Goal: Task Accomplishment & Management: Manage account settings

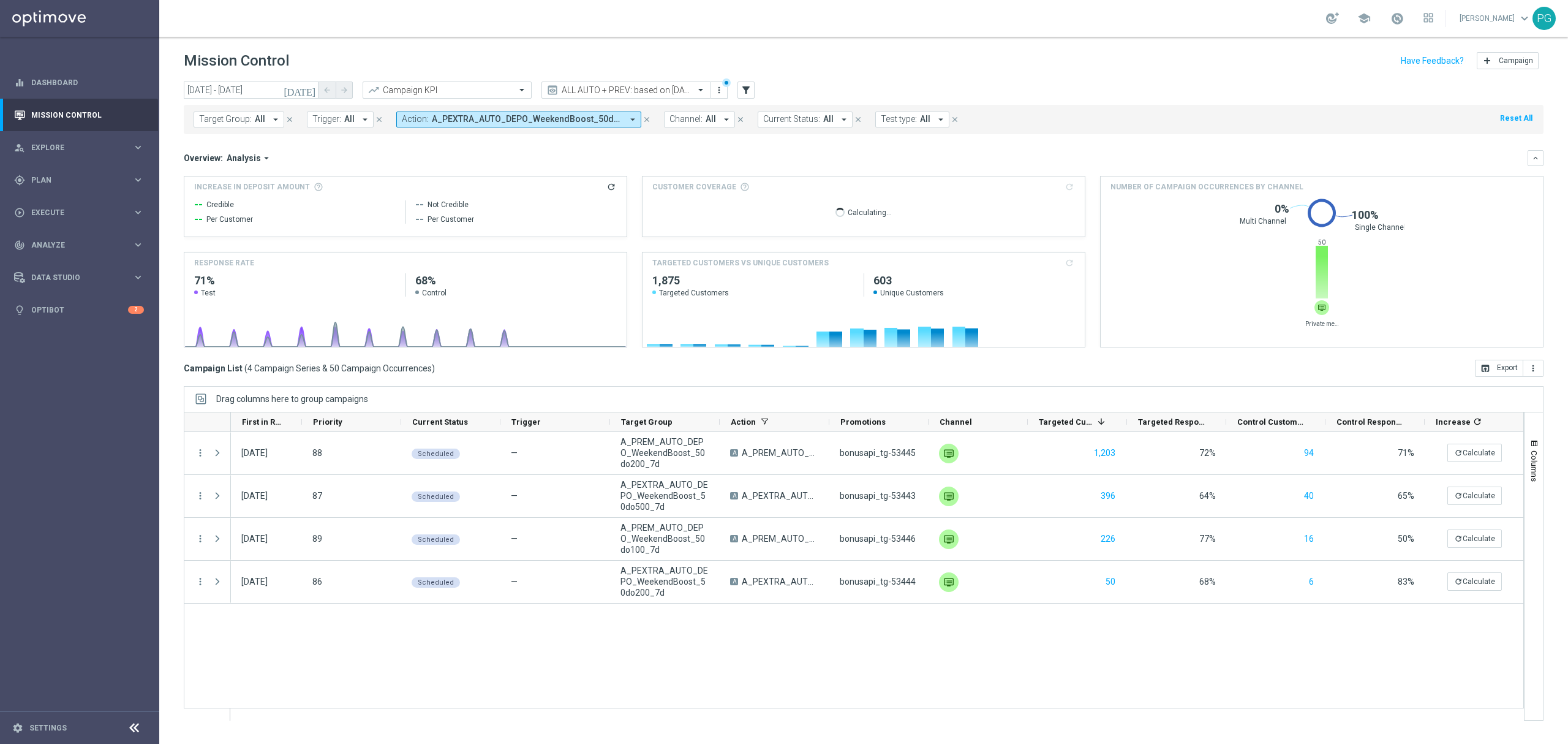
click at [643, 113] on button "close" at bounding box center [647, 119] width 11 height 13
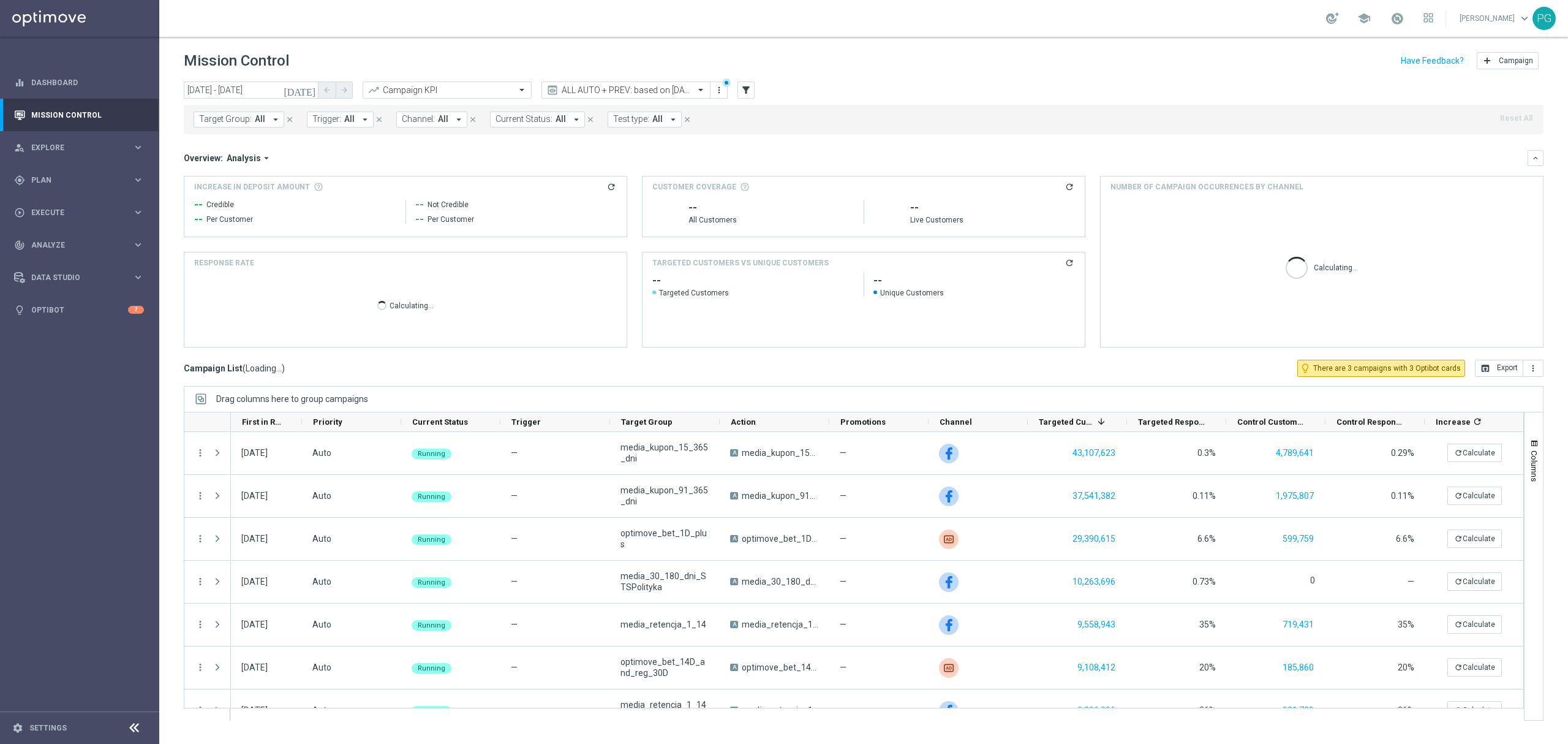
click at [309, 85] on icon "today" at bounding box center [300, 90] width 33 height 11
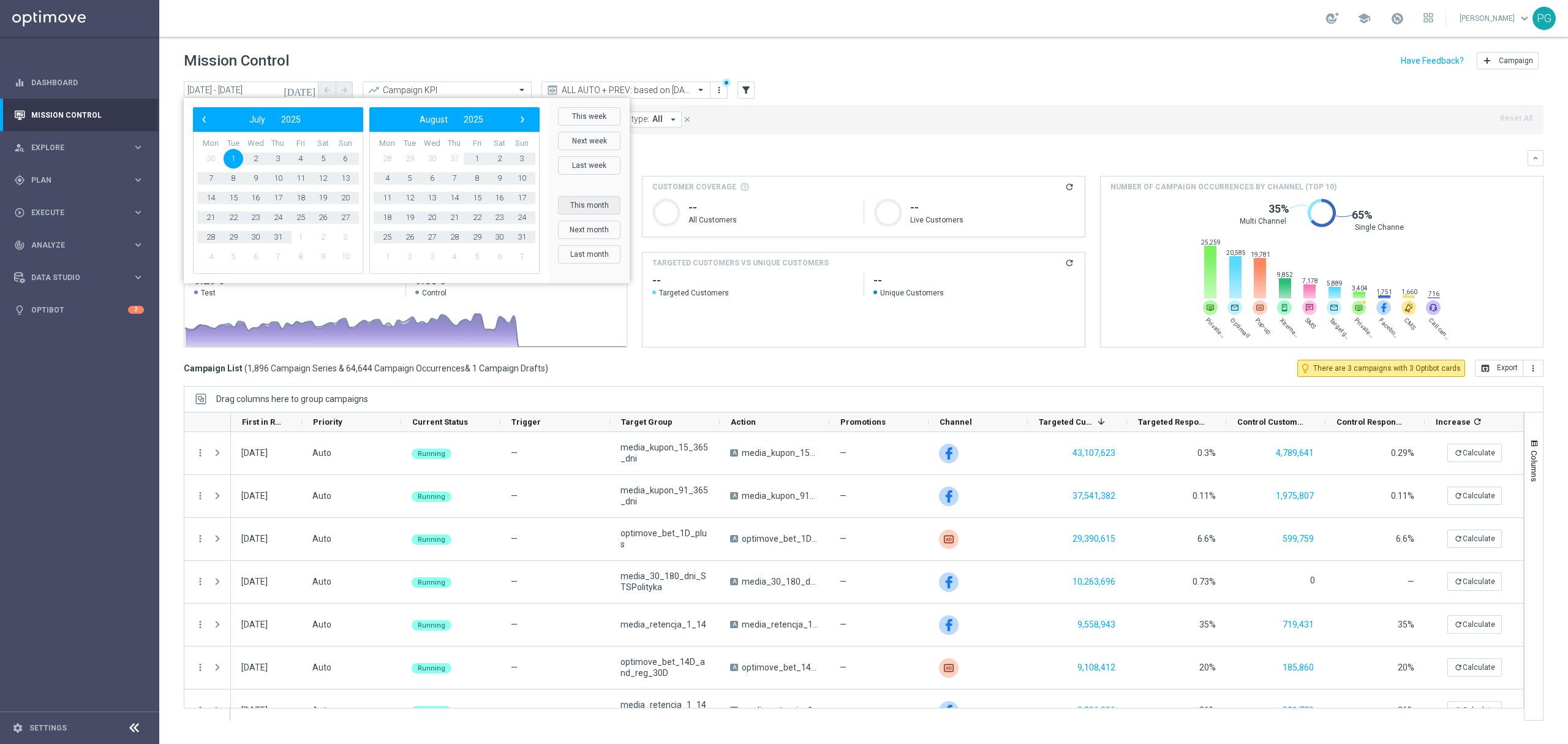
click at [602, 203] on button "This month" at bounding box center [589, 205] width 63 height 18
type input "01 Sep 2025 - 30 Sep 2025"
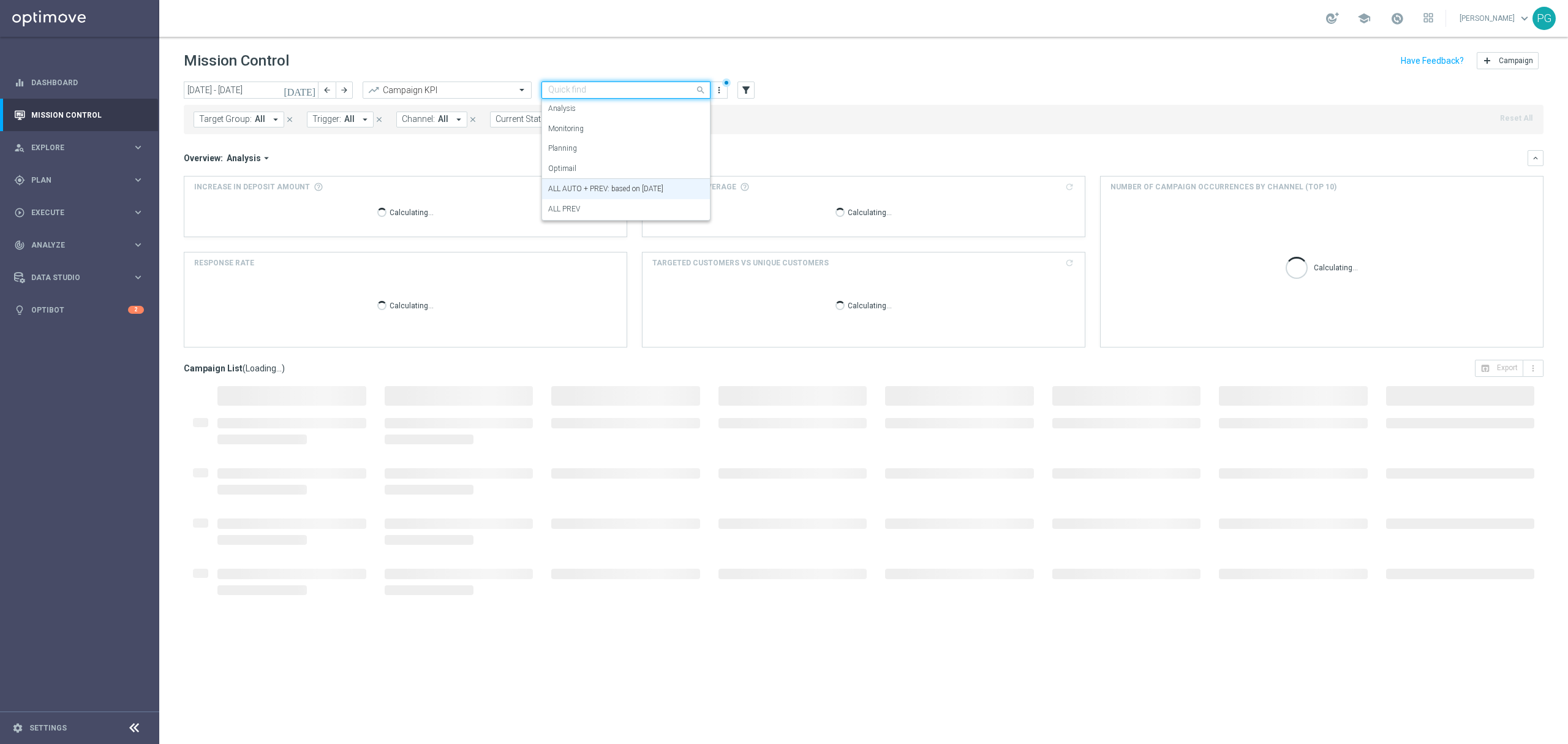
click at [618, 87] on input "text" at bounding box center [613, 90] width 131 height 10
click at [603, 119] on div "Monitoring" at bounding box center [625, 129] width 156 height 20
click at [609, 89] on input "text" at bounding box center [613, 90] width 131 height 10
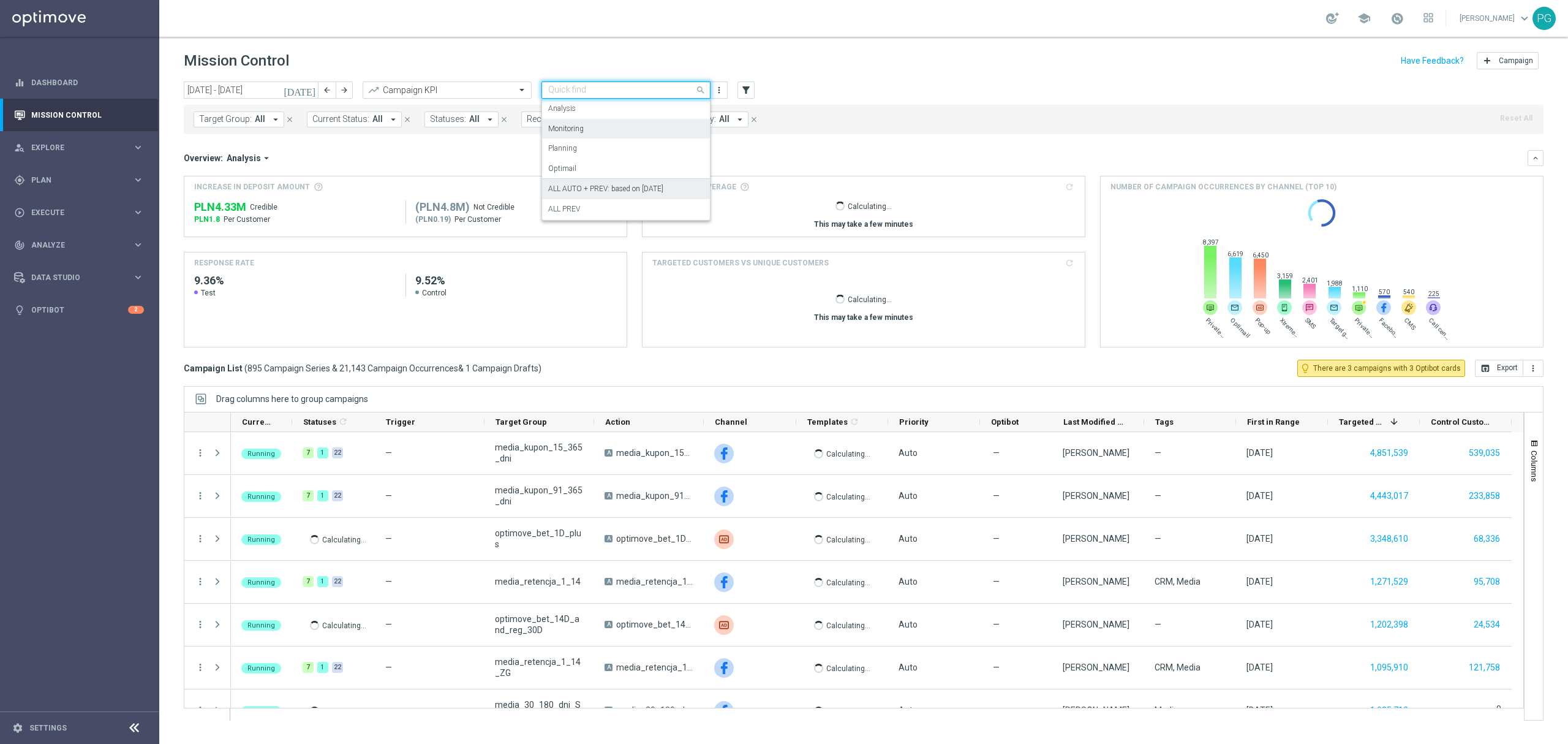
click at [591, 196] on div "ALL AUTO + PREV: based on 09.07.2025" at bounding box center [625, 189] width 156 height 20
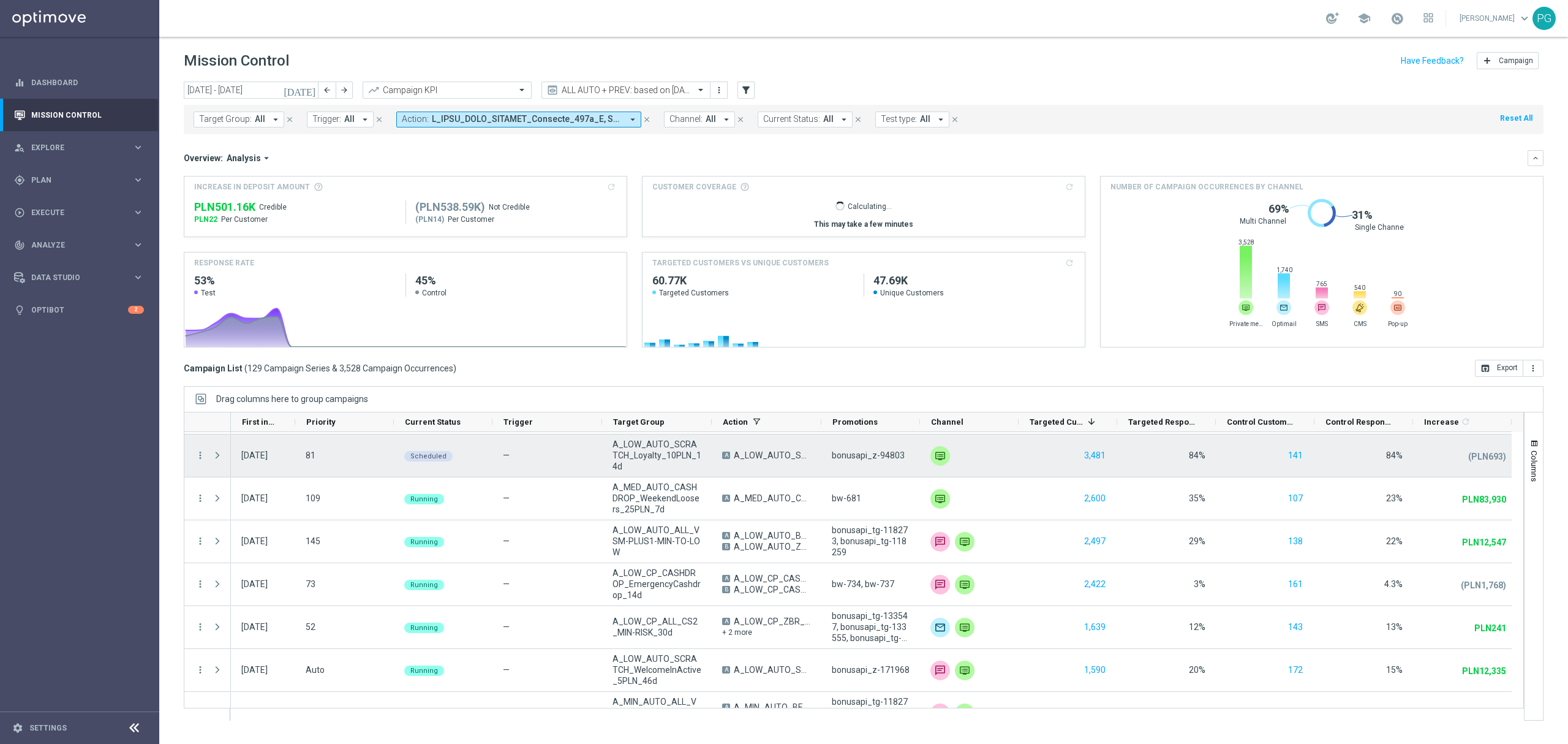
scroll to position [170, 0]
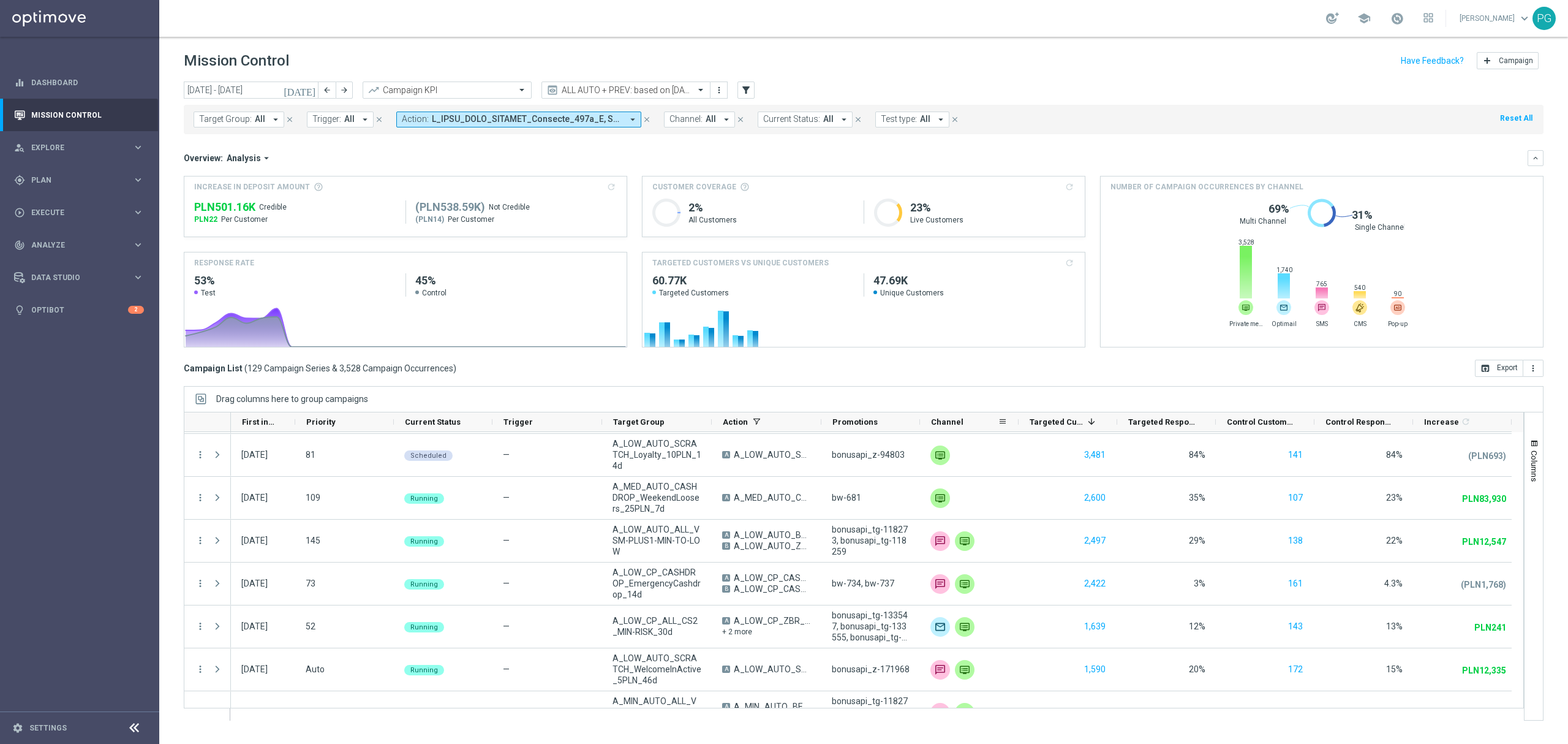
click at [949, 424] on span "Channel" at bounding box center [947, 422] width 32 height 9
click at [1001, 425] on span at bounding box center [1002, 421] width 10 height 10
click at [1077, 525] on span "Group by Channel" at bounding box center [1064, 524] width 108 height 20
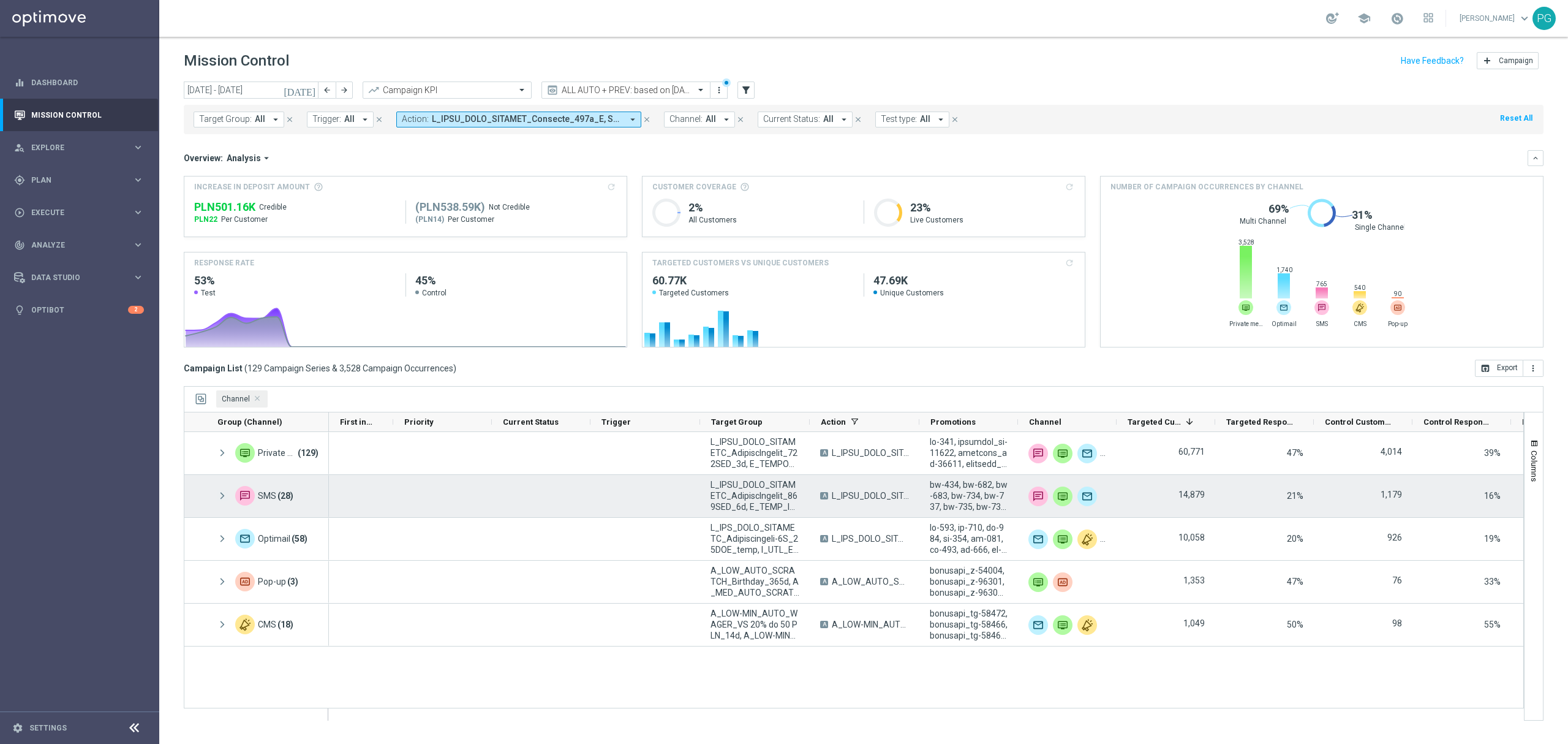
click at [224, 496] on span at bounding box center [222, 496] width 11 height 10
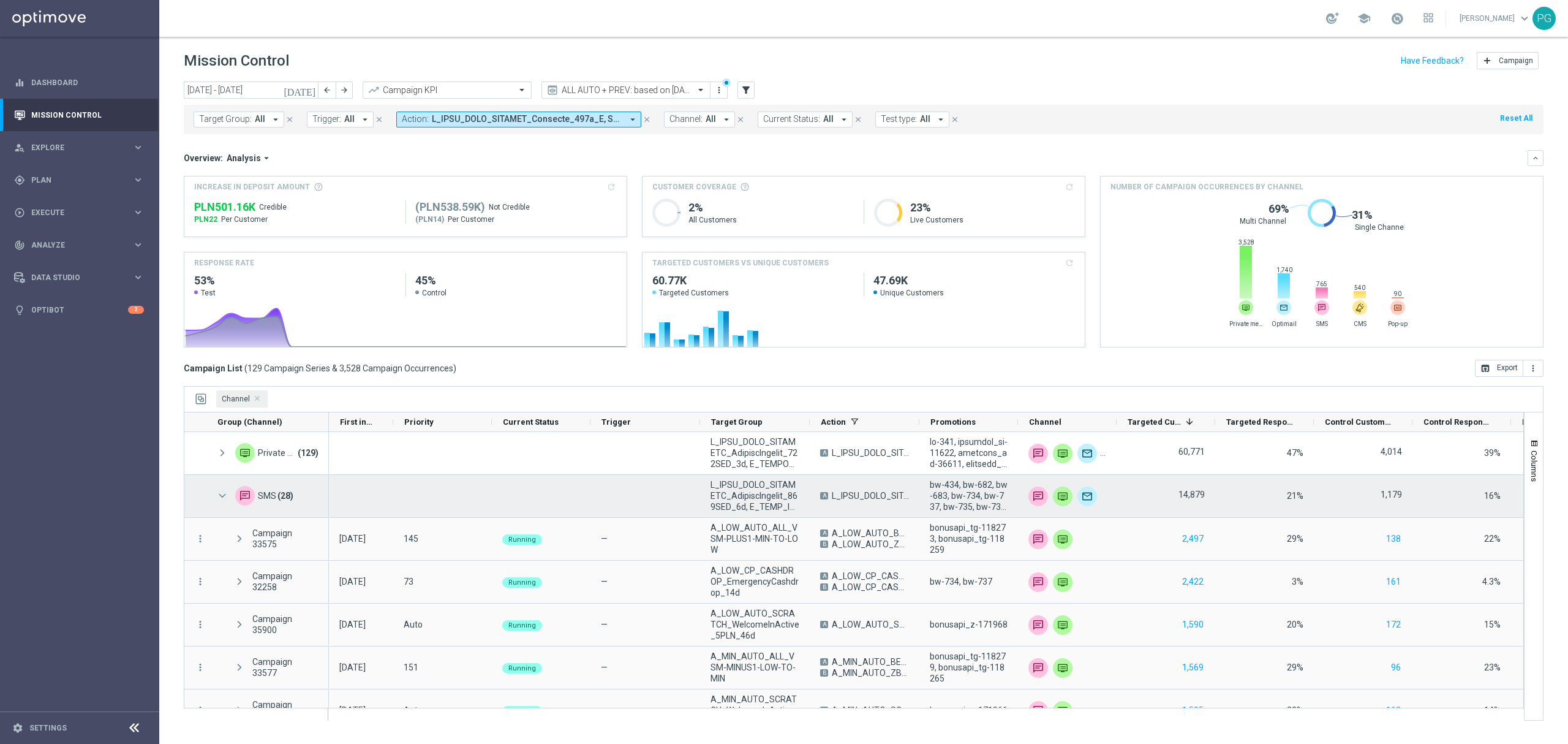
click at [223, 493] on span at bounding box center [222, 496] width 11 height 10
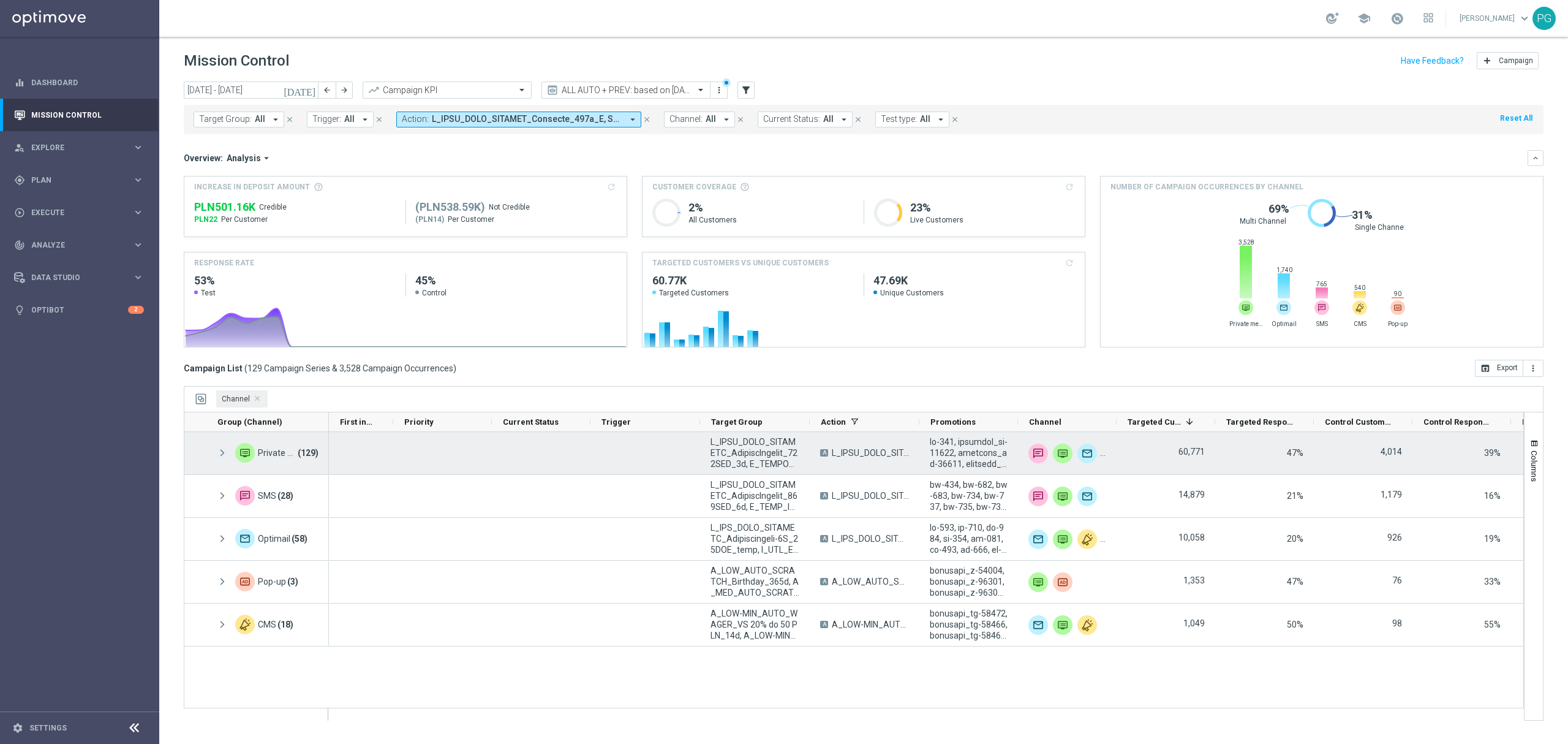
click at [224, 450] on span at bounding box center [222, 452] width 11 height 10
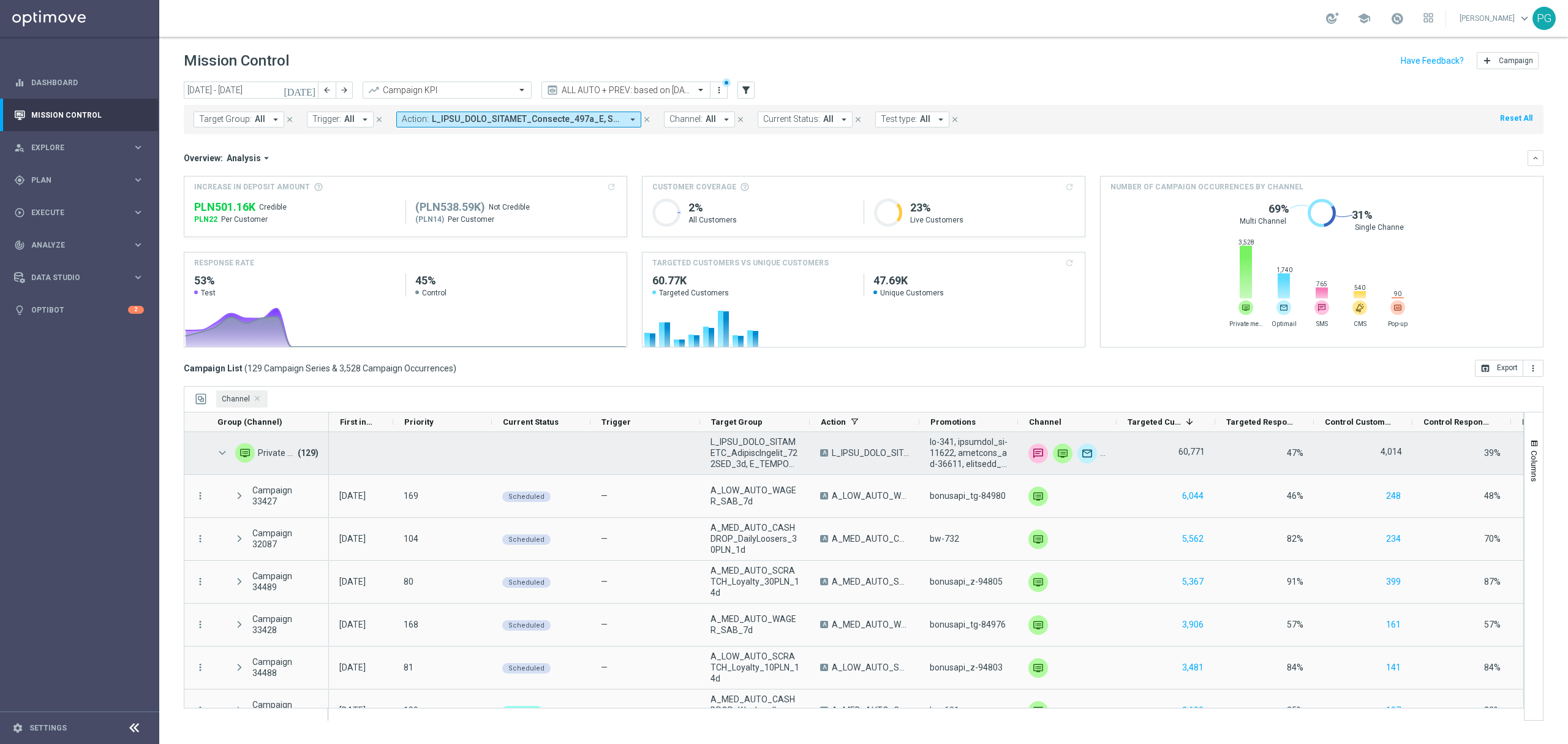
click at [224, 448] on span at bounding box center [222, 452] width 11 height 10
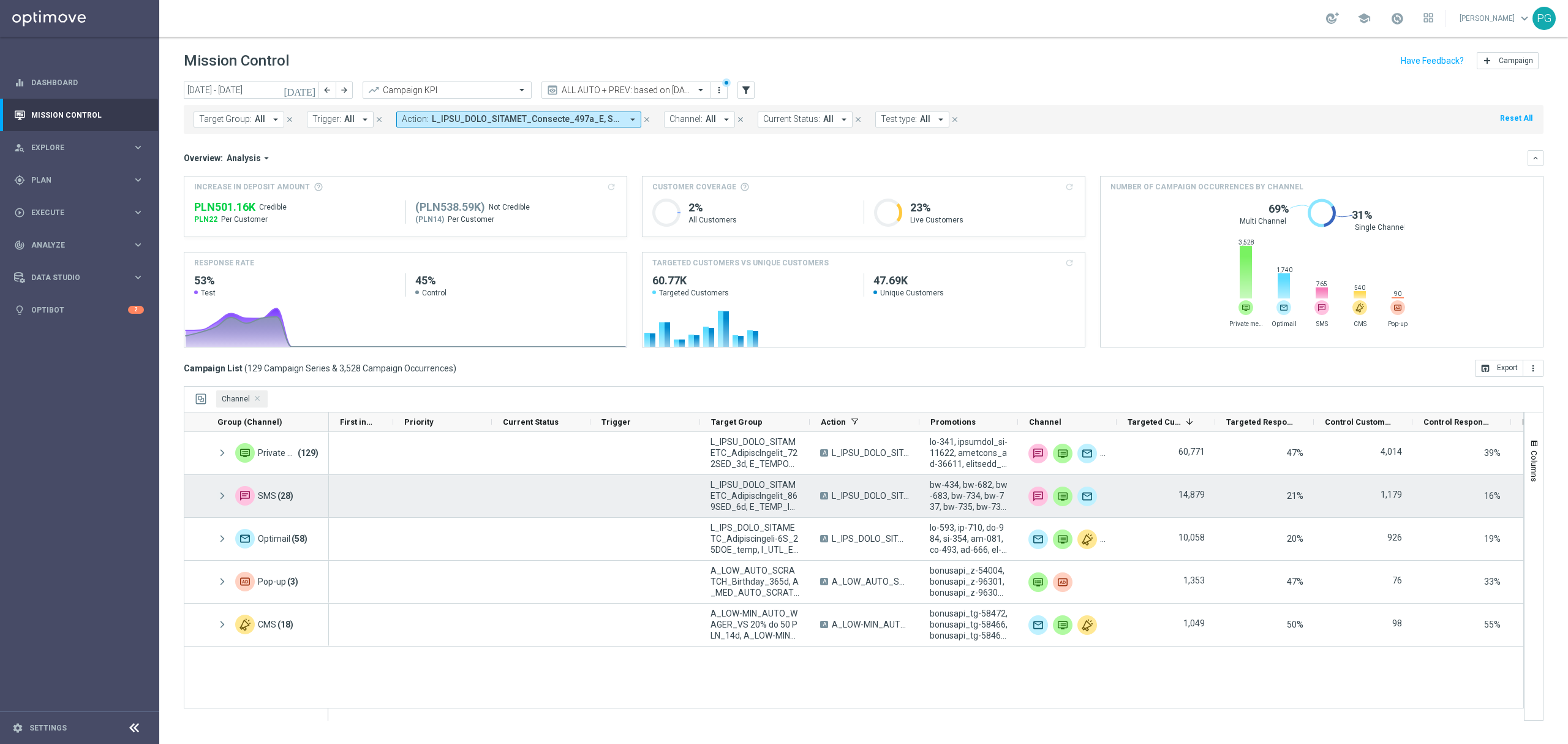
click at [226, 496] on span at bounding box center [222, 496] width 11 height 10
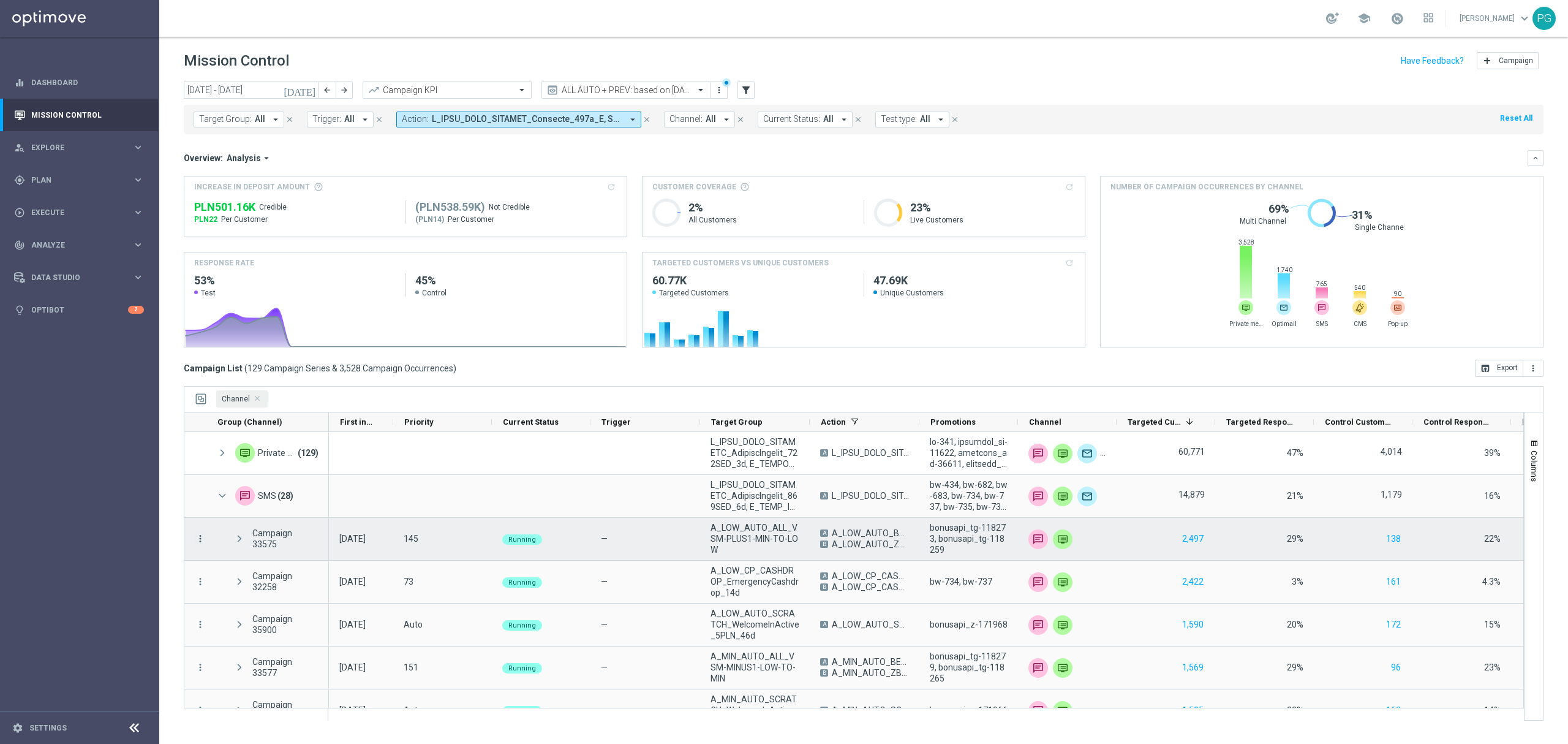
click at [199, 540] on icon "more_vert" at bounding box center [200, 539] width 11 height 11
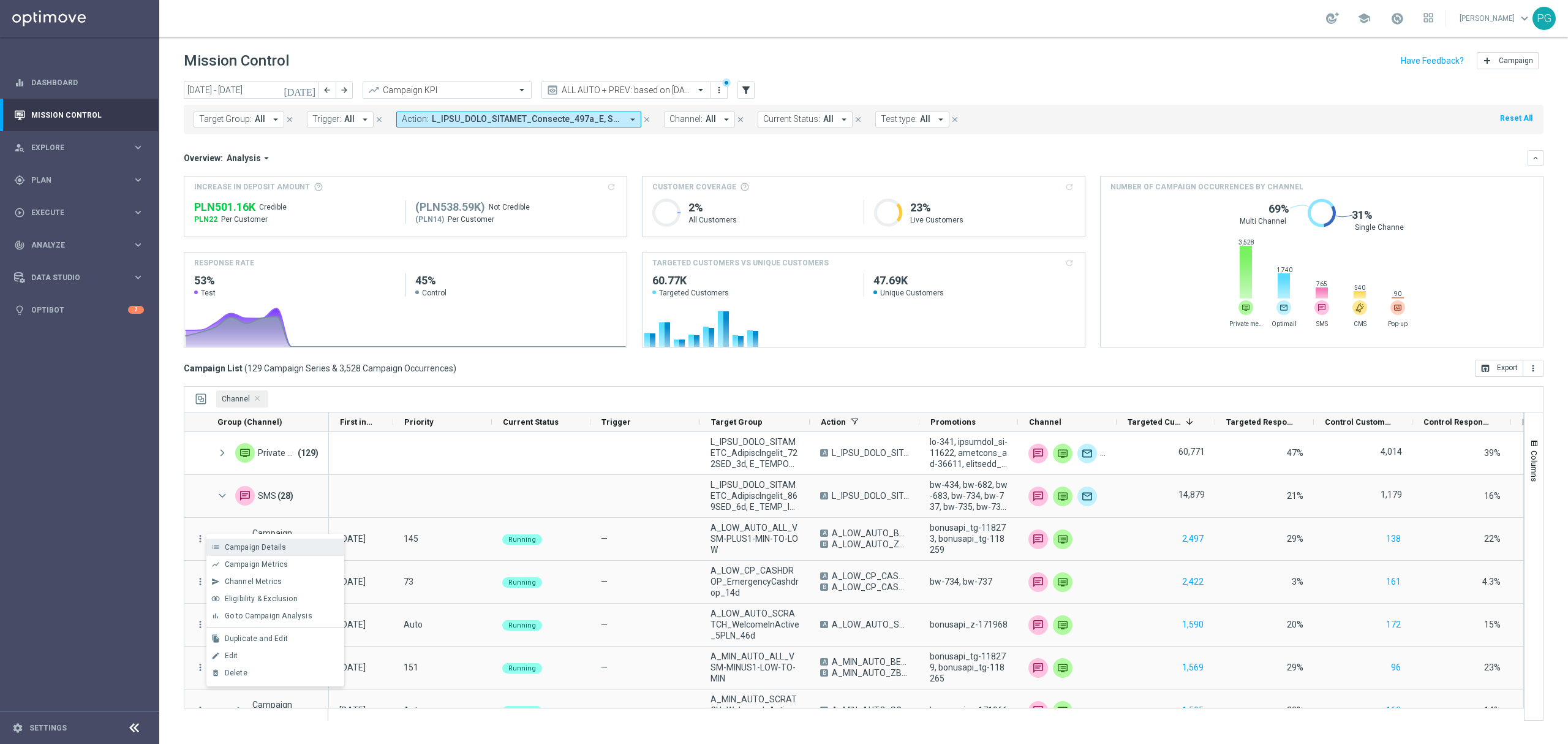
click at [282, 549] on span "Campaign Details" at bounding box center [256, 547] width 62 height 9
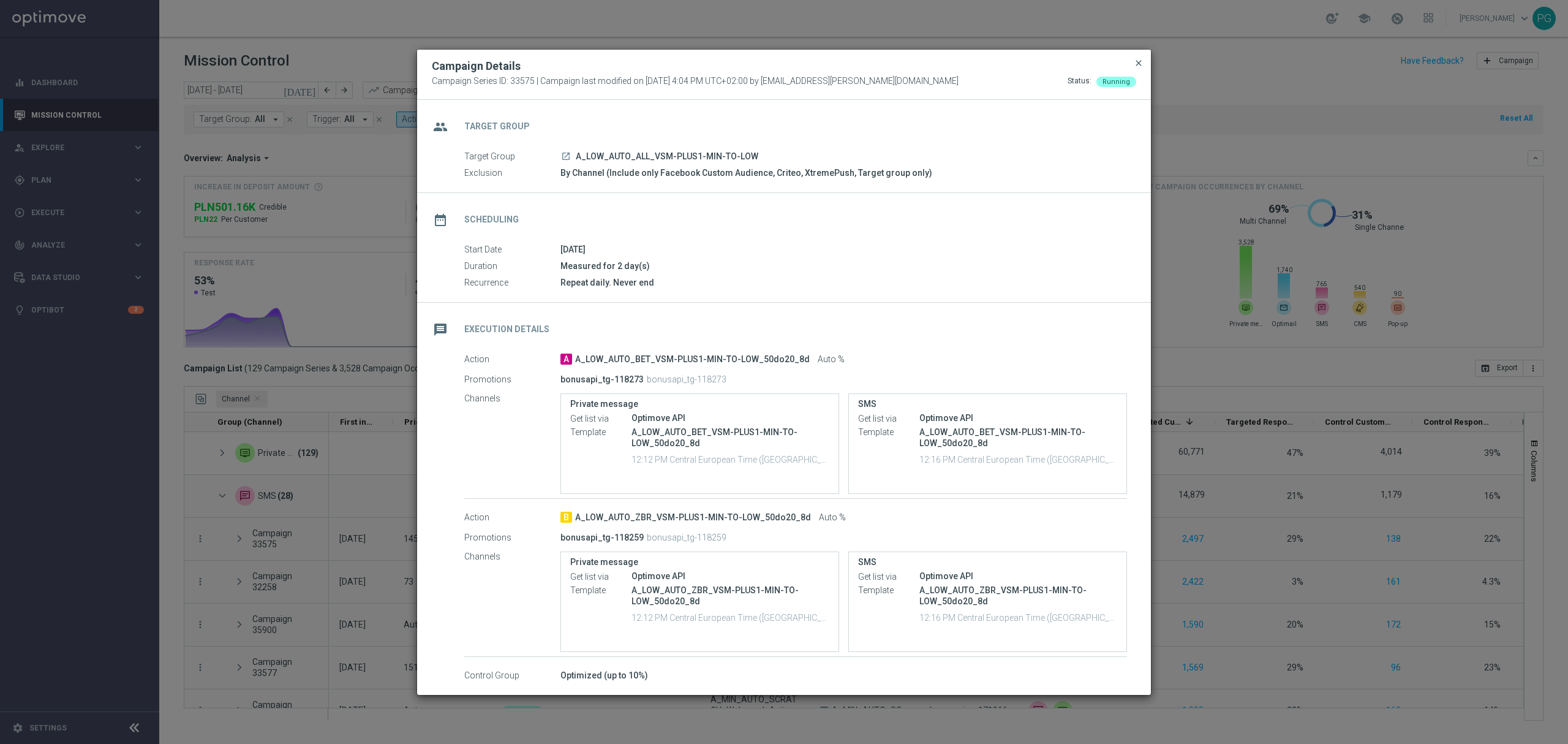
click at [1138, 62] on span "close" at bounding box center [1138, 63] width 10 height 10
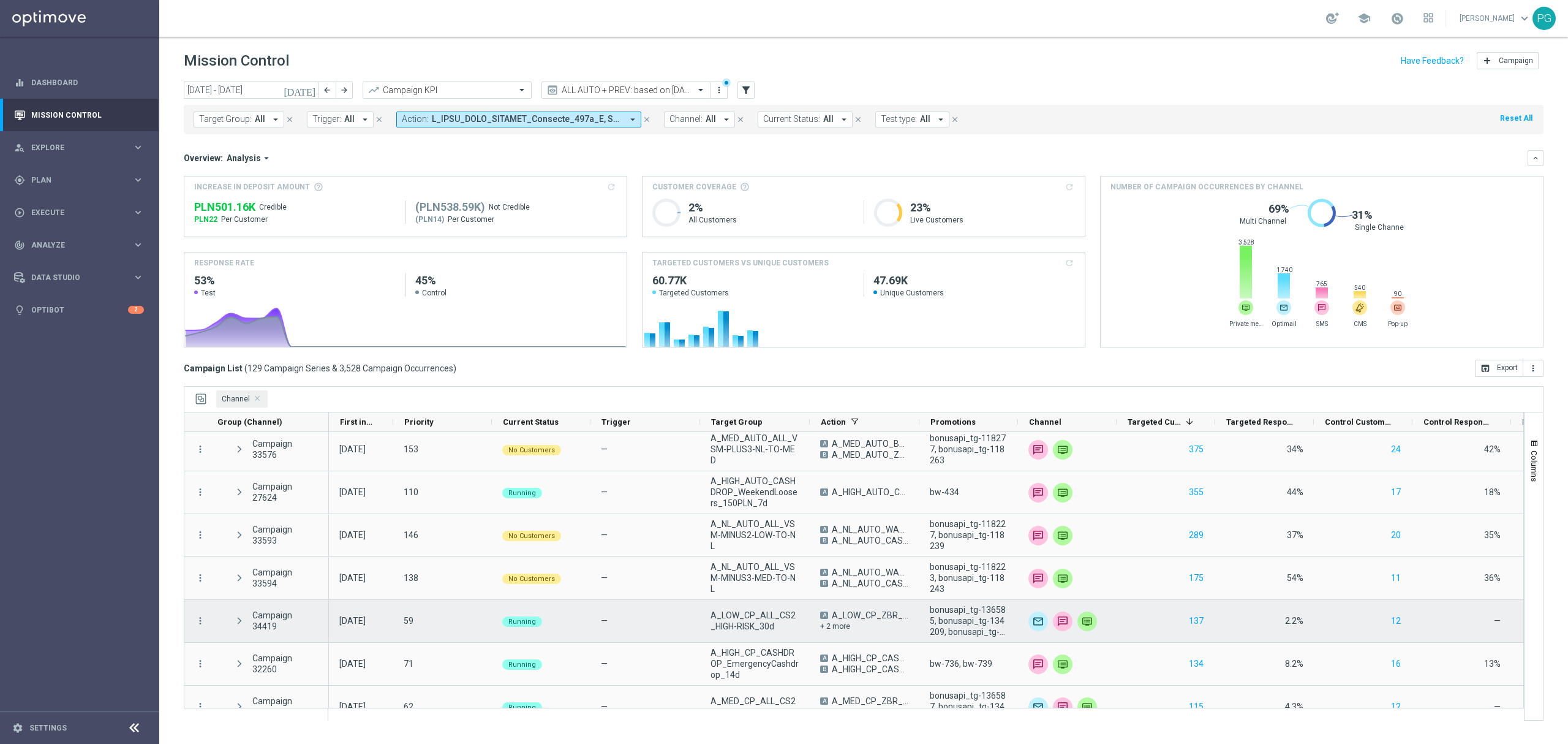
scroll to position [475, 0]
click at [200, 616] on icon "more_vert" at bounding box center [200, 621] width 11 height 11
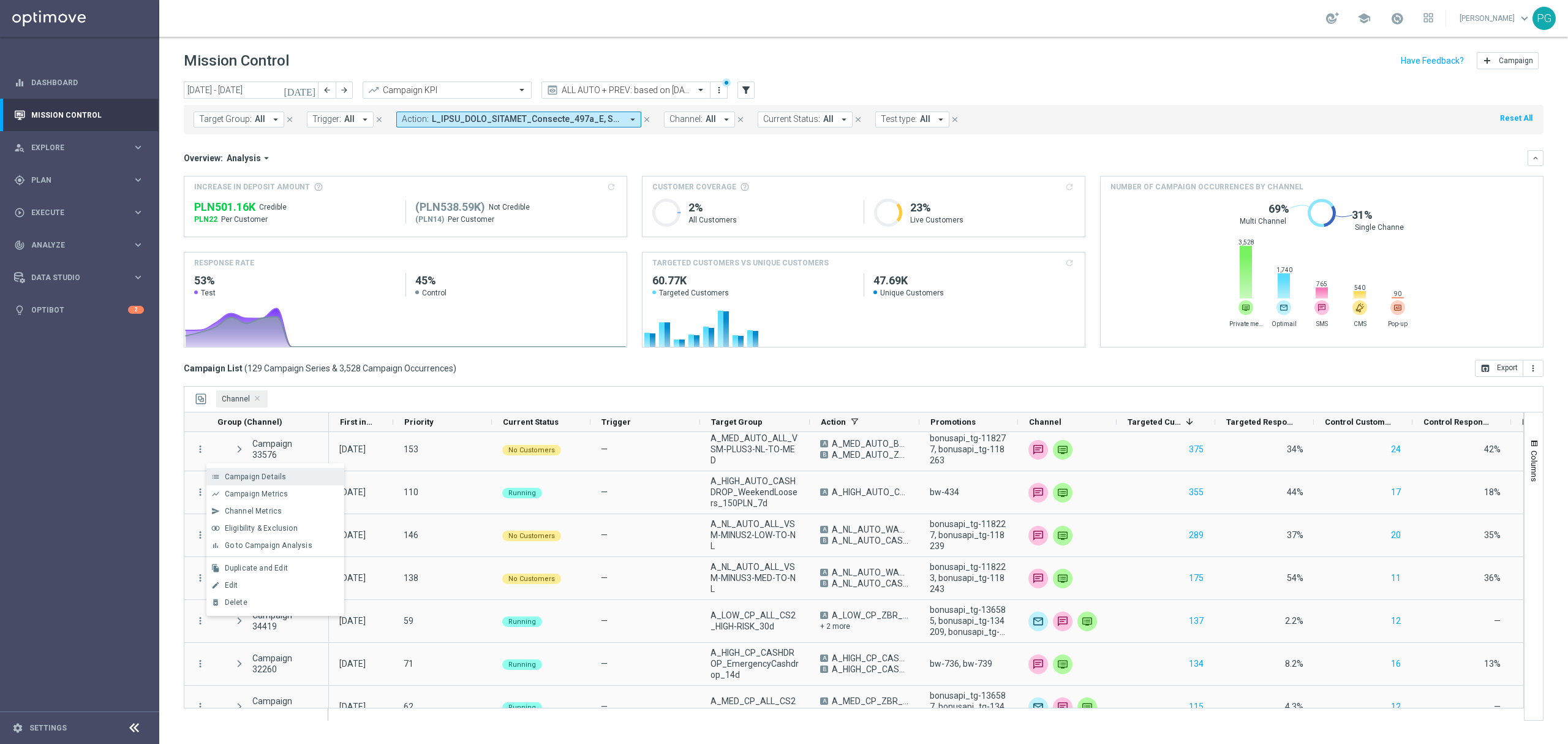
click at [300, 475] on div "Campaign Details" at bounding box center [281, 477] width 114 height 9
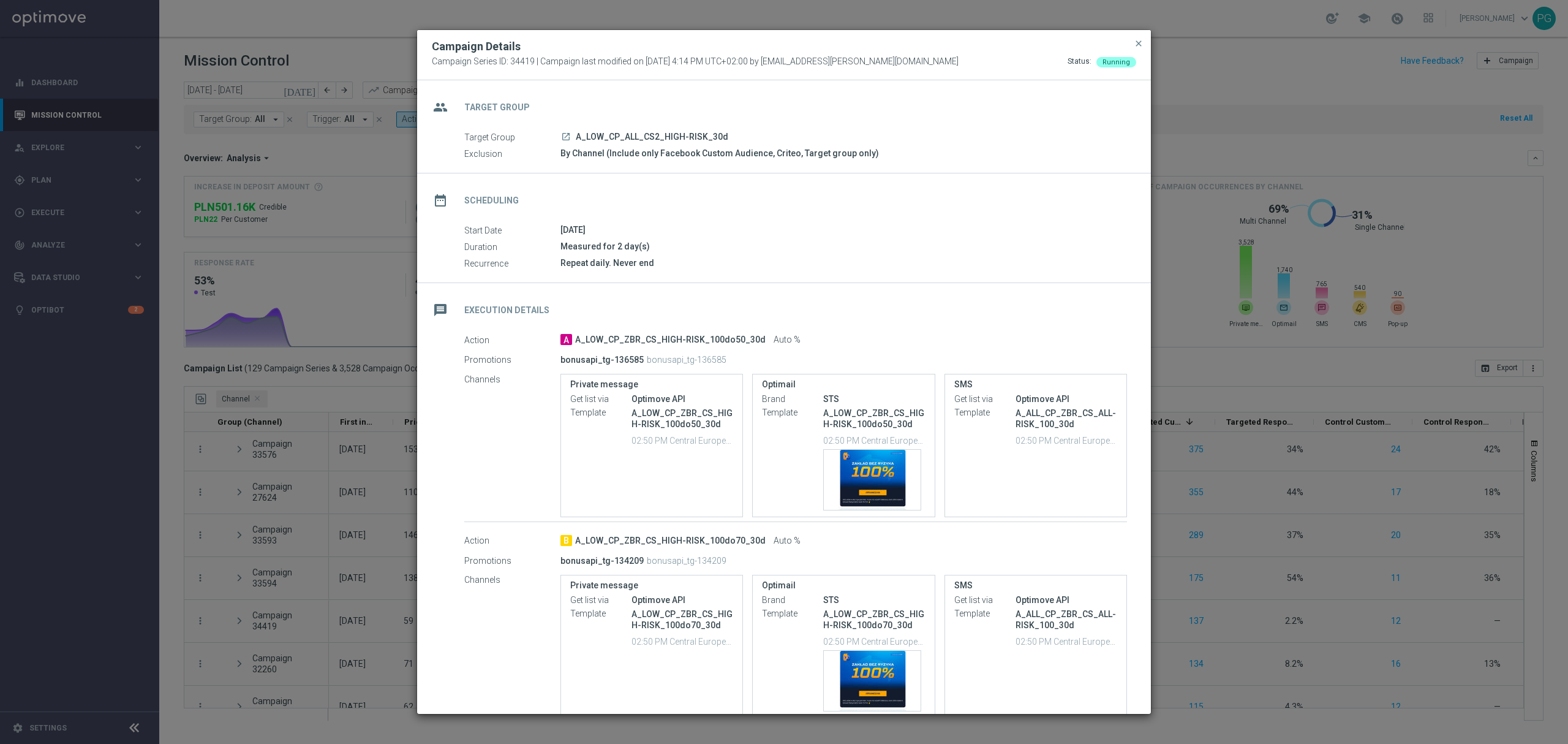
click at [566, 137] on icon "launch" at bounding box center [566, 137] width 10 height 10
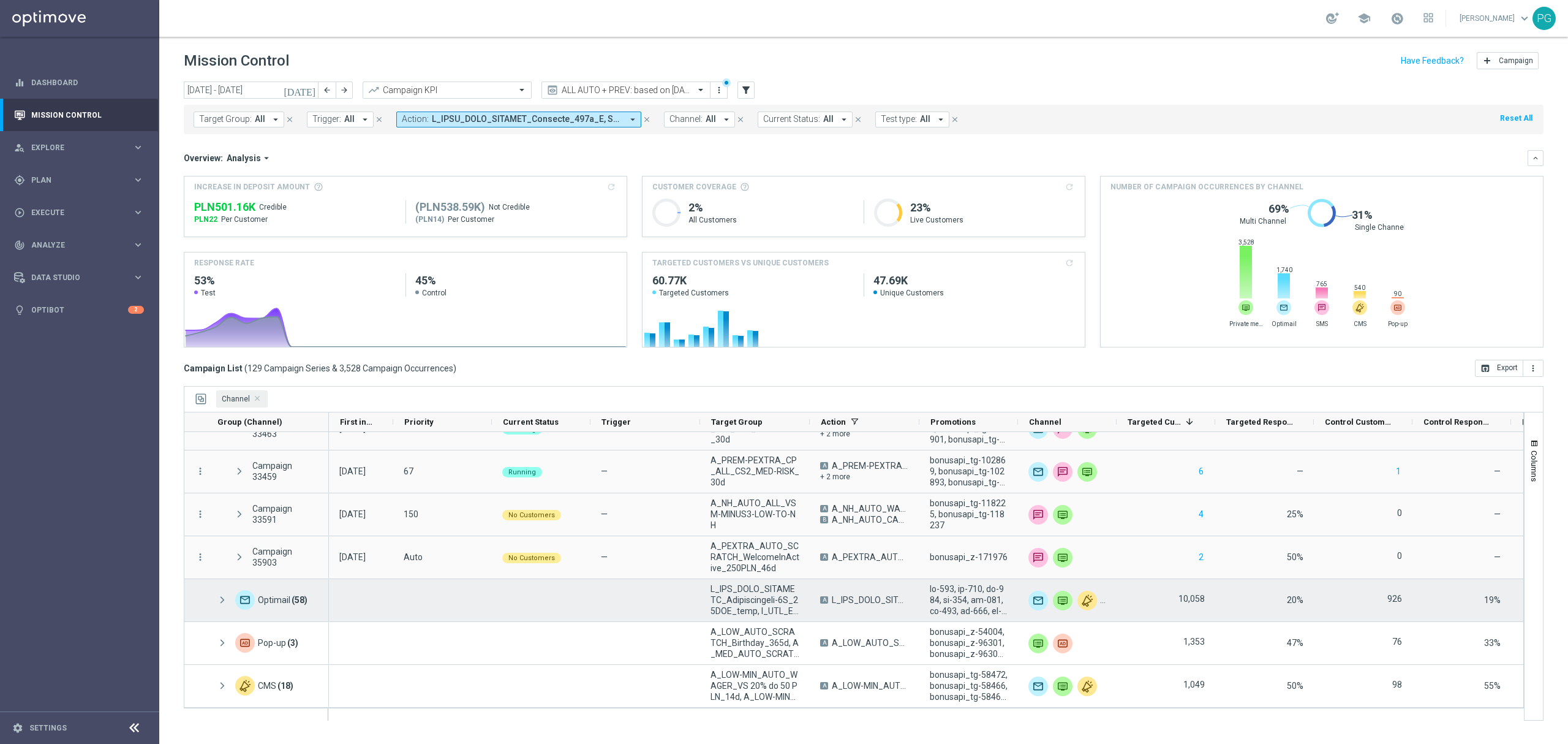
scroll to position [1140, 0]
click at [221, 602] on span at bounding box center [222, 600] width 11 height 10
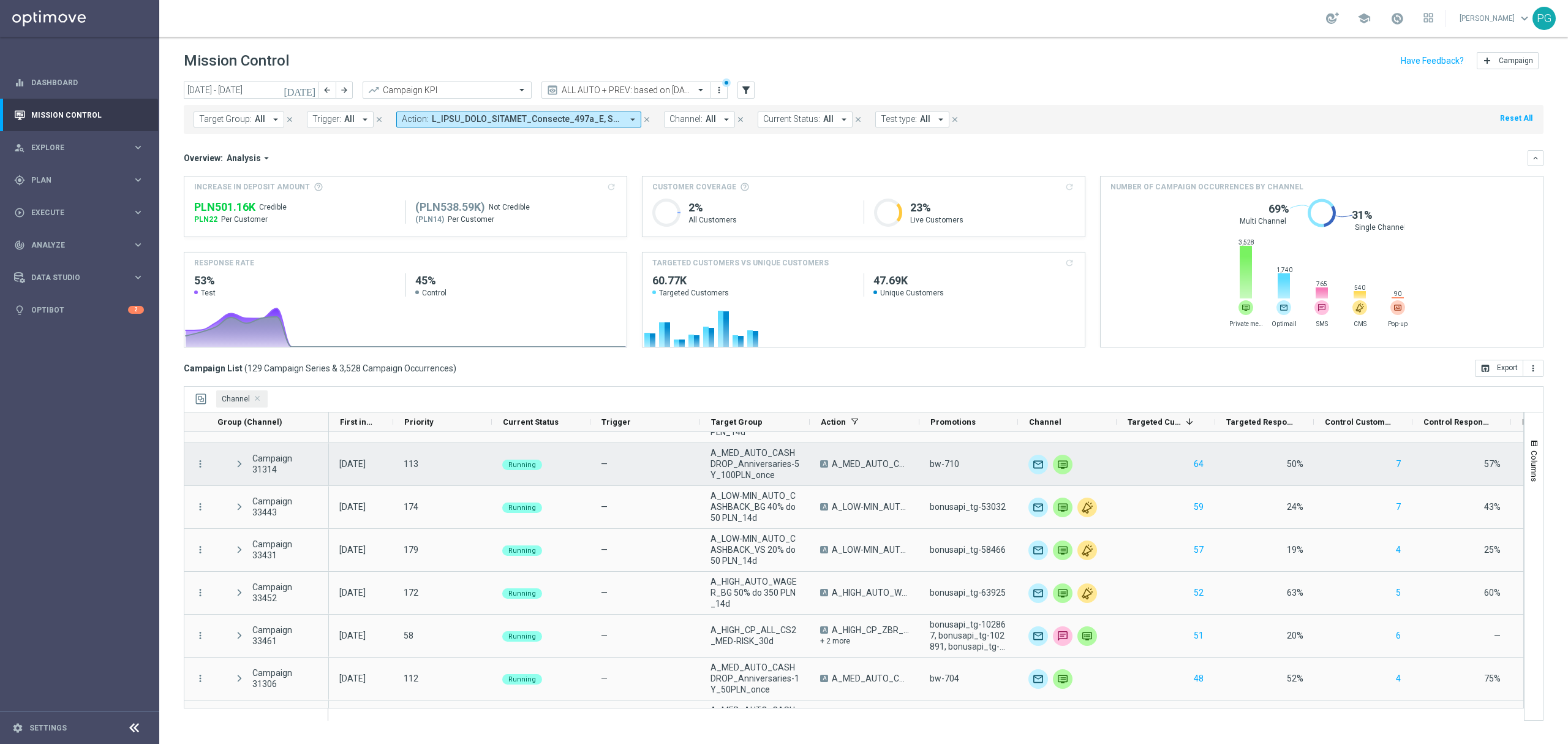
scroll to position [2250, 0]
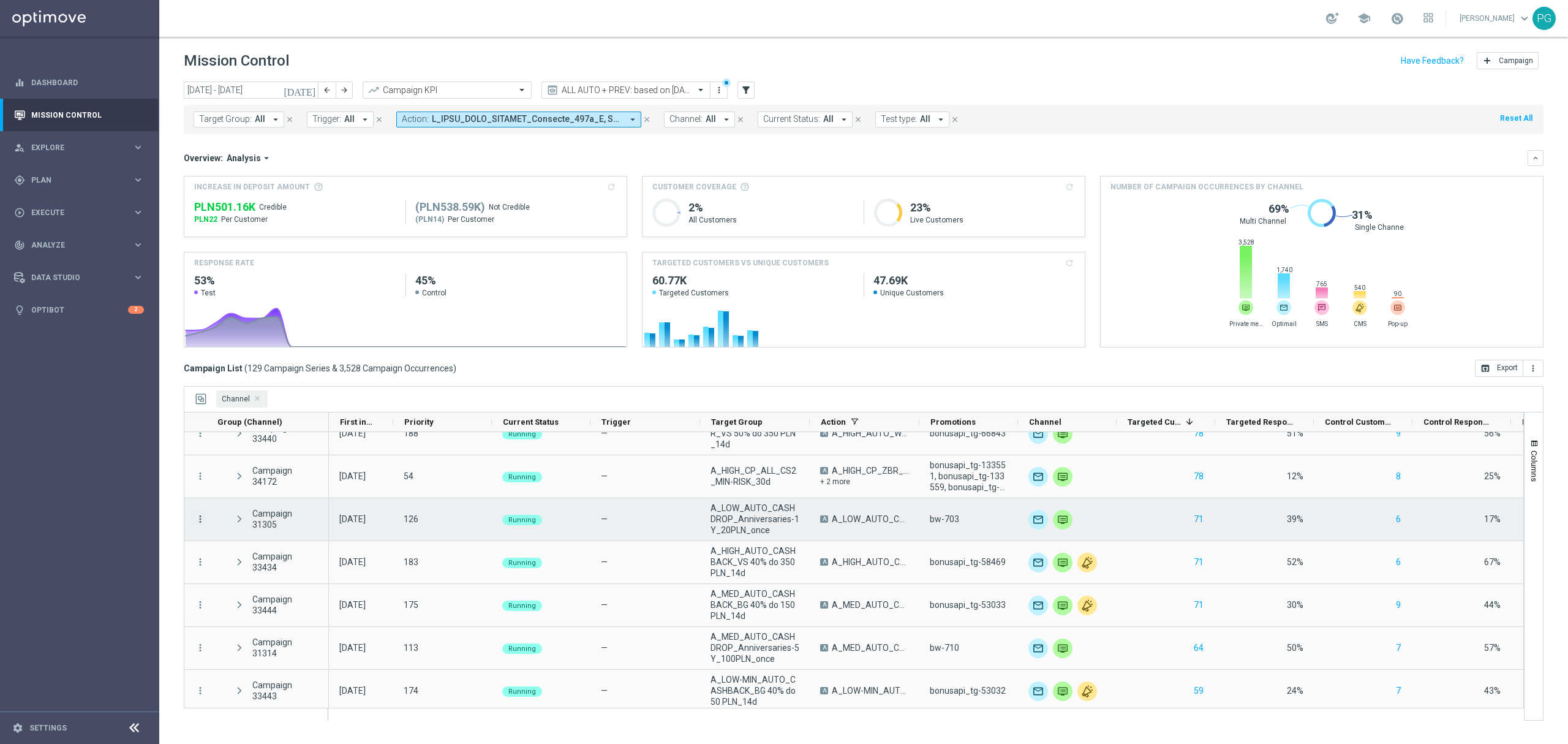
click at [201, 518] on icon "more_vert" at bounding box center [200, 519] width 11 height 11
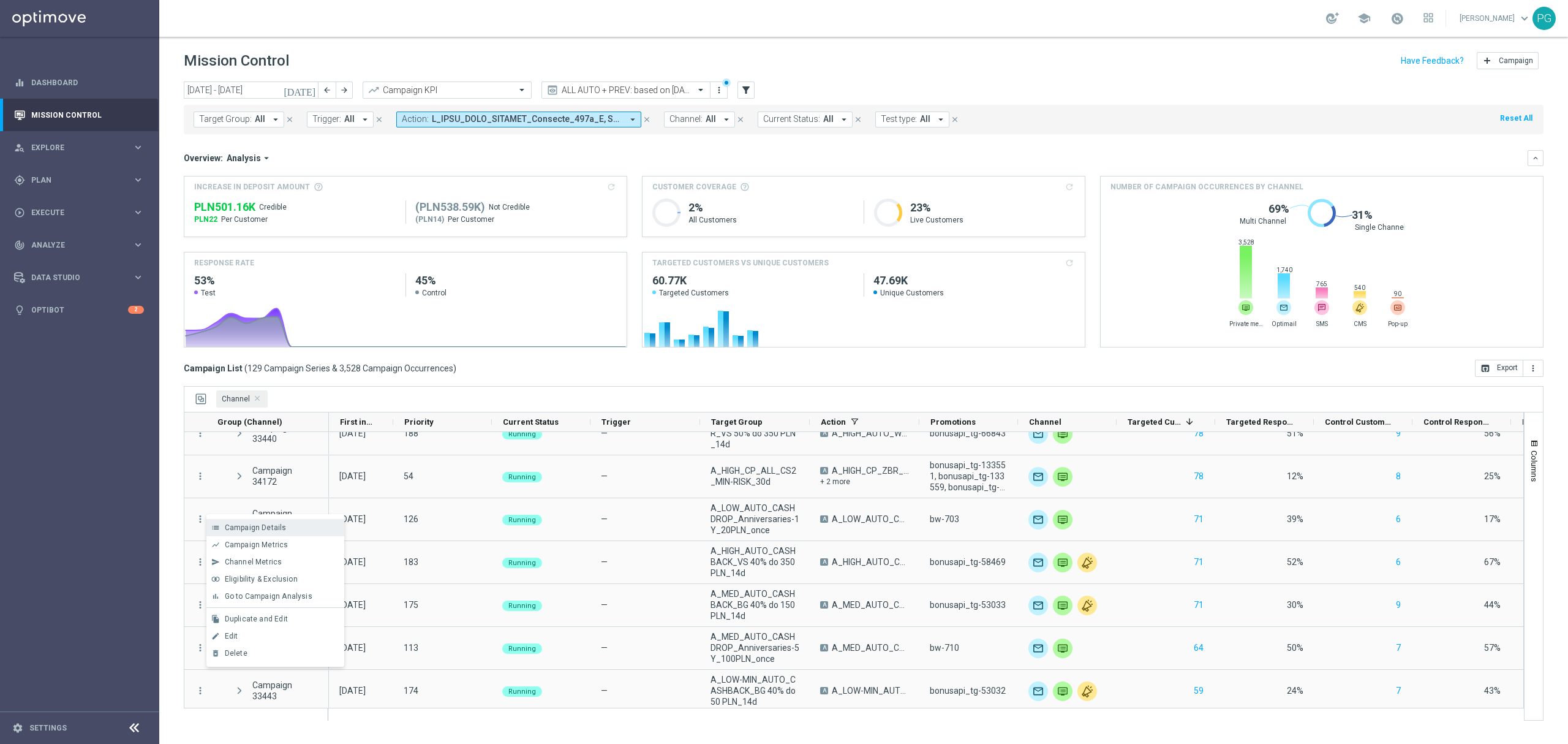
click at [215, 527] on icon "list" at bounding box center [215, 527] width 9 height 9
click at [617, 121] on span at bounding box center [527, 119] width 191 height 10
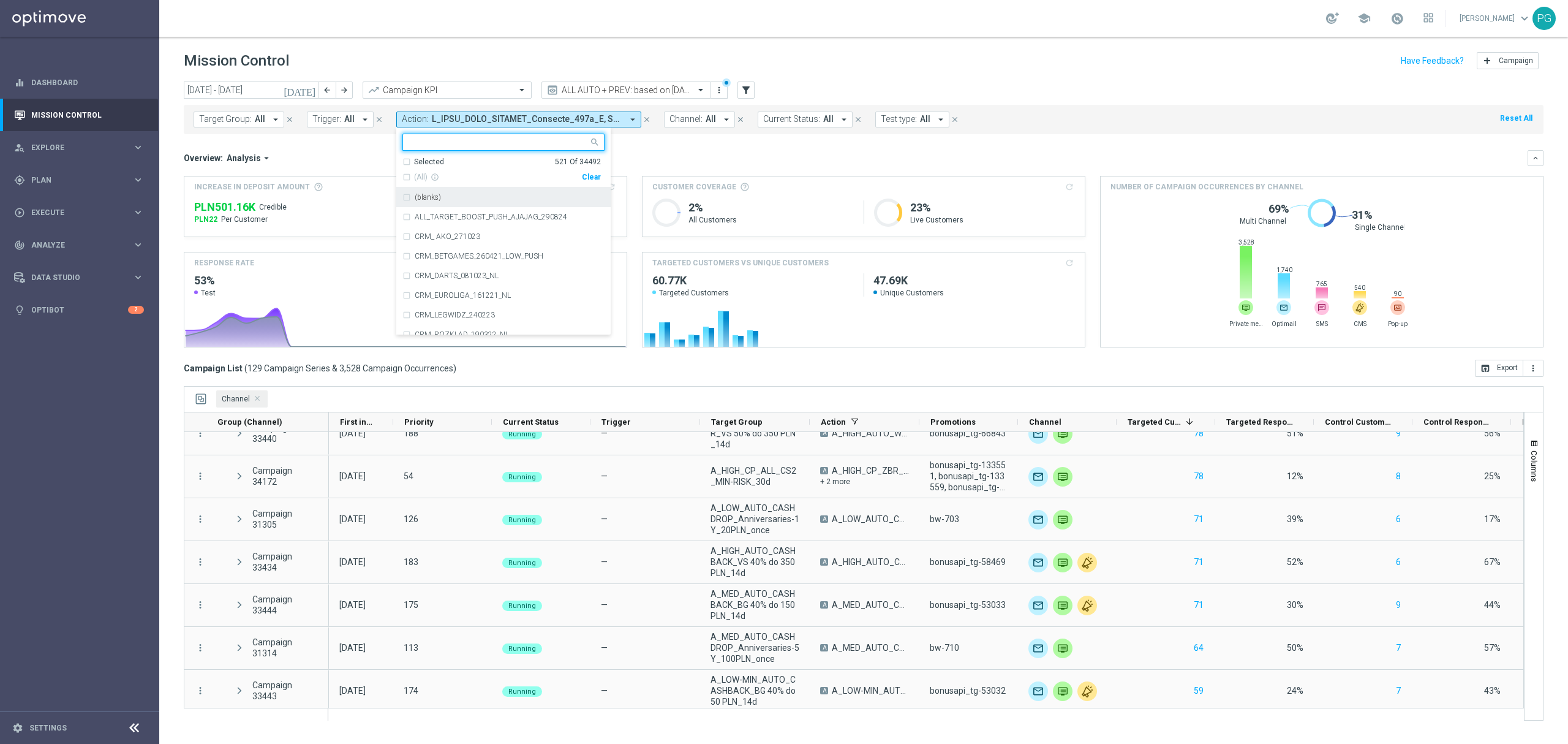
click at [0, 0] on div "Clear" at bounding box center [0, 0] width 0 height 0
click at [545, 146] on input "text" at bounding box center [499, 142] width 180 height 10
click at [456, 177] on span "(All Search Results)" at bounding box center [448, 177] width 67 height 10
type input "anniver"
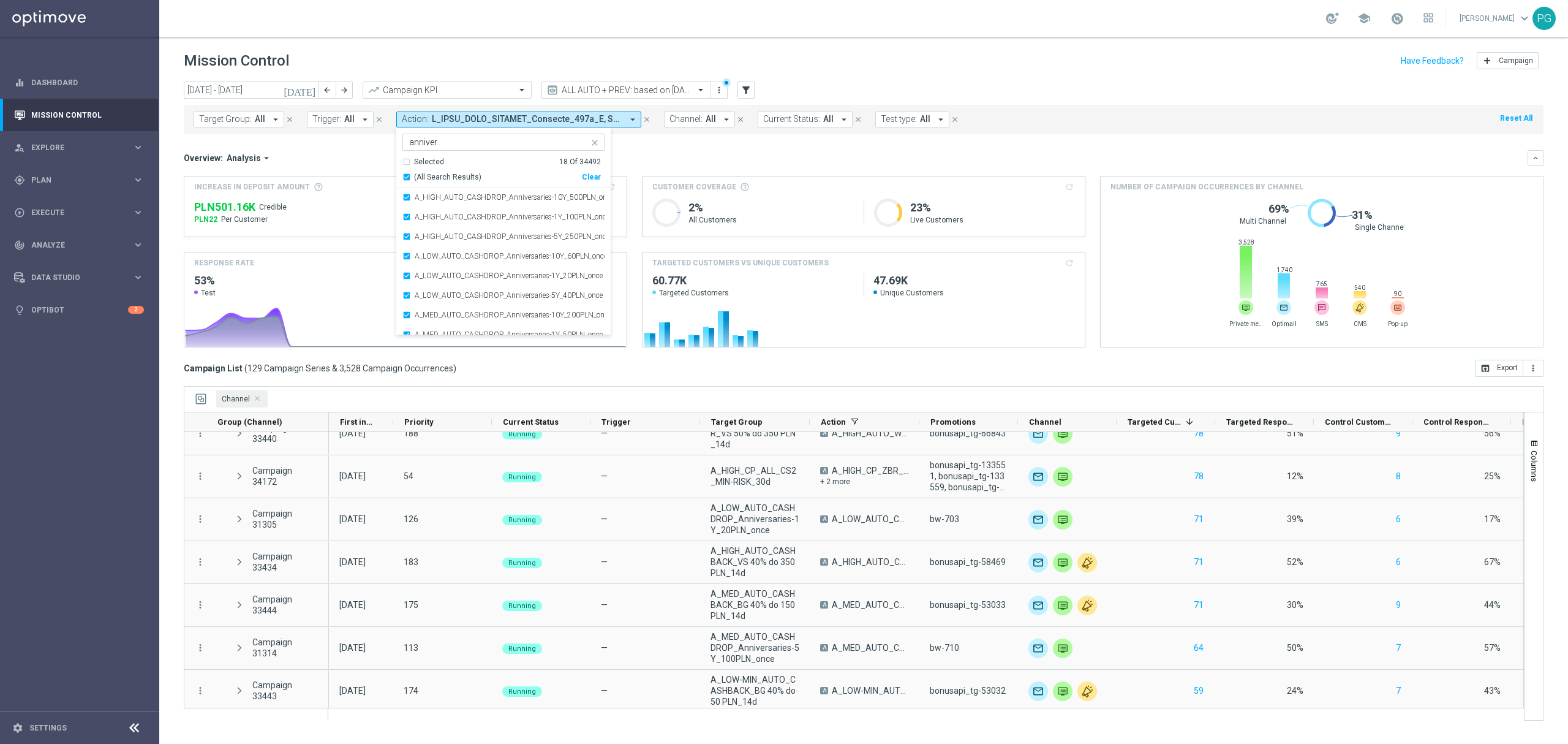
click at [633, 133] on div "Target Group: All arrow_drop_down close Trigger: All arrow_drop_down close Acti…" at bounding box center [864, 120] width 1360 height 30
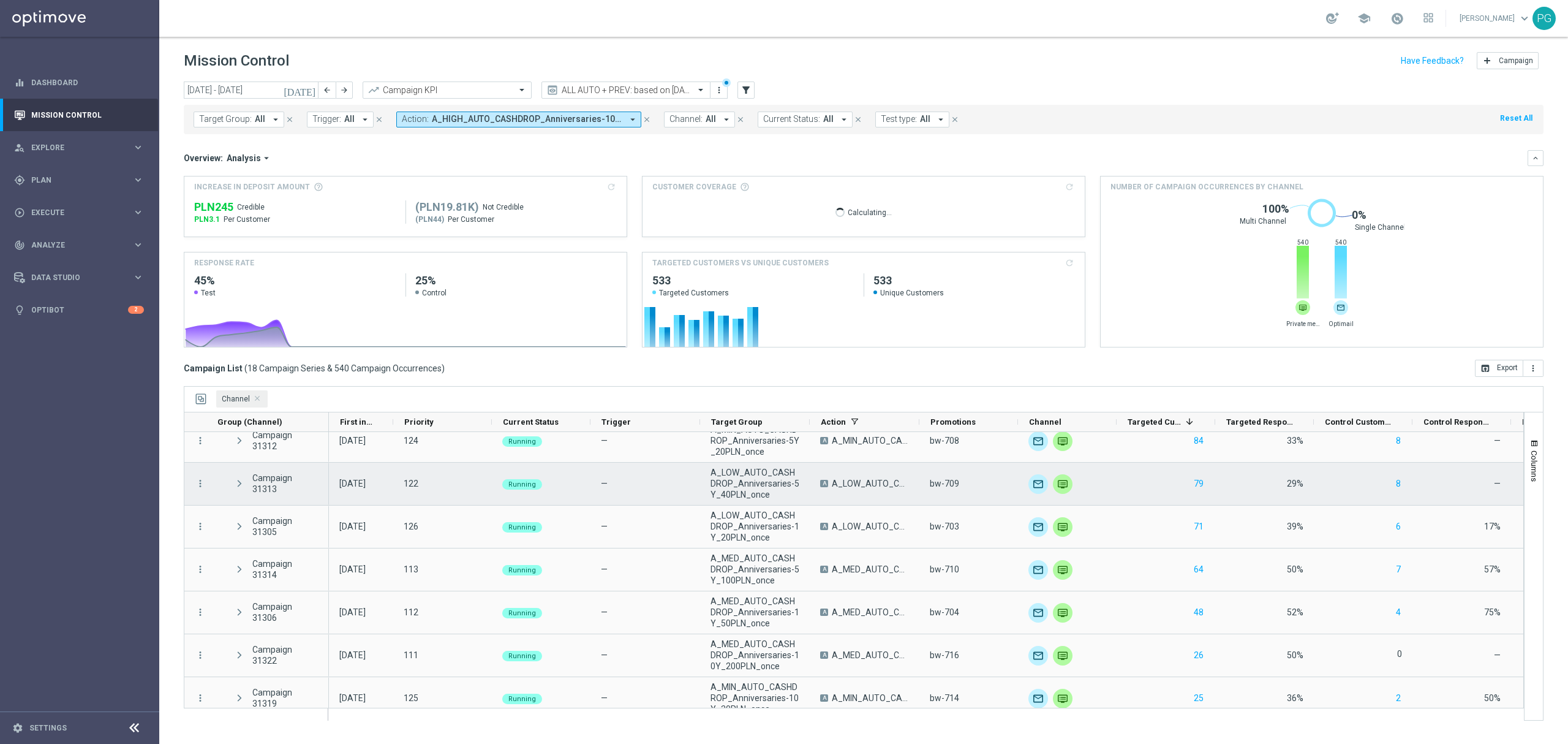
scroll to position [97, 0]
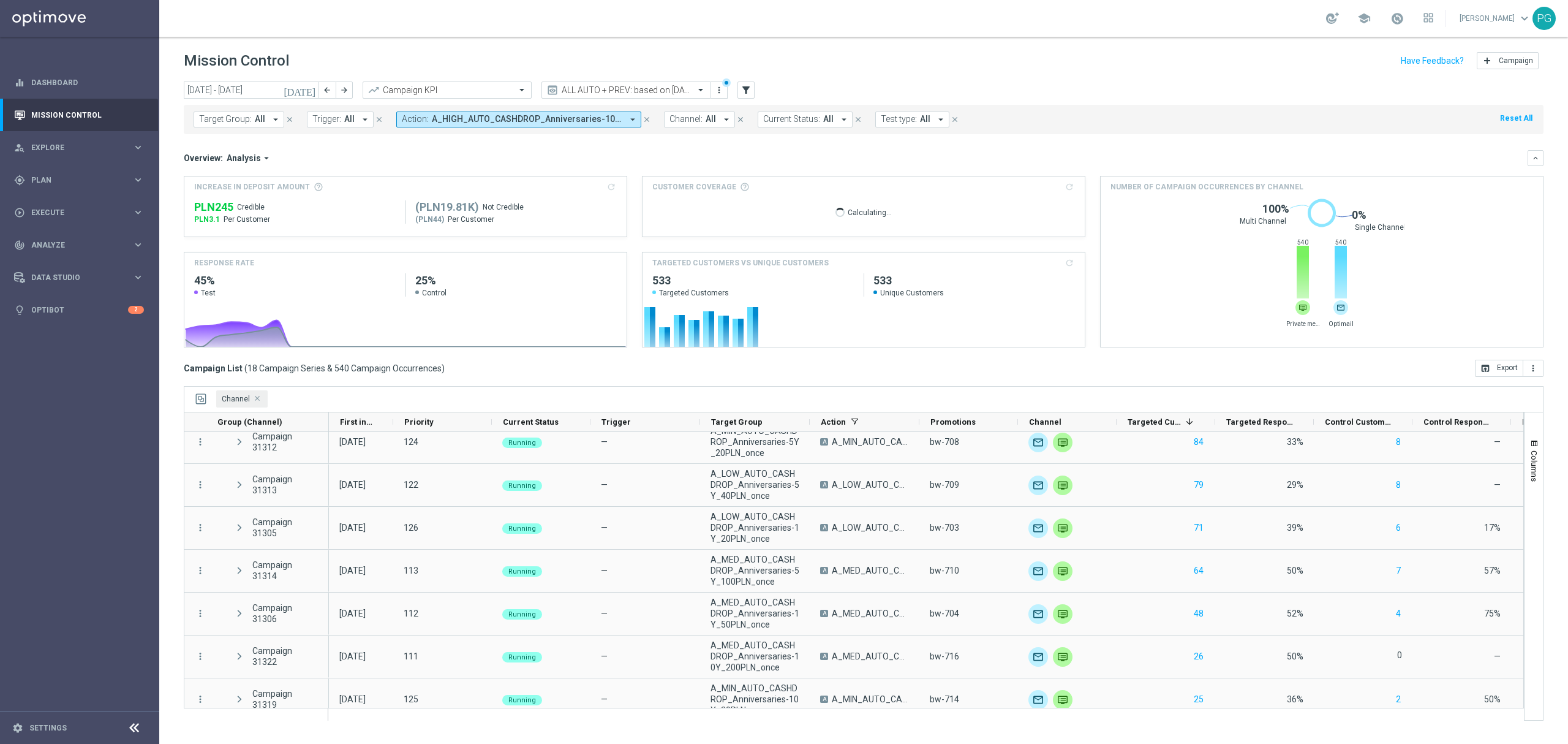
click at [257, 398] on span "Channel Press DELETE to remove" at bounding box center [258, 399] width 6 height 6
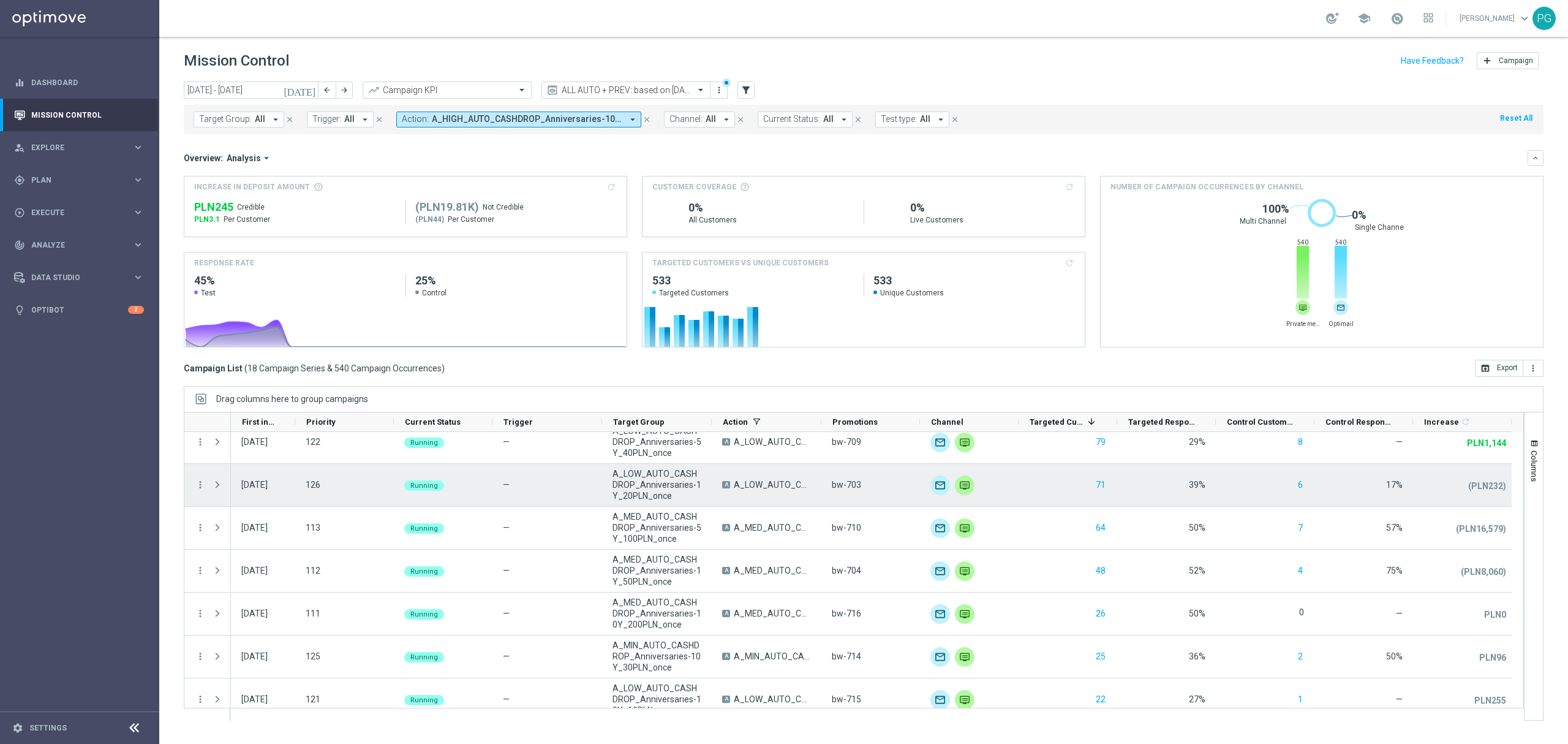
scroll to position [0, 0]
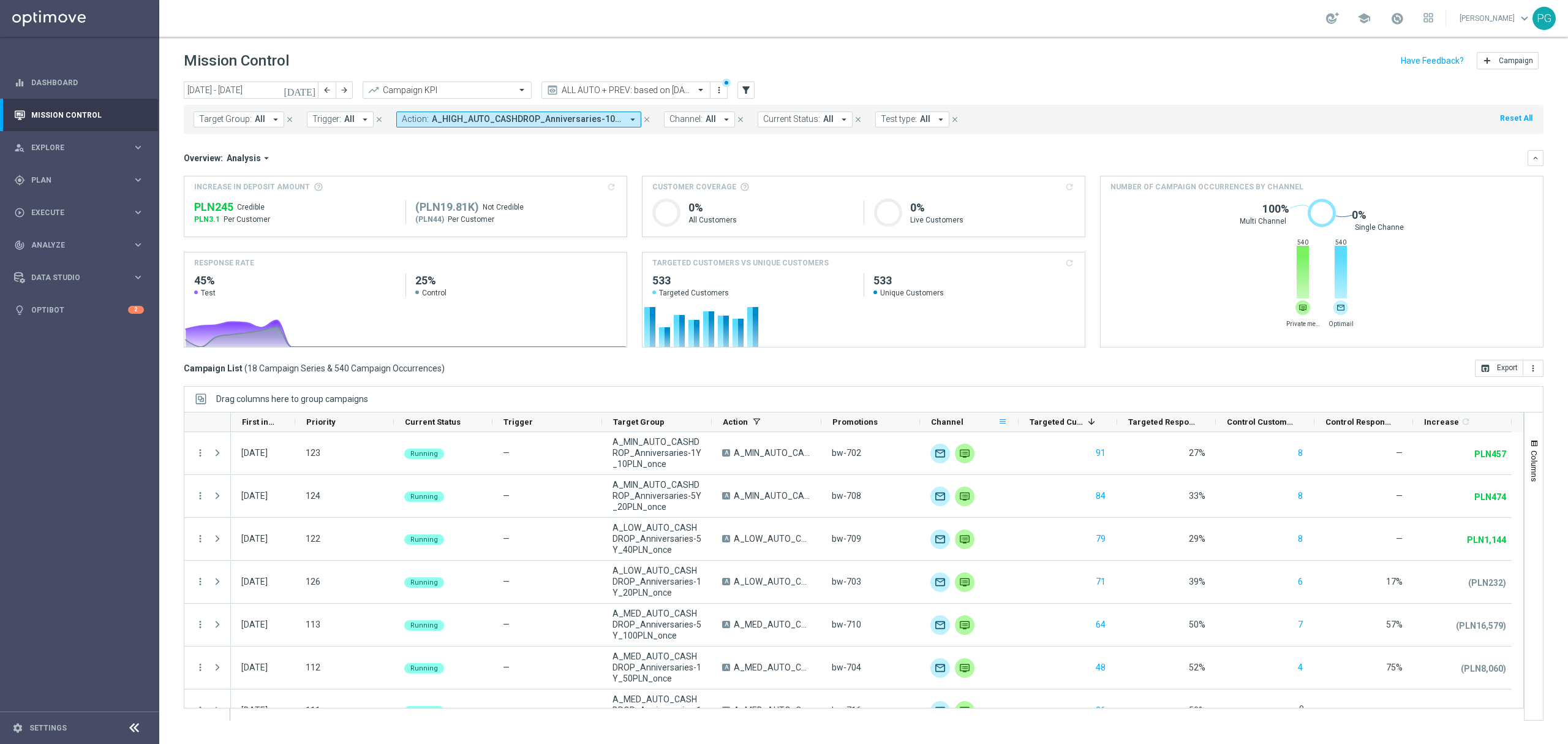
click at [1006, 423] on span at bounding box center [1002, 421] width 10 height 10
click at [1045, 520] on span "Group by Channel" at bounding box center [1064, 524] width 108 height 20
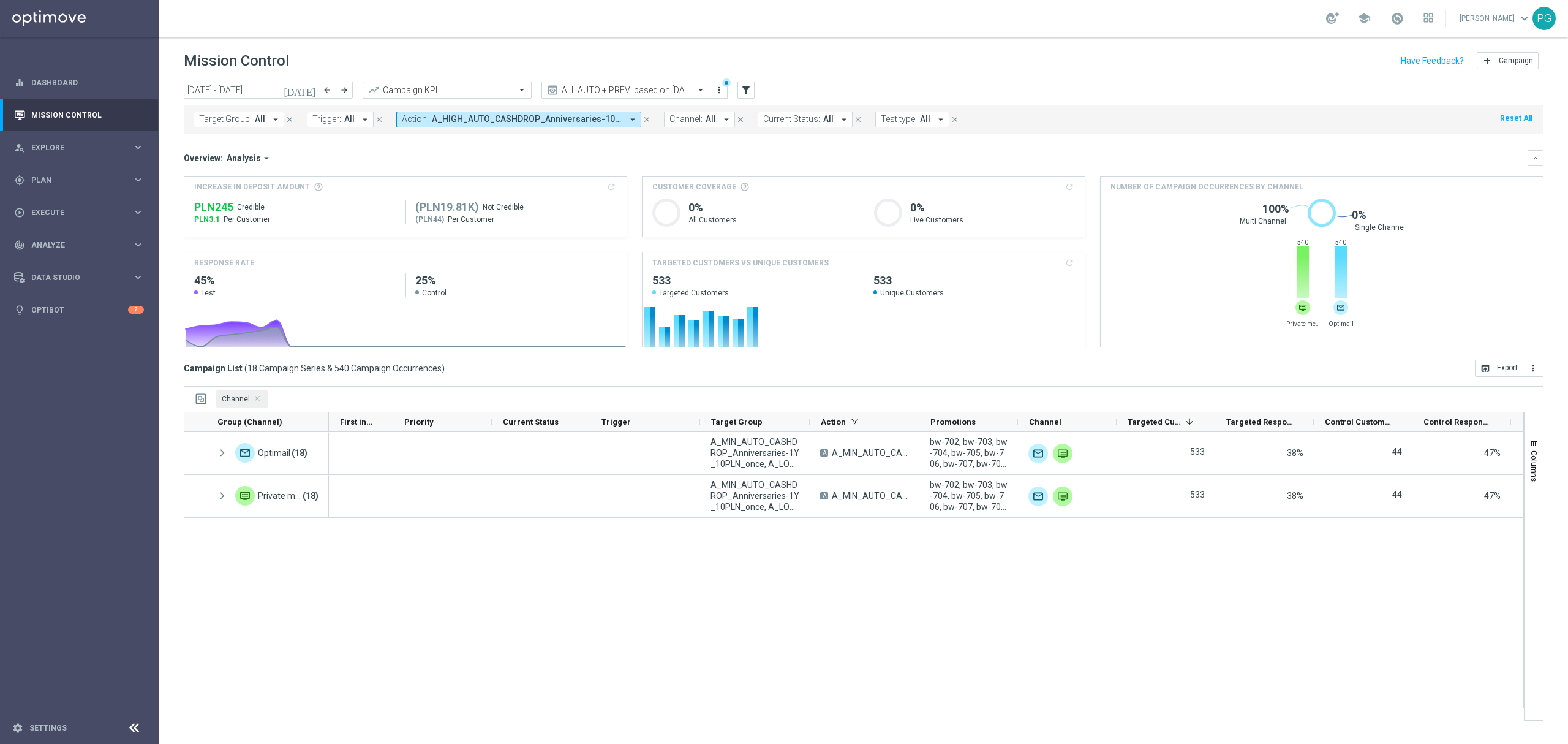
click at [557, 116] on span "A_HIGH_AUTO_CASHDROP_Anniversaries-10Y_500PLN_once, A_HIGH_AUTO_CASHDROP_Annive…" at bounding box center [527, 119] width 191 height 10
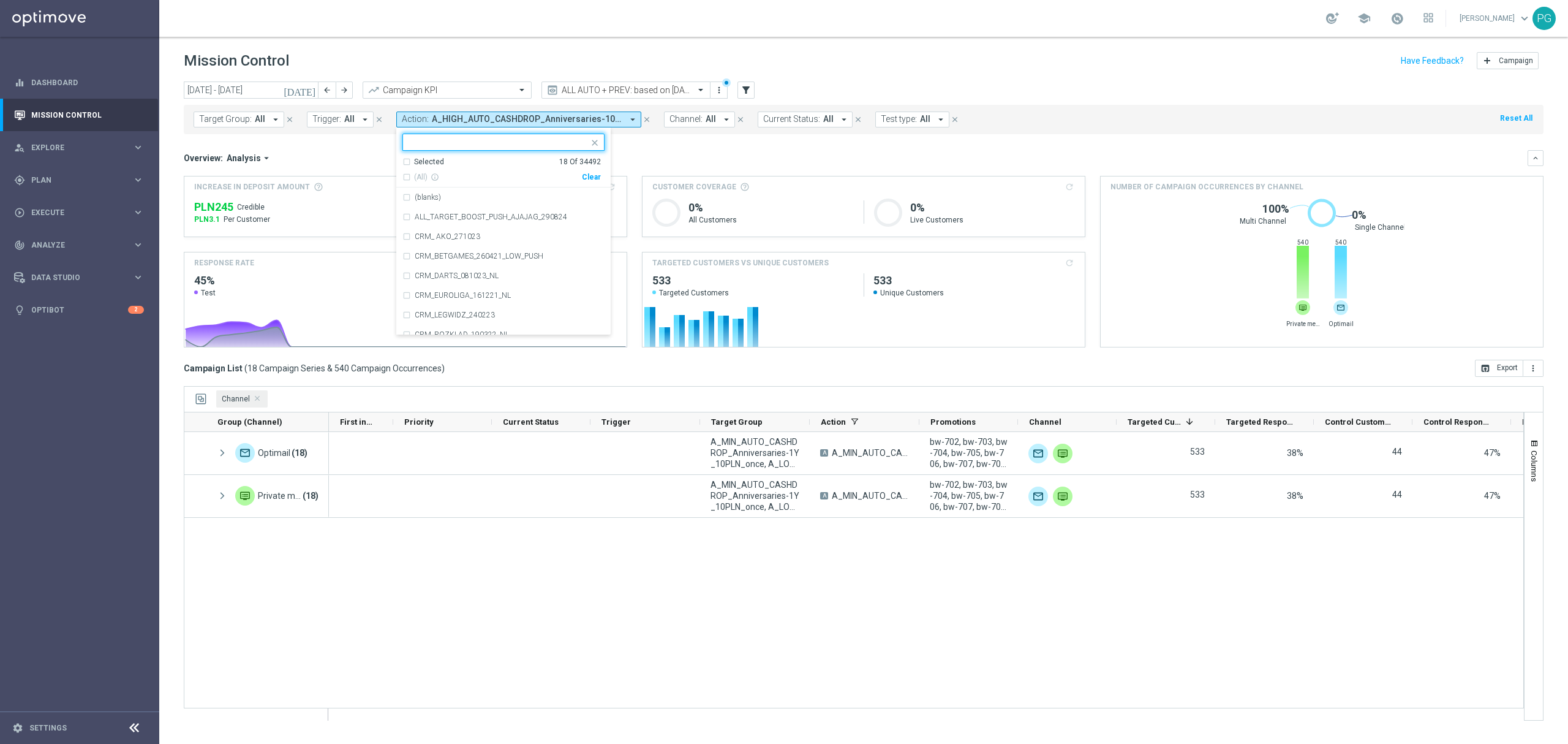
click at [0, 0] on div "Clear" at bounding box center [0, 0] width 0 height 0
click at [522, 143] on input "text" at bounding box center [499, 142] width 180 height 10
click at [426, 173] on span "(All Search Results)" at bounding box center [448, 177] width 67 height 10
drag, startPoint x: 454, startPoint y: 139, endPoint x: 428, endPoint y: 147, distance: 27.2
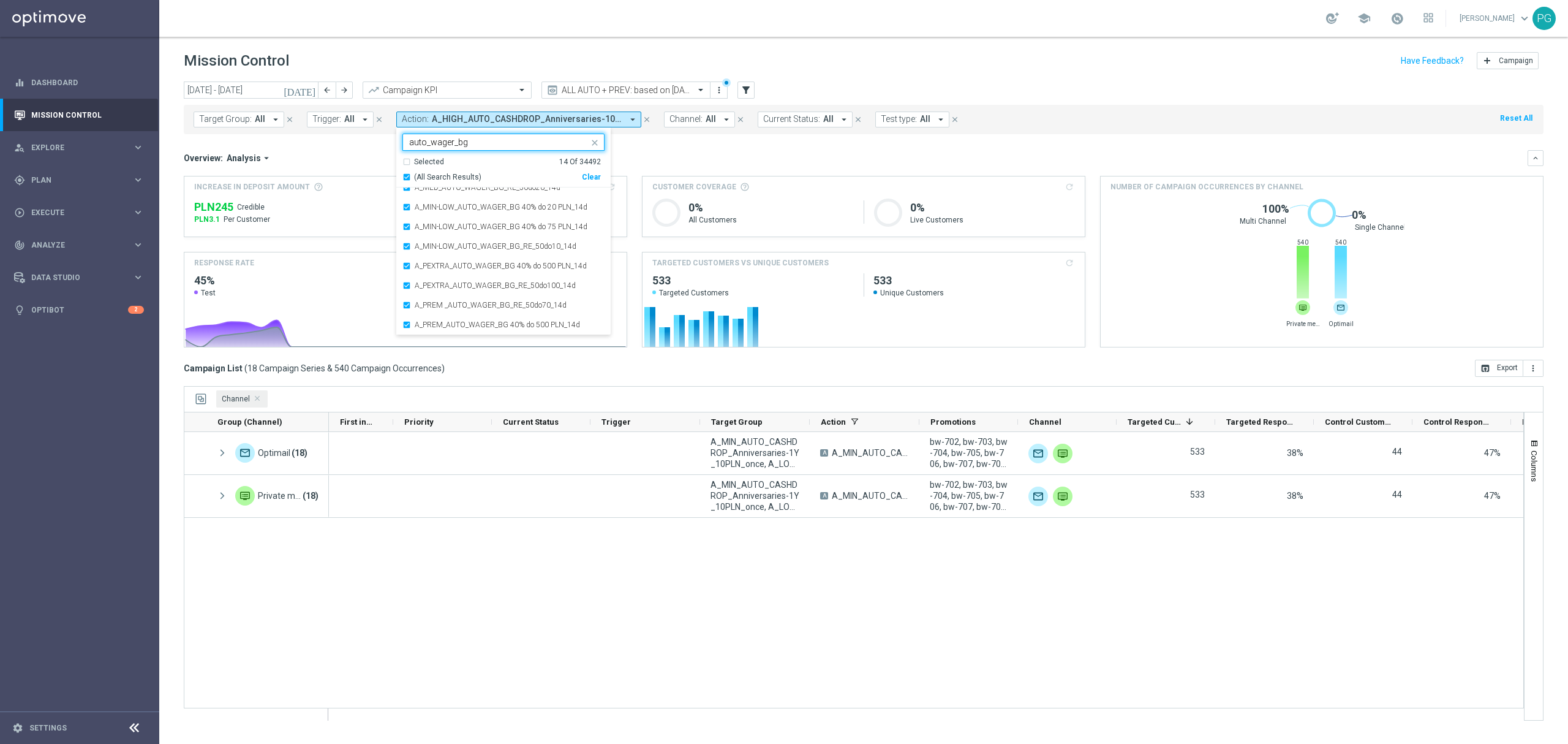
click at [428, 147] on input "auto_wager_bg" at bounding box center [499, 142] width 180 height 10
click at [444, 180] on span "(All Search Results)" at bounding box center [448, 177] width 67 height 10
drag, startPoint x: 467, startPoint y: 140, endPoint x: 499, endPoint y: 143, distance: 32.1
click at [499, 143] on input "auto_cashback_bg" at bounding box center [499, 142] width 180 height 10
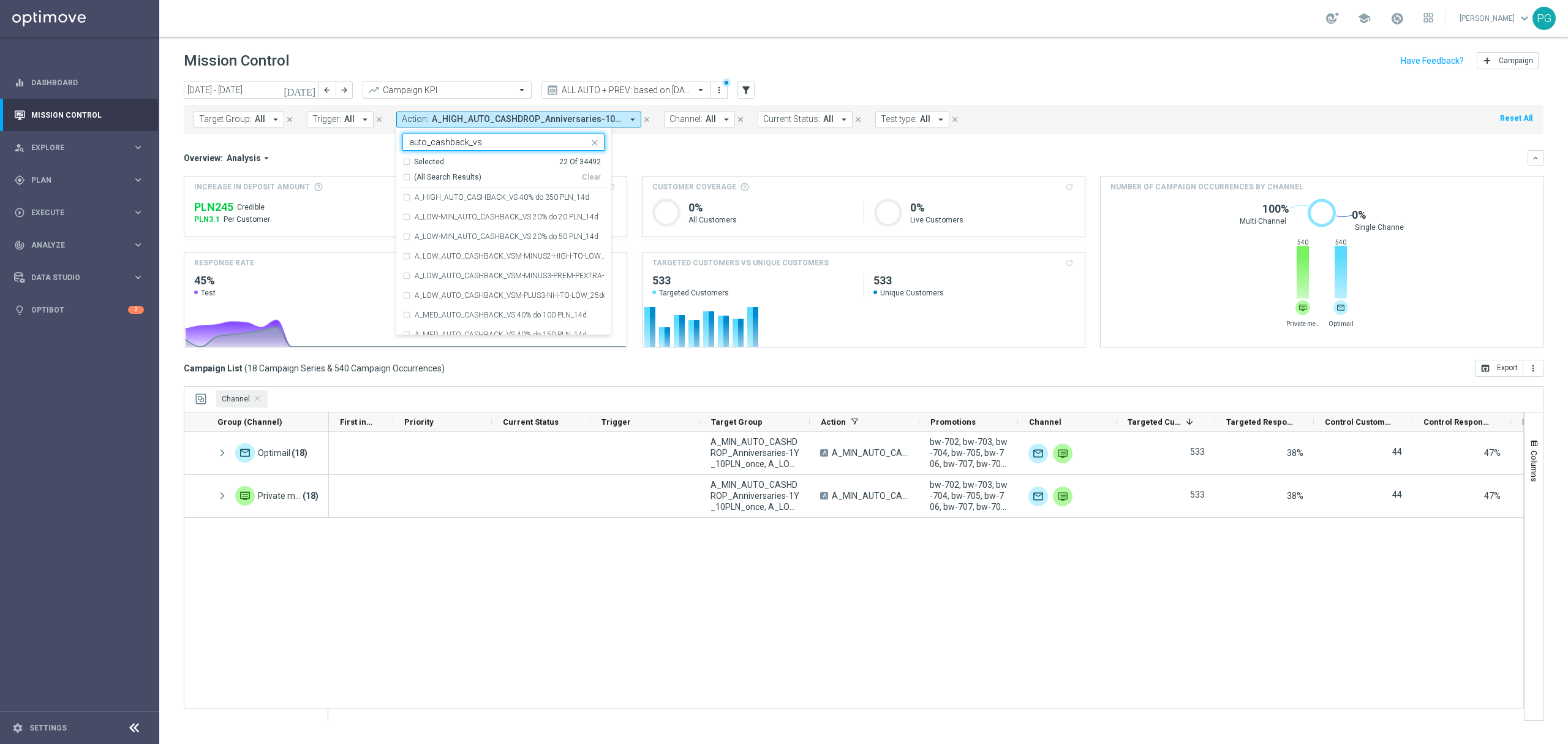
click at [448, 181] on span "(All Search Results)" at bounding box center [448, 177] width 67 height 10
click at [467, 143] on input "auto_cashback_vs" at bounding box center [499, 142] width 180 height 10
click at [450, 143] on input "auto_cashback_vs" at bounding box center [499, 142] width 180 height 10
click at [481, 139] on input "auto_cashback_vs" at bounding box center [499, 142] width 180 height 10
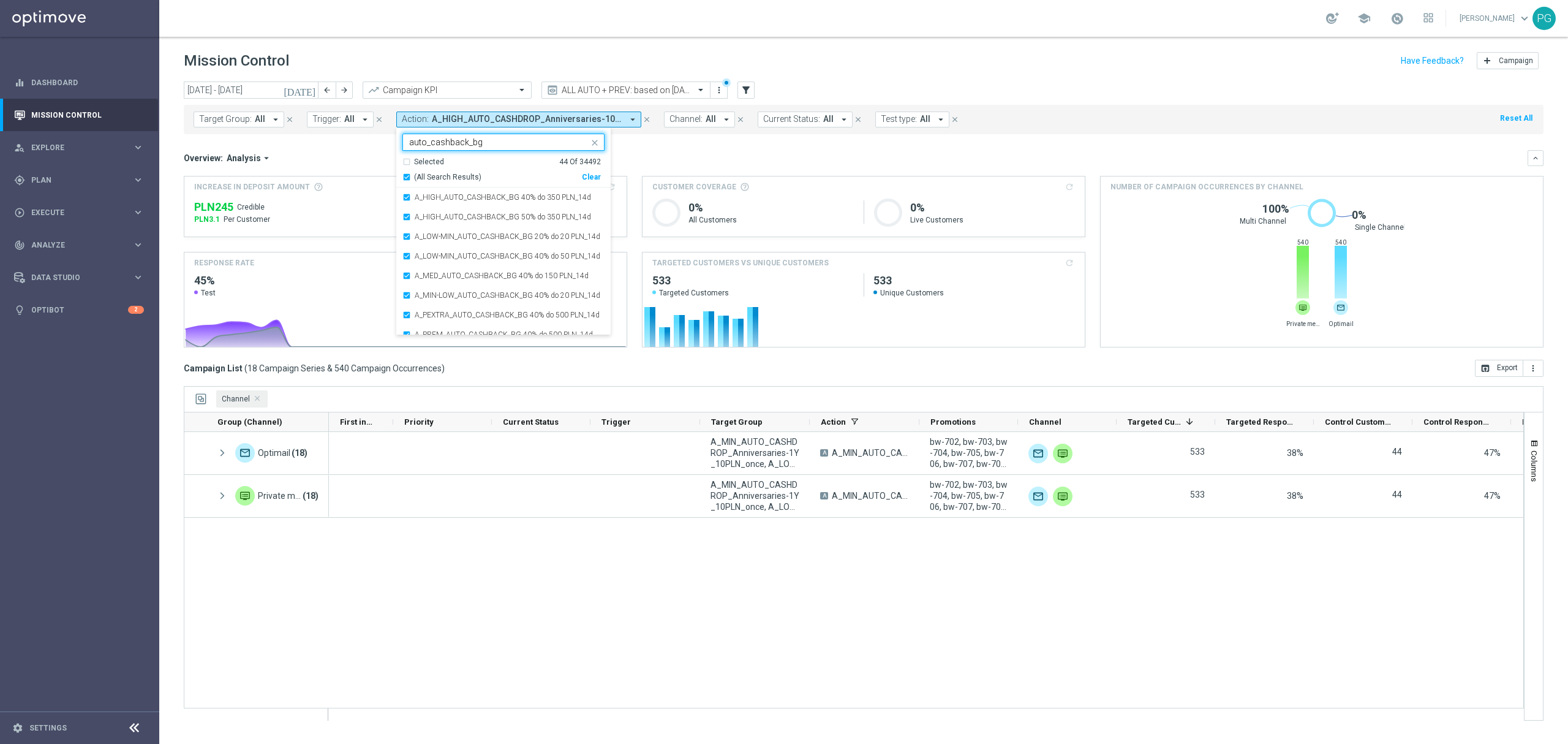
click at [441, 143] on input "auto_cashback_bg" at bounding box center [499, 142] width 180 height 10
click at [428, 160] on div "Selected" at bounding box center [429, 162] width 30 height 10
type input "auto_cashback_bg"
click at [643, 147] on mini-dashboard "Overview: Analysis arrow_drop_down keyboard_arrow_down Increase In Deposit Amou…" at bounding box center [864, 246] width 1360 height 226
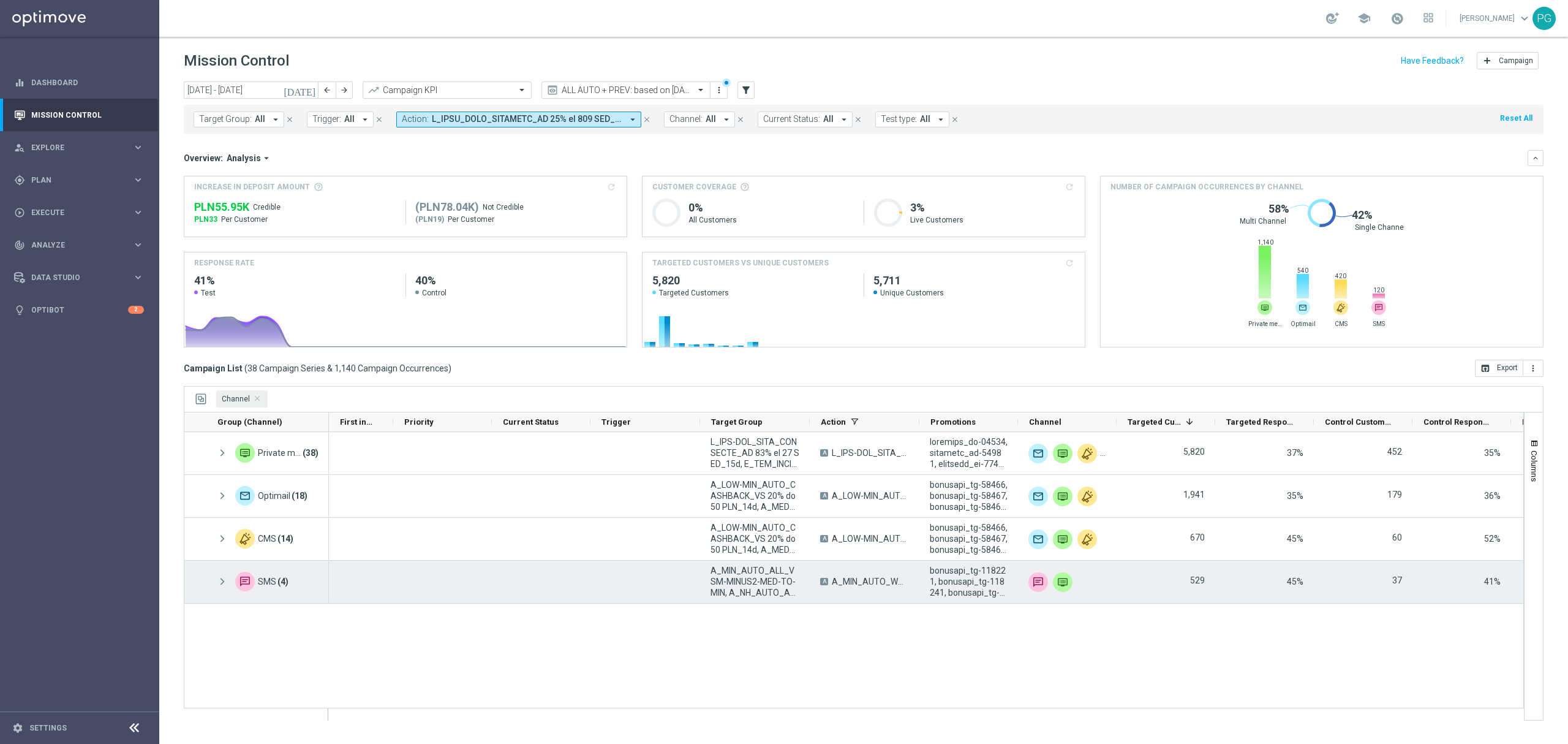
click at [219, 578] on span at bounding box center [222, 581] width 11 height 10
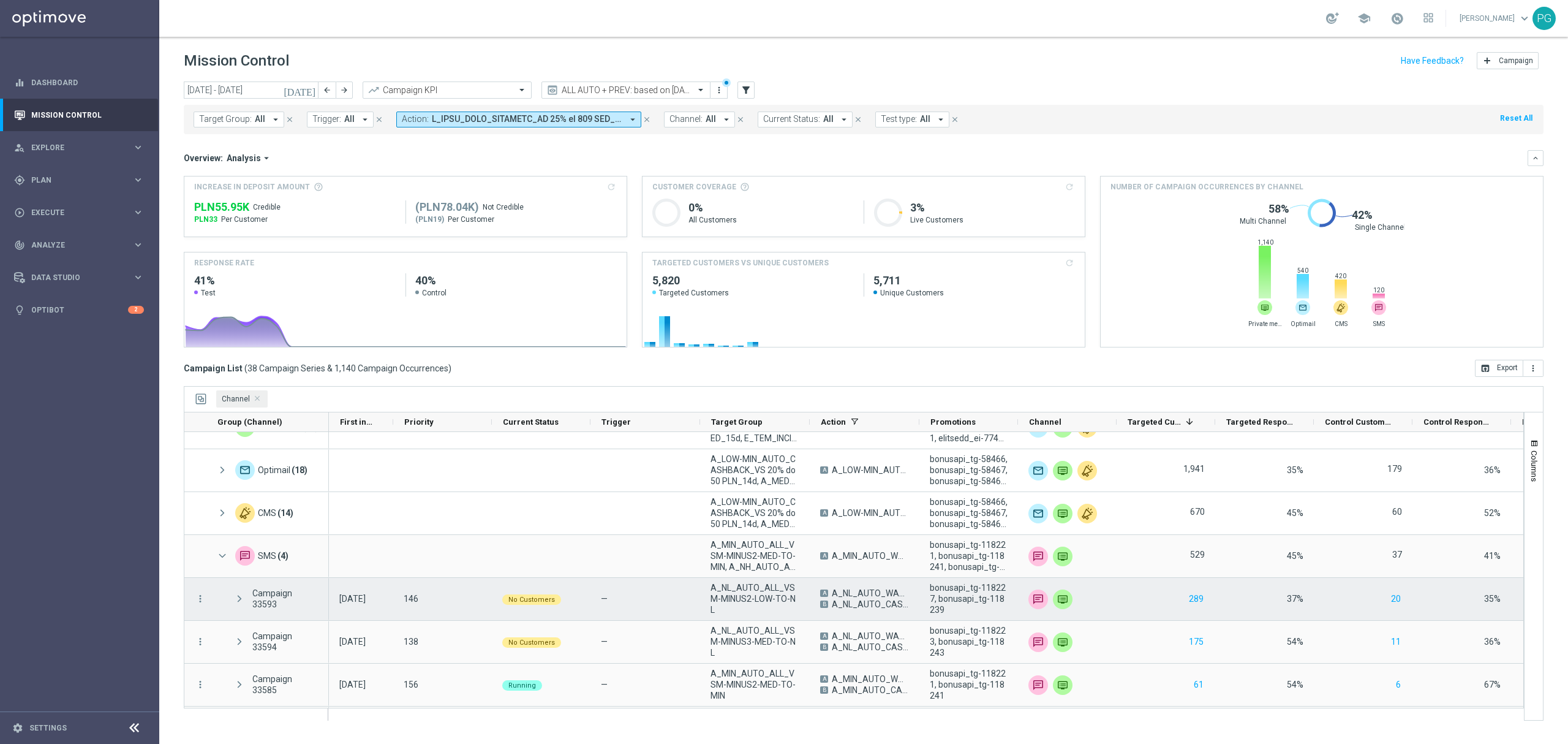
scroll to position [67, 0]
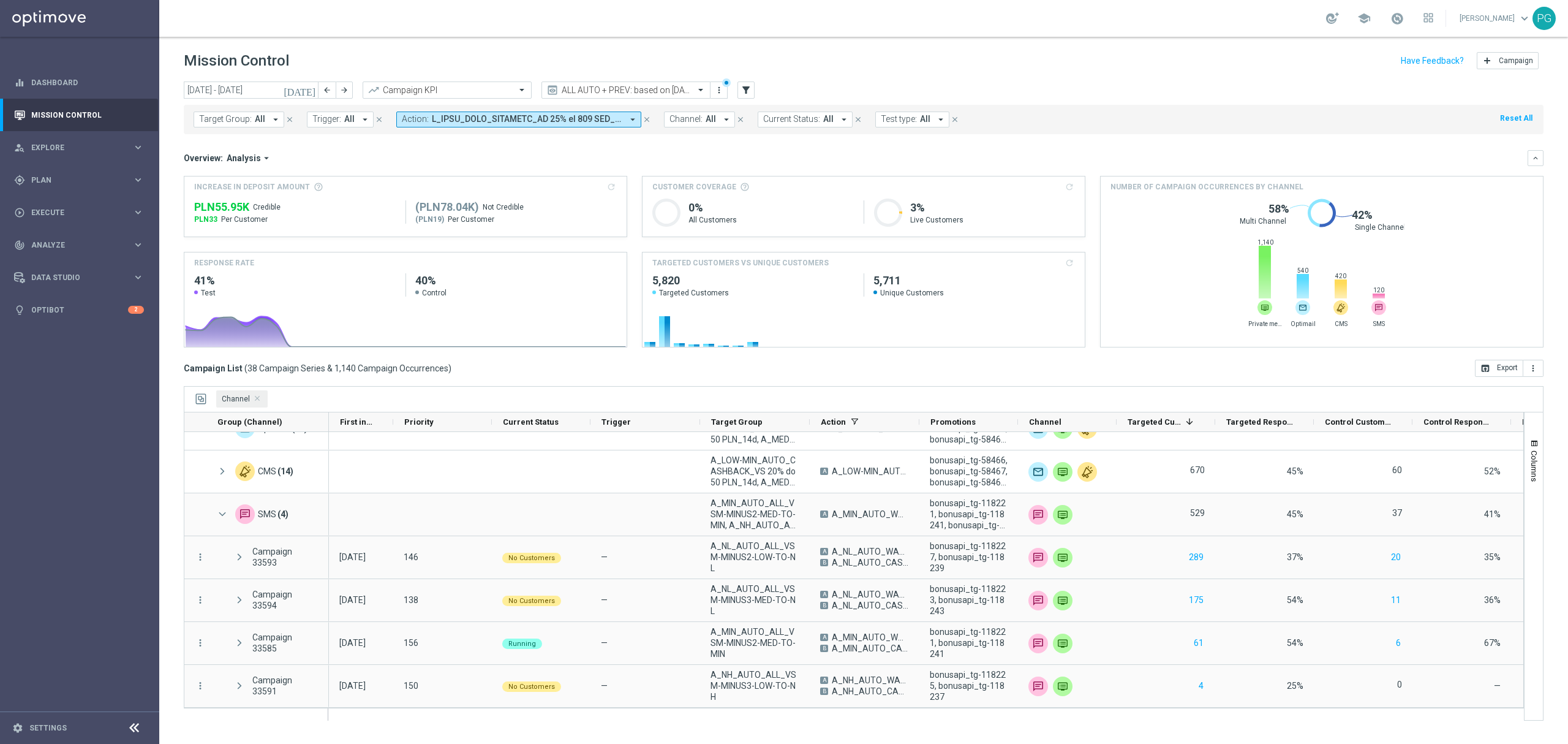
click at [487, 119] on span at bounding box center [527, 119] width 191 height 10
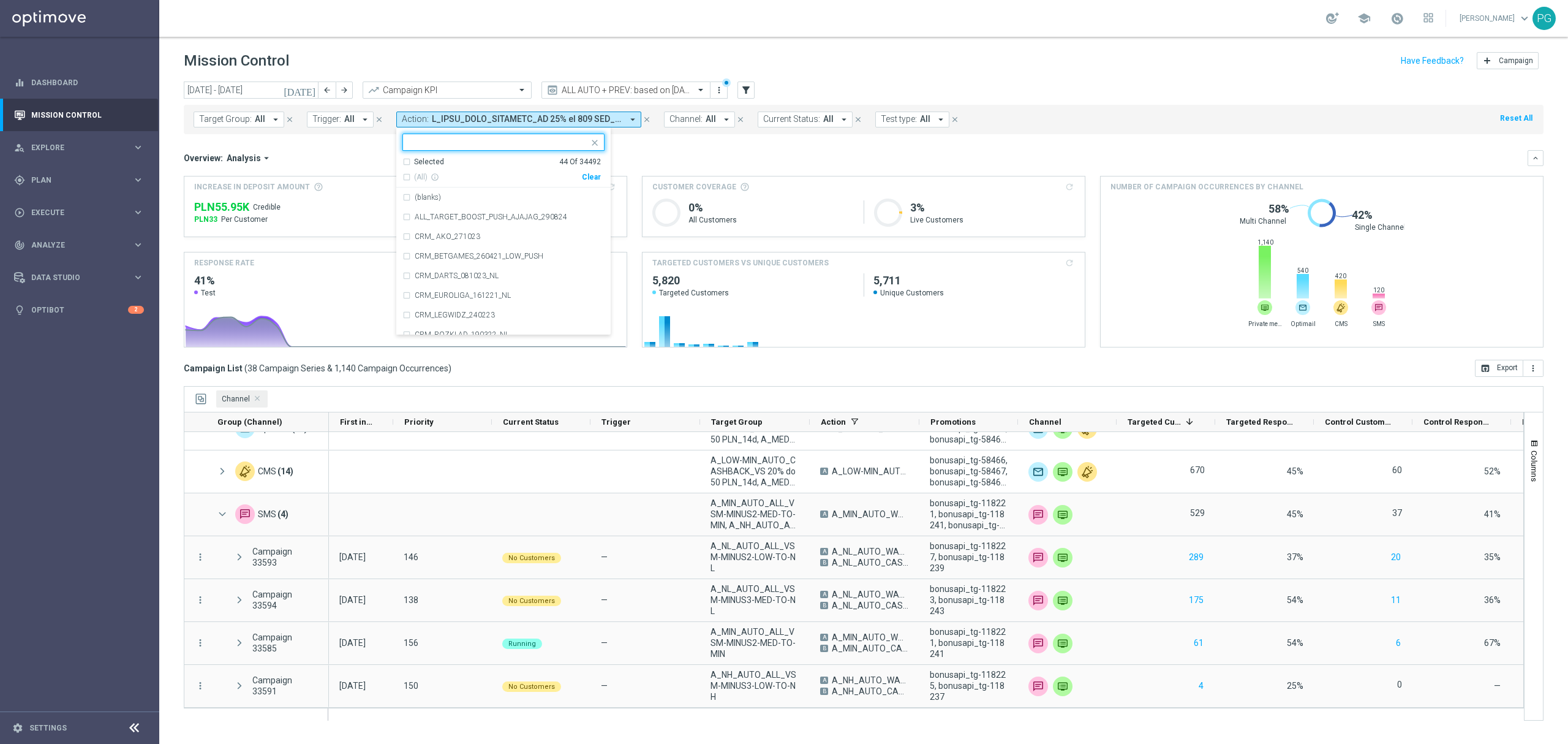
type input "w"
click at [430, 178] on span "(All Search Results)" at bounding box center [448, 177] width 67 height 10
type input "vsm"
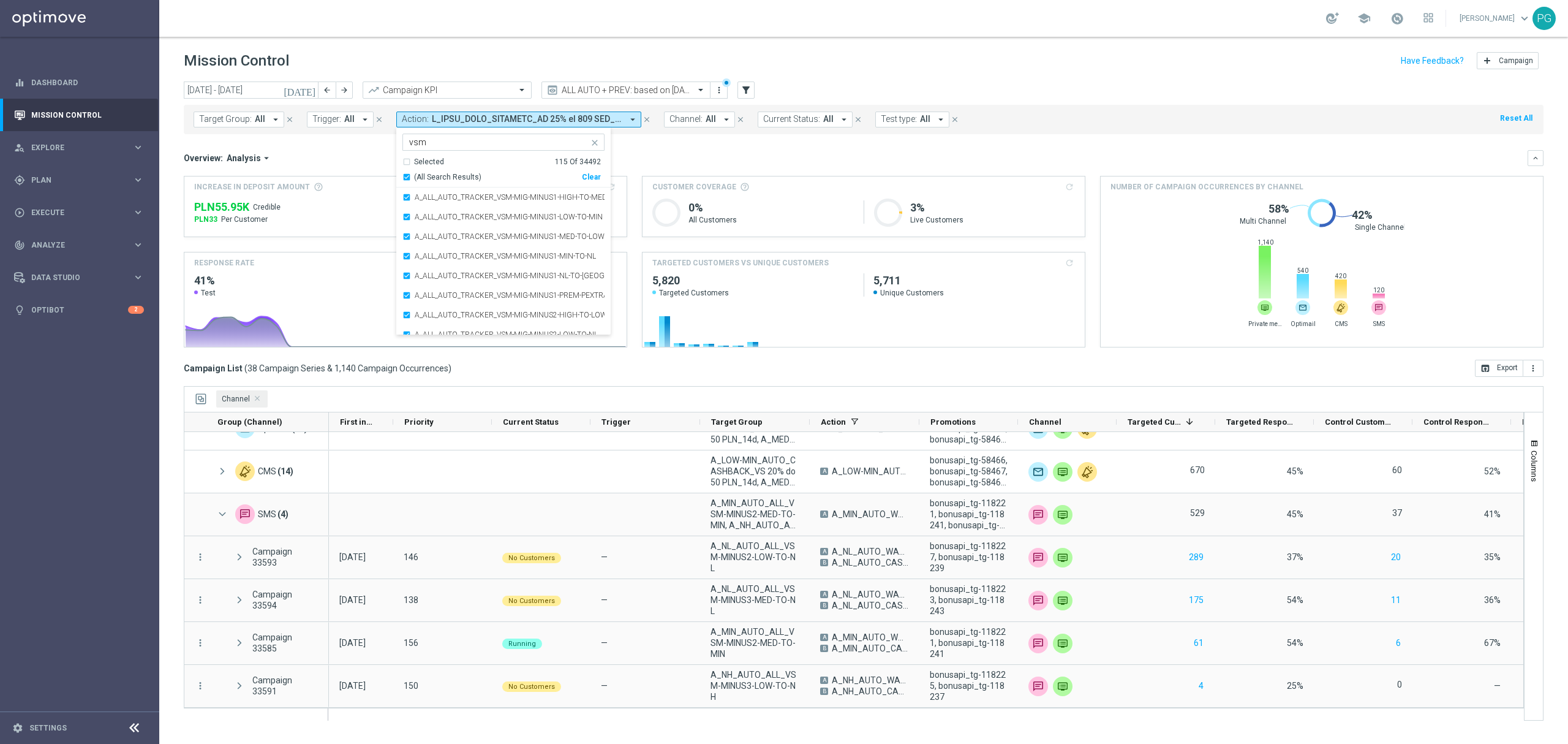
click at [430, 178] on span "(All Search Results)" at bounding box center [448, 177] width 67 height 10
click at [637, 146] on mini-dashboard "Overview: Analysis arrow_drop_down keyboard_arrow_down Increase In Deposit Amou…" at bounding box center [864, 246] width 1360 height 226
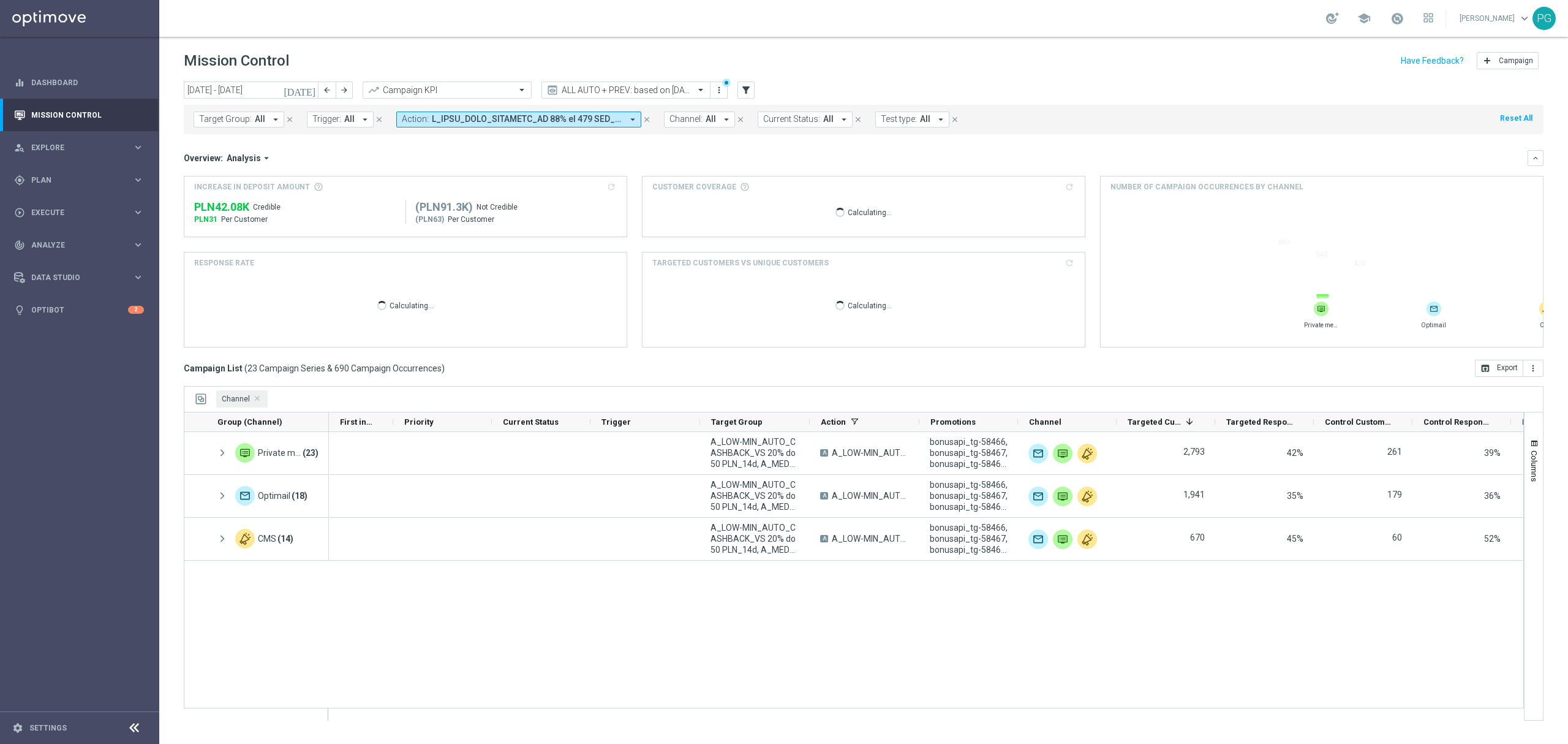
scroll to position [0, 0]
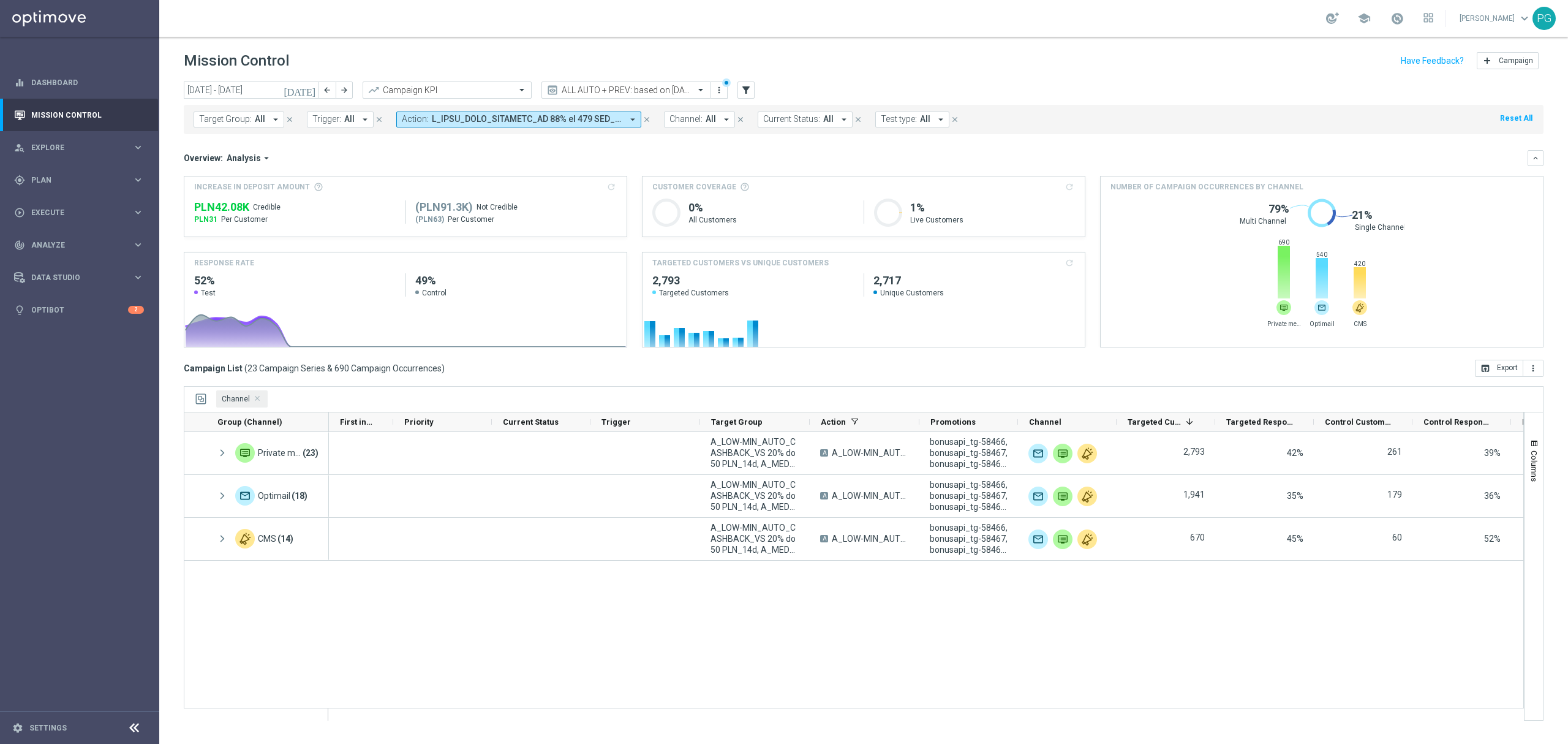
click at [496, 124] on span at bounding box center [527, 119] width 191 height 10
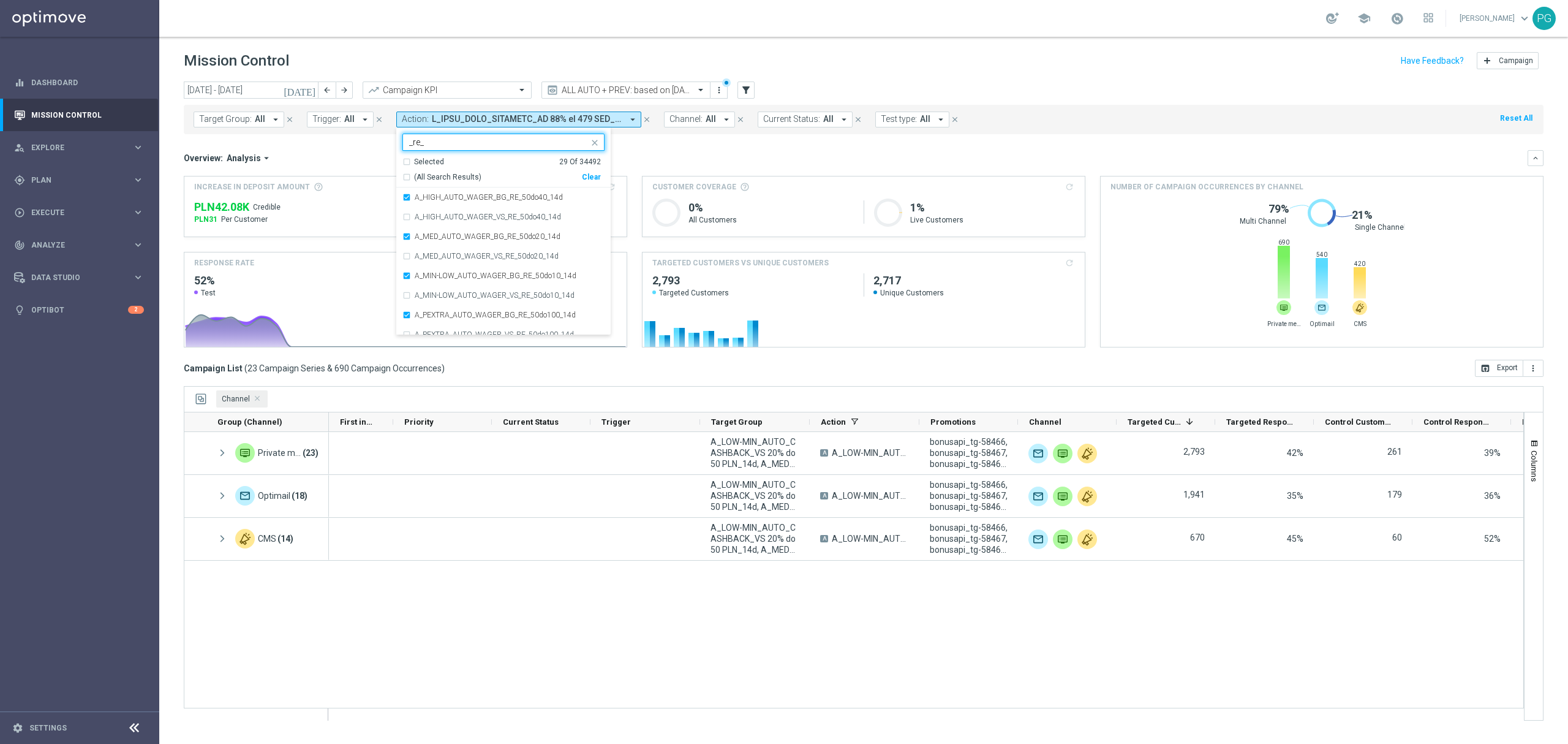
click at [442, 176] on span "(All Search Results)" at bounding box center [448, 177] width 67 height 10
type input "_re_"
click at [662, 133] on div "Target Group: All arrow_drop_down close Trigger: All arrow_drop_down close Acti…" at bounding box center [864, 120] width 1360 height 30
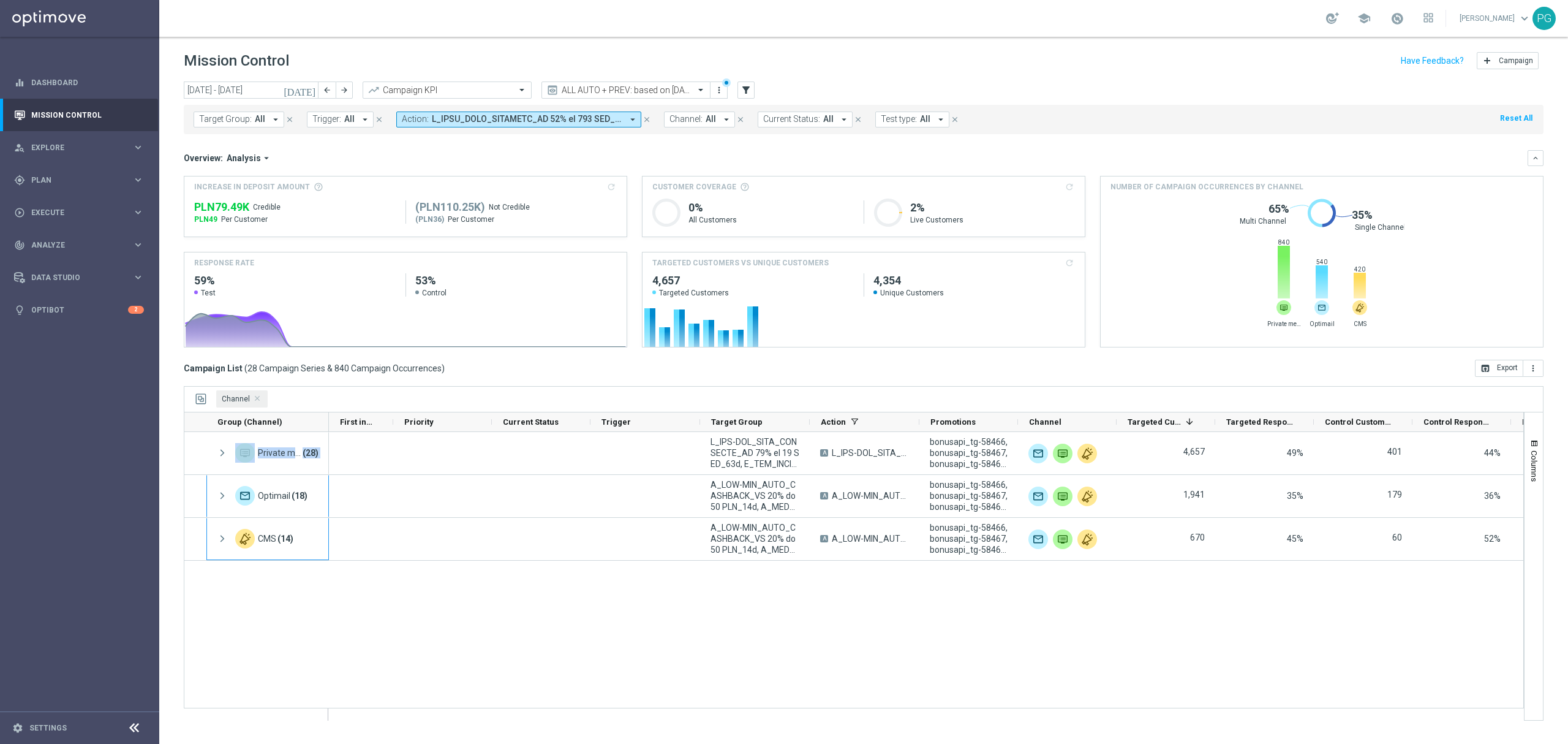
drag, startPoint x: 221, startPoint y: 459, endPoint x: 368, endPoint y: 645, distance: 237.1
click at [368, 645] on div "Optimail (18) Private message (28) CMS (14) A 1,941 35% 179" at bounding box center [854, 570] width 1340 height 276
click at [368, 645] on div "A_LOW-MIN_AUTO_CASHBACK_VS 20% do 50 PLN_14d, A_MED_AUTO_CASHBACK_VS 40% do 100…" at bounding box center [926, 576] width 1194 height 288
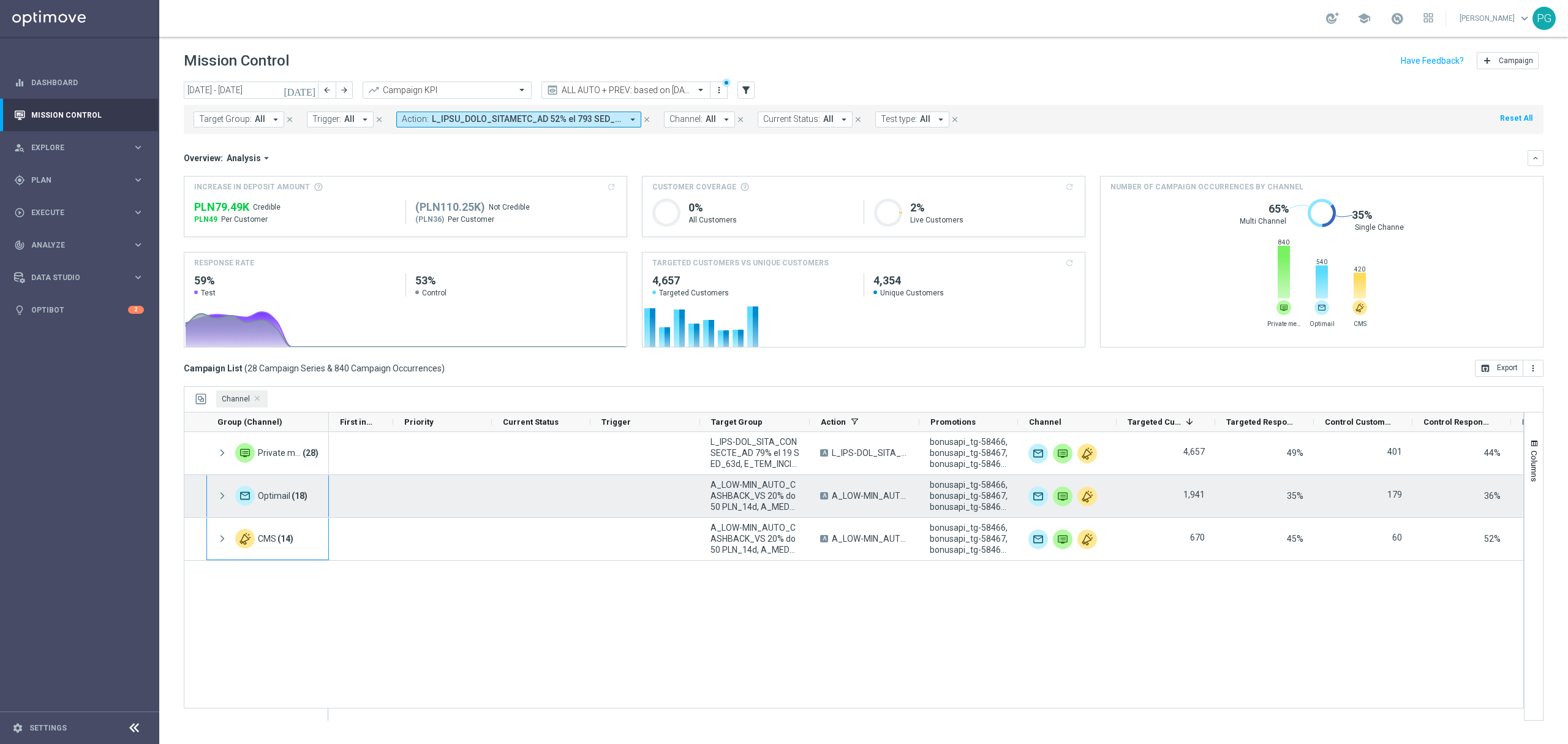
click at [224, 496] on span at bounding box center [222, 496] width 11 height 10
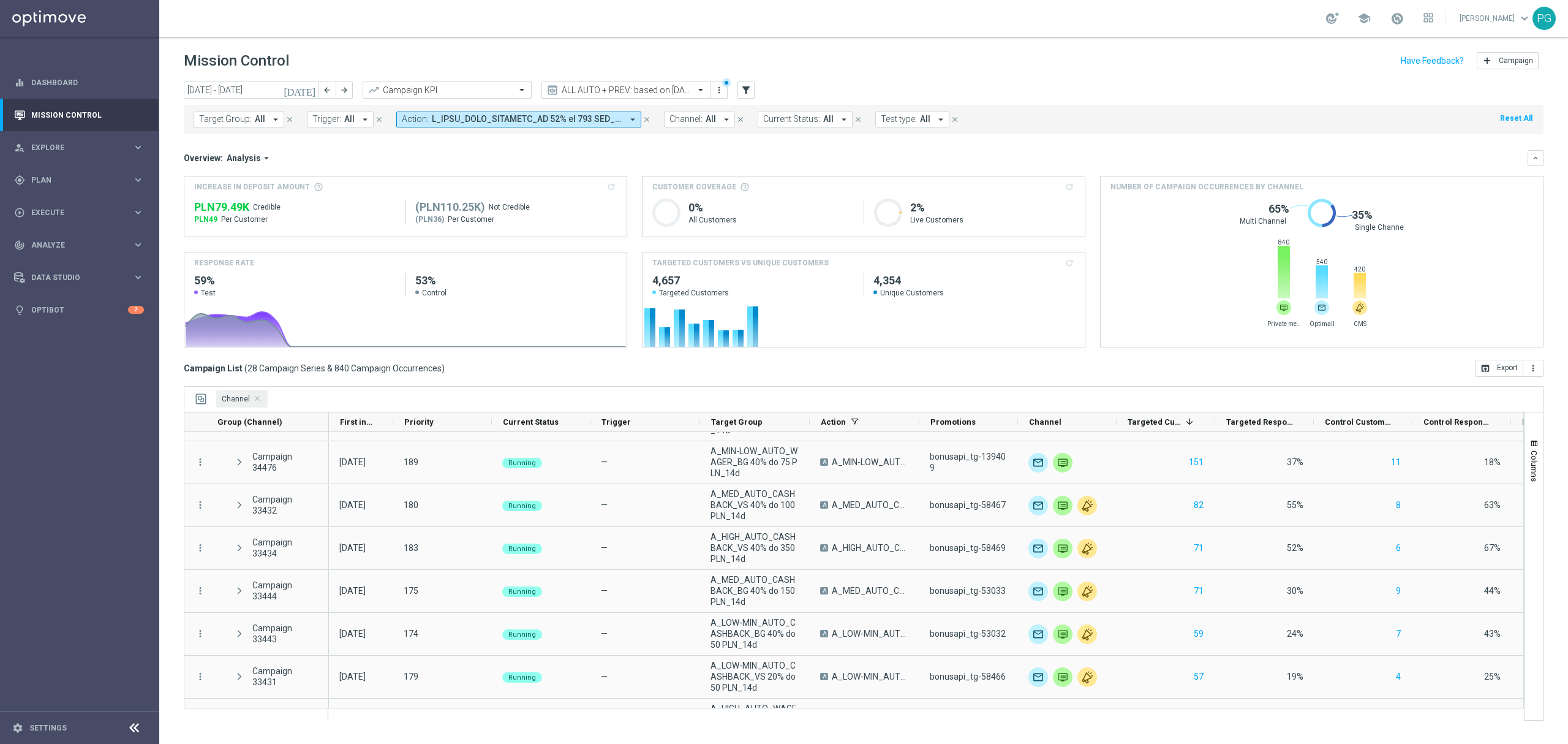
scroll to position [231, 0]
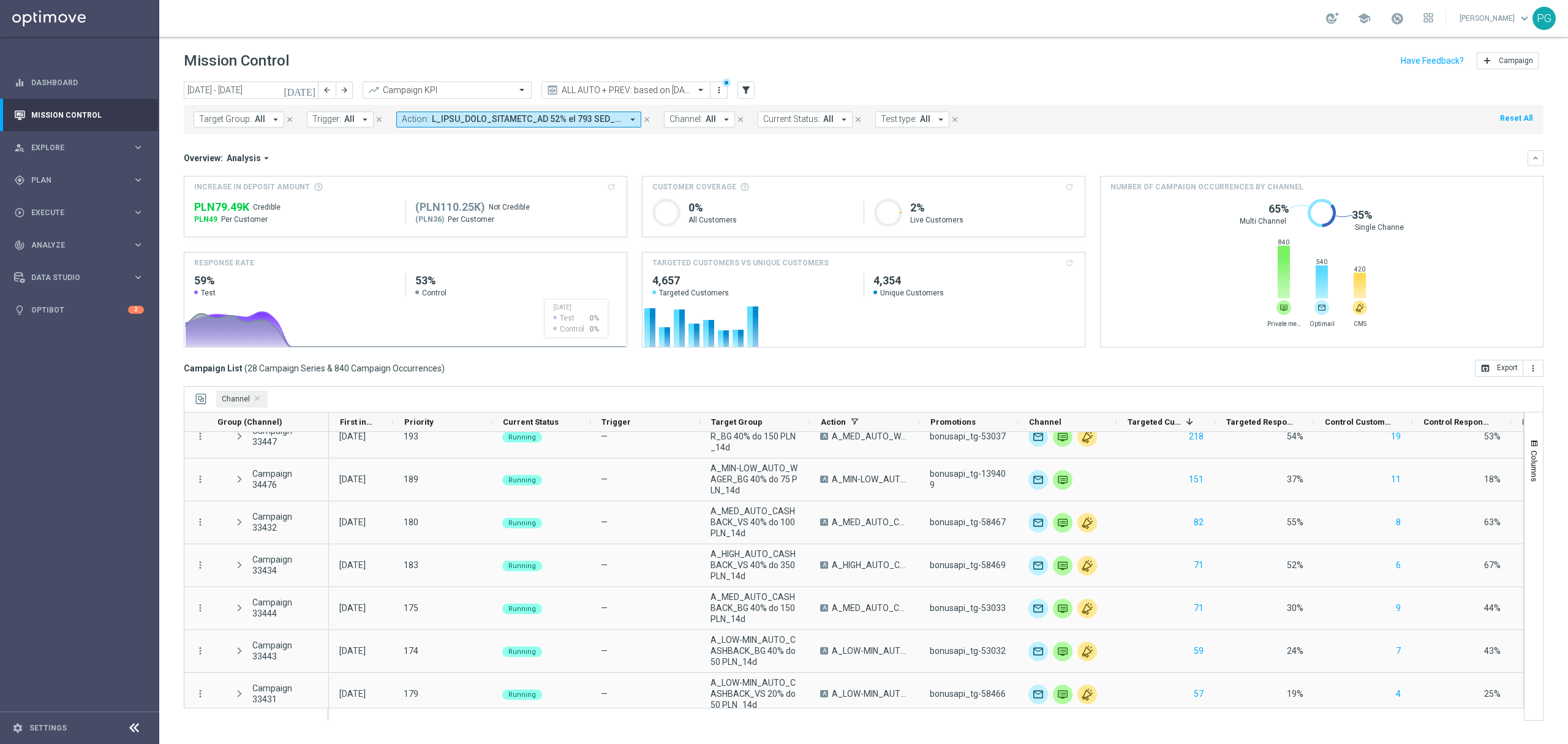
click at [557, 110] on div "Target Group: All arrow_drop_down close Trigger: All arrow_drop_down close Acti…" at bounding box center [864, 120] width 1360 height 30
click at [594, 128] on div "Target Group: All arrow_drop_down close Trigger: All arrow_drop_down close Acti…" at bounding box center [864, 120] width 1360 height 30
click at [598, 121] on span at bounding box center [527, 119] width 191 height 10
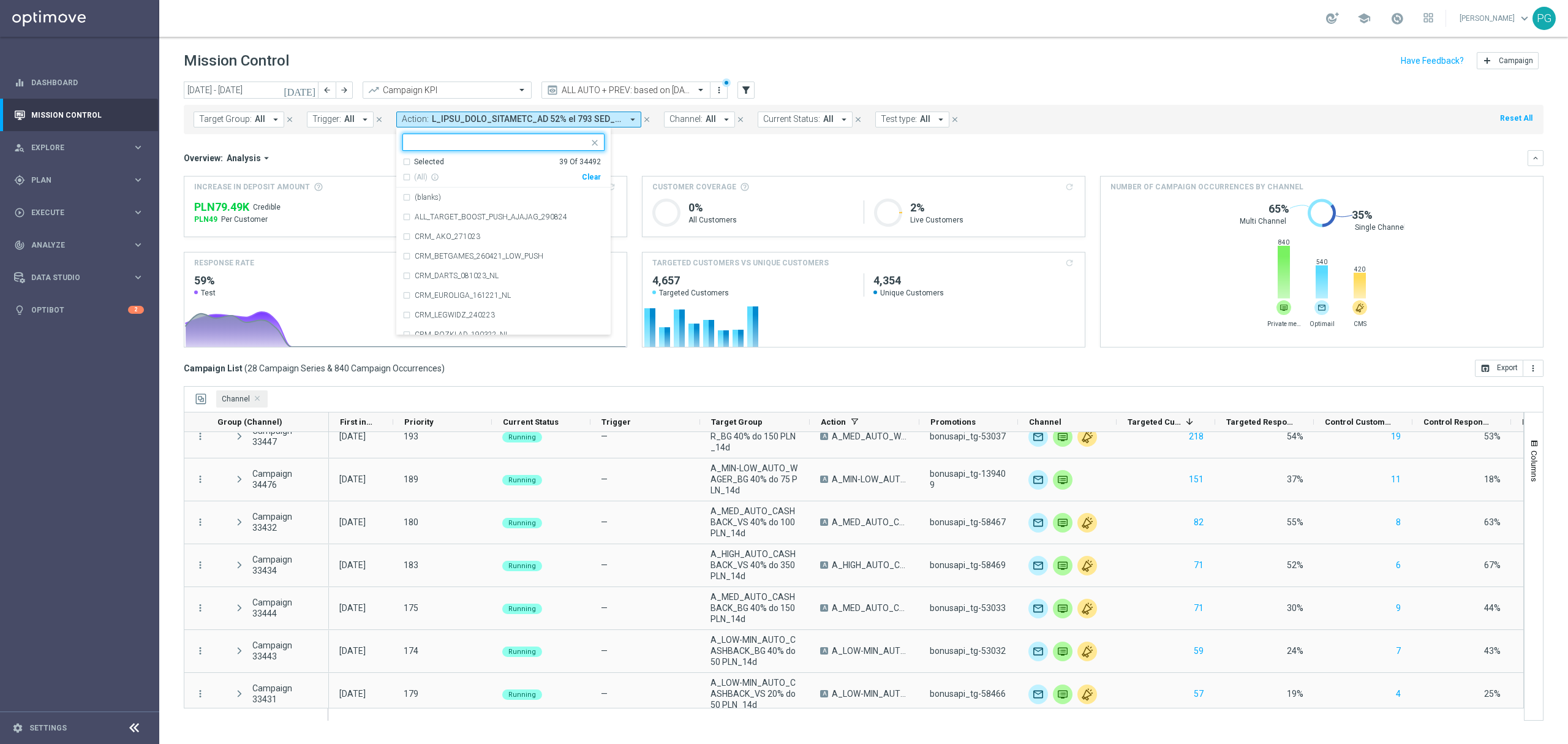
click at [0, 0] on div "Clear" at bounding box center [0, 0] width 0 height 0
click at [545, 151] on ng-select "Selected 0 Of 34492 (All) info_outline Clear (blanks) ALL_TARGET_BOOST_PUSH_AJA…" at bounding box center [504, 234] width 214 height 201
click at [540, 142] on input "text" at bounding box center [499, 142] width 180 height 10
click at [459, 176] on span "(All Search Results)" at bounding box center [448, 177] width 67 height 10
type input "_re_"
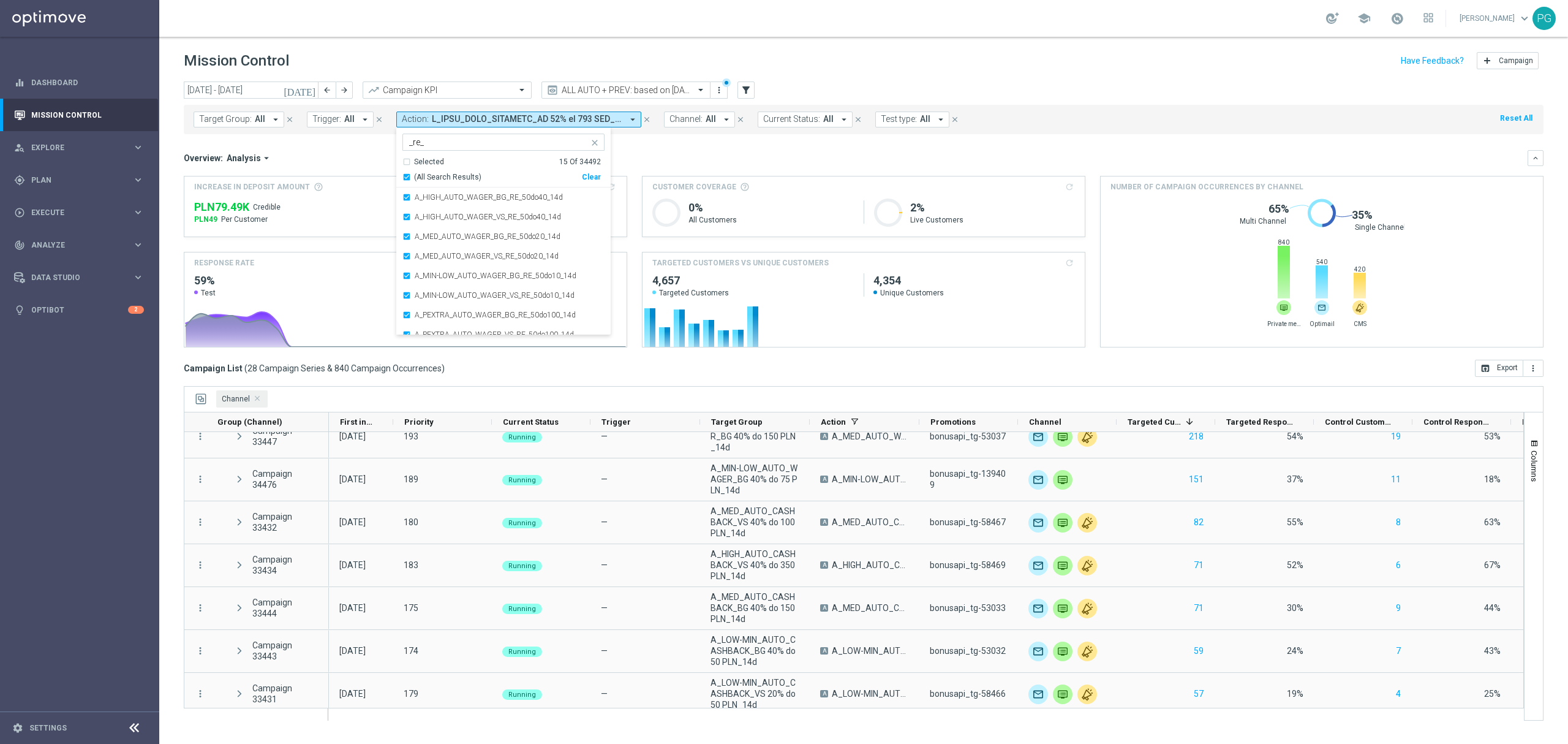
click at [364, 163] on div "Overview: Analysis arrow_drop_down" at bounding box center [856, 158] width 1344 height 11
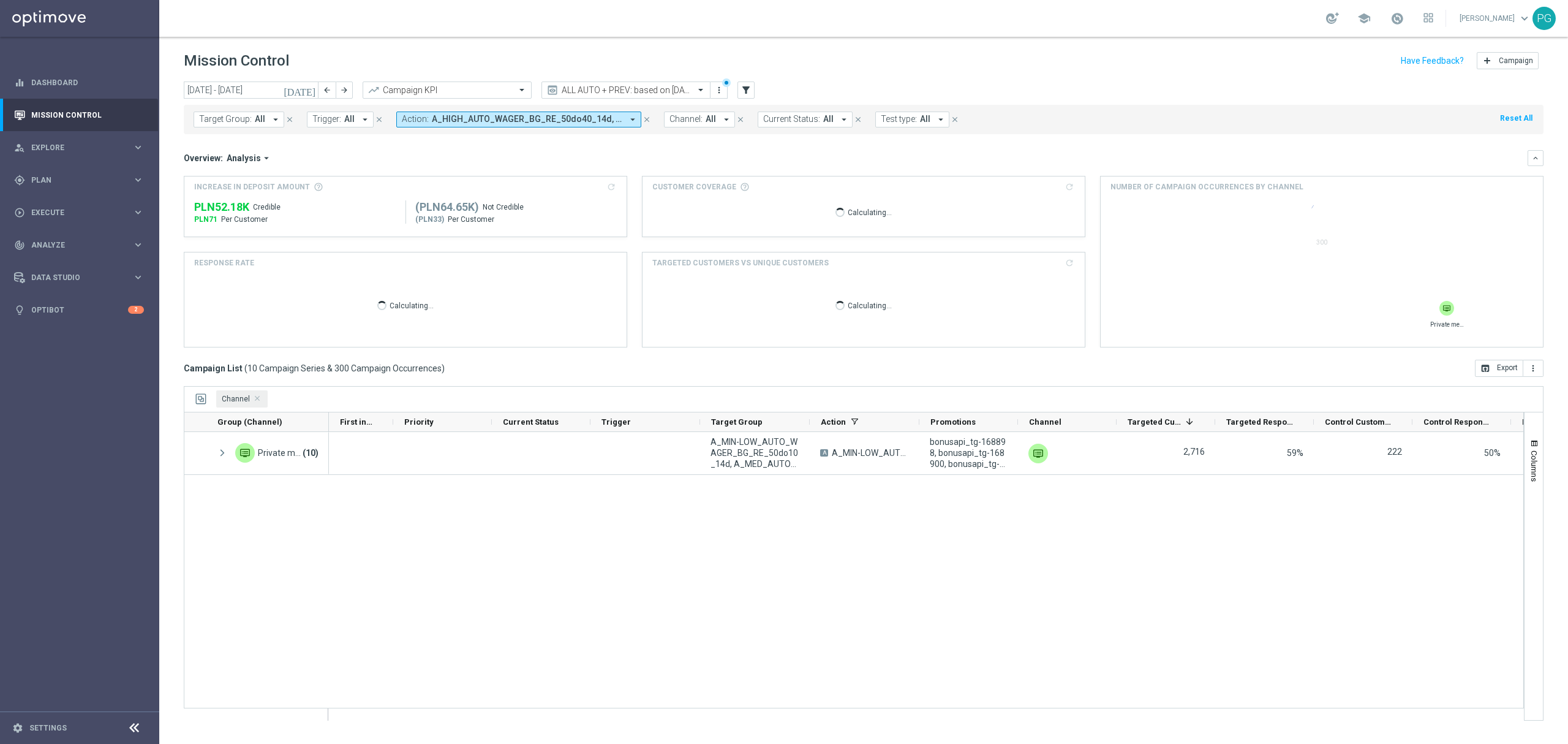
scroll to position [0, 0]
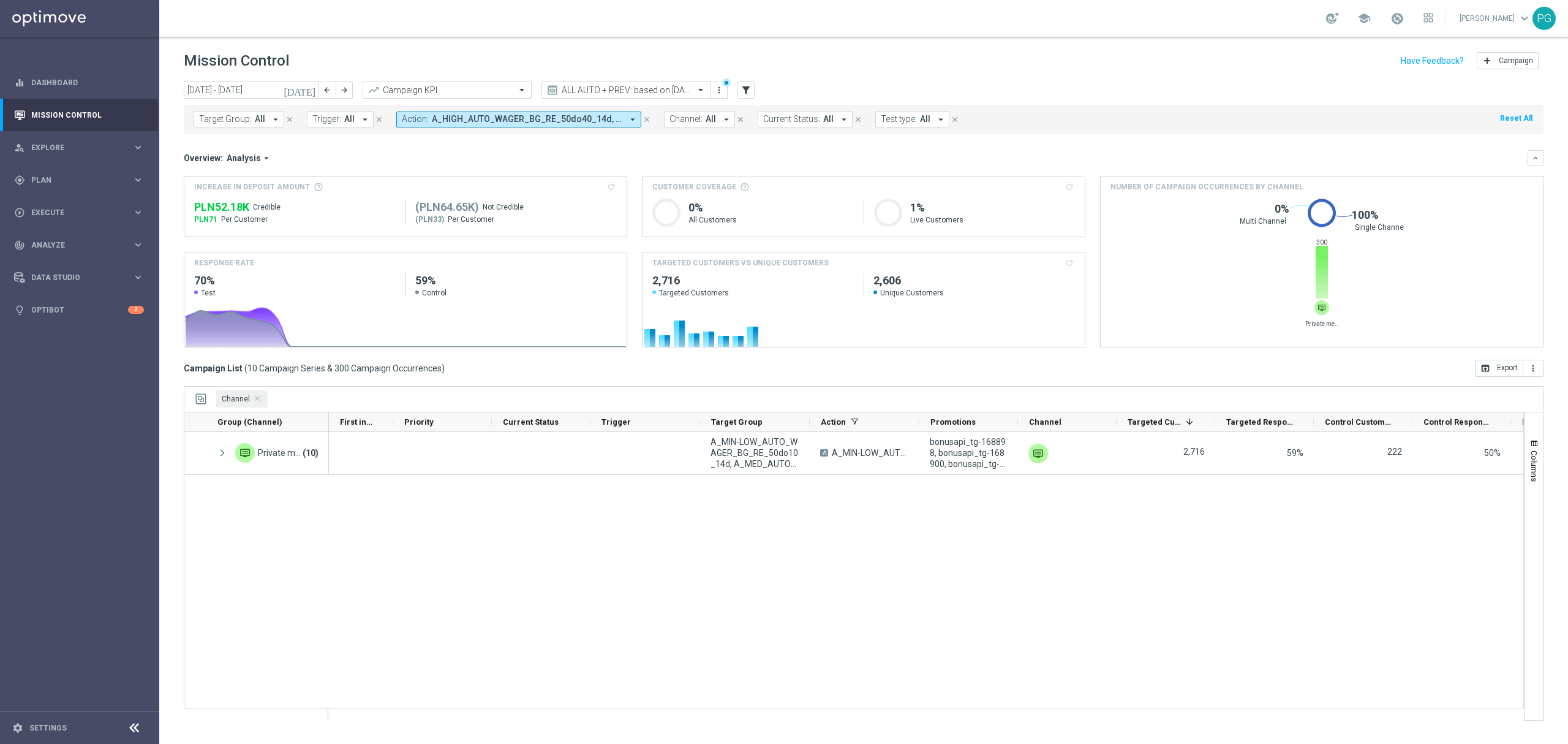
click at [610, 125] on button "Action: A_HIGH_AUTO_WAGER_BG_RE_50do40_14d, A_HIGH_AUTO_WAGER_VS_RE_50do40_14d,…" at bounding box center [519, 120] width 245 height 16
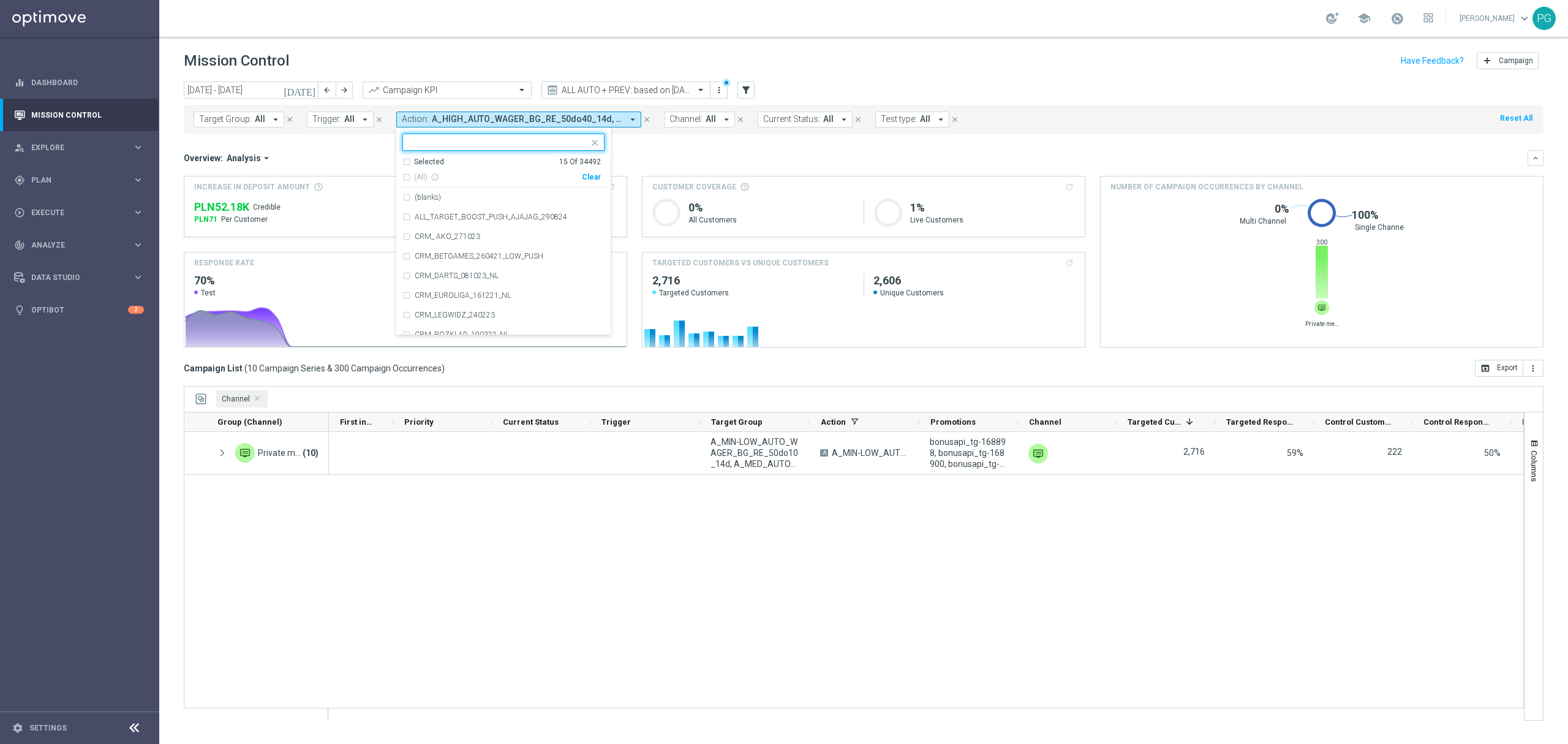
click at [0, 0] on div "Clear" at bounding box center [0, 0] width 0 height 0
click at [547, 139] on input "text" at bounding box center [499, 142] width 180 height 10
click at [465, 175] on span "(All Search Results)" at bounding box center [448, 177] width 67 height 10
type input "cashback_bg"
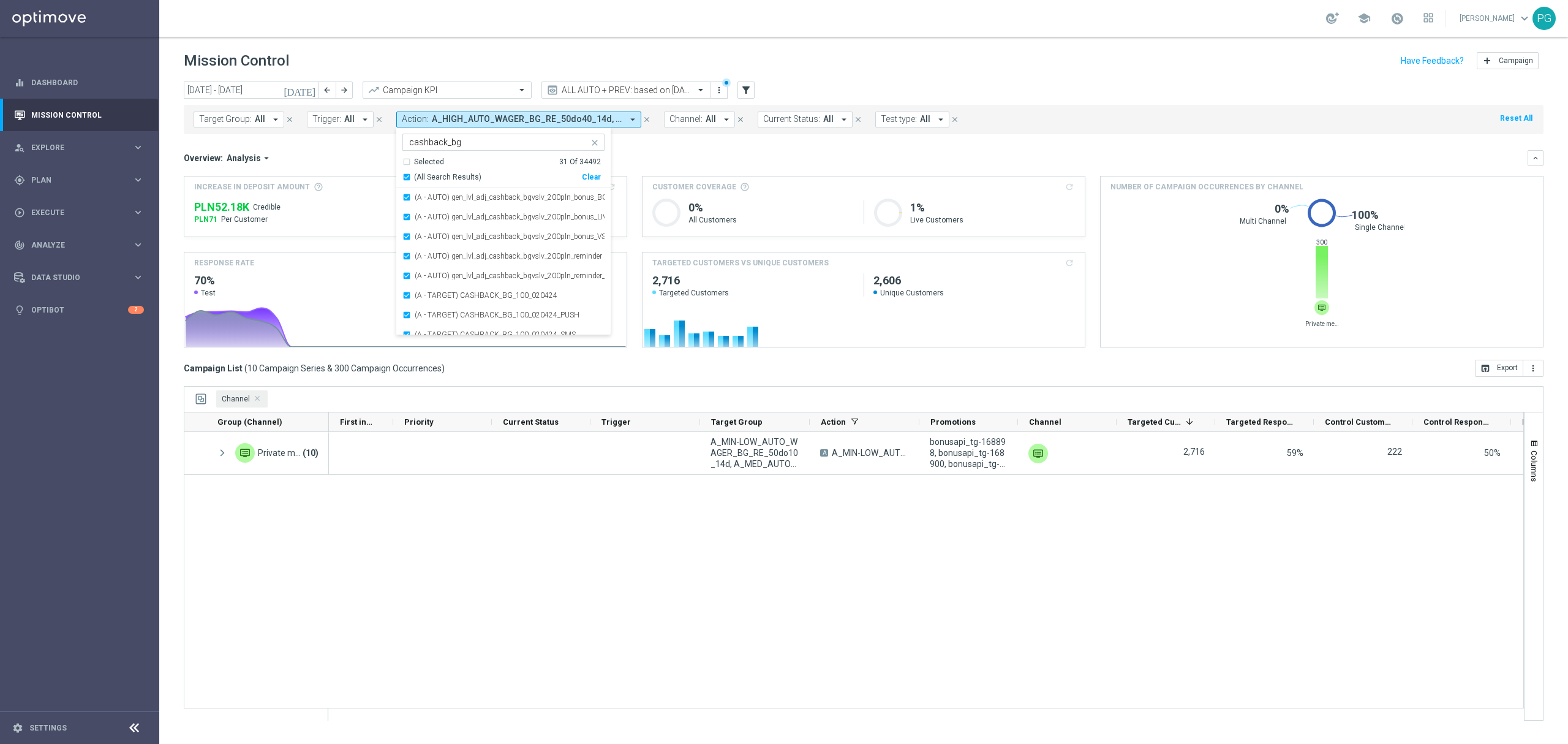
click at [660, 153] on div "Overview: Analysis arrow_drop_down" at bounding box center [856, 158] width 1344 height 11
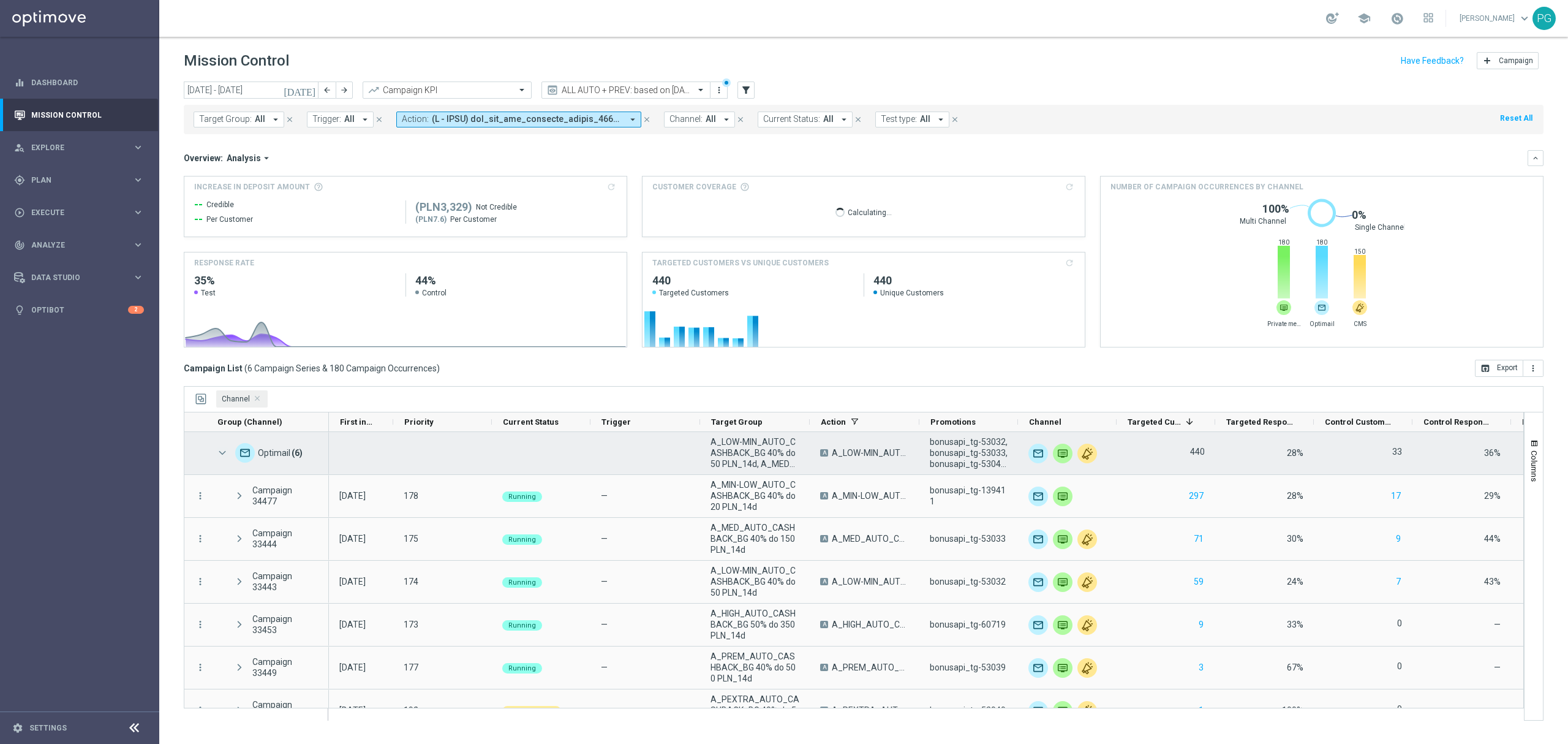
click at [226, 454] on span at bounding box center [222, 452] width 11 height 10
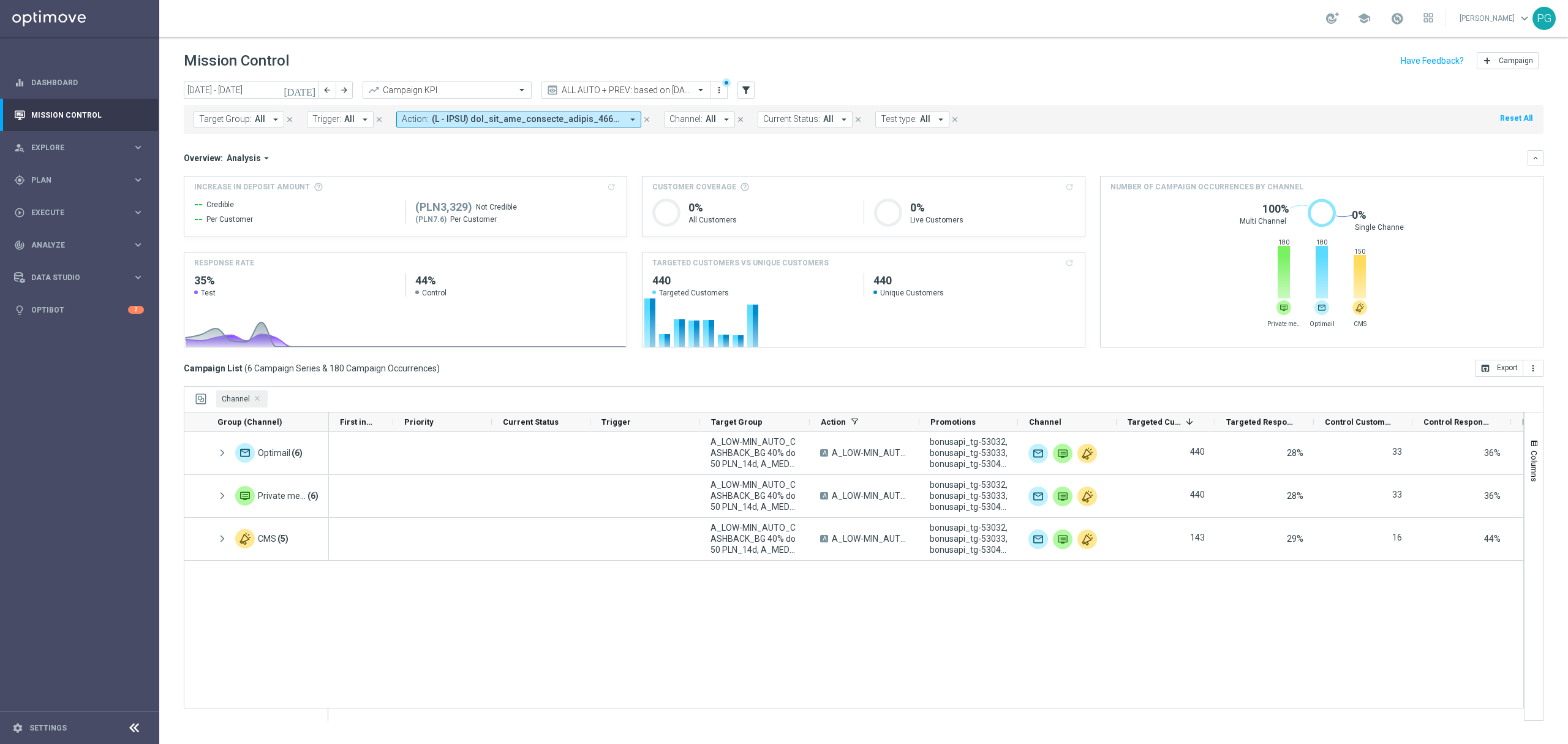
click at [623, 115] on button "Action: arrow_drop_down" at bounding box center [519, 120] width 245 height 16
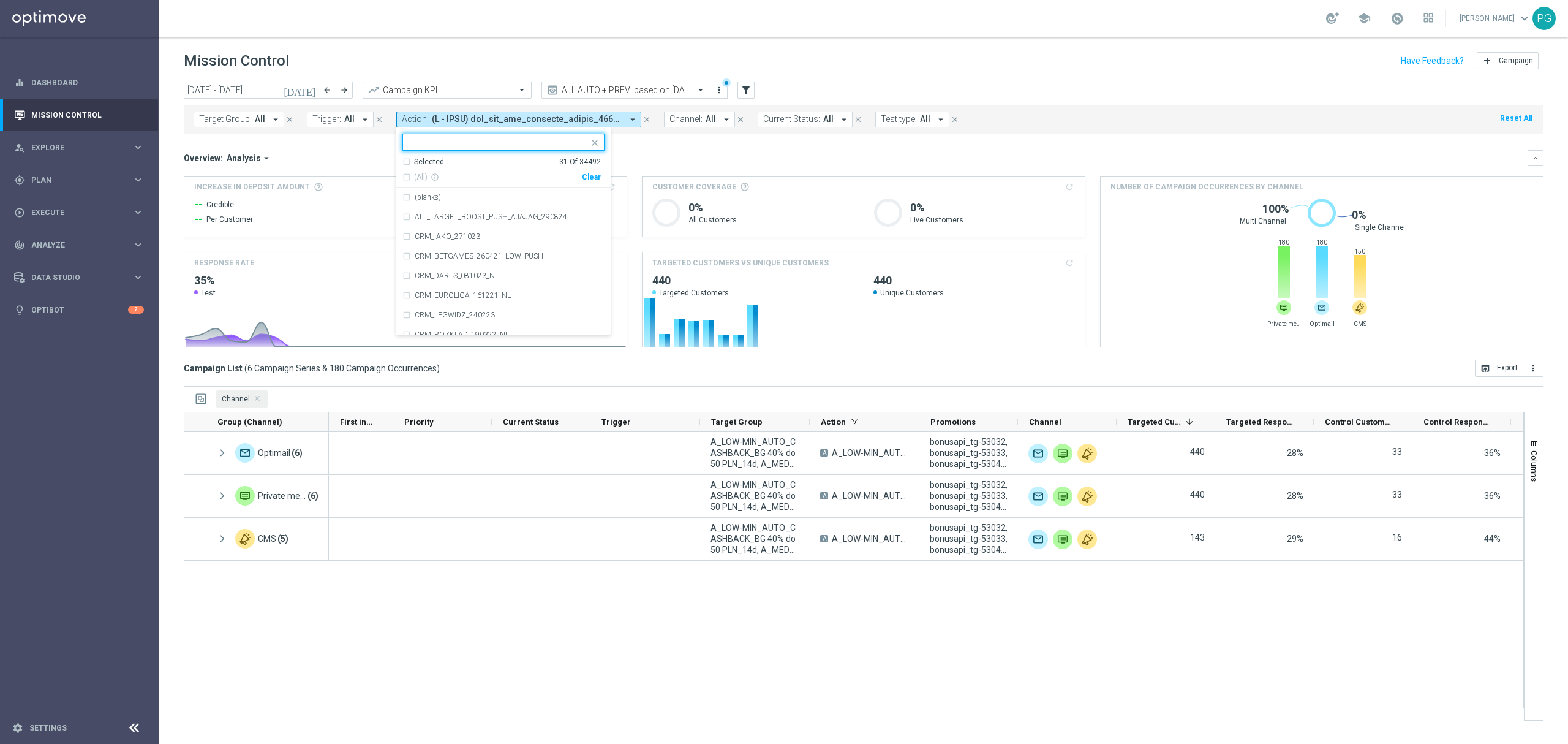
click at [0, 0] on div "Clear" at bounding box center [0, 0] width 0 height 0
click at [537, 141] on input "text" at bounding box center [499, 142] width 180 height 10
click at [481, 176] on div "(All Search Results)" at bounding box center [492, 177] width 180 height 10
type input "_birt"
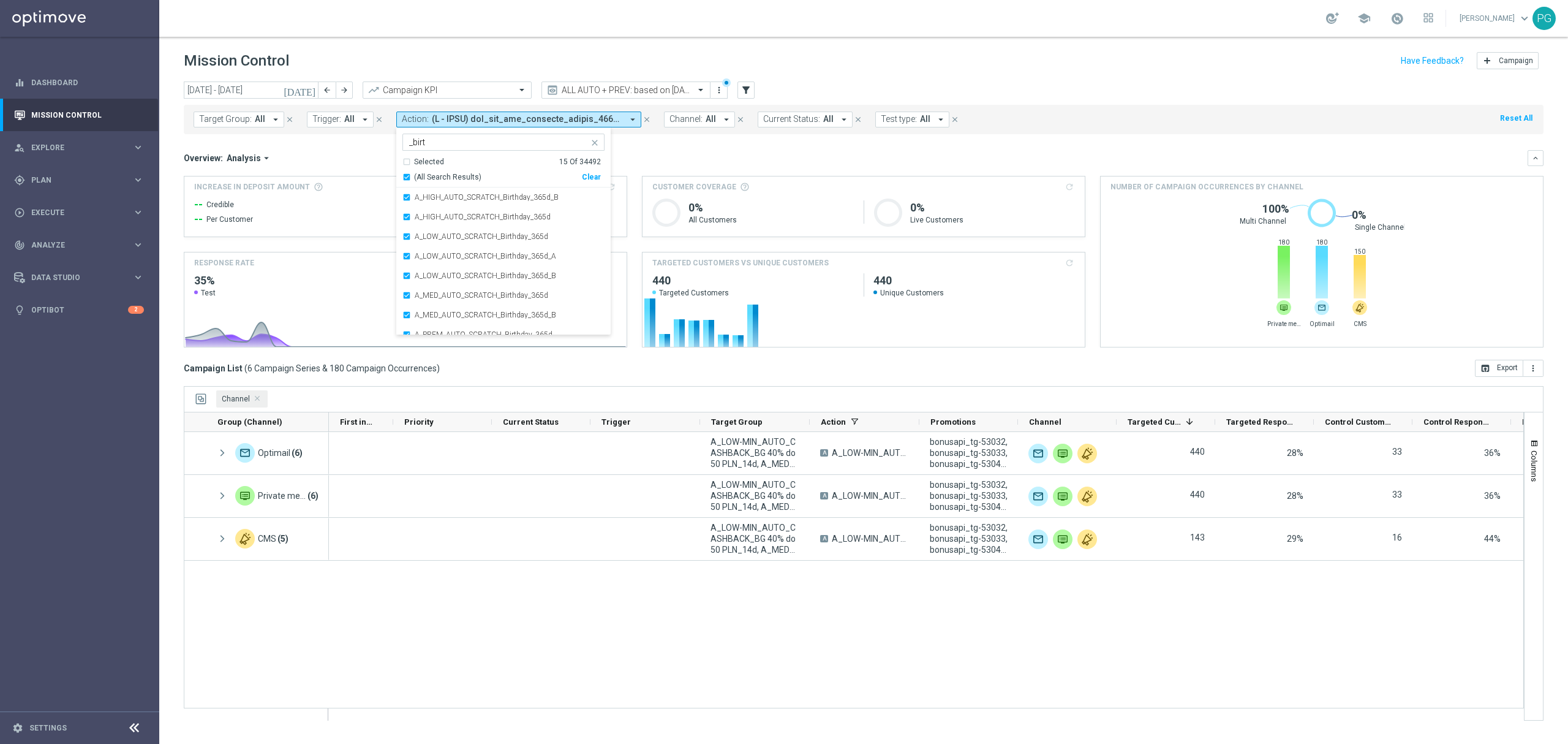
click at [704, 165] on div "Overview: Analysis arrow_drop_down keyboard_arrow_down" at bounding box center [864, 158] width 1360 height 16
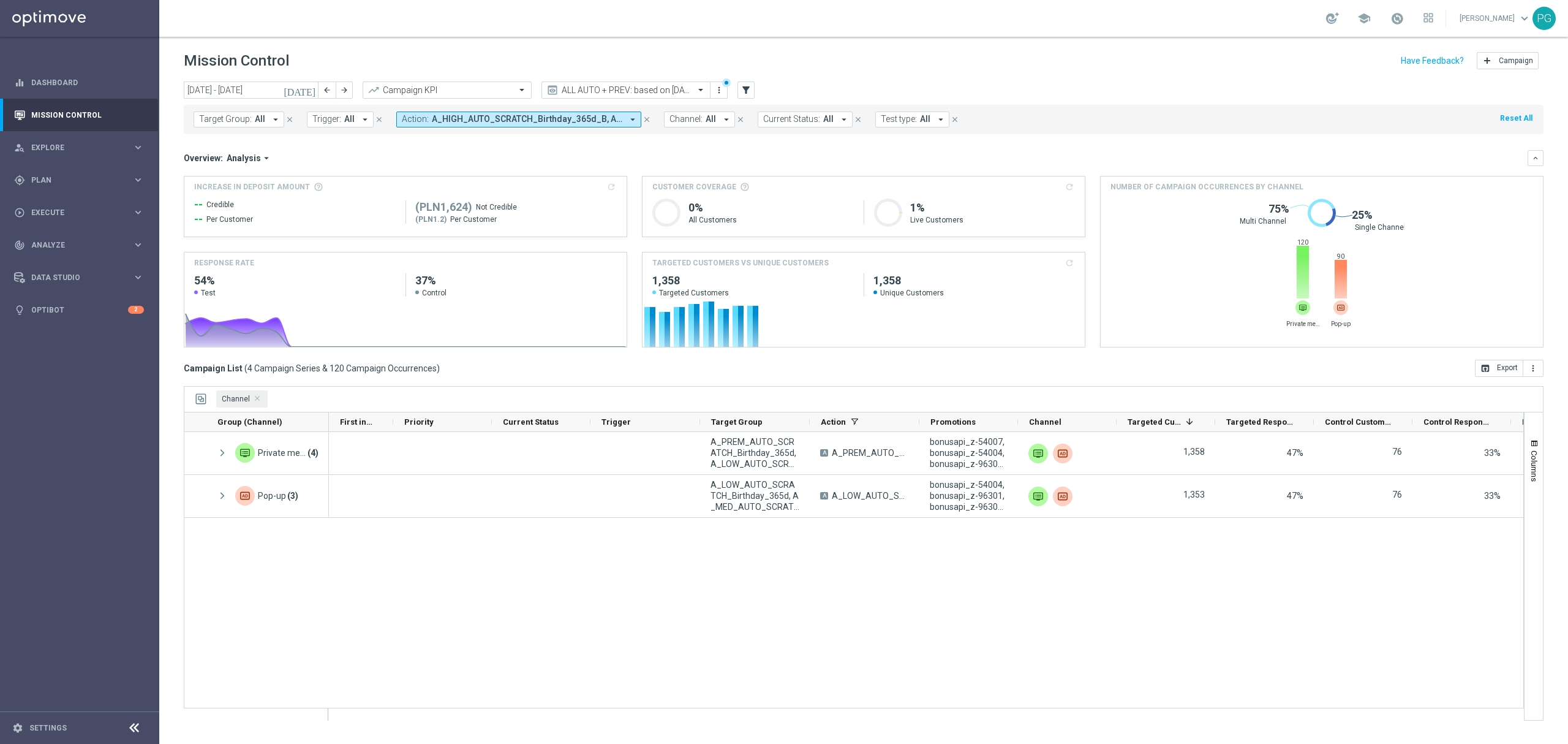
click at [504, 118] on span "A_HIGH_AUTO_SCRATCH_Birthday_365d_B, AUTOSMSAPI_BIRTHDAY_do2k_v25_DAILY, AUTOSM…" at bounding box center [527, 119] width 191 height 10
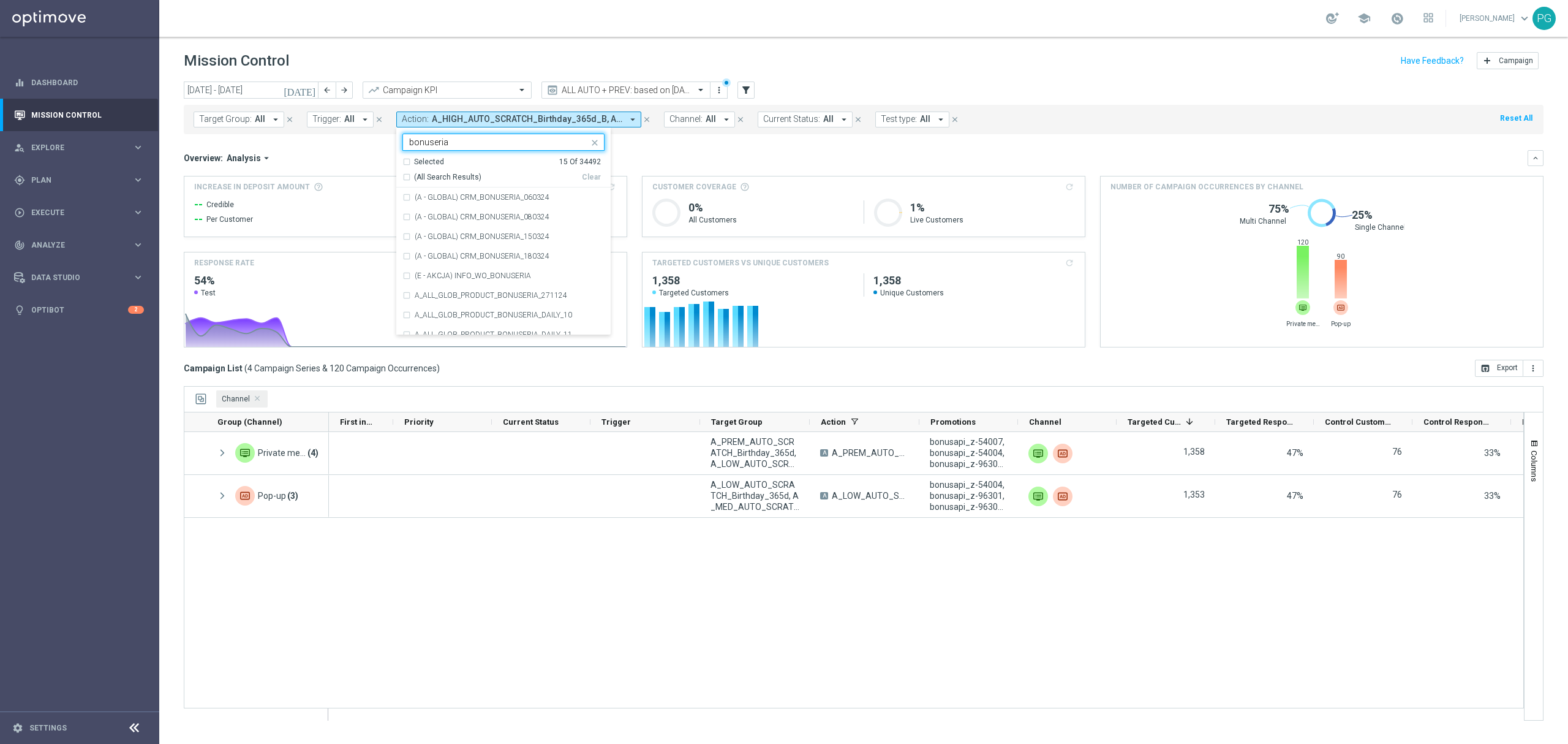
click at [439, 182] on span "(All Search Results)" at bounding box center [448, 177] width 67 height 10
type input "bonuseria"
click at [691, 149] on mini-dashboard "Overview: Analysis arrow_drop_down keyboard_arrow_down Increase In Deposit Amou…" at bounding box center [864, 246] width 1360 height 226
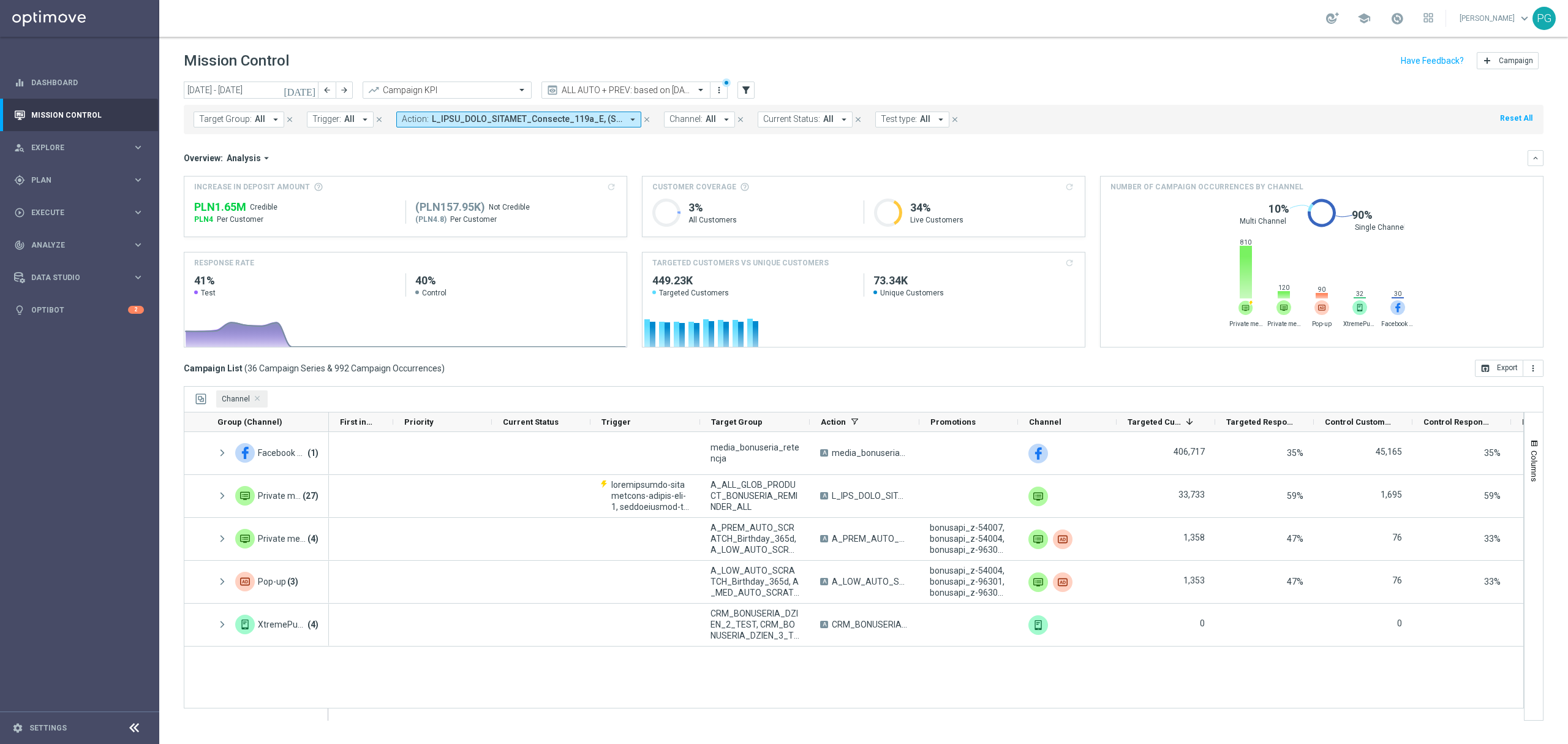
click at [592, 124] on span at bounding box center [527, 119] width 191 height 10
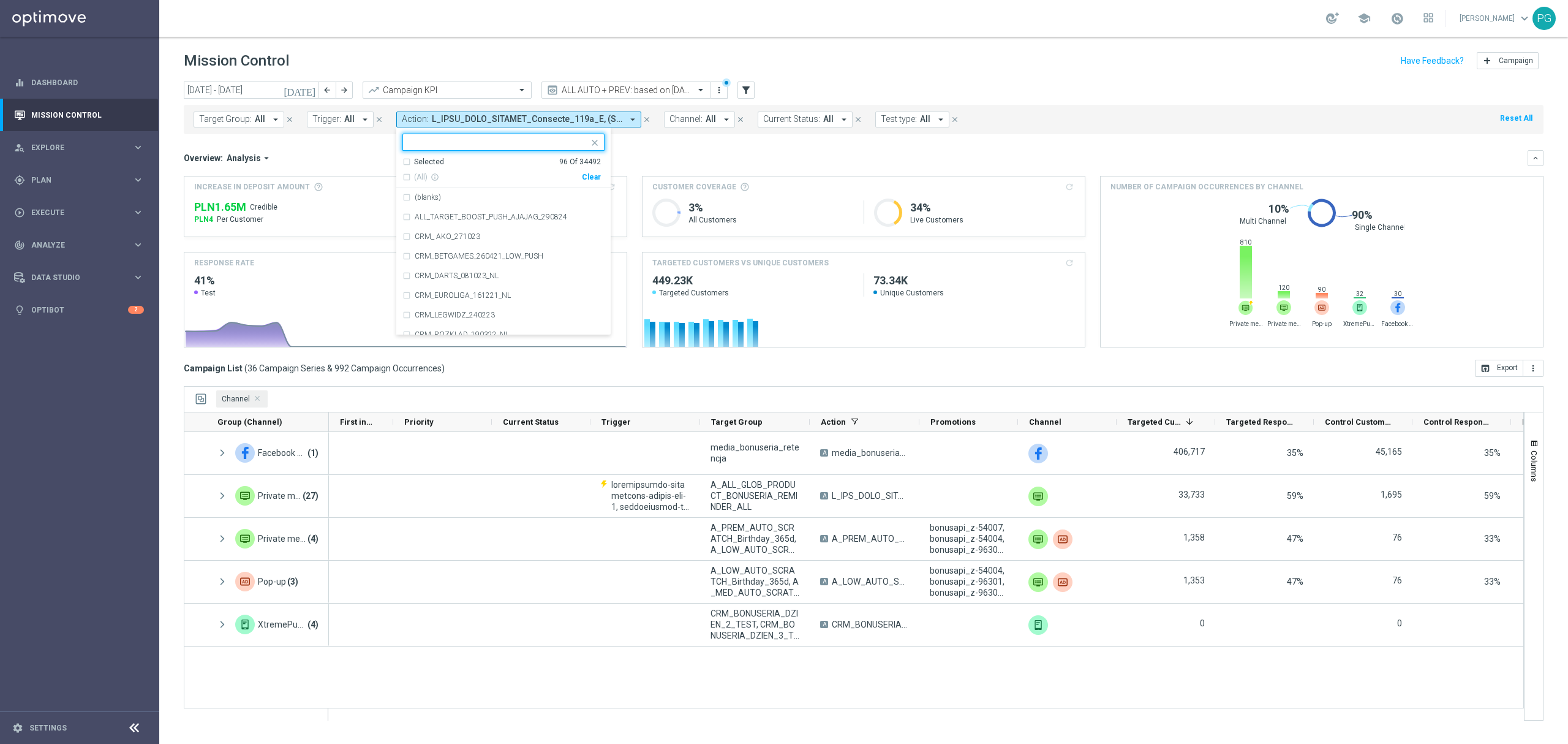
click at [0, 0] on div "Clear" at bounding box center [0, 0] width 0 height 0
click at [565, 145] on input "text" at bounding box center [499, 142] width 180 height 10
click at [445, 177] on span "(All Search Results)" at bounding box center [448, 177] width 67 height 10
type input "_cs2_"
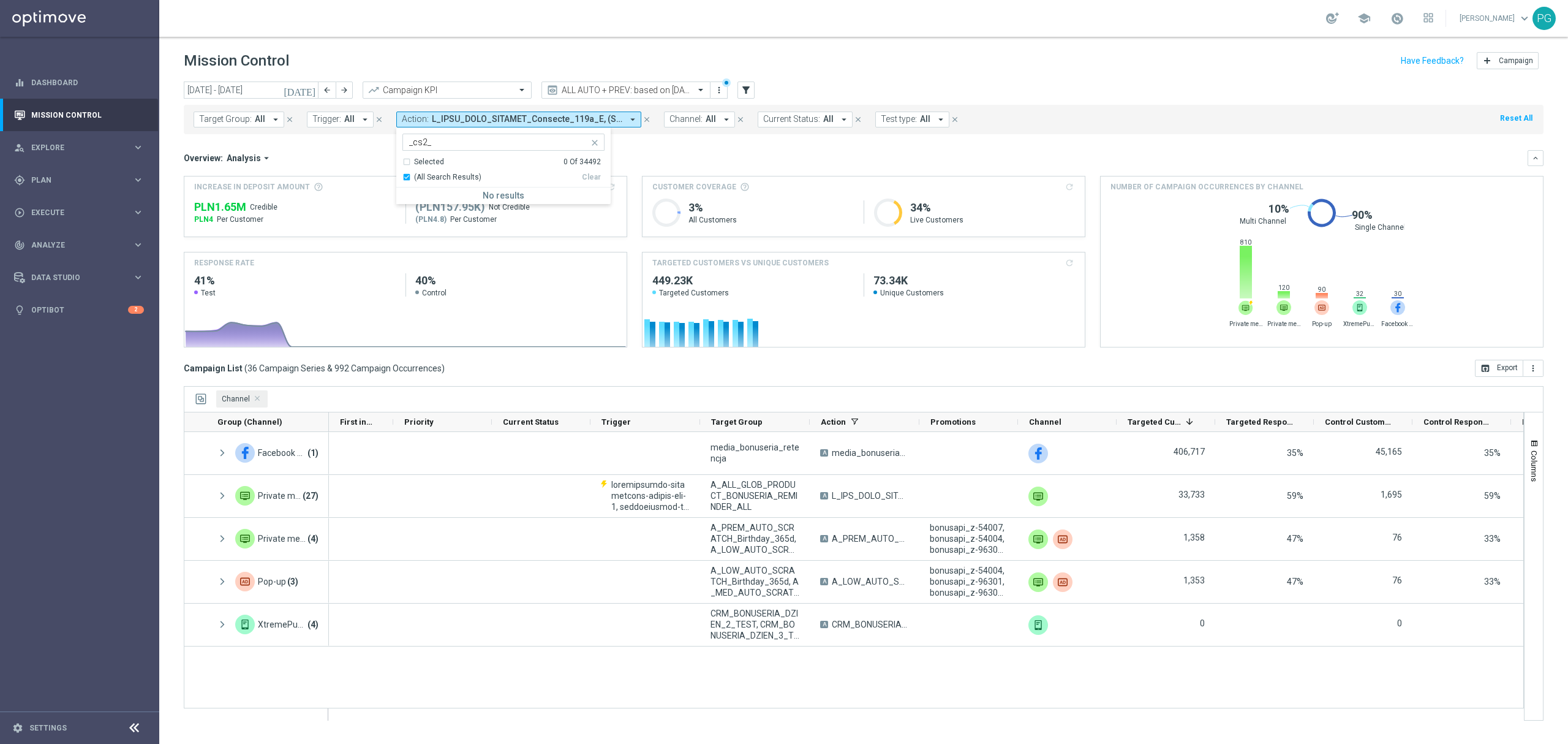
click at [407, 178] on div "(All Search Results)" at bounding box center [492, 177] width 180 height 10
click at [595, 143] on icon "close" at bounding box center [594, 143] width 10 height 10
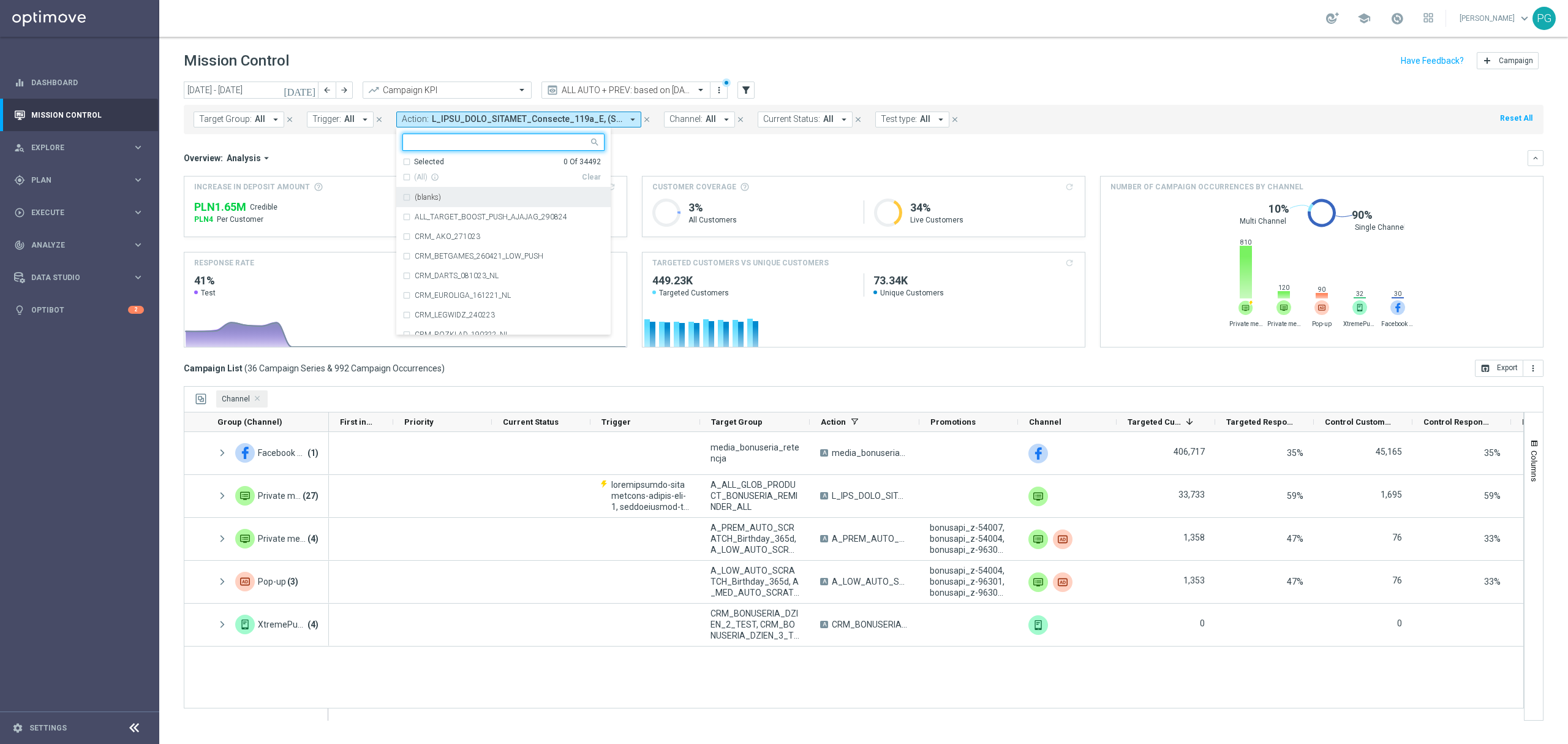
click at [451, 146] on input "text" at bounding box center [499, 142] width 180 height 10
type input "cs"
click at [648, 116] on icon "close" at bounding box center [647, 119] width 9 height 9
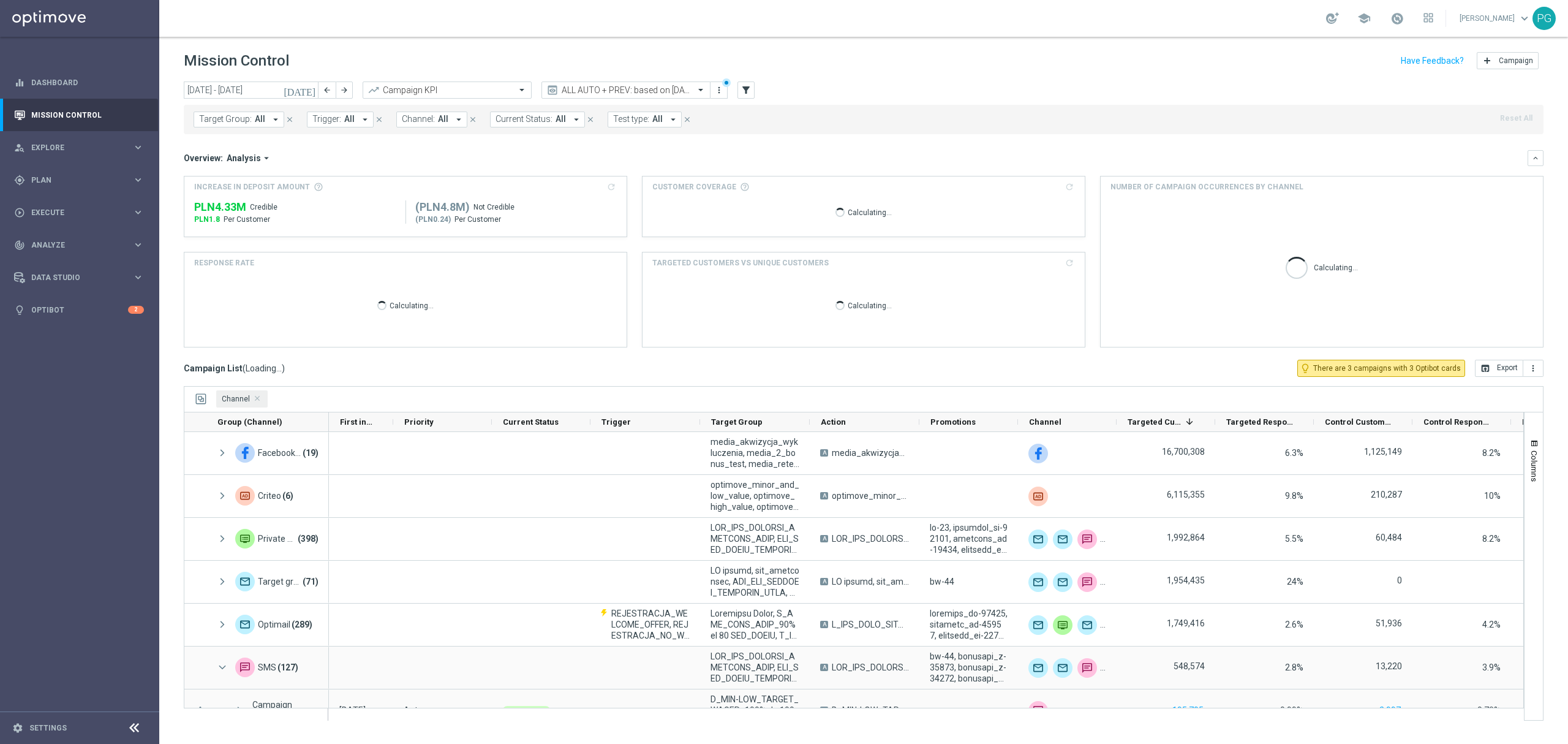
click at [263, 118] on button "Target Group: All arrow_drop_down" at bounding box center [239, 120] width 91 height 16
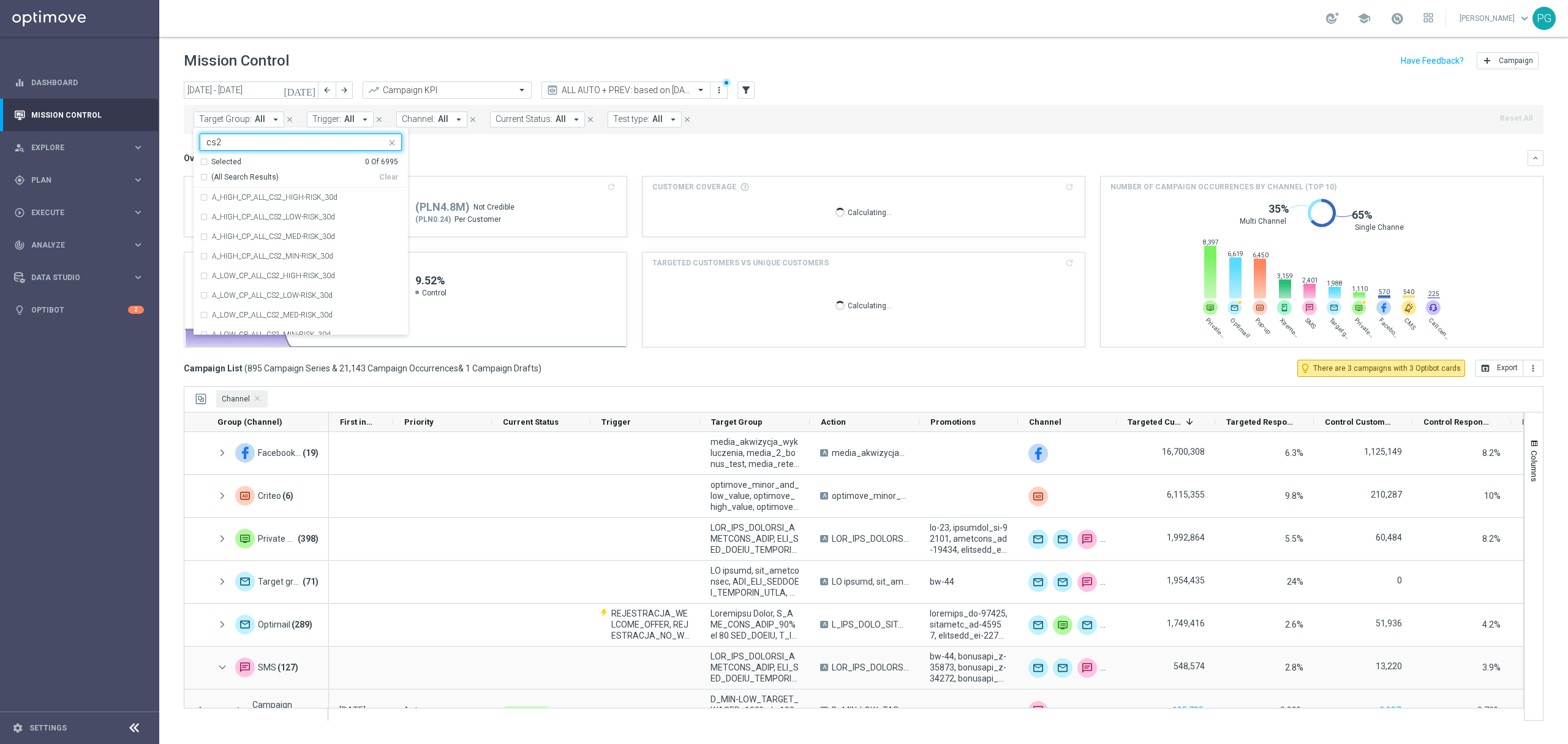
click at [241, 184] on div "Selected 0 Of 6995 (All Search Results) Clear" at bounding box center [301, 172] width 214 height 31
click at [245, 175] on span "(All Search Results)" at bounding box center [245, 177] width 67 height 10
type input "cs2"
click at [415, 165] on div "Overview: Analysis arrow_drop_down keyboard_arrow_down" at bounding box center [864, 158] width 1360 height 16
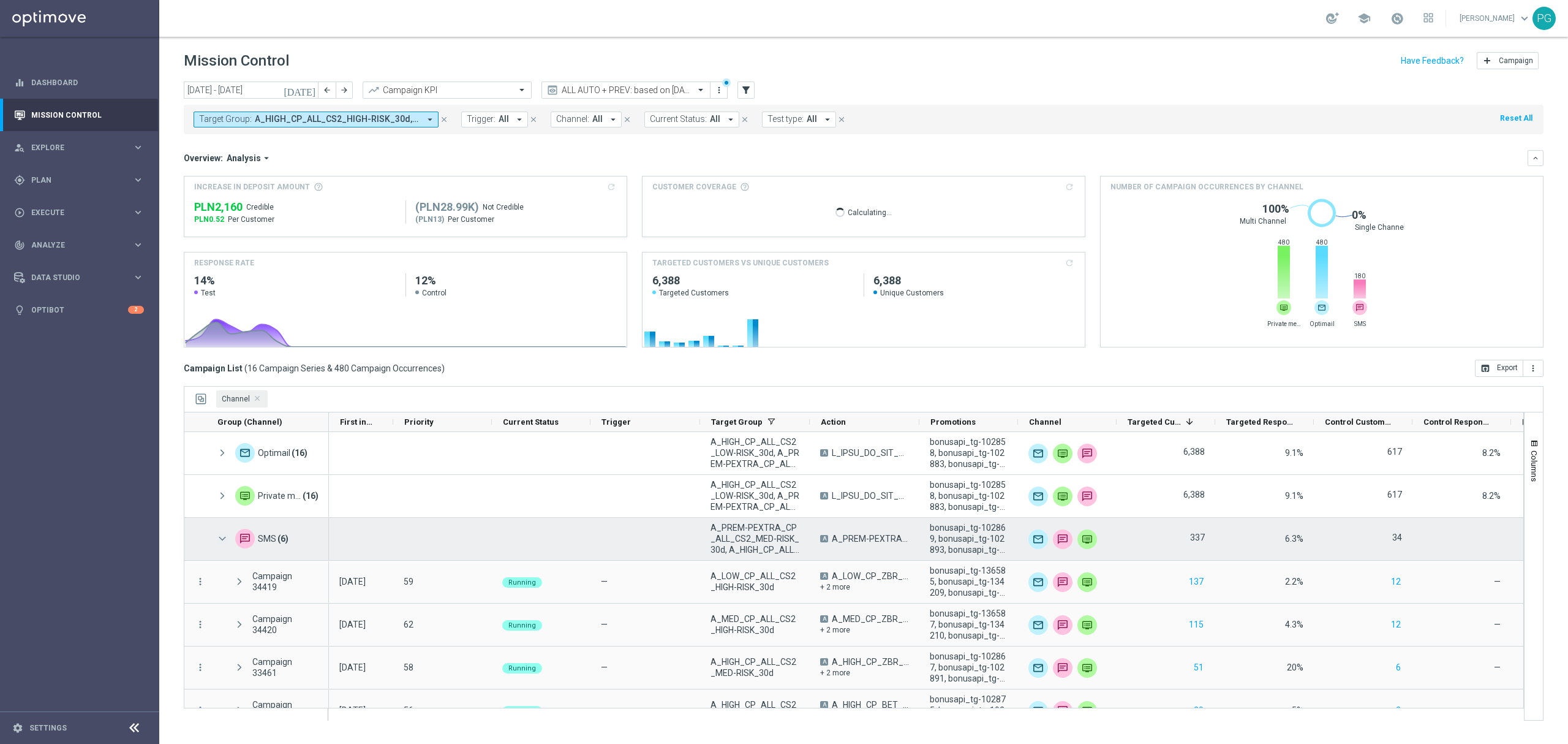
click at [224, 537] on span at bounding box center [222, 539] width 11 height 10
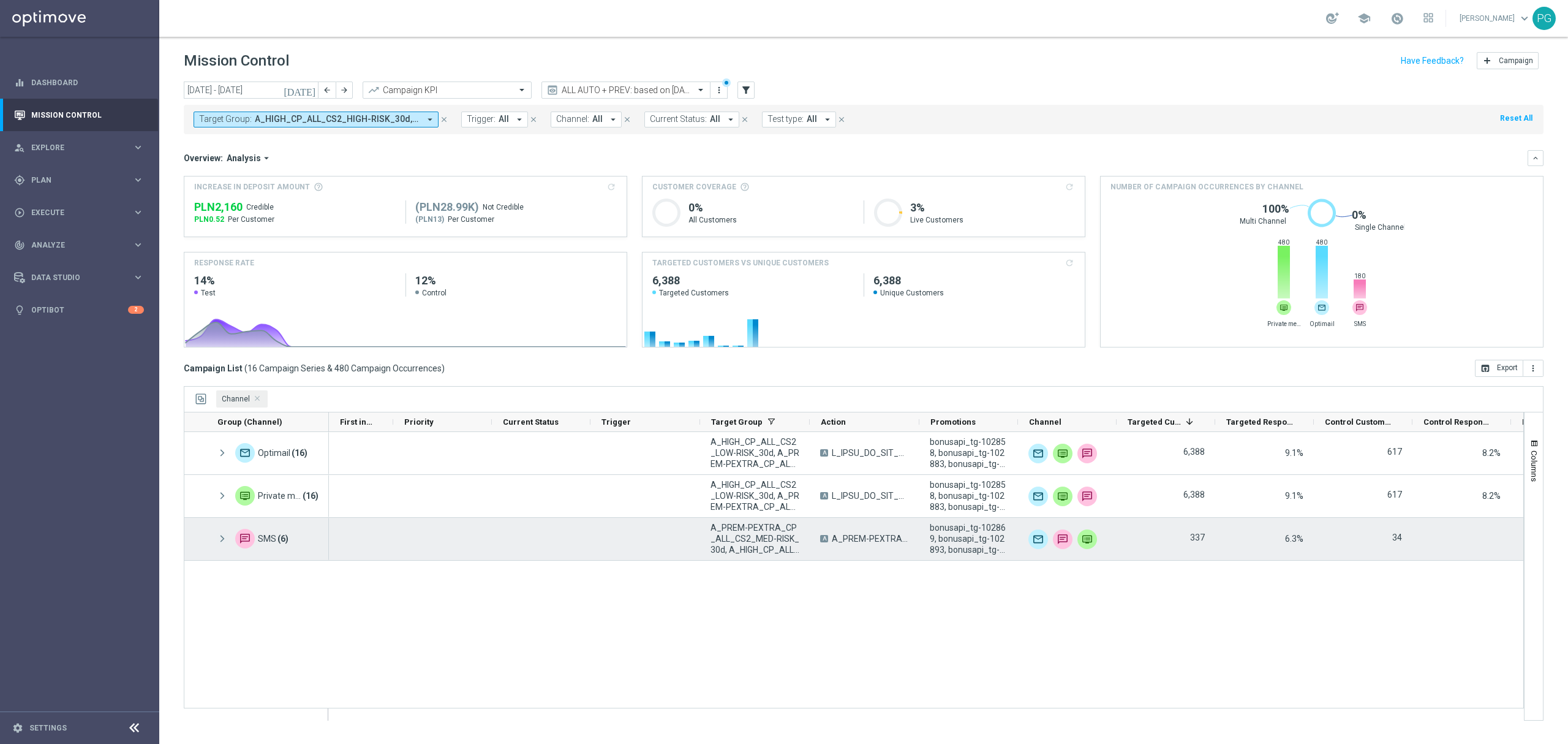
click at [226, 537] on span at bounding box center [222, 539] width 11 height 10
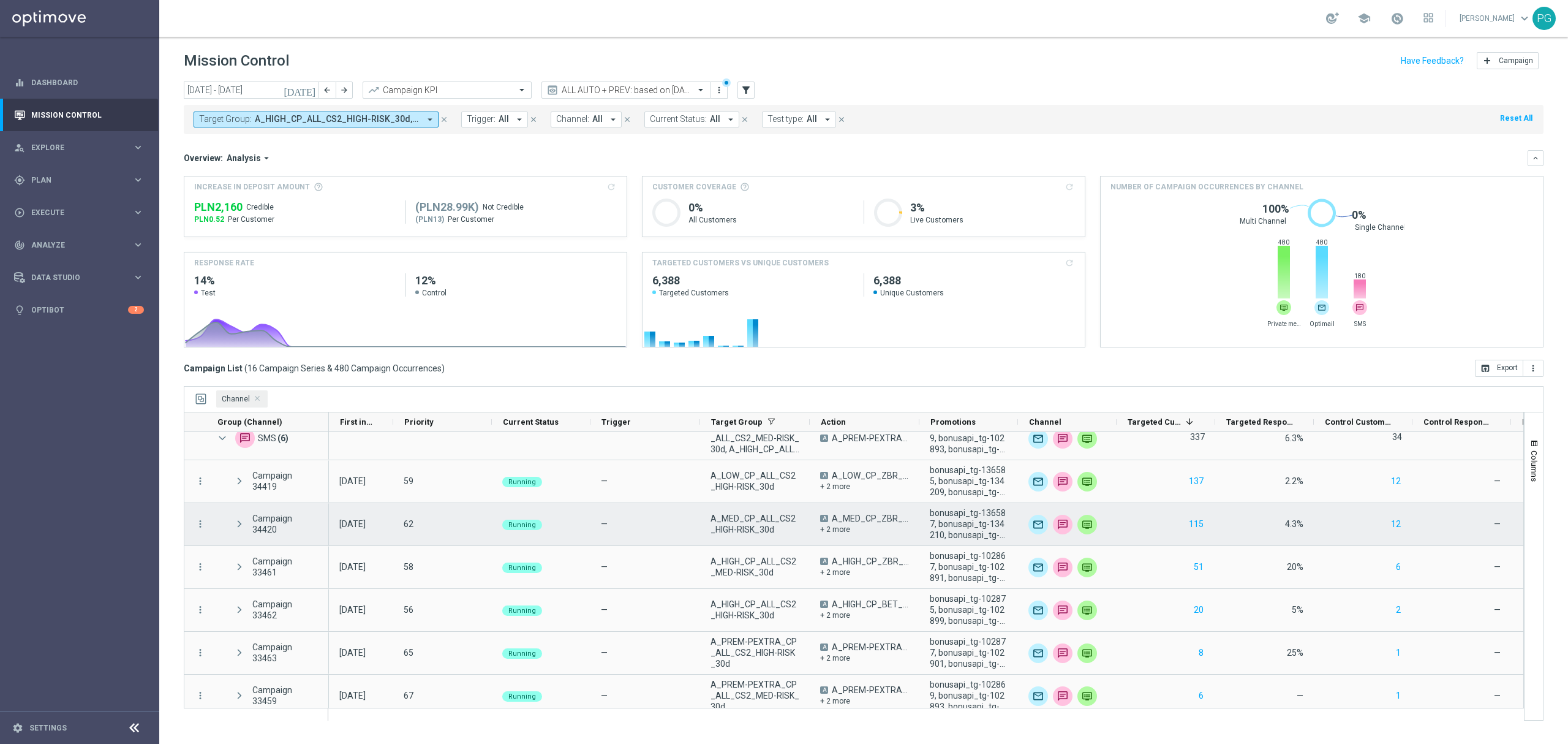
scroll to position [111, 0]
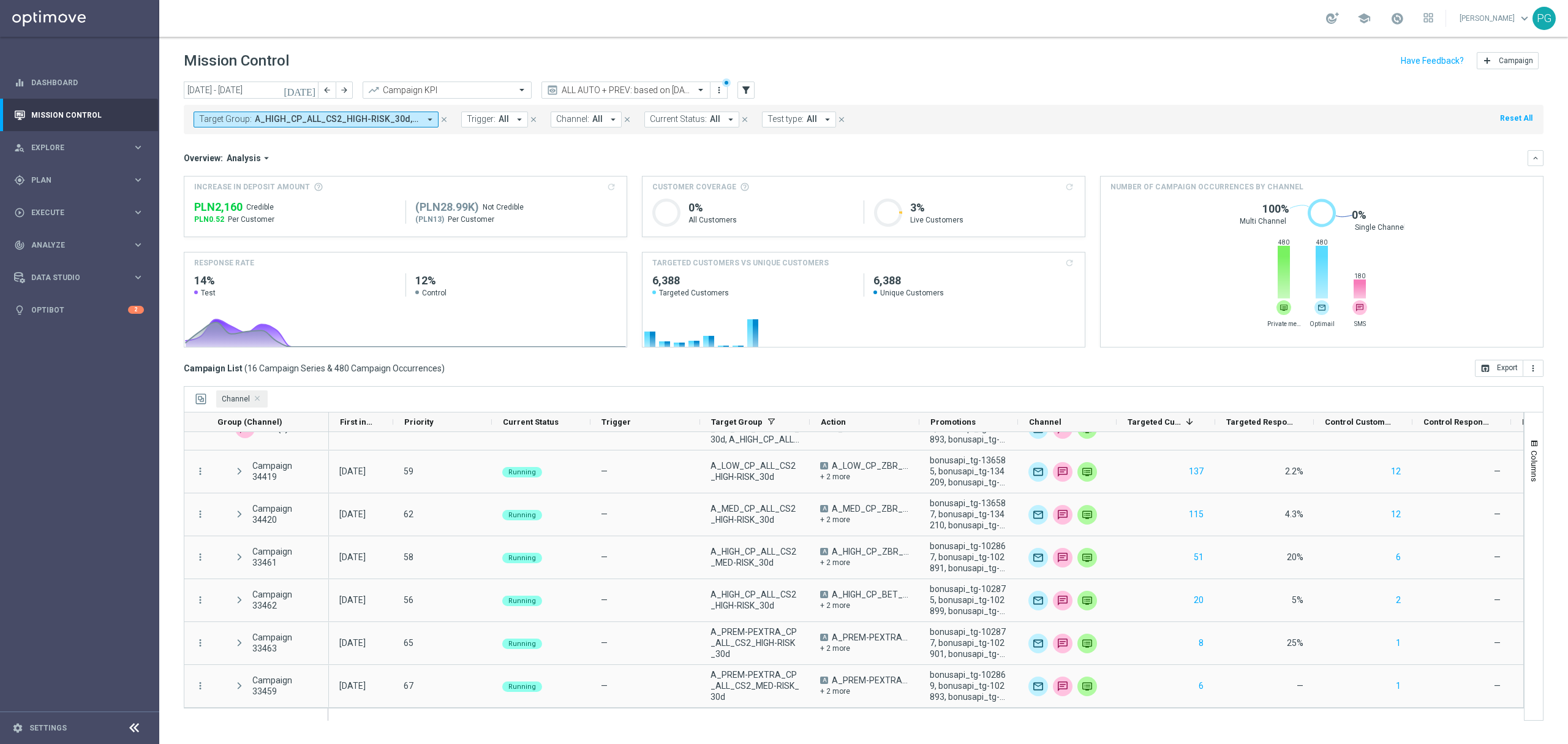
click at [398, 118] on span "A_HIGH_CP_ALL_CS2_HIGH-RISK_30d, A_HIGH_CP_ALL_CS2_LOW-RISK_30d, A_HIGH_CP_ALL_…" at bounding box center [337, 119] width 165 height 10
click at [0, 0] on div "Clear" at bounding box center [0, 0] width 0 height 0
click at [351, 133] on div at bounding box center [301, 141] width 202 height 17
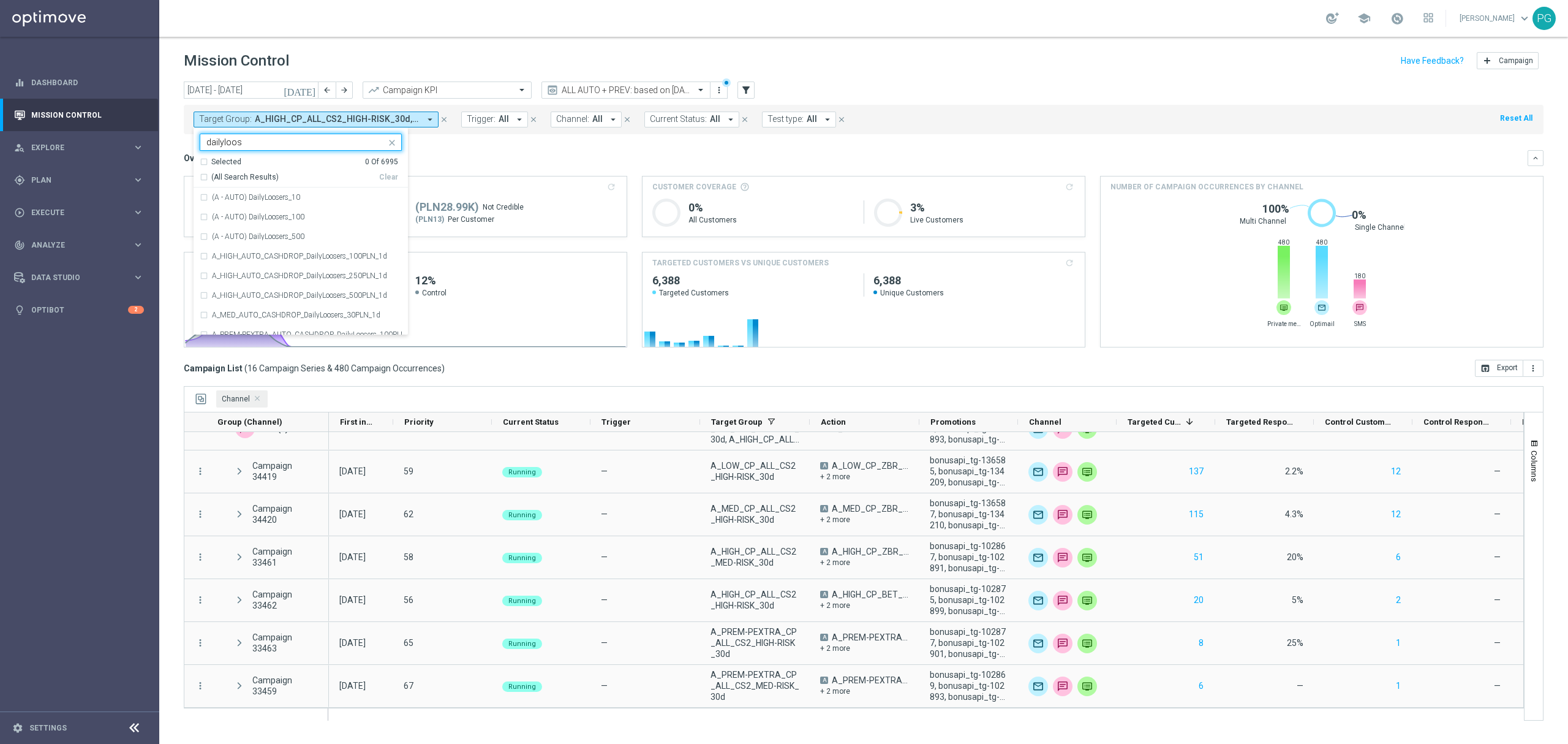
click at [245, 178] on span "(All Search Results)" at bounding box center [245, 177] width 67 height 10
type input "dailyloos"
click at [432, 143] on mini-dashboard "Overview: Analysis arrow_drop_down keyboard_arrow_down Increase In Deposit Amou…" at bounding box center [864, 246] width 1360 height 226
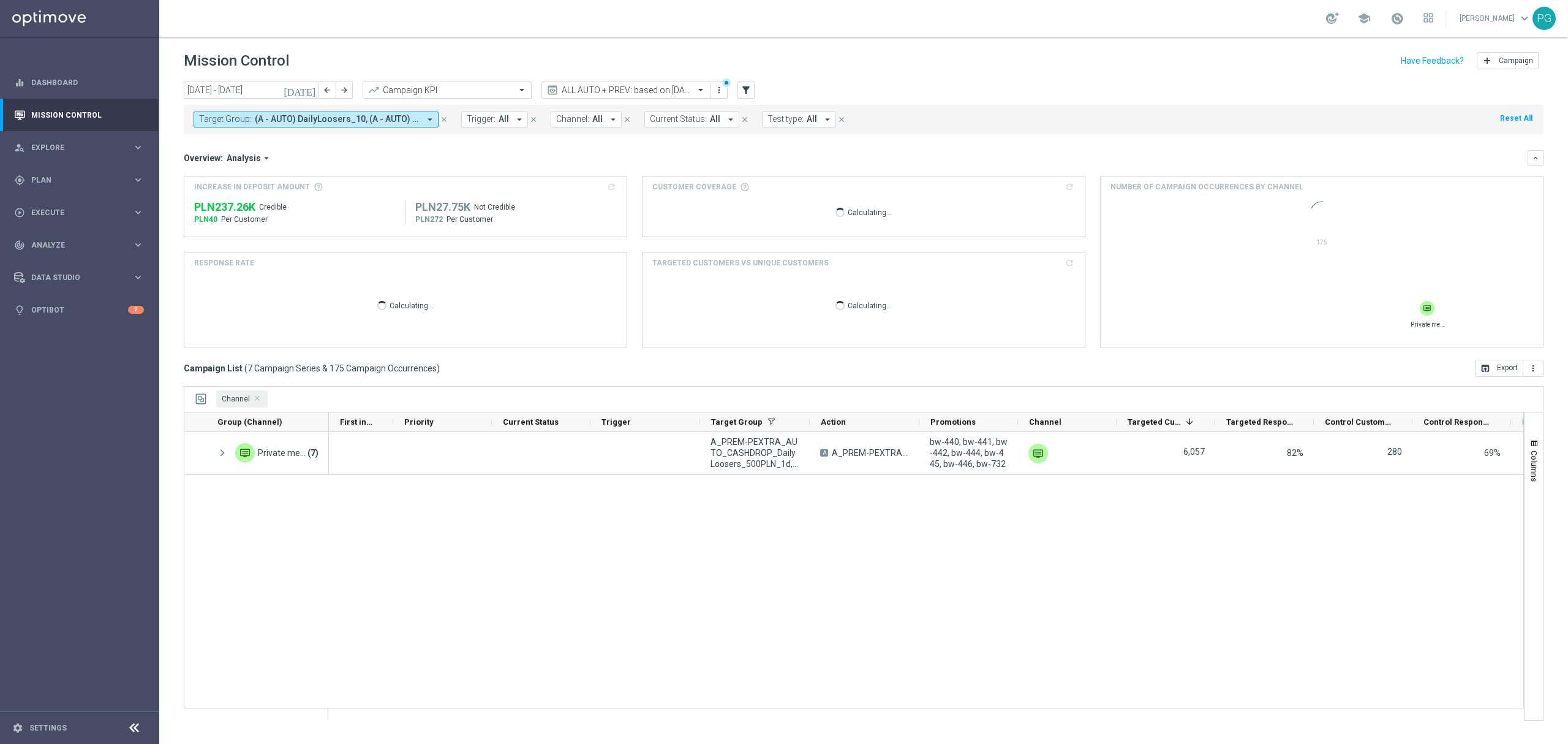
scroll to position [0, 0]
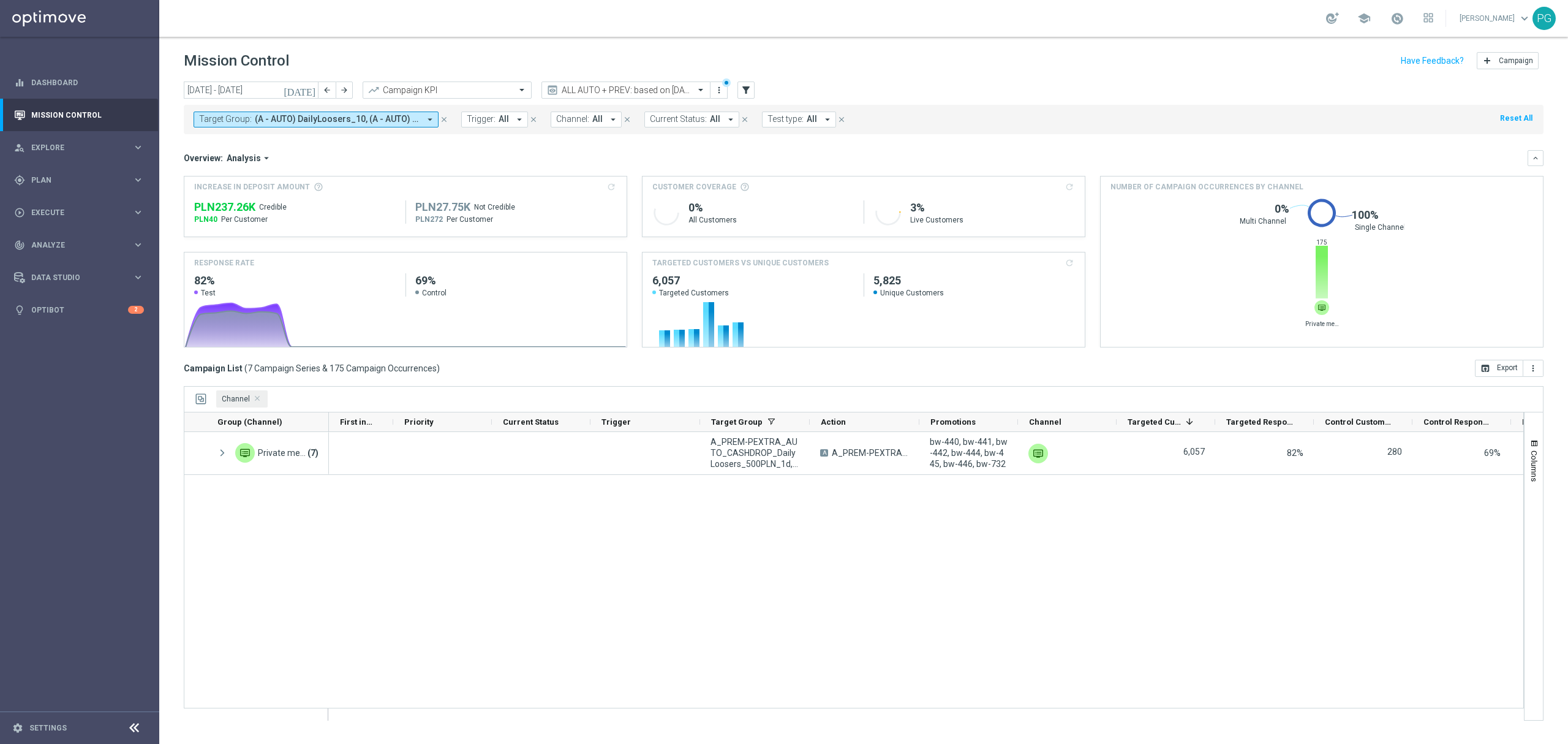
click at [296, 118] on span "(A - AUTO) DailyLoosers_10, (A - AUTO) DailyLoosers_100, (A - AUTO) DailyLooser…" at bounding box center [337, 119] width 165 height 10
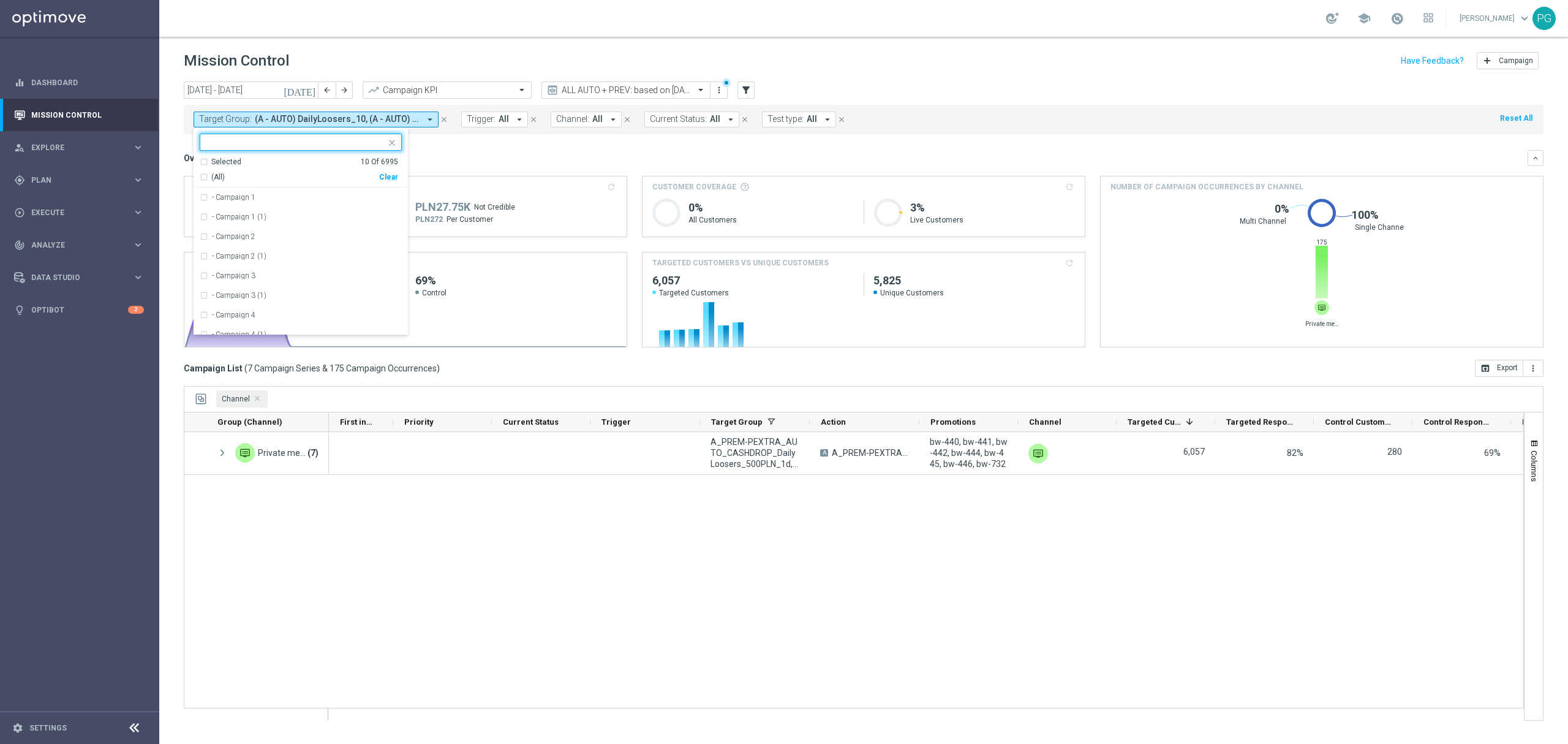
click at [0, 0] on div "Clear" at bounding box center [0, 0] width 0 height 0
click at [332, 147] on input "text" at bounding box center [296, 142] width 180 height 10
click at [261, 172] on span "(All Search Results)" at bounding box center [245, 177] width 67 height 10
type input "emergencyca"
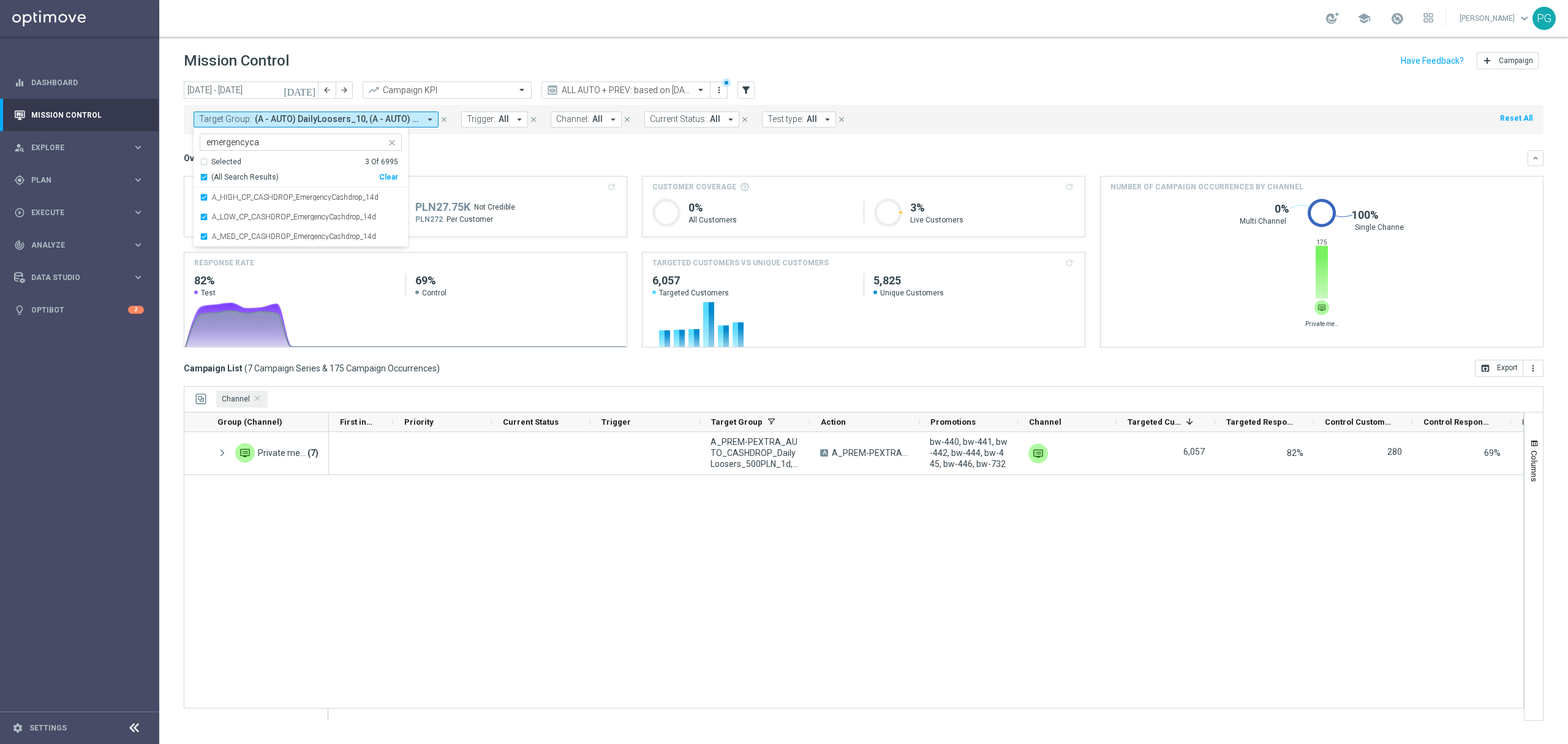
click at [467, 135] on mini-dashboard "Overview: Analysis arrow_drop_down keyboard_arrow_down Increase In Deposit Amou…" at bounding box center [864, 246] width 1360 height 226
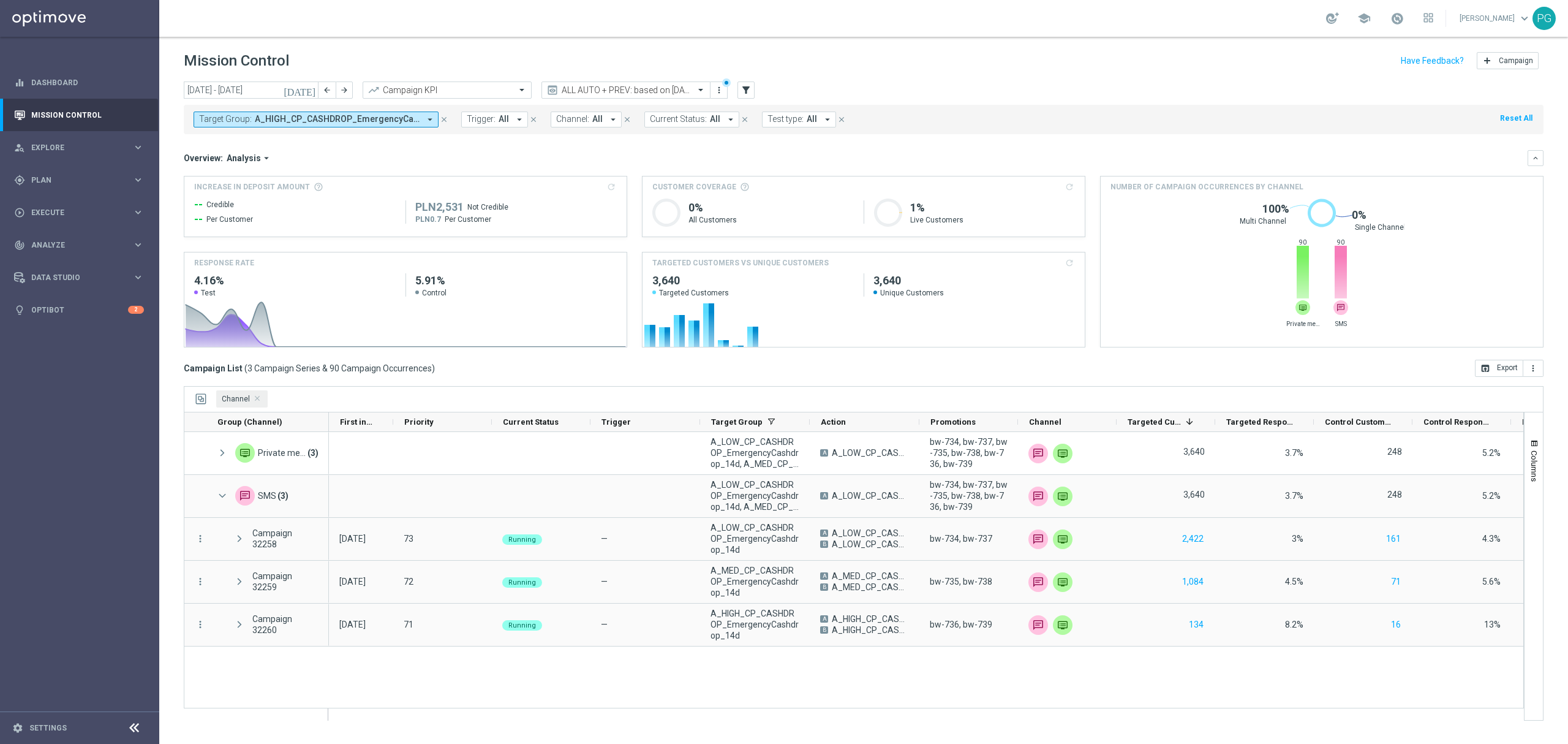
click at [331, 118] on span "A_HIGH_CP_CASHDROP_EmergencyCashdrop_14d, A_LOW_CP_CASHDROP_EmergencyCashdrop_1…" at bounding box center [337, 119] width 165 height 10
click at [0, 0] on div "Clear" at bounding box center [0, 0] width 0 height 0
click at [326, 143] on input "text" at bounding box center [296, 142] width 180 height 10
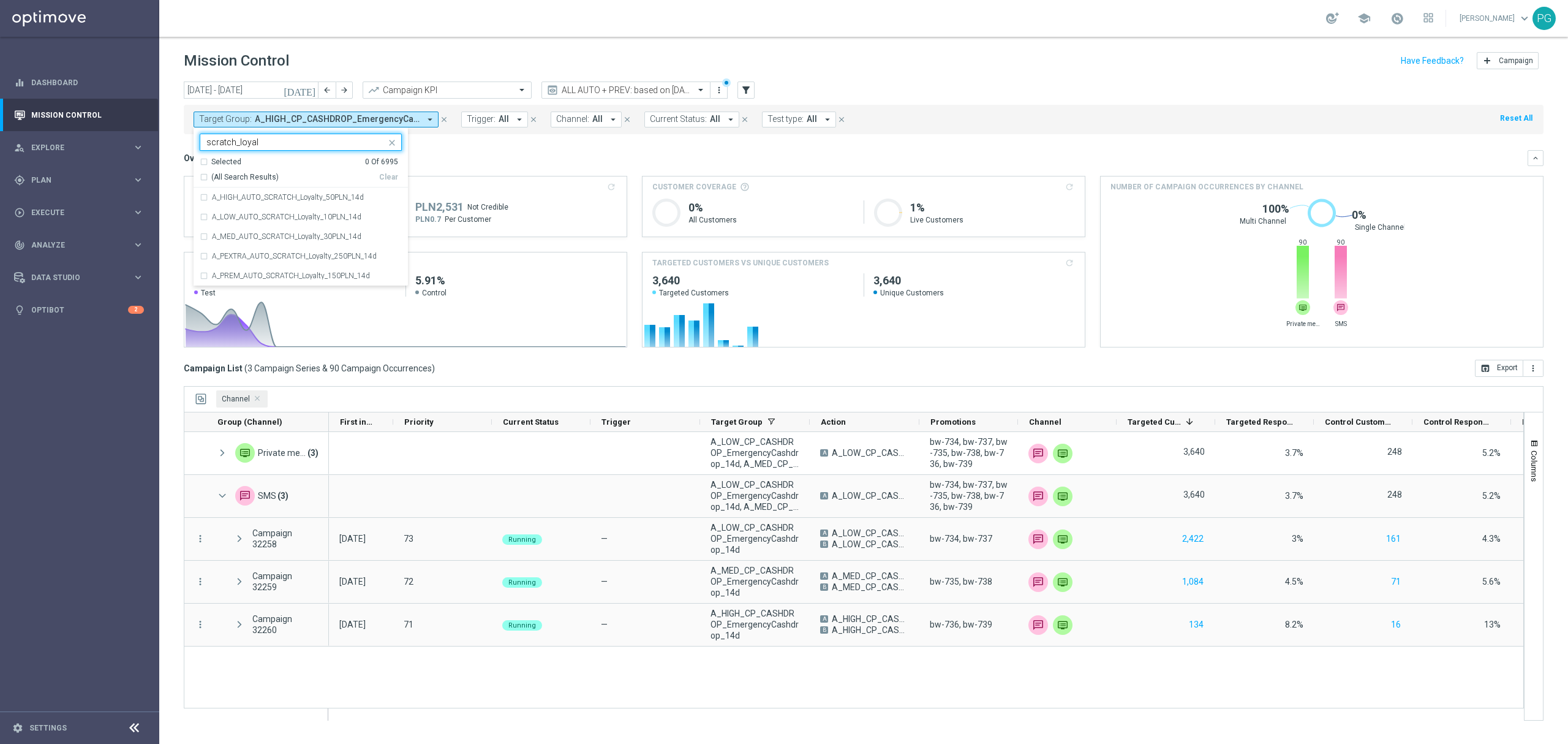
click at [254, 181] on span "(All Search Results)" at bounding box center [245, 177] width 67 height 10
type input "scratch_loyal"
click at [471, 149] on mini-dashboard "Overview: Analysis arrow_drop_down keyboard_arrow_down Increase In Deposit Amou…" at bounding box center [864, 246] width 1360 height 226
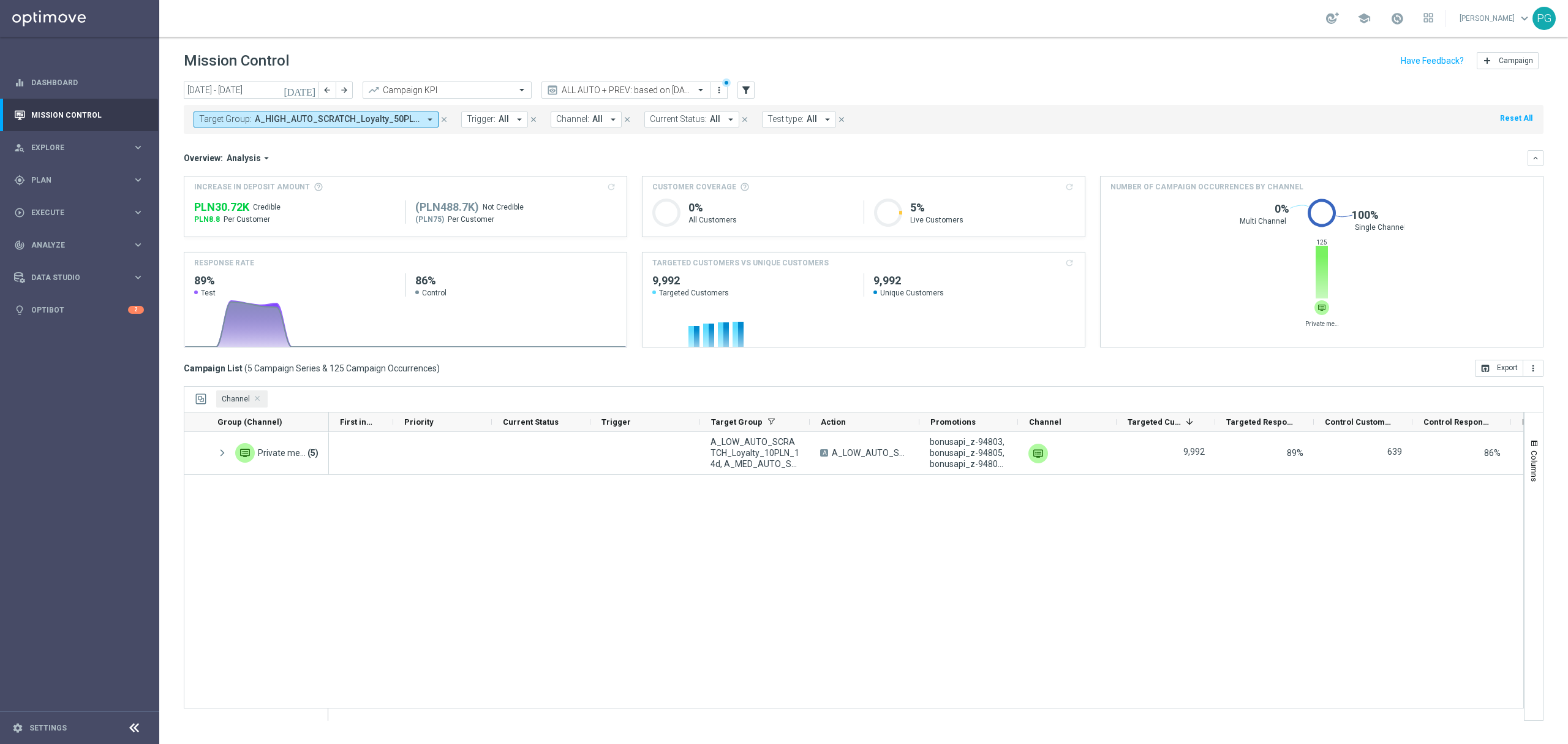
click at [418, 114] on span "A_HIGH_AUTO_SCRATCH_Loyalty_50PLN_14d, A_LOW_AUTO_SCRATCH_Loyalty_10PLN_14d, A_…" at bounding box center [337, 119] width 165 height 10
click at [263, 176] on span "(All Search Results)" at bounding box center [245, 177] width 67 height 10
type input "sab"
click at [477, 170] on div "Overview: Analysis arrow_drop_down keyboard_arrow_down Increase In Deposit Amou…" at bounding box center [864, 248] width 1360 height 197
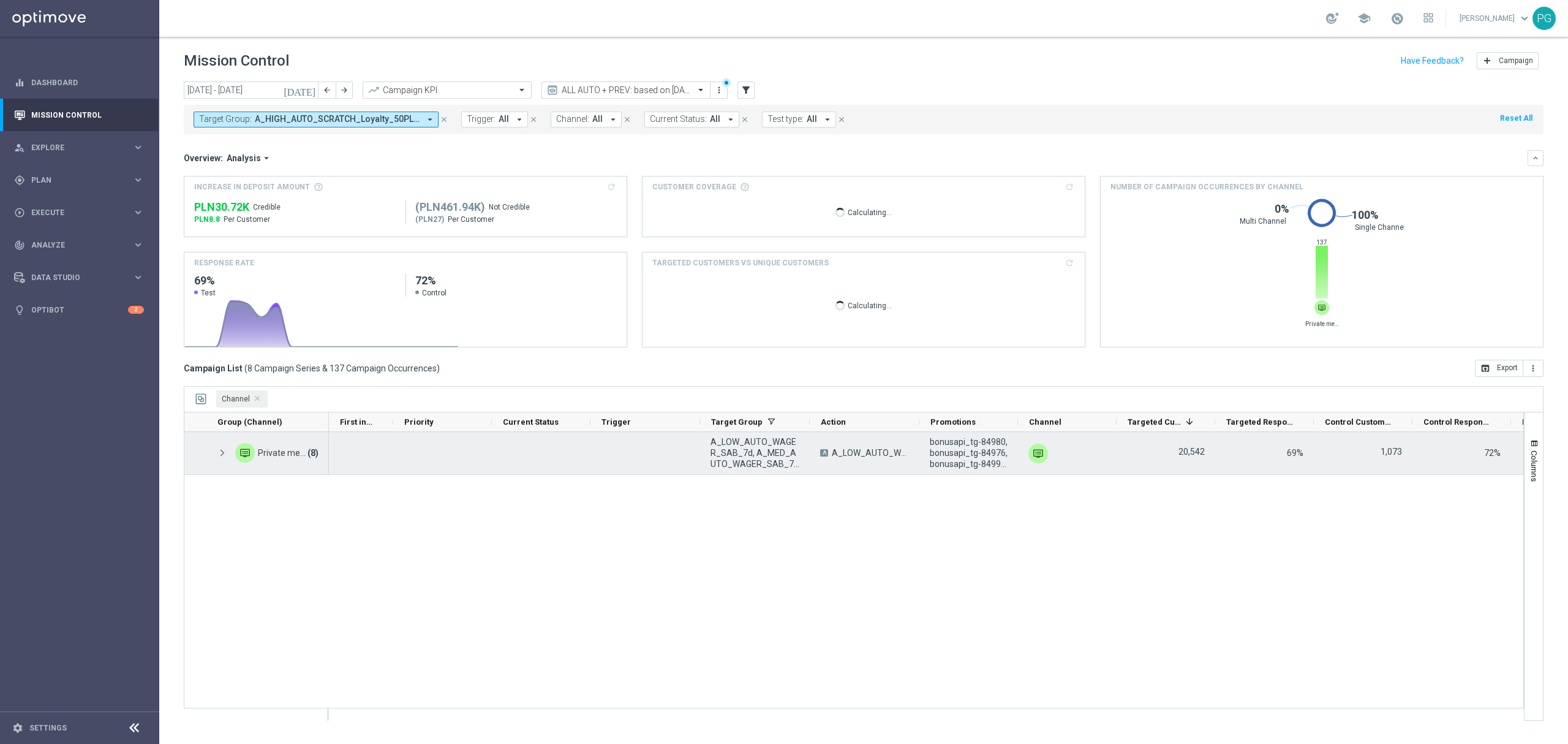
click at [224, 454] on span at bounding box center [222, 452] width 11 height 10
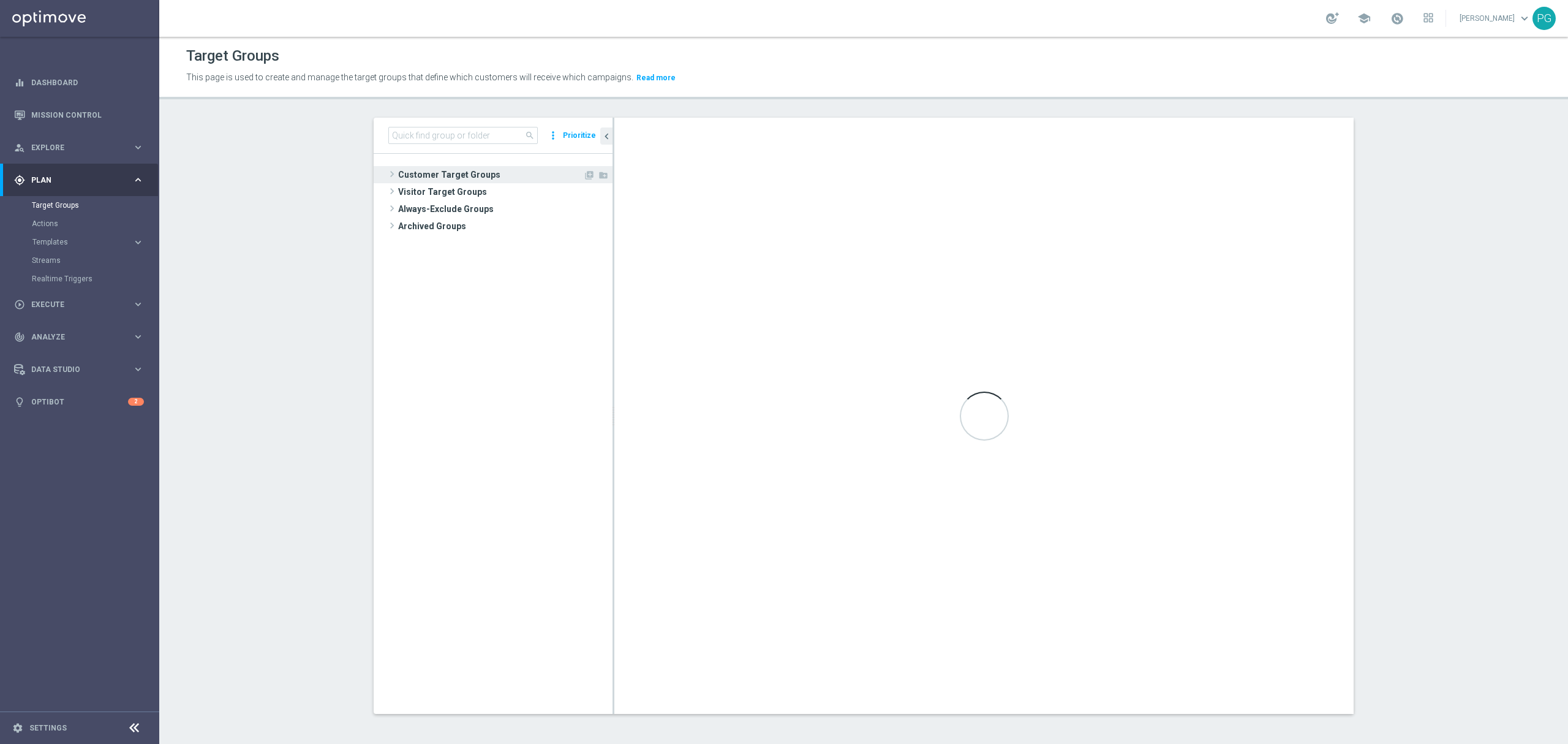
click at [391, 180] on span at bounding box center [392, 174] width 12 height 15
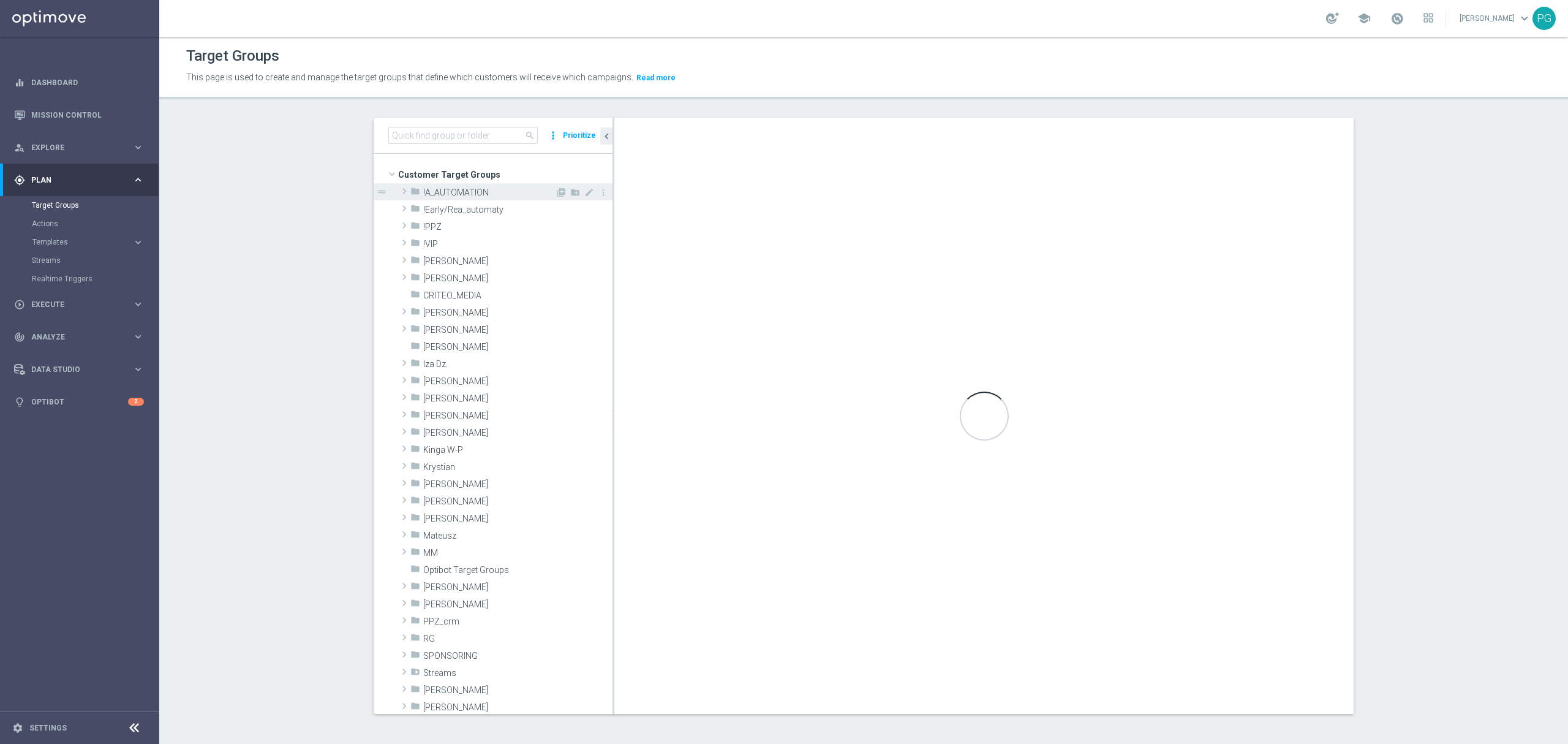
click at [398, 192] on span at bounding box center [404, 191] width 12 height 15
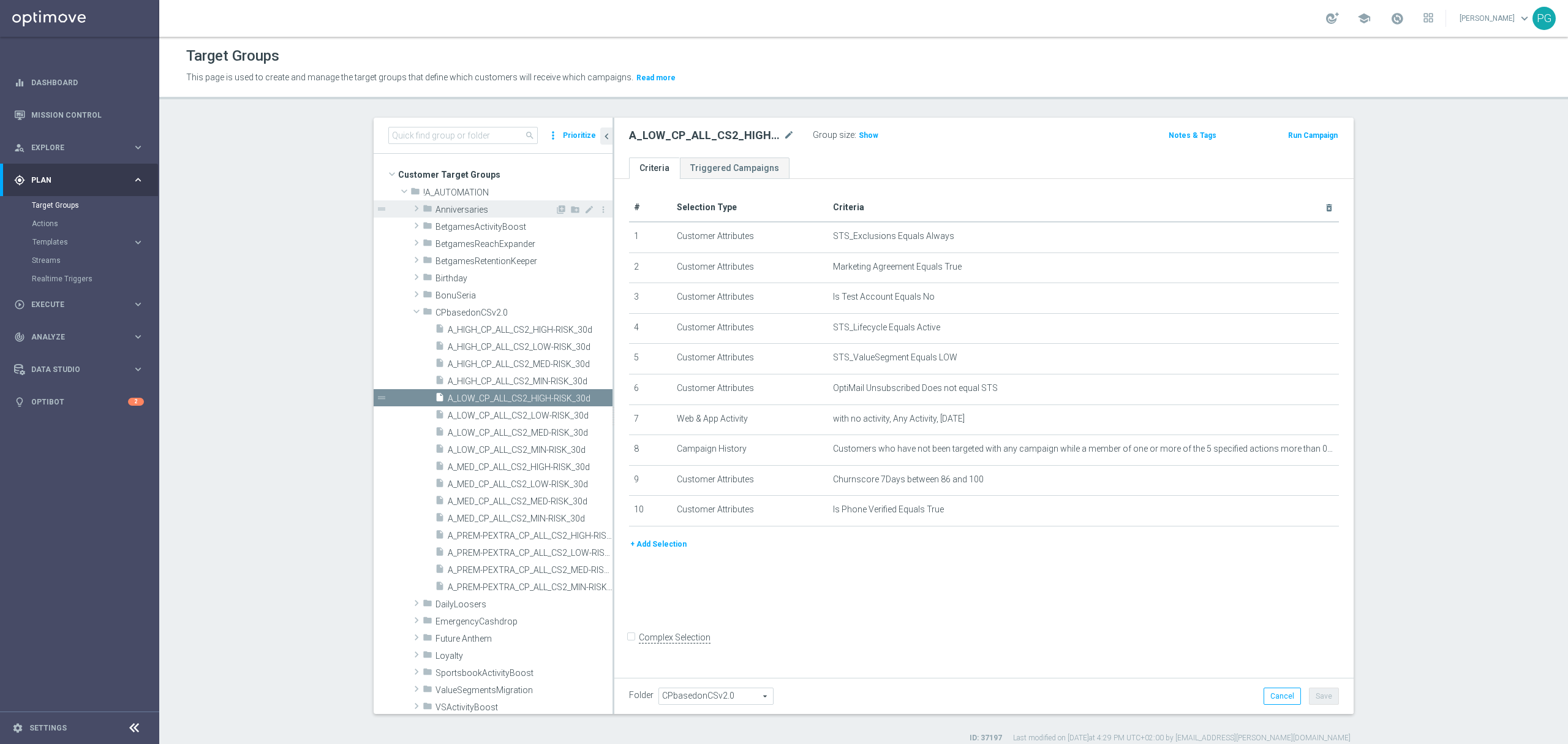
click at [411, 209] on span at bounding box center [417, 208] width 12 height 15
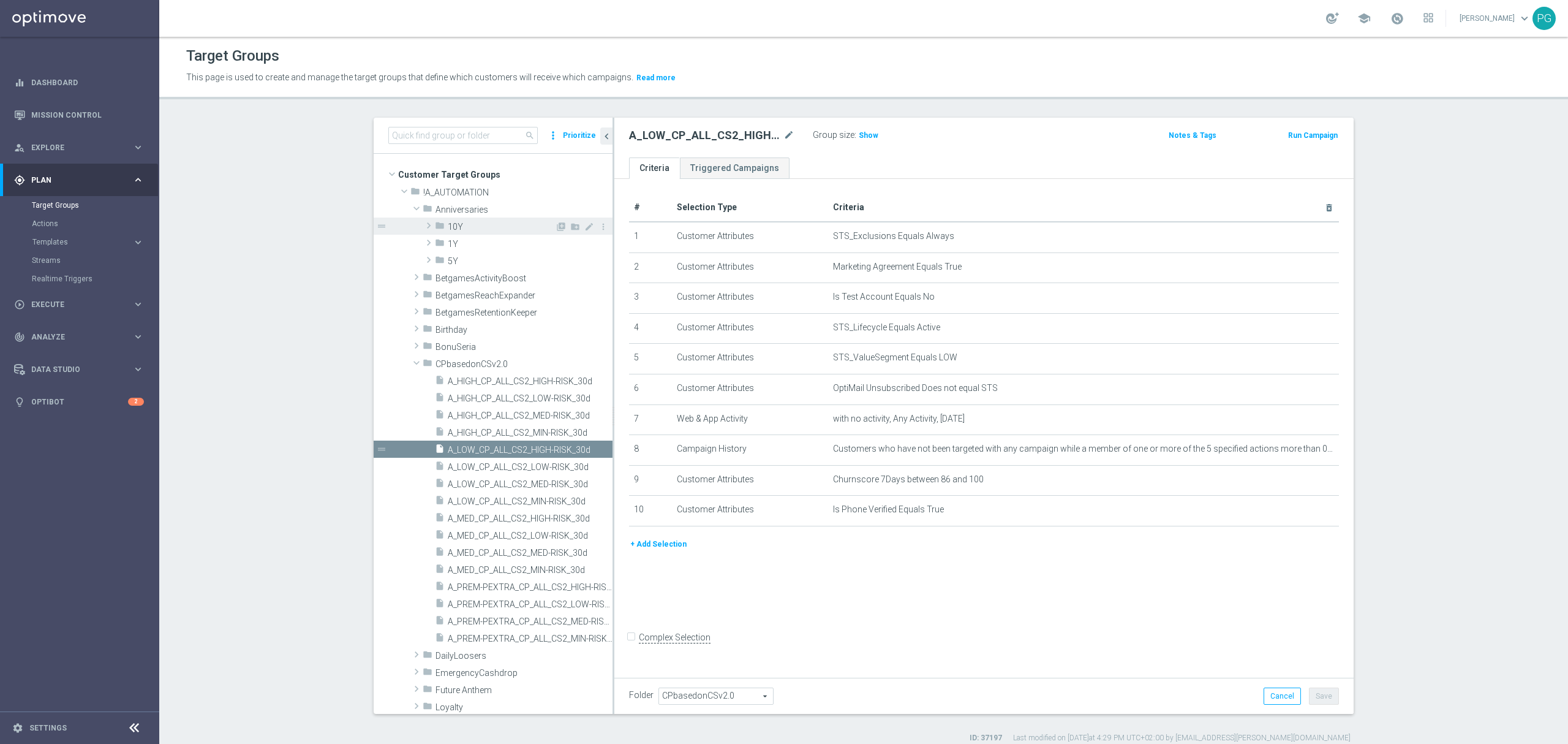
click at [456, 228] on span "10Y" at bounding box center [501, 226] width 107 height 10
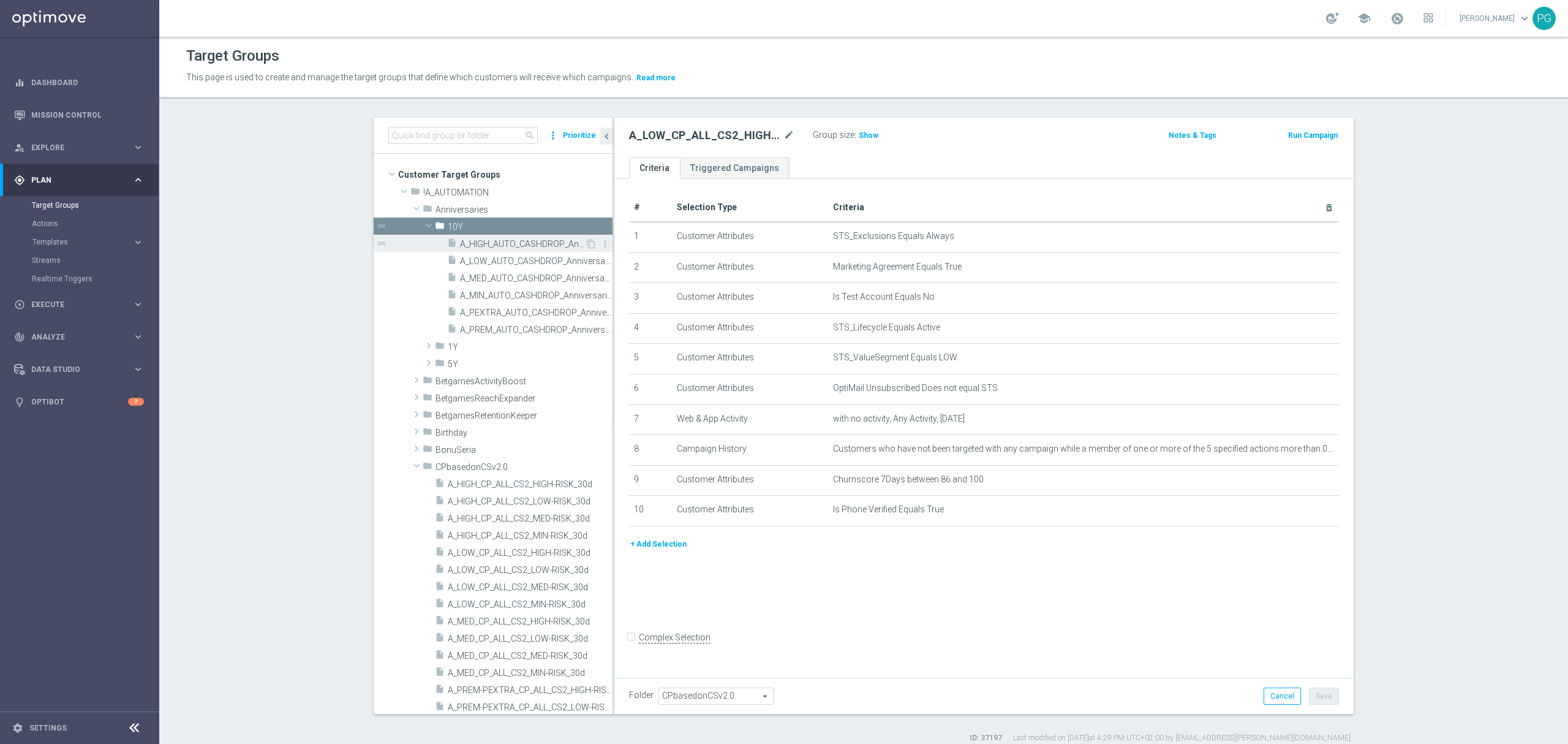
click at [464, 245] on span "A_HIGH_AUTO_CASHDROP_Anniversaries-10Y_500PLN_once" at bounding box center [522, 244] width 125 height 10
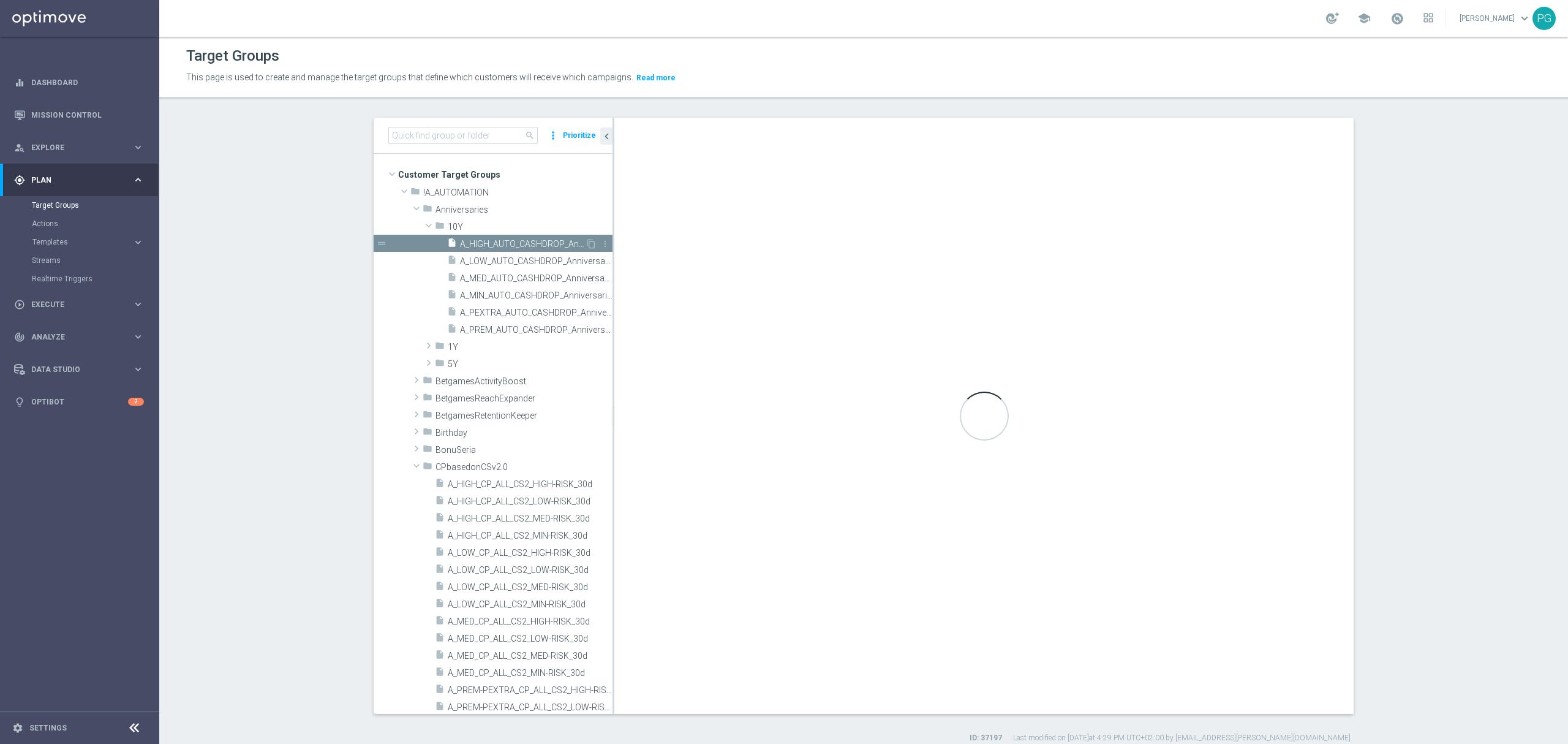
type input "10Y"
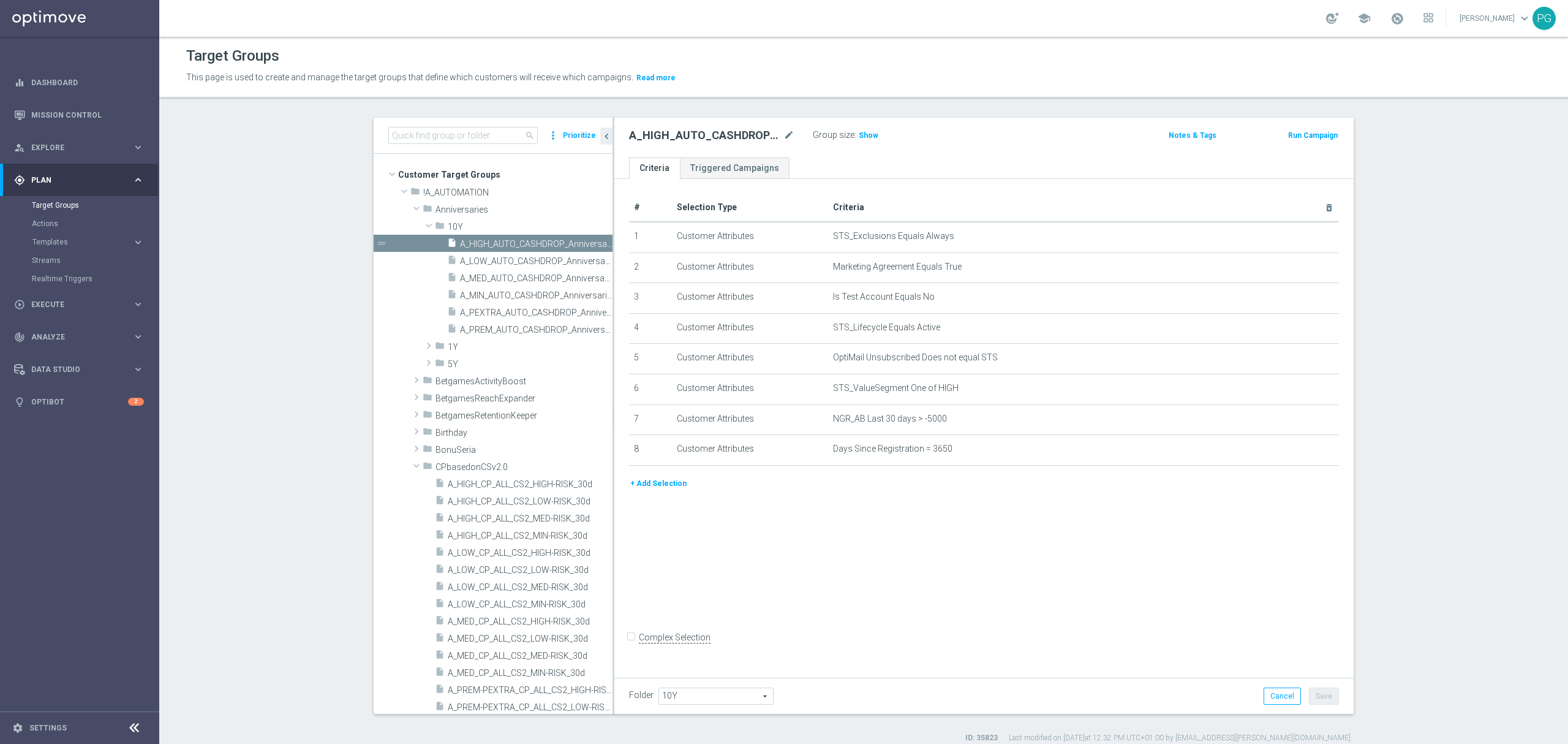
click at [659, 486] on button "+ Add Selection" at bounding box center [658, 483] width 59 height 13
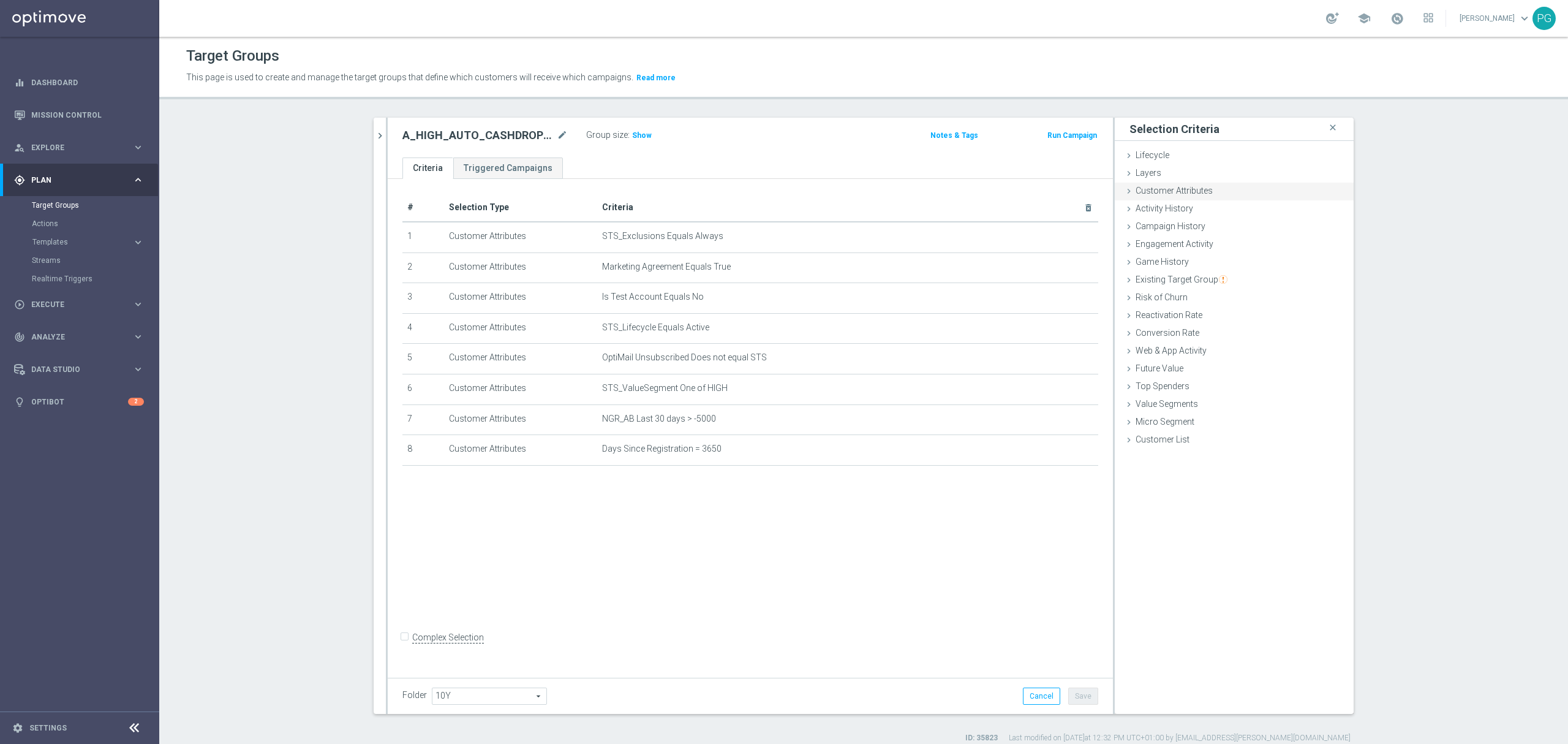
click at [1192, 191] on span "Customer Attributes" at bounding box center [1174, 191] width 77 height 10
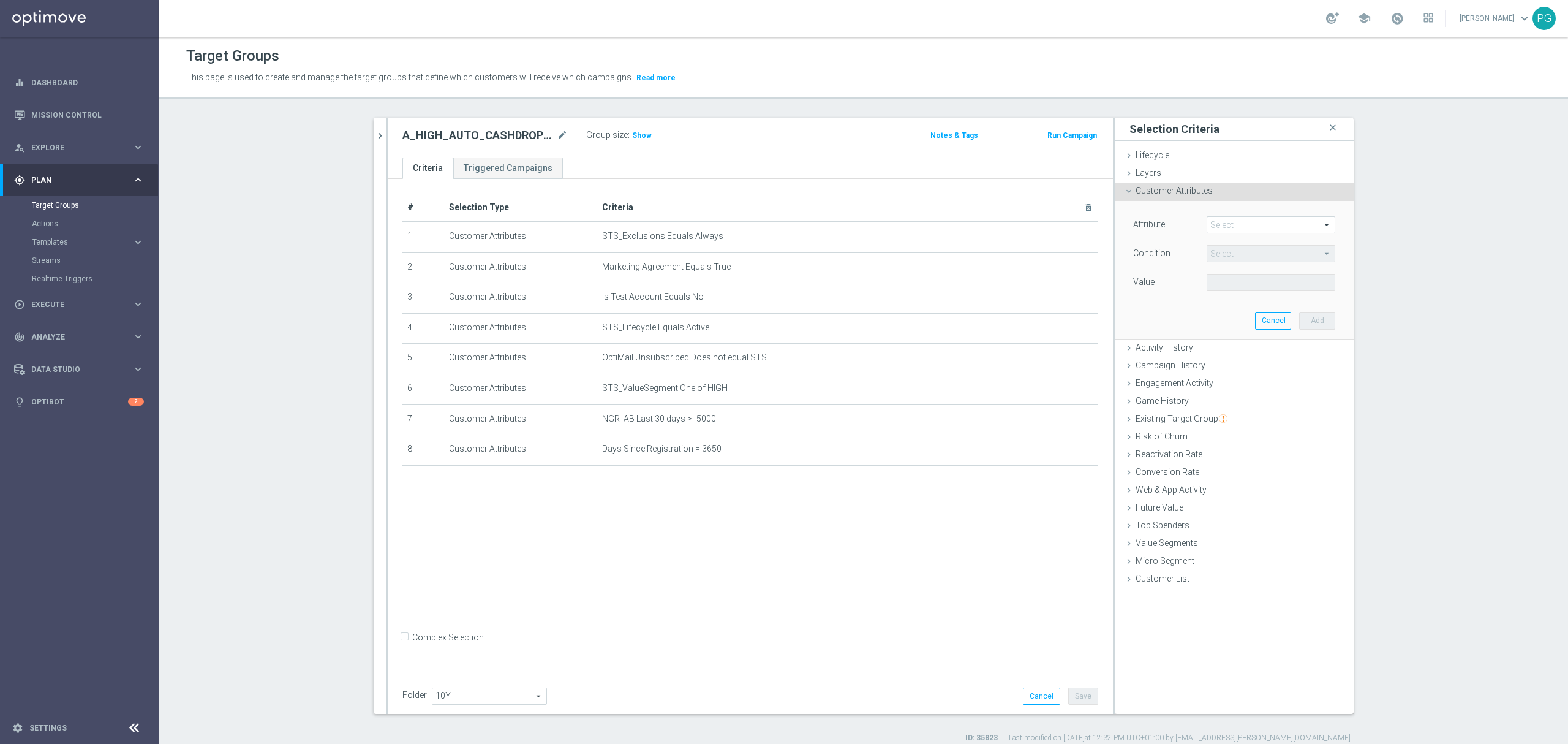
click at [1239, 226] on span at bounding box center [1270, 225] width 127 height 16
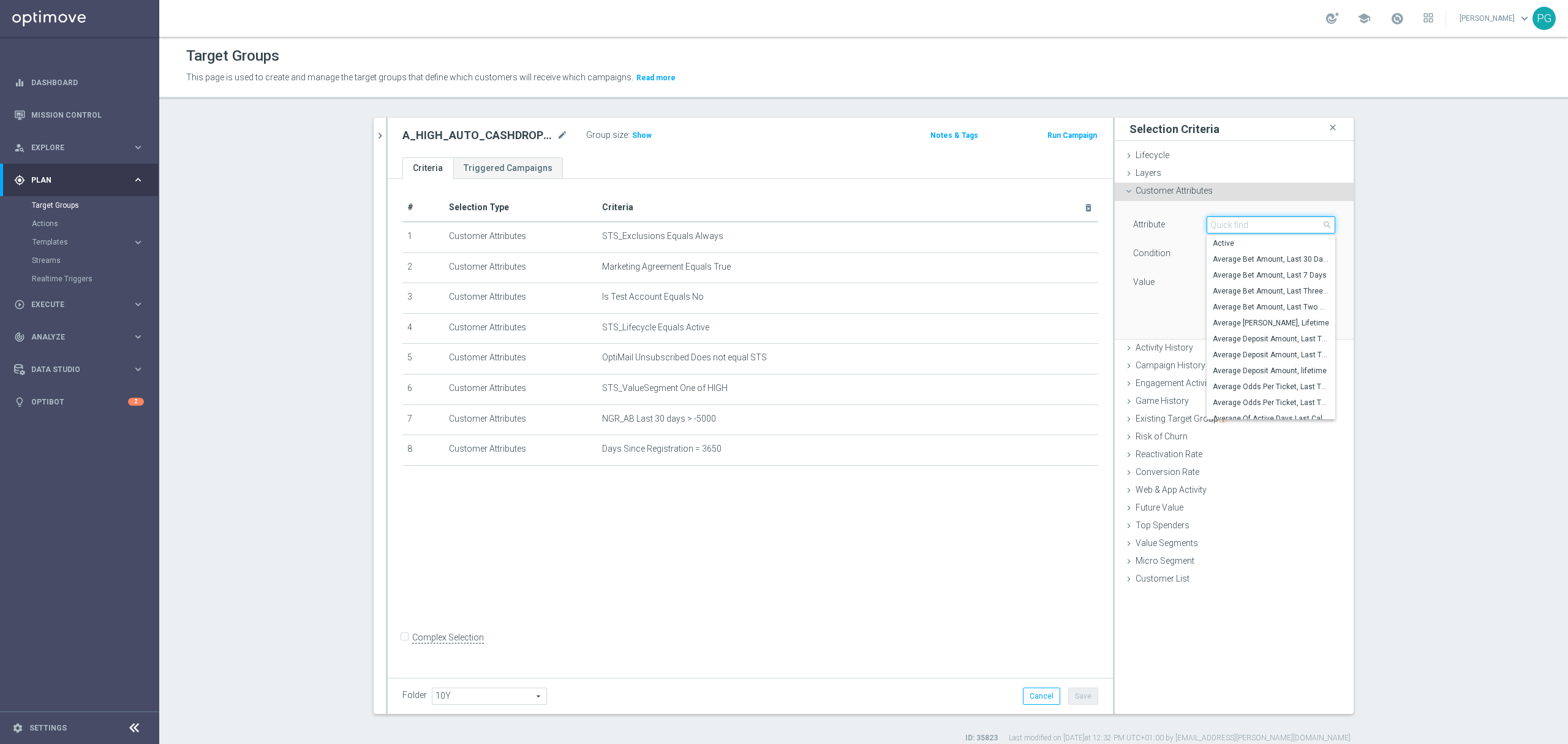
click at [1239, 226] on input "search" at bounding box center [1271, 224] width 129 height 17
type input "mail"
click at [1272, 273] on span "Email Agree" at bounding box center [1271, 275] width 116 height 10
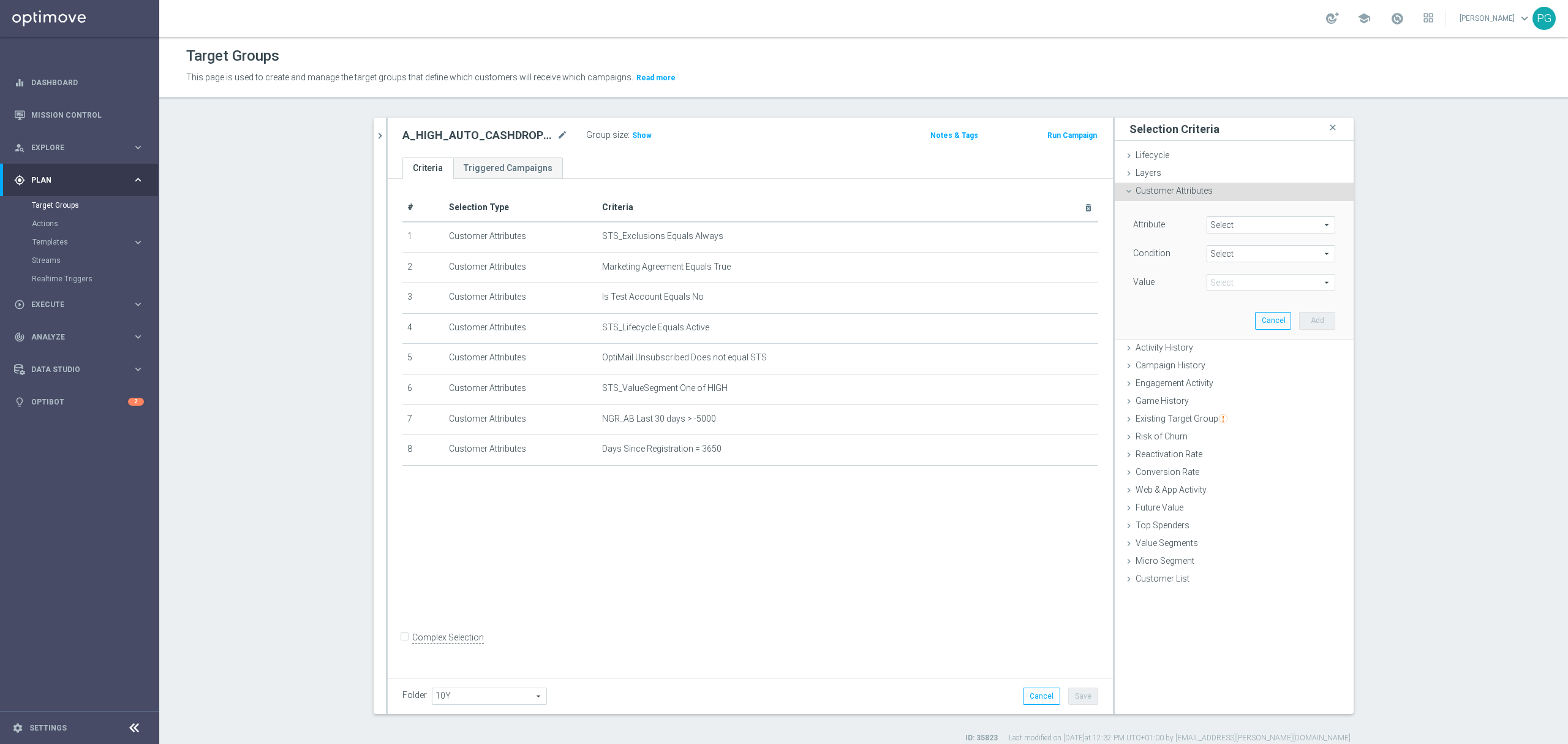
type input "Email Agree"
type input "Equals"
click at [1252, 283] on span at bounding box center [1270, 283] width 127 height 16
click at [1238, 310] on label "TRUE" at bounding box center [1271, 317] width 129 height 16
type input "TRUE"
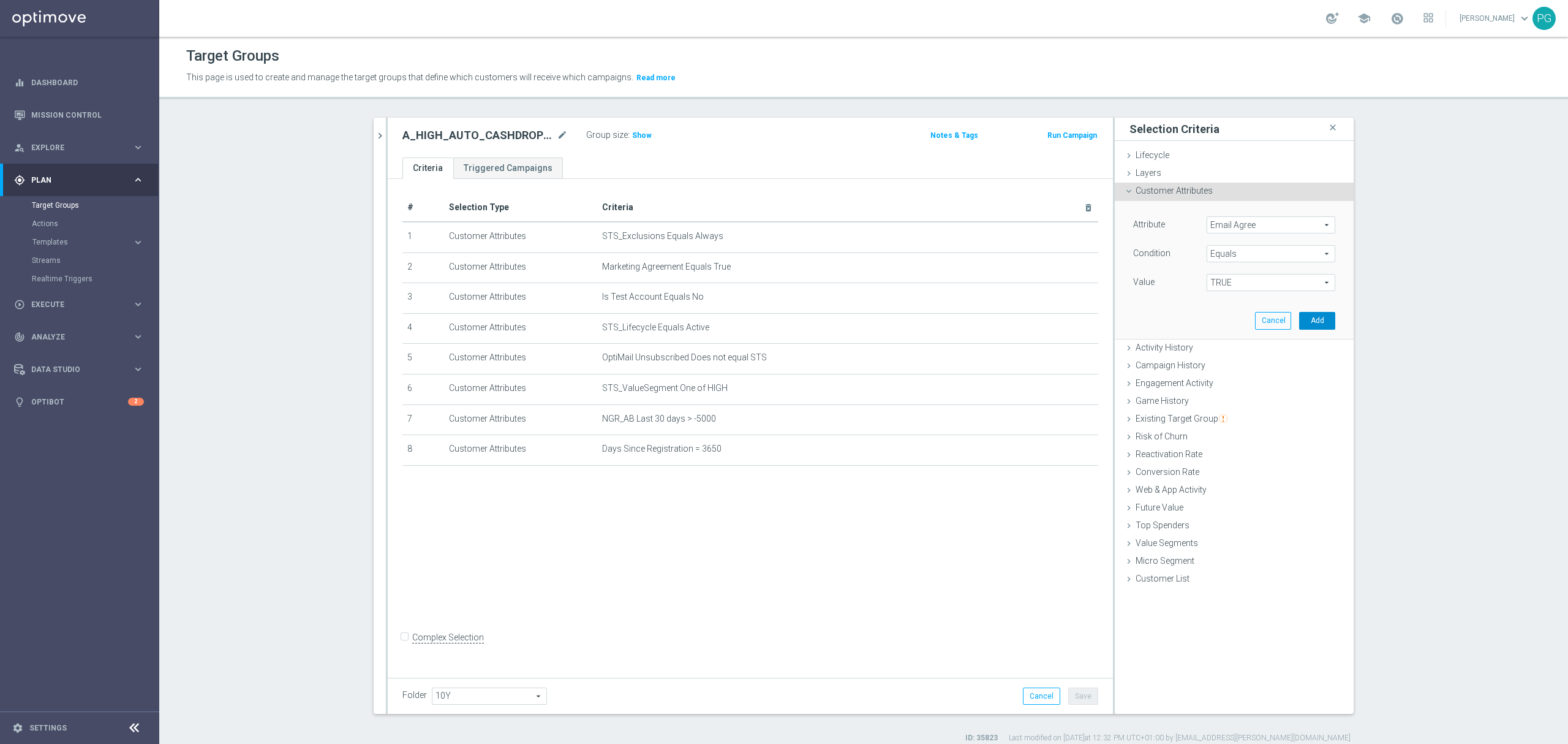
click at [1315, 318] on button "Add" at bounding box center [1318, 320] width 36 height 17
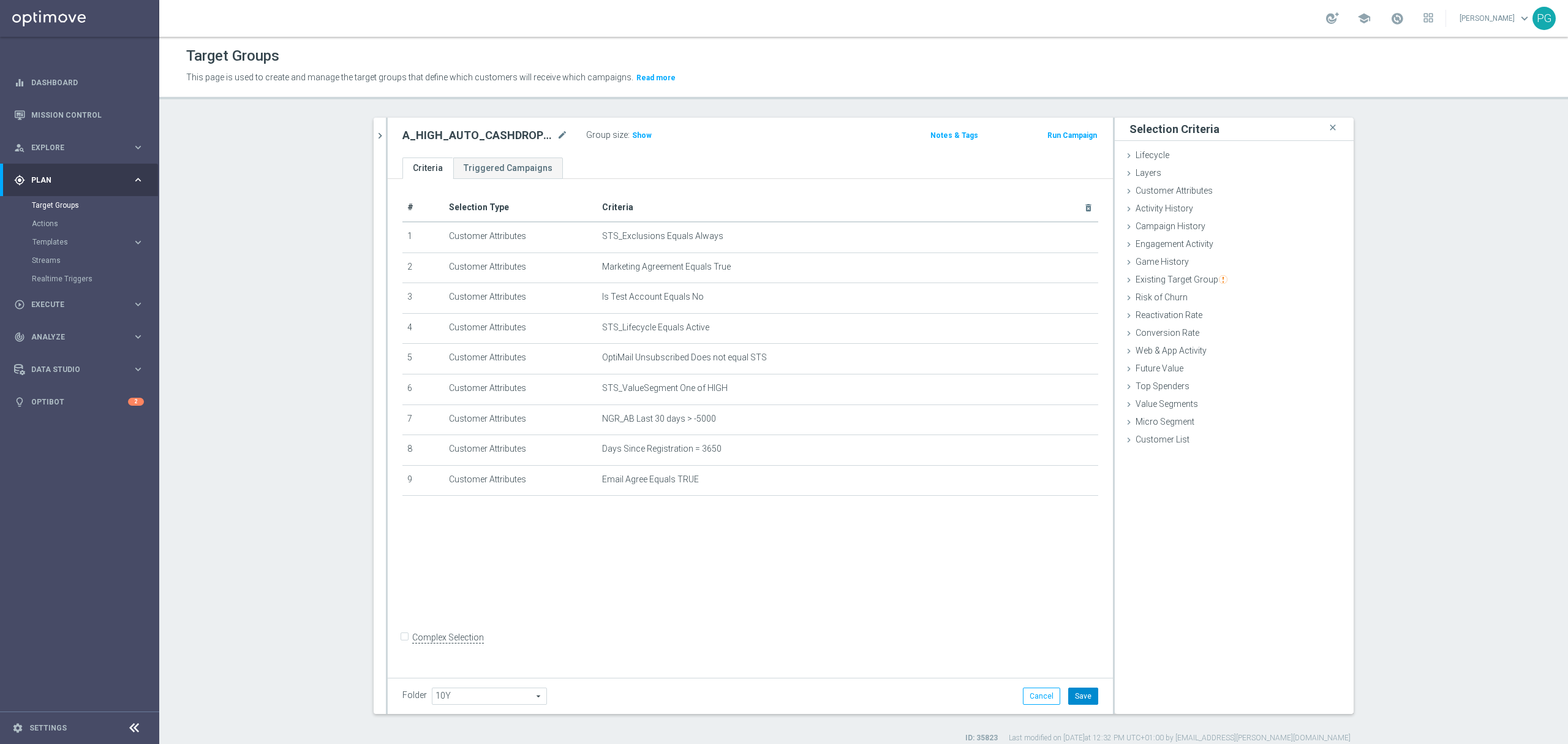
click at [1081, 699] on button "Save" at bounding box center [1083, 696] width 30 height 17
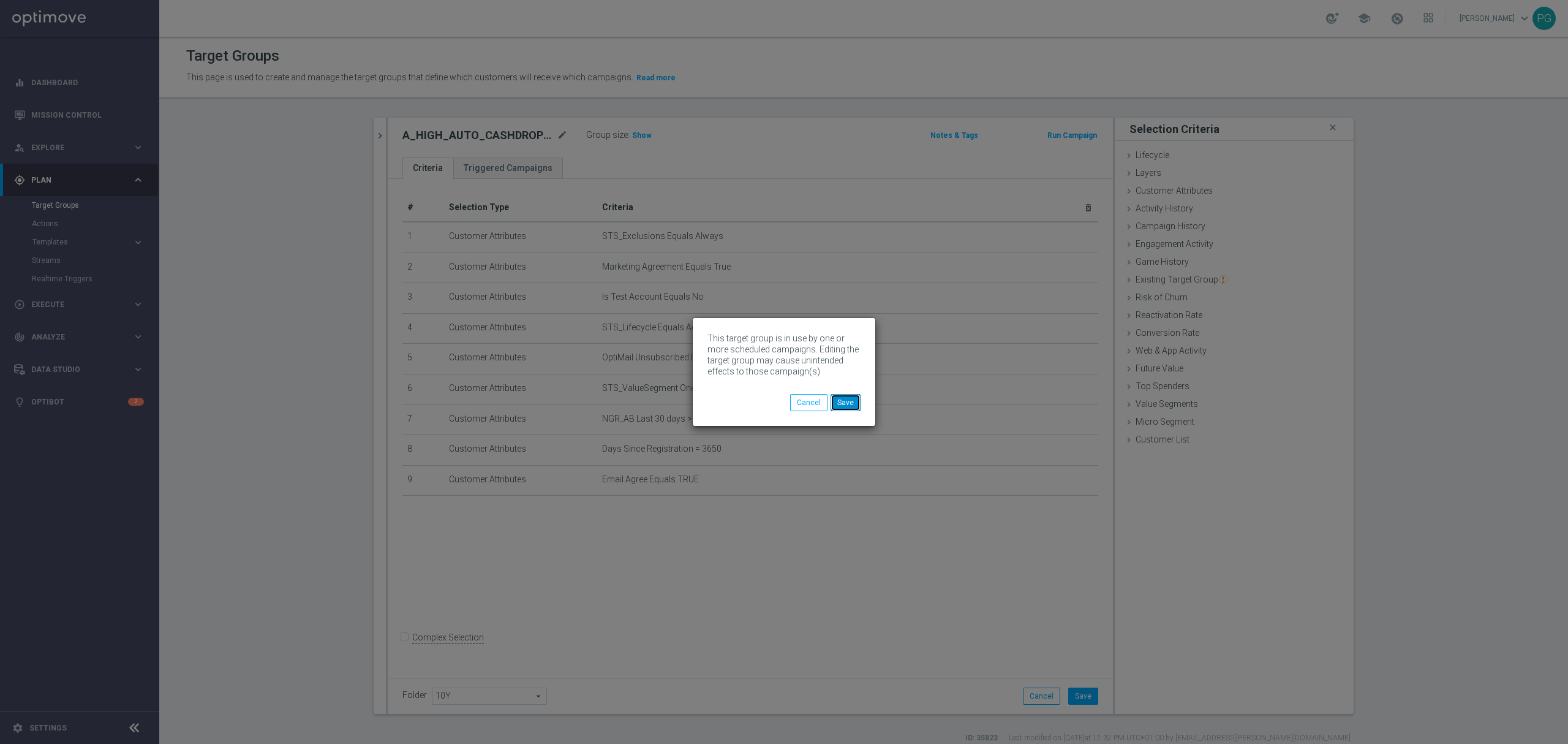
click at [849, 402] on button "Save" at bounding box center [846, 402] width 30 height 17
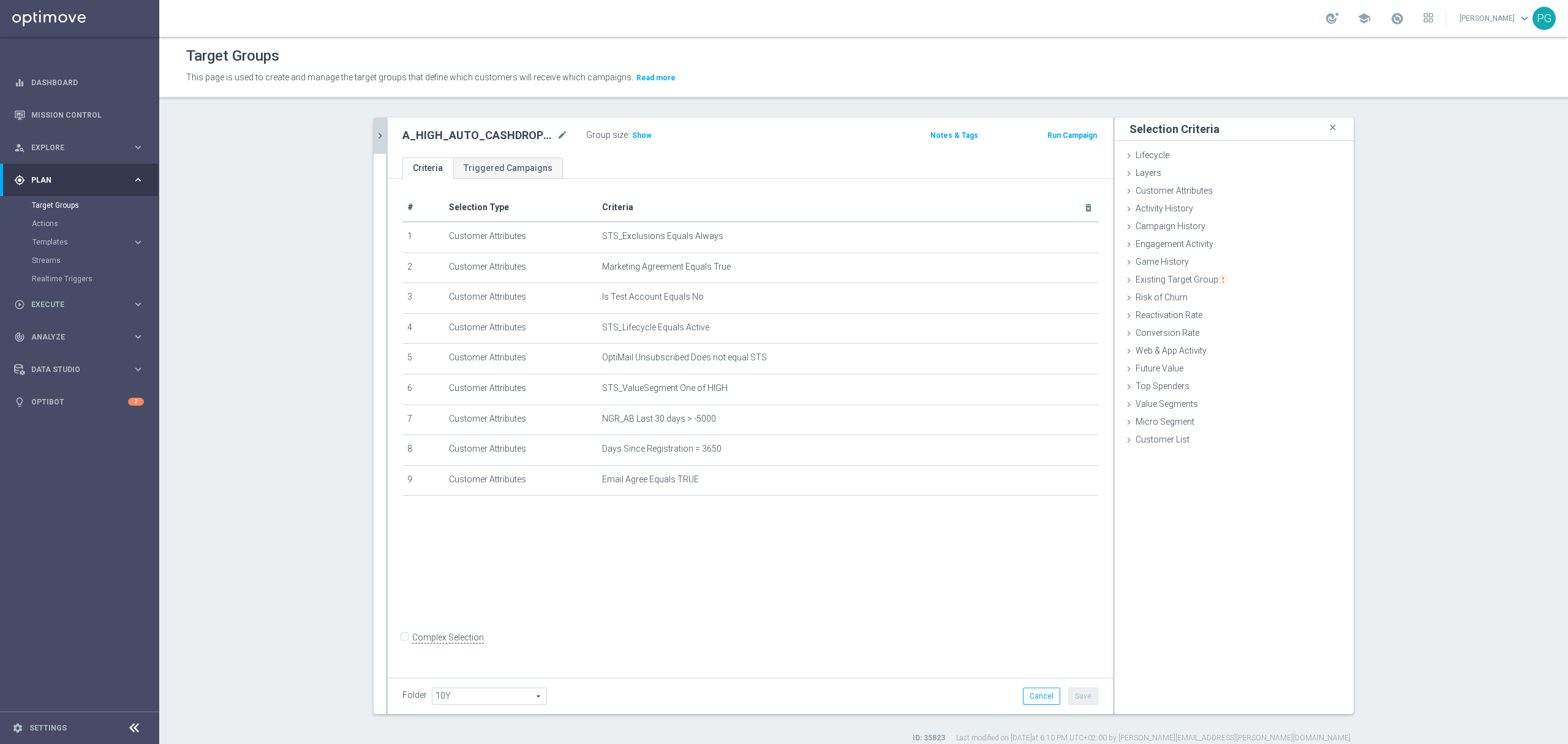
click at [374, 135] on icon "chevron_right" at bounding box center [380, 135] width 11 height 11
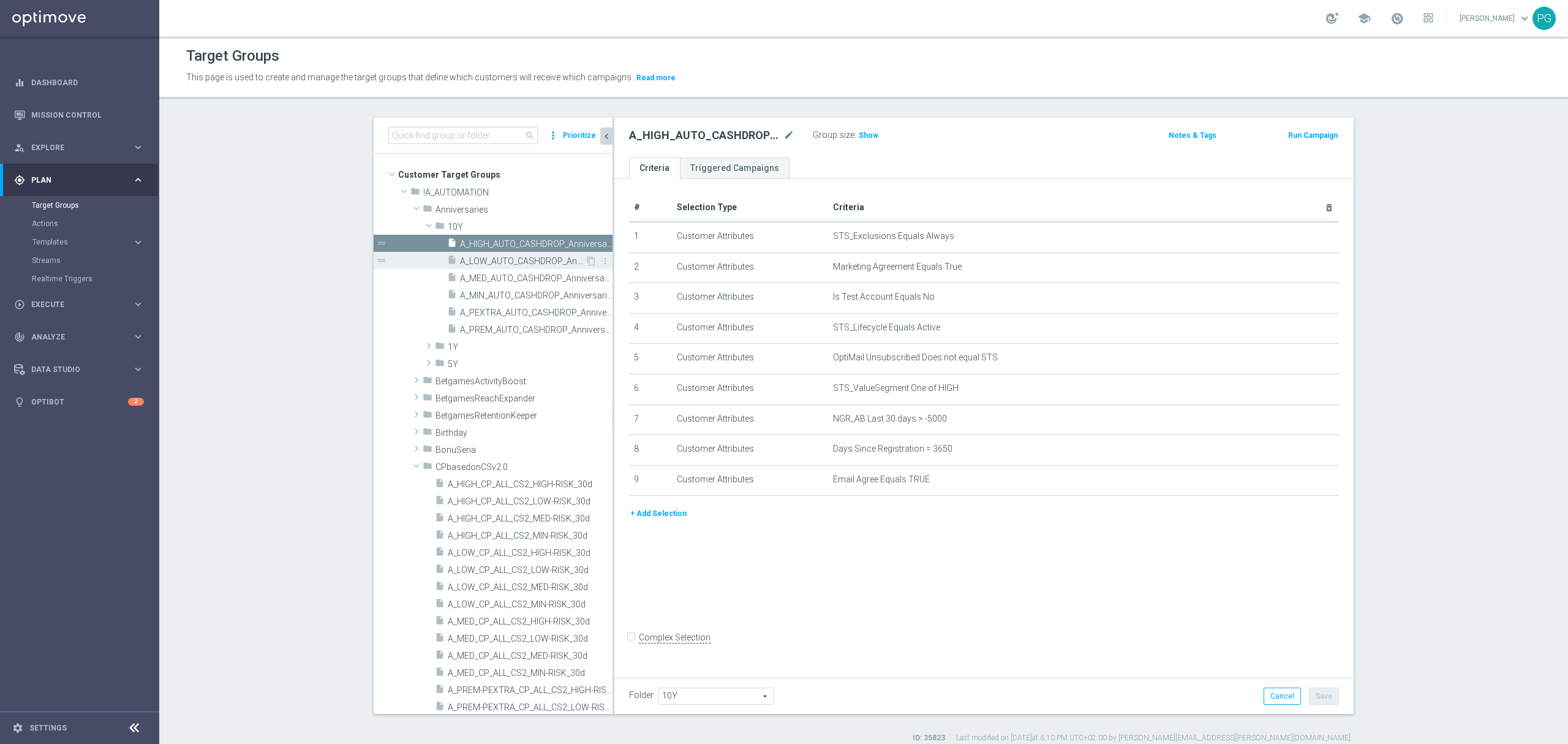
click at [486, 260] on span "A_LOW_AUTO_CASHDROP_Anniversaries-10Y_60PLN_once" at bounding box center [522, 261] width 125 height 10
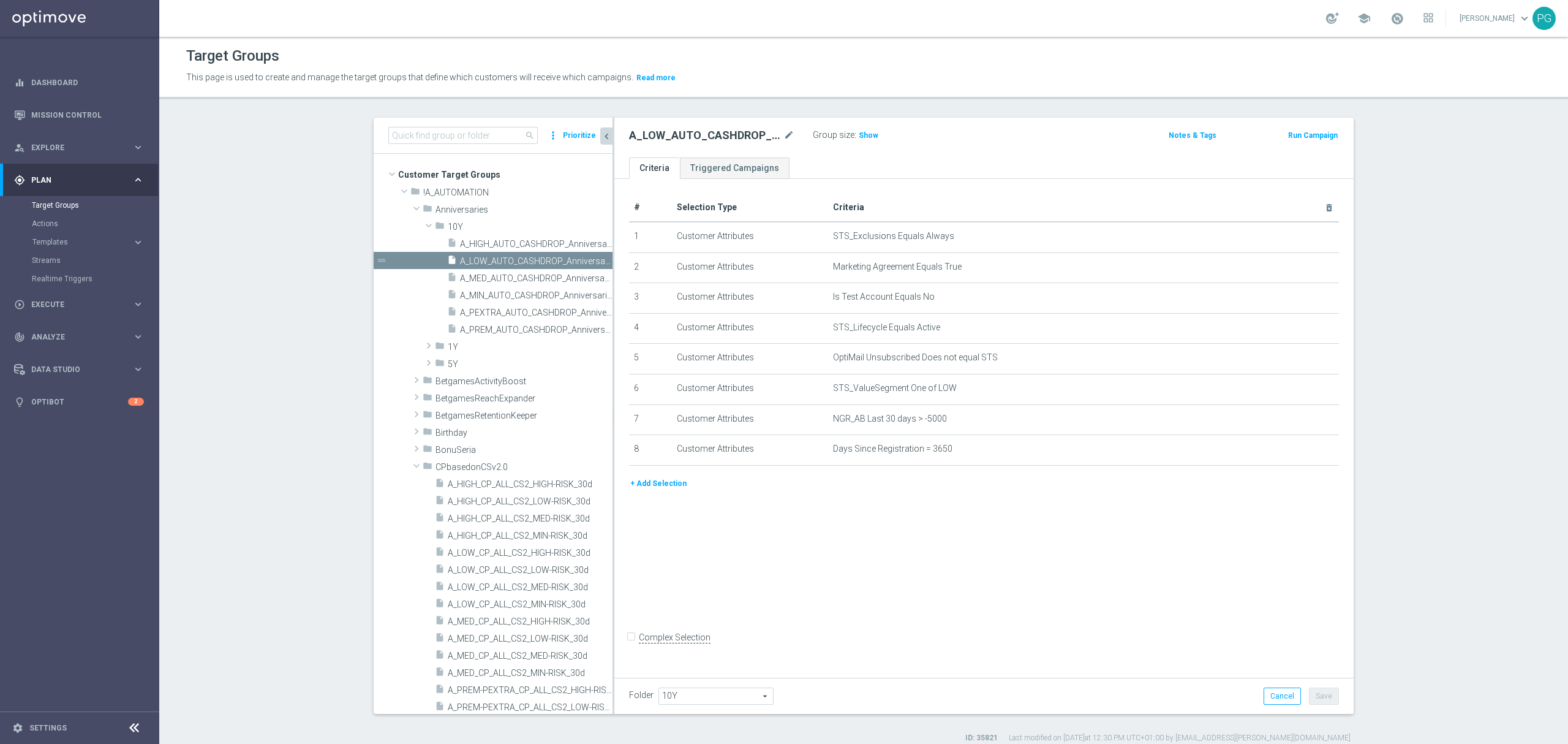
click at [640, 488] on button "+ Add Selection" at bounding box center [658, 483] width 59 height 13
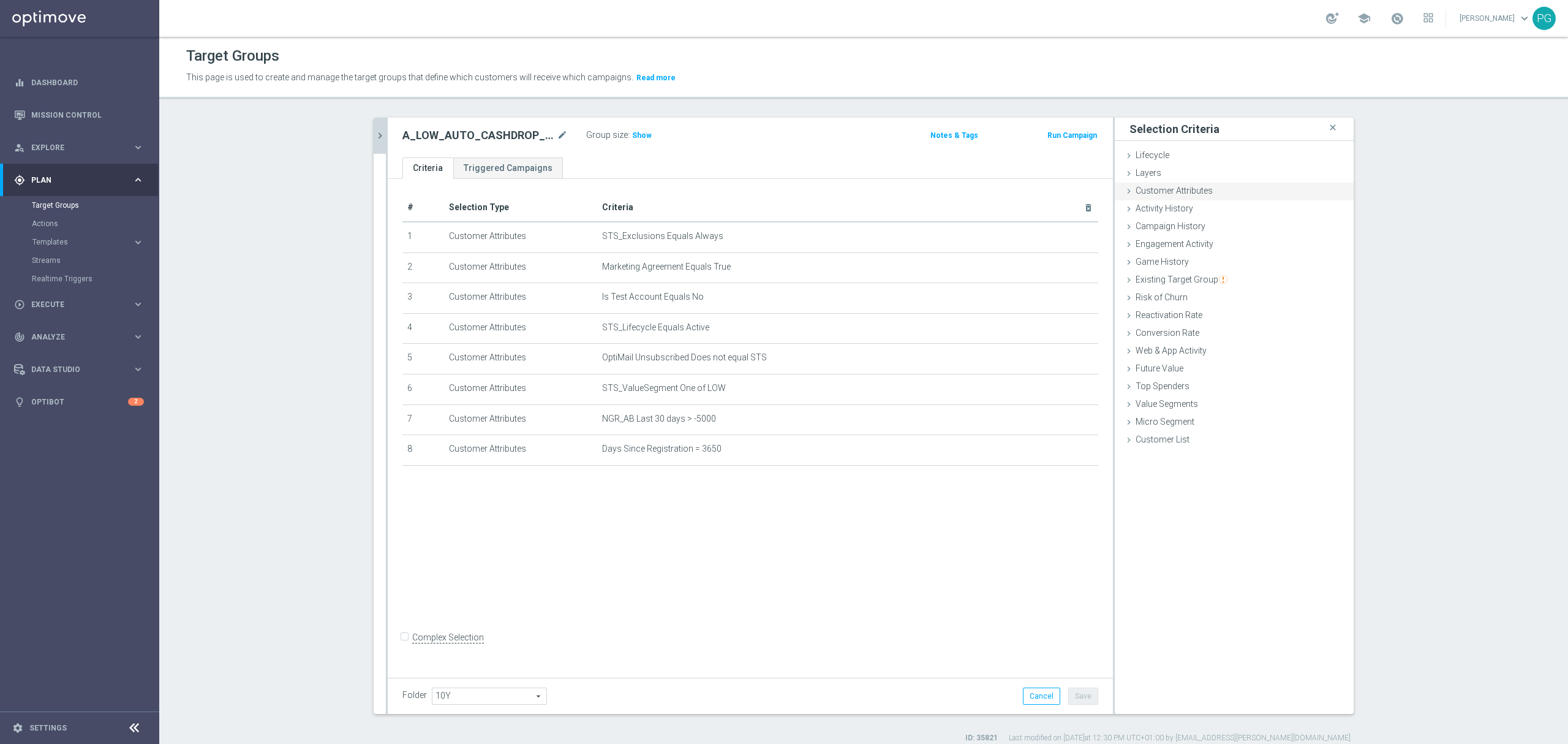
click at [1173, 187] on span "Customer Attributes" at bounding box center [1174, 191] width 77 height 10
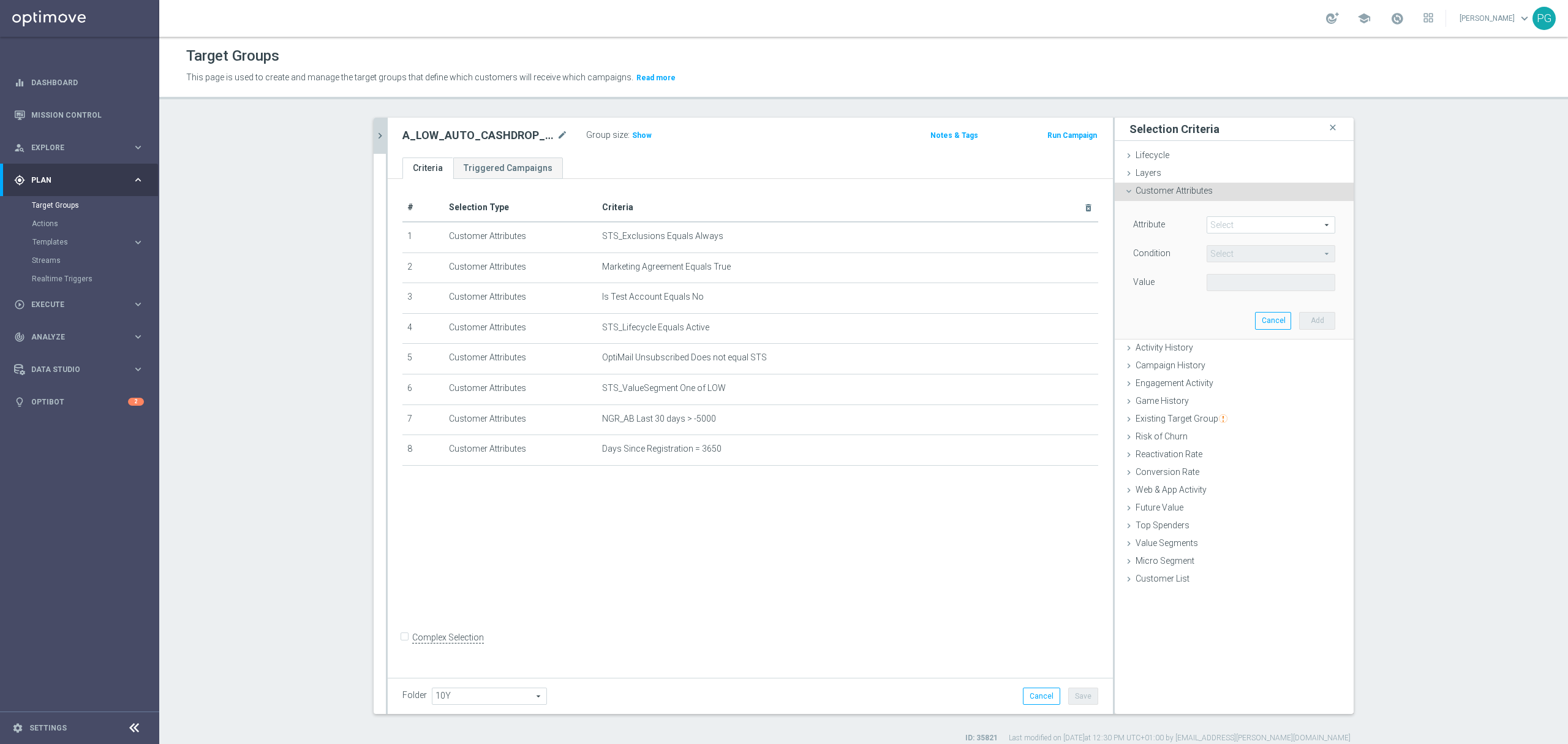
click at [1253, 231] on span at bounding box center [1270, 225] width 127 height 16
click at [0, 0] on input "search" at bounding box center [0, 0] width 0 height 0
type input "email a"
click at [1243, 248] on span "Email Agree" at bounding box center [1271, 243] width 116 height 10
type input "Email Agree"
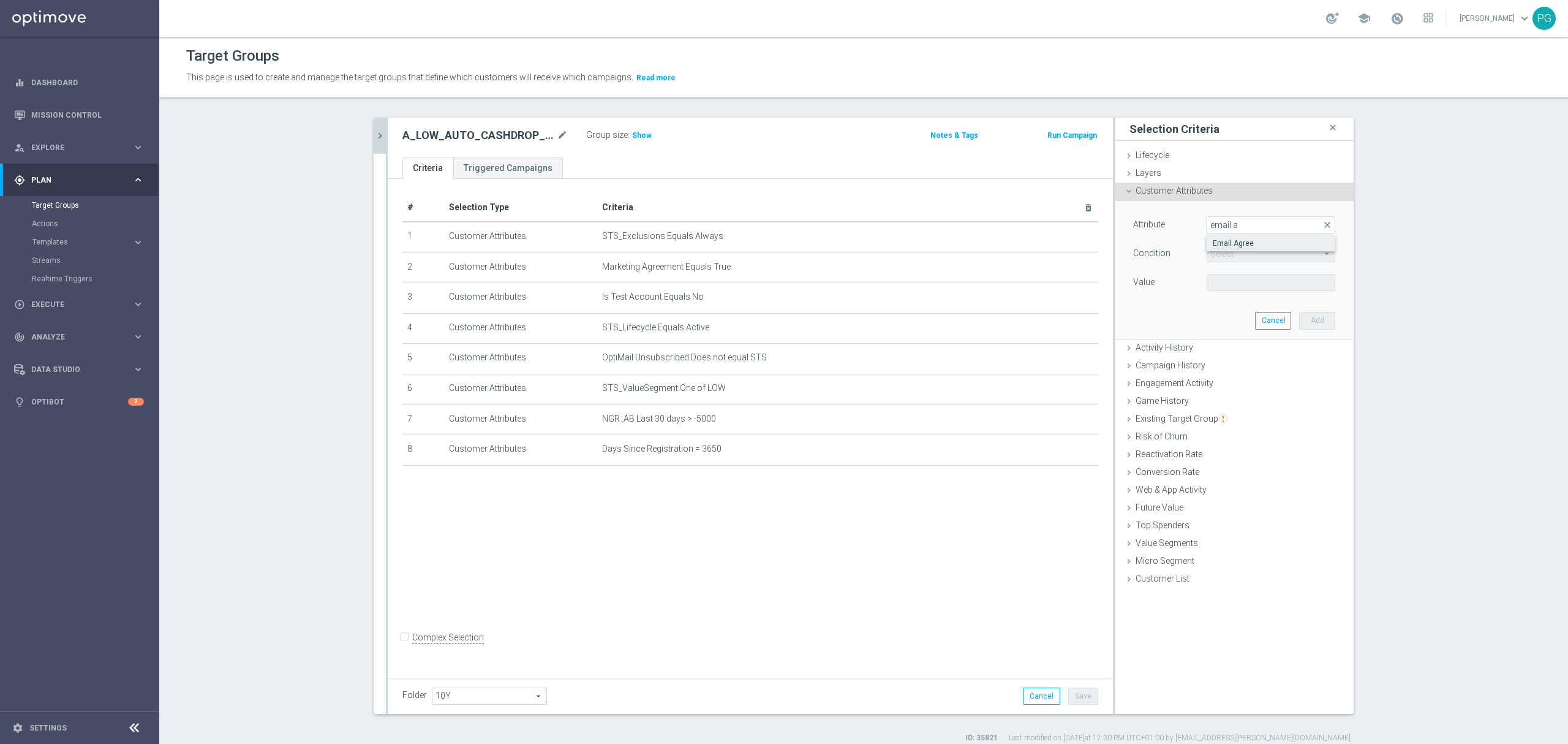
type input "Equals"
click at [1226, 275] on span at bounding box center [1270, 283] width 127 height 16
click at [1224, 315] on span "TRUE" at bounding box center [1271, 316] width 116 height 10
type input "TRUE"
click at [1303, 318] on button "Add" at bounding box center [1318, 320] width 36 height 17
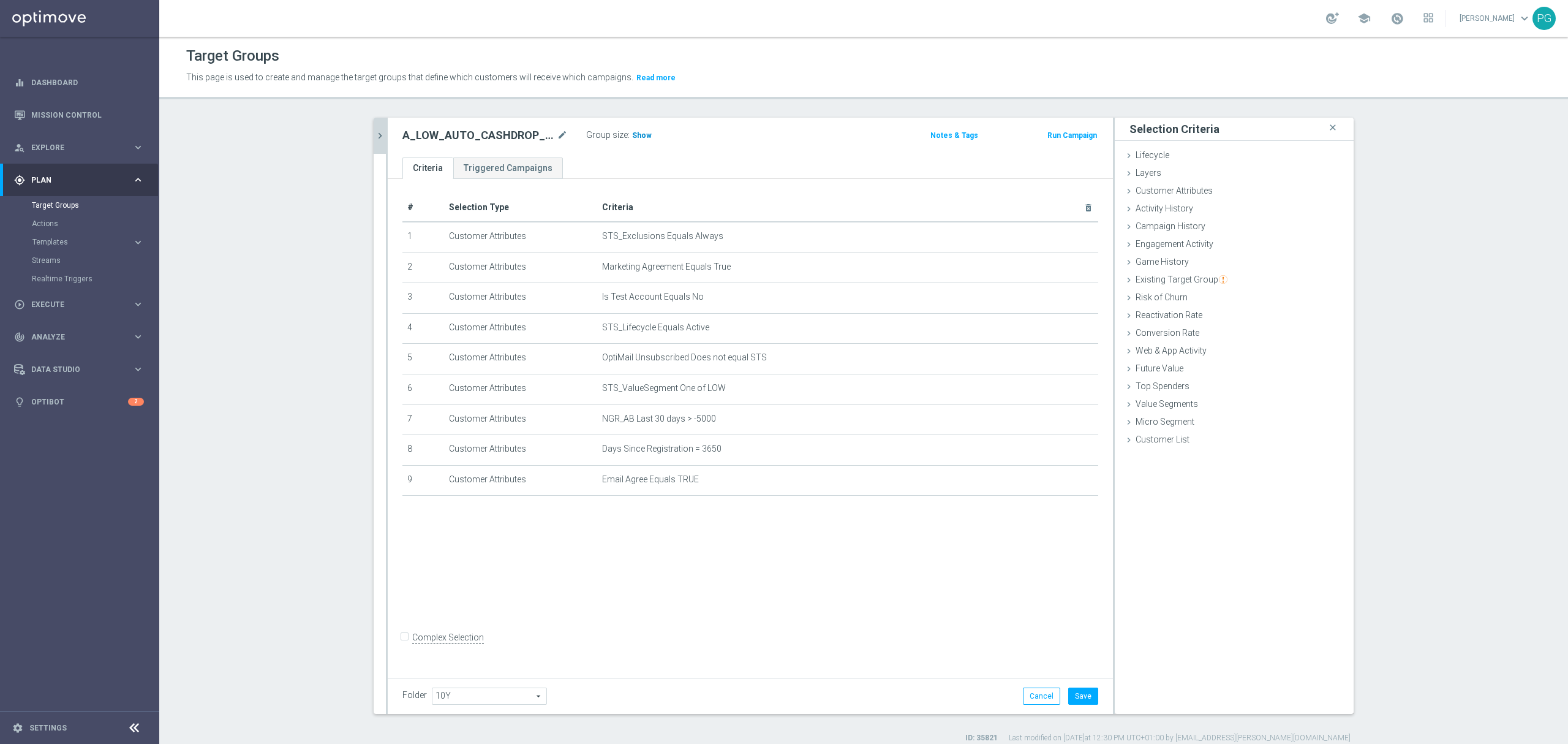
click at [635, 131] on span "Show" at bounding box center [642, 135] width 20 height 9
click at [1078, 699] on button "Save" at bounding box center [1083, 696] width 30 height 17
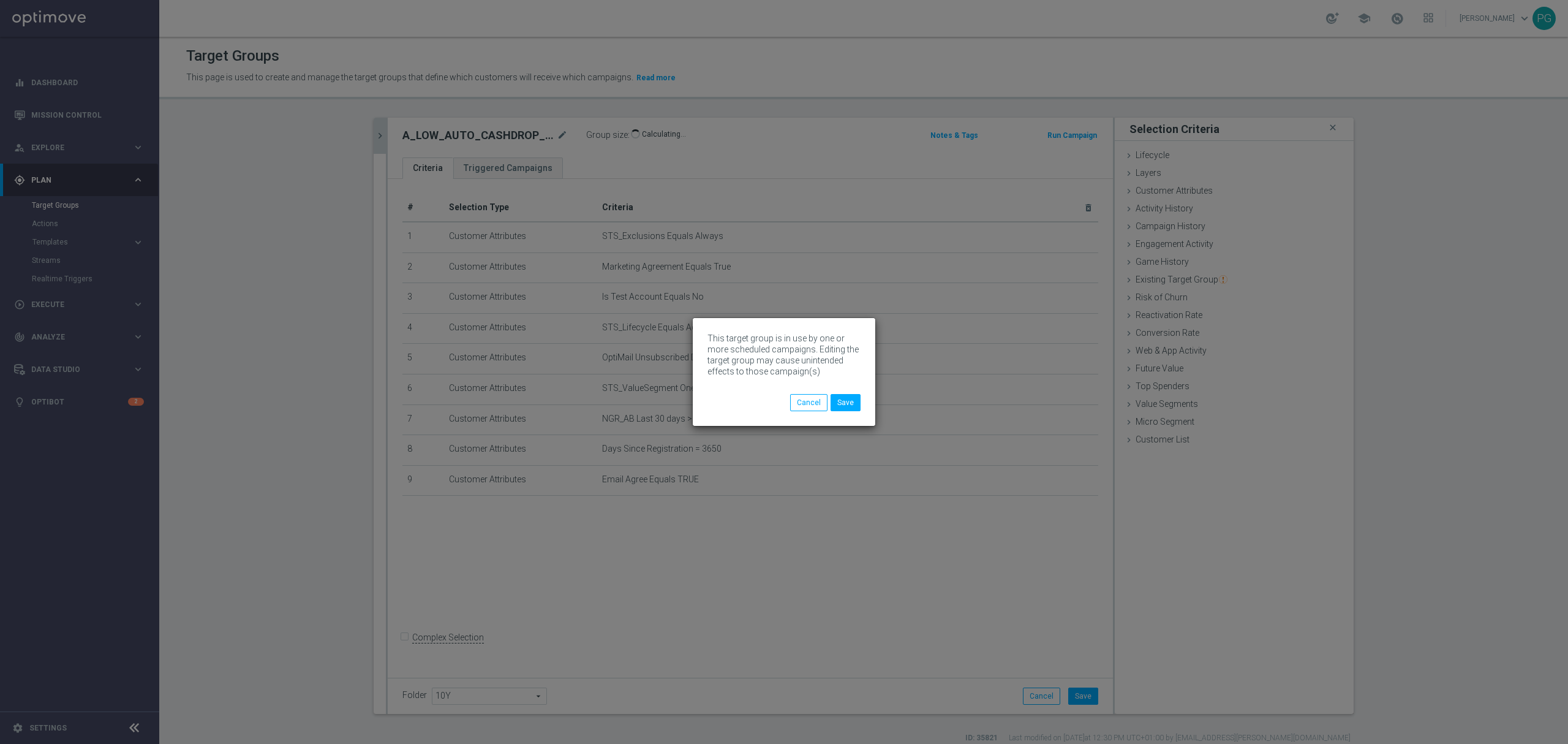
click at [376, 135] on div "This target group is in use by one or more scheduled campaigns. Editing the tar…" at bounding box center [784, 372] width 1568 height 744
click at [844, 398] on button "Save" at bounding box center [846, 402] width 30 height 17
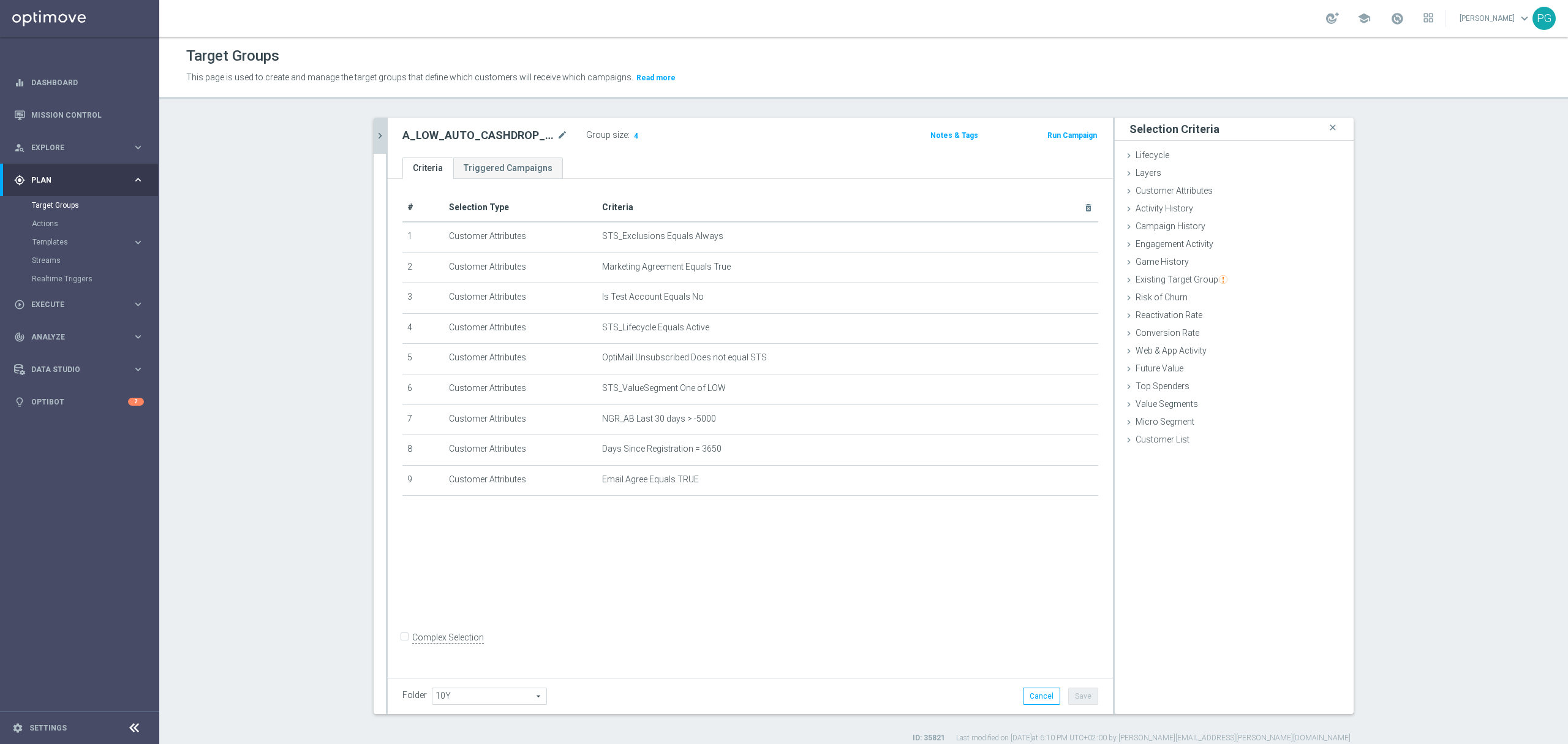
click at [374, 126] on button "chevron_right" at bounding box center [380, 136] width 12 height 36
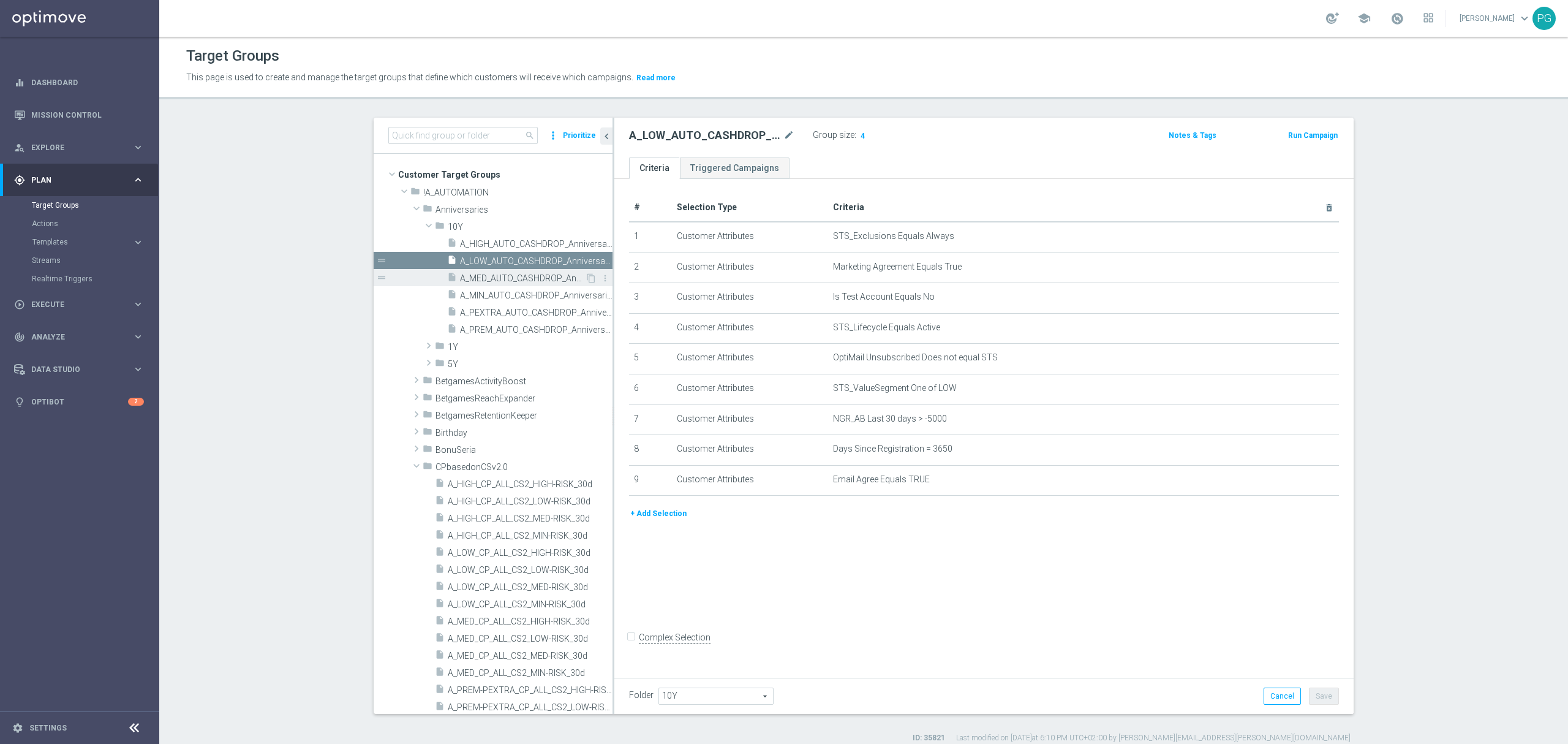
click at [526, 280] on span "A_MED_AUTO_CASHDROP_Anniversaries-10Y_200PLN_once" at bounding box center [522, 278] width 125 height 10
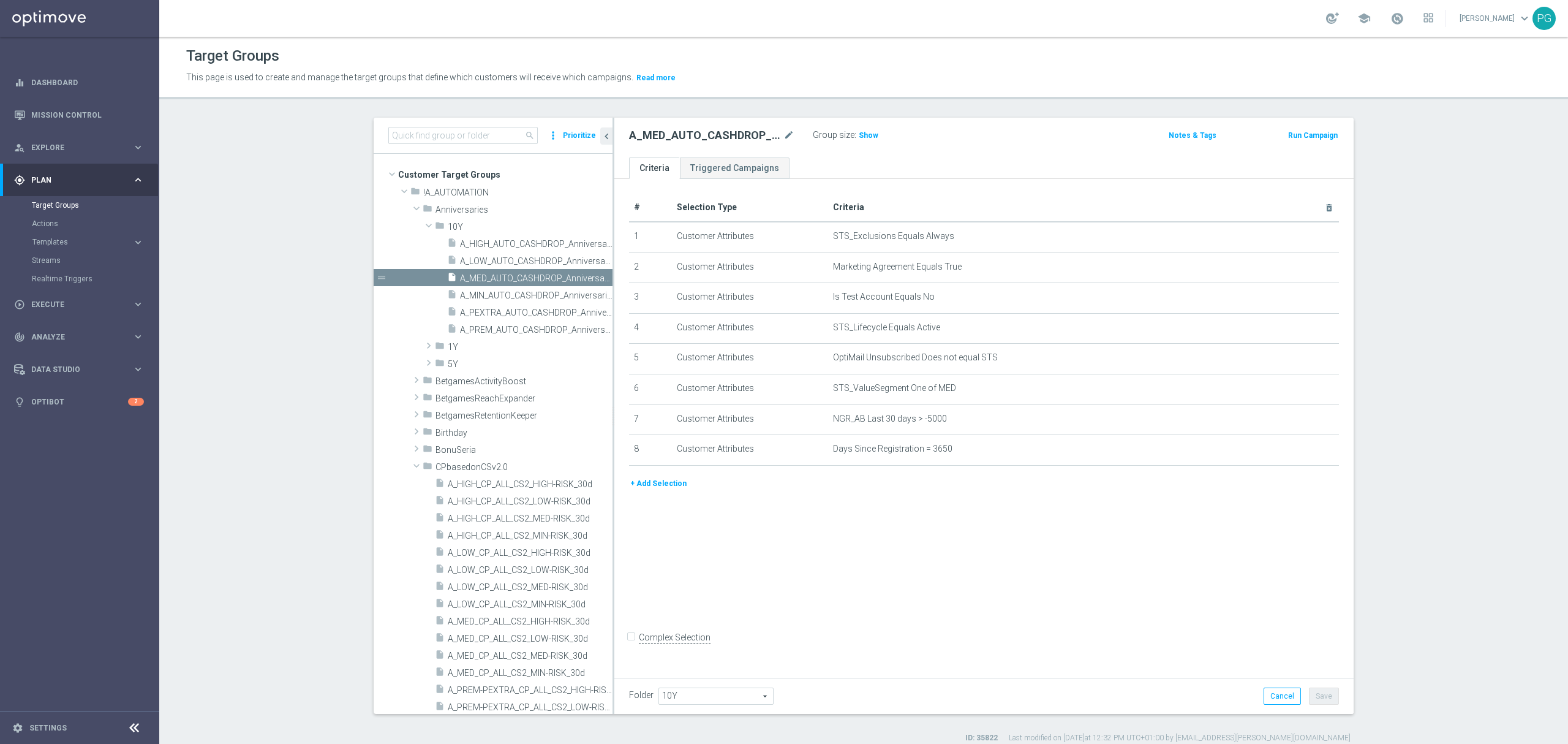
click at [645, 489] on button "+ Add Selection" at bounding box center [658, 483] width 59 height 13
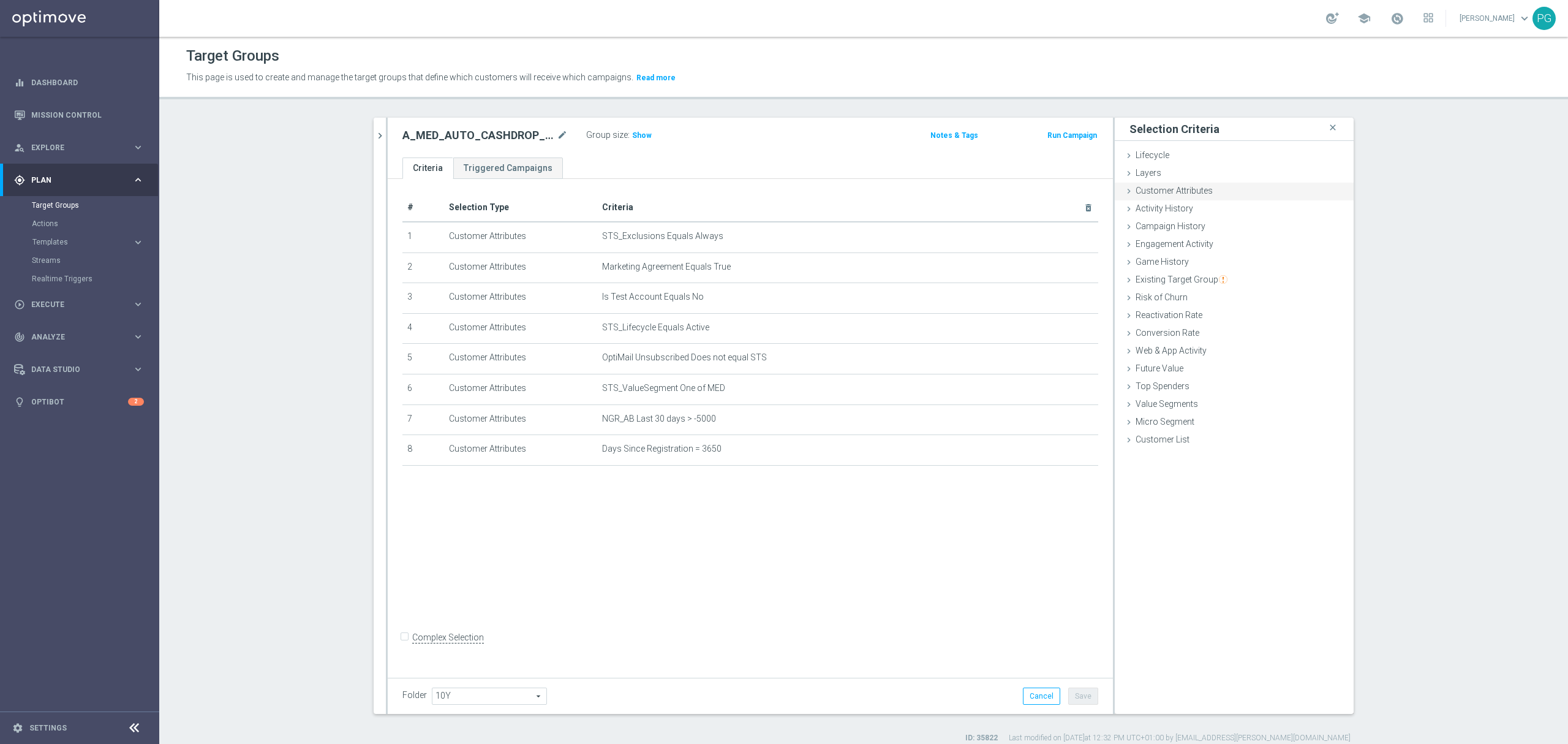
click at [1171, 199] on div "Customer Attributes done selection saved" at bounding box center [1234, 191] width 239 height 18
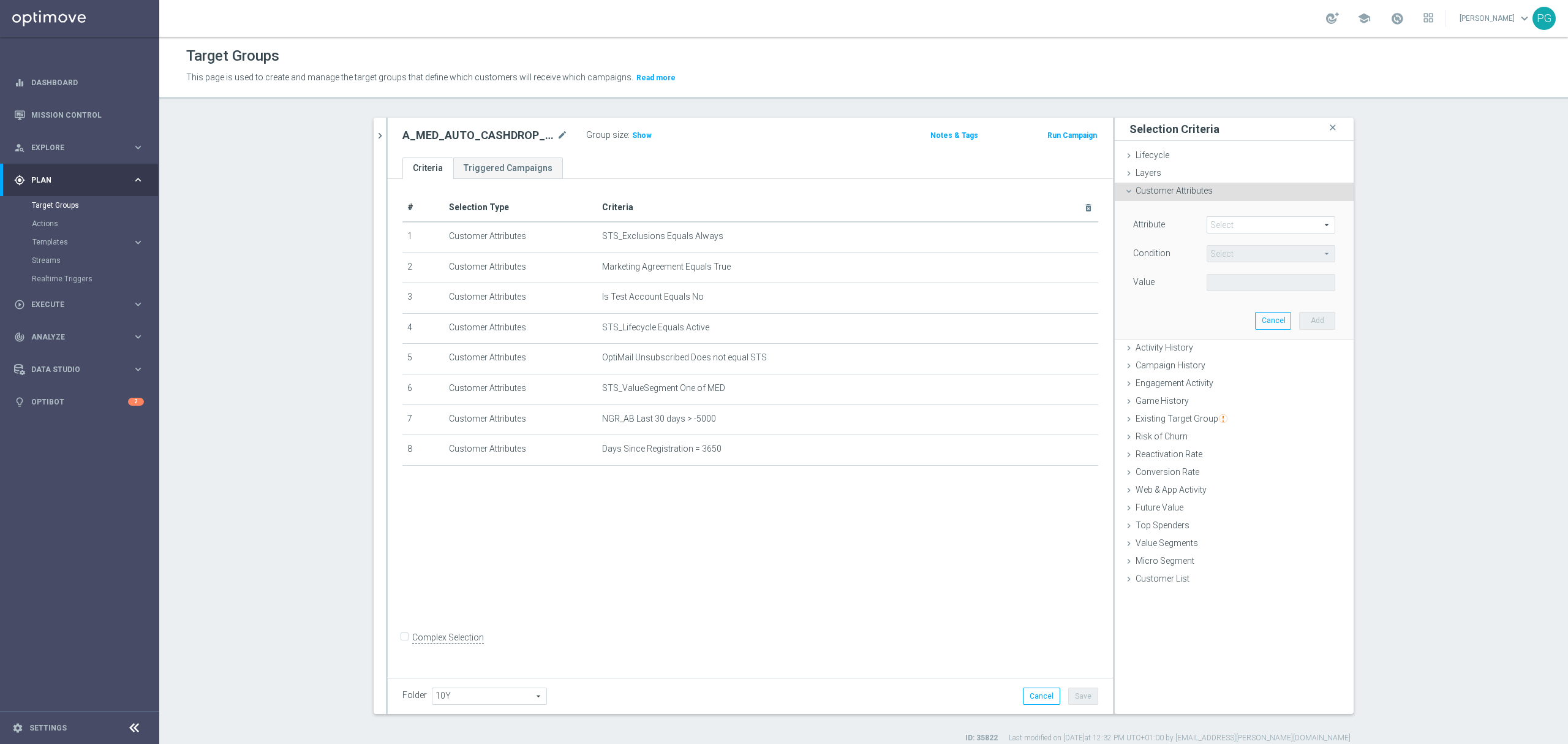
click at [1216, 222] on span at bounding box center [1270, 225] width 127 height 16
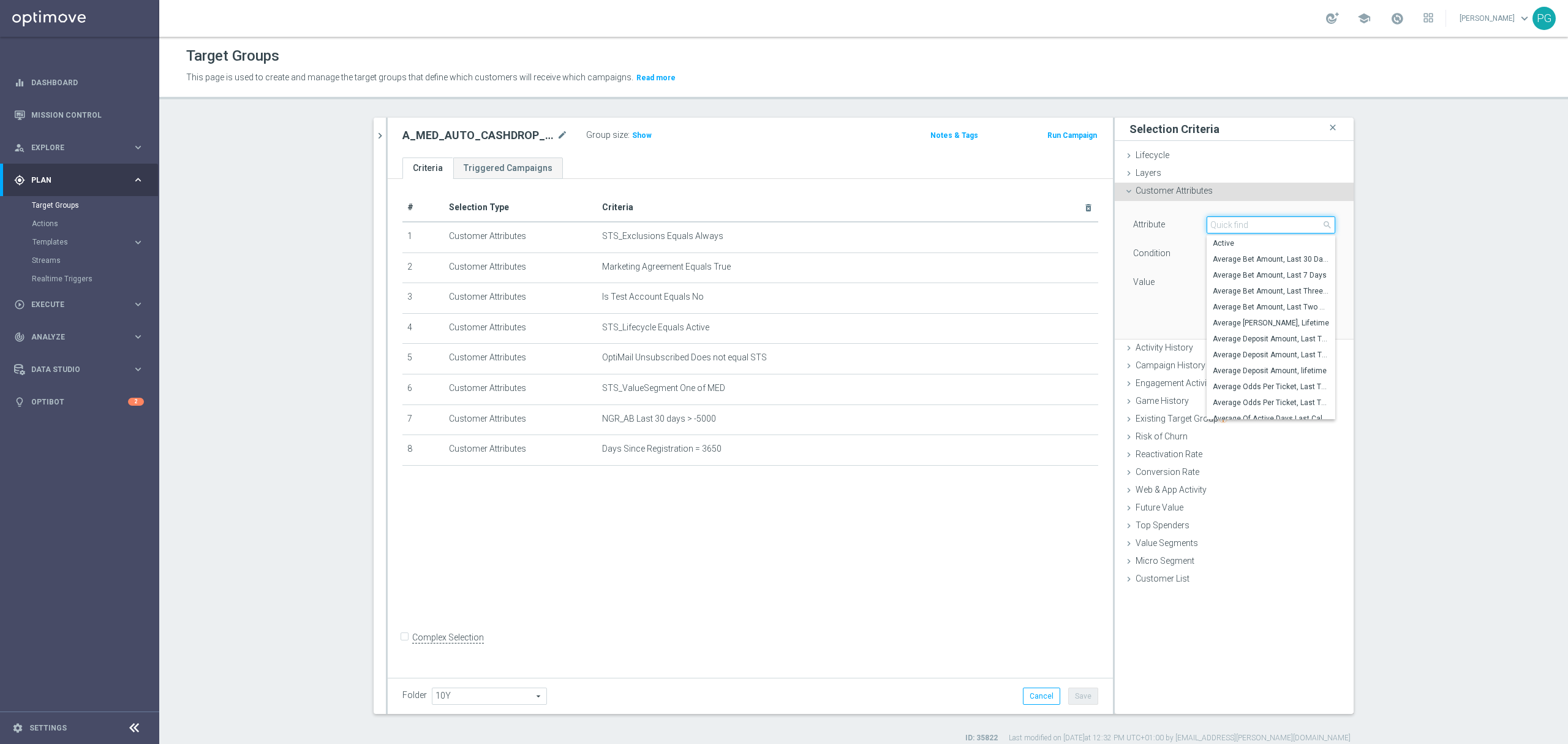
click at [1217, 224] on input "search" at bounding box center [1271, 224] width 129 height 17
paste input "email a"
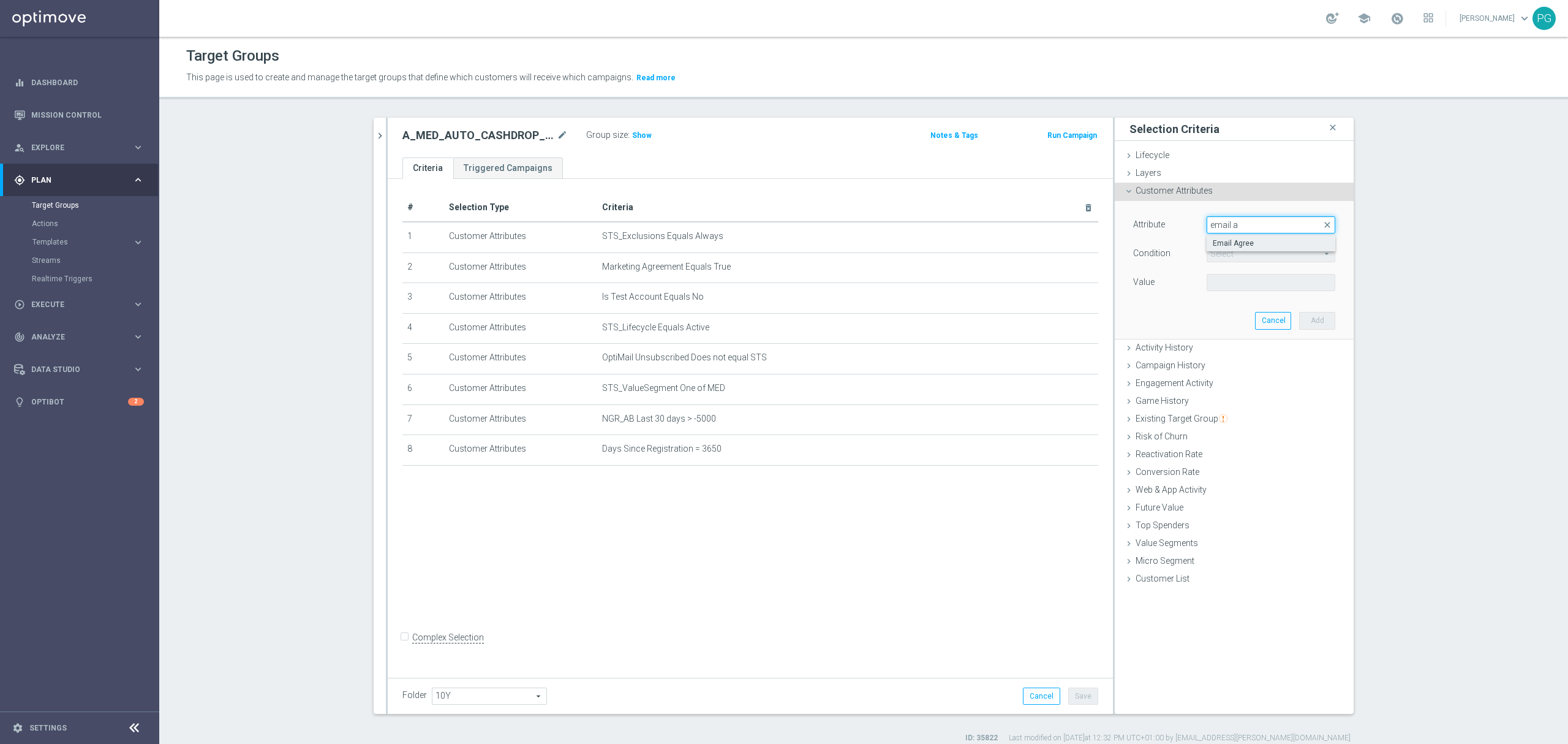
type input "email a"
click at [1223, 248] on label "Email Agree" at bounding box center [1271, 243] width 129 height 16
type input "Email Agree"
type input "Equals"
click at [1219, 280] on span at bounding box center [1270, 283] width 127 height 16
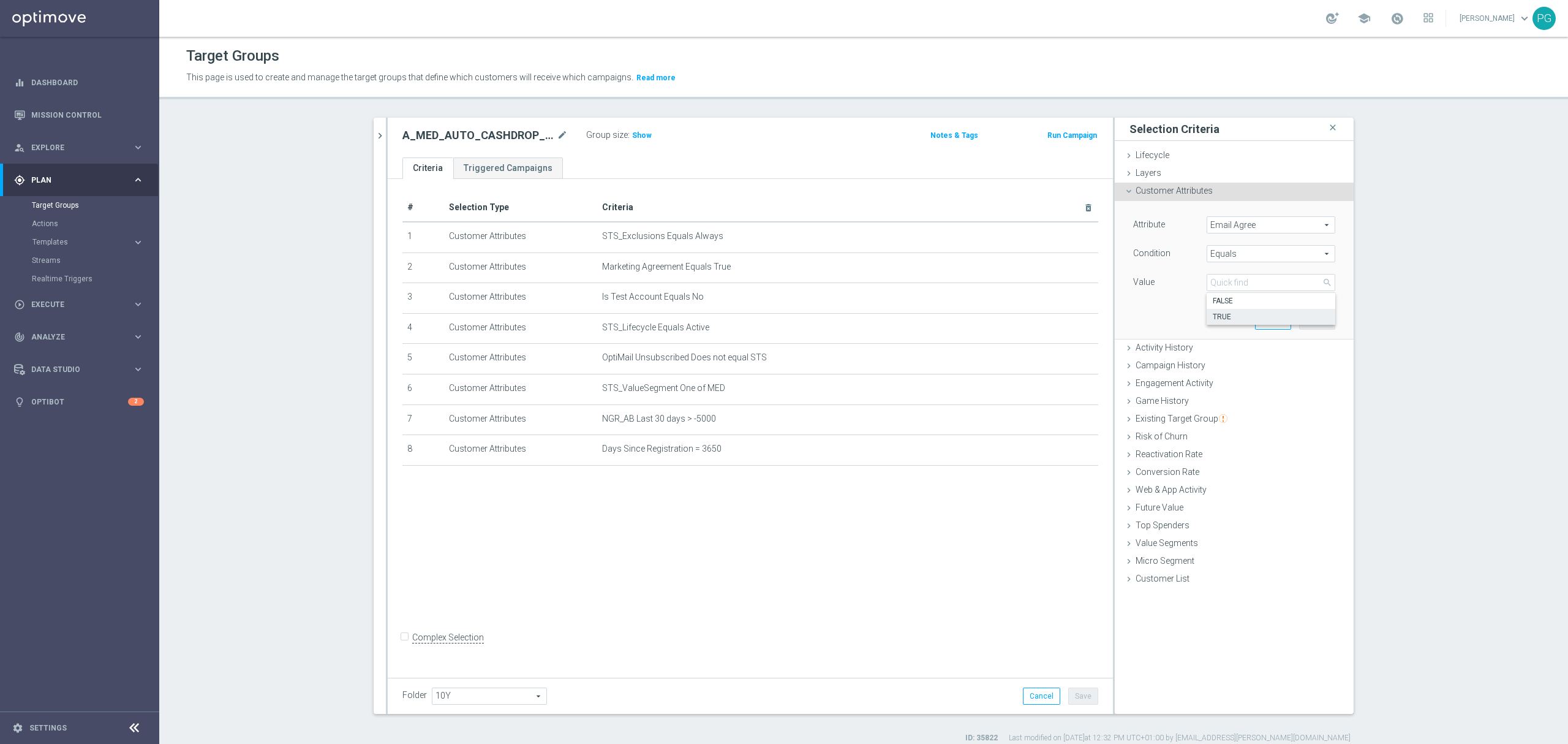
click at [1221, 314] on span "TRUE" at bounding box center [1271, 316] width 116 height 10
type input "TRUE"
click at [1299, 319] on button "Add" at bounding box center [1318, 320] width 36 height 17
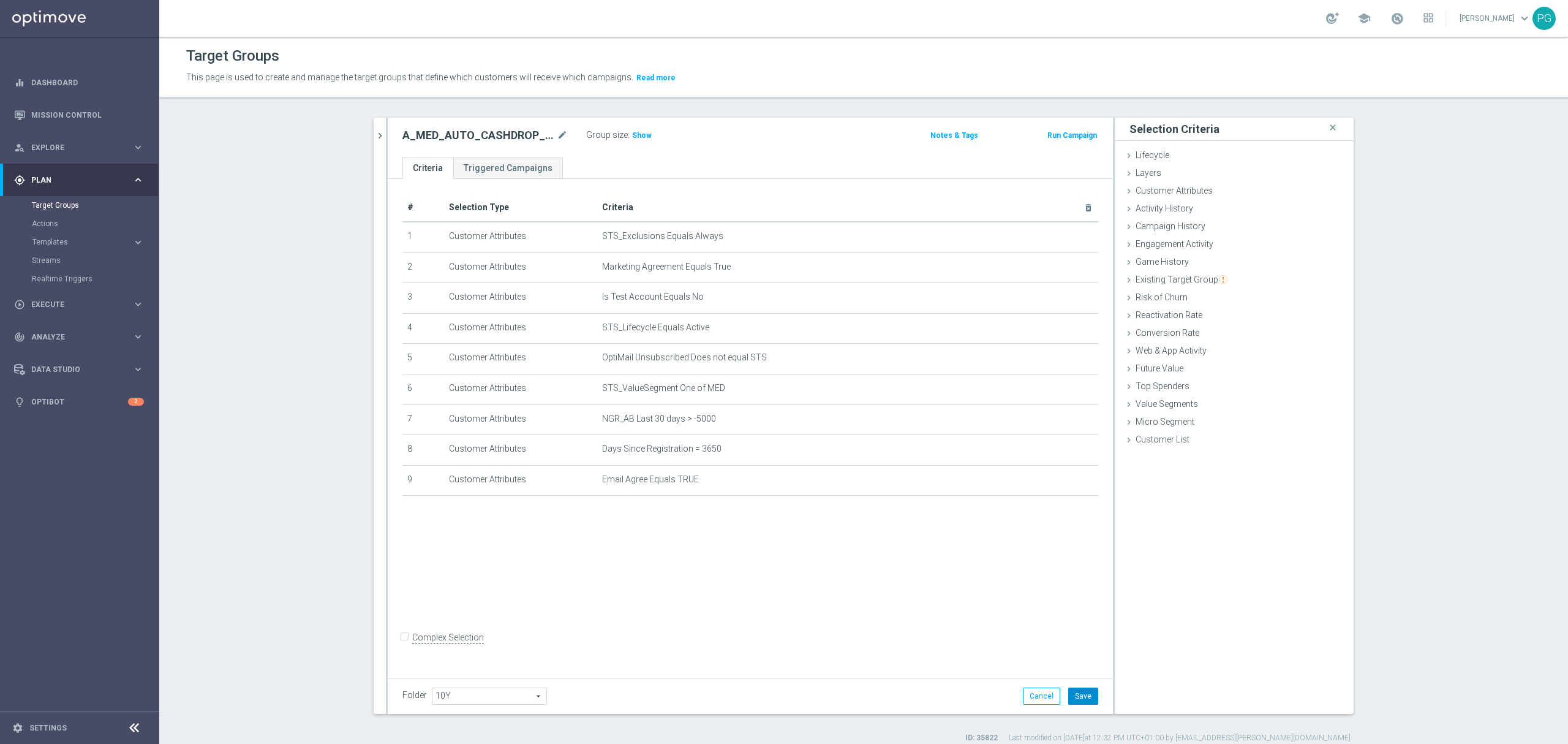
click at [1073, 699] on button "Save" at bounding box center [1083, 696] width 30 height 17
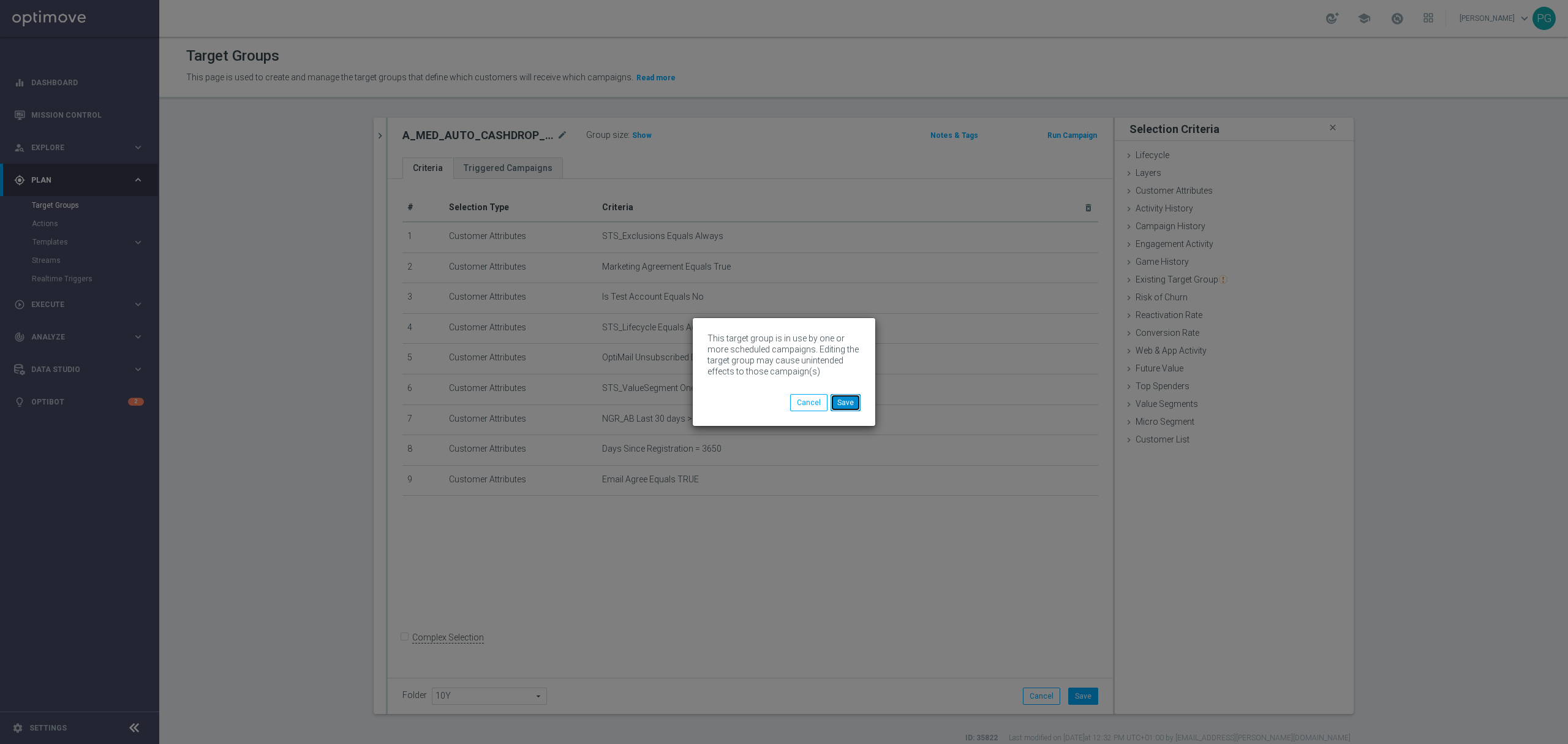
click at [848, 400] on button "Save" at bounding box center [846, 402] width 30 height 17
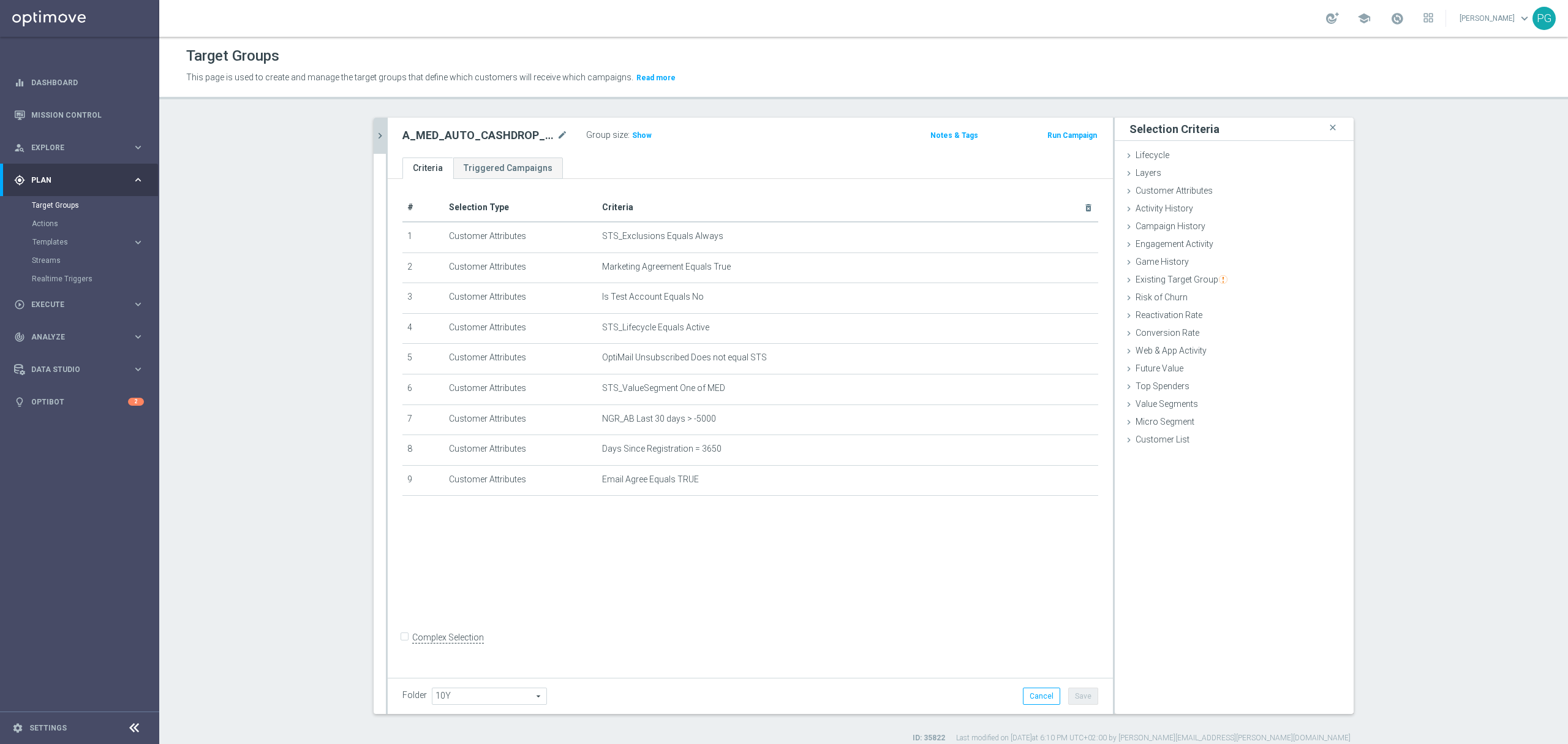
click at [374, 136] on icon "chevron_right" at bounding box center [380, 135] width 11 height 11
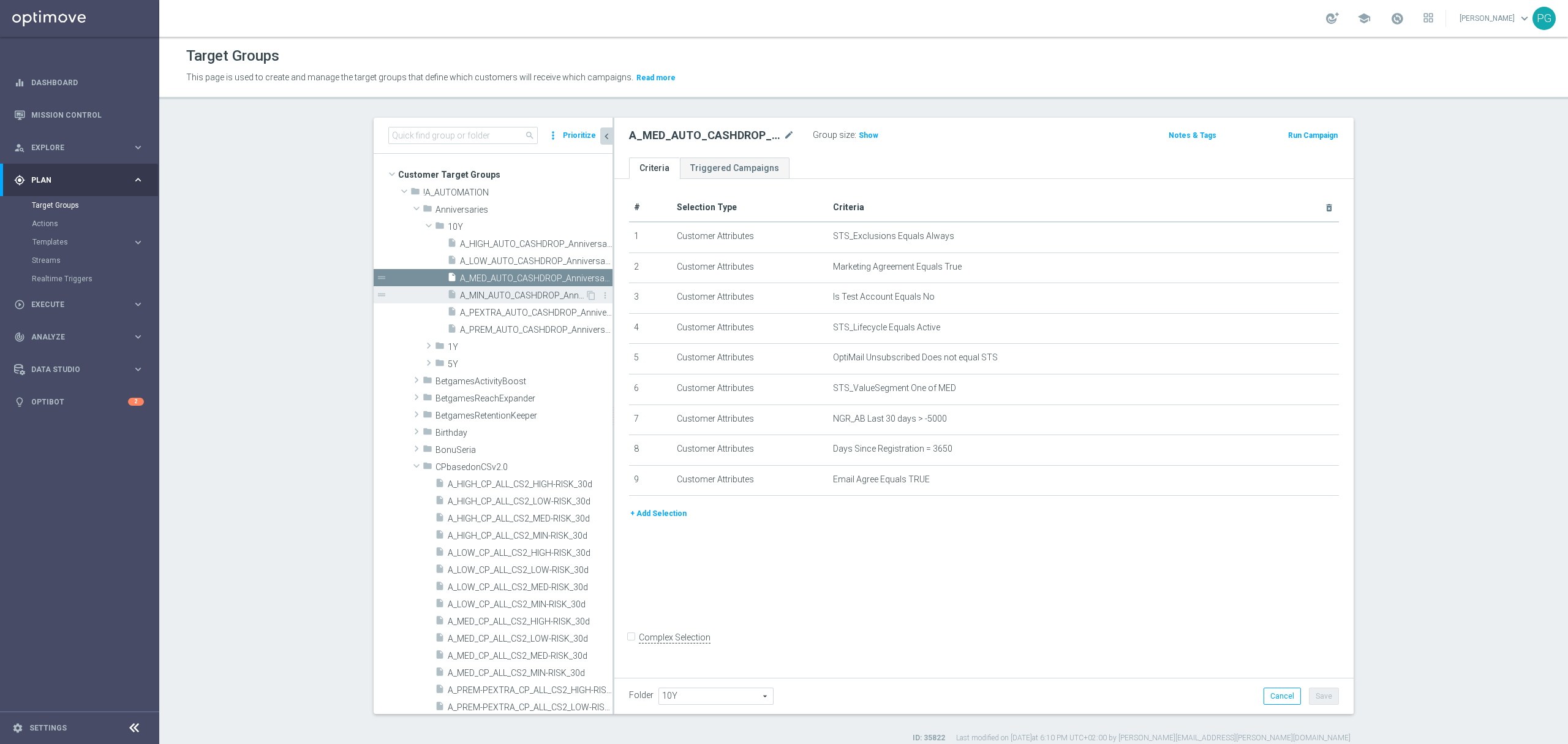
click at [504, 294] on span "A_MIN_AUTO_CASHDROP_Anniversaries-10Y_30PLN_once" at bounding box center [522, 295] width 125 height 10
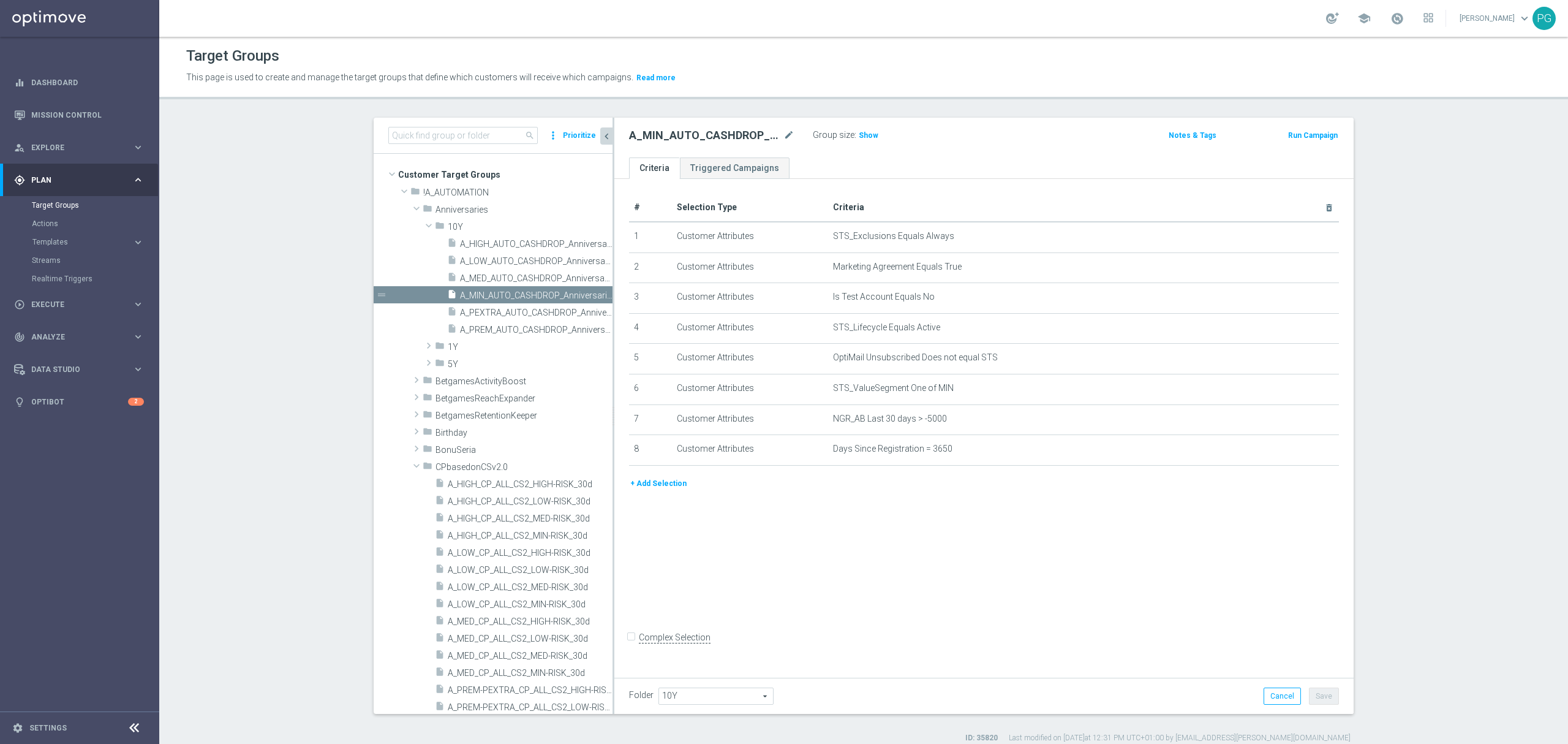
click at [664, 490] on button "+ Add Selection" at bounding box center [658, 483] width 59 height 13
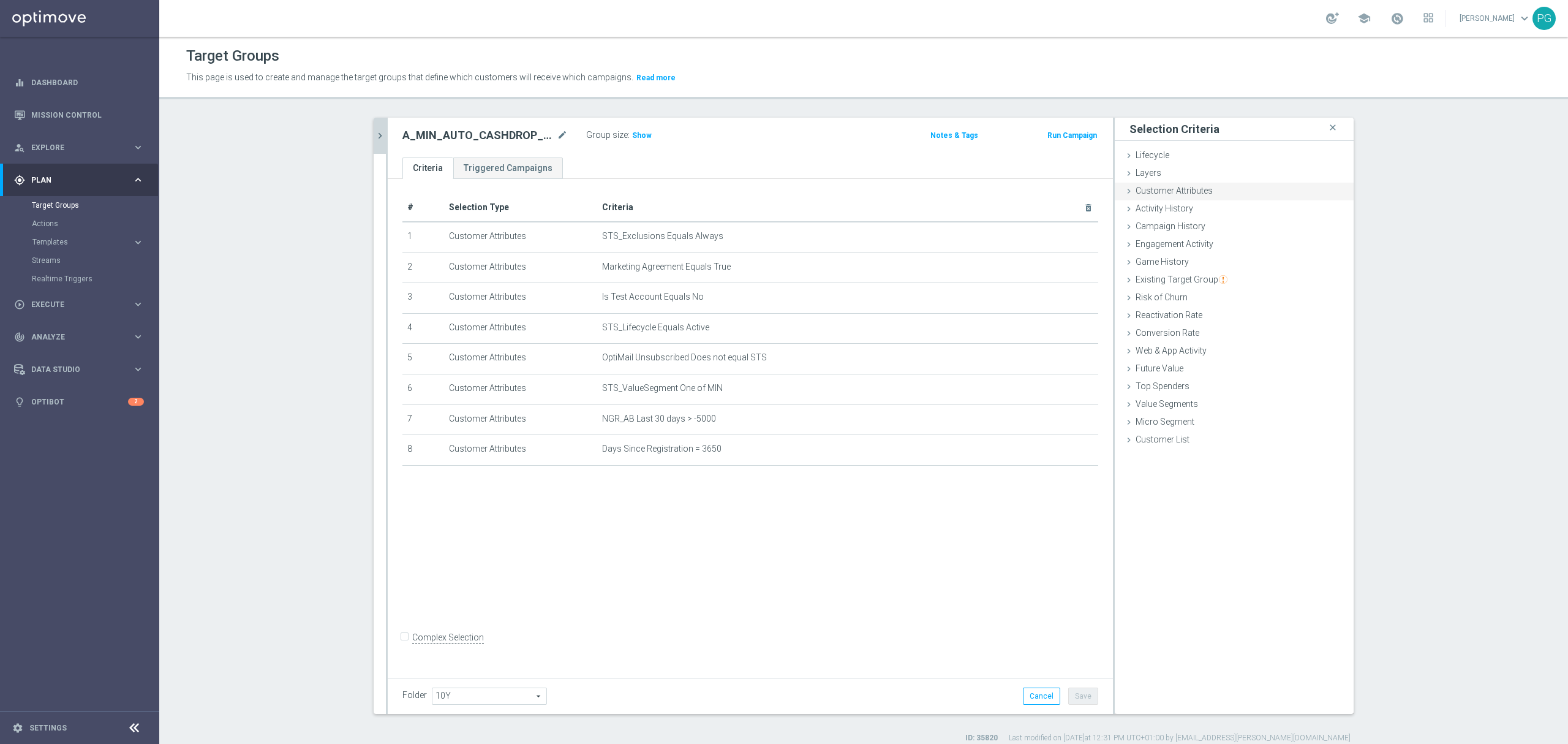
click at [1204, 189] on span "Customer Attributes" at bounding box center [1174, 191] width 77 height 10
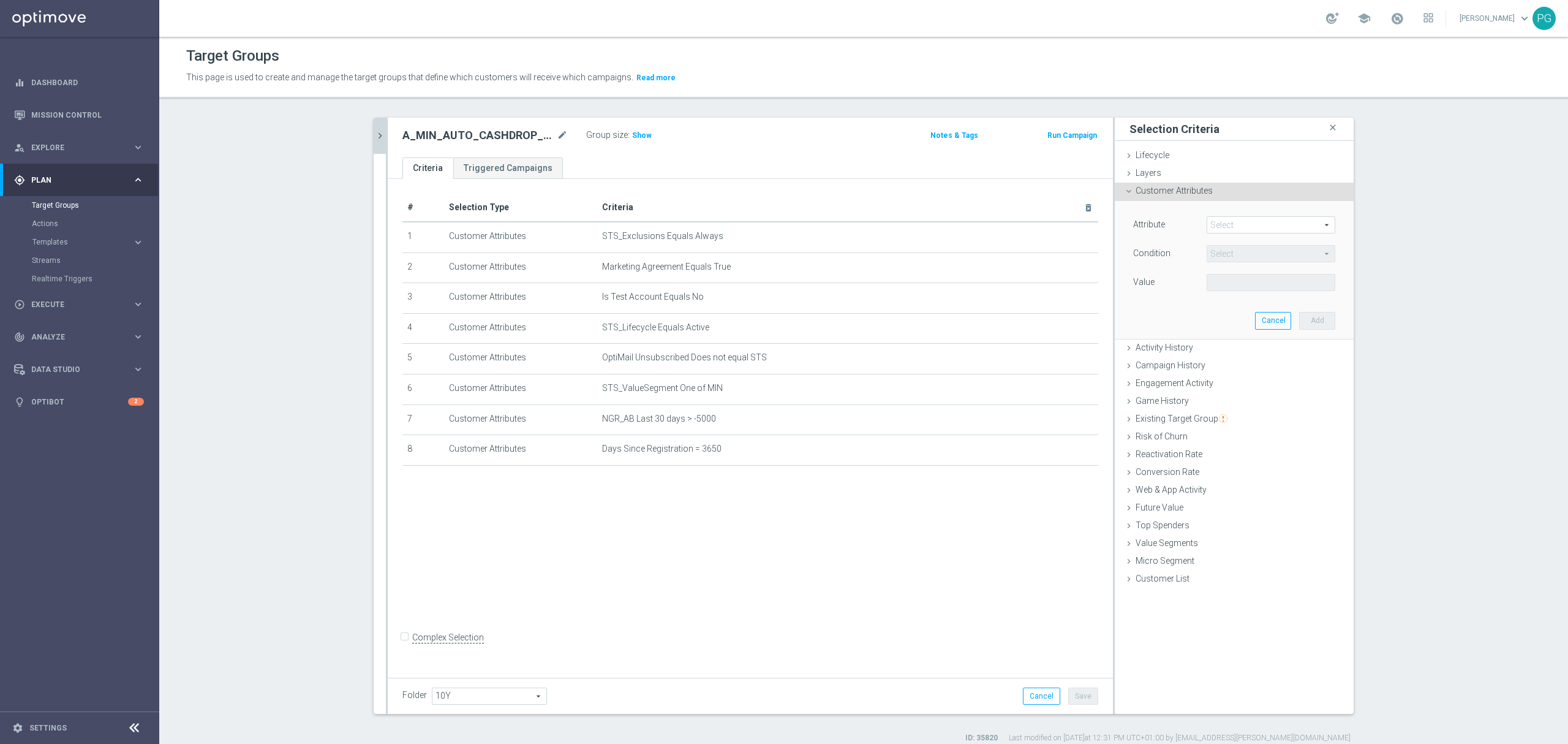
click at [1243, 228] on span at bounding box center [1270, 225] width 127 height 16
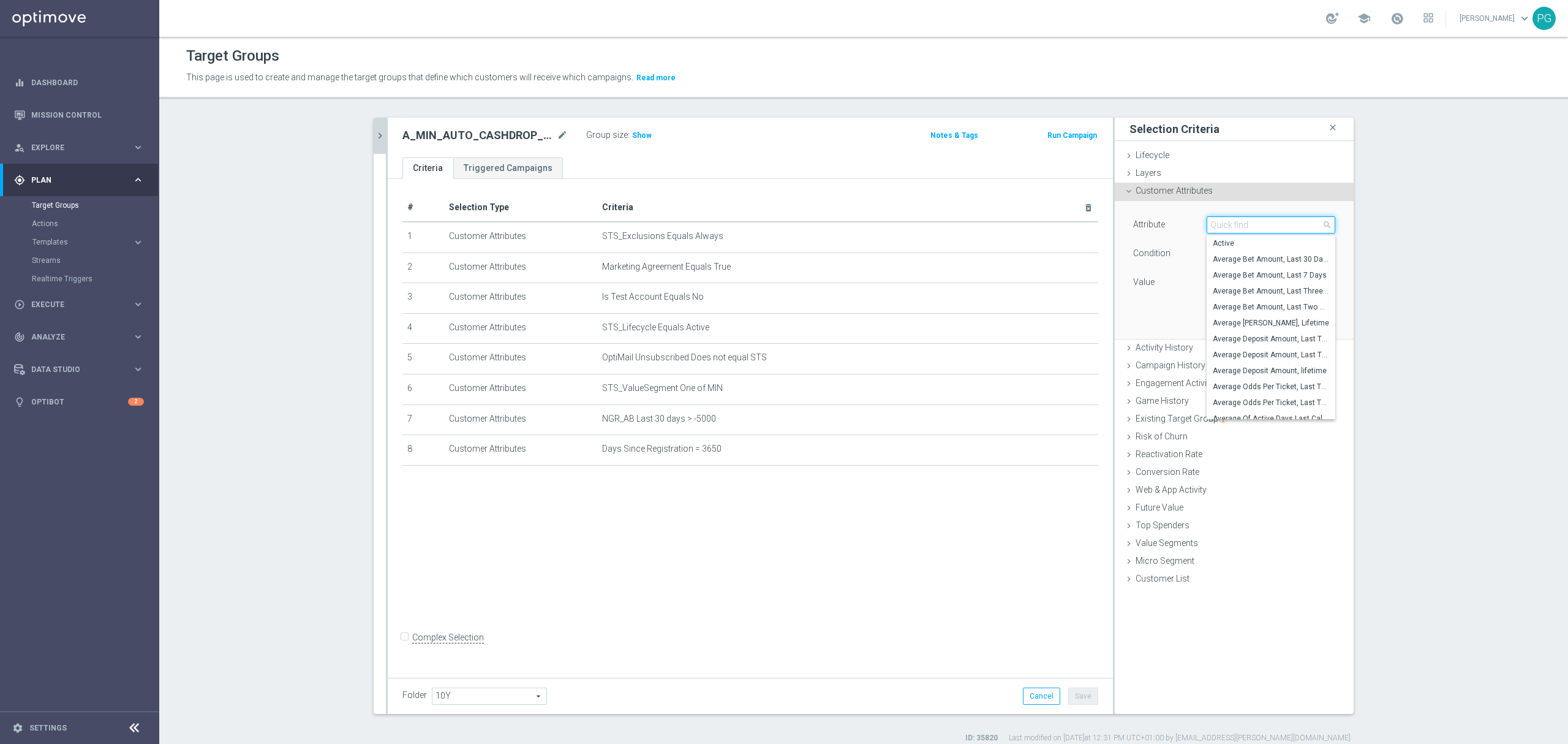
click at [1243, 228] on input "search" at bounding box center [1271, 224] width 129 height 17
paste input "email a"
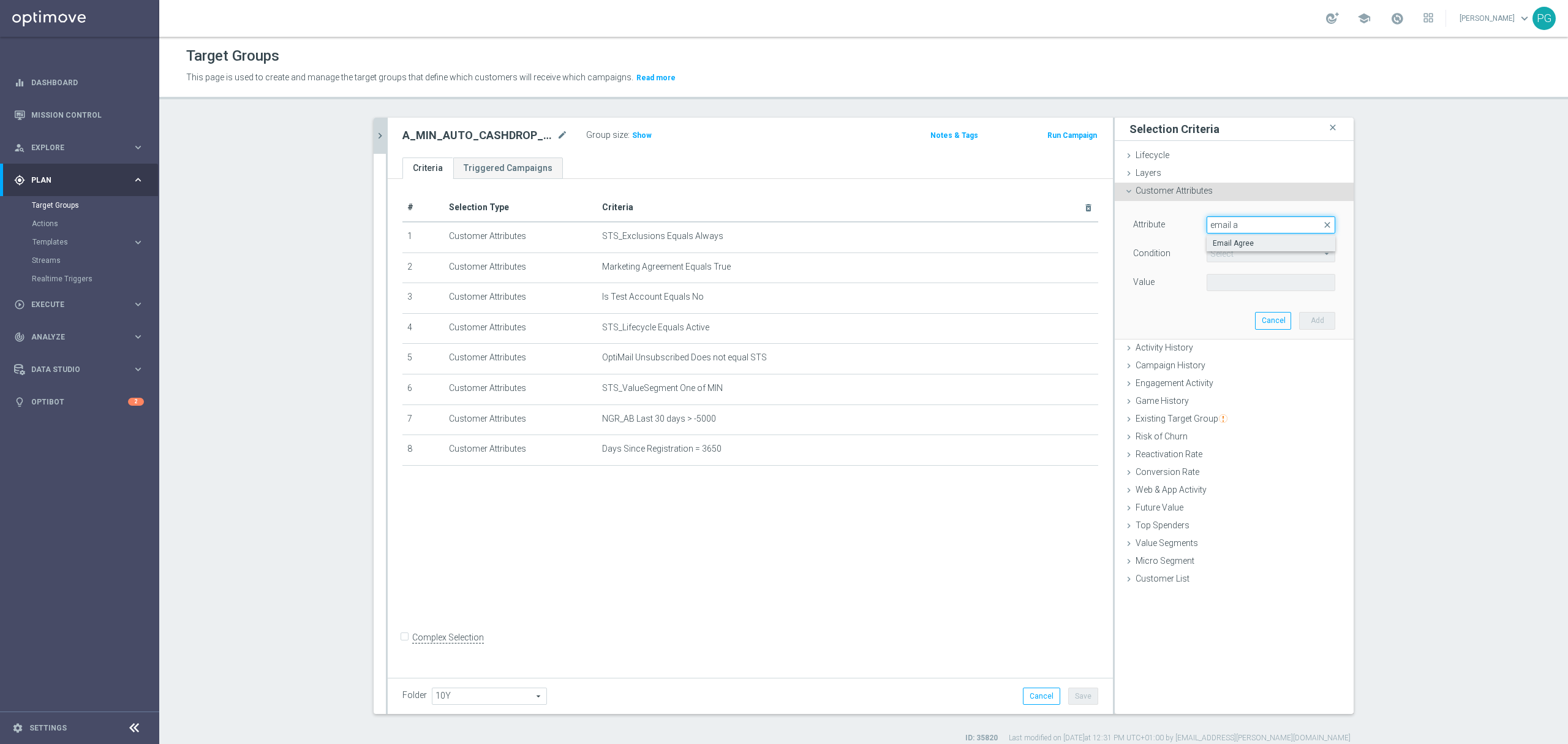
type input "email a"
click at [1233, 243] on span "Email Agree" at bounding box center [1271, 243] width 116 height 10
type input "Email Agree"
type input "Equals"
click at [1229, 277] on span at bounding box center [1270, 283] width 127 height 16
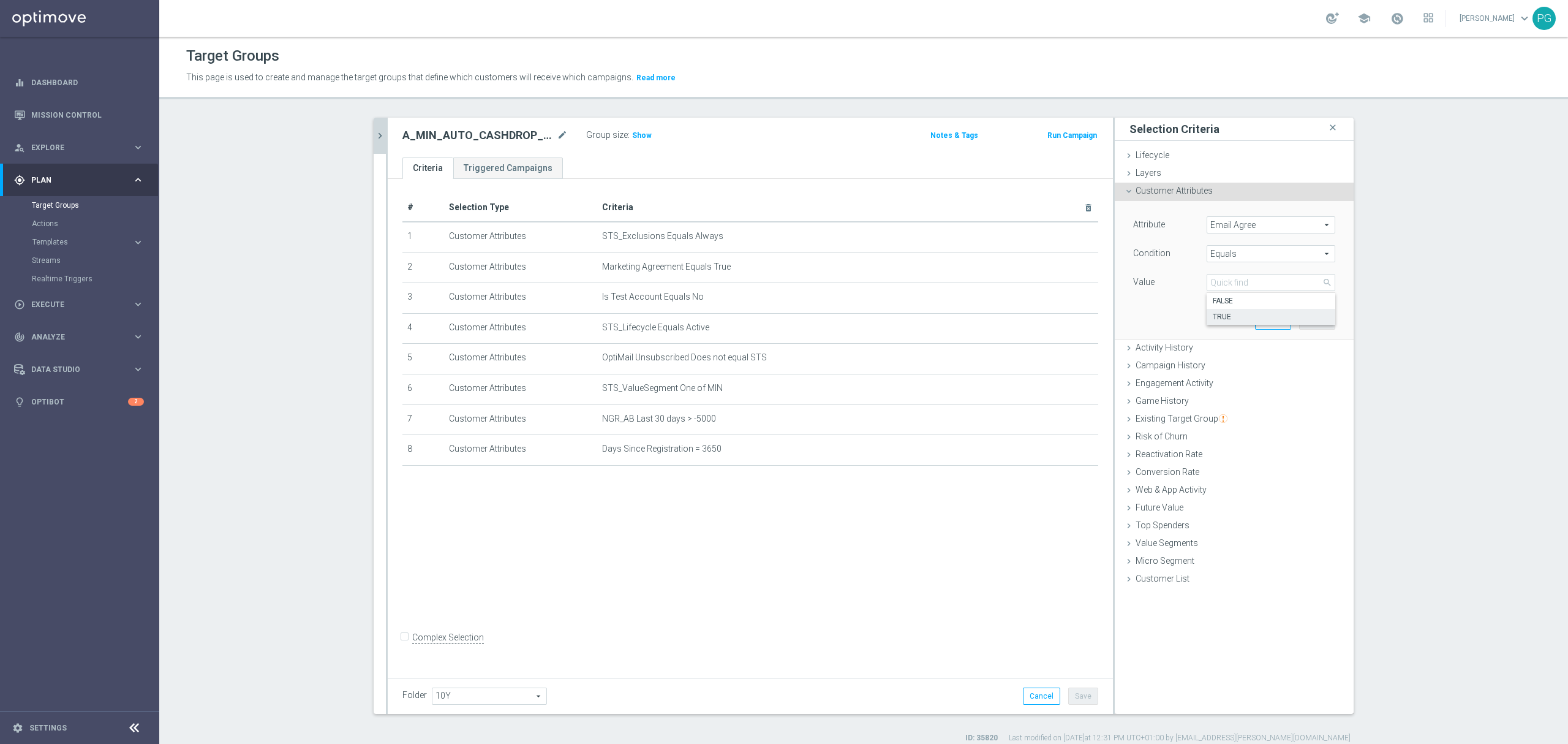
click at [1223, 314] on span "TRUE" at bounding box center [1271, 316] width 116 height 10
type input "TRUE"
click at [1300, 321] on button "Add" at bounding box center [1318, 320] width 36 height 17
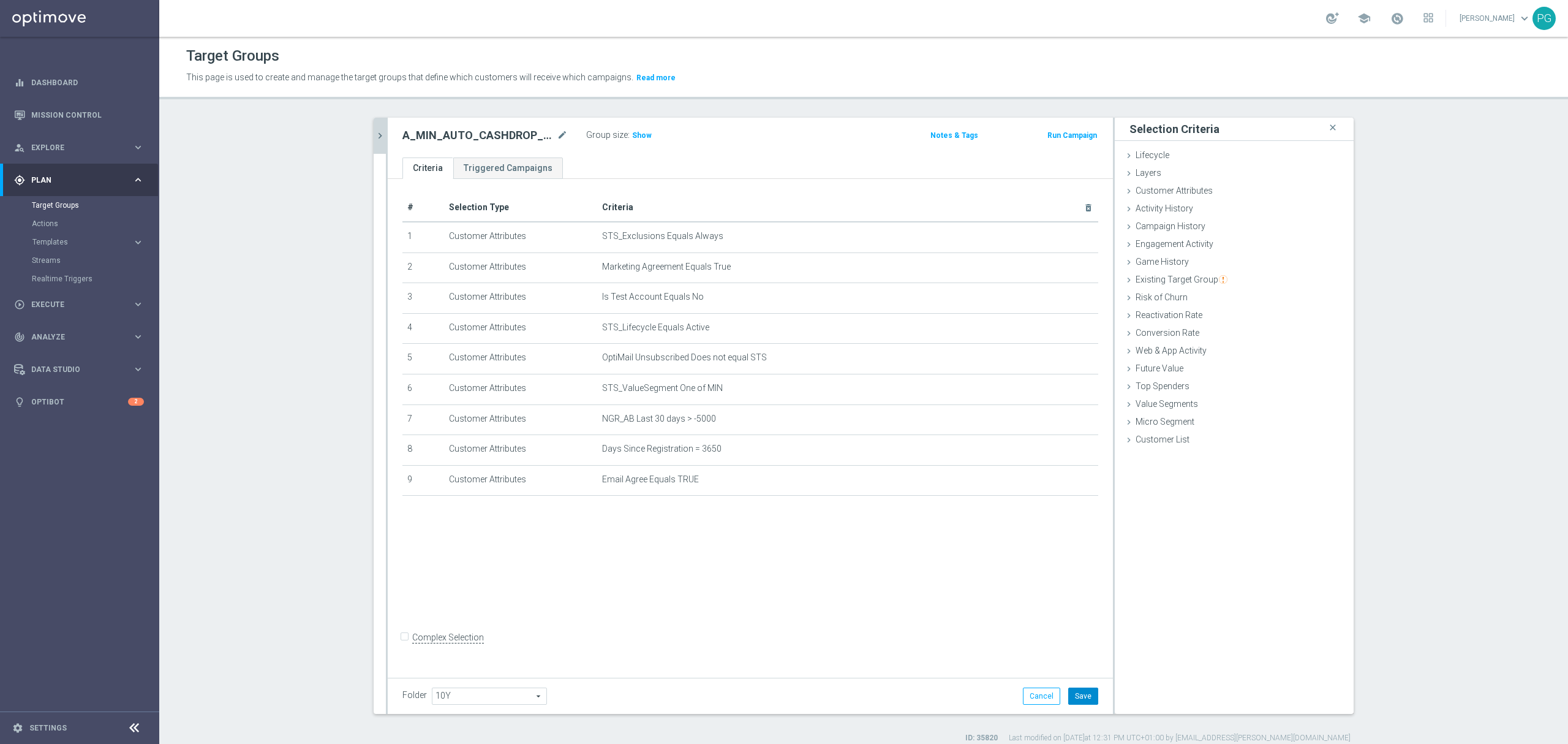
click at [1082, 691] on button "Save" at bounding box center [1083, 696] width 30 height 17
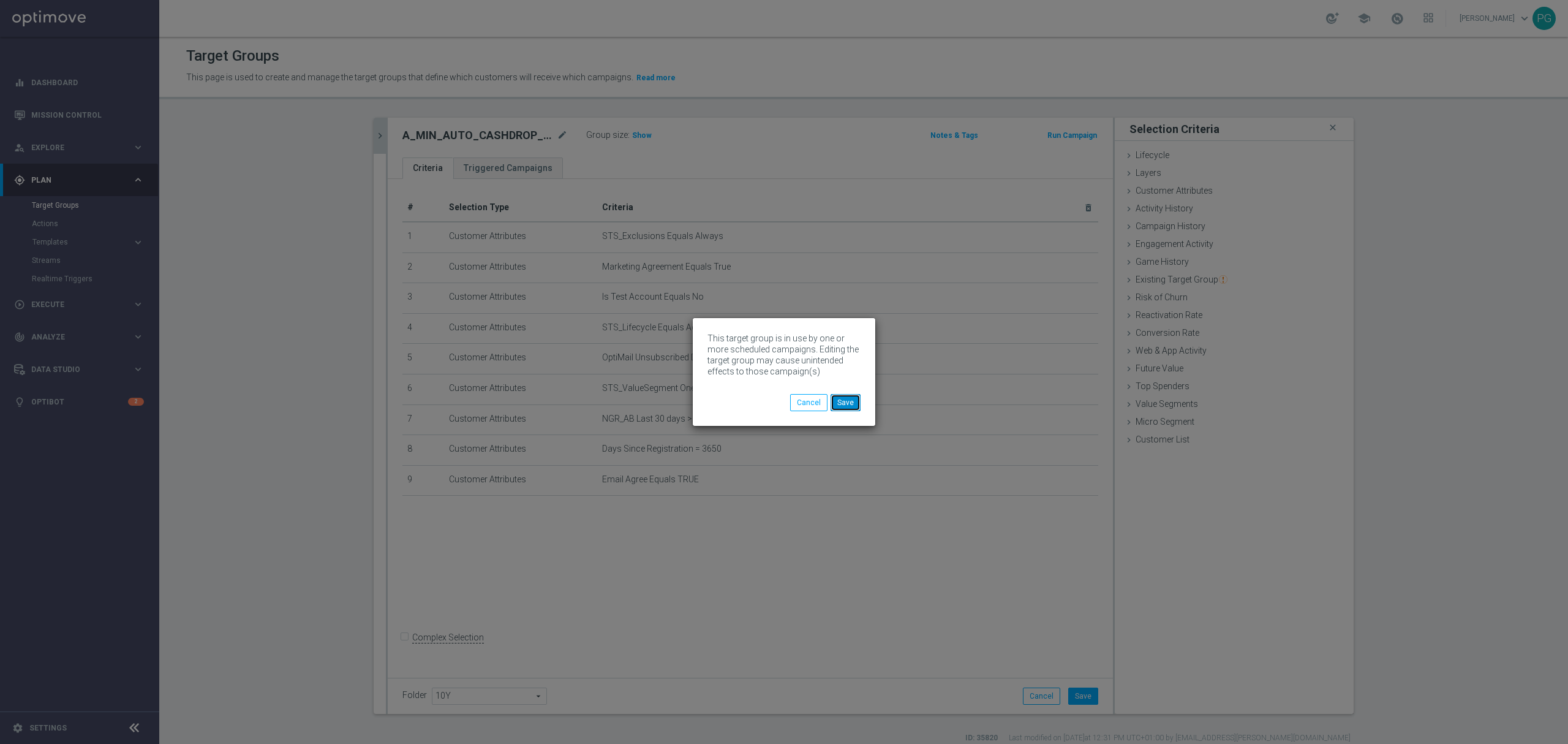
click at [848, 401] on button "Save" at bounding box center [846, 402] width 30 height 17
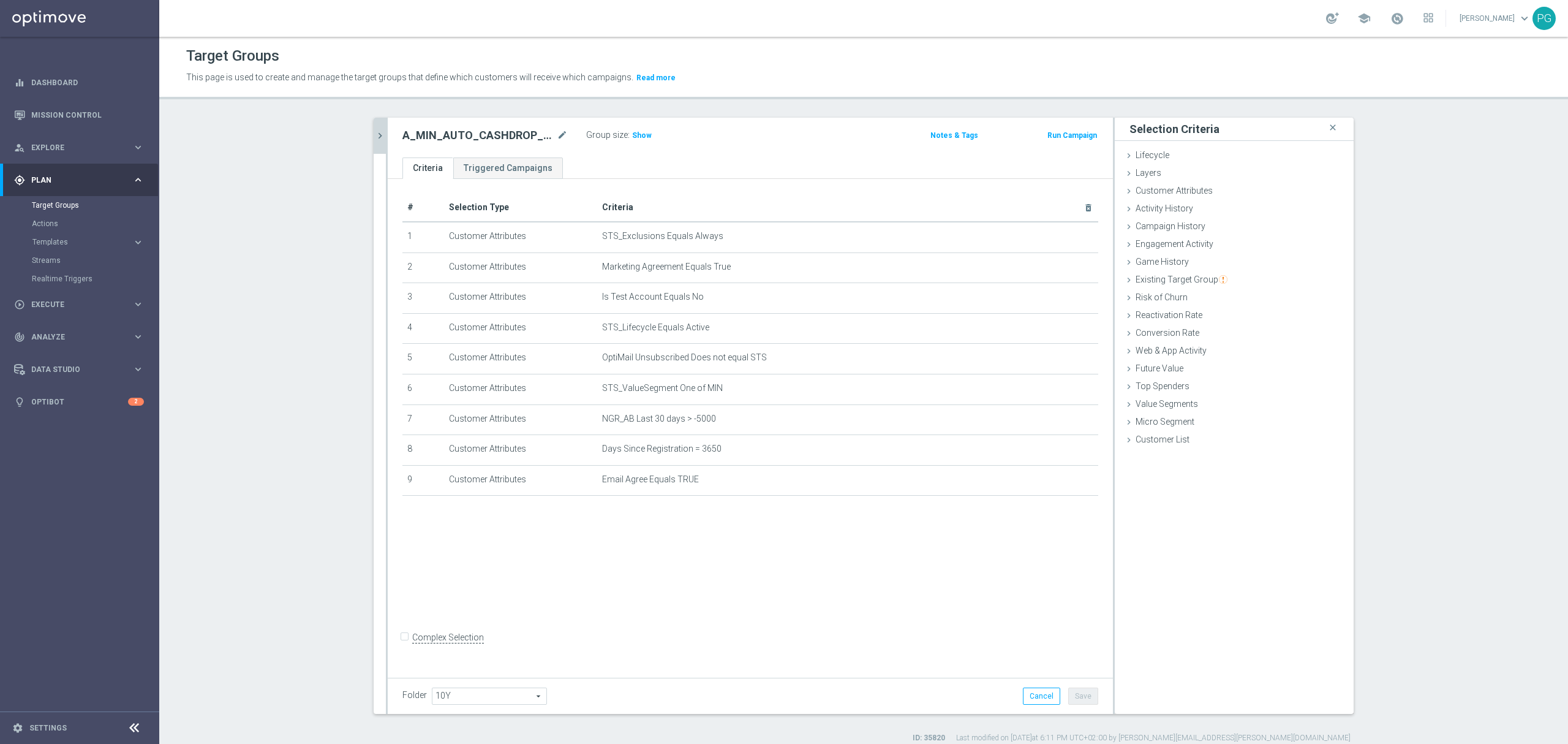
click at [374, 142] on button "chevron_right" at bounding box center [380, 136] width 12 height 36
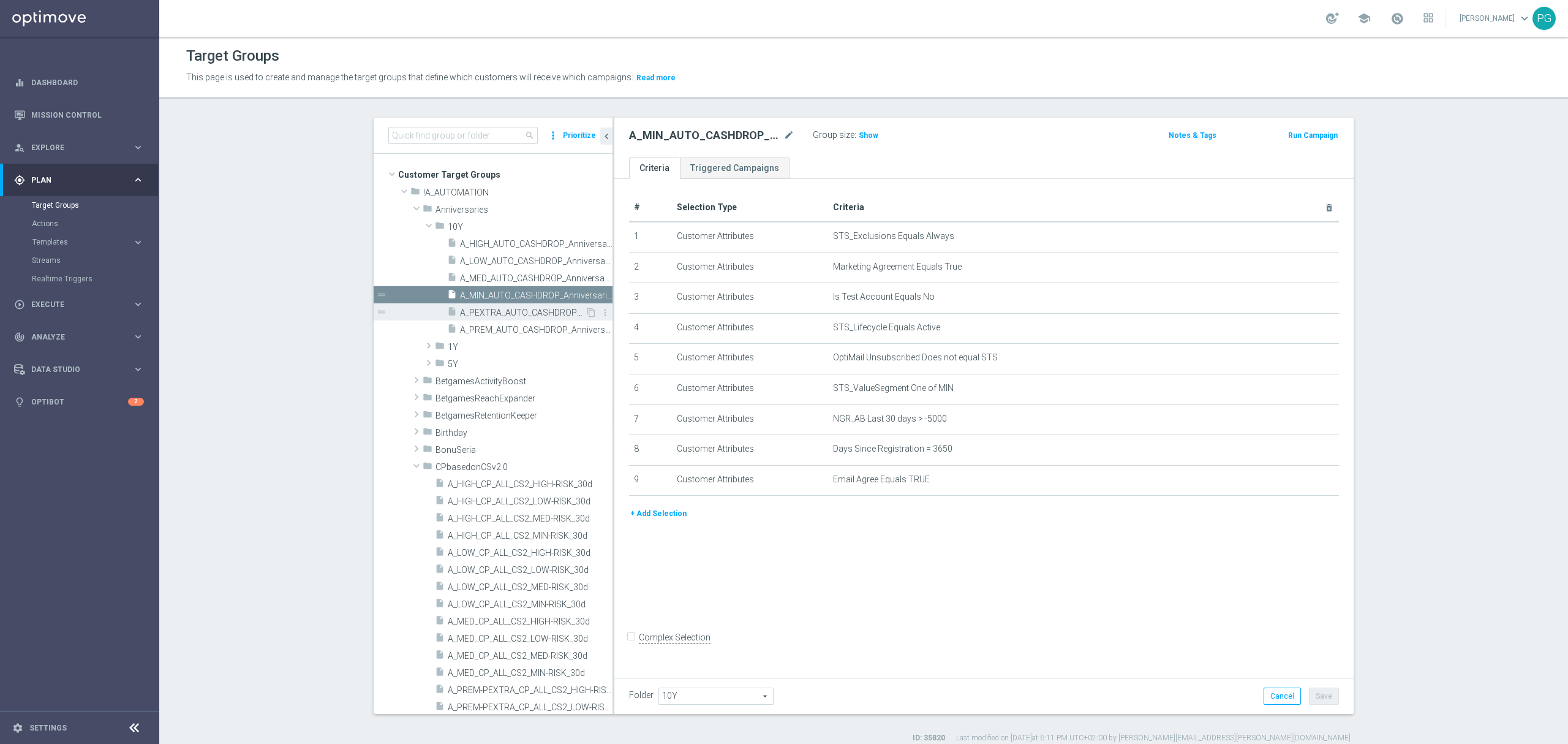
click at [449, 310] on icon "insert_drive_file" at bounding box center [452, 313] width 10 height 14
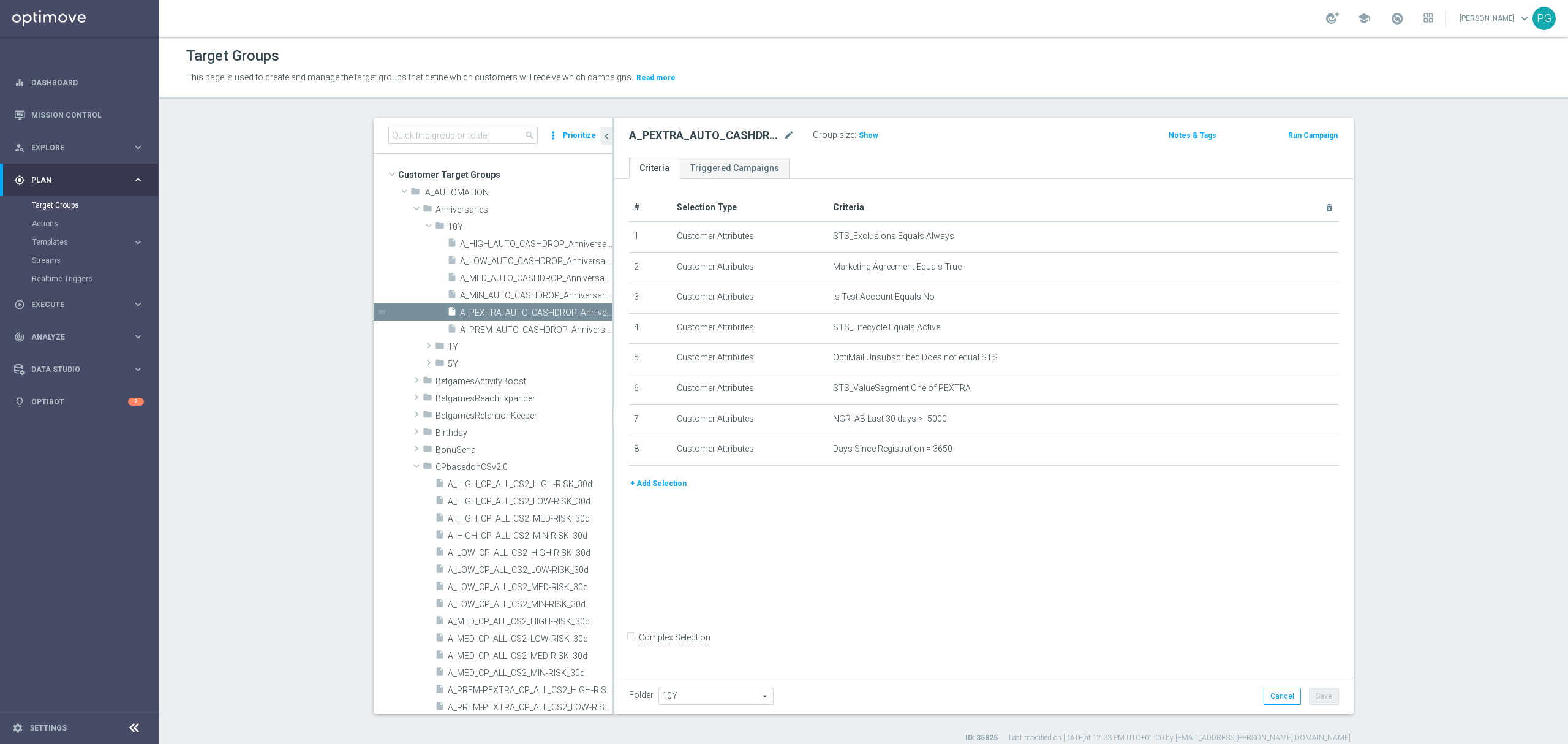
click at [670, 488] on button "+ Add Selection" at bounding box center [658, 483] width 59 height 13
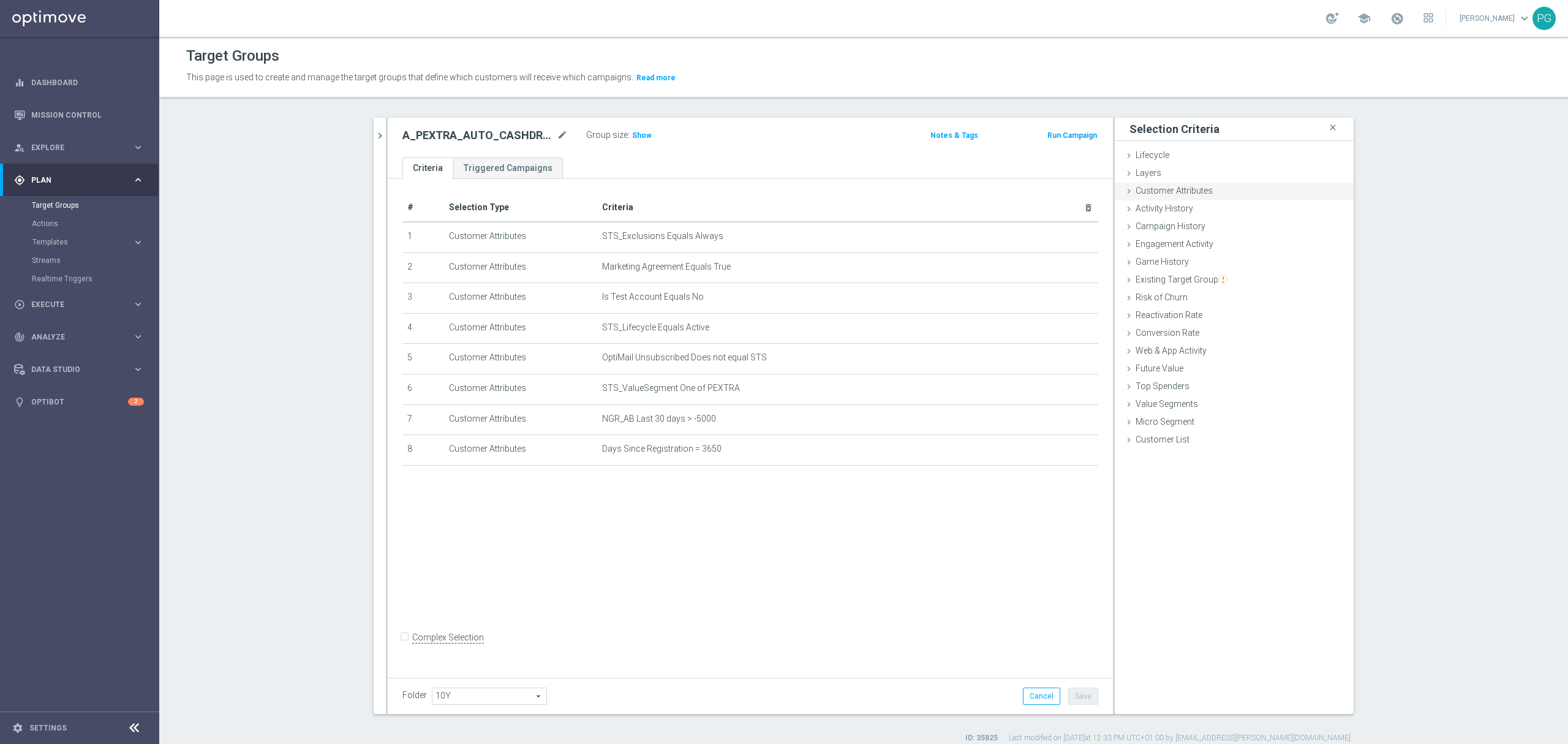
click at [1265, 194] on div "Customer Attributes done selection saved" at bounding box center [1234, 191] width 239 height 18
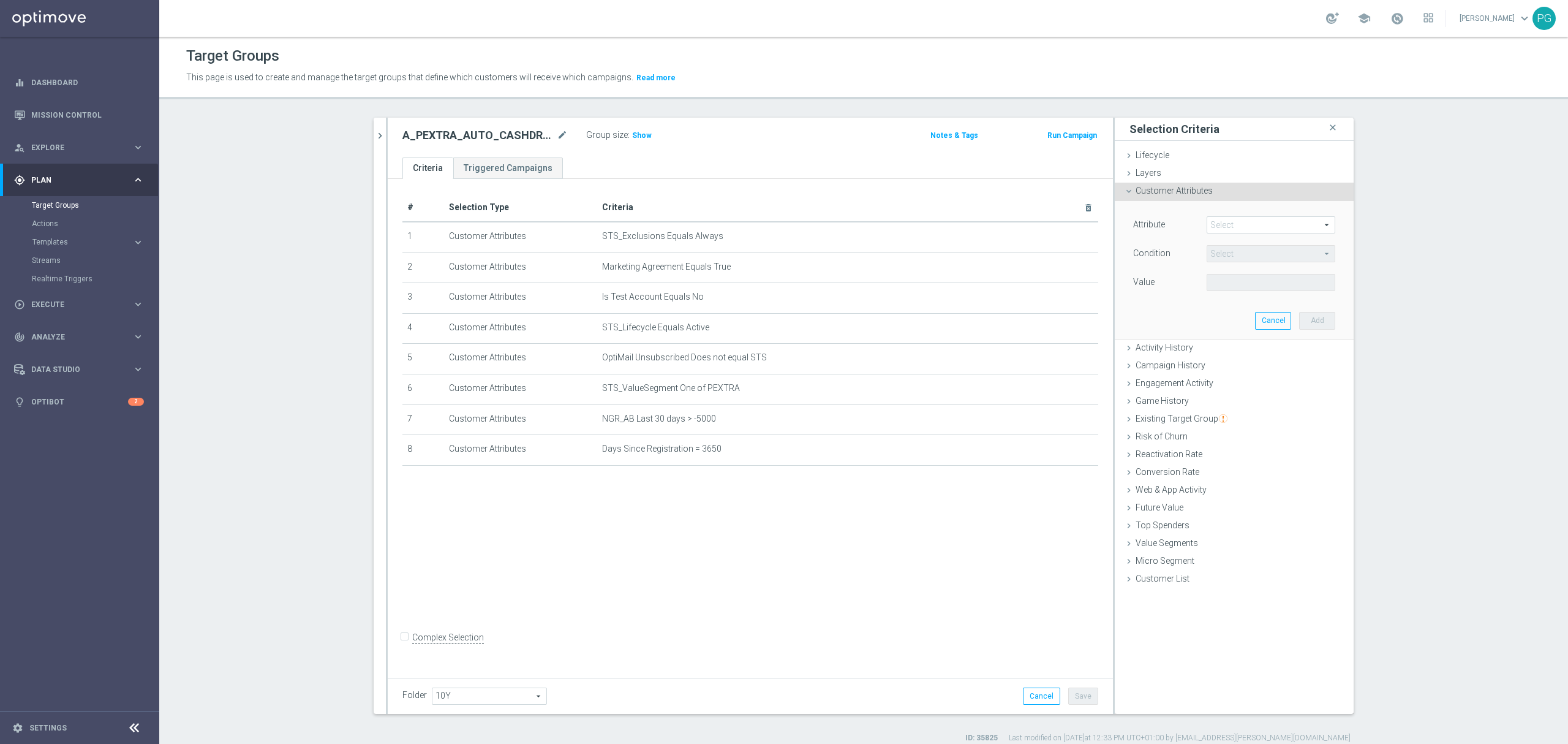
click at [1256, 228] on span at bounding box center [1270, 225] width 127 height 16
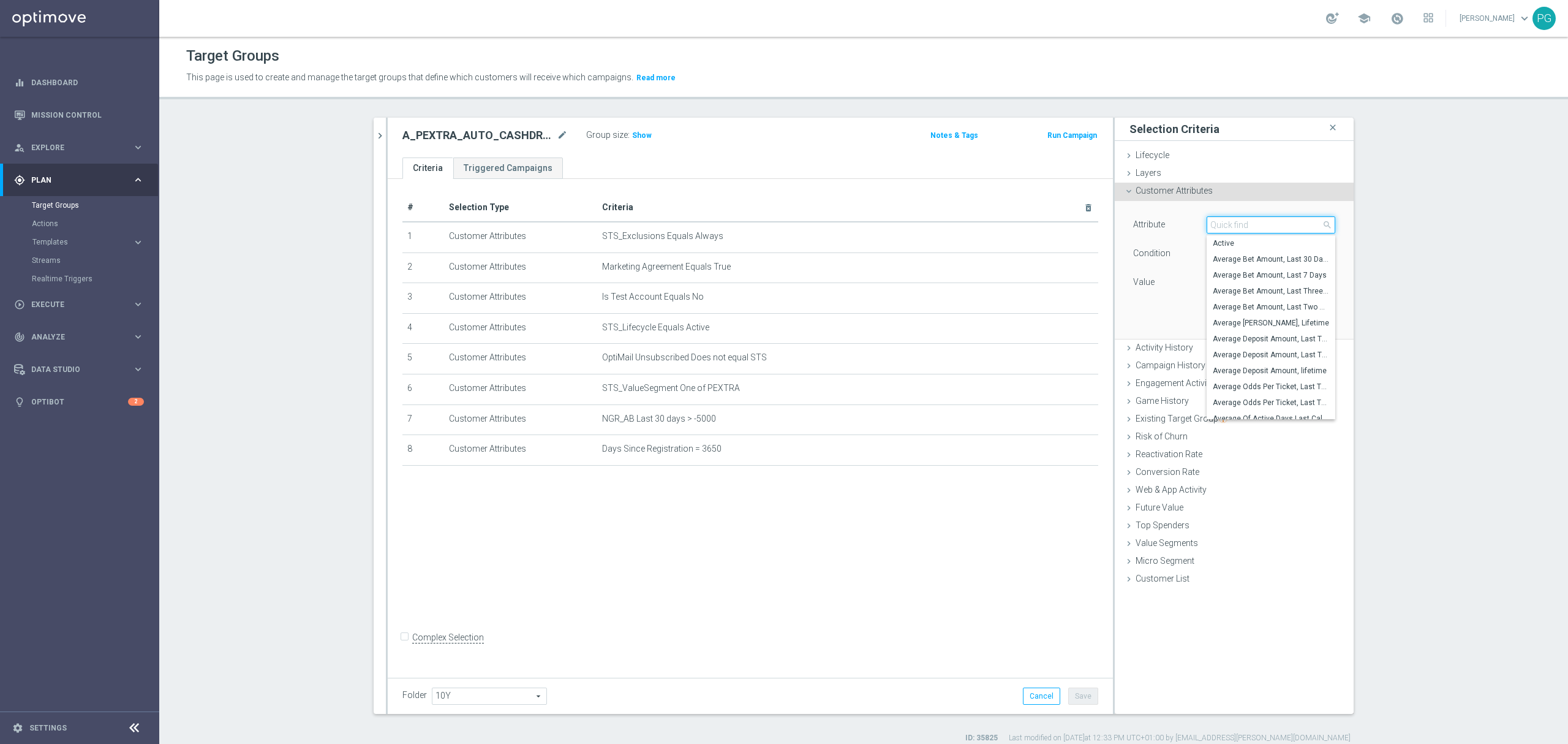
click at [1255, 228] on input "search" at bounding box center [1271, 224] width 129 height 17
paste input "email a"
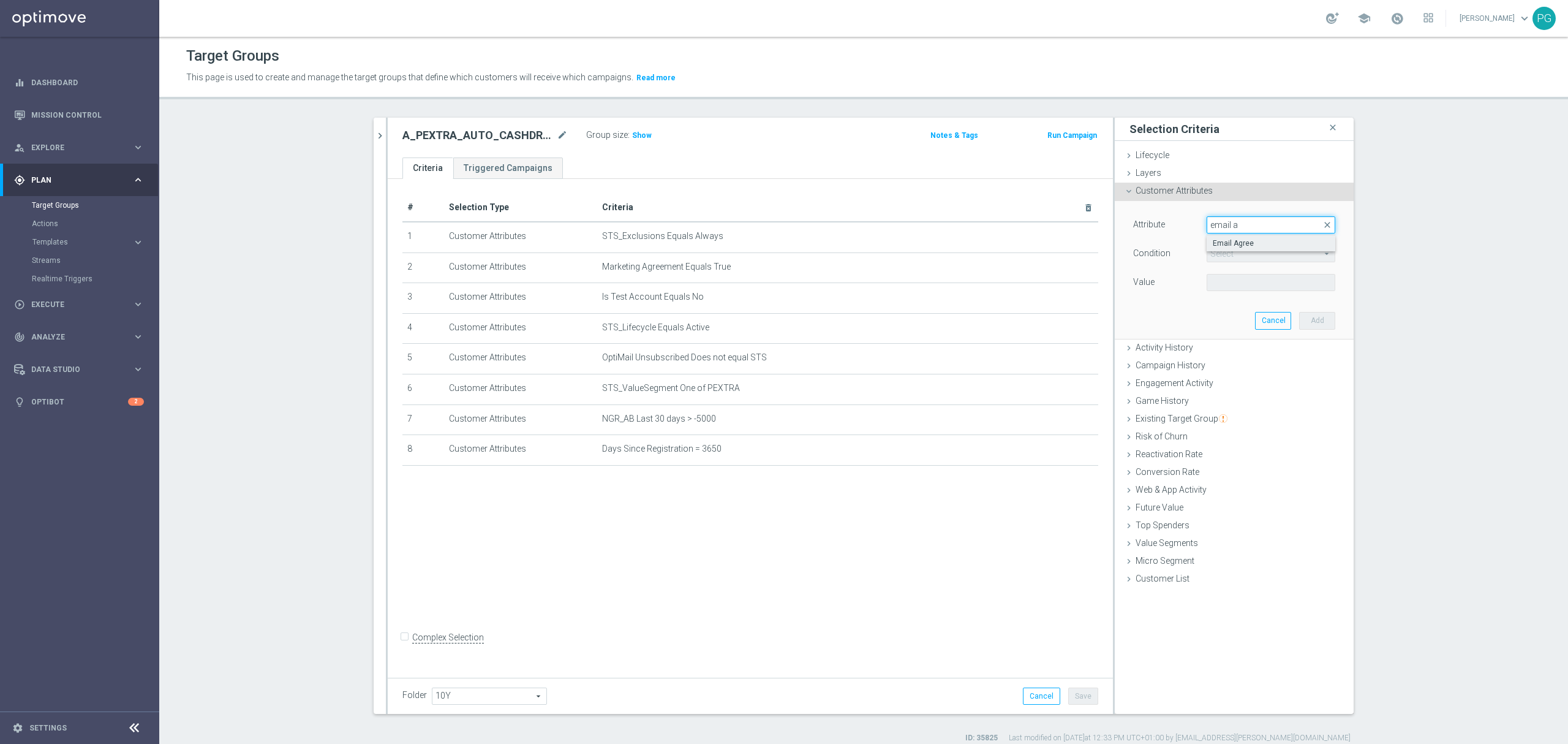
type input "email a"
click at [1243, 248] on label "Email Agree" at bounding box center [1271, 243] width 129 height 16
type input "Email Agree"
type input "Equals"
click at [1239, 282] on span at bounding box center [1270, 283] width 127 height 16
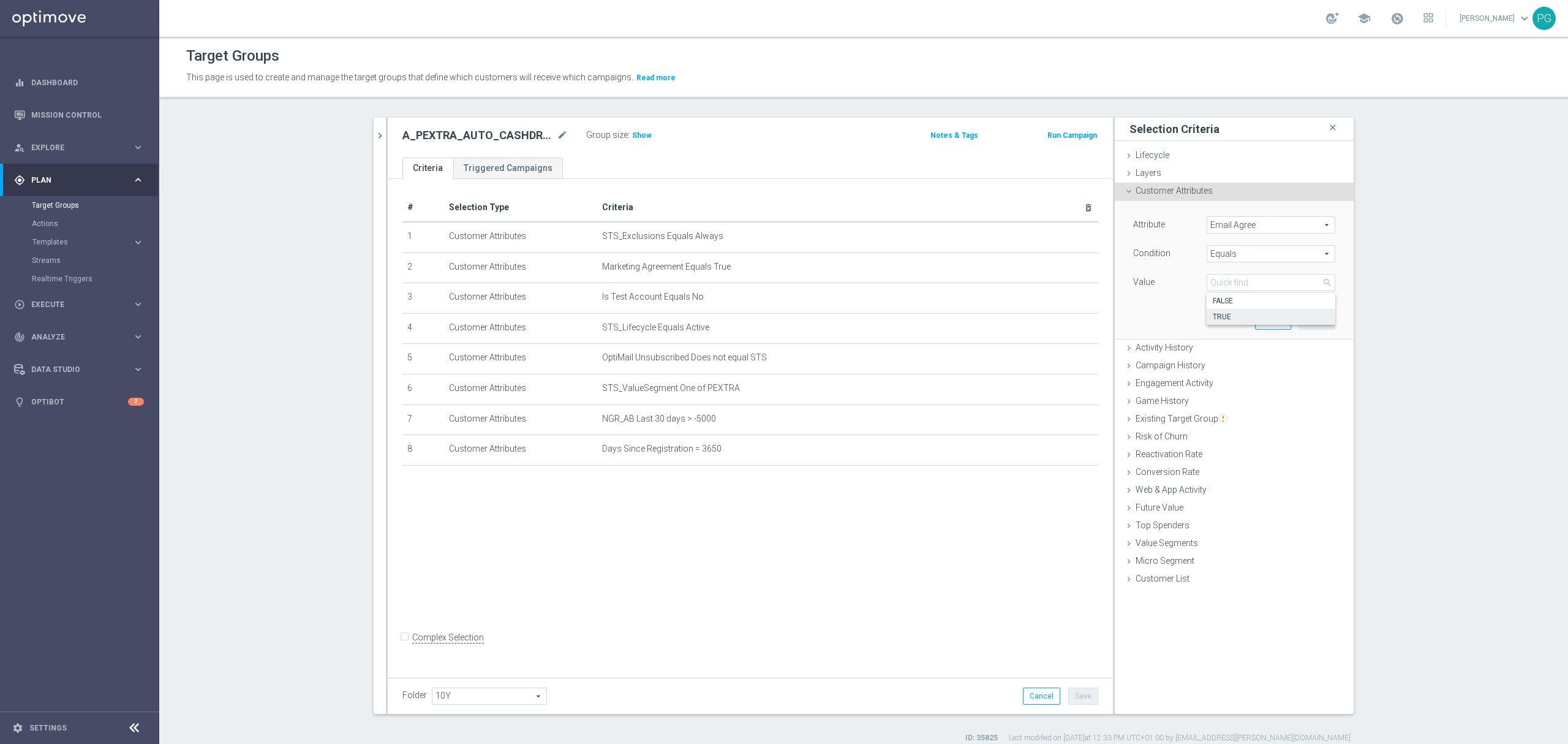
click at [1224, 325] on label "TRUE" at bounding box center [1271, 317] width 129 height 16
type input "TRUE"
click at [1322, 323] on button "Add" at bounding box center [1318, 320] width 36 height 17
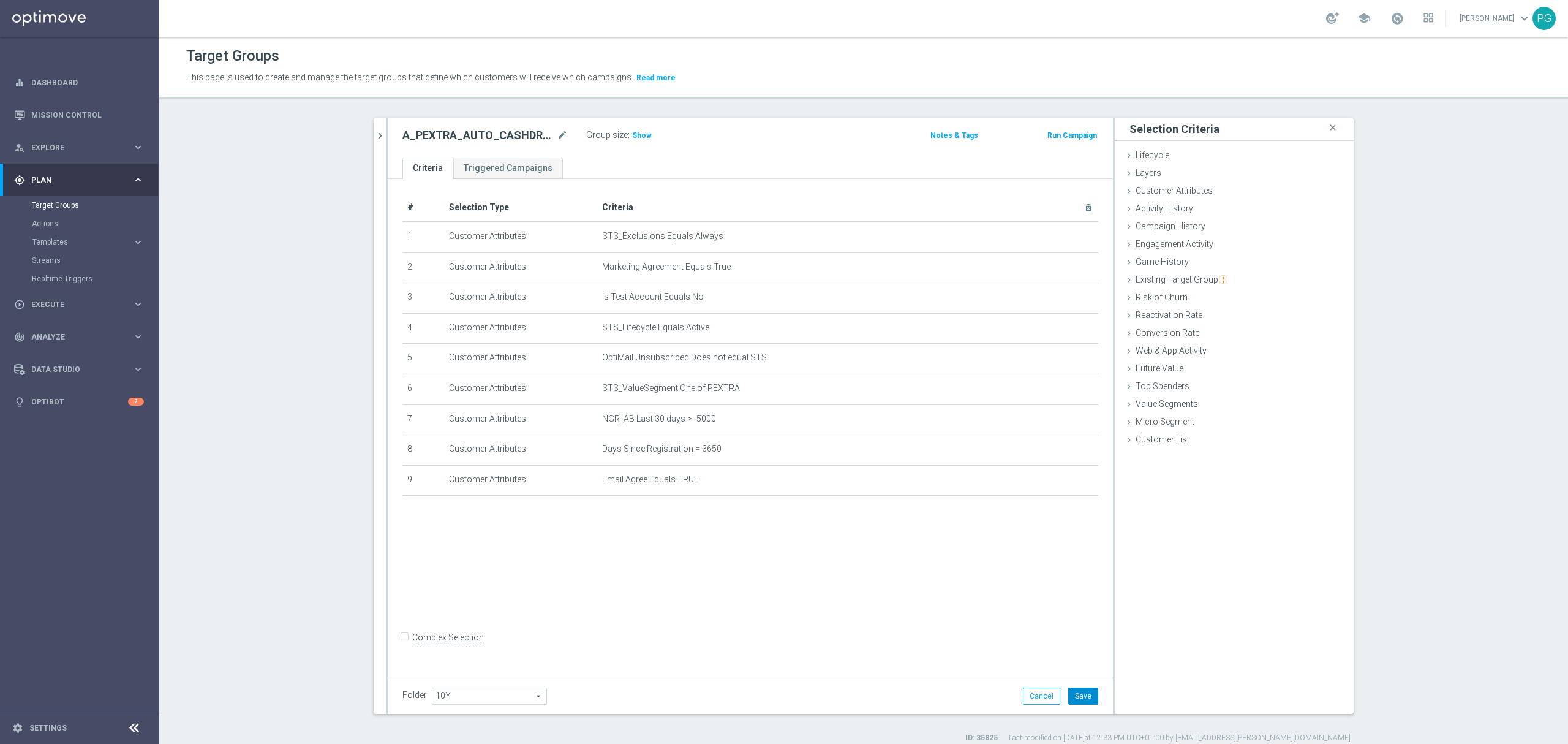
click at [1079, 702] on button "Save" at bounding box center [1083, 696] width 30 height 17
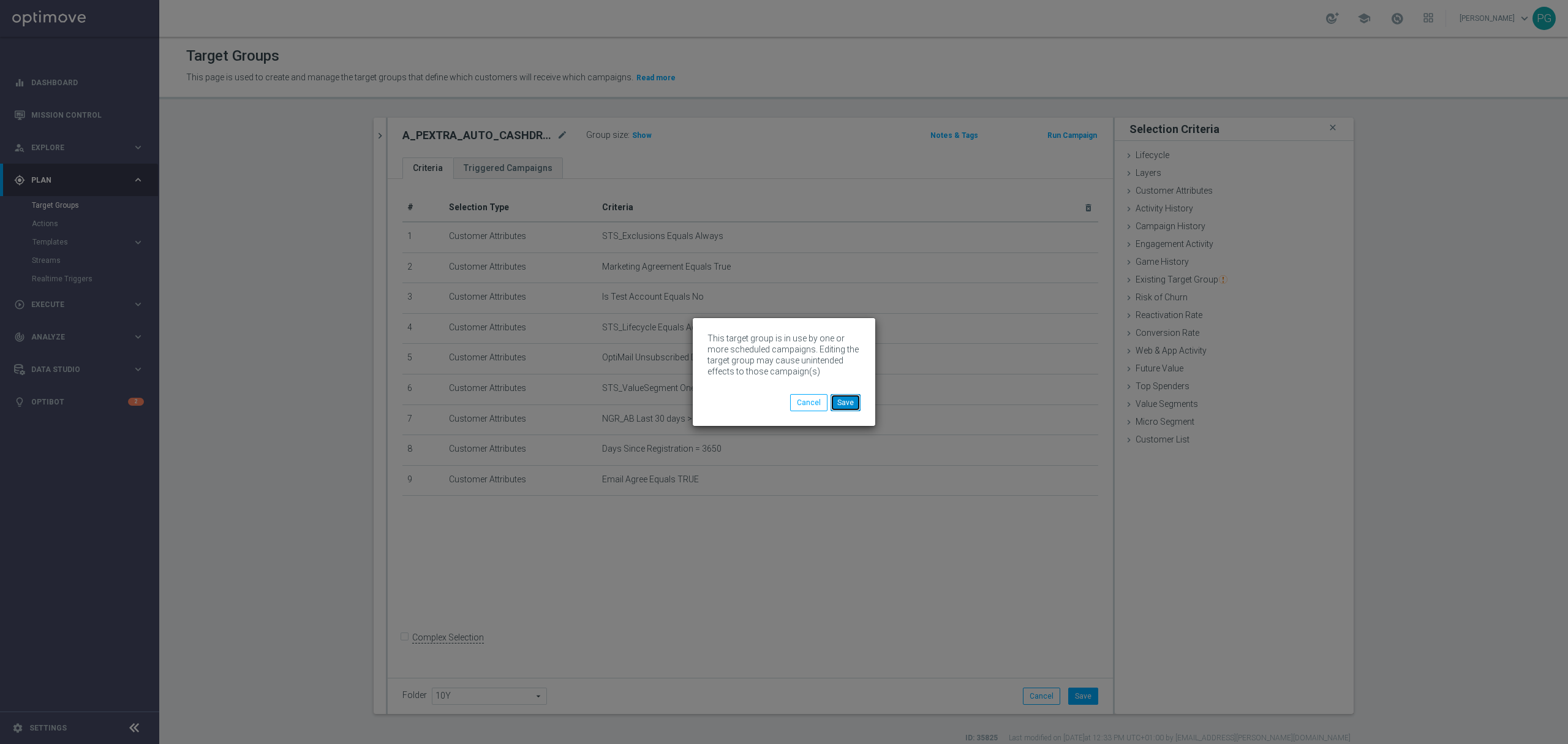
click at [847, 405] on button "Save" at bounding box center [846, 402] width 30 height 17
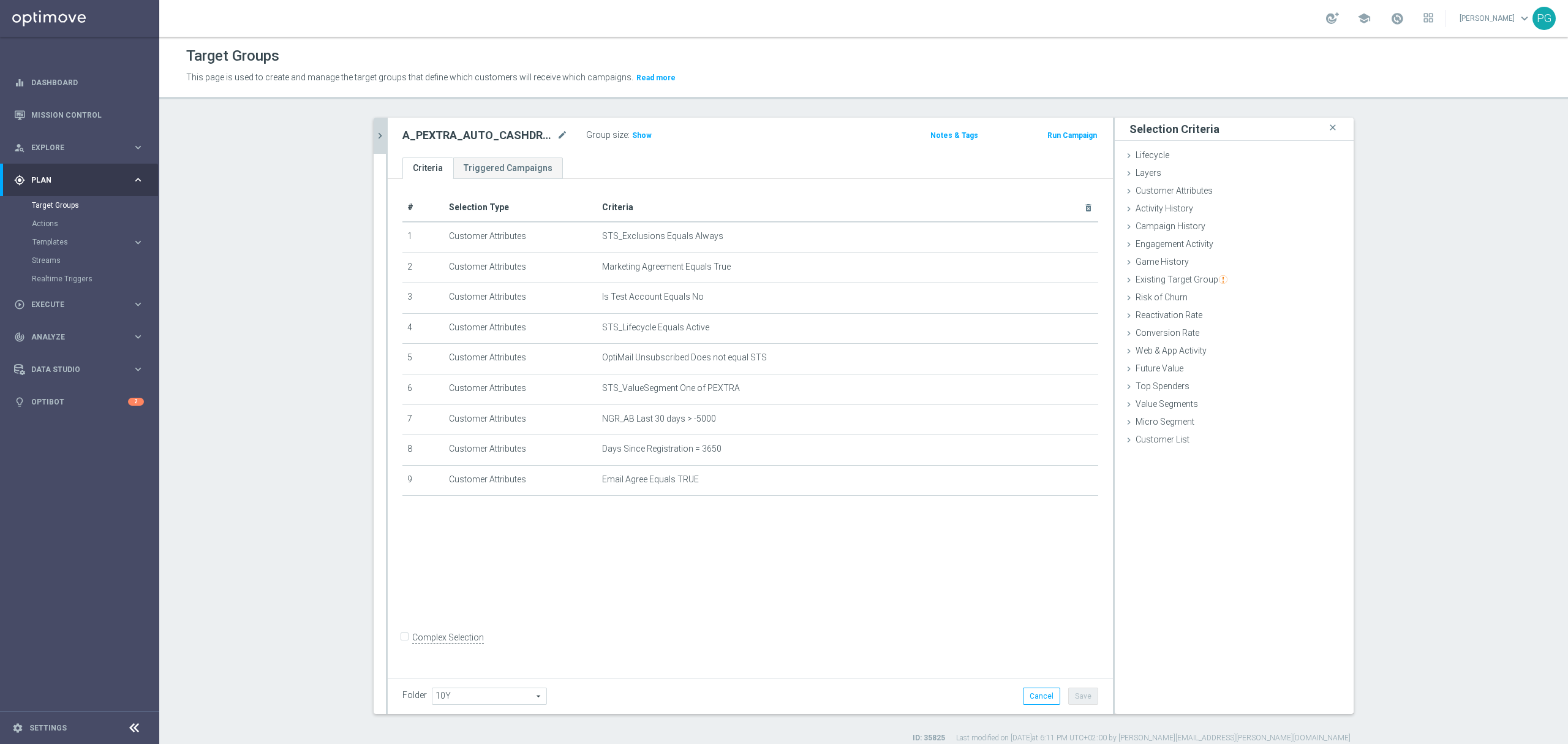
click at [375, 143] on button "chevron_right" at bounding box center [380, 136] width 12 height 36
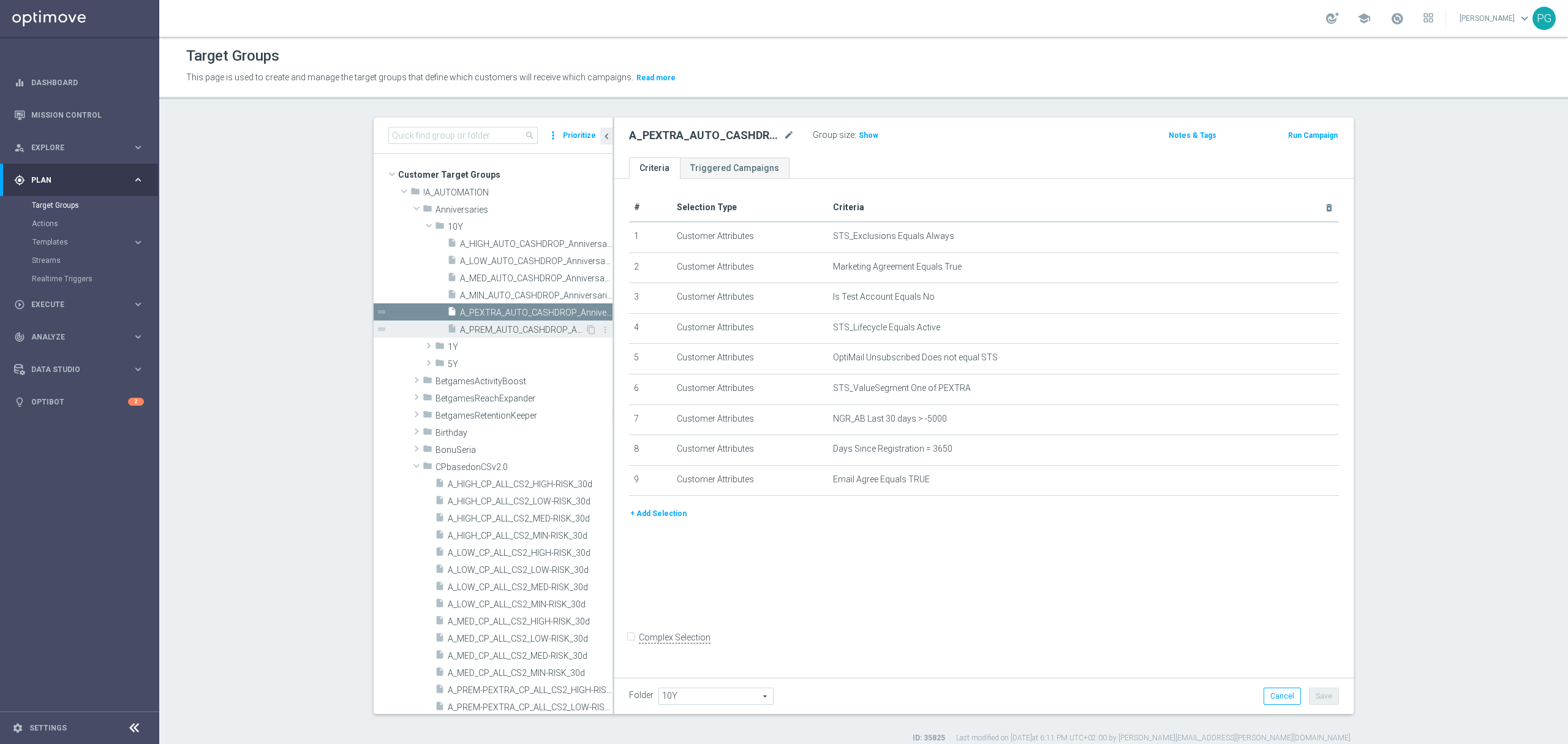
click at [538, 331] on span "A_PREM_AUTO_CASHDROP_Anniversaries-10Y_750PLN_once" at bounding box center [522, 329] width 125 height 10
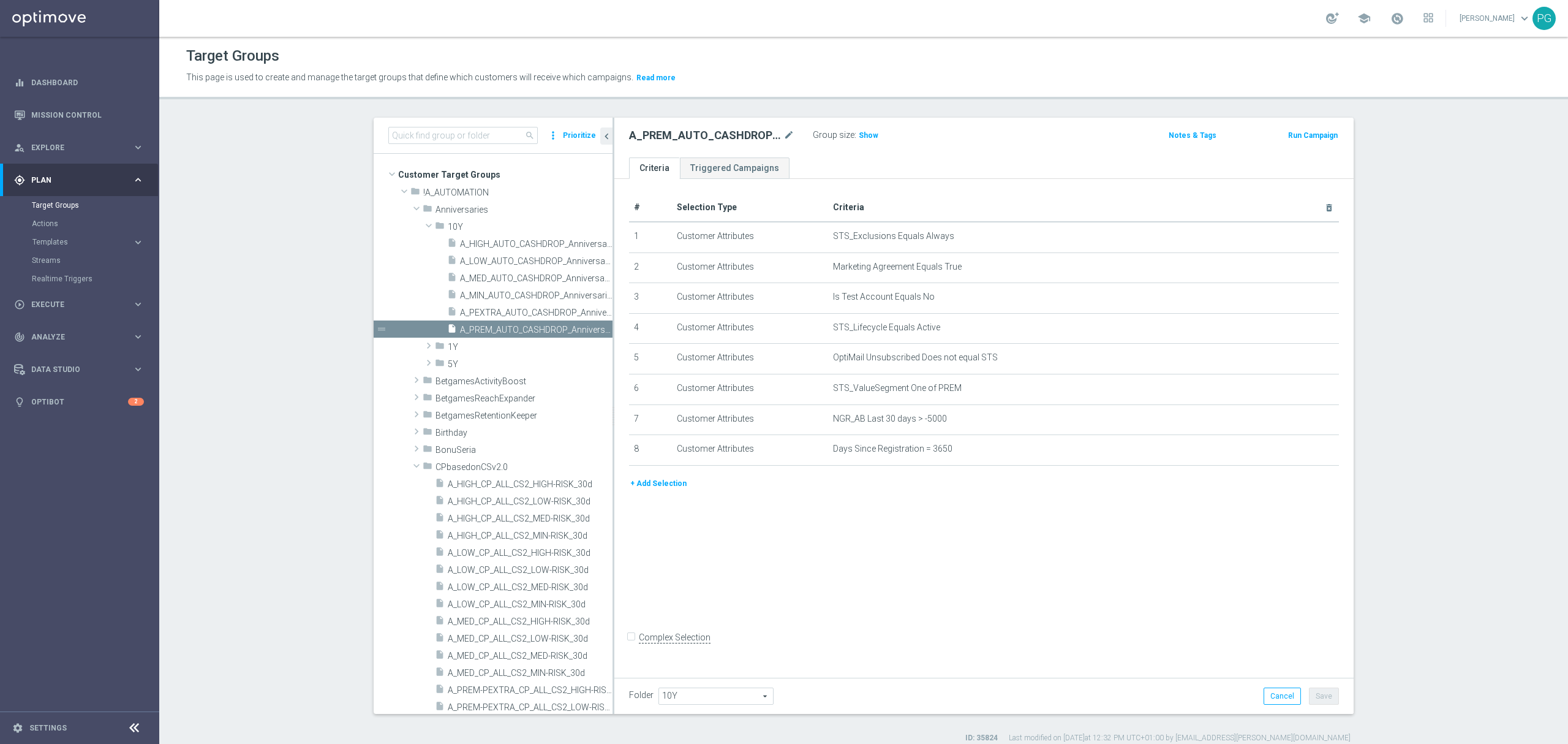
click at [670, 490] on button "+ Add Selection" at bounding box center [658, 483] width 59 height 13
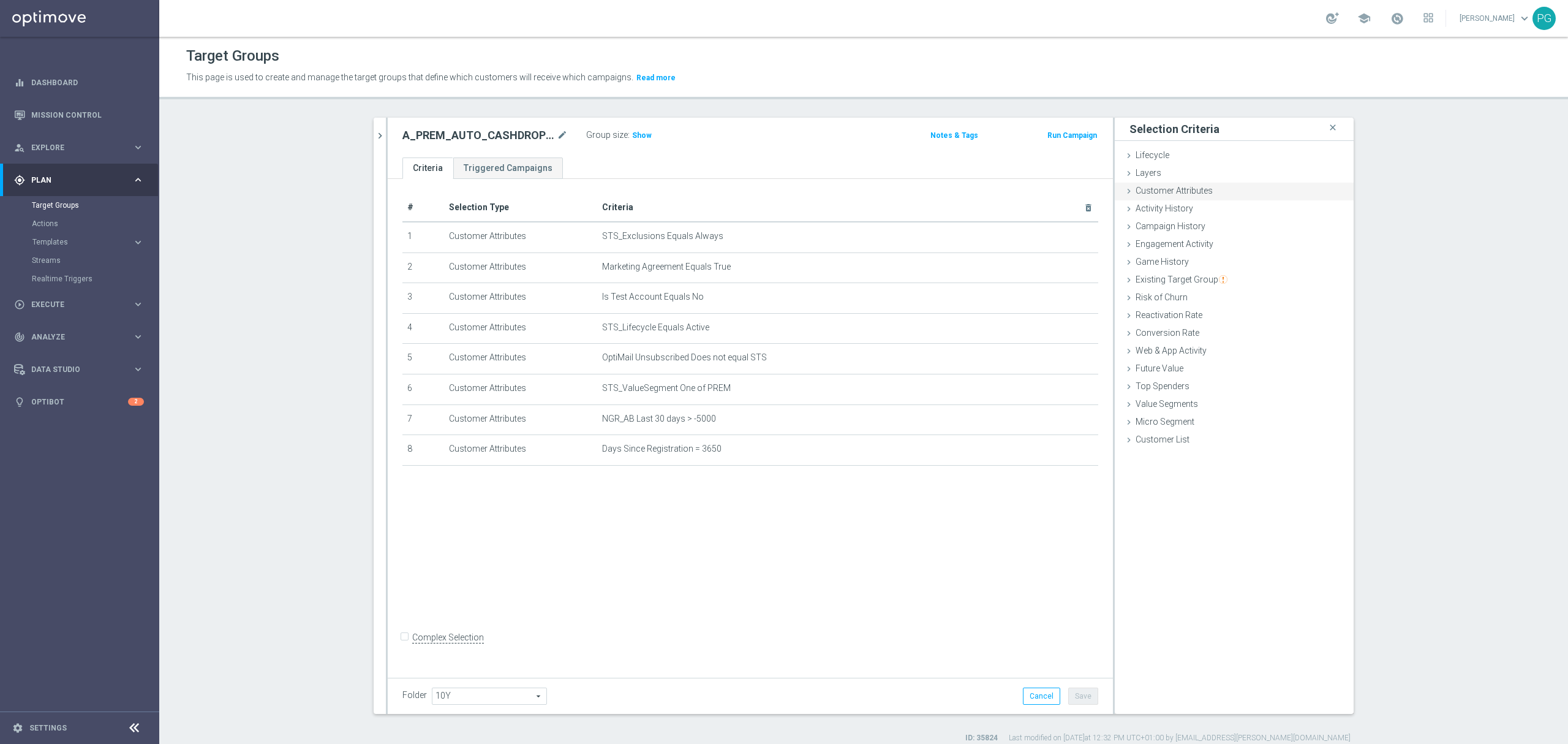
click at [1200, 195] on span "Customer Attributes" at bounding box center [1174, 191] width 77 height 10
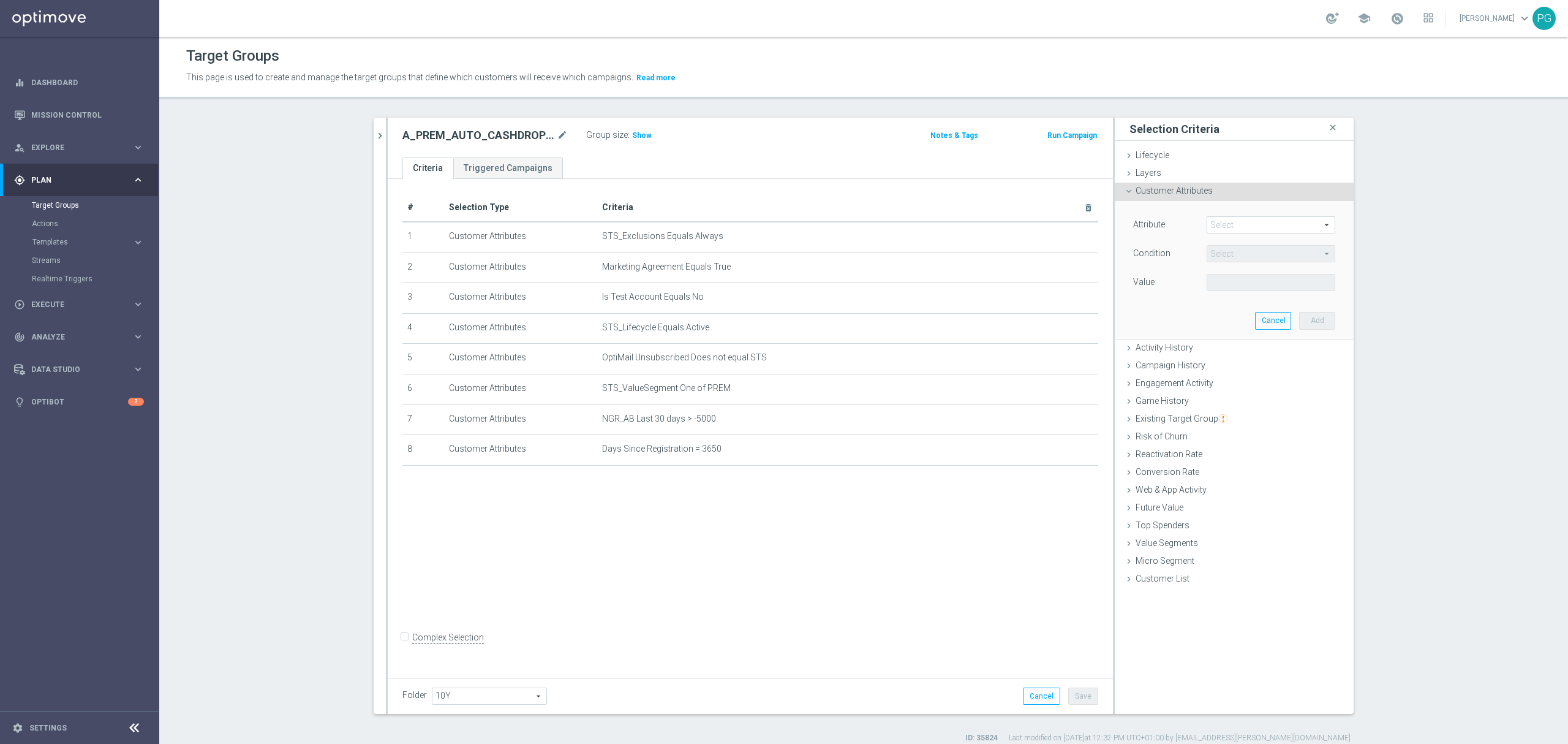
click at [1219, 224] on span at bounding box center [1270, 225] width 127 height 16
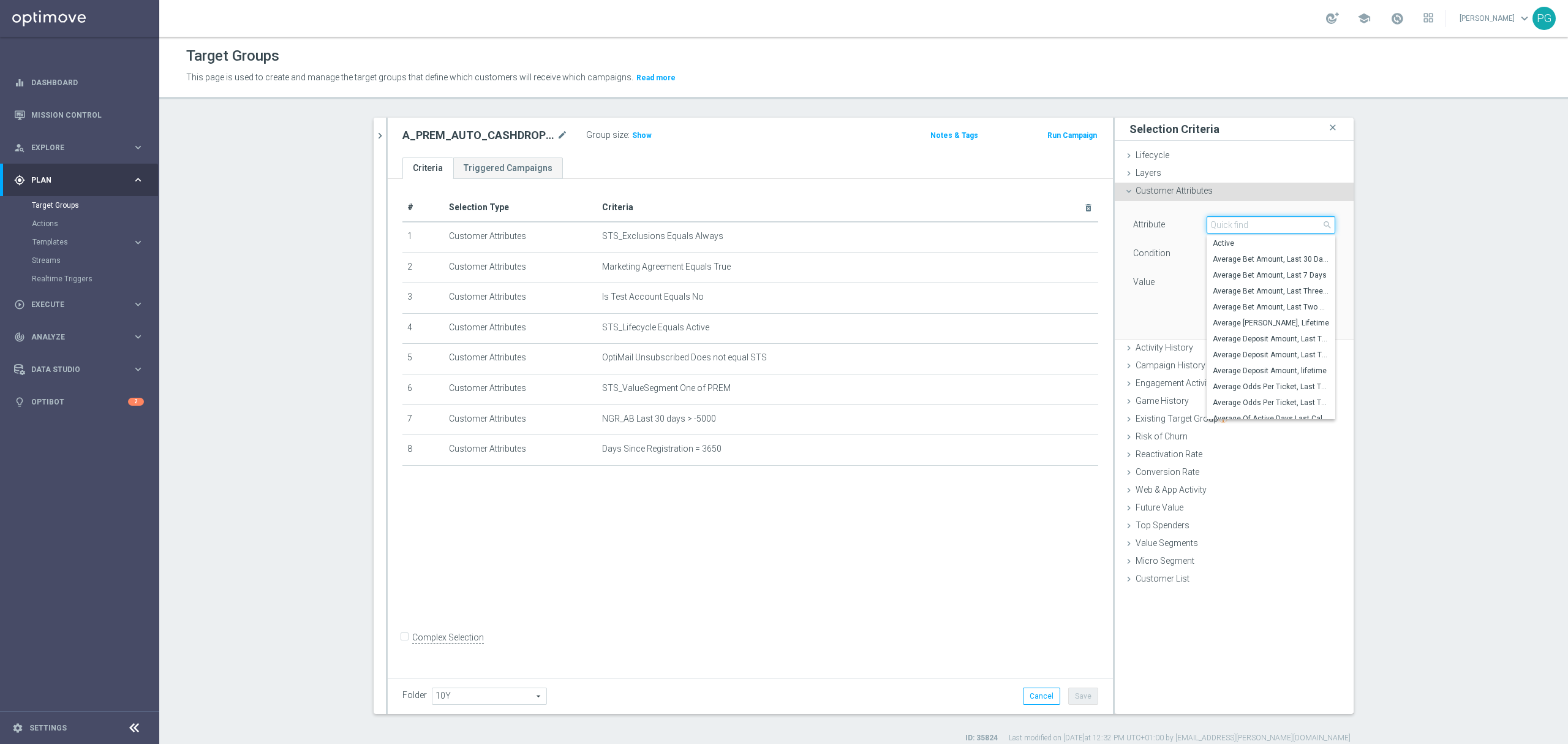
click at [1219, 224] on input "search" at bounding box center [1271, 224] width 129 height 17
paste input "email a"
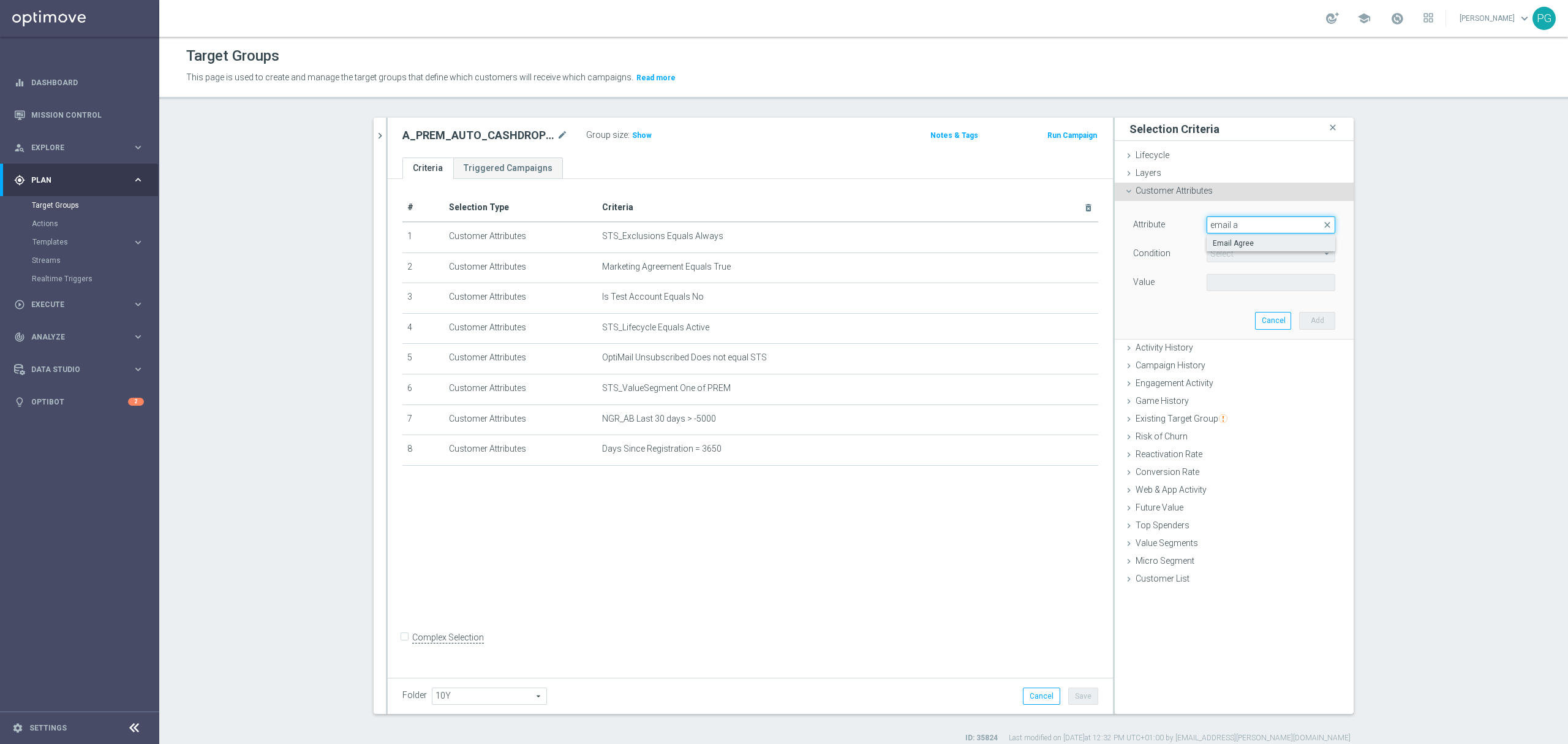
type input "email a"
click at [1228, 238] on label "Email Agree" at bounding box center [1271, 243] width 129 height 16
type input "Email Agree"
type input "Equals"
click at [1229, 296] on div "Attribute Email Agree Email Agree arrow_drop_down search Condition Equals Equal…" at bounding box center [1235, 269] width 221 height 137
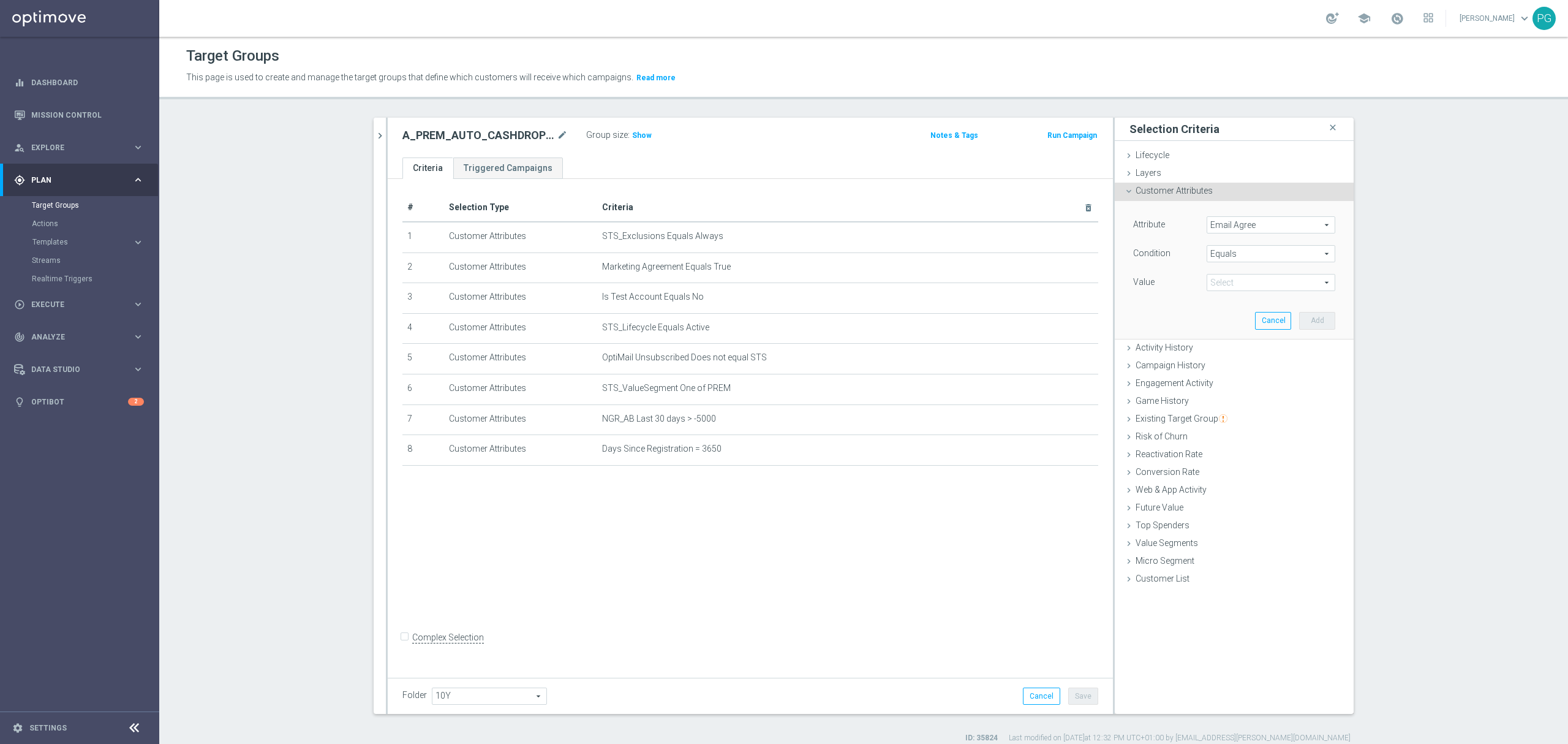
click at [1228, 287] on span at bounding box center [1270, 283] width 127 height 16
click at [1231, 314] on span "TRUE" at bounding box center [1271, 316] width 116 height 10
type input "TRUE"
click at [1300, 320] on button "Add" at bounding box center [1318, 320] width 36 height 17
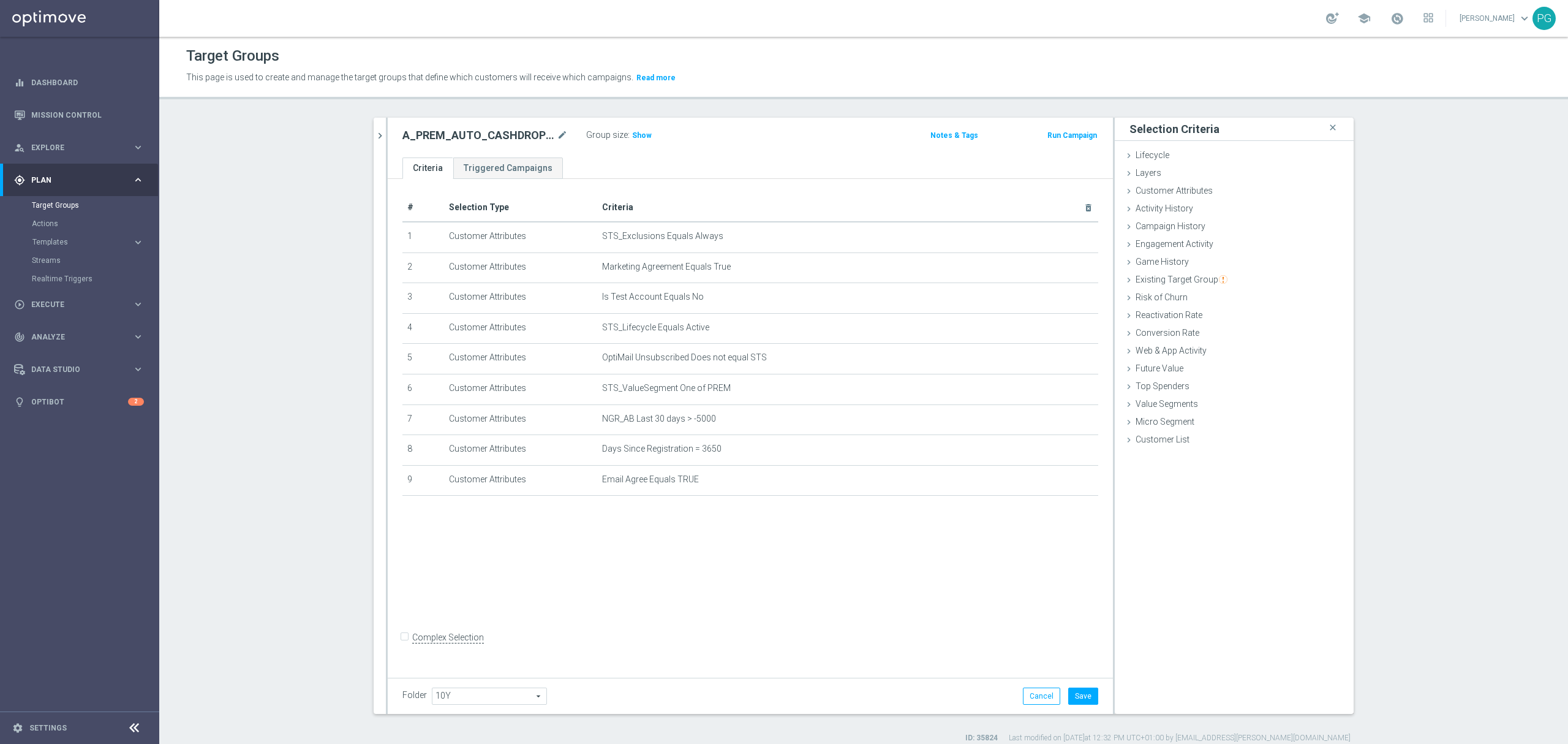
click at [1075, 712] on div "Folder 10Y 10Y arrow_drop_down search Cancel Save Saving..." at bounding box center [750, 696] width 725 height 36
click at [1081, 701] on button "Save" at bounding box center [1083, 696] width 30 height 17
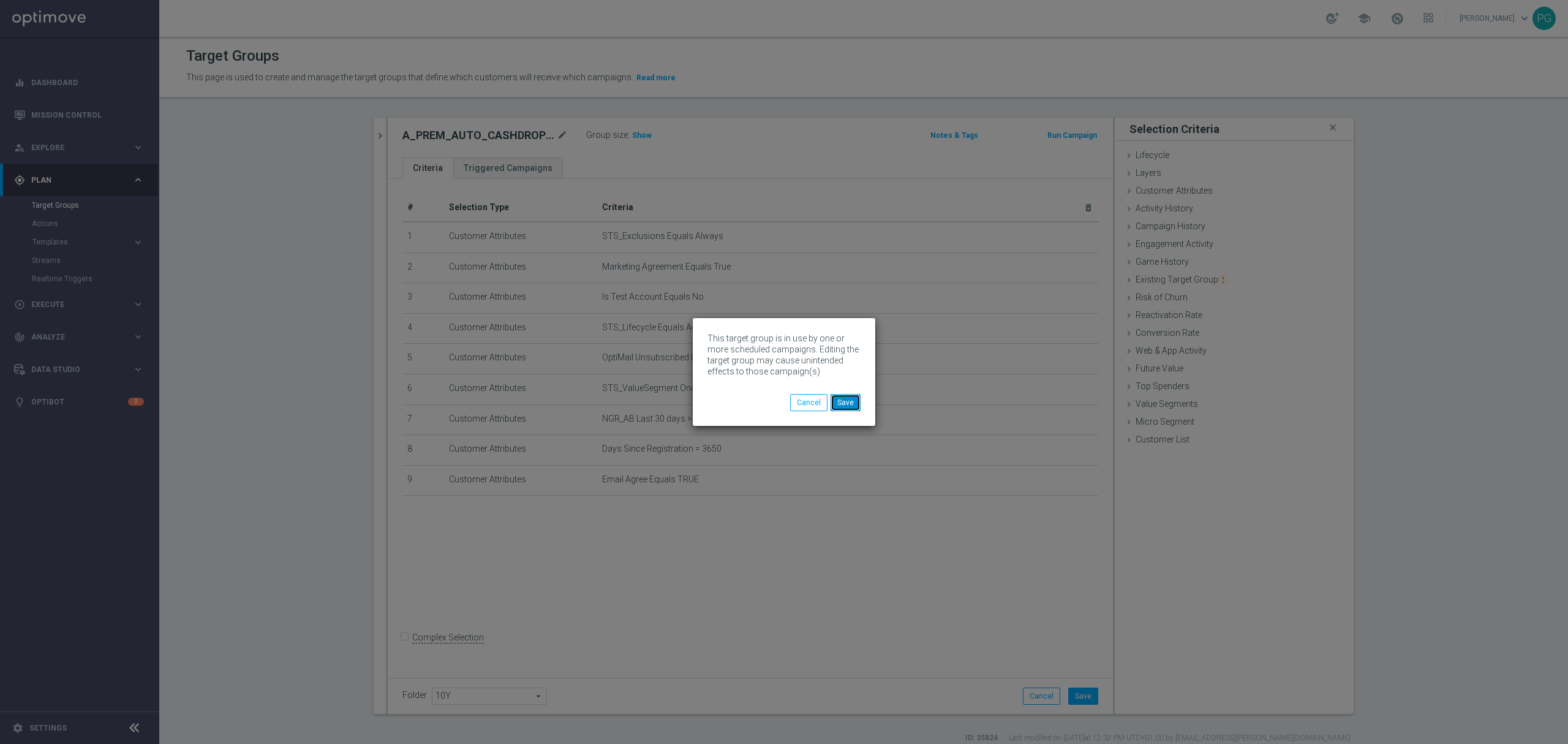
click at [844, 401] on button "Save" at bounding box center [846, 402] width 30 height 17
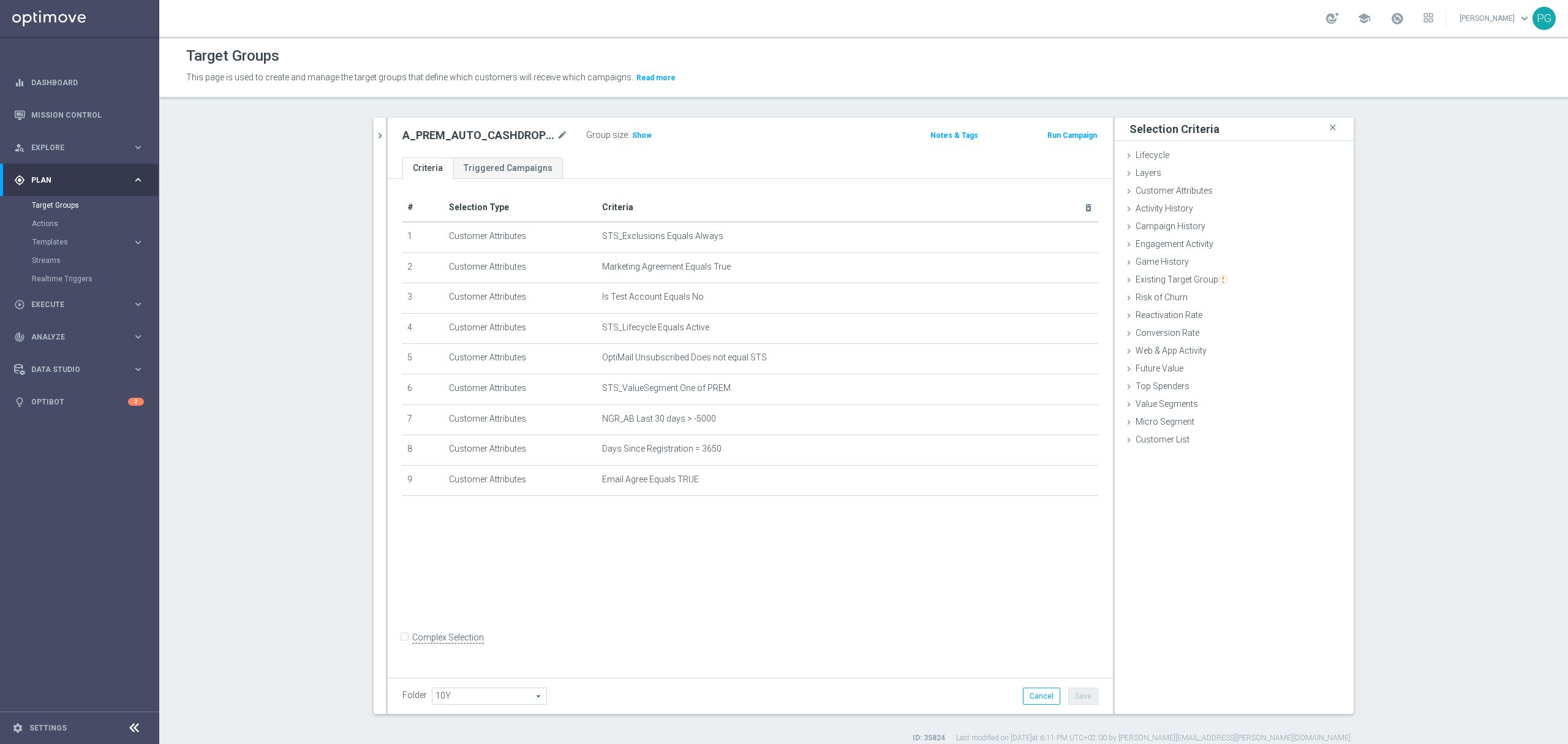
click at [386, 142] on div at bounding box center [386, 415] width 2 height 596
click at [376, 140] on icon "chevron_right" at bounding box center [380, 135] width 11 height 11
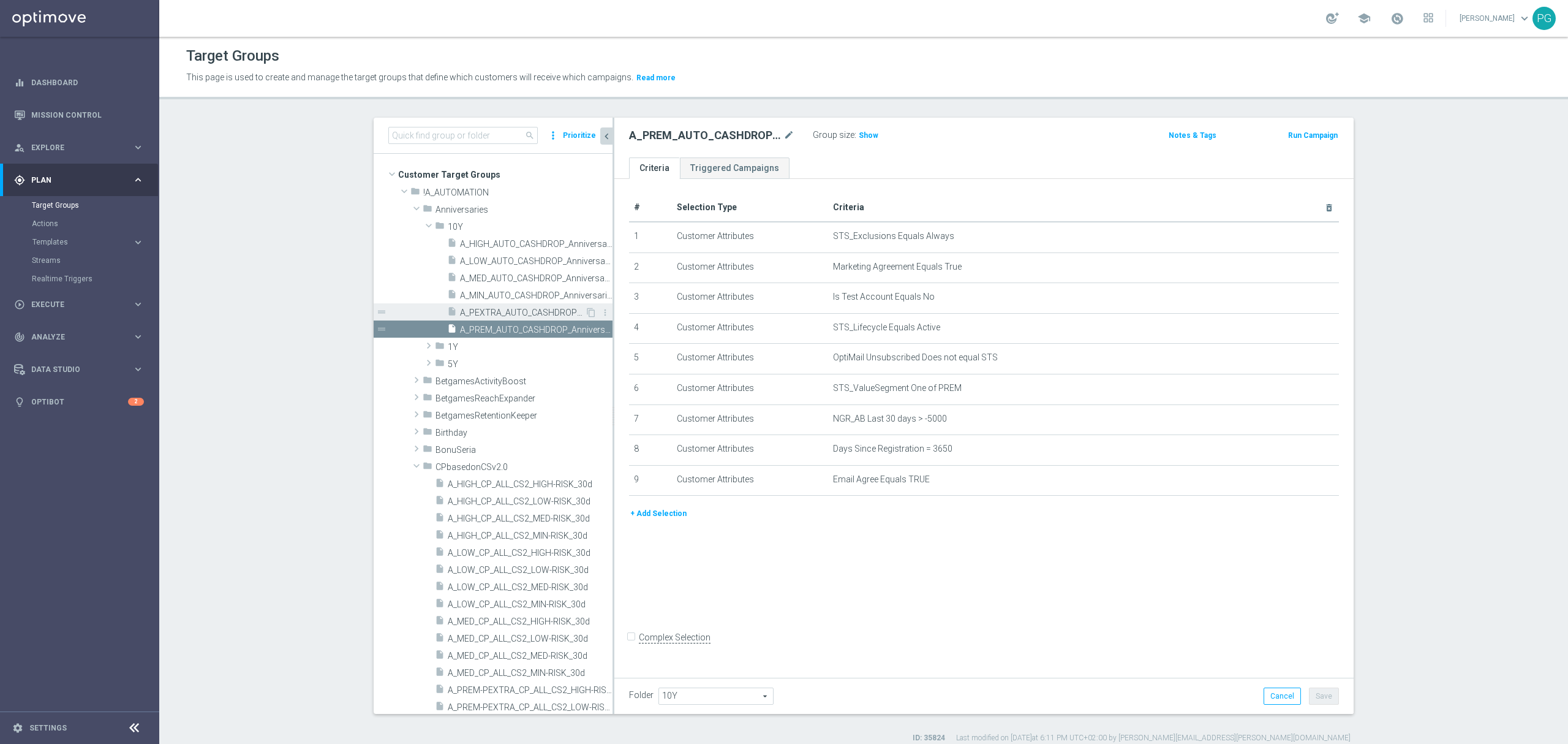
click at [501, 314] on span "A_PEXTRA_AUTO_CASHDROP_Anniversaries-10Y_1000PLN_once" at bounding box center [522, 312] width 125 height 10
click at [496, 294] on span "A_MIN_AUTO_CASHDROP_Anniversaries-10Y_30PLN_once" at bounding box center [522, 295] width 125 height 10
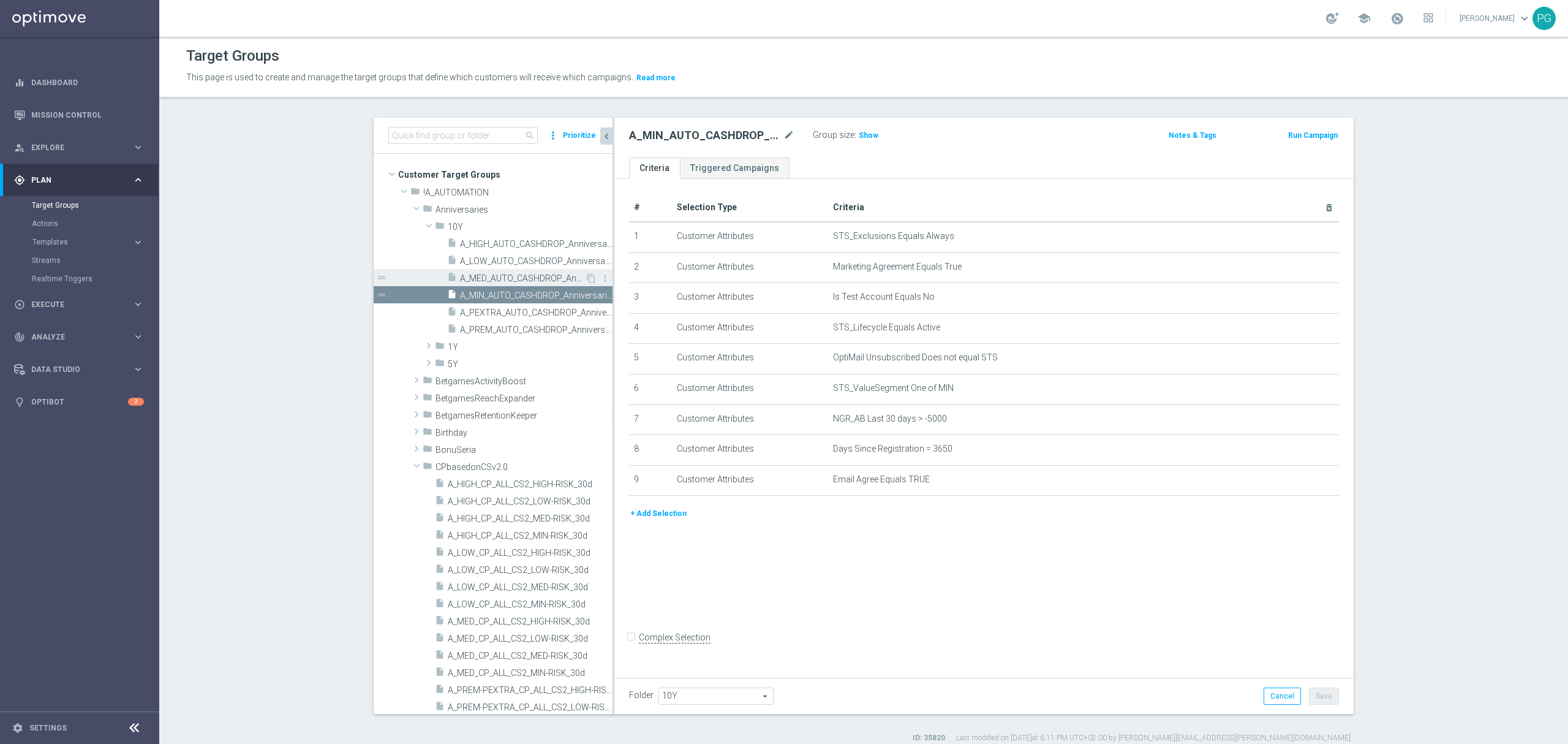
click at [473, 278] on span "A_MED_AUTO_CASHDROP_Anniversaries-10Y_200PLN_once" at bounding box center [522, 278] width 125 height 10
click at [474, 261] on span "A_LOW_AUTO_CASHDROP_Anniversaries-10Y_60PLN_once" at bounding box center [522, 261] width 125 height 10
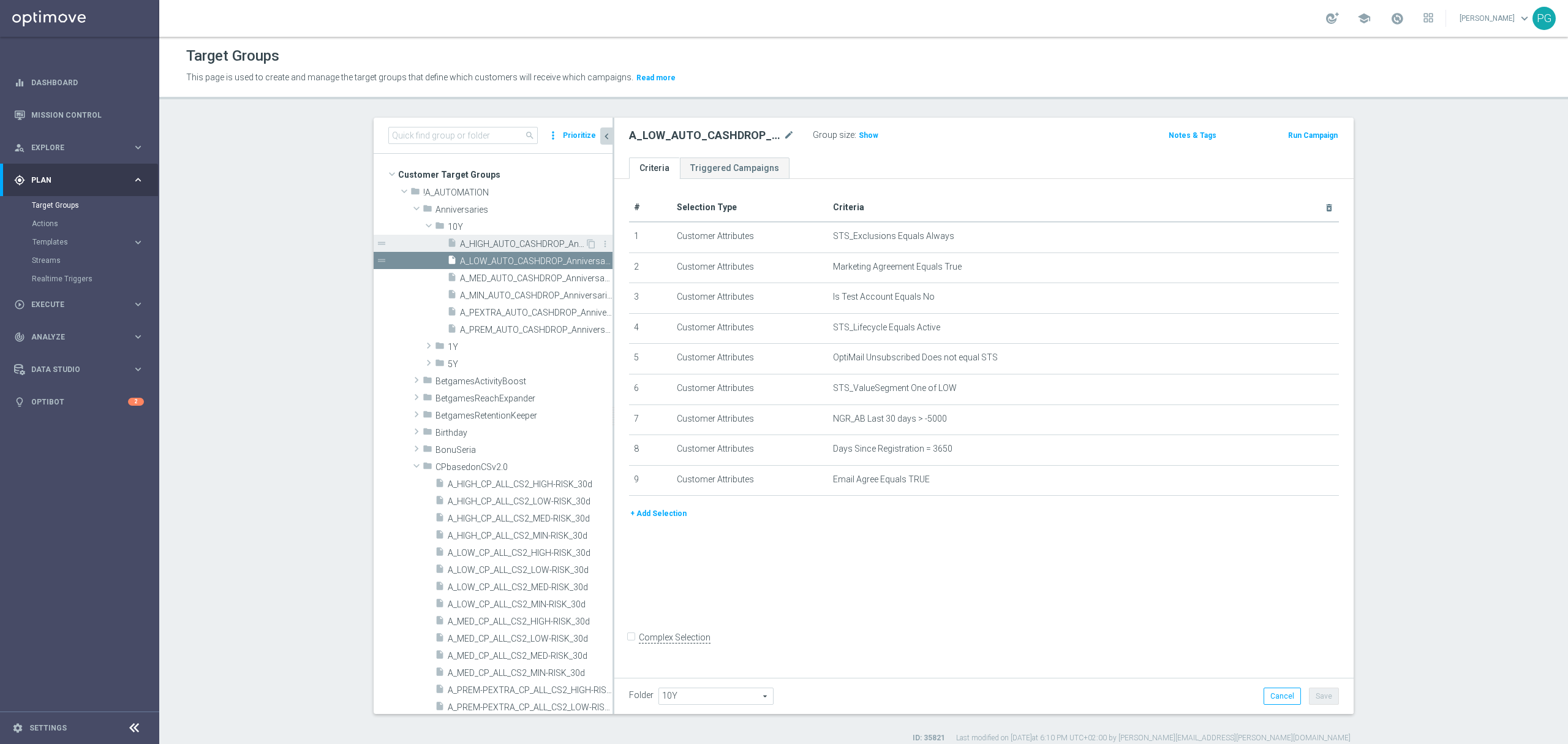
click at [469, 246] on span "A_HIGH_AUTO_CASHDROP_Anniversaries-10Y_500PLN_once" at bounding box center [522, 244] width 125 height 10
click at [466, 346] on span "1Y" at bounding box center [501, 347] width 107 height 10
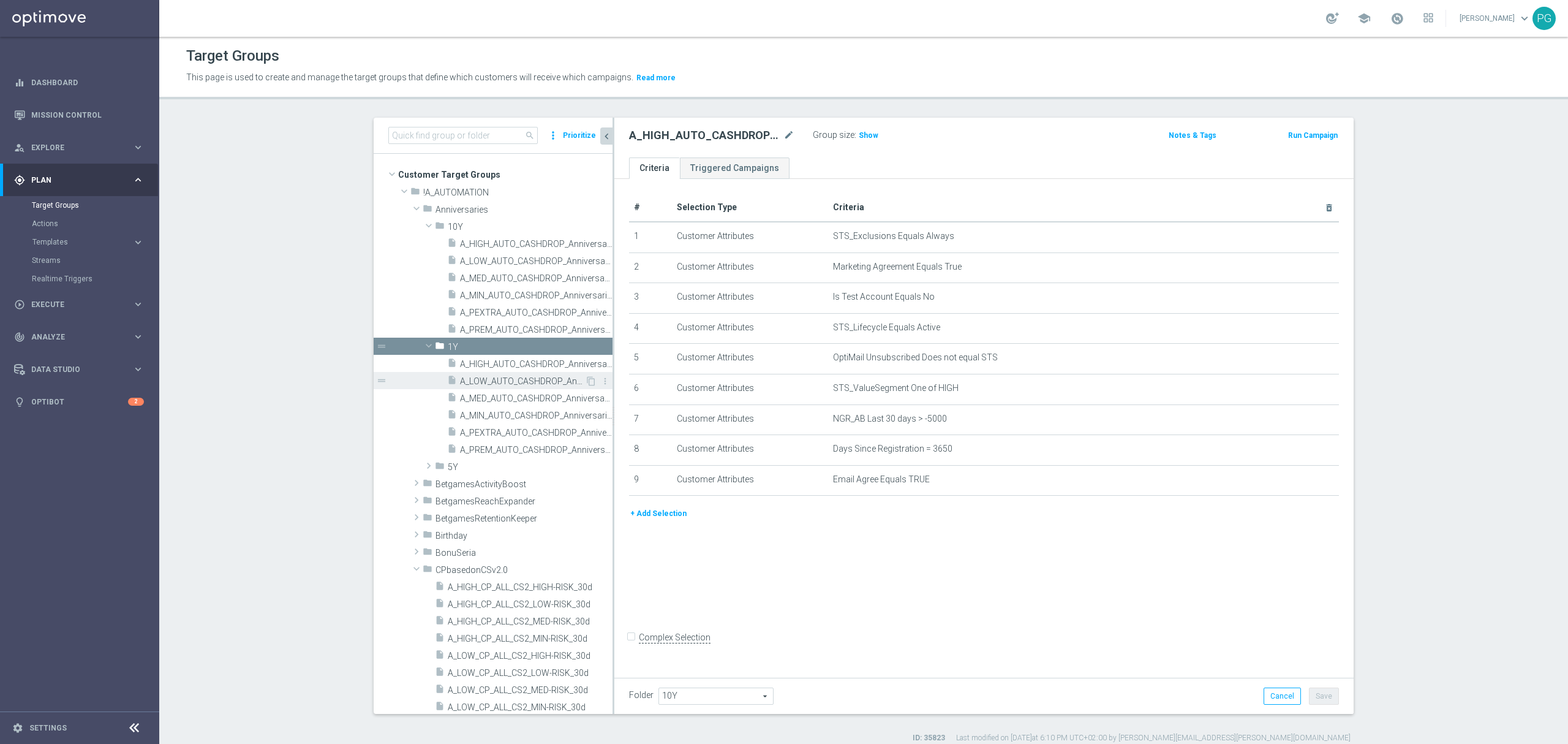
click at [487, 375] on div "insert_drive_file A_LOW_AUTO_CASHDROP_Anniversaries-1Y_20PLN_once" at bounding box center [516, 380] width 138 height 17
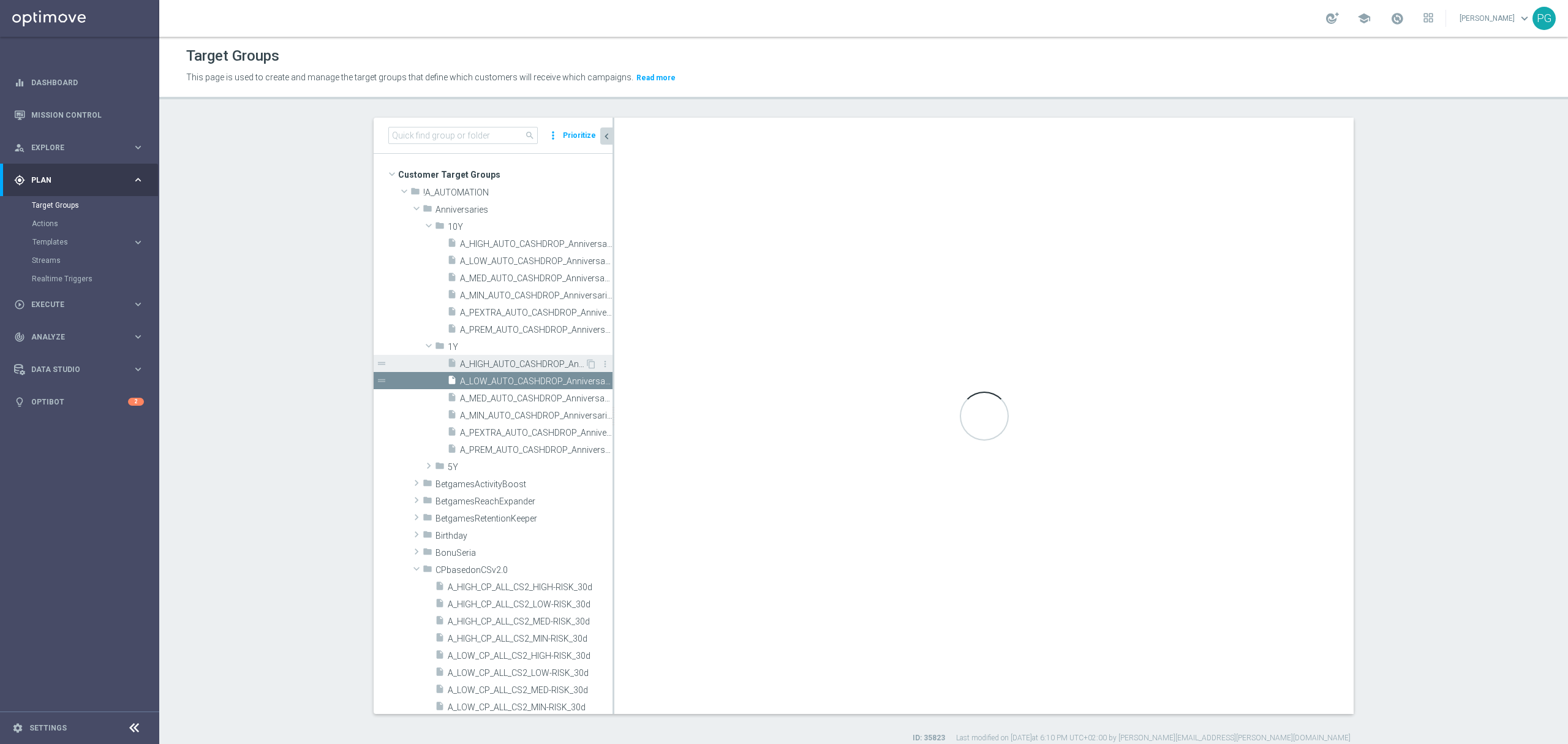
type input "1Y"
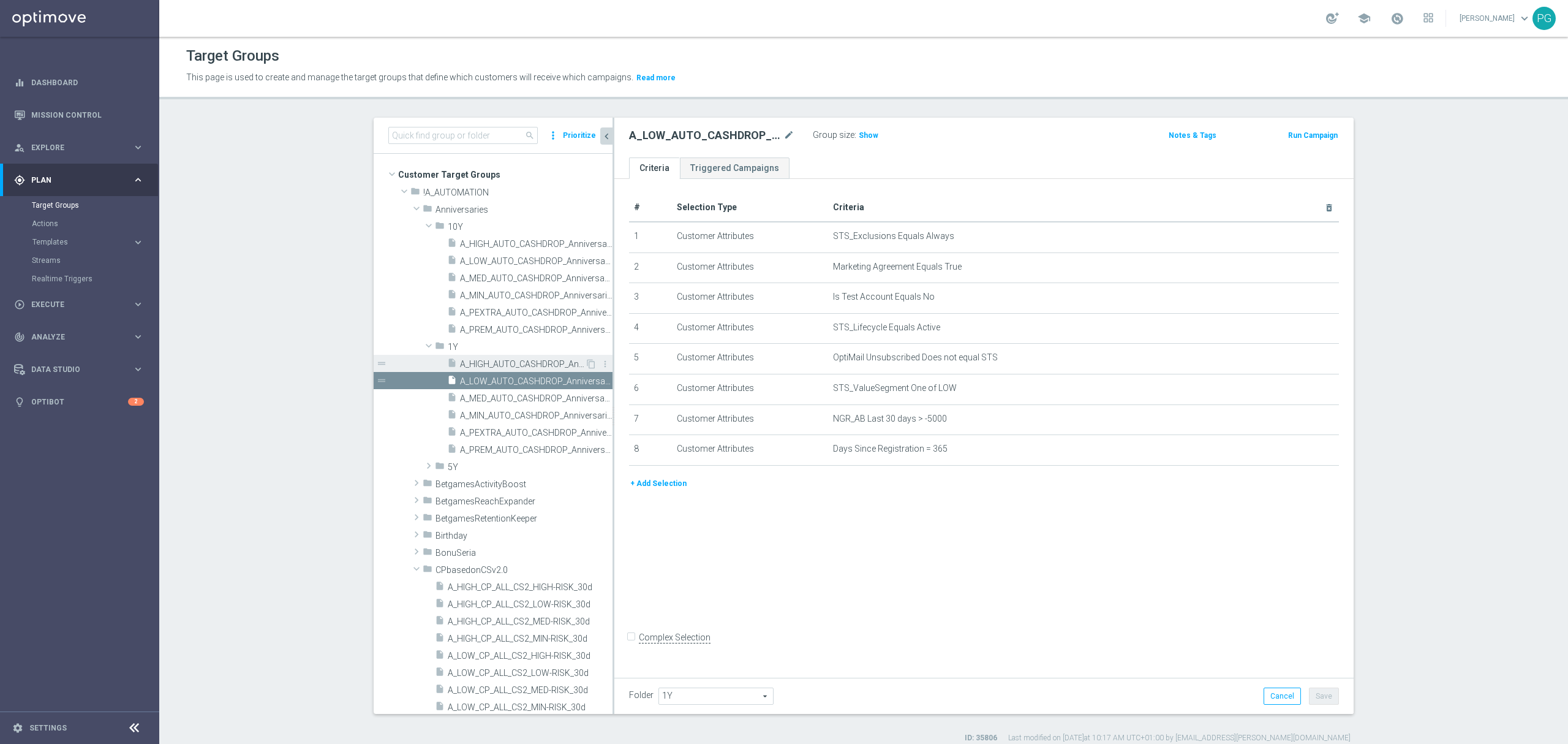
click at [487, 368] on span "A_HIGH_AUTO_CASHDROP_Anniversaries-1Y_100PLN_once" at bounding box center [522, 364] width 125 height 10
click at [860, 138] on span "Show" at bounding box center [868, 135] width 20 height 9
click at [652, 490] on button "+ Add Selection" at bounding box center [658, 483] width 59 height 13
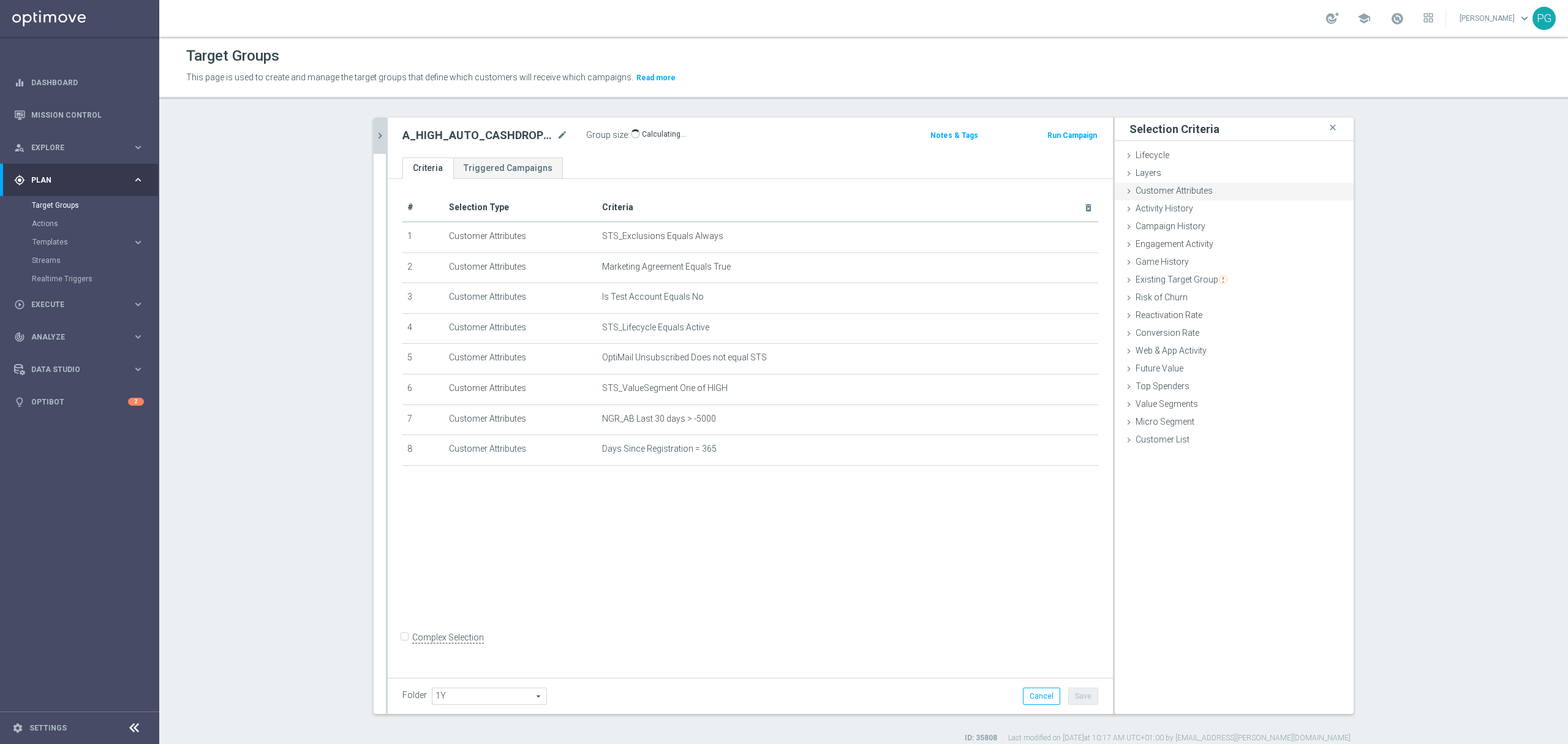
click at [1233, 191] on div "Customer Attributes done selection saved" at bounding box center [1234, 191] width 239 height 18
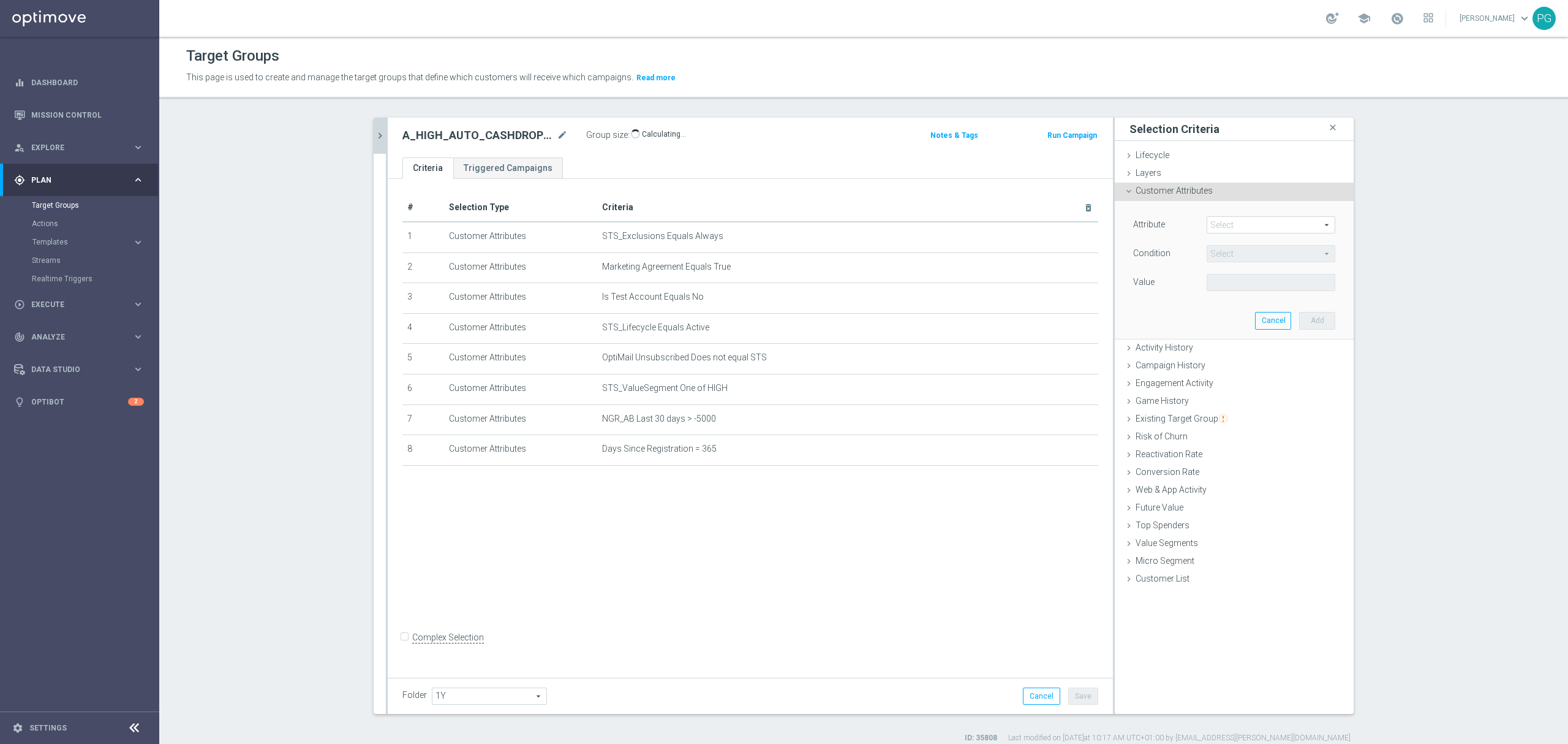
click at [1229, 229] on span at bounding box center [1270, 225] width 127 height 16
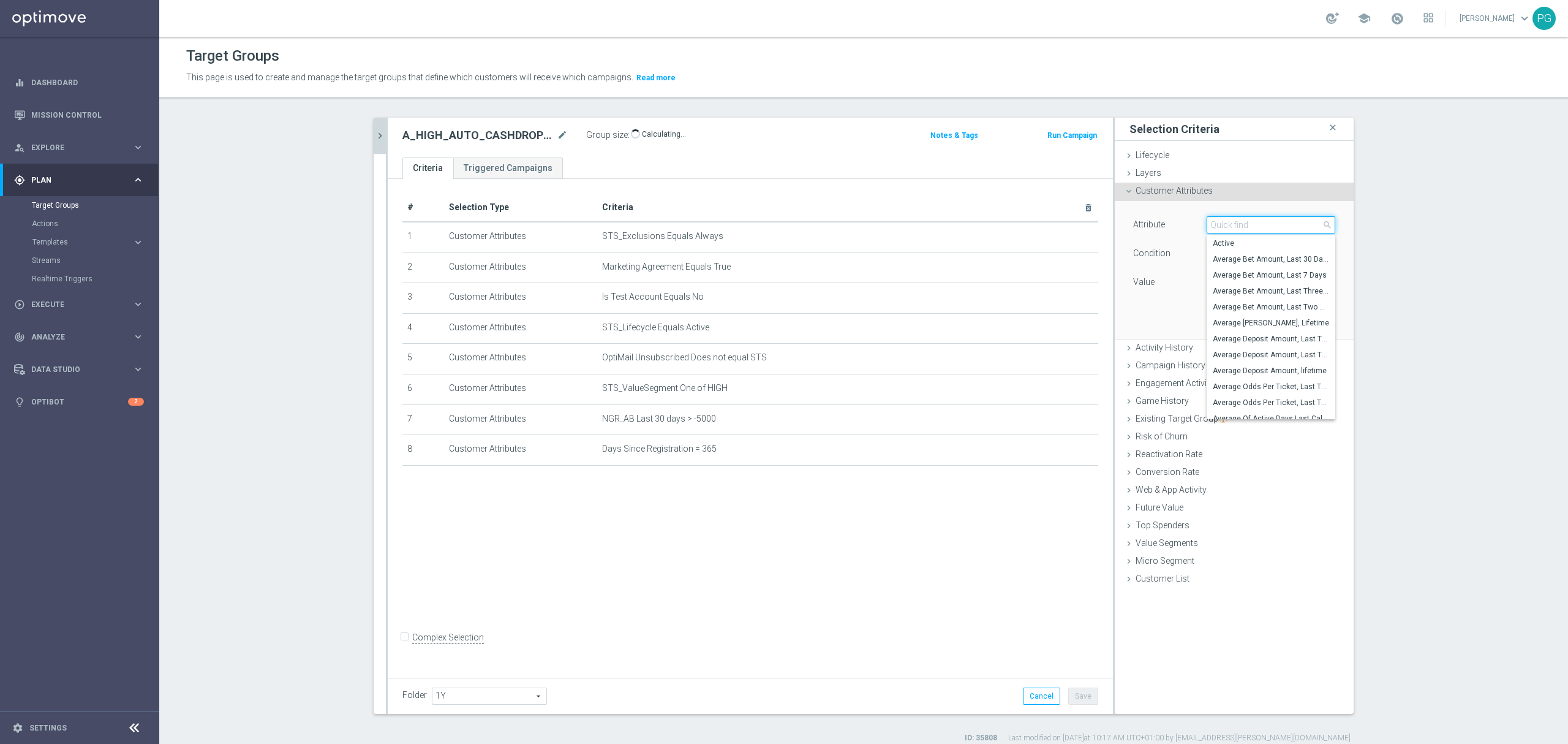
click at [1229, 229] on input "search" at bounding box center [1271, 224] width 129 height 17
paste input "email a"
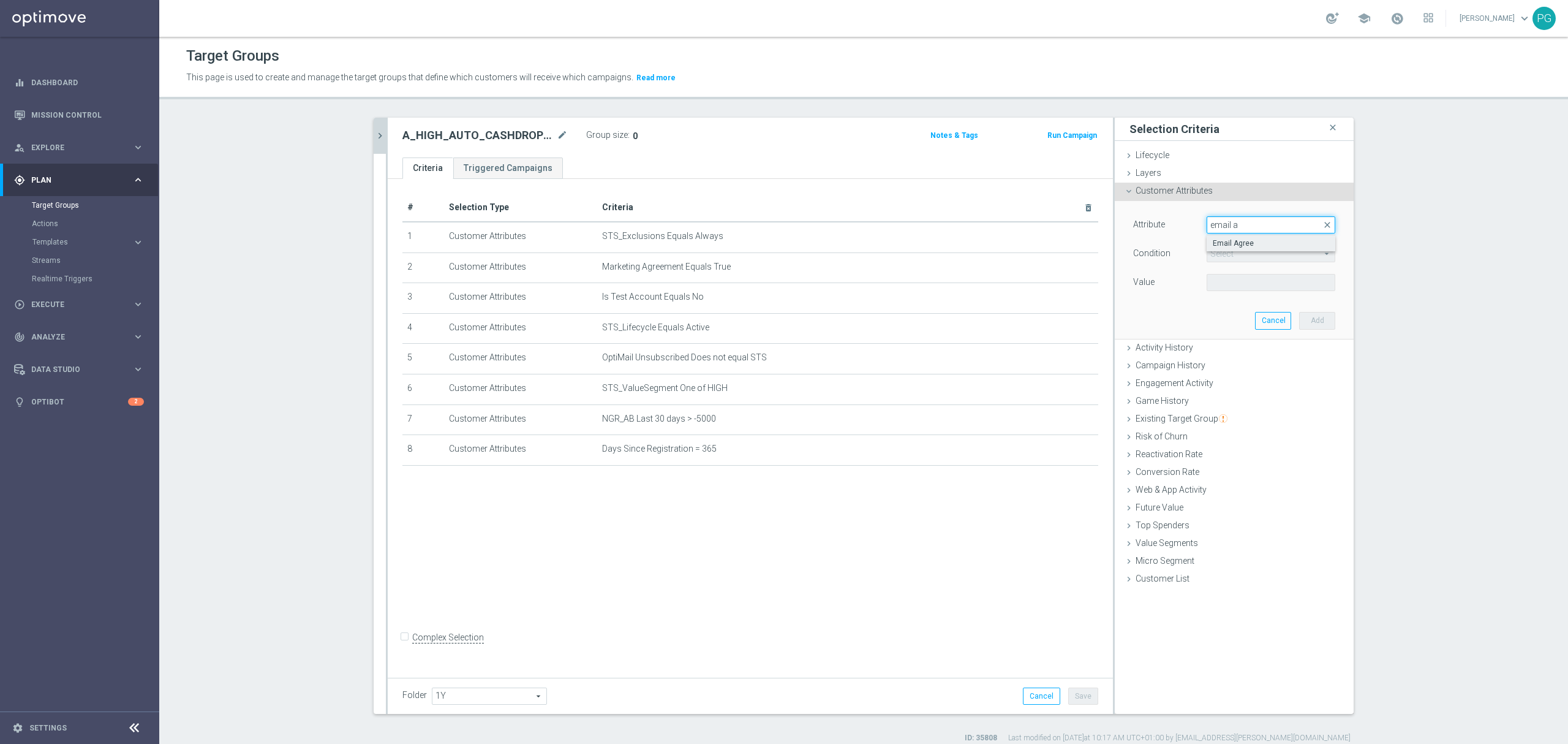
type input "email a"
click at [1229, 242] on span "Email Agree" at bounding box center [1271, 243] width 116 height 10
type input "Email Agree"
type input "Equals"
click at [1221, 281] on span at bounding box center [1270, 283] width 127 height 16
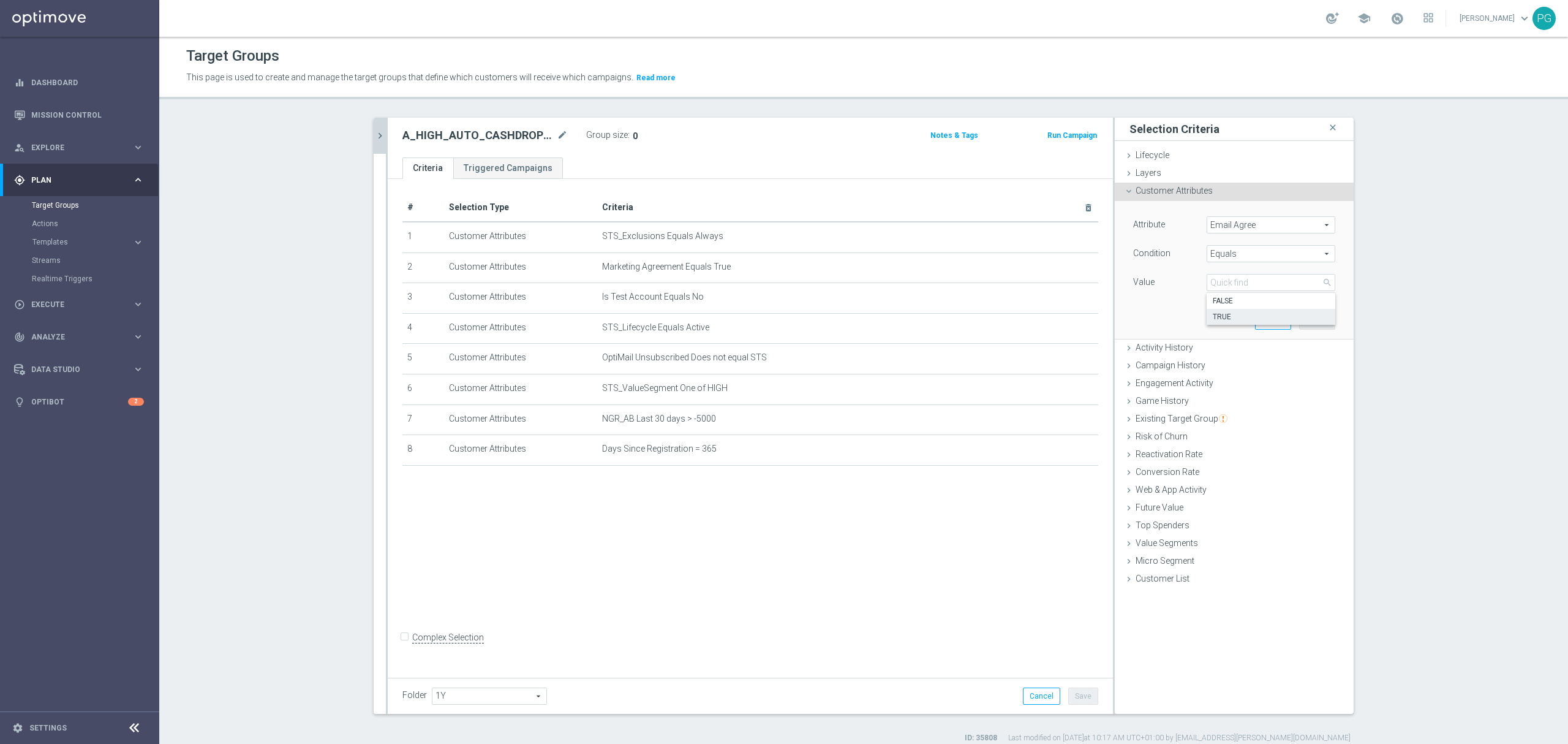
click at [1223, 312] on span "TRUE" at bounding box center [1271, 316] width 116 height 10
type input "TRUE"
click at [1299, 323] on button "Add" at bounding box center [1318, 320] width 36 height 17
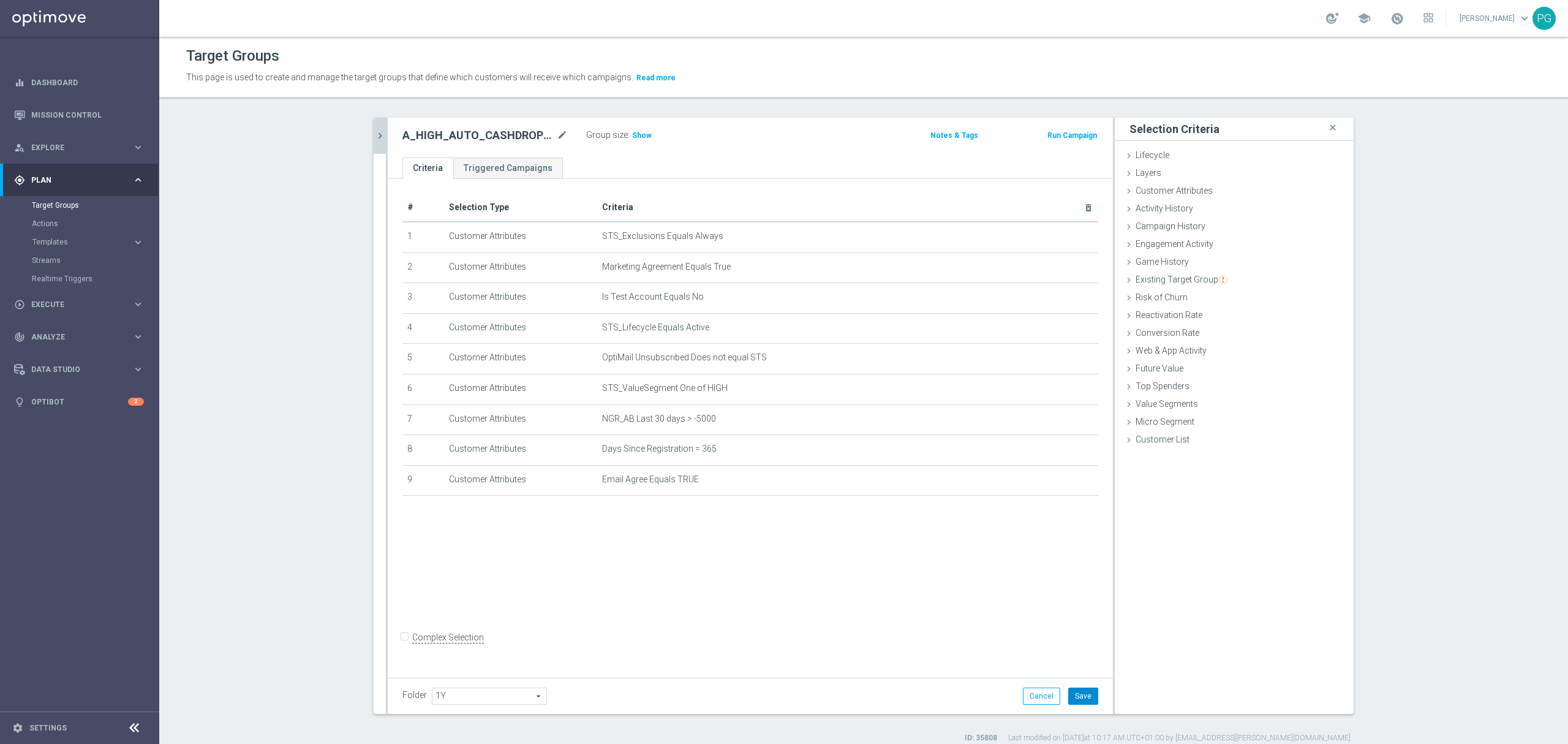
click at [1077, 687] on button "Save" at bounding box center [1083, 696] width 30 height 17
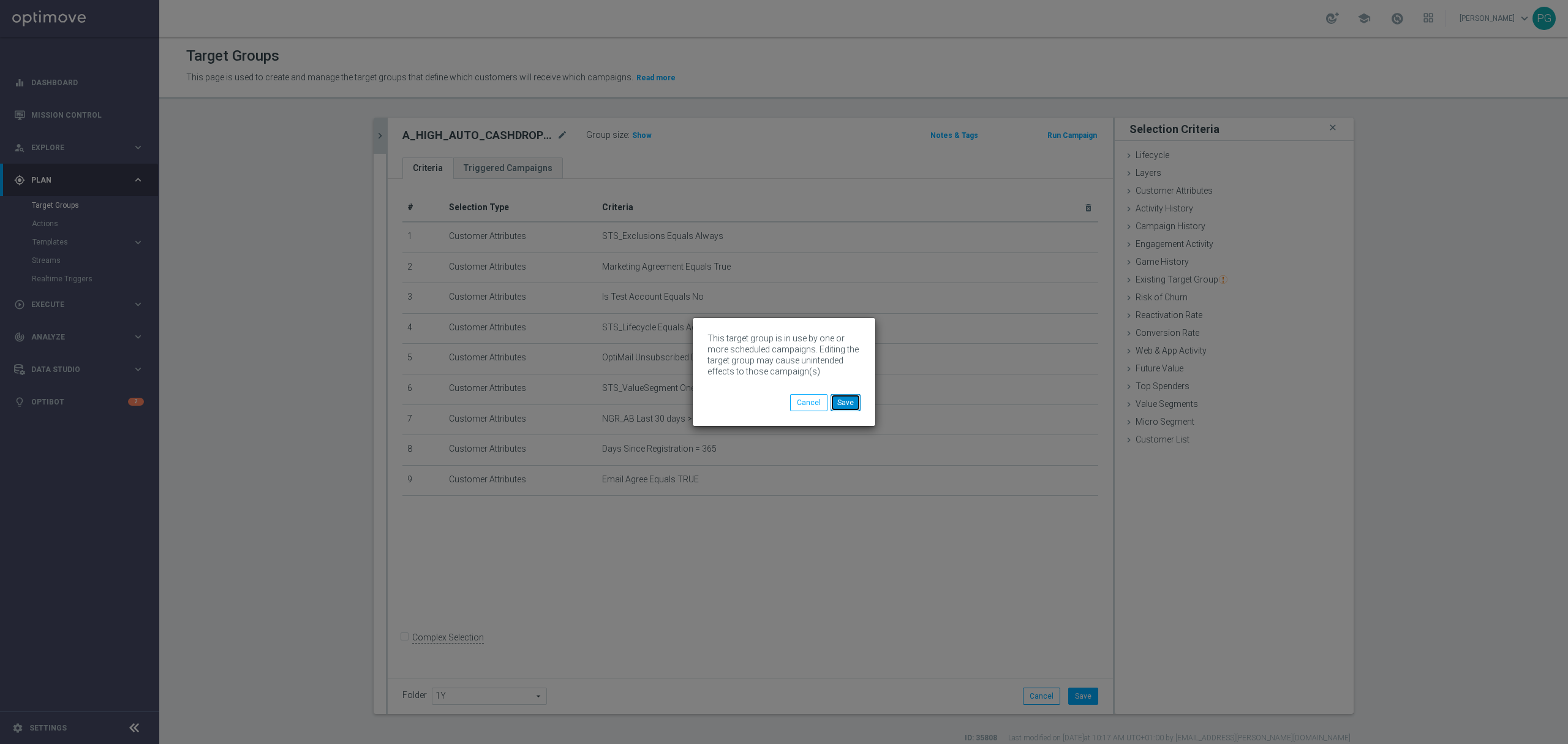
click at [838, 403] on button "Save" at bounding box center [846, 402] width 30 height 17
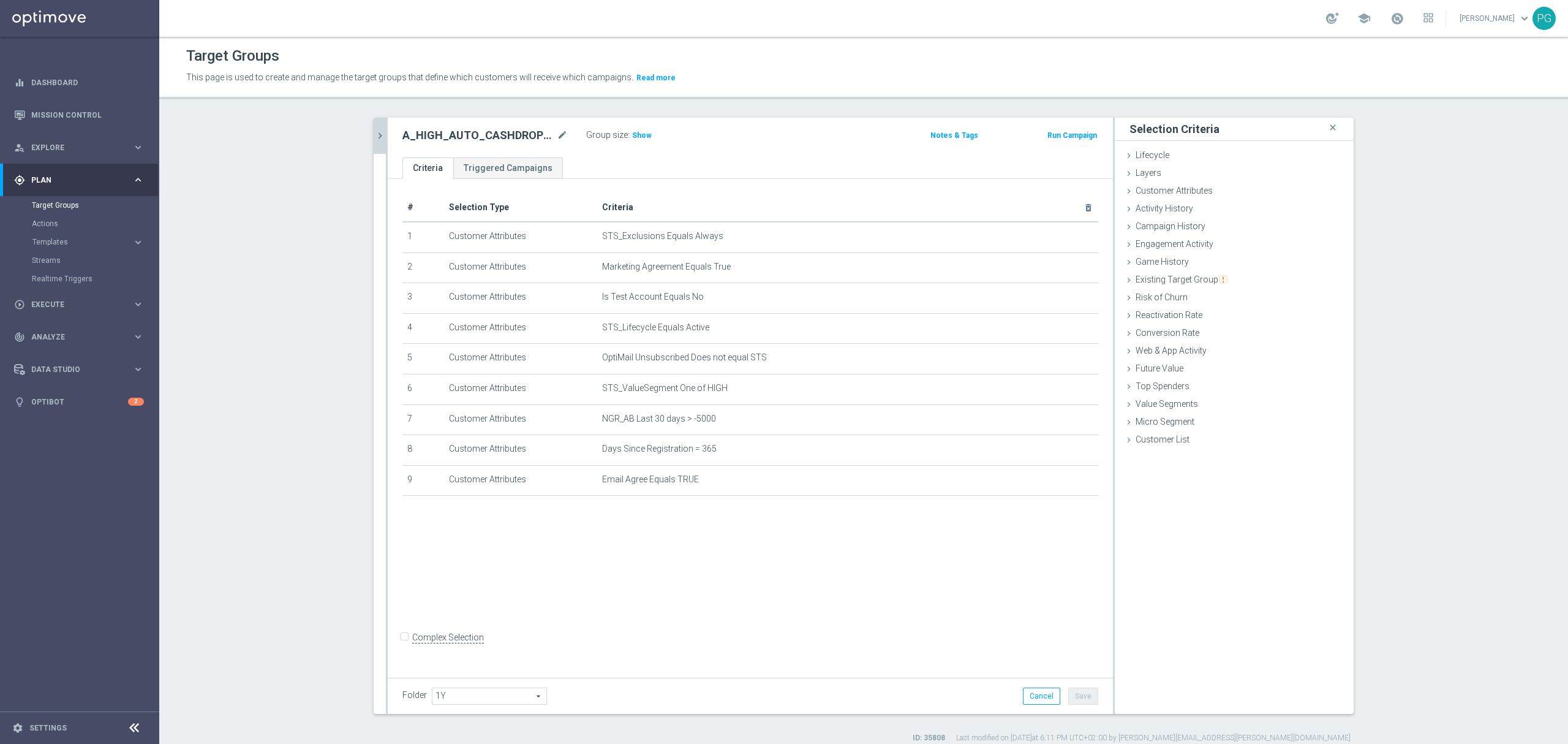
click at [366, 135] on div "search more_vert Prioritize Customer Target Groups library_add create_new_folde…" at bounding box center [864, 430] width 1029 height 625
click at [374, 135] on icon "chevron_right" at bounding box center [380, 135] width 11 height 11
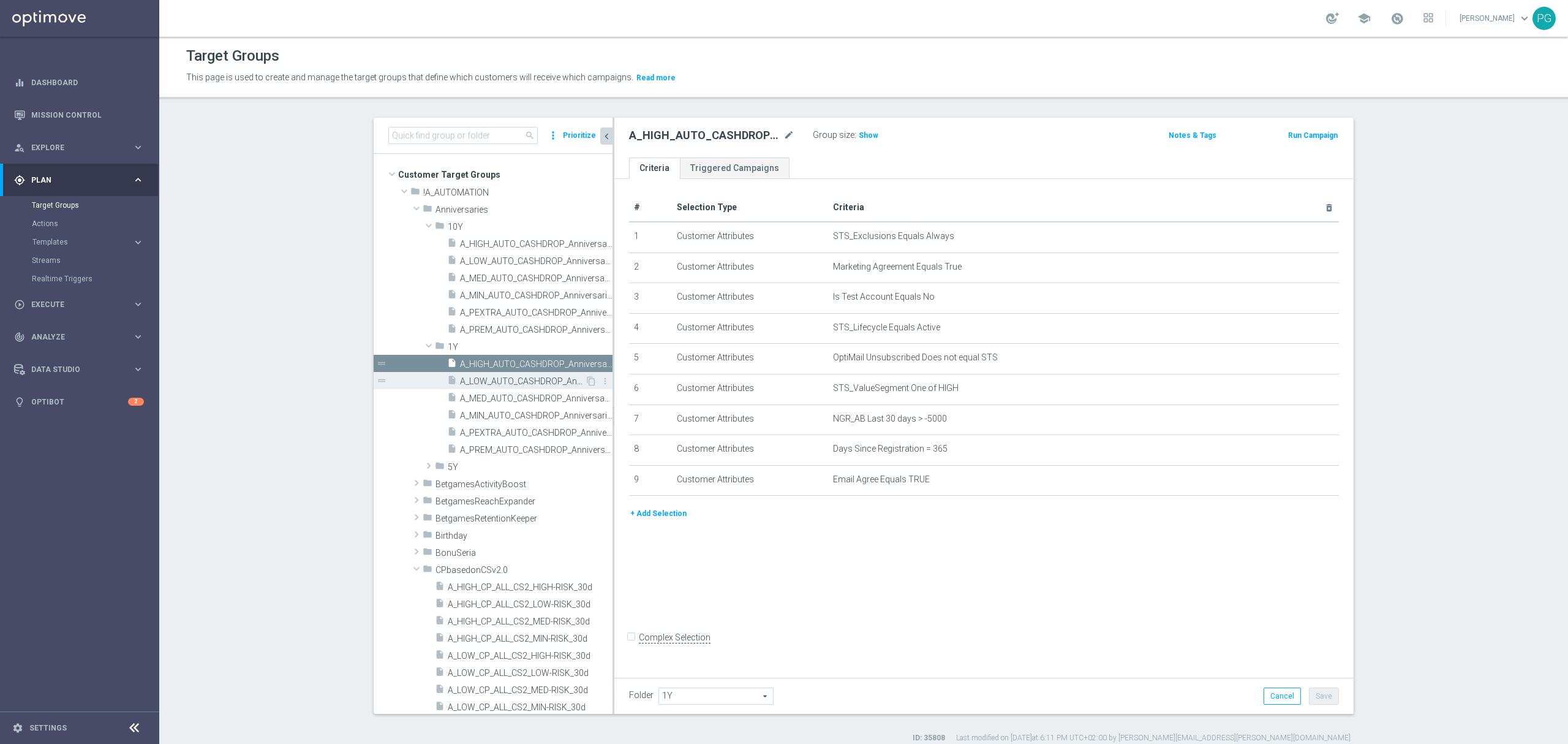
click at [518, 378] on span "A_LOW_AUTO_CASHDROP_Anniversaries-1Y_20PLN_once" at bounding box center [522, 381] width 125 height 10
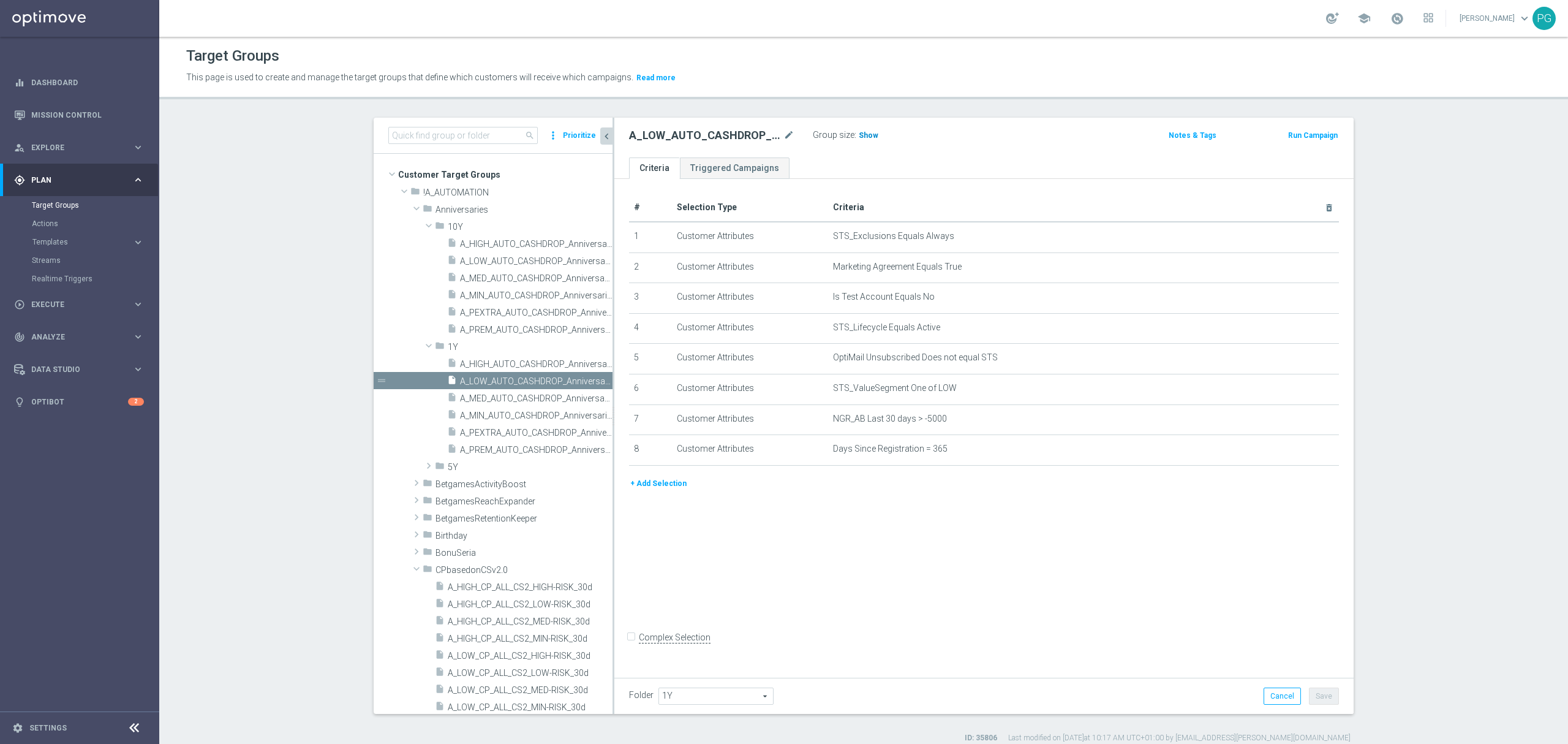
click at [858, 142] on h3 "Show" at bounding box center [868, 135] width 22 height 13
click at [665, 490] on button "+ Add Selection" at bounding box center [658, 483] width 59 height 13
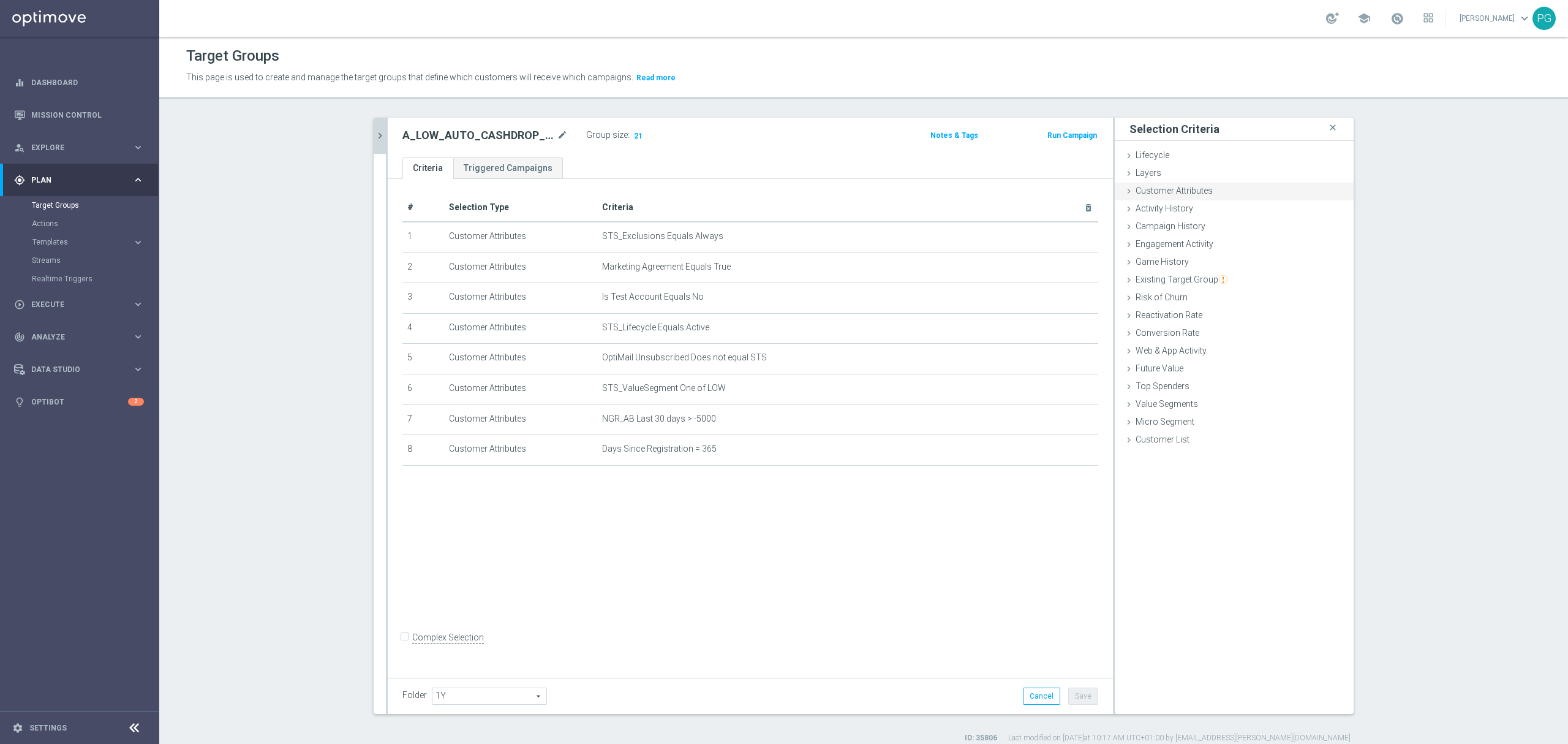
click at [1184, 195] on span "Customer Attributes" at bounding box center [1174, 191] width 77 height 10
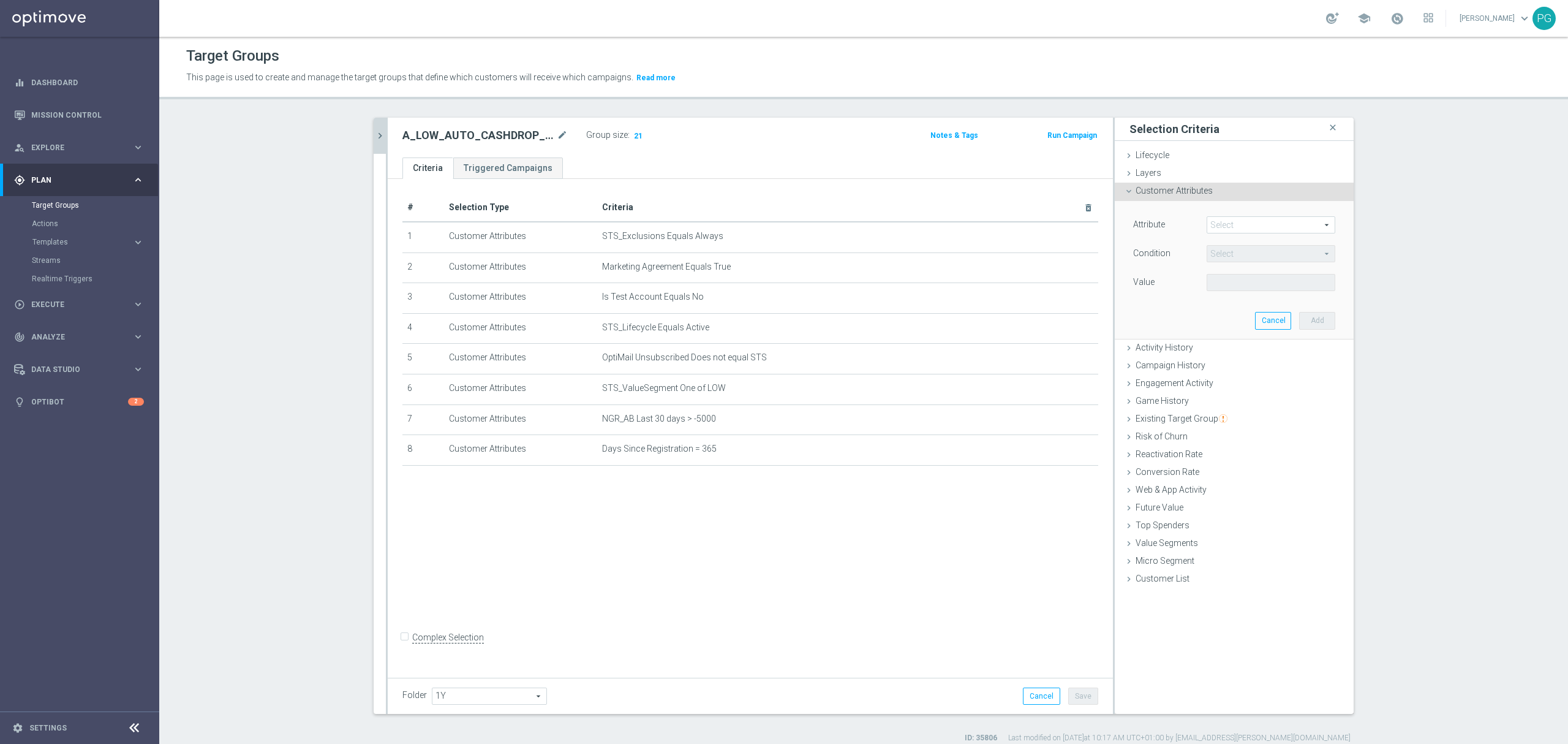
click at [1230, 226] on span at bounding box center [1270, 225] width 127 height 16
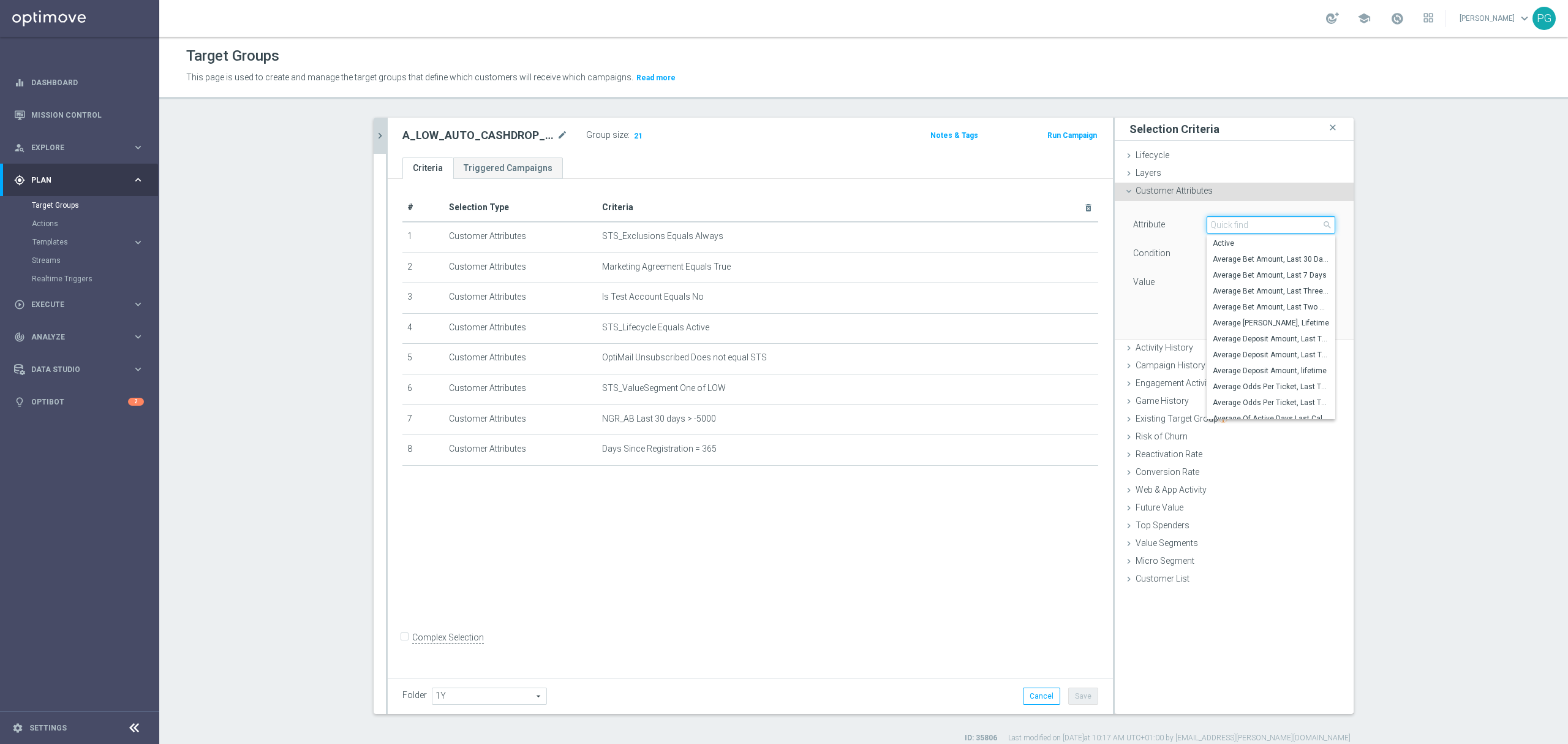
click at [1230, 226] on input "search" at bounding box center [1271, 224] width 129 height 17
paste input "email a"
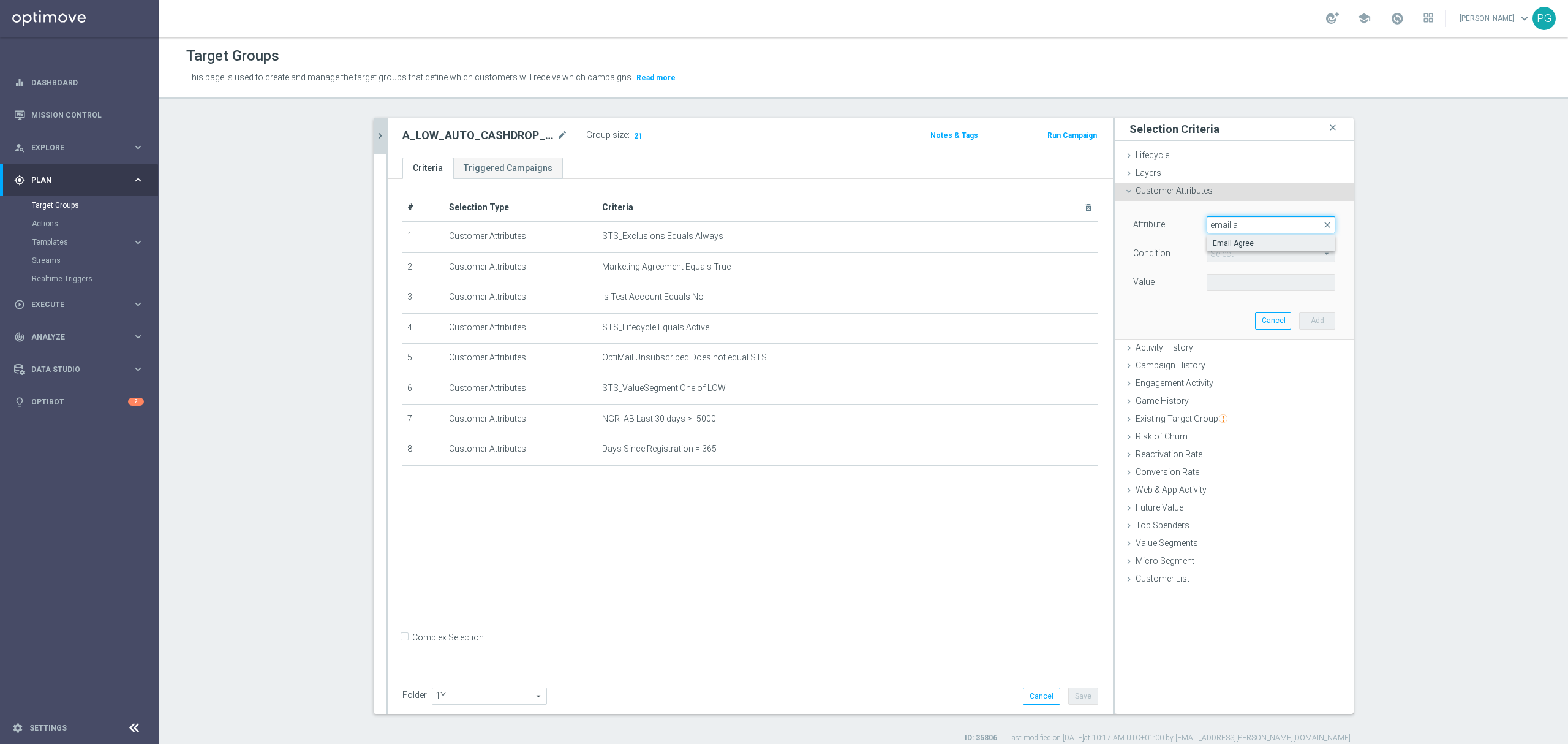
type input "email a"
click at [1231, 250] on label "Email Agree" at bounding box center [1271, 243] width 129 height 16
type input "Email Agree"
type input "Equals"
click at [1223, 284] on span at bounding box center [1270, 283] width 127 height 16
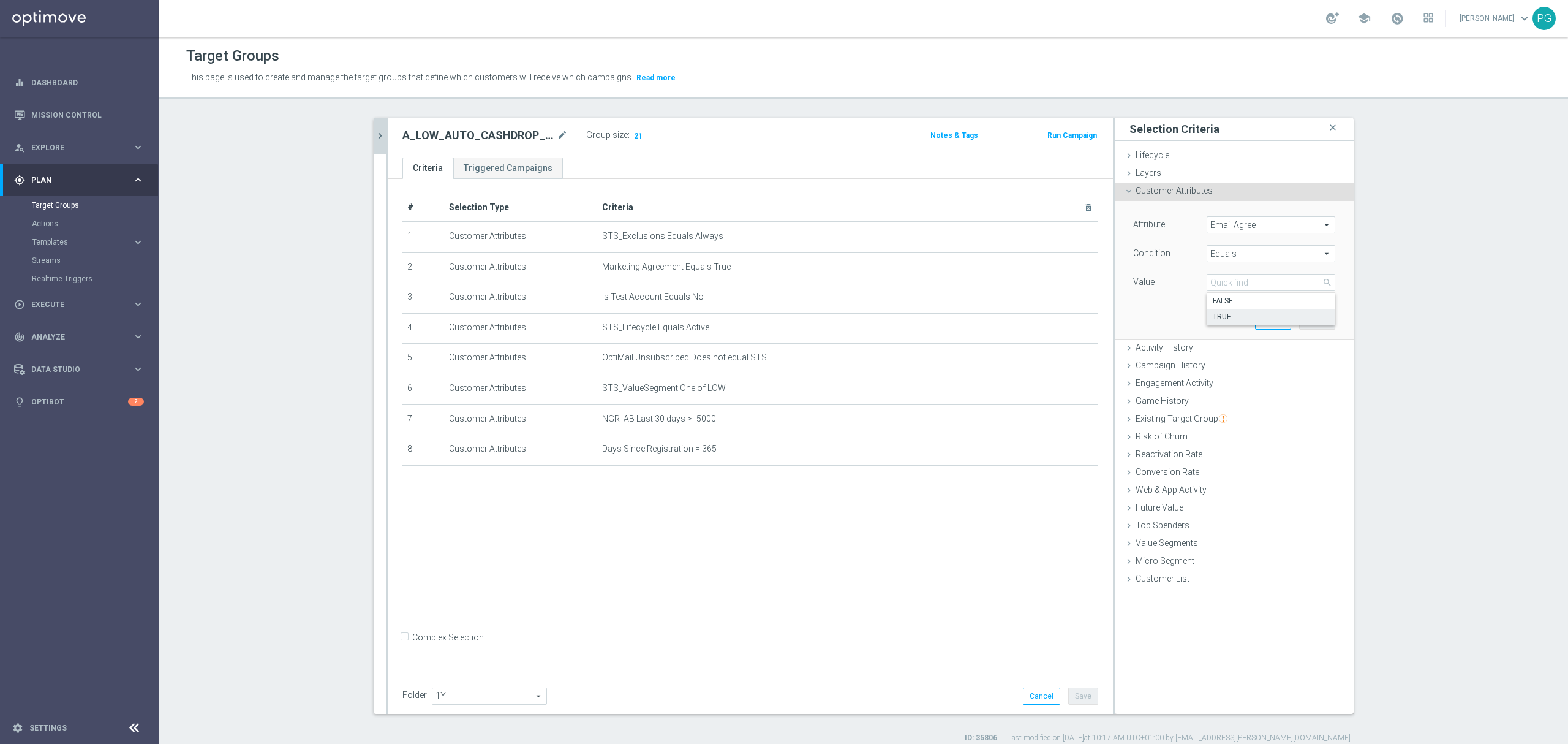
click at [1221, 310] on label "TRUE" at bounding box center [1271, 317] width 129 height 16
type input "TRUE"
click at [1311, 326] on button "Add" at bounding box center [1318, 320] width 36 height 17
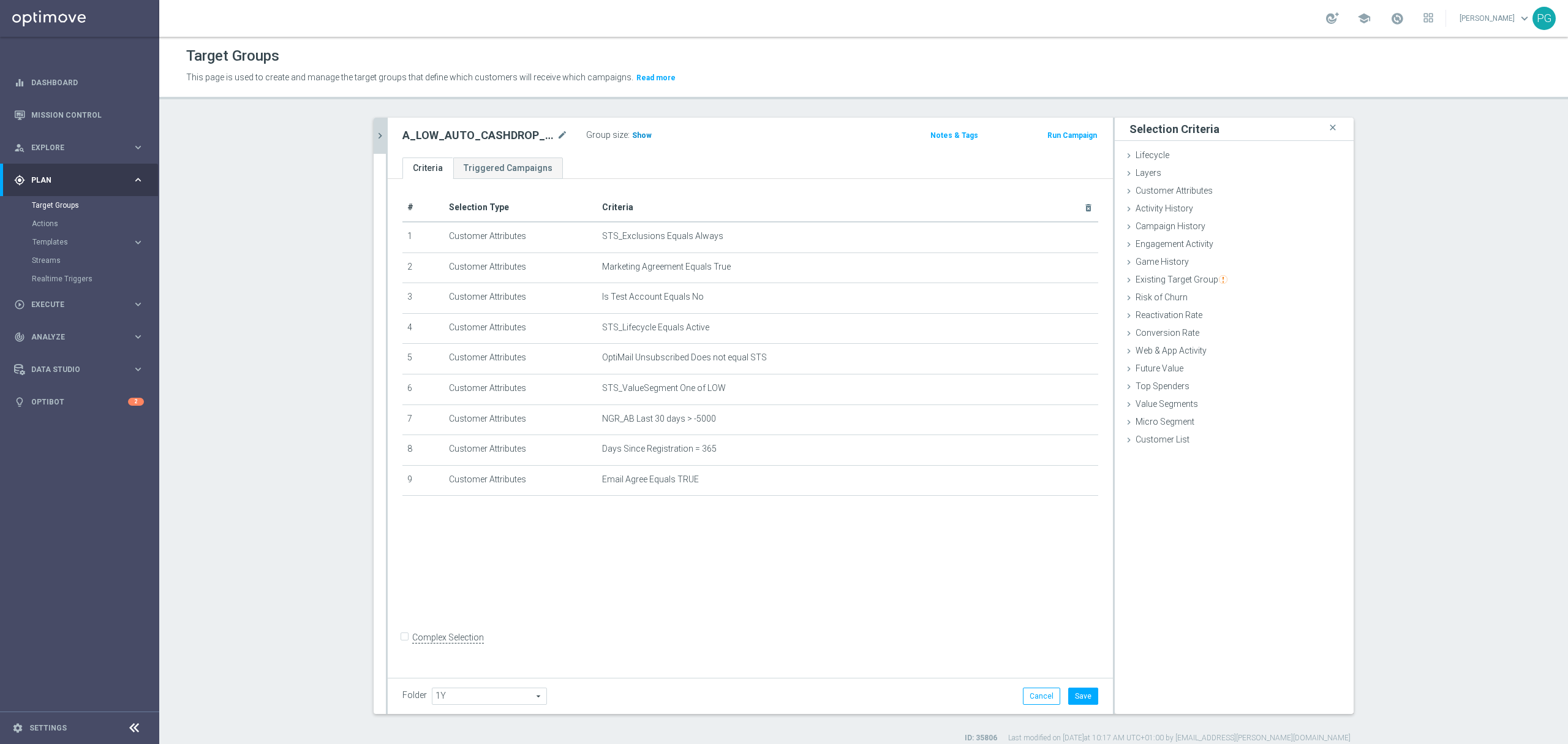
click at [643, 137] on h3 "Show" at bounding box center [642, 135] width 22 height 13
click at [1078, 692] on button "Save" at bounding box center [1083, 696] width 30 height 17
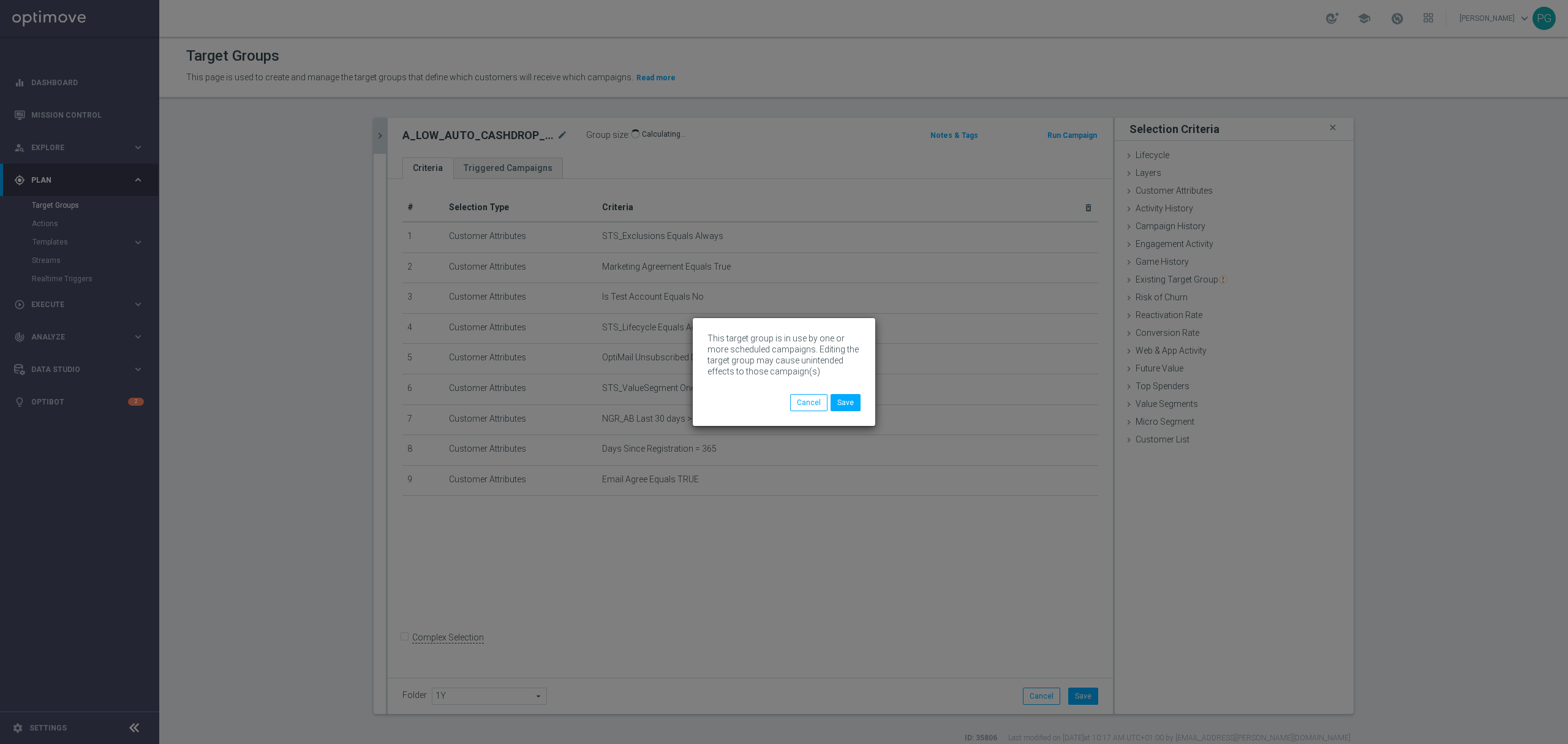
click at [376, 145] on div "This target group is in use by one or more scheduled campaigns. Editing the tar…" at bounding box center [784, 372] width 1568 height 744
click at [854, 402] on button "Save" at bounding box center [846, 402] width 30 height 17
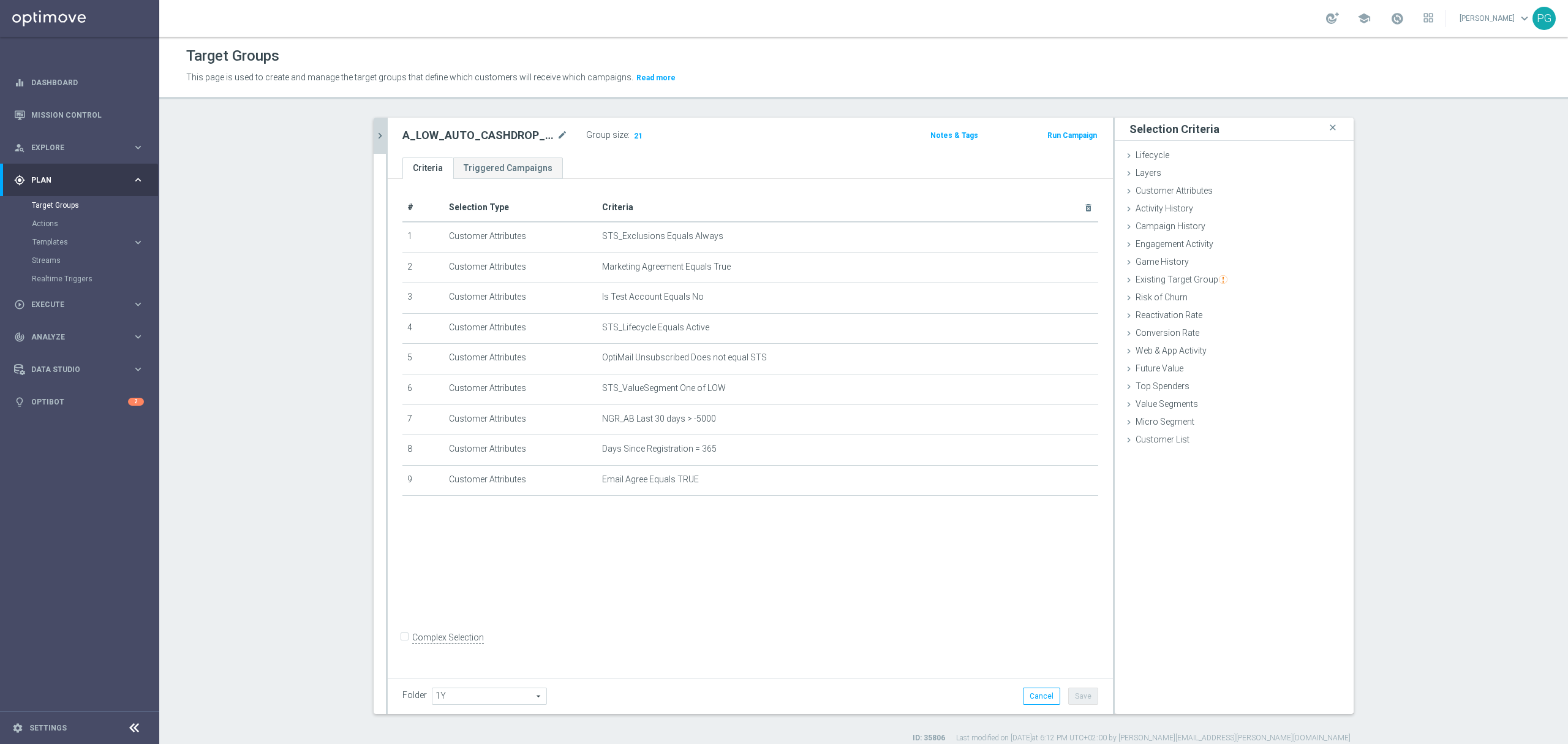
click at [378, 126] on button "chevron_right" at bounding box center [380, 136] width 12 height 36
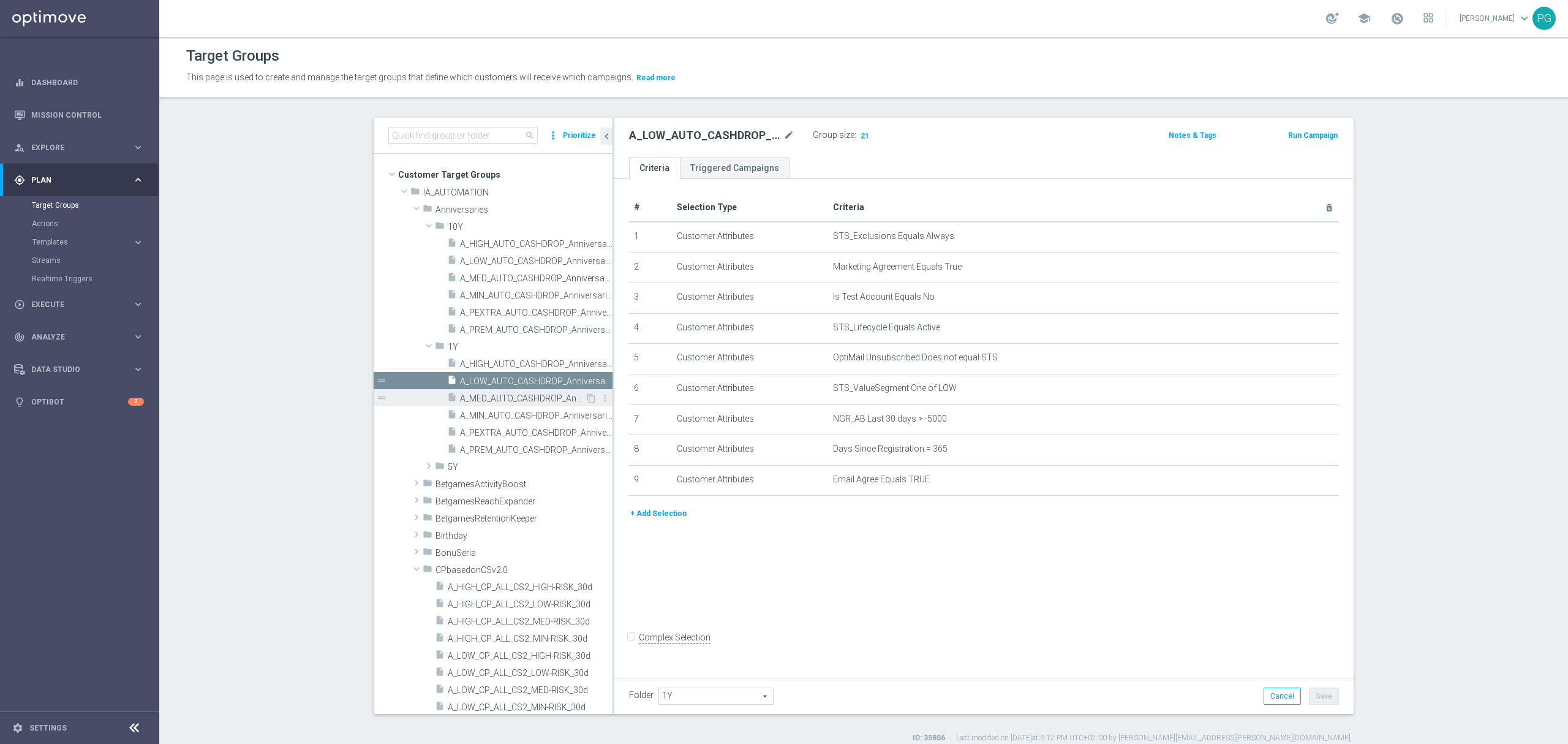
click at [518, 396] on span "A_MED_AUTO_CASHDROP_Anniversaries-1Y_50PLN_once" at bounding box center [522, 398] width 125 height 10
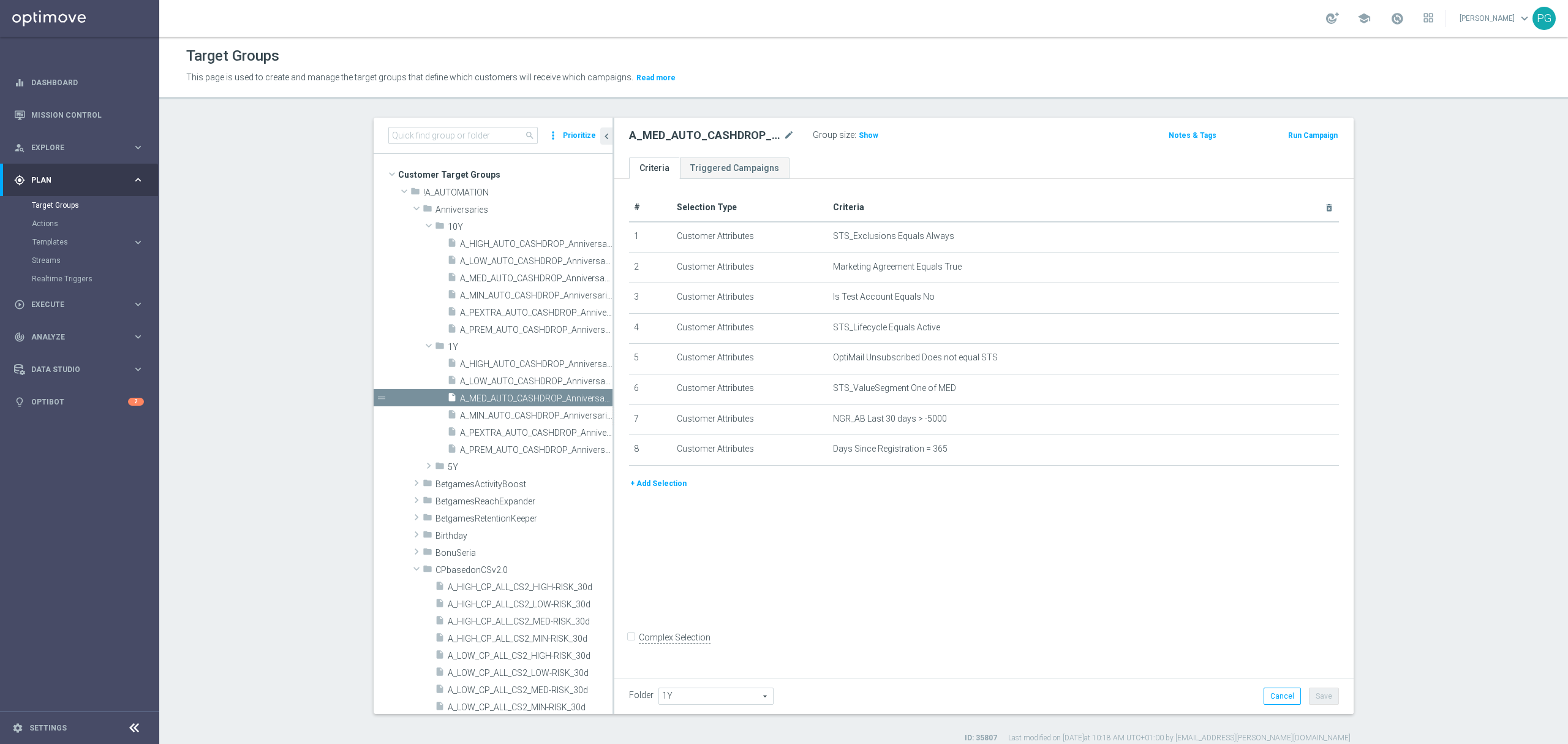
click at [669, 488] on button "+ Add Selection" at bounding box center [658, 483] width 59 height 13
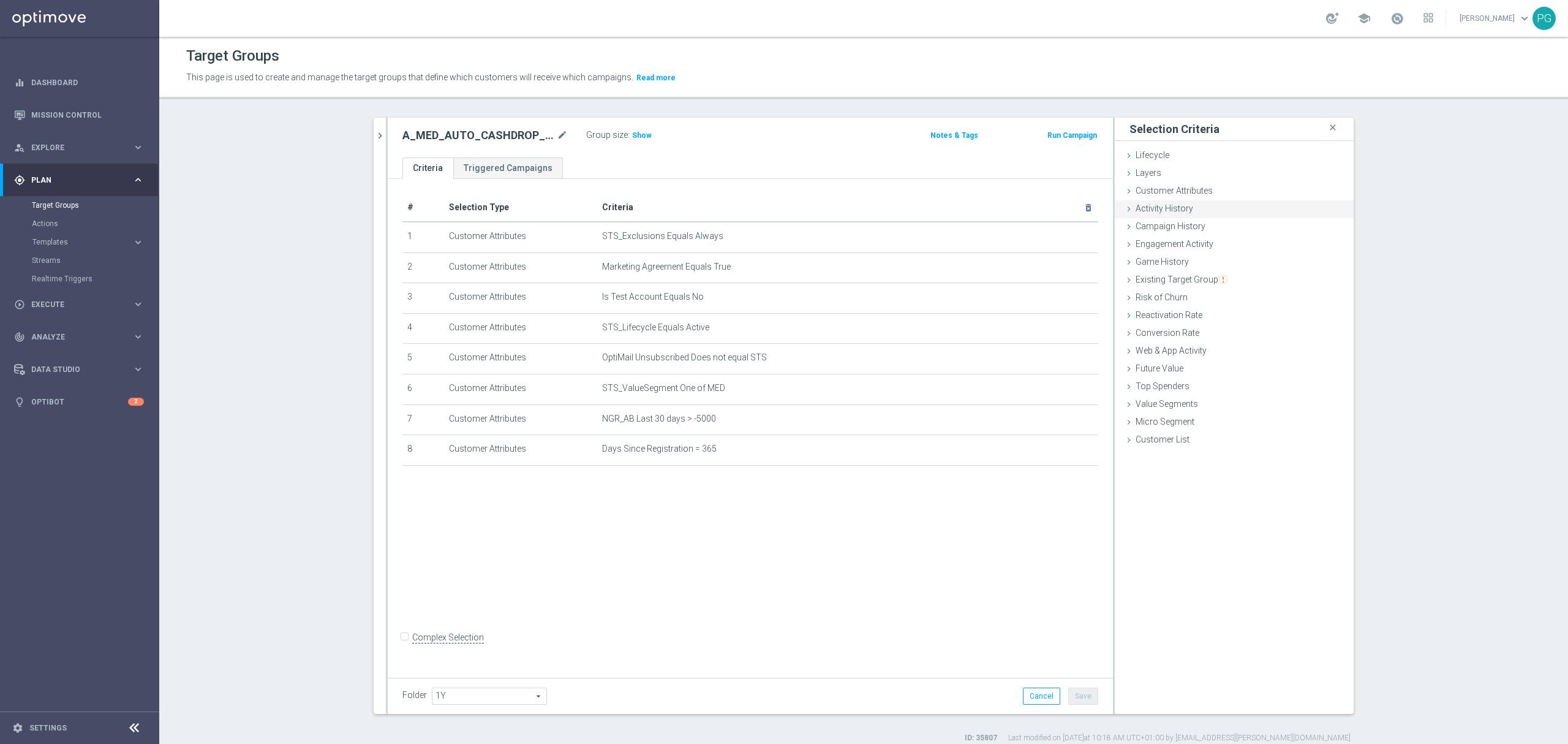
click at [1133, 201] on div "Activity History done" at bounding box center [1234, 209] width 239 height 18
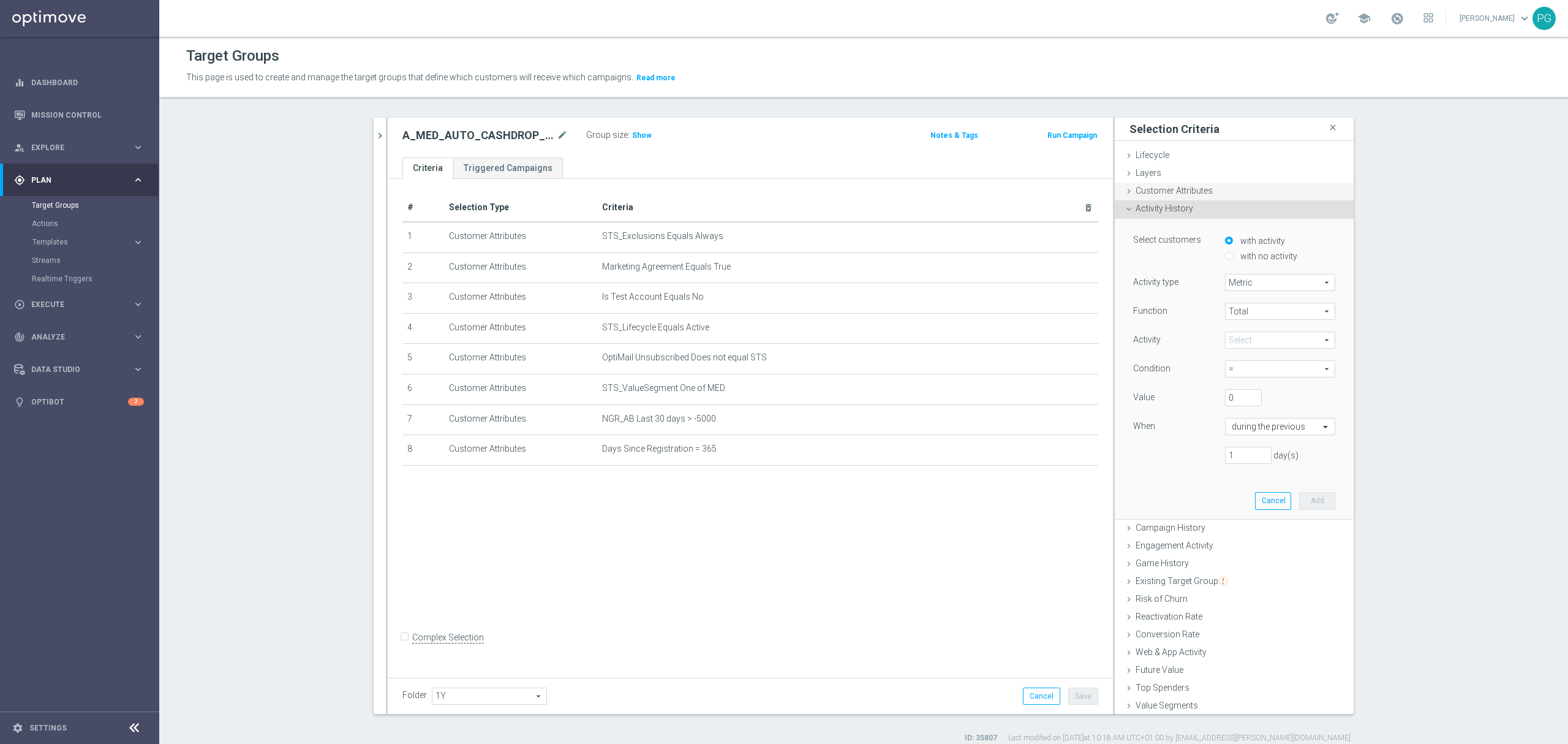
click at [1160, 197] on div "Customer Attributes done selection saved" at bounding box center [1234, 191] width 239 height 18
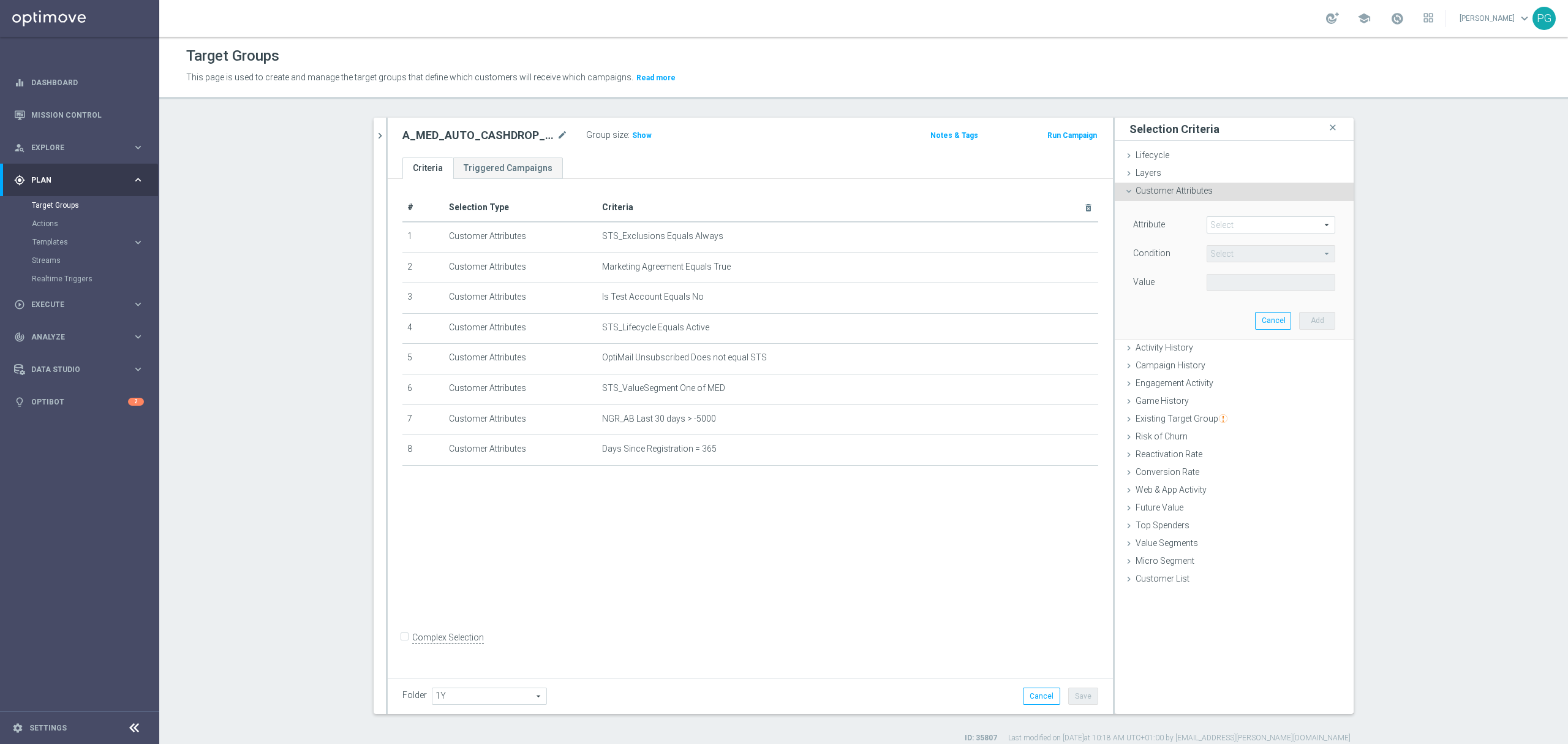
click at [1209, 228] on span at bounding box center [1270, 225] width 127 height 16
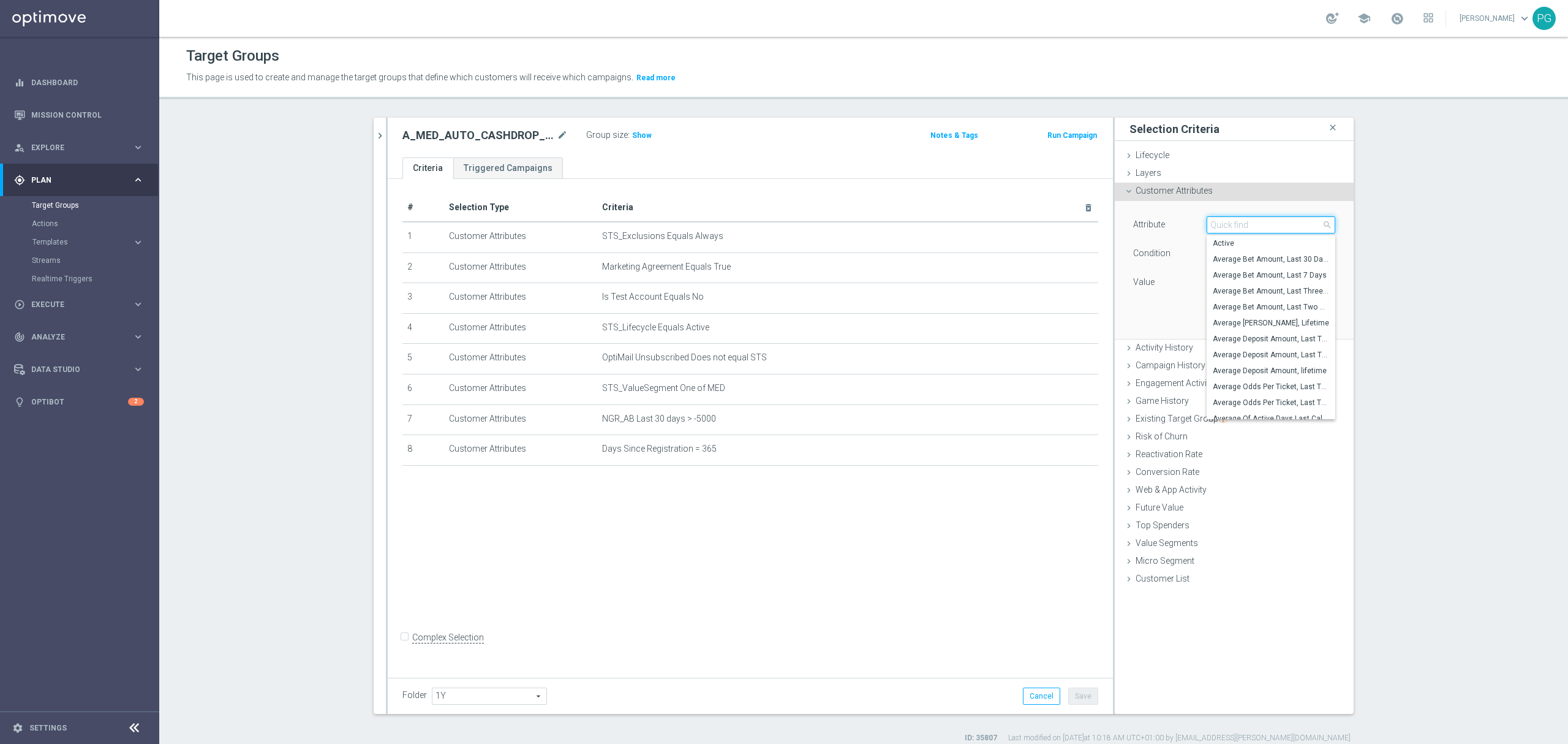
click at [1209, 228] on input "search" at bounding box center [1271, 224] width 129 height 17
paste input "email a"
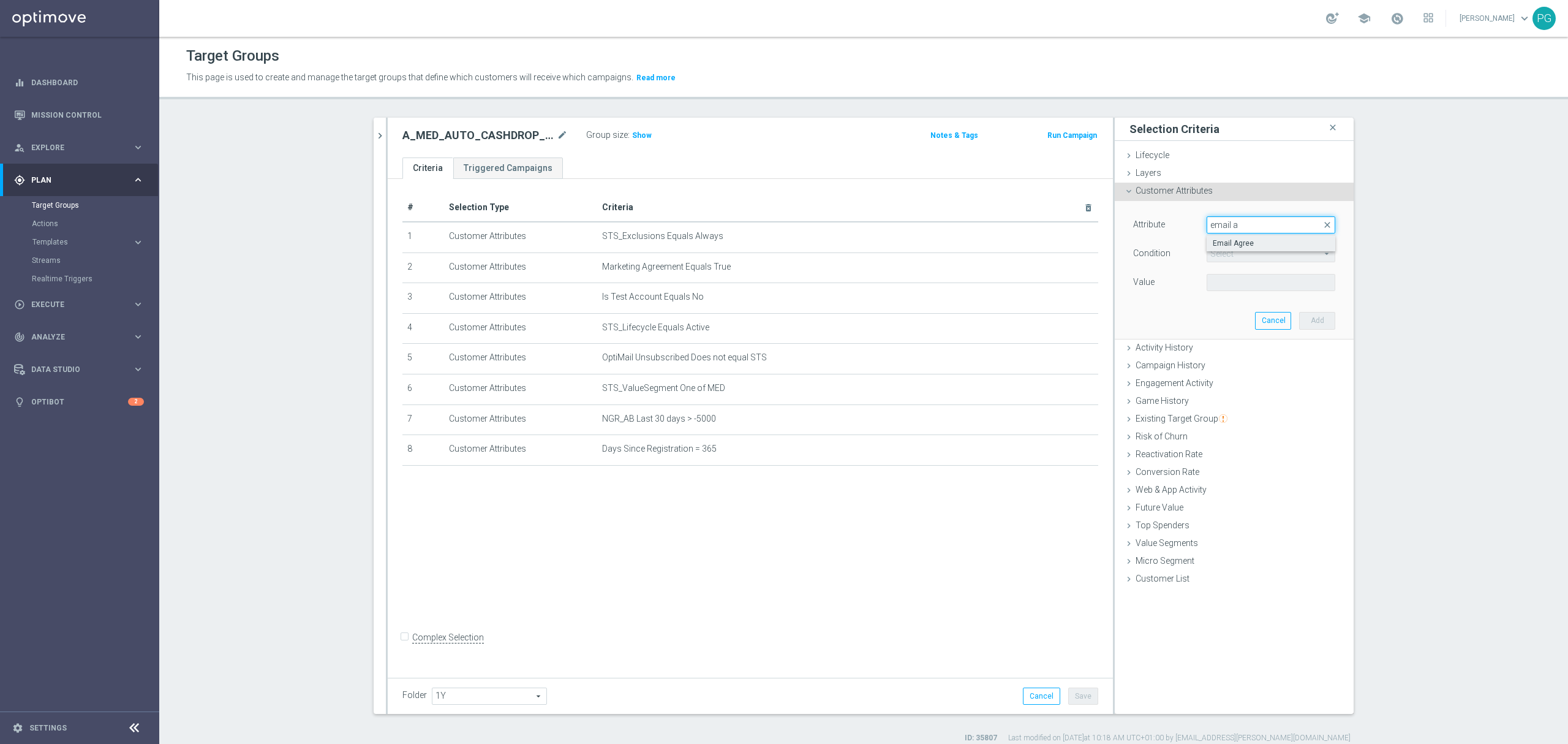
type input "email a"
click at [1211, 238] on label "Email Agree" at bounding box center [1271, 243] width 129 height 16
type input "Email Agree"
type input "Equals"
click at [1223, 284] on span at bounding box center [1270, 283] width 127 height 16
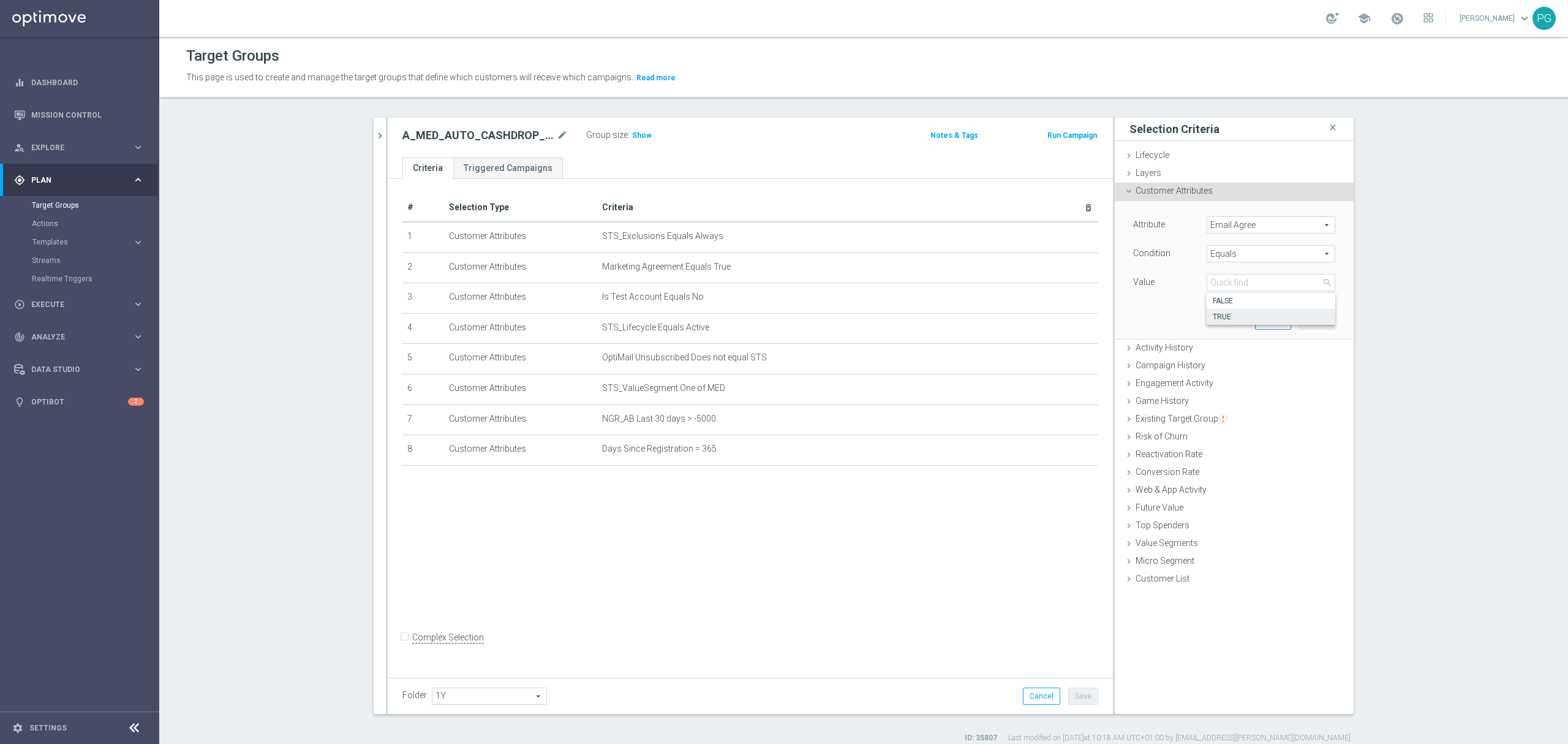
click at [1228, 314] on span "TRUE" at bounding box center [1271, 316] width 116 height 10
type input "TRUE"
click at [1316, 319] on button "Add" at bounding box center [1318, 320] width 36 height 17
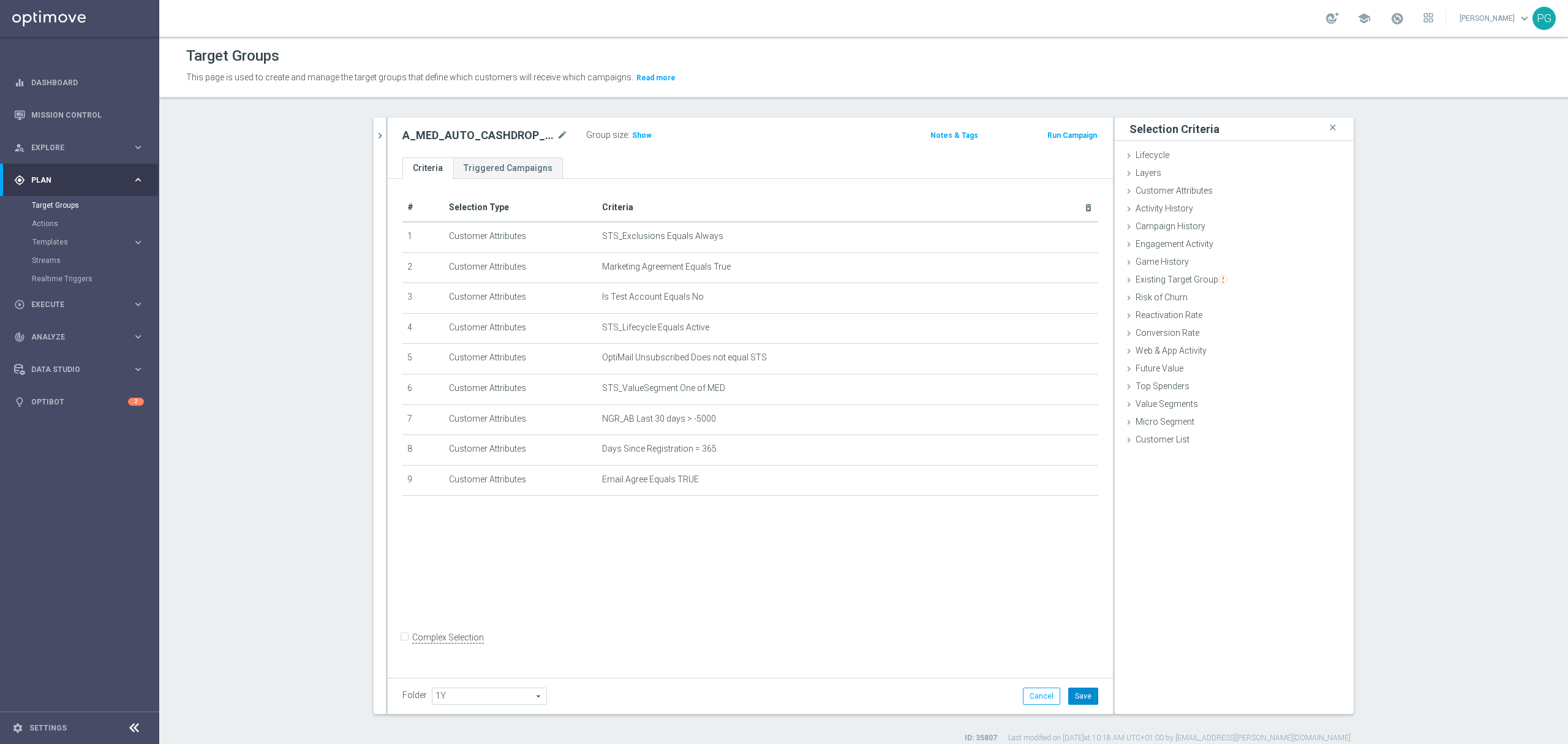
click at [1079, 695] on button "Save" at bounding box center [1083, 696] width 30 height 17
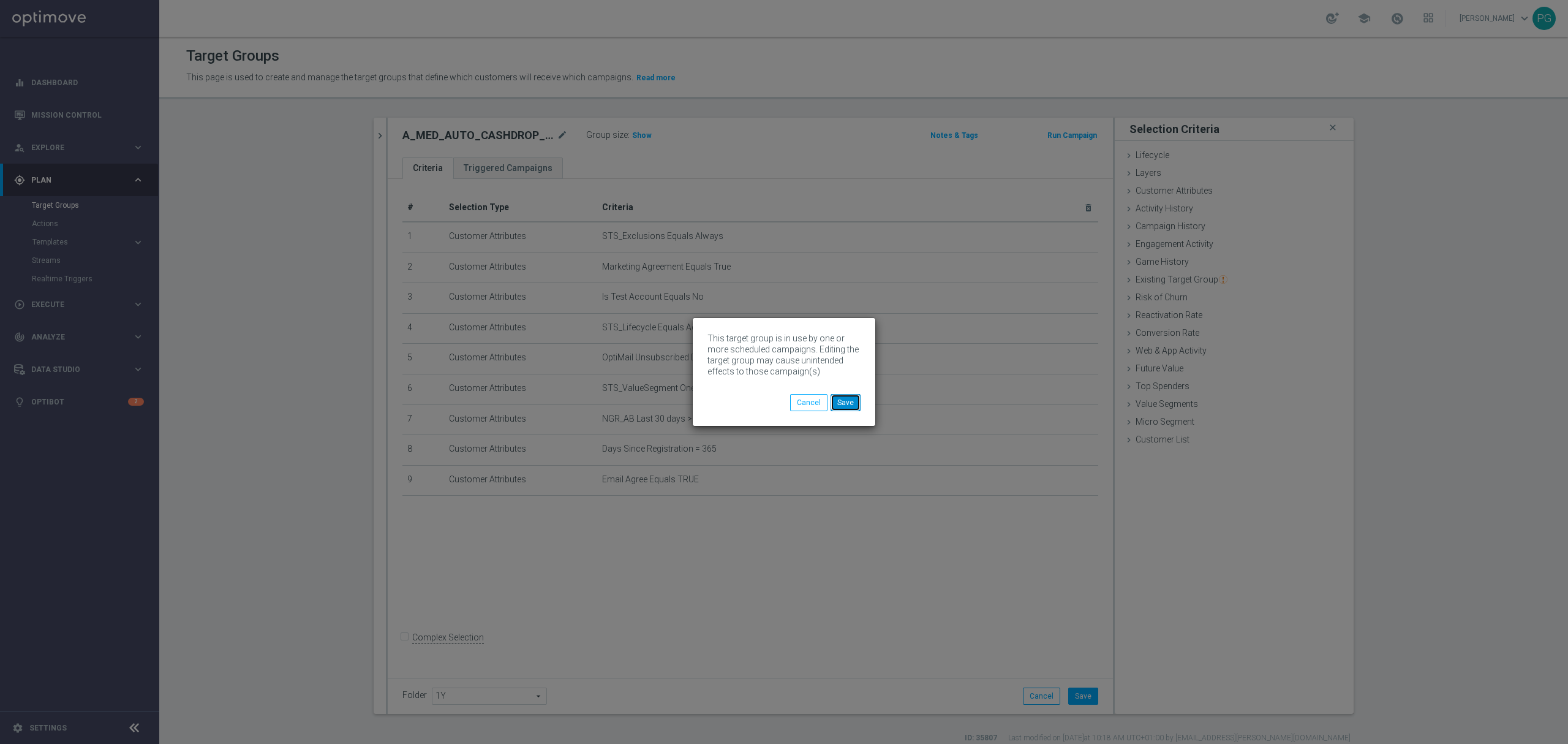
click at [849, 403] on button "Save" at bounding box center [846, 402] width 30 height 17
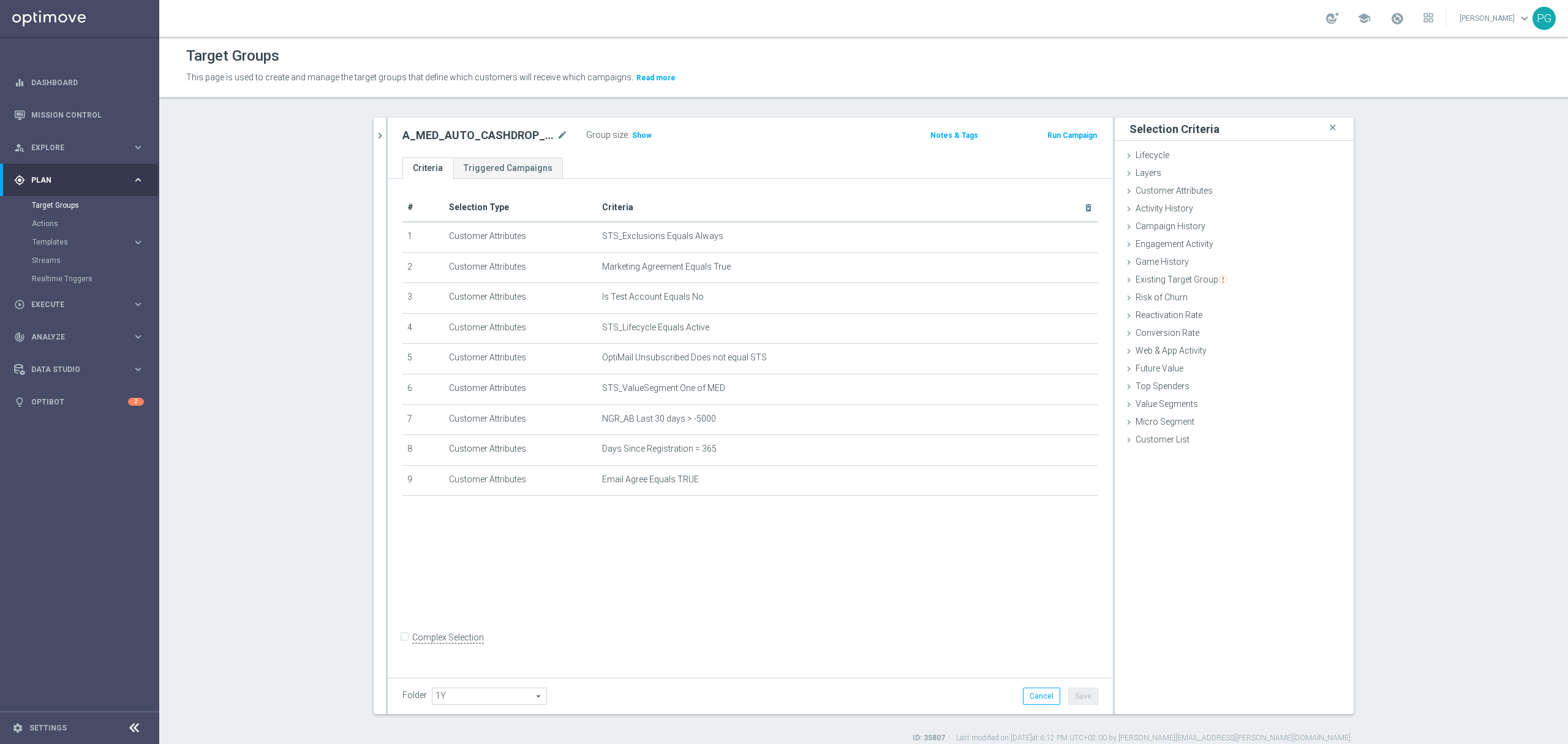
click at [386, 136] on div at bounding box center [386, 415] width 2 height 596
click at [378, 135] on icon "chevron_right" at bounding box center [380, 135] width 11 height 11
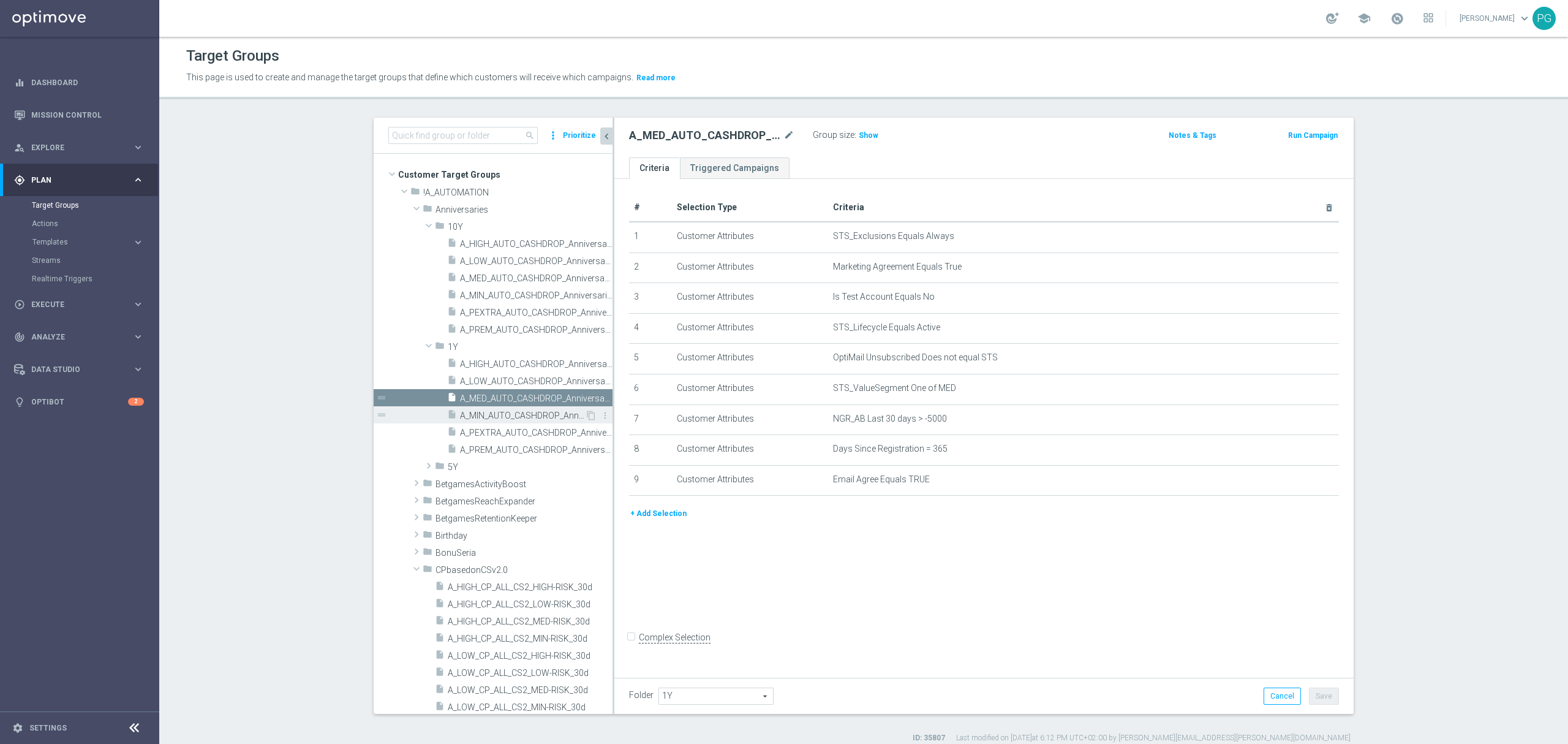
click at [485, 423] on div "insert_drive_file A_MIN_AUTO_CASHDROP_Anniversaries-1Y_10PLN_once" at bounding box center [516, 414] width 138 height 17
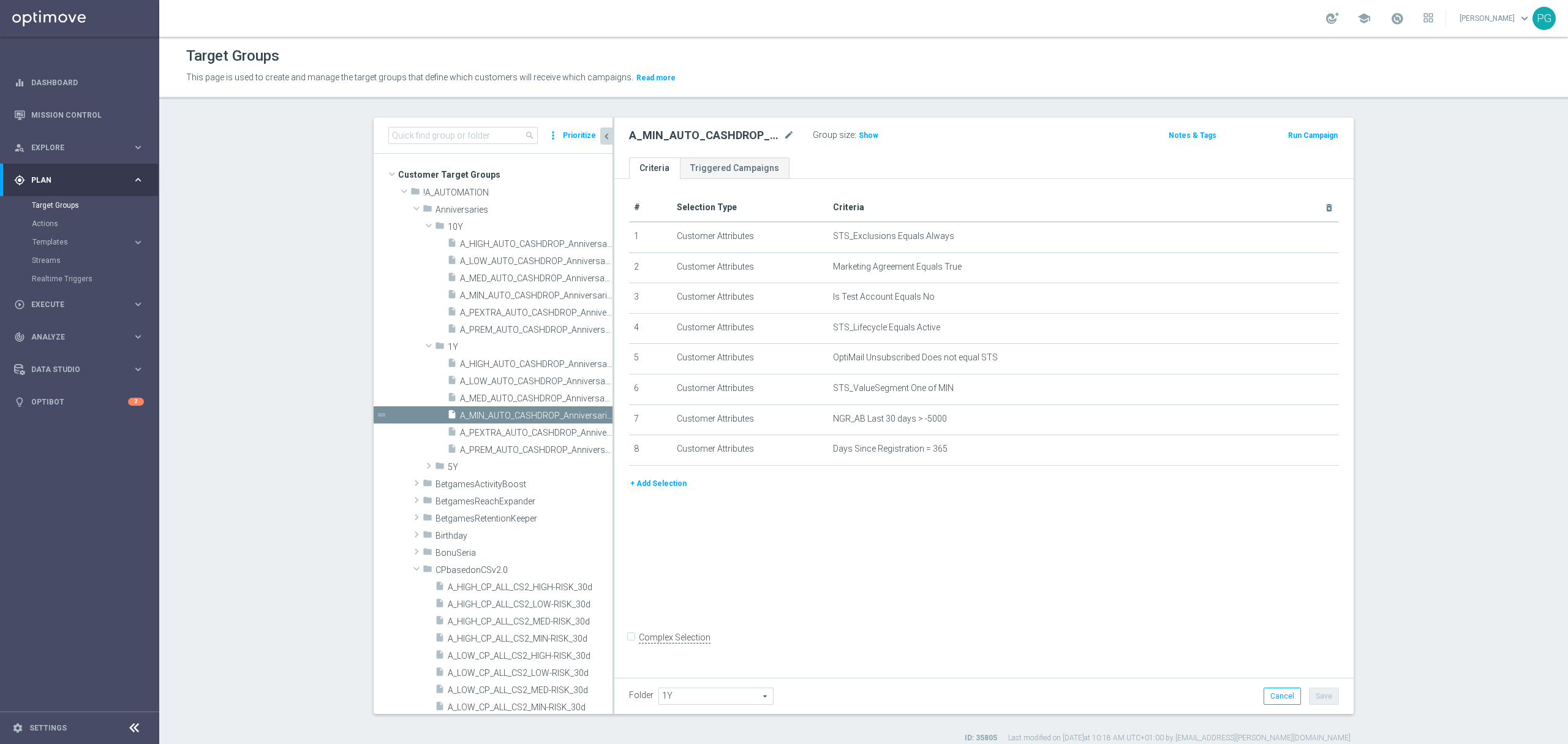
click at [657, 489] on button "+ Add Selection" at bounding box center [658, 483] width 59 height 13
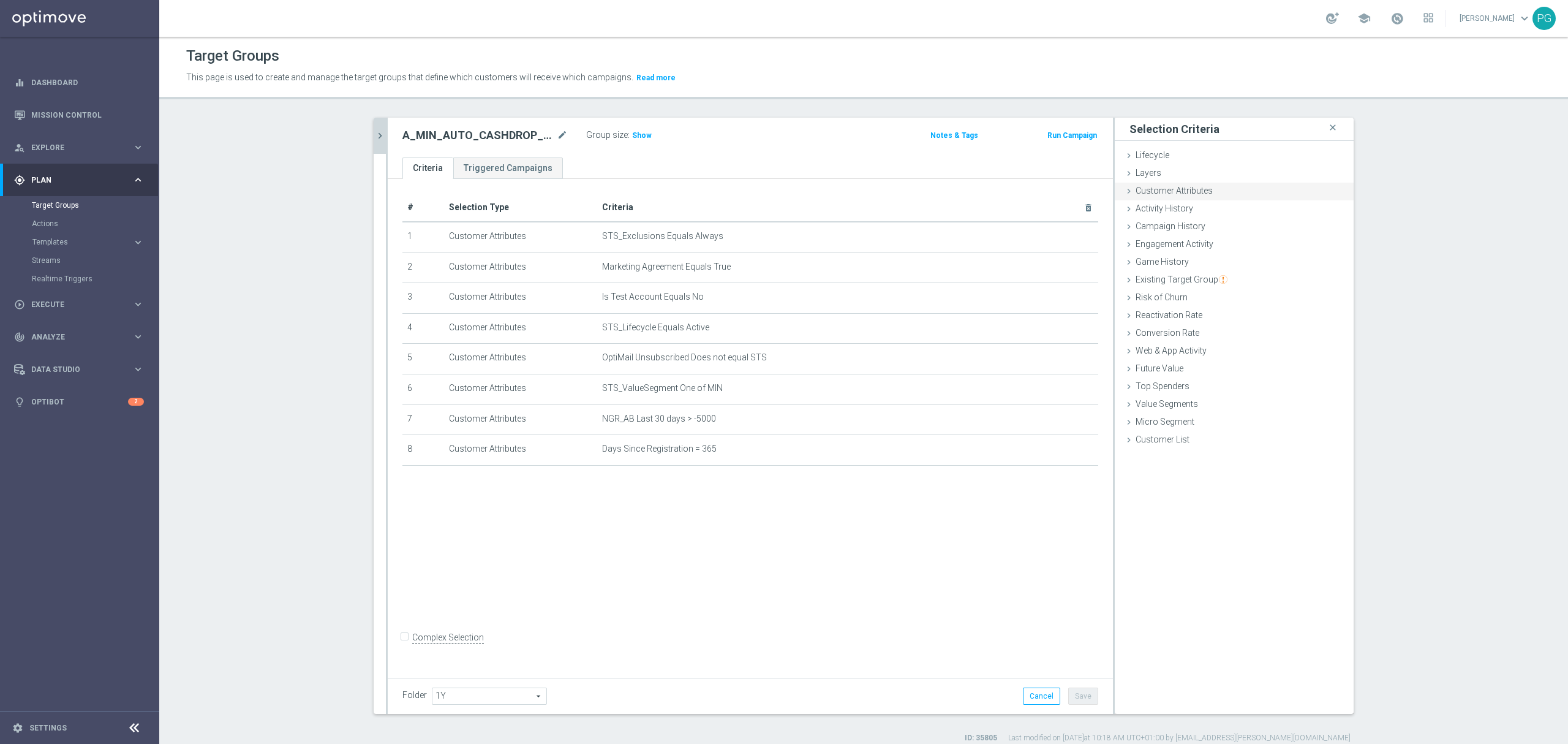
click at [1185, 192] on span "Customer Attributes" at bounding box center [1174, 191] width 77 height 10
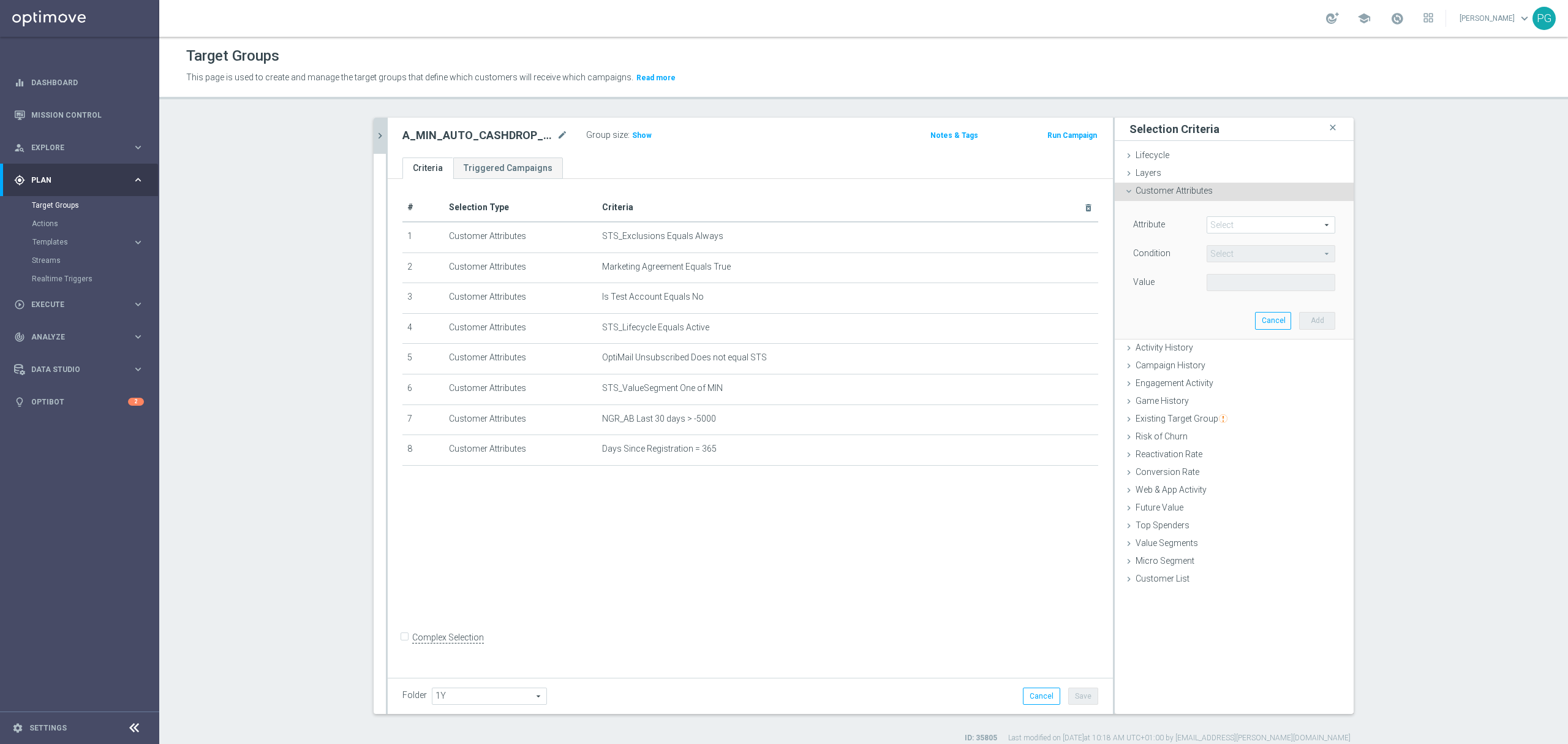
click at [1221, 222] on span at bounding box center [1270, 225] width 127 height 16
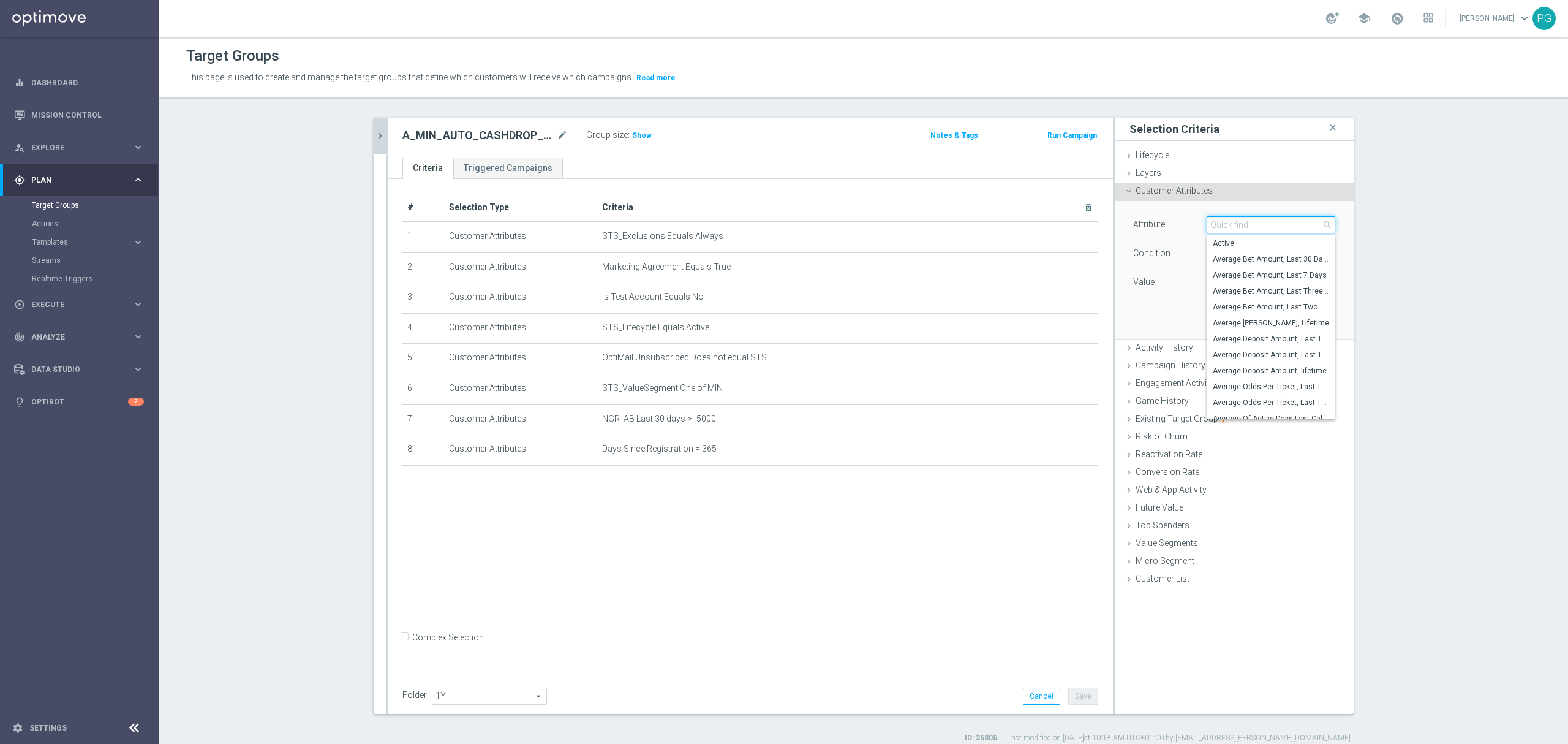
click at [1221, 222] on input "search" at bounding box center [1271, 224] width 129 height 17
paste input "email a"
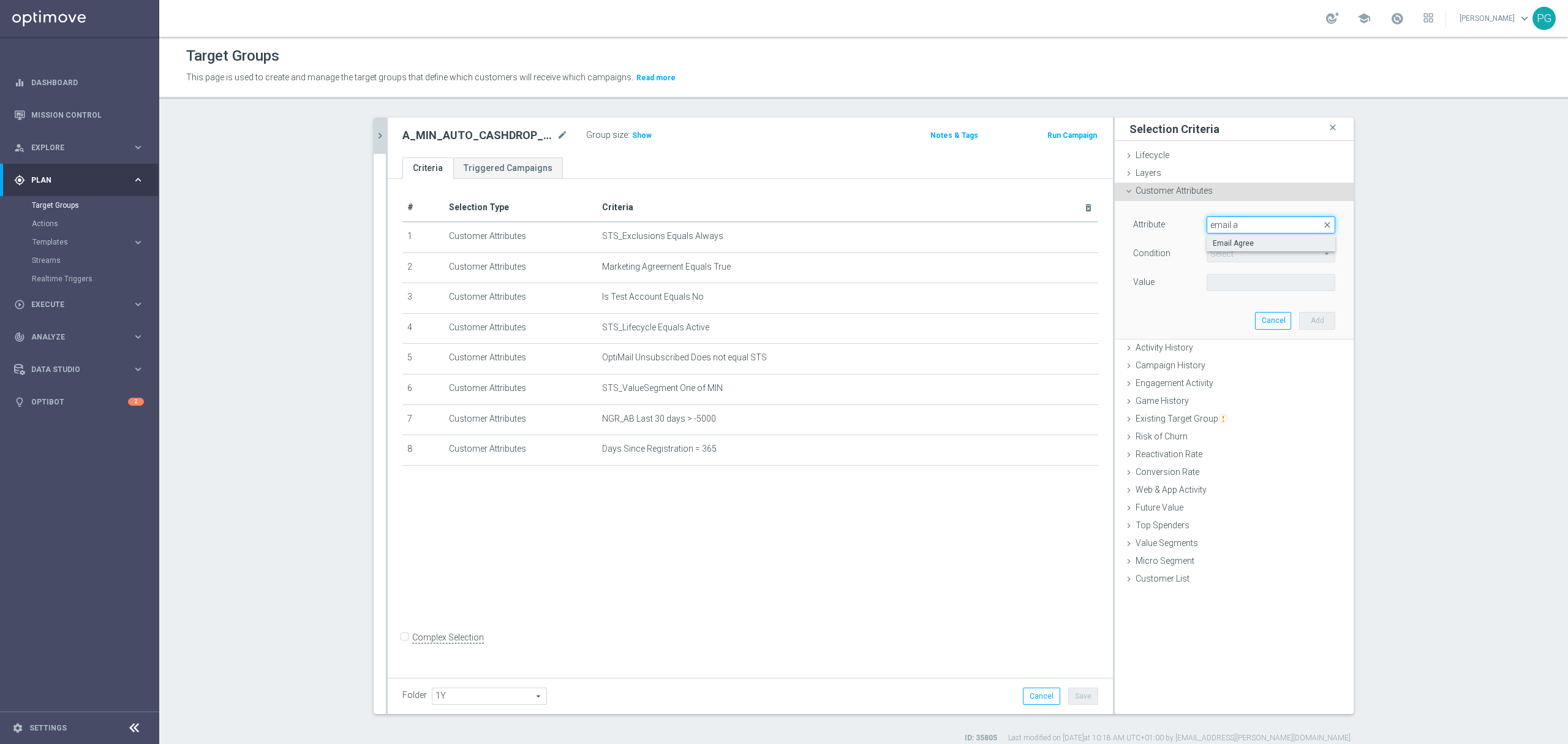
type input "email a"
click at [1223, 240] on span "Email Agree" at bounding box center [1271, 243] width 116 height 10
type input "Email Agree"
type input "Equals"
click at [1221, 279] on span at bounding box center [1270, 283] width 127 height 16
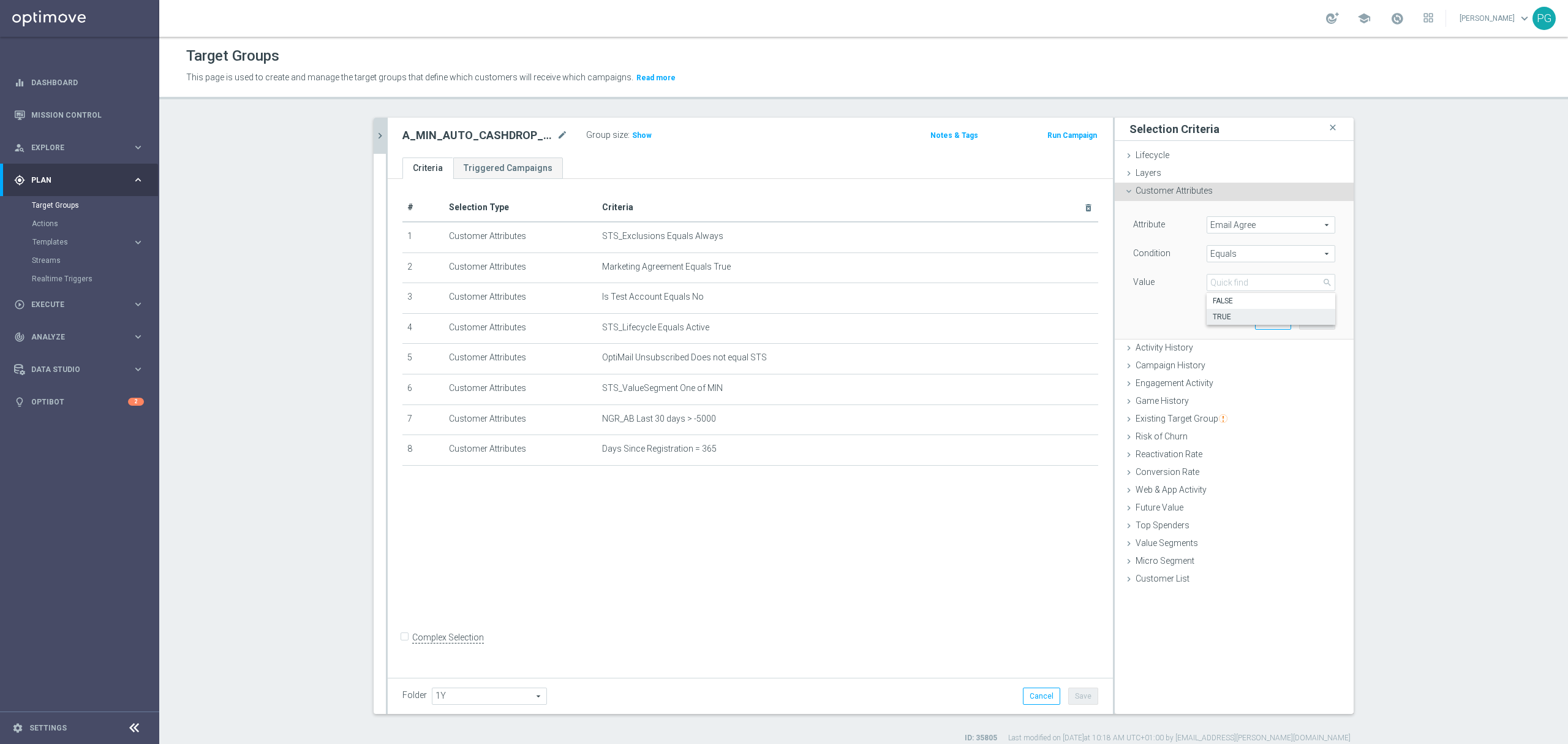
click at [1223, 311] on label "TRUE" at bounding box center [1271, 317] width 129 height 16
type input "TRUE"
click at [1323, 323] on button "Add" at bounding box center [1318, 320] width 36 height 17
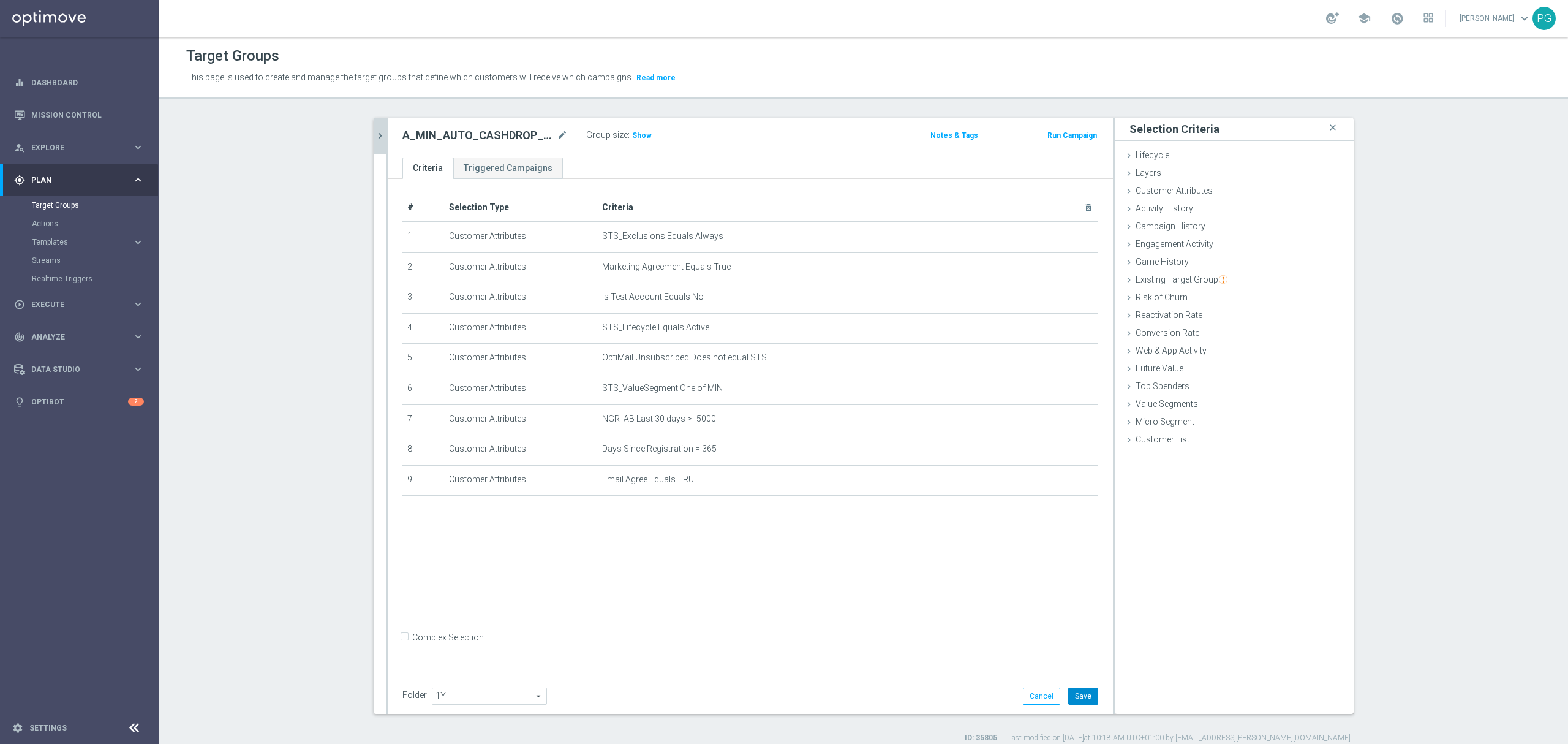
click at [1072, 698] on button "Save" at bounding box center [1083, 696] width 30 height 17
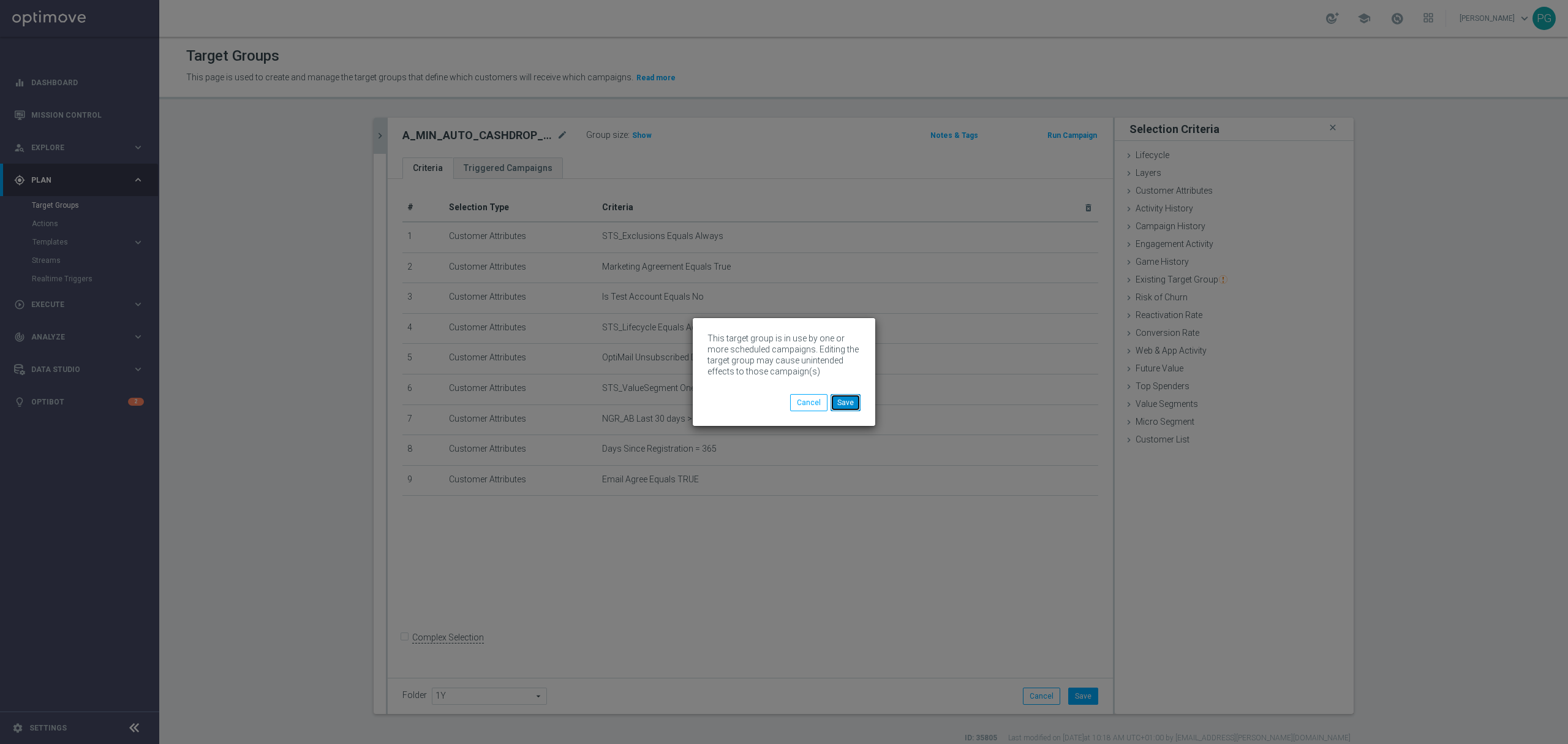
click at [858, 405] on button "Save" at bounding box center [846, 402] width 30 height 17
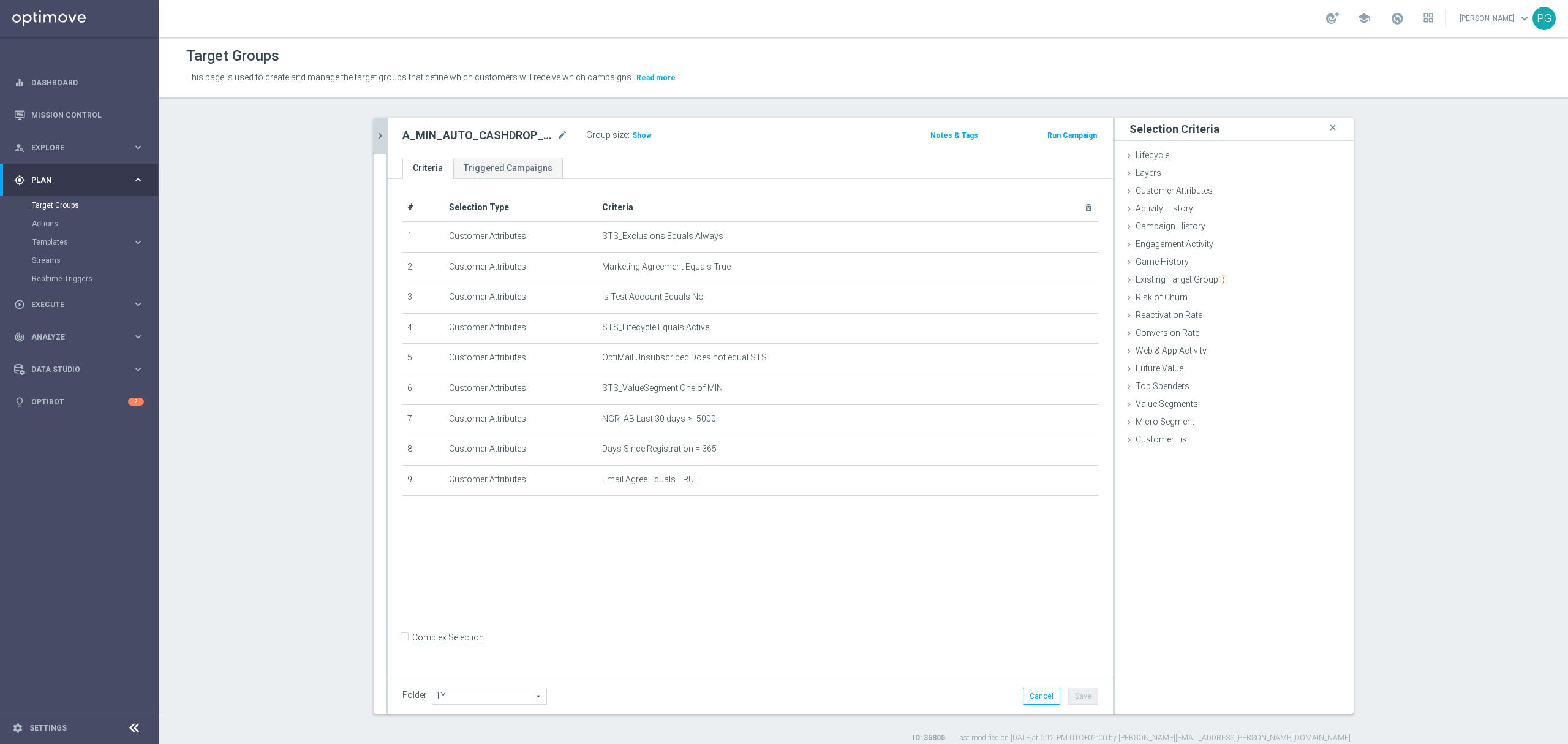
click at [374, 135] on icon "chevron_right" at bounding box center [380, 135] width 11 height 11
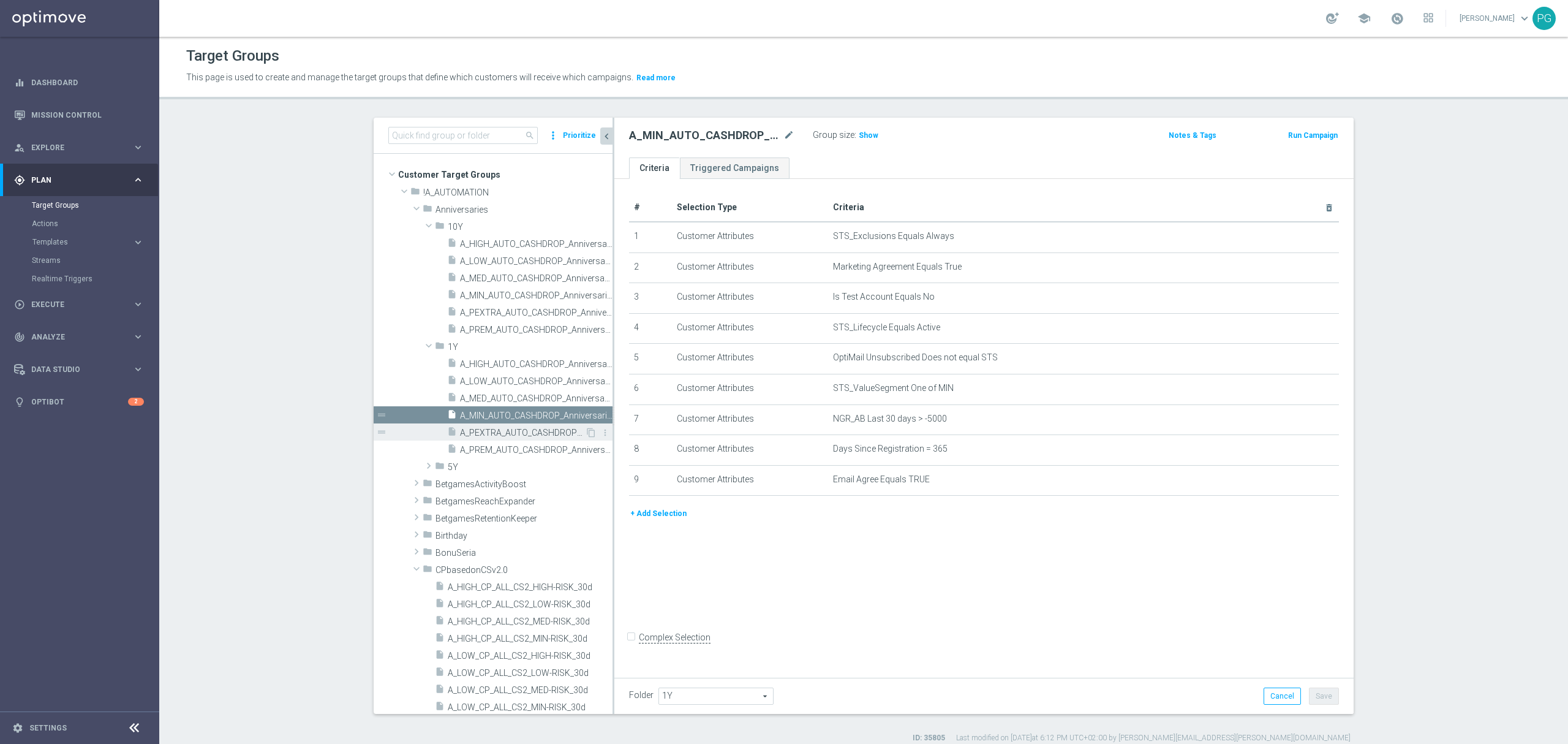
click at [503, 432] on span "A_PEXTRA_AUTO_CASHDROP_Anniversaries-1Y_400PLN_once" at bounding box center [522, 432] width 125 height 10
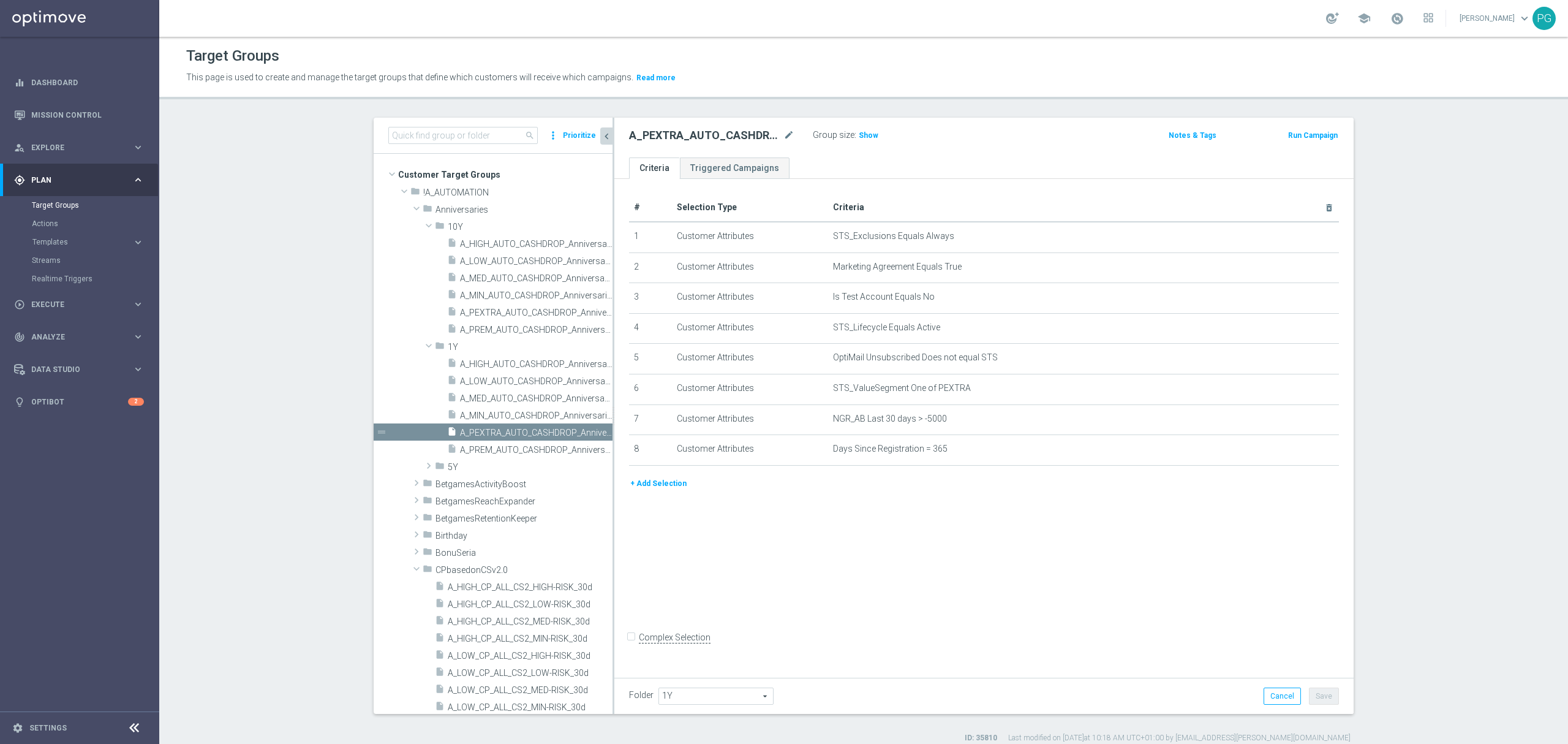
click at [655, 489] on button "+ Add Selection" at bounding box center [658, 483] width 59 height 13
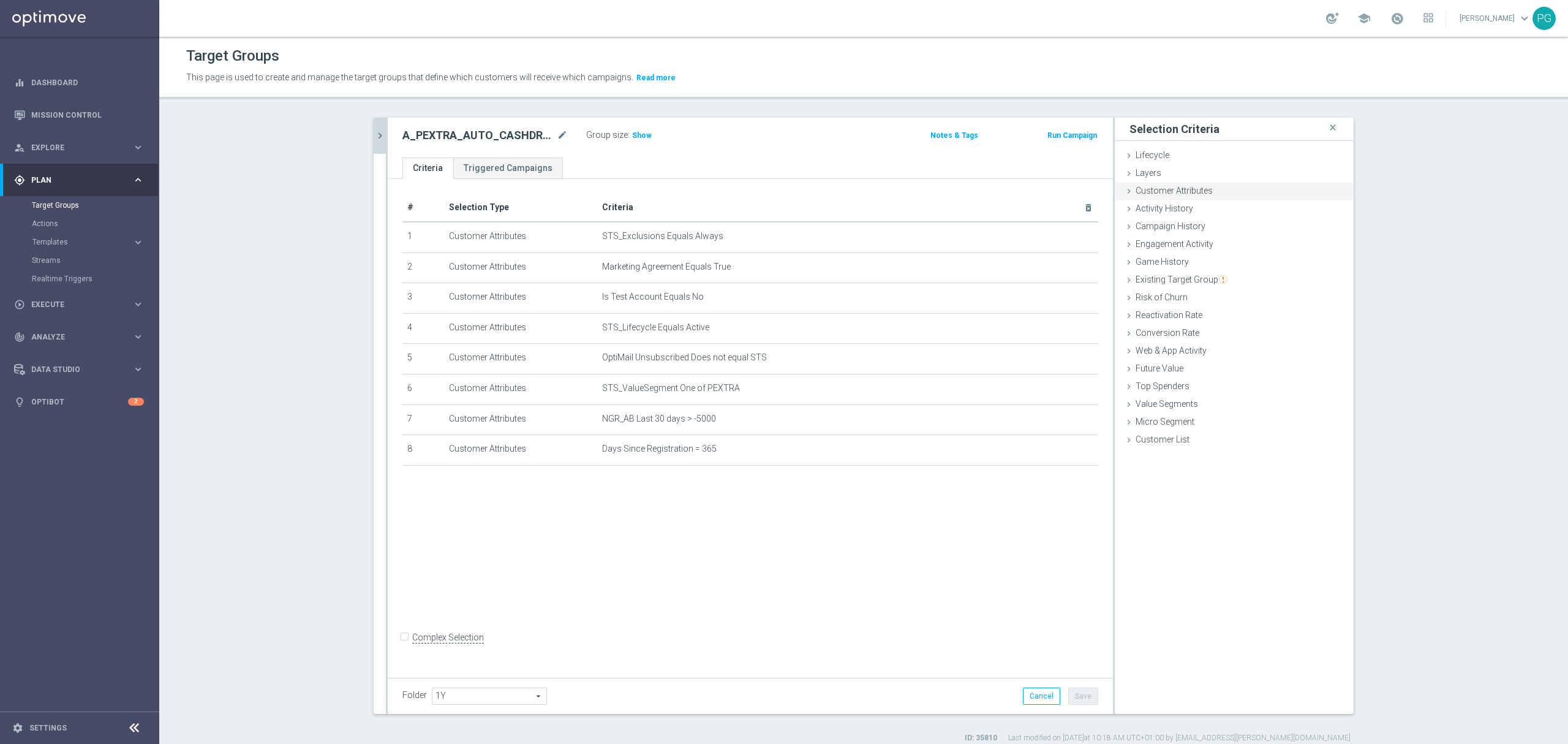
click at [1230, 187] on div "Customer Attributes done selection saved" at bounding box center [1234, 191] width 239 height 18
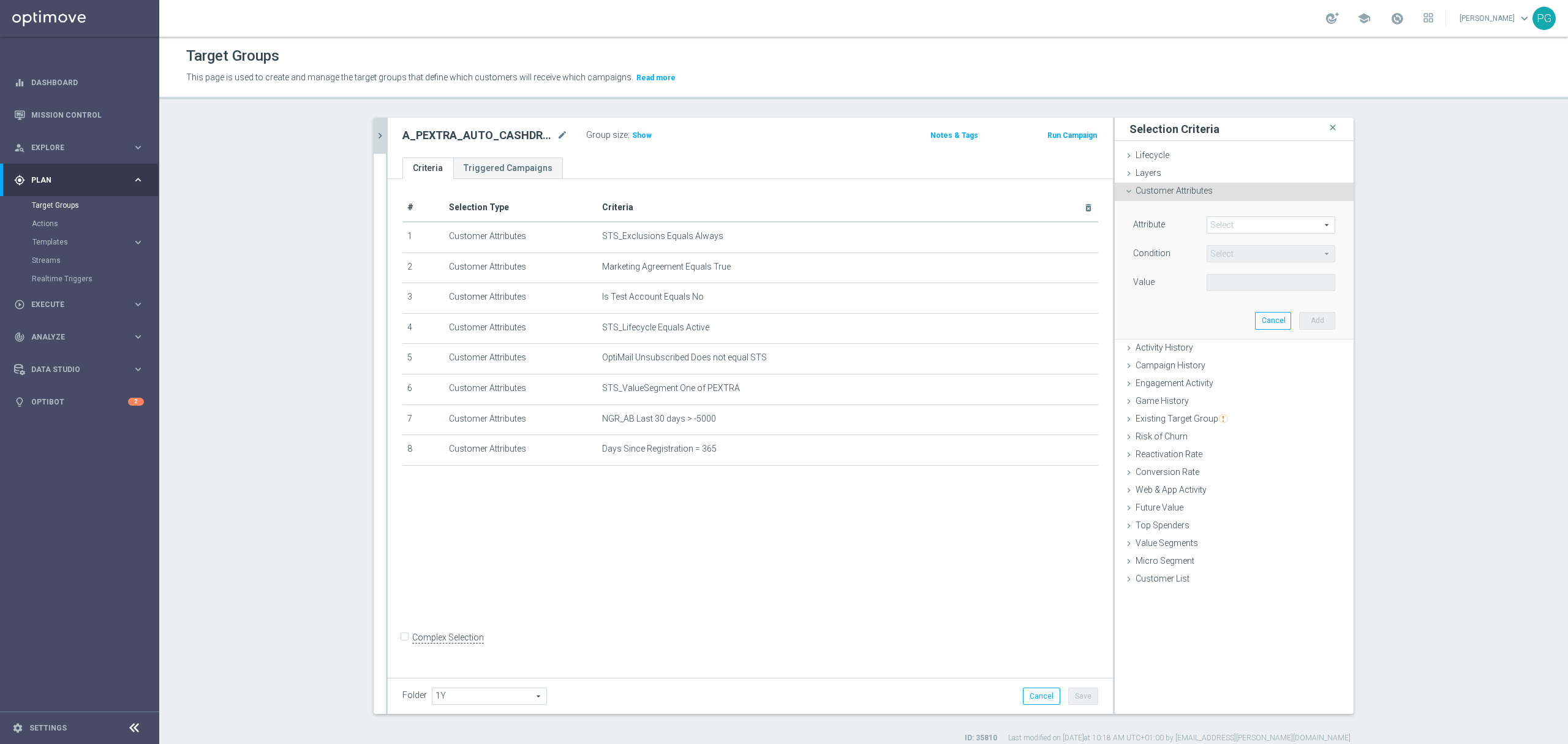
click at [1217, 223] on span at bounding box center [1270, 225] width 127 height 16
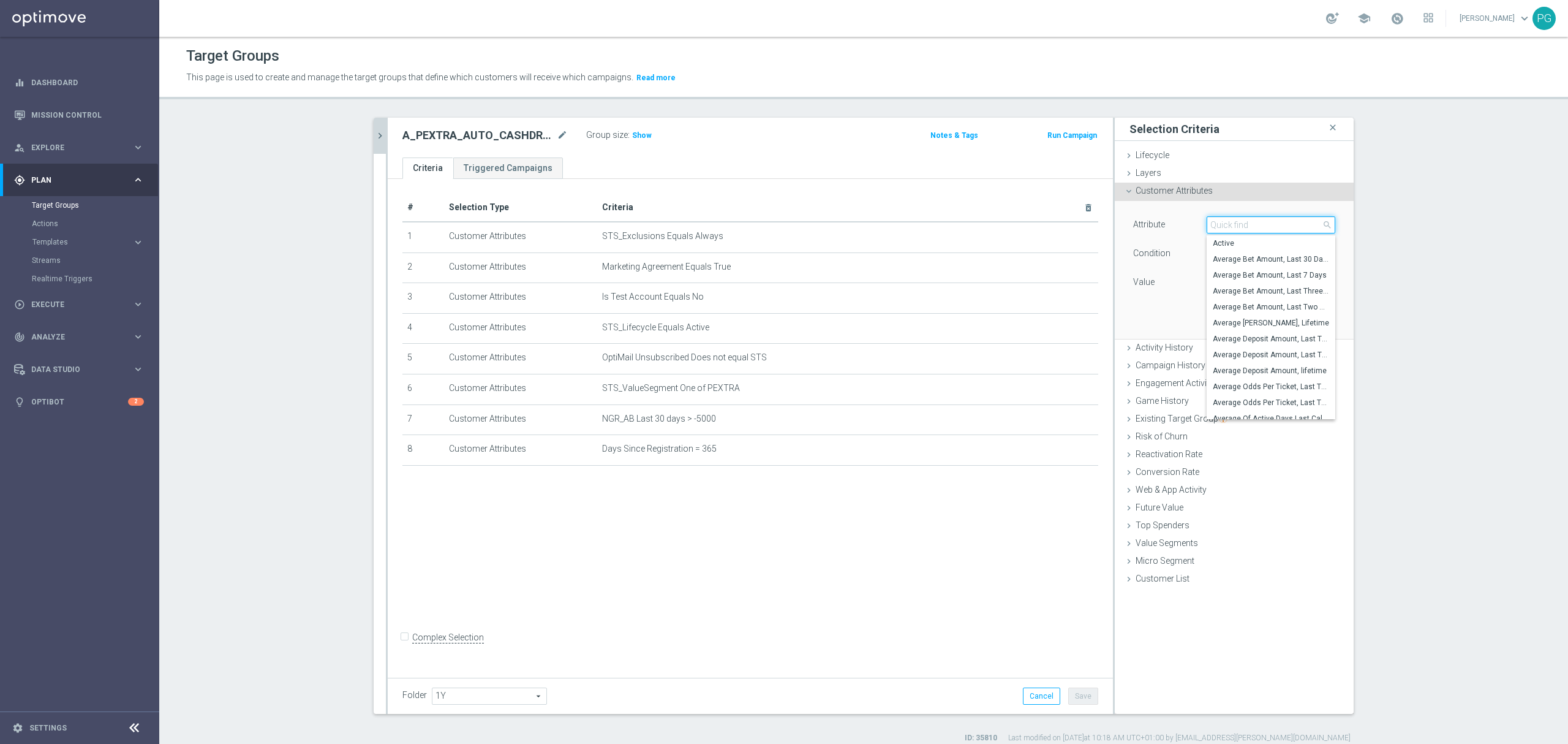
click at [1217, 223] on input "search" at bounding box center [1271, 224] width 129 height 17
paste input "email a"
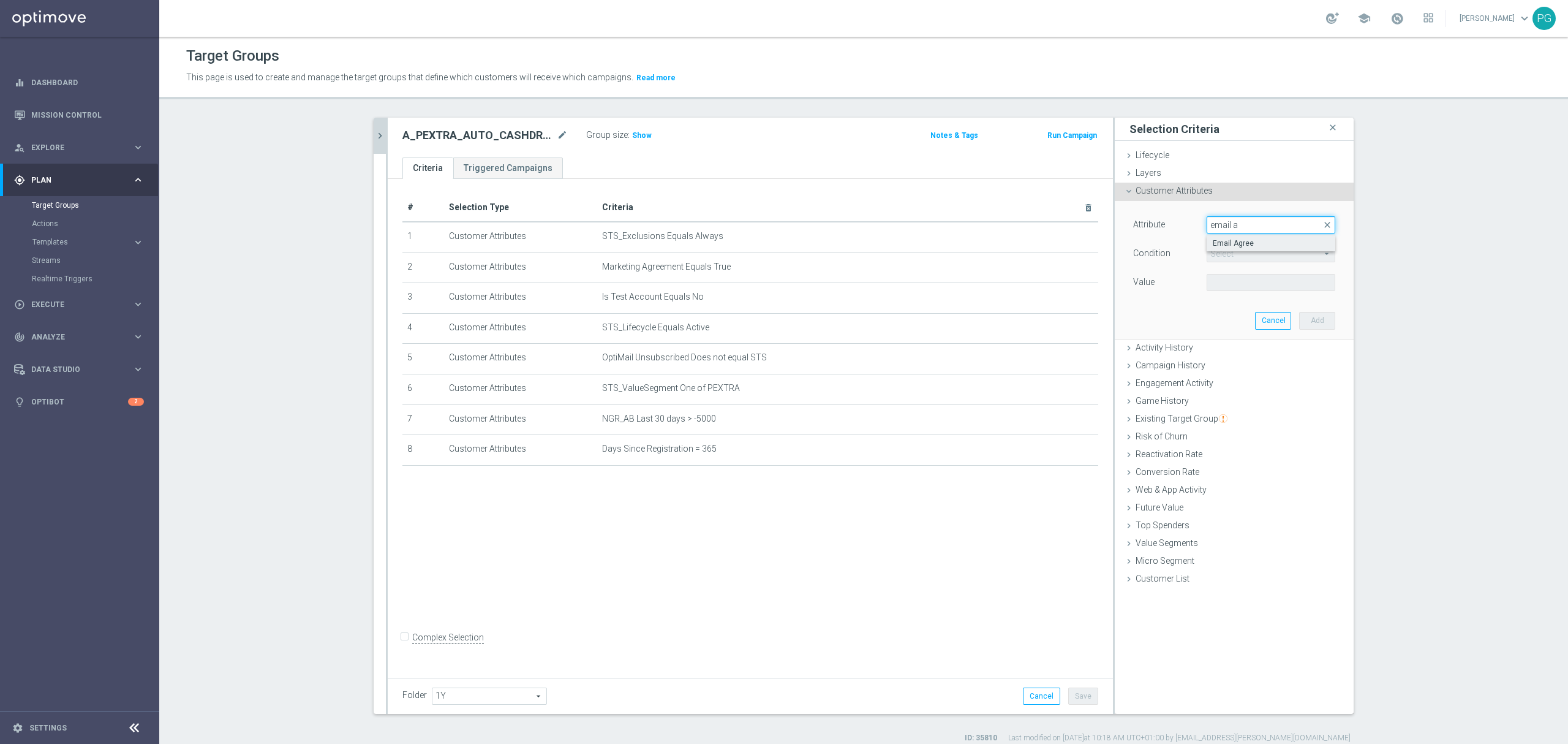
type input "email a"
click at [1226, 238] on label "Email Agree" at bounding box center [1271, 243] width 129 height 16
type input "Email Agree"
type input "Equals"
click at [1228, 282] on span at bounding box center [1270, 283] width 127 height 16
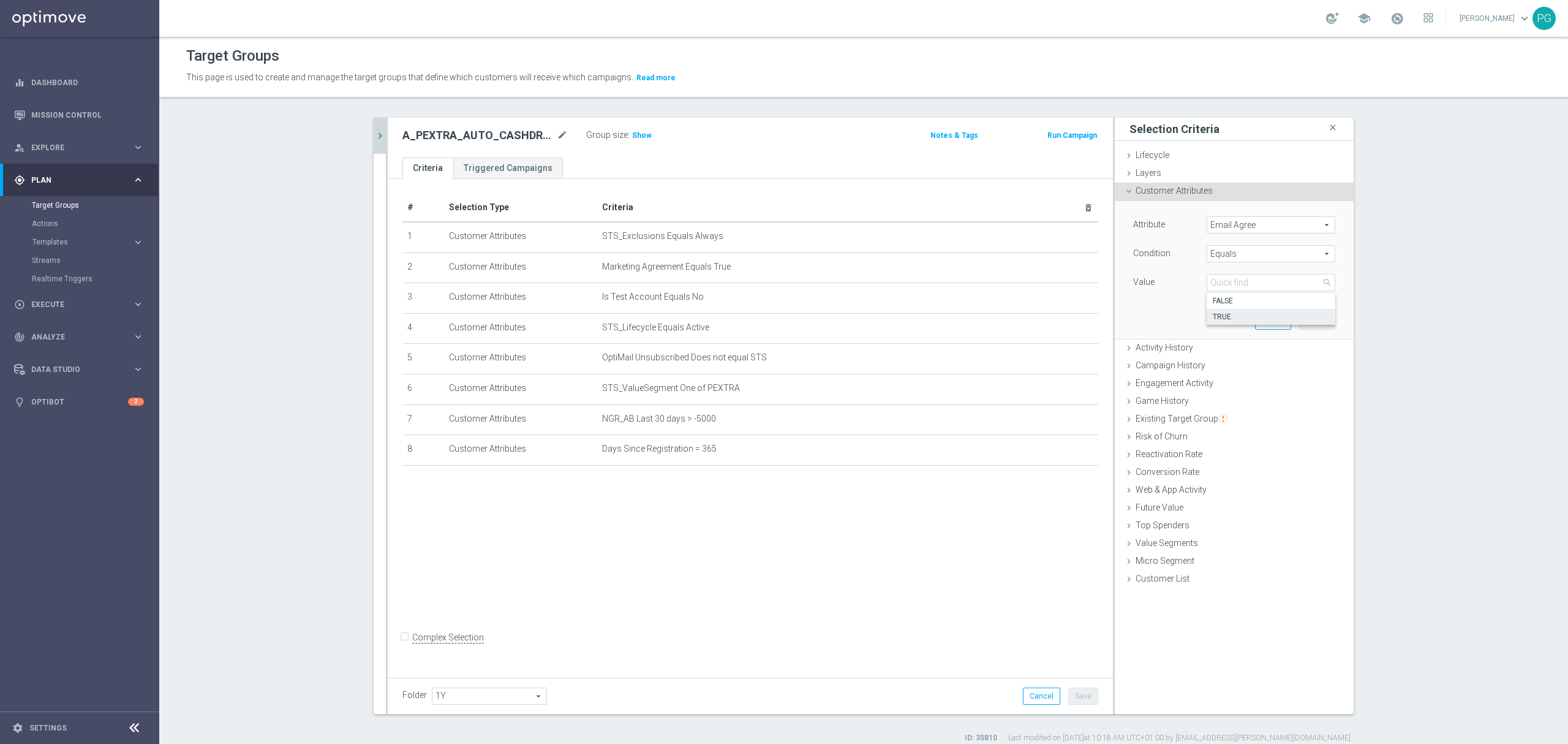
click at [1235, 311] on label "TRUE" at bounding box center [1271, 317] width 129 height 16
type input "TRUE"
click at [1299, 319] on button "Add" at bounding box center [1318, 320] width 36 height 17
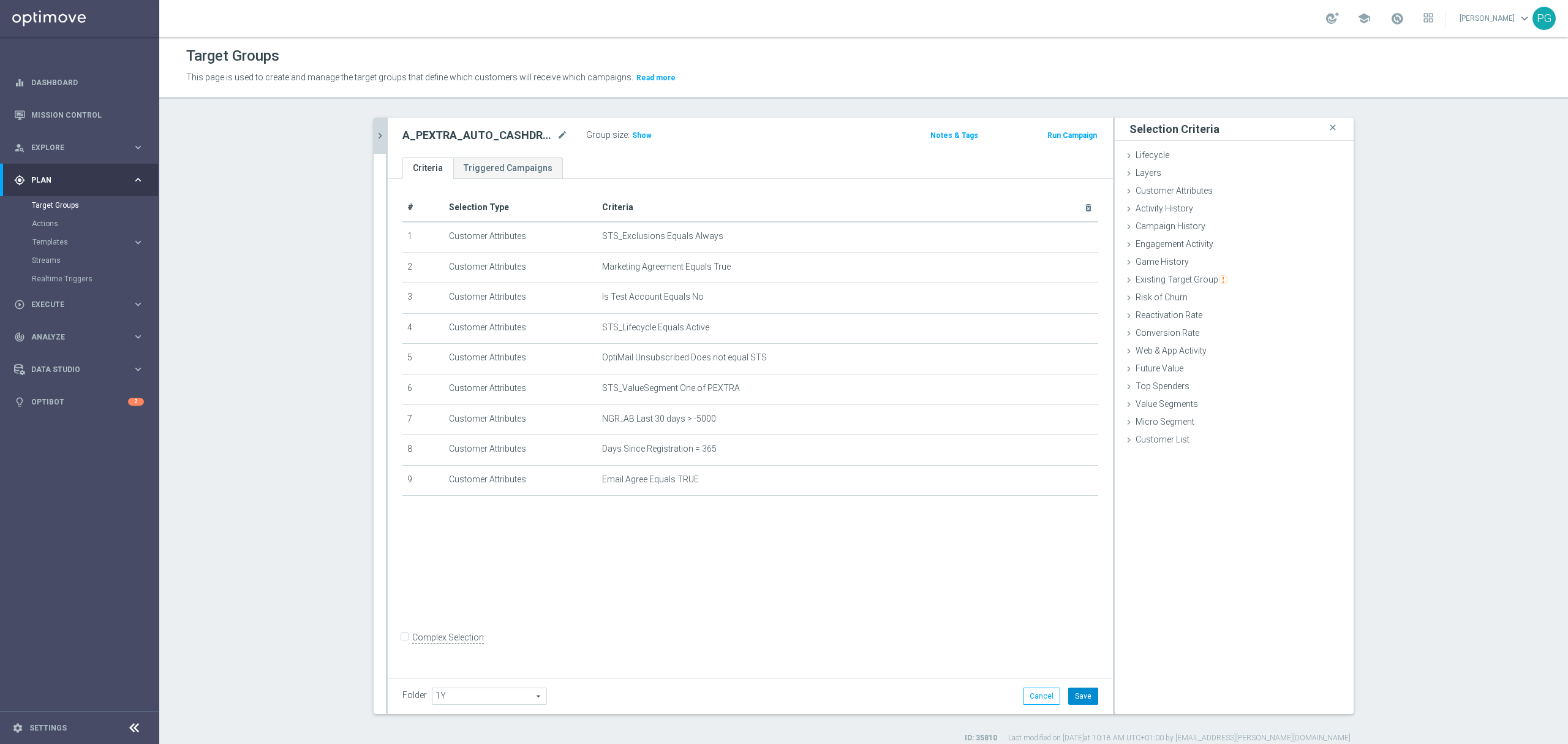
click at [1077, 700] on button "Save" at bounding box center [1083, 696] width 30 height 17
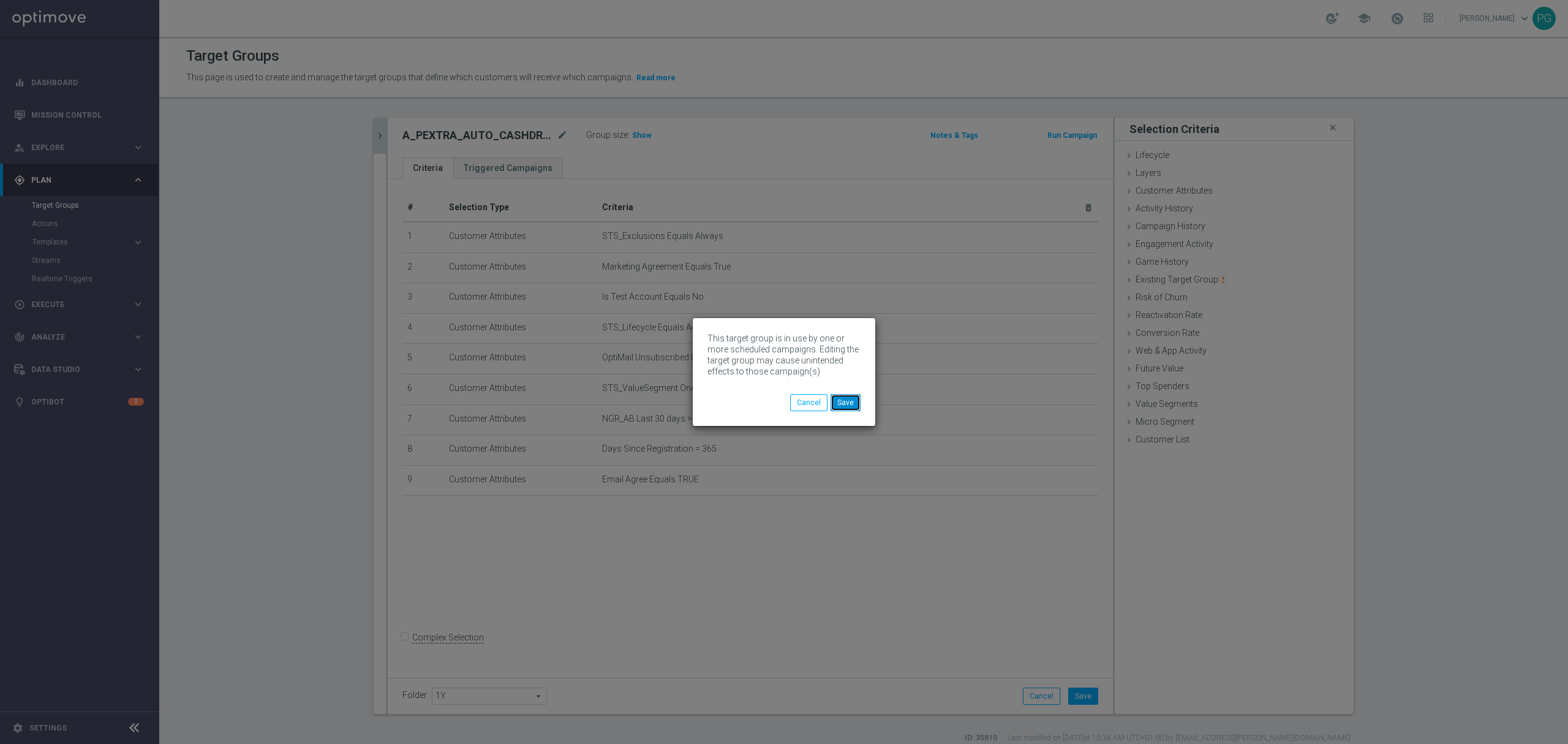
click at [858, 405] on button "Save" at bounding box center [846, 402] width 30 height 17
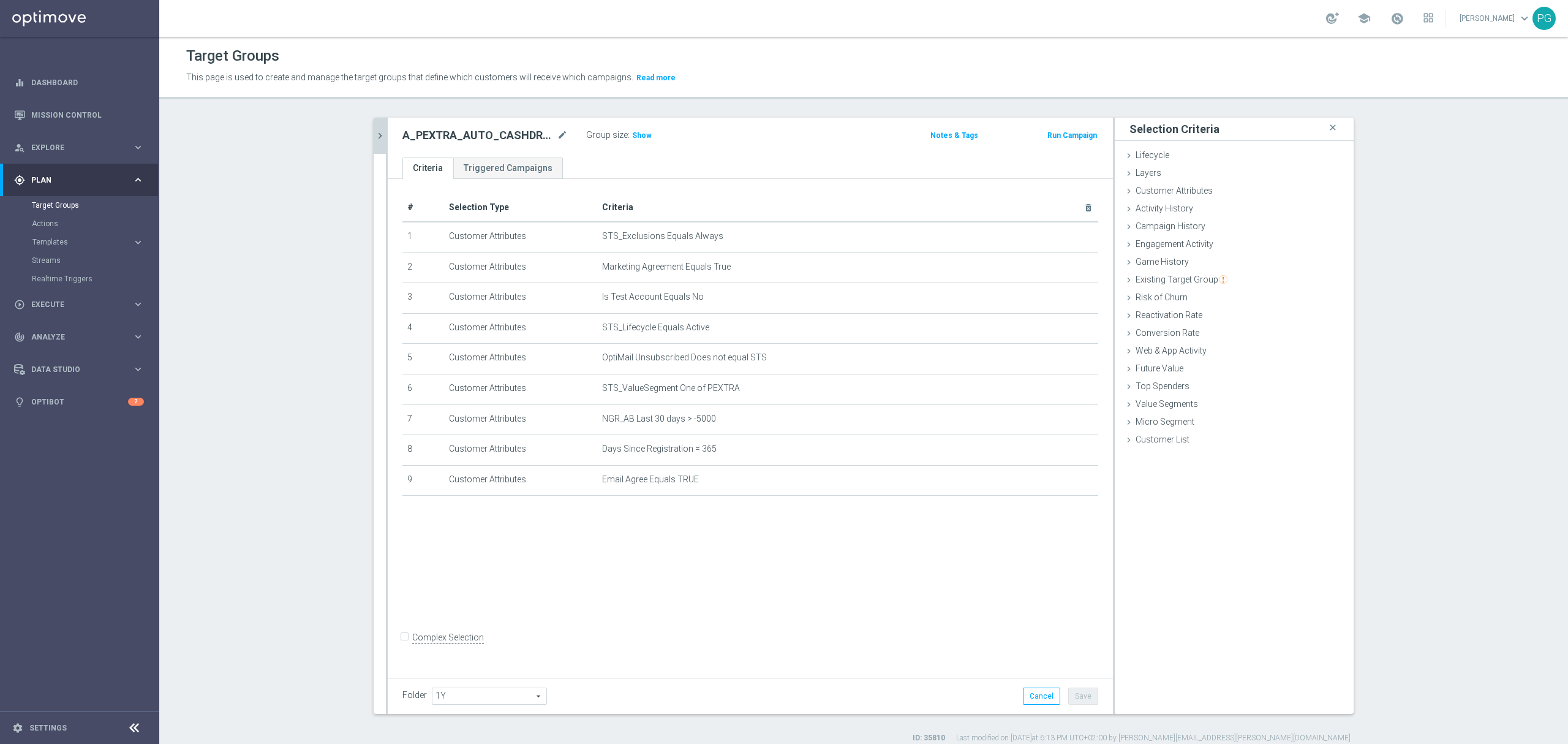
click at [376, 133] on icon "chevron_right" at bounding box center [380, 135] width 11 height 11
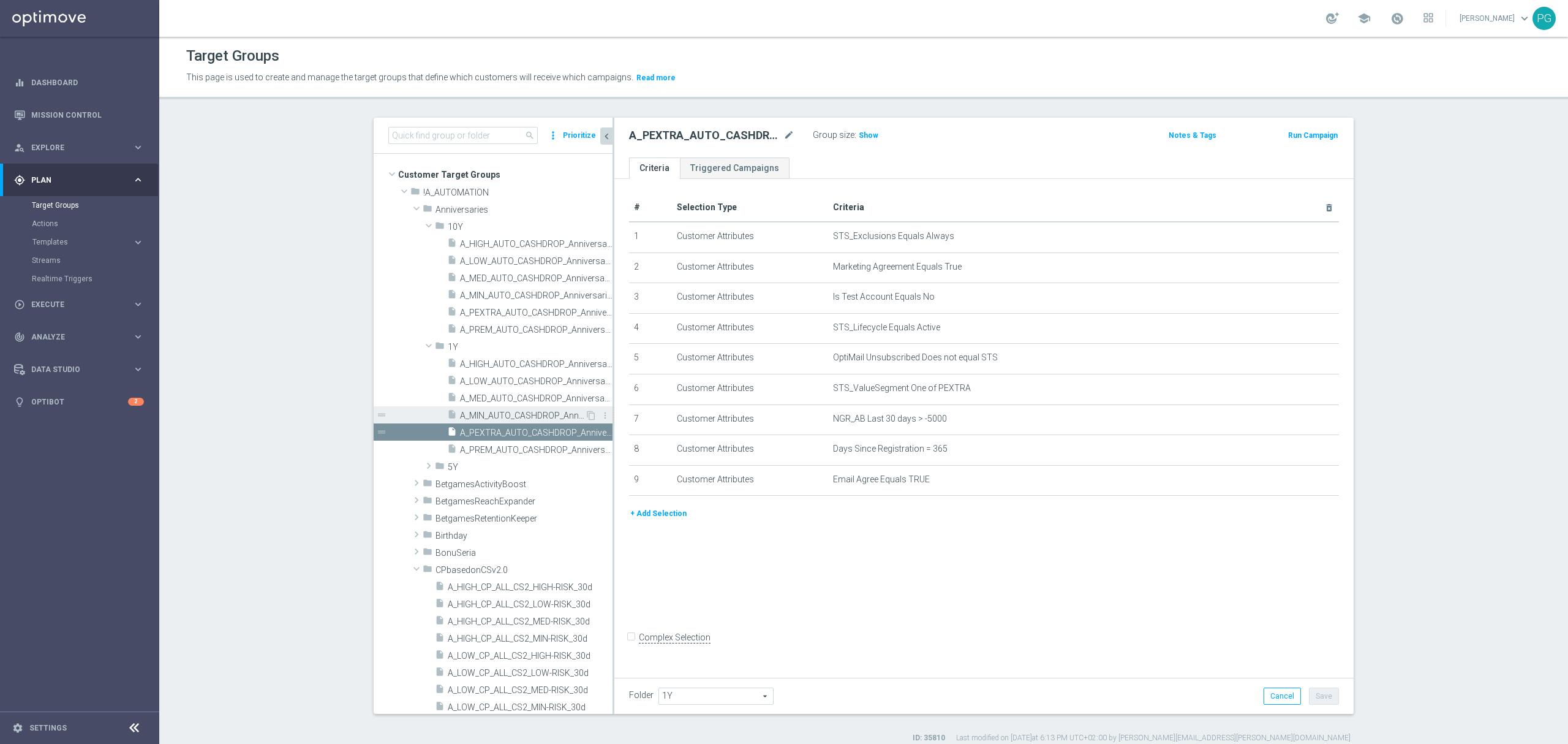
click at [517, 413] on span "A_MIN_AUTO_CASHDROP_Anniversaries-1Y_10PLN_once" at bounding box center [522, 415] width 125 height 10
click at [483, 432] on span "A_PEXTRA_AUTO_CASHDROP_Anniversaries-1Y_400PLN_once" at bounding box center [522, 432] width 125 height 10
click at [480, 448] on span "A_PREM_AUTO_CASHDROP_Anniversaries-1Y_200PLN_once" at bounding box center [522, 450] width 125 height 10
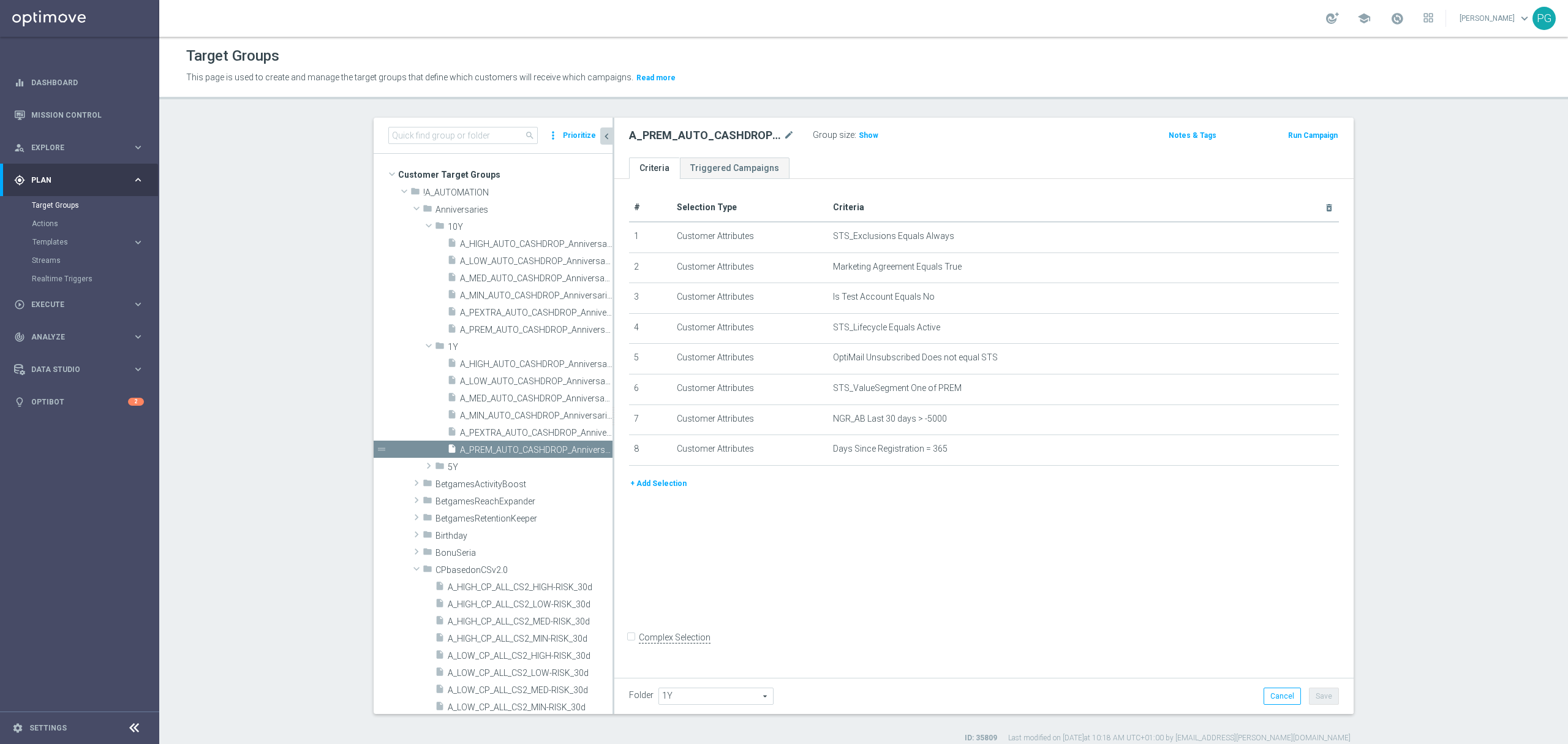
click at [660, 490] on button "+ Add Selection" at bounding box center [658, 483] width 59 height 13
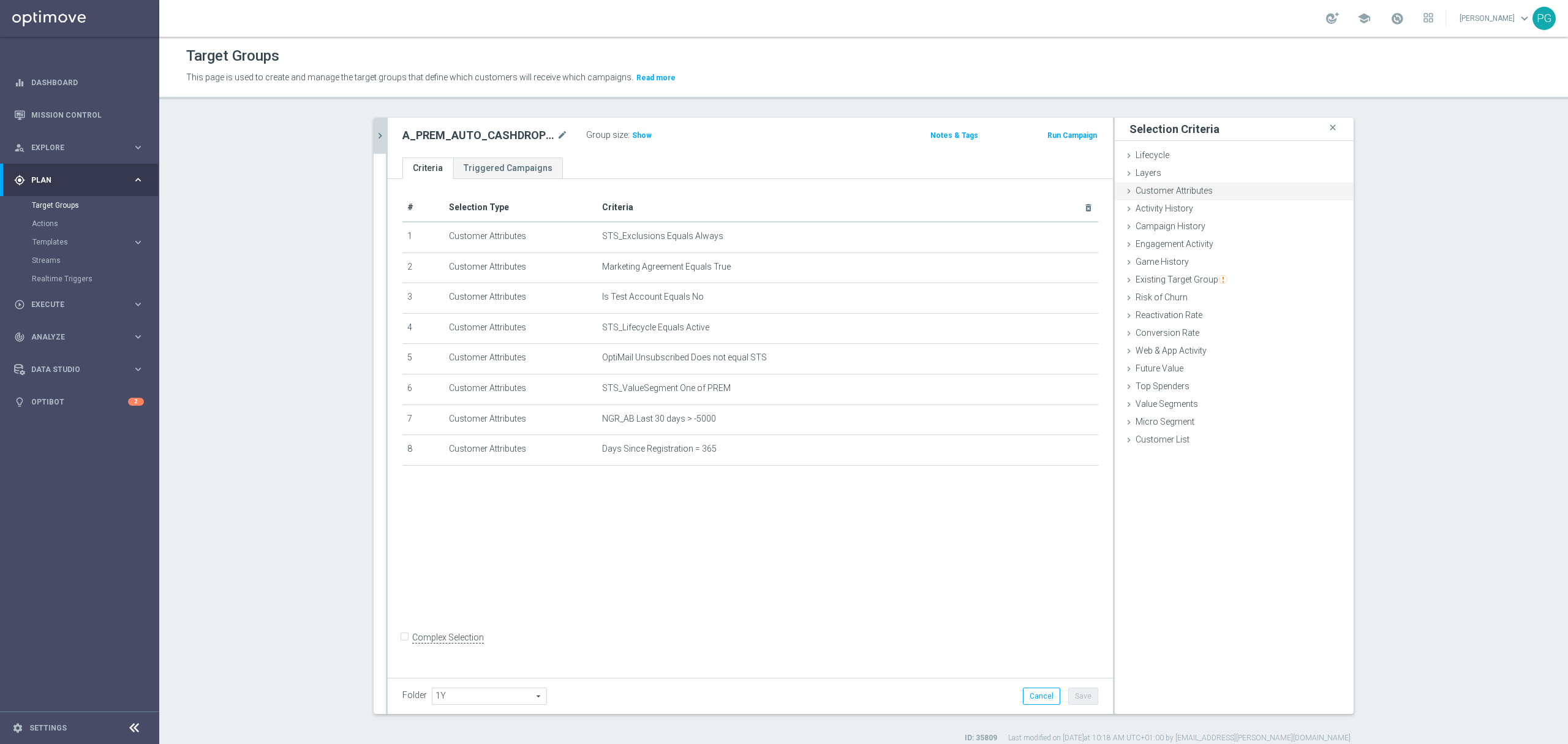
click at [1200, 187] on span "Customer Attributes" at bounding box center [1174, 191] width 77 height 10
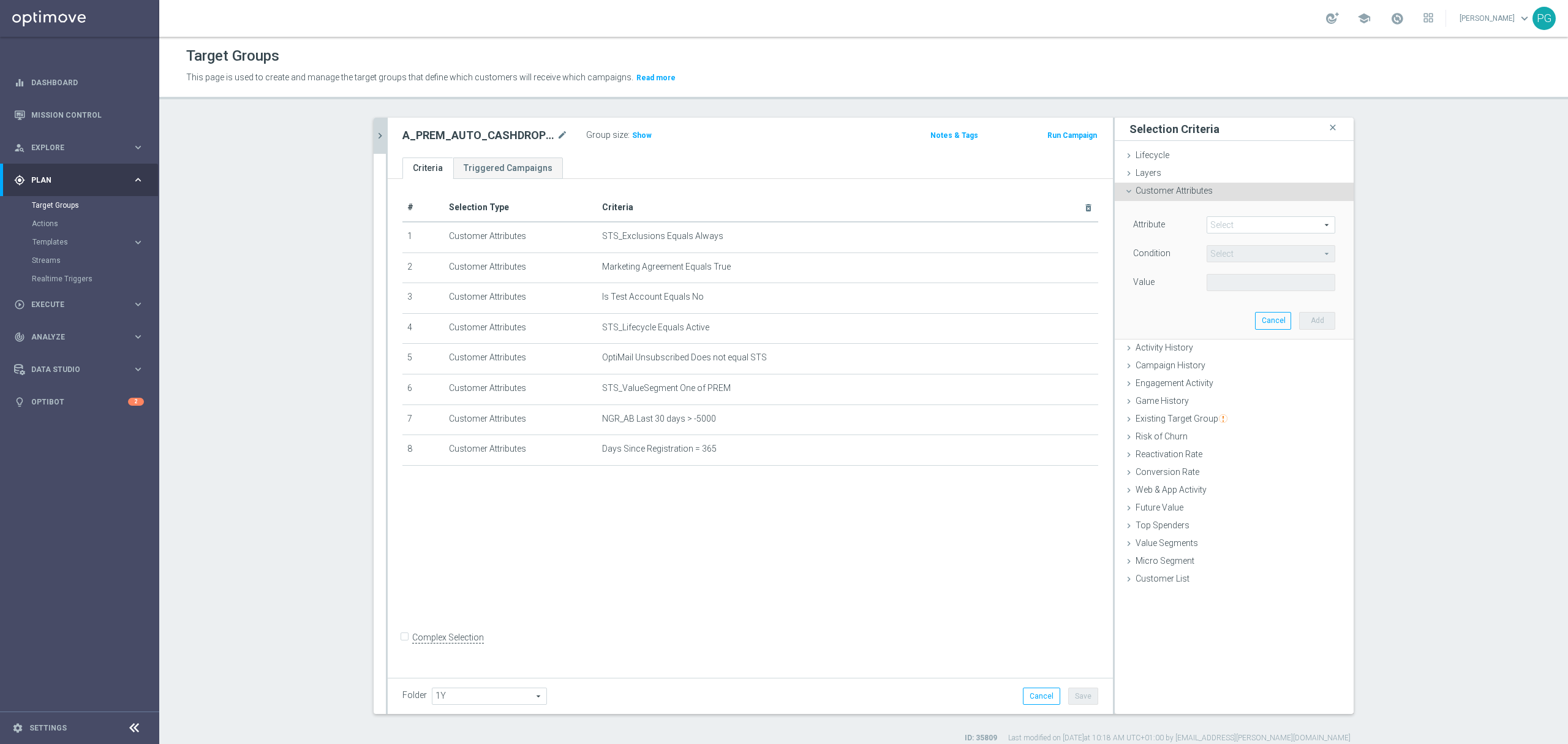
click at [1231, 222] on span at bounding box center [1270, 225] width 127 height 16
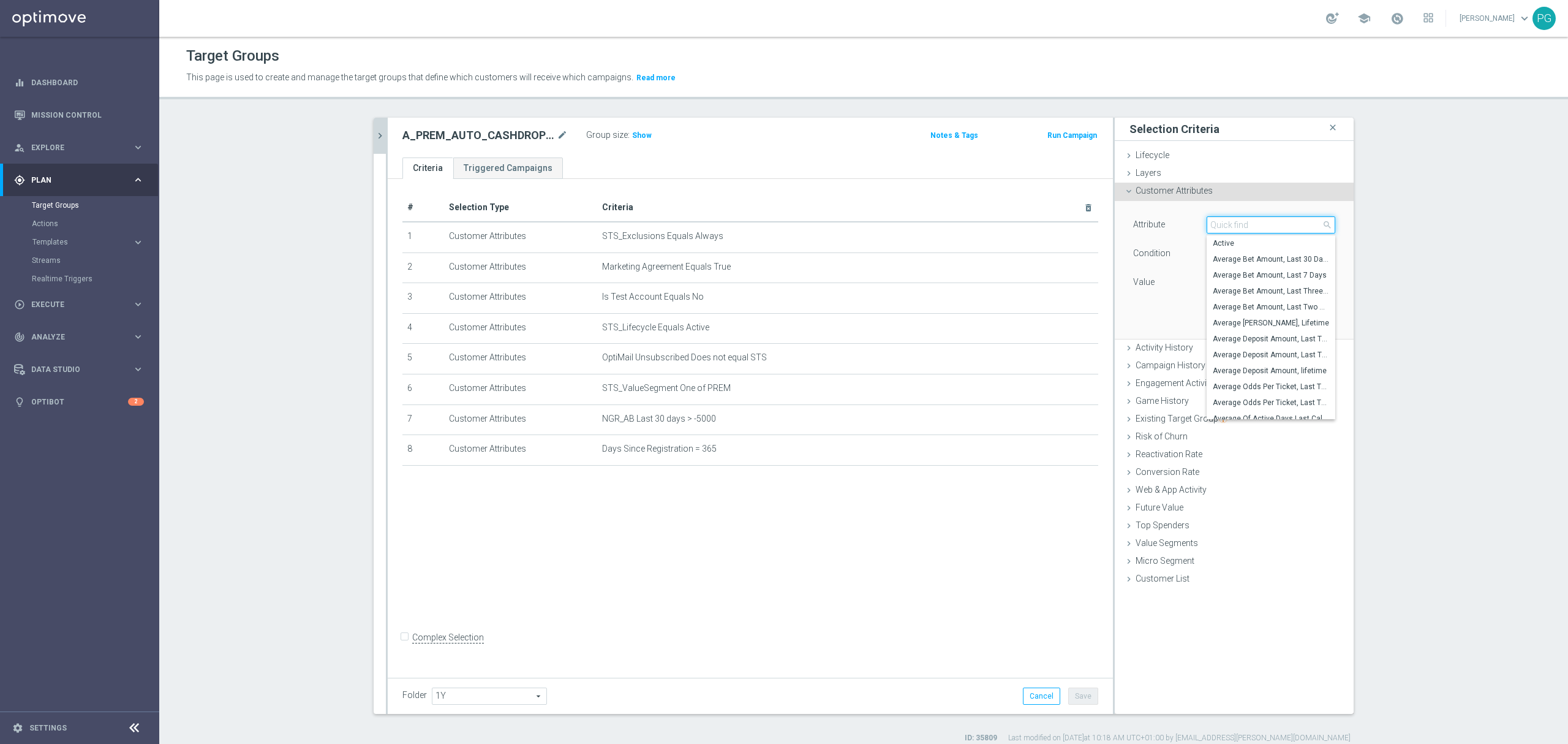
click at [1231, 222] on input "search" at bounding box center [1271, 224] width 129 height 17
paste input "email a"
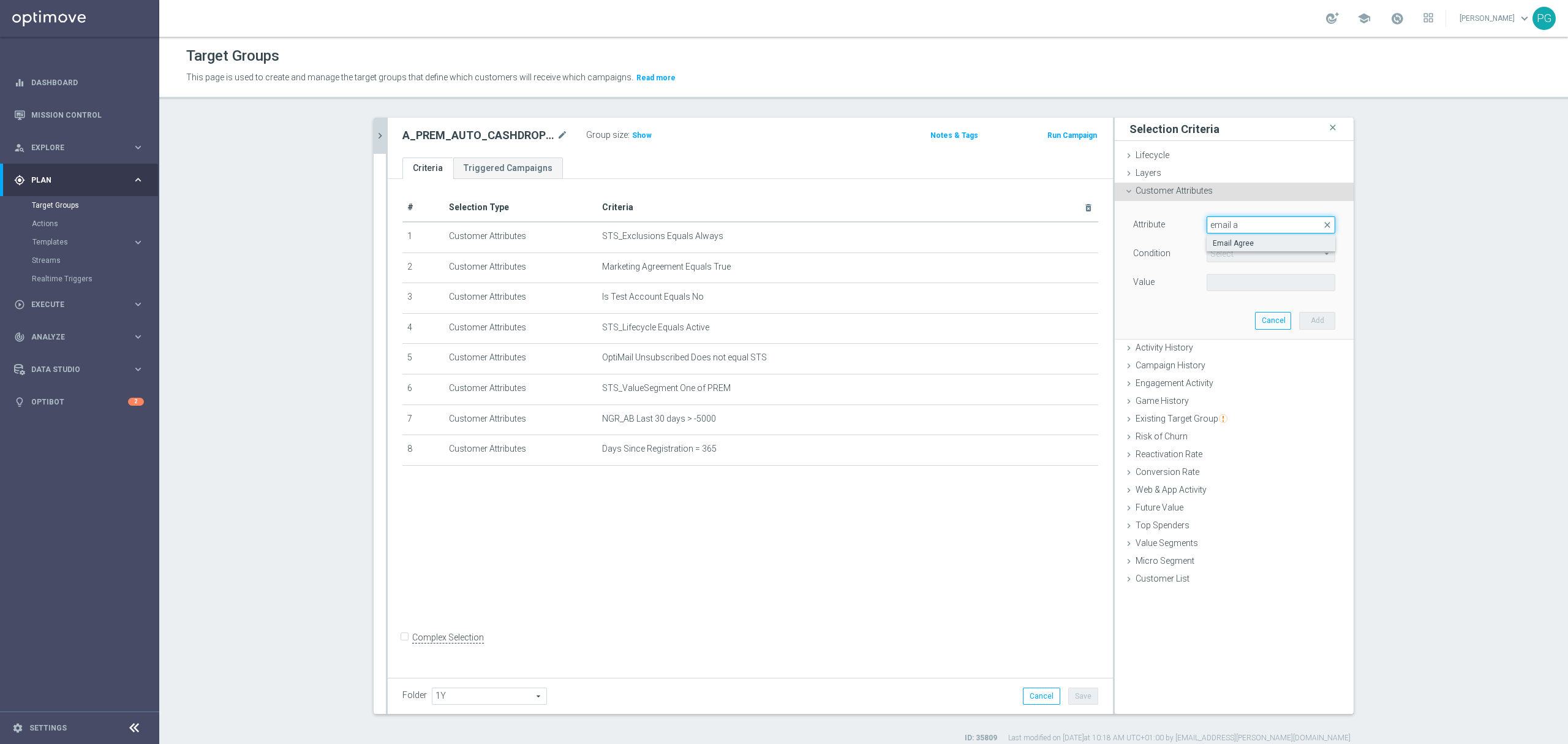
type input "email a"
click at [1233, 246] on span "Email Agree" at bounding box center [1271, 243] width 116 height 10
type input "Email Agree"
type input "Equals"
click at [1221, 291] on div "Select arrow_drop_down search" at bounding box center [1271, 282] width 129 height 17
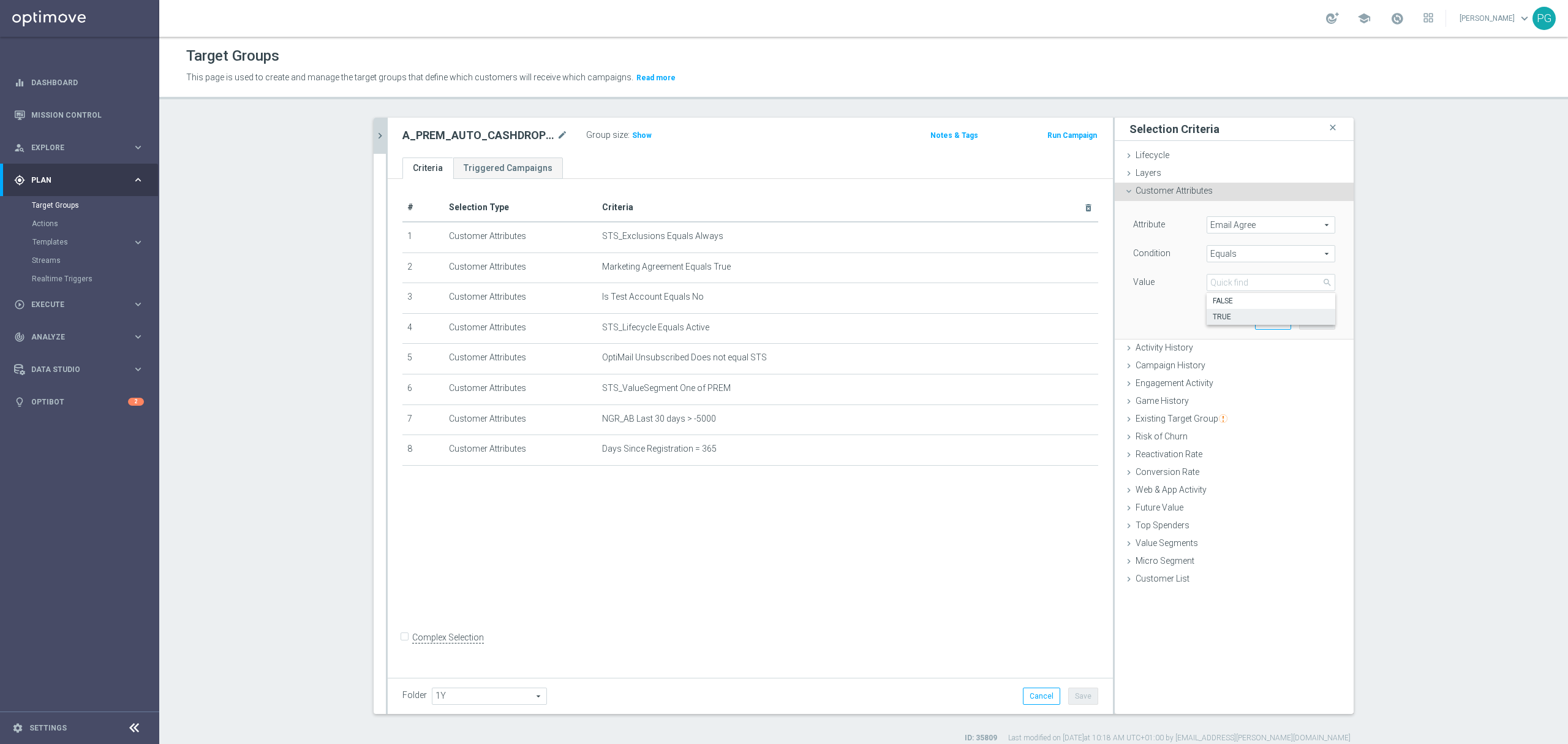
click at [1241, 314] on span "TRUE" at bounding box center [1271, 316] width 116 height 10
type input "TRUE"
click at [1312, 322] on button "Add" at bounding box center [1318, 320] width 36 height 17
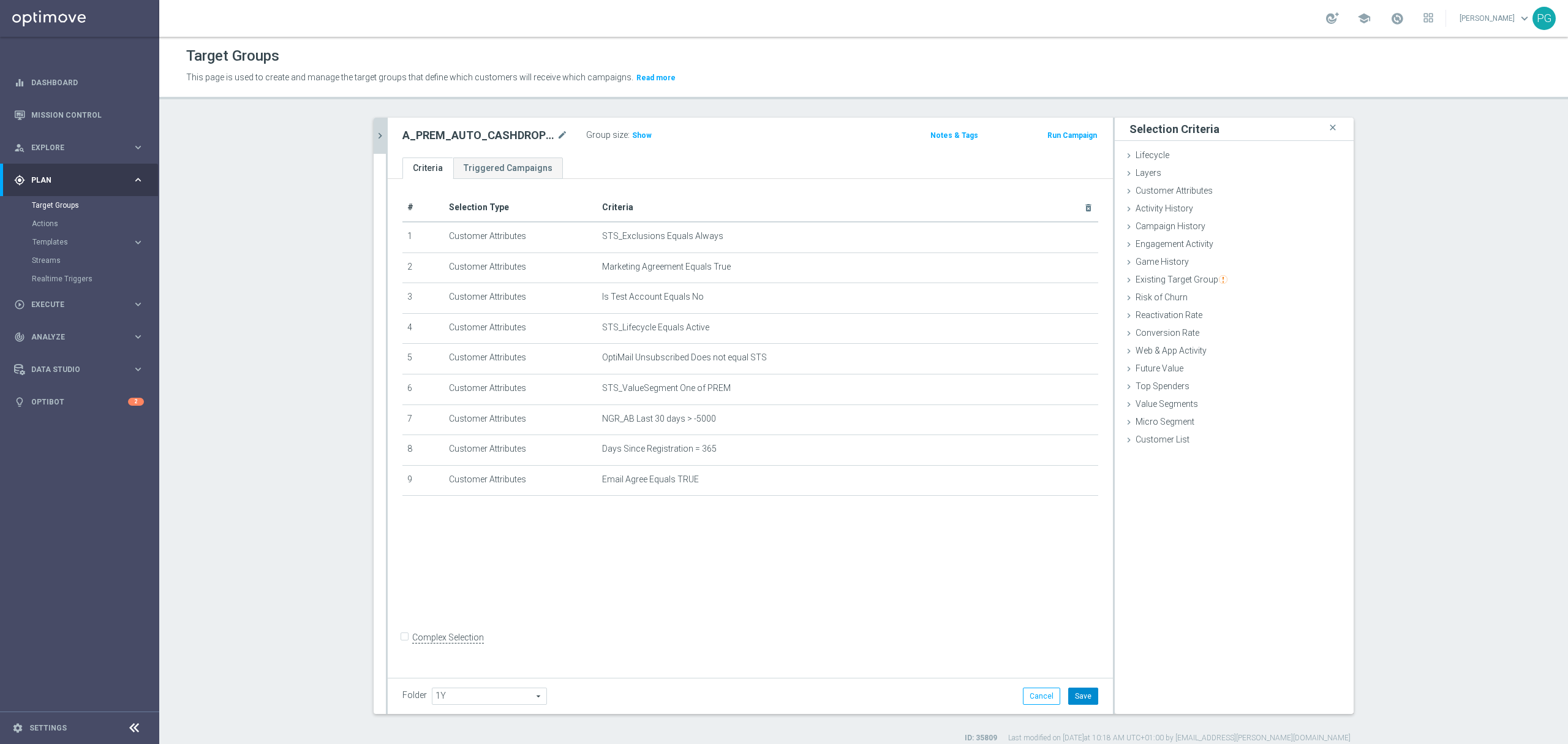
click at [1091, 702] on button "Save" at bounding box center [1083, 696] width 30 height 17
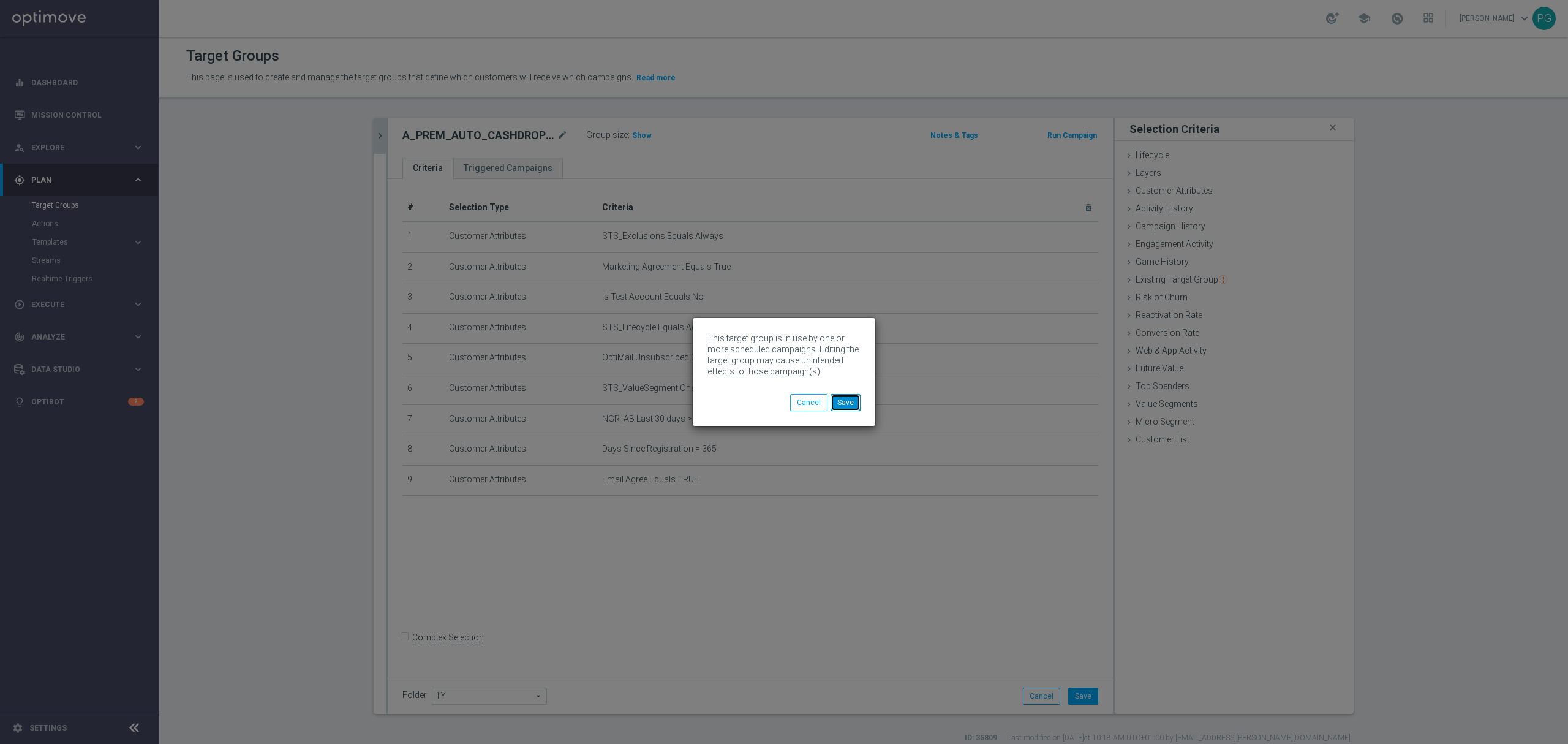
click at [851, 398] on button "Save" at bounding box center [846, 402] width 30 height 17
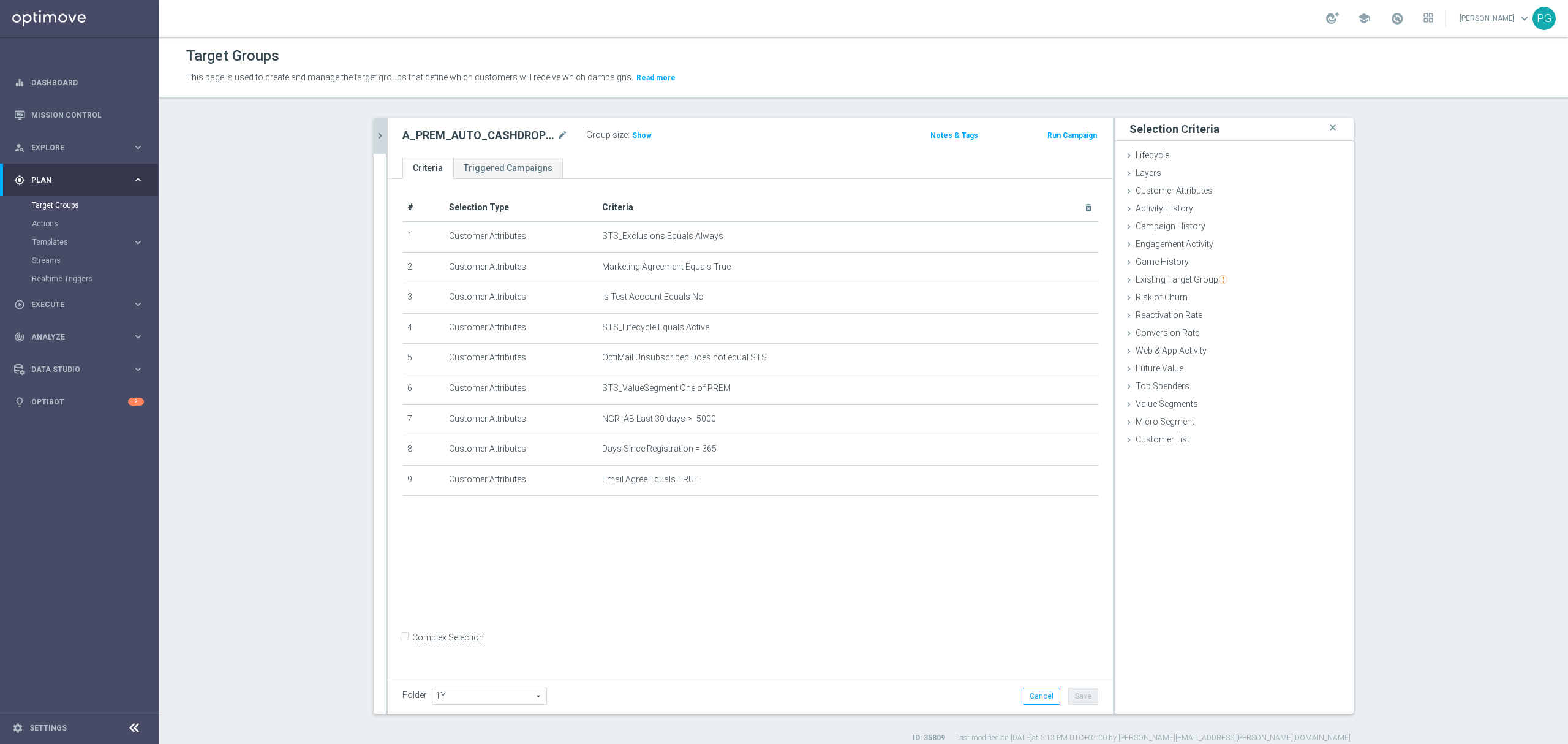
click at [374, 135] on icon "chevron_right" at bounding box center [380, 135] width 11 height 11
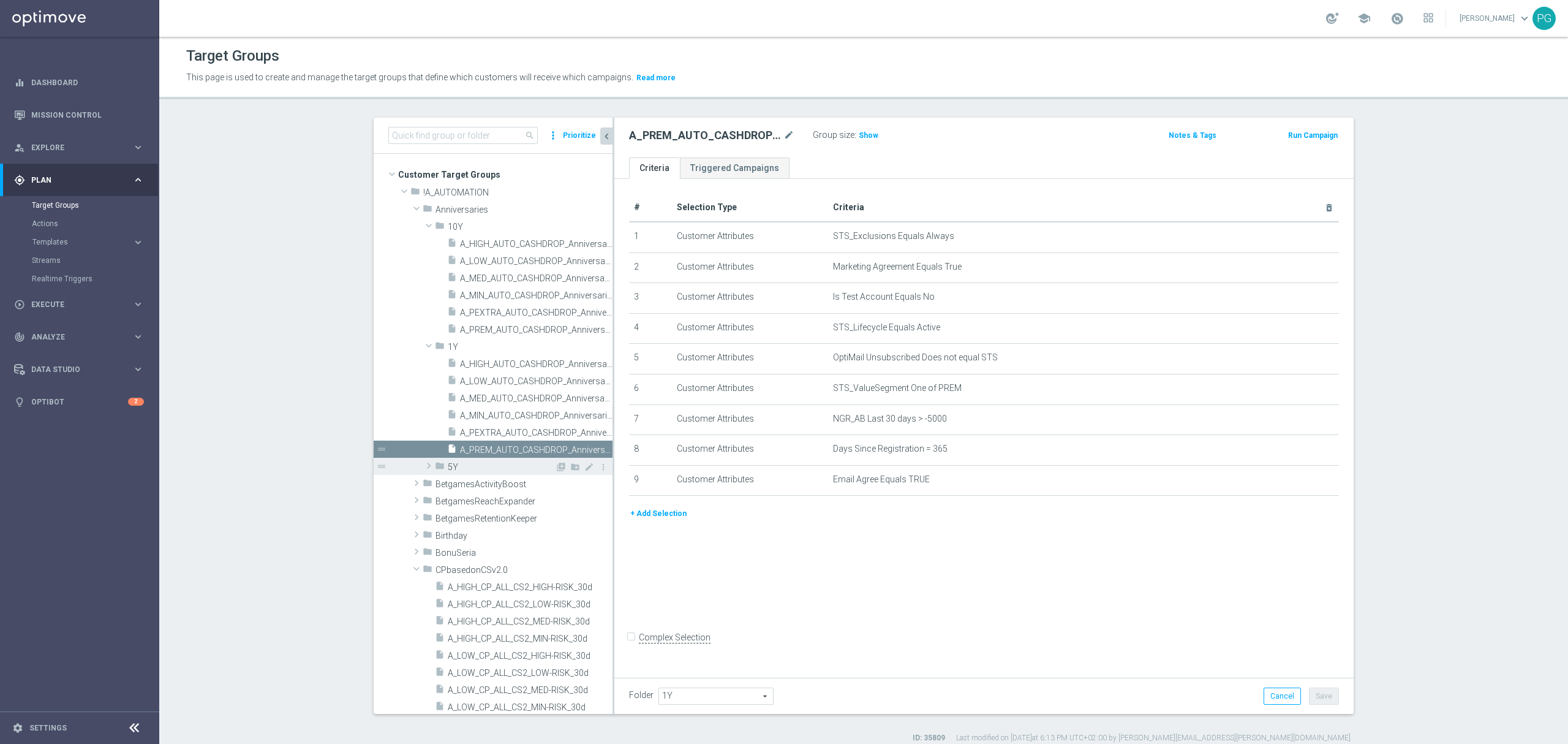
click at [486, 473] on div "folder 5Y" at bounding box center [495, 466] width 120 height 17
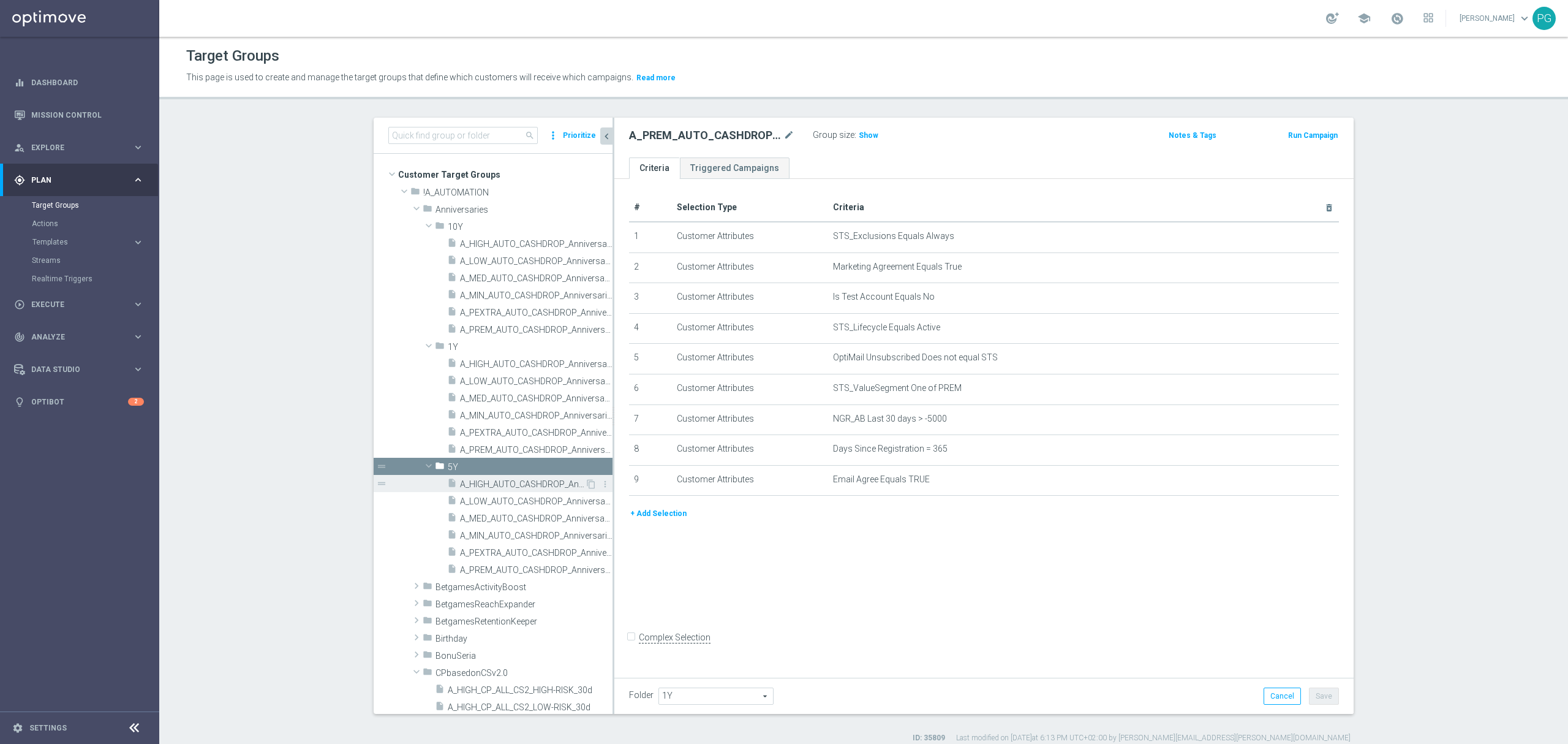
click at [476, 483] on span "A_HIGH_AUTO_CASHDROP_Anniversaries-5Y_250PLN_once" at bounding box center [522, 484] width 125 height 10
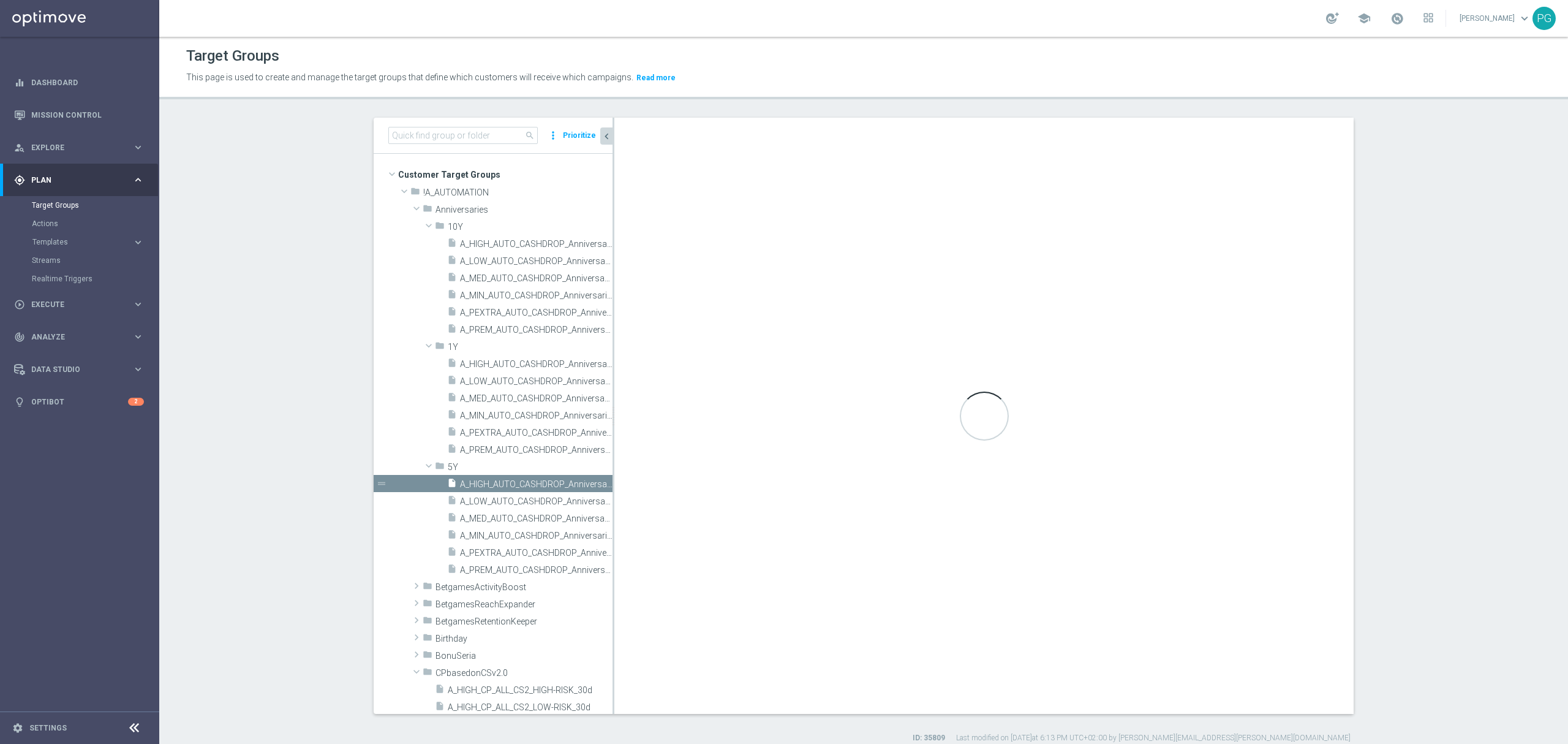
type input "5Y"
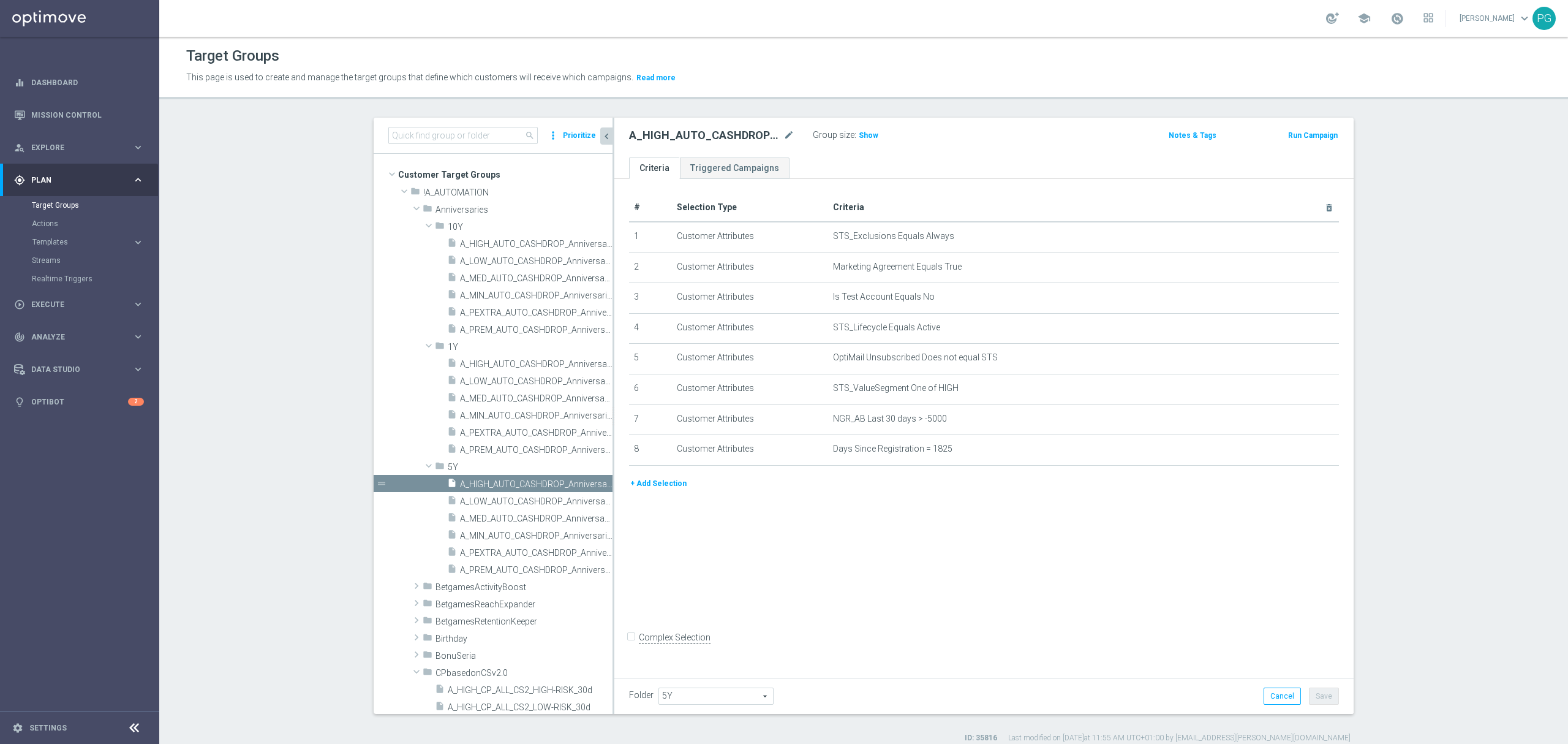
click at [675, 490] on button "+ Add Selection" at bounding box center [658, 483] width 59 height 13
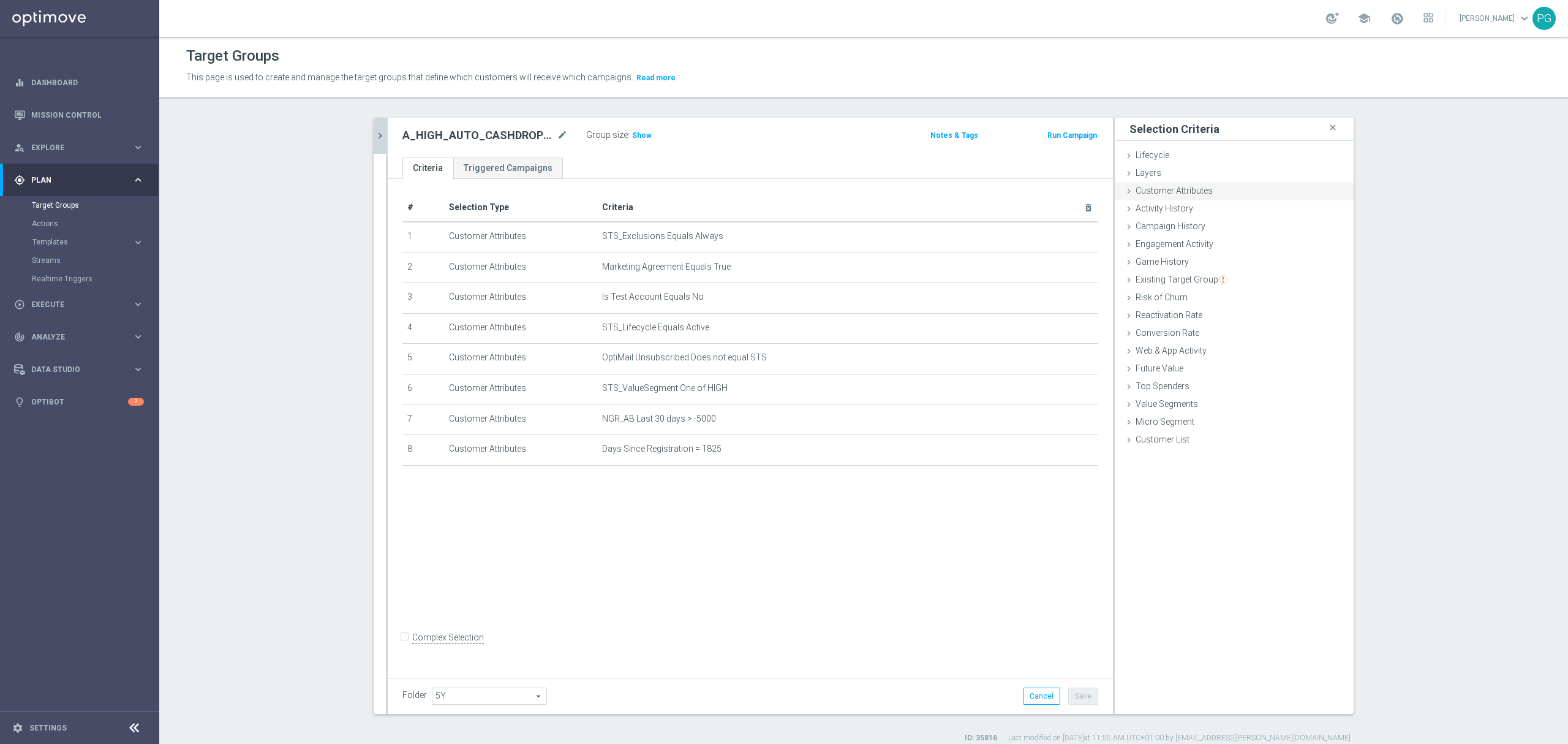
click at [1172, 194] on span "Customer Attributes" at bounding box center [1174, 191] width 77 height 10
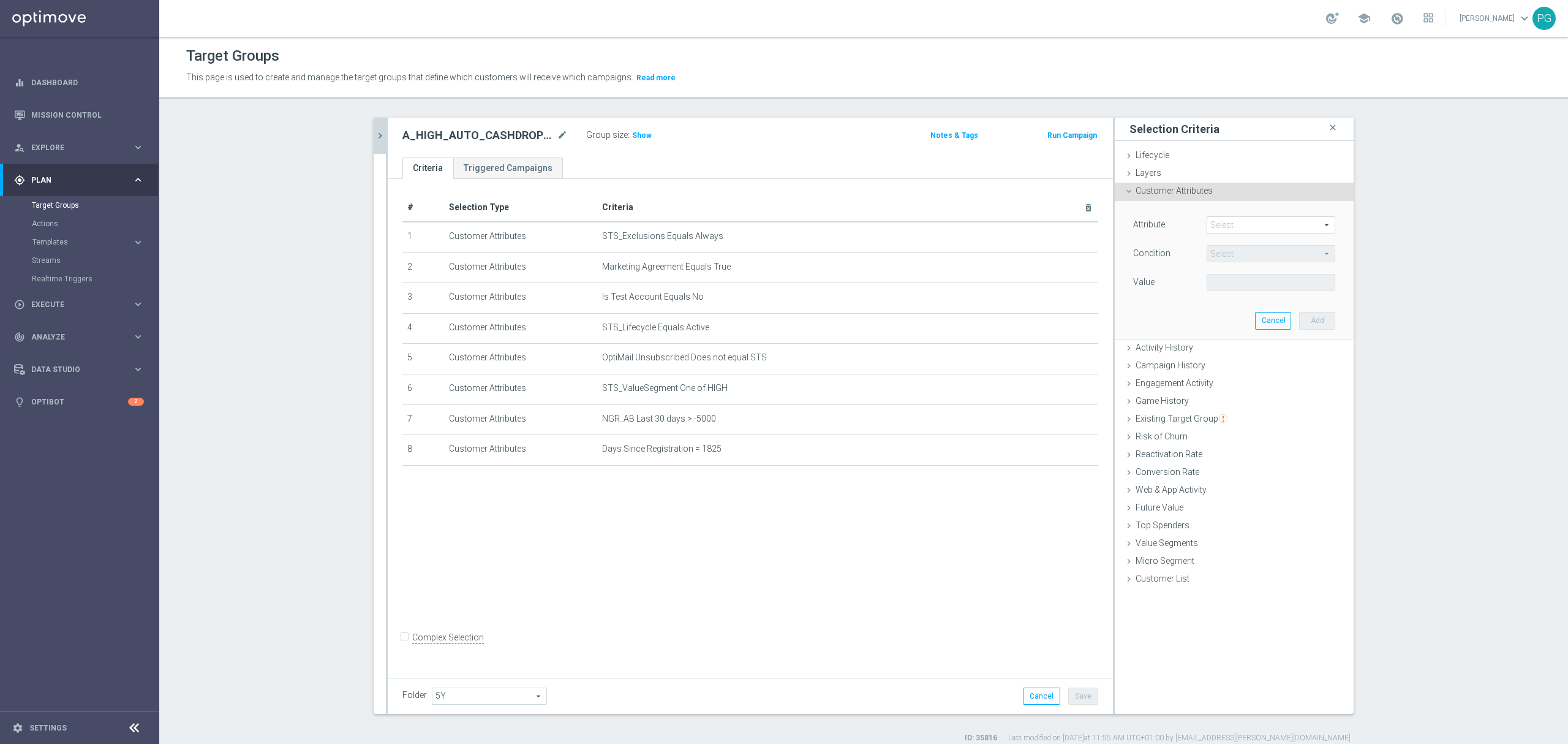
click at [1218, 224] on span at bounding box center [1270, 225] width 127 height 16
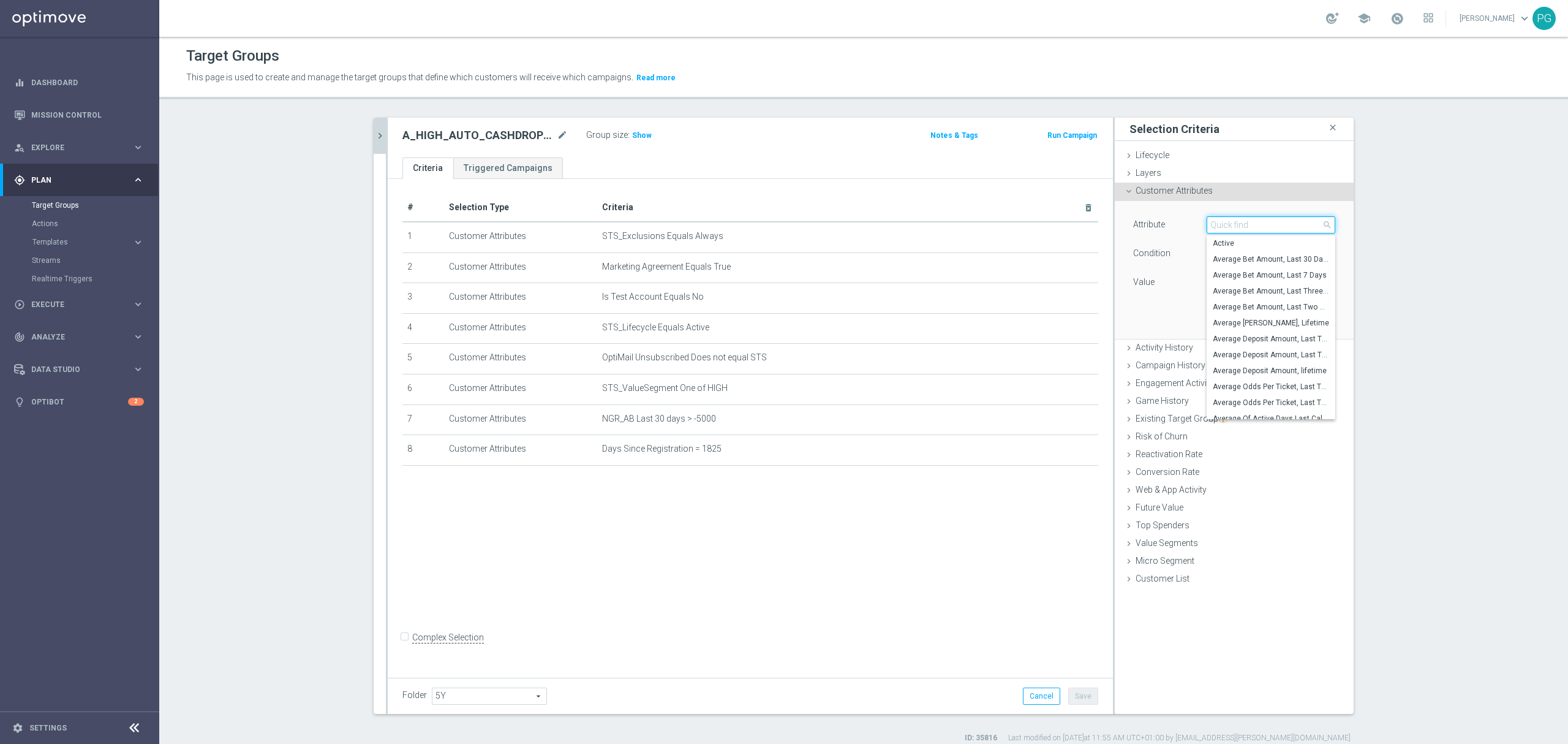
click at [1219, 228] on input "search" at bounding box center [1271, 224] width 129 height 17
paste input "email a"
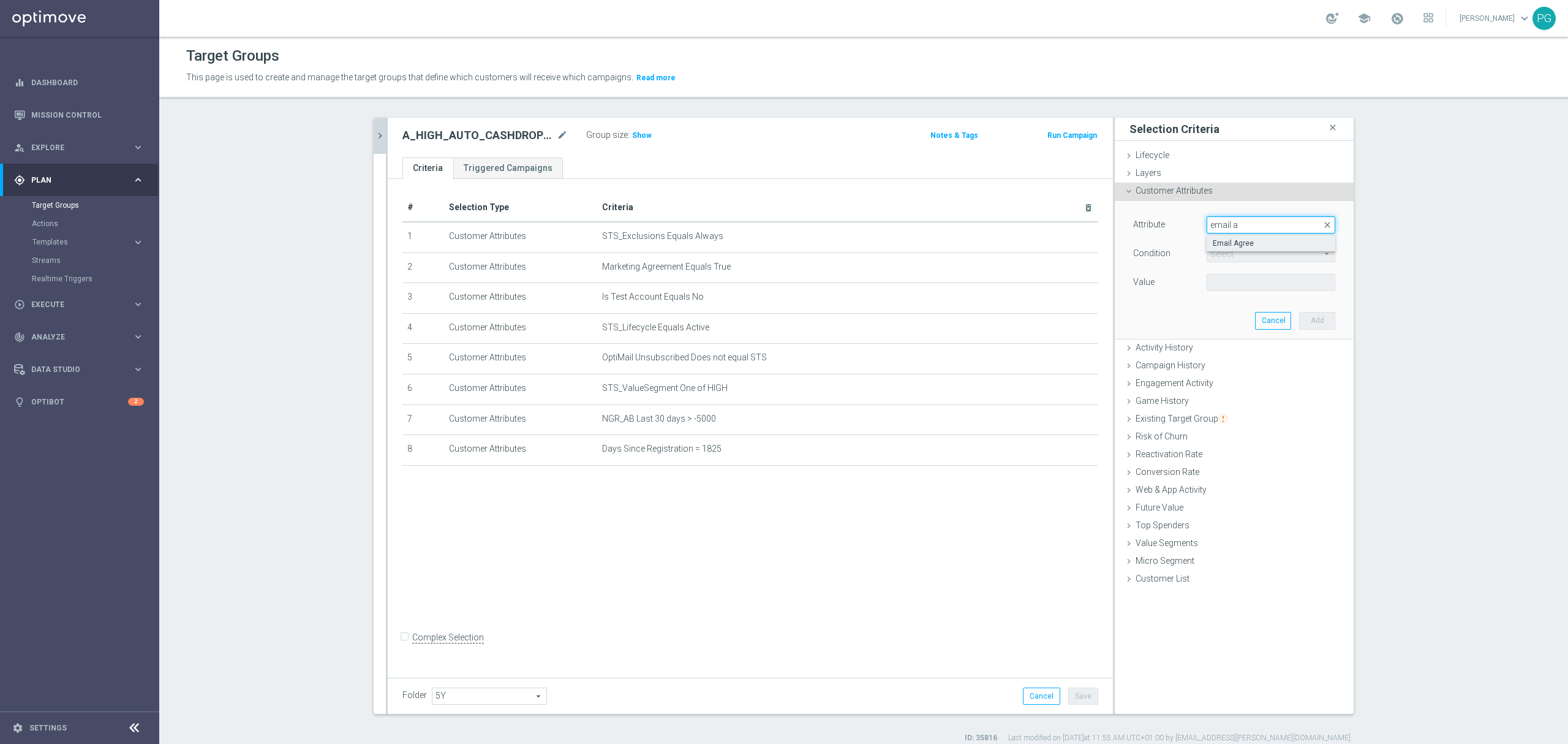
type input "email a"
click at [1229, 248] on label "Email Agree" at bounding box center [1271, 243] width 129 height 16
type input "Email Agree"
type input "Equals"
click at [1230, 271] on div "Attribute Email Agree Email Agree arrow_drop_down search Condition Equals Equal…" at bounding box center [1234, 255] width 202 height 77
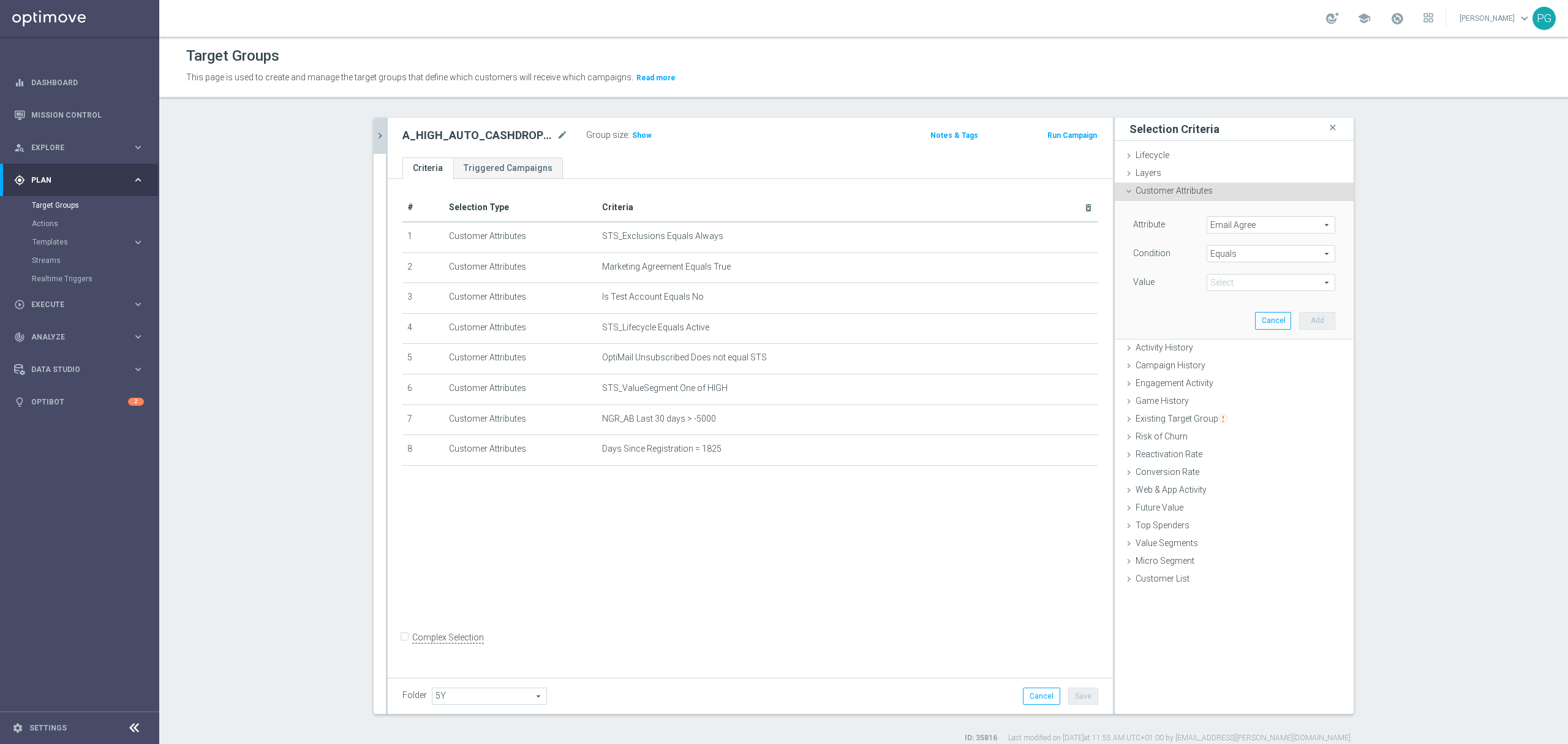
click at [1228, 280] on span at bounding box center [1270, 283] width 127 height 16
click at [1223, 316] on span "TRUE" at bounding box center [1271, 316] width 116 height 10
type input "TRUE"
click at [1307, 316] on button "Add" at bounding box center [1318, 320] width 36 height 17
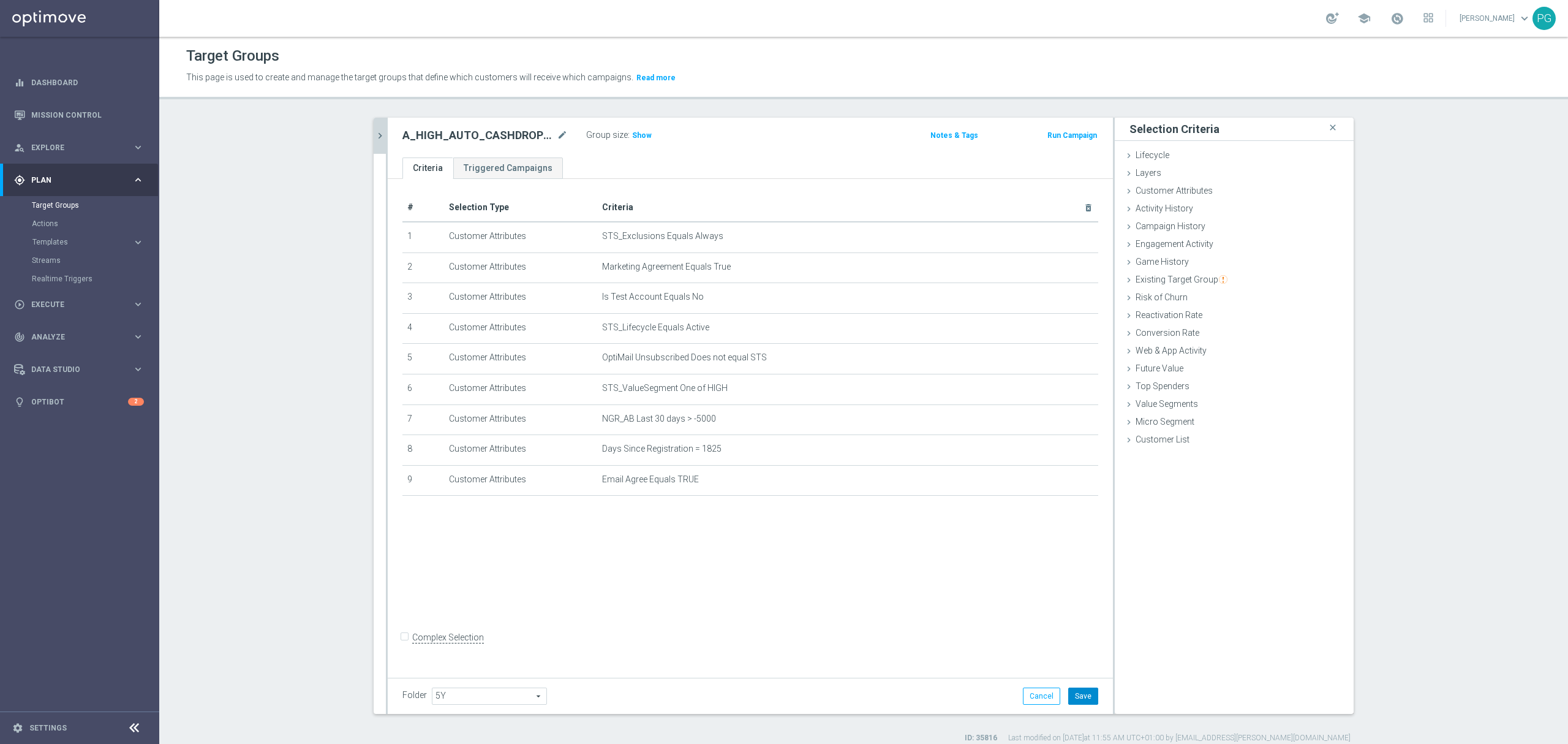
click at [1074, 691] on button "Save" at bounding box center [1083, 696] width 30 height 17
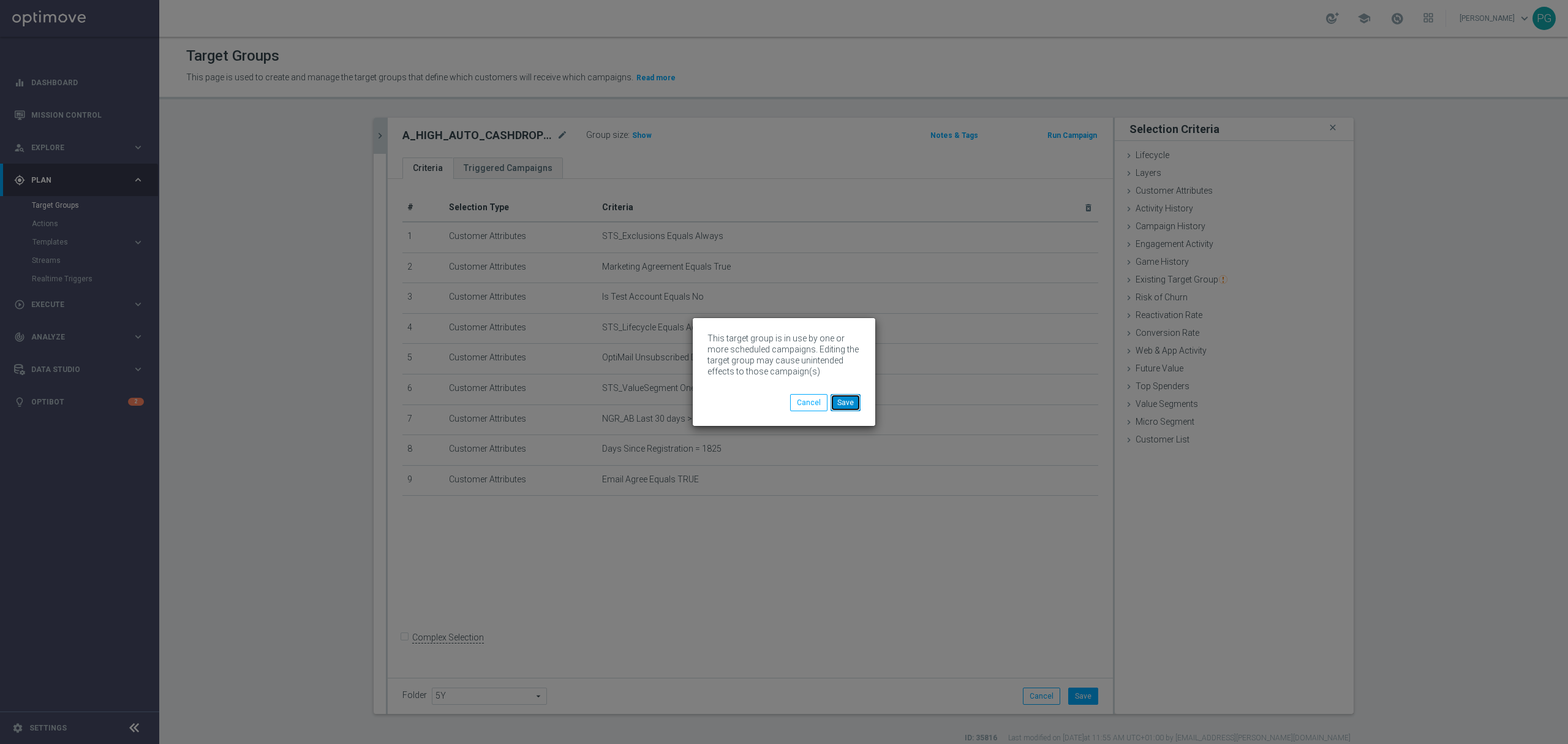
click at [850, 408] on button "Save" at bounding box center [846, 402] width 30 height 17
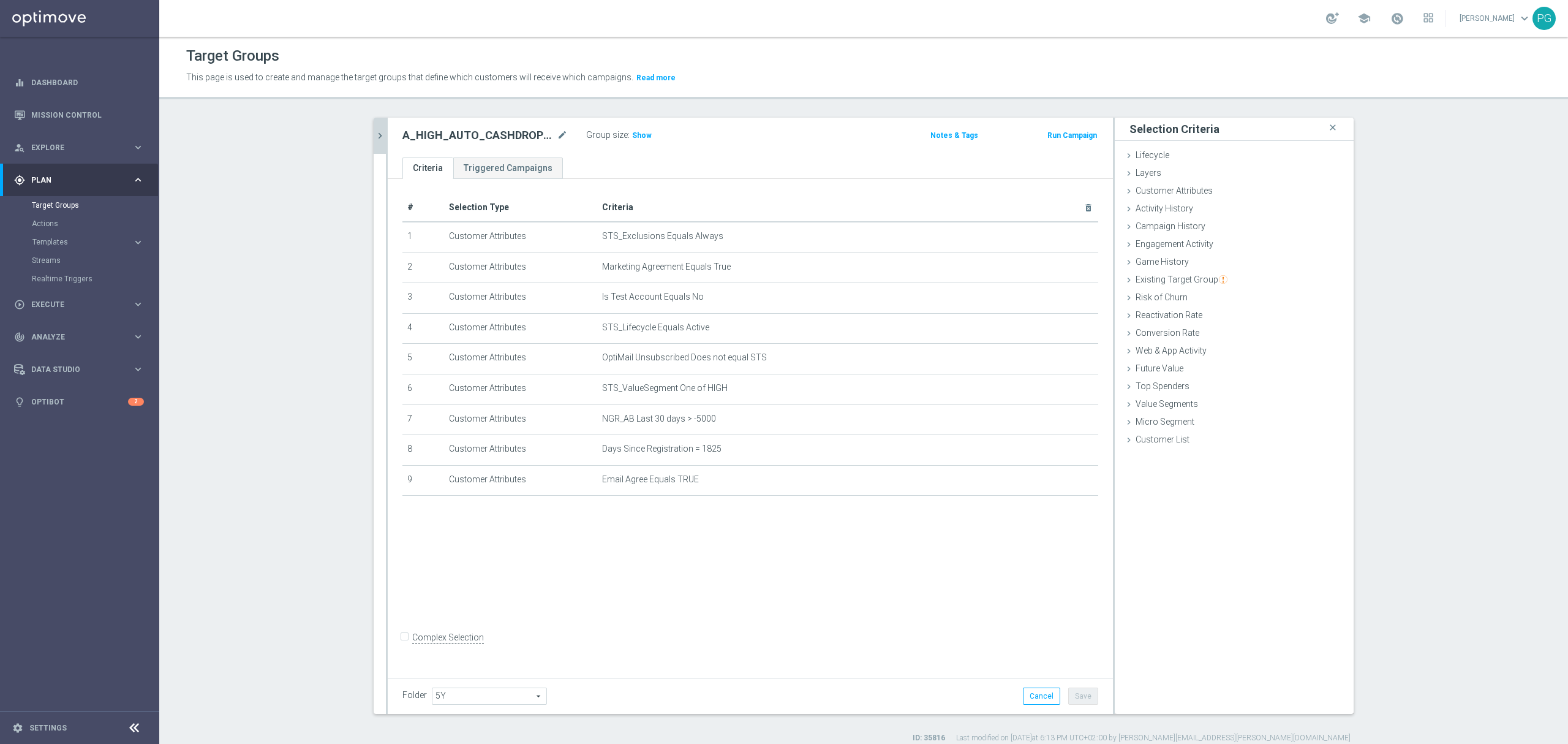
click at [376, 140] on icon "chevron_right" at bounding box center [380, 135] width 11 height 11
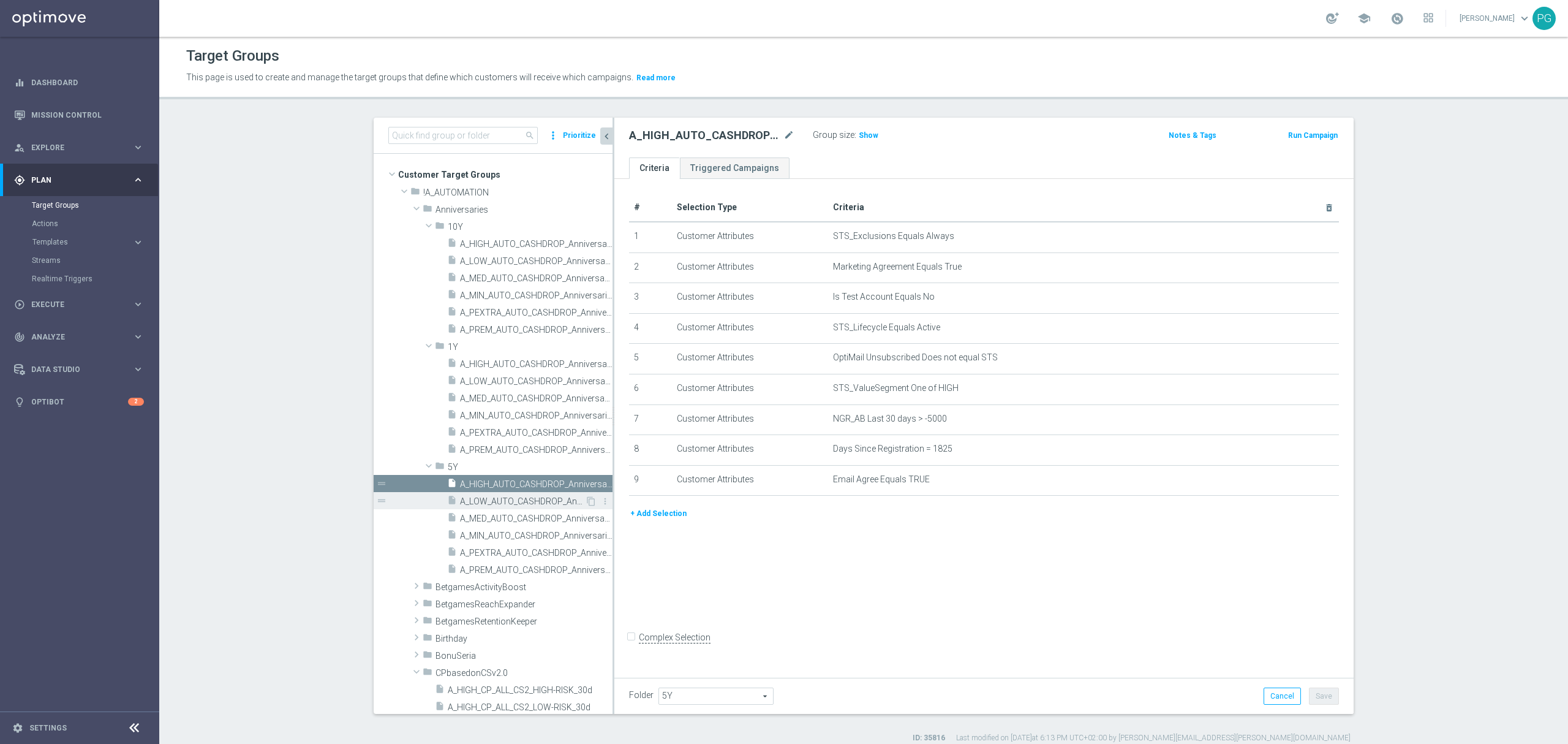
click at [537, 501] on span "A_LOW_AUTO_CASHDROP_Anniversaries-5Y_40PLN_once" at bounding box center [522, 501] width 125 height 10
click at [638, 490] on button "+ Add Selection" at bounding box center [658, 483] width 59 height 13
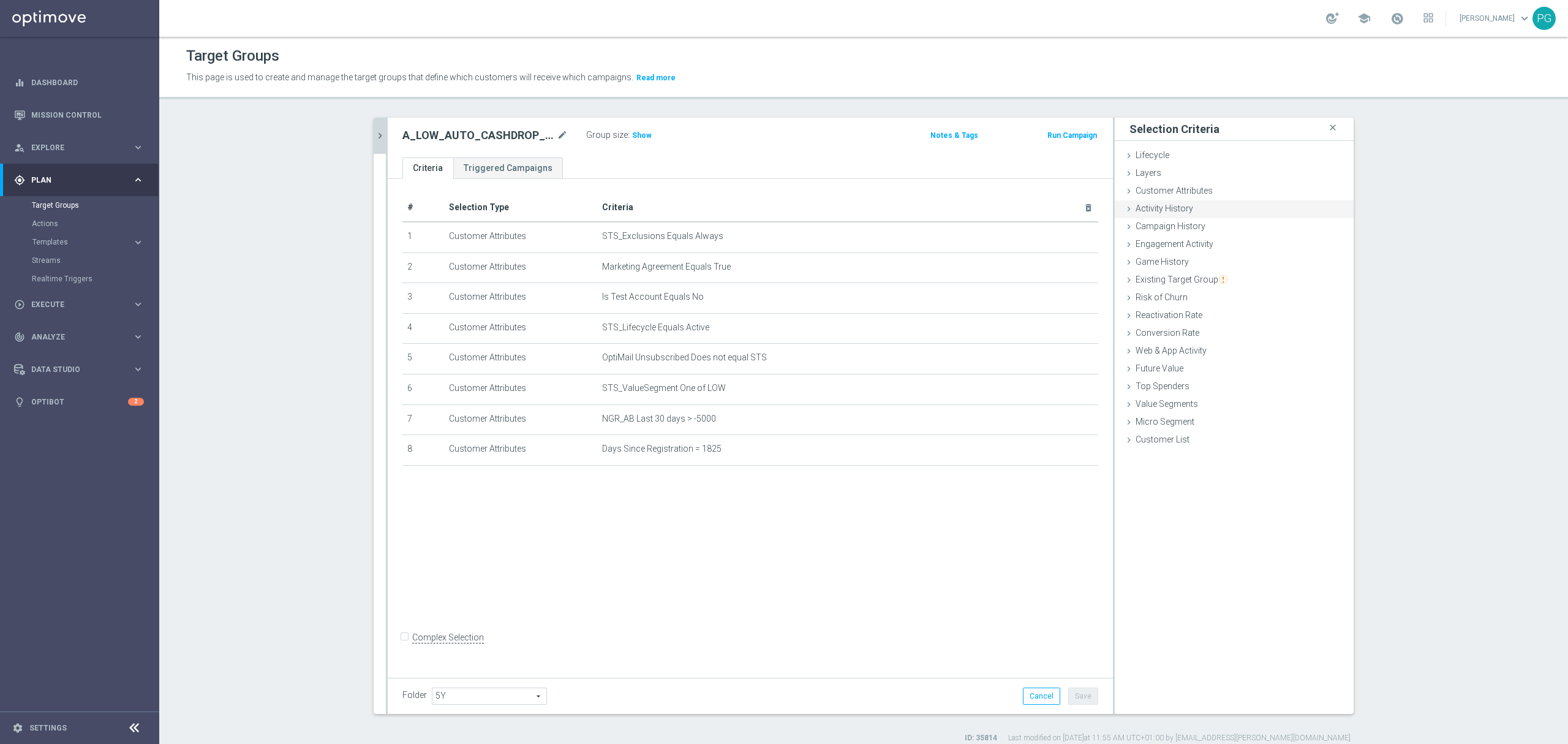
click at [1261, 202] on div "Activity History done" at bounding box center [1234, 209] width 239 height 18
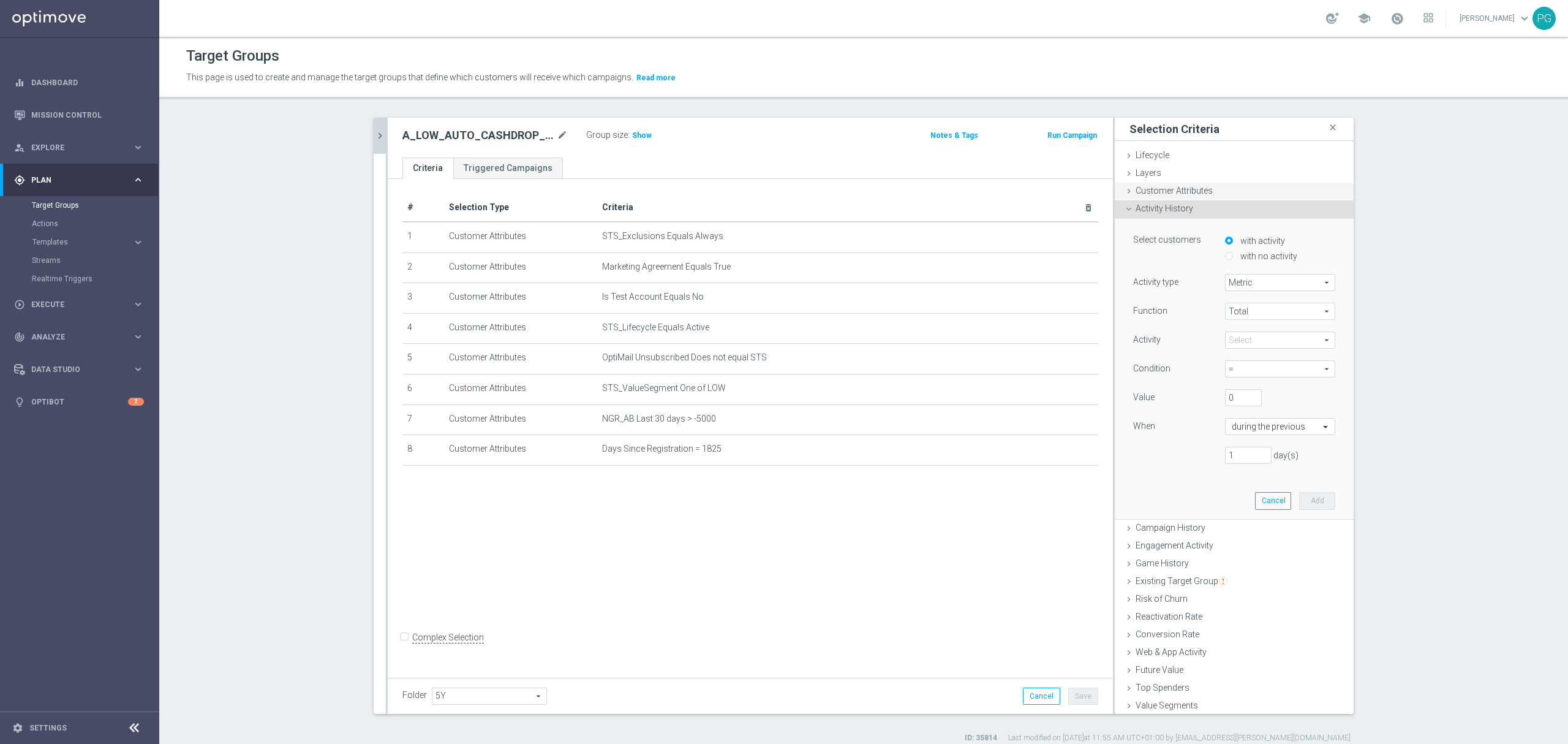
click at [1250, 193] on div "Customer Attributes done selection saved" at bounding box center [1234, 191] width 239 height 18
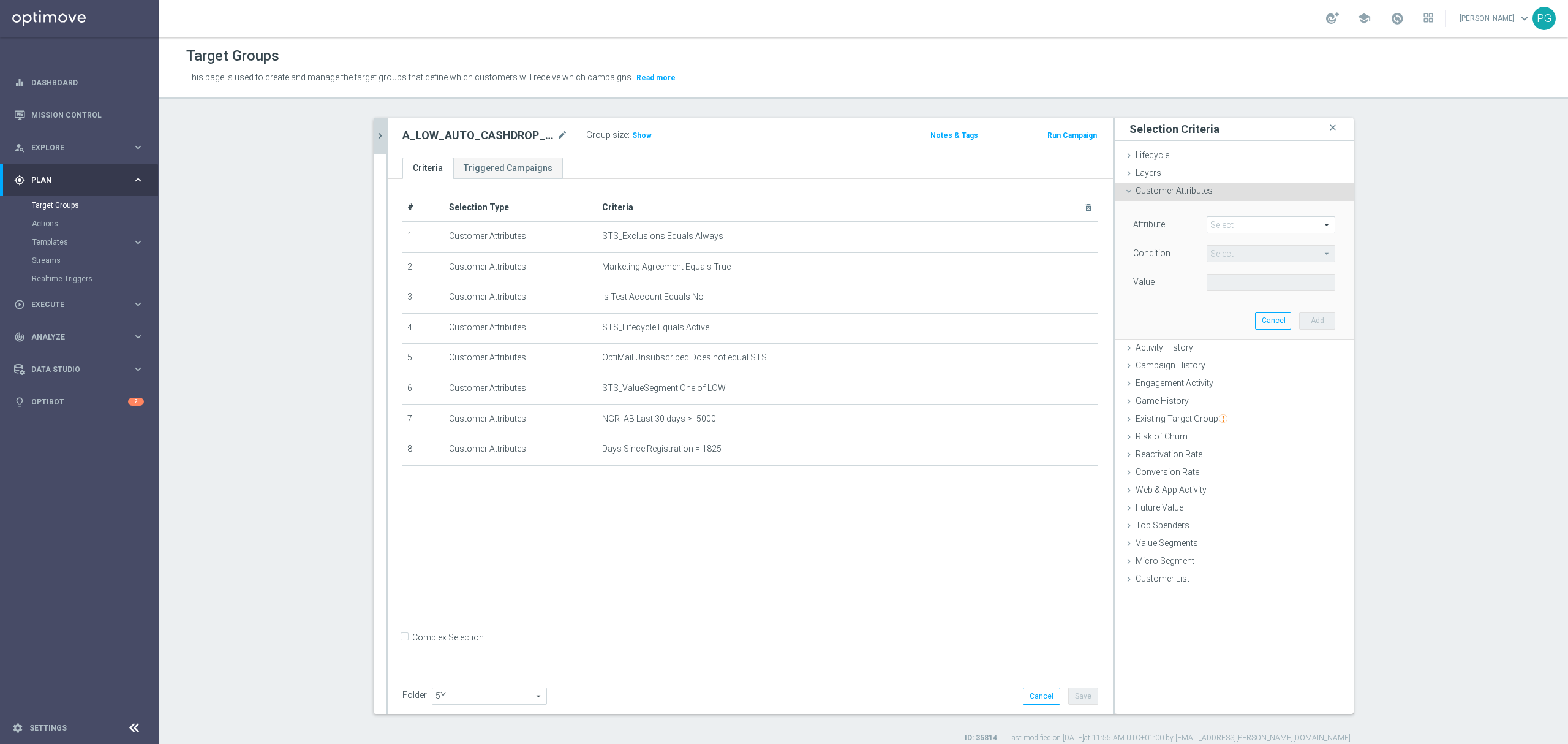
click at [1251, 226] on span at bounding box center [1270, 225] width 127 height 16
click at [0, 0] on input "search" at bounding box center [0, 0] width 0 height 0
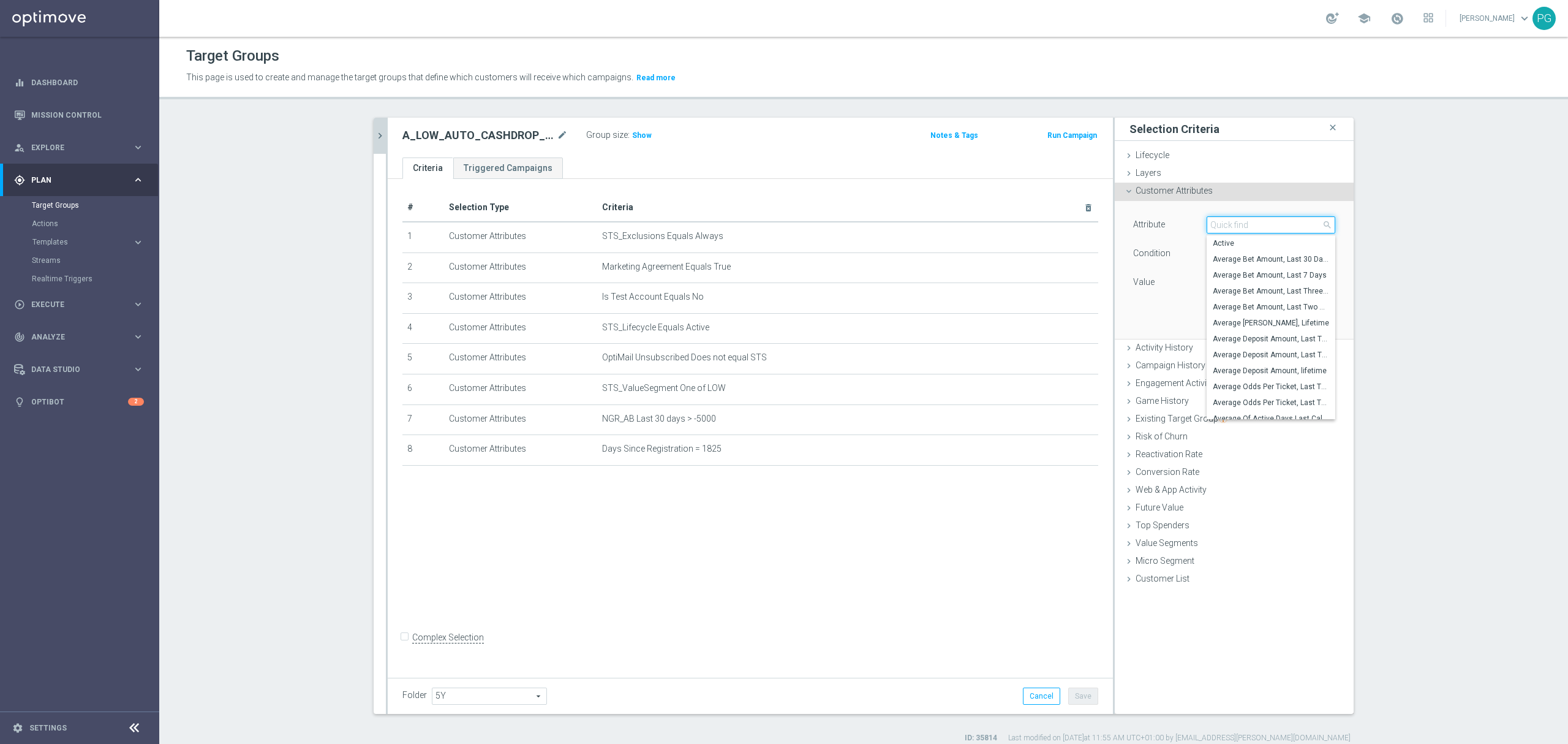
paste input "email a"
type input "email a"
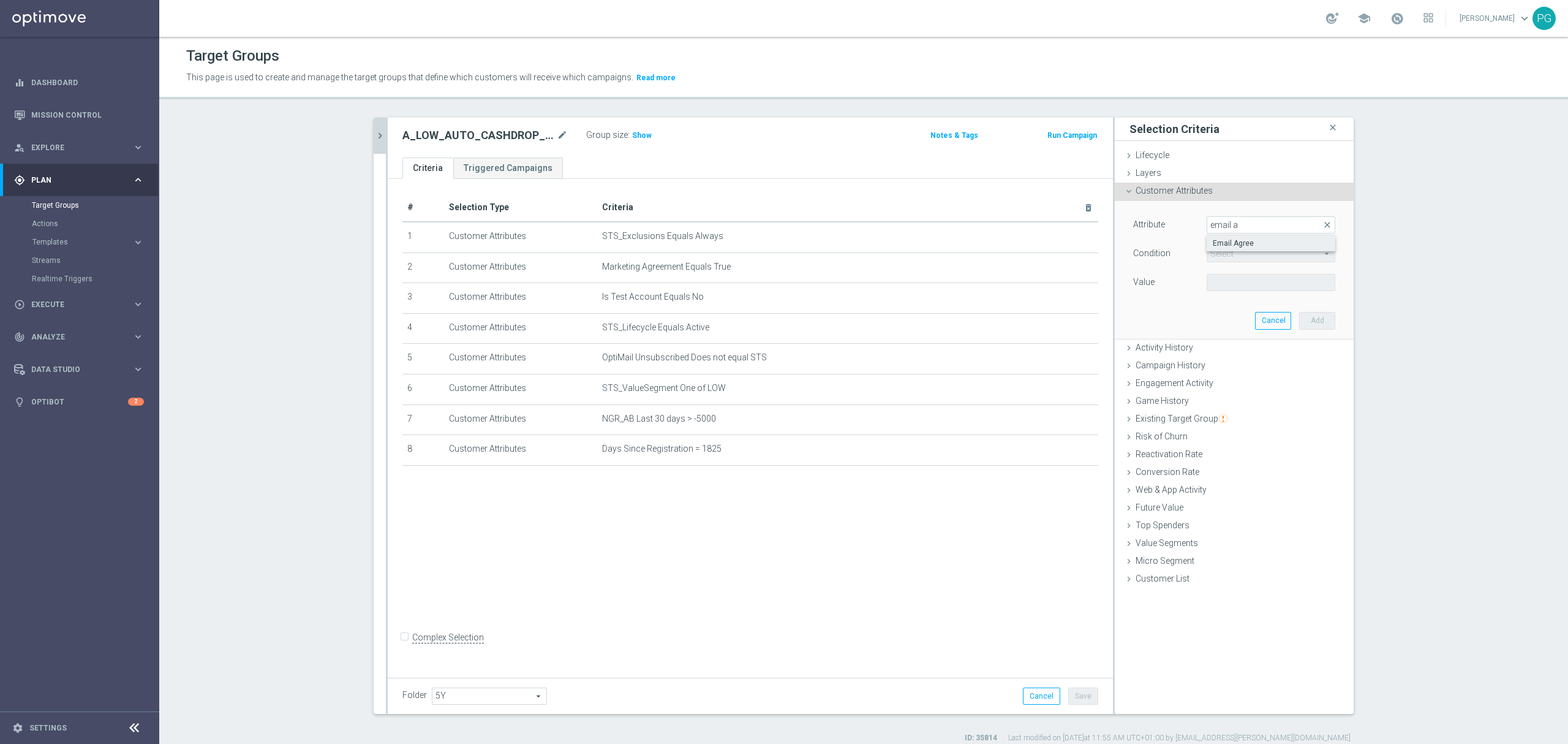
click at [1240, 243] on span "Email Agree" at bounding box center [1271, 243] width 116 height 10
type input "Email Agree"
type input "Equals"
click at [1231, 280] on span at bounding box center [1270, 283] width 127 height 16
click at [1231, 280] on input "search" at bounding box center [1271, 282] width 129 height 17
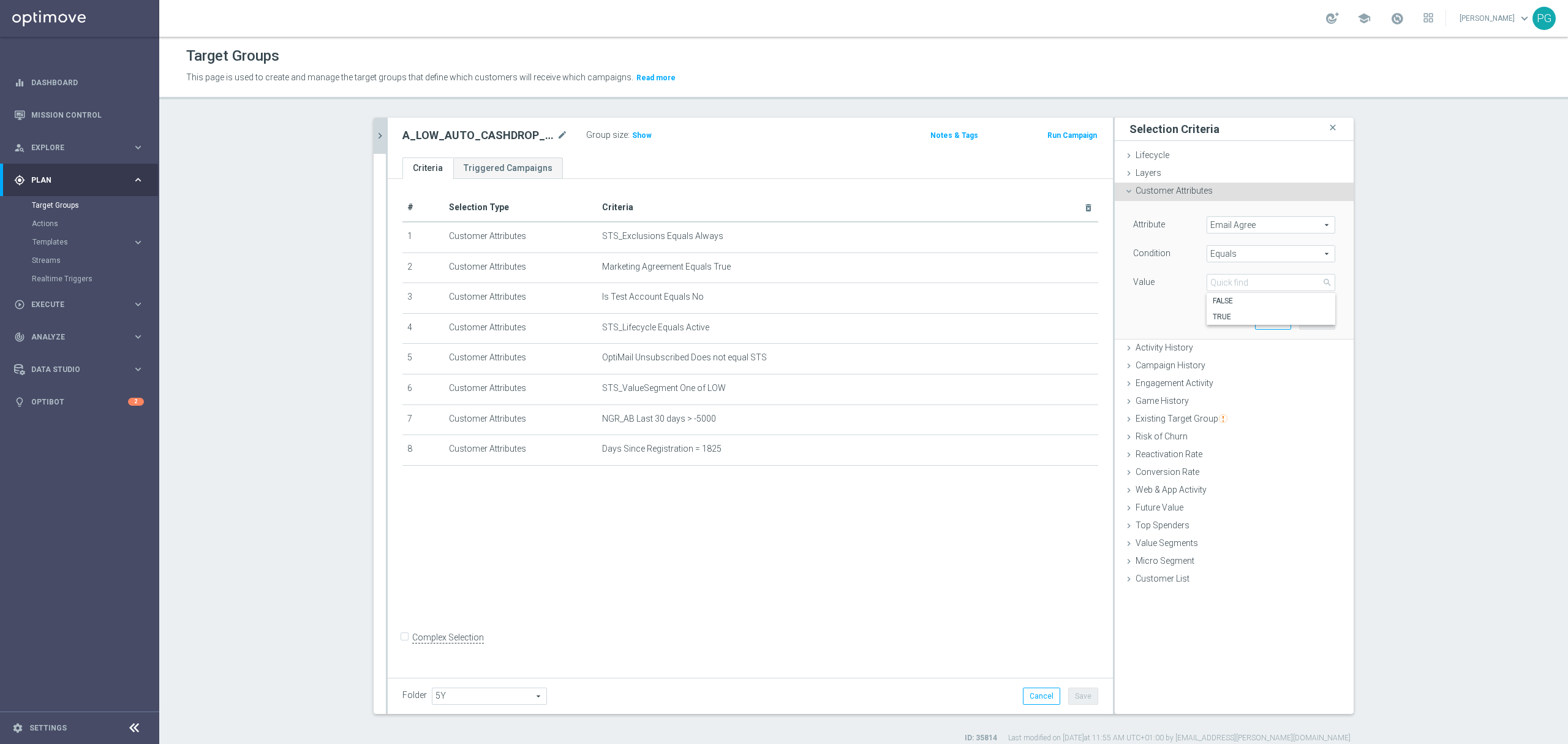
click at [1221, 310] on label "TRUE" at bounding box center [1271, 317] width 129 height 16
type input "TRUE"
click at [1309, 322] on button "Add" at bounding box center [1318, 320] width 36 height 17
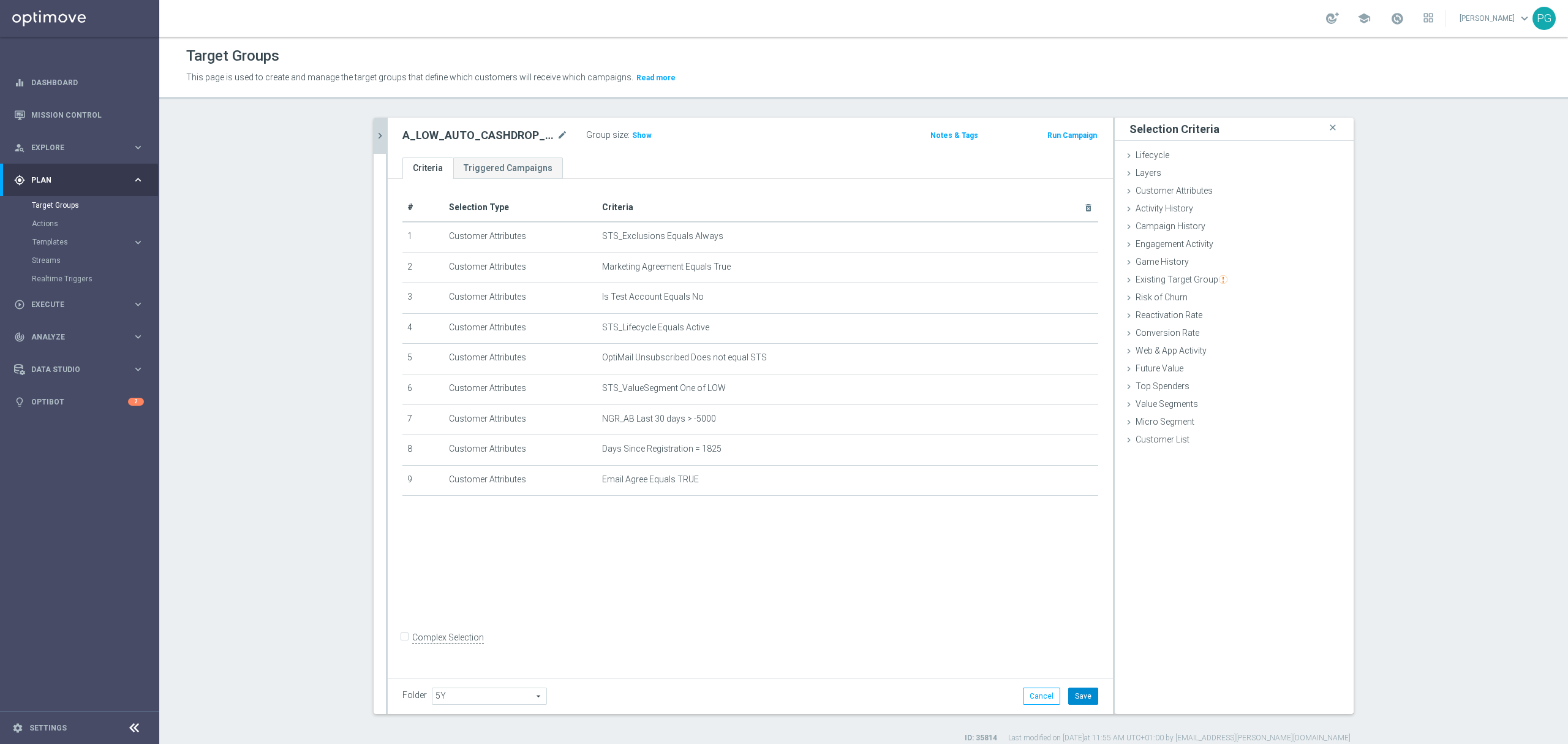
click at [1081, 695] on button "Save" at bounding box center [1083, 696] width 30 height 17
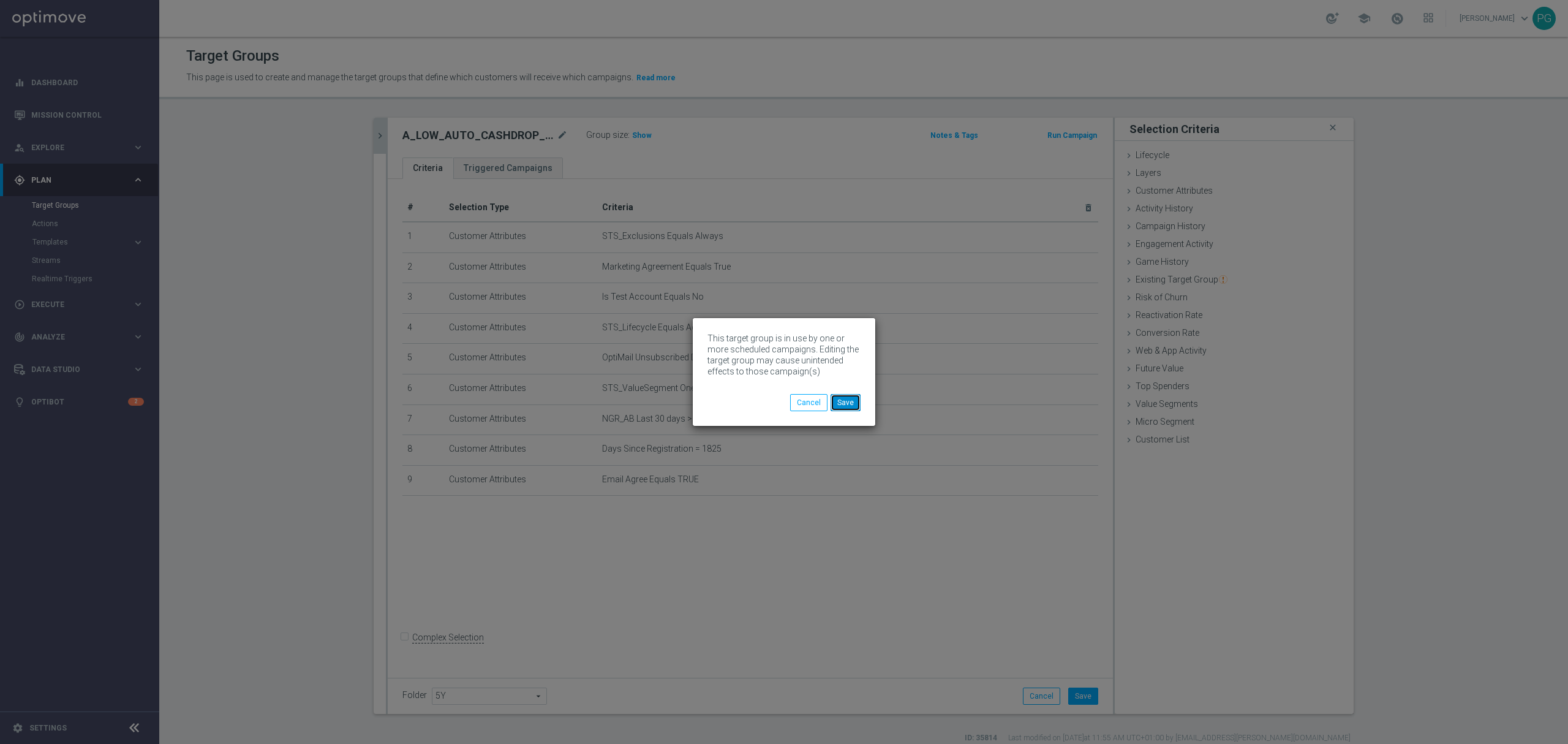
click at [847, 402] on button "Save" at bounding box center [846, 402] width 30 height 17
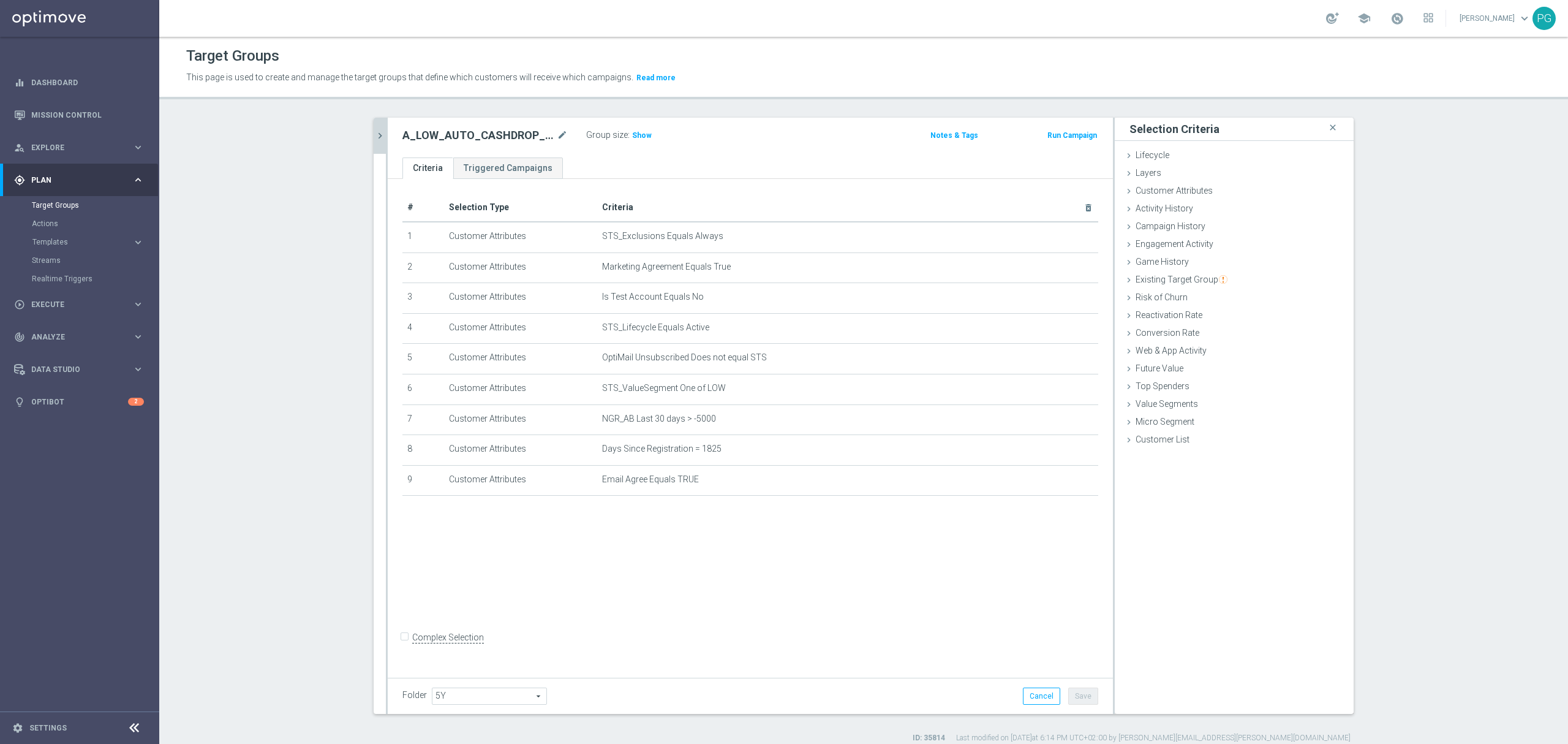
click at [376, 140] on icon "chevron_right" at bounding box center [380, 135] width 11 height 11
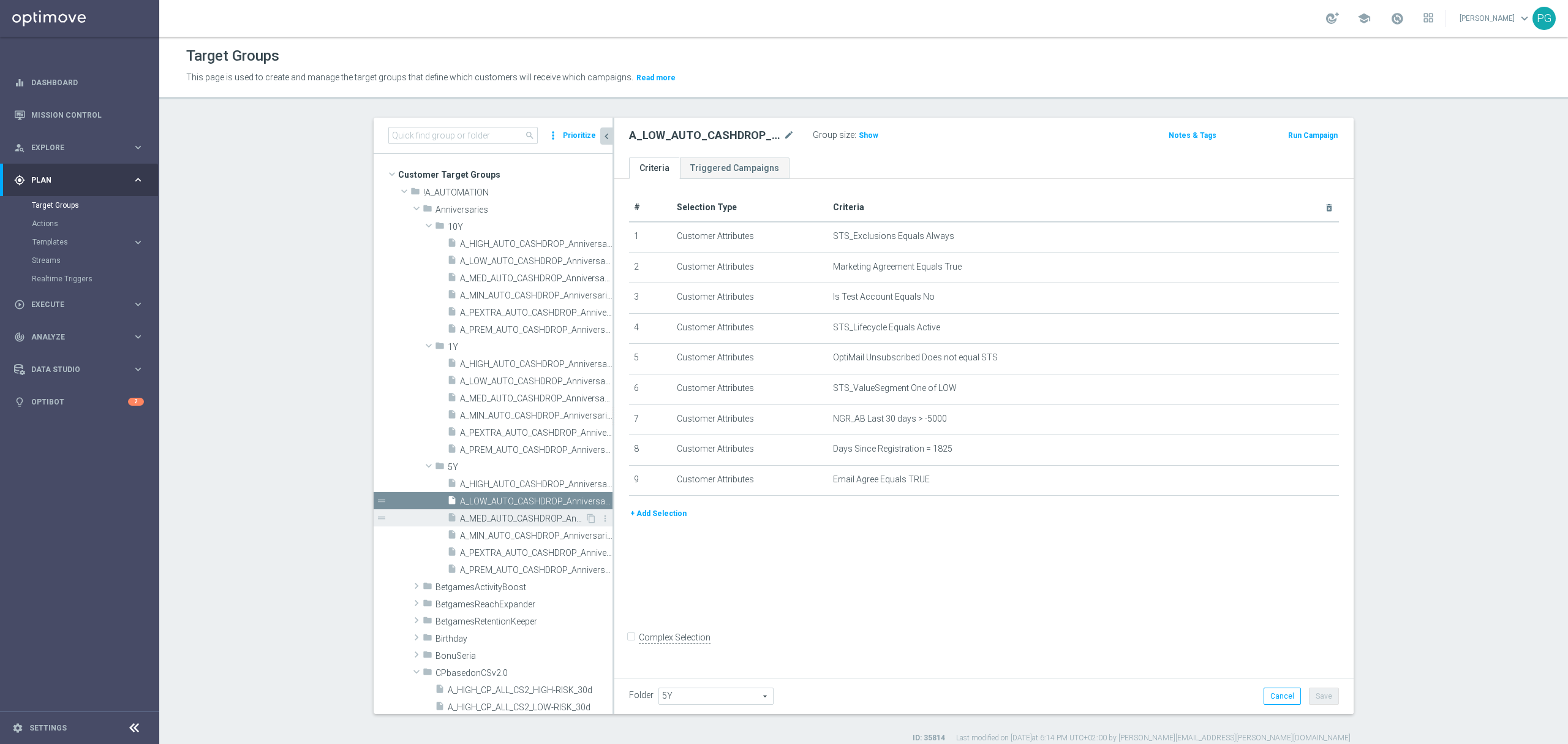
click at [499, 511] on div "insert_drive_file A_MED_AUTO_CASHDROP_Anniversaries-5Y_100PLN_once" at bounding box center [516, 517] width 138 height 17
click at [655, 485] on button "+ Add Selection" at bounding box center [658, 483] width 59 height 13
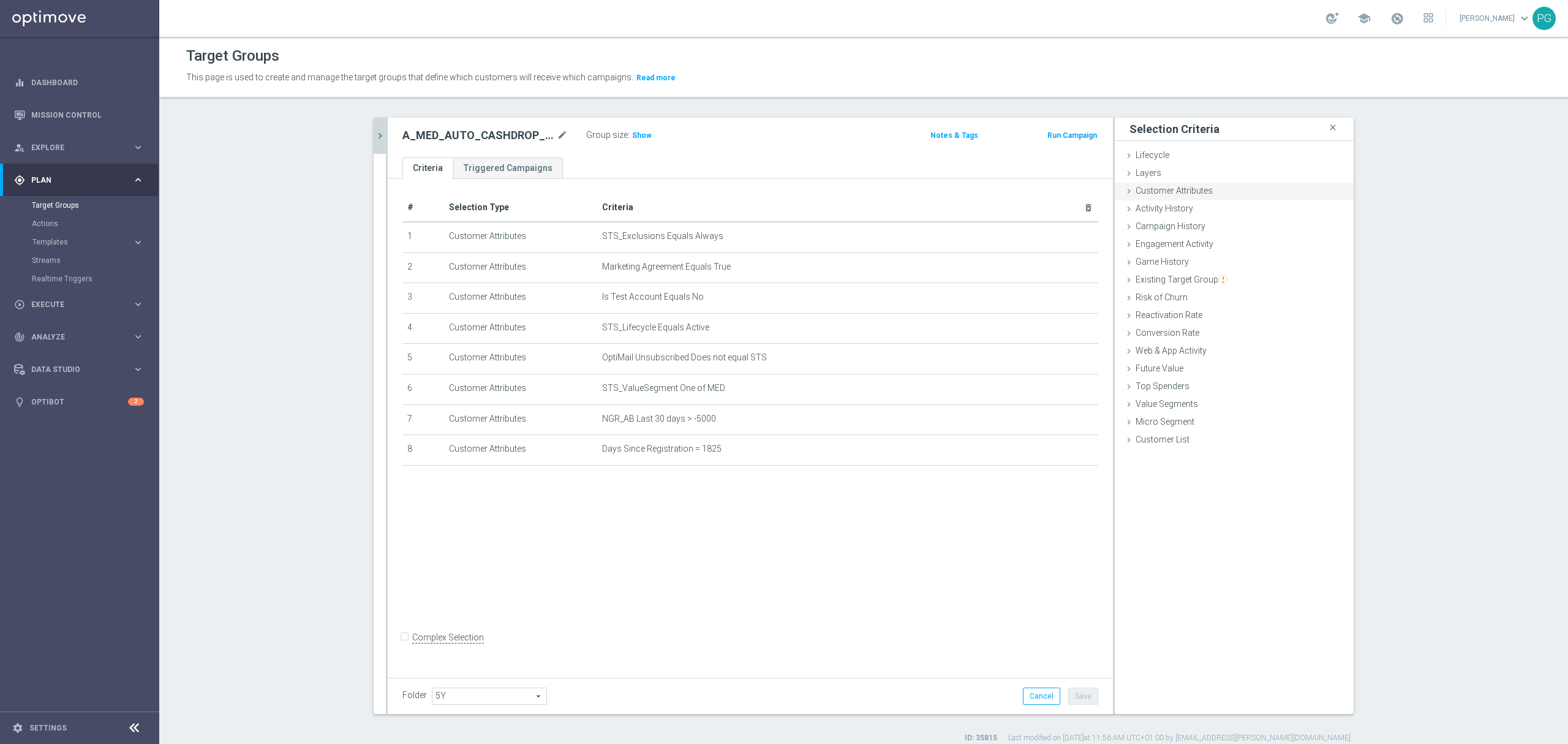
click at [1189, 197] on div "Customer Attributes done selection saved" at bounding box center [1234, 191] width 239 height 18
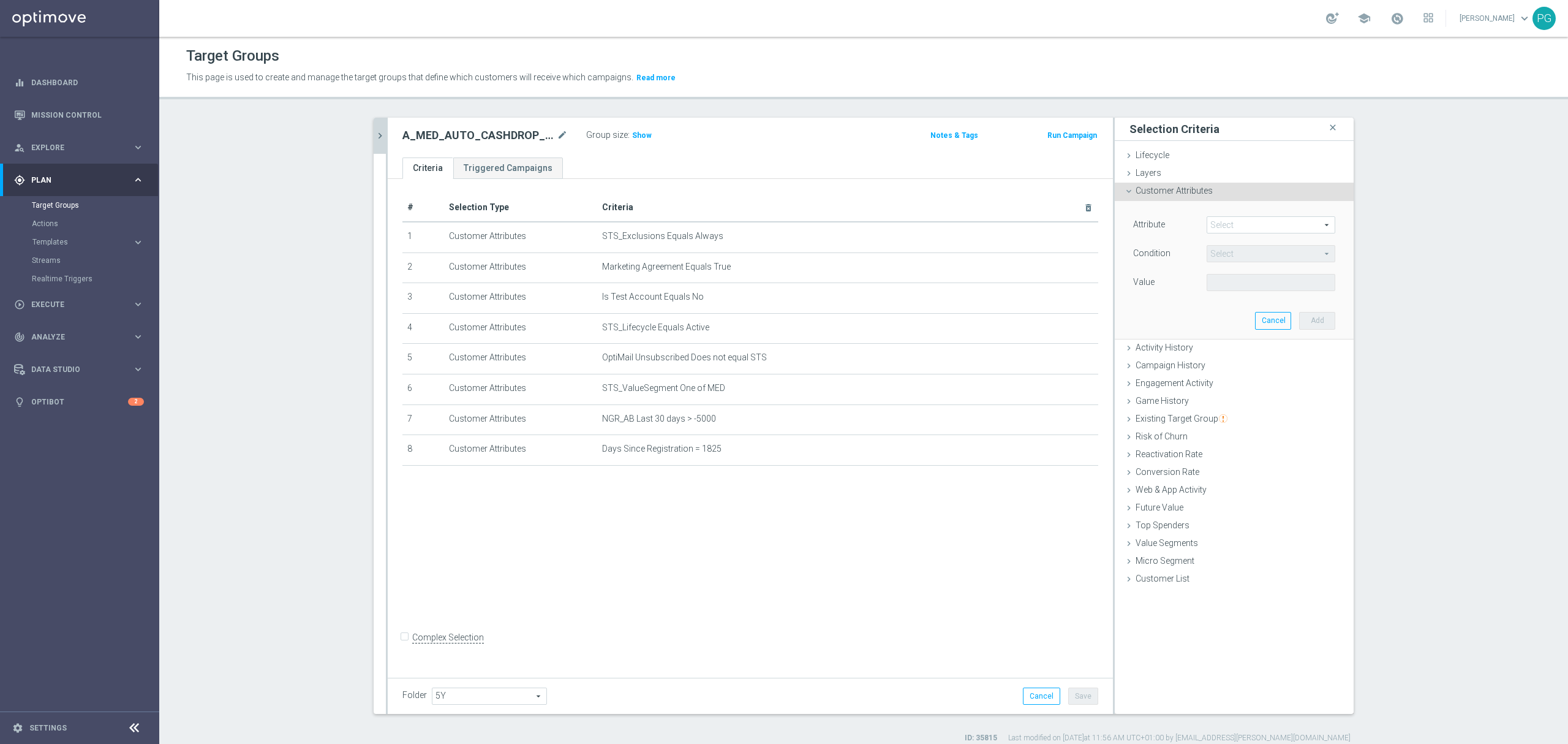
click at [1229, 231] on span at bounding box center [1270, 225] width 127 height 16
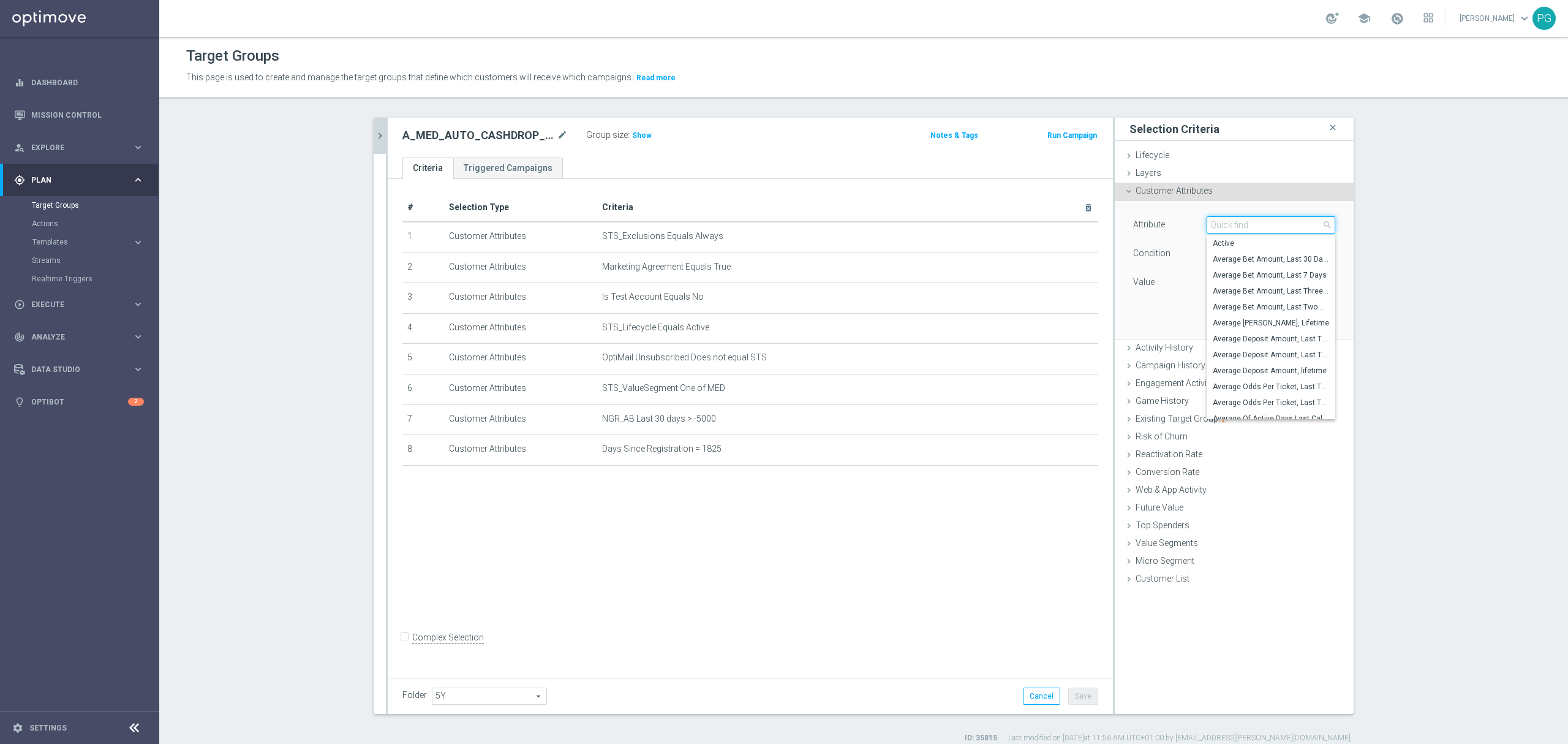
click at [1229, 231] on input "search" at bounding box center [1271, 224] width 129 height 17
paste input "email a"
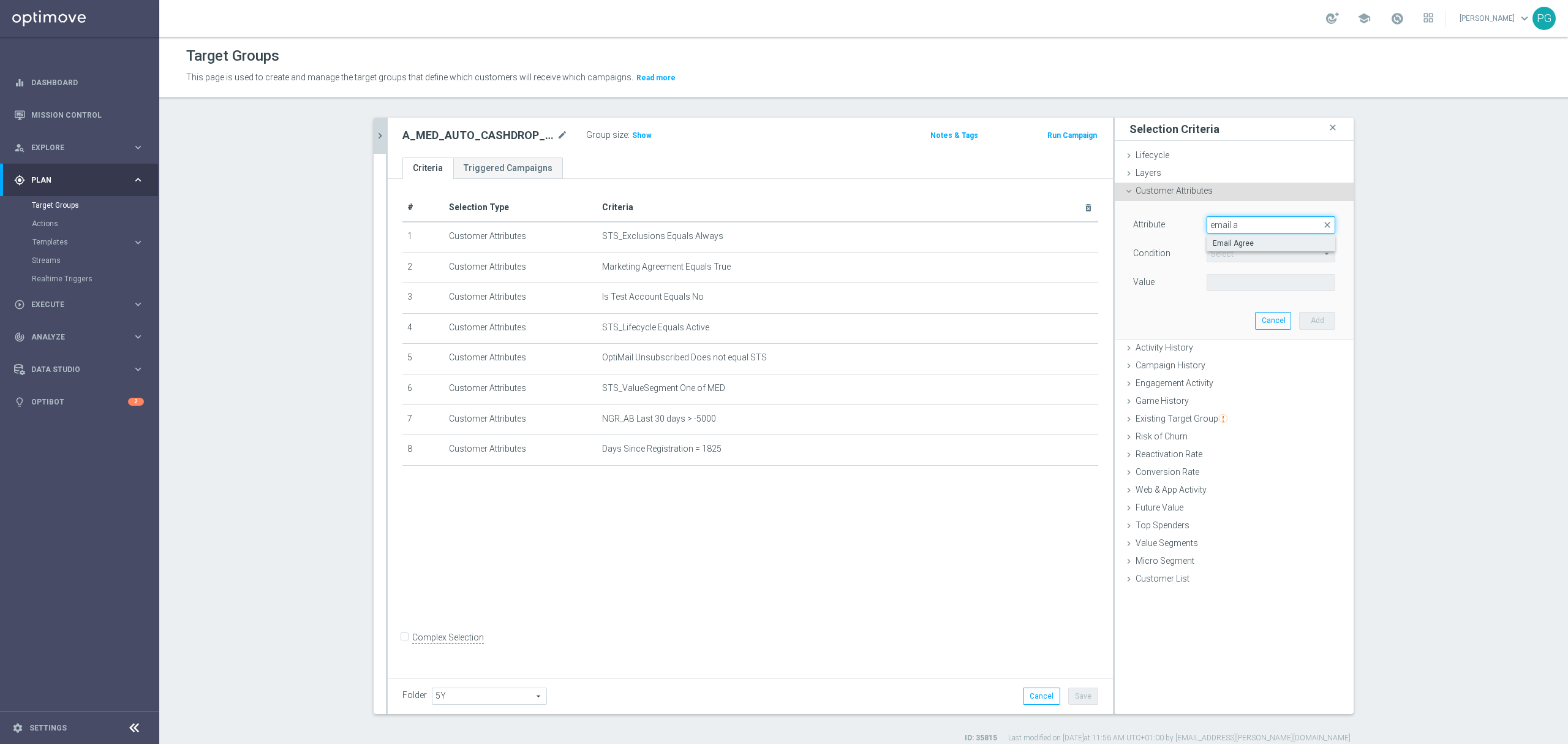
type input "email a"
click at [1231, 243] on span "Email Agree" at bounding box center [1271, 243] width 116 height 10
type input "Email Agree"
type input "Equals"
click at [1218, 289] on span at bounding box center [1270, 283] width 127 height 16
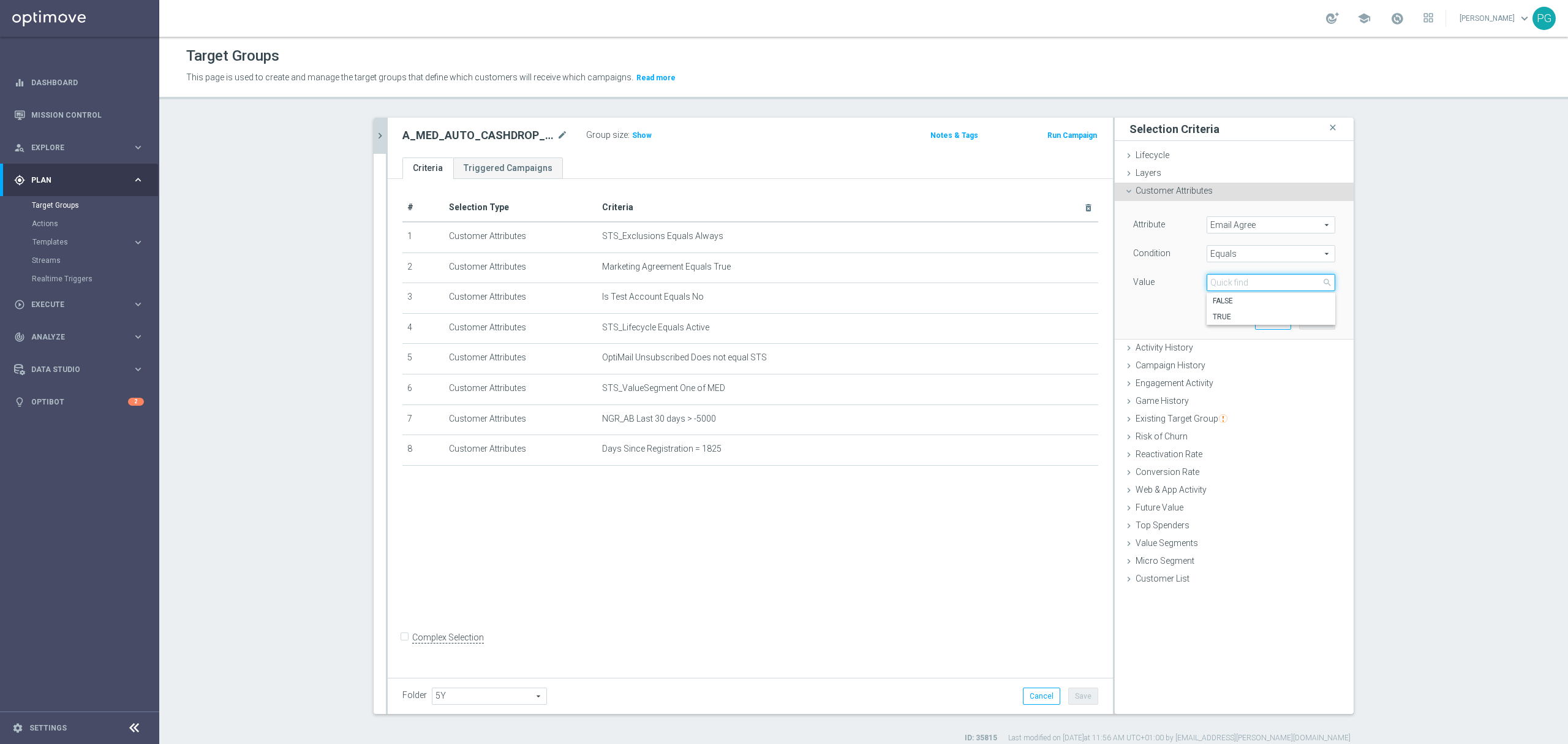
click at [1221, 284] on input "search" at bounding box center [1271, 282] width 129 height 17
click at [1224, 312] on span "TRUE" at bounding box center [1271, 316] width 116 height 10
type input "TRUE"
click at [1309, 322] on button "Add" at bounding box center [1318, 320] width 36 height 17
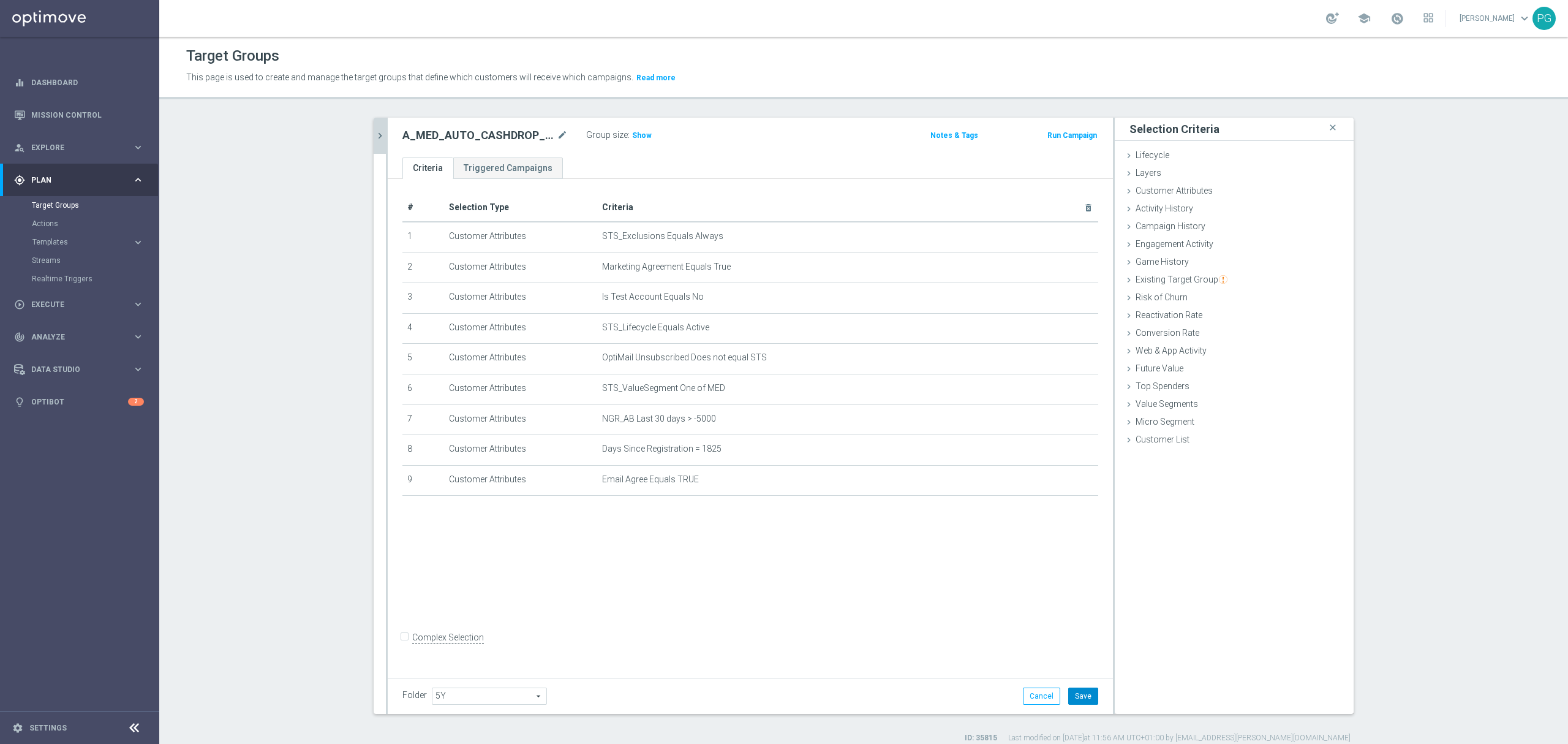
click at [1083, 700] on button "Save" at bounding box center [1083, 696] width 30 height 17
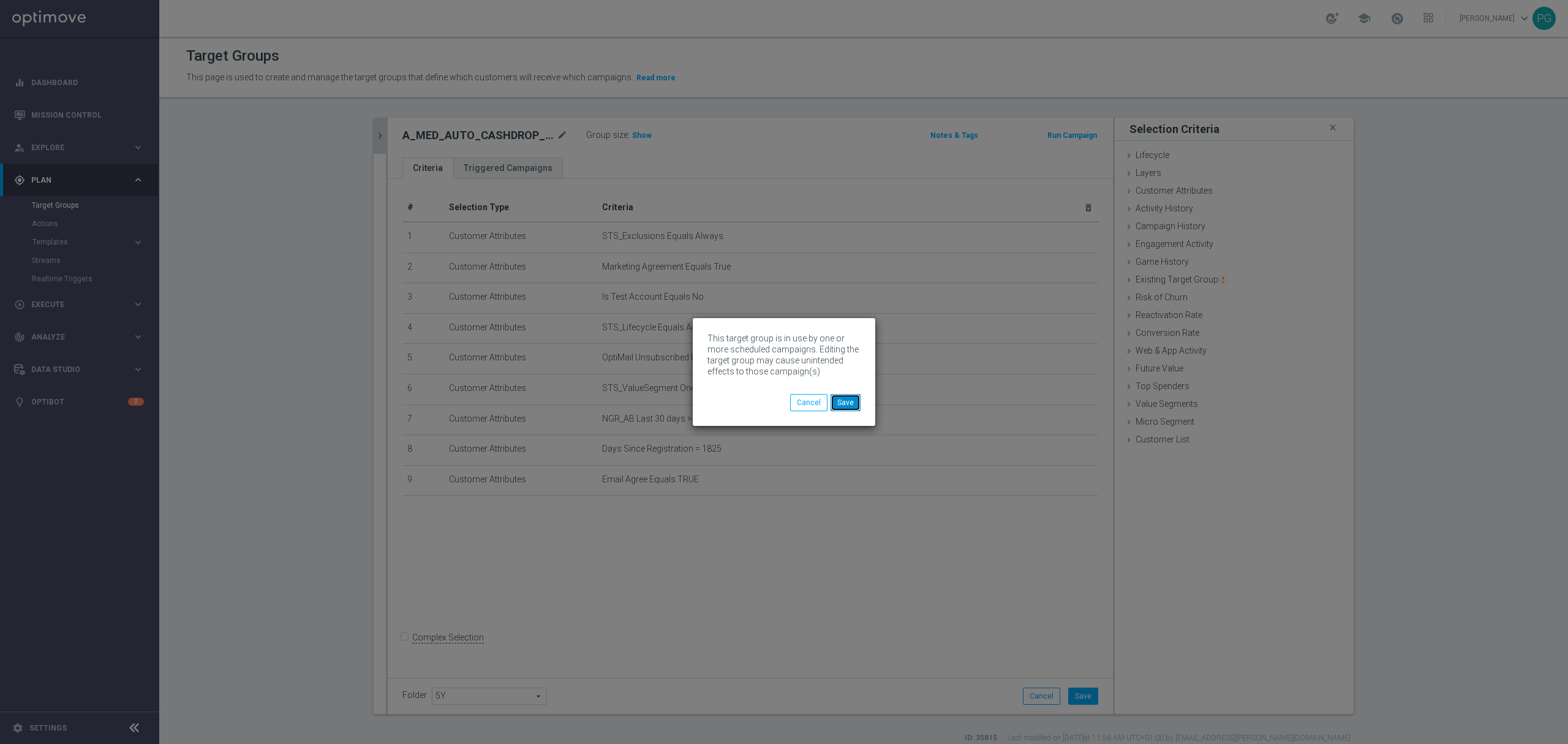
click at [853, 405] on button "Save" at bounding box center [846, 402] width 30 height 17
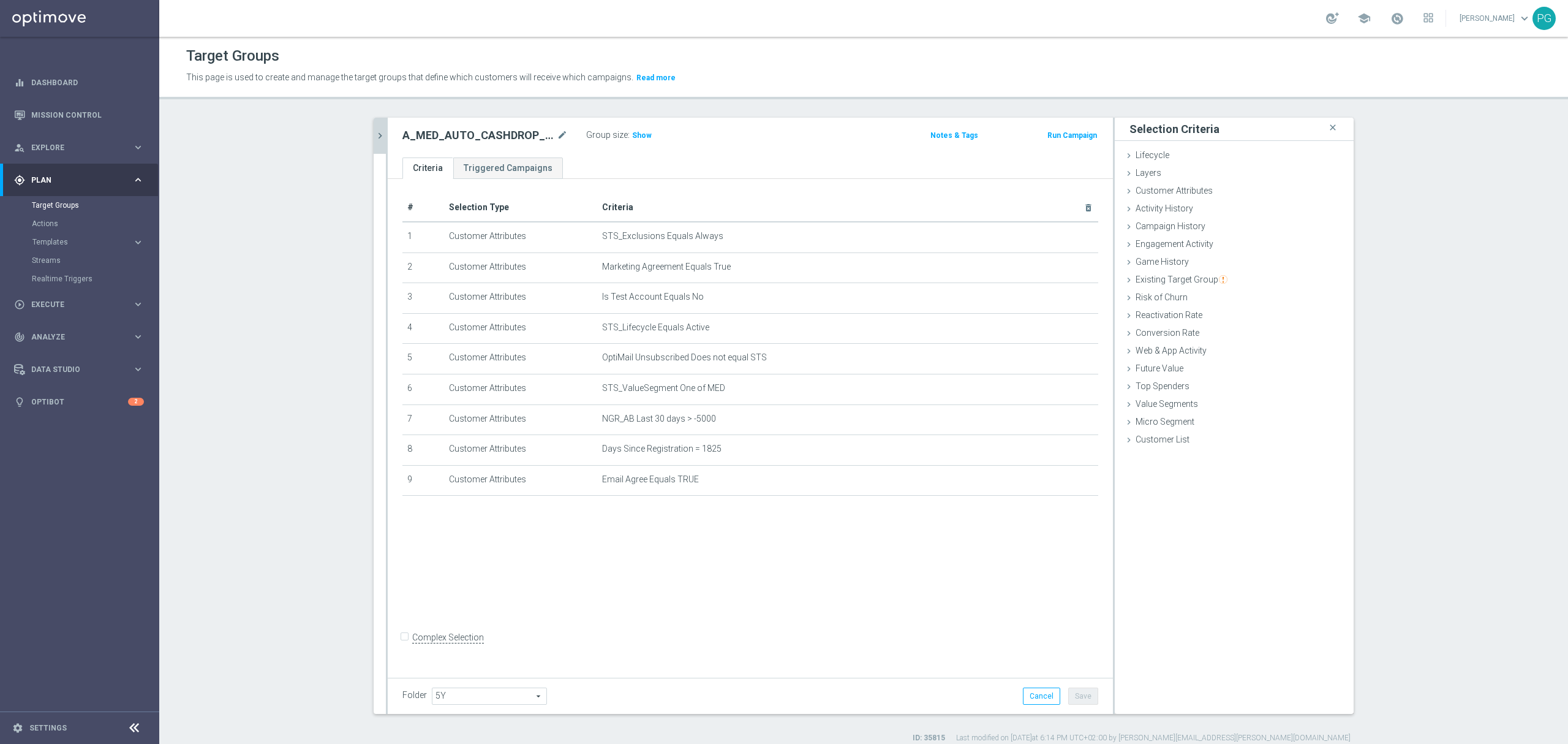
click at [378, 133] on icon "chevron_right" at bounding box center [380, 135] width 11 height 11
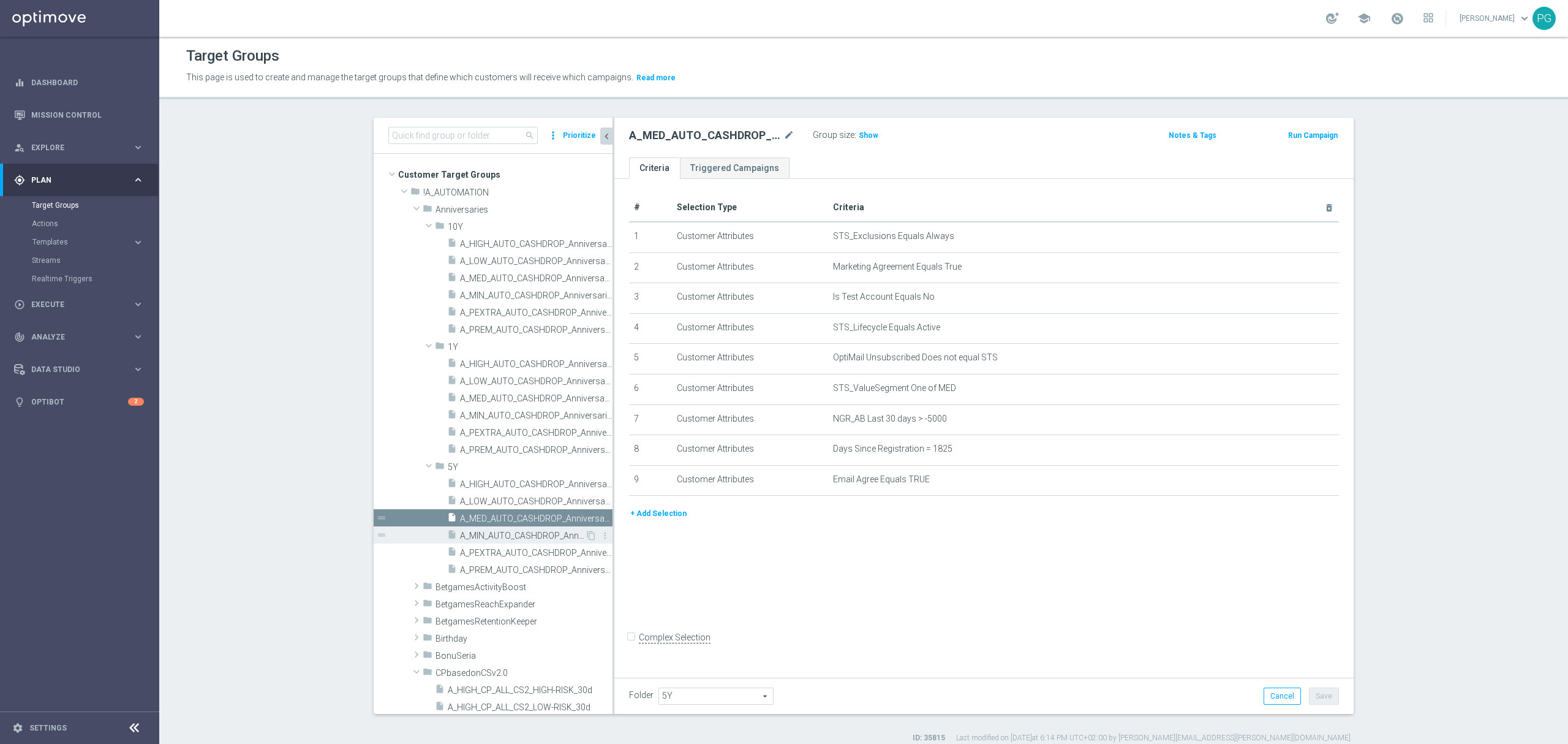
click at [496, 535] on span "A_MIN_AUTO_CASHDROP_Anniversaries-5Y_20PLN_once" at bounding box center [522, 535] width 125 height 10
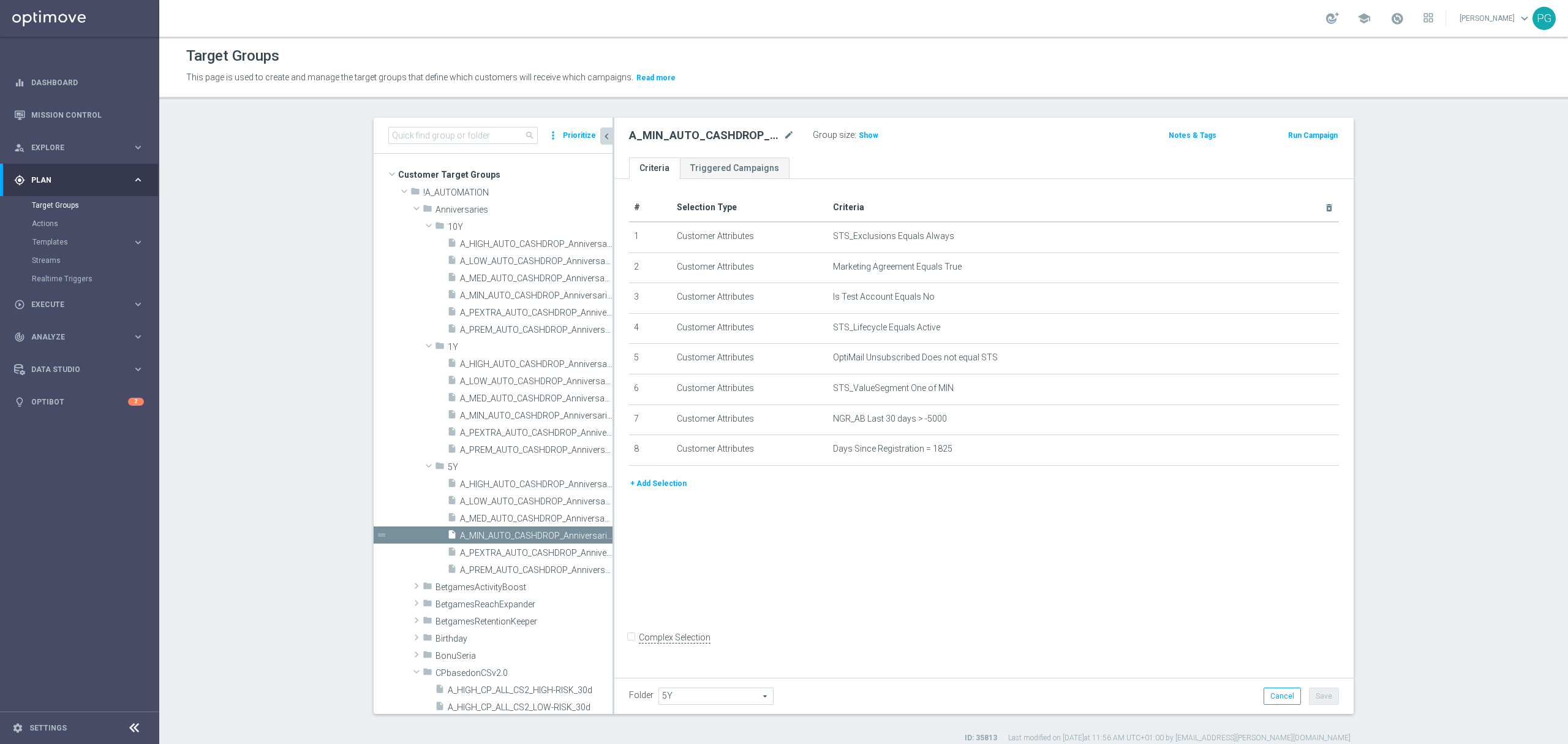
click at [660, 488] on button "+ Add Selection" at bounding box center [658, 483] width 59 height 13
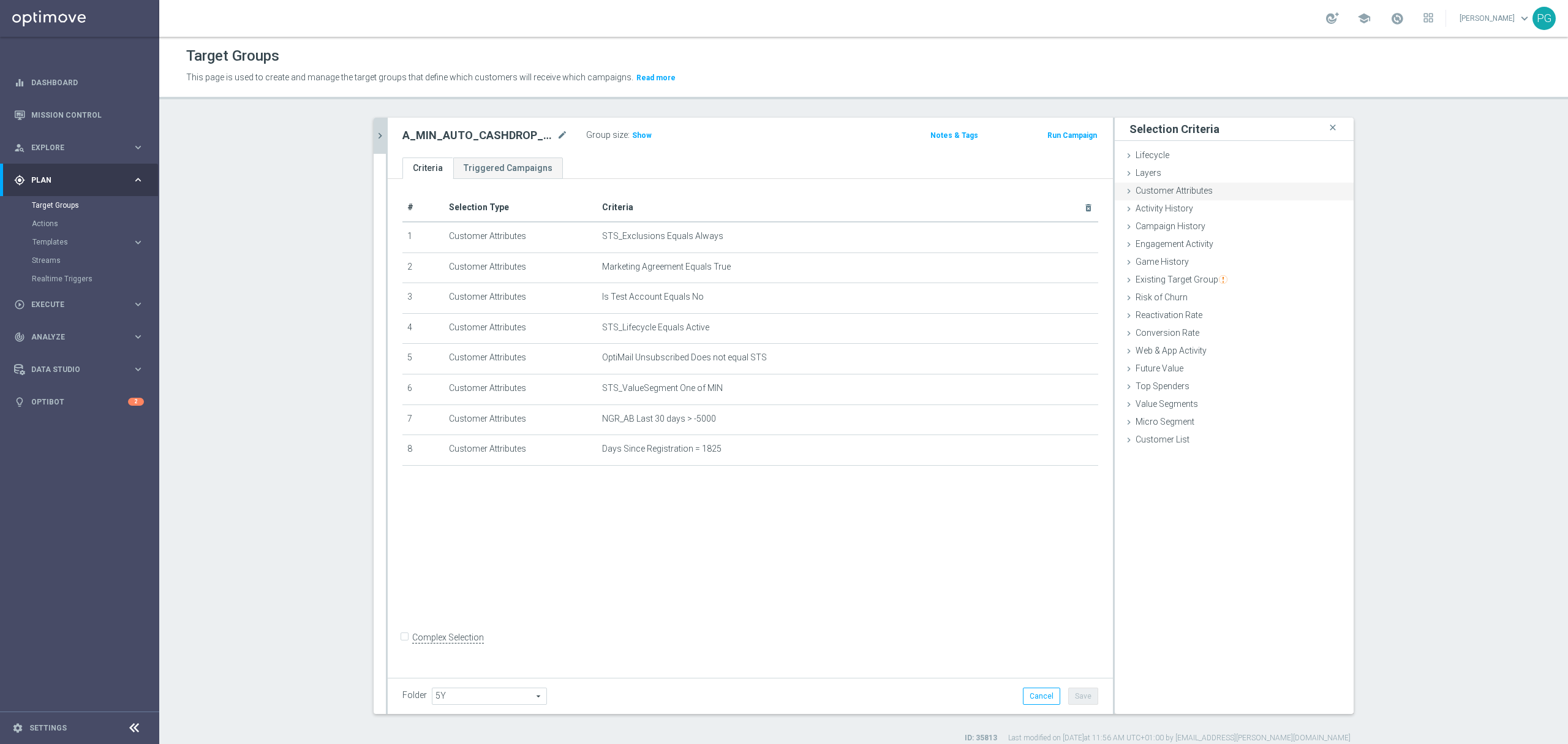
click at [1221, 187] on div "Customer Attributes done selection saved" at bounding box center [1234, 191] width 239 height 18
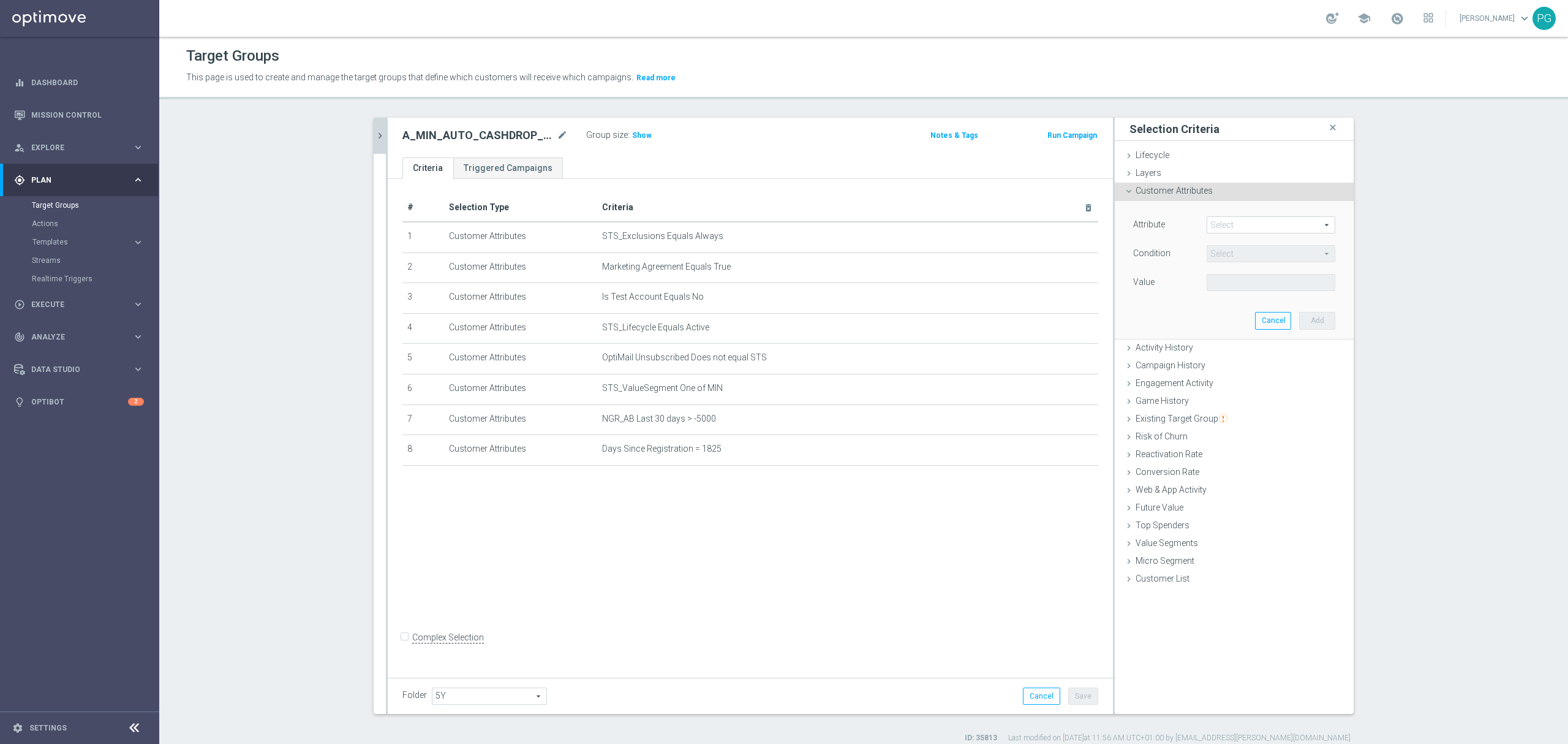
click at [1225, 229] on span at bounding box center [1270, 225] width 127 height 16
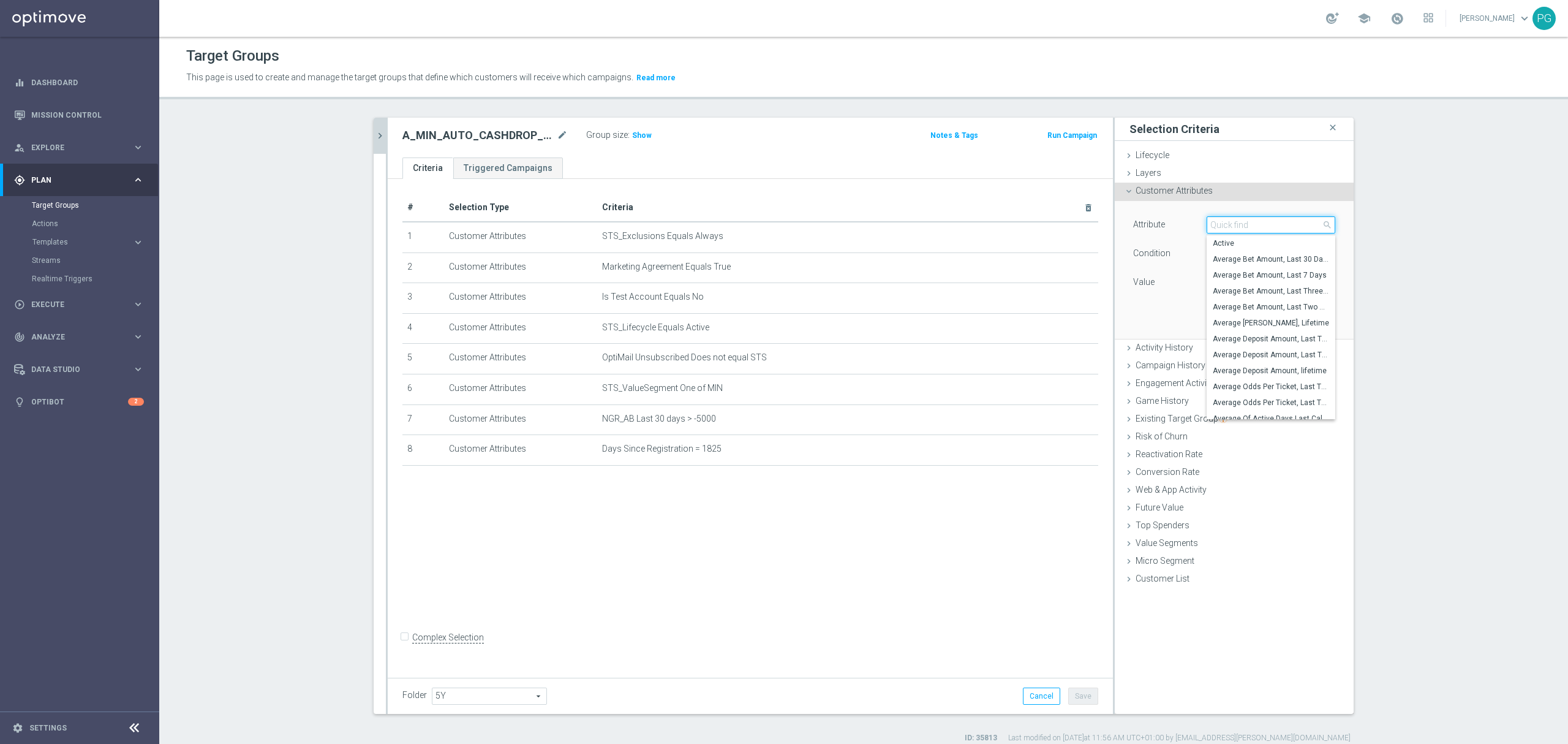
click at [1225, 229] on input "search" at bounding box center [1271, 224] width 129 height 17
paste input "email a"
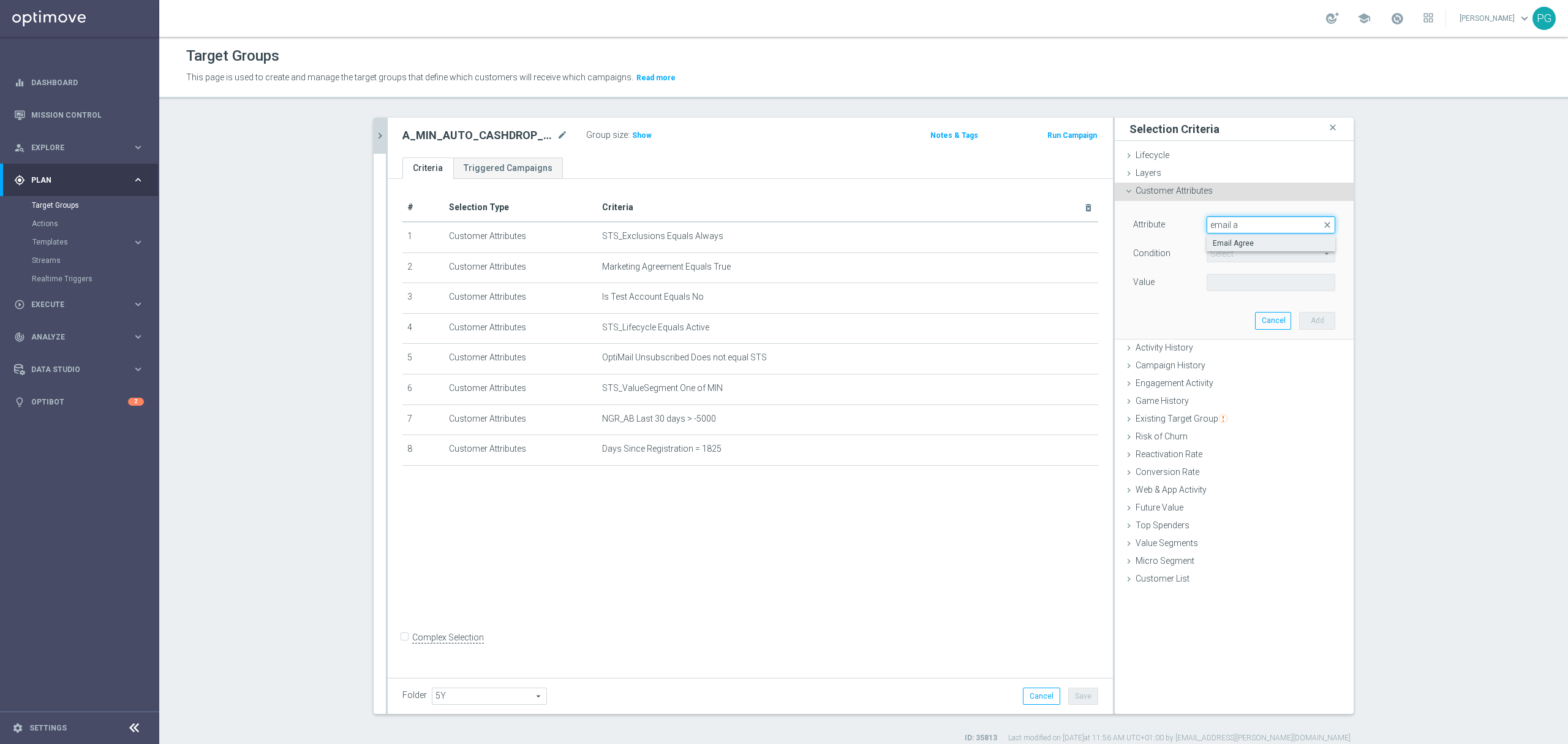
type input "email a"
click at [1223, 245] on span "Email Agree" at bounding box center [1271, 243] width 116 height 10
type input "Email Agree"
type input "Equals"
click at [1211, 289] on span at bounding box center [1270, 283] width 127 height 16
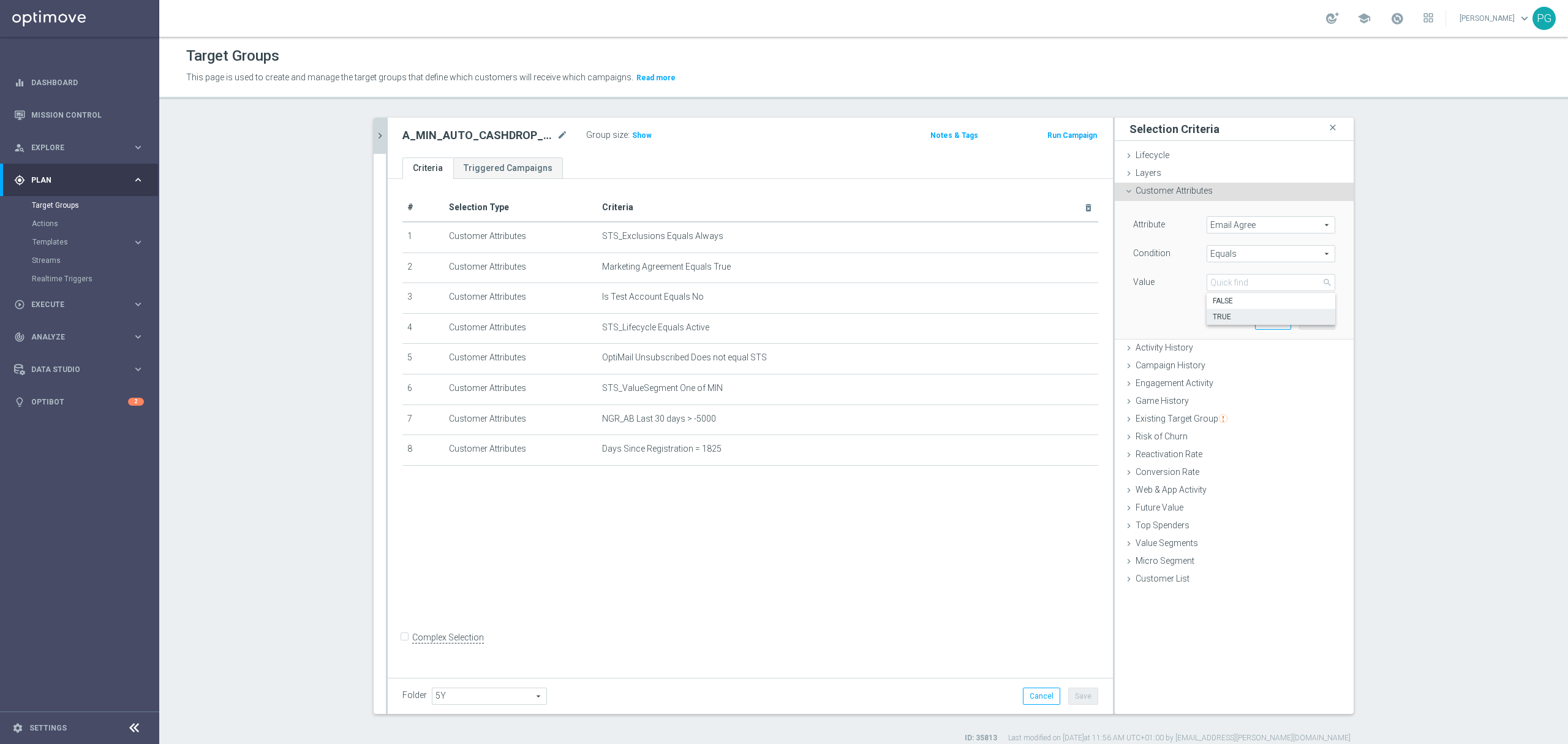
click at [1221, 314] on span "TRUE" at bounding box center [1271, 316] width 116 height 10
type input "TRUE"
click at [1303, 319] on button "Add" at bounding box center [1318, 320] width 36 height 17
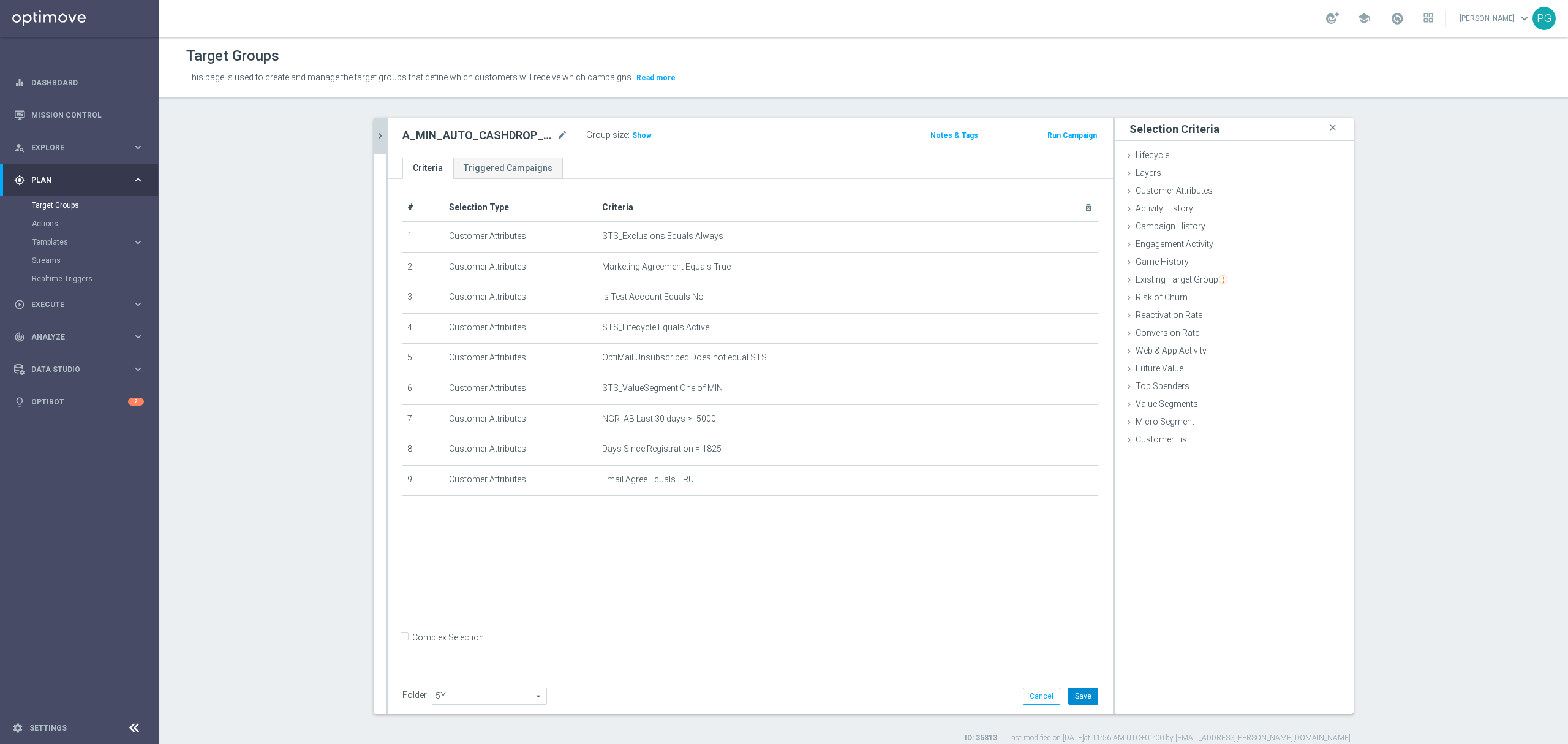
click at [1088, 704] on button "Save" at bounding box center [1083, 696] width 30 height 17
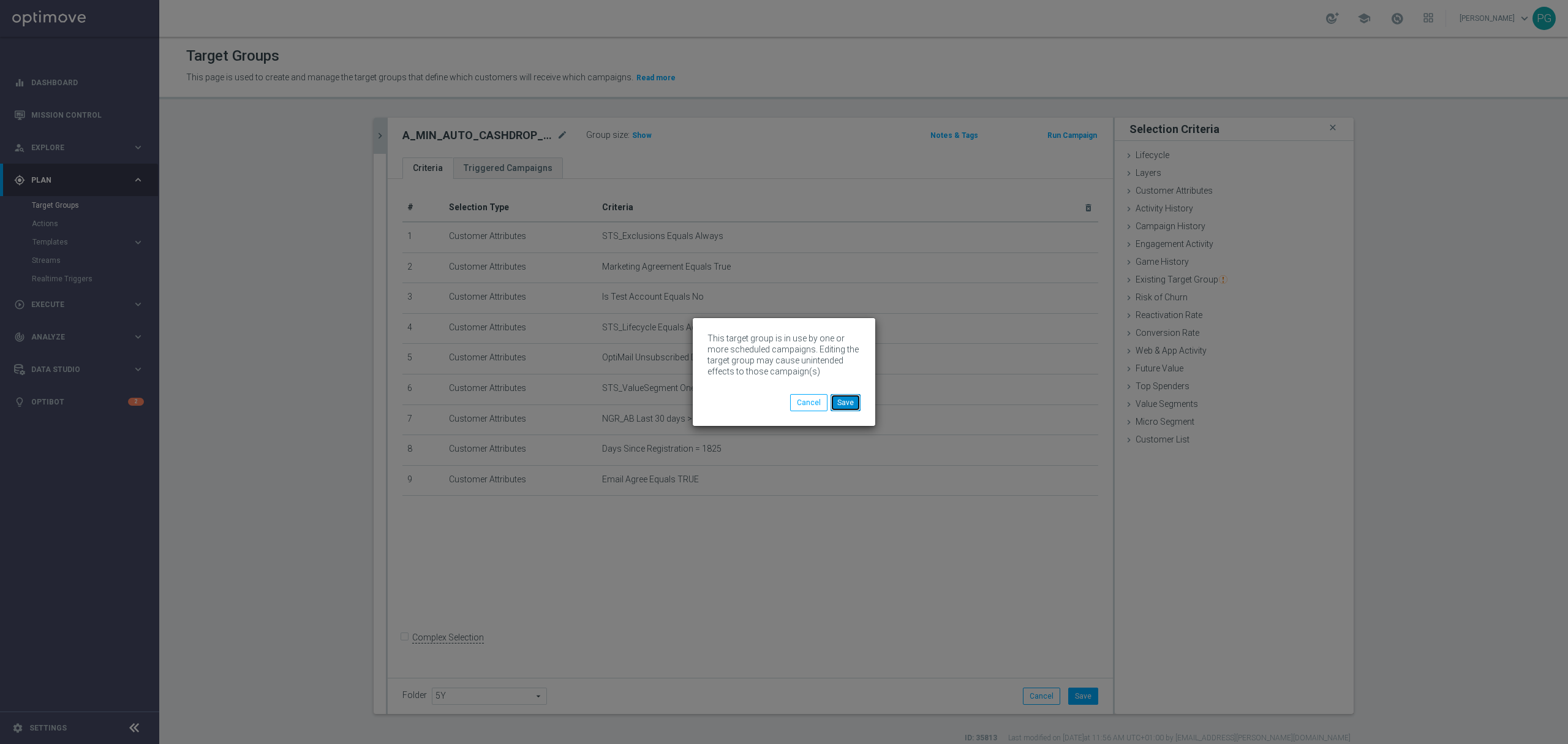
click at [858, 407] on button "Save" at bounding box center [846, 402] width 30 height 17
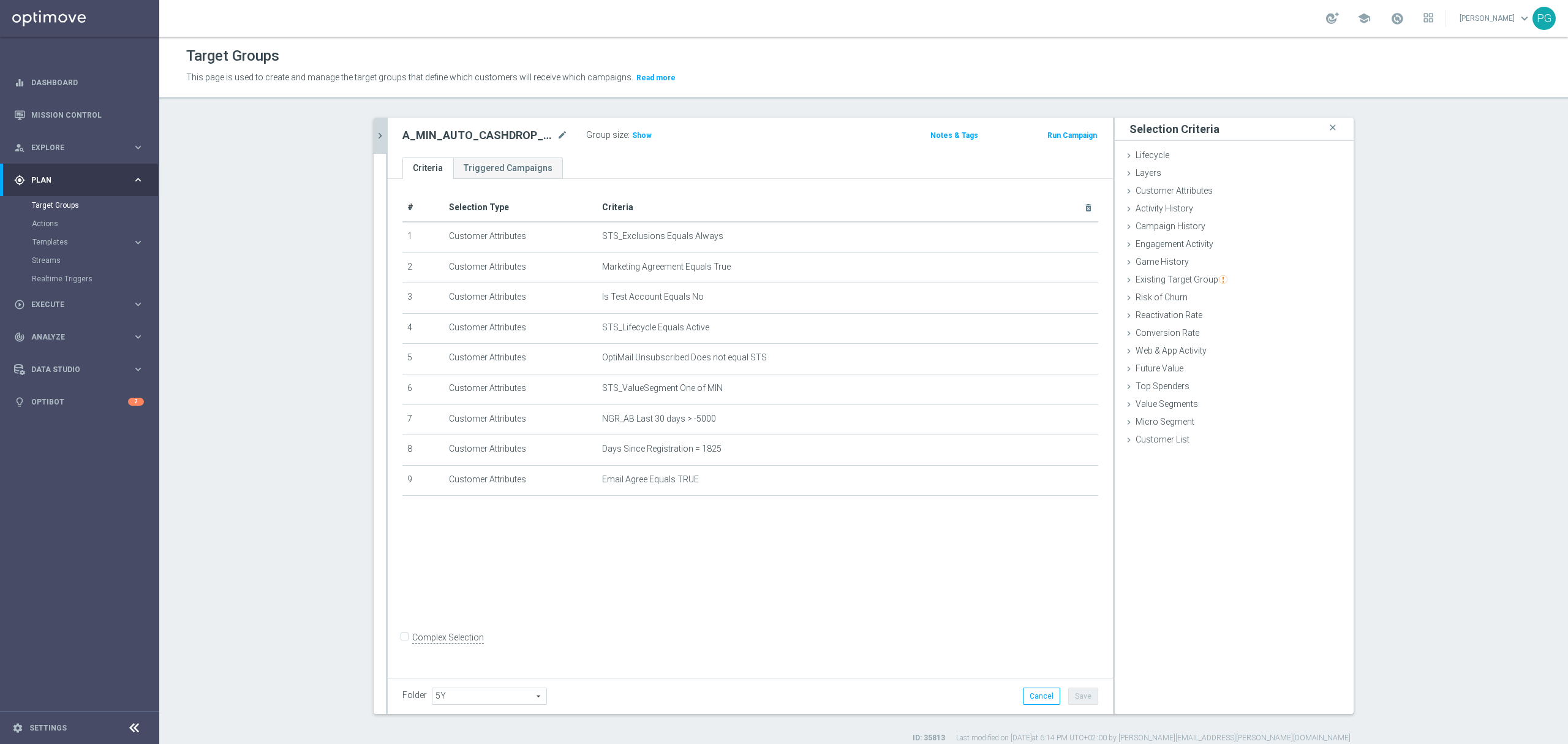
click at [376, 126] on button "chevron_right" at bounding box center [380, 136] width 12 height 36
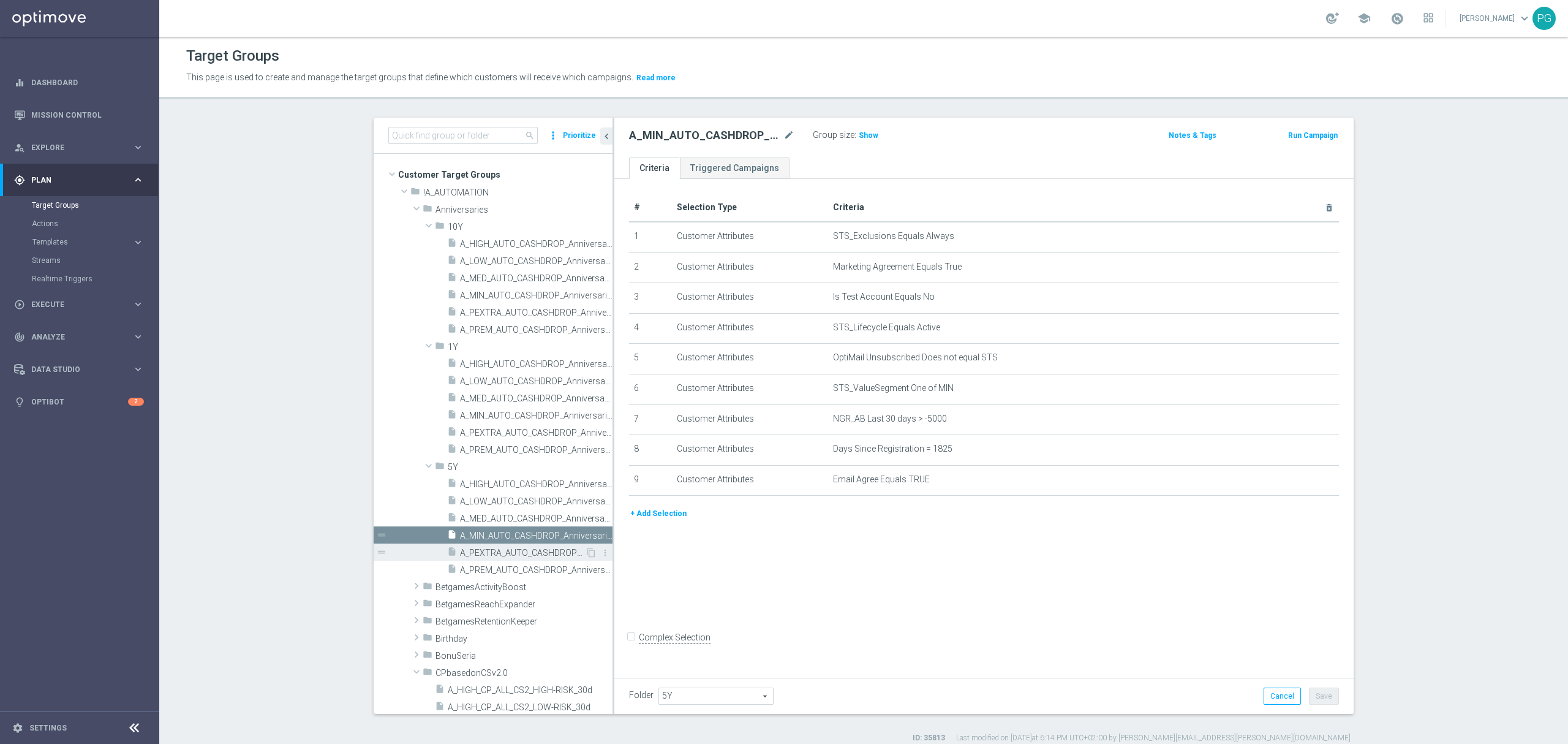
click at [533, 557] on span "A_PEXTRA_AUTO_CASHDROP_Anniversaries-5Y_800PLN_once" at bounding box center [522, 552] width 125 height 10
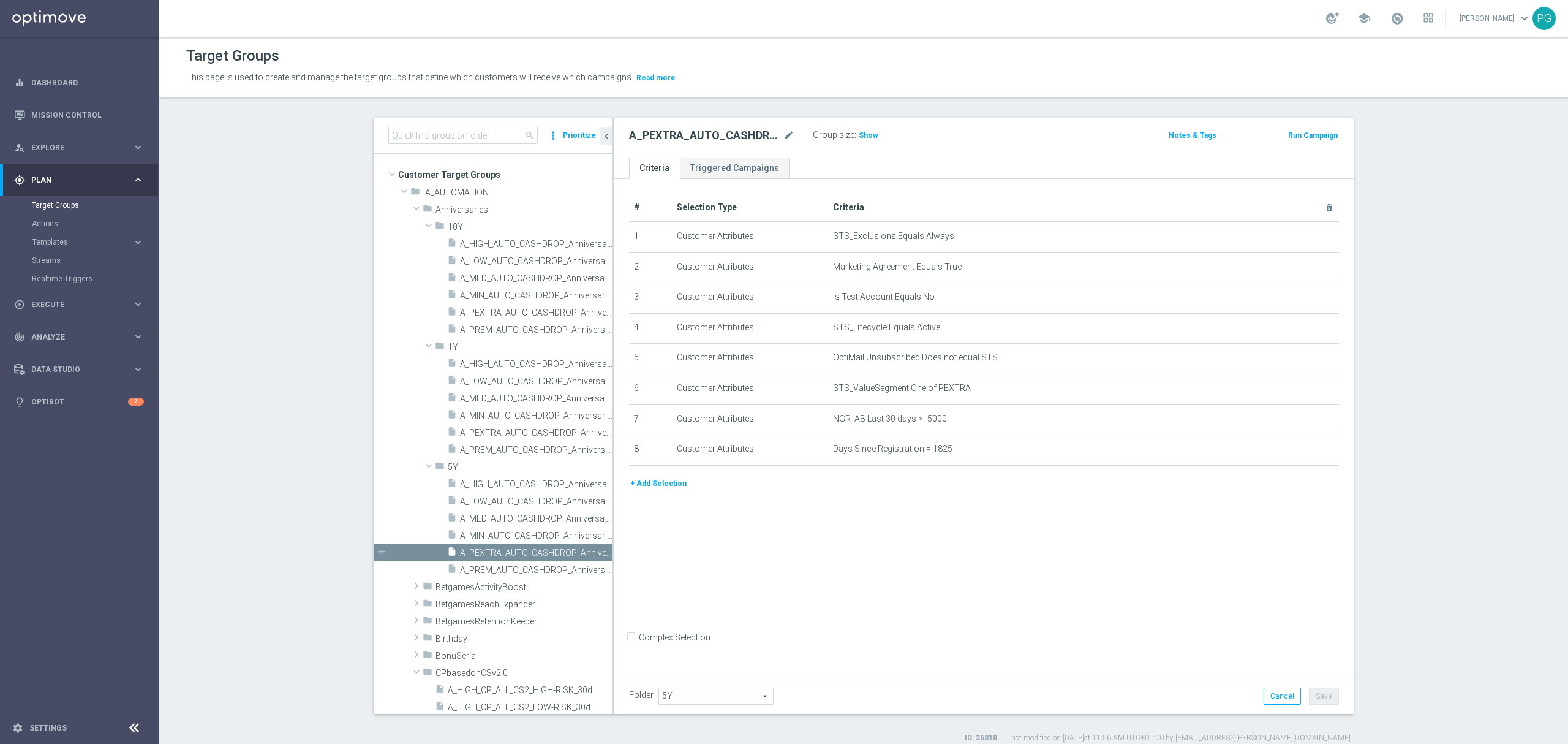
click at [672, 489] on button "+ Add Selection" at bounding box center [658, 483] width 59 height 13
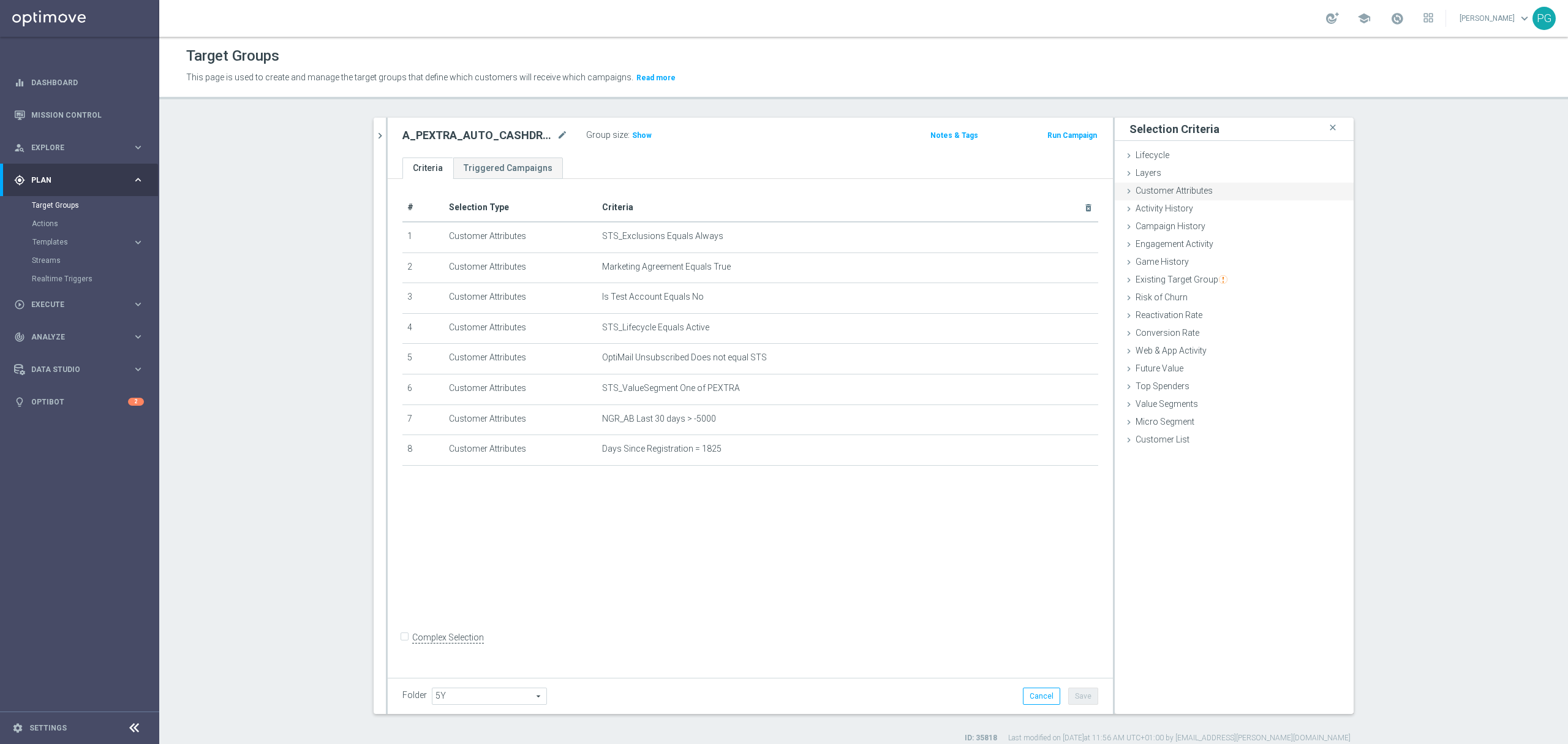
click at [1217, 190] on div "Customer Attributes done selection saved" at bounding box center [1234, 191] width 239 height 18
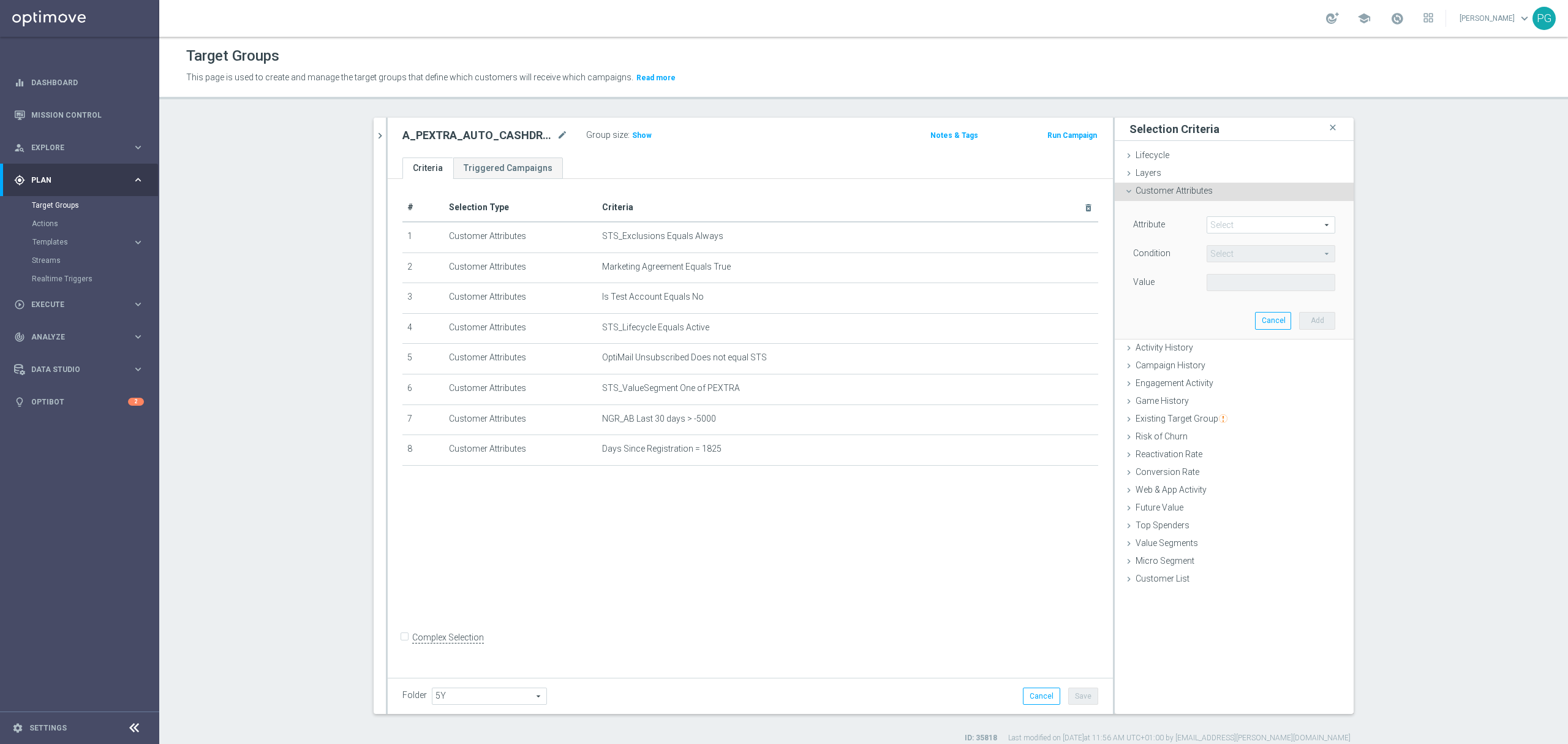
click at [1218, 219] on span at bounding box center [1270, 225] width 127 height 16
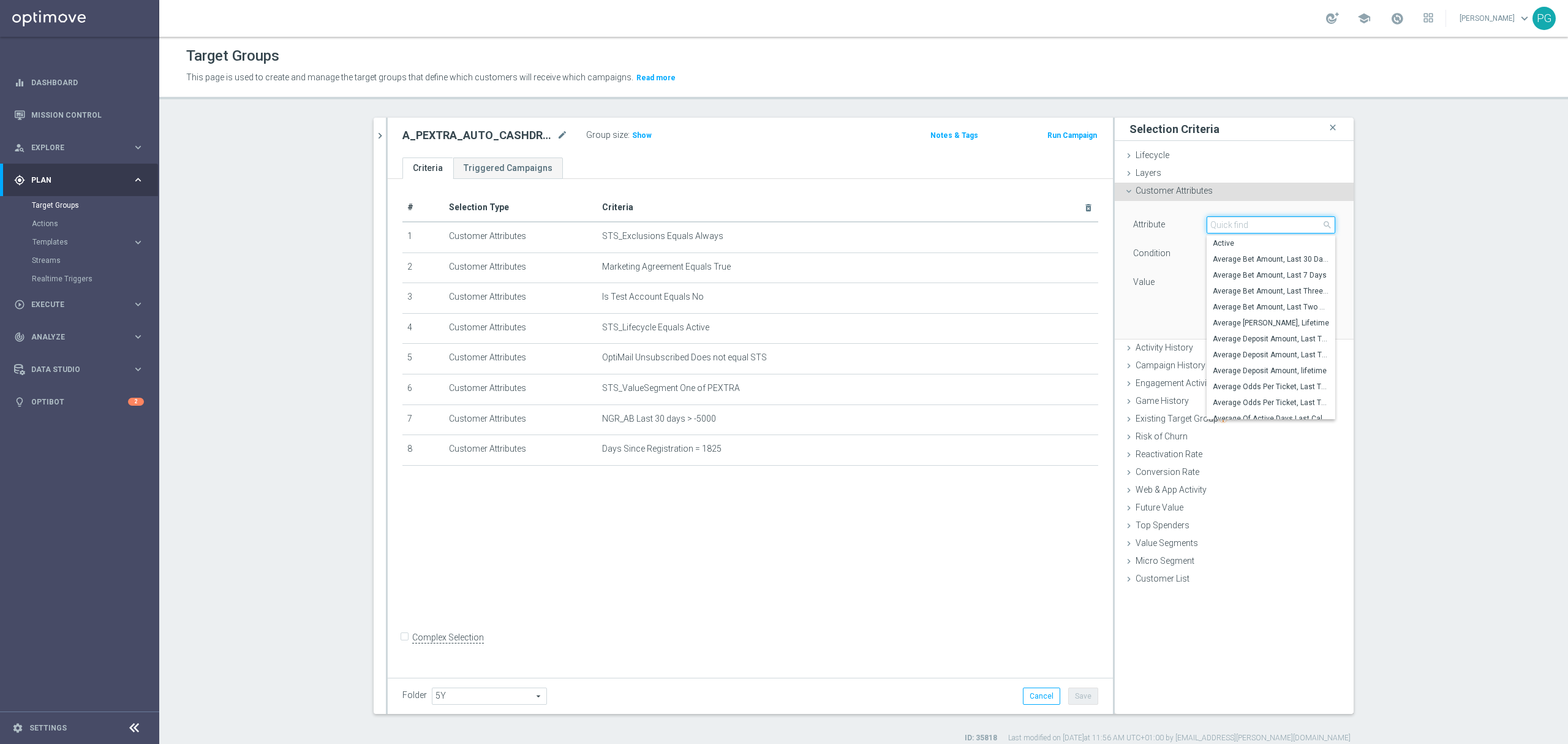
click at [1218, 219] on input "search" at bounding box center [1271, 224] width 129 height 17
paste input "email a"
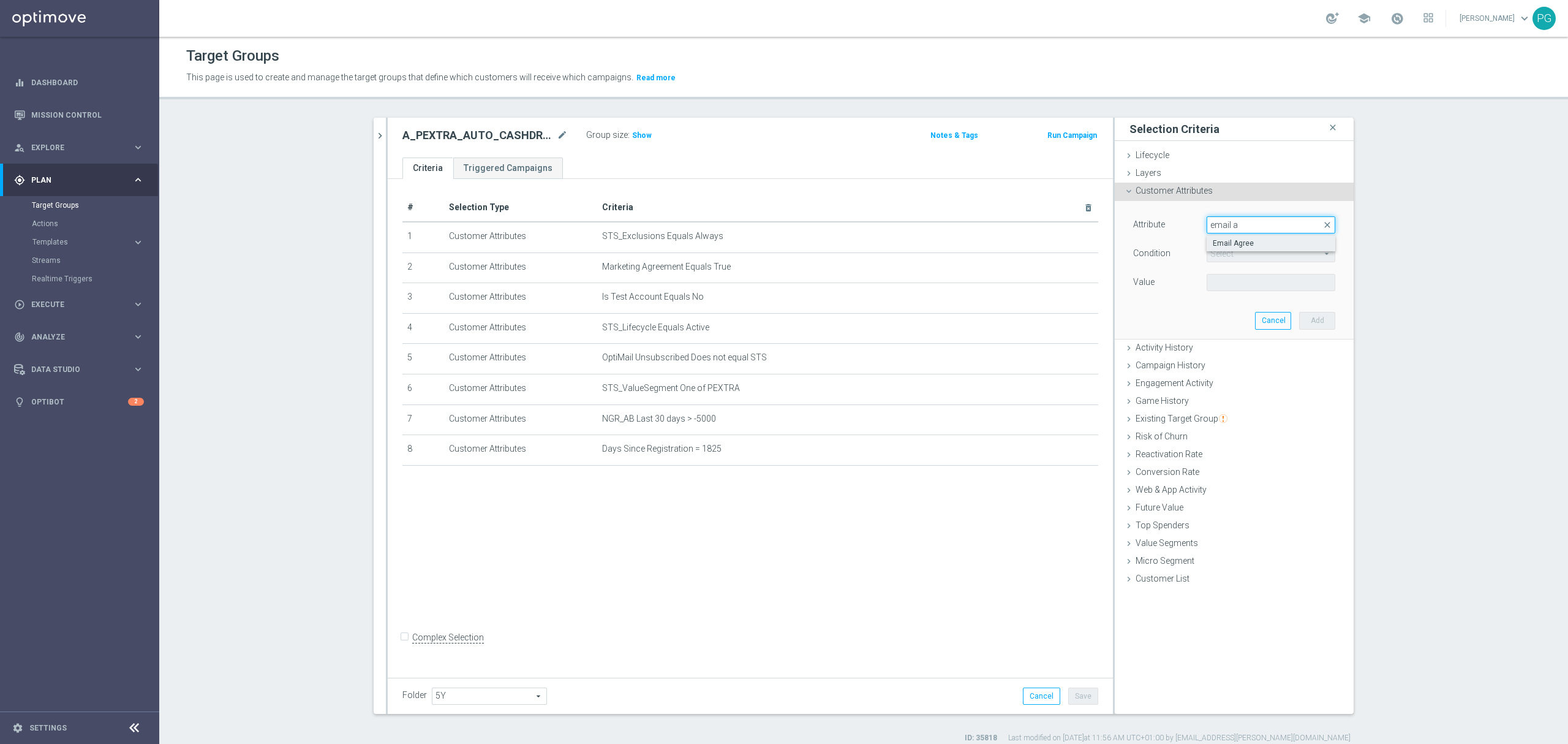
type input "email a"
click at [1223, 240] on span "Email Agree" at bounding box center [1271, 243] width 116 height 10
type input "Email Agree"
type input "Equals"
click at [1221, 280] on span at bounding box center [1270, 283] width 127 height 16
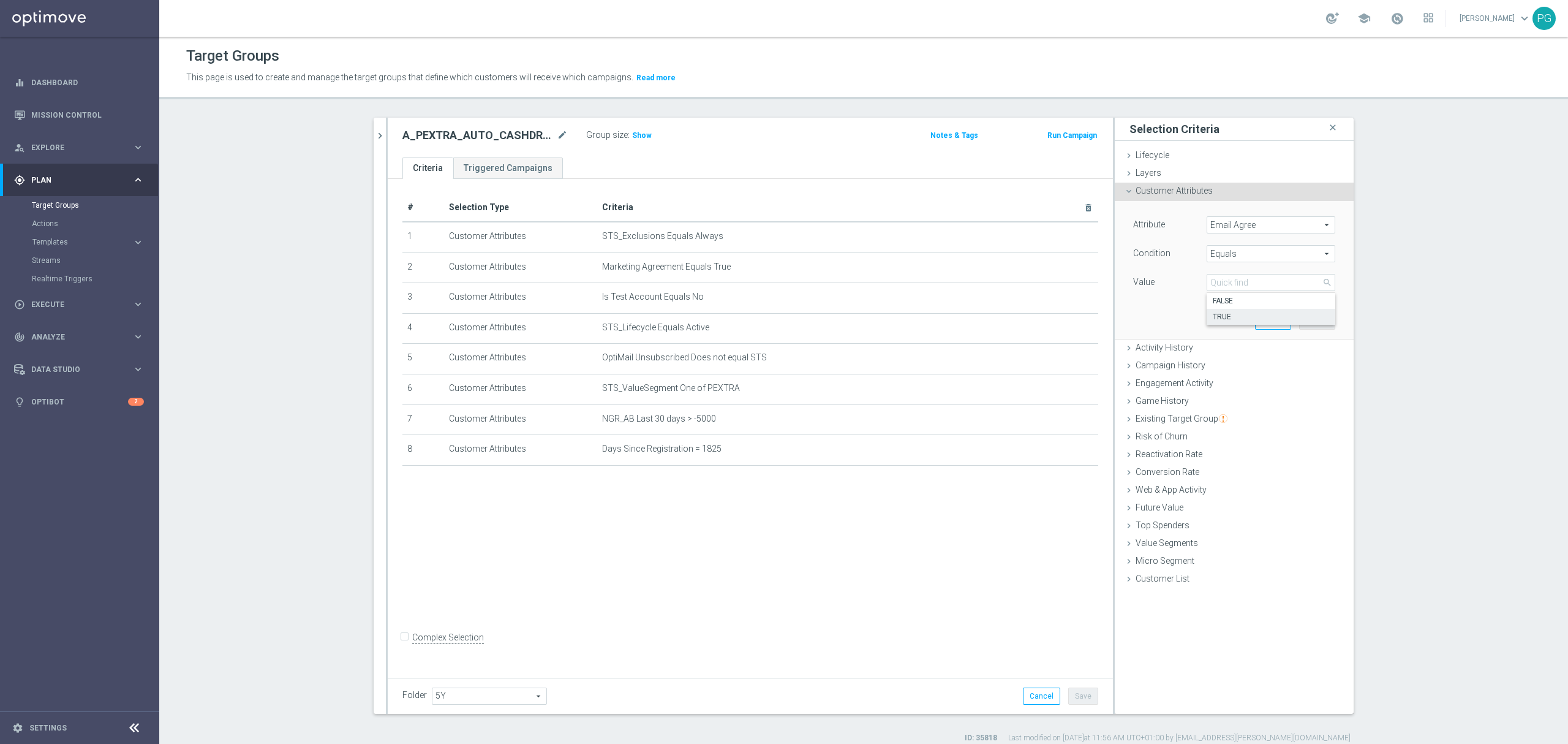
click at [1221, 316] on span "TRUE" at bounding box center [1271, 316] width 116 height 10
type input "TRUE"
click at [1322, 327] on button "Add" at bounding box center [1318, 320] width 36 height 17
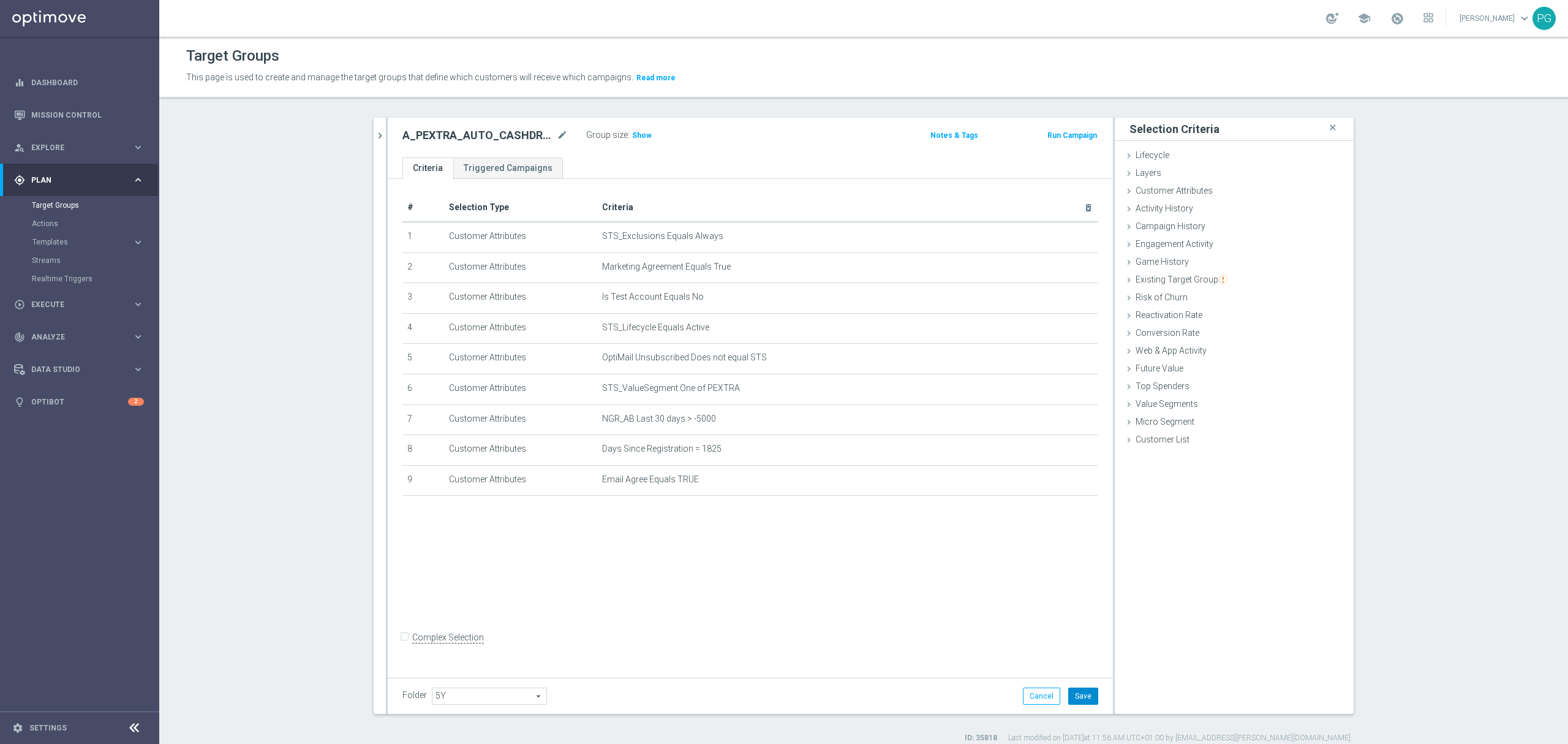
click at [1086, 692] on button "Save" at bounding box center [1083, 696] width 30 height 17
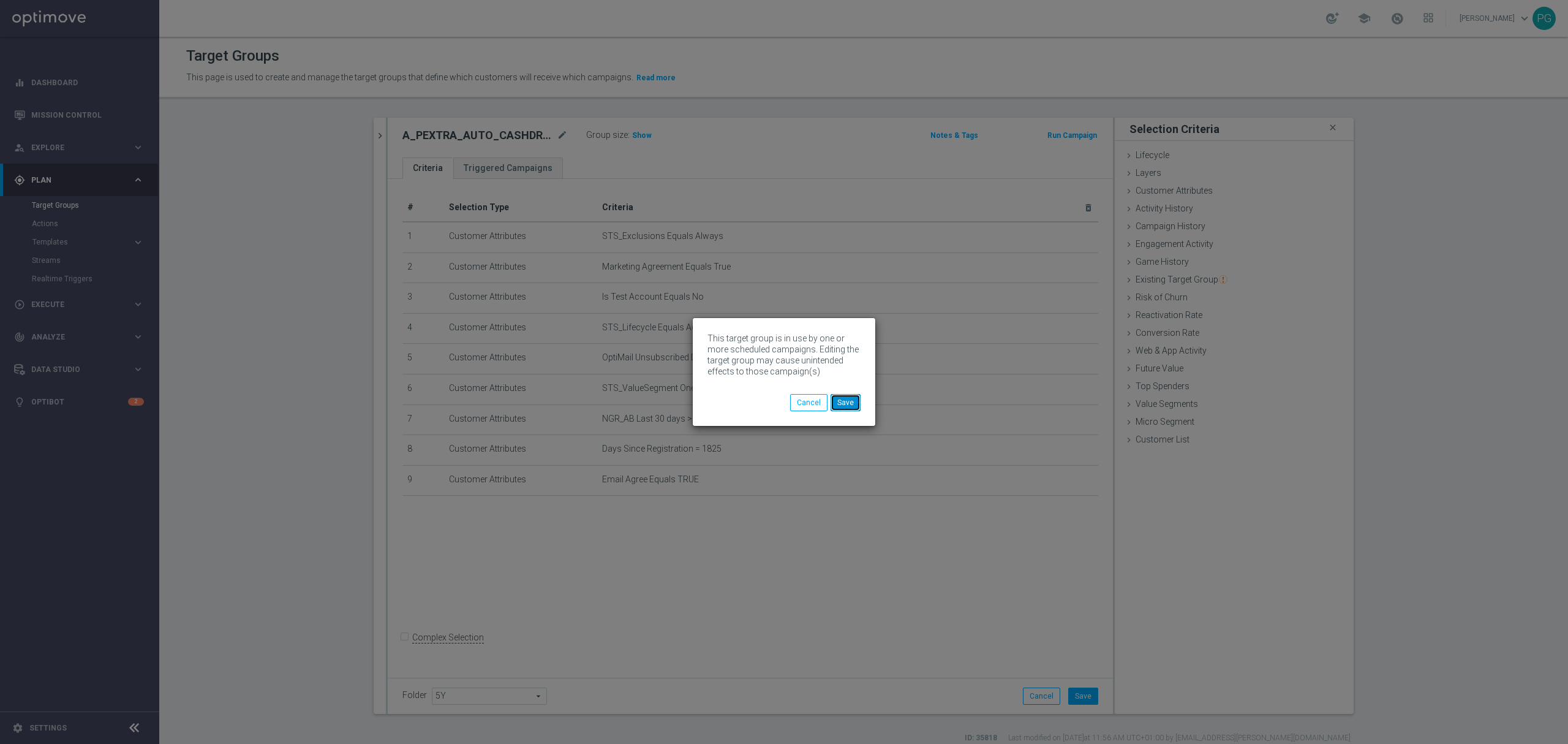
click at [851, 401] on button "Save" at bounding box center [846, 402] width 30 height 17
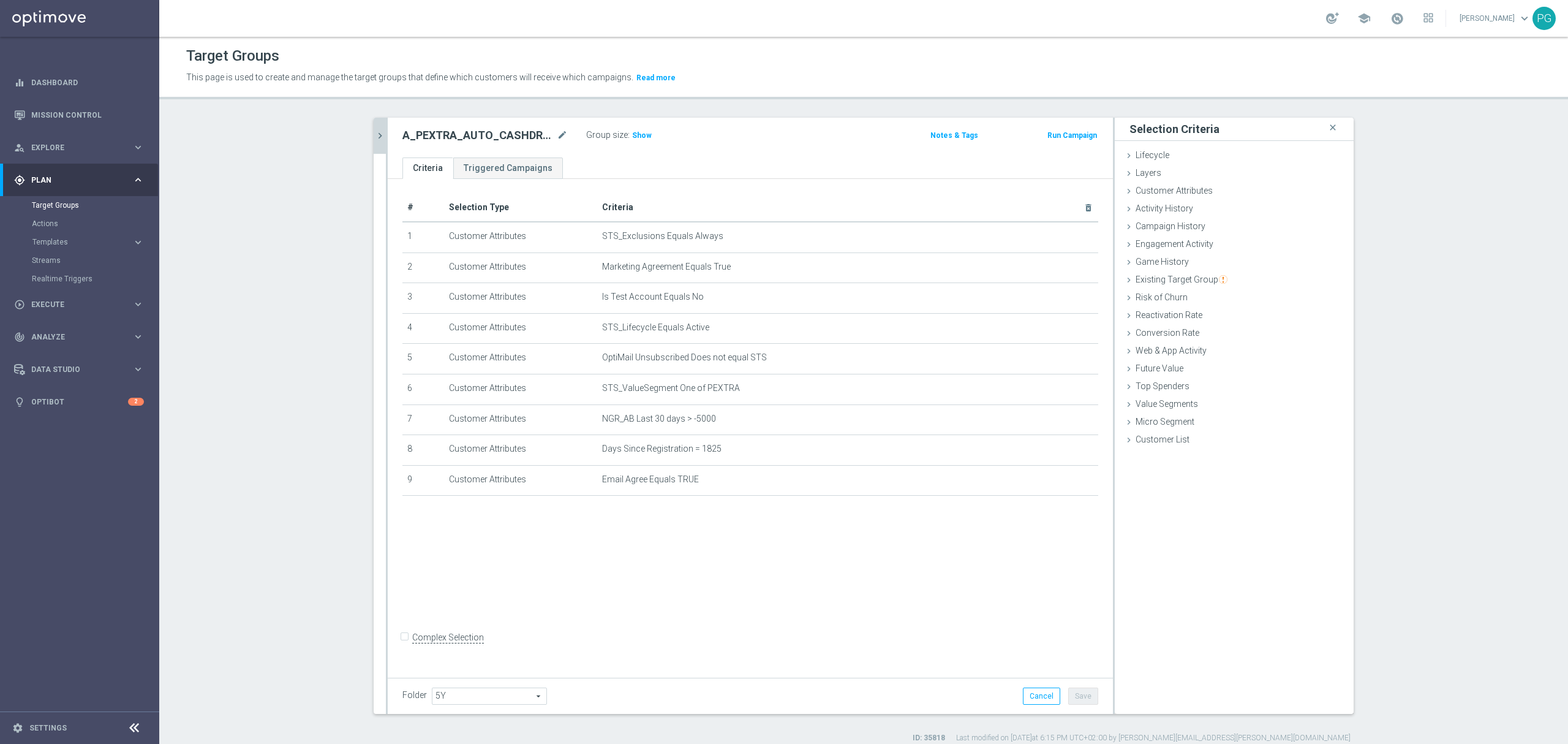
click at [374, 130] on icon "chevron_right" at bounding box center [380, 135] width 11 height 11
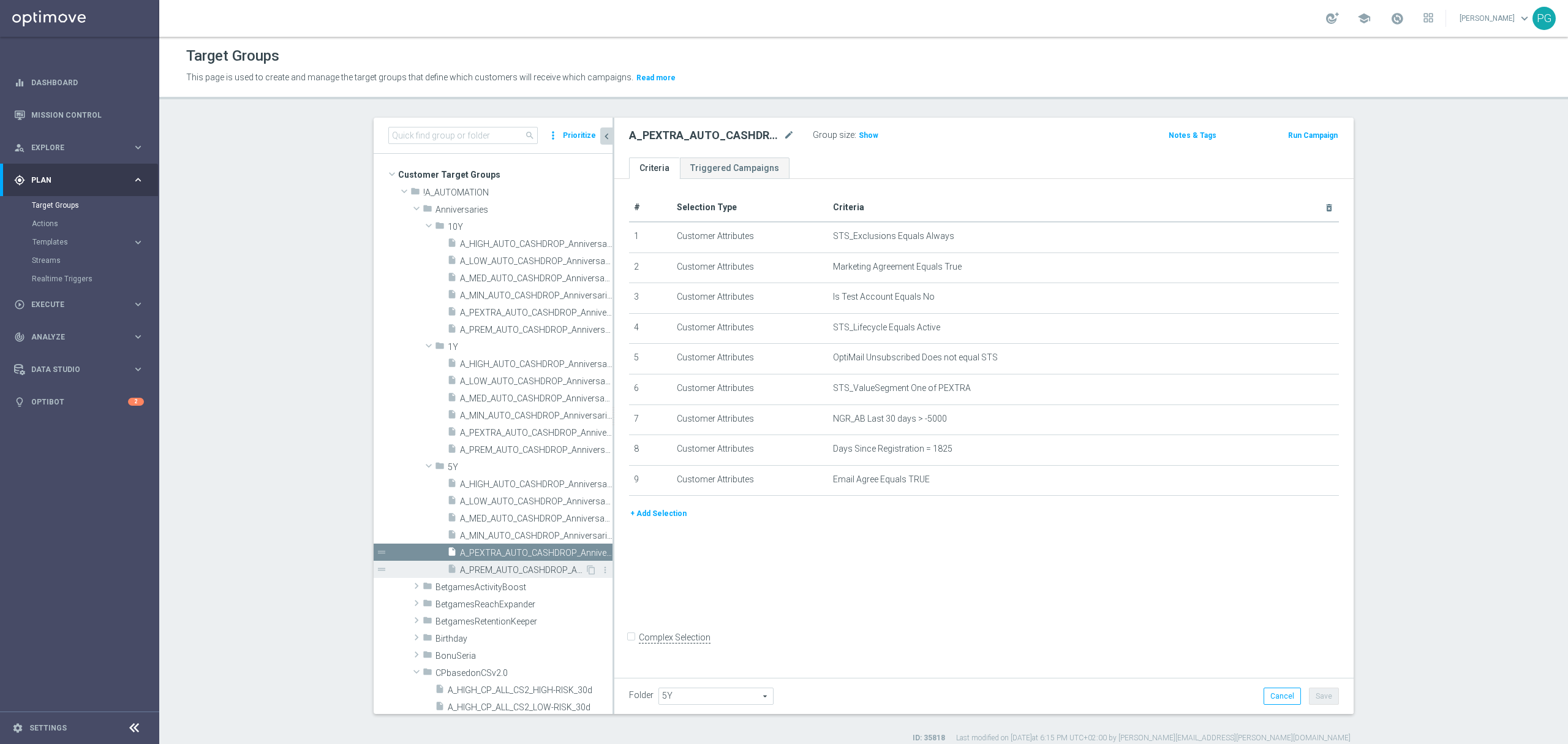
click at [524, 571] on span "A_PREM_AUTO_CASHDROP_Anniversaries-5Y_400PLN_once" at bounding box center [522, 570] width 125 height 10
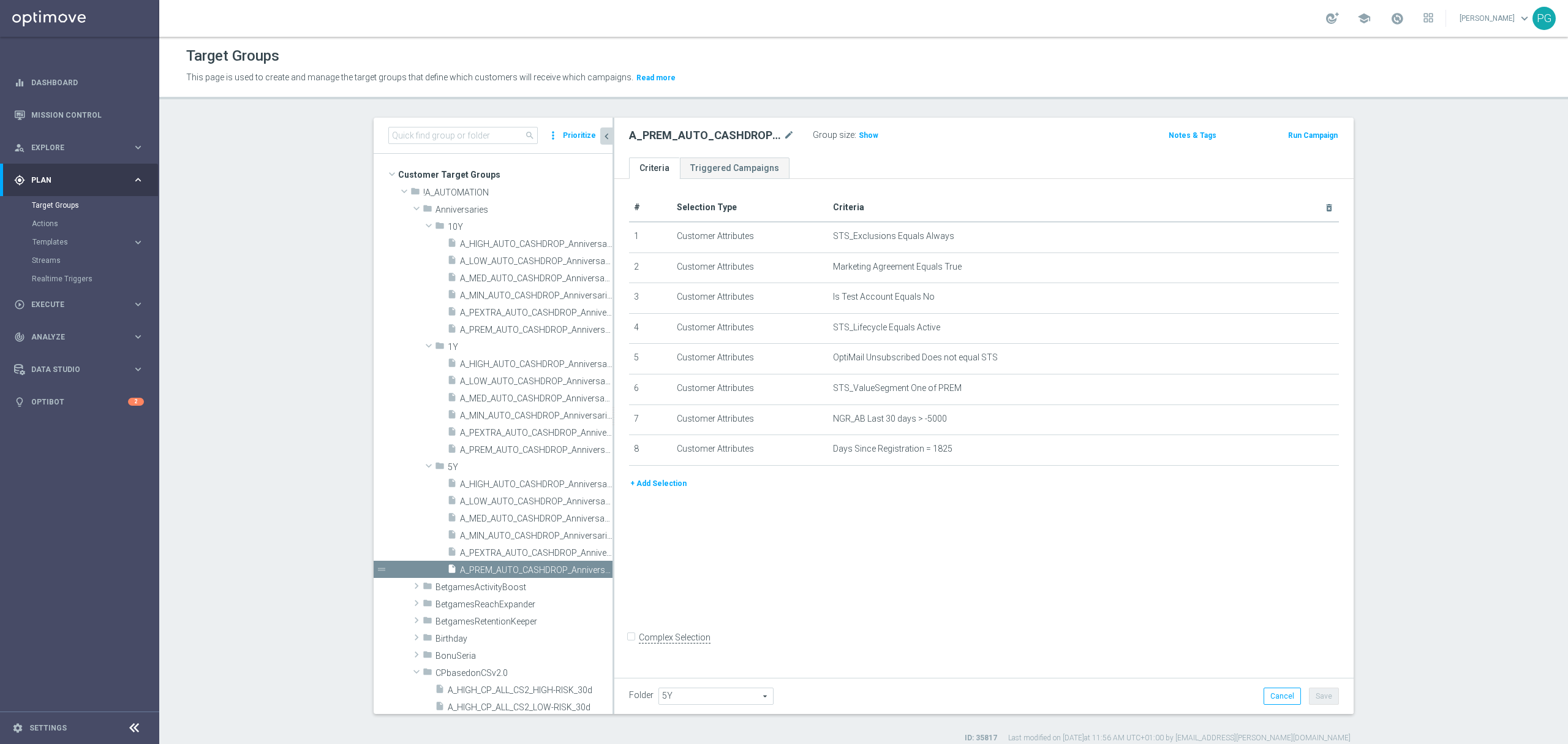
click at [659, 490] on button "+ Add Selection" at bounding box center [658, 483] width 59 height 13
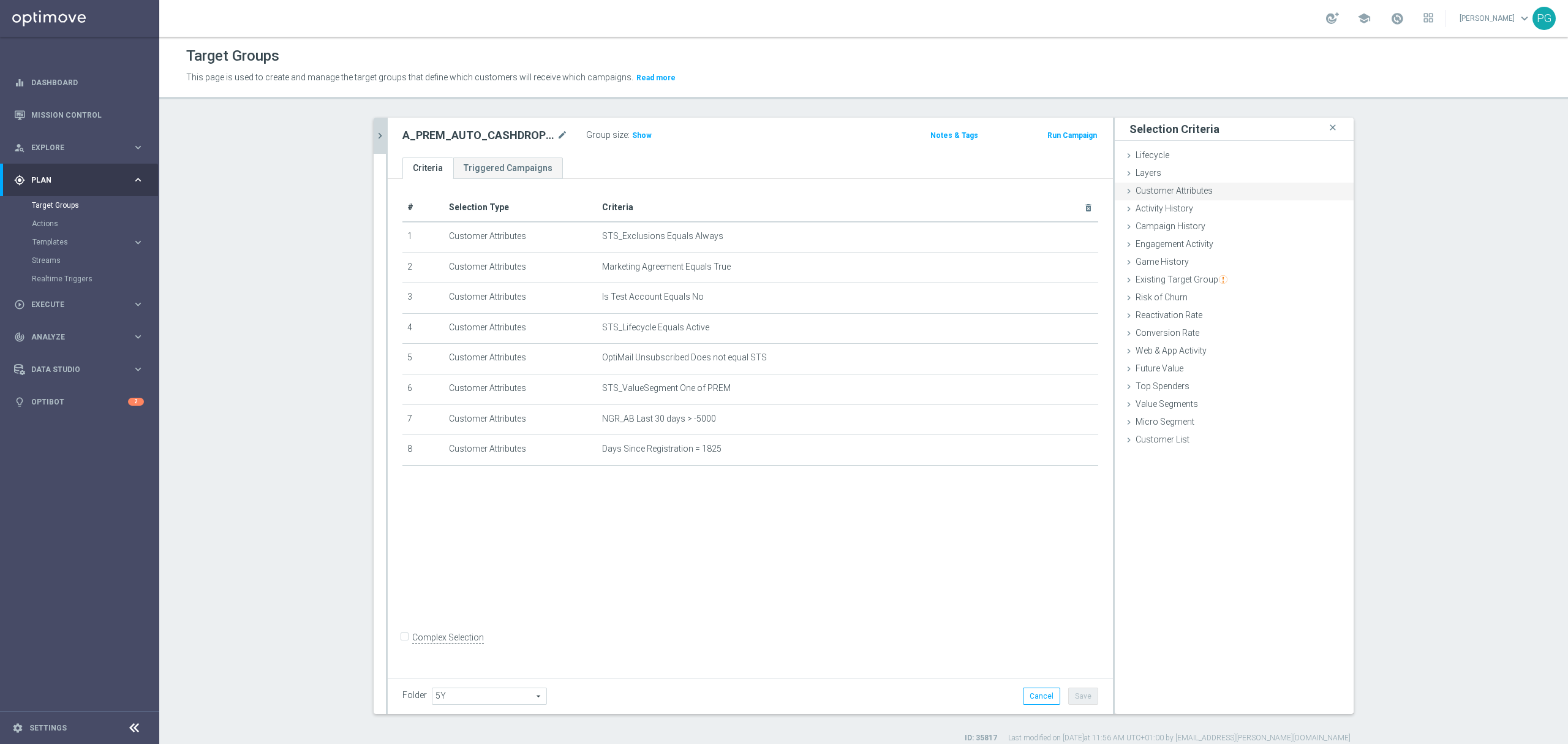
click at [1285, 197] on div "done selection saved" at bounding box center [1315, 190] width 59 height 13
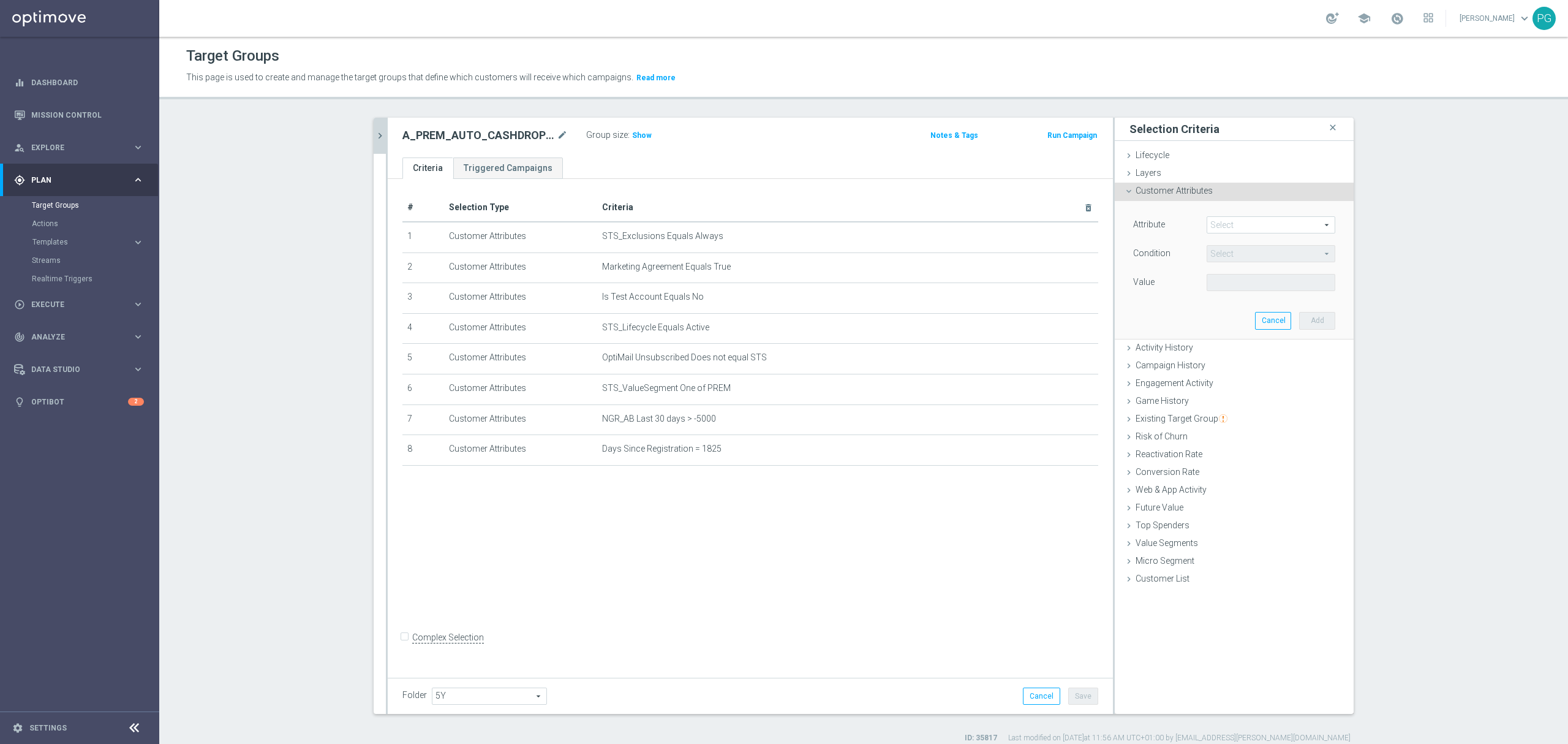
click at [1262, 226] on span at bounding box center [1270, 225] width 127 height 16
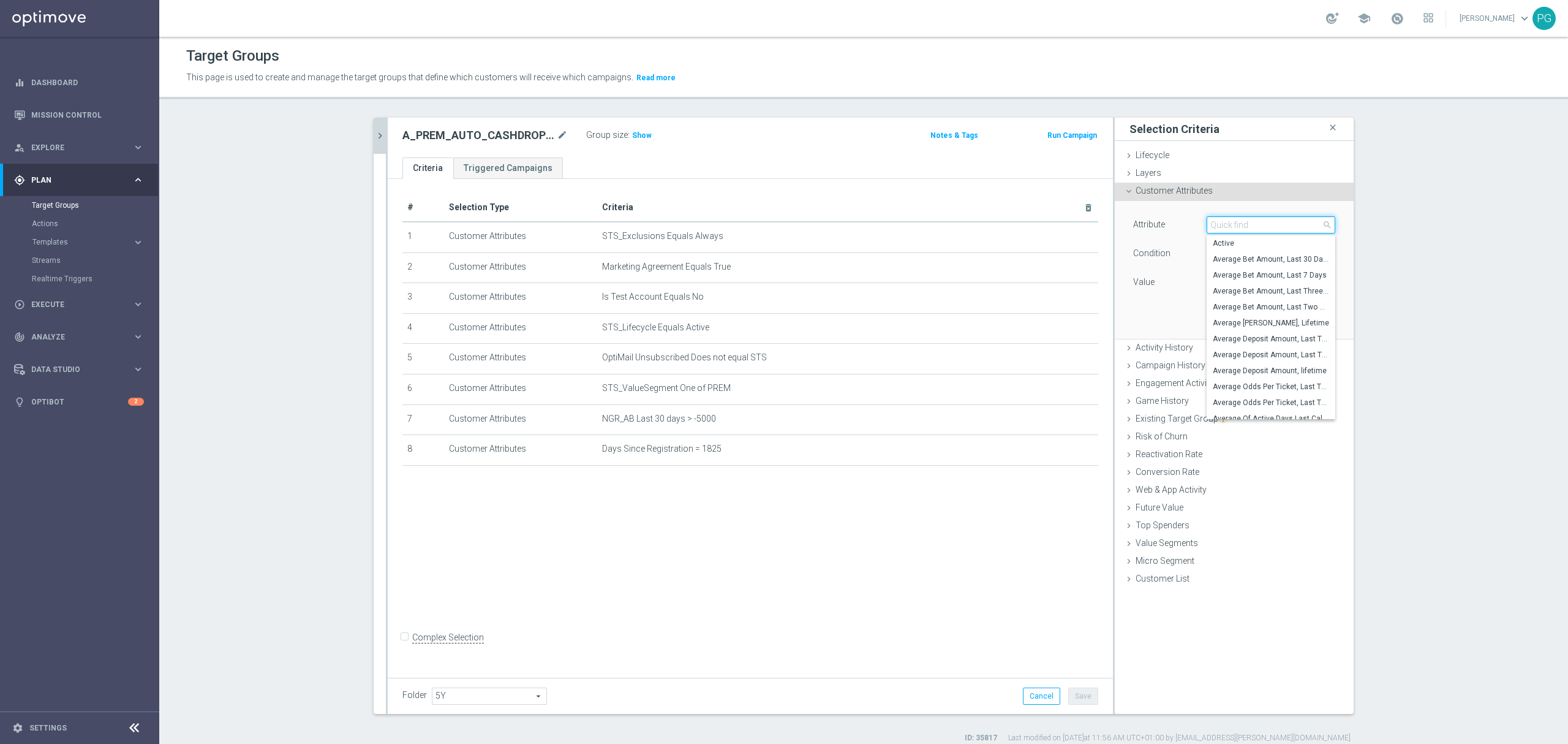
click at [1262, 226] on input "search" at bounding box center [1271, 224] width 129 height 17
paste input "email a"
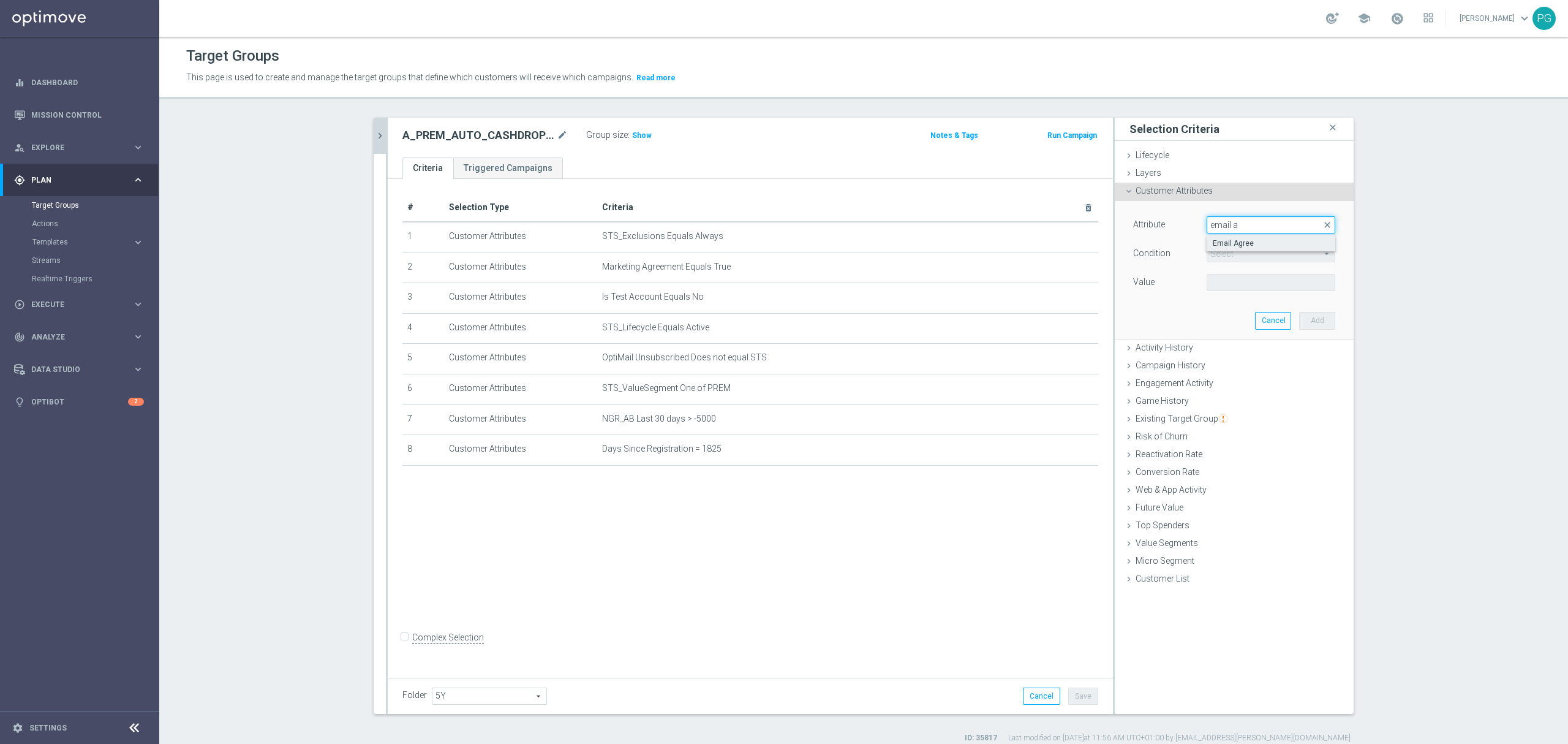
type input "email a"
click at [1228, 239] on span "Email Agree" at bounding box center [1271, 243] width 116 height 10
type input "Email Agree"
type input "Equals"
click at [1240, 283] on span at bounding box center [1270, 283] width 127 height 16
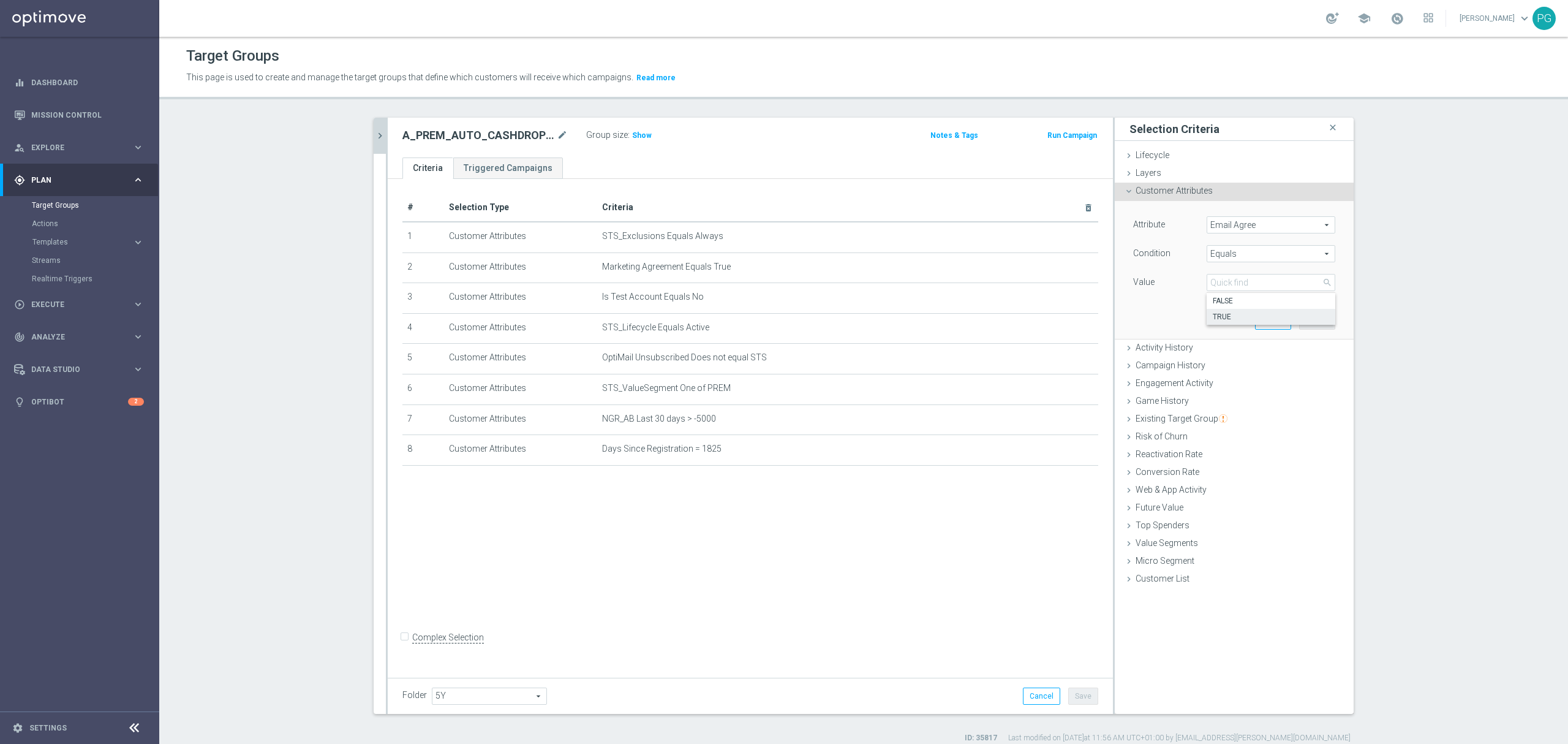
click at [1221, 311] on label "TRUE" at bounding box center [1271, 317] width 129 height 16
type input "TRUE"
click at [1309, 329] on button "Add" at bounding box center [1318, 320] width 36 height 17
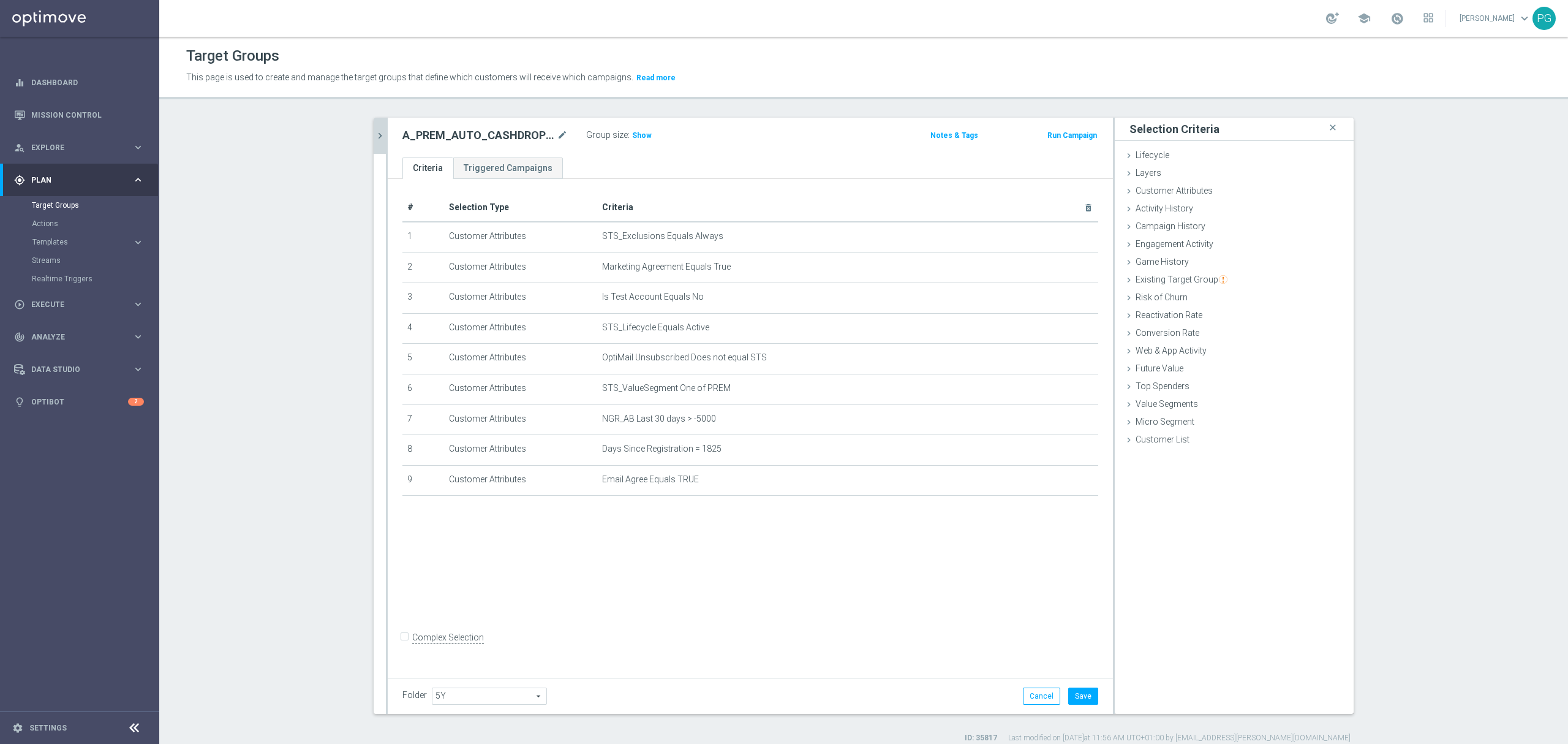
click at [1071, 709] on div "Folder 5Y 5Y arrow_drop_down search Cancel Save Saving..." at bounding box center [750, 696] width 725 height 36
click at [1075, 699] on button "Save" at bounding box center [1083, 696] width 30 height 17
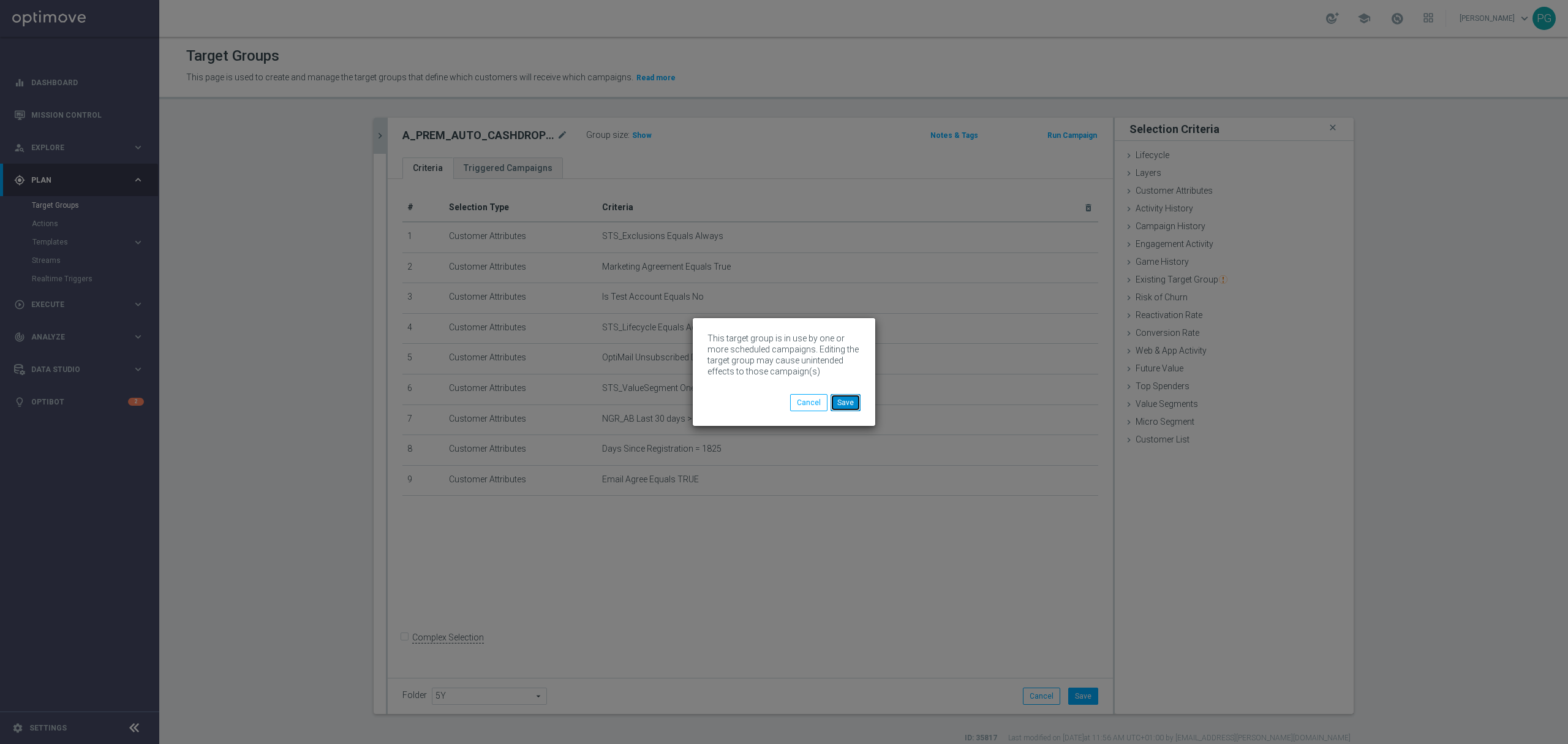
click at [848, 403] on button "Save" at bounding box center [846, 402] width 30 height 17
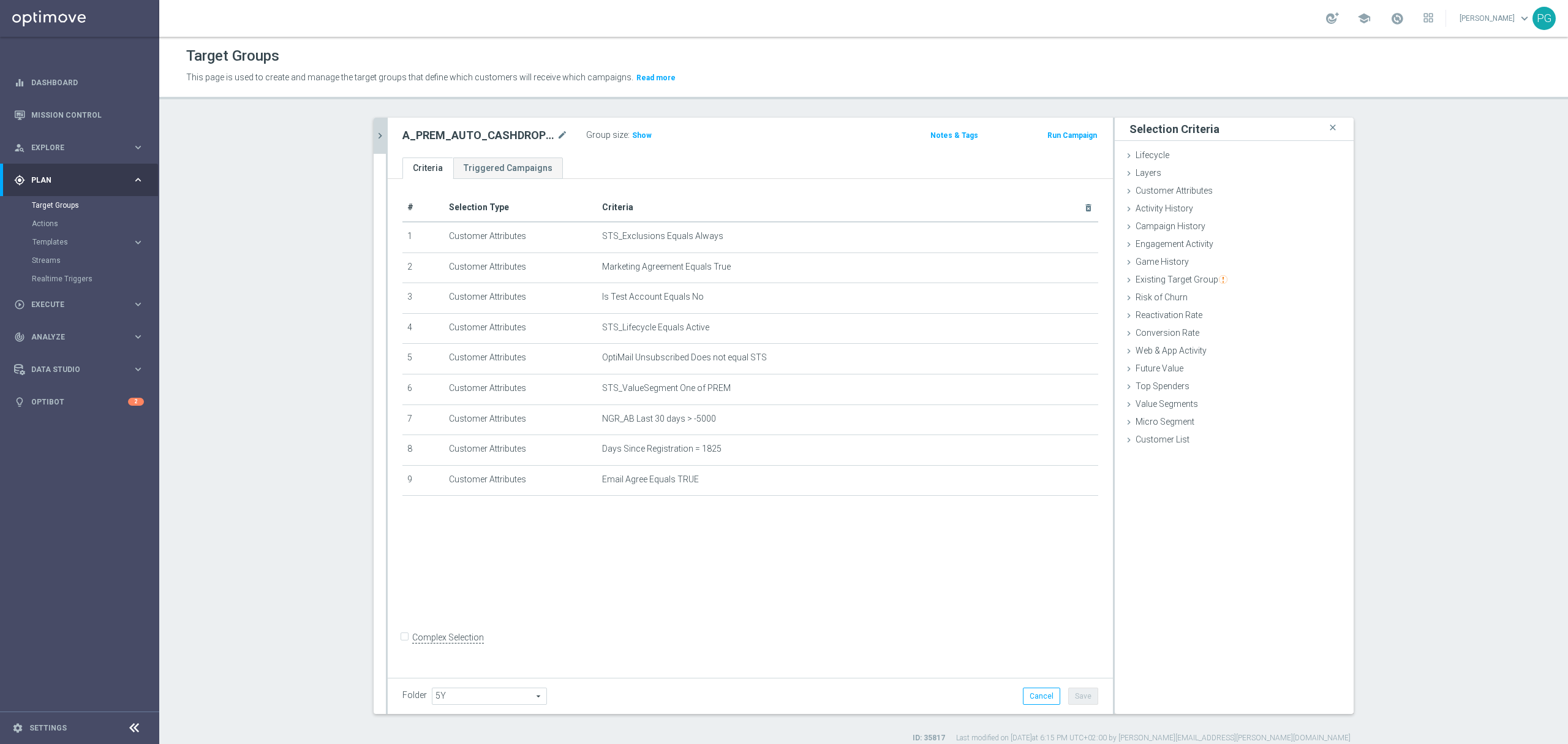
click at [375, 127] on button "chevron_right" at bounding box center [380, 136] width 12 height 36
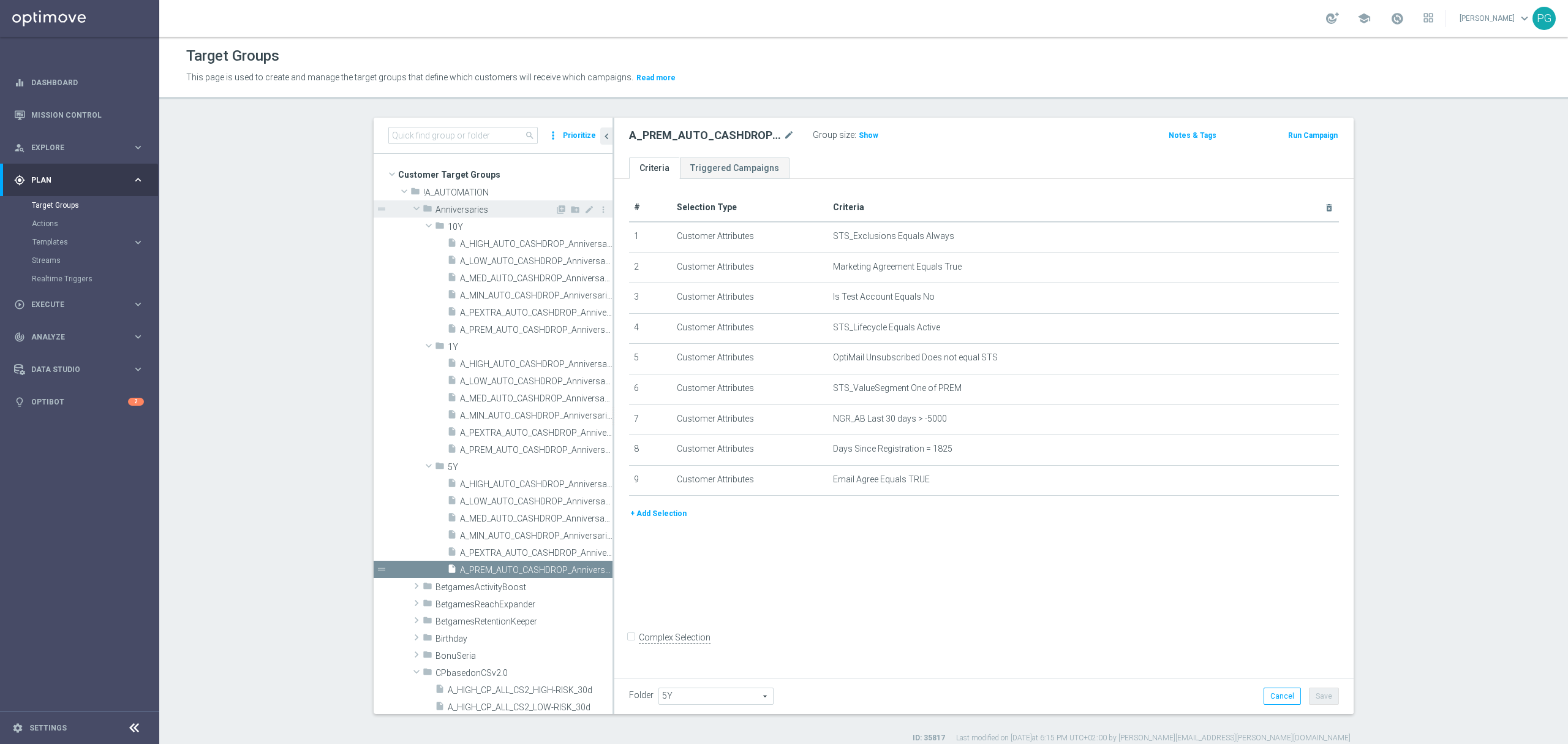
click at [413, 212] on span at bounding box center [417, 208] width 15 height 12
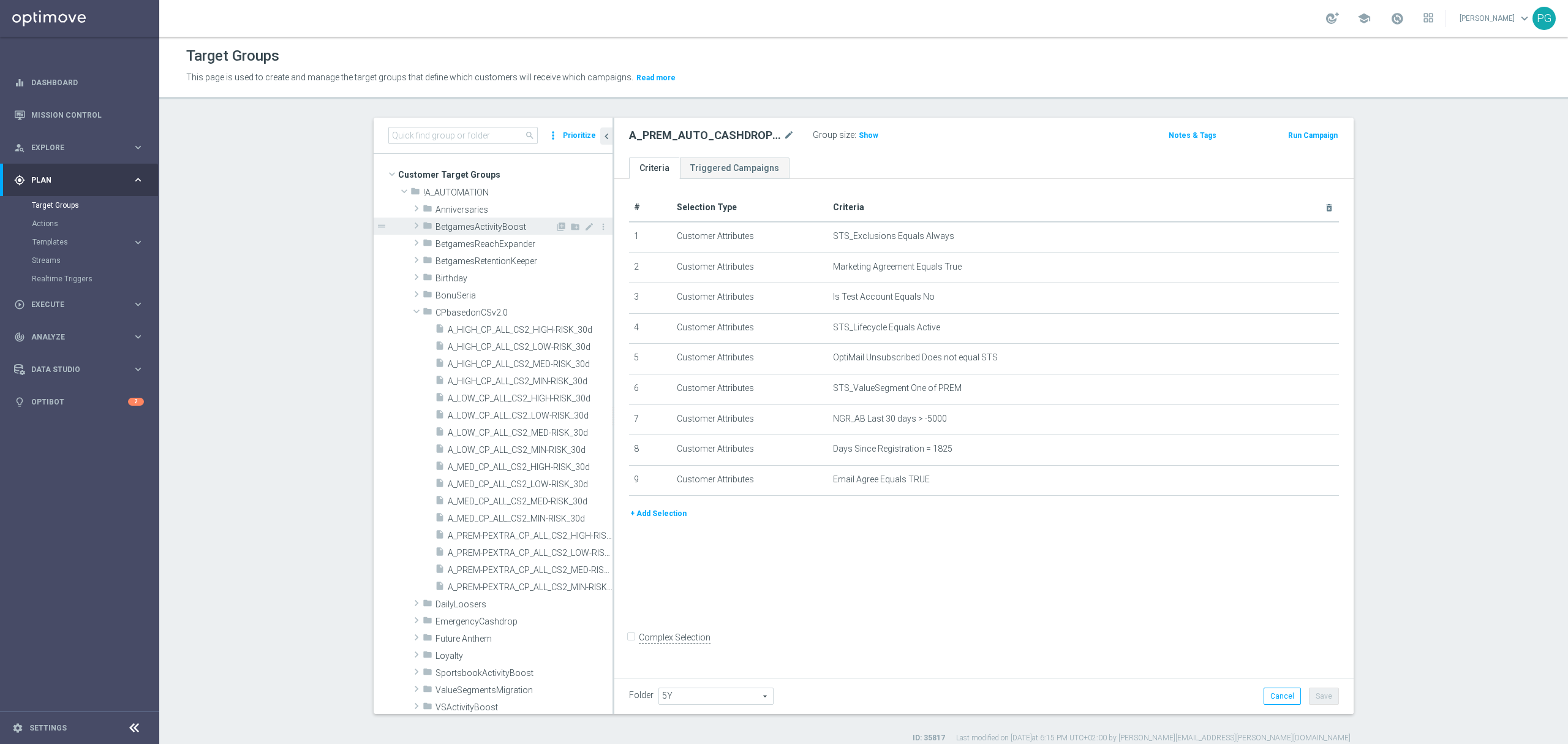
click at [428, 229] on div "folder BetgamesActivityBoost" at bounding box center [489, 226] width 133 height 17
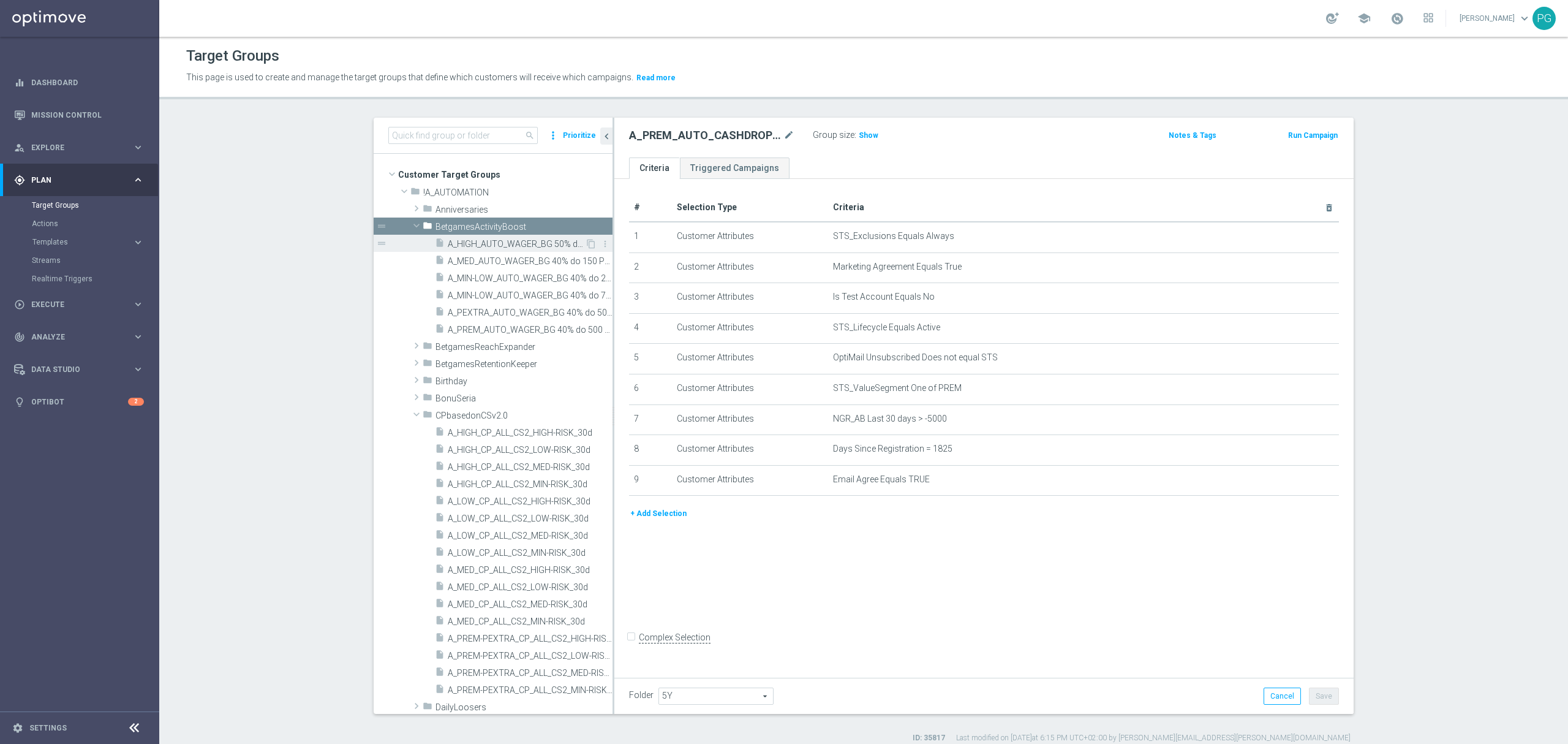
click at [514, 246] on span "A_HIGH_AUTO_WAGER_BG 50% do 350 PLN_14d" at bounding box center [516, 244] width 137 height 10
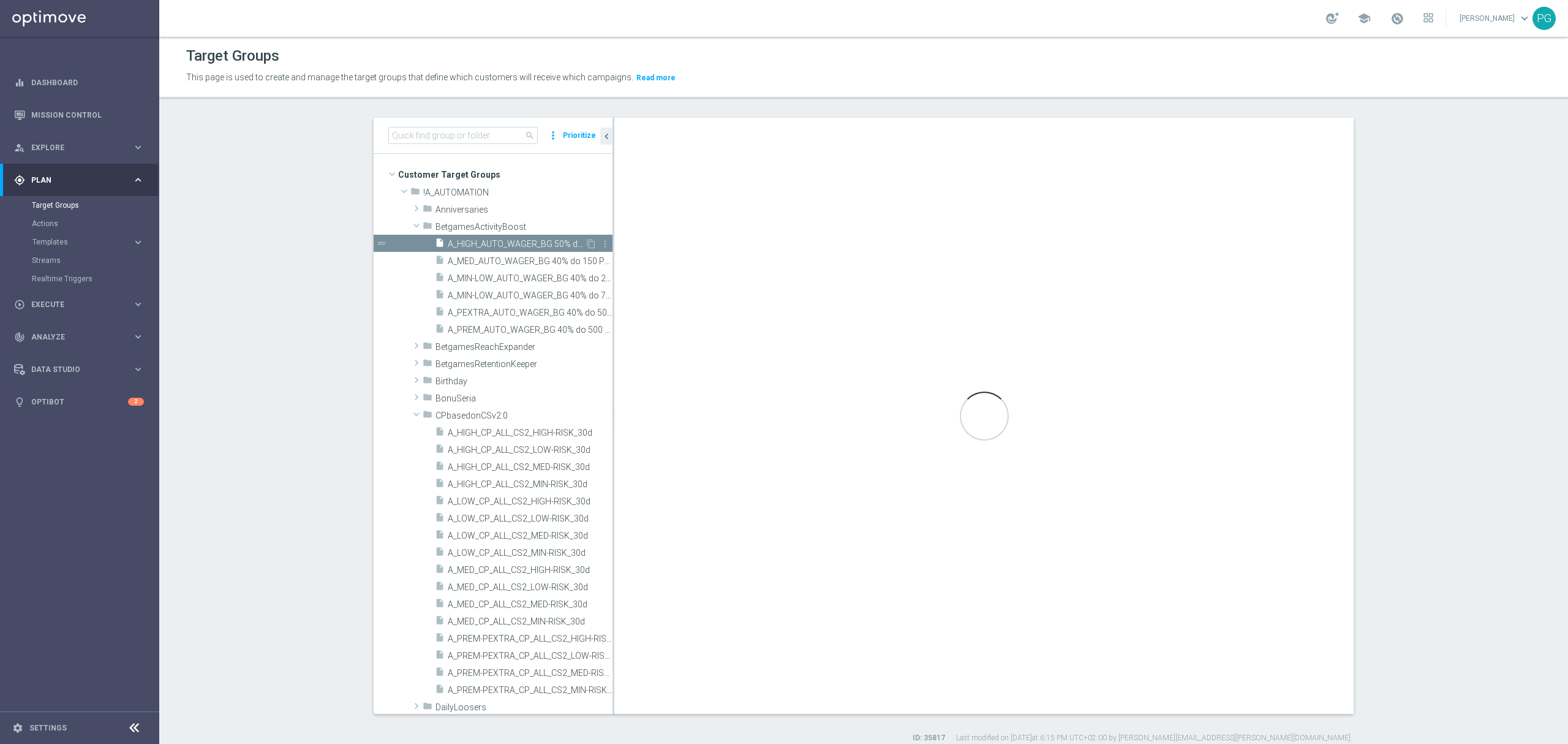
type input "BetgamesActivityBoost"
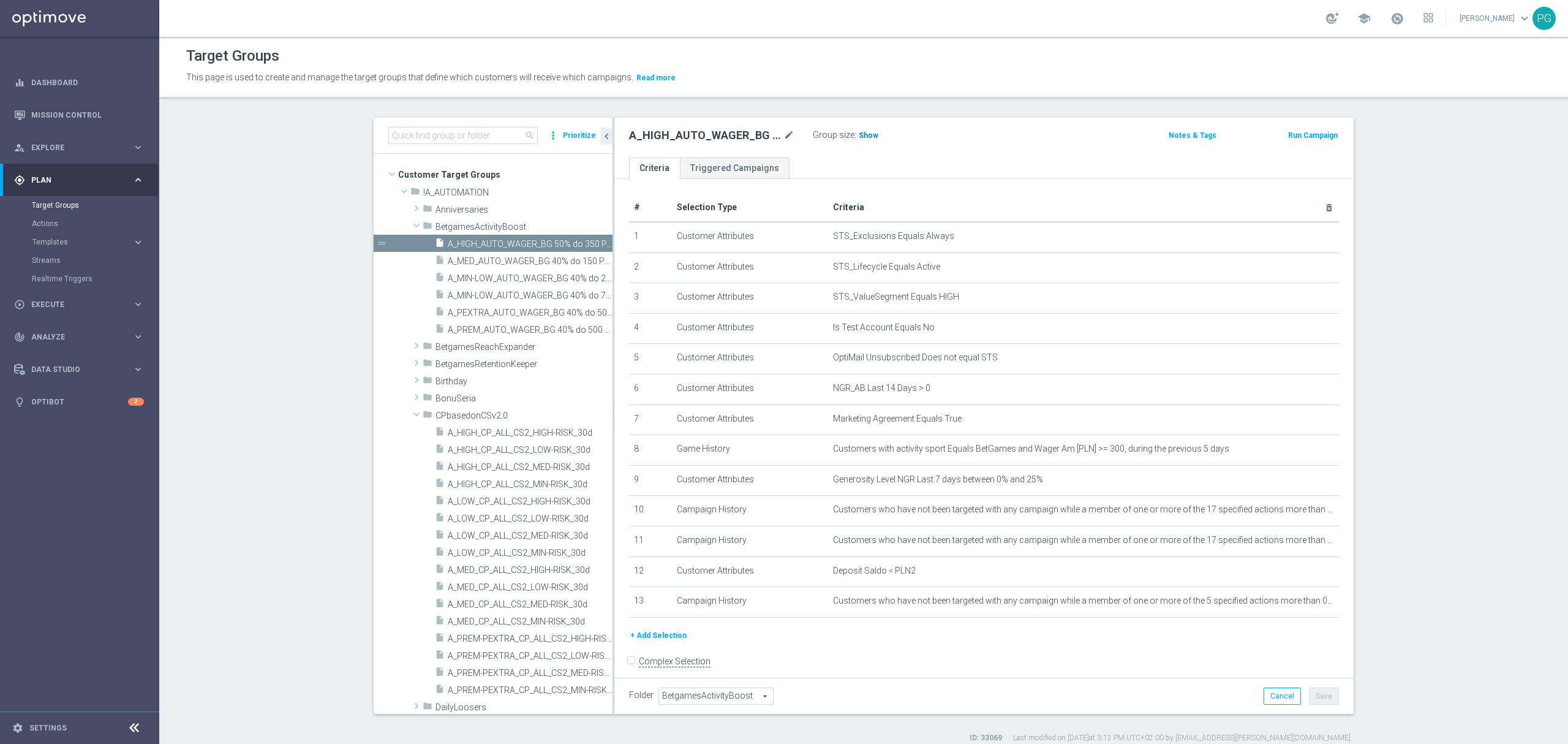
click at [859, 133] on span "Show" at bounding box center [868, 135] width 20 height 9
click at [657, 642] on button "+ Add Selection" at bounding box center [658, 636] width 59 height 13
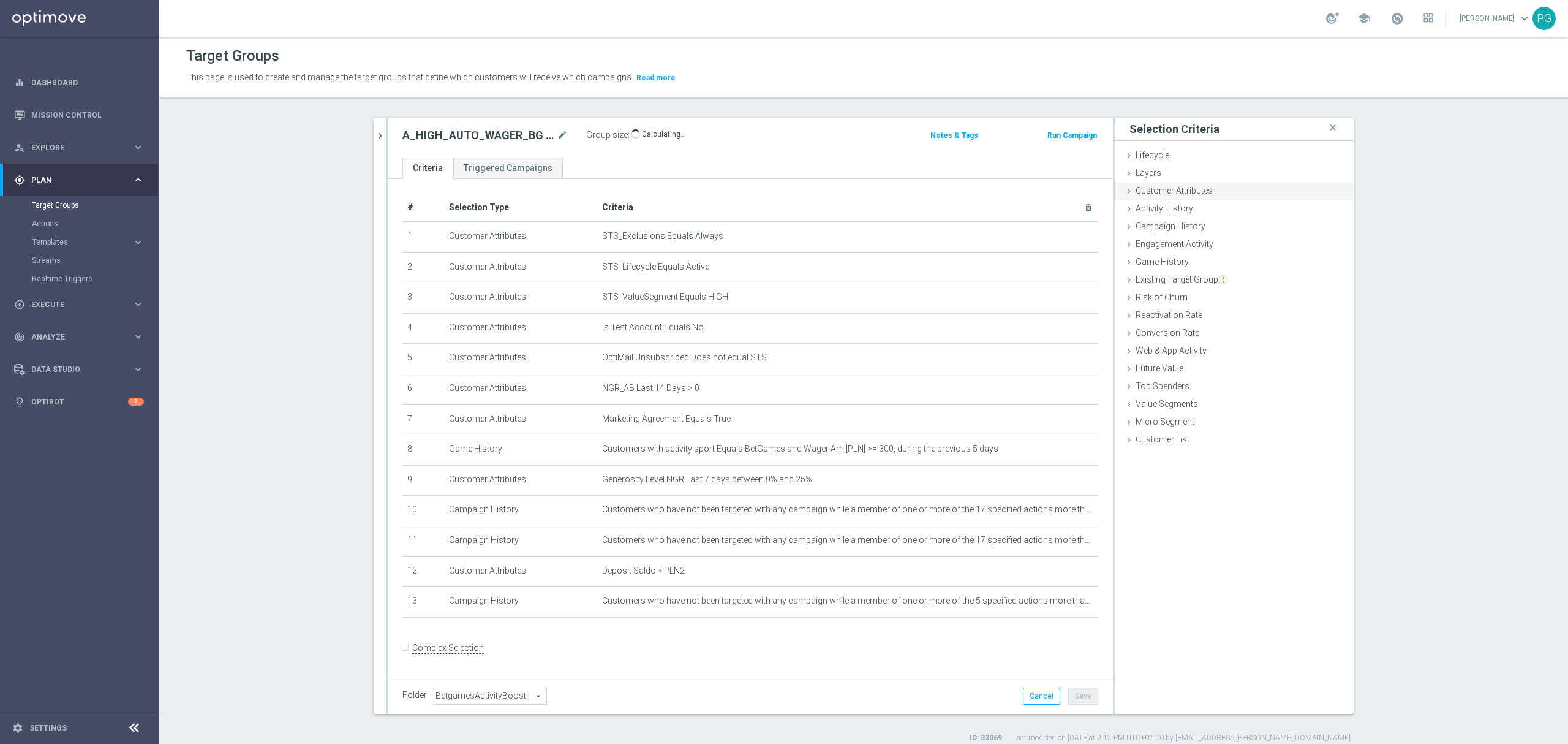
click at [1198, 190] on span "Customer Attributes" at bounding box center [1174, 191] width 77 height 10
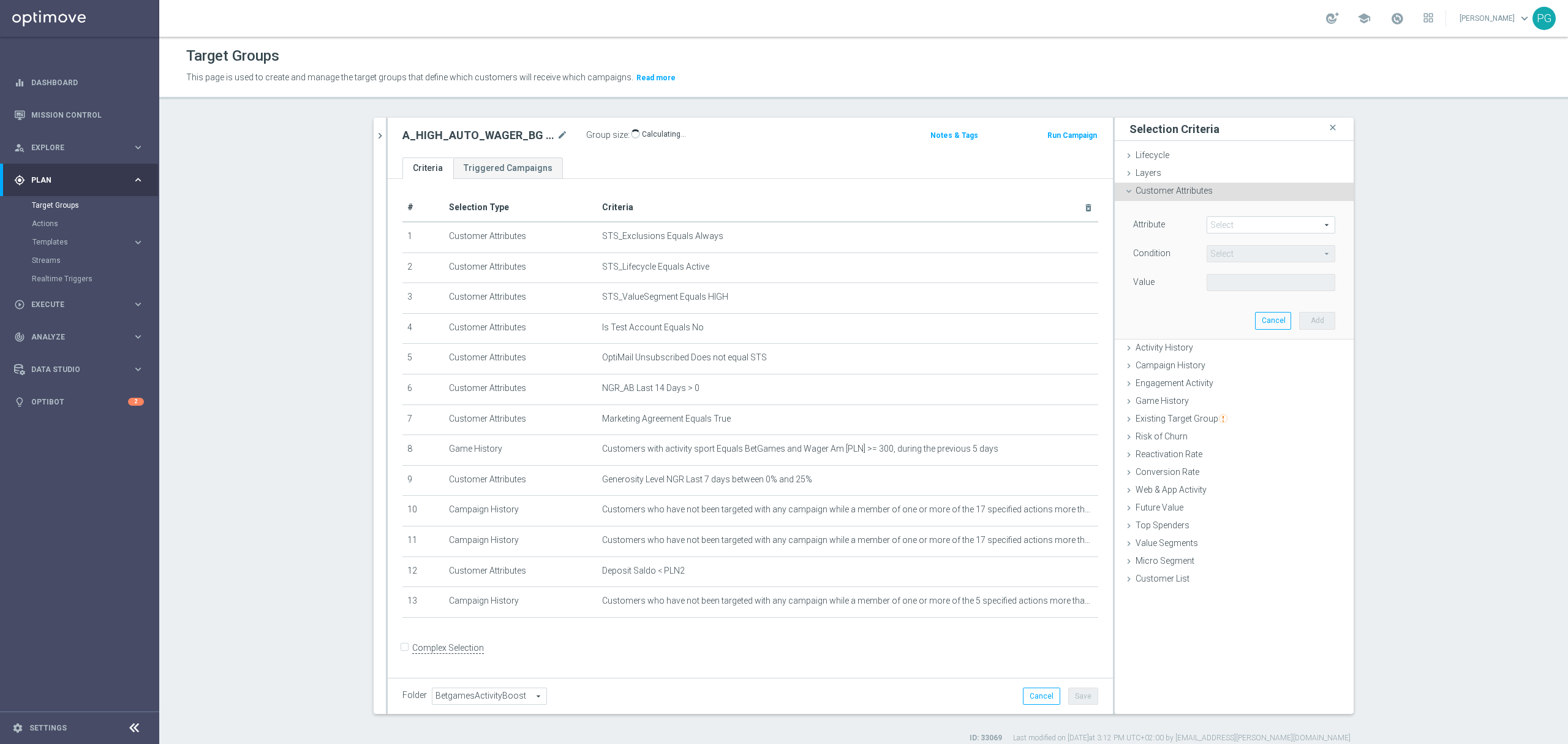
click at [1243, 227] on span at bounding box center [1270, 225] width 127 height 16
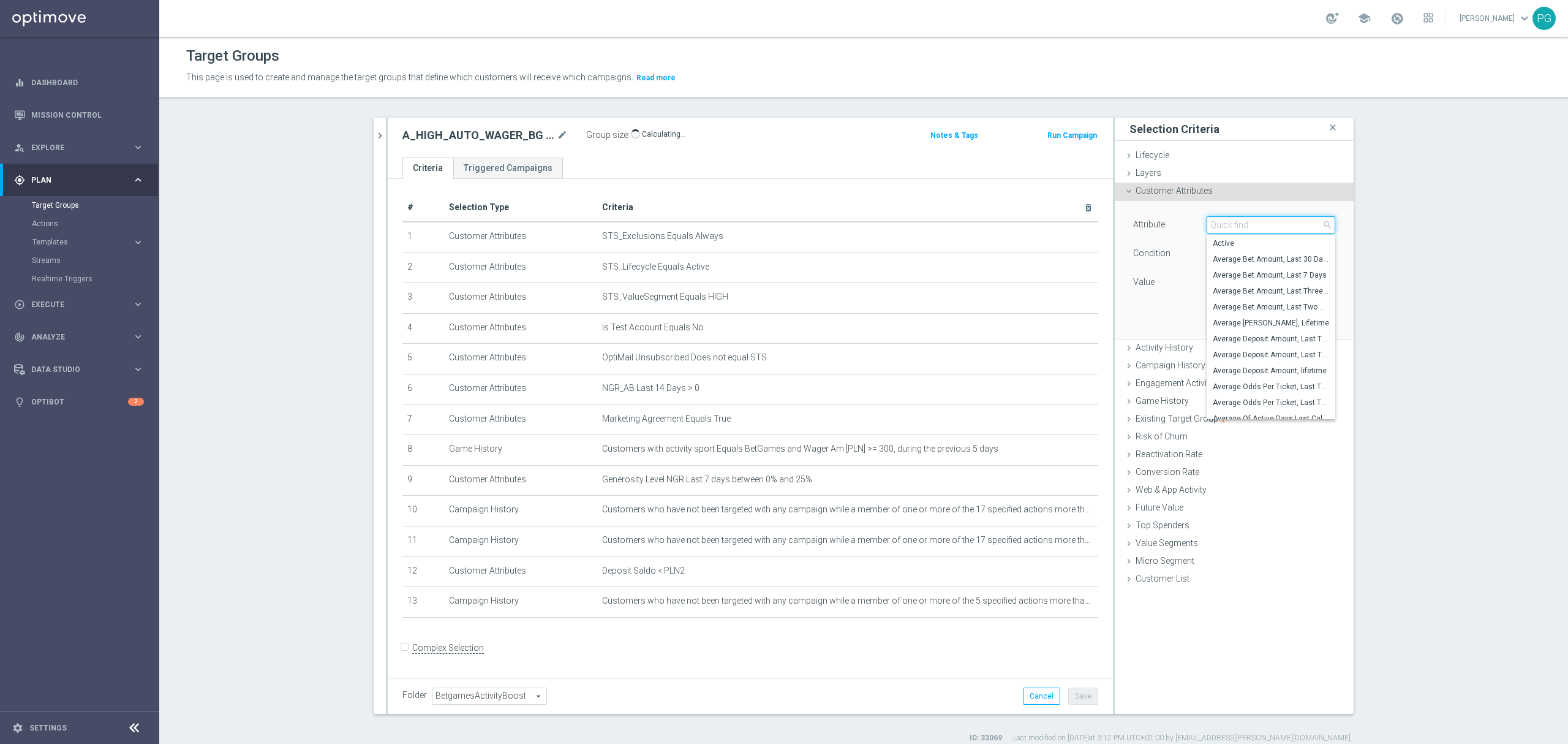
click at [1243, 232] on input "search" at bounding box center [1271, 224] width 129 height 17
paste input "email a"
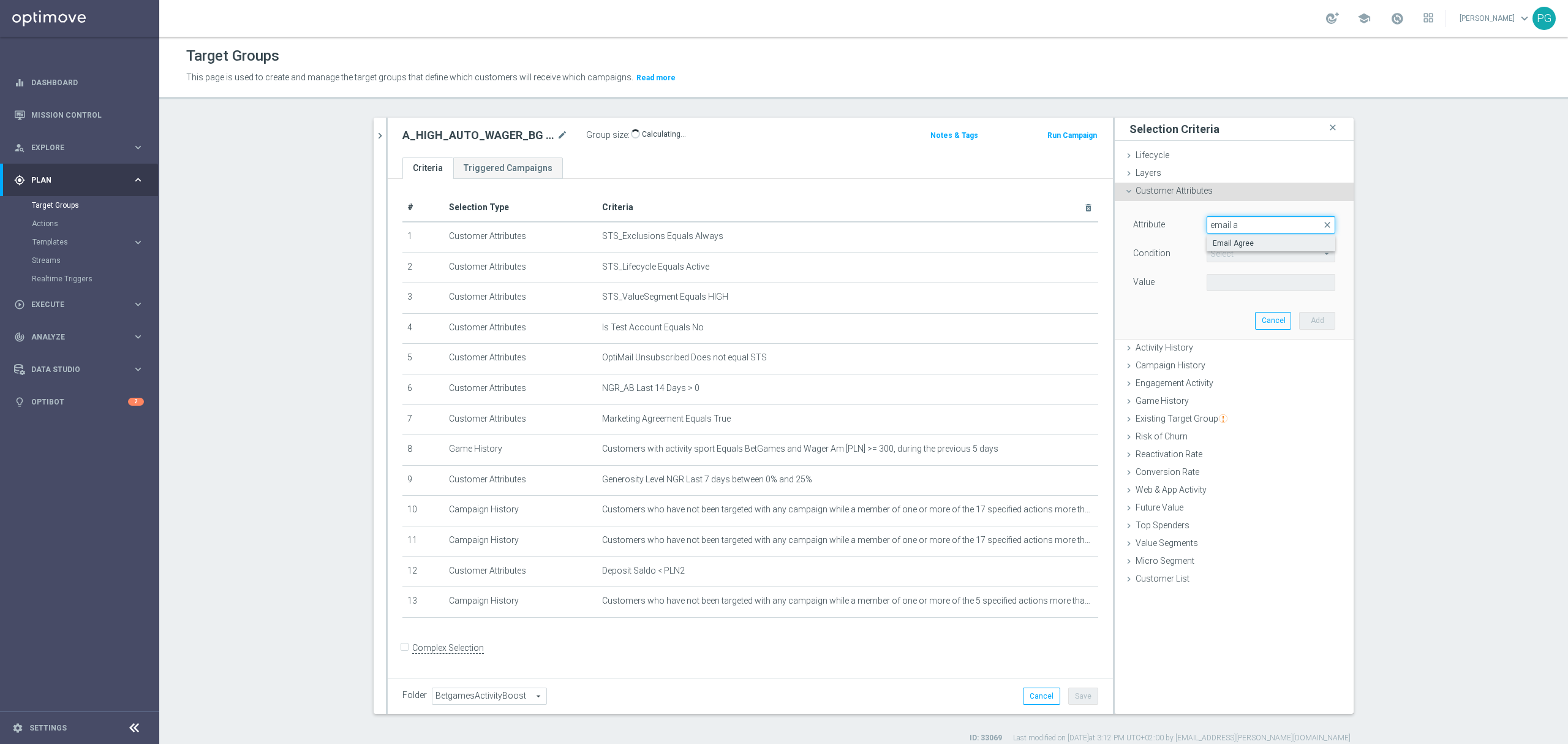
type input "email a"
click at [1241, 240] on span "Email Agree" at bounding box center [1271, 243] width 116 height 10
type input "Email Agree"
type input "Equals"
click at [1225, 287] on span at bounding box center [1270, 283] width 127 height 16
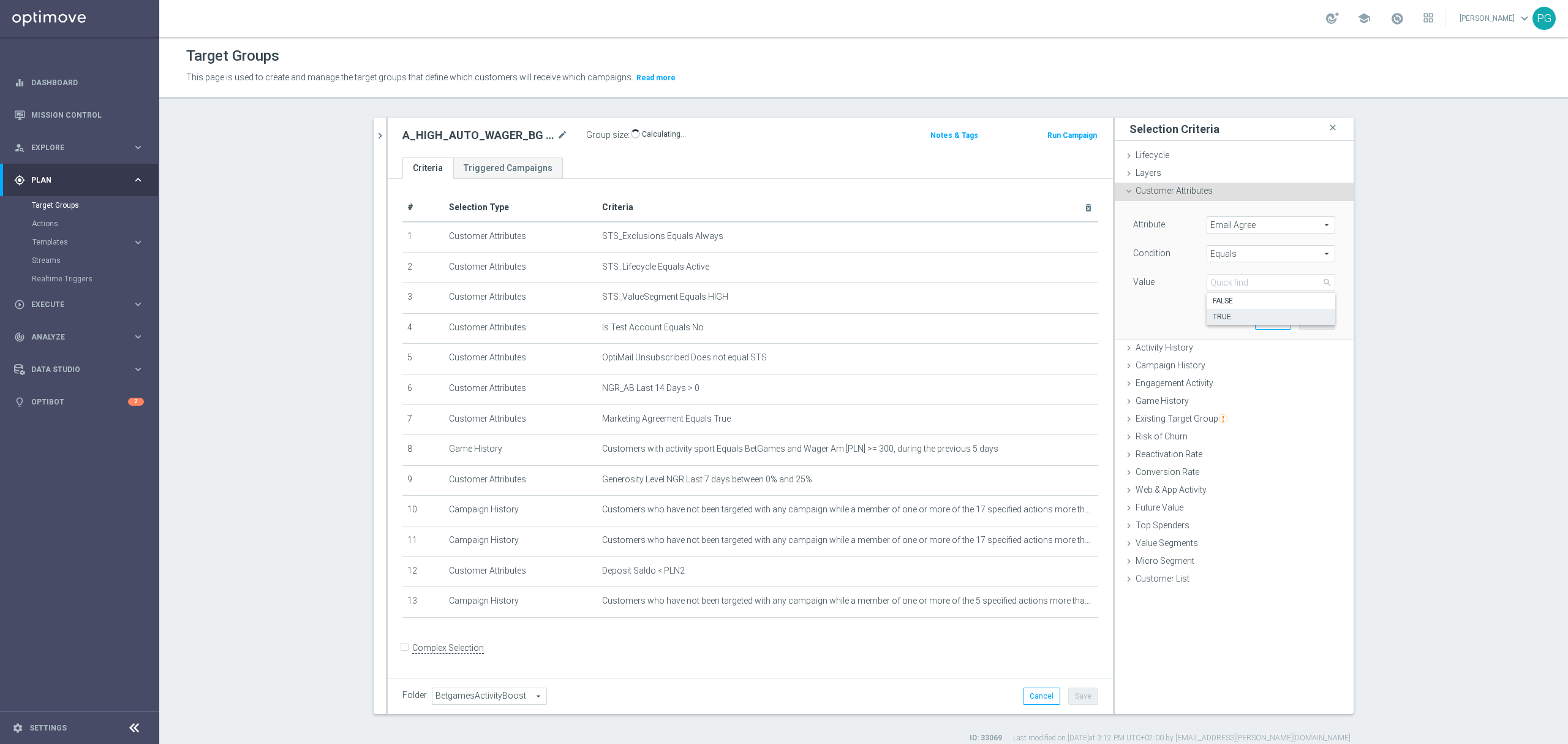
click at [1219, 314] on span "TRUE" at bounding box center [1271, 316] width 116 height 10
type input "TRUE"
click at [1311, 318] on button "Add" at bounding box center [1318, 320] width 36 height 17
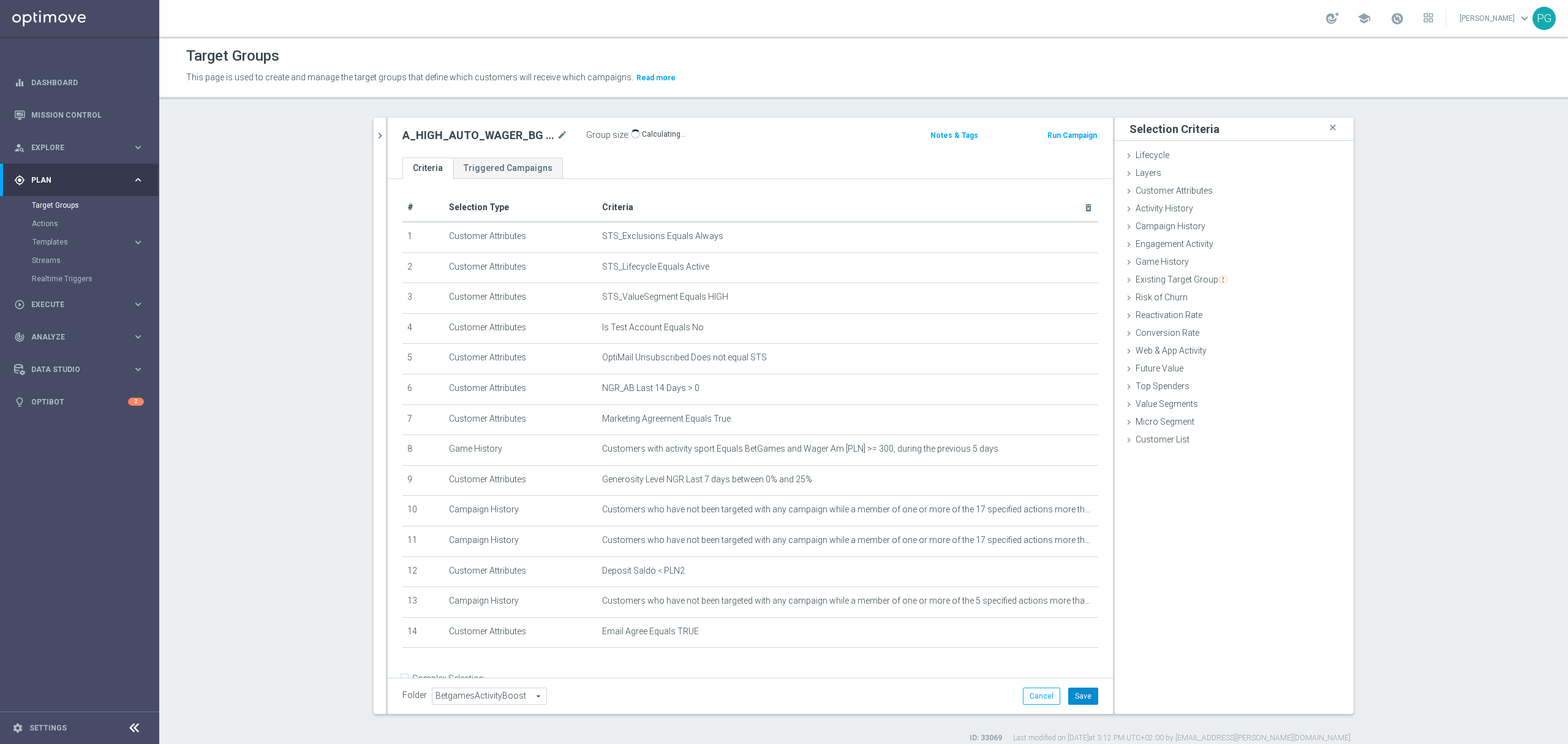
click at [1076, 694] on button "Save" at bounding box center [1083, 696] width 30 height 17
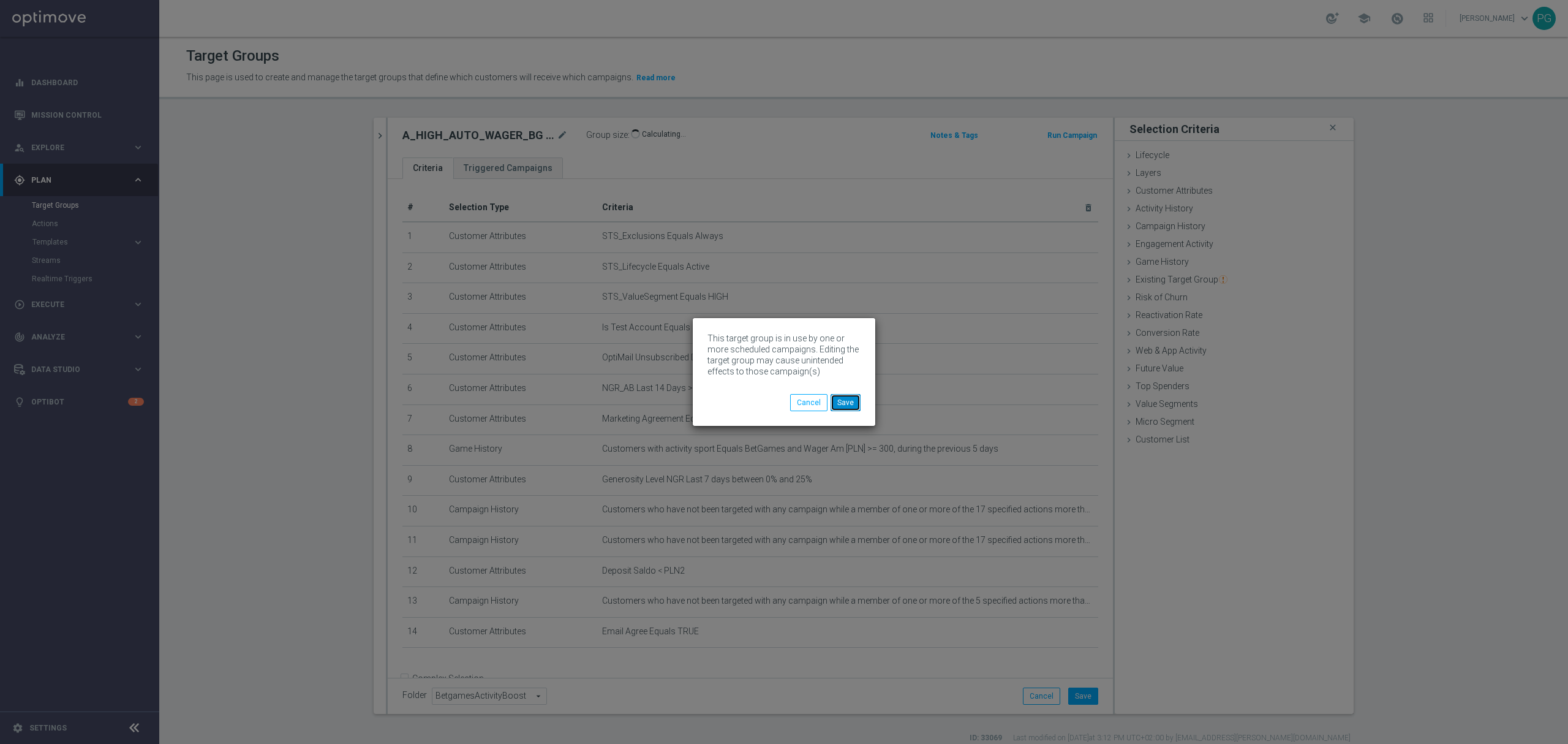
click at [851, 405] on button "Save" at bounding box center [846, 402] width 30 height 17
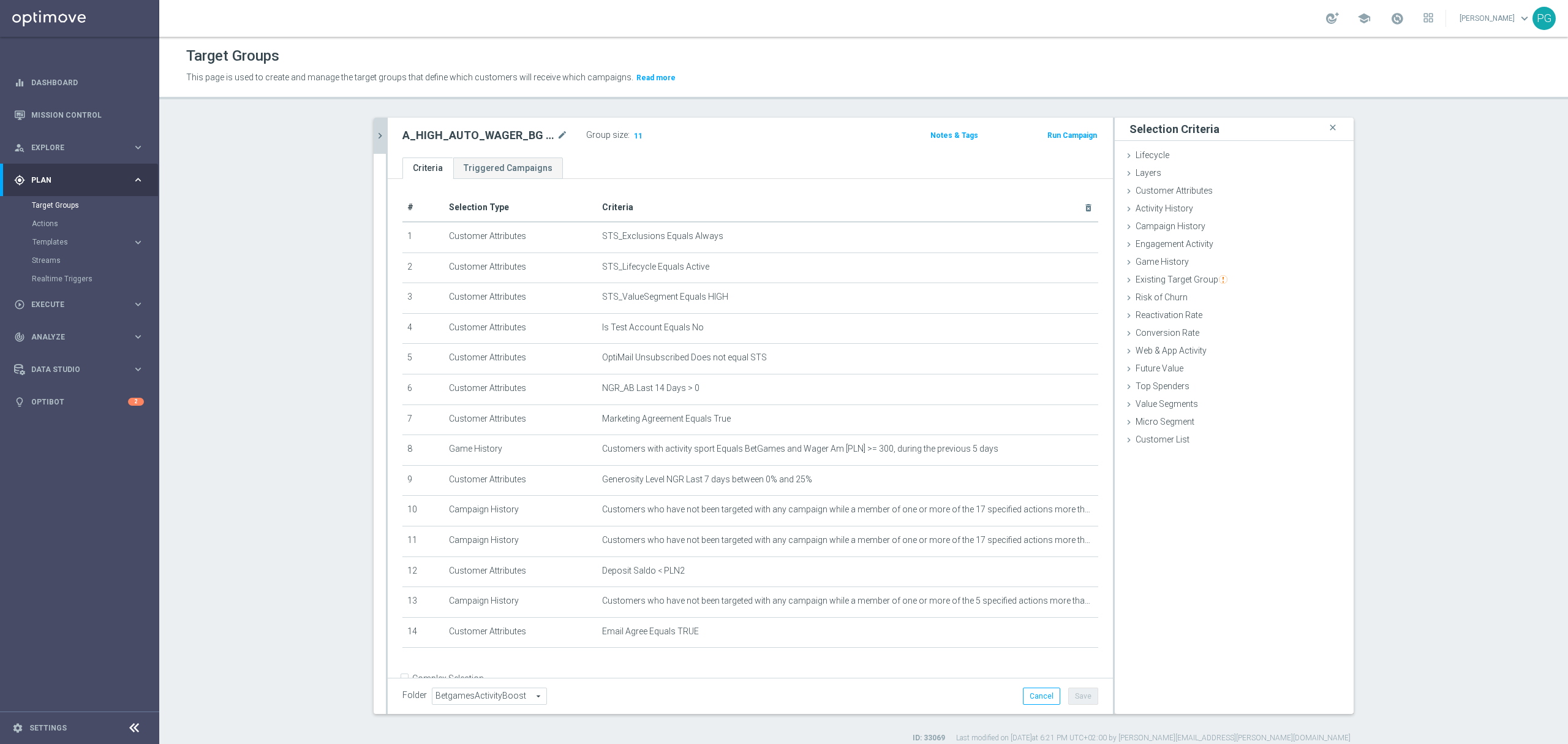
click at [374, 141] on icon "chevron_right" at bounding box center [380, 135] width 11 height 11
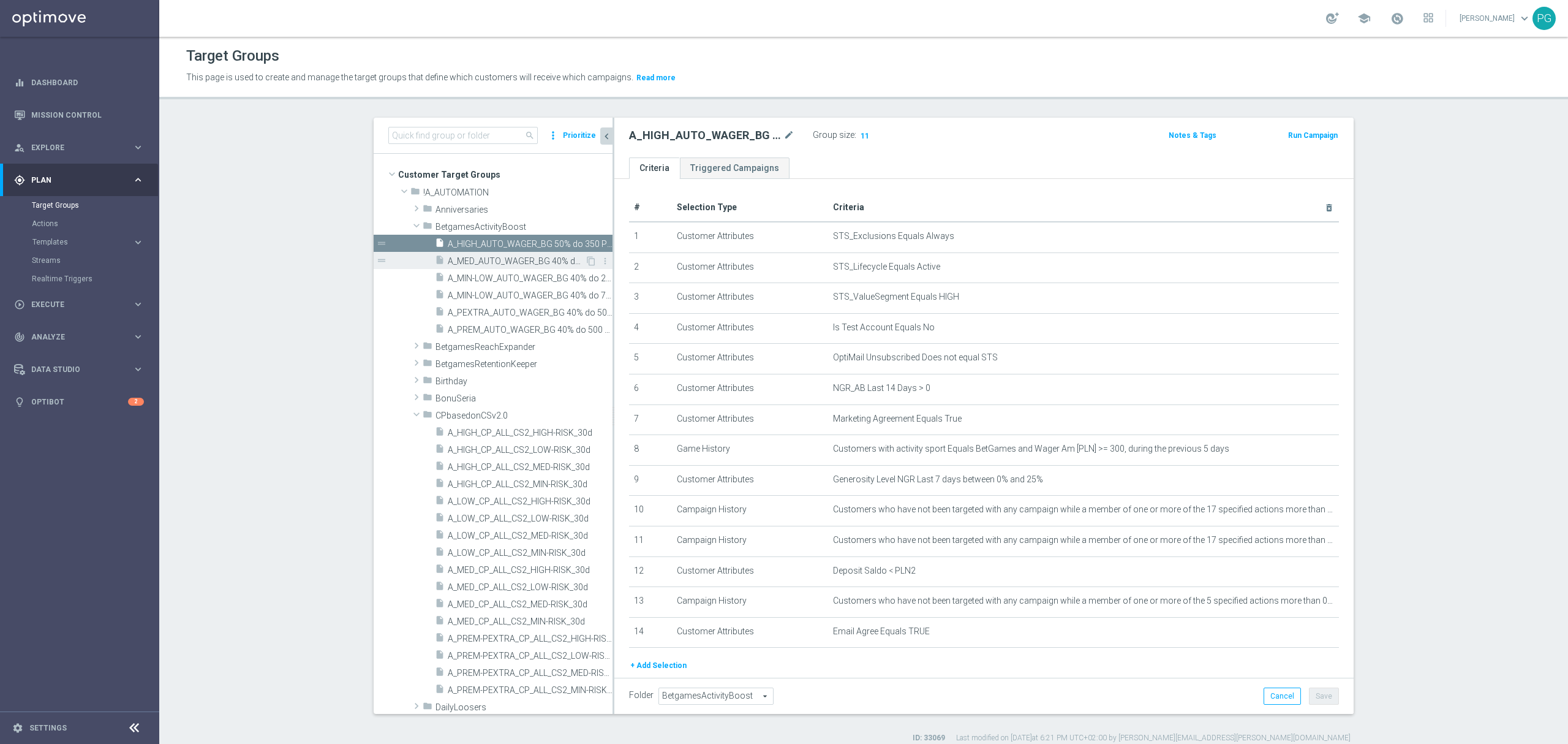
click at [454, 261] on span "A_MED_AUTO_WAGER_BG 40% do 150 PLN_14d" at bounding box center [516, 261] width 137 height 10
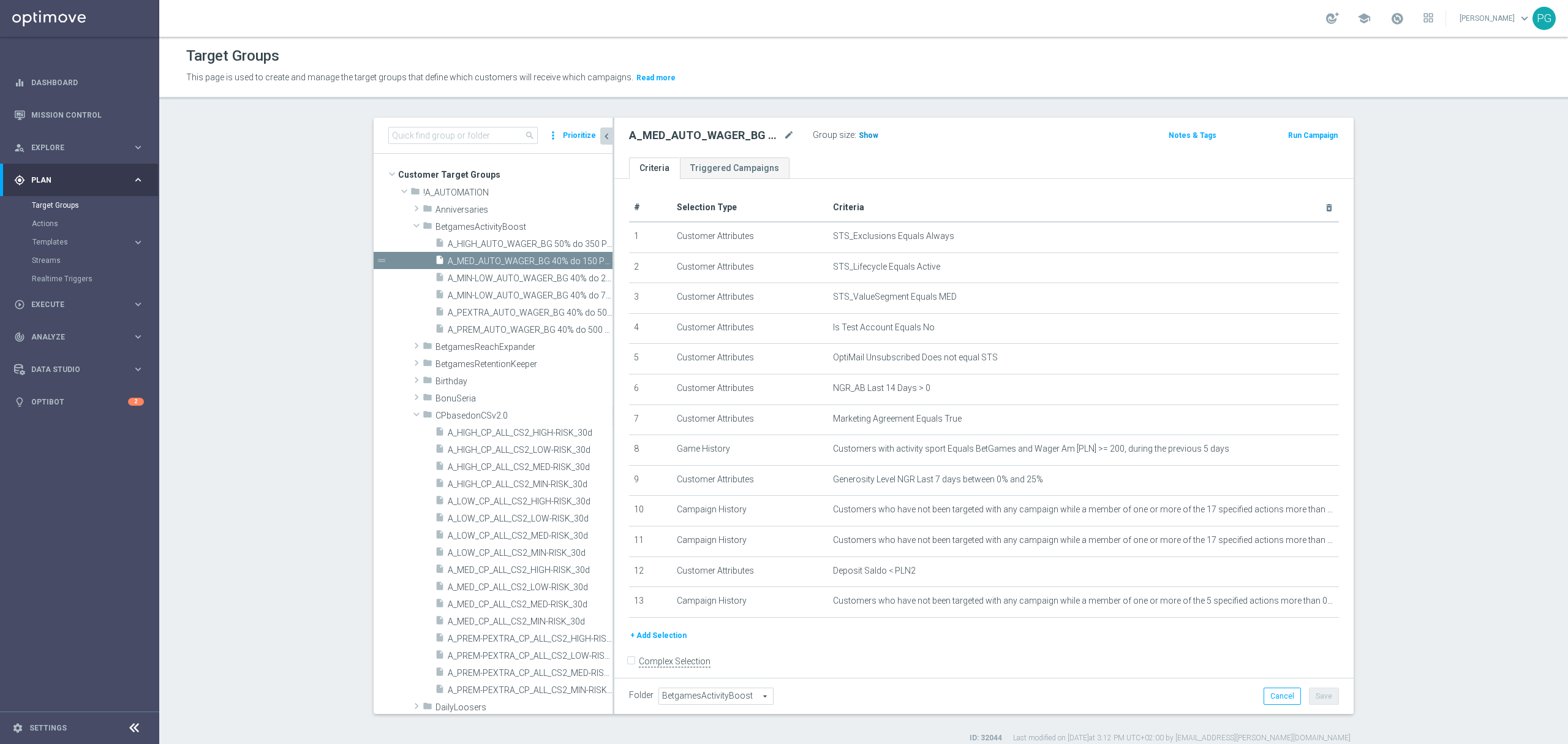
click at [859, 135] on span "Show" at bounding box center [868, 135] width 20 height 9
click at [653, 642] on button "+ Add Selection" at bounding box center [658, 636] width 59 height 13
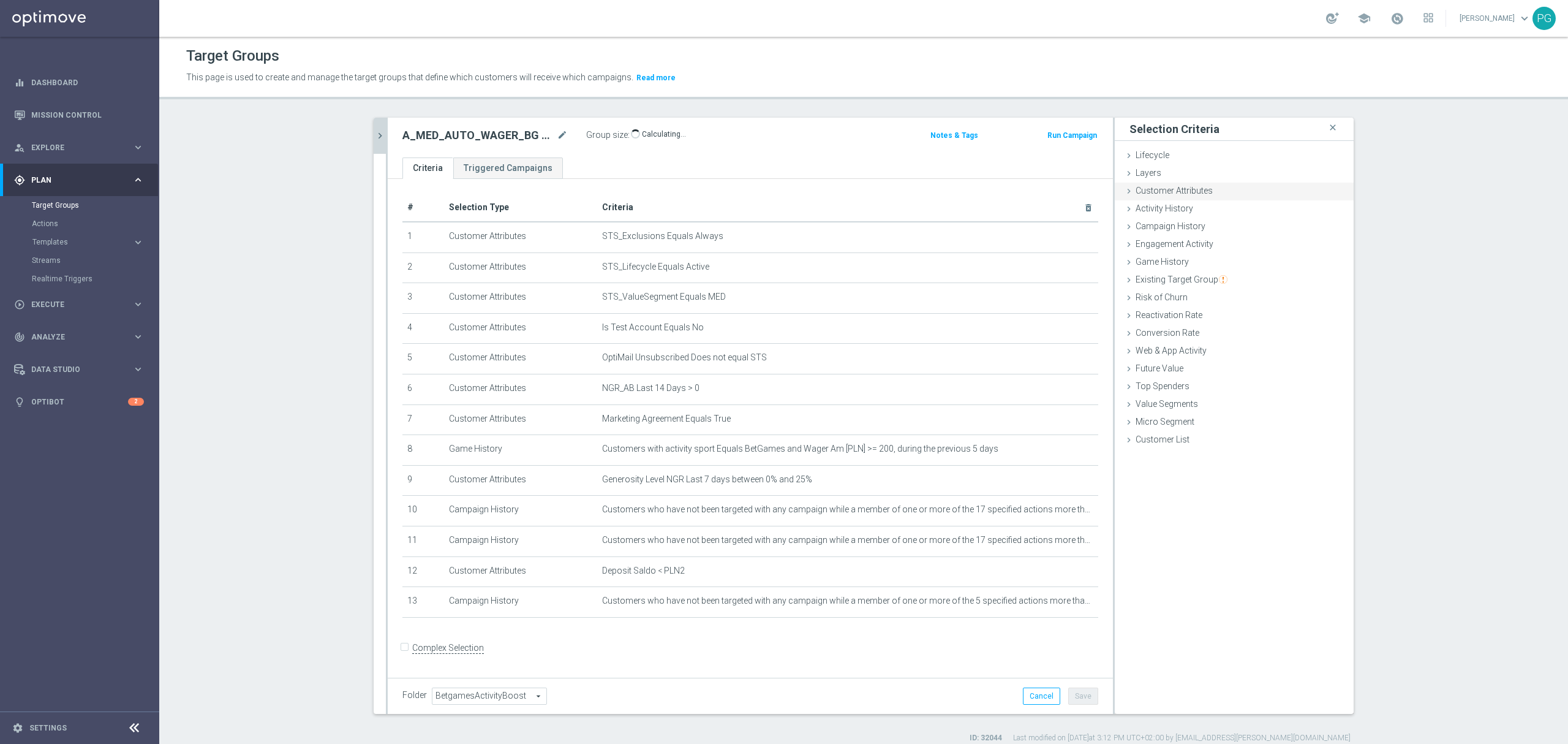
click at [1208, 189] on div "Customer Attributes done selection saved" at bounding box center [1234, 191] width 239 height 18
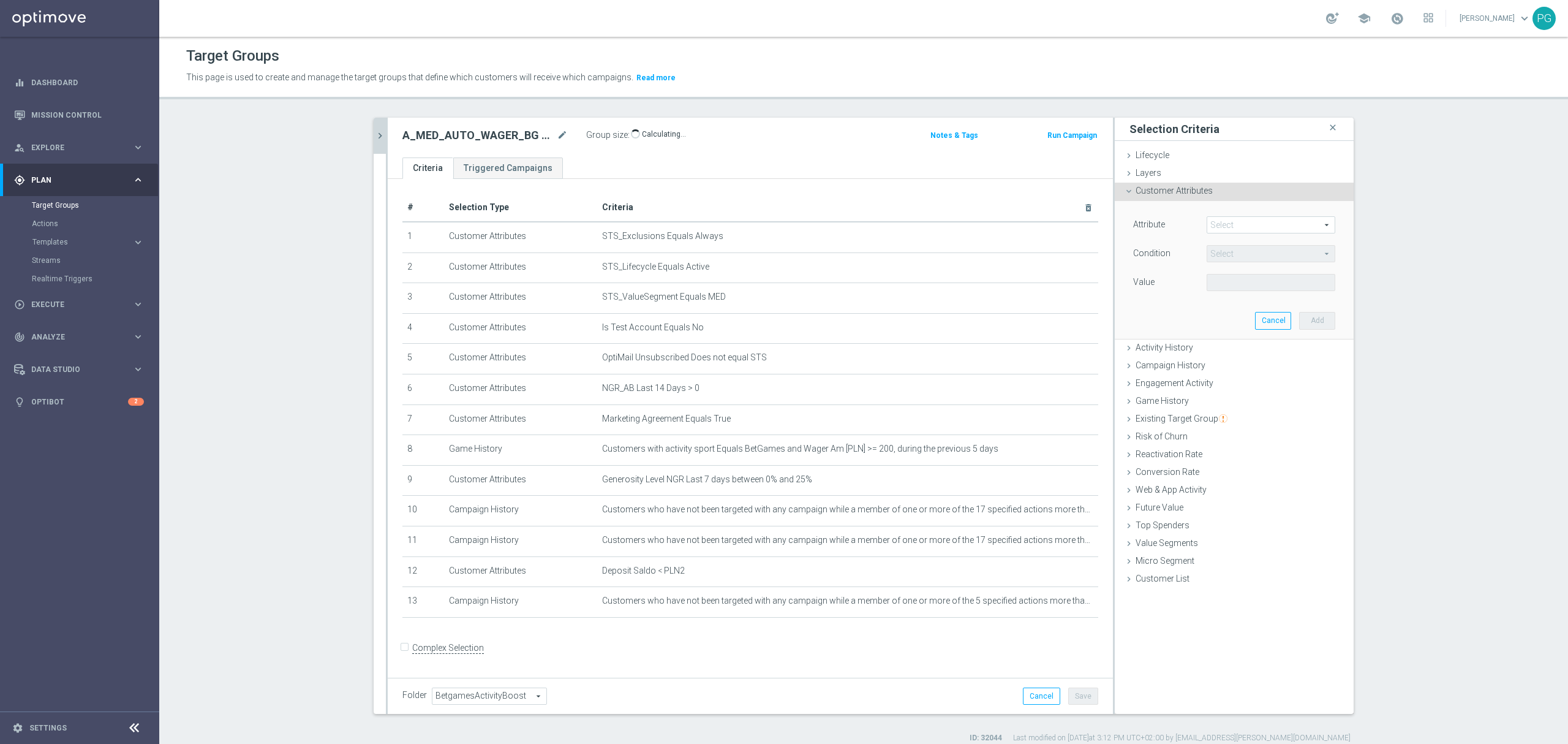
click at [1228, 221] on span at bounding box center [1270, 225] width 127 height 16
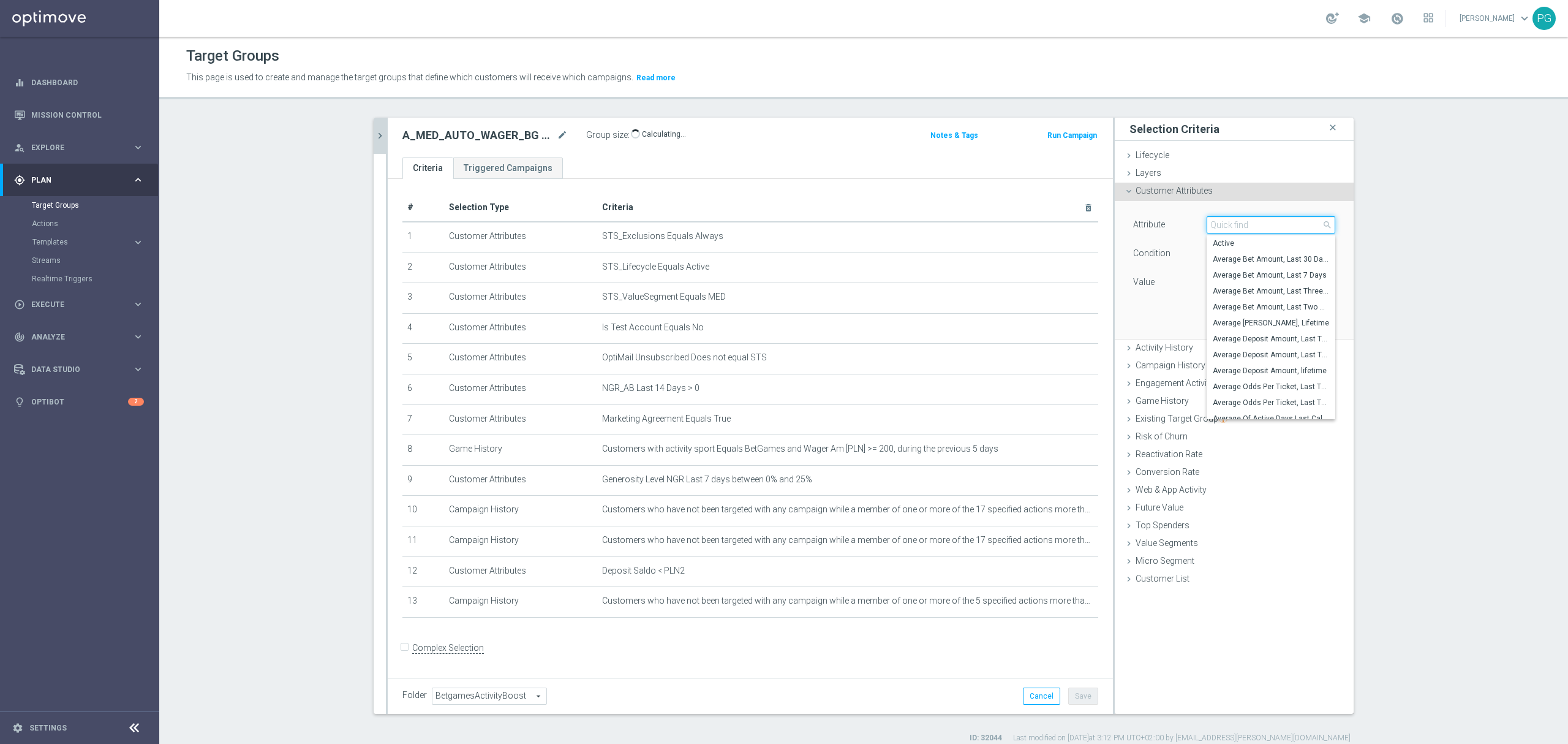
click at [1228, 221] on input "search" at bounding box center [1271, 224] width 129 height 17
paste input "email a"
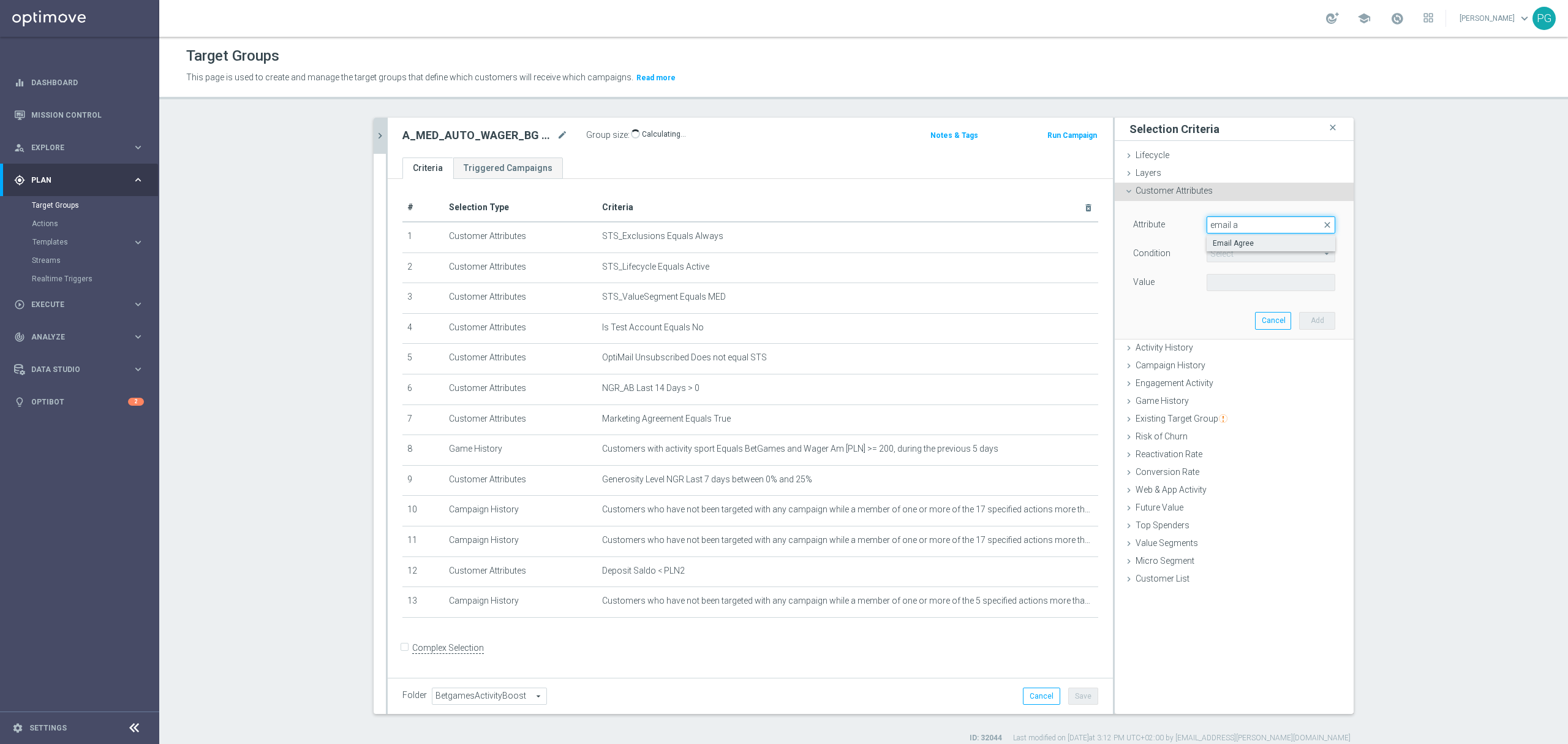
type input "email a"
click at [1243, 243] on span "Email Agree" at bounding box center [1271, 243] width 116 height 10
type input "Email Agree"
type input "Equals"
click at [1229, 279] on span at bounding box center [1270, 283] width 127 height 16
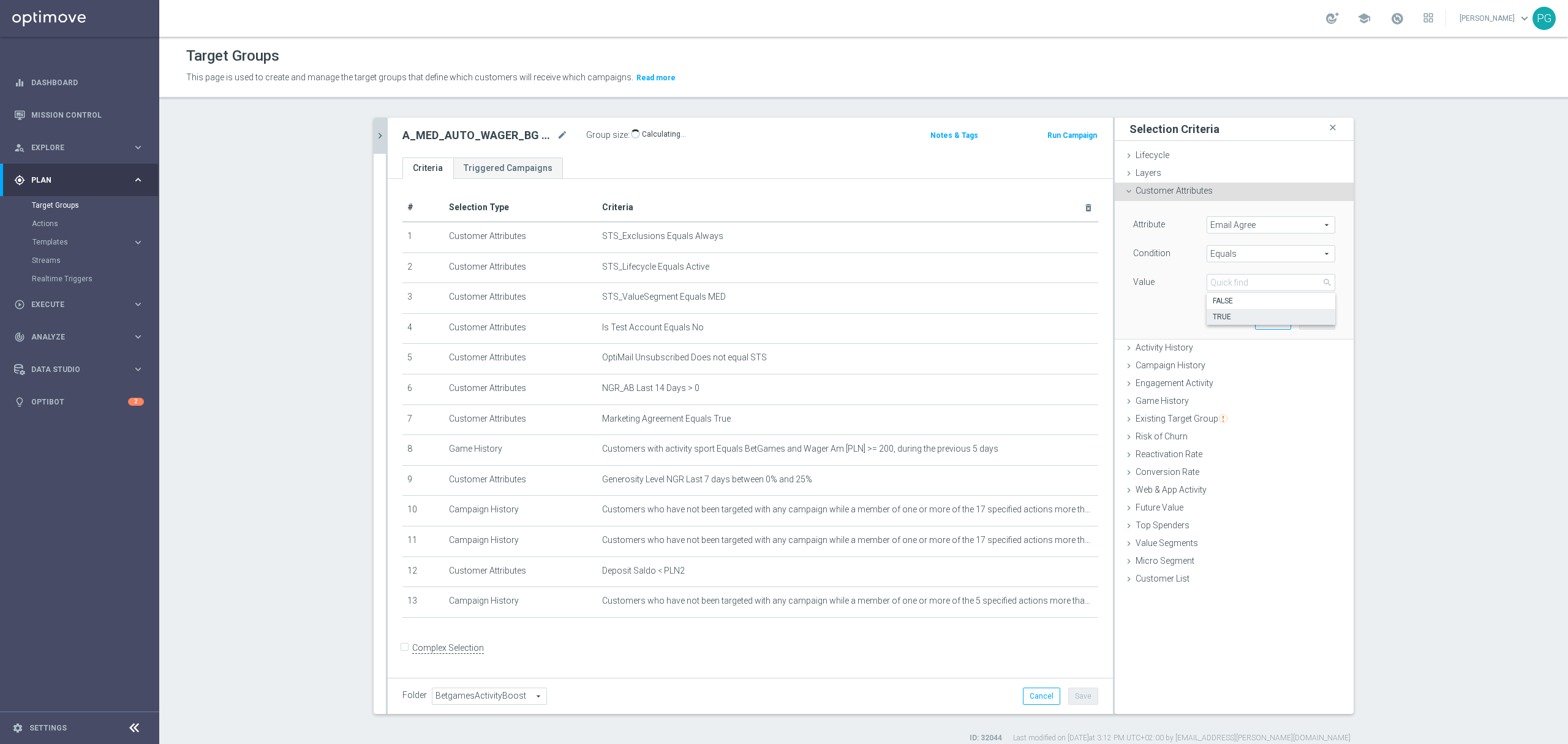
click at [1226, 310] on label "TRUE" at bounding box center [1271, 317] width 129 height 16
type input "TRUE"
click at [1320, 321] on button "Add" at bounding box center [1318, 320] width 36 height 17
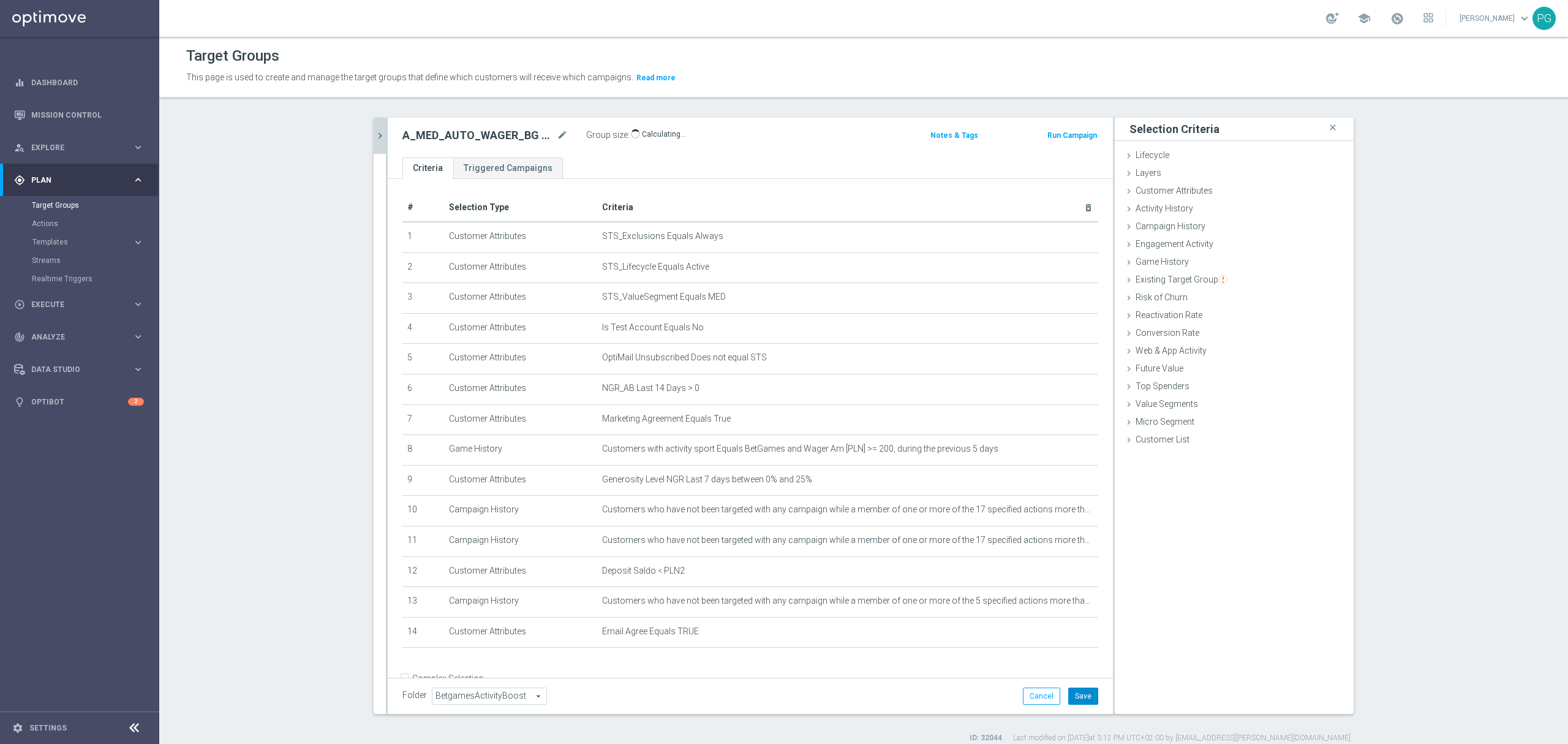
click at [1087, 698] on button "Save" at bounding box center [1083, 696] width 30 height 17
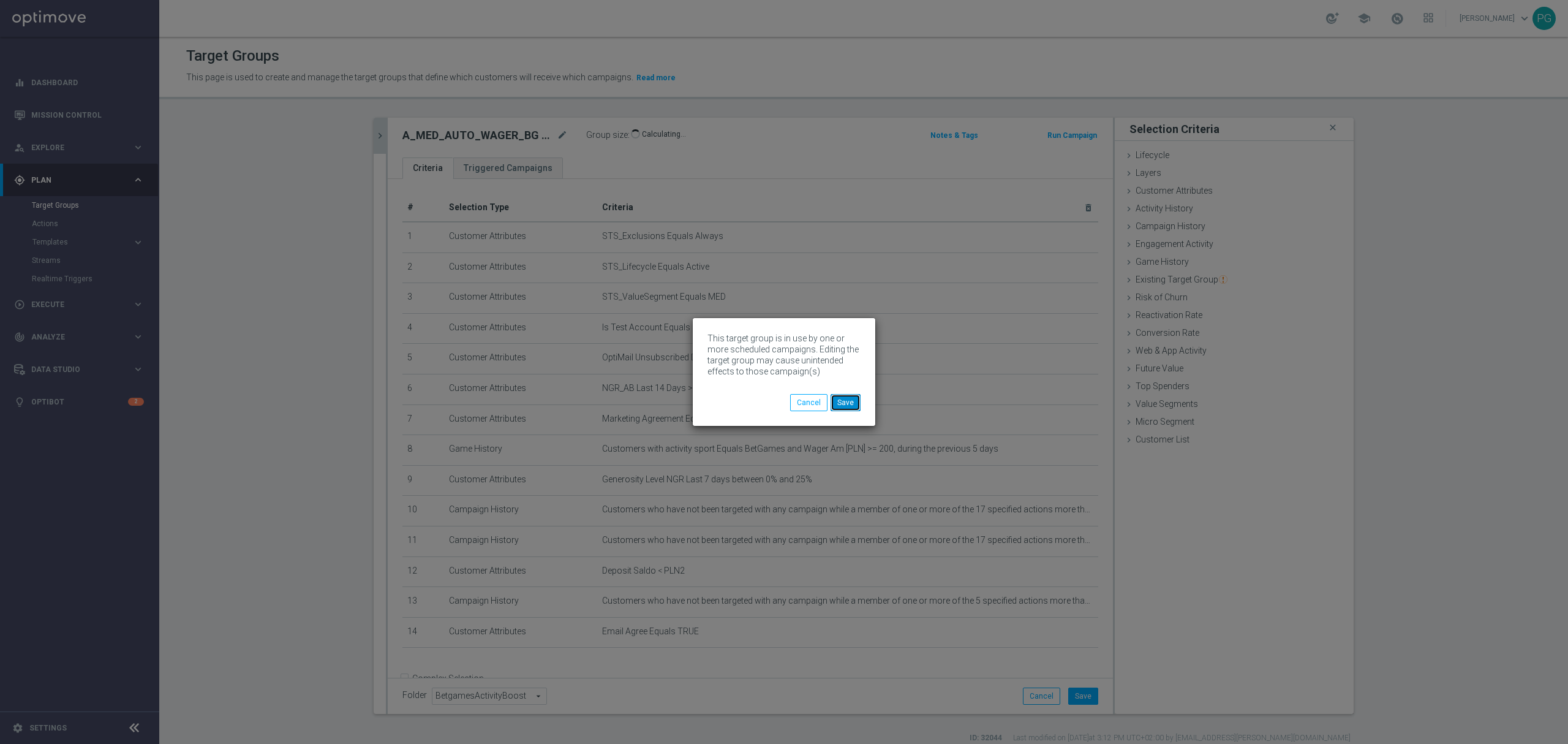
click at [846, 403] on button "Save" at bounding box center [846, 402] width 30 height 17
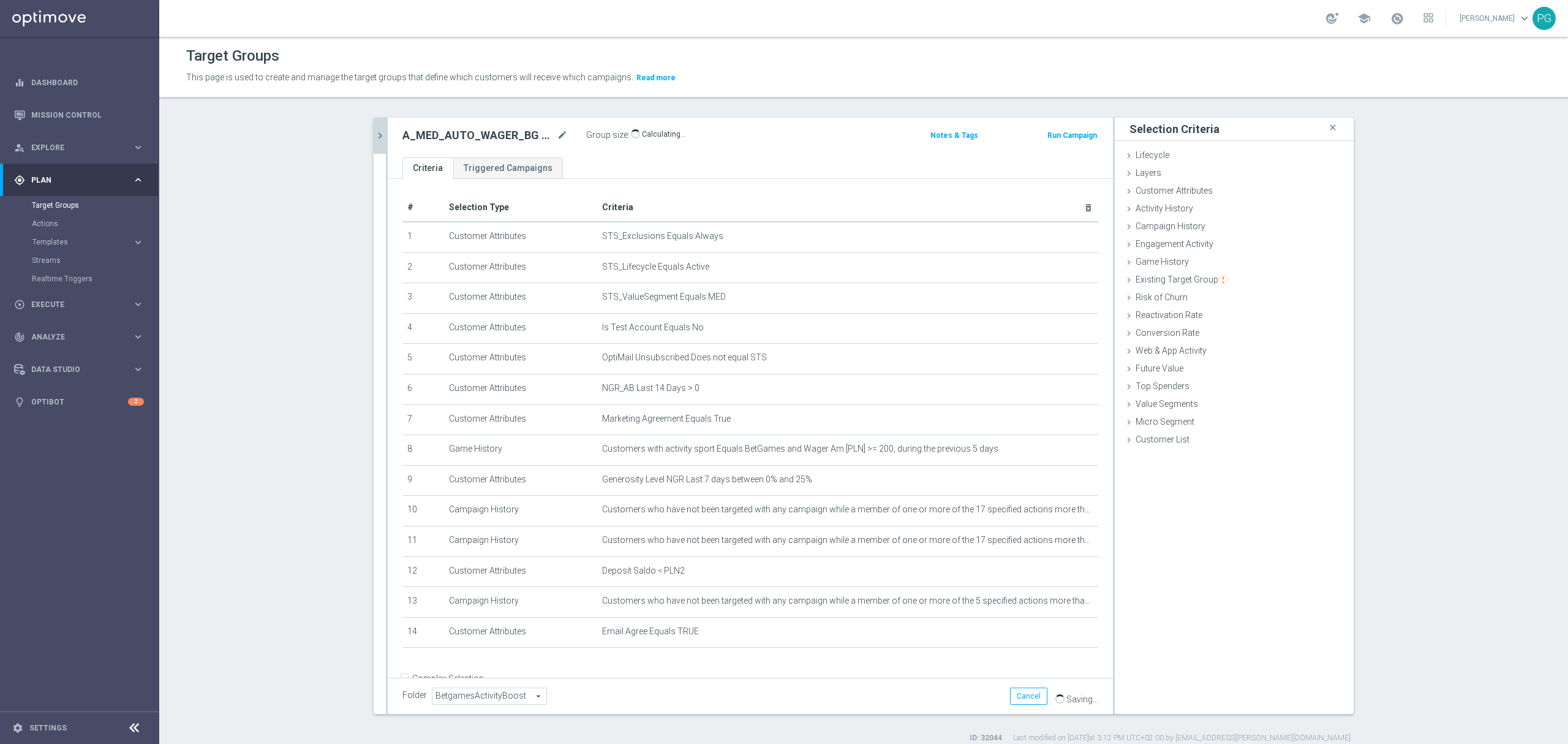
click at [374, 130] on icon "chevron_right" at bounding box center [380, 135] width 11 height 11
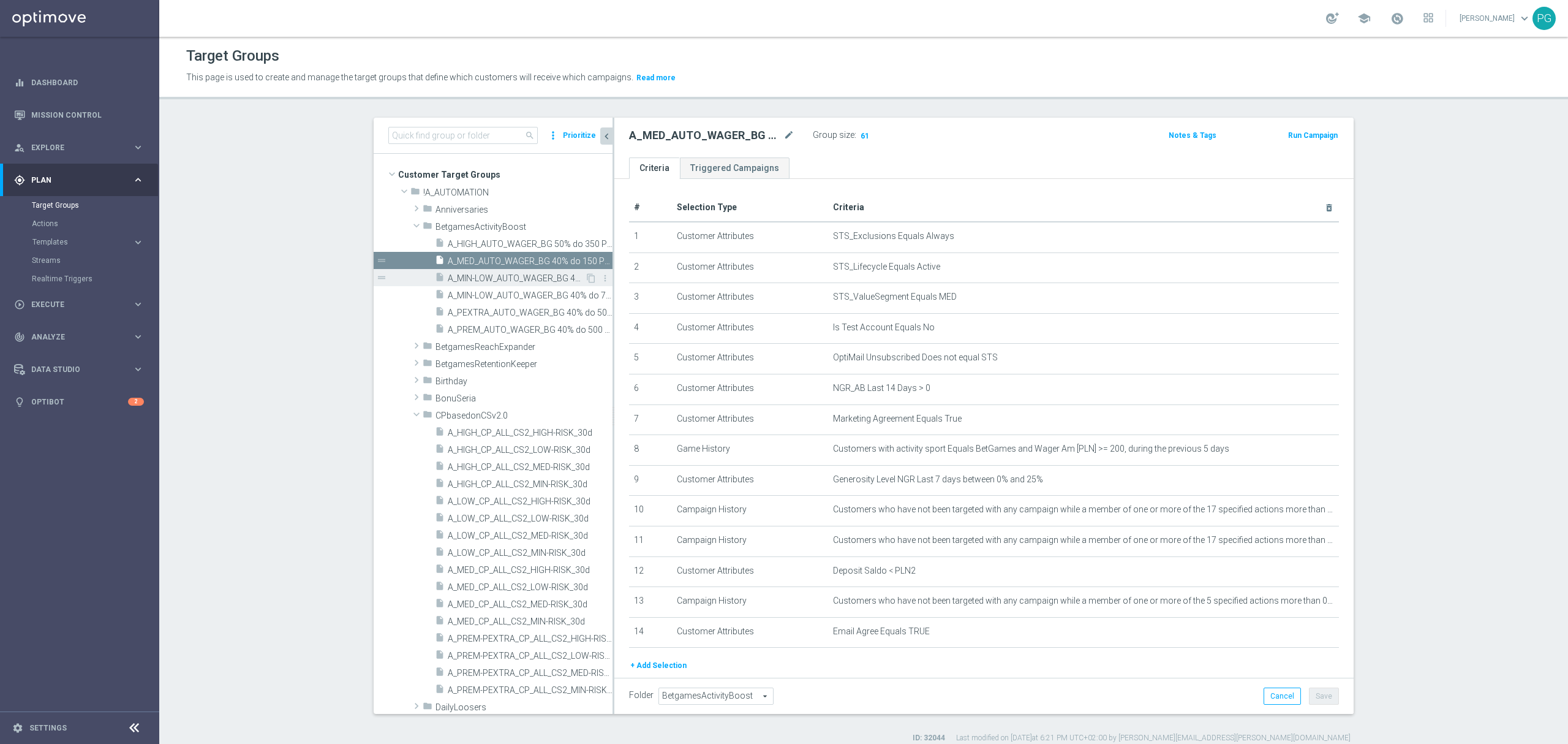
click at [479, 283] on span "A_MIN-LOW_AUTO_WAGER_BG 40% do 20 PLN_14d" at bounding box center [516, 278] width 137 height 10
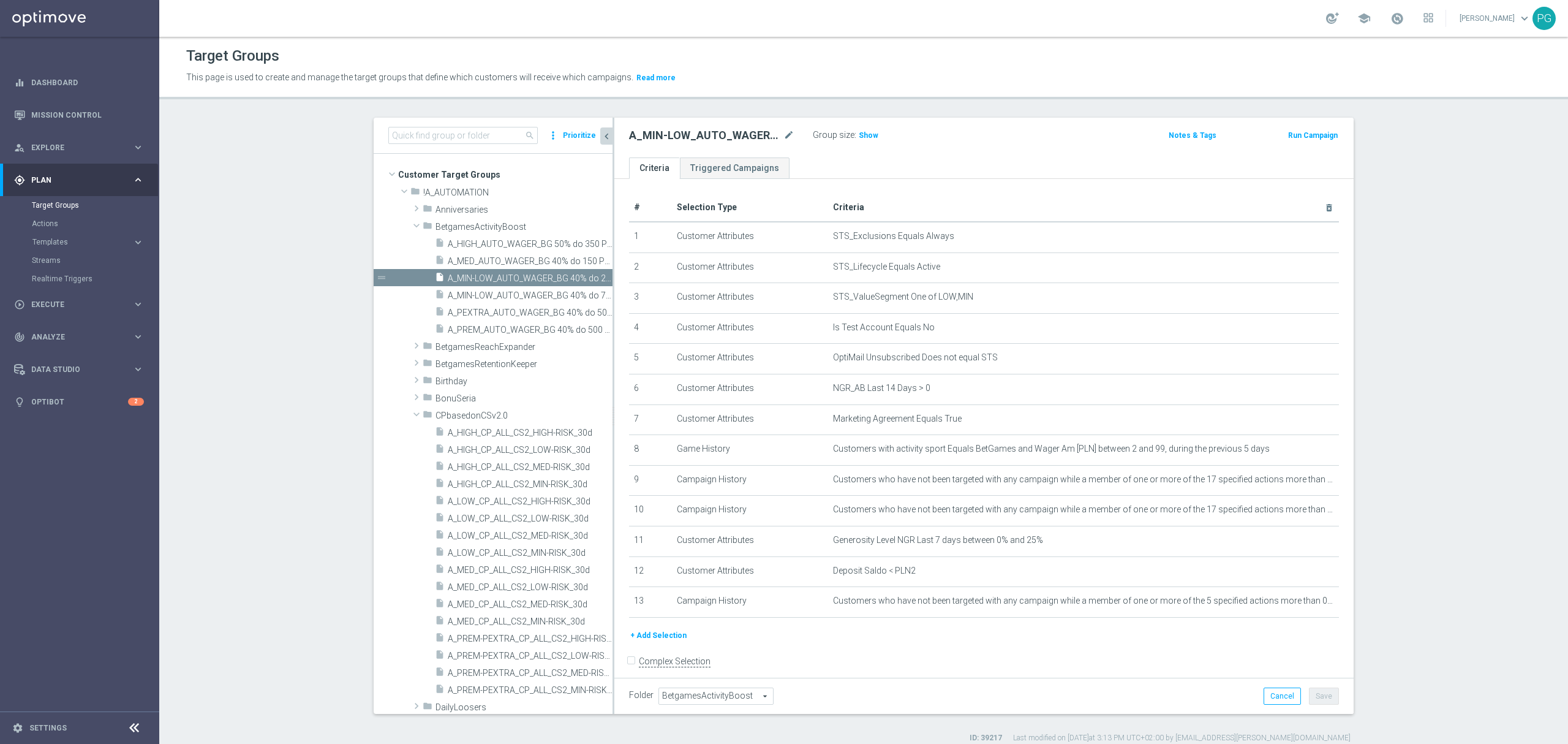
click at [672, 640] on button "+ Add Selection" at bounding box center [658, 636] width 59 height 13
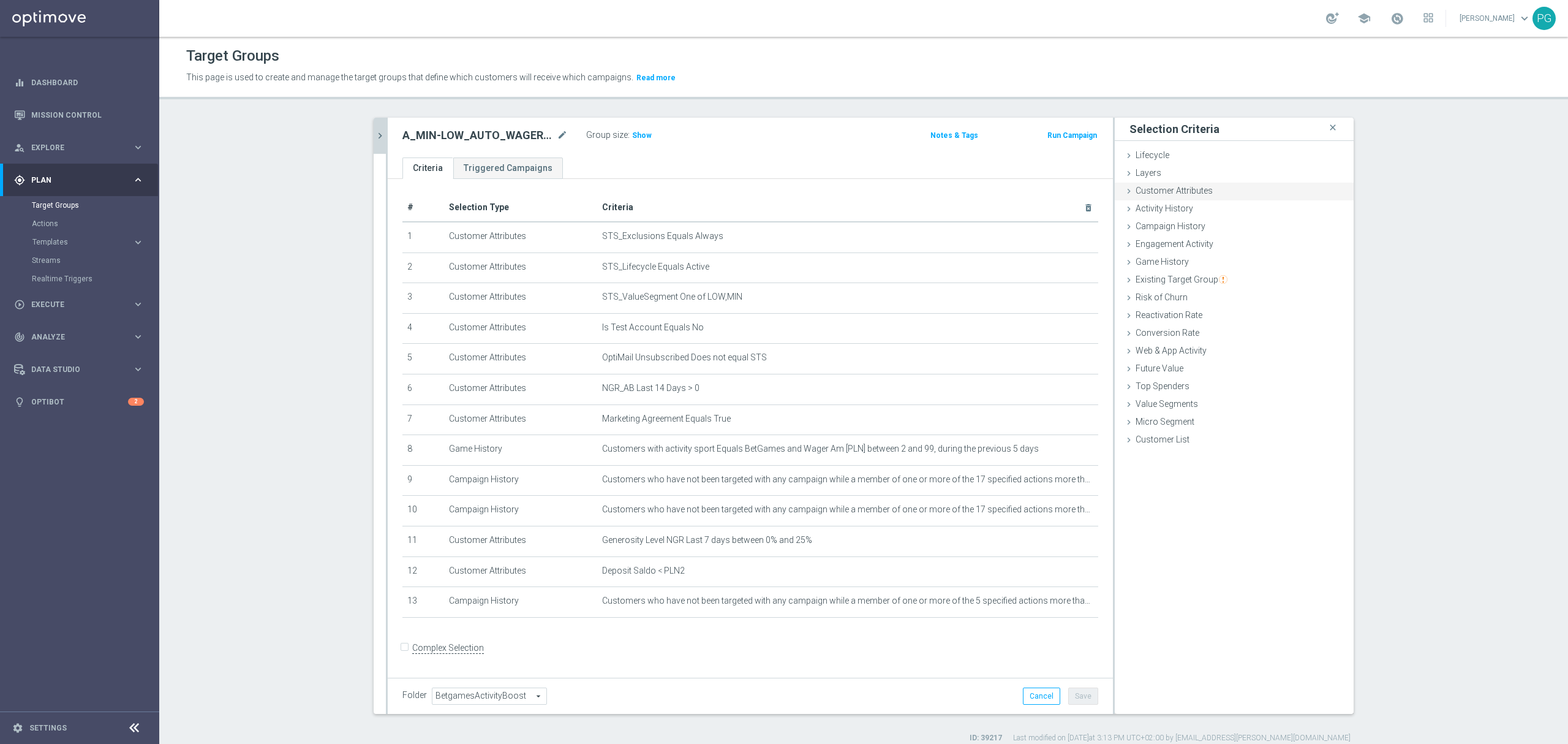
click at [1143, 195] on span "Customer Attributes" at bounding box center [1174, 191] width 77 height 10
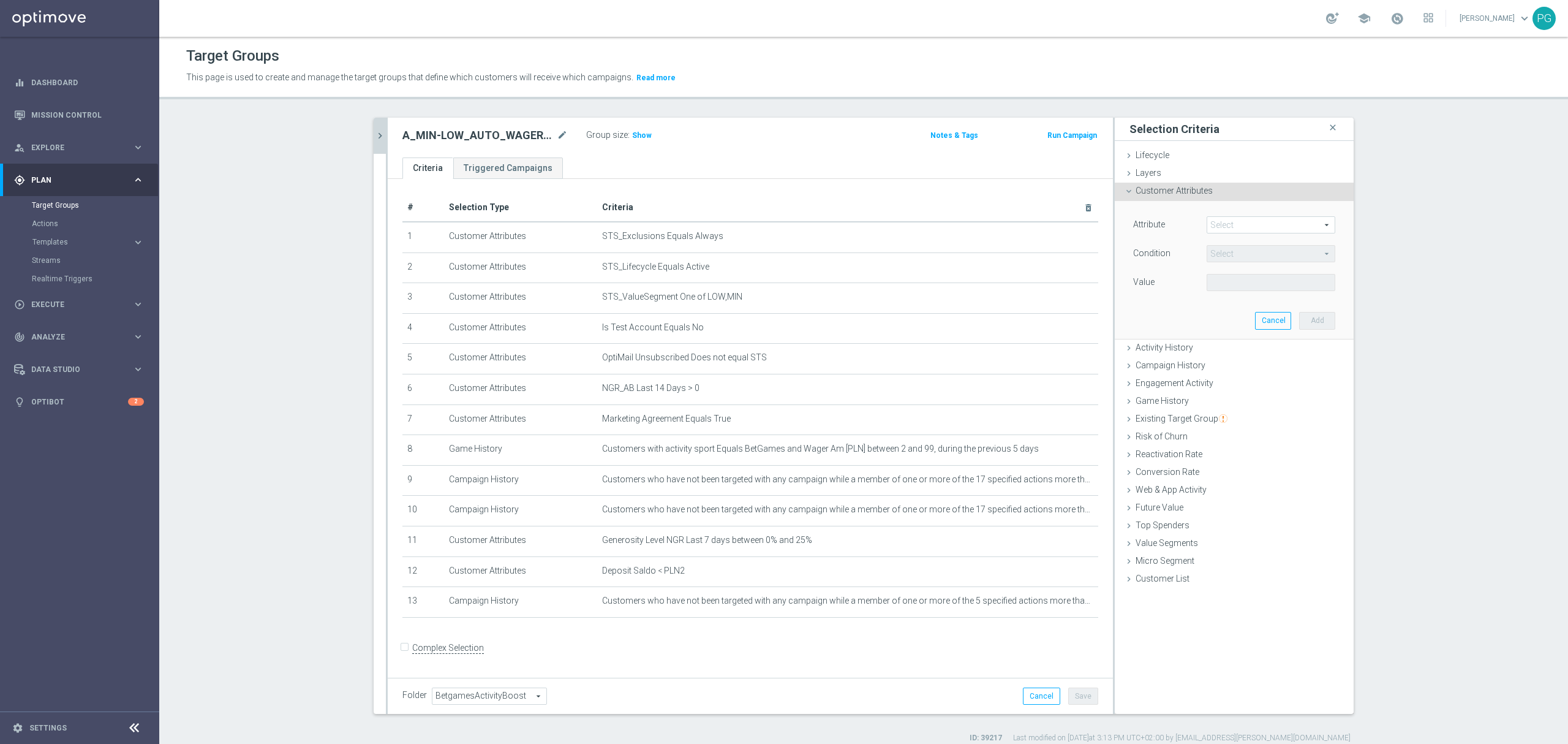
click at [1241, 226] on span at bounding box center [1270, 225] width 127 height 16
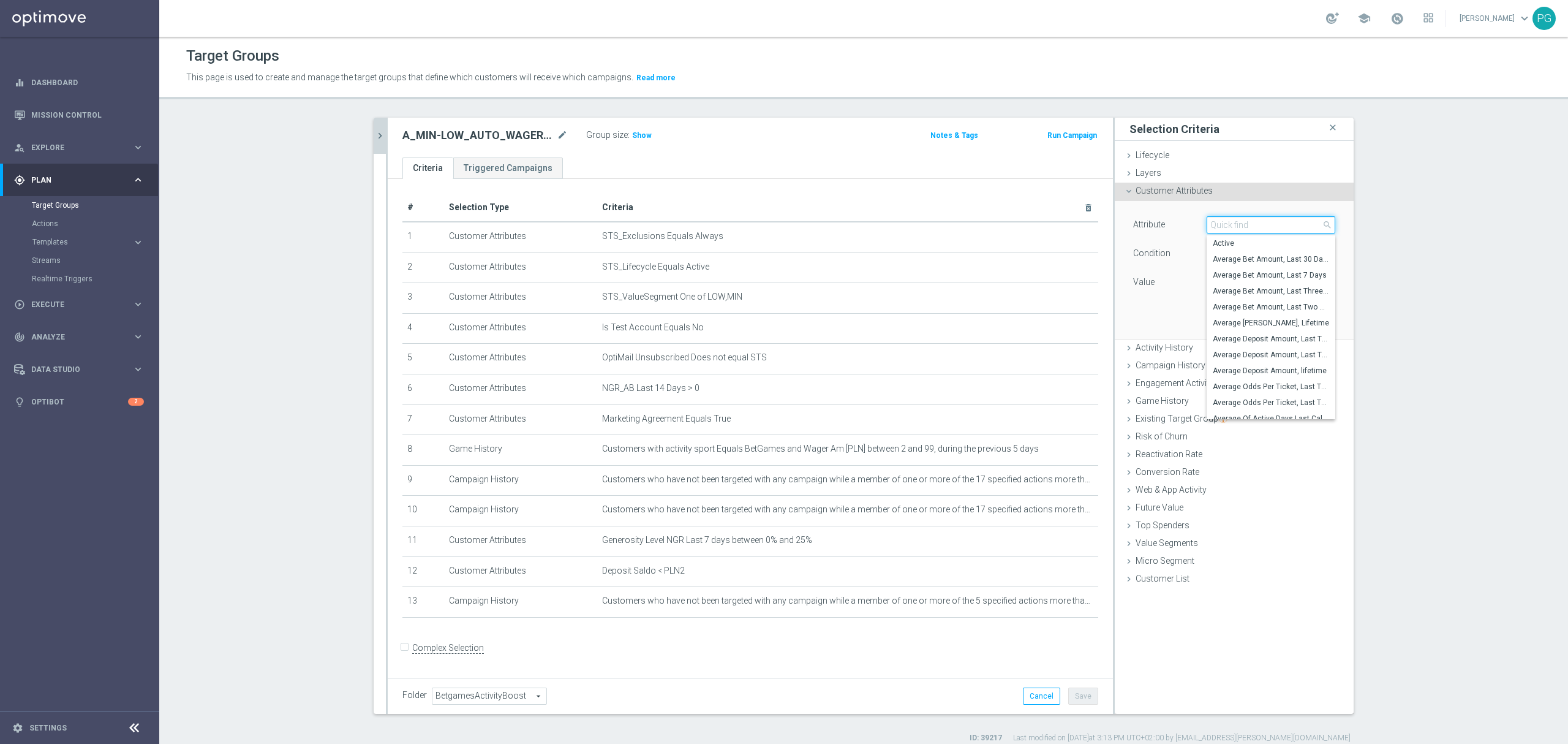
click at [1241, 226] on input "search" at bounding box center [1271, 224] width 129 height 17
paste input "email a"
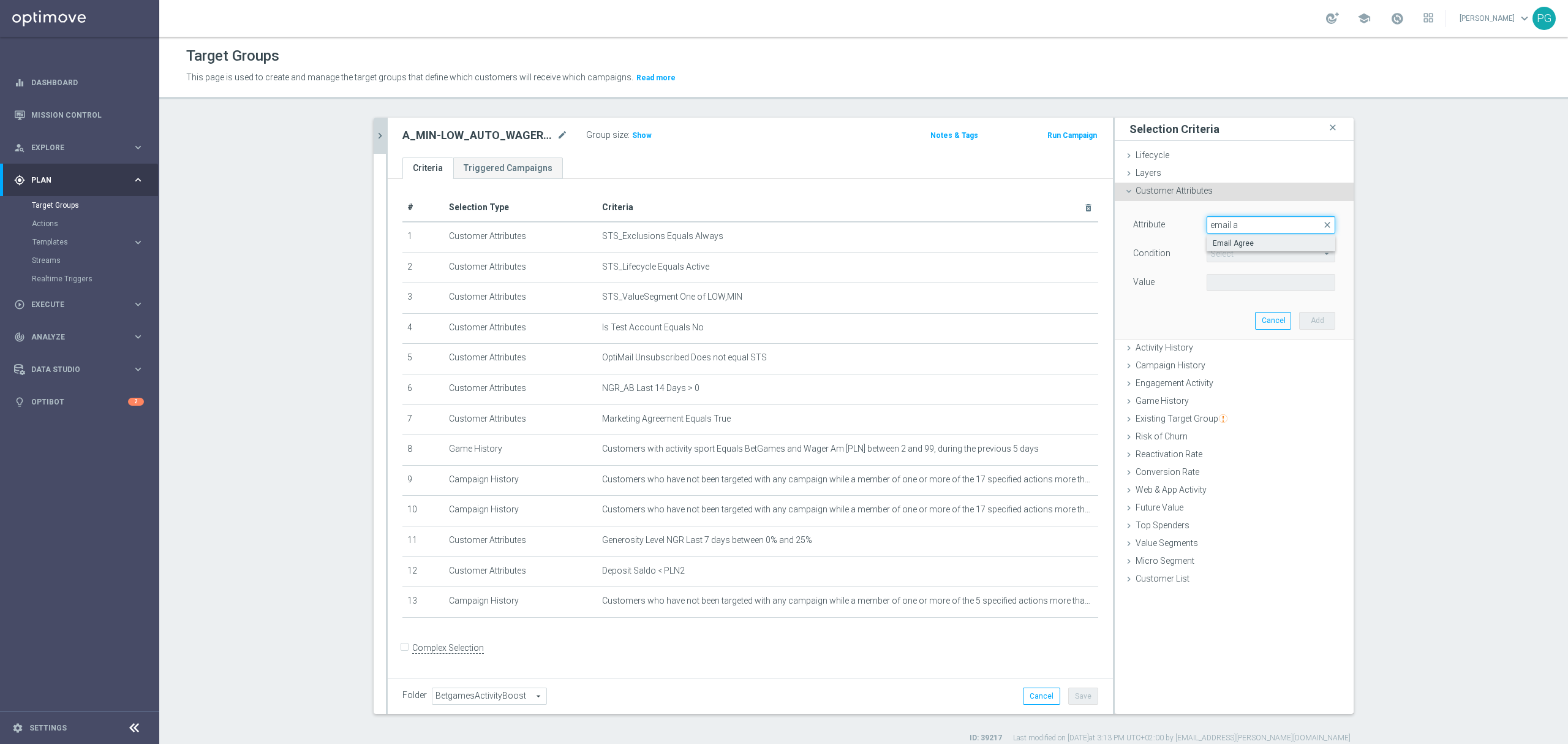
type input "email a"
click at [1235, 238] on label "Email Agree" at bounding box center [1271, 243] width 129 height 16
type input "Email Agree"
type input "Equals"
click at [1216, 288] on span at bounding box center [1270, 283] width 127 height 16
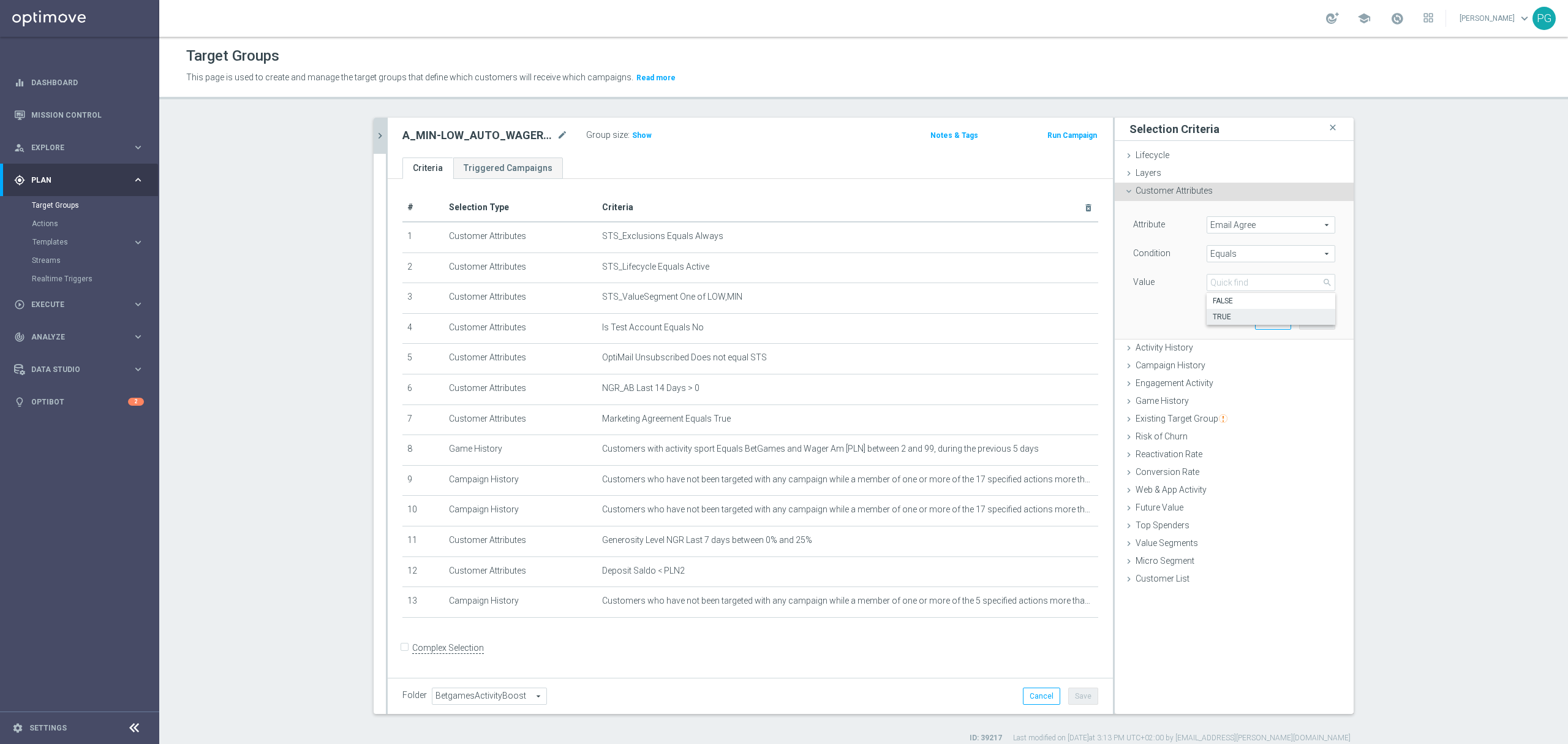
click at [1216, 311] on label "TRUE" at bounding box center [1271, 317] width 129 height 16
type input "TRUE"
click at [1322, 323] on button "Add" at bounding box center [1318, 320] width 36 height 17
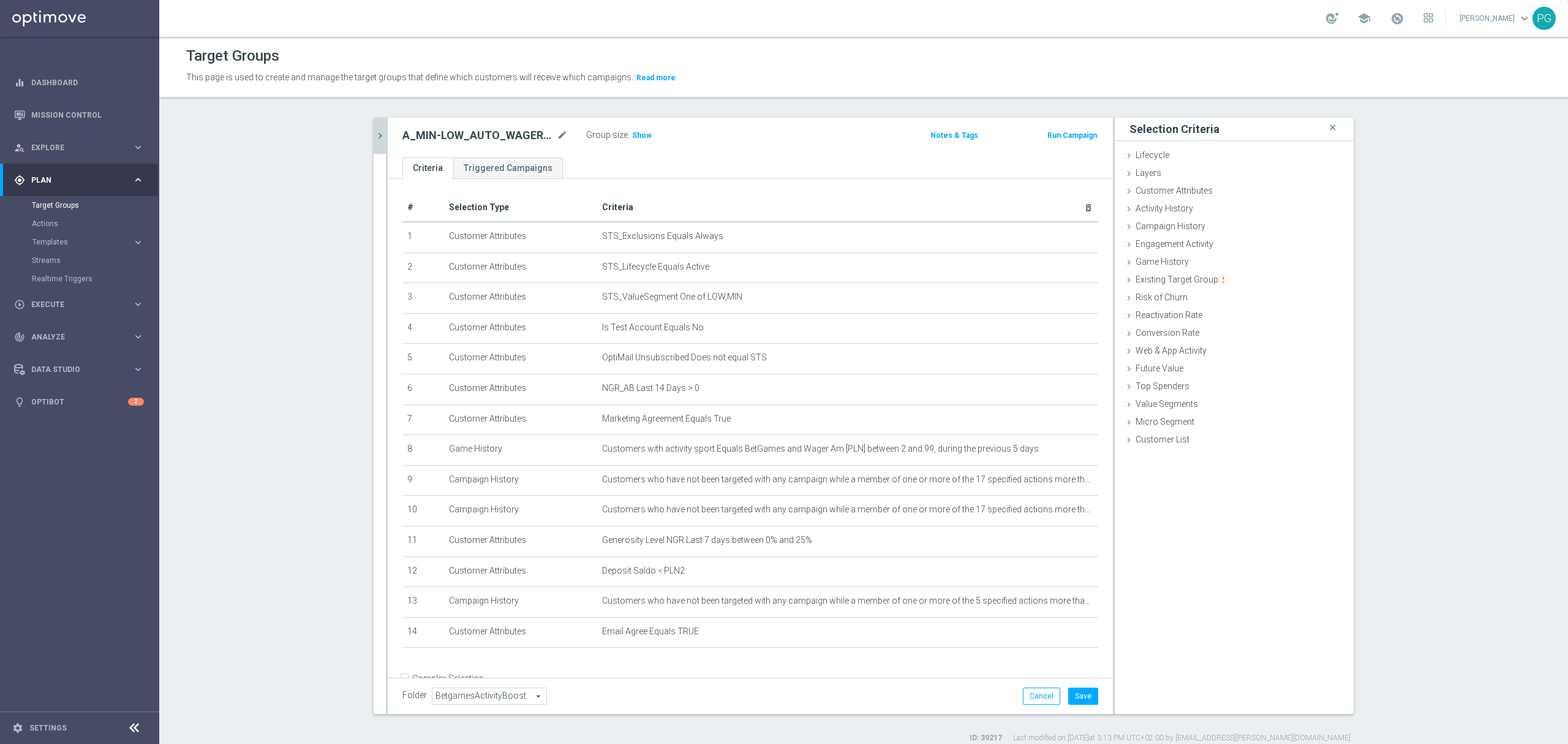
click at [1067, 686] on div "Folder BetgamesActivityBoost BetgamesActivityBoost arrow_drop_down search Cance…" at bounding box center [750, 696] width 725 height 36
click at [1079, 696] on button "Save" at bounding box center [1083, 696] width 30 height 17
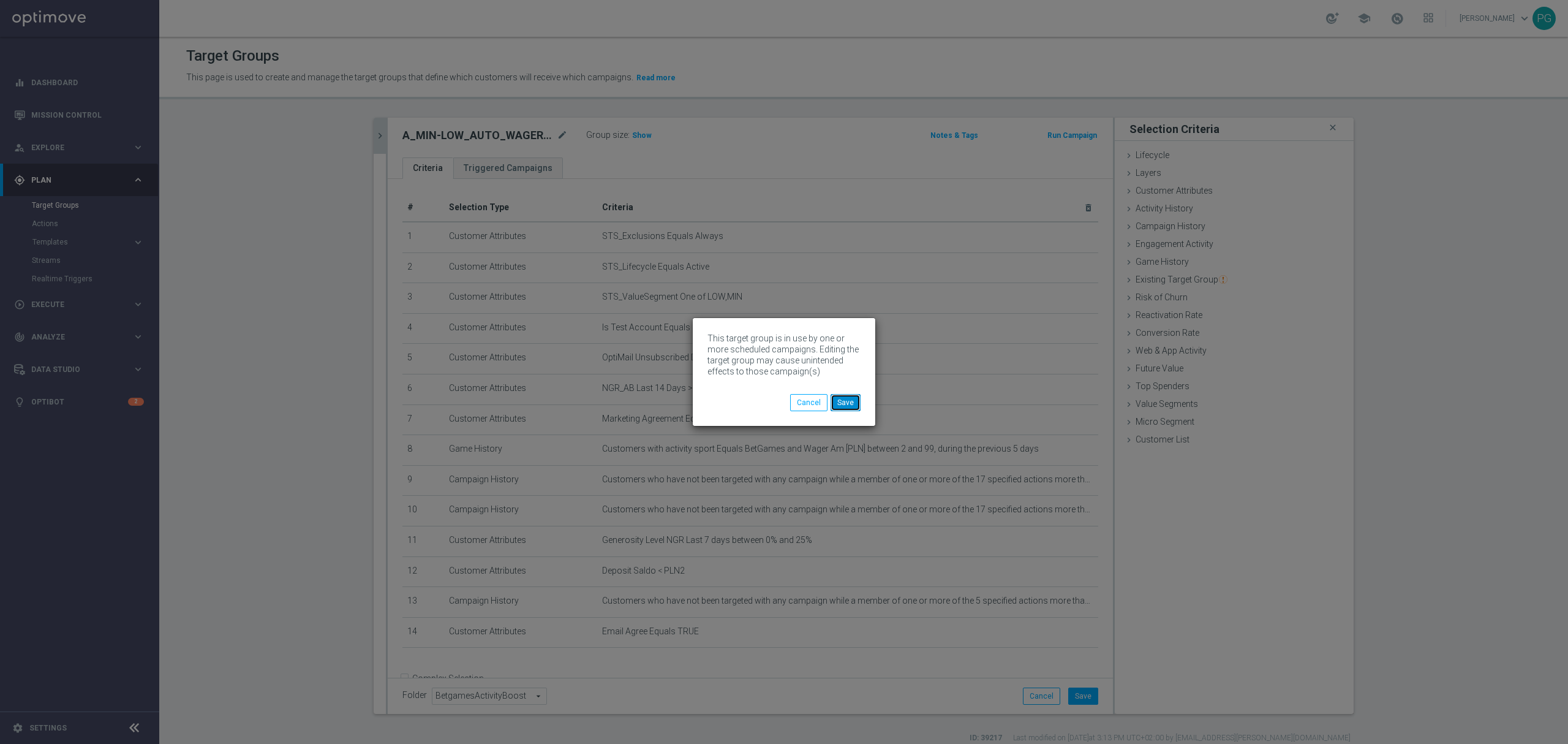
click at [850, 398] on button "Save" at bounding box center [846, 402] width 30 height 17
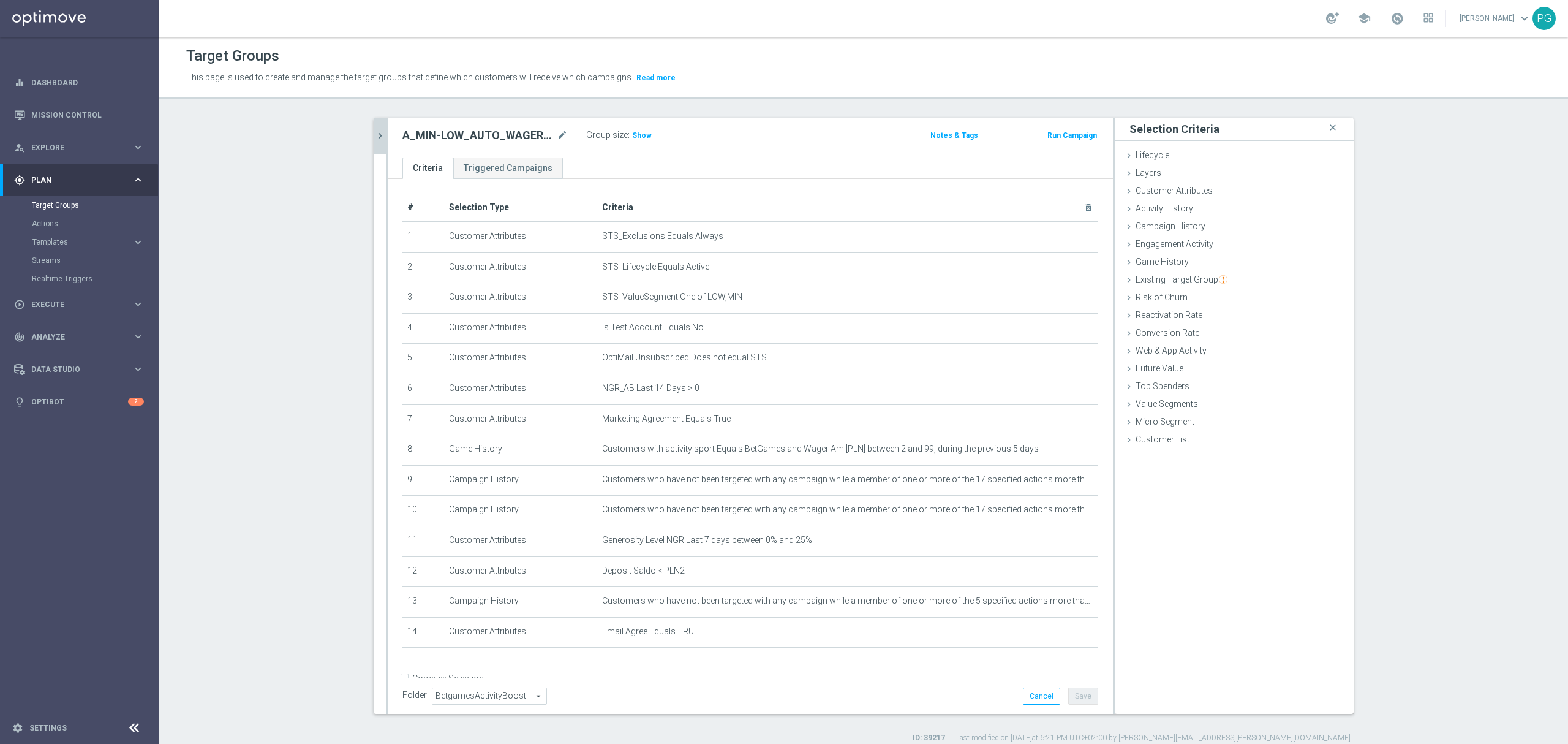
click at [378, 131] on icon "chevron_right" at bounding box center [380, 135] width 11 height 11
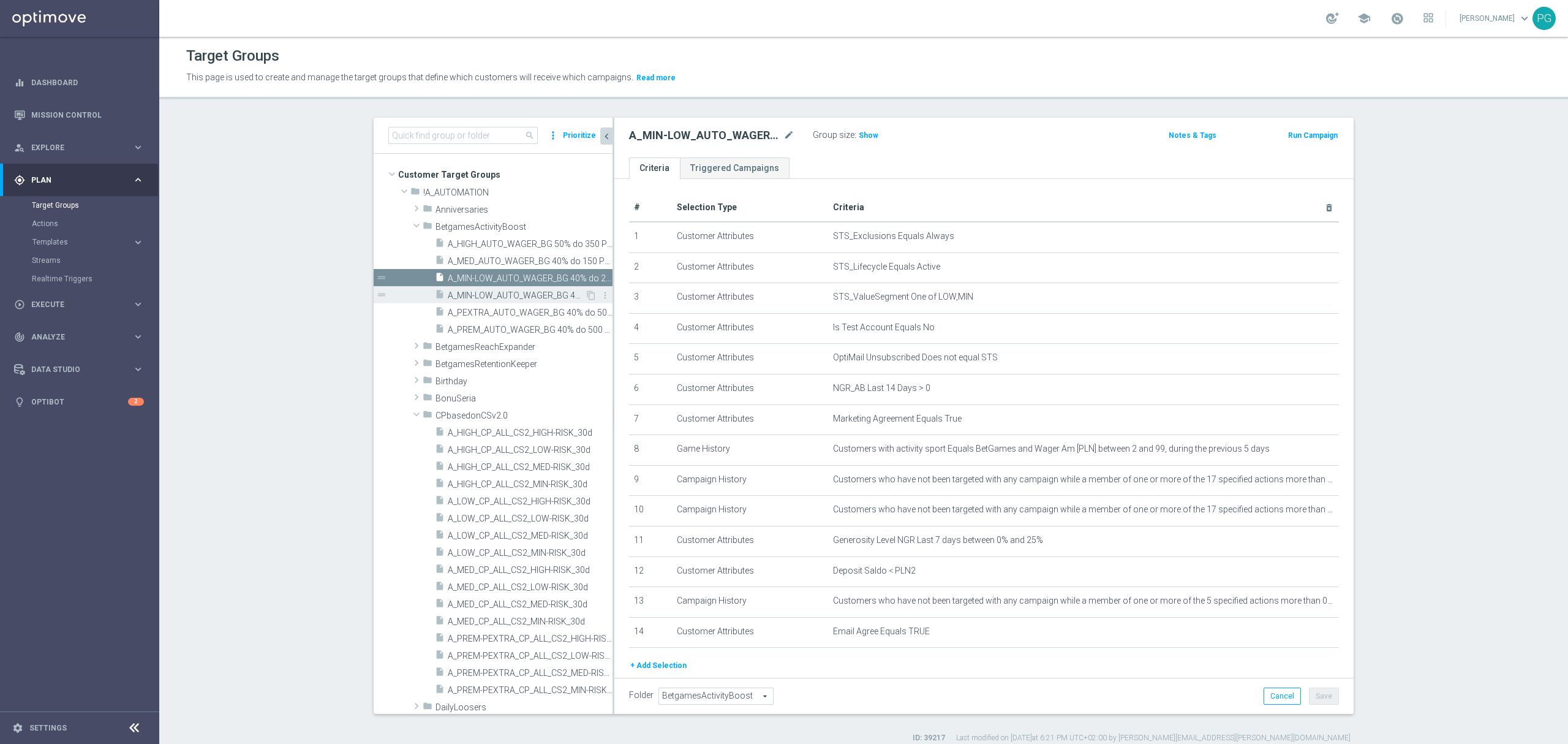
click at [498, 302] on div "insert_drive_file A_MIN-LOW_AUTO_WAGER_BG 40% do 75 PLN_14d" at bounding box center [510, 294] width 150 height 17
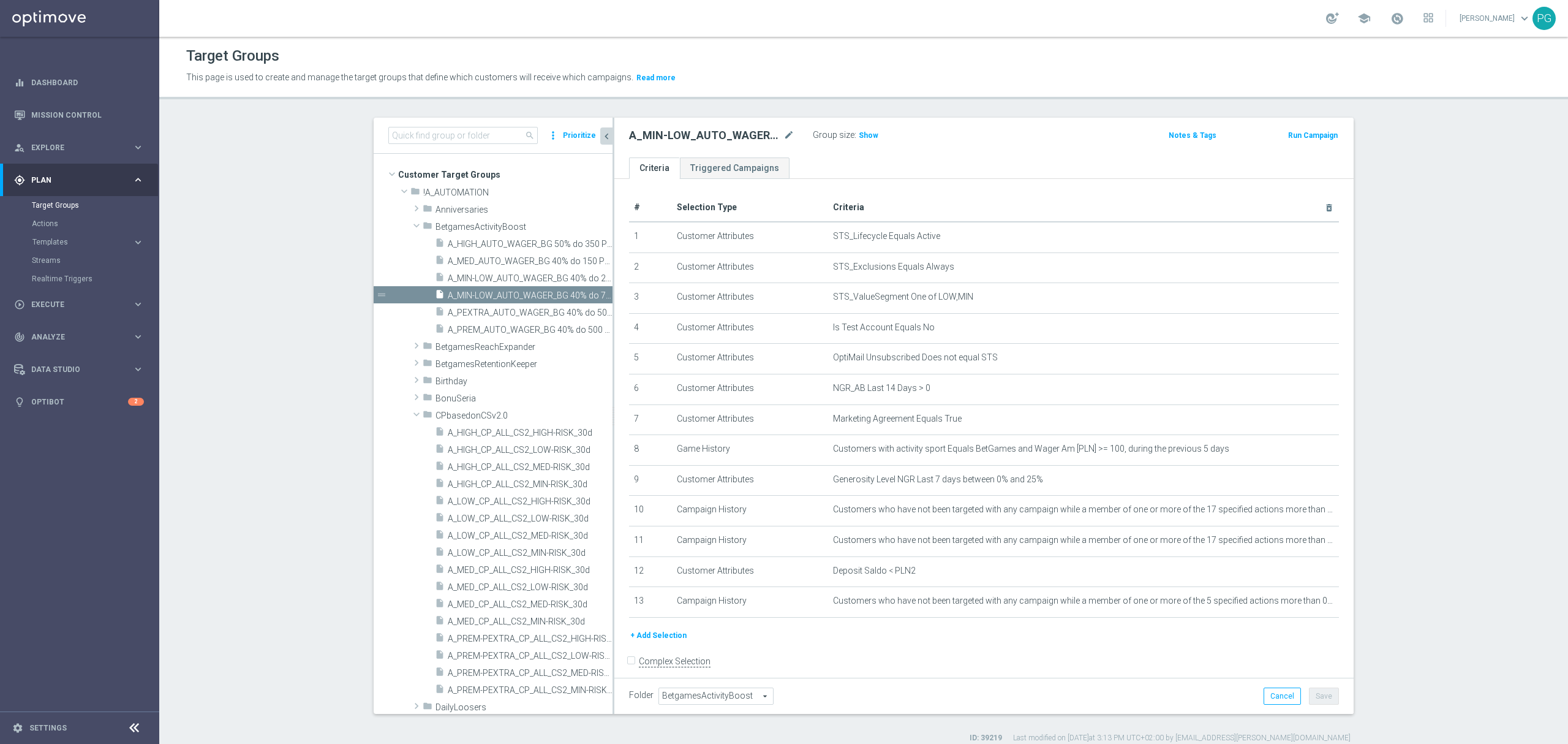
click at [669, 651] on div "+ Add Selection" at bounding box center [984, 640] width 728 height 23
click at [662, 642] on button "+ Add Selection" at bounding box center [658, 636] width 59 height 13
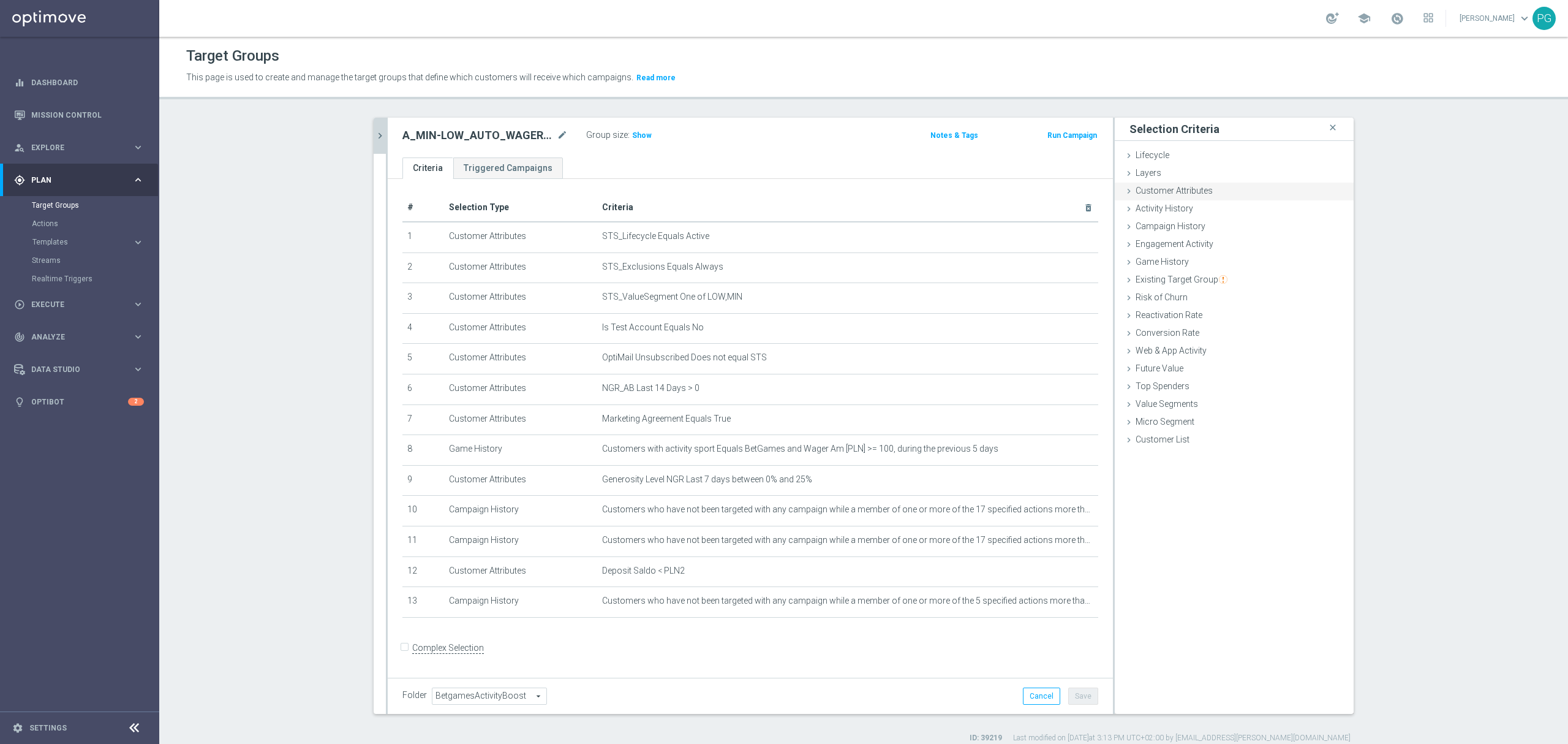
click at [1170, 187] on span "Customer Attributes" at bounding box center [1174, 191] width 77 height 10
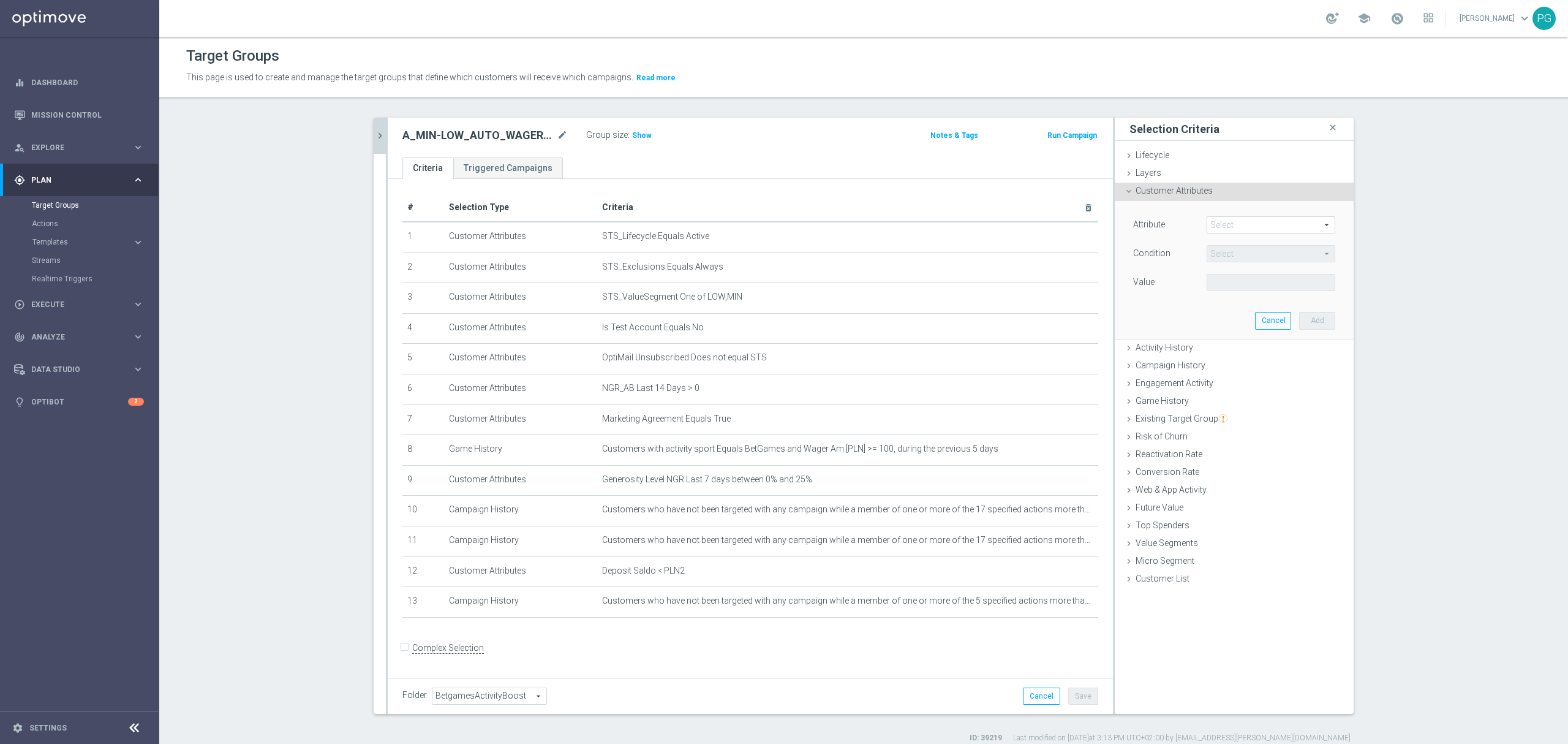
click at [1207, 219] on span at bounding box center [1270, 225] width 127 height 16
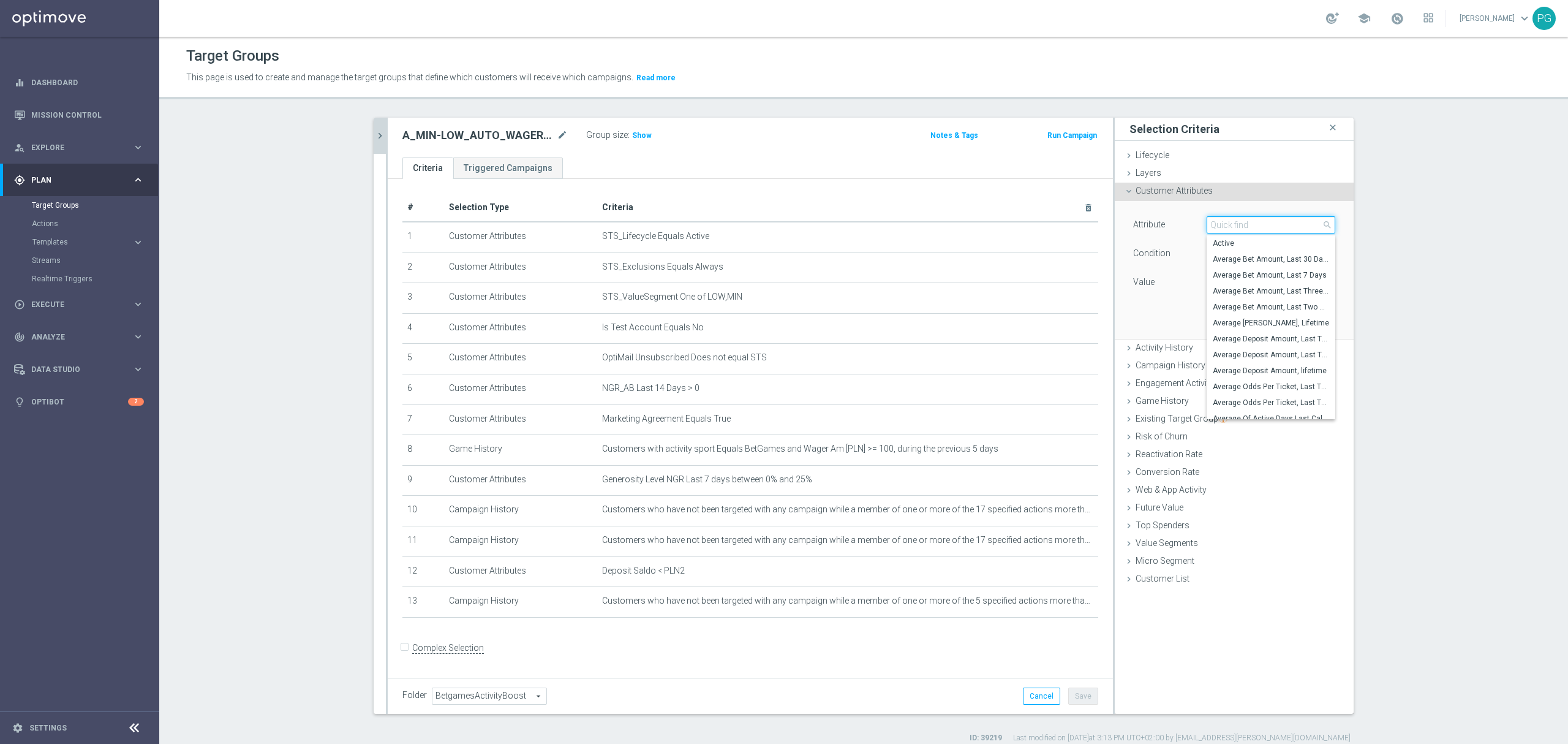
click at [1207, 219] on input "search" at bounding box center [1271, 224] width 129 height 17
paste input "email a"
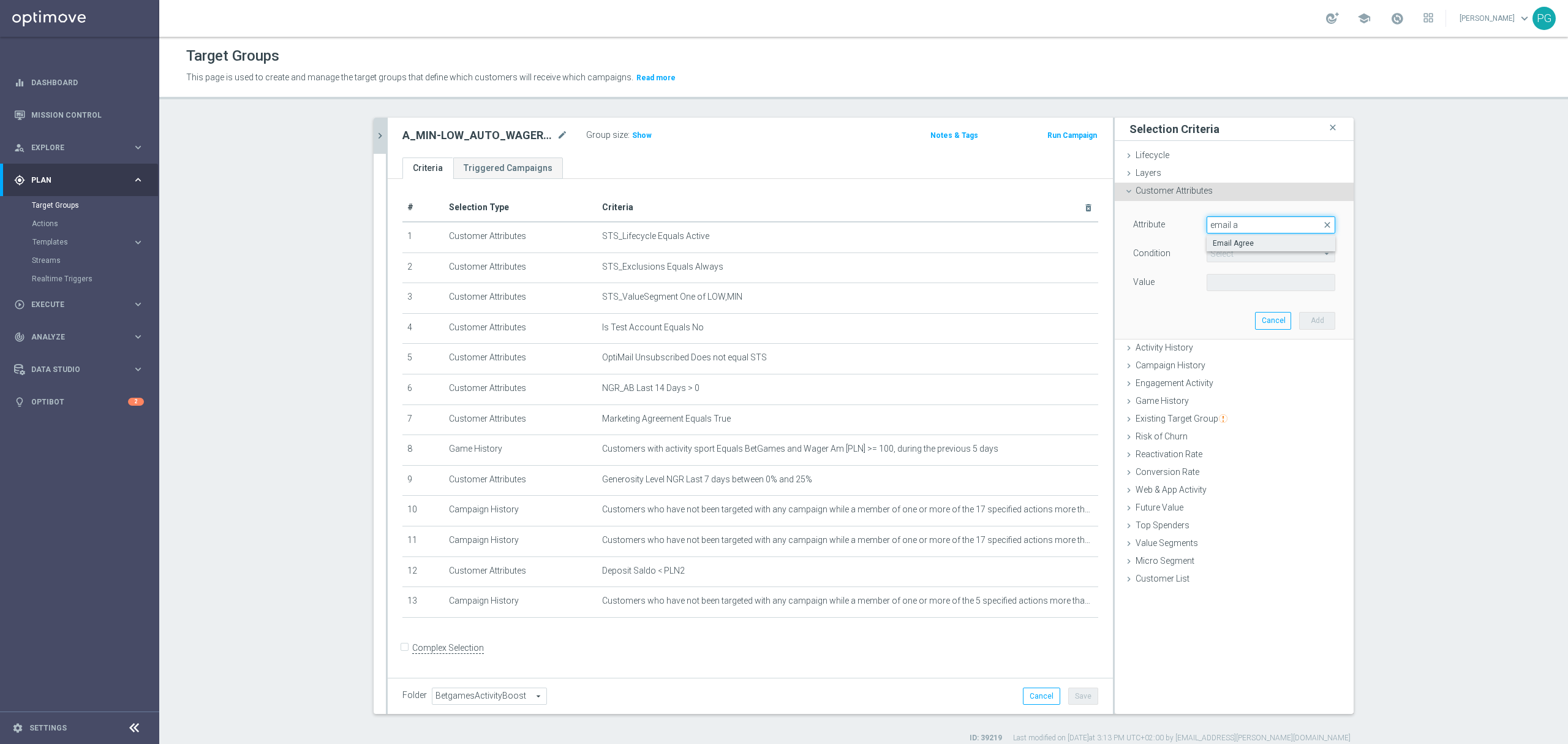
type input "email a"
click at [1228, 236] on label "Email Agree" at bounding box center [1271, 243] width 129 height 16
type input "Email Agree"
type input "Equals"
click at [1225, 278] on span at bounding box center [1270, 283] width 127 height 16
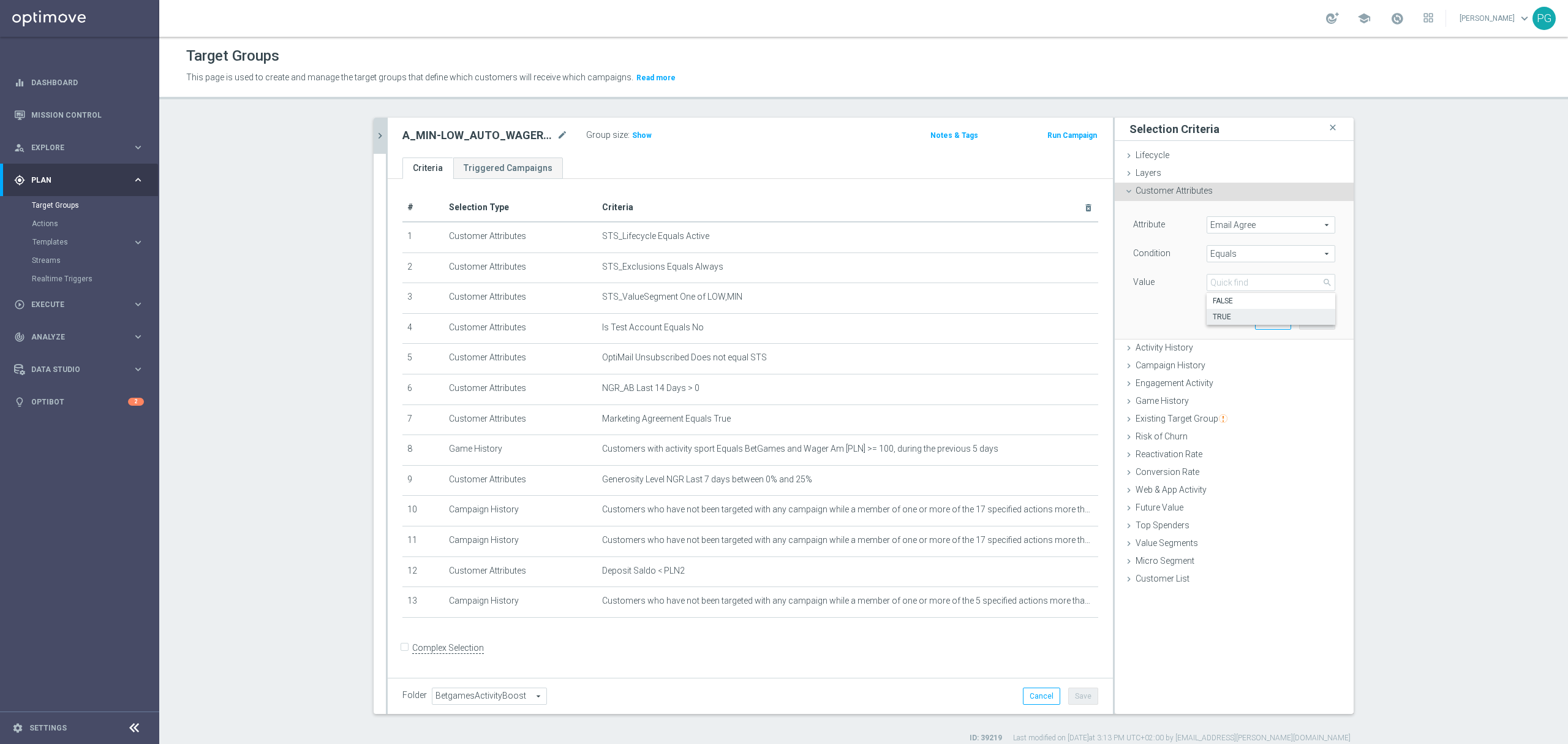
click at [1224, 314] on span "TRUE" at bounding box center [1271, 316] width 116 height 10
type input "TRUE"
click at [1311, 311] on div "Attribute Email Agree Email Agree arrow_drop_down search Condition Equals Equal…" at bounding box center [1235, 269] width 221 height 137
click at [1311, 319] on button "Add" at bounding box center [1318, 320] width 36 height 17
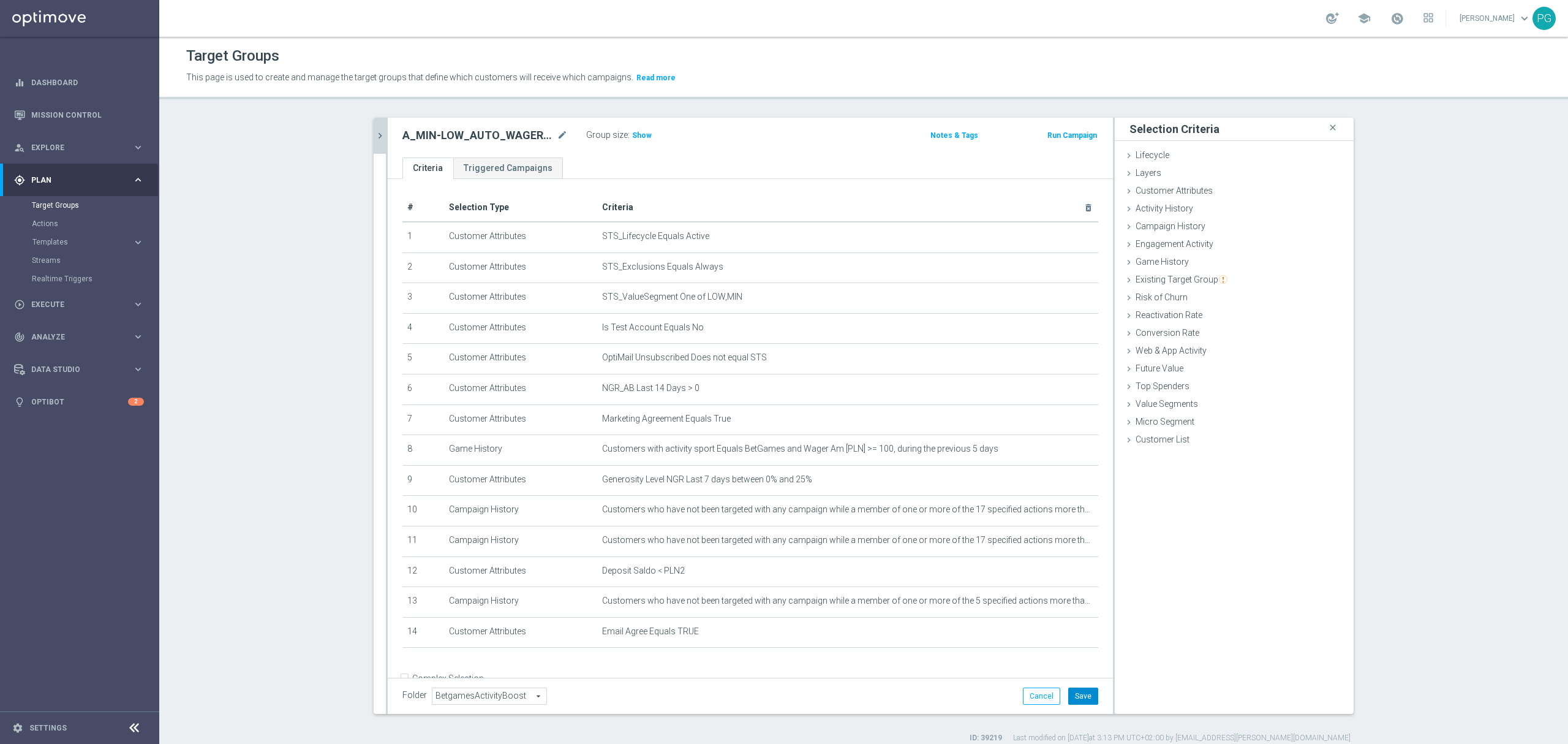
click at [1079, 697] on button "Save" at bounding box center [1083, 696] width 30 height 17
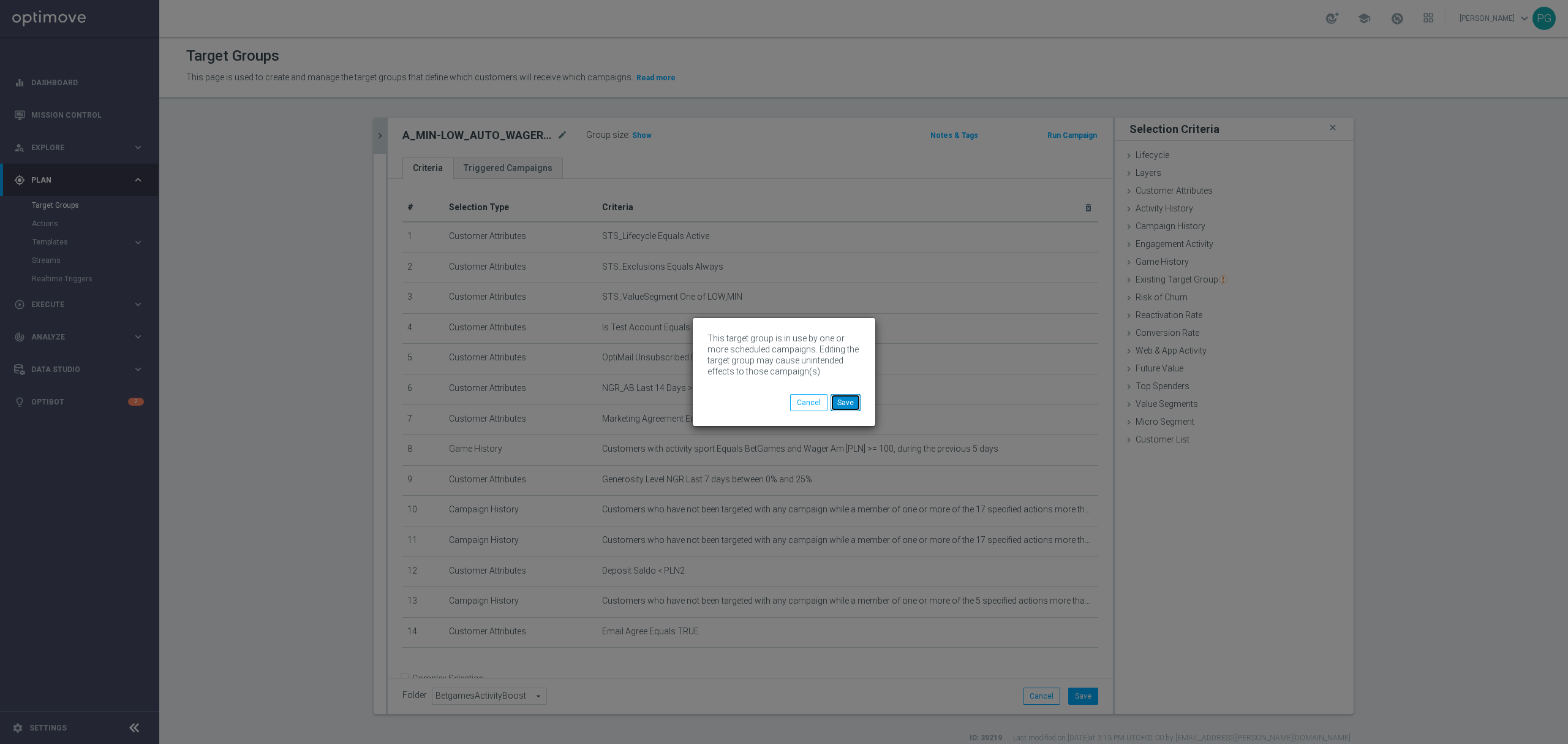
click at [842, 409] on button "Save" at bounding box center [846, 402] width 30 height 17
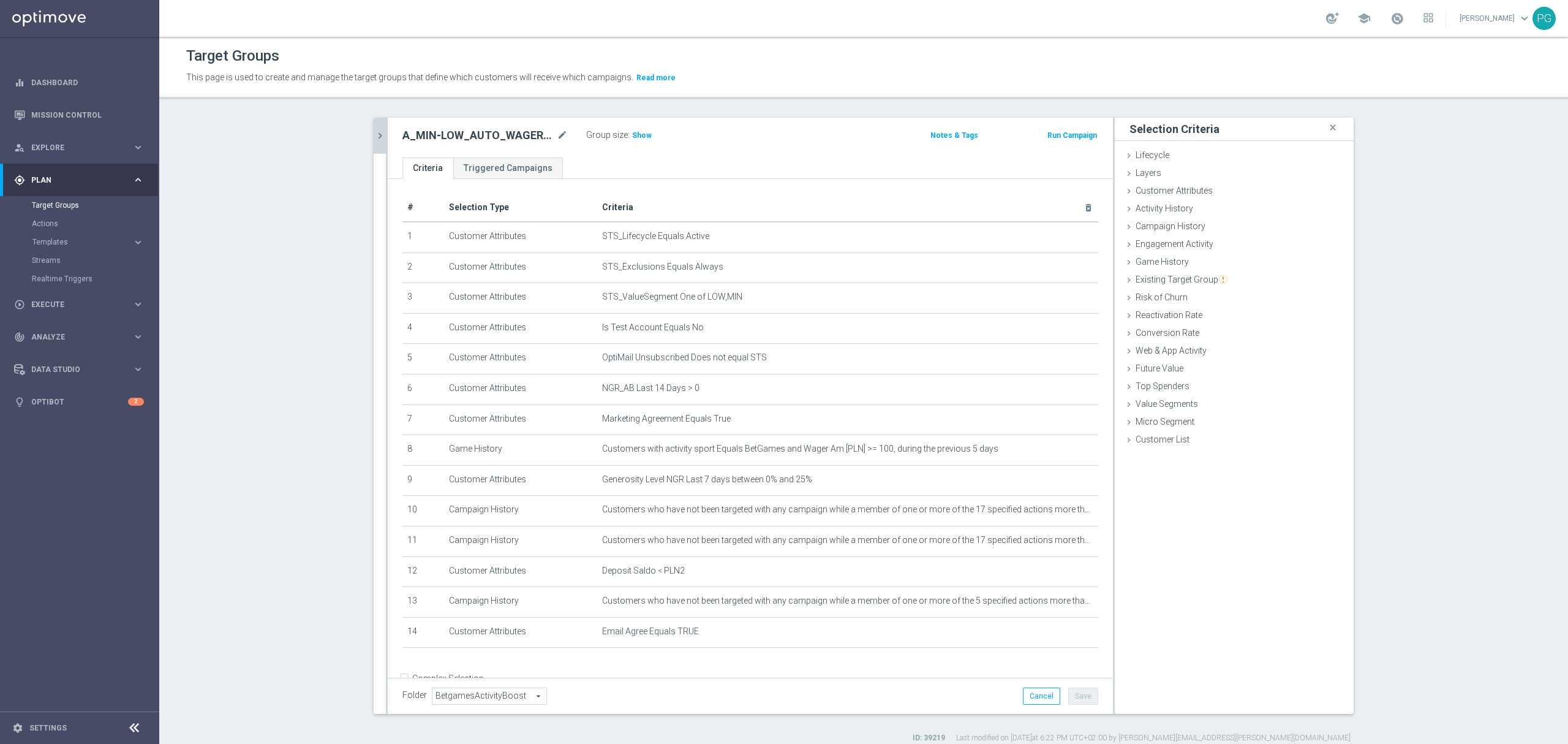
click at [374, 127] on button "chevron_right" at bounding box center [380, 136] width 12 height 36
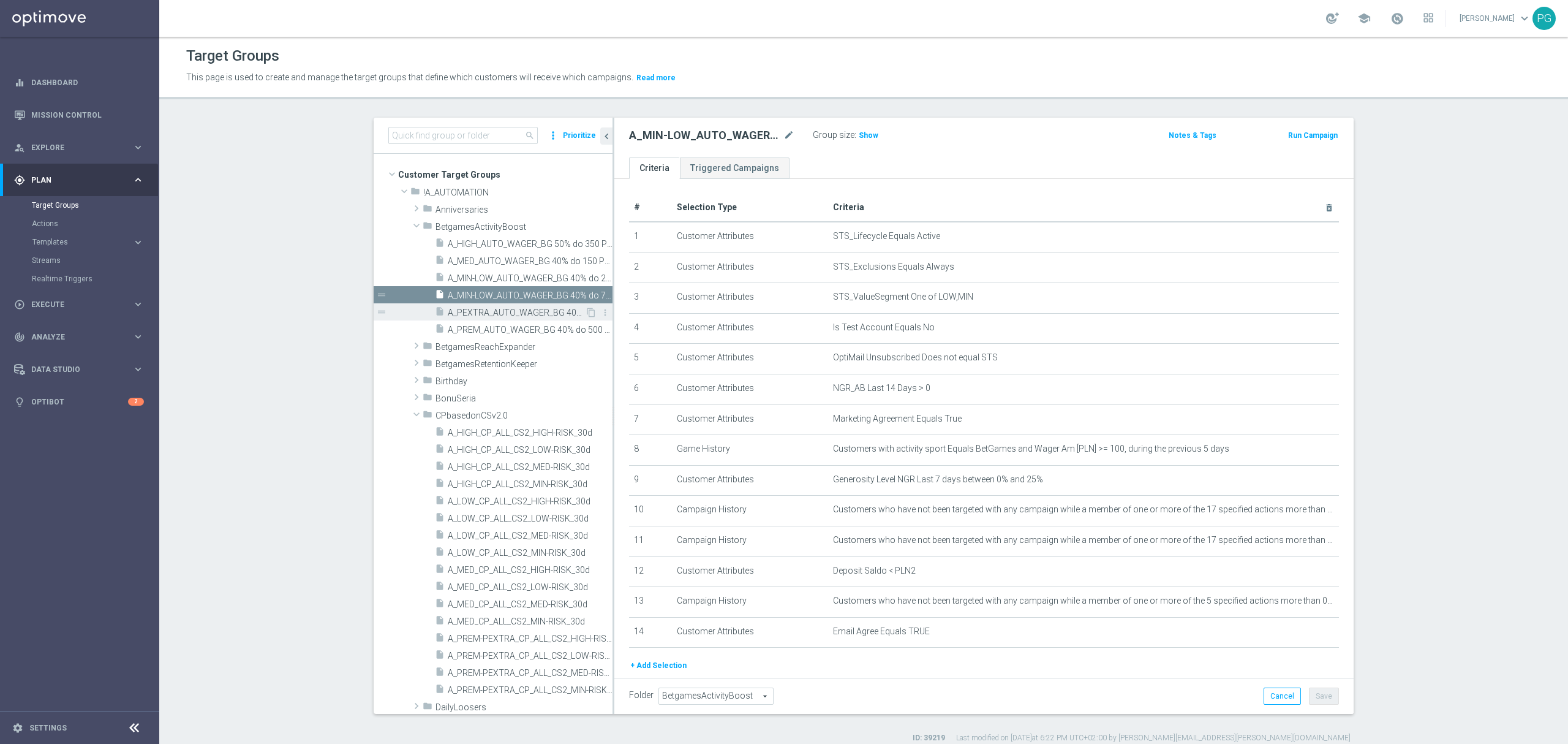
click at [467, 308] on span "A_PEXTRA_AUTO_WAGER_BG 40% do 500 PLN_14d" at bounding box center [516, 312] width 137 height 10
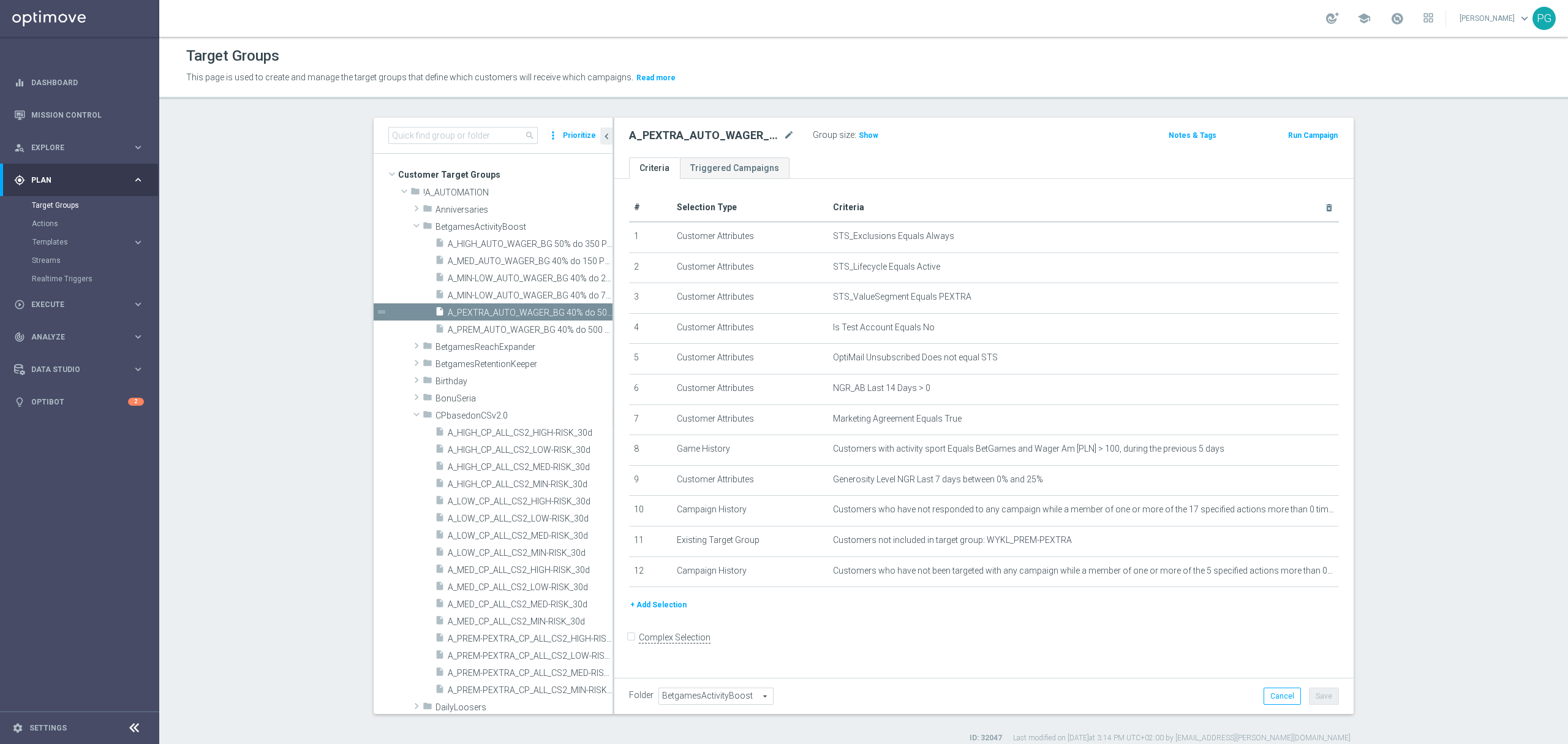
click at [660, 611] on button "+ Add Selection" at bounding box center [658, 605] width 59 height 13
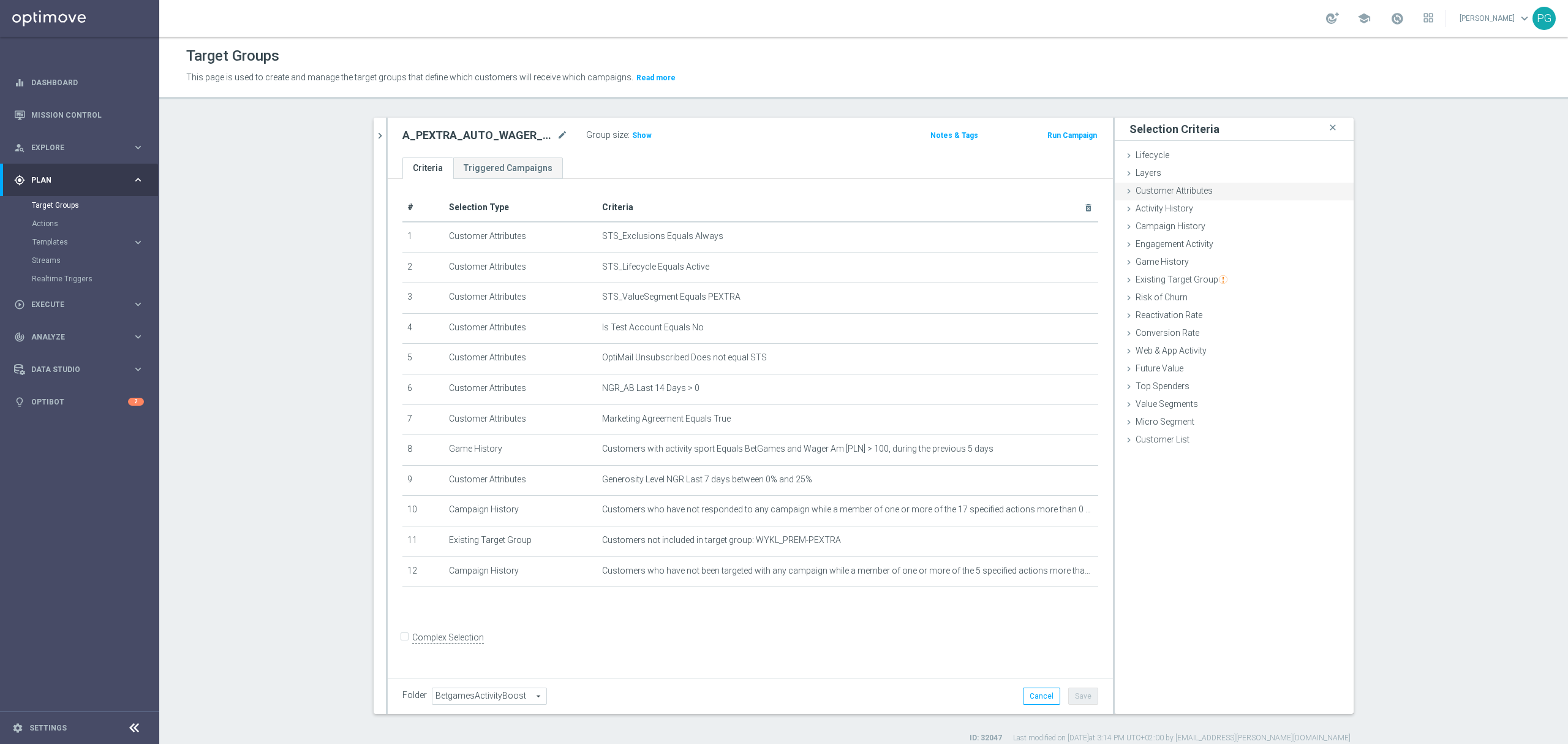
click at [1190, 194] on span "Customer Attributes" at bounding box center [1174, 191] width 77 height 10
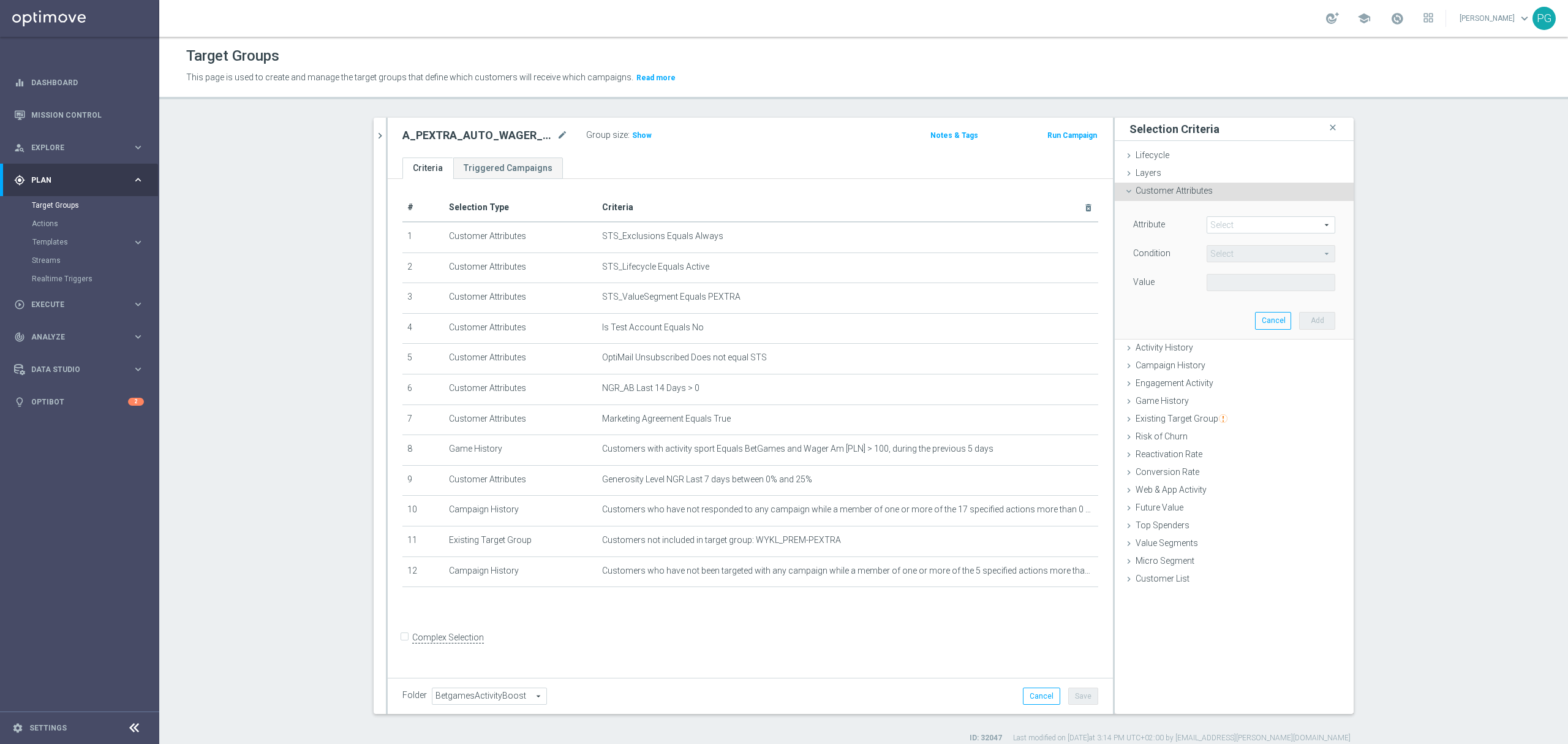
click at [1213, 226] on span at bounding box center [1270, 225] width 127 height 16
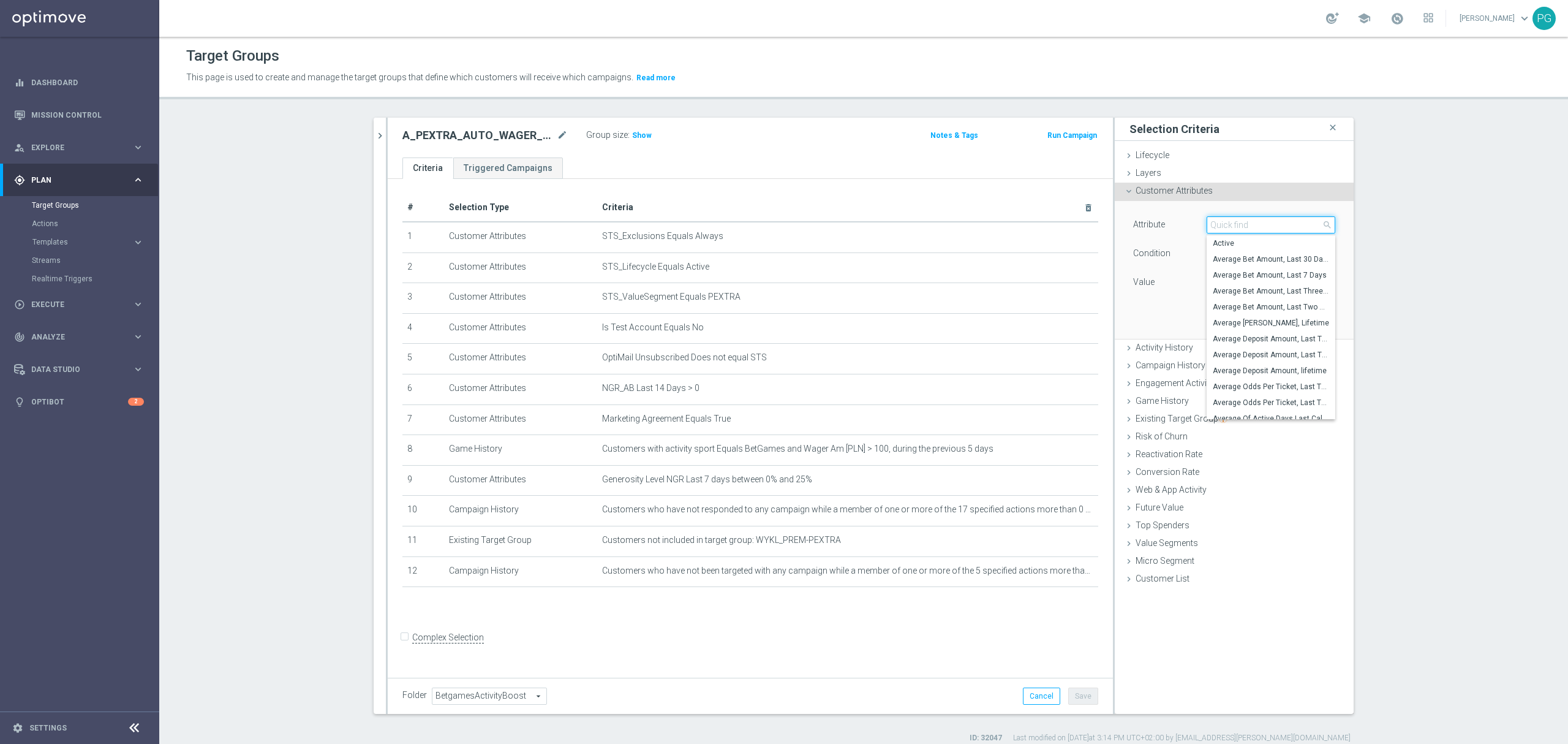
click at [1213, 226] on input "search" at bounding box center [1271, 224] width 129 height 17
paste input "email a"
type input "email a"
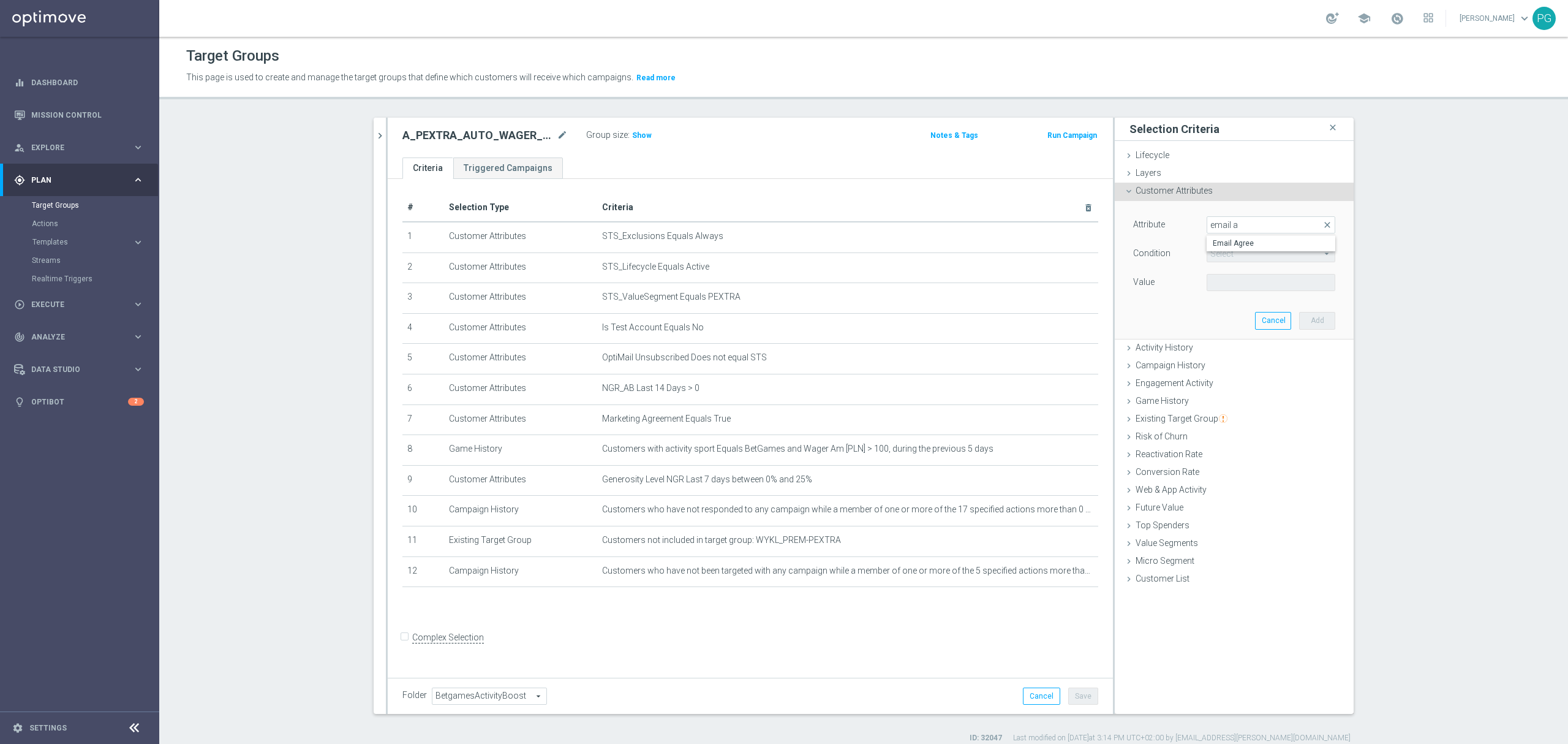
click at [1224, 245] on span "Email Agree" at bounding box center [1271, 243] width 116 height 10
type input "Email Agree"
type input "Equals"
click at [1217, 284] on span at bounding box center [1270, 283] width 127 height 16
click at [1228, 325] on label "TRUE" at bounding box center [1271, 317] width 129 height 16
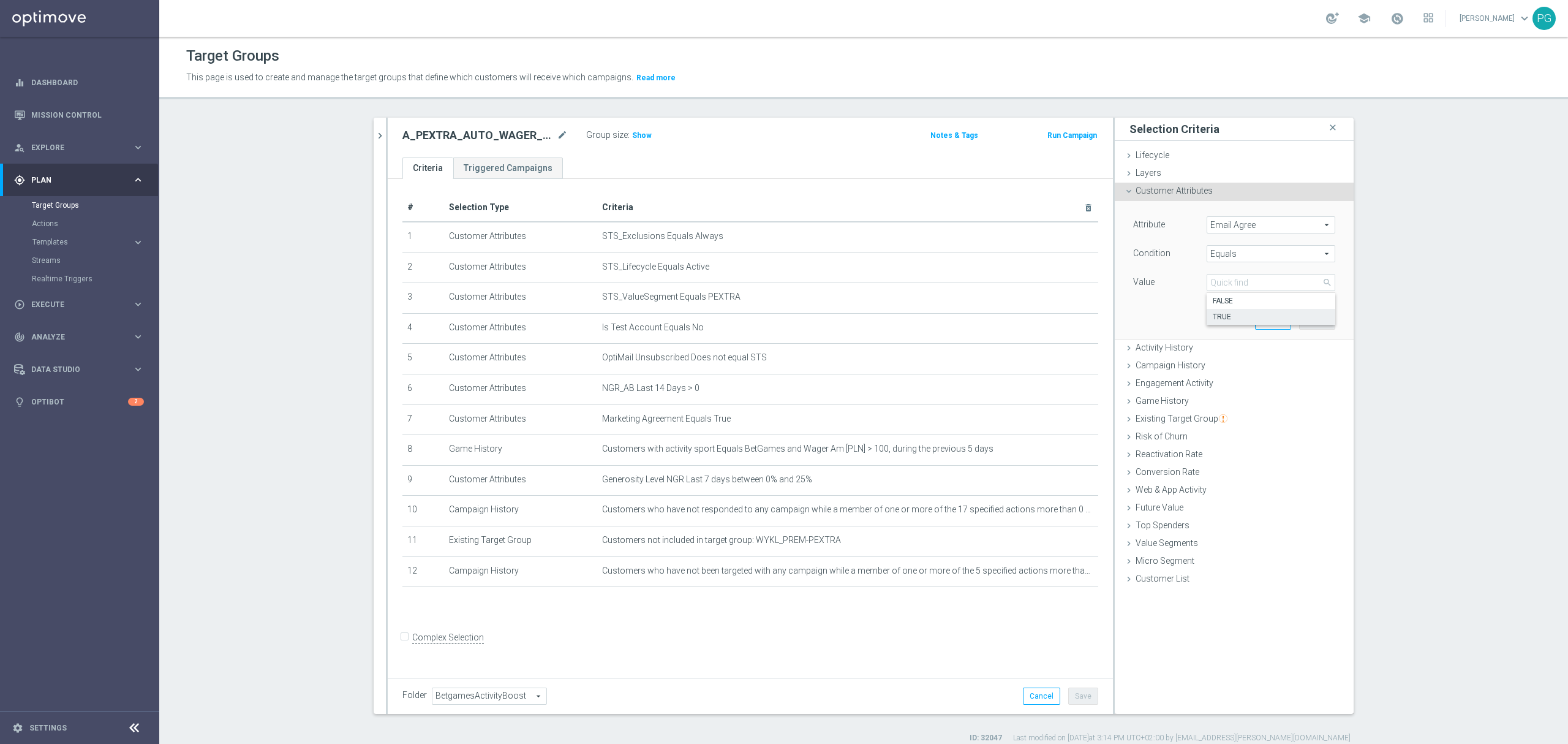
type input "TRUE"
click at [1317, 325] on button "Add" at bounding box center [1318, 320] width 36 height 17
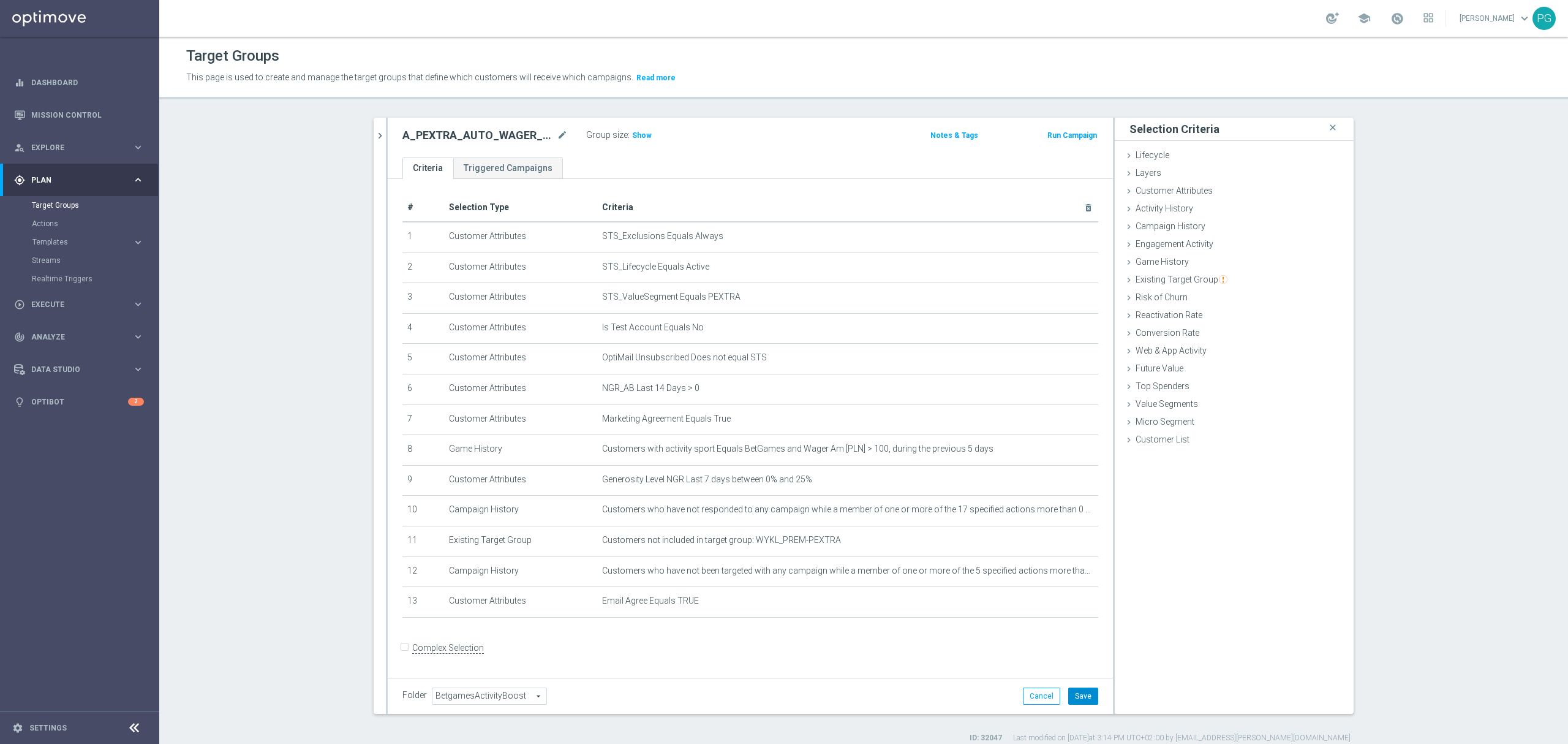
click at [1073, 697] on button "Save" at bounding box center [1083, 696] width 30 height 17
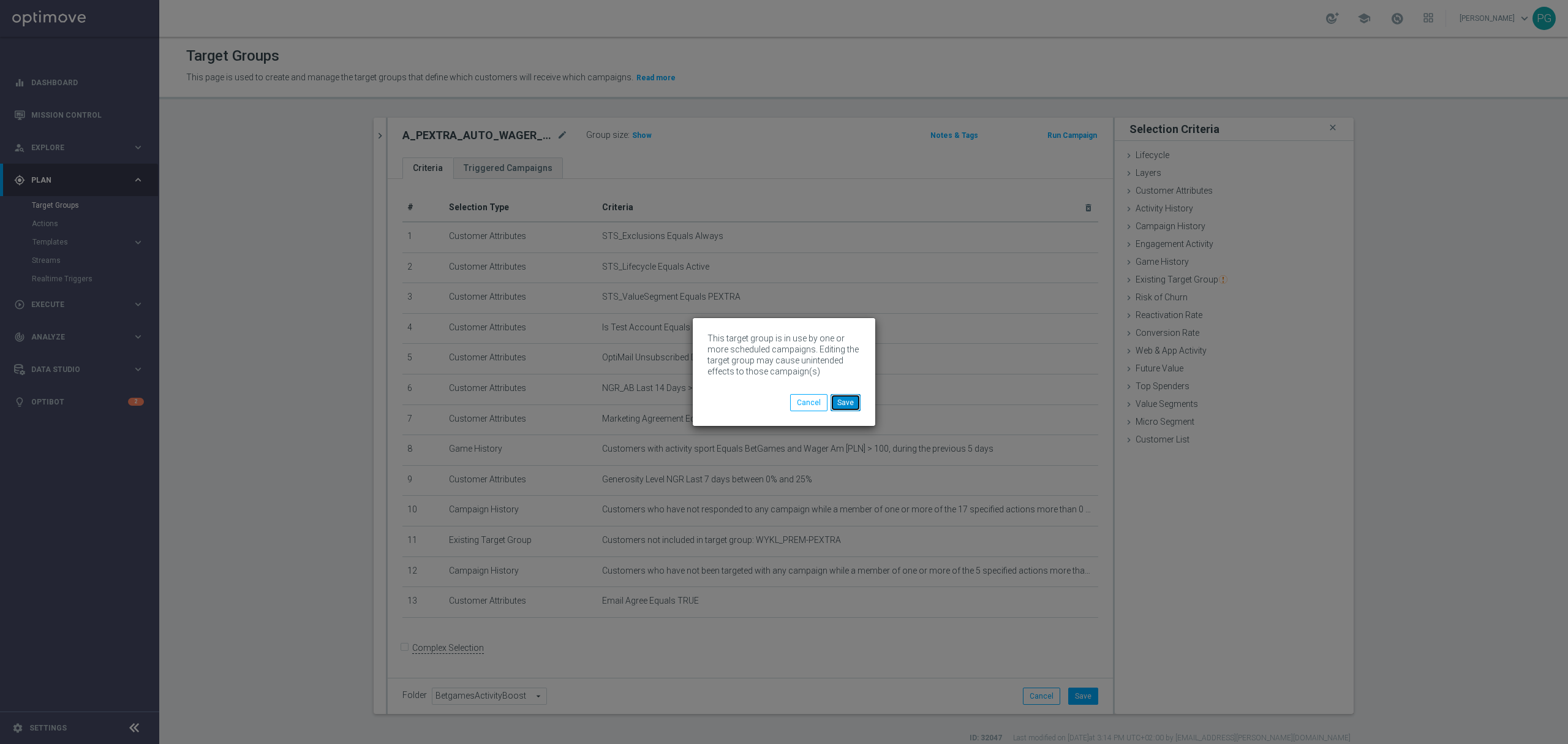
click at [851, 405] on button "Save" at bounding box center [846, 402] width 30 height 17
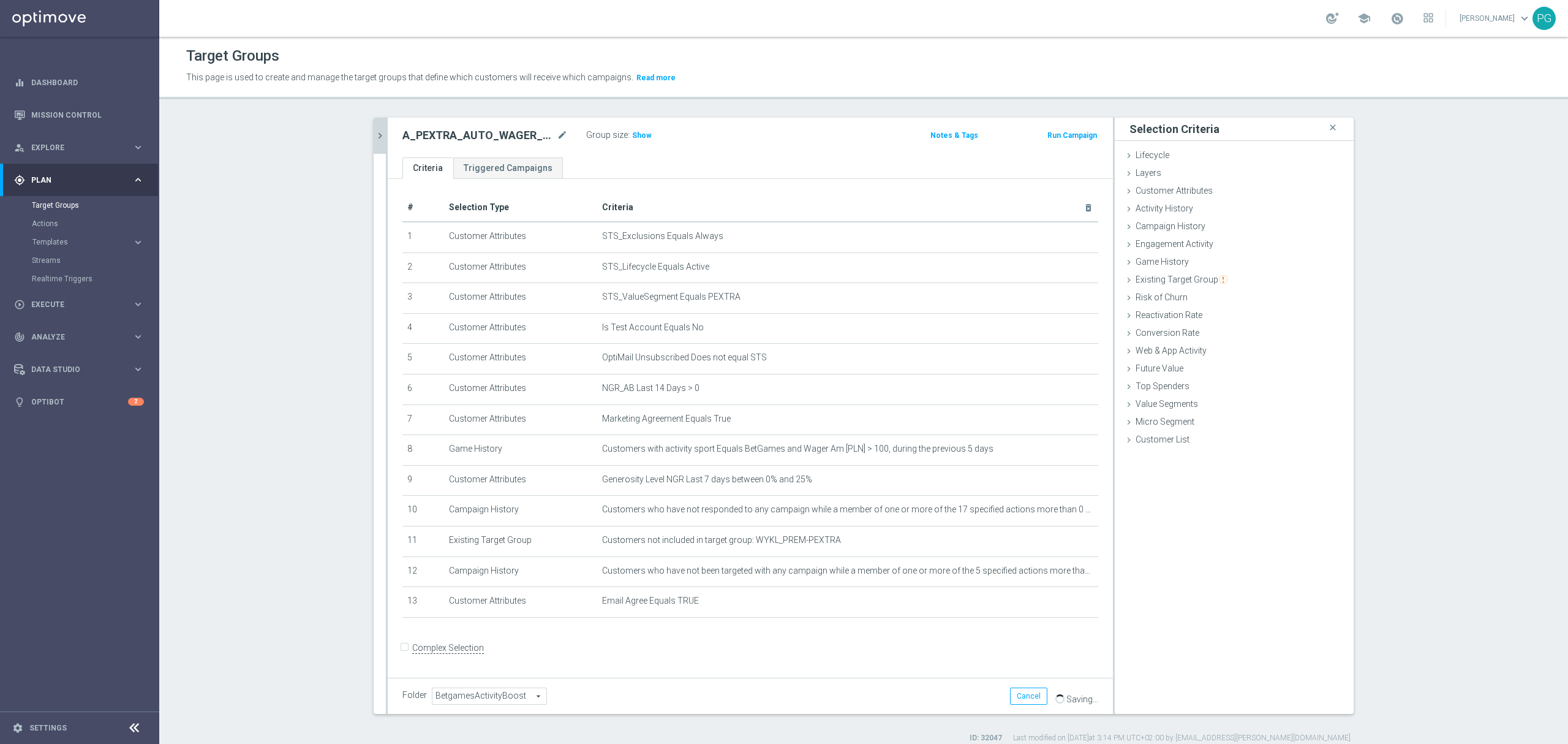
click at [374, 136] on icon "chevron_right" at bounding box center [380, 135] width 11 height 11
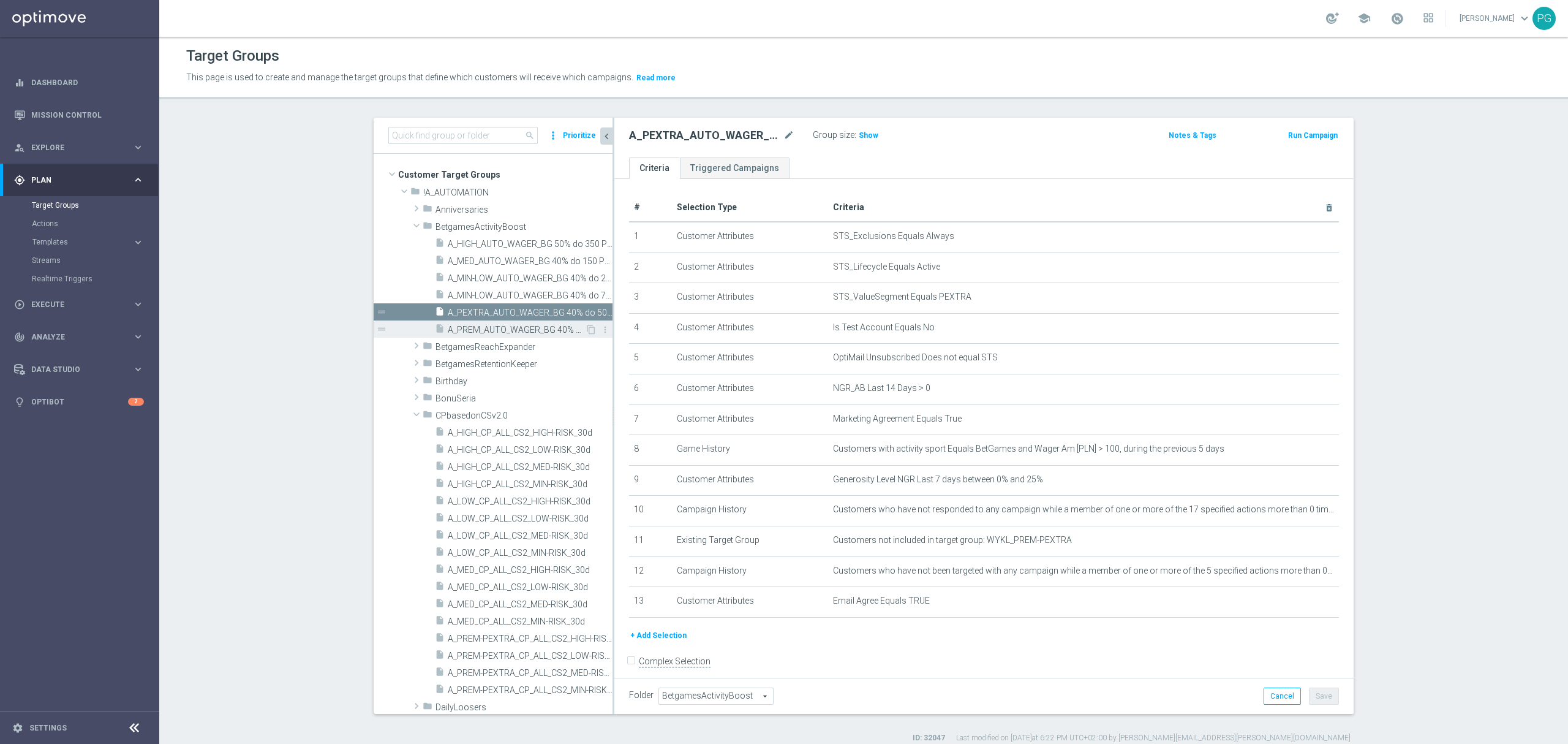
click at [477, 327] on span "A_PREM_AUTO_WAGER_BG 40% do 500 PLN_14d" at bounding box center [516, 329] width 137 height 10
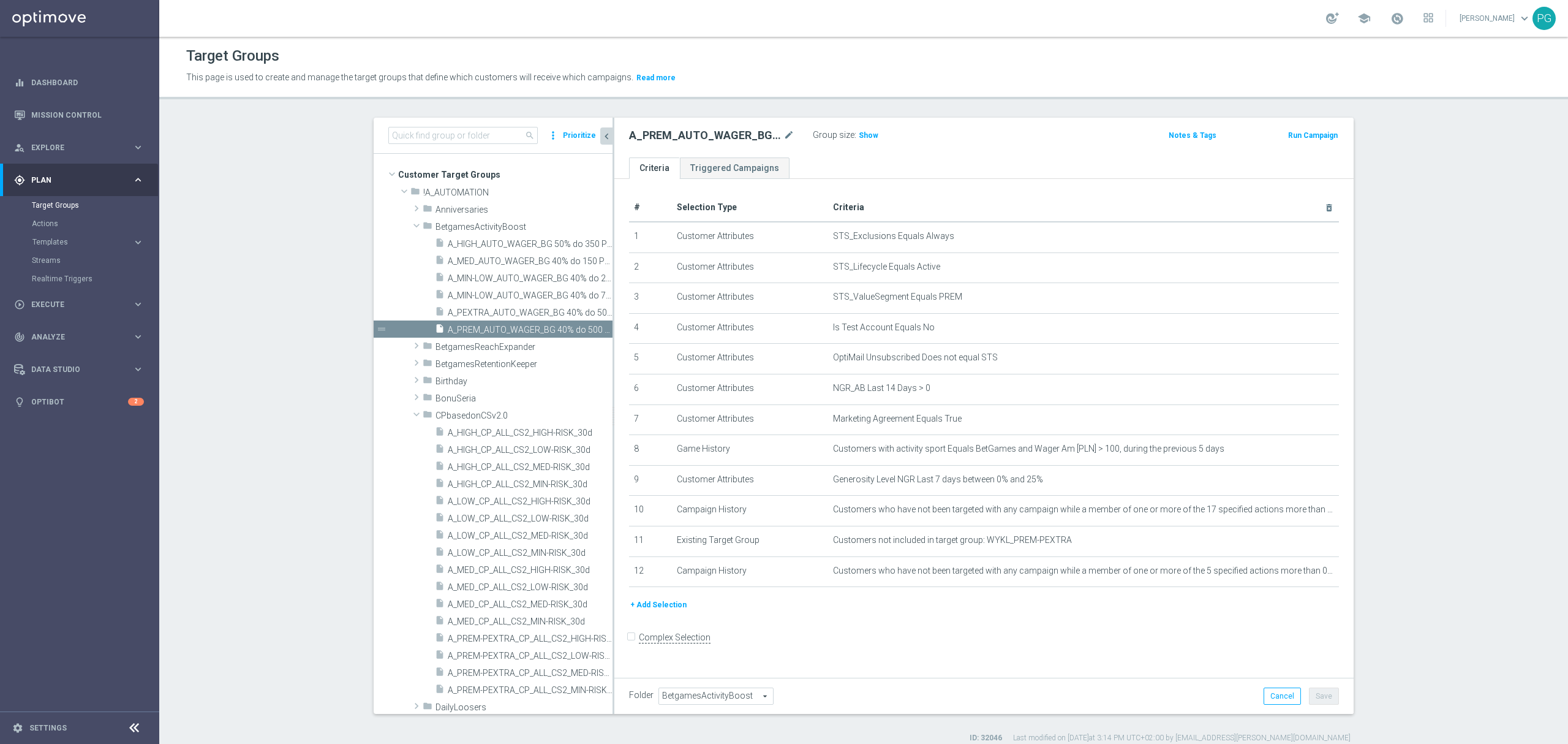
click at [667, 611] on button "+ Add Selection" at bounding box center [658, 605] width 59 height 13
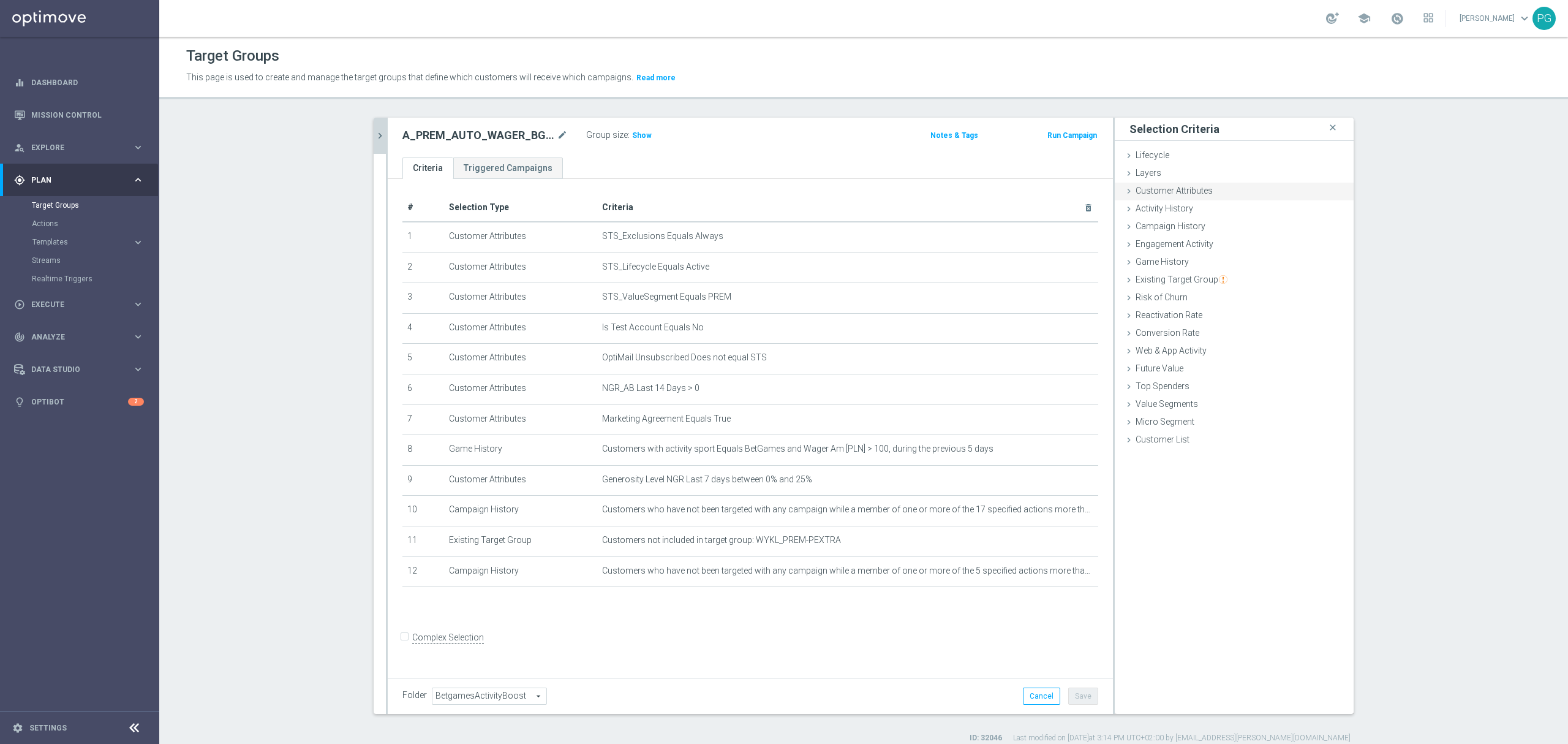
click at [1180, 191] on span "Customer Attributes" at bounding box center [1174, 191] width 77 height 10
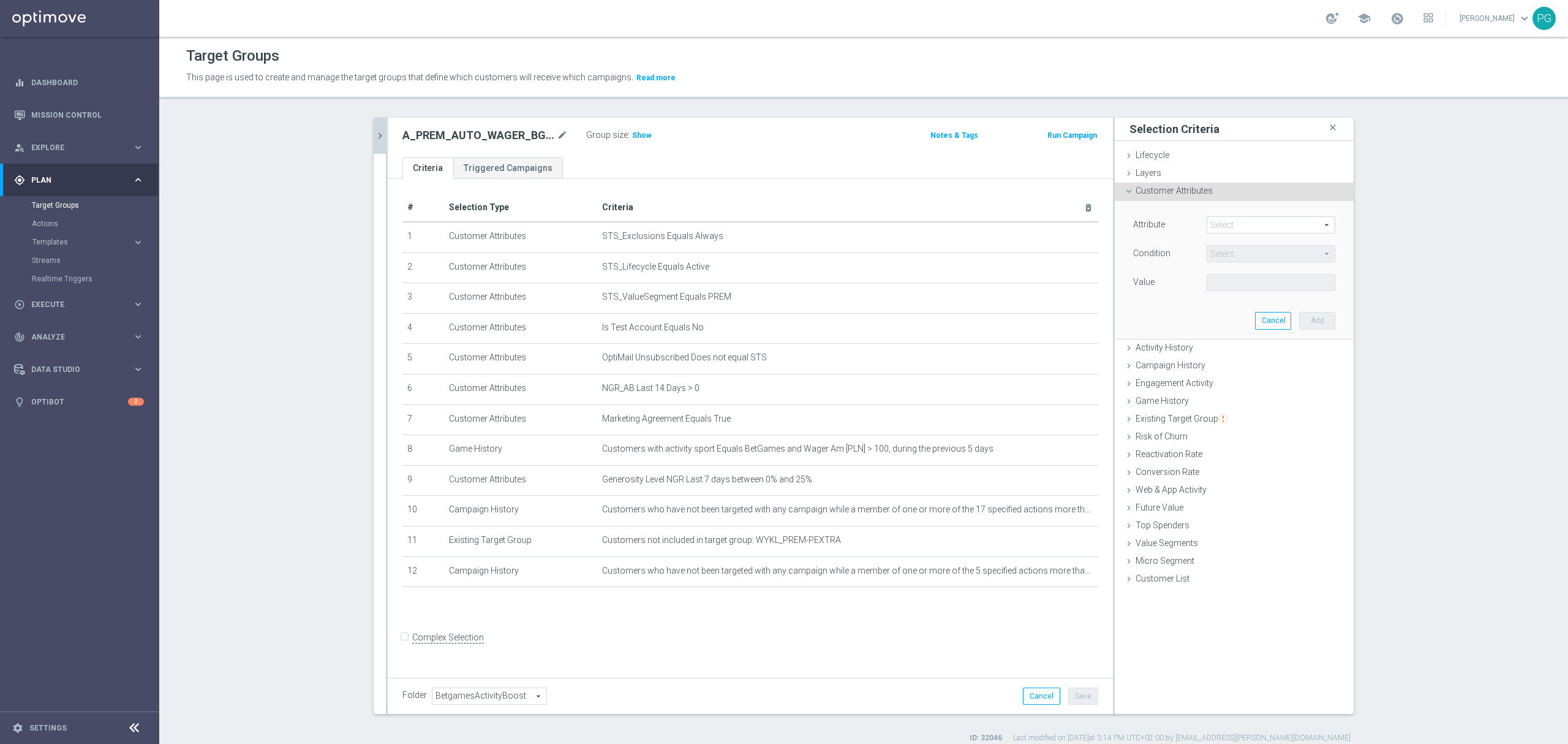
click at [1221, 229] on span at bounding box center [1270, 225] width 127 height 16
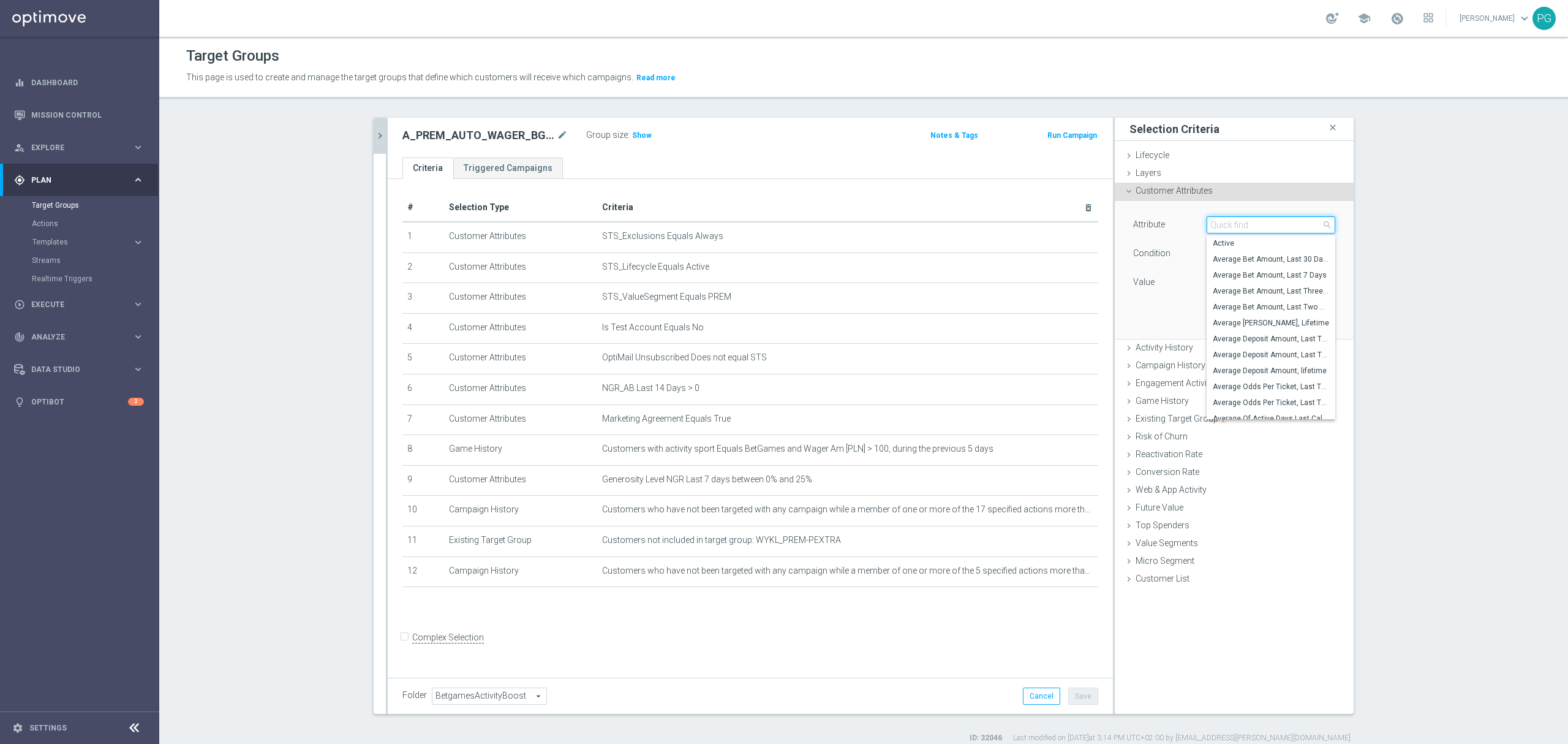
click at [1221, 229] on input "search" at bounding box center [1271, 224] width 129 height 17
paste input "email a"
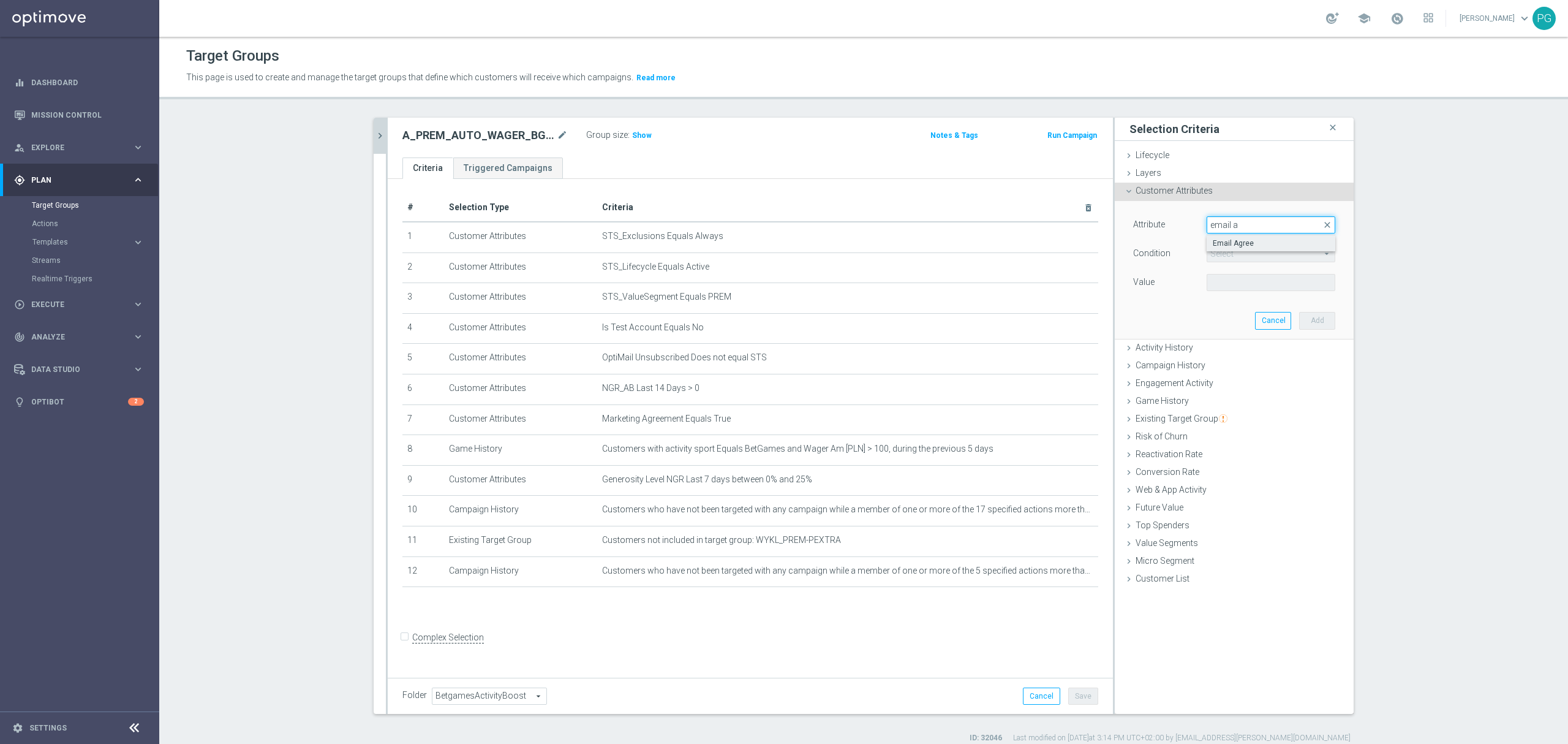
type input "email a"
click at [1221, 246] on span "Email Agree" at bounding box center [1271, 243] width 116 height 10
type input "Email Agree"
type input "Equals"
click at [1241, 281] on span at bounding box center [1270, 283] width 127 height 16
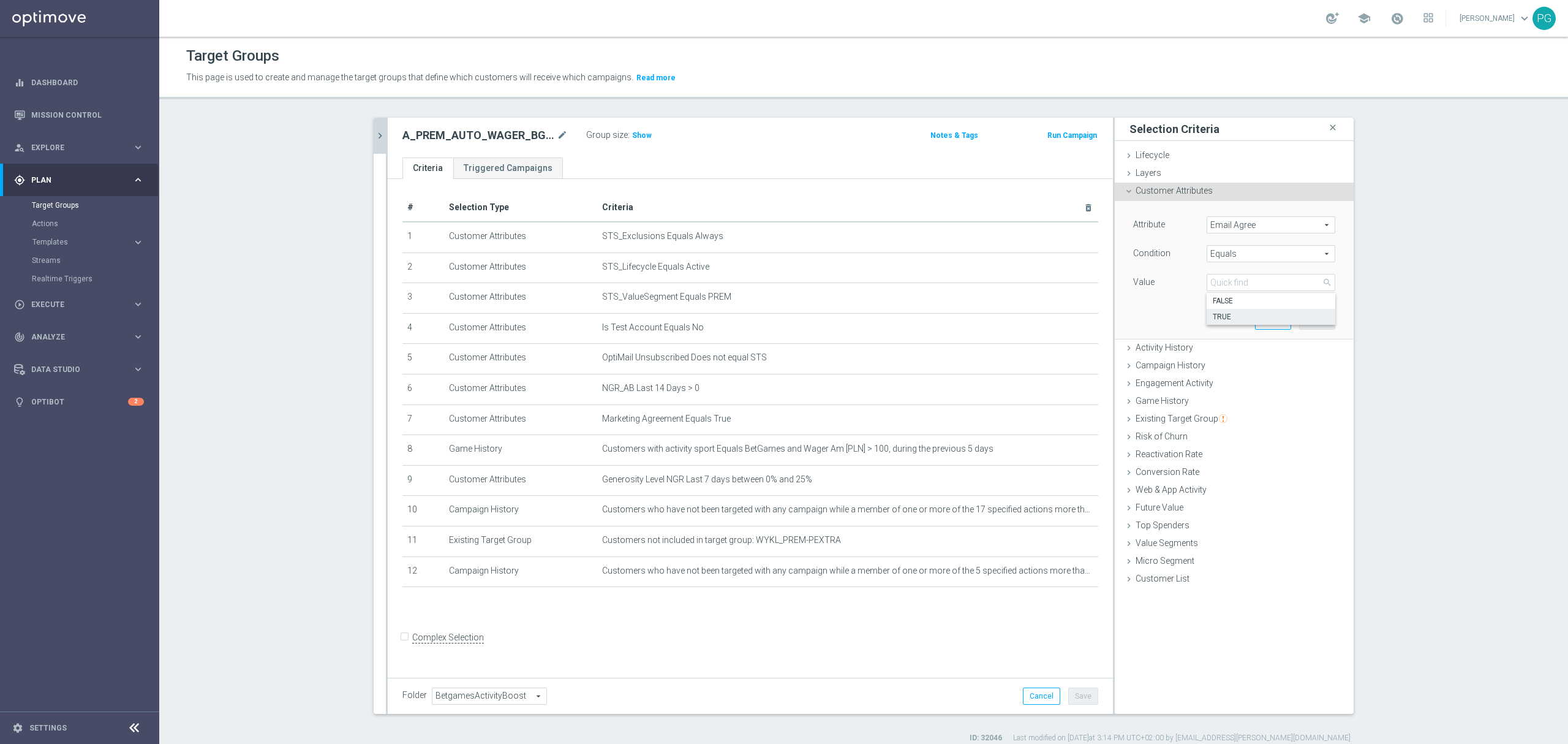
click at [1221, 316] on span "TRUE" at bounding box center [1271, 316] width 116 height 10
type input "TRUE"
click at [1311, 318] on button "Add" at bounding box center [1318, 320] width 36 height 17
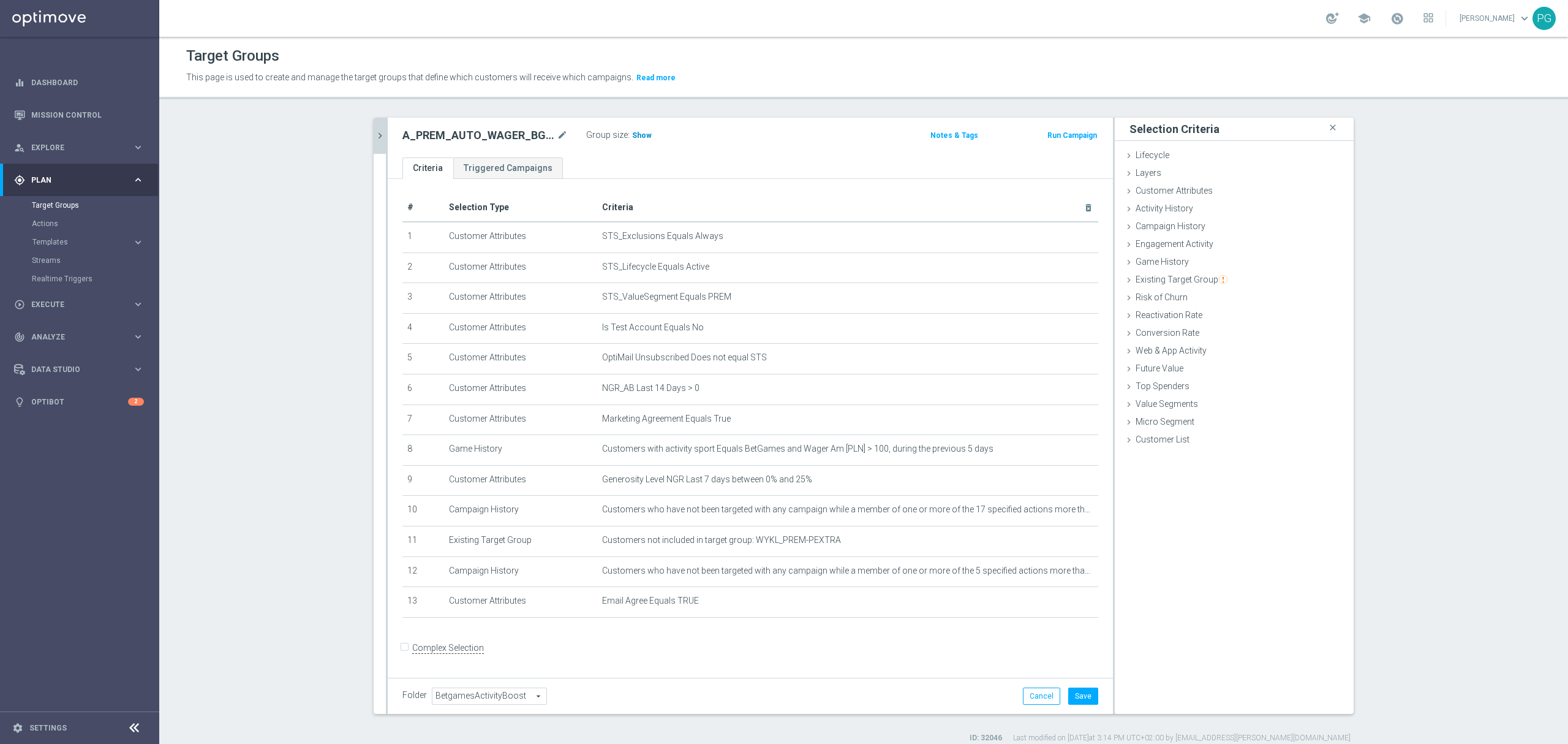
click at [636, 135] on span "Show" at bounding box center [642, 135] width 20 height 9
click at [1078, 702] on button "Save" at bounding box center [1083, 696] width 30 height 17
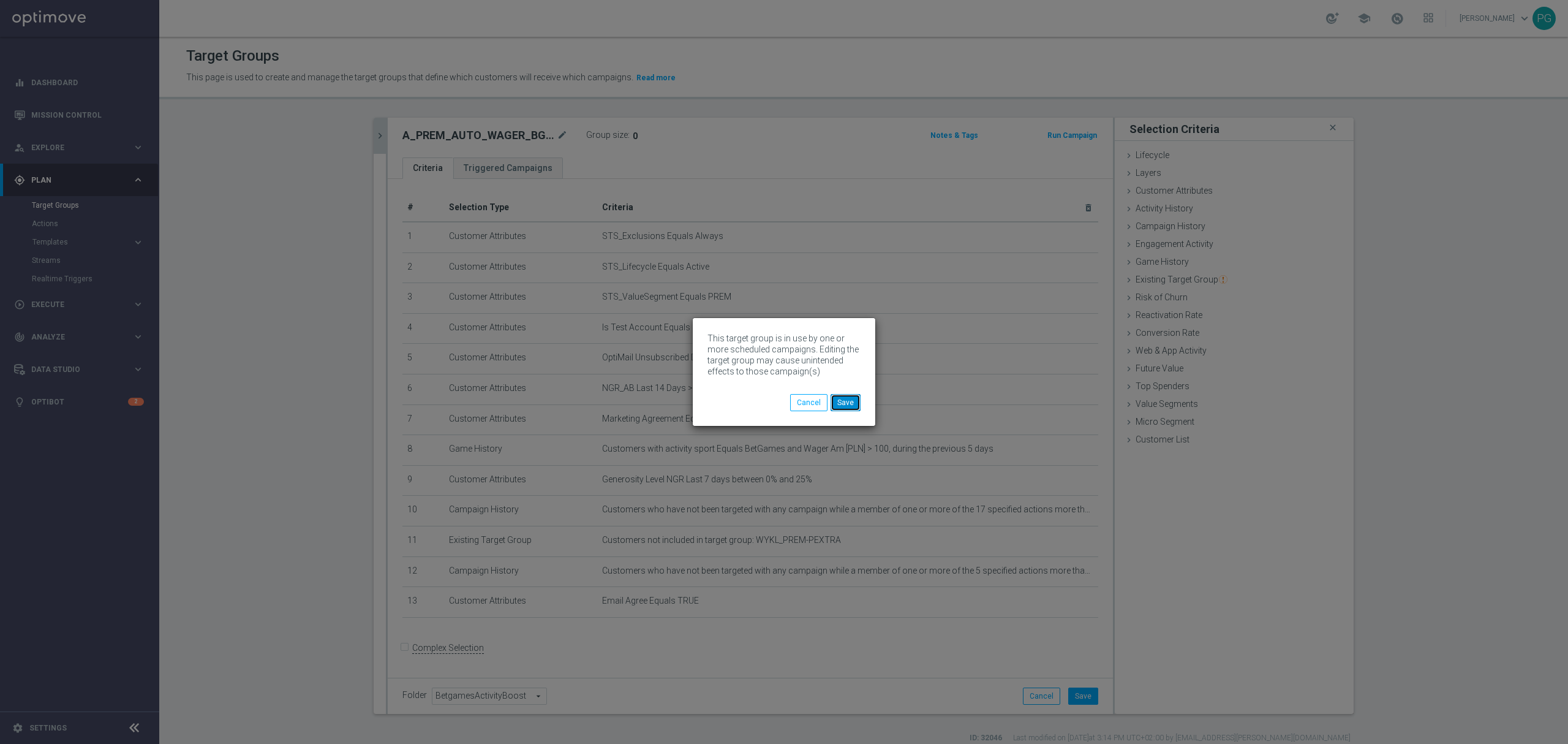
click at [856, 403] on button "Save" at bounding box center [846, 402] width 30 height 17
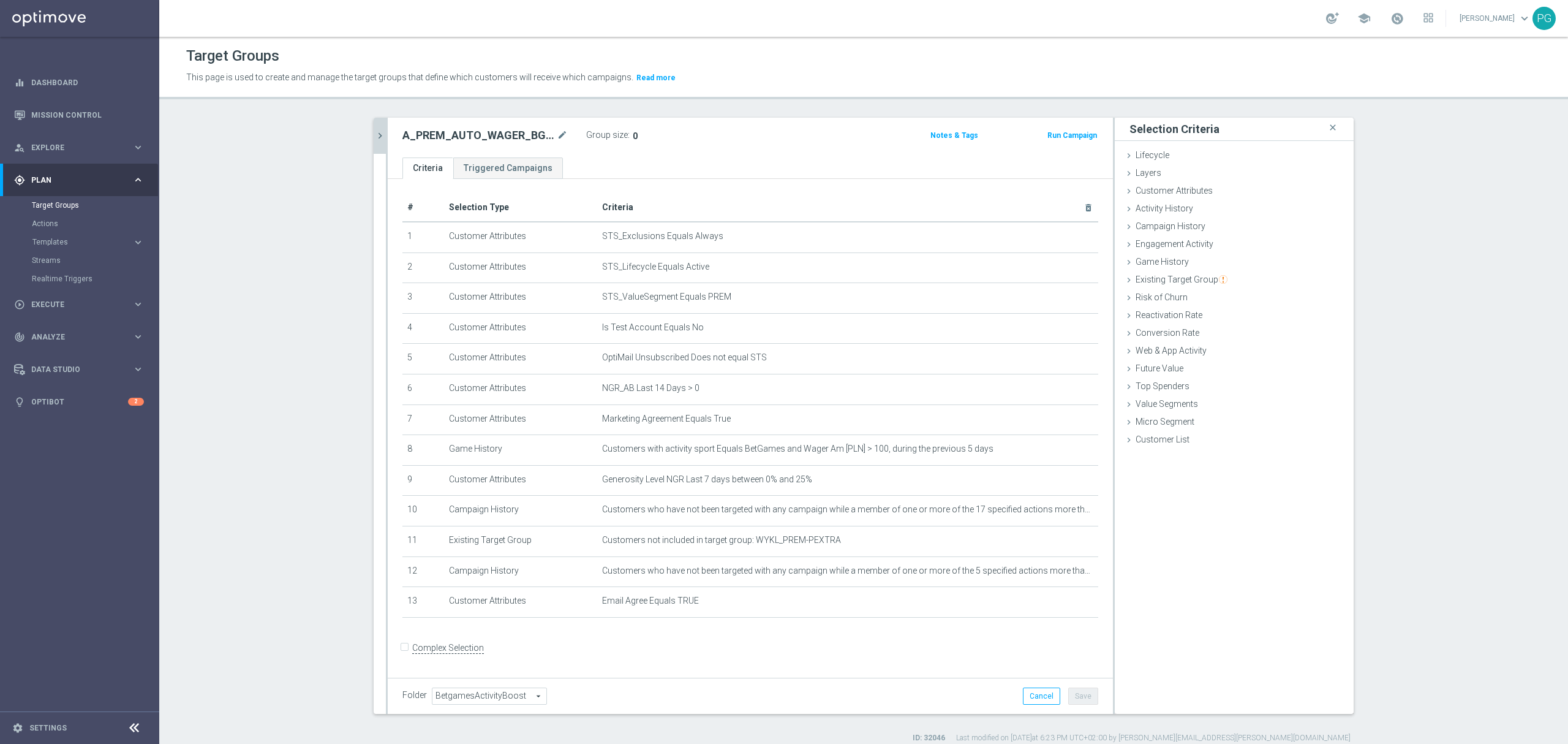
click at [378, 133] on icon "chevron_right" at bounding box center [380, 135] width 11 height 11
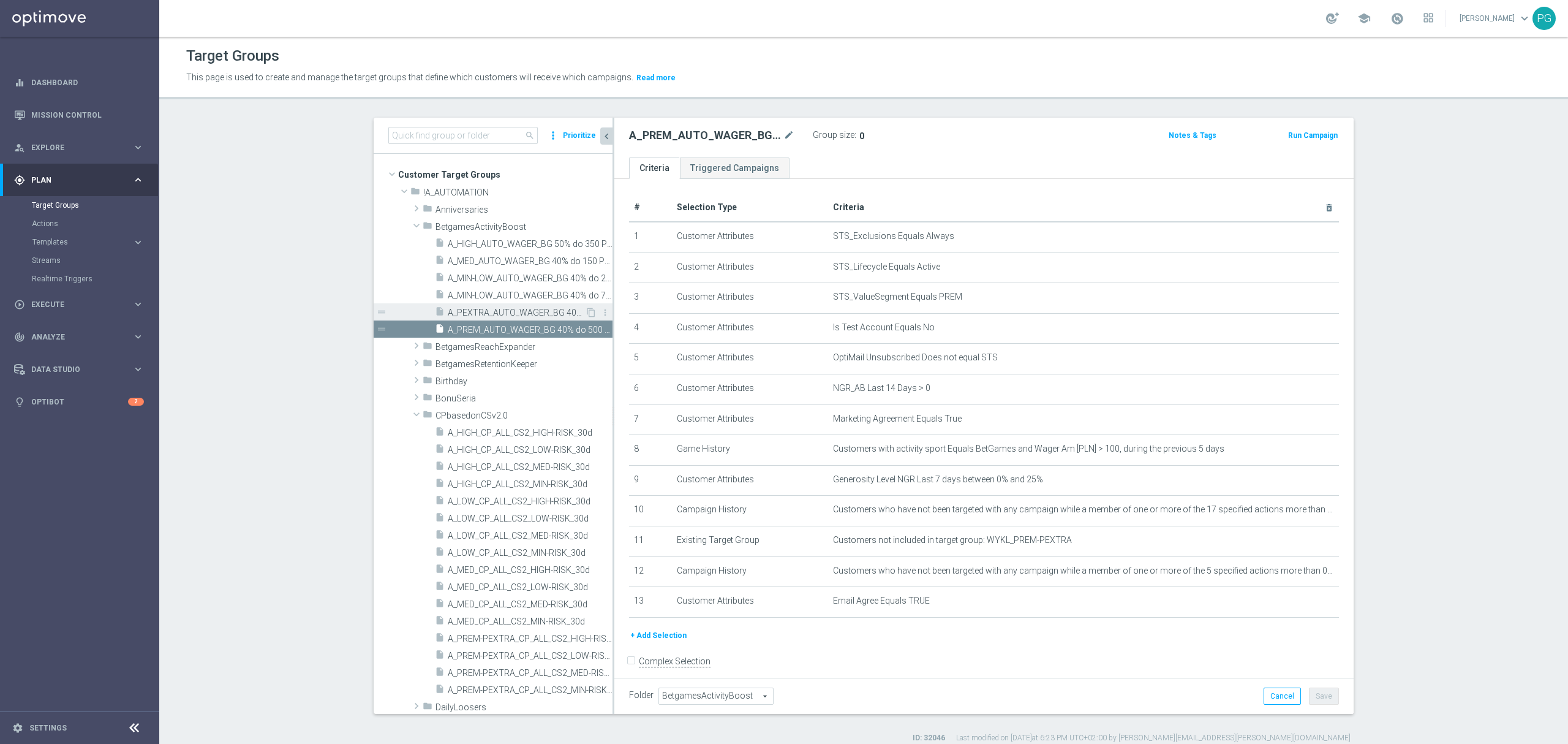
click at [541, 315] on span "A_PEXTRA_AUTO_WAGER_BG 40% do 500 PLN_14d" at bounding box center [516, 312] width 137 height 10
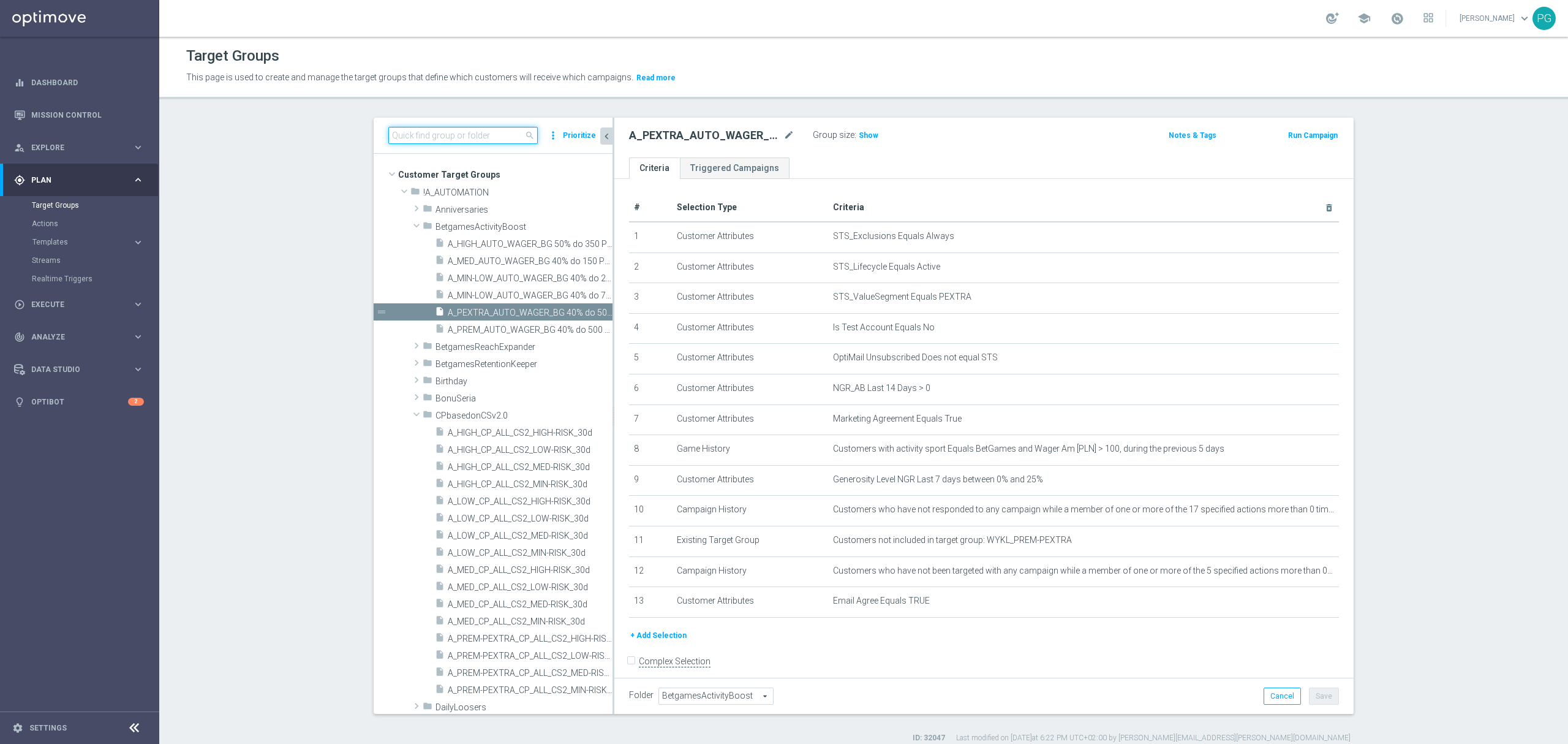
click at [466, 139] on input at bounding box center [463, 135] width 149 height 17
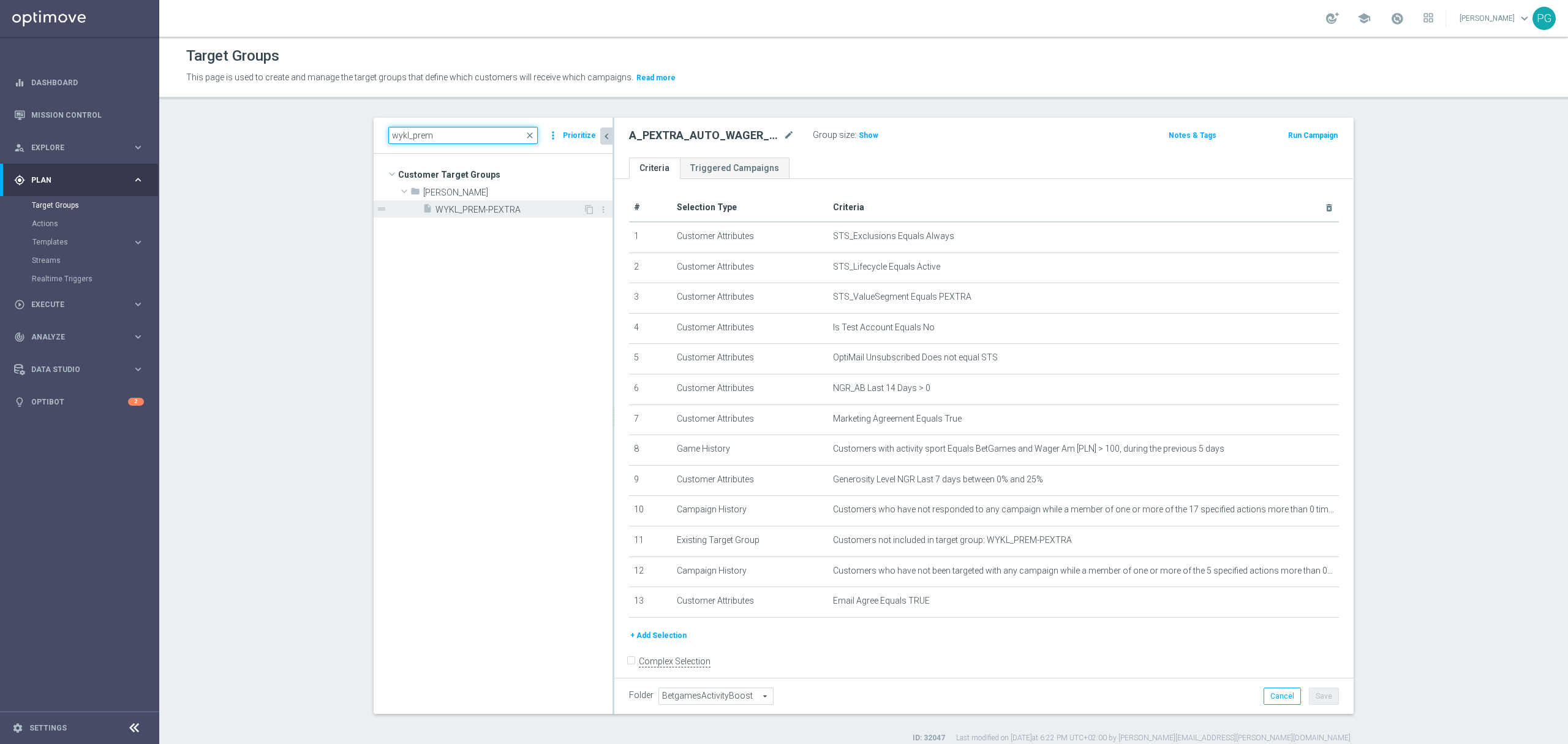
type input "wykl_prem"
click at [471, 216] on div "insert_drive_file WYKL_PREM-PEXTRA" at bounding box center [503, 209] width 160 height 17
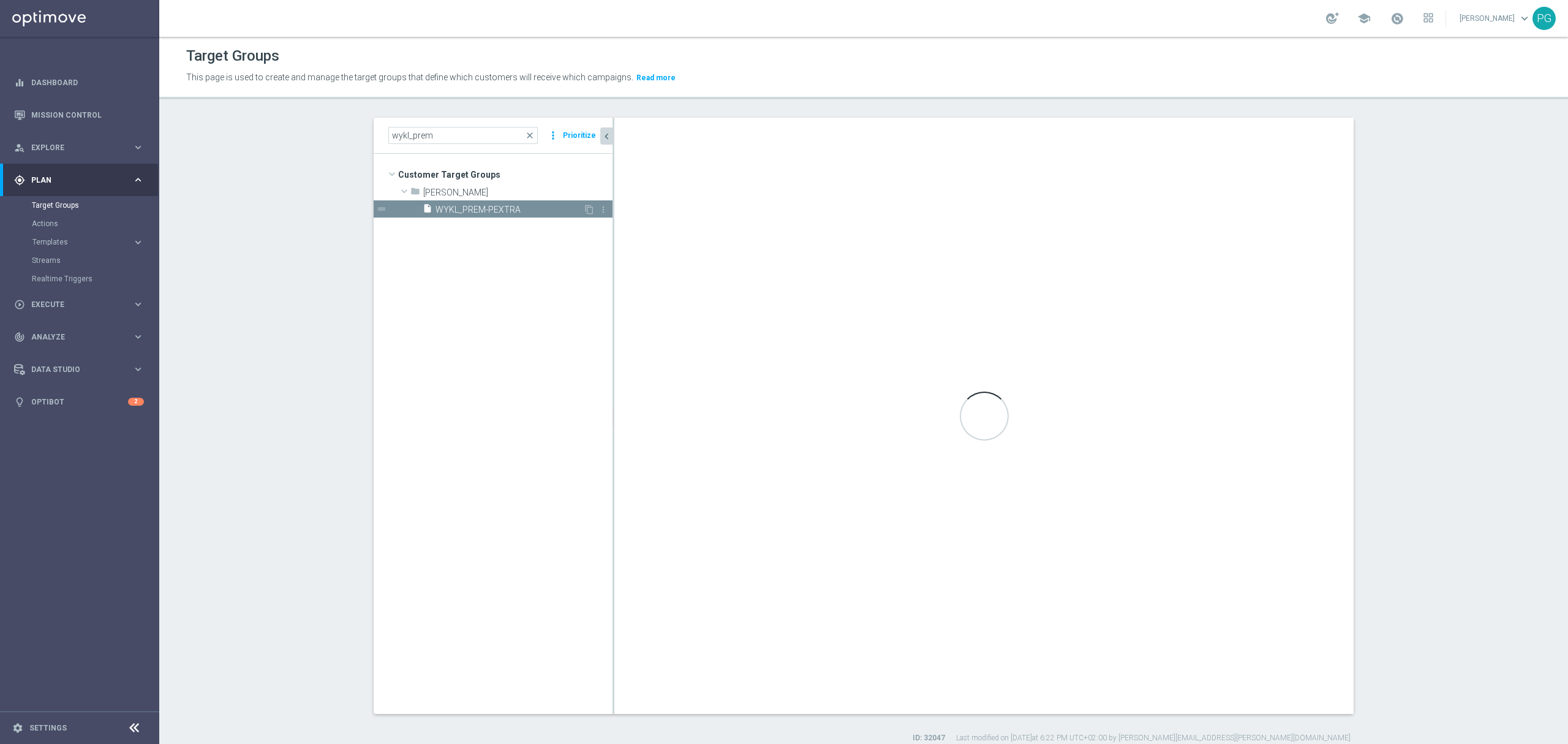
type input "[PERSON_NAME]"
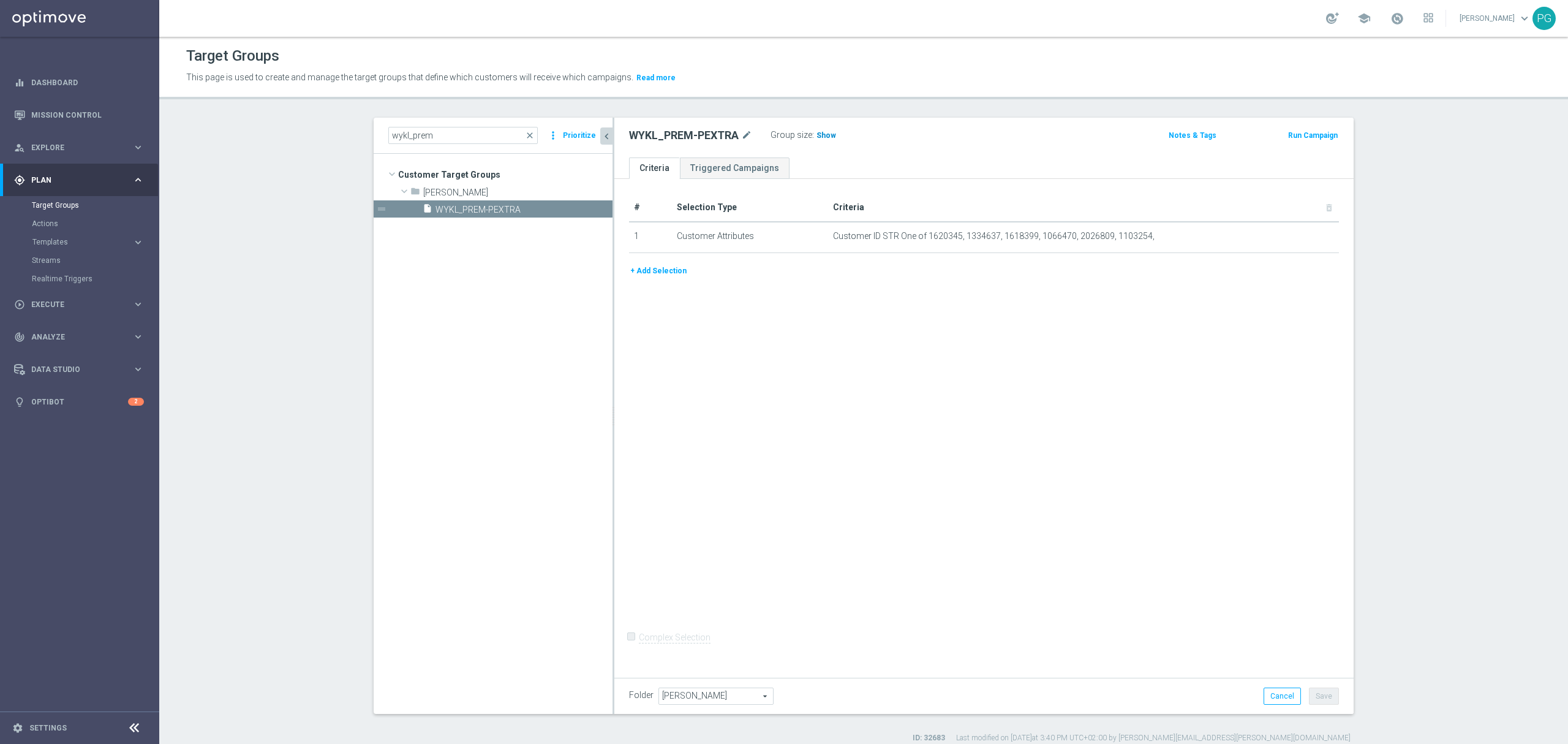
click at [817, 135] on span "Show" at bounding box center [826, 135] width 20 height 9
click at [599, 208] on icon "more_vert" at bounding box center [603, 209] width 10 height 10
click at [625, 241] on span "Delete" at bounding box center [629, 244] width 26 height 9
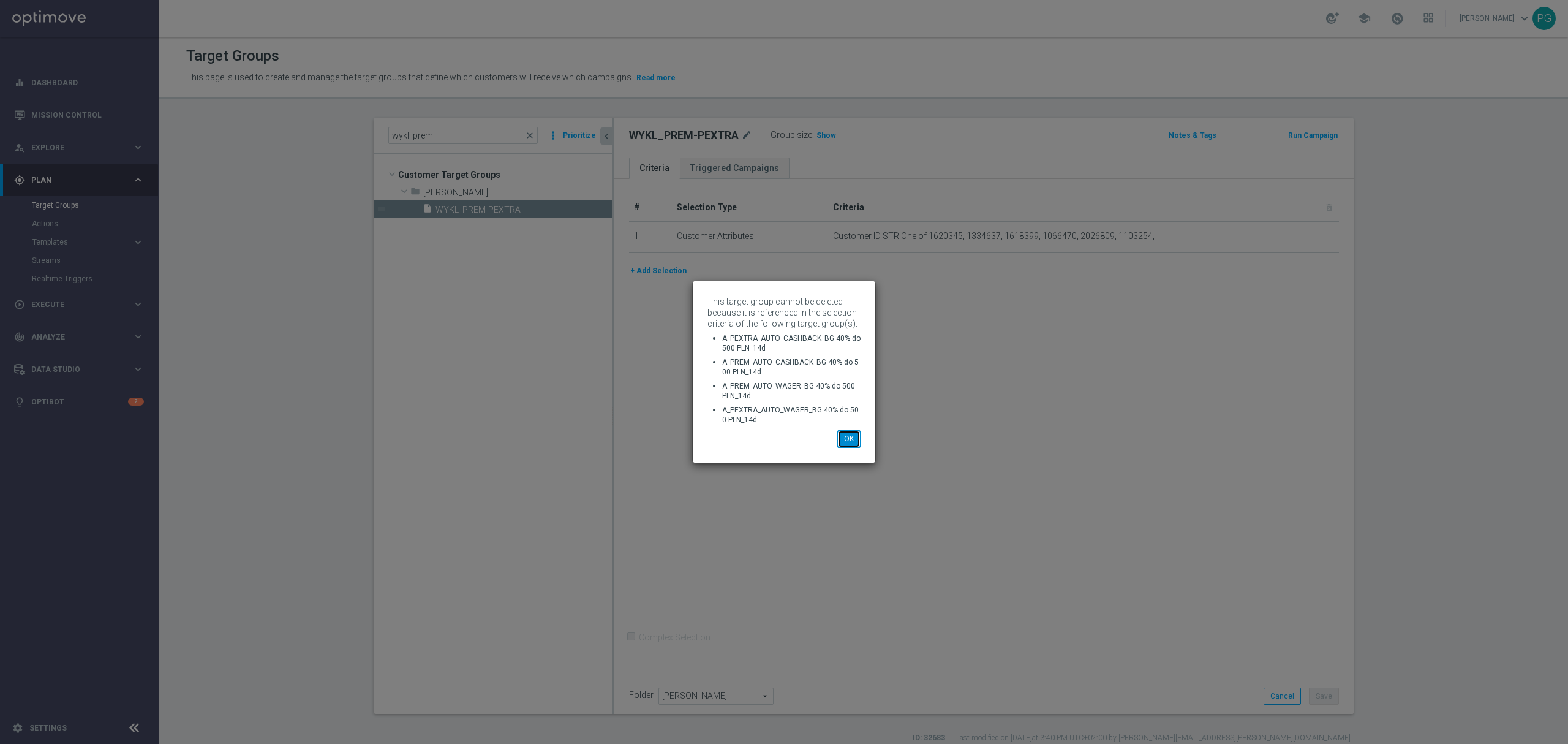
click at [849, 435] on button "OK" at bounding box center [849, 438] width 24 height 17
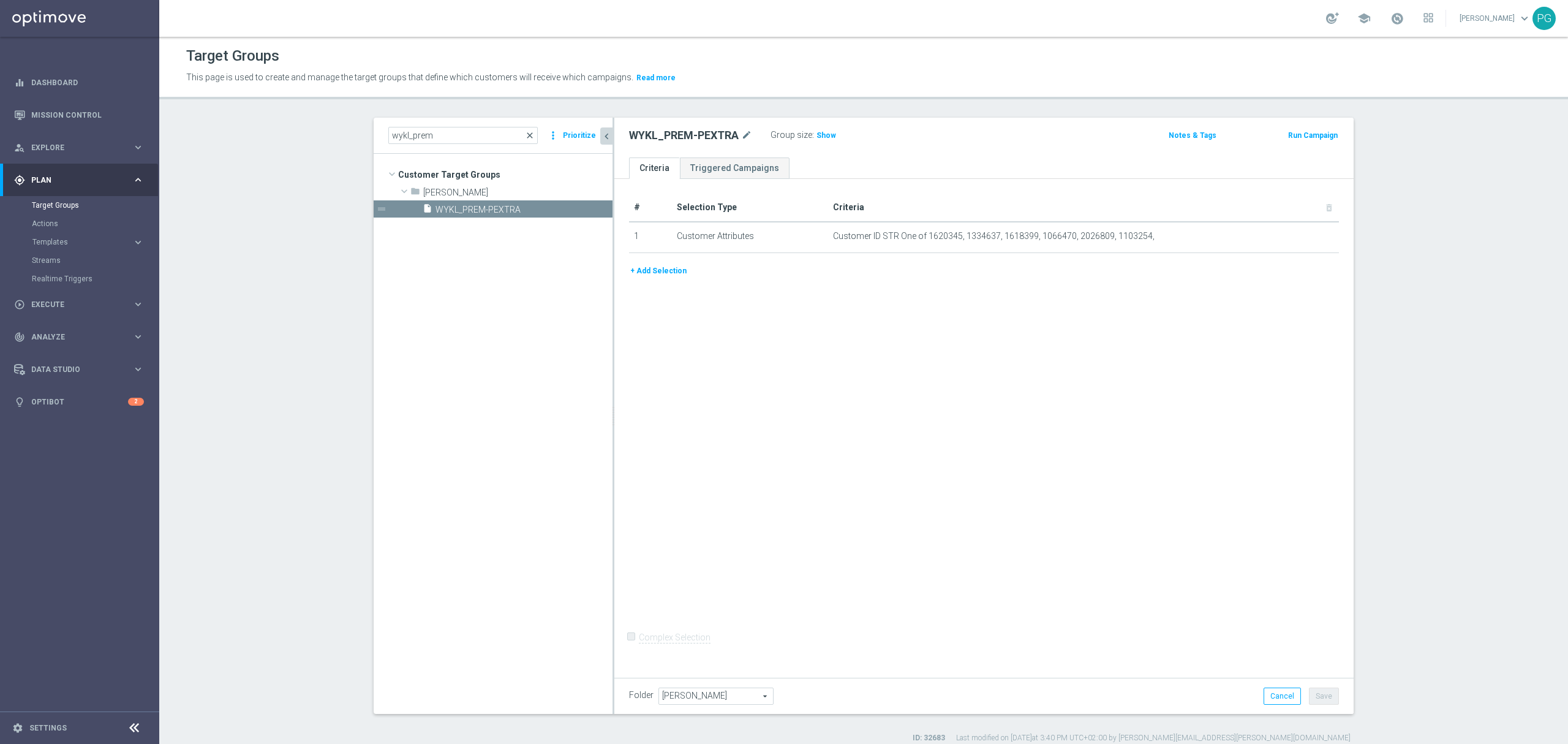
click at [525, 133] on span "close" at bounding box center [530, 135] width 10 height 10
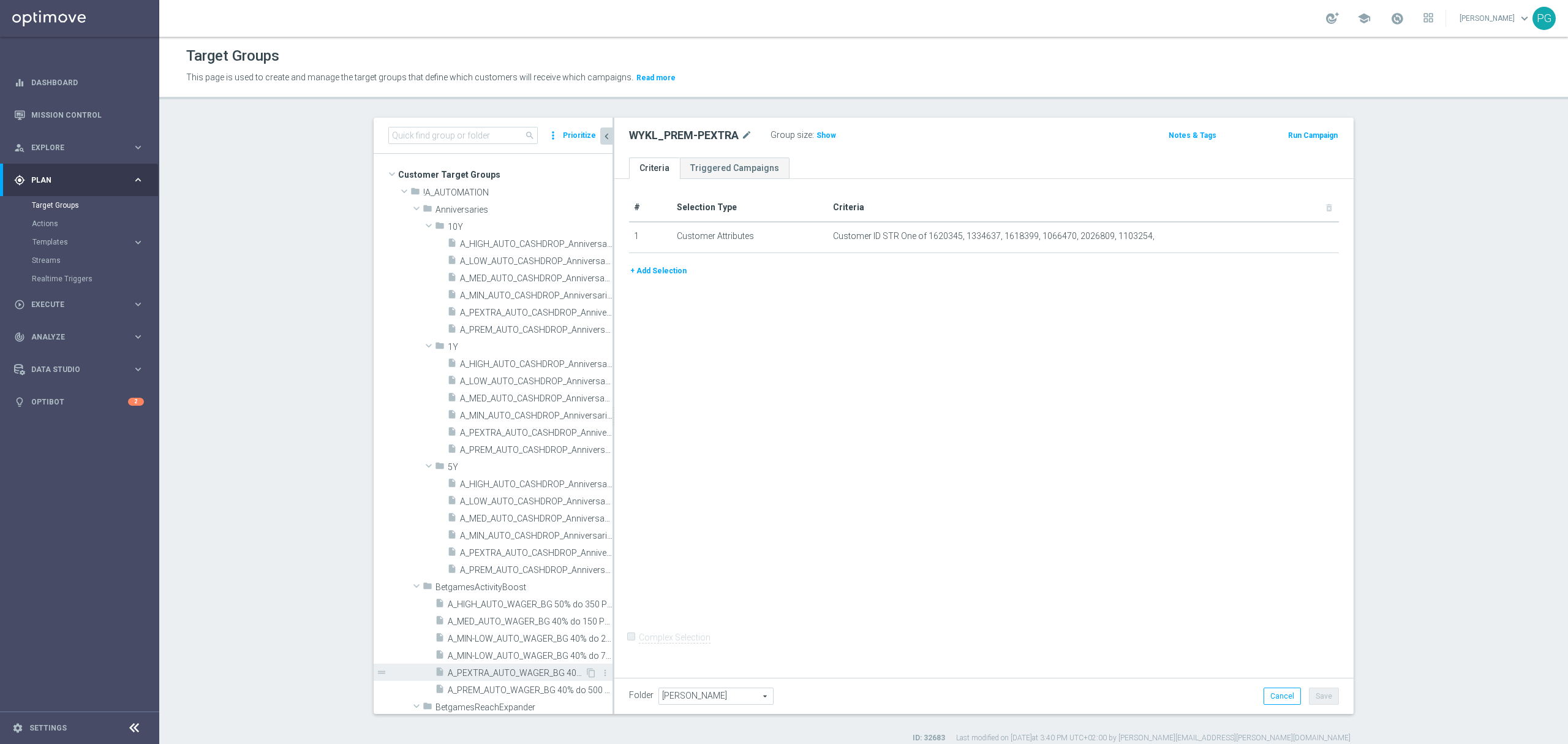
click at [486, 665] on div "insert_drive_file A_PEXTRA_AUTO_WAGER_BG 40% do 500 PLN_14d" at bounding box center [510, 671] width 150 height 17
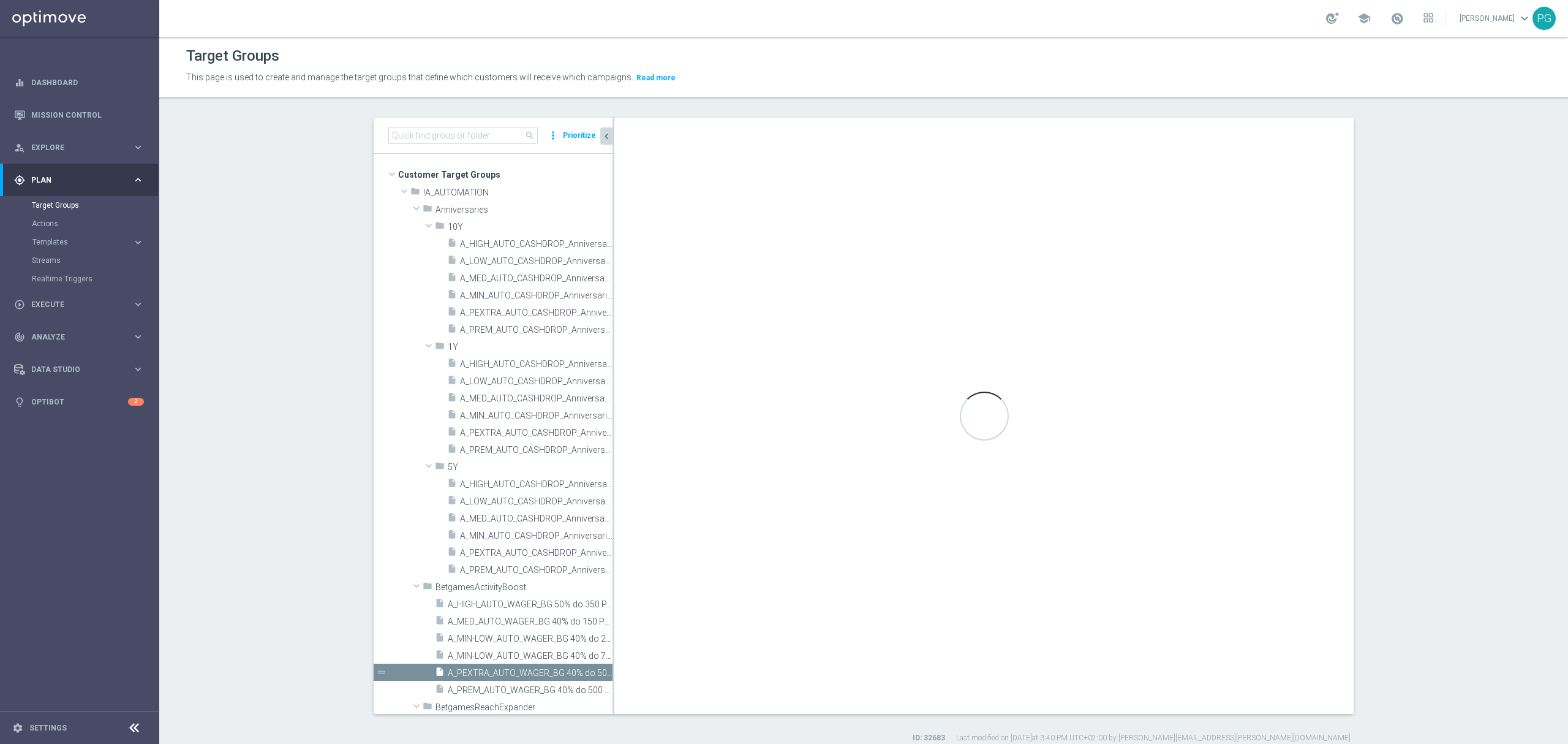
type input "BetgamesActivityBoost"
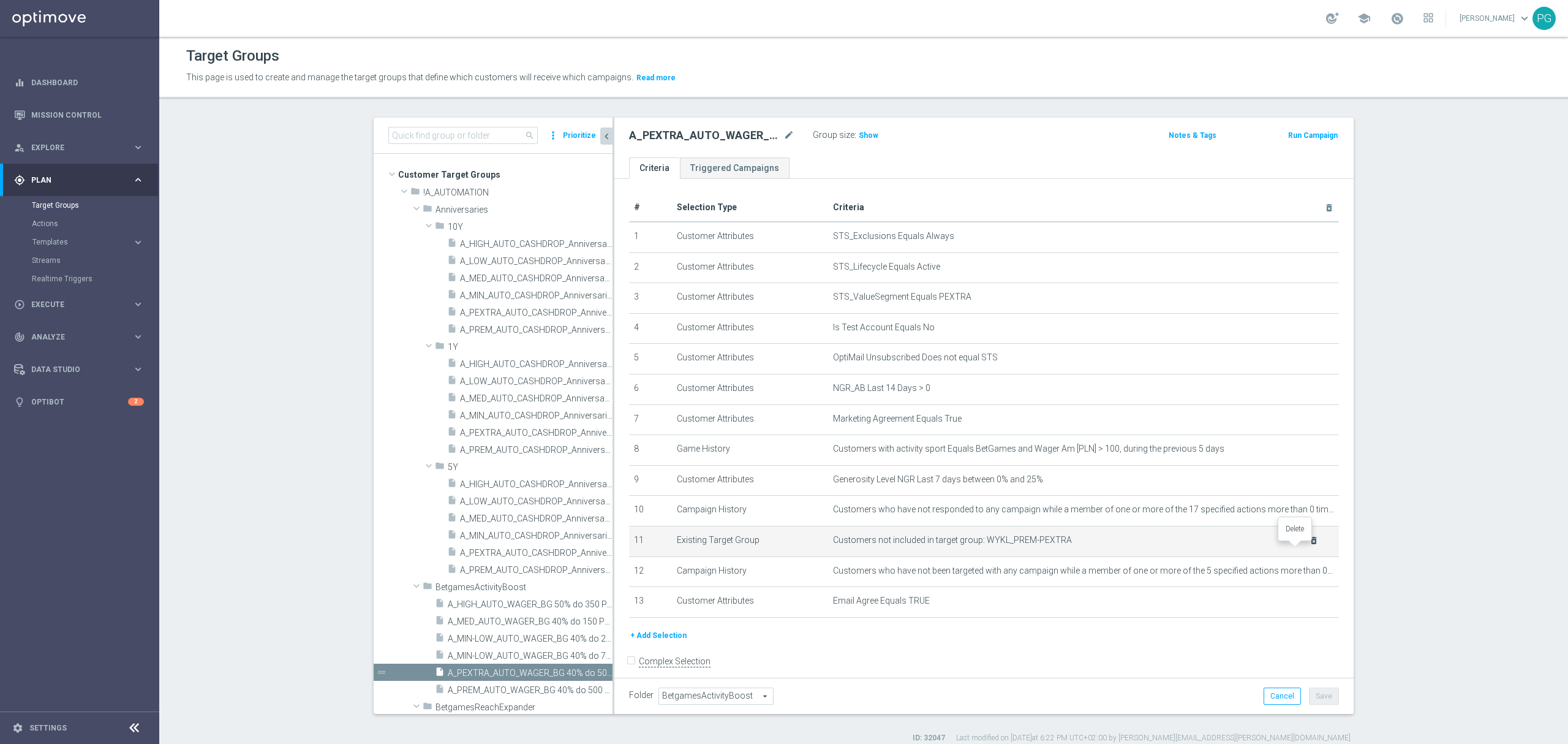
click at [1309, 545] on icon "delete_forever" at bounding box center [1314, 540] width 10 height 10
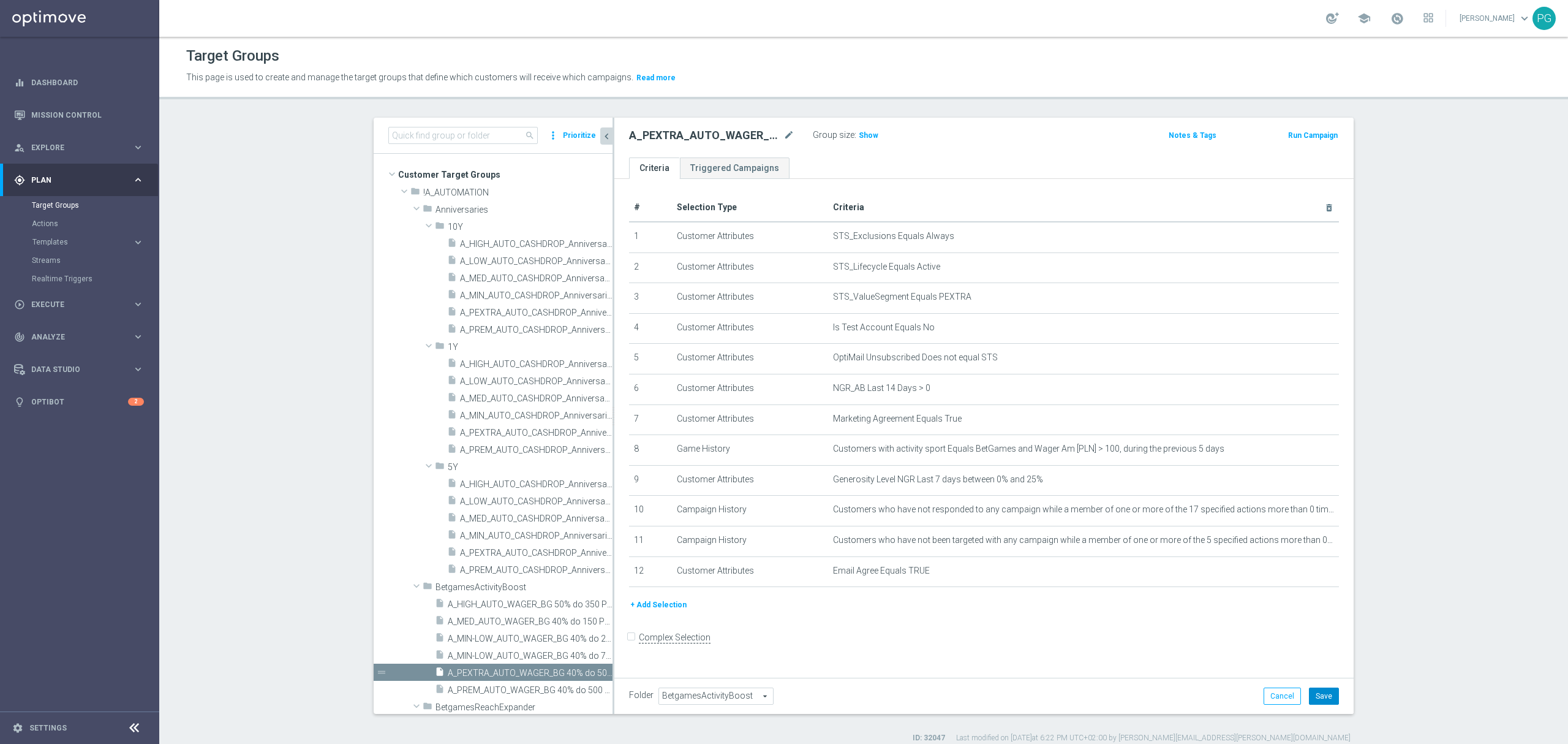
click at [1321, 698] on button "Save" at bounding box center [1324, 696] width 30 height 17
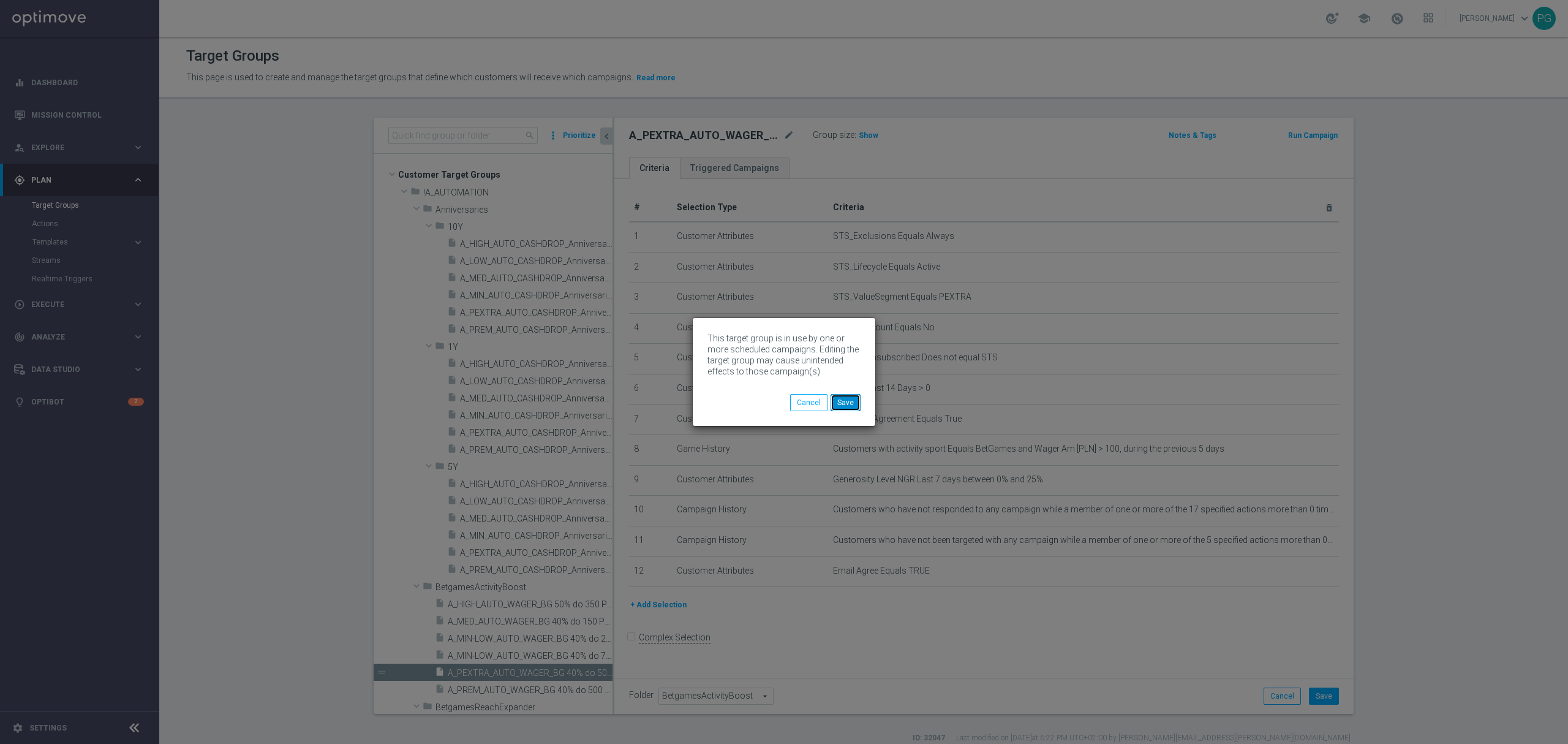
click at [849, 398] on button "Save" at bounding box center [846, 402] width 30 height 17
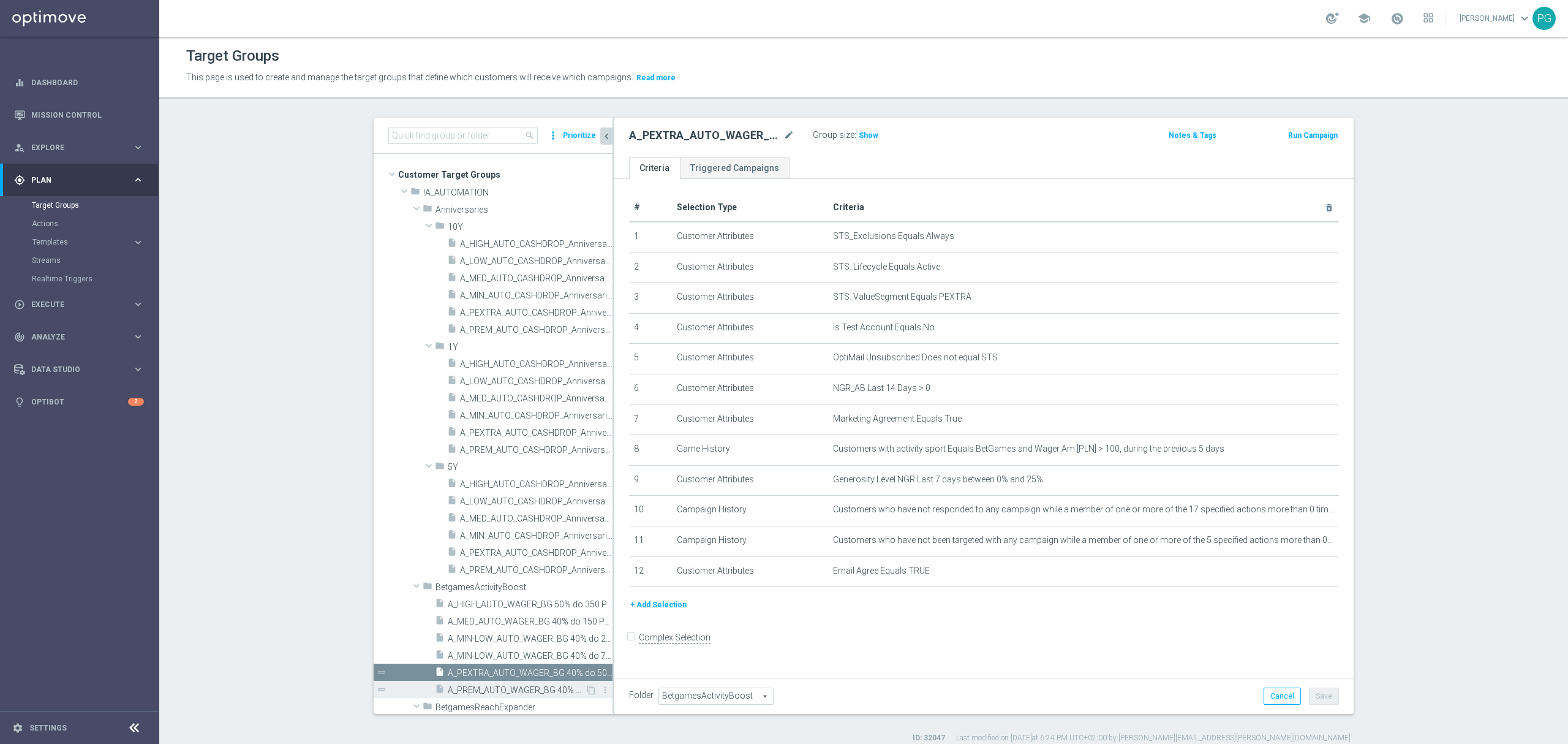
click at [516, 691] on span "A_PREM_AUTO_WAGER_BG 40% do 500 PLN_14d" at bounding box center [516, 689] width 137 height 10
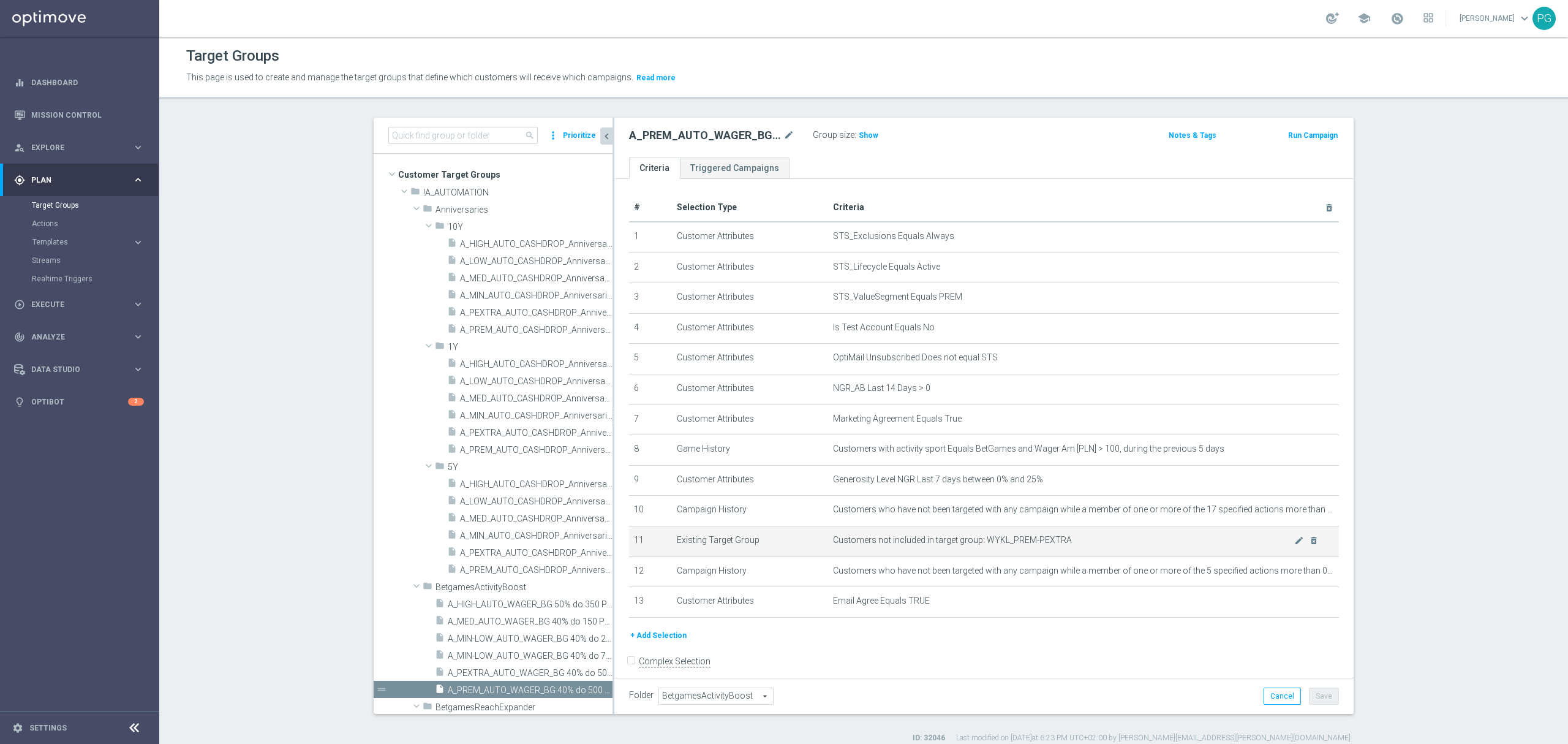
click at [1302, 549] on td "Customers not included in target group: WYKL_PREM-PEXTRA mode_edit delete_forev…" at bounding box center [1084, 541] width 512 height 30
click at [1309, 545] on icon "delete_forever" at bounding box center [1314, 540] width 10 height 10
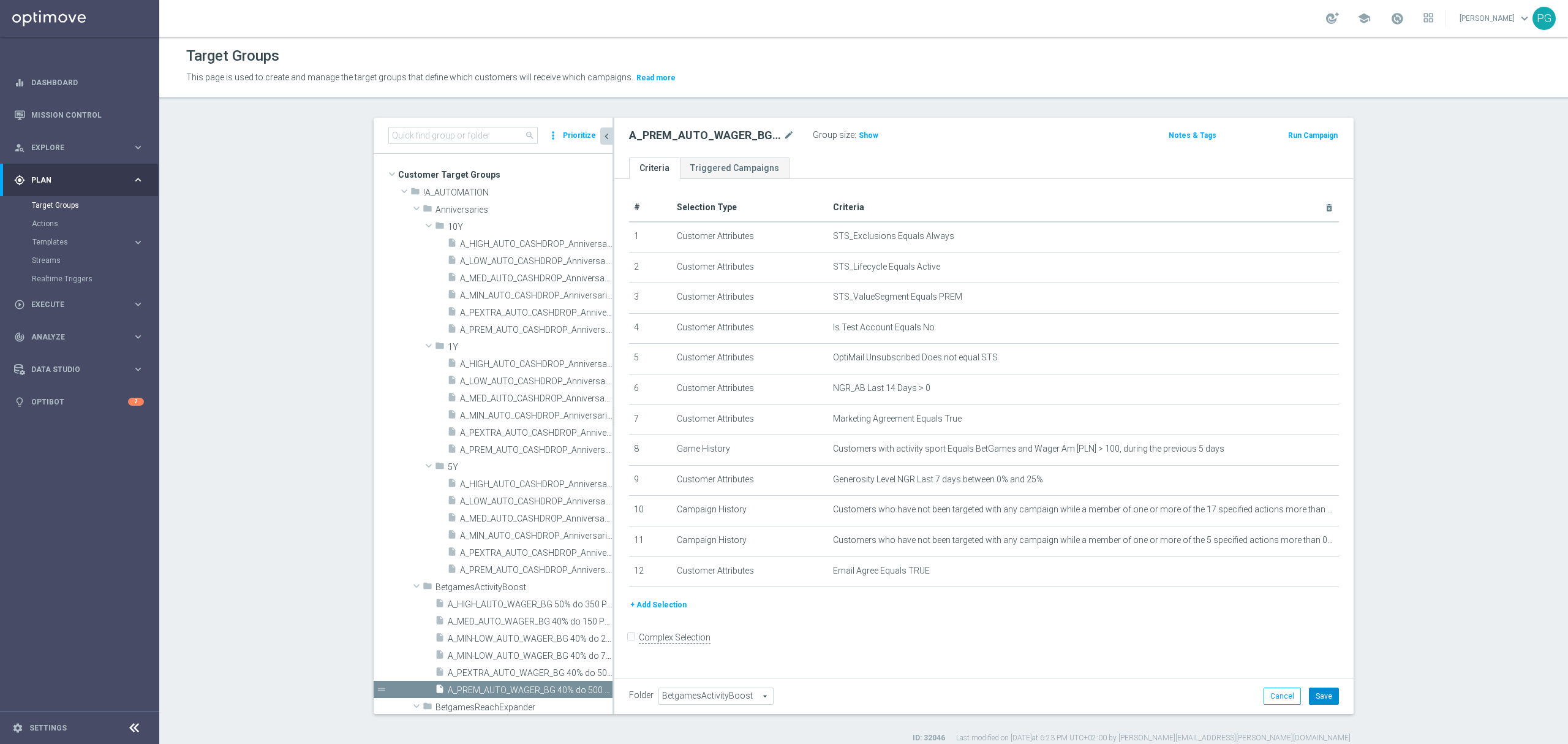
click at [1318, 697] on button "Save" at bounding box center [1324, 696] width 30 height 17
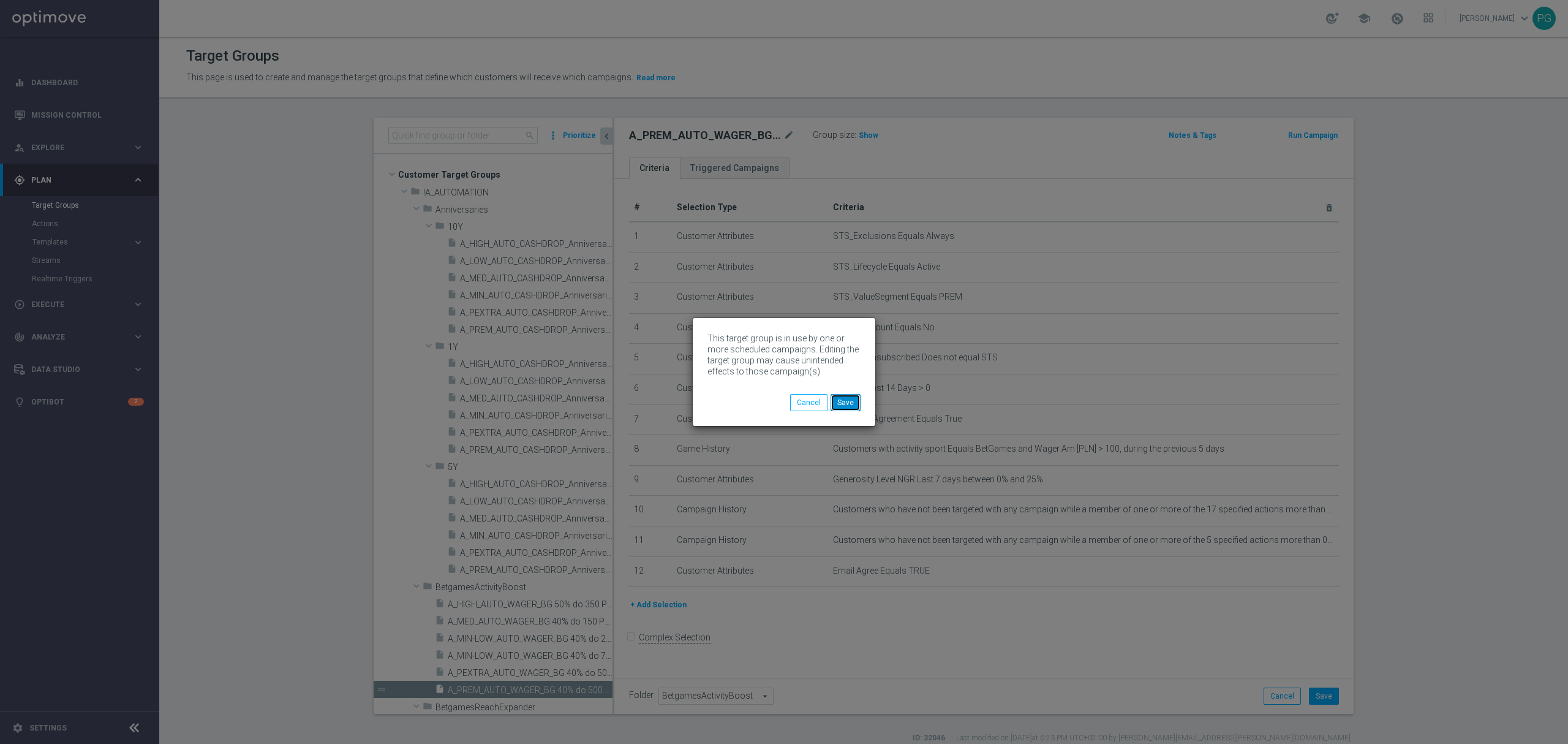
click at [846, 405] on button "Save" at bounding box center [846, 402] width 30 height 17
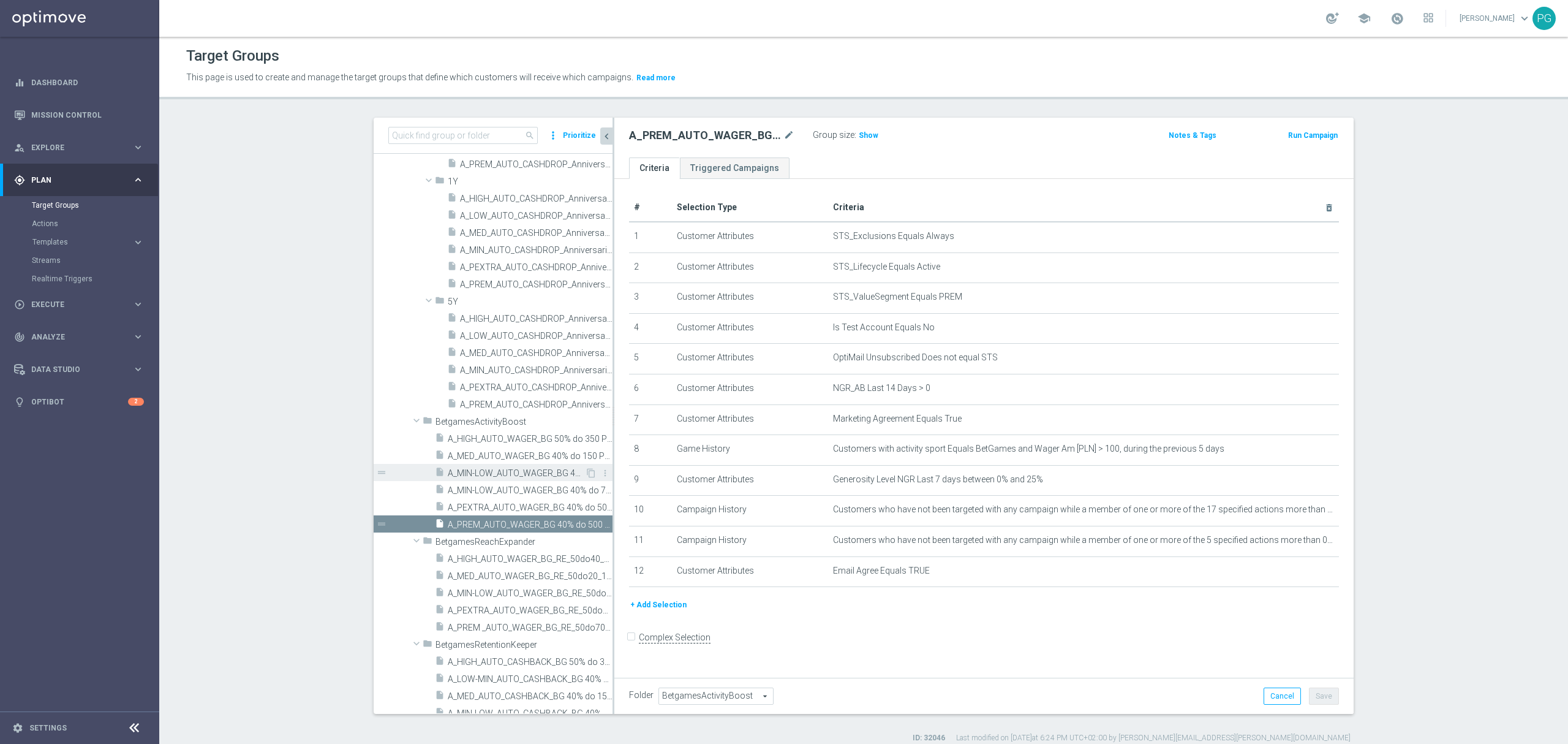
scroll to position [167, 0]
click at [486, 613] on span "A_PEXTRA_AUTO_WAGER_BG_RE_50do100_14d" at bounding box center [516, 609] width 137 height 10
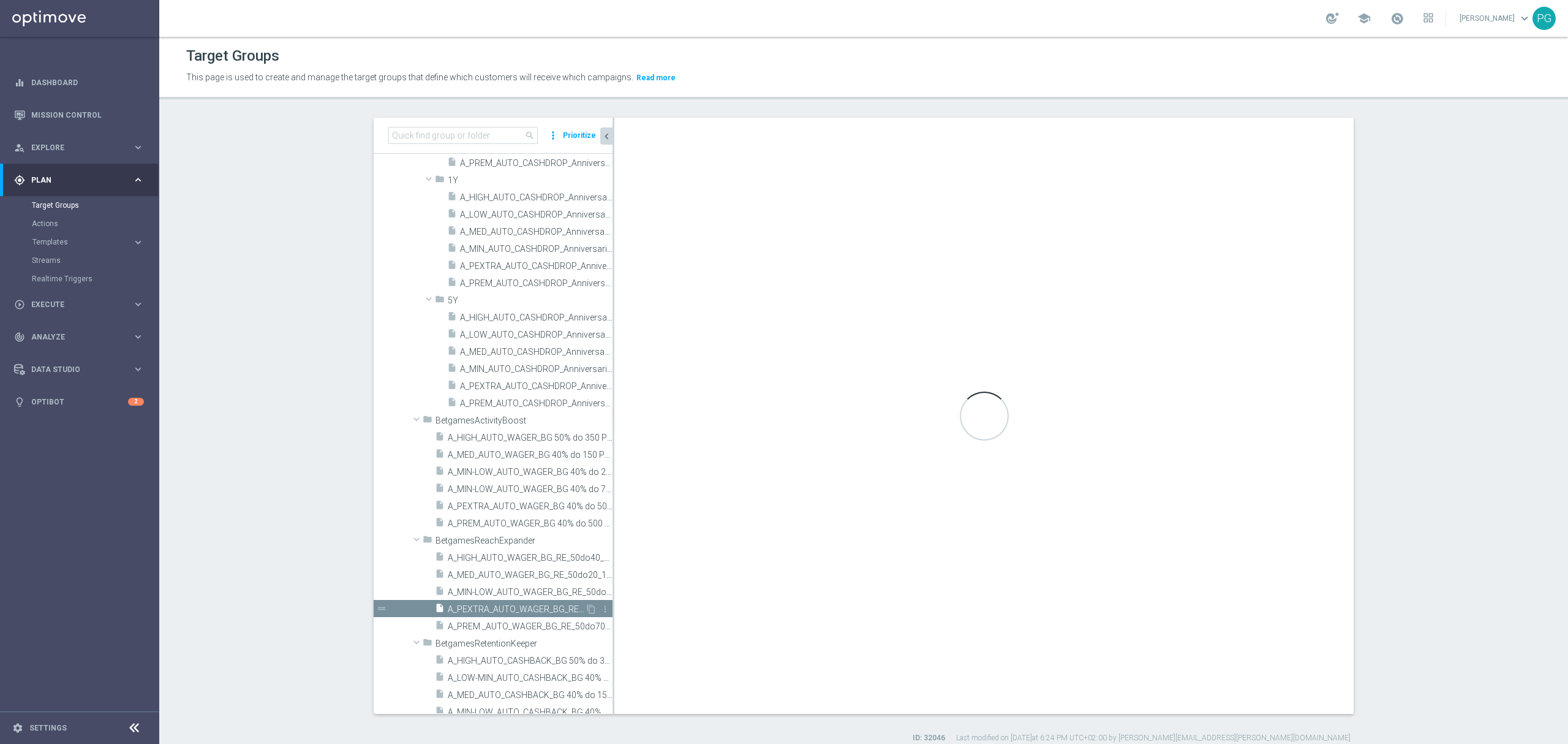
checkbox input "true"
type input "BetgamesReachExpander"
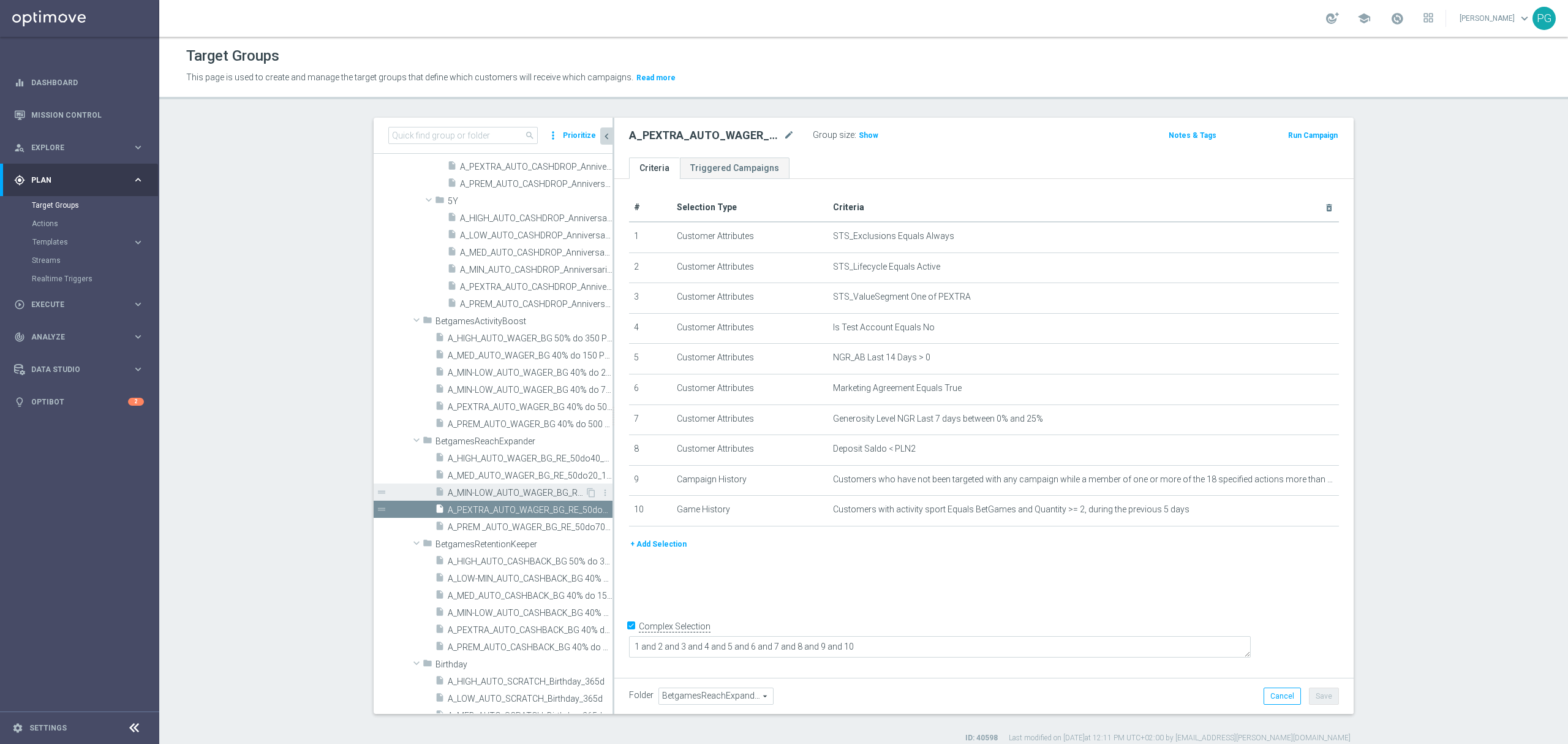
scroll to position [273, 0]
click at [491, 620] on span "A_PEXTRA_AUTO_CASHBACK_BG 40% do 500 PLN_14d" at bounding box center [516, 623] width 137 height 10
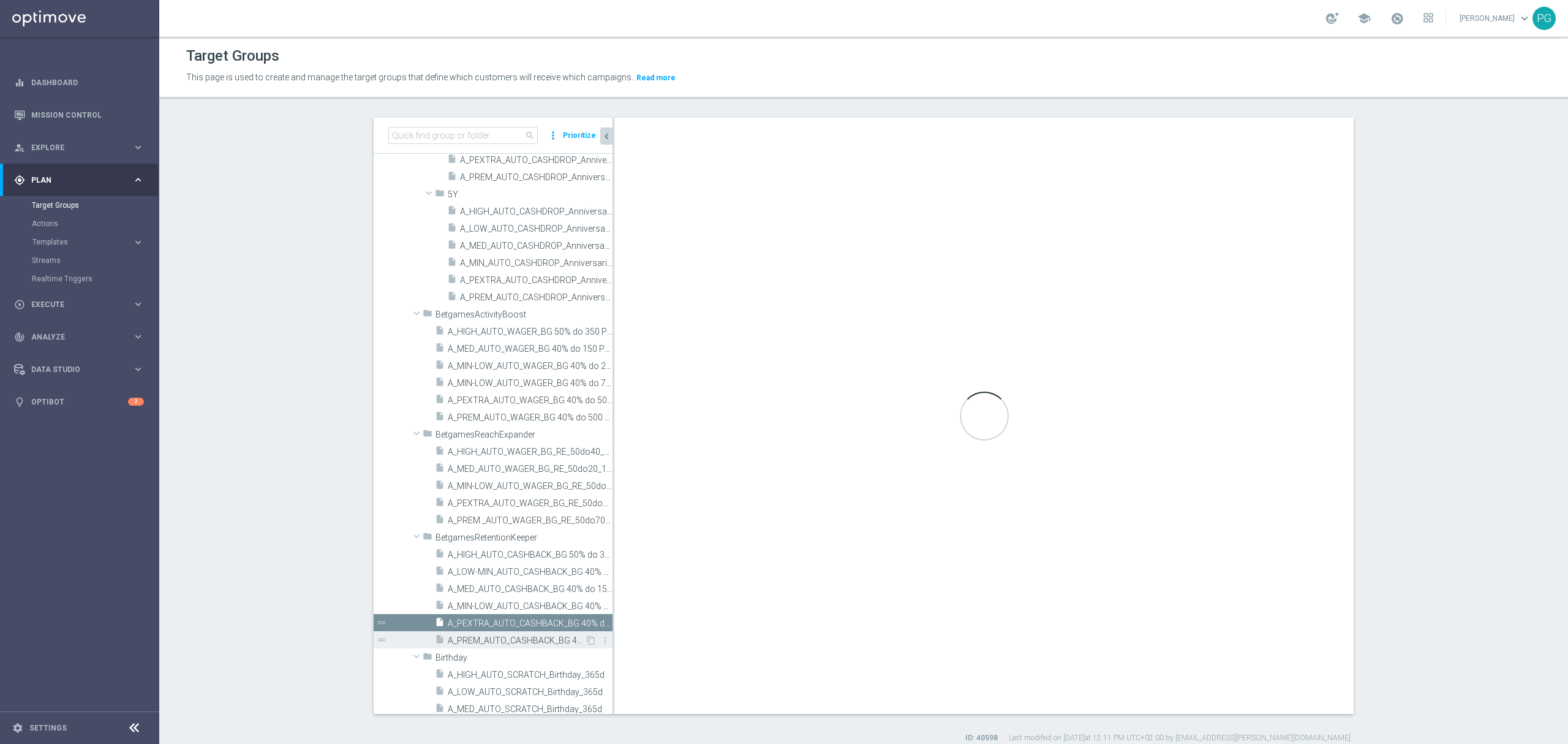
checkbox input "false"
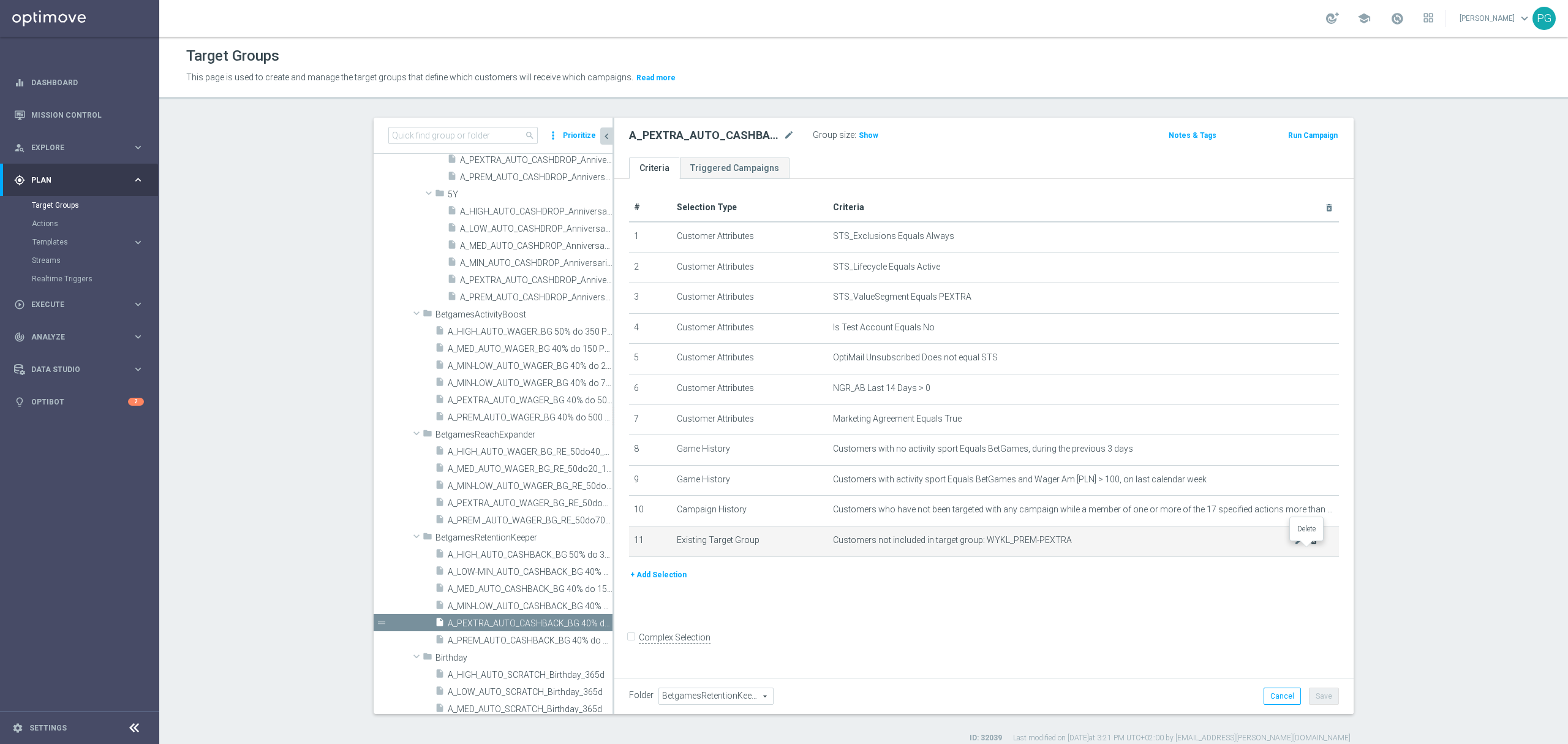
click at [1311, 545] on icon "delete_forever" at bounding box center [1314, 540] width 10 height 10
click at [1317, 698] on button "Save" at bounding box center [1324, 696] width 30 height 17
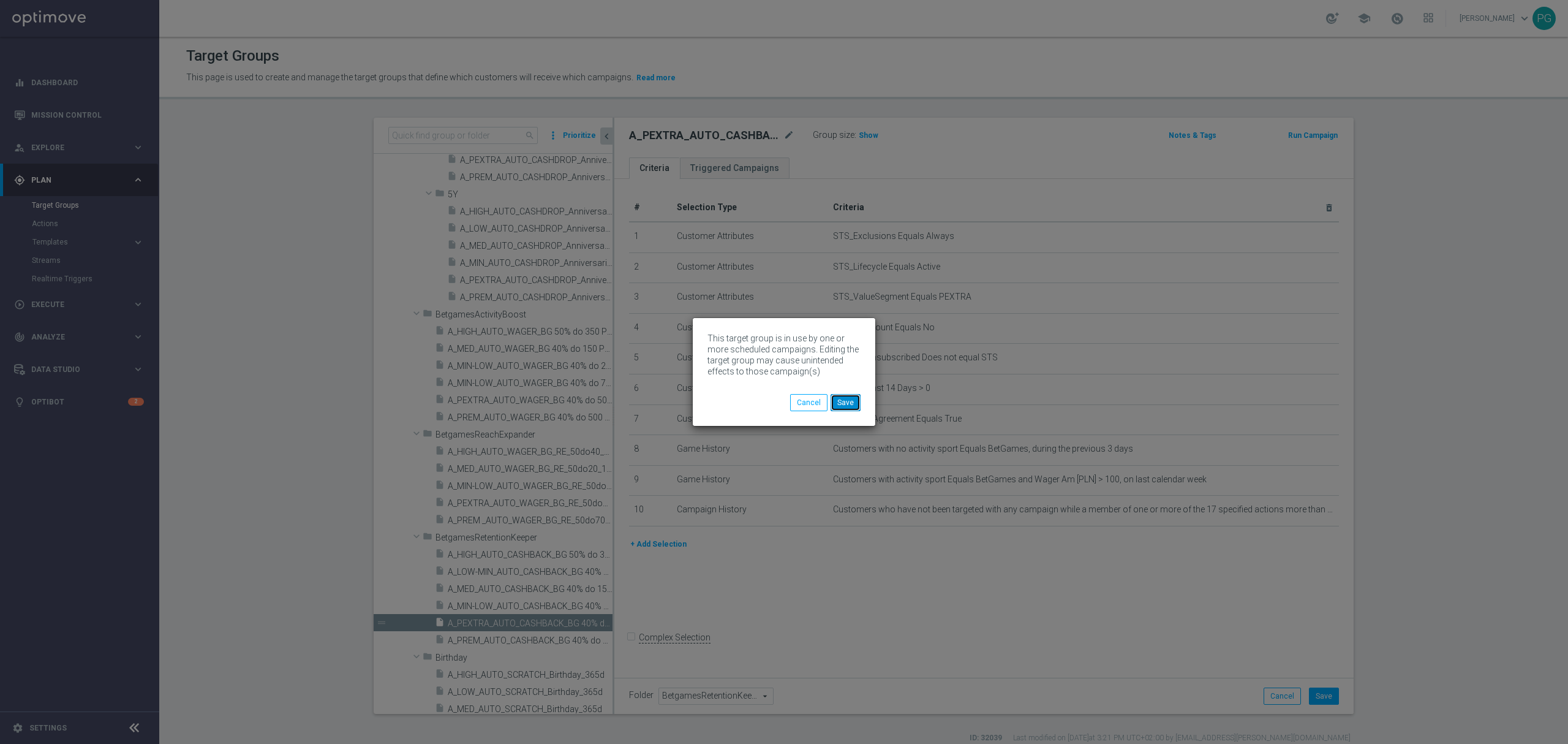
click at [854, 396] on button "Save" at bounding box center [846, 402] width 30 height 17
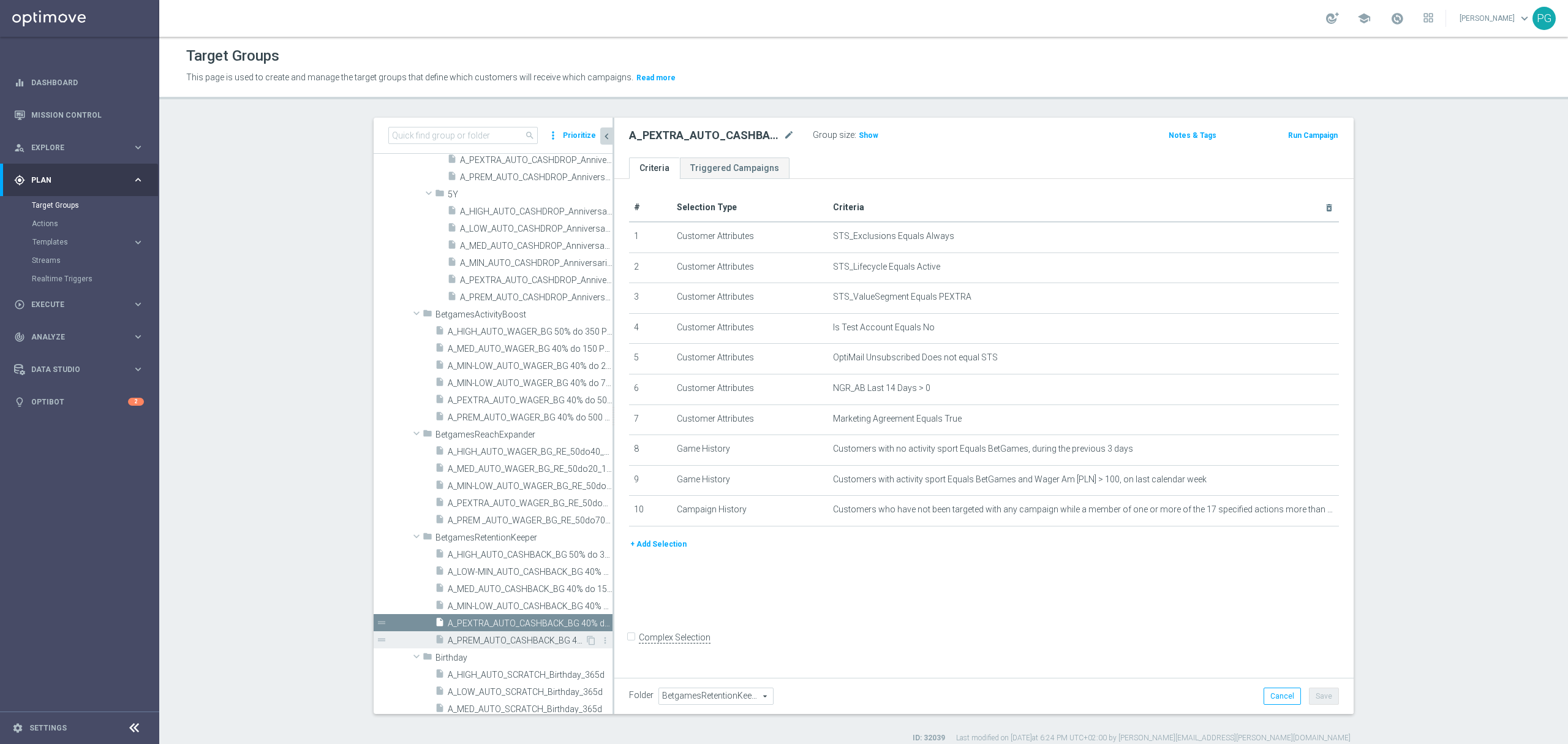
click at [491, 636] on span "A_PREM_AUTO_CASHBACK_BG 40% do 500 PLN_14d" at bounding box center [516, 640] width 137 height 10
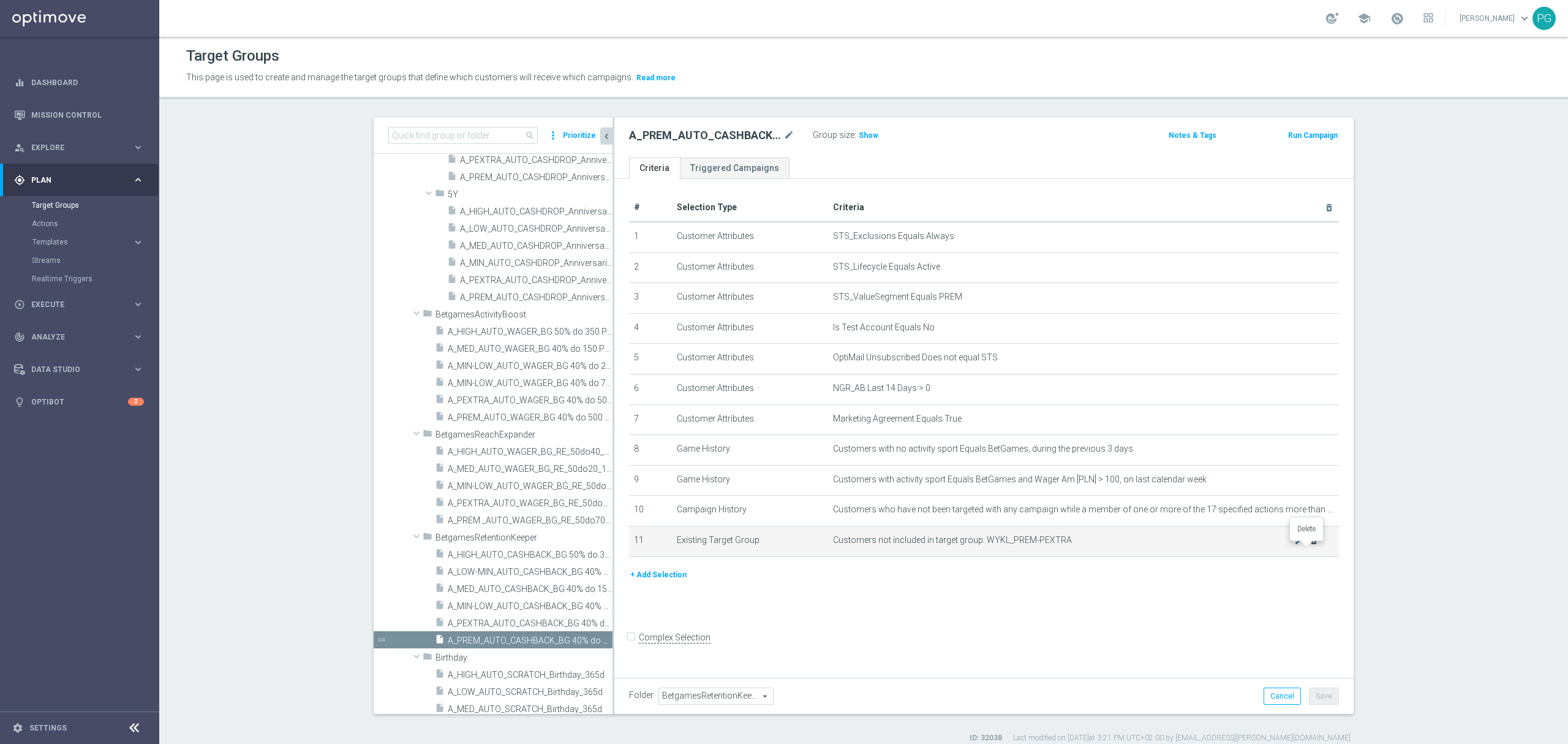
click at [1311, 545] on icon "delete_forever" at bounding box center [1314, 540] width 10 height 10
click at [1314, 695] on button "Save" at bounding box center [1324, 696] width 30 height 17
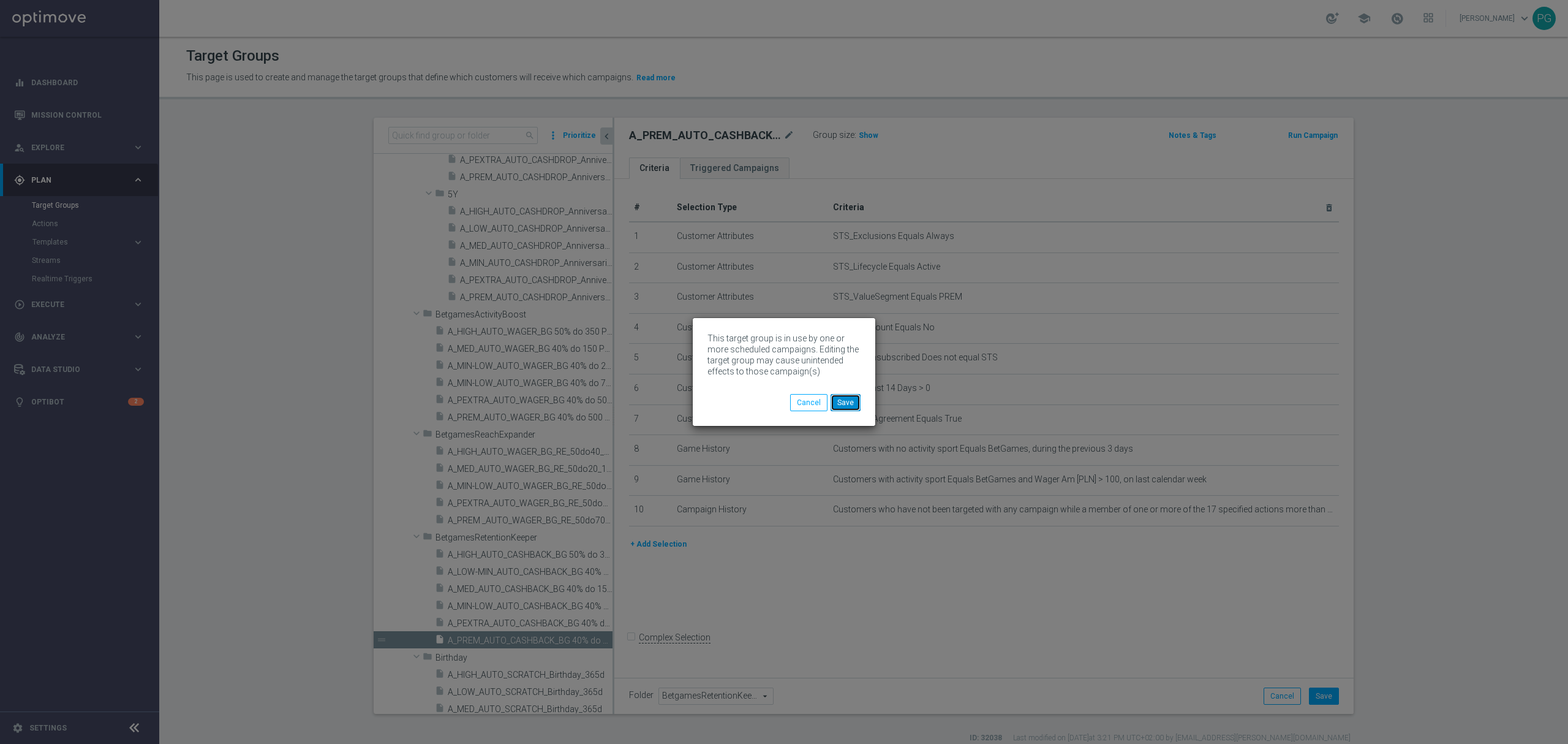
click at [843, 405] on button "Save" at bounding box center [846, 402] width 30 height 17
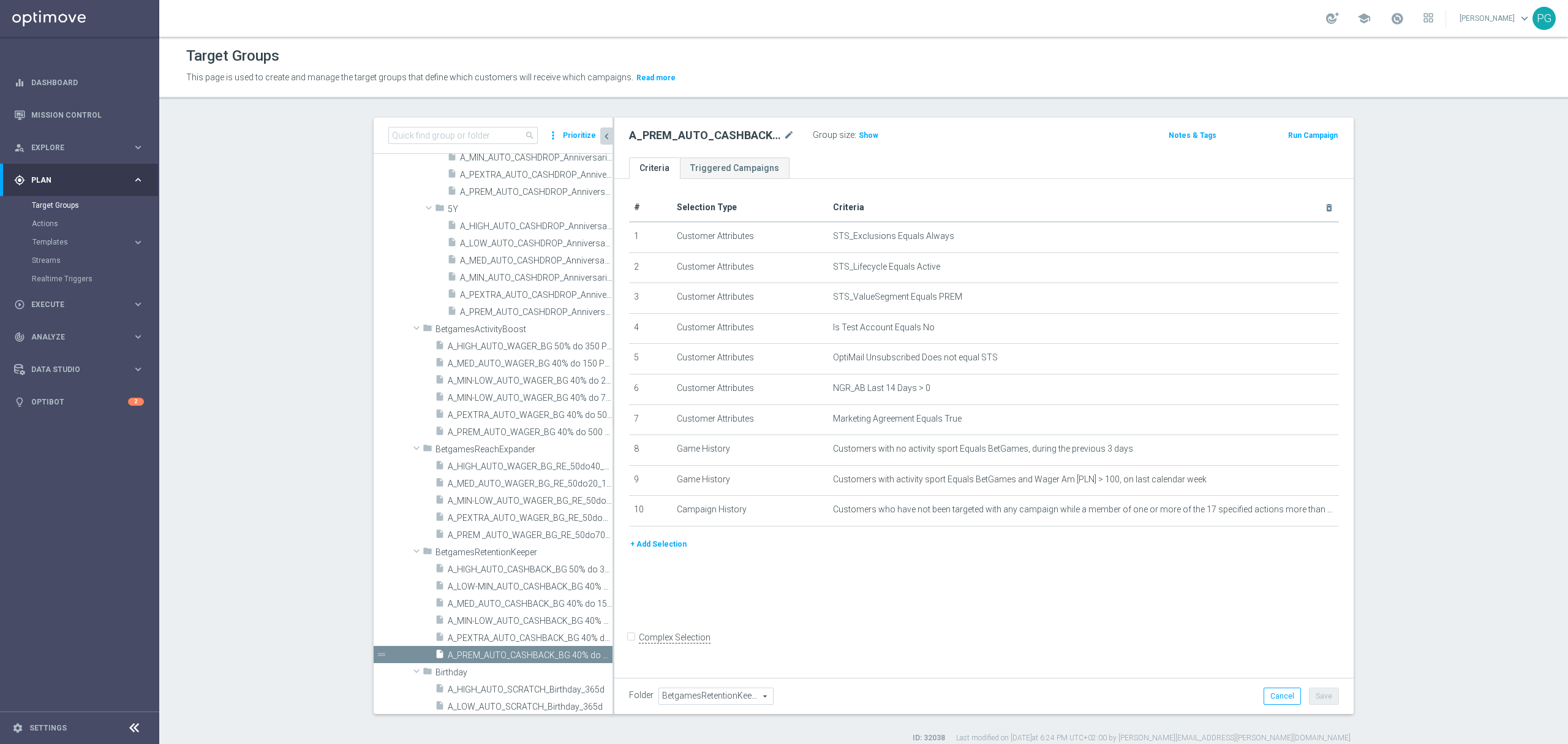
scroll to position [256, 0]
click at [511, 357] on div "insert_drive_file A_MED_AUTO_WAGER_BG 40% do 150 PLN_14d" at bounding box center [510, 364] width 150 height 17
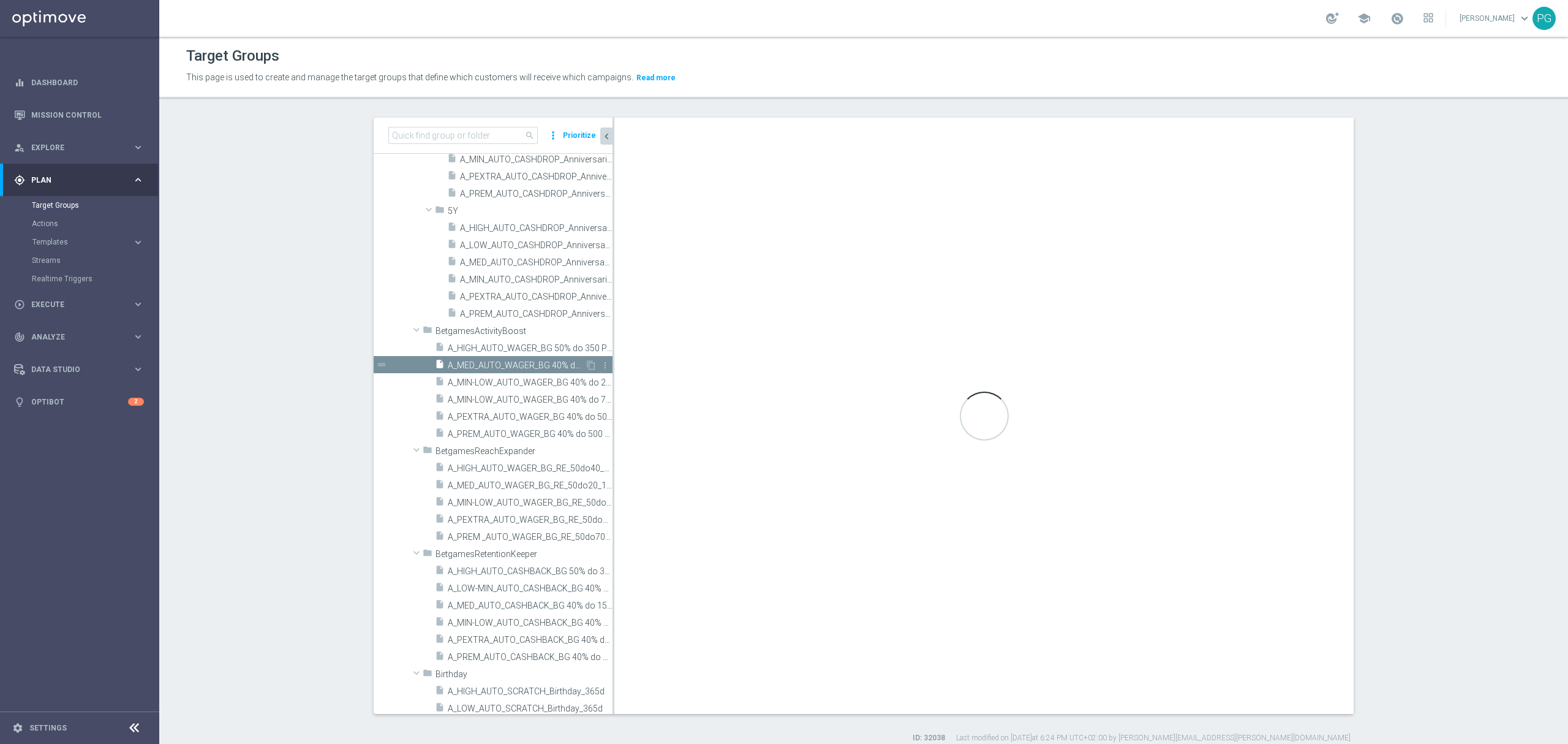
type input "BetgamesActivityBoost"
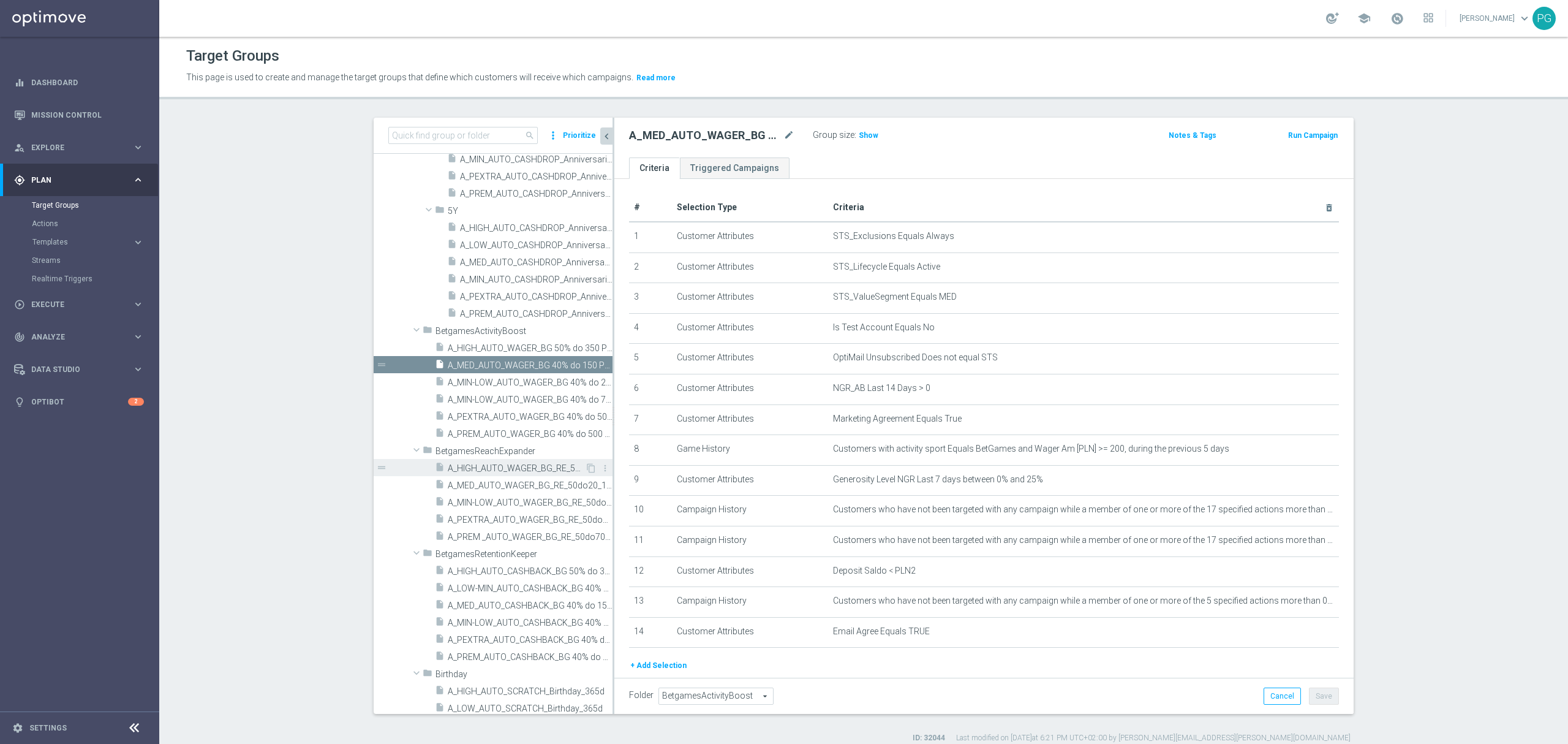
click at [520, 471] on span "A_HIGH_AUTO_WAGER_BG_RE_50do40_14d" at bounding box center [516, 468] width 137 height 10
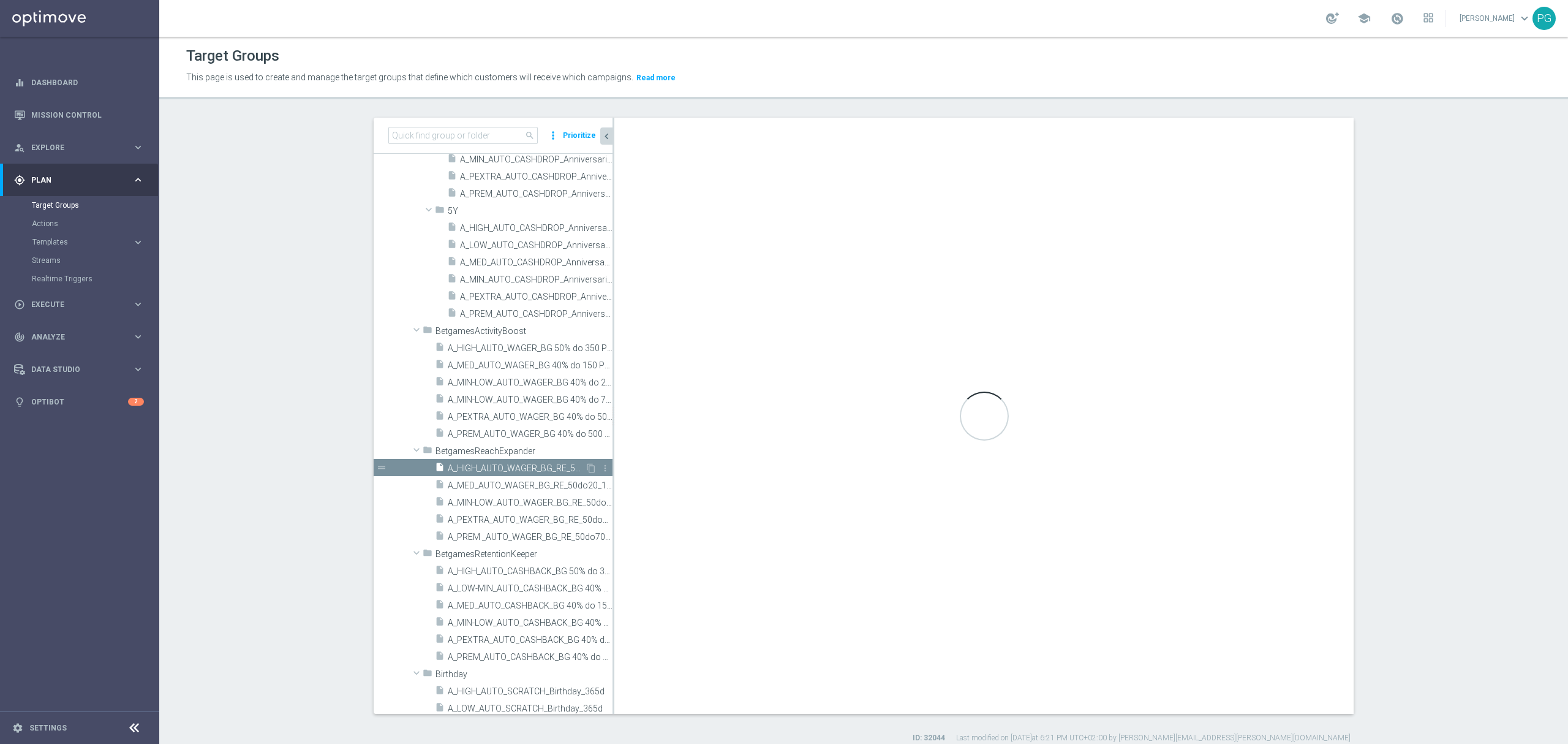
checkbox input "true"
type input "BetgamesReachExpander"
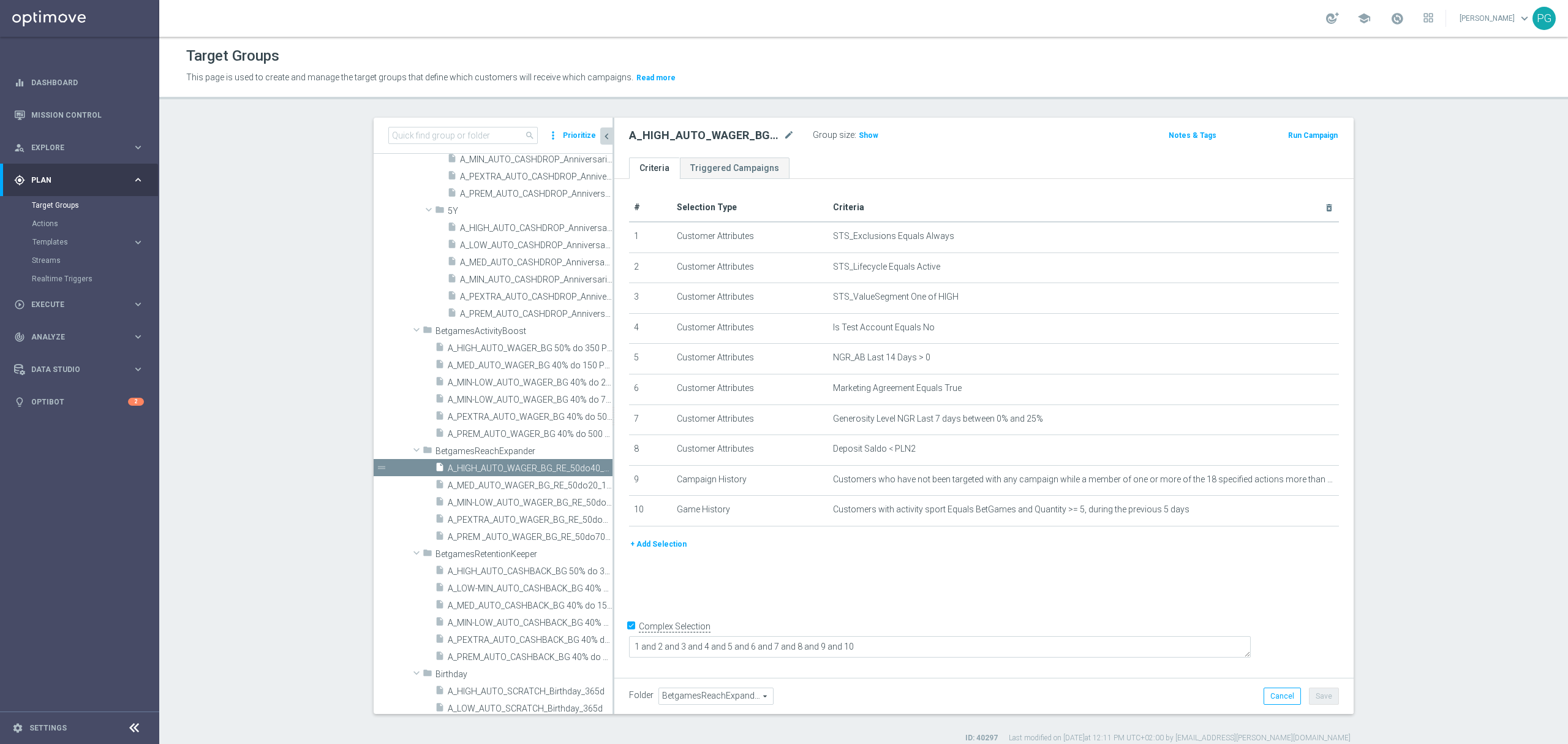
click at [656, 551] on button "+ Add Selection" at bounding box center [658, 544] width 59 height 13
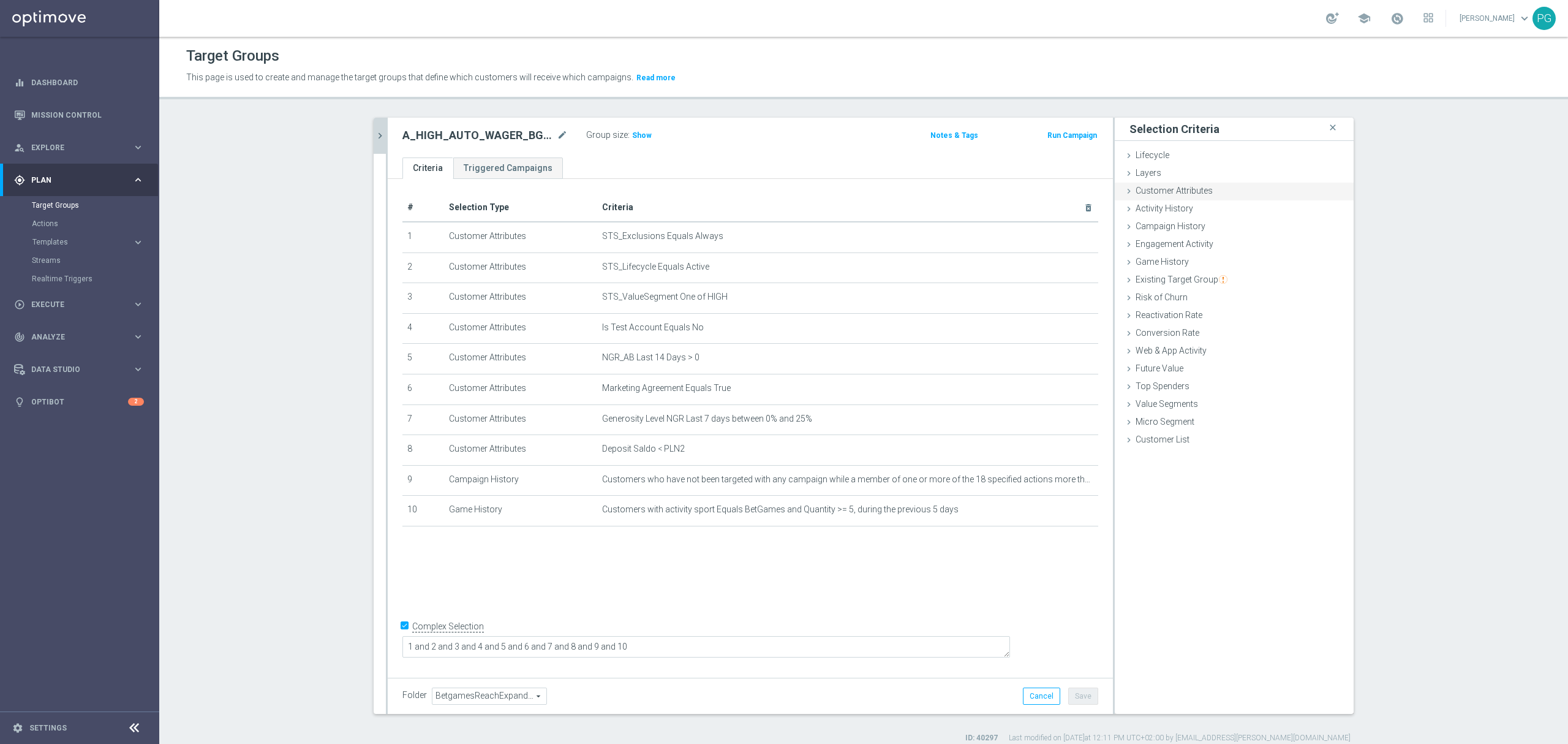
click at [1167, 194] on span "Customer Attributes" at bounding box center [1174, 191] width 77 height 10
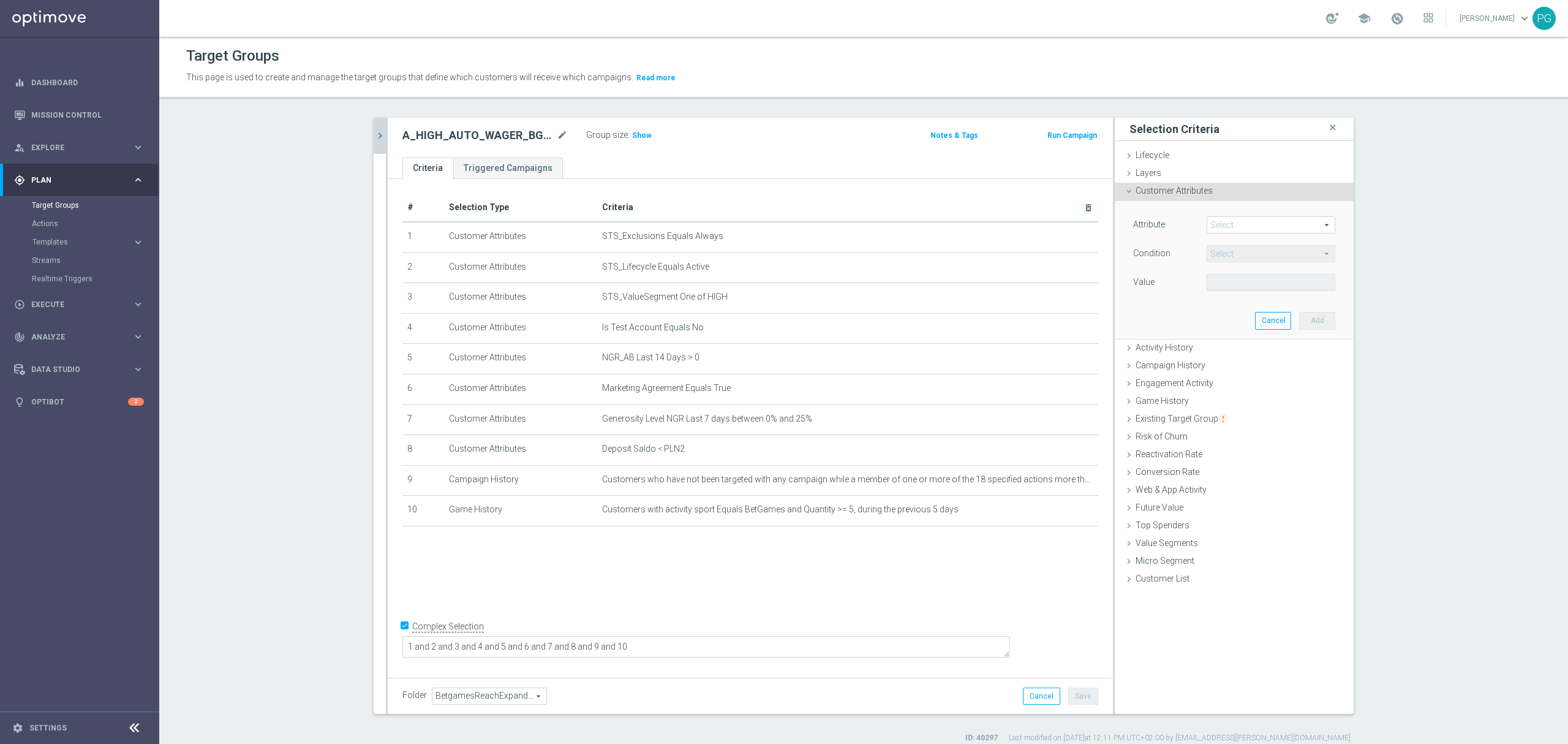
click at [1216, 224] on span at bounding box center [1270, 225] width 127 height 16
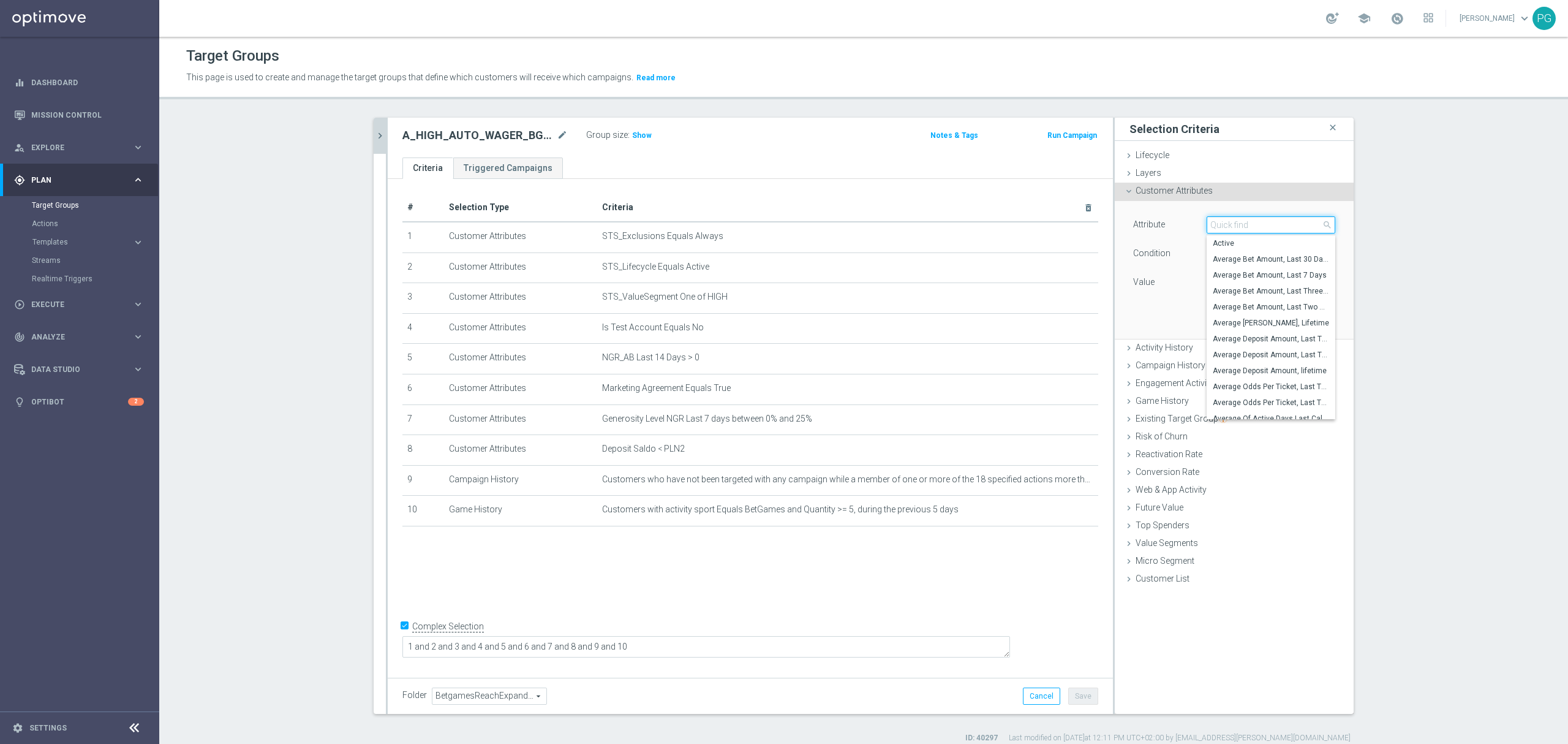
click at [1216, 224] on input "search" at bounding box center [1271, 224] width 129 height 17
paste input "email a"
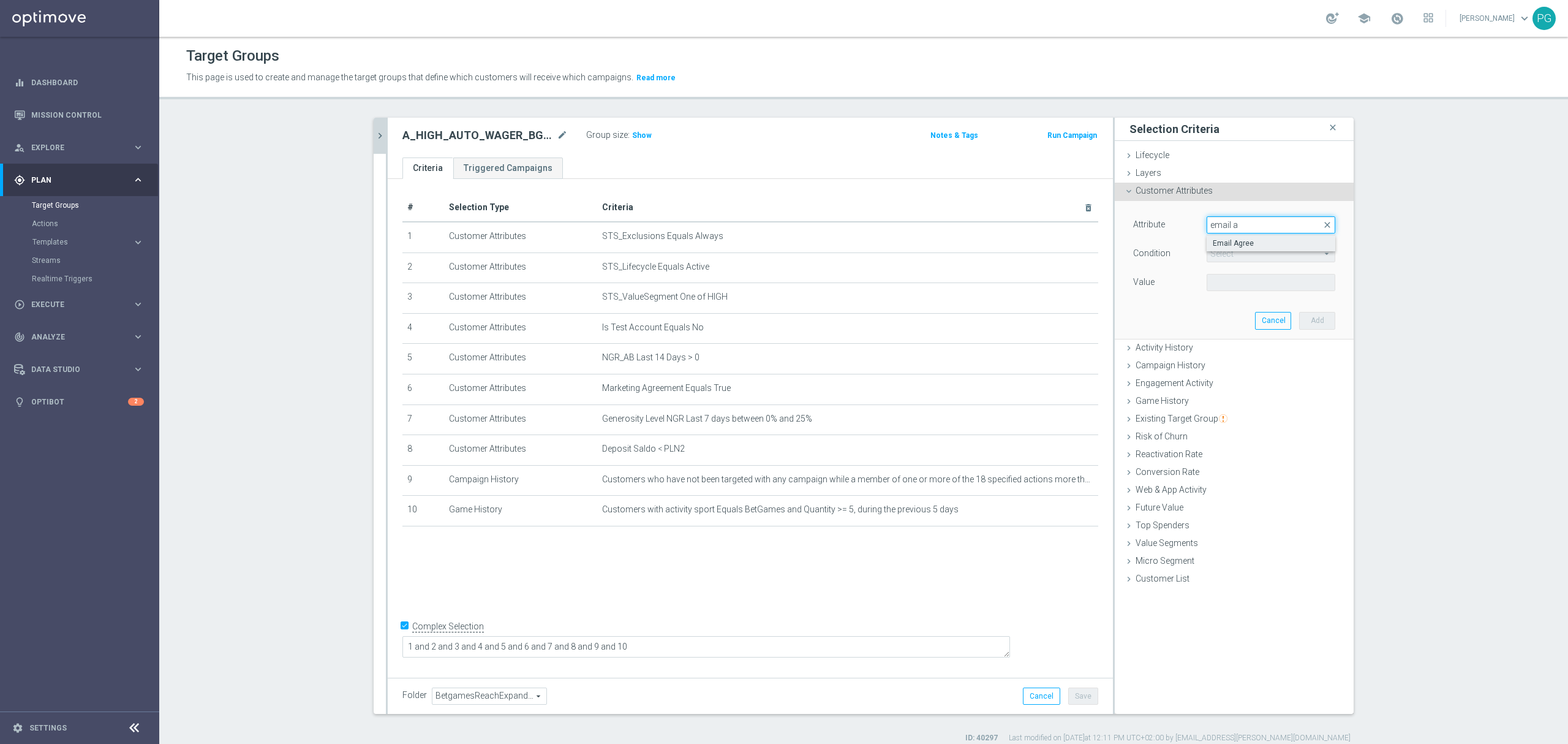
type input "email a"
click at [1223, 238] on label "Email Agree" at bounding box center [1271, 243] width 129 height 16
type input "Email Agree"
type input "Equals"
click at [1221, 275] on span at bounding box center [1270, 283] width 127 height 16
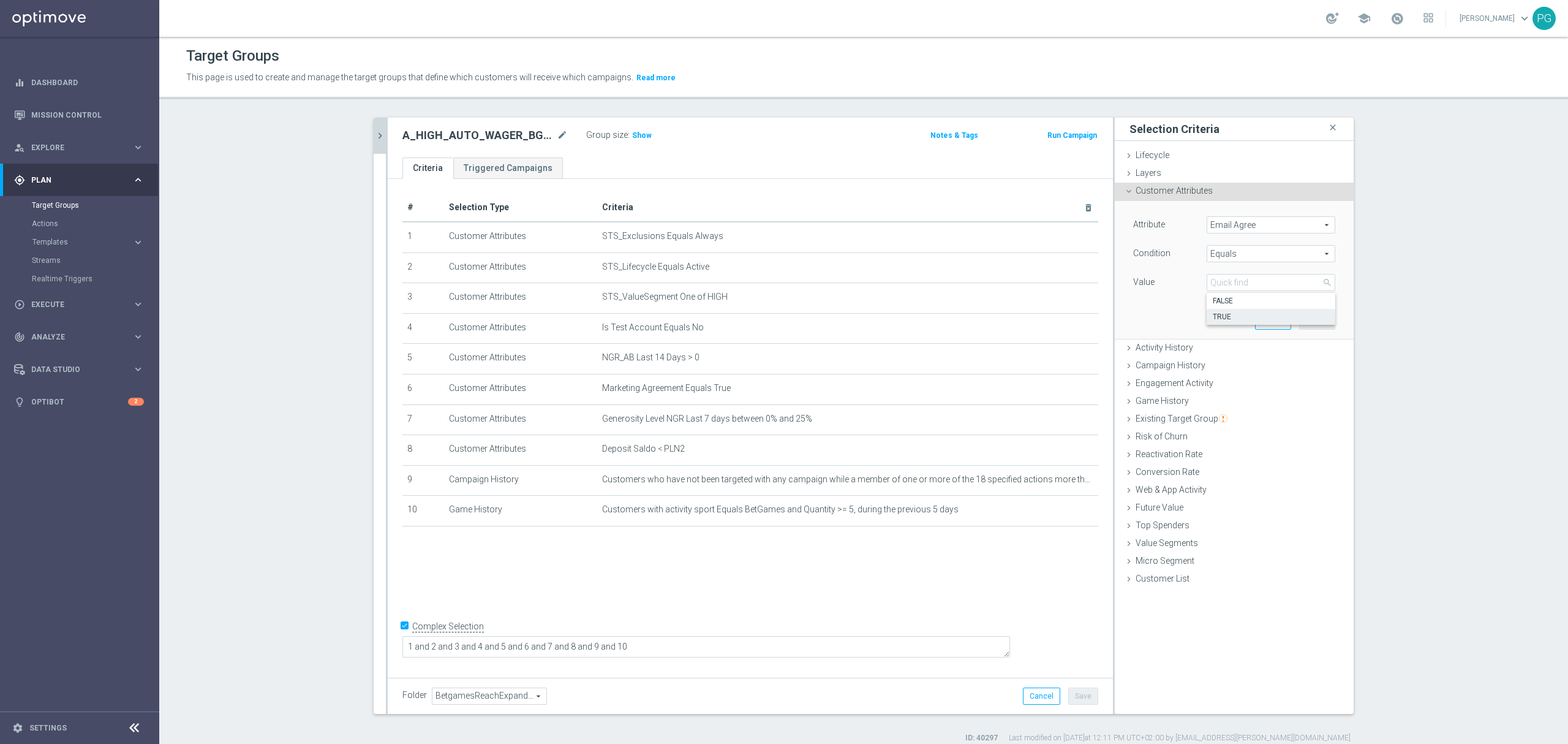
click at [1218, 315] on span "TRUE" at bounding box center [1271, 316] width 116 height 10
type input "TRUE"
click at [1311, 323] on button "Add" at bounding box center [1318, 320] width 36 height 17
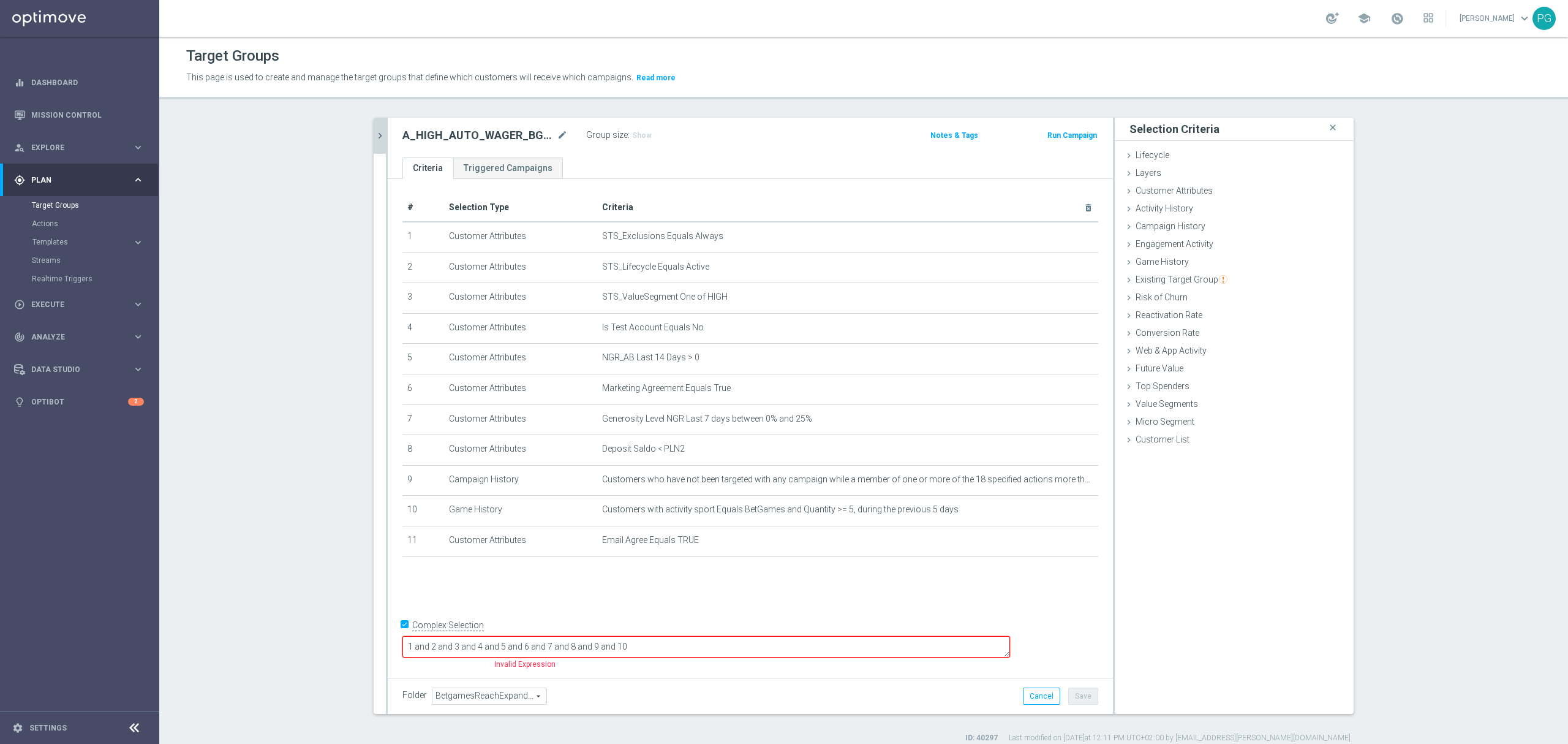
click at [403, 635] on input "Complex Selection" at bounding box center [407, 625] width 8 height 17
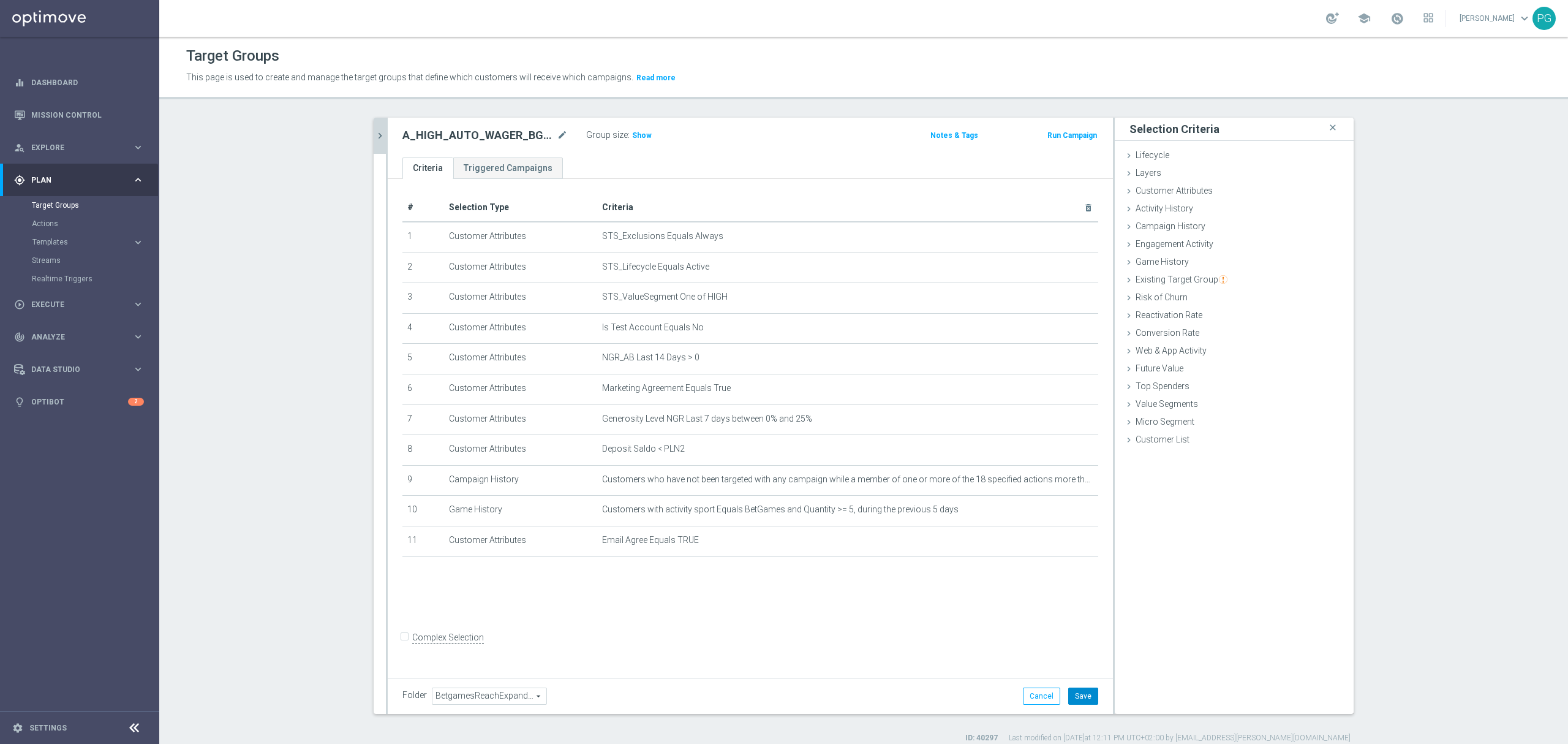
click at [1084, 701] on button "Save" at bounding box center [1083, 696] width 30 height 17
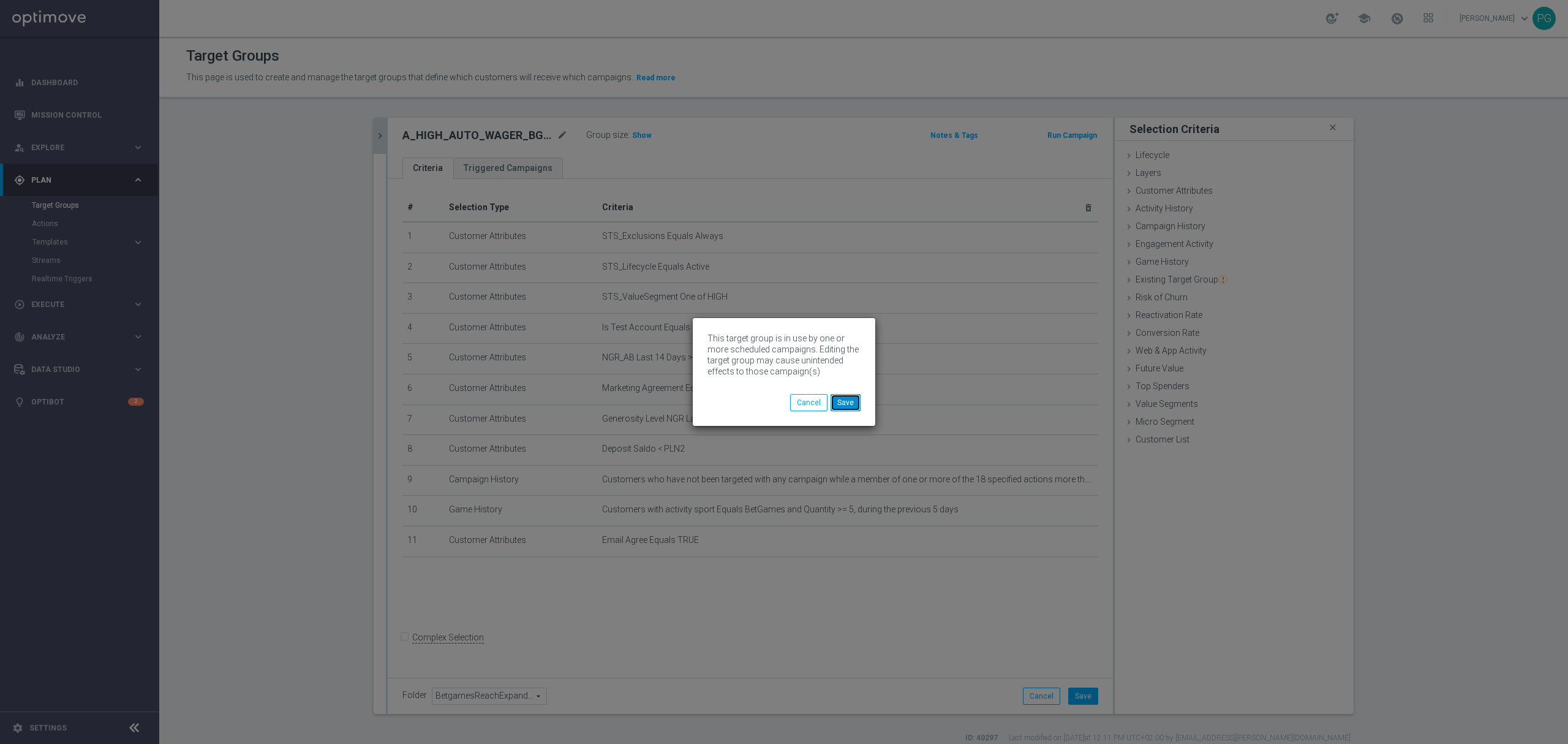
click at [844, 399] on button "Save" at bounding box center [846, 402] width 30 height 17
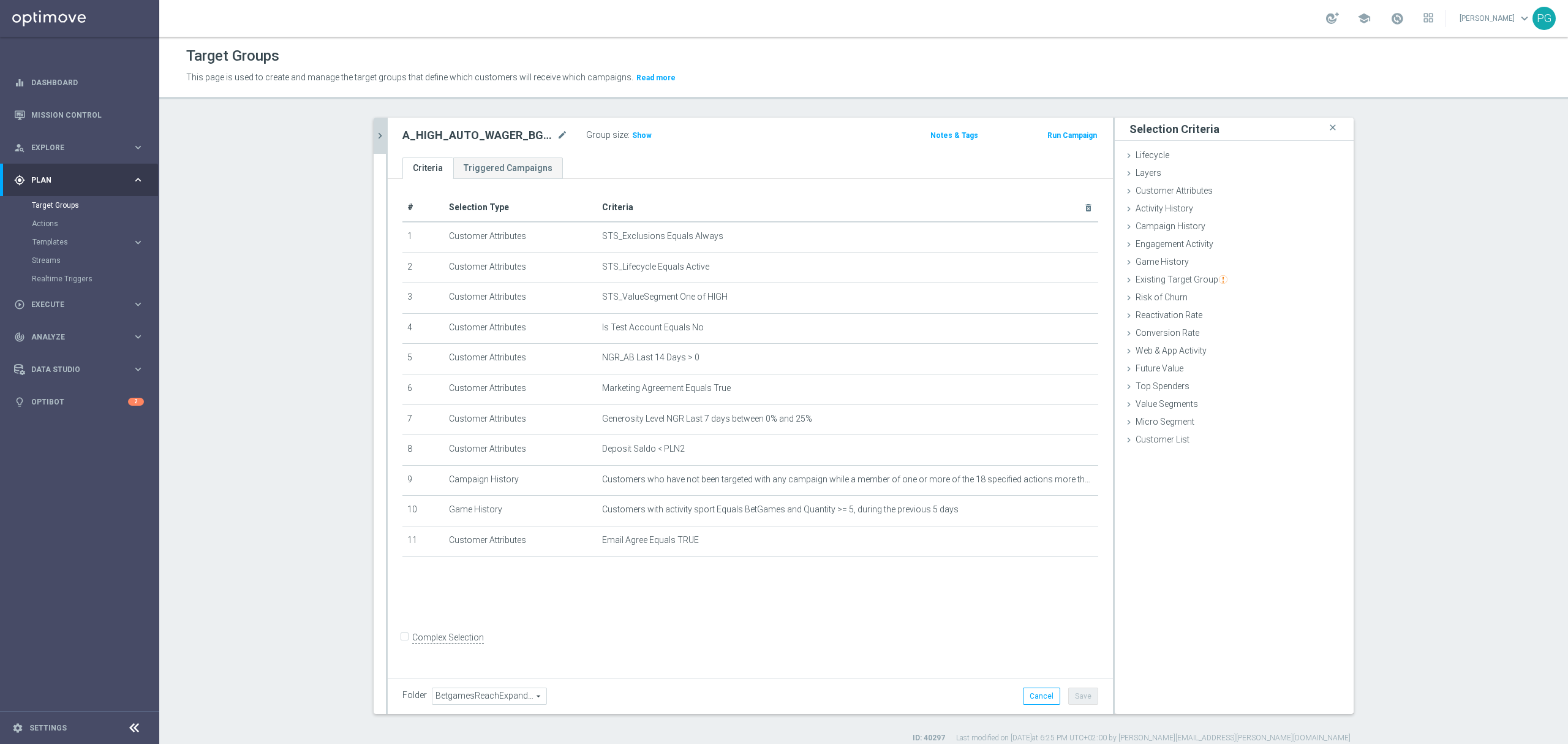
click at [374, 130] on icon "chevron_right" at bounding box center [380, 135] width 11 height 11
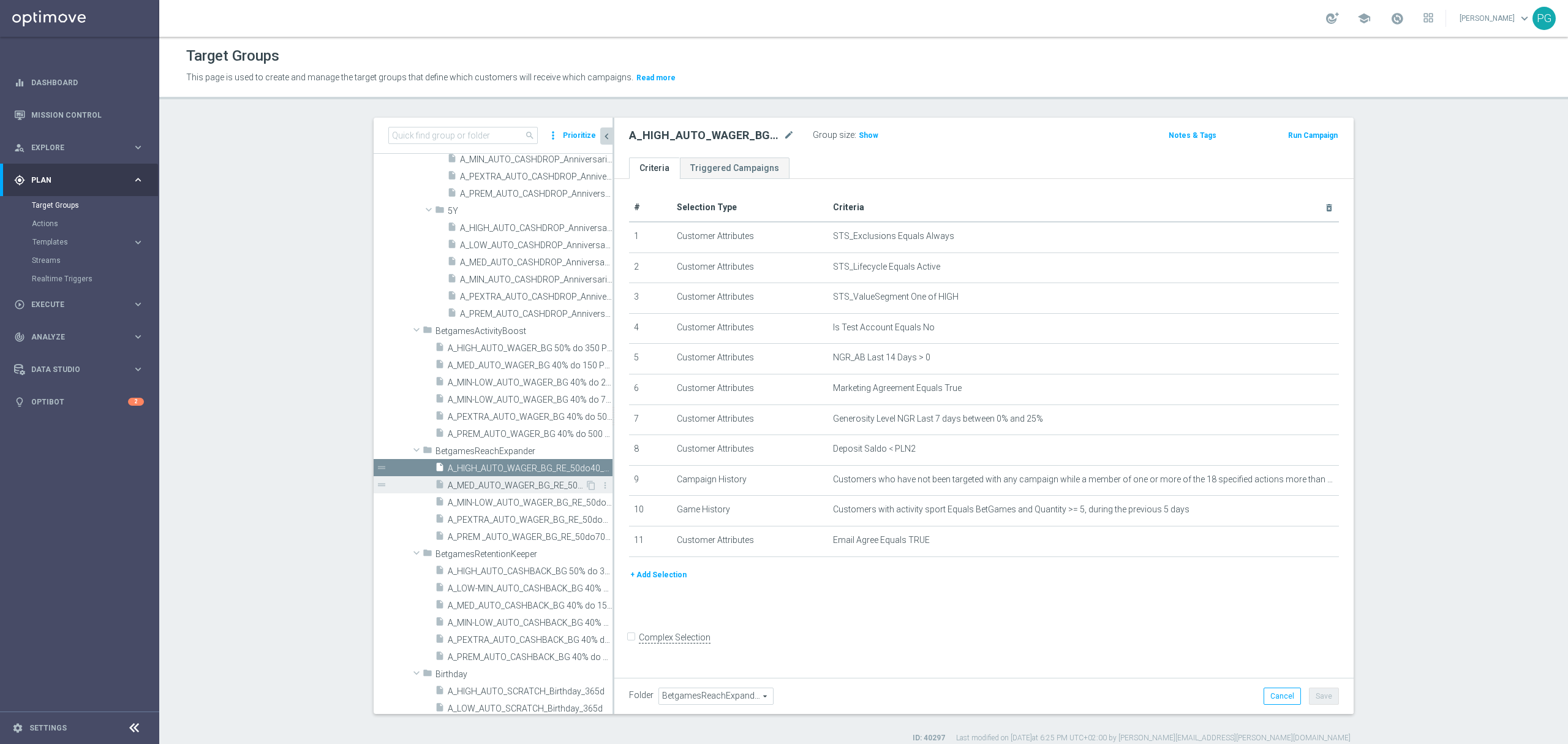
click at [510, 481] on span "A_MED_AUTO_WAGER_BG_RE_50do20_14d" at bounding box center [516, 485] width 137 height 10
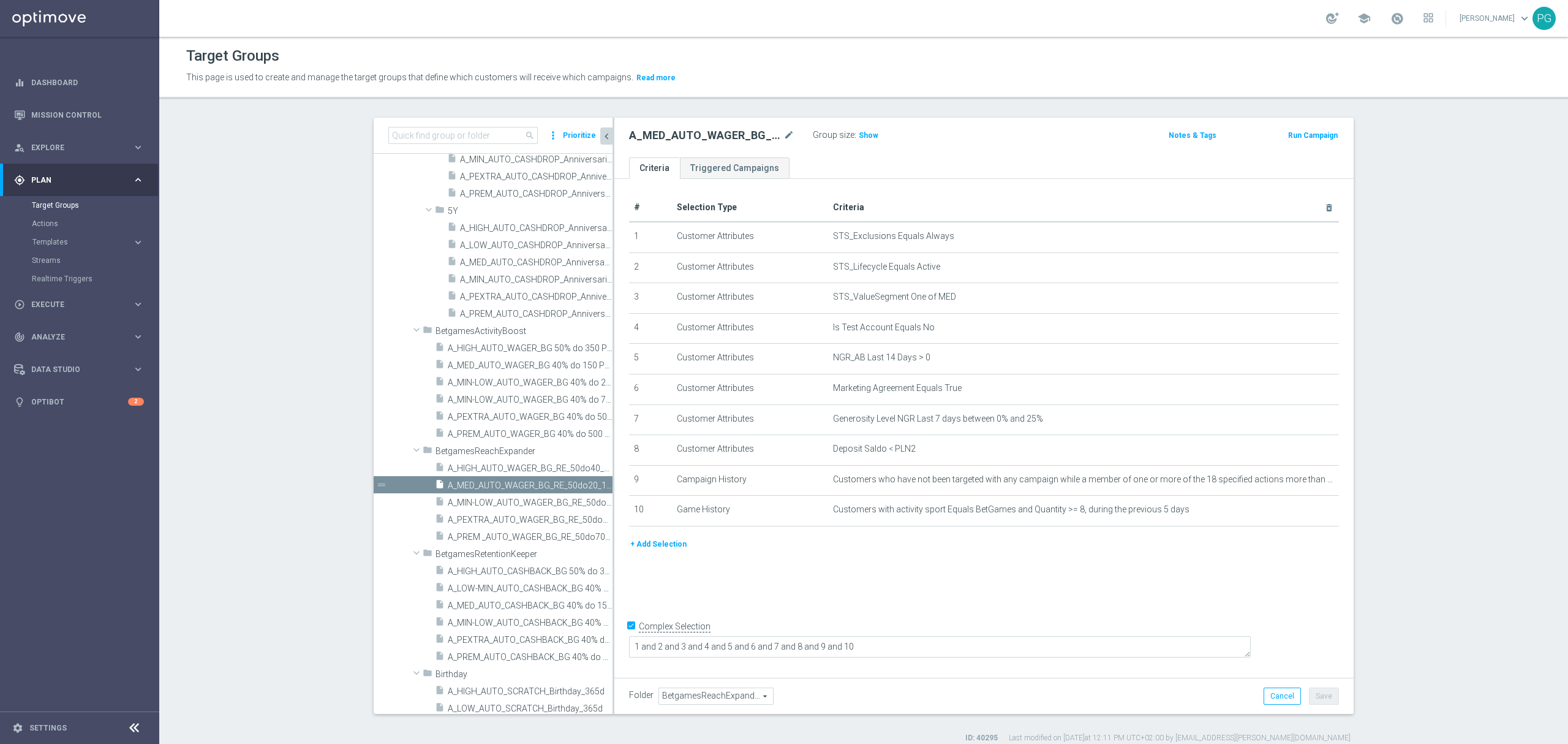
click at [629, 636] on input "Complex Selection" at bounding box center [634, 627] width 8 height 17
checkbox input "false"
click at [629, 549] on button "+ Add Selection" at bounding box center [658, 544] width 59 height 13
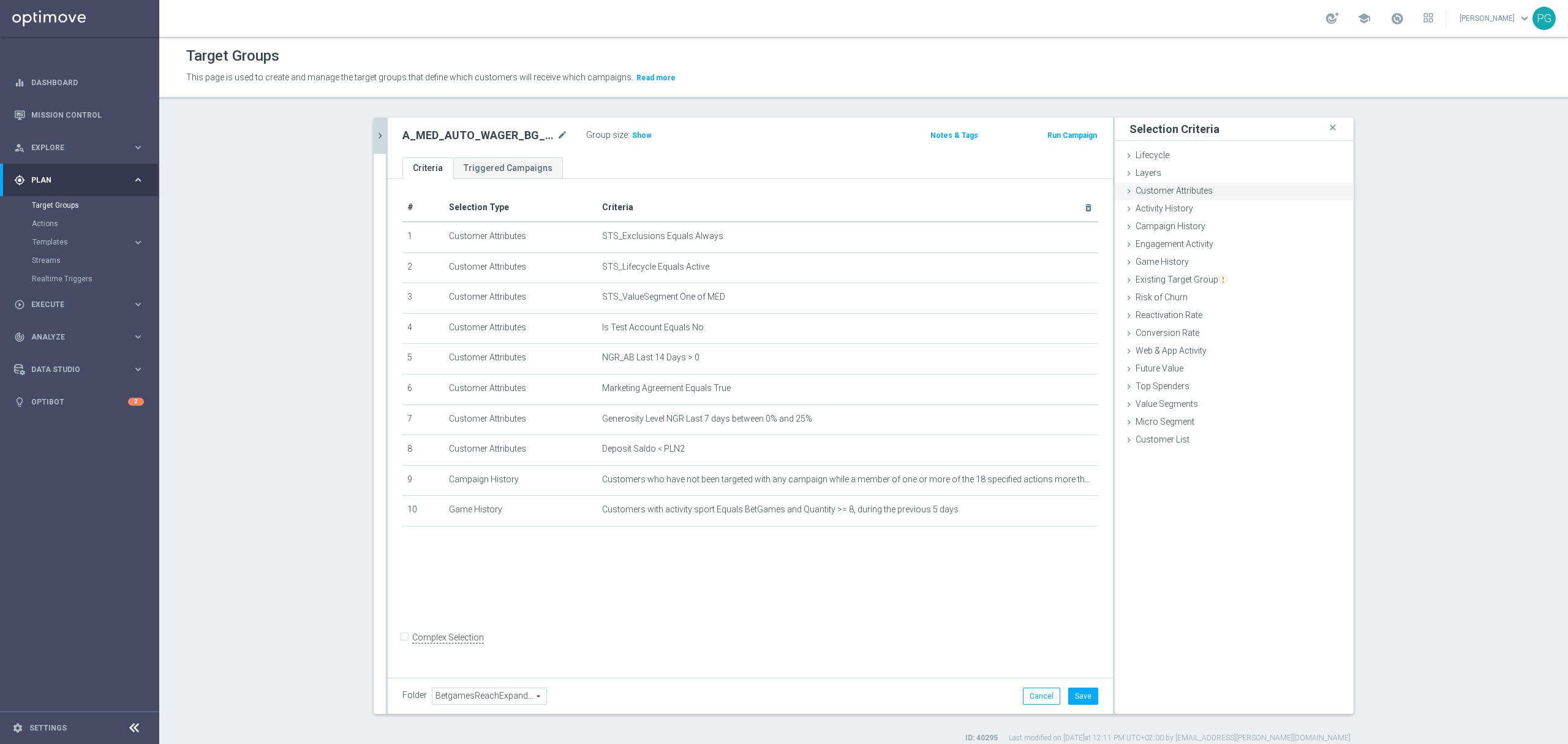
click at [1196, 189] on span "Customer Attributes" at bounding box center [1174, 191] width 77 height 10
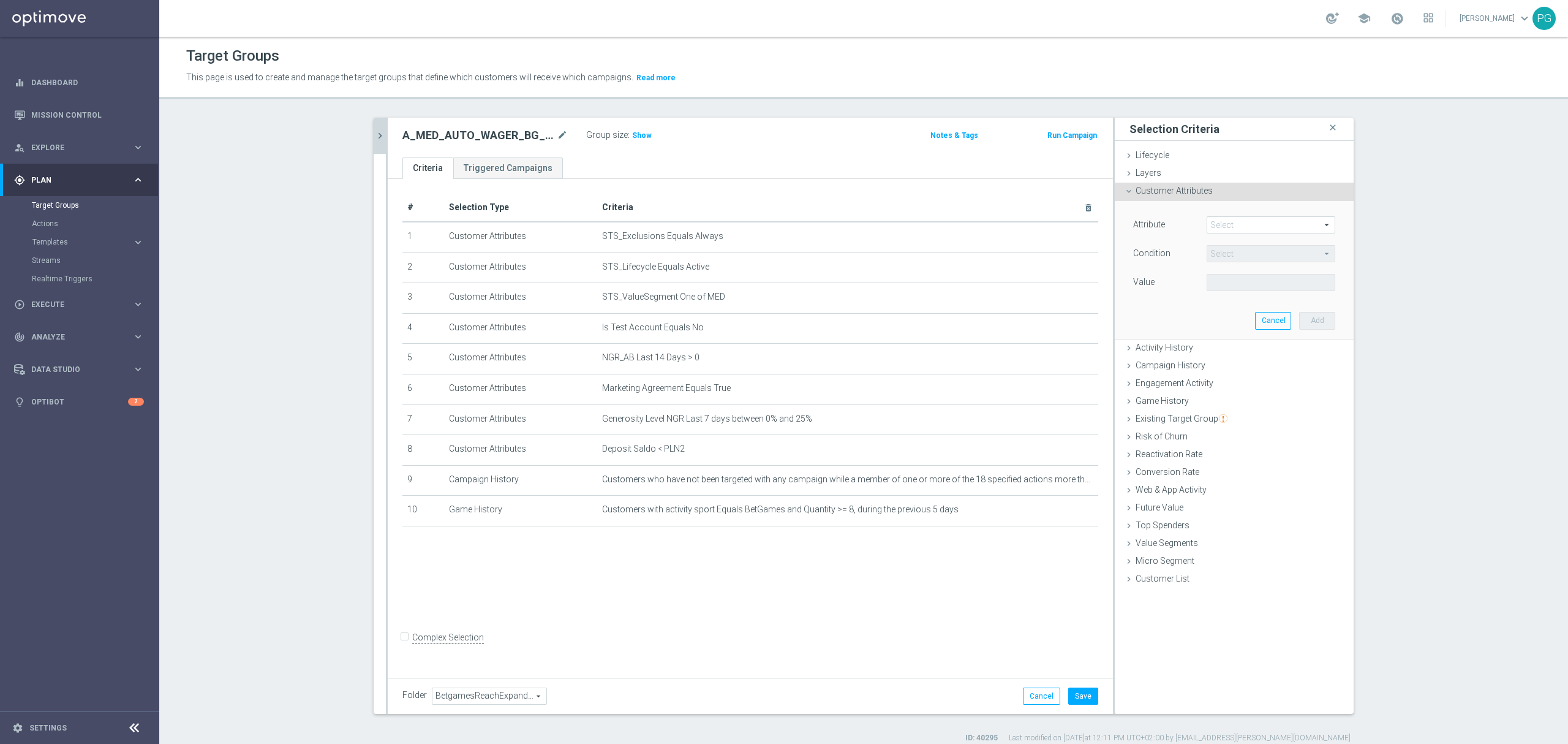
click at [1234, 227] on span at bounding box center [1270, 225] width 127 height 16
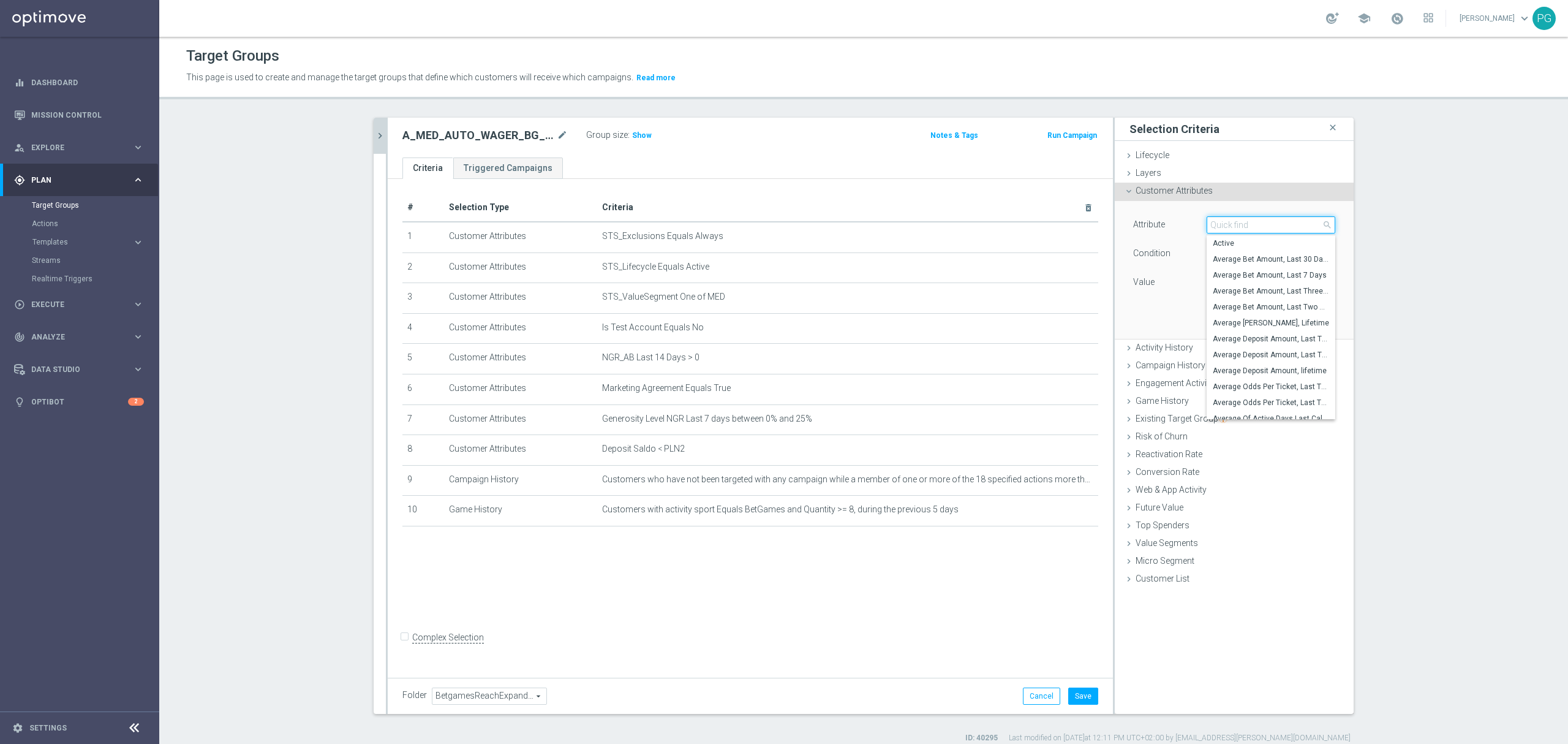
click at [1234, 227] on input "search" at bounding box center [1271, 224] width 129 height 17
paste input "email a"
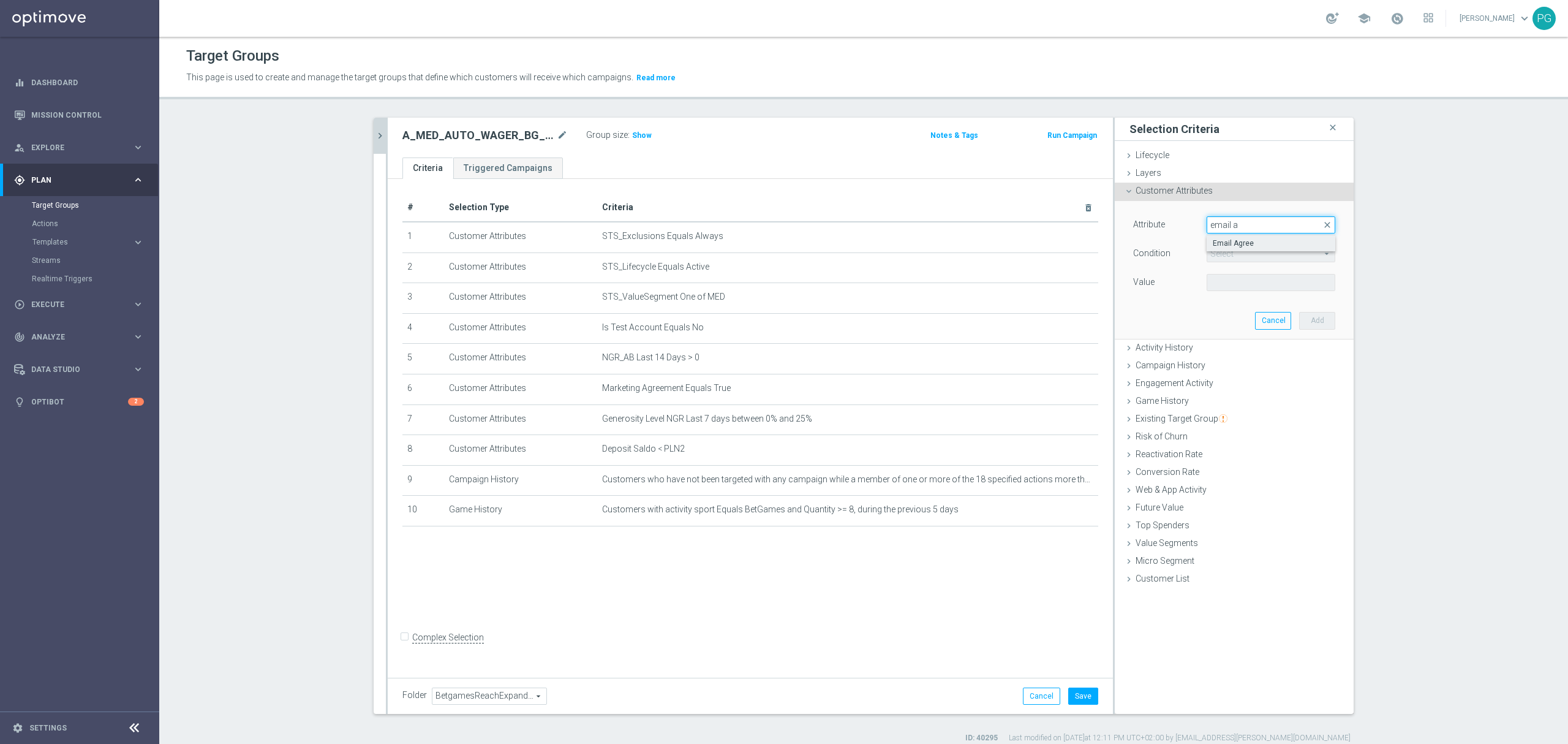
type input "email a"
click at [1239, 248] on span "Email Agree" at bounding box center [1271, 243] width 116 height 10
type input "Email Agree"
type input "Equals"
click at [1229, 281] on span at bounding box center [1270, 283] width 127 height 16
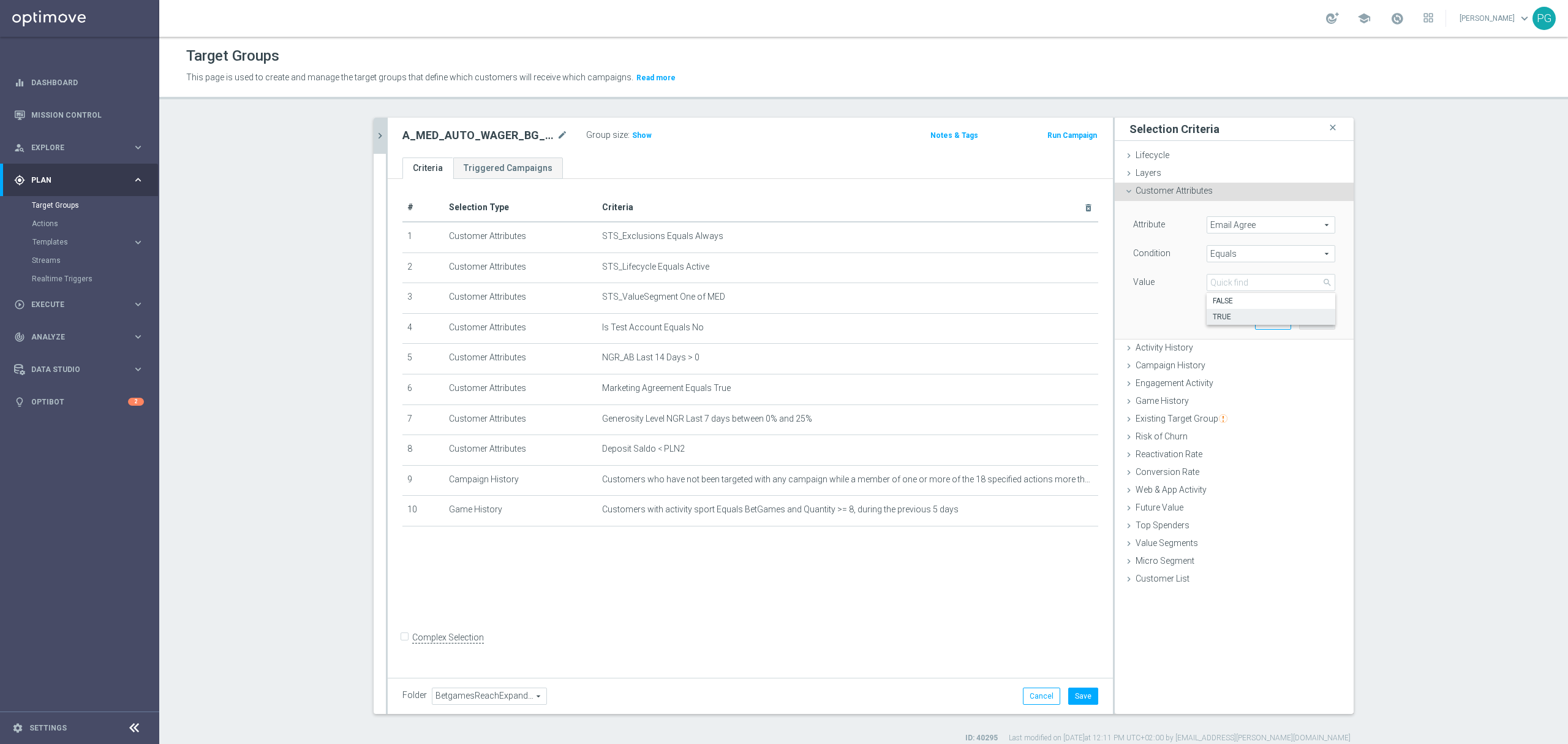
click at [1226, 314] on span "TRUE" at bounding box center [1271, 316] width 116 height 10
type input "TRUE"
click at [1311, 315] on button "Add" at bounding box center [1318, 320] width 36 height 17
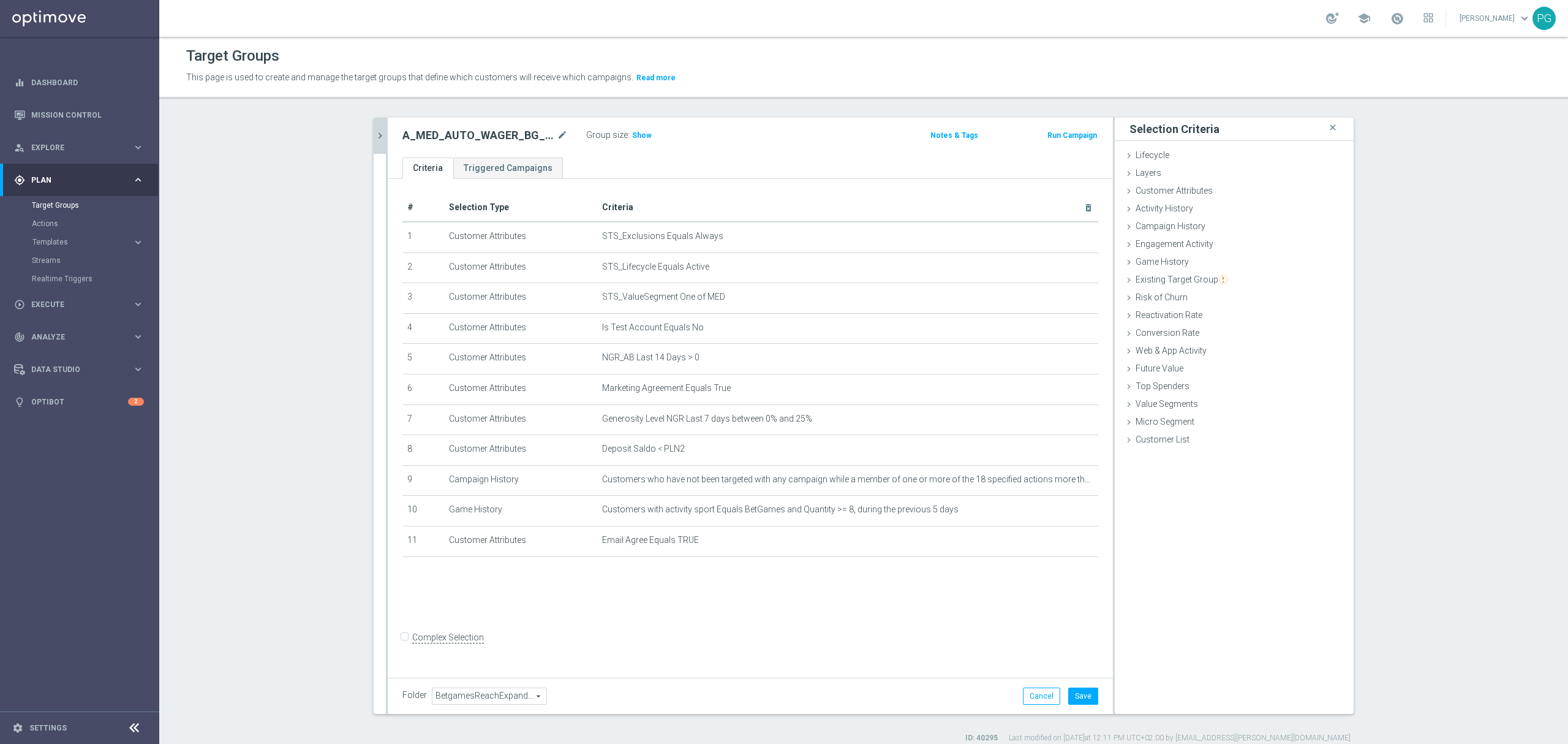
click at [1079, 708] on div "Folder BetgamesReachExpander BetgamesReachExpander arrow_drop_down search Cance…" at bounding box center [750, 696] width 725 height 36
click at [1079, 699] on button "Save" at bounding box center [1083, 696] width 30 height 17
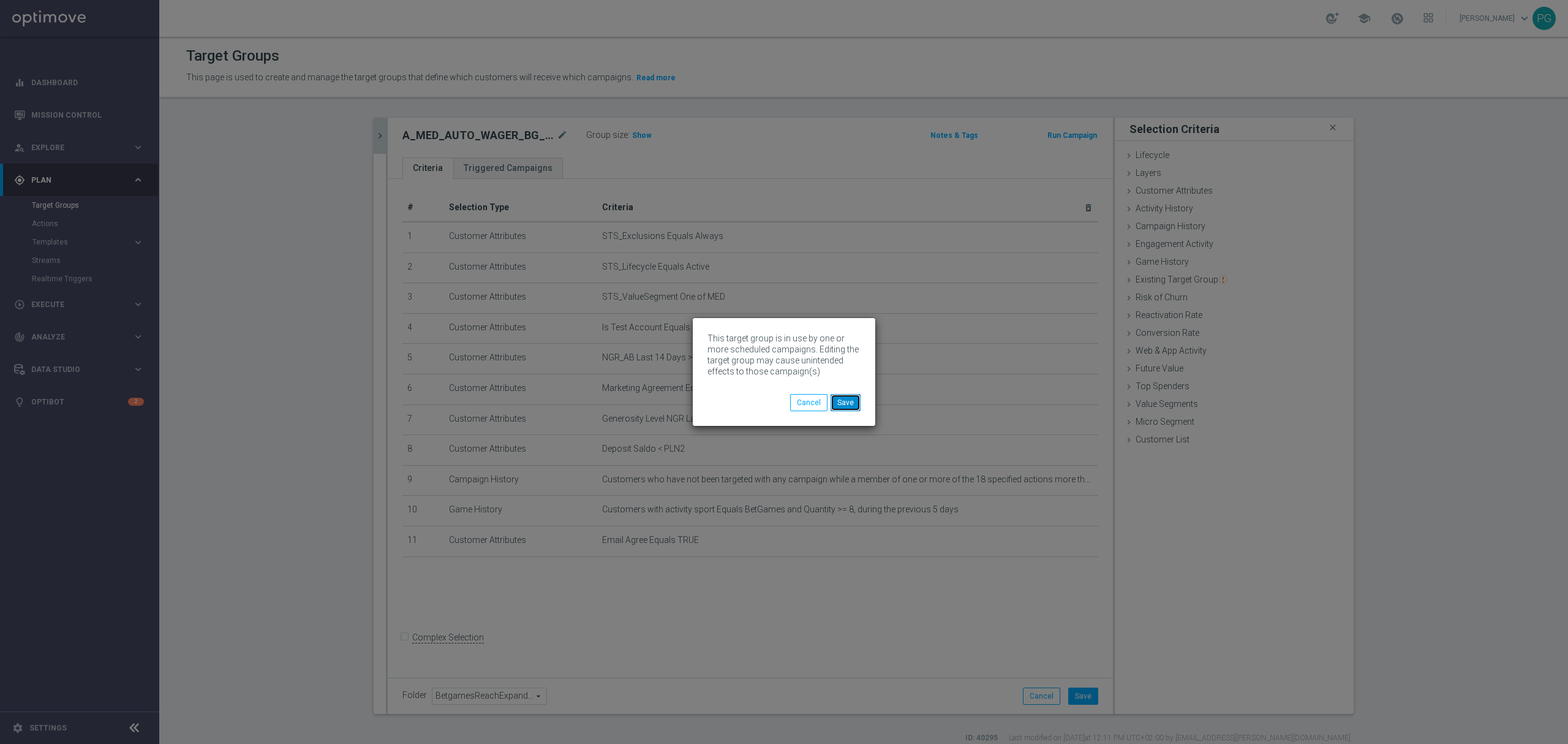
click at [846, 405] on button "Save" at bounding box center [846, 402] width 30 height 17
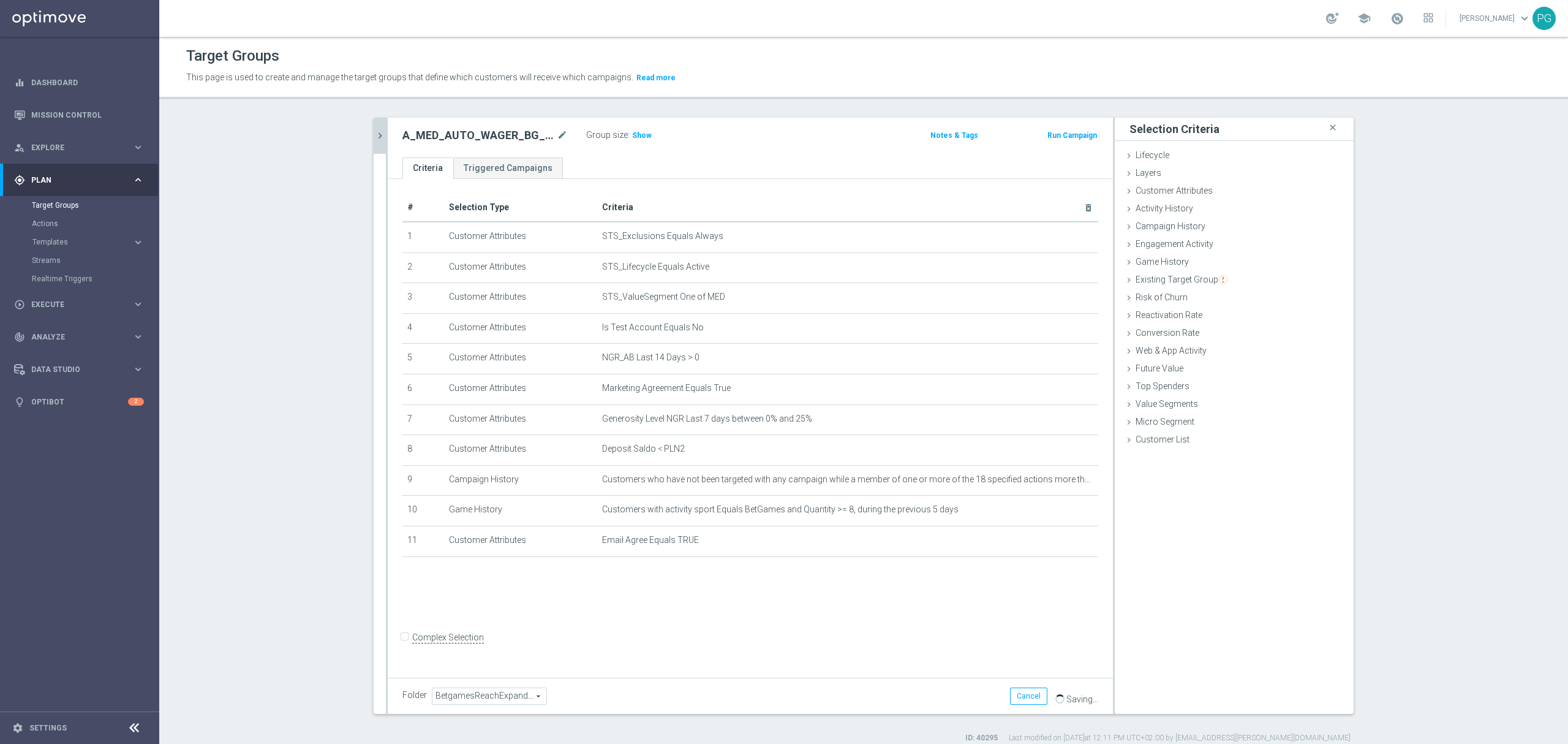
drag, startPoint x: 541, startPoint y: 253, endPoint x: 461, endPoint y: 194, distance: 99.4
click at [461, 194] on table "# Selection Type Criteria delete_forever 1 Customer Attributes STS_Exclusions E…" at bounding box center [751, 375] width 696 height 363
click at [374, 130] on icon "chevron_right" at bounding box center [380, 135] width 11 height 11
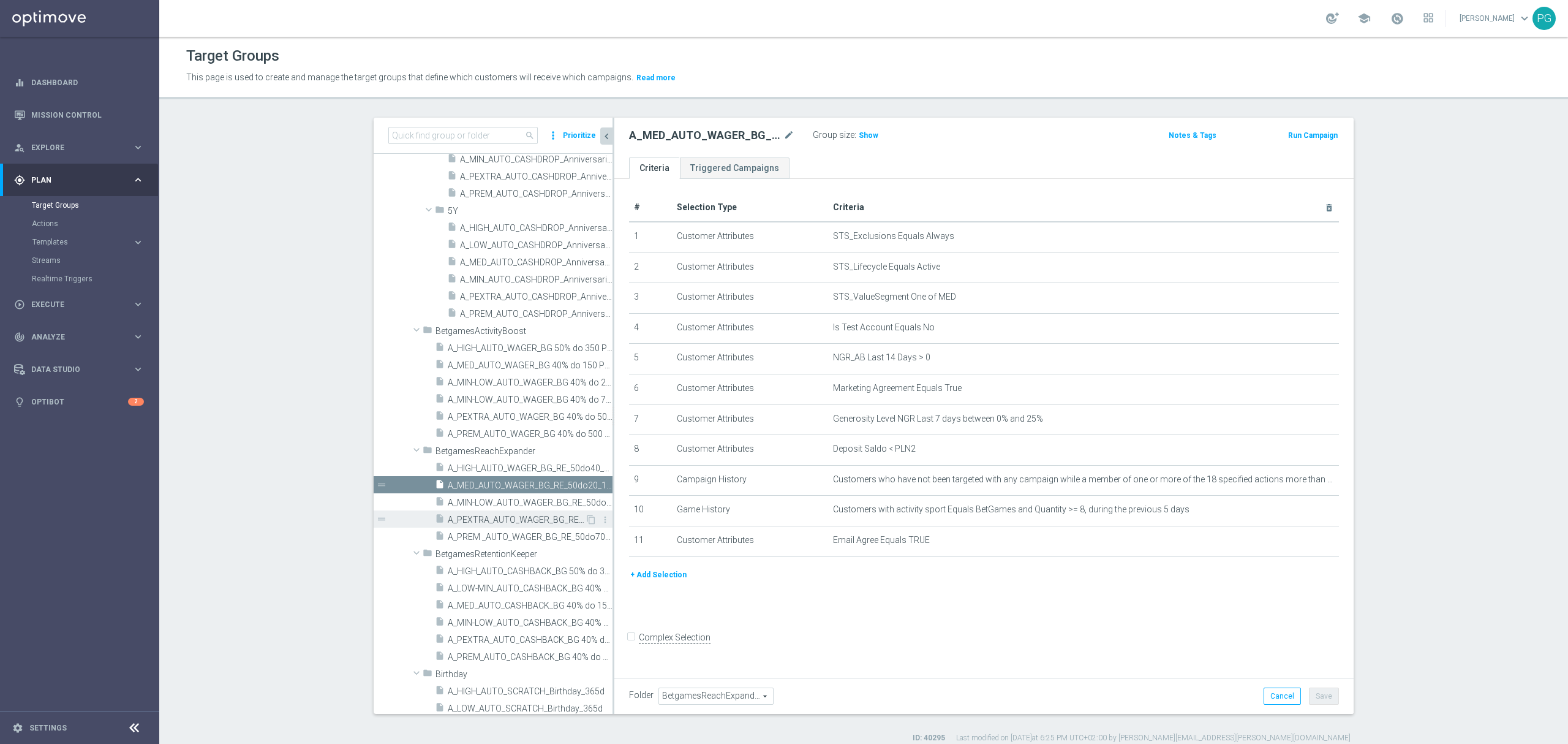
click at [498, 510] on div "insert_drive_file A_PEXTRA_AUTO_WAGER_BG_RE_50do100_14d" at bounding box center [510, 518] width 150 height 17
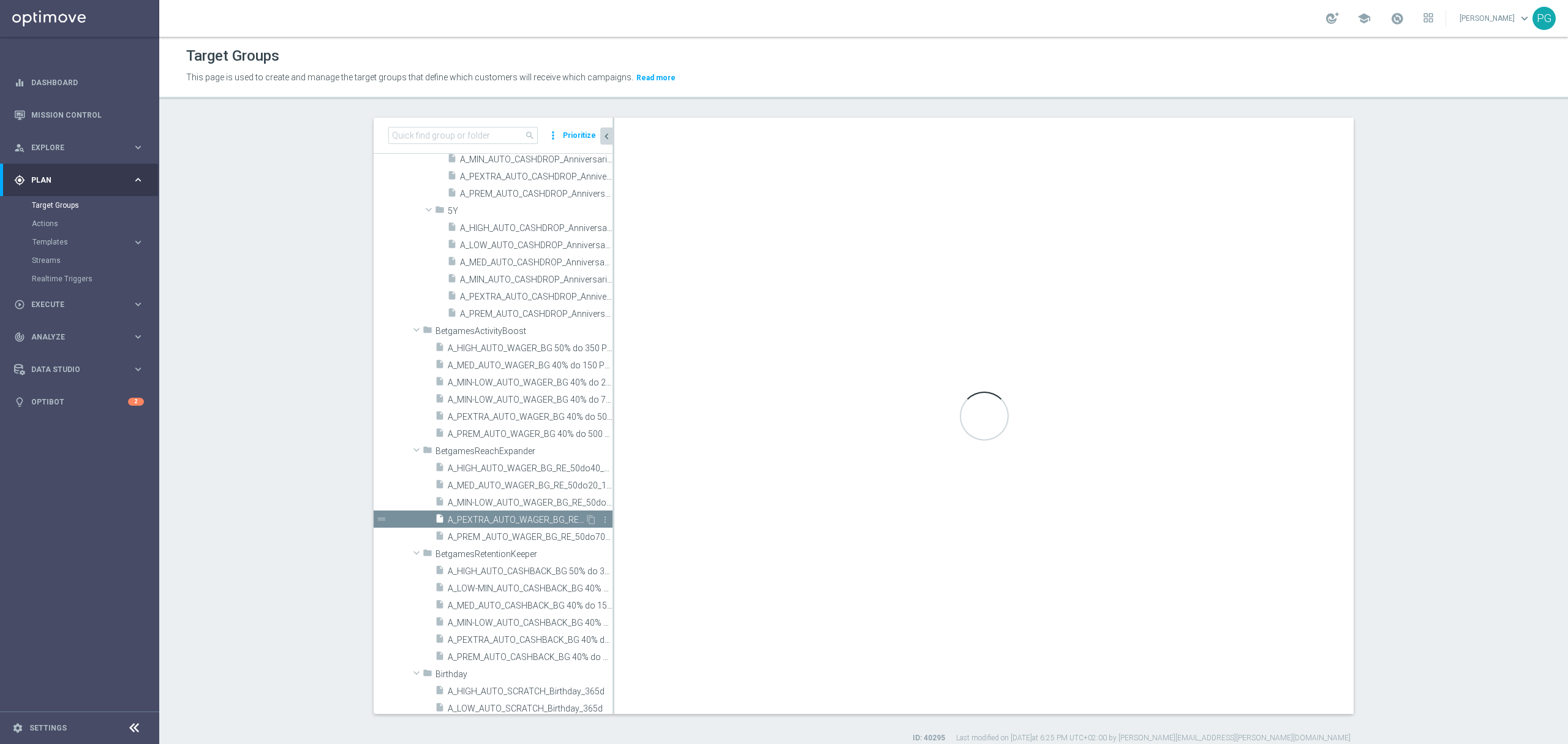
checkbox input "true"
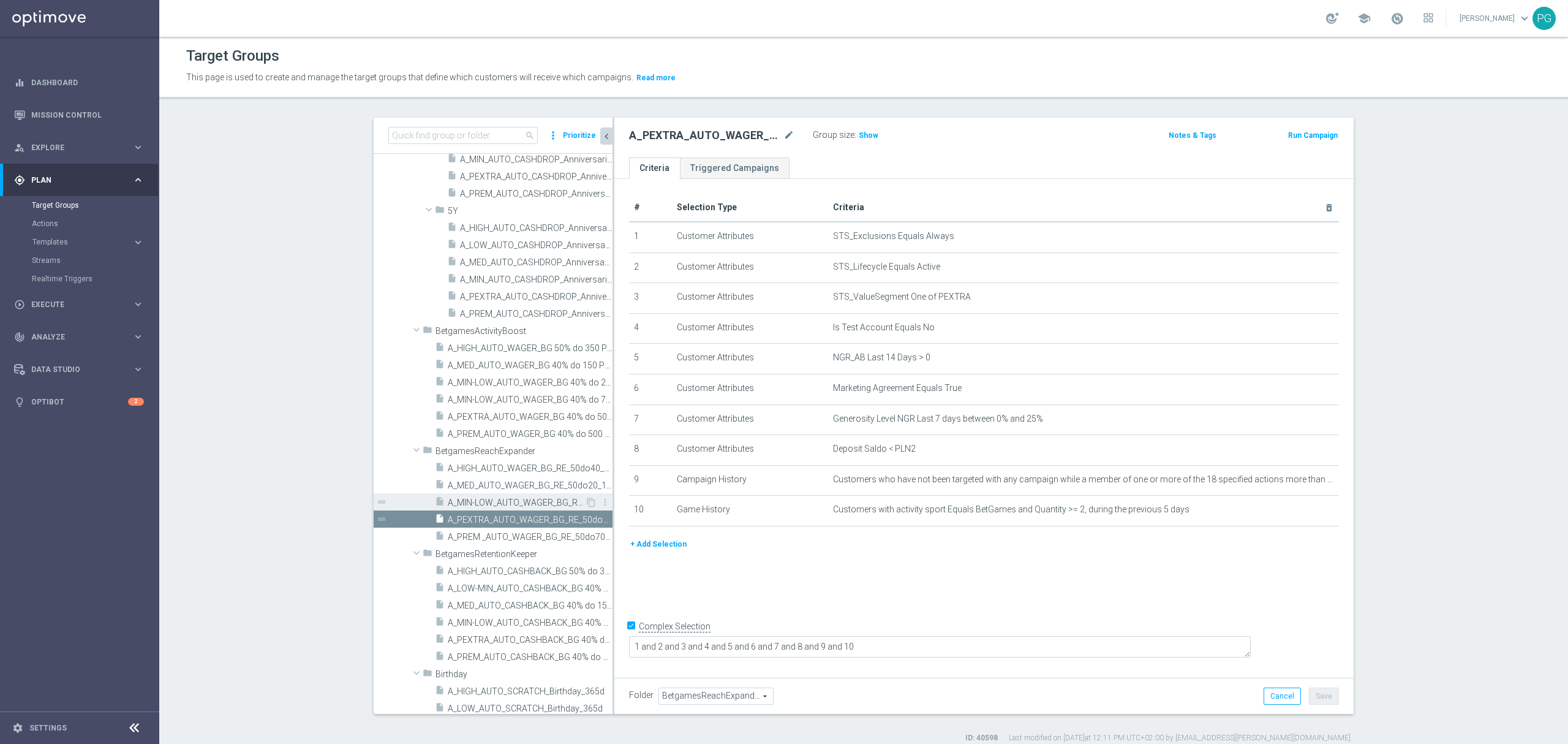
click at [483, 500] on span "A_MIN-LOW_AUTO_WAGER_BG_RE_50do10_14d" at bounding box center [516, 502] width 137 height 10
click at [637, 549] on button "+ Add Selection" at bounding box center [658, 544] width 59 height 13
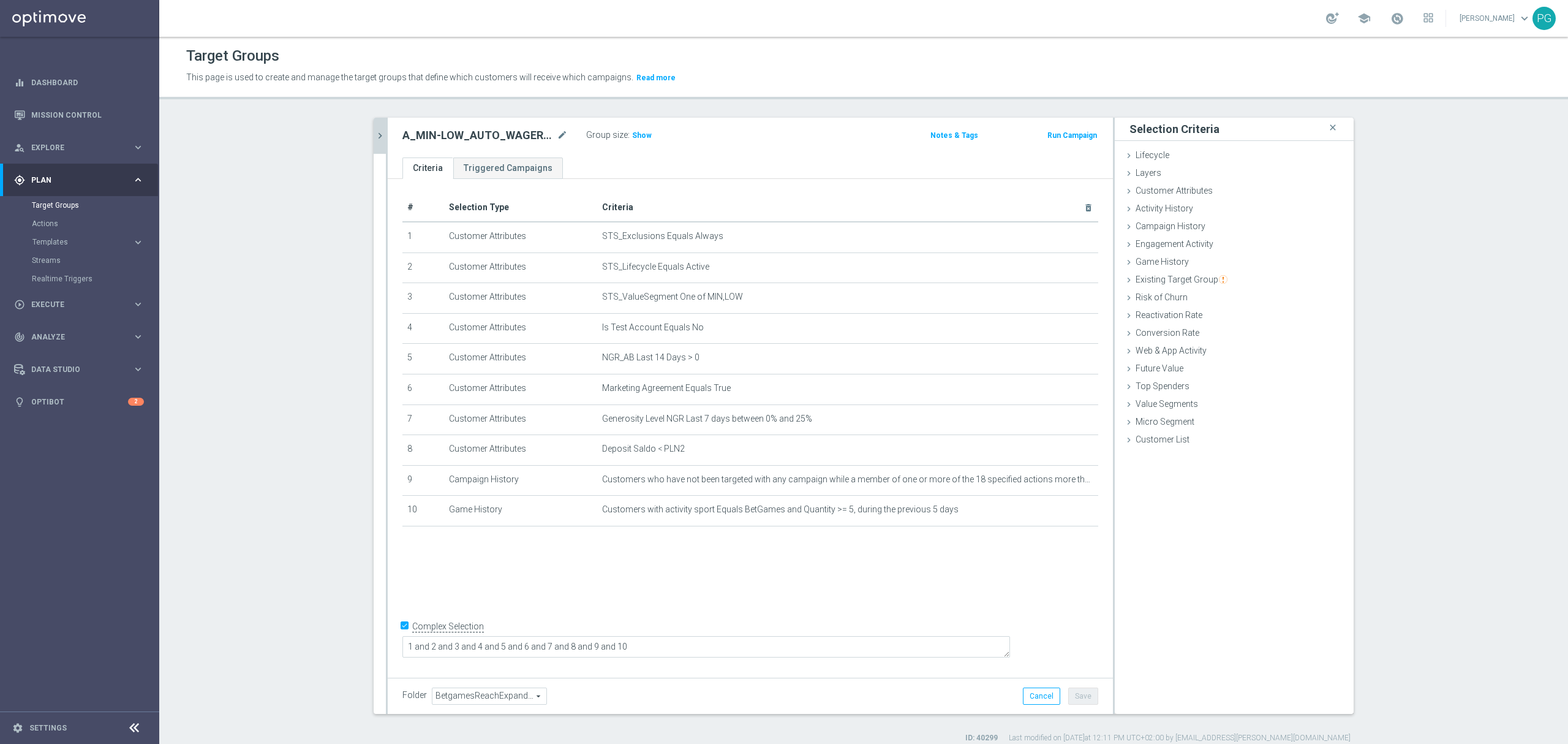
click at [1194, 528] on div "Selection Criteria close Lifecycle done Cancel Add Layers done Cancel Add done" at bounding box center [1234, 415] width 239 height 596
click at [1184, 197] on div "Customer Attributes done selection saved" at bounding box center [1234, 191] width 239 height 18
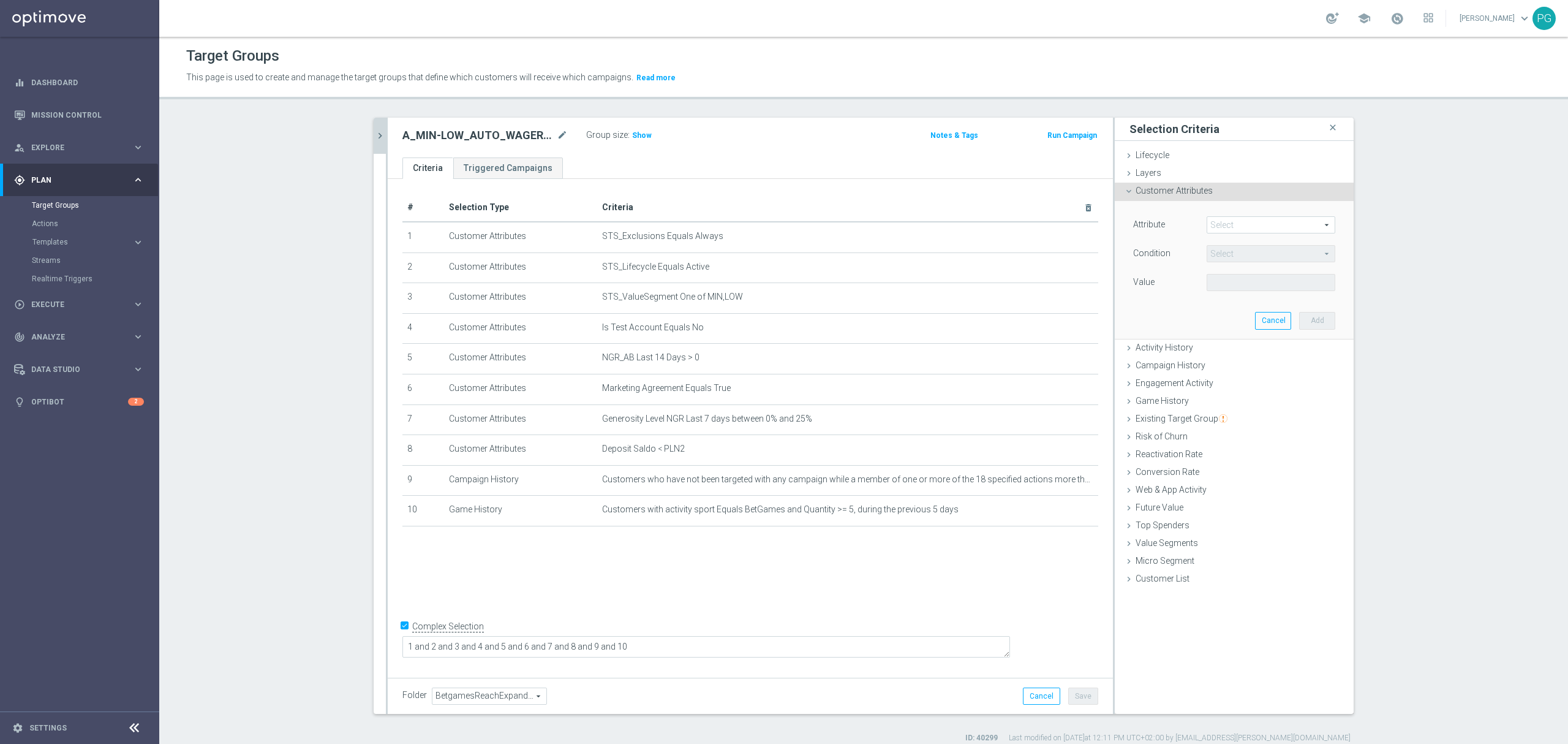
click at [1214, 221] on span at bounding box center [1270, 225] width 127 height 16
click at [0, 0] on input "search" at bounding box center [0, 0] width 0 height 0
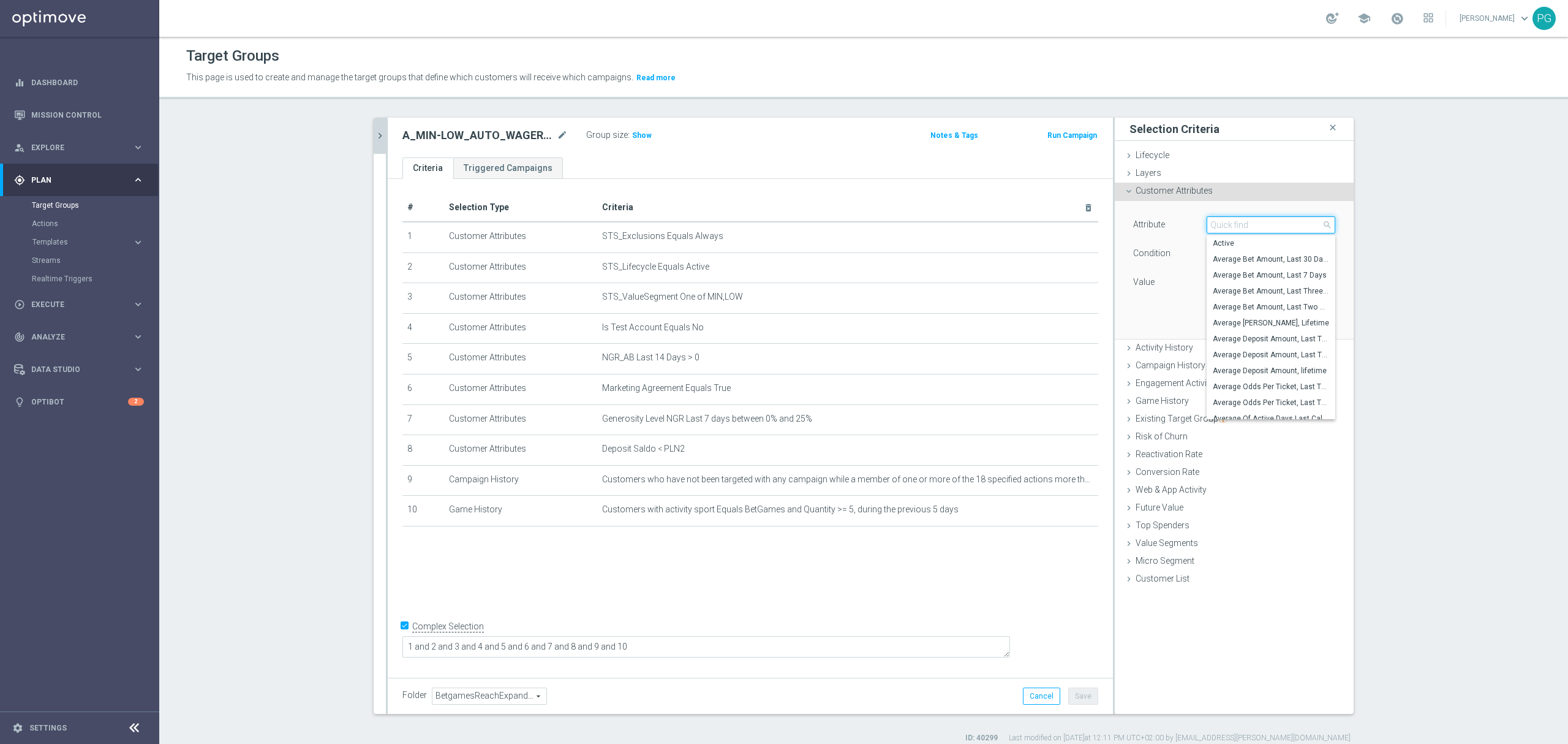
paste input "email a"
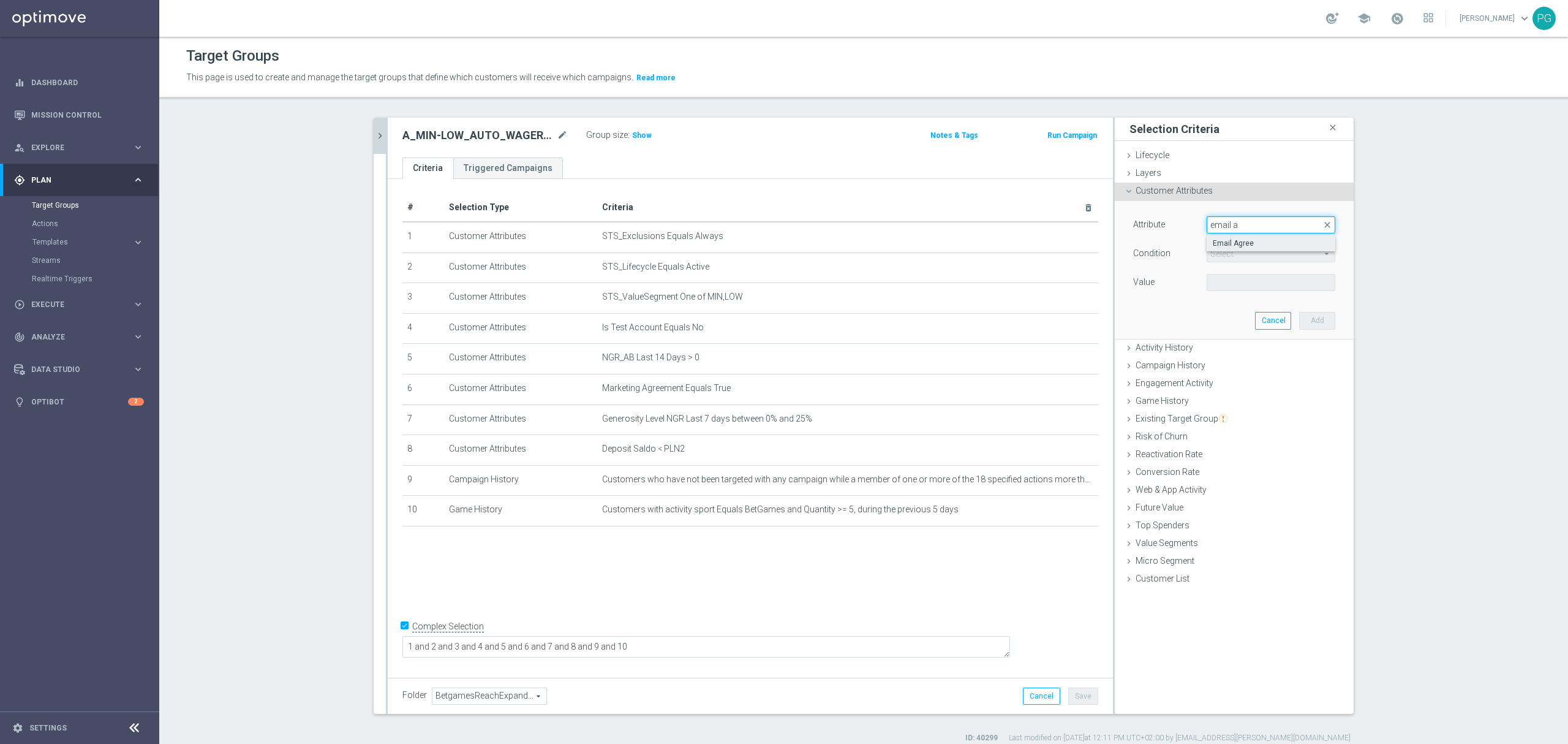
type input "email a"
click at [1242, 242] on span "Email Agree" at bounding box center [1271, 243] width 116 height 10
type input "Email Agree"
type input "Equals"
click at [1219, 287] on span at bounding box center [1270, 283] width 127 height 16
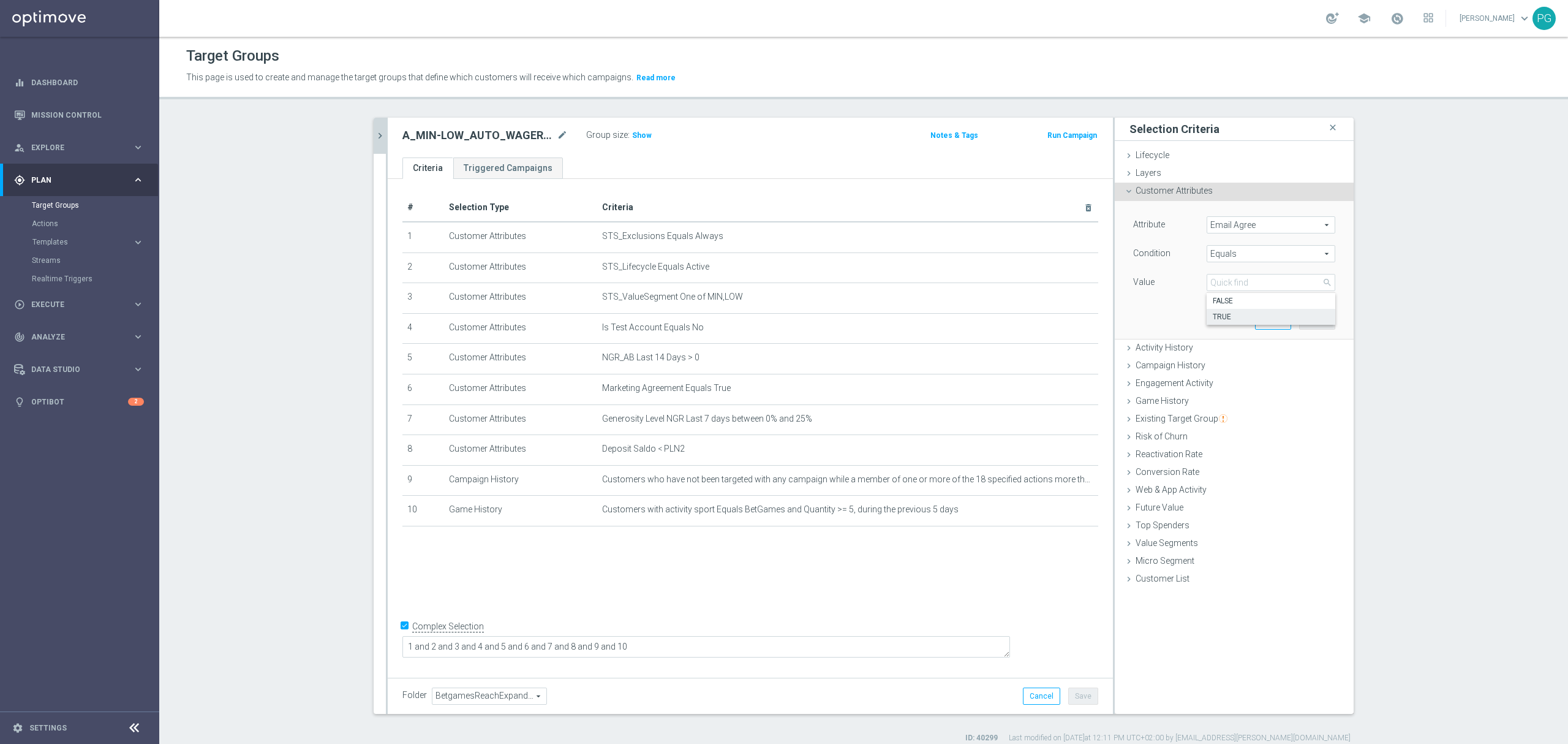
click at [1219, 316] on span "TRUE" at bounding box center [1271, 316] width 116 height 10
type input "TRUE"
click at [1299, 316] on button "Add" at bounding box center [1318, 320] width 36 height 17
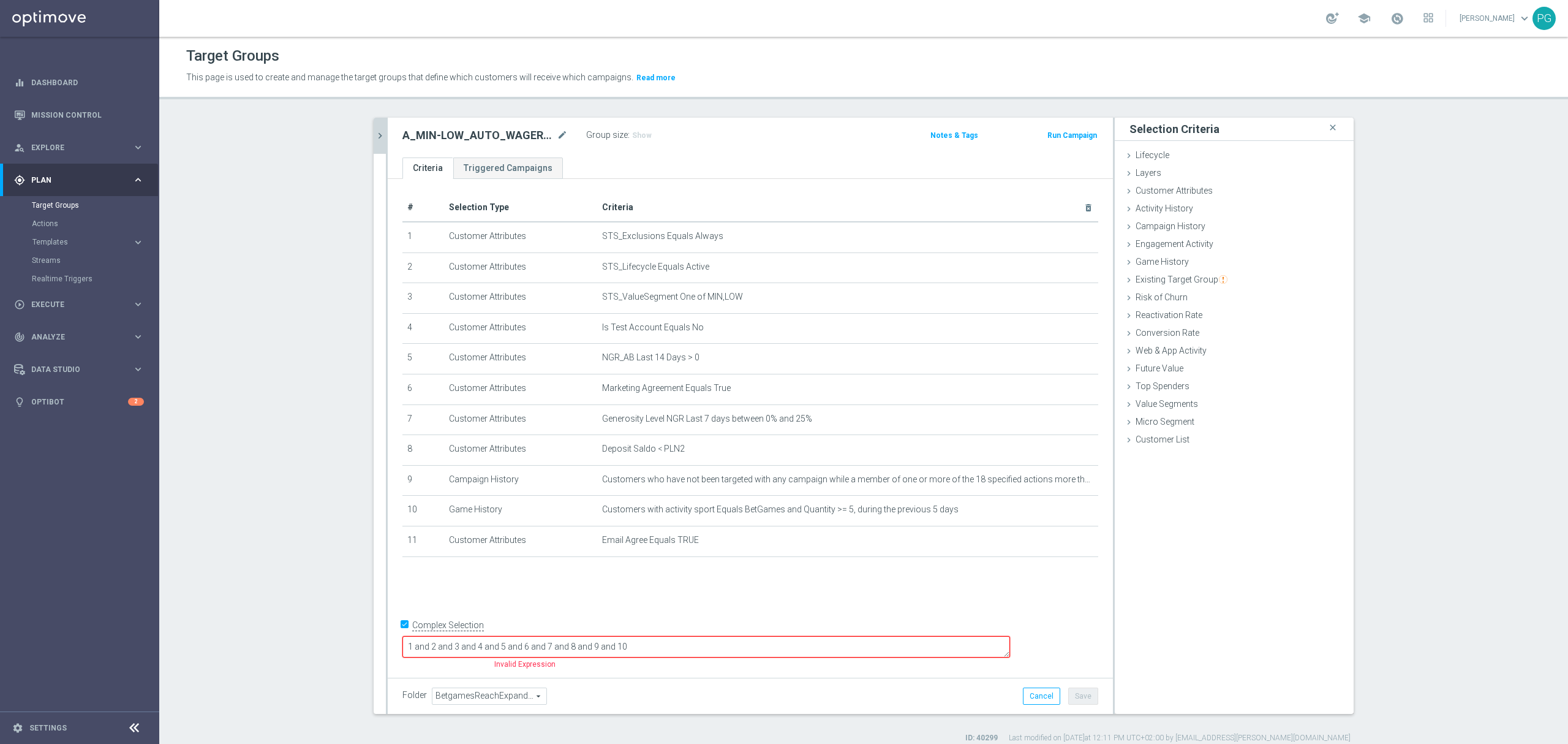
click at [393, 650] on div "# Selection Type Criteria delete_forever 1 Customer Attributes STS_Exclusions E…" at bounding box center [750, 426] width 725 height 493
click at [403, 635] on input "Complex Selection" at bounding box center [407, 625] width 8 height 17
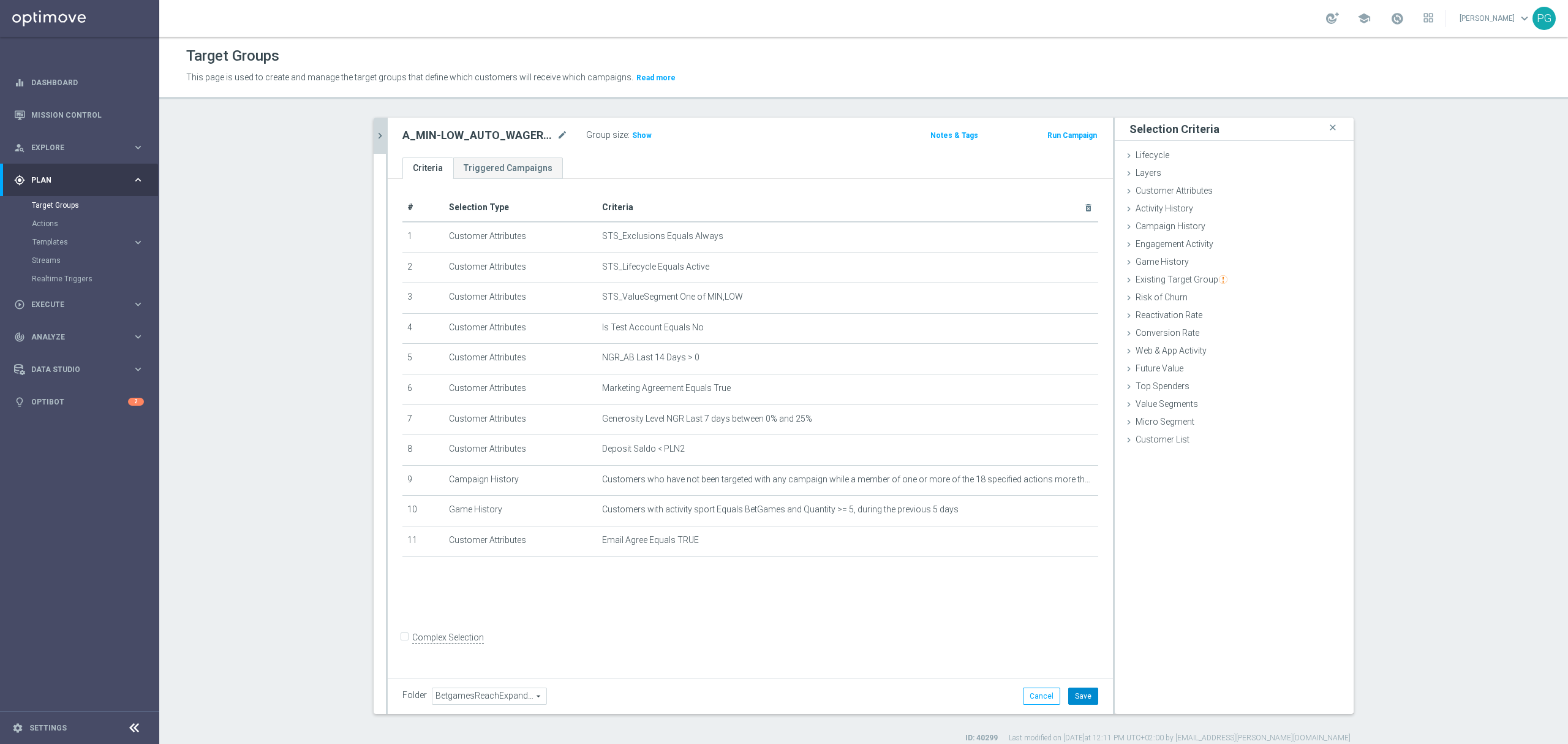
click at [1079, 701] on button "Save" at bounding box center [1083, 696] width 30 height 17
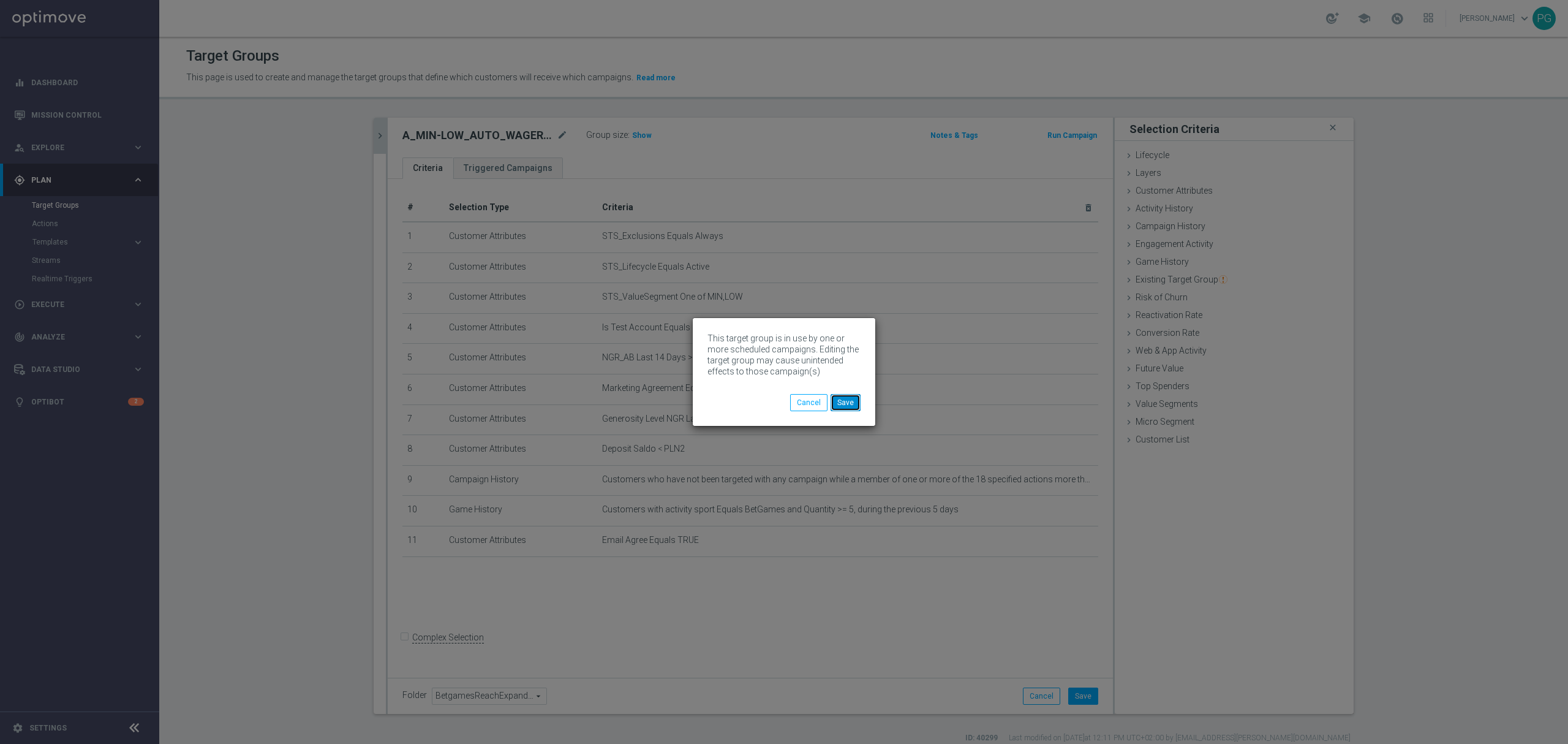
click at [840, 396] on button "Save" at bounding box center [846, 402] width 30 height 17
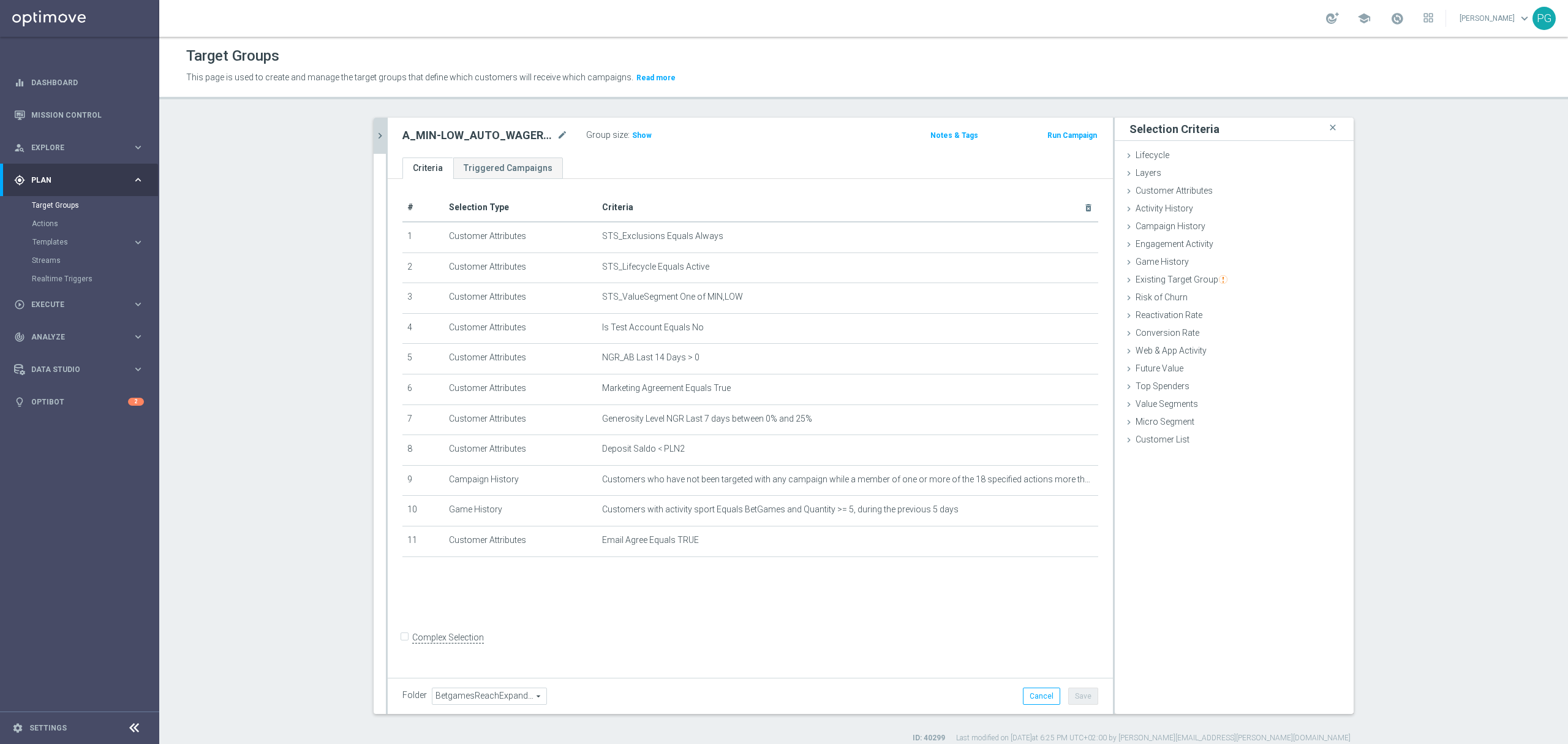
click at [374, 135] on icon "chevron_right" at bounding box center [380, 135] width 11 height 11
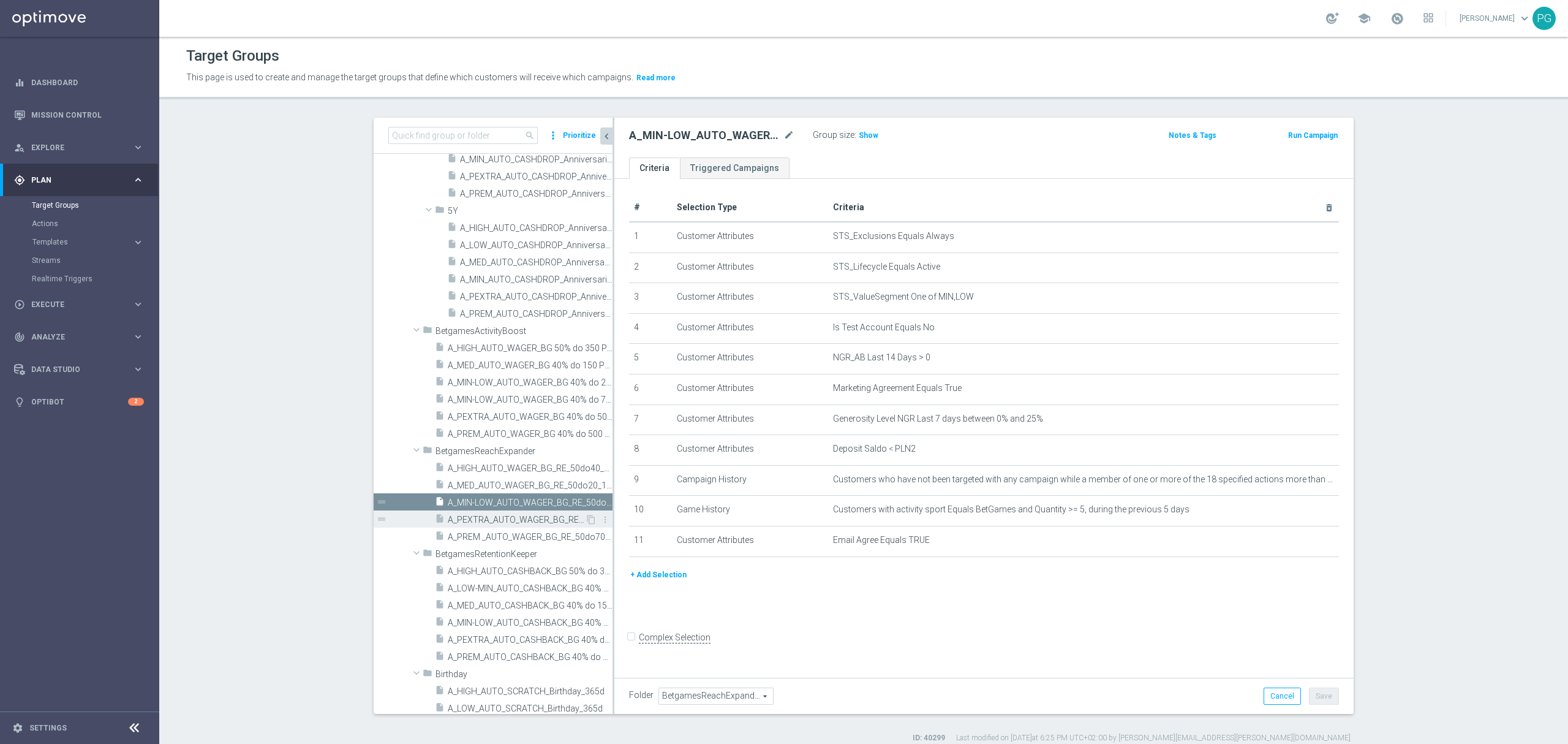
click at [499, 514] on div "insert_drive_file A_PEXTRA_AUTO_WAGER_BG_RE_50do100_14d" at bounding box center [510, 518] width 150 height 17
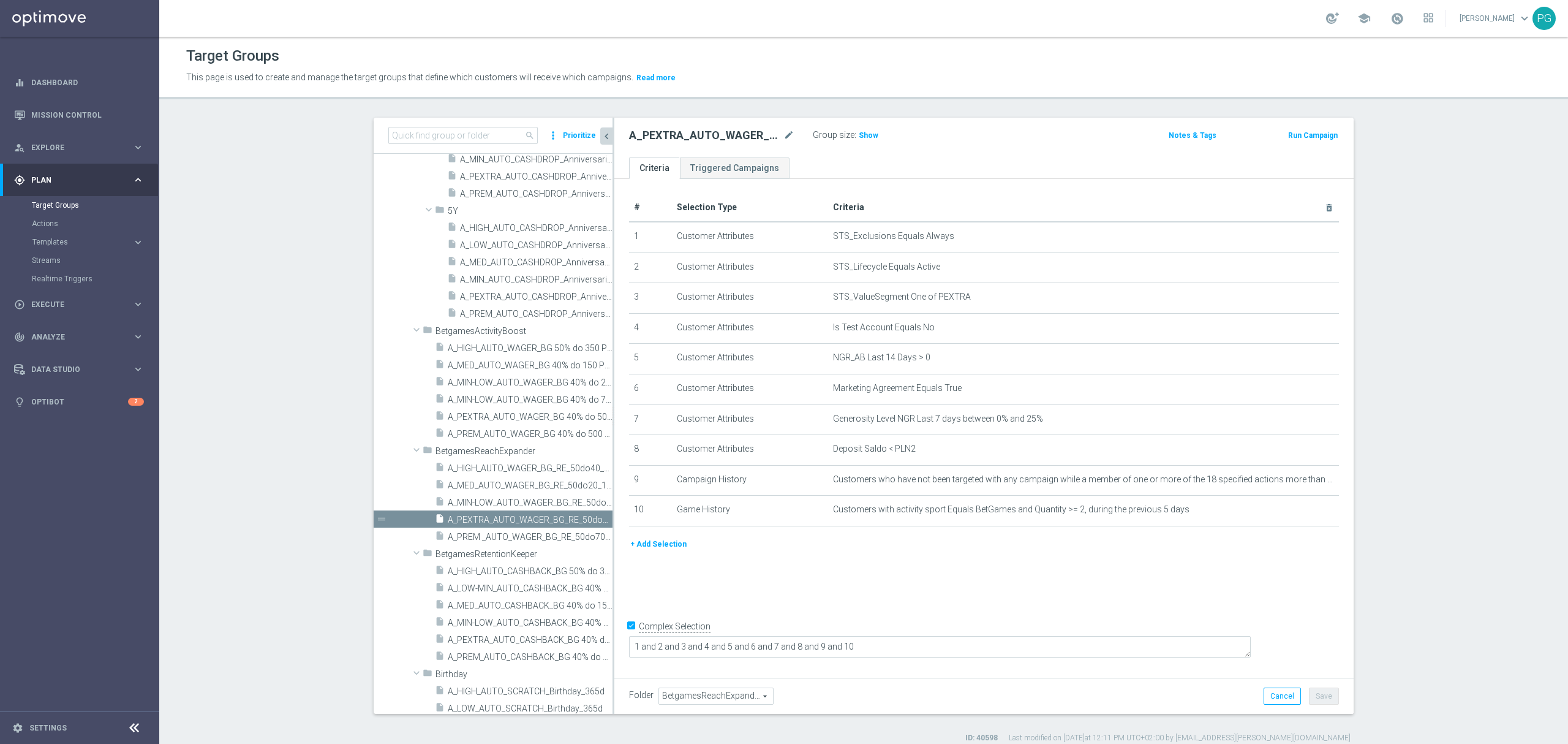
click at [621, 634] on div "# Selection Type Criteria delete_forever 1 Customer Attributes STS_Exclusions E…" at bounding box center [984, 426] width 739 height 493
click at [629, 636] on input "Complex Selection" at bounding box center [634, 627] width 8 height 17
checkbox input "false"
click at [650, 551] on button "+ Add Selection" at bounding box center [658, 544] width 59 height 13
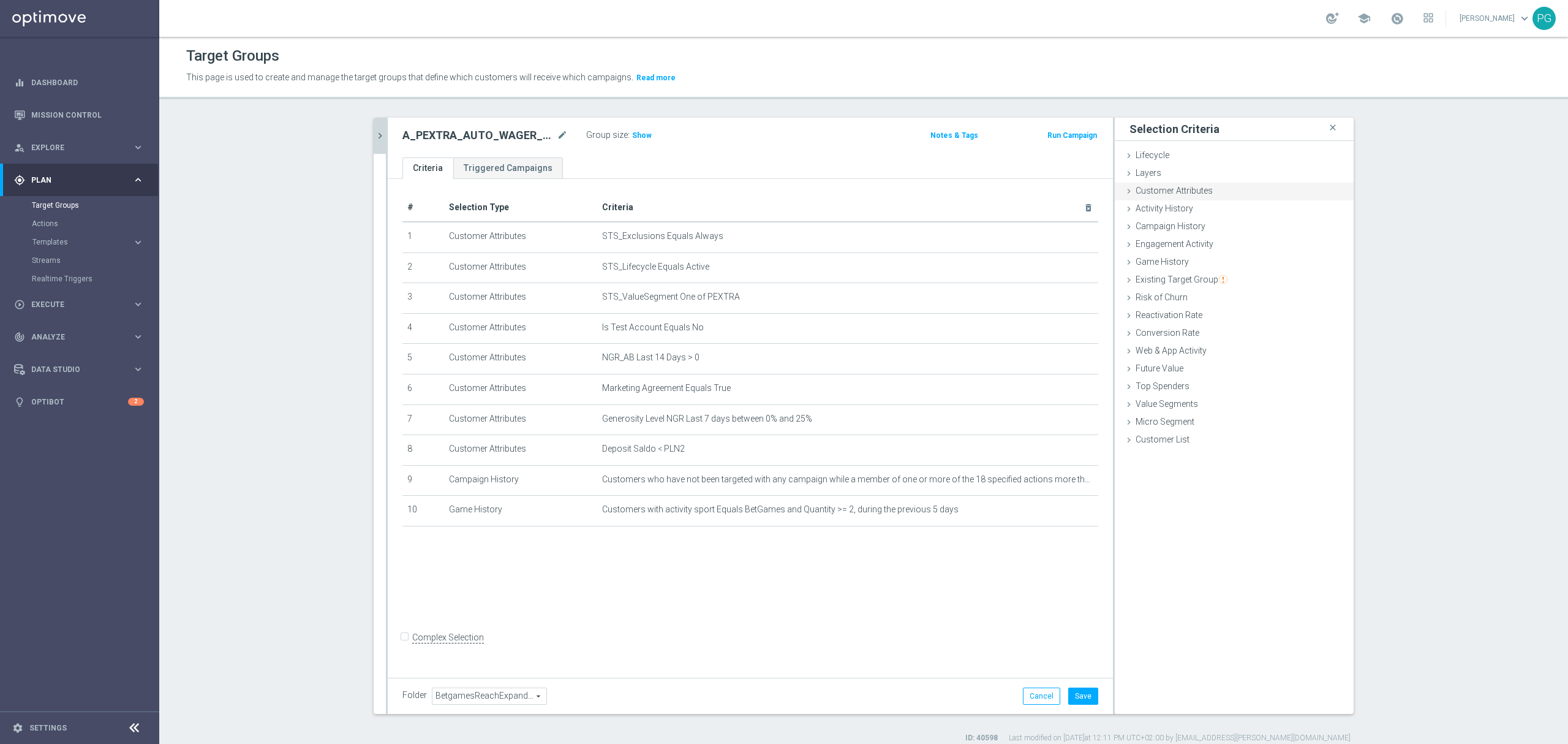
click at [1211, 197] on div "Customer Attributes done selection saved" at bounding box center [1234, 191] width 239 height 18
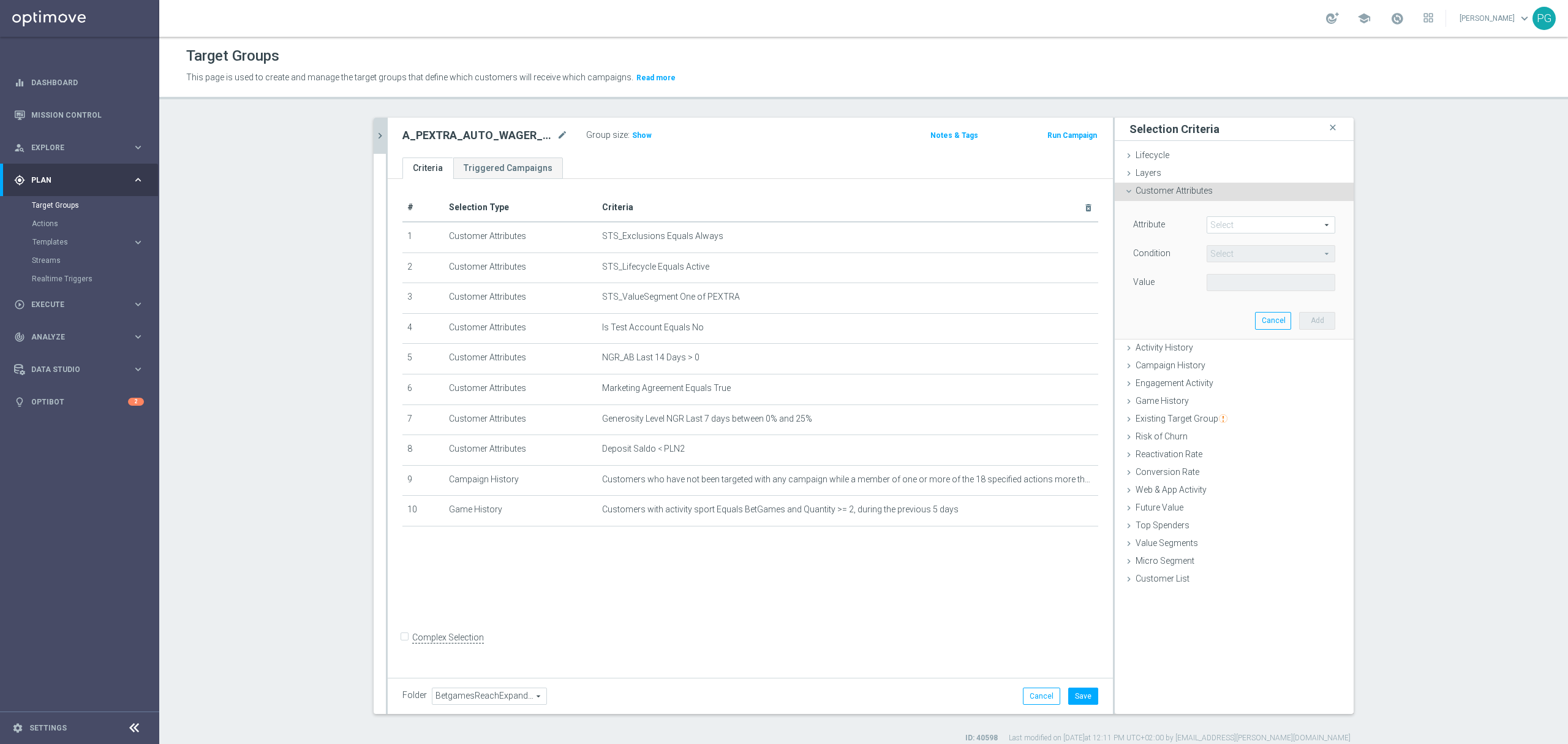
click at [1225, 233] on span at bounding box center [1270, 225] width 127 height 16
click at [0, 0] on input "search" at bounding box center [0, 0] width 0 height 0
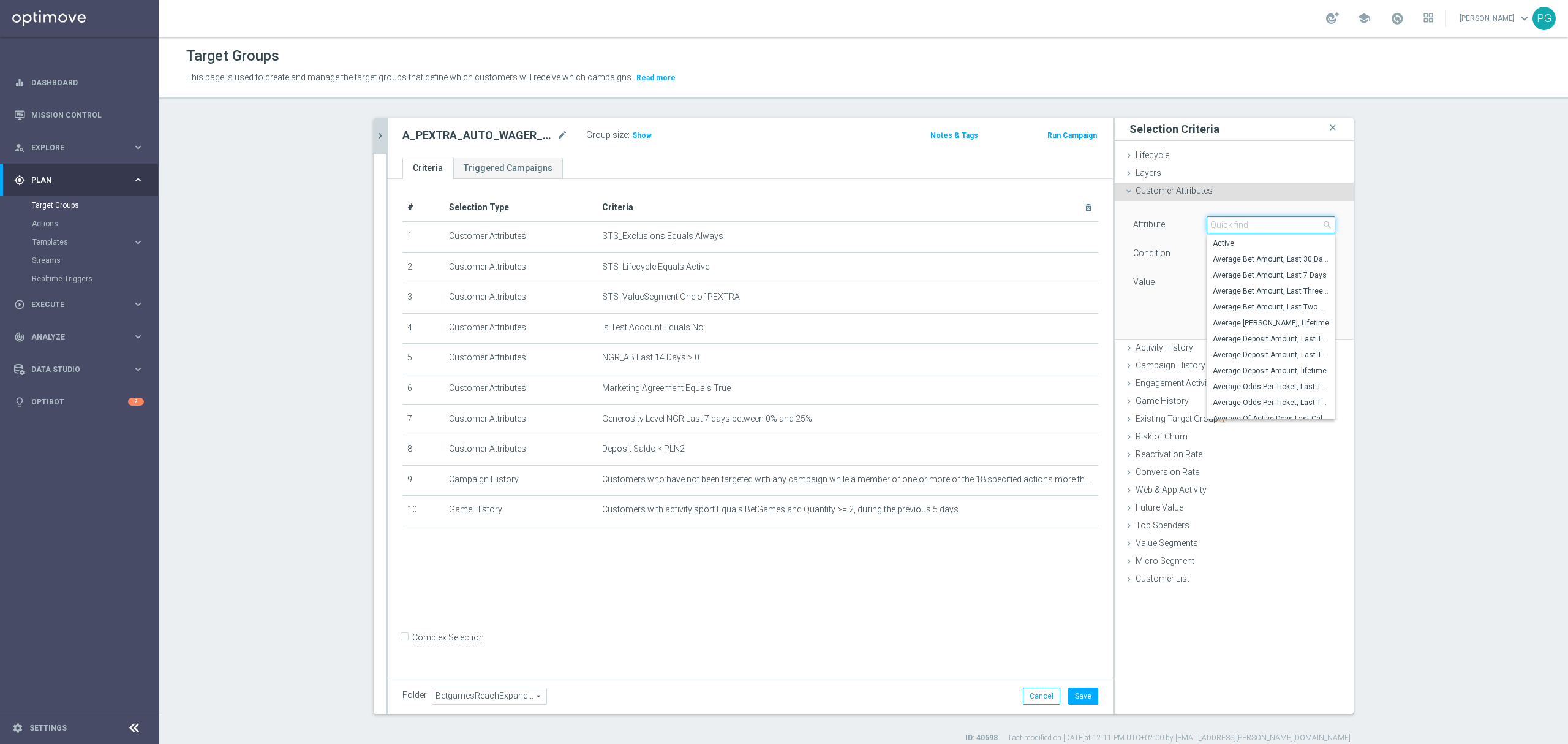
paste input "email a"
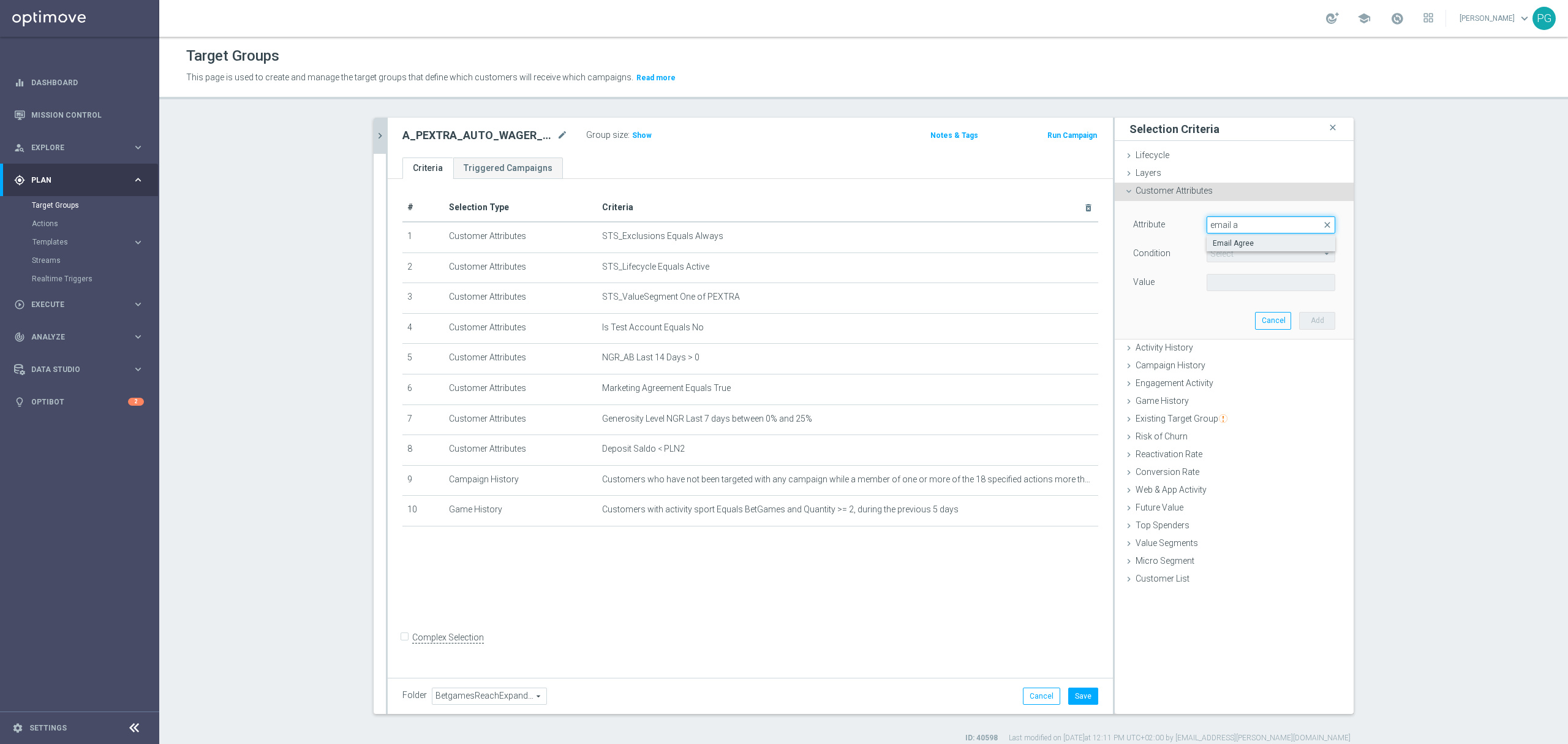
type input "email a"
click at [1234, 242] on span "Email Agree" at bounding box center [1271, 243] width 116 height 10
type input "Email Agree"
type input "Equals"
click at [1229, 287] on span at bounding box center [1270, 283] width 127 height 16
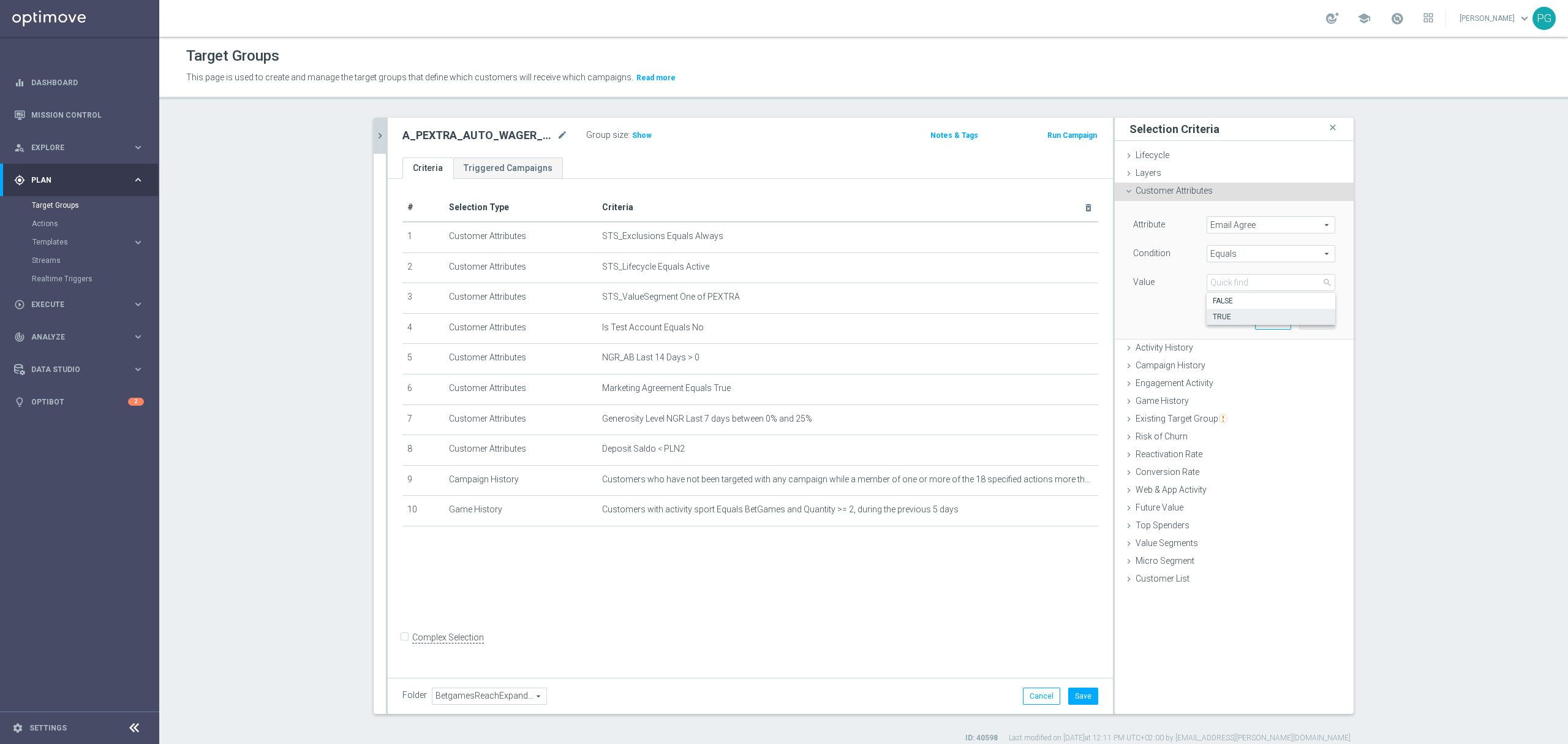
click at [1228, 318] on span "TRUE" at bounding box center [1271, 316] width 116 height 10
type input "TRUE"
click at [1316, 318] on button "Add" at bounding box center [1318, 320] width 36 height 17
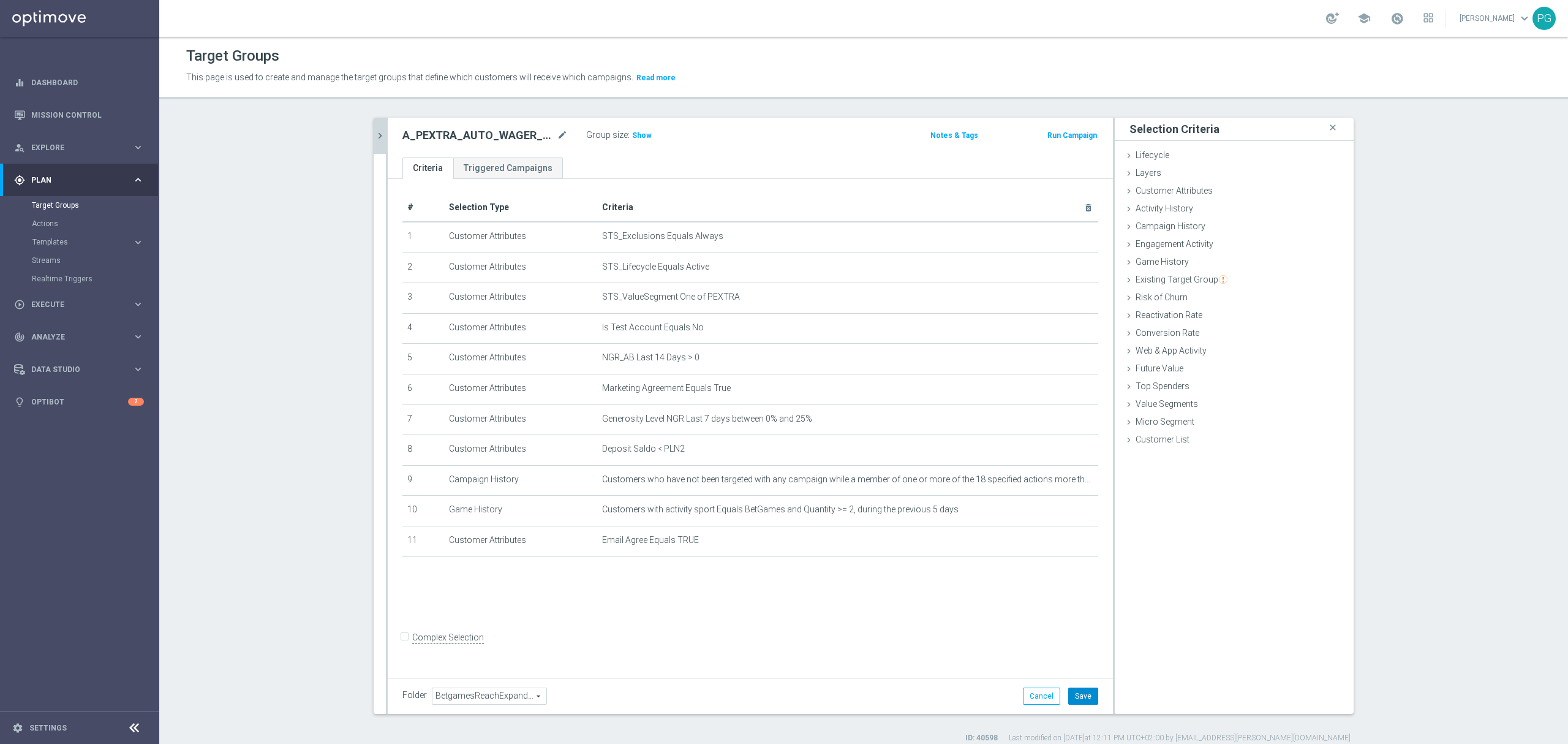
click at [1077, 691] on button "Save" at bounding box center [1083, 696] width 30 height 17
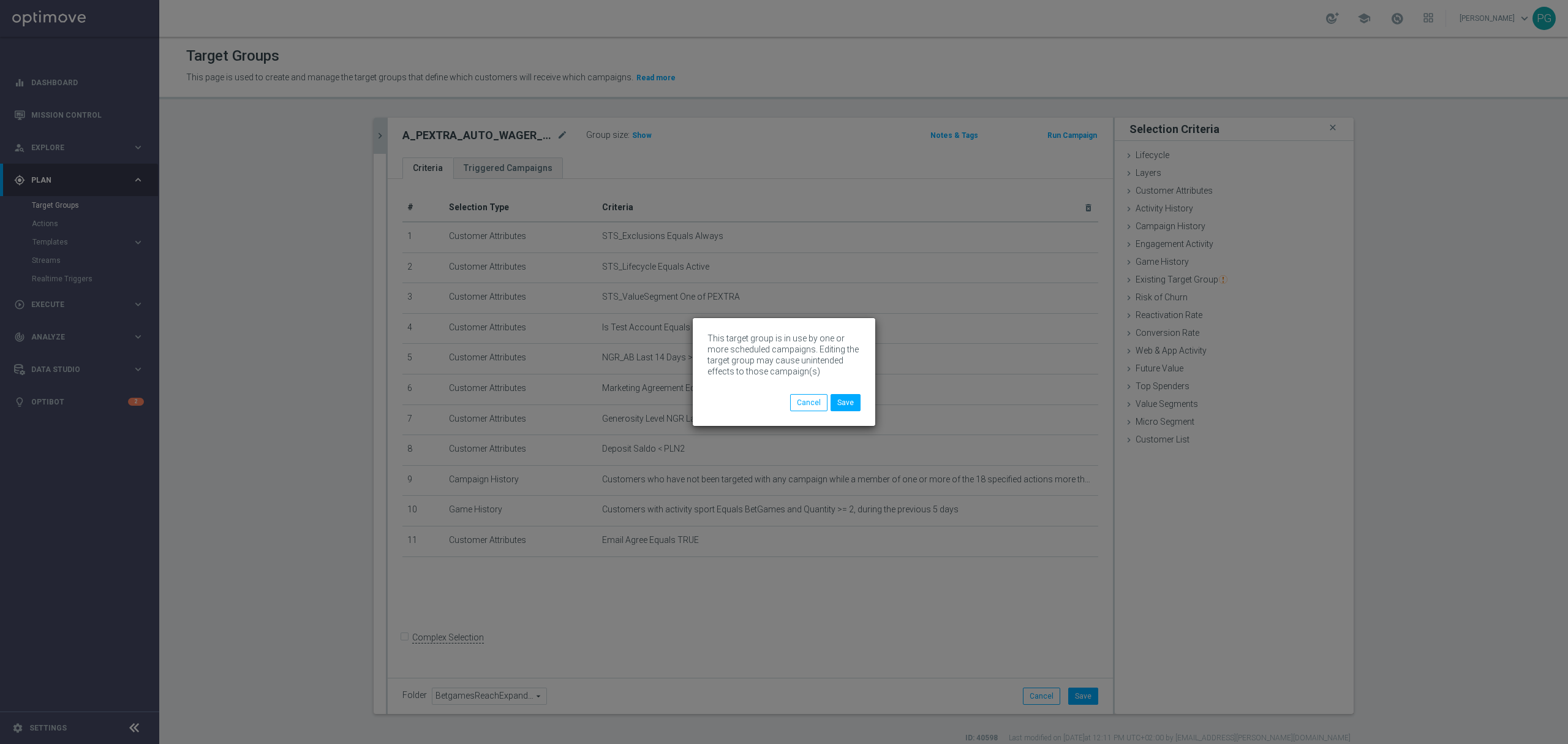
click at [851, 392] on div "This target group is in use by one or more scheduled campaigns. Editing the tar…" at bounding box center [784, 363] width 153 height 61
click at [846, 405] on button "Save" at bounding box center [846, 402] width 30 height 17
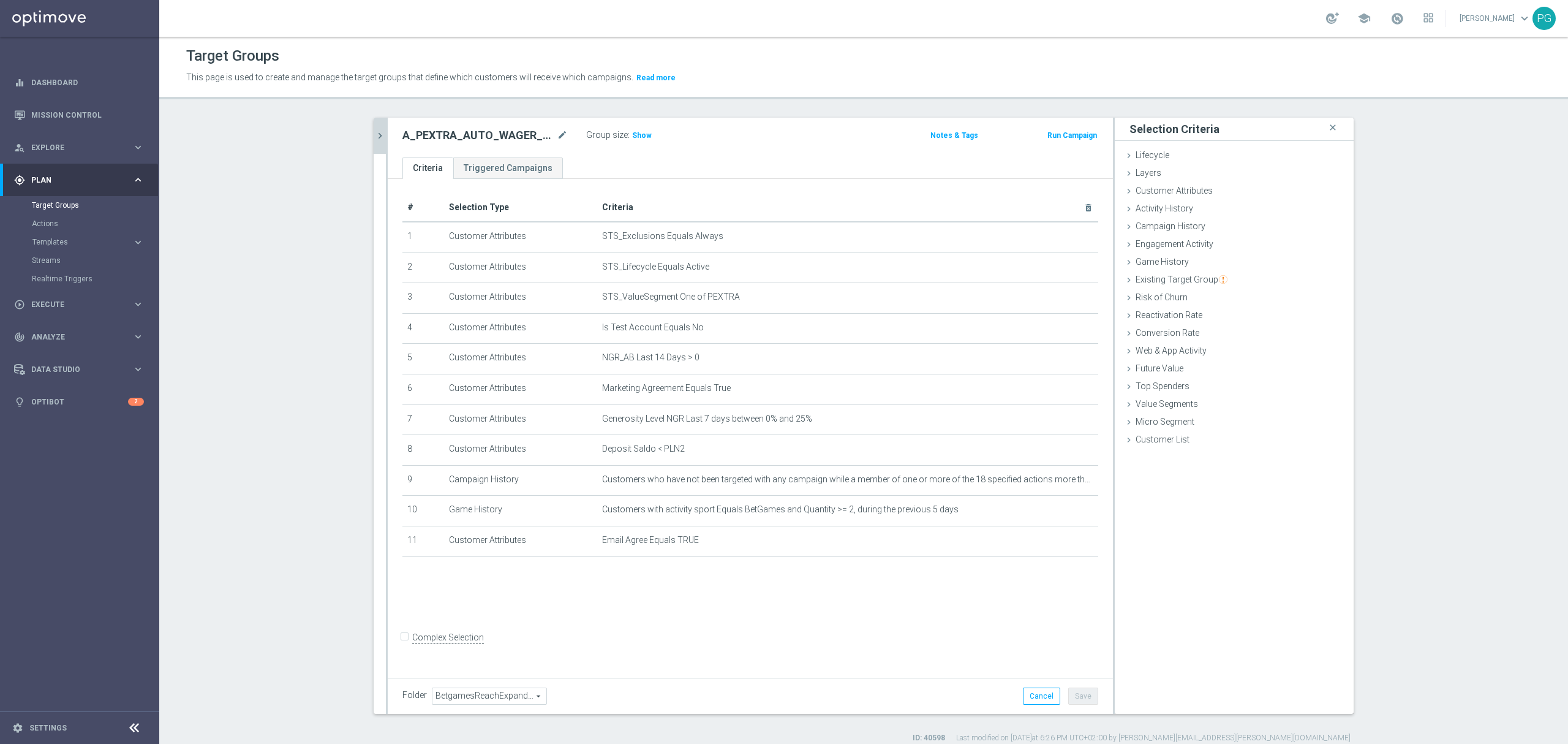
click at [374, 145] on button "chevron_right" at bounding box center [380, 136] width 12 height 36
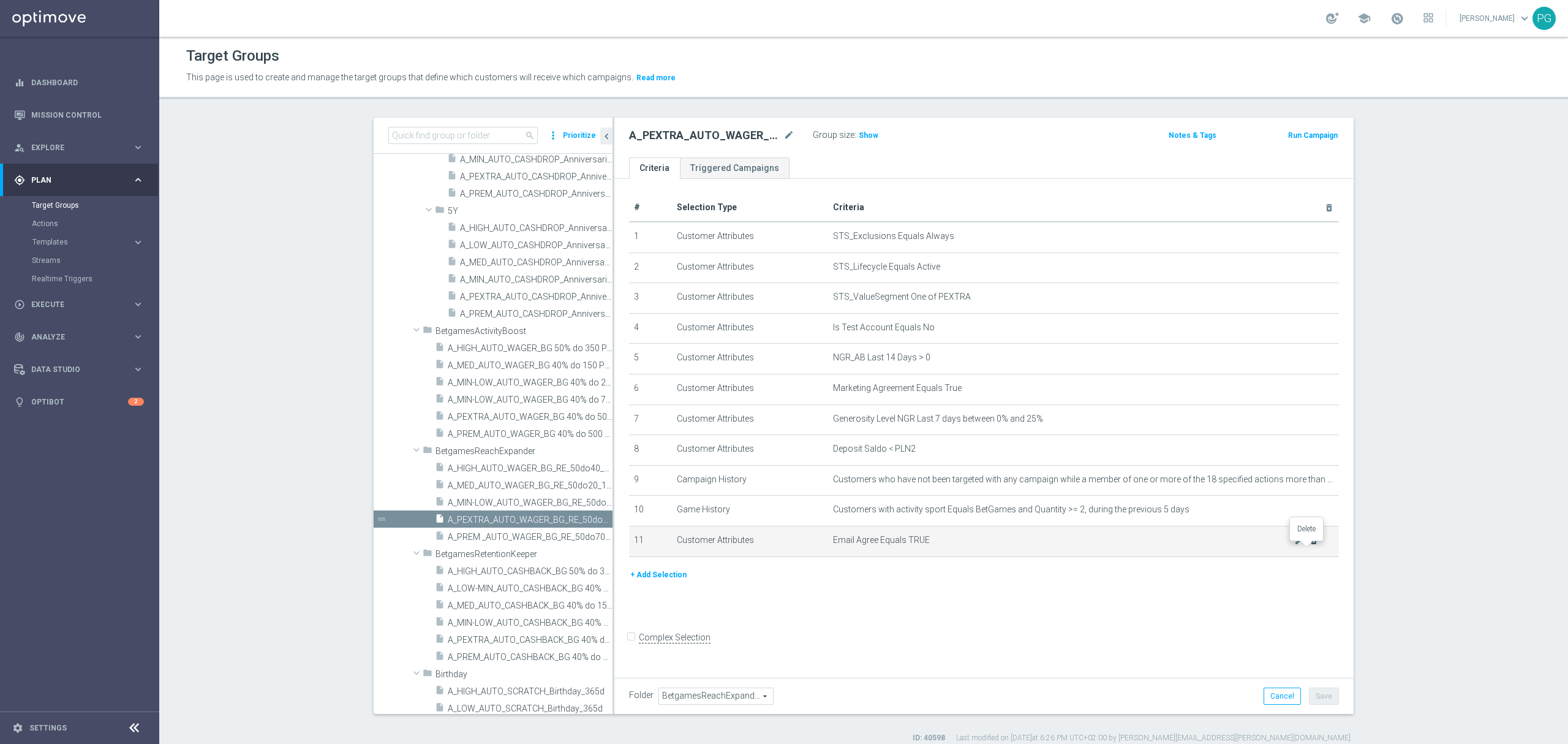
click at [1311, 545] on icon "delete_forever" at bounding box center [1314, 540] width 10 height 10
click at [1326, 699] on button "Save" at bounding box center [1324, 696] width 30 height 17
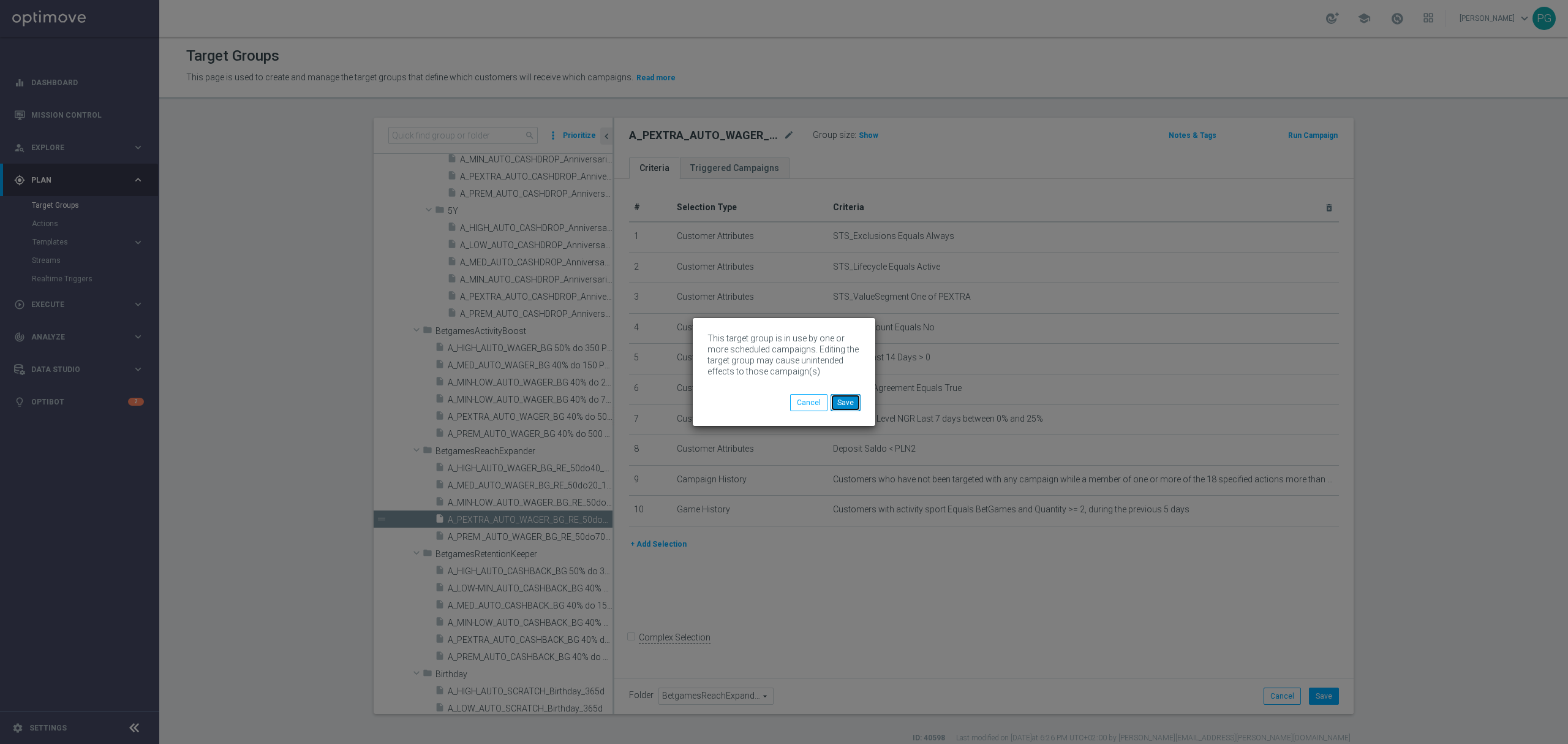
click at [848, 405] on button "Save" at bounding box center [846, 402] width 30 height 17
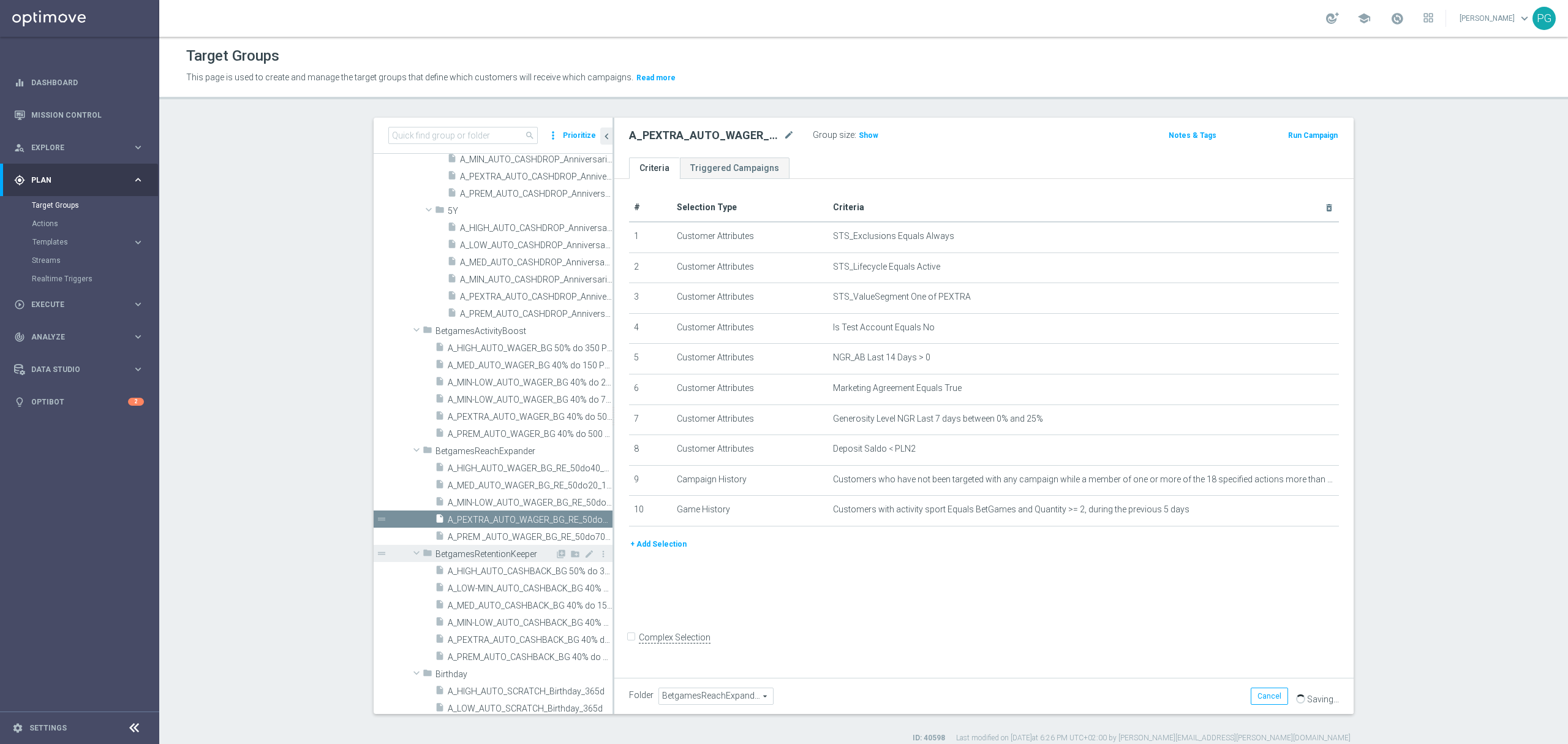
click at [493, 545] on div "folder BetgamesRetentionKeeper" at bounding box center [489, 553] width 133 height 17
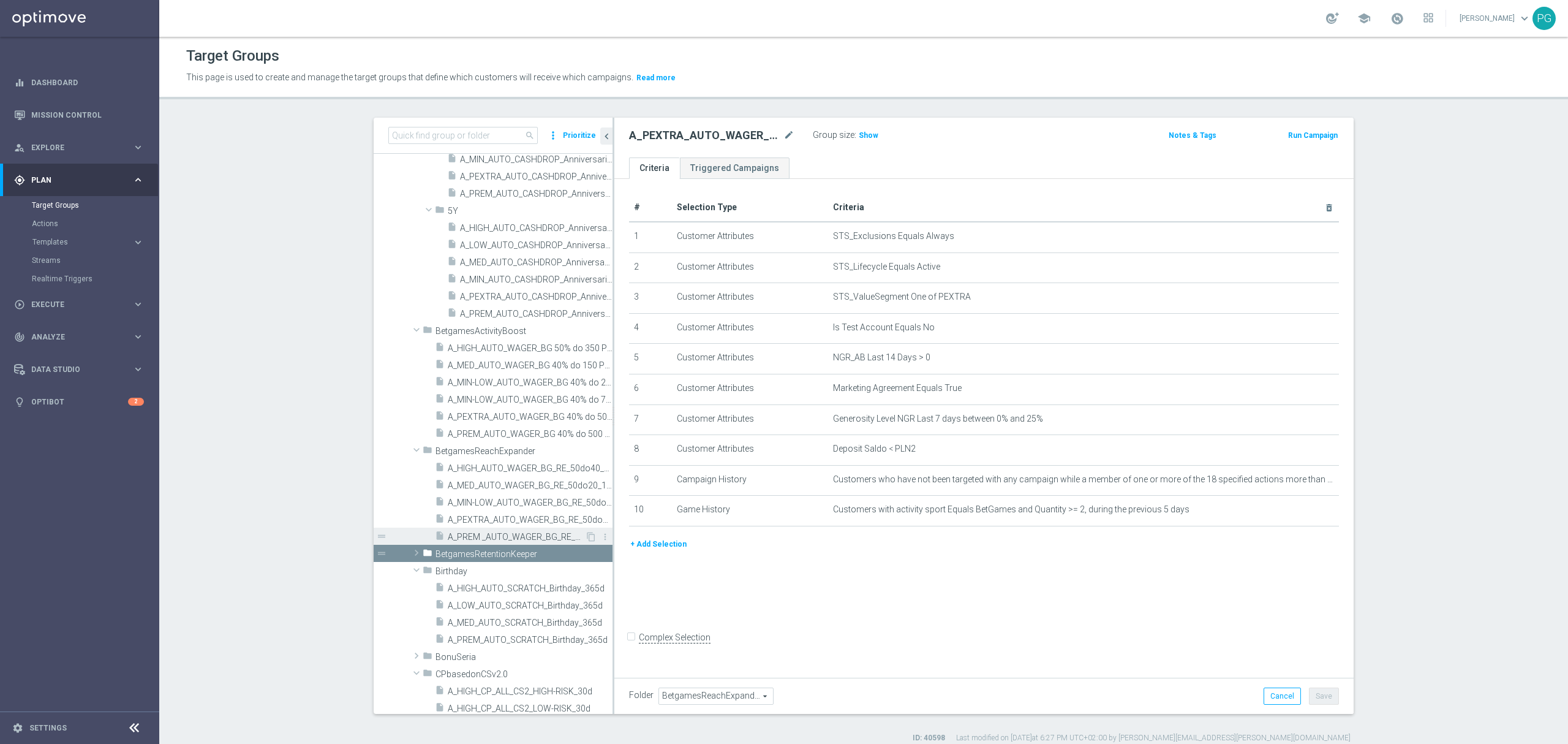
click at [490, 535] on span "A_PREM _AUTO_WAGER_BG_RE_50do70_14d" at bounding box center [516, 537] width 137 height 10
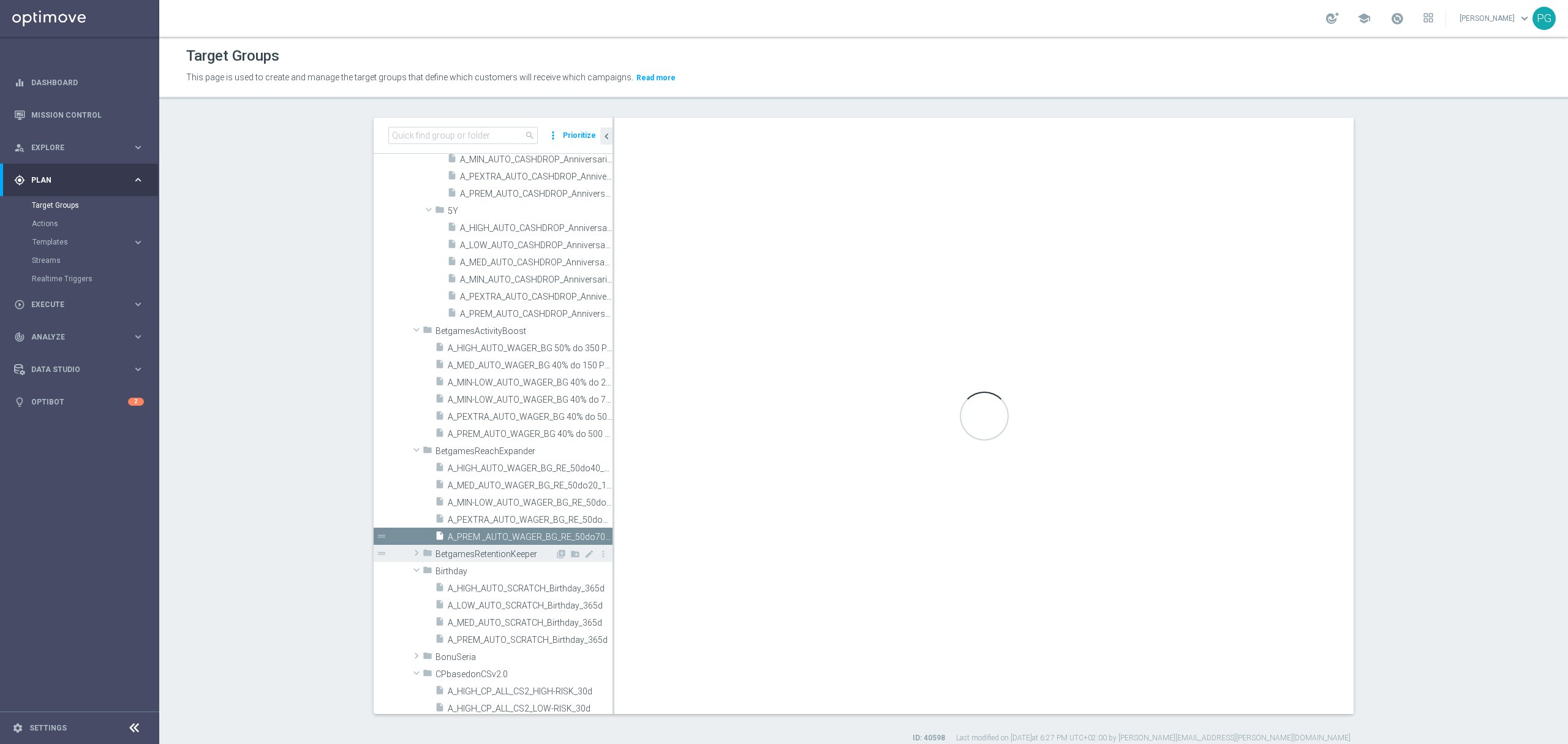
click at [483, 547] on div "folder BetgamesRetentionKeeper" at bounding box center [489, 553] width 133 height 17
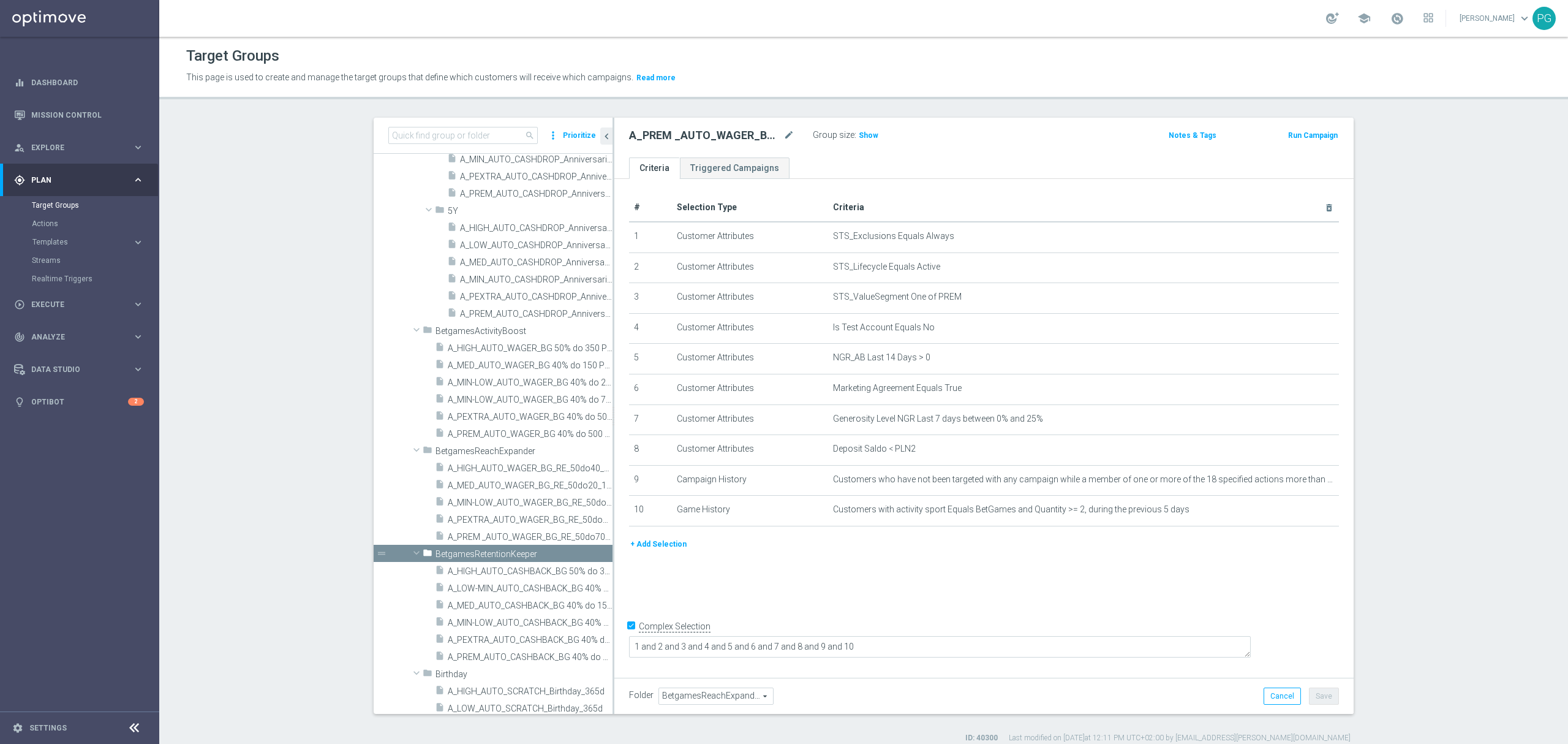
click at [629, 636] on input "Complex Selection" at bounding box center [634, 627] width 8 height 17
checkbox input "false"
click at [1331, 701] on button "Save" at bounding box center [1324, 696] width 30 height 17
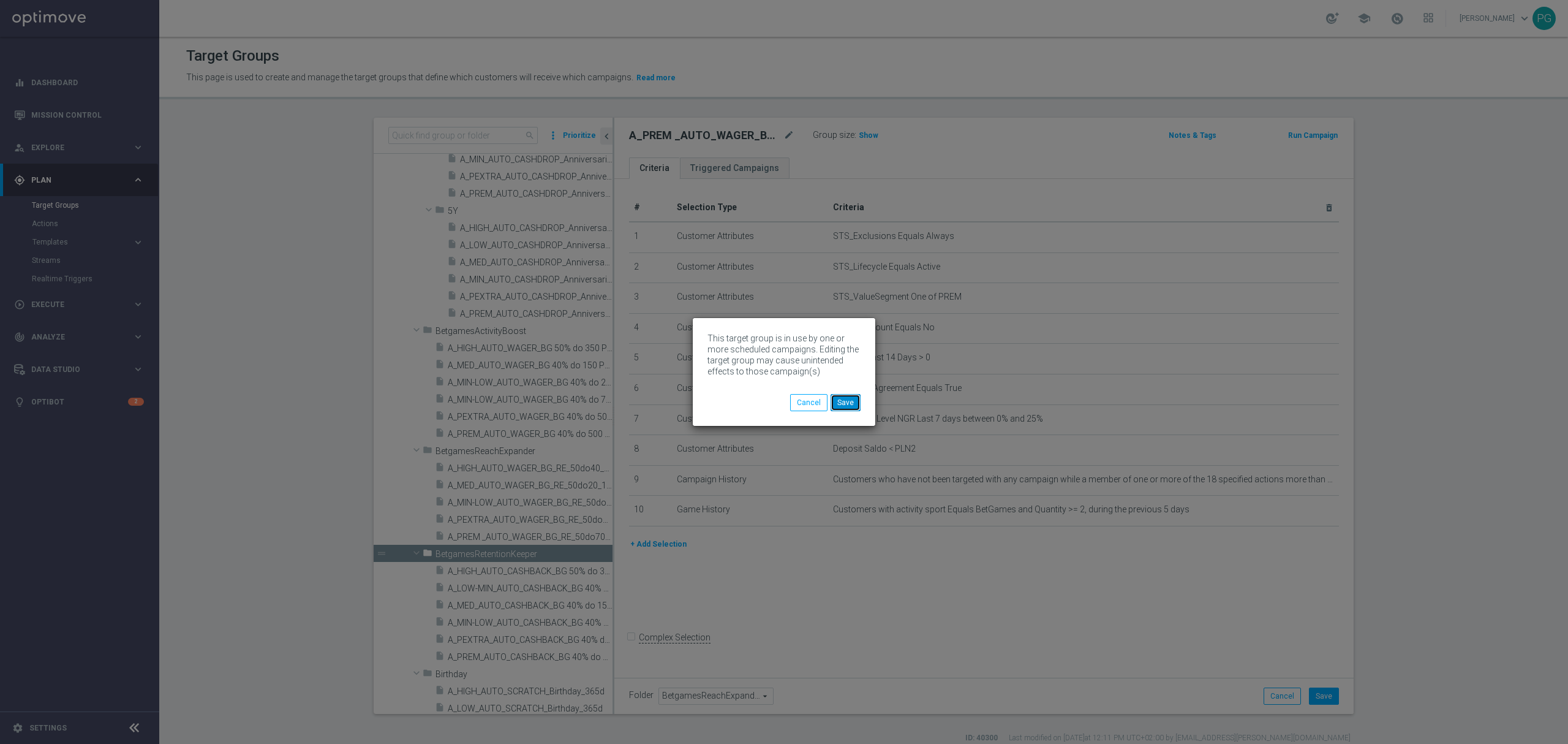
click at [841, 399] on button "Save" at bounding box center [846, 402] width 30 height 17
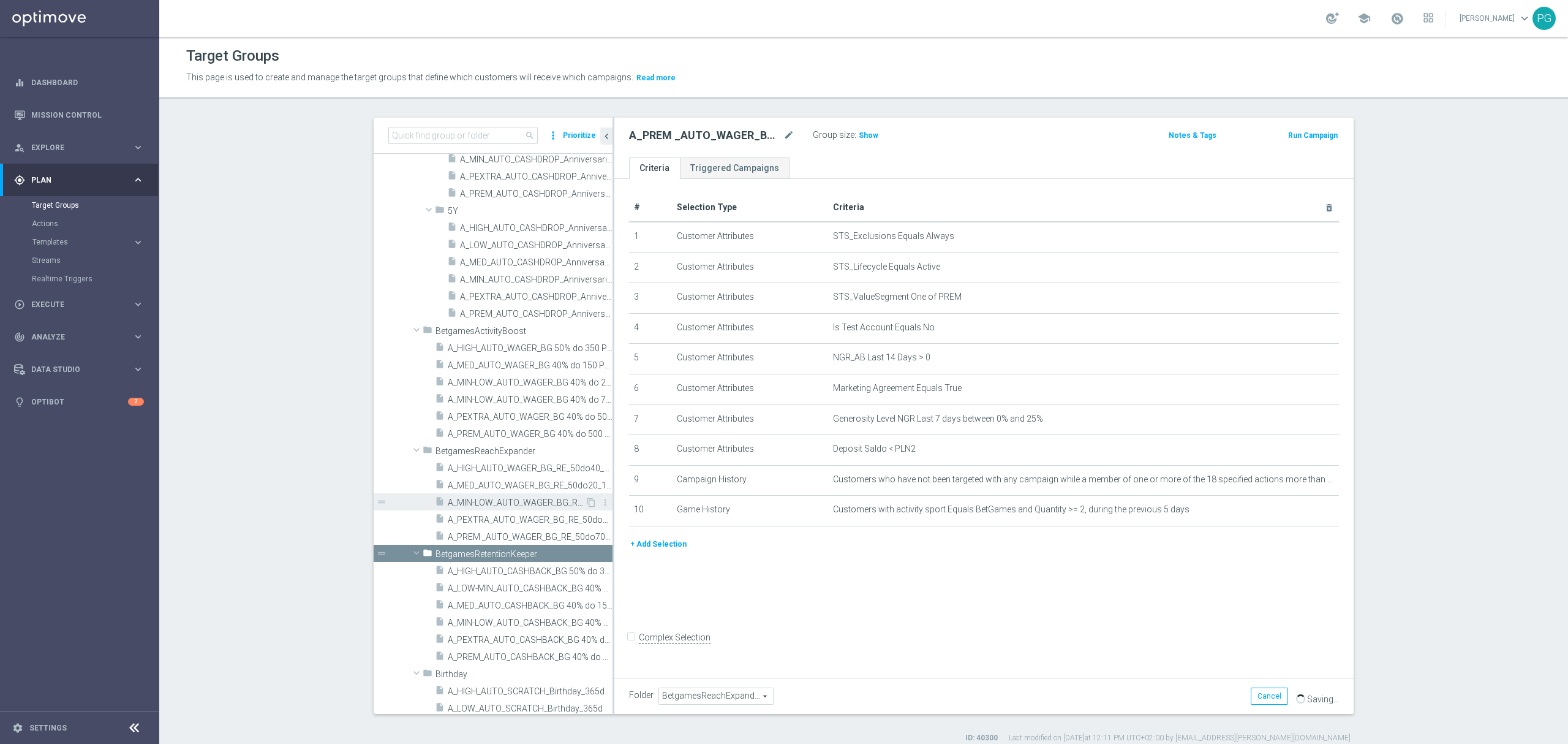
click at [481, 508] on div "insert_drive_file A_MIN-LOW_AUTO_WAGER_BG_RE_50do10_14d" at bounding box center [510, 501] width 150 height 17
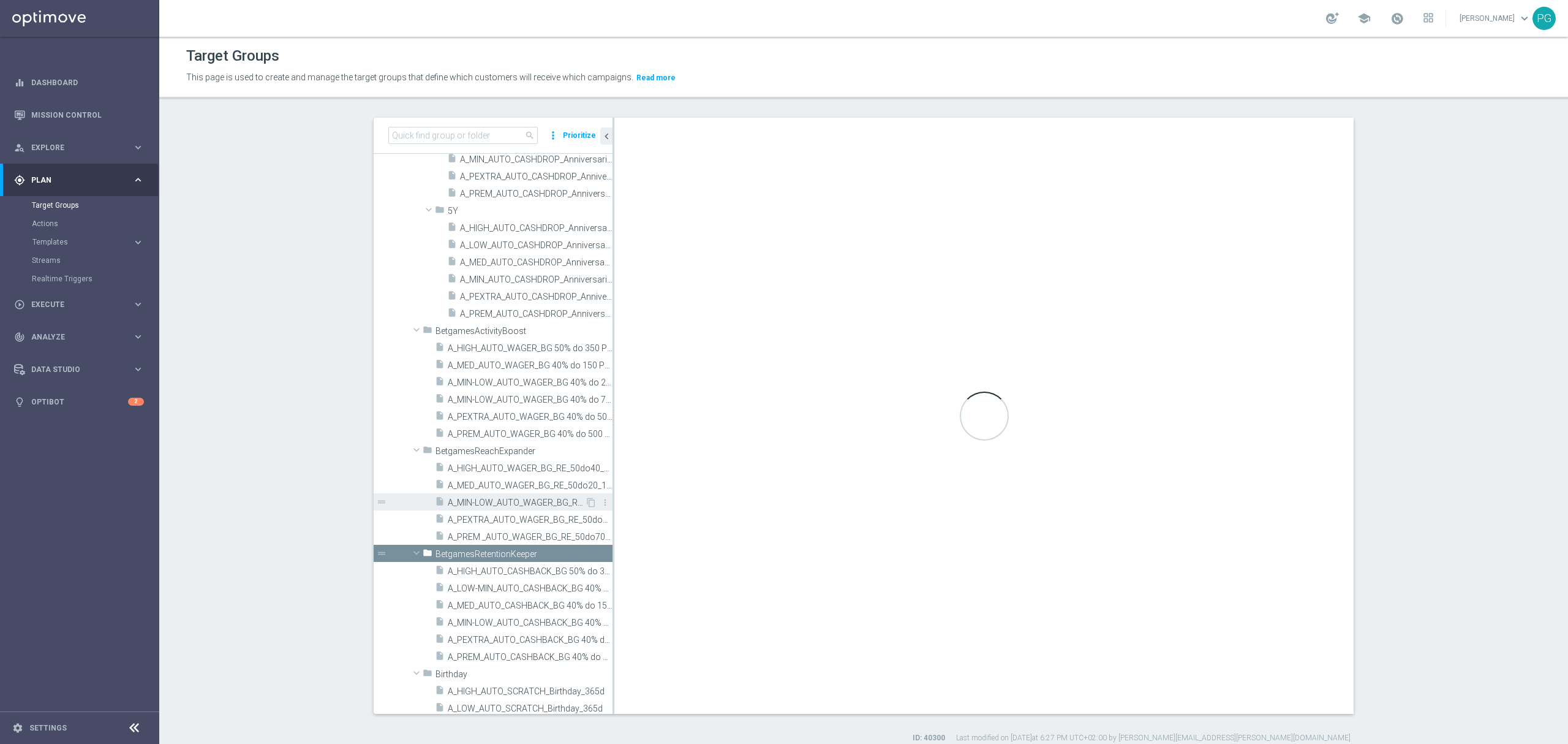
click at [506, 502] on span "A_MIN-LOW_AUTO_WAGER_BG_RE_50do10_14d" at bounding box center [516, 502] width 137 height 10
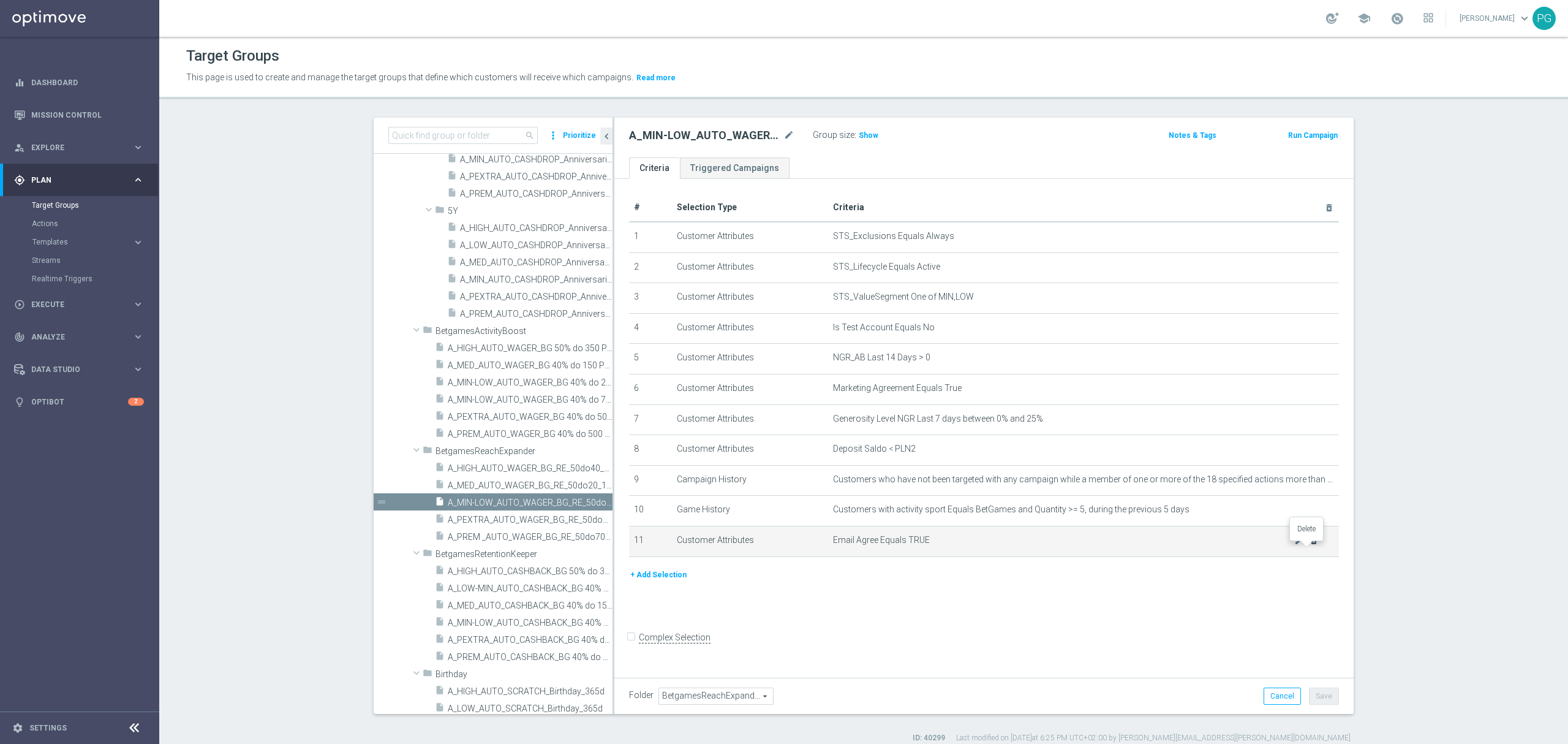
click at [1309, 545] on icon "delete_forever" at bounding box center [1314, 540] width 10 height 10
click at [1319, 694] on button "Save" at bounding box center [1324, 696] width 30 height 17
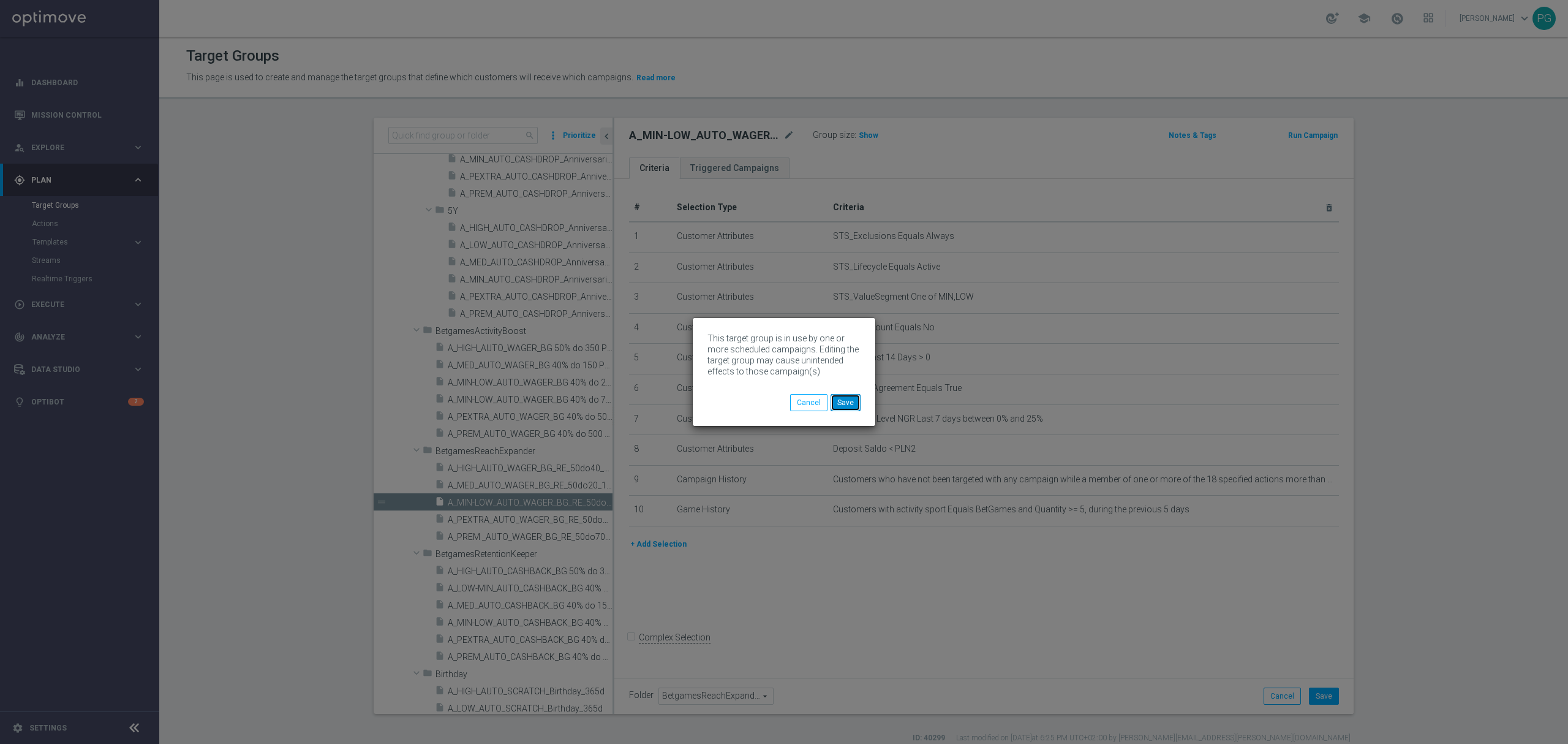
click at [846, 400] on button "Save" at bounding box center [846, 402] width 30 height 17
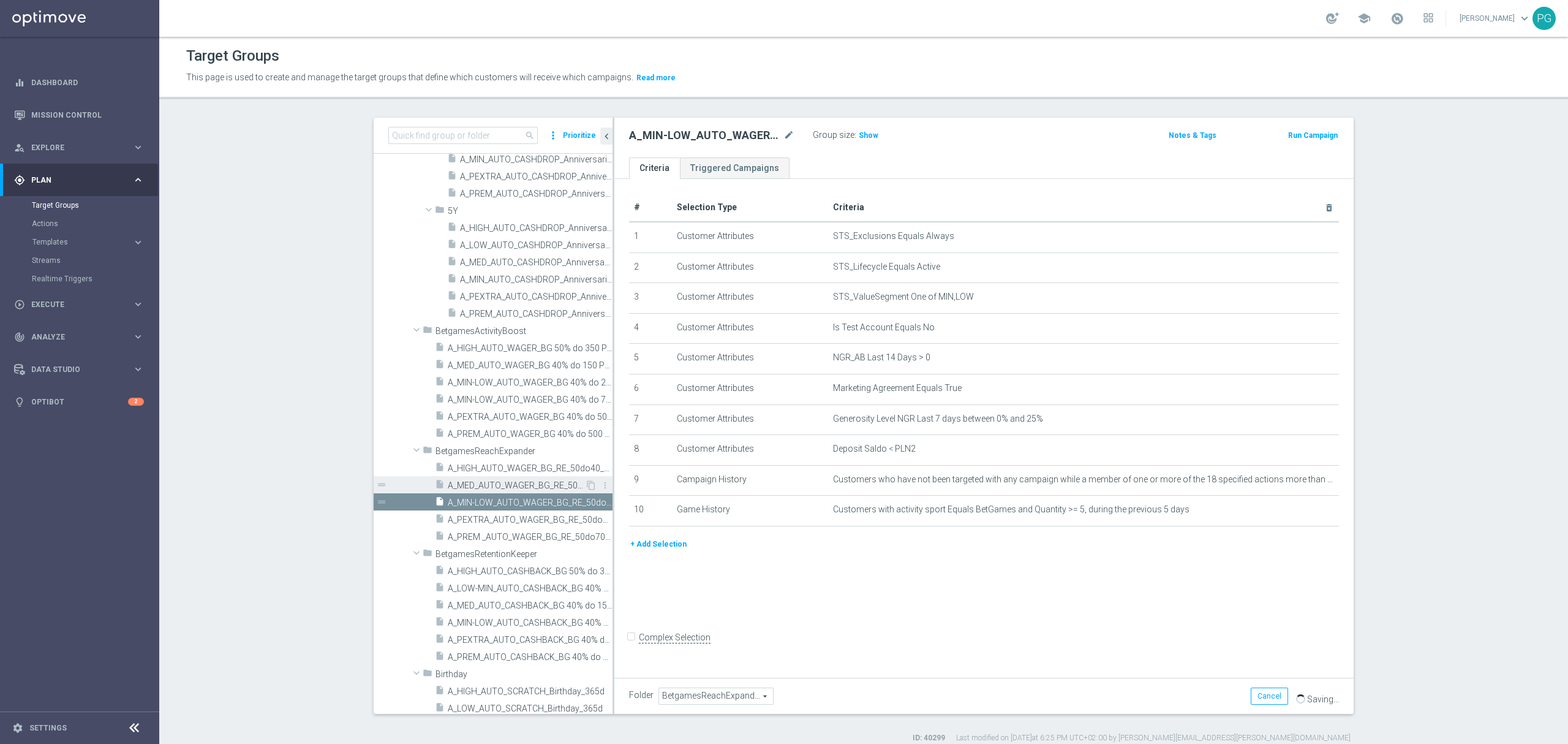
click at [473, 479] on div "insert_drive_file A_MED_AUTO_WAGER_BG_RE_50do20_14d" at bounding box center [510, 484] width 150 height 17
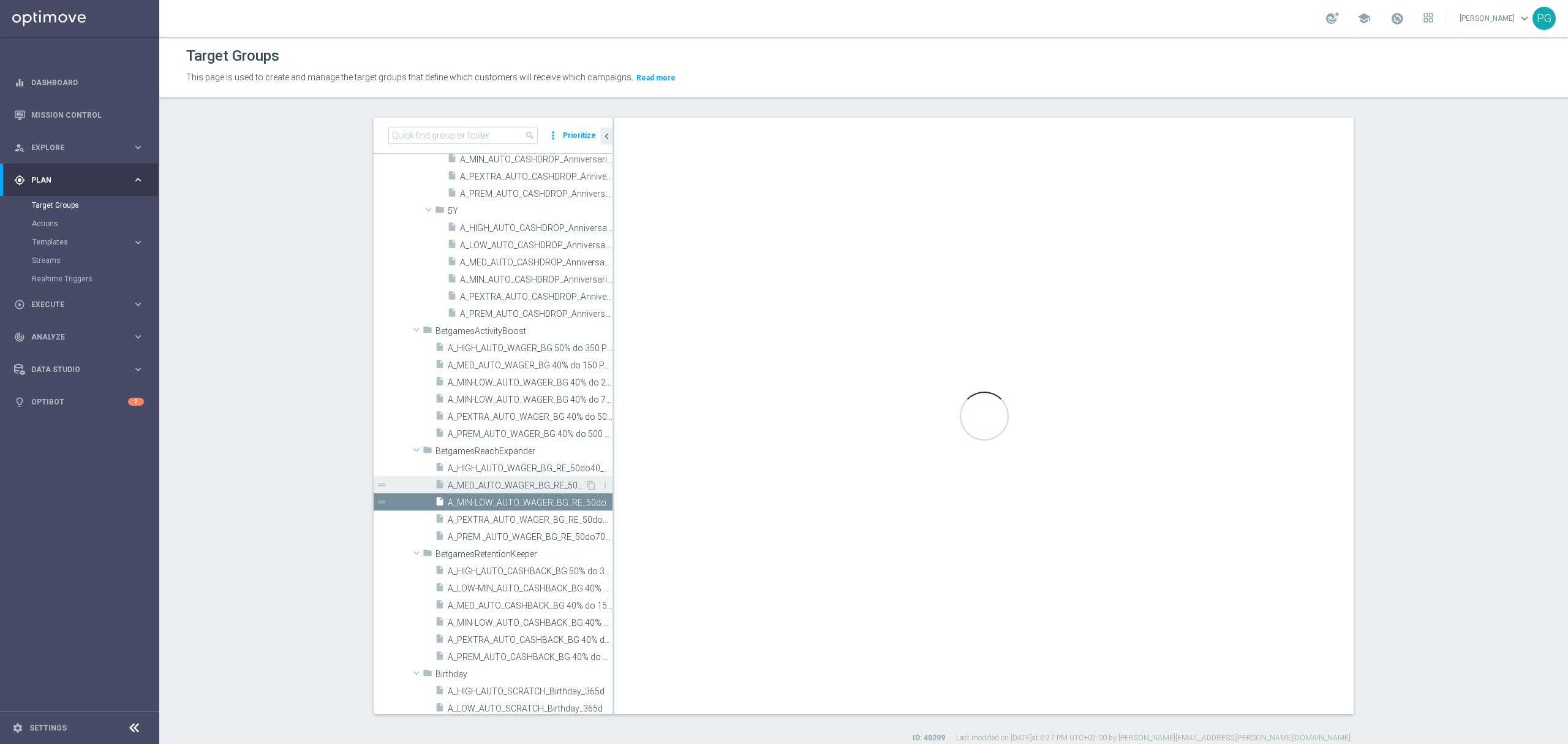
click at [463, 479] on div "insert_drive_file A_MED_AUTO_WAGER_BG_RE_50do20_14d" at bounding box center [510, 484] width 150 height 17
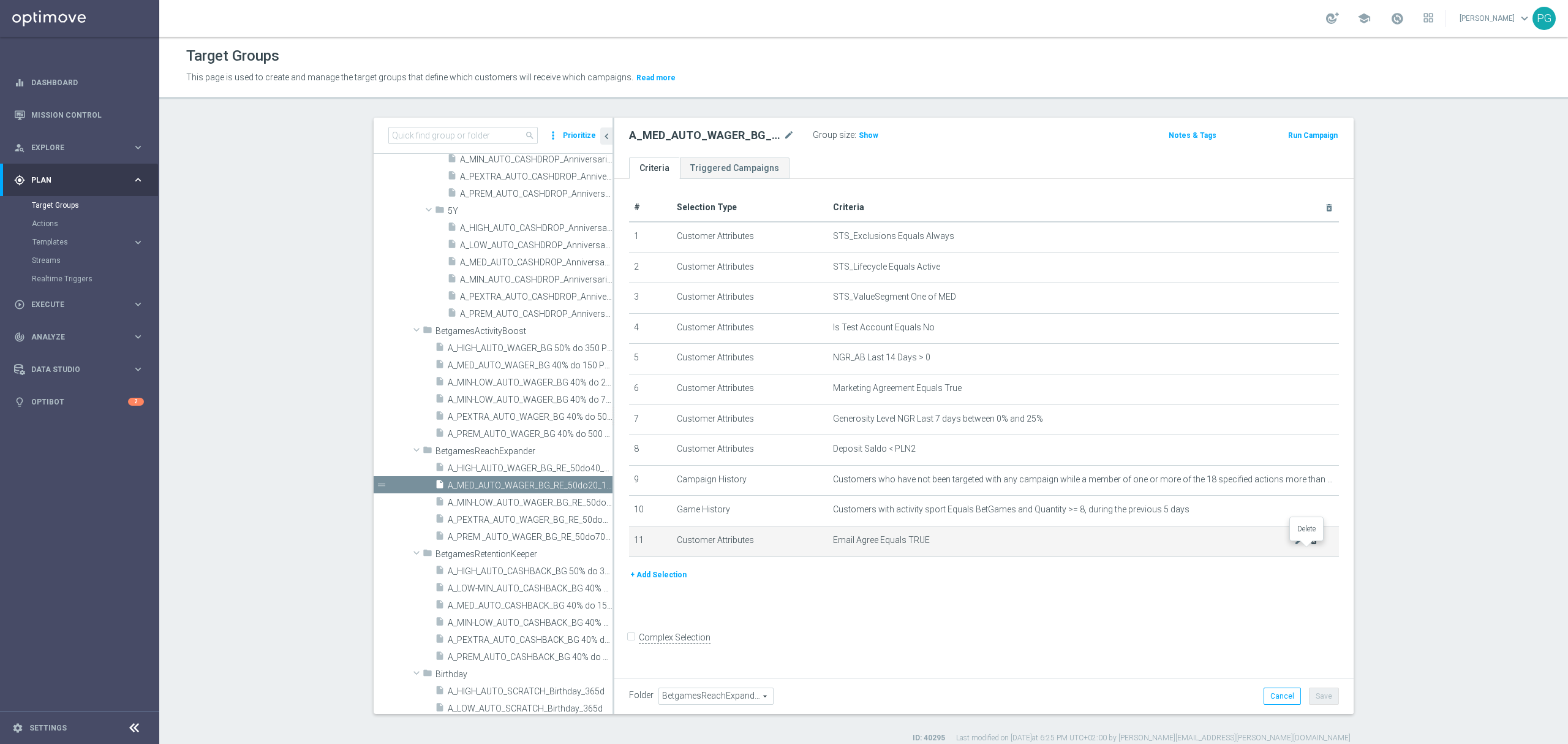
click at [1309, 545] on icon "delete_forever" at bounding box center [1314, 540] width 10 height 10
click at [1328, 701] on button "Save" at bounding box center [1324, 696] width 30 height 17
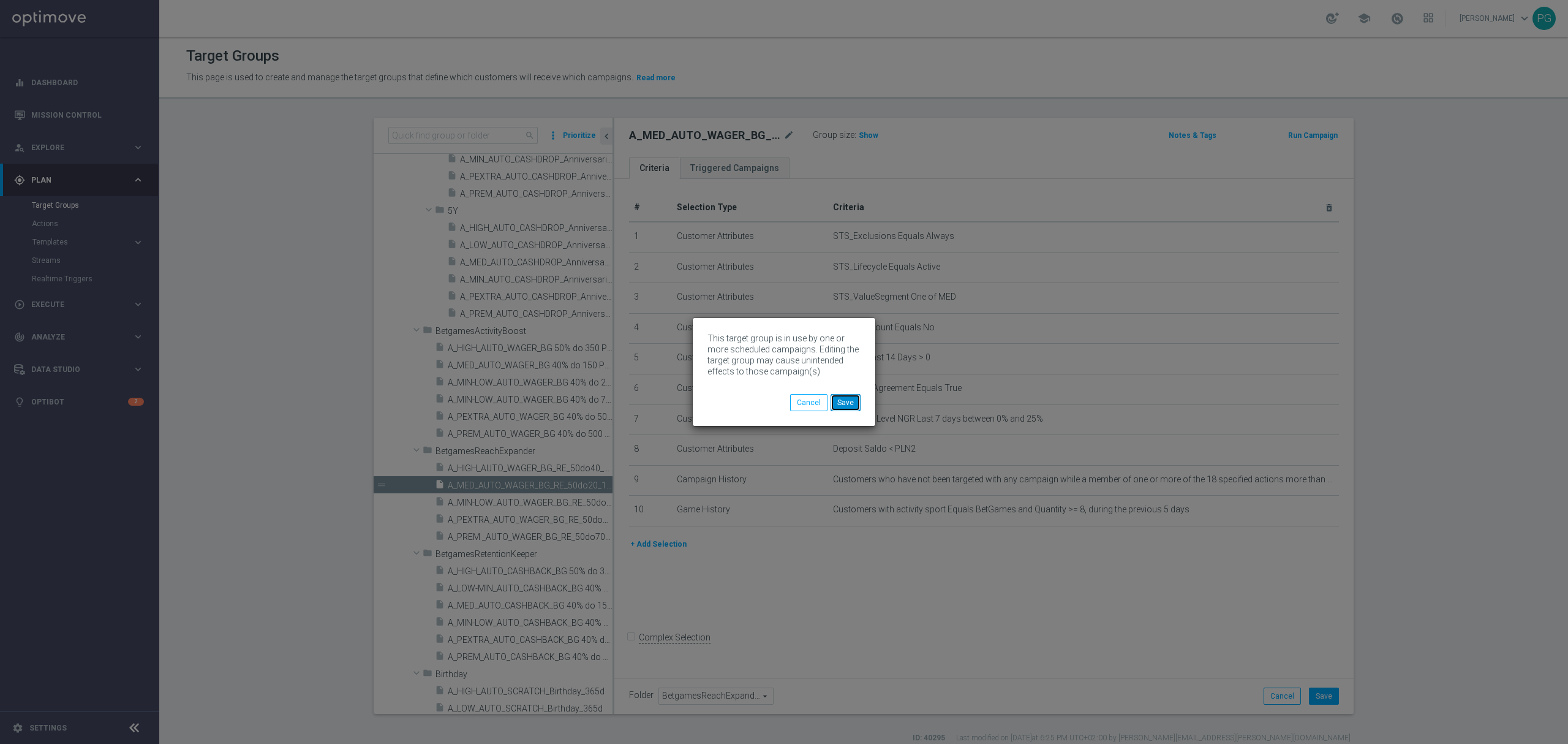
click at [844, 398] on button "Save" at bounding box center [846, 402] width 30 height 17
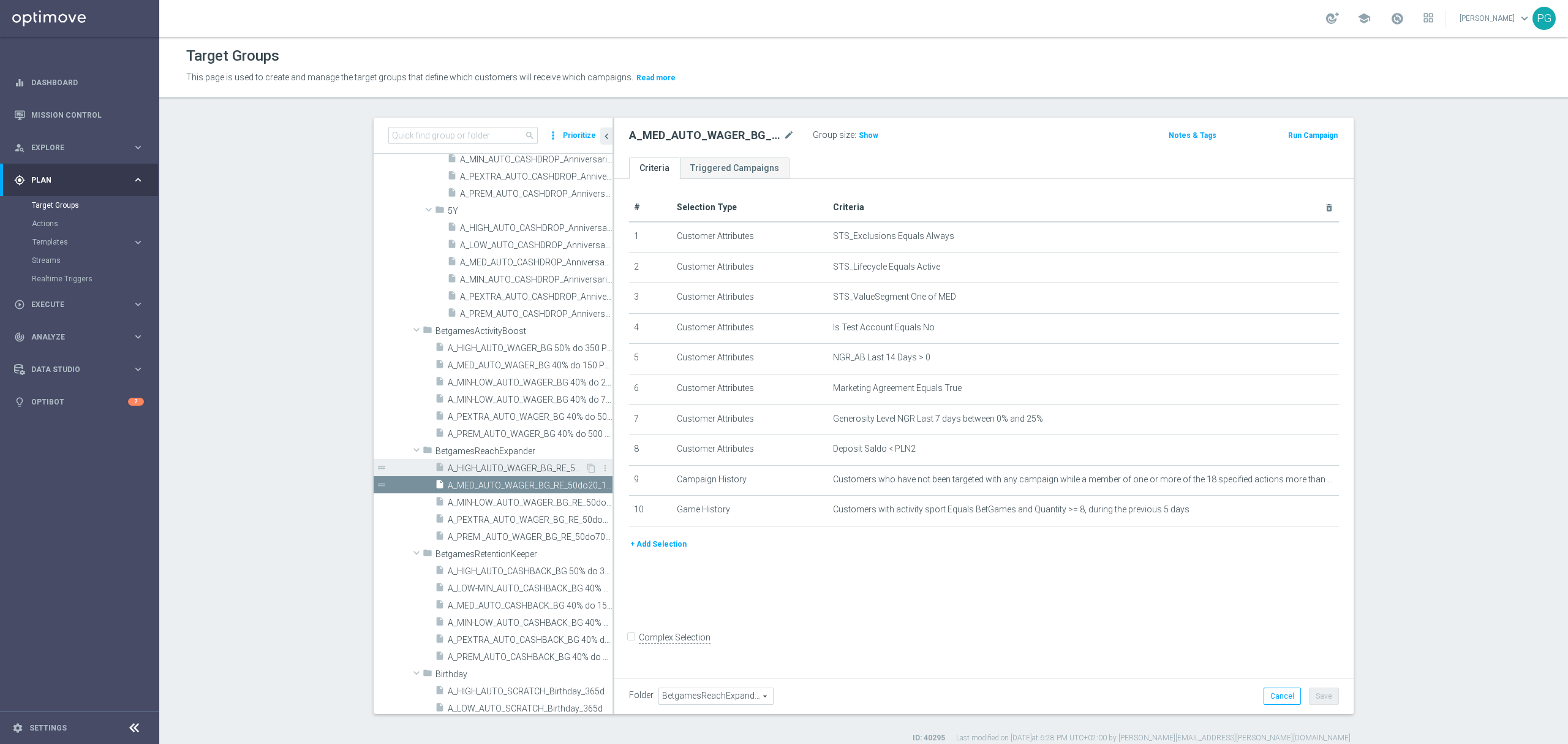
click at [500, 466] on span "A_HIGH_AUTO_WAGER_BG_RE_50do40_14d" at bounding box center [516, 468] width 137 height 10
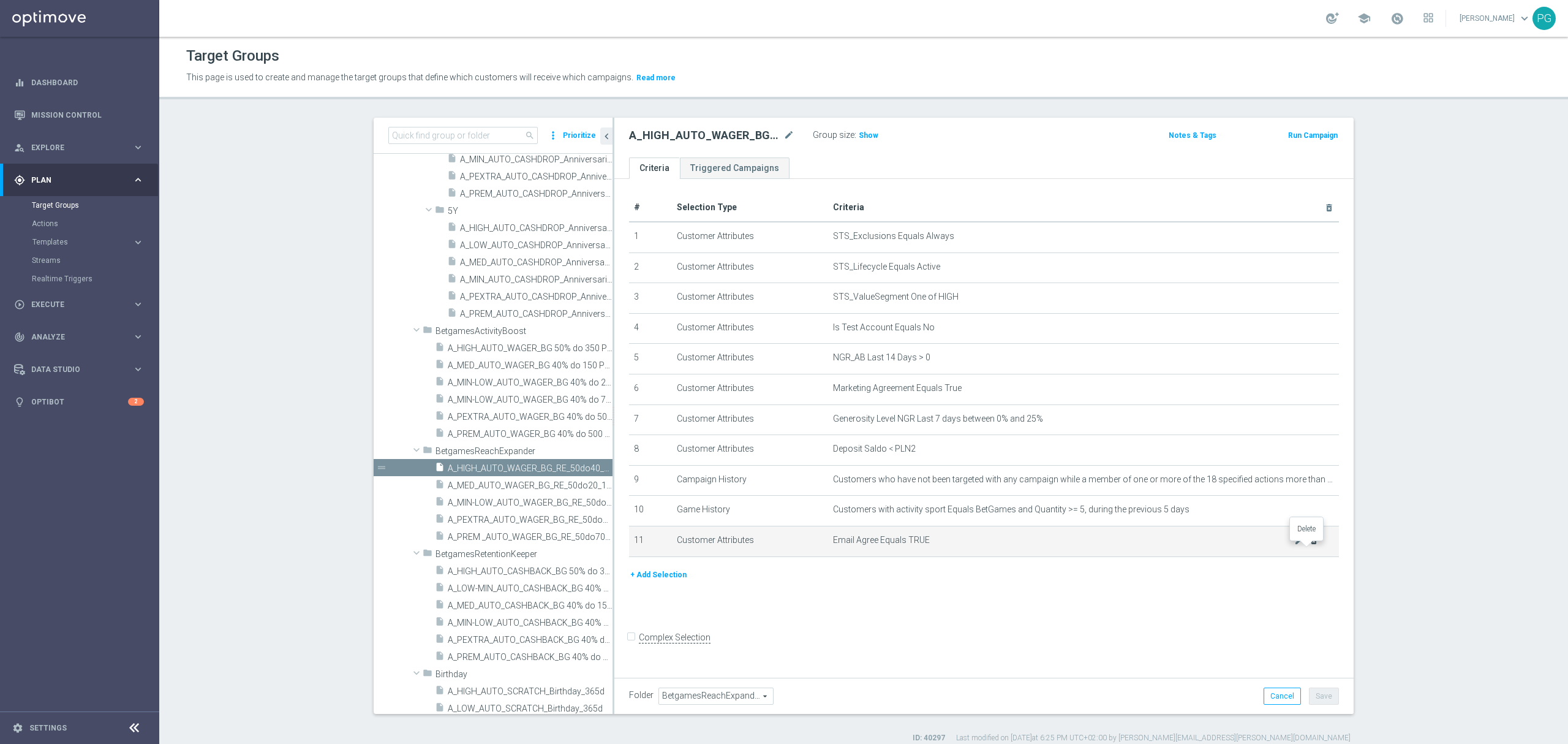
click at [1311, 545] on icon "delete_forever" at bounding box center [1314, 540] width 10 height 10
click at [1311, 692] on button "Save" at bounding box center [1324, 696] width 30 height 17
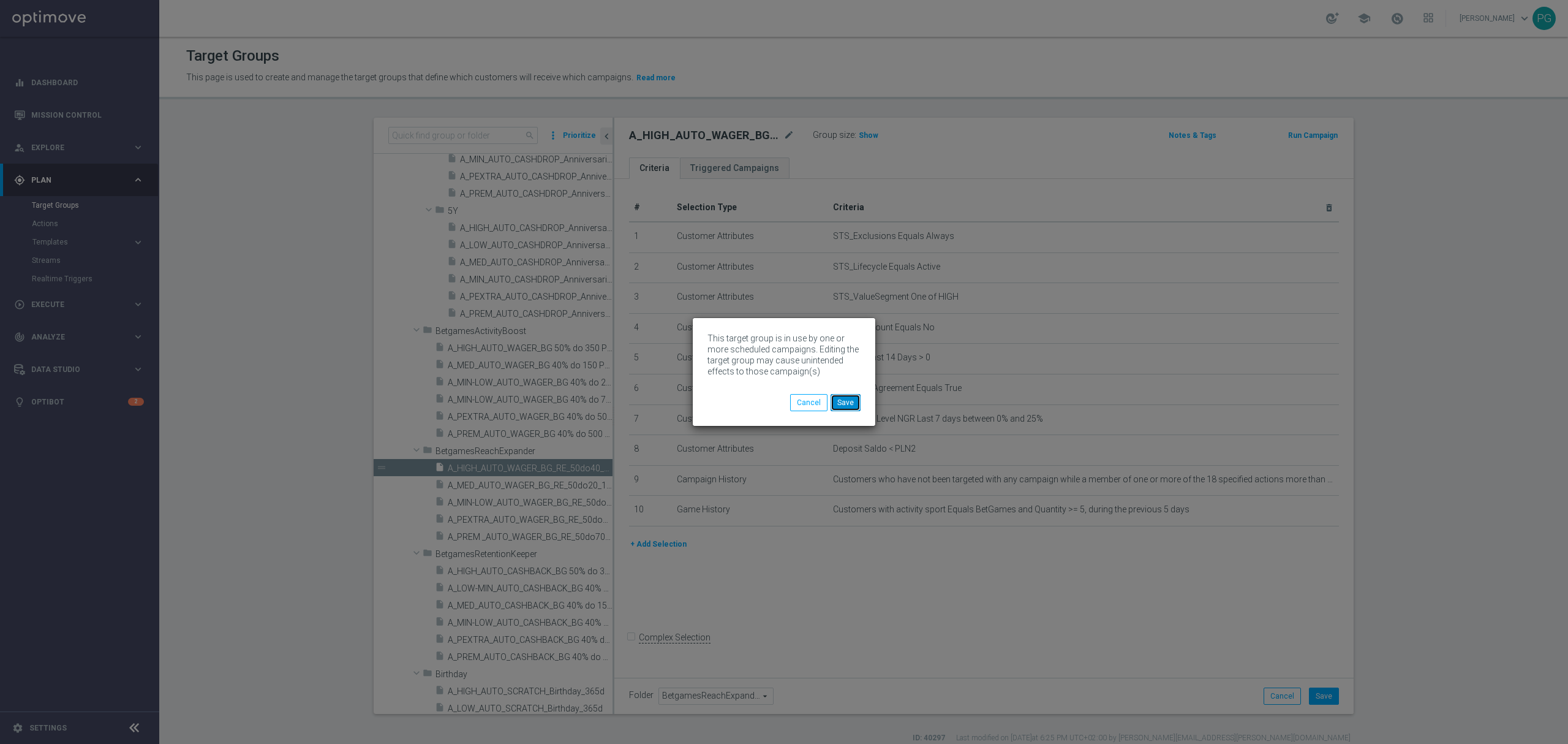
click at [834, 403] on button "Save" at bounding box center [846, 402] width 30 height 17
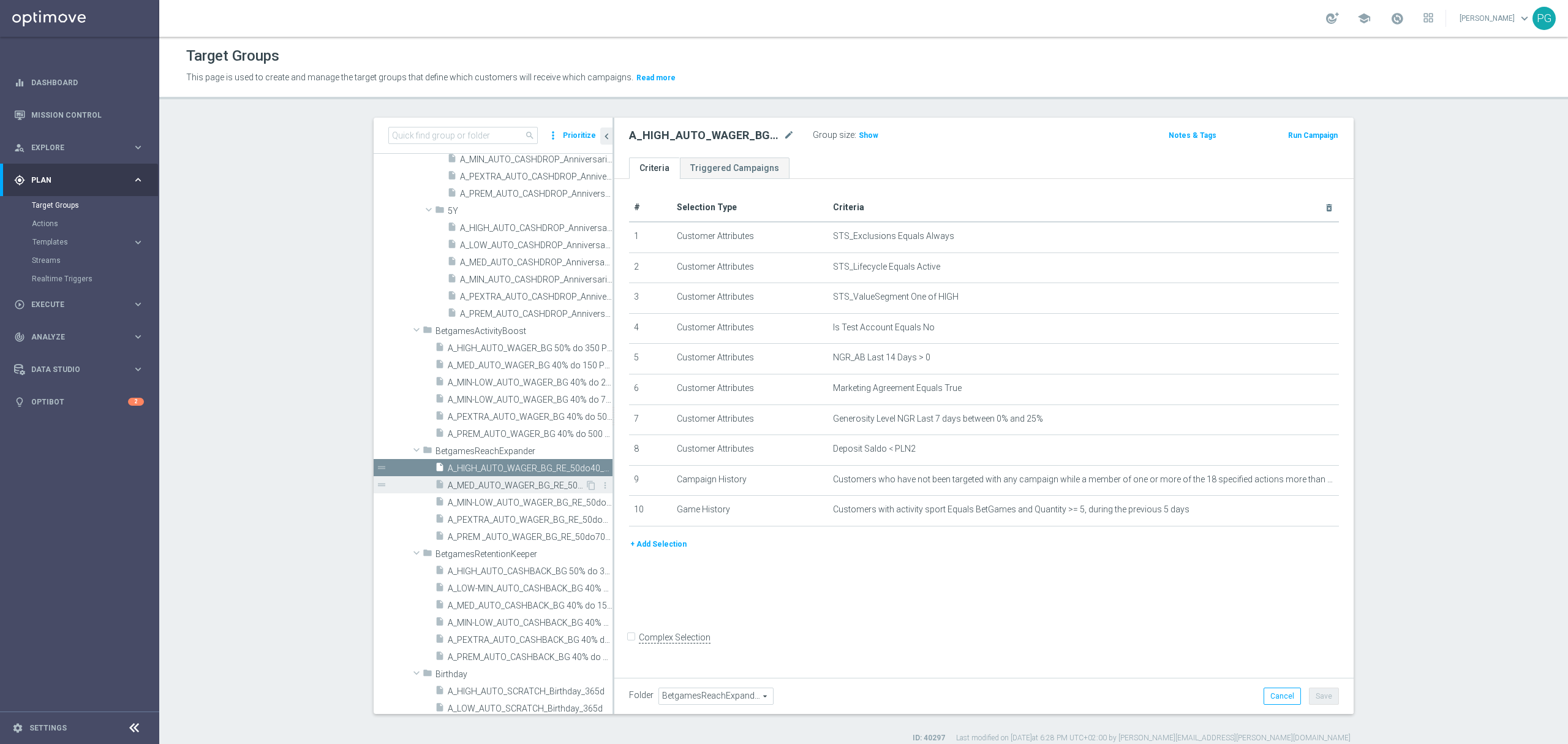
click at [501, 483] on span "A_MED_AUTO_WAGER_BG_RE_50do20_14d" at bounding box center [516, 485] width 137 height 10
click at [493, 501] on span "A_MIN-LOW_AUTO_WAGER_BG_RE_50do10_14d" at bounding box center [516, 502] width 137 height 10
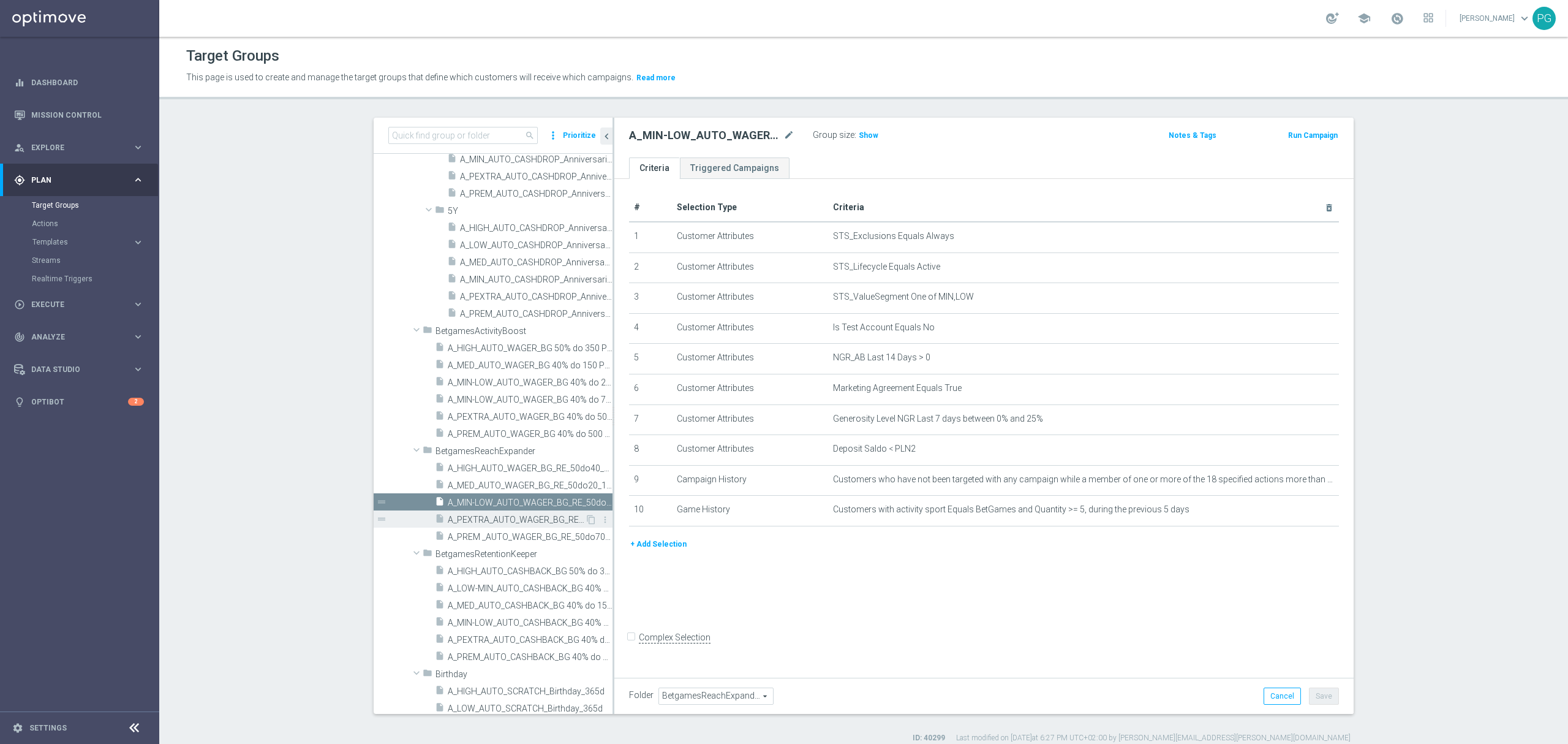
click at [490, 522] on span "A_PEXTRA_AUTO_WAGER_BG_RE_50do100_14d" at bounding box center [516, 519] width 137 height 10
click at [483, 535] on span "A_PREM _AUTO_WAGER_BG_RE_50do70_14d" at bounding box center [516, 537] width 137 height 10
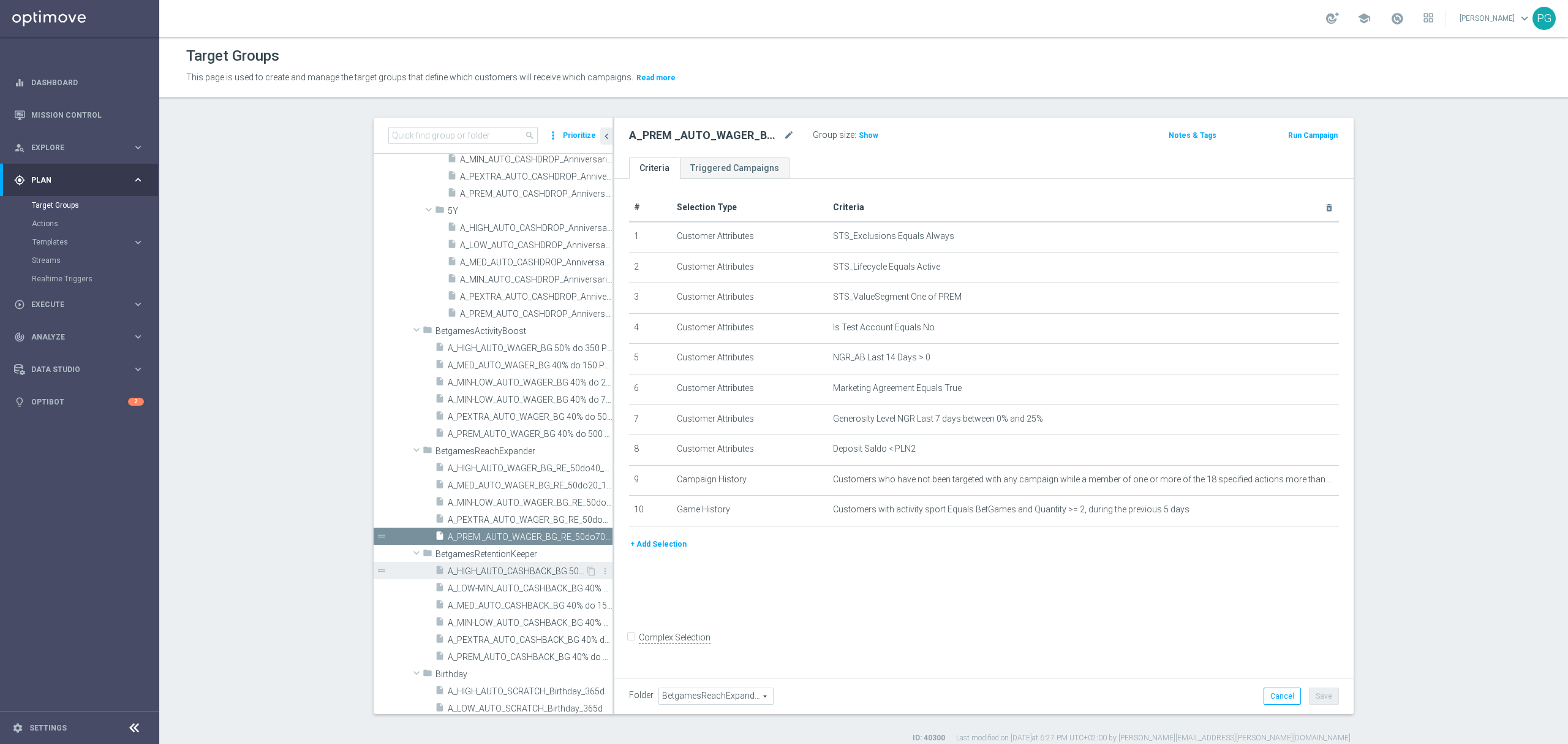
click at [486, 572] on span "A_HIGH_AUTO_CASHBACK_BG 50% do 350 PLN_14d" at bounding box center [516, 571] width 137 height 10
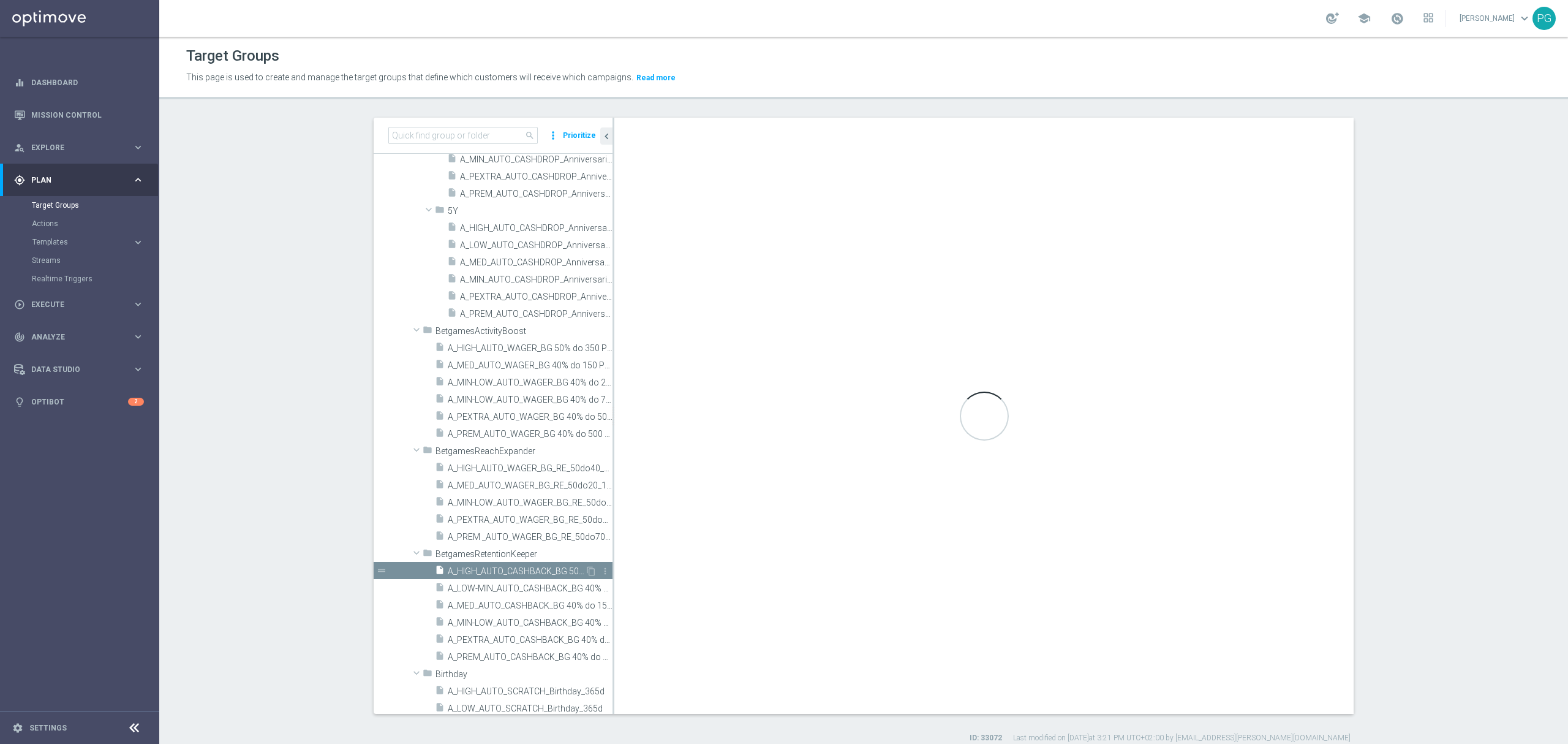
type input "BetgamesRetentionKeeper"
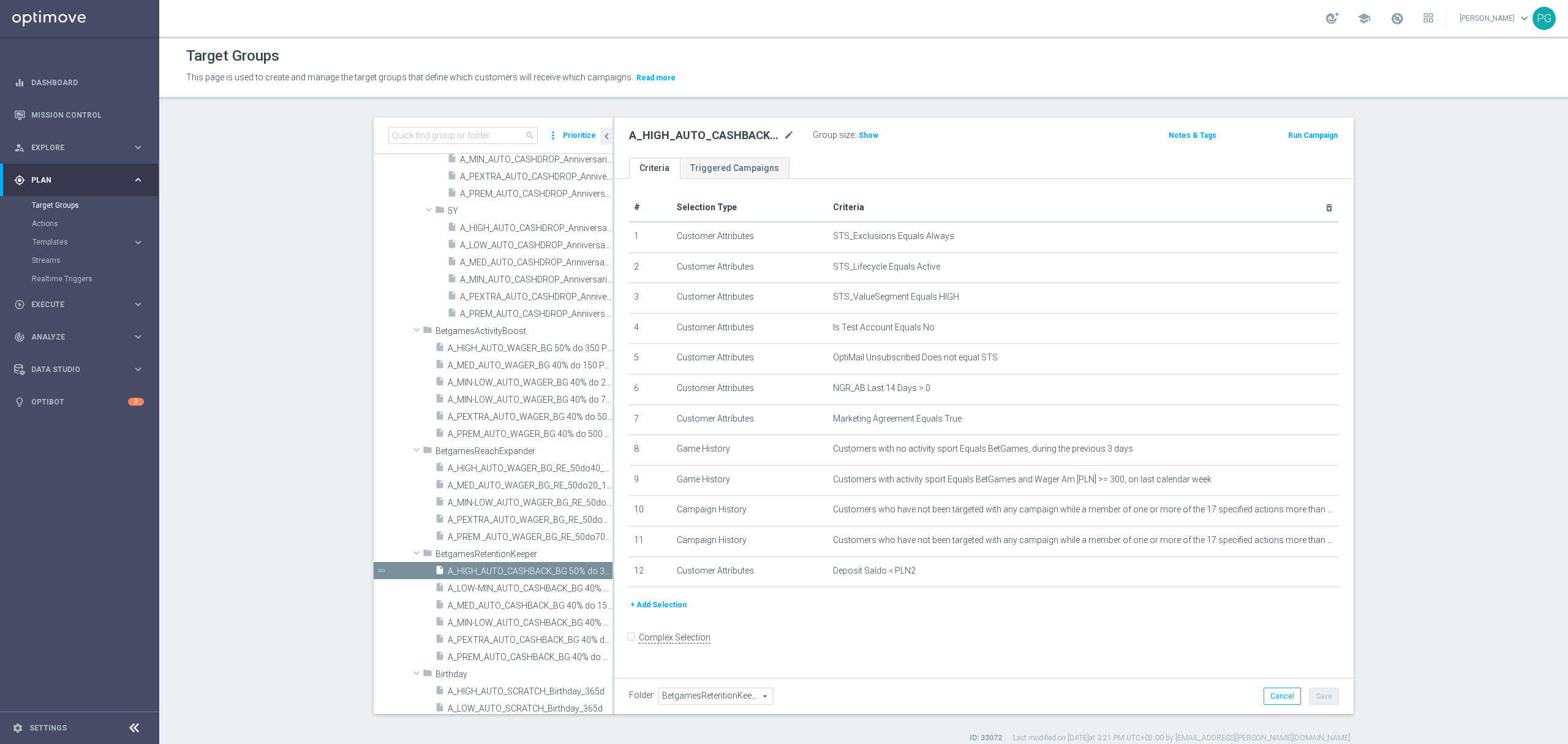
click at [656, 610] on button "+ Add Selection" at bounding box center [658, 605] width 59 height 13
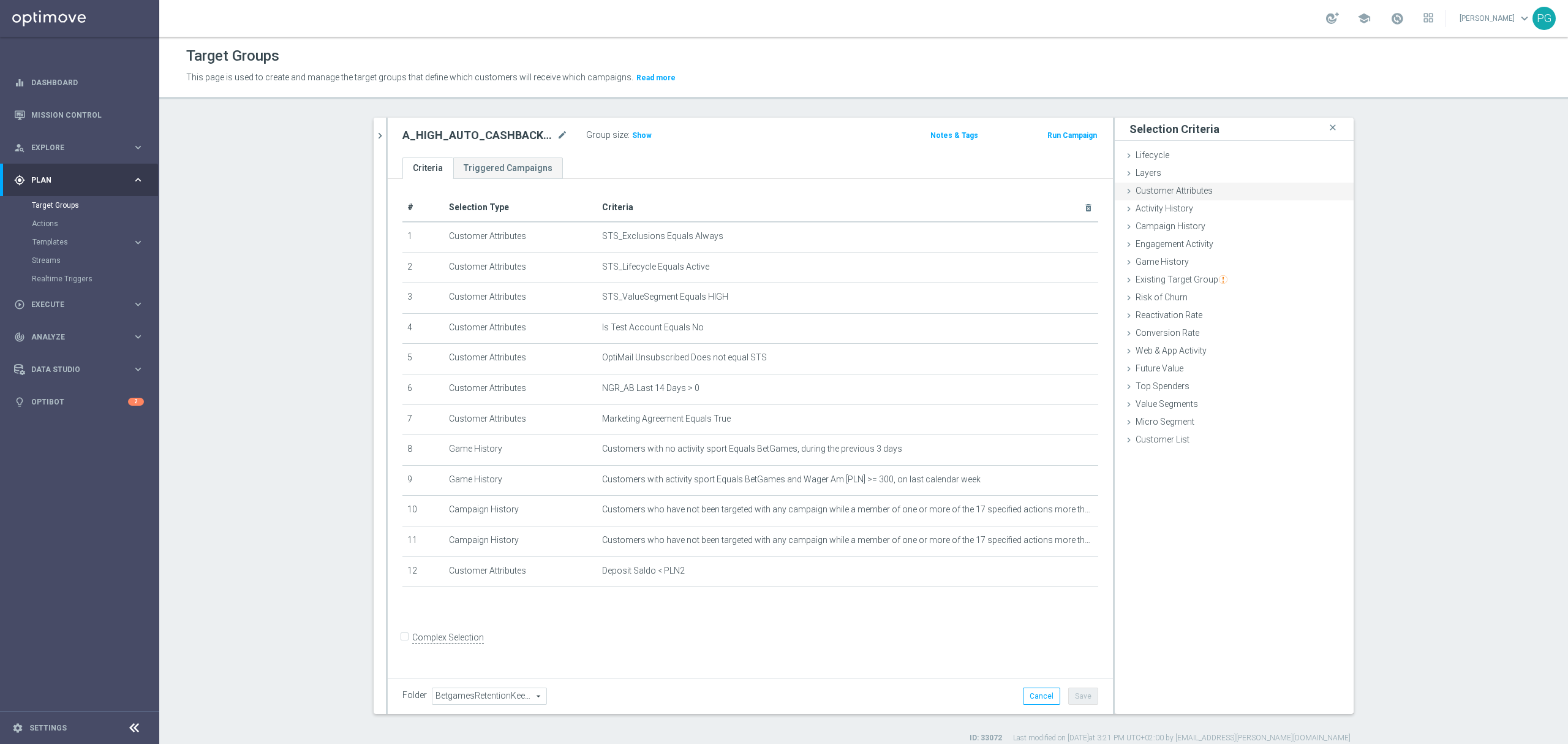
click at [1167, 189] on span "Customer Attributes" at bounding box center [1174, 191] width 77 height 10
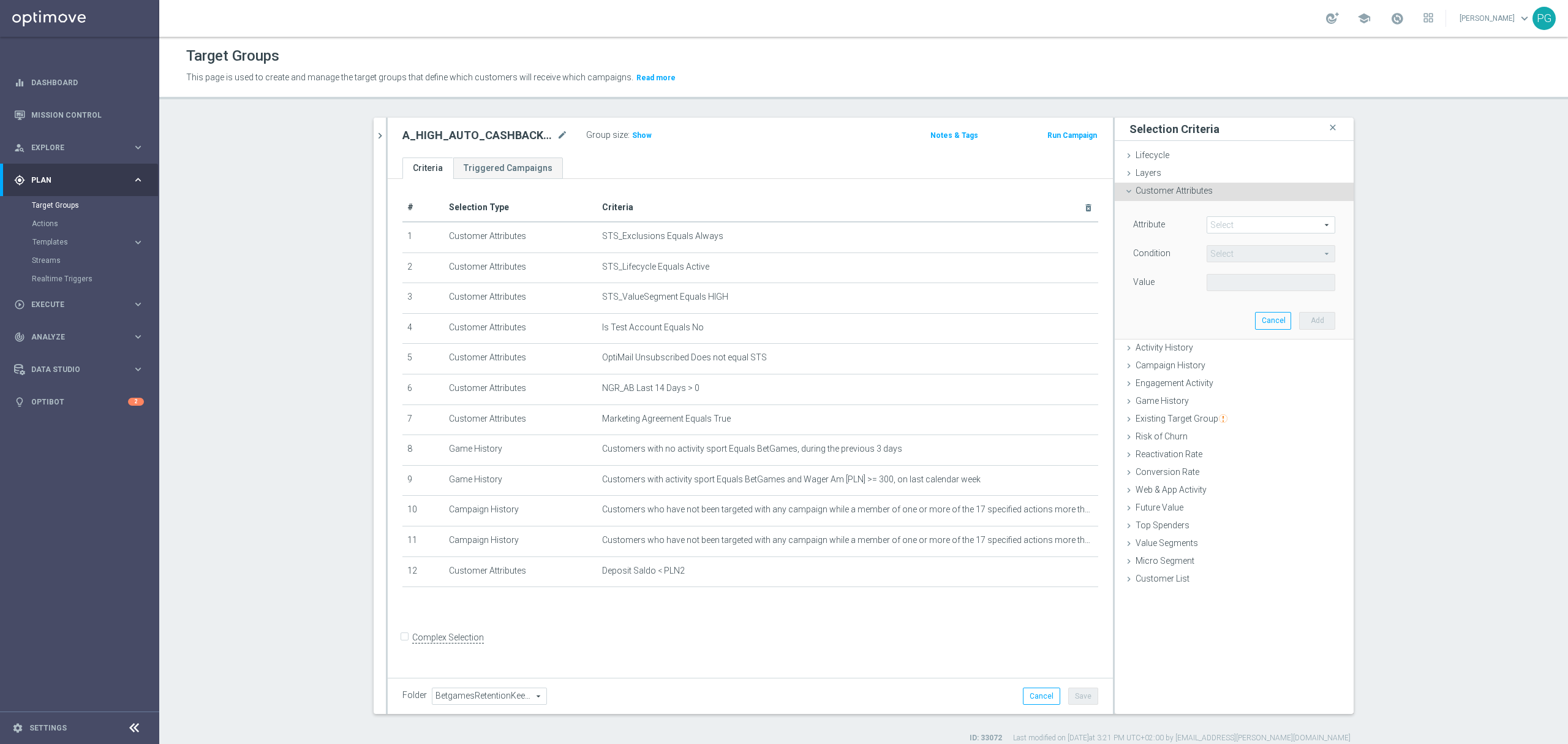
click at [1235, 227] on span at bounding box center [1270, 225] width 127 height 16
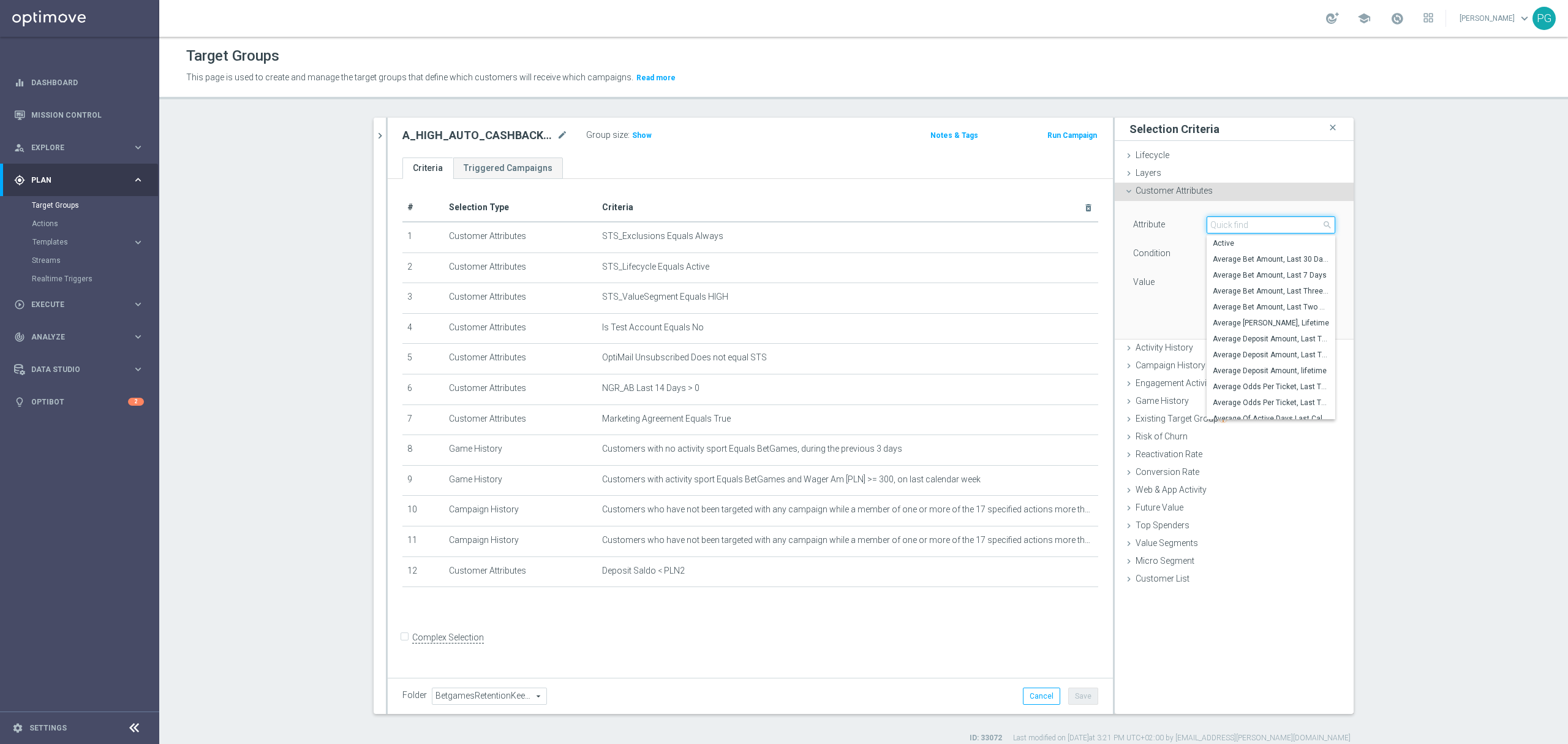
click at [1235, 227] on input "search" at bounding box center [1271, 224] width 129 height 17
paste input "email a"
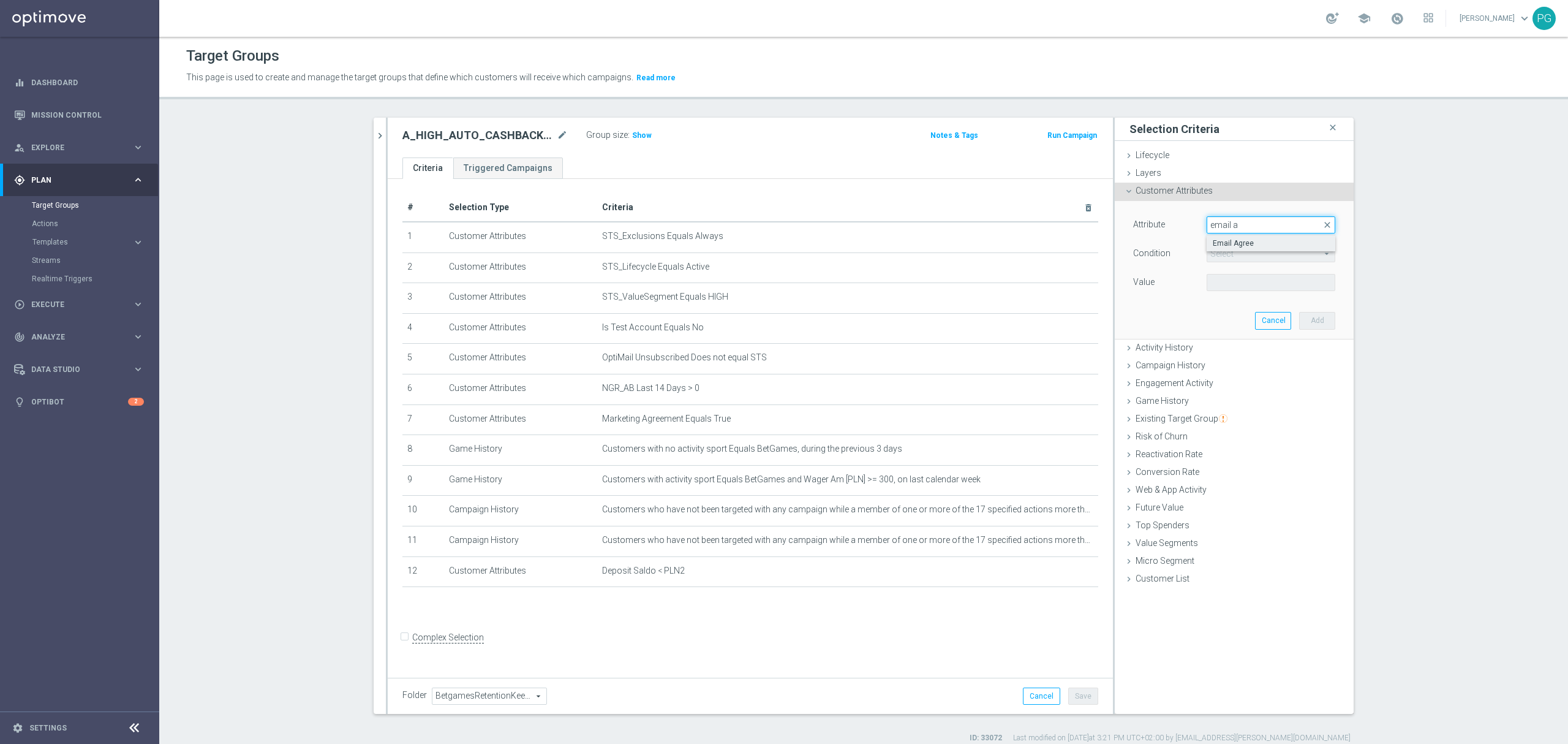
type input "email a"
click at [1228, 246] on span "Email Agree" at bounding box center [1271, 243] width 116 height 10
type input "Email Agree"
type input "Equals"
click at [1216, 287] on span at bounding box center [1270, 283] width 127 height 16
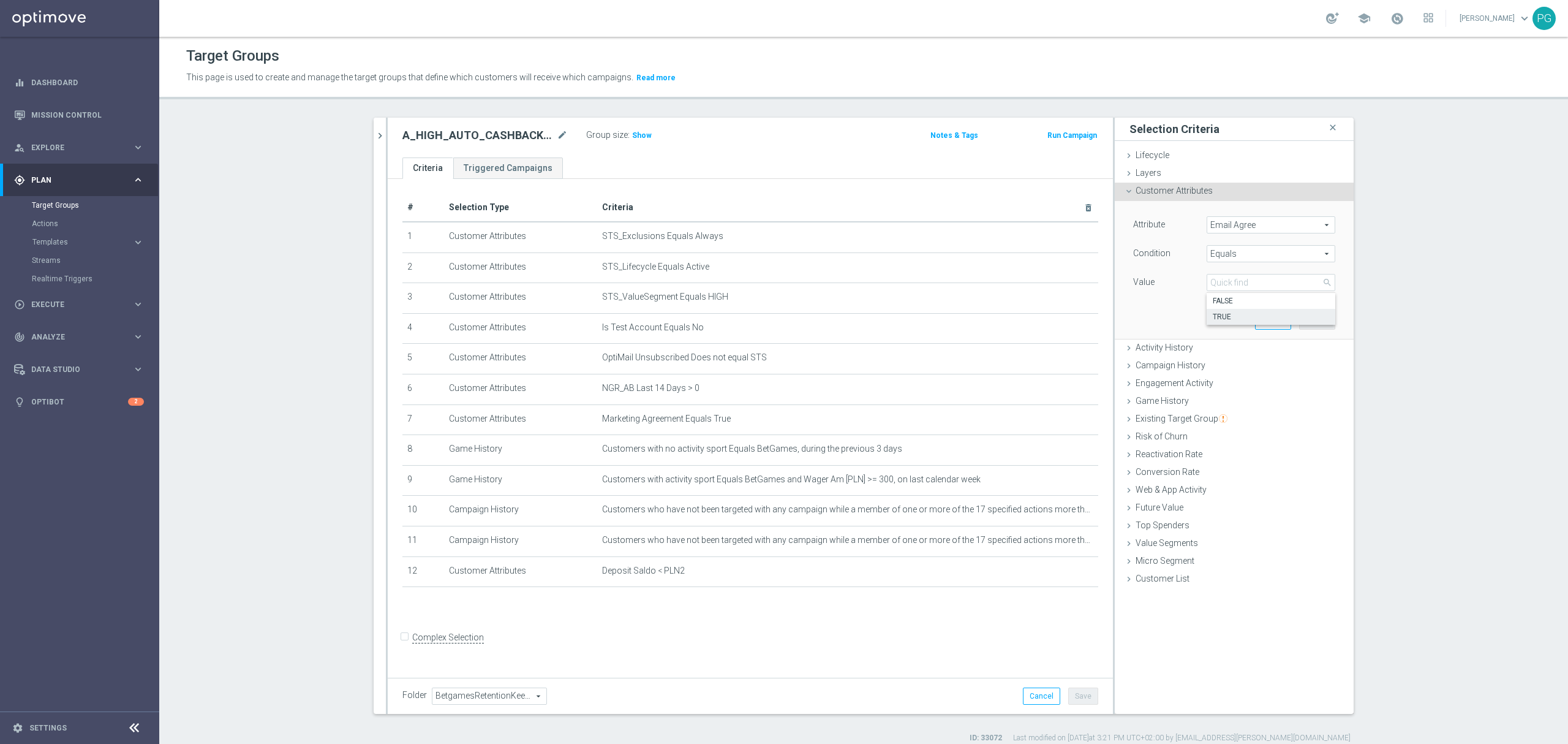
click at [1217, 312] on span "TRUE" at bounding box center [1271, 316] width 116 height 10
type input "TRUE"
click at [1322, 327] on button "Add" at bounding box center [1318, 320] width 36 height 17
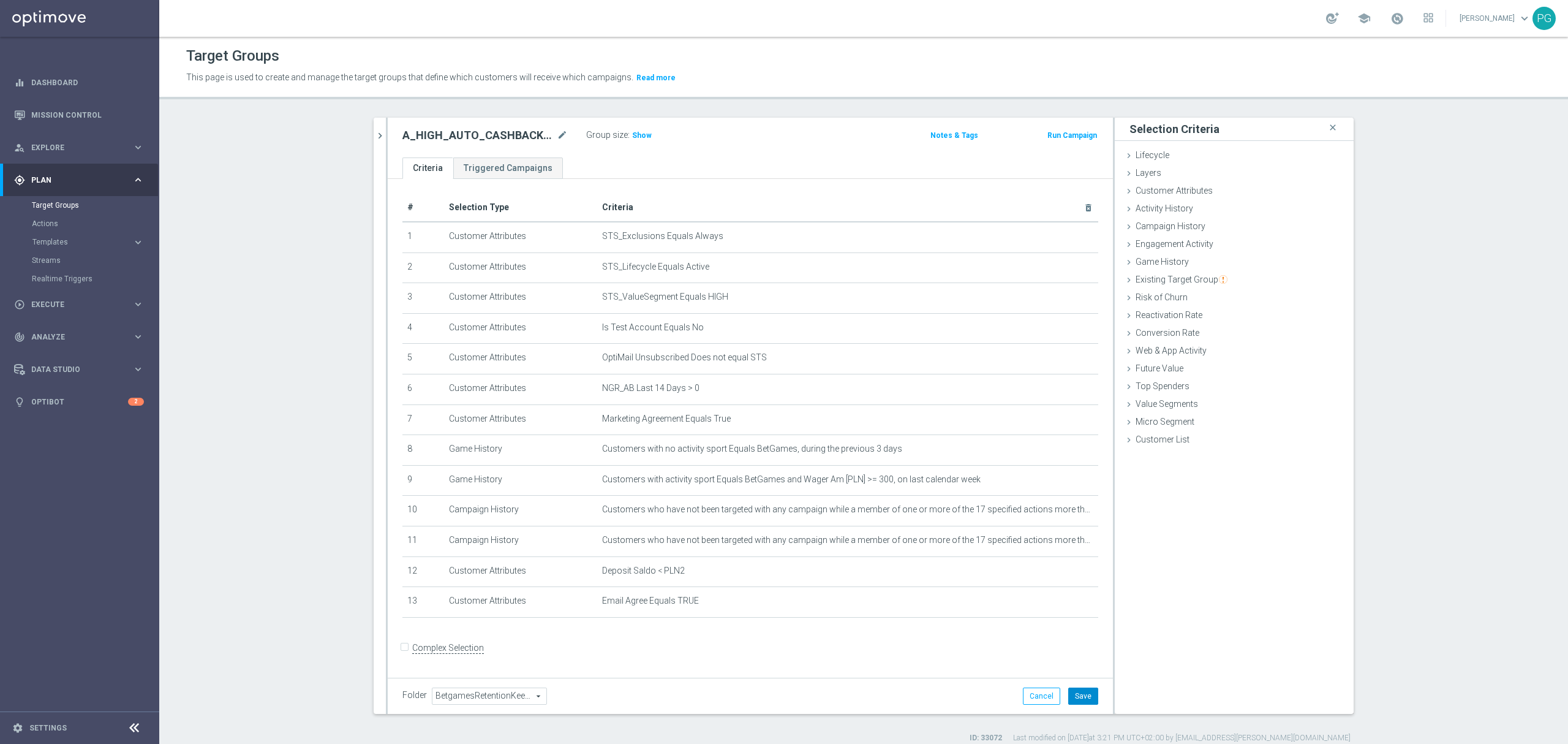
click at [1088, 698] on button "Save" at bounding box center [1083, 696] width 30 height 17
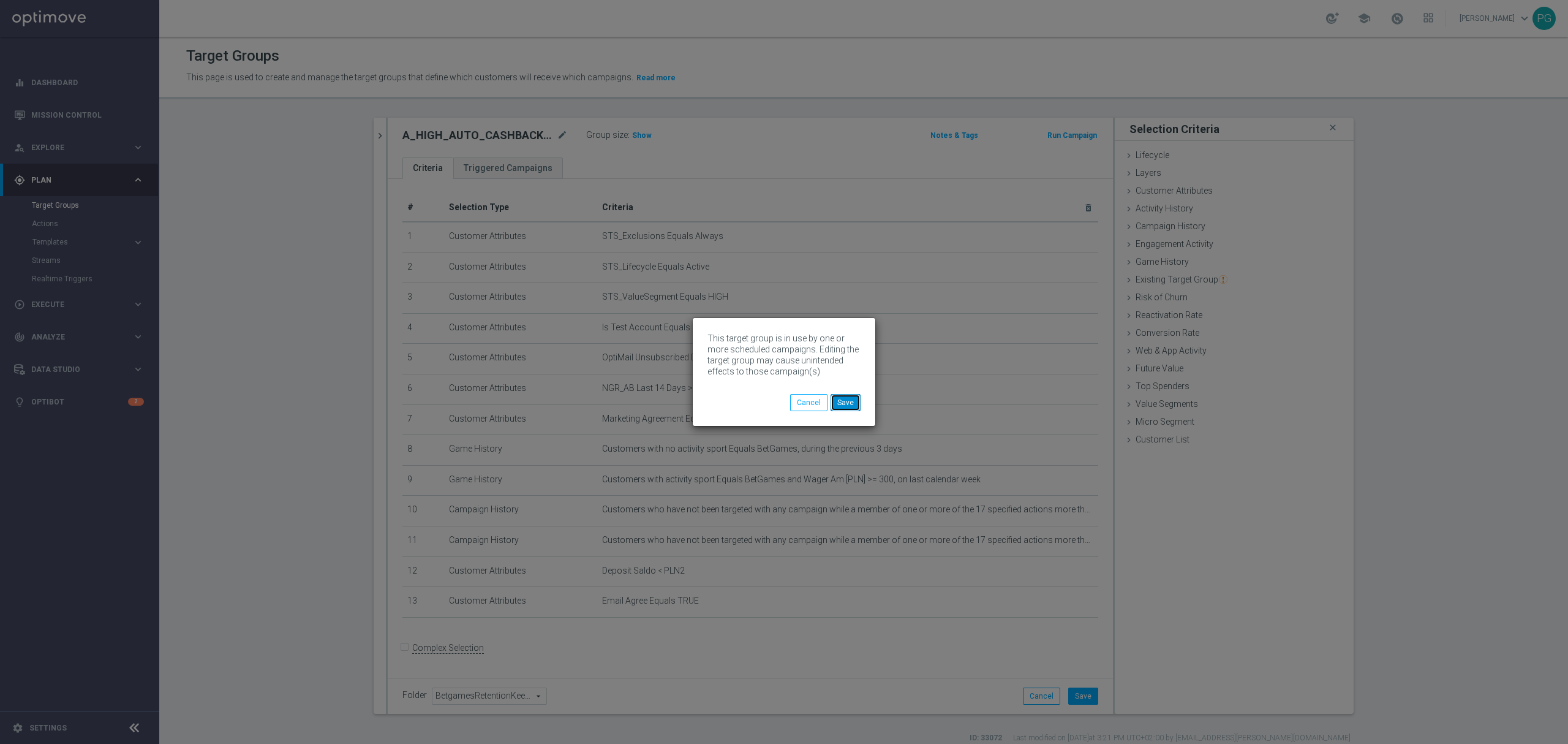
click at [848, 403] on button "Save" at bounding box center [846, 402] width 30 height 17
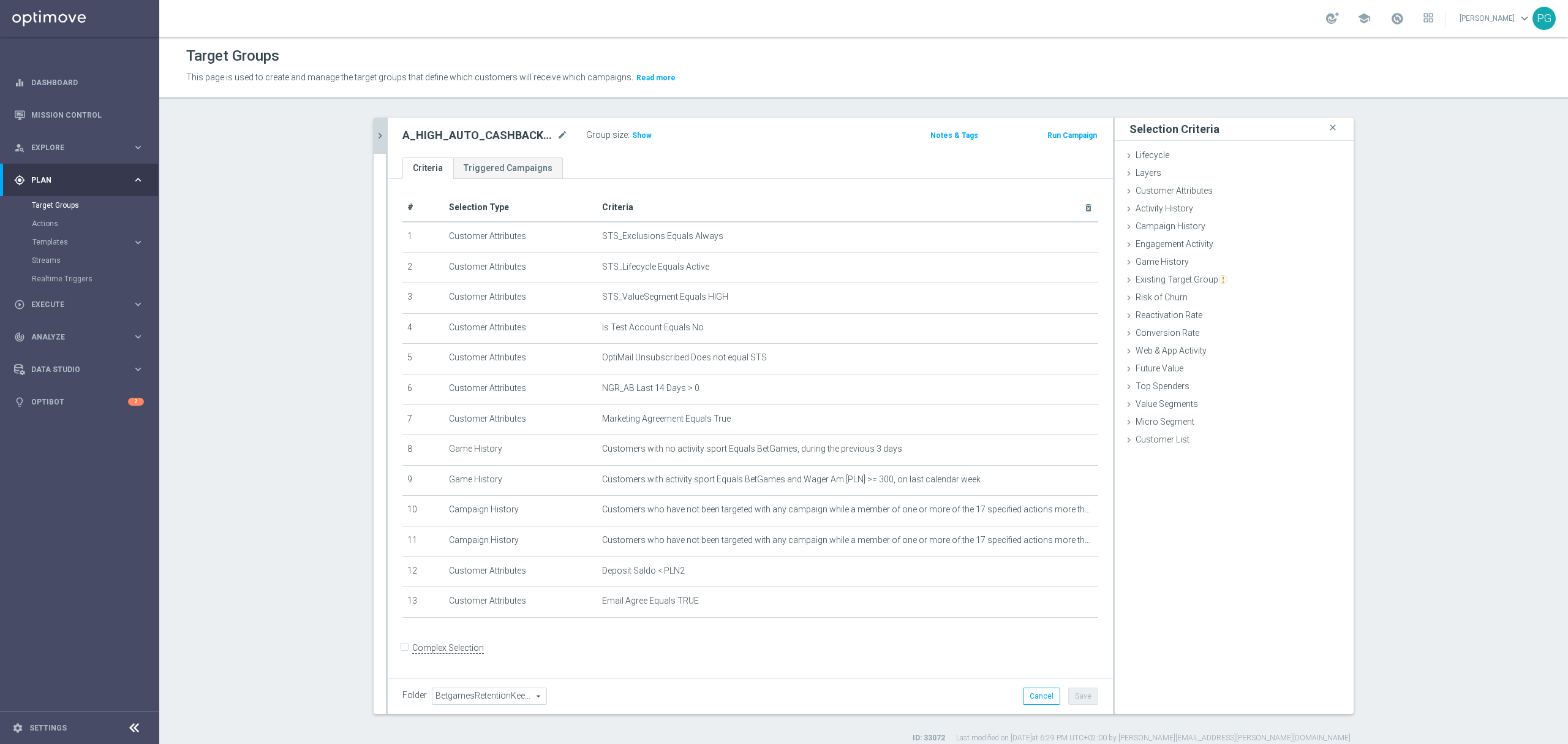
click at [374, 136] on icon "chevron_right" at bounding box center [380, 135] width 11 height 11
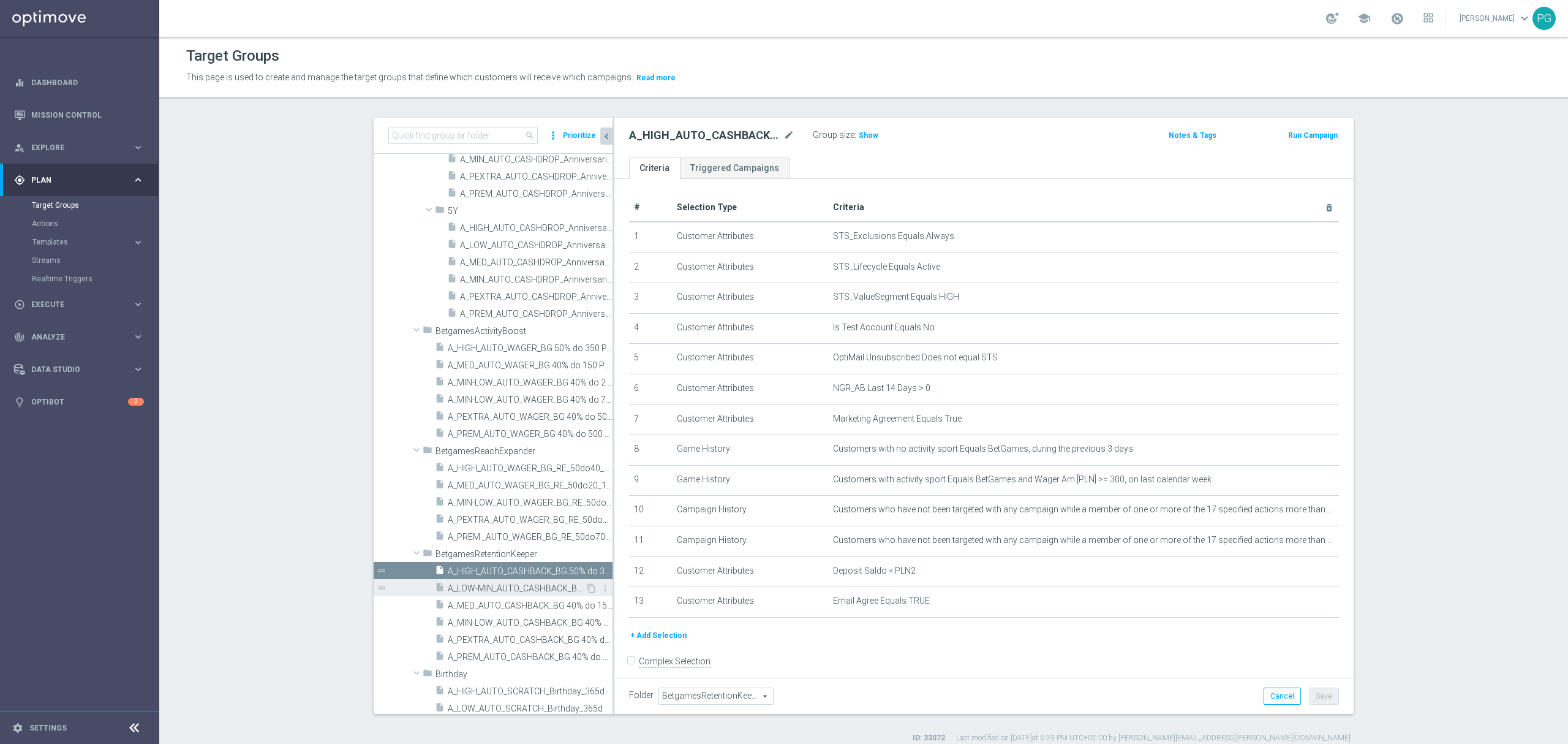
click at [490, 587] on span "A_LOW-MIN_AUTO_CASHBACK_BG 40% do 50 PLN_14d" at bounding box center [516, 588] width 137 height 10
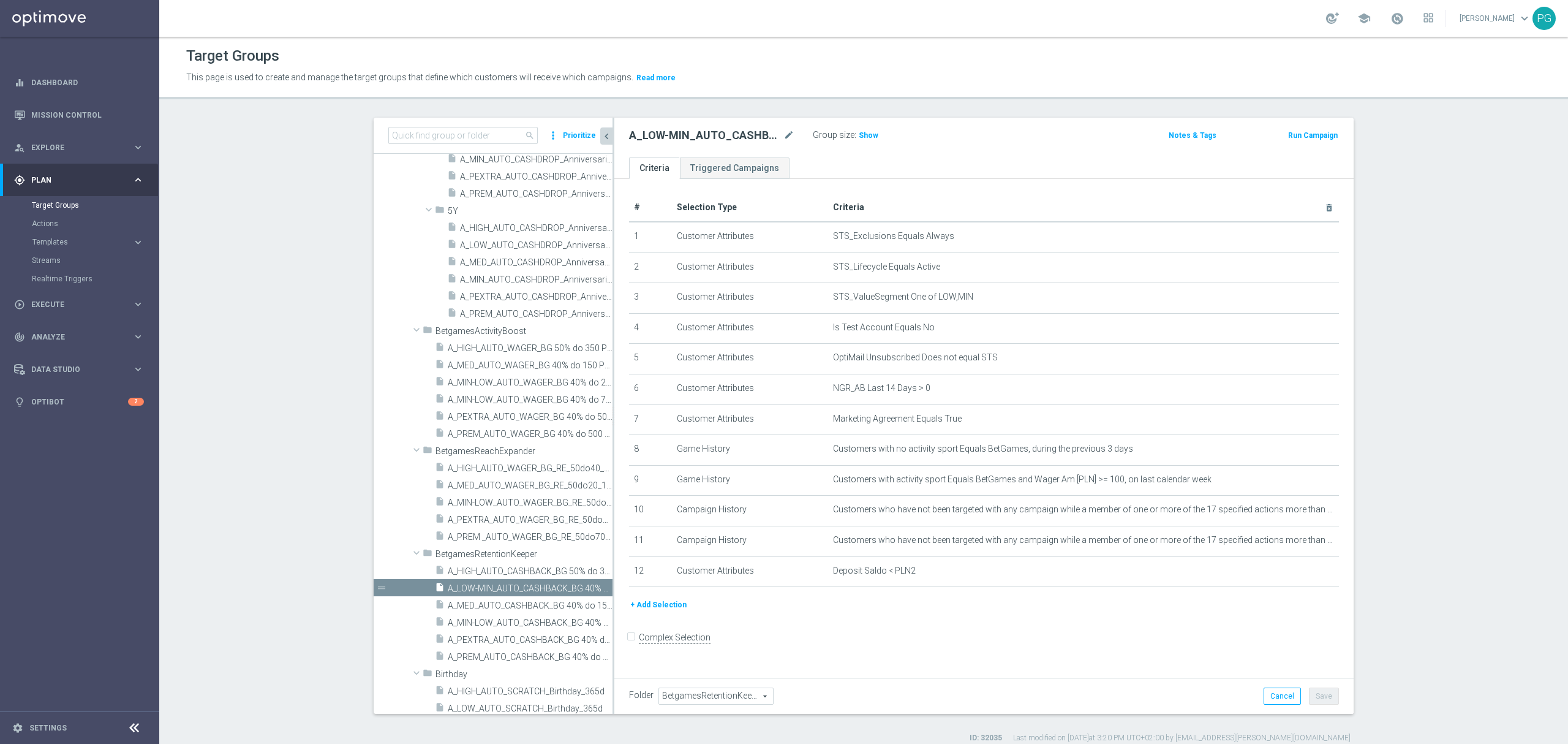
click at [664, 611] on button "+ Add Selection" at bounding box center [658, 605] width 59 height 13
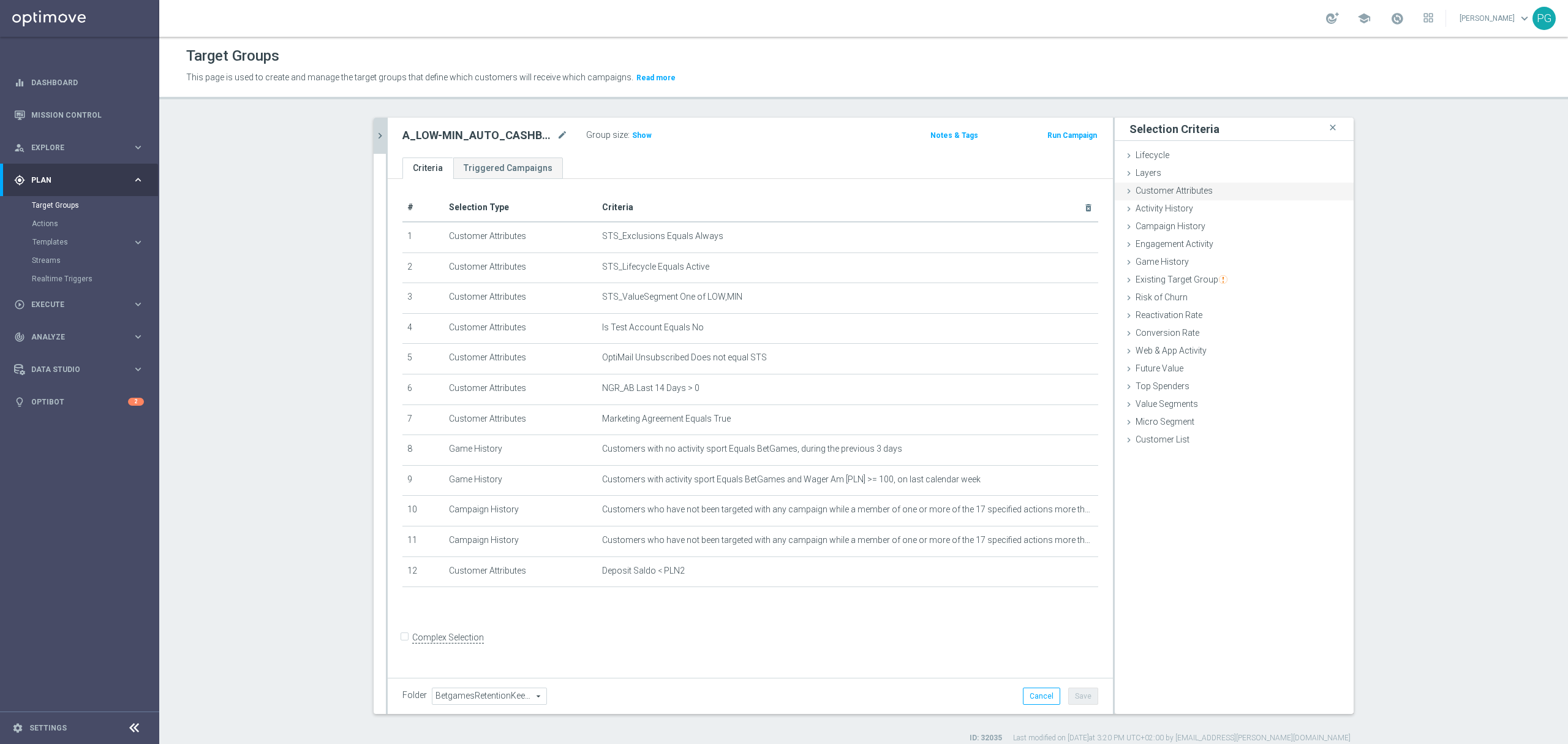
click at [1180, 195] on span "Customer Attributes" at bounding box center [1174, 191] width 77 height 10
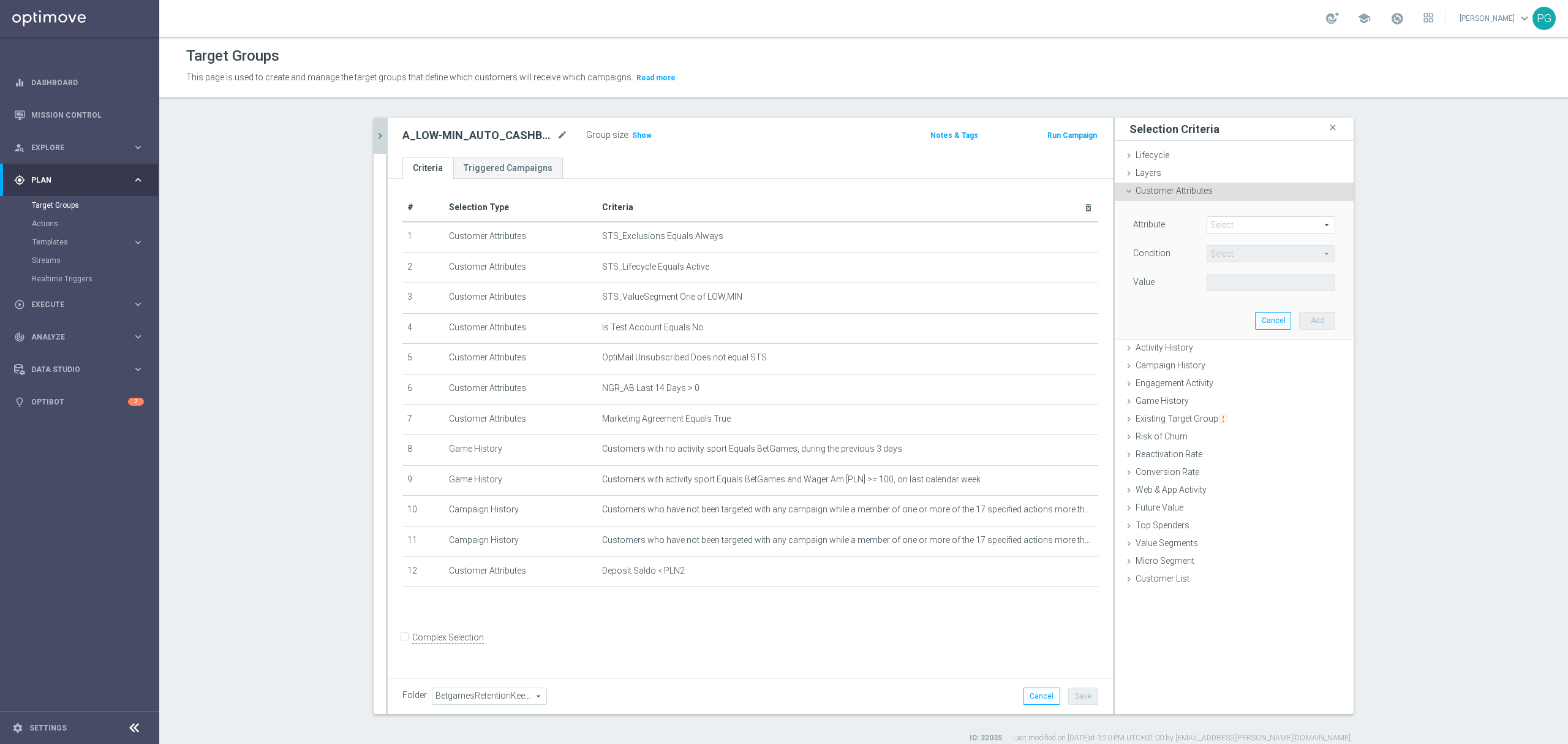
click at [1219, 224] on span at bounding box center [1270, 225] width 127 height 16
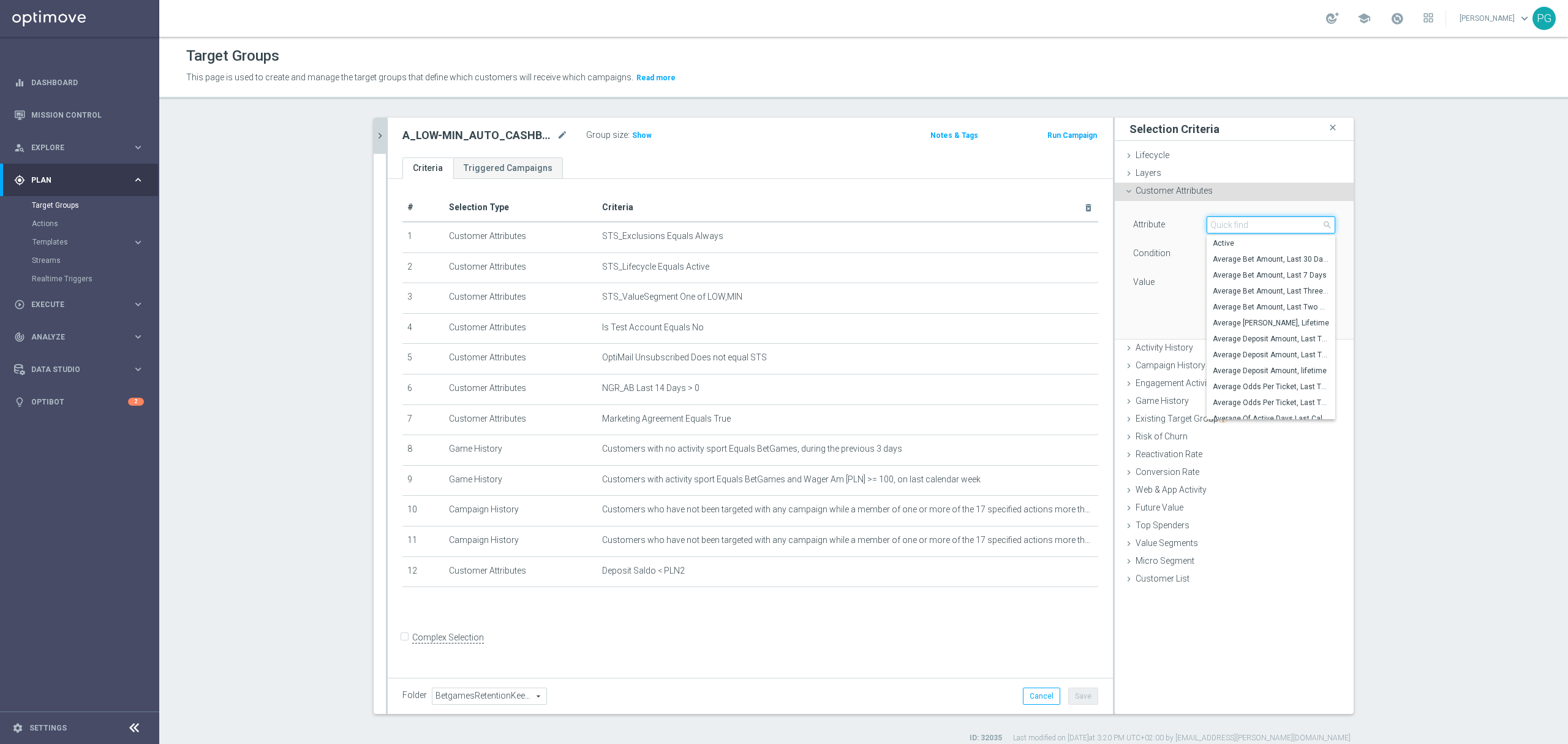
paste input "email a"
drag, startPoint x: 1219, startPoint y: 224, endPoint x: 1221, endPoint y: 231, distance: 7.3
click at [1221, 231] on input "email a" at bounding box center [1271, 224] width 129 height 17
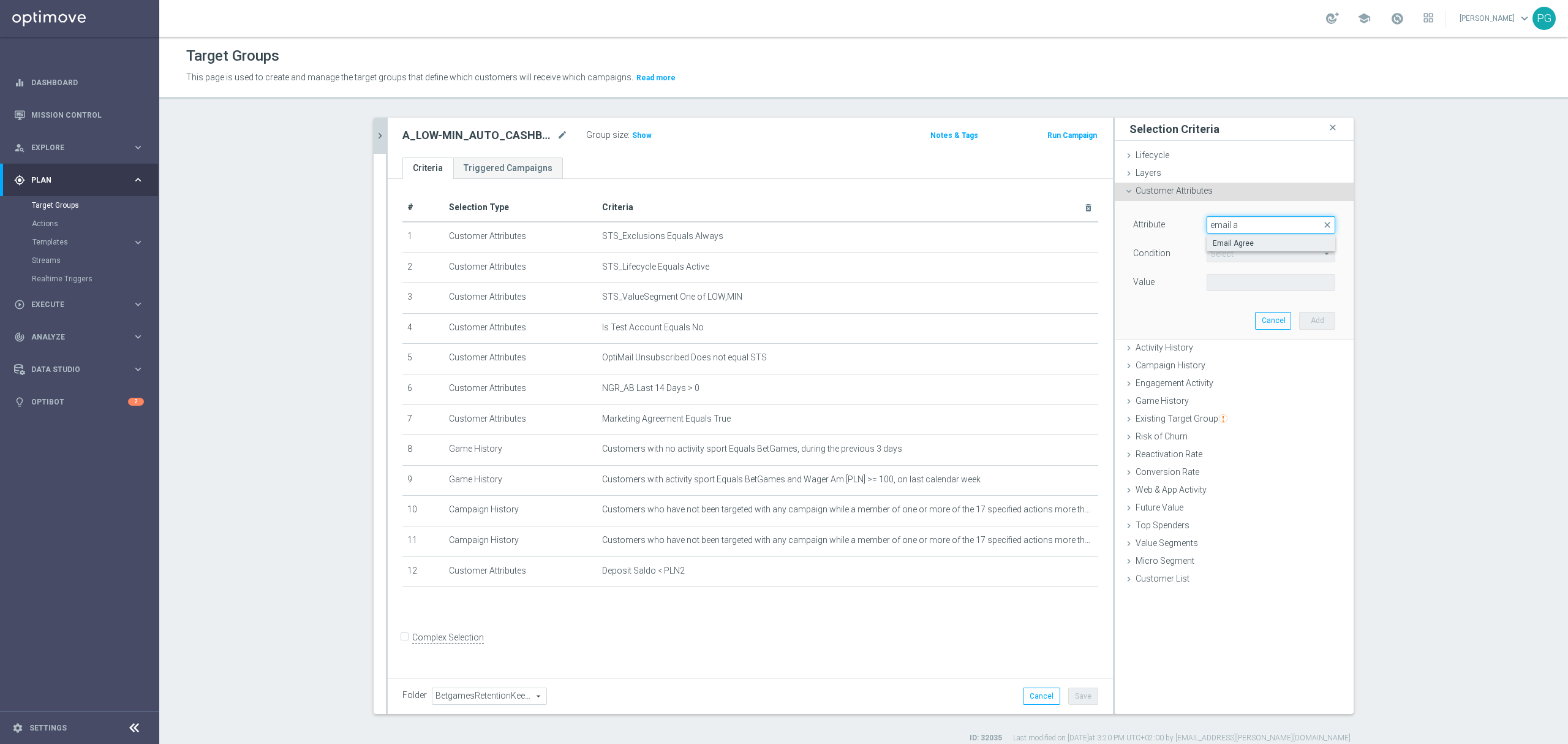
type input "email a"
click at [1236, 246] on span "Email Agree" at bounding box center [1271, 243] width 116 height 10
type input "Email Agree"
type input "Equals"
click at [1223, 279] on span at bounding box center [1270, 283] width 127 height 16
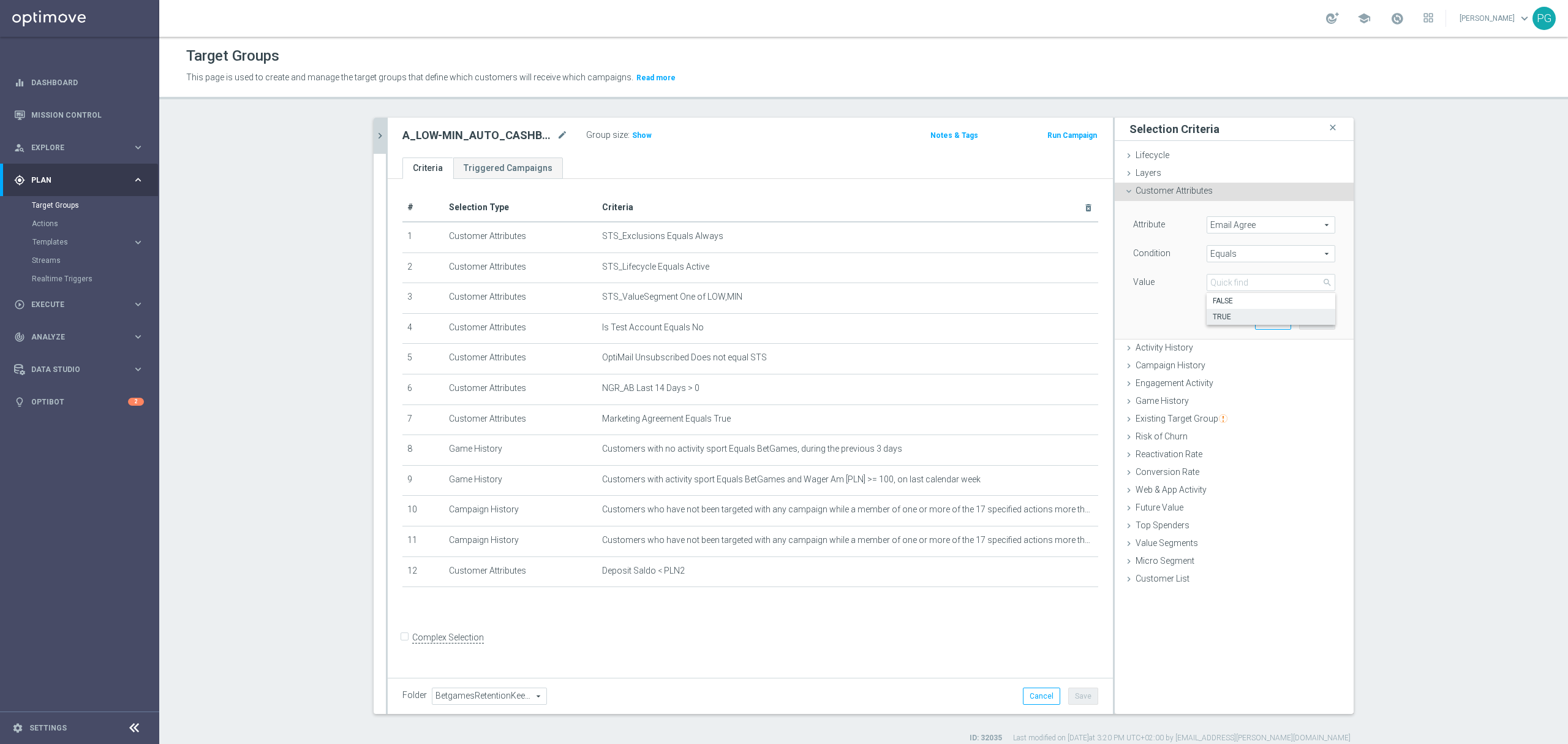
click at [1211, 323] on label "TRUE" at bounding box center [1271, 317] width 129 height 16
type input "TRUE"
click at [1303, 319] on button "Add" at bounding box center [1318, 320] width 36 height 17
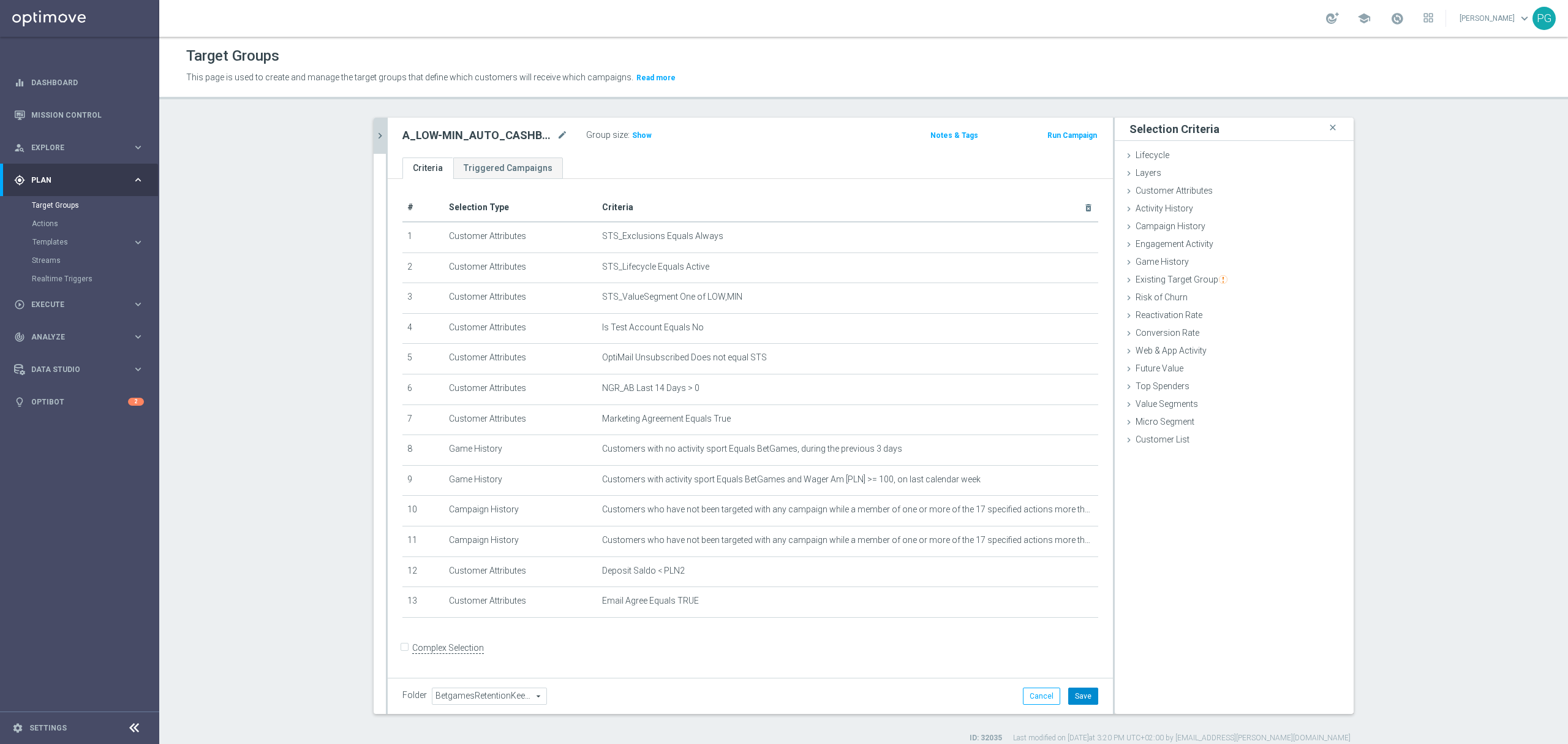
click at [1075, 704] on button "Save" at bounding box center [1083, 696] width 30 height 17
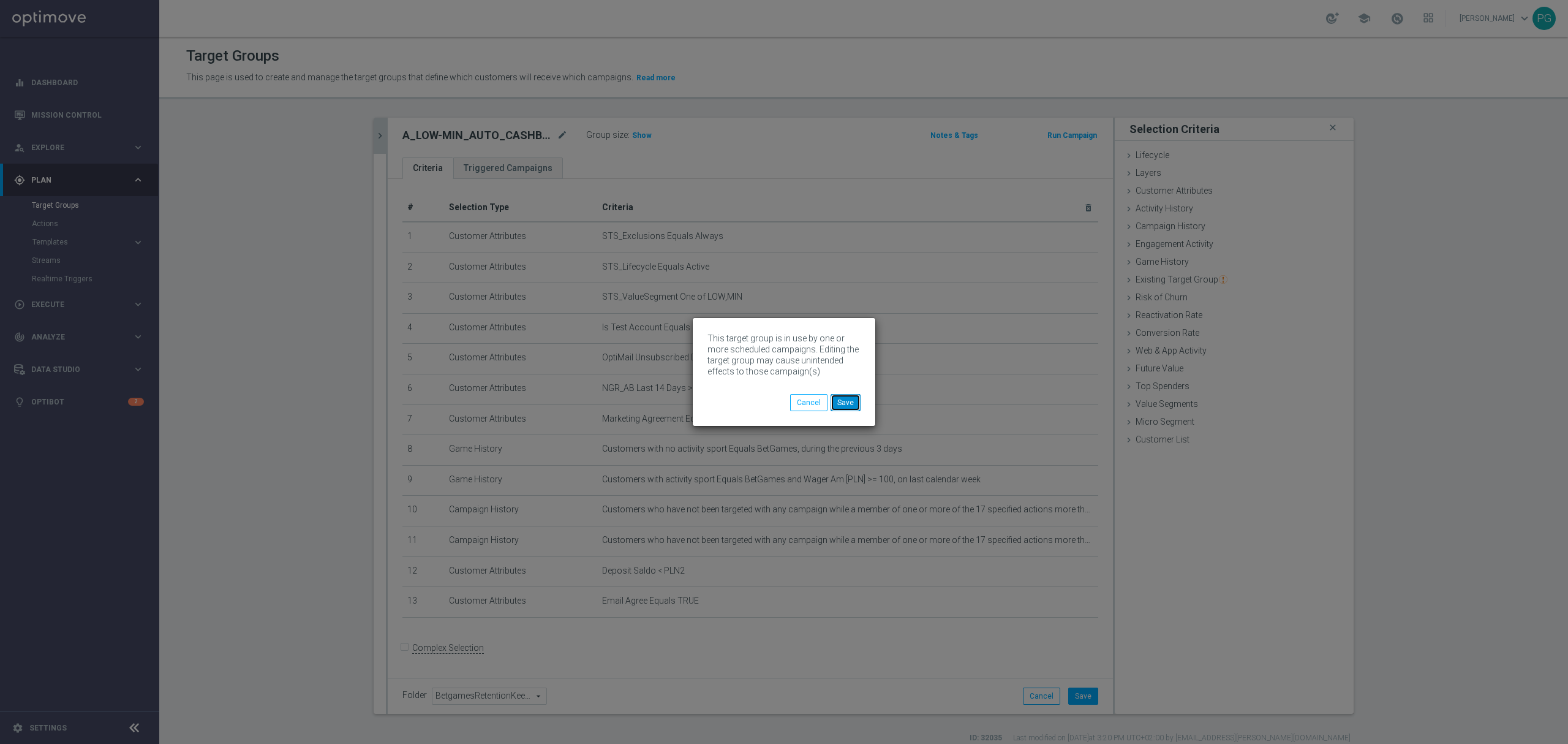
click at [848, 411] on button "Save" at bounding box center [846, 402] width 30 height 17
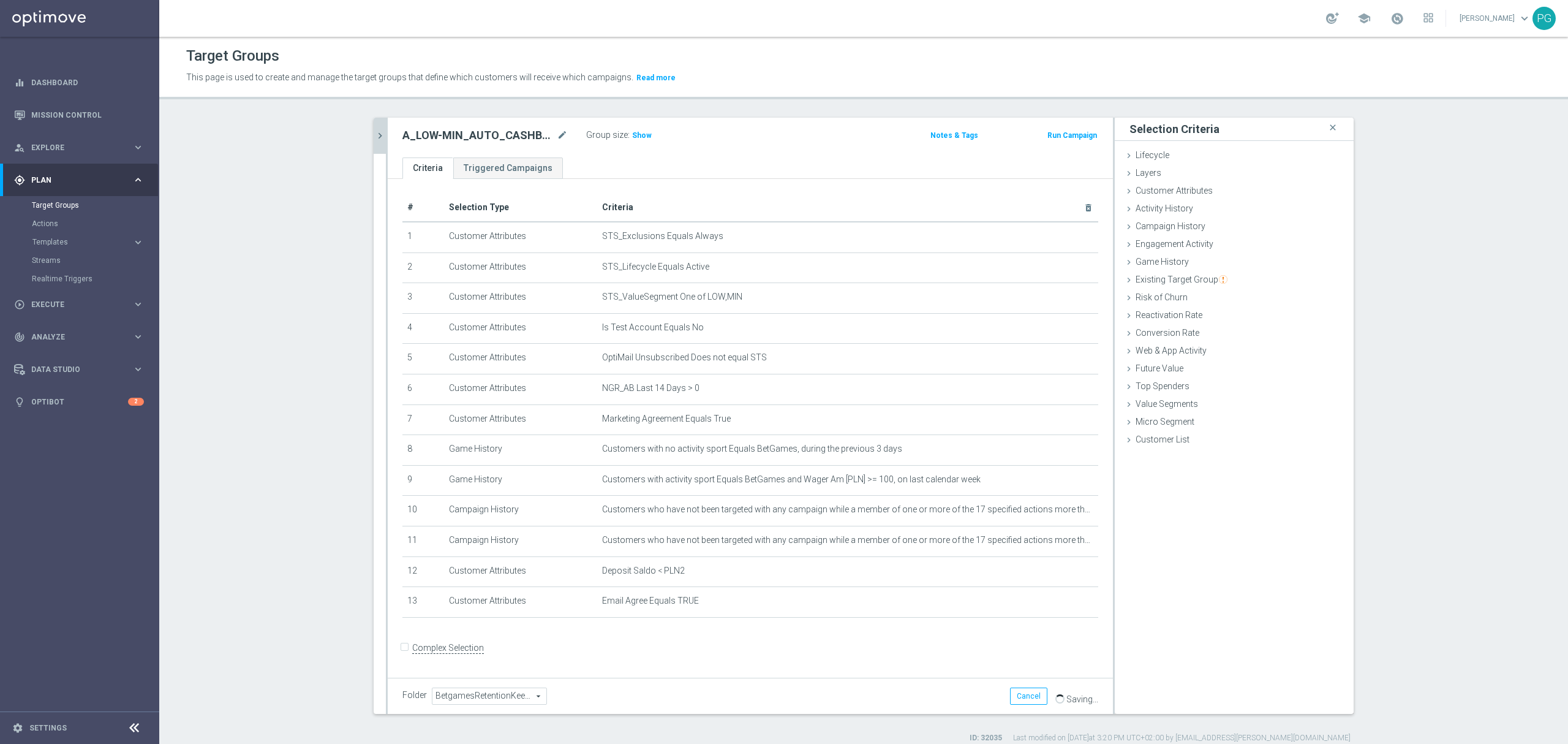
click at [376, 124] on button "chevron_right" at bounding box center [380, 136] width 12 height 36
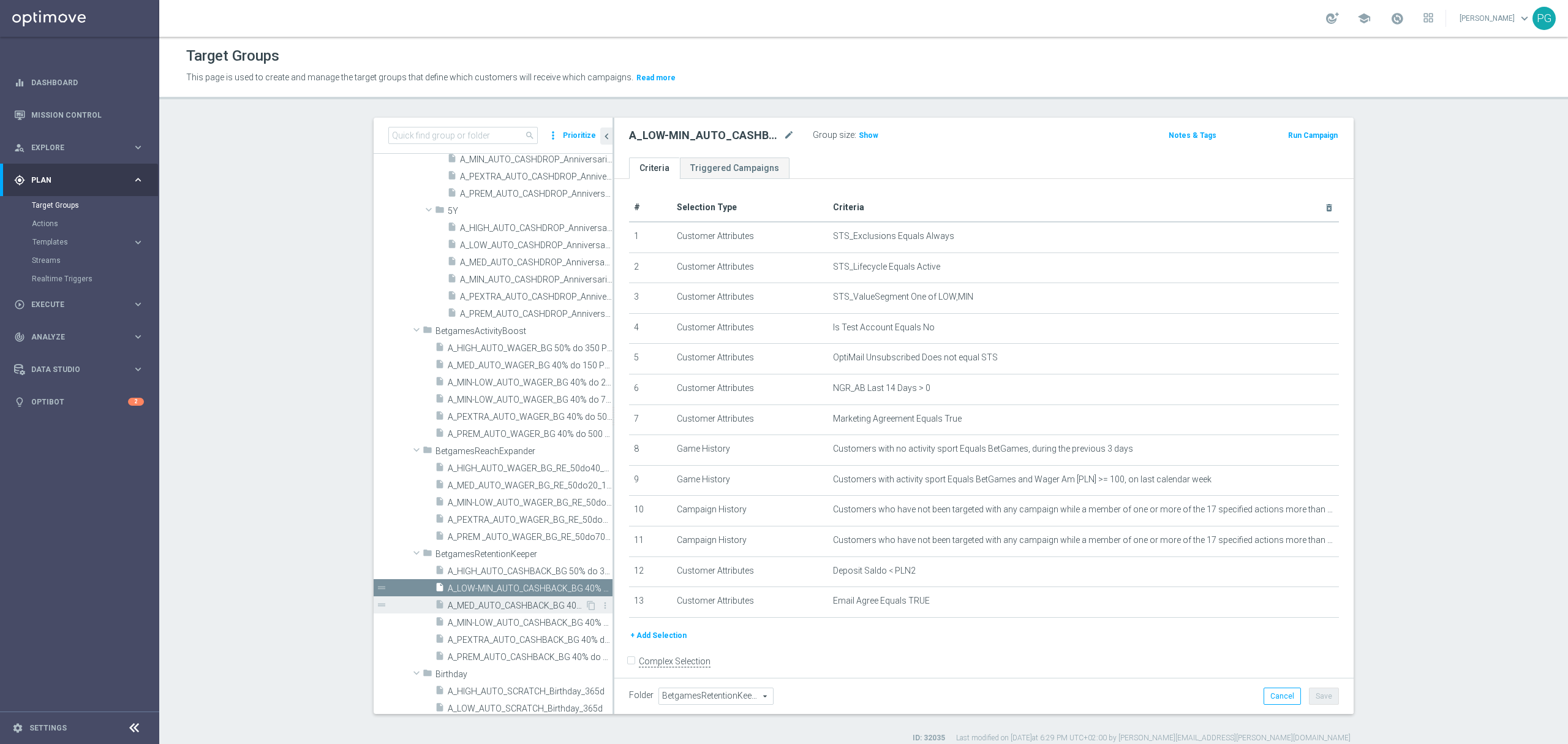
click at [466, 603] on span "A_MED_AUTO_CASHBACK_BG 40% do 150 PLN_14d" at bounding box center [516, 605] width 137 height 10
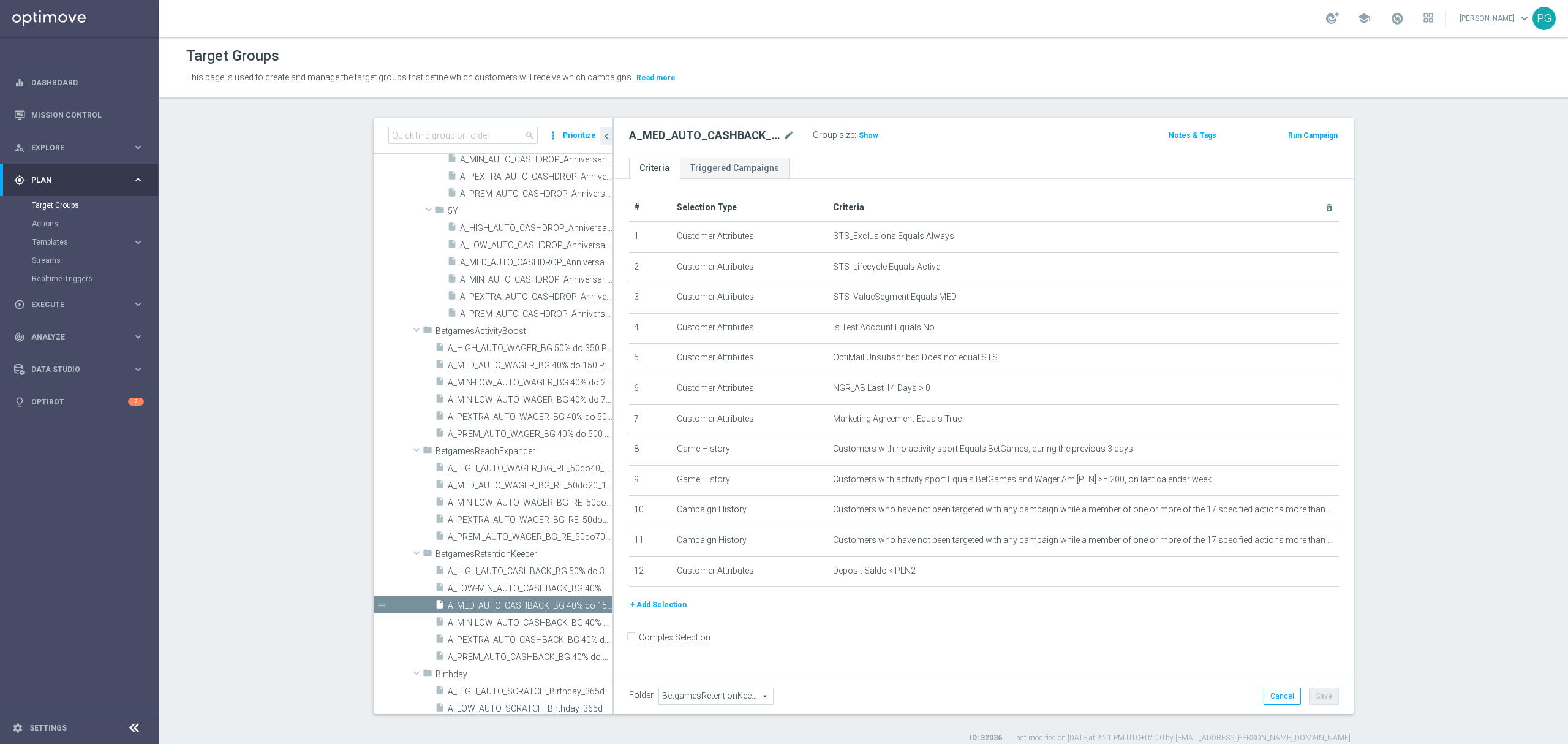
click at [672, 611] on button "+ Add Selection" at bounding box center [658, 605] width 59 height 13
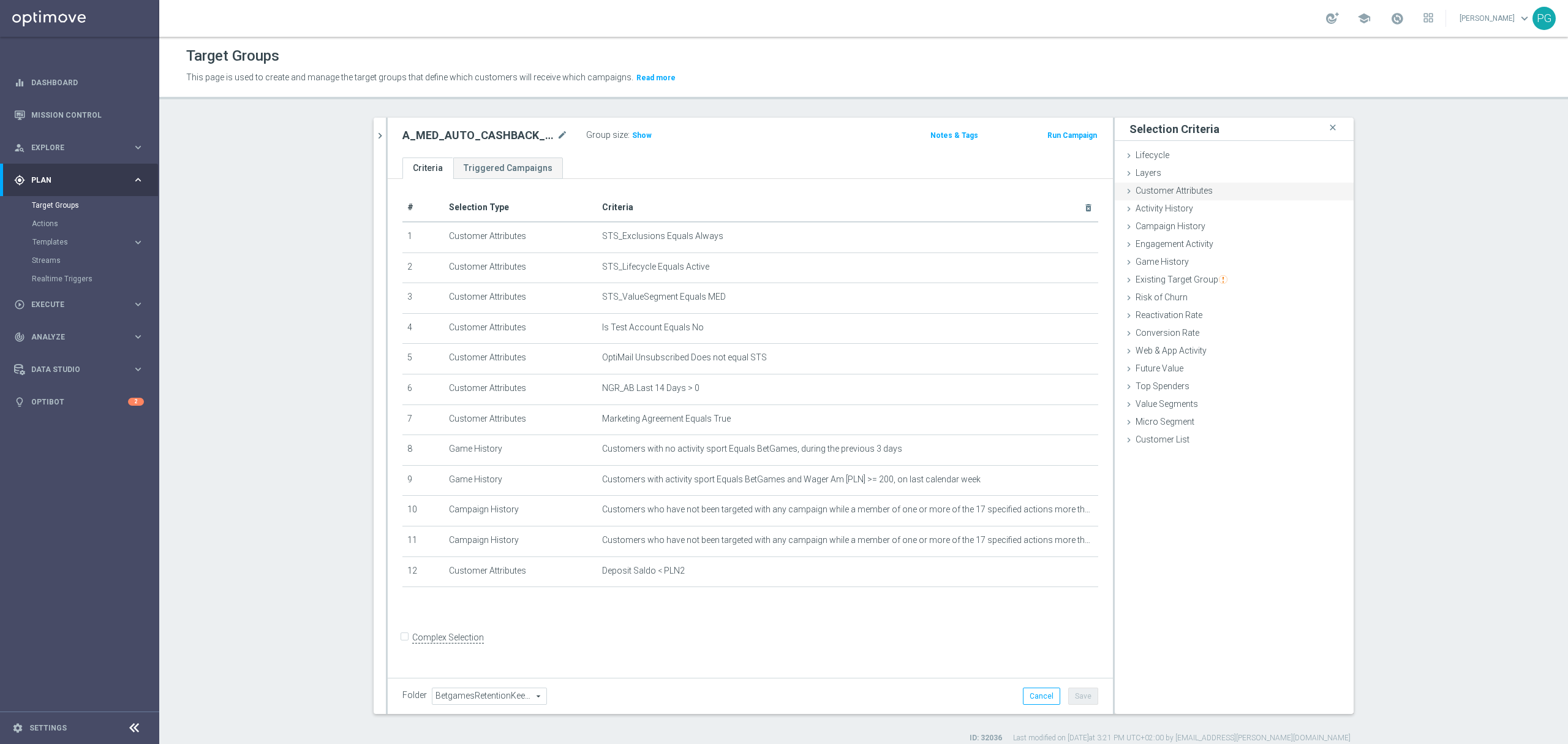
click at [1206, 192] on span "Customer Attributes" at bounding box center [1174, 191] width 77 height 10
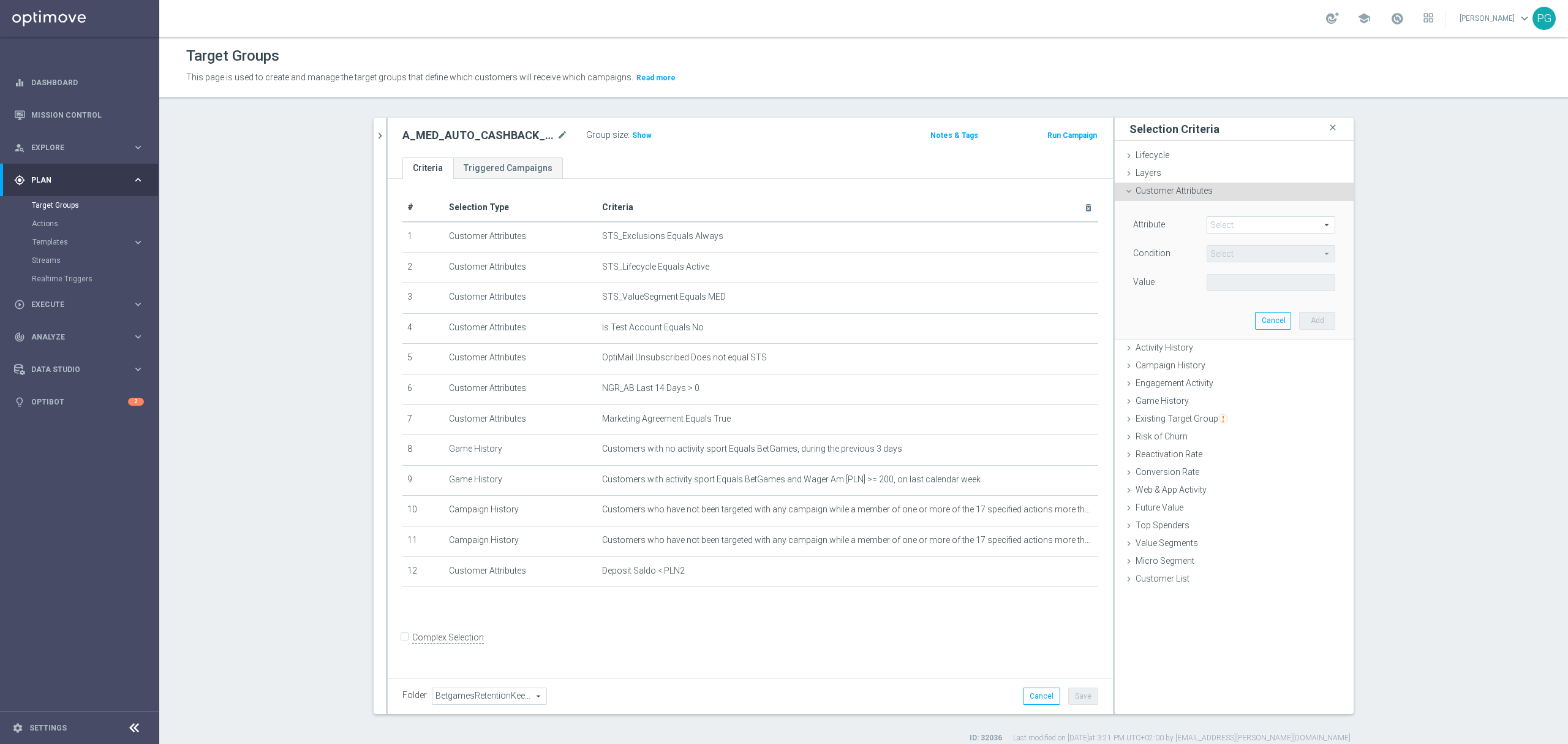
click at [1212, 222] on span at bounding box center [1270, 225] width 127 height 16
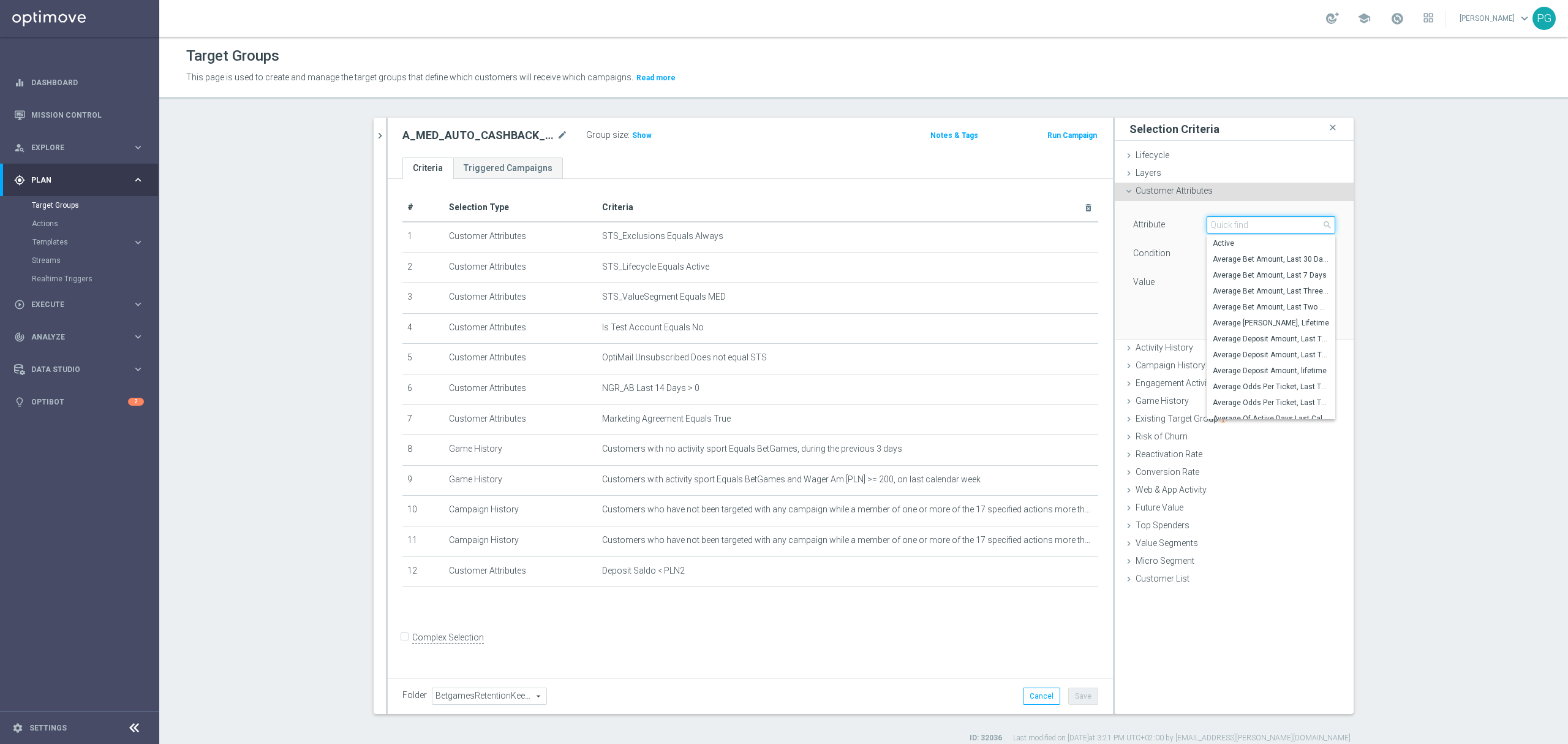
paste input "email a"
click at [1212, 222] on input "email a" at bounding box center [1271, 224] width 129 height 17
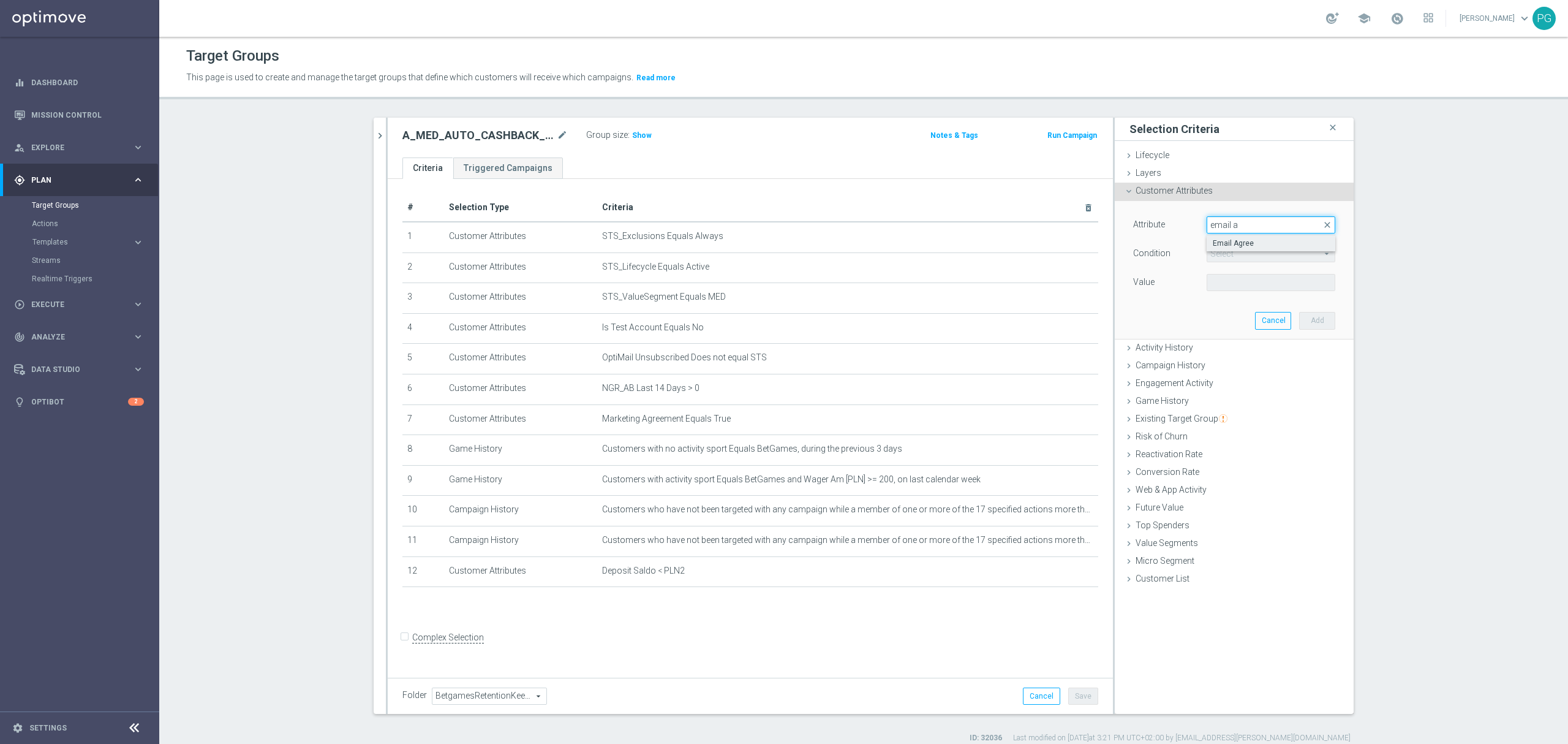
type input "email a"
click at [1223, 250] on label "Email Agree" at bounding box center [1271, 243] width 129 height 16
type input "Email Agree"
type input "Equals"
click at [1214, 285] on span at bounding box center [1270, 283] width 127 height 16
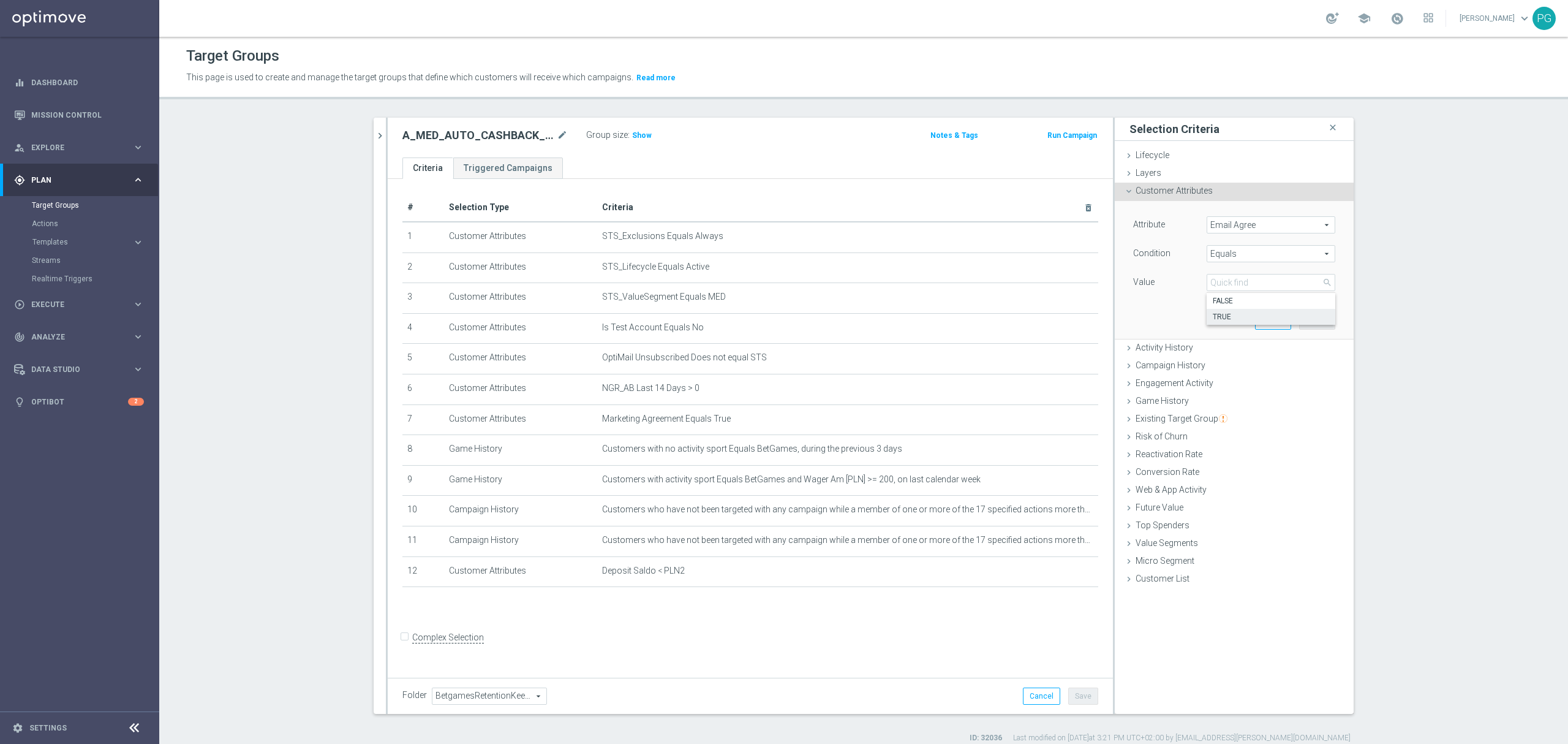
click at [1214, 312] on label "TRUE" at bounding box center [1271, 317] width 129 height 16
type input "TRUE"
click at [1299, 320] on button "Add" at bounding box center [1318, 320] width 36 height 17
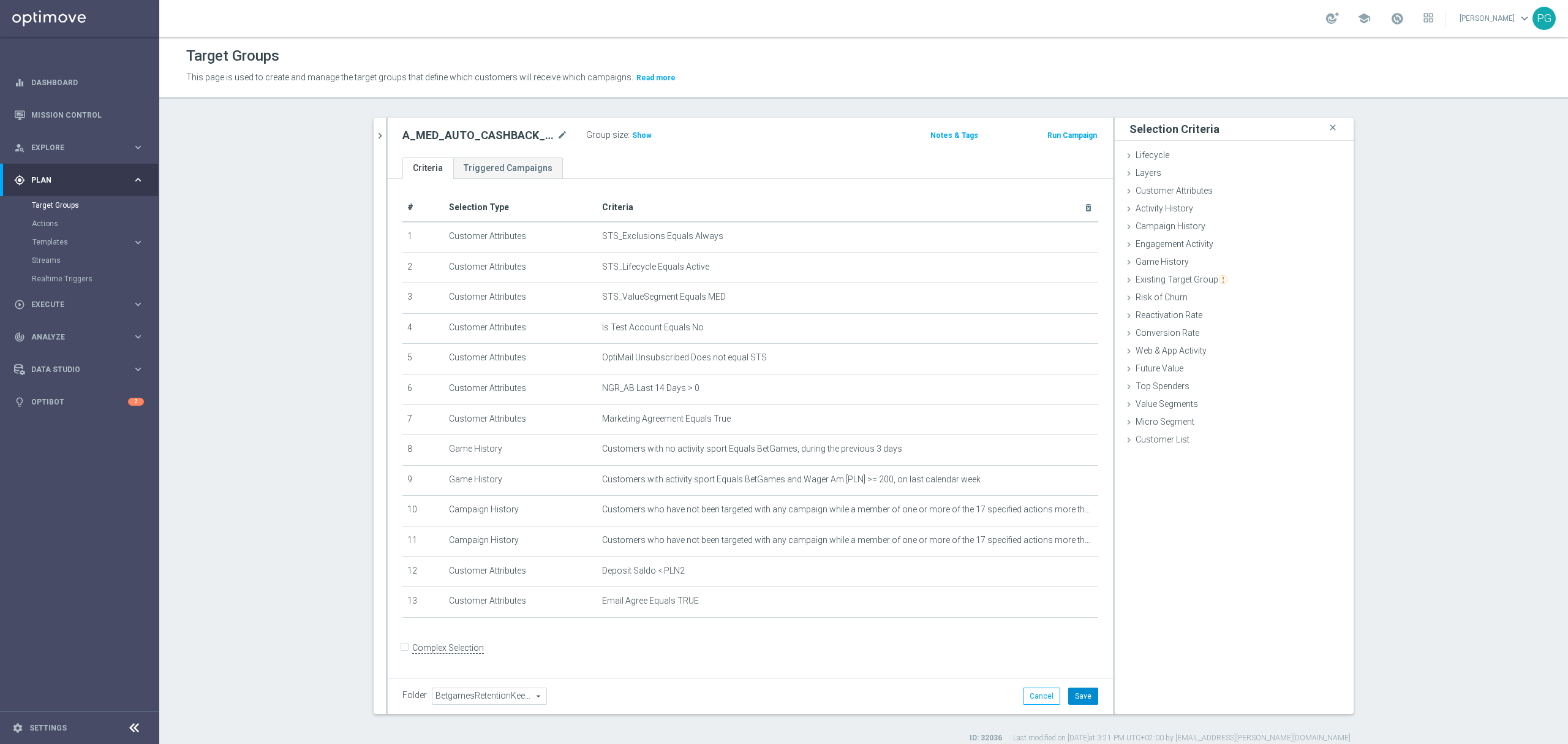
click at [1071, 704] on button "Save" at bounding box center [1083, 696] width 30 height 17
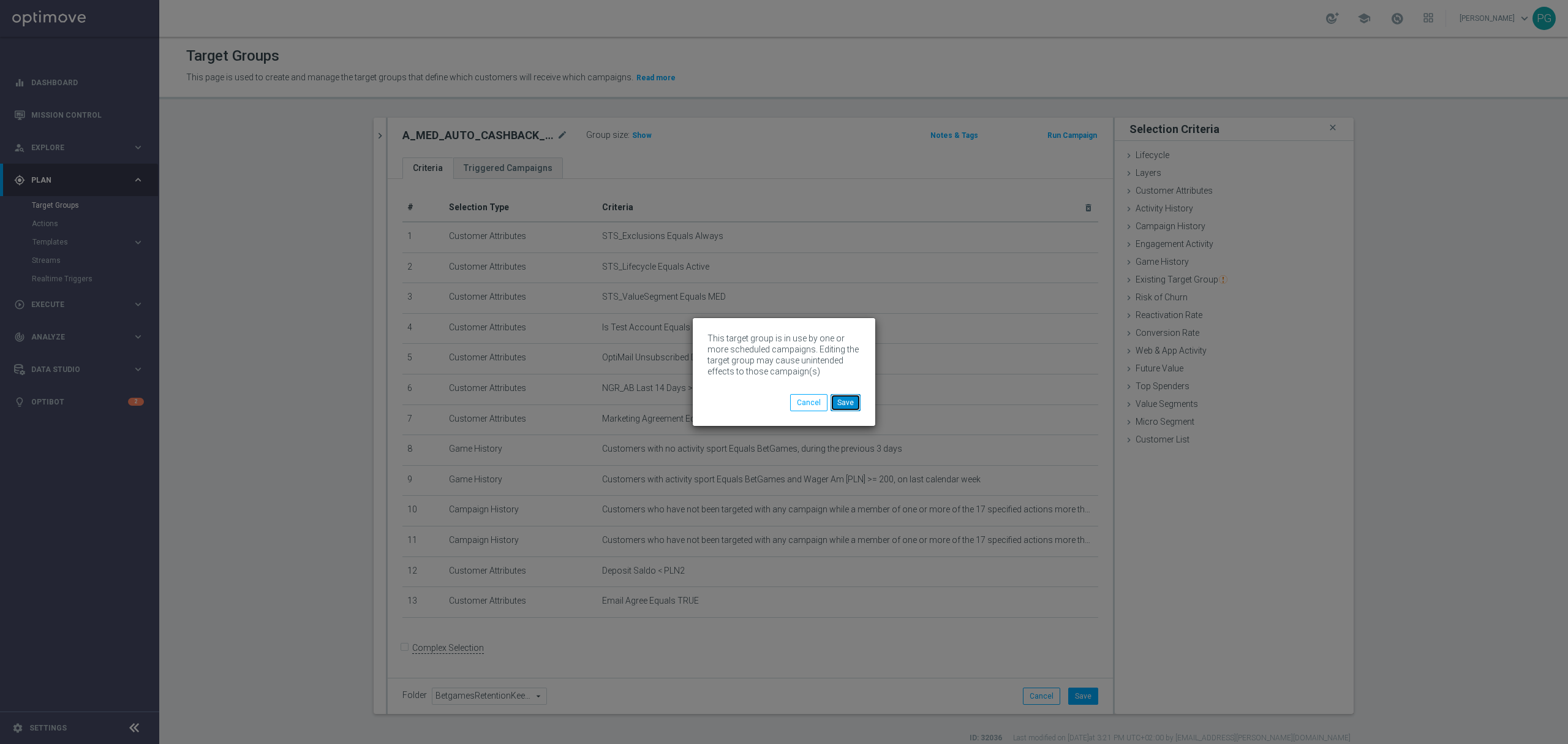
click at [839, 398] on button "Save" at bounding box center [846, 402] width 30 height 17
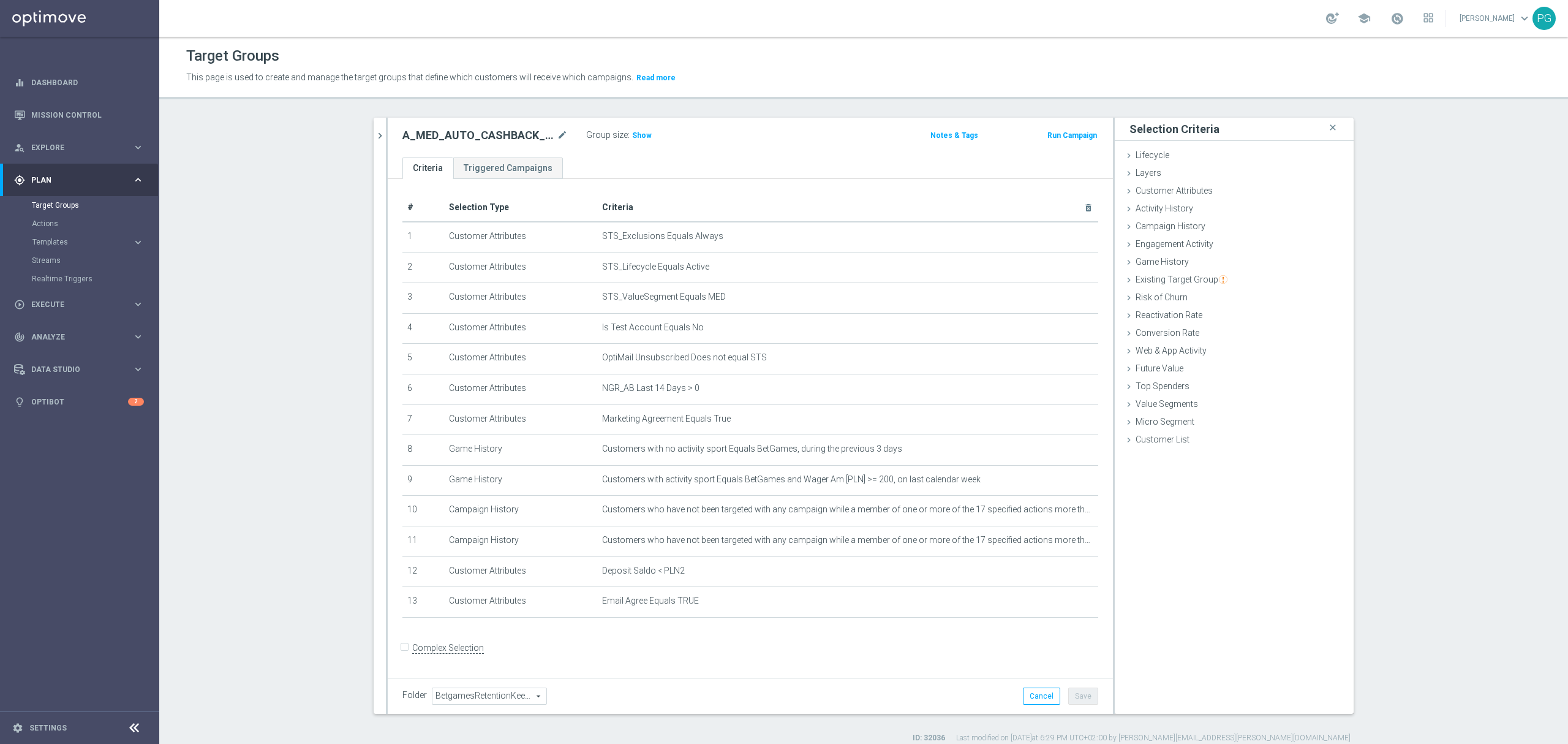
click at [386, 147] on div at bounding box center [386, 415] width 2 height 596
click at [376, 133] on icon "chevron_right" at bounding box center [380, 135] width 11 height 11
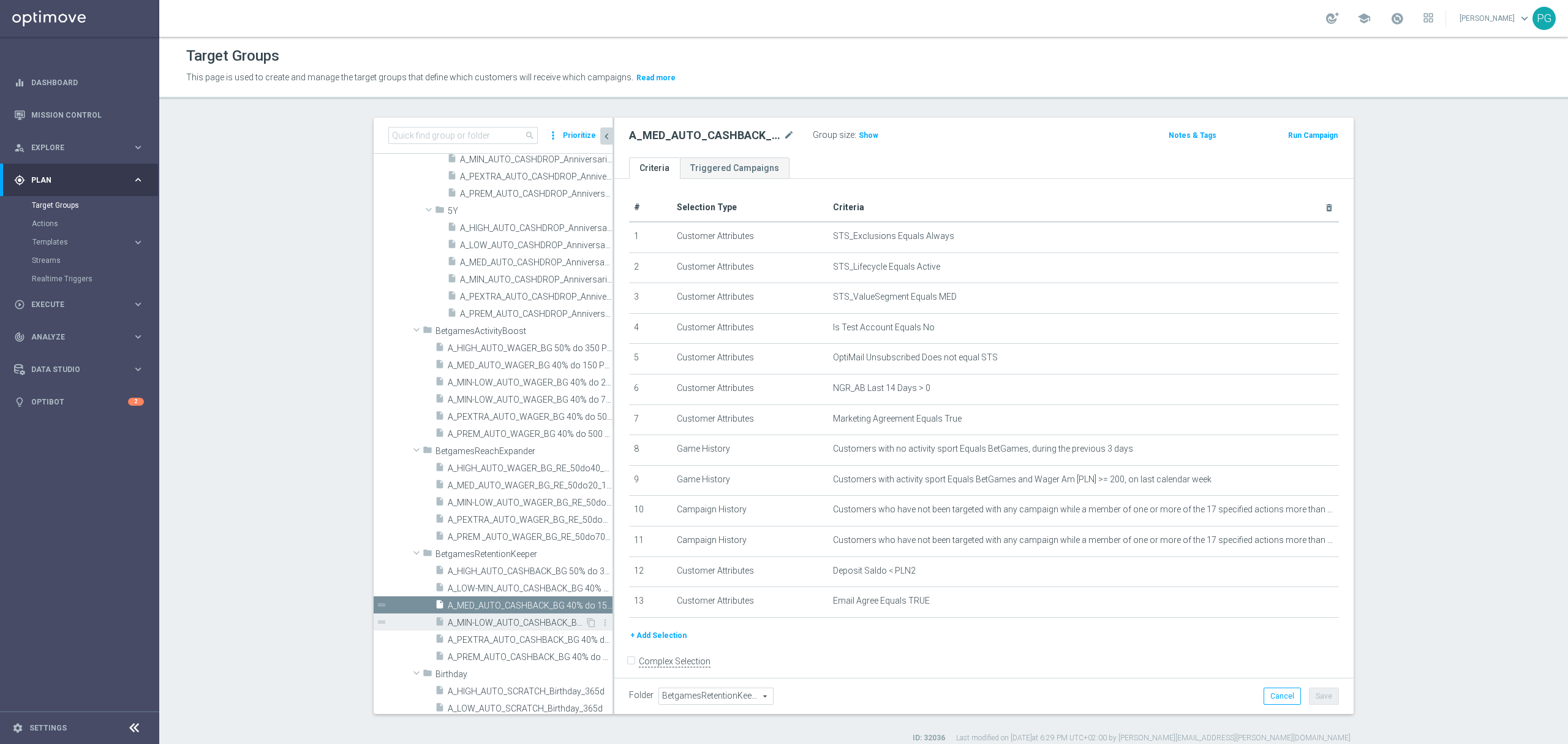
click at [485, 615] on div "insert_drive_file A_MIN-LOW_AUTO_CASHBACK_BG 40% do 20 PLN_14d" at bounding box center [510, 621] width 150 height 17
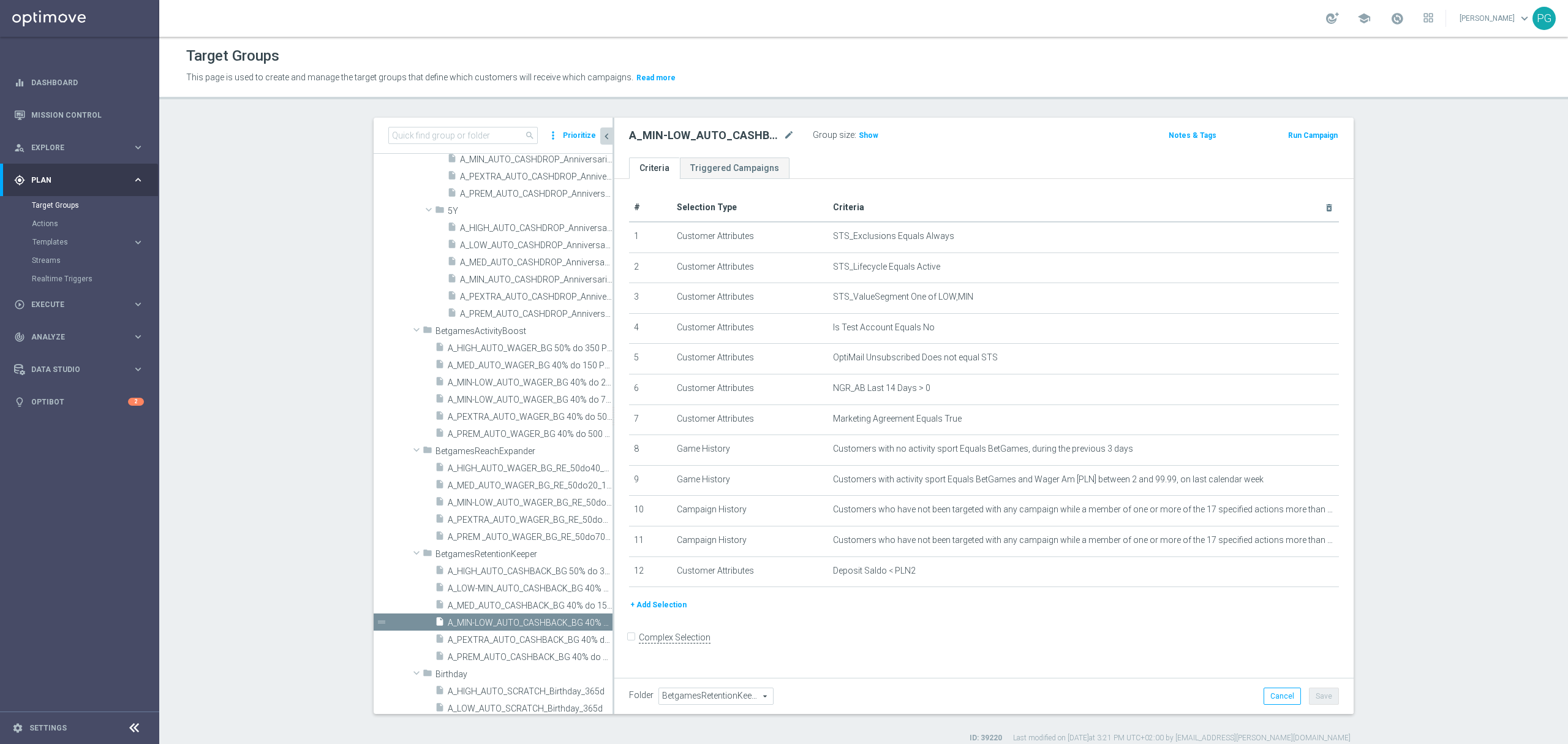
click at [654, 609] on button "+ Add Selection" at bounding box center [658, 605] width 59 height 13
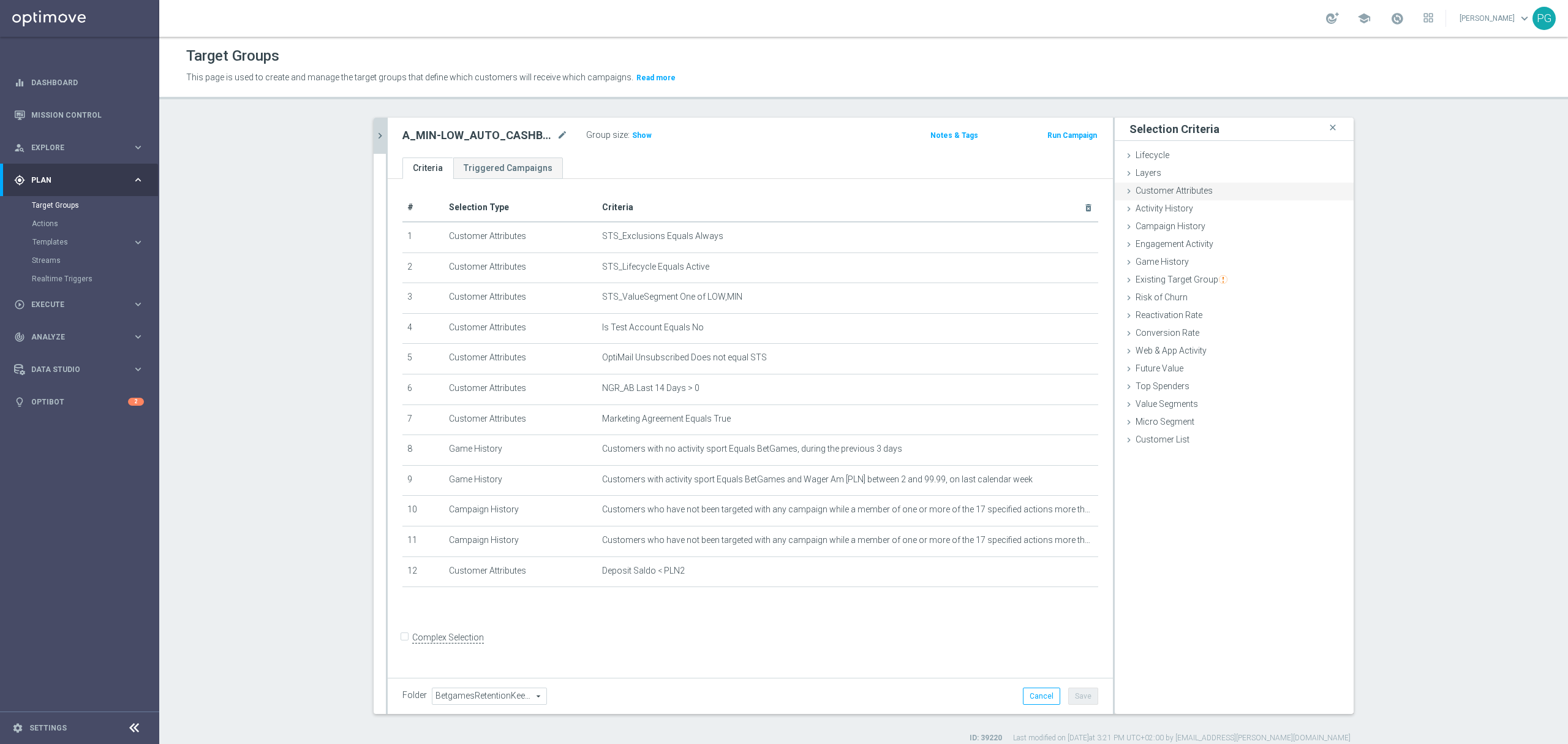
click at [1136, 194] on span "Customer Attributes" at bounding box center [1174, 191] width 77 height 10
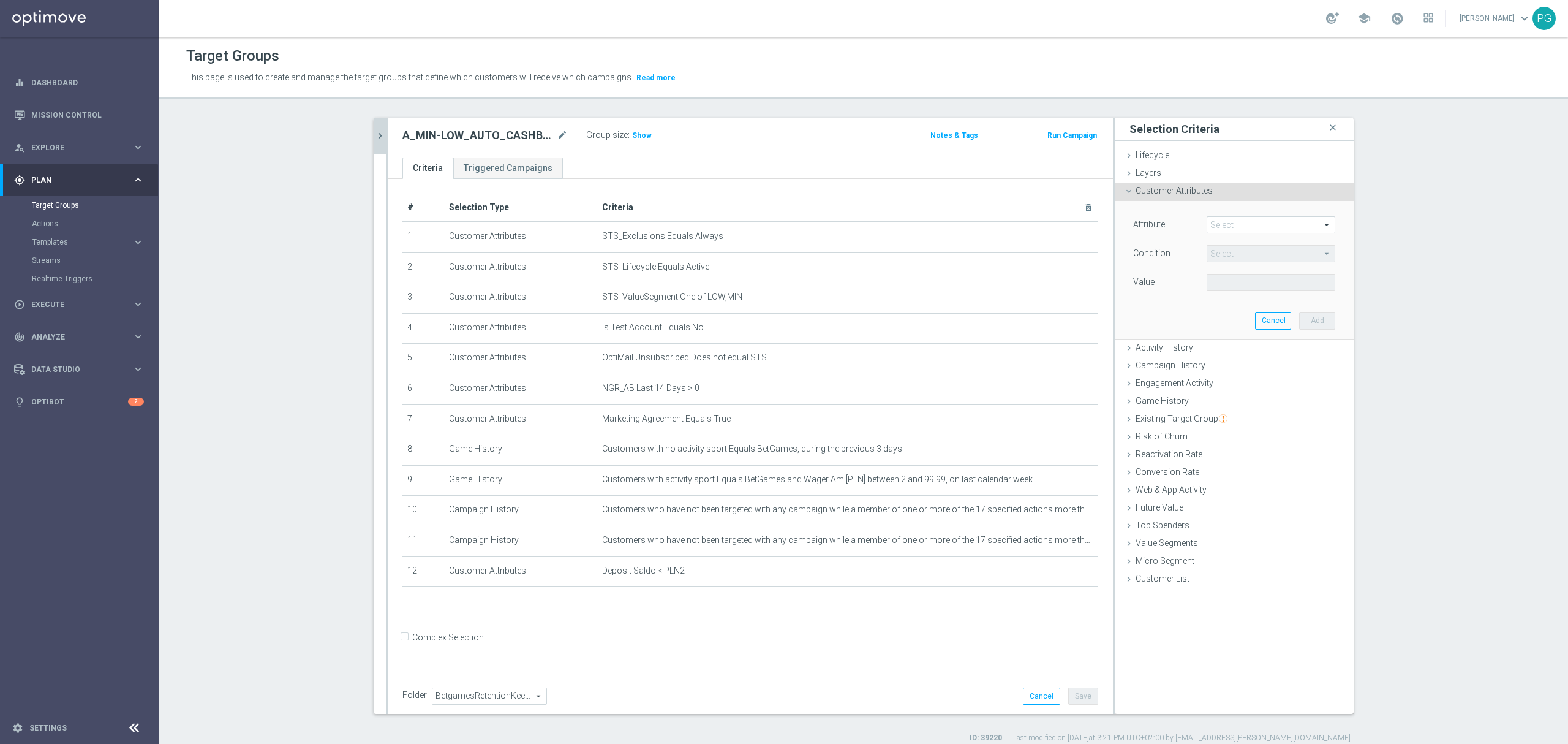
click at [1237, 231] on span at bounding box center [1270, 225] width 127 height 16
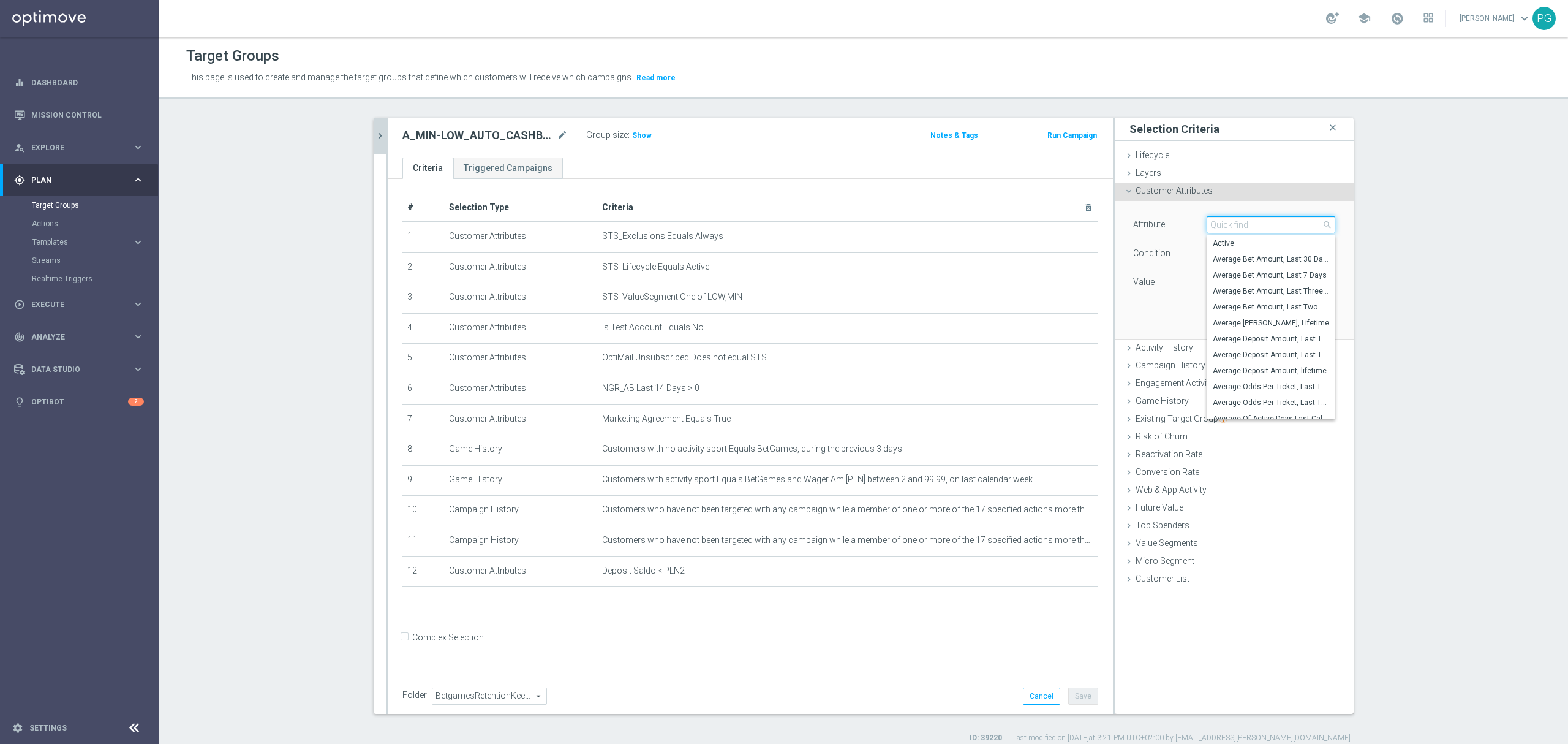
click at [1237, 231] on input "search" at bounding box center [1271, 224] width 129 height 17
paste input "email a"
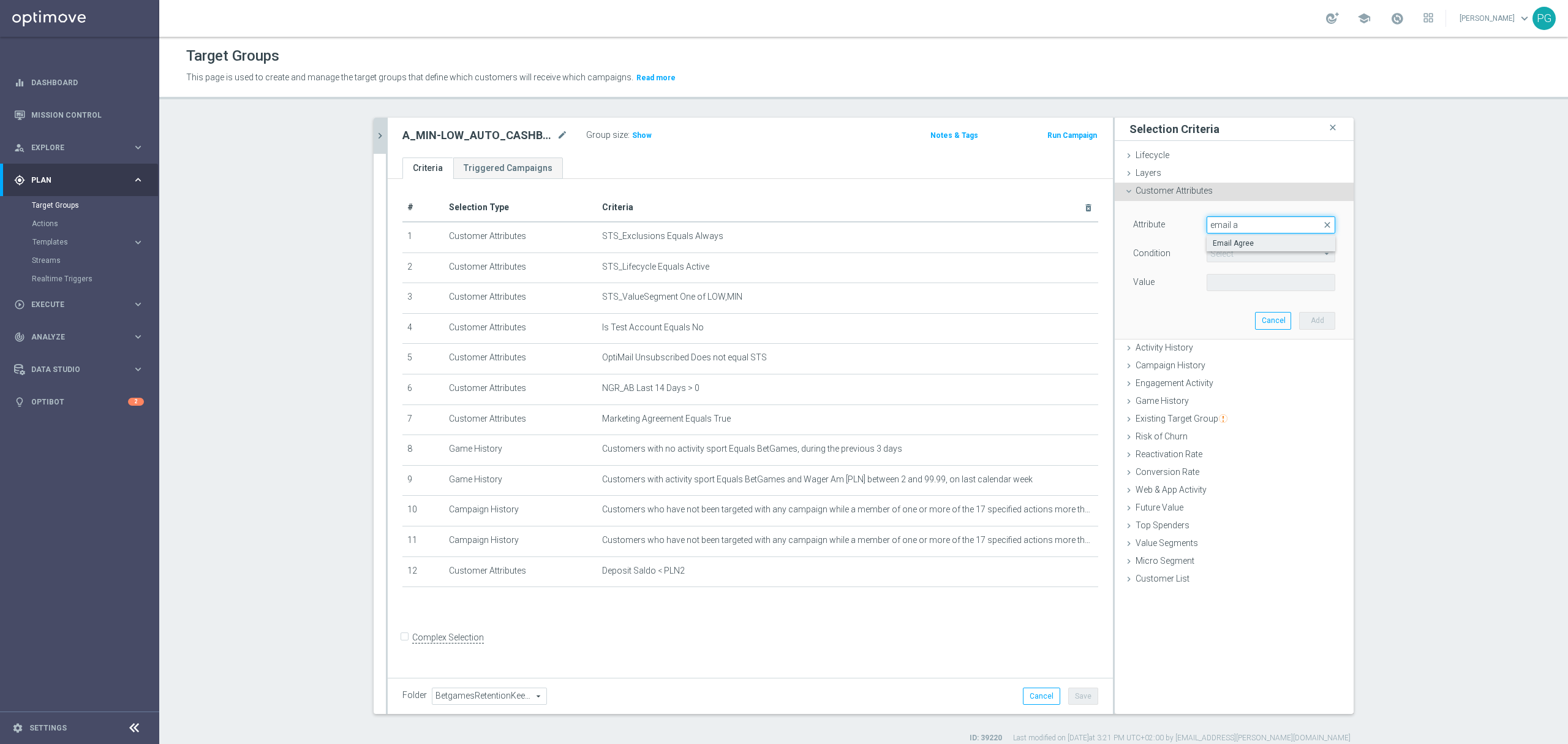
type input "email a"
click at [1227, 240] on span "Email Agree" at bounding box center [1271, 243] width 116 height 10
type input "Email Agree"
type input "Equals"
click at [1226, 277] on span at bounding box center [1270, 283] width 127 height 16
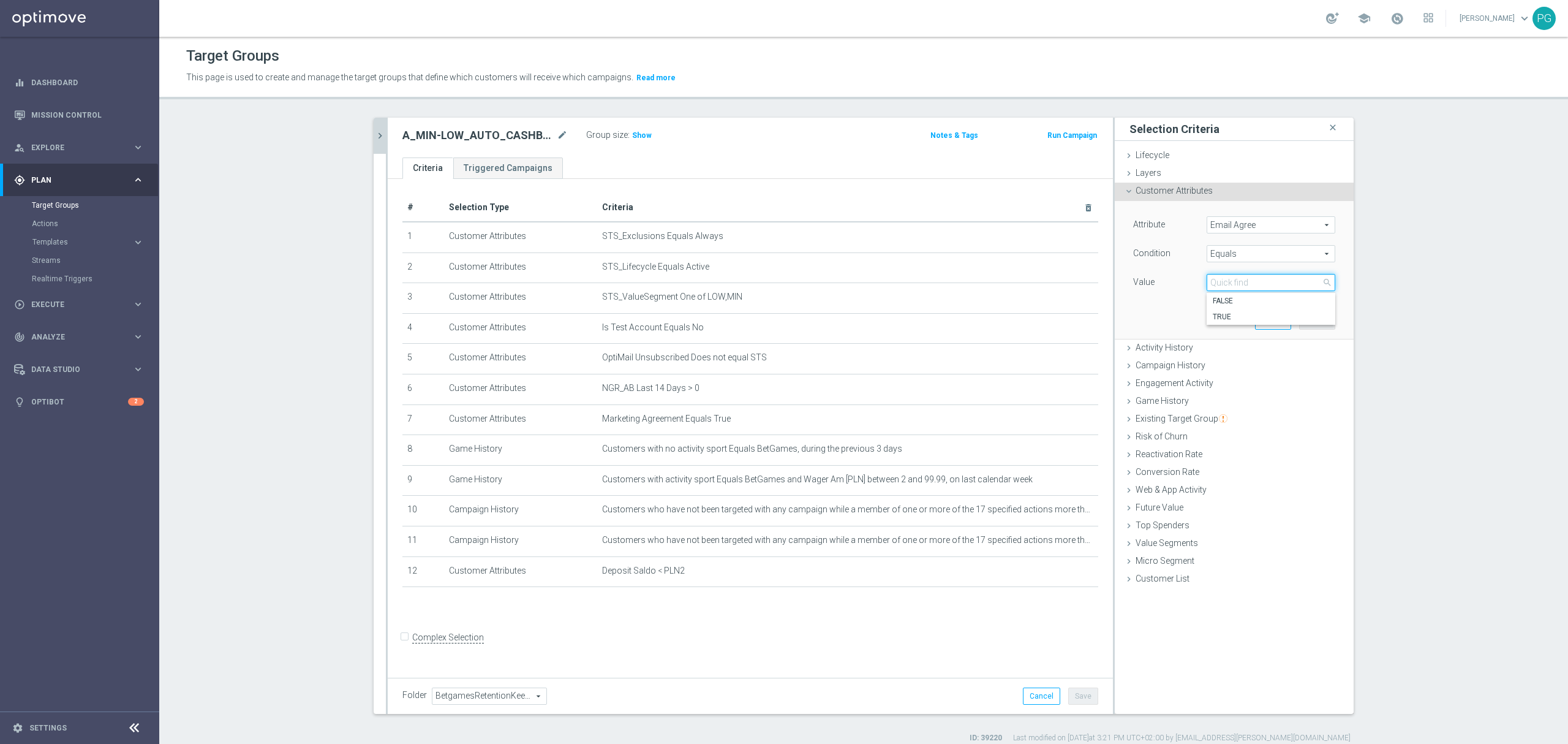
click at [1226, 277] on input "search" at bounding box center [1271, 282] width 129 height 17
paste input "email a"
click at [1238, 285] on input "email a" at bounding box center [1271, 282] width 129 height 17
type input "email a"
click at [1330, 283] on div "Select arrow_drop_down email a close" at bounding box center [1271, 282] width 147 height 17
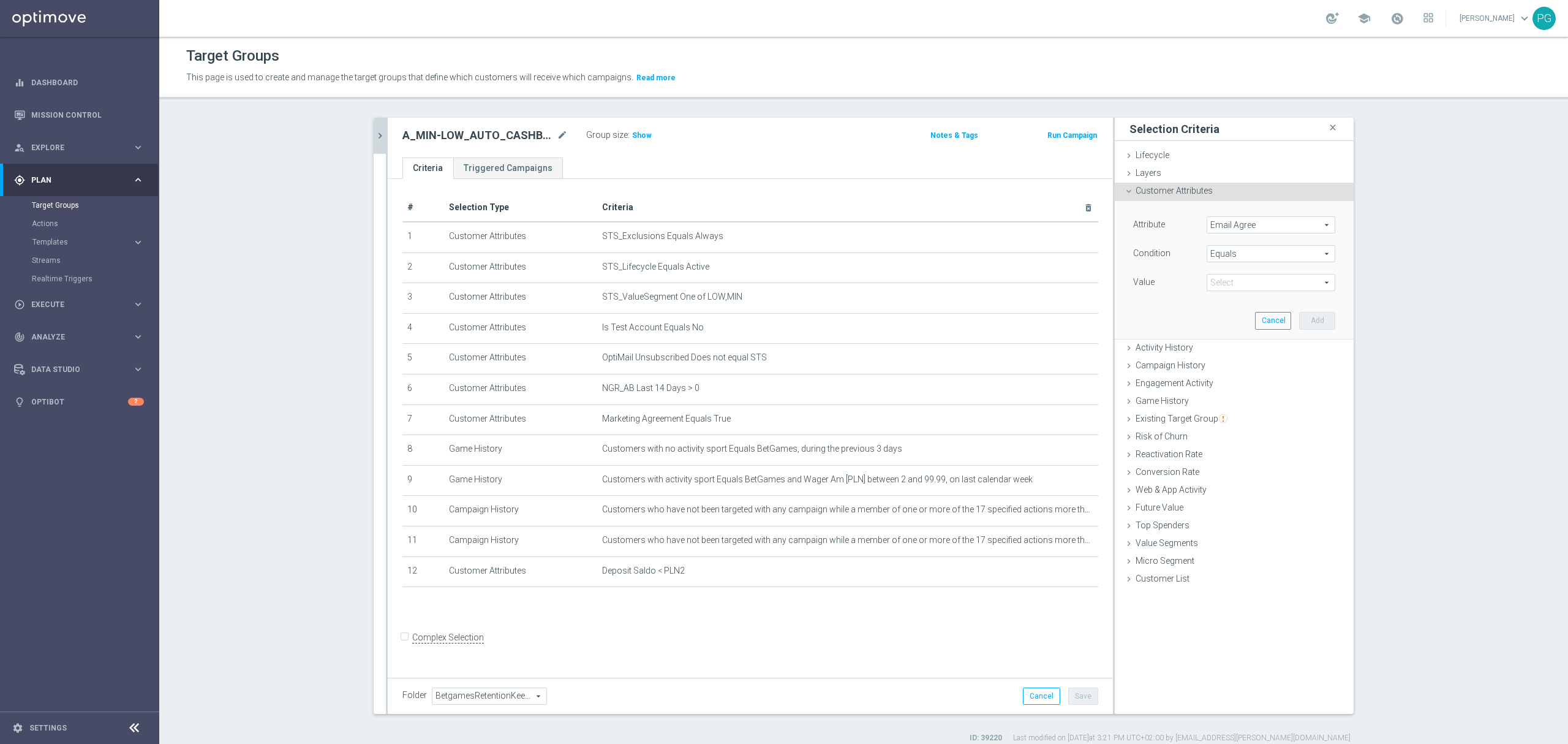
click at [1324, 285] on span at bounding box center [1270, 283] width 127 height 16
click at [1273, 314] on span "TRUE" at bounding box center [1271, 316] width 116 height 10
type input "TRUE"
click at [1303, 317] on button "Add" at bounding box center [1318, 320] width 36 height 17
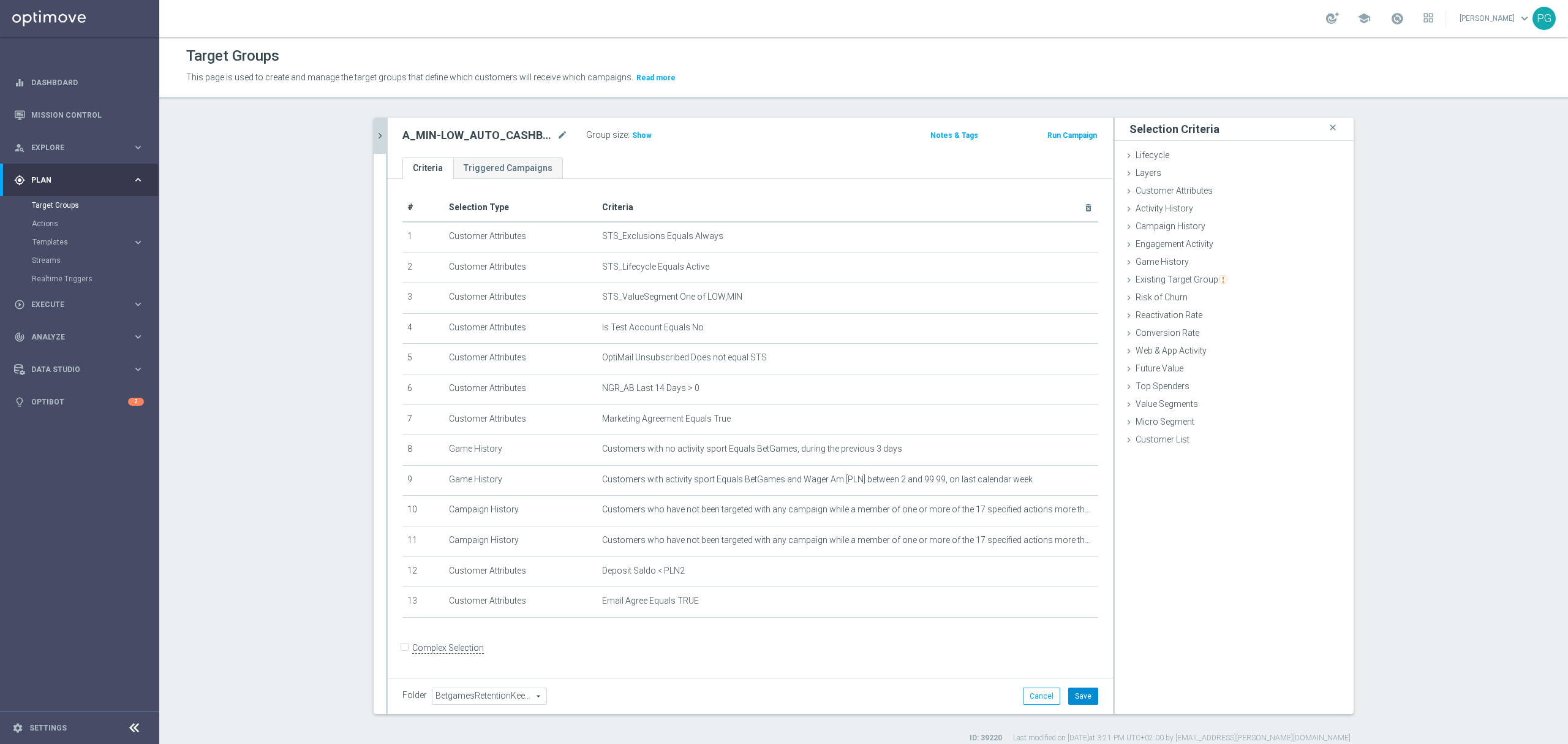
click at [1079, 704] on button "Save" at bounding box center [1083, 696] width 30 height 17
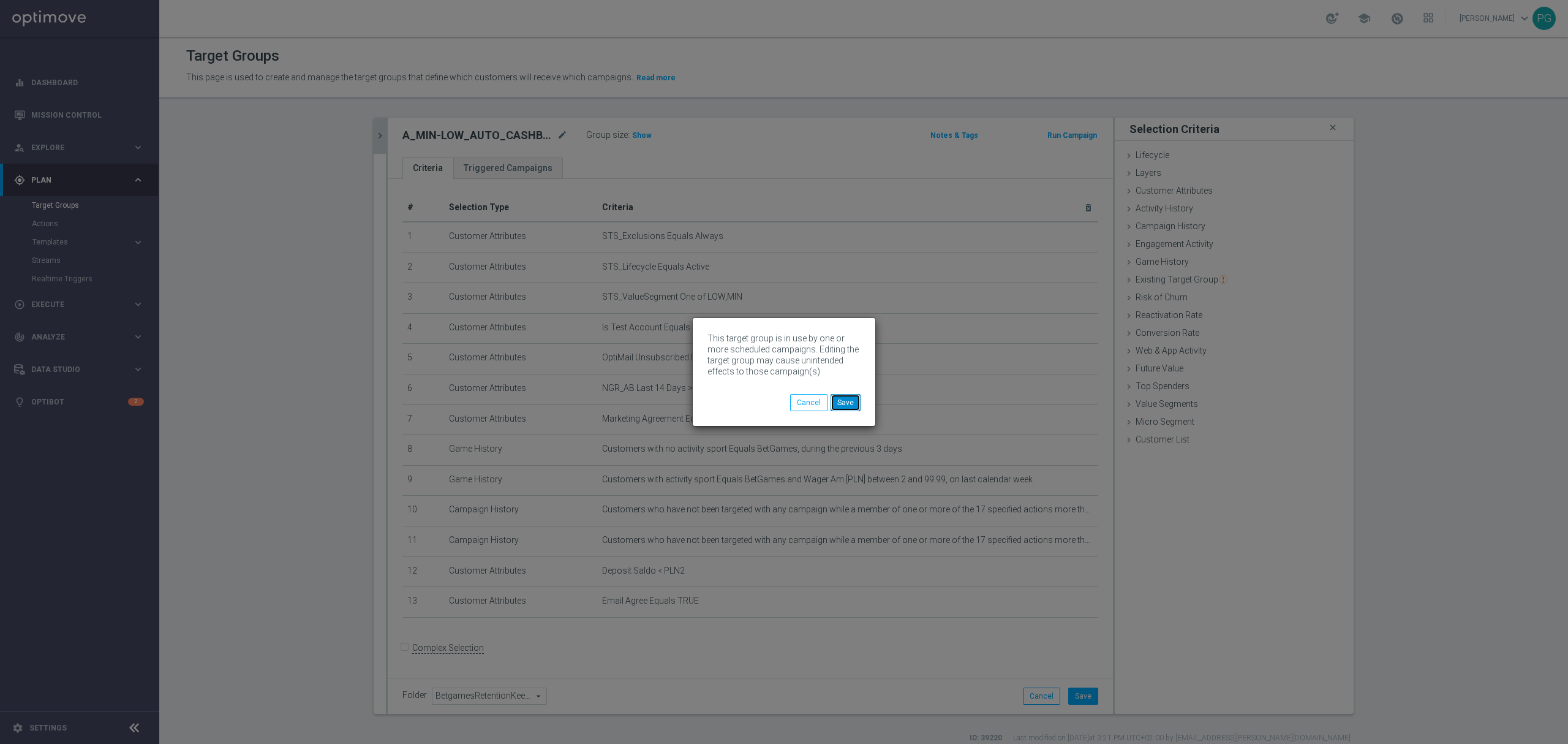
click at [850, 405] on button "Save" at bounding box center [846, 402] width 30 height 17
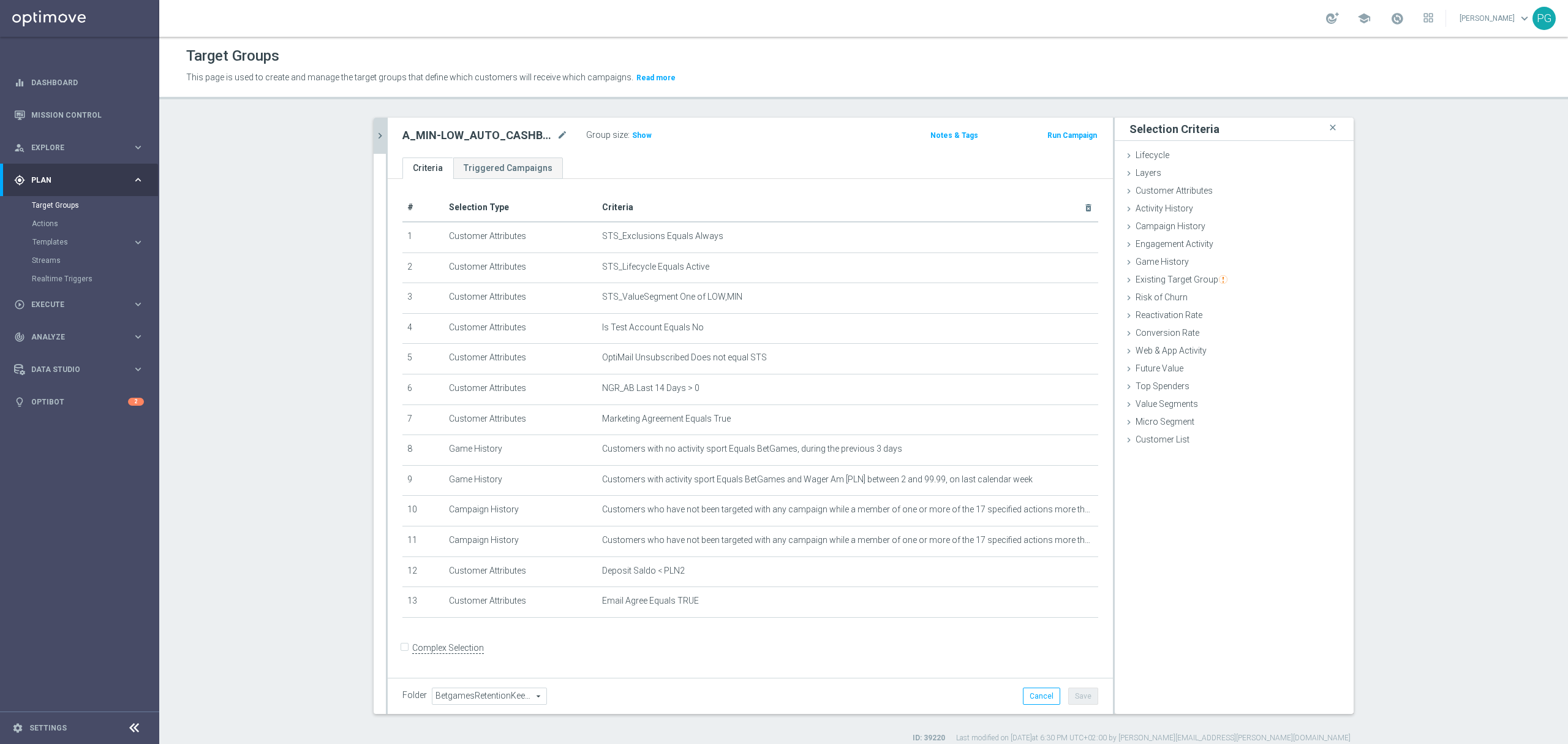
click at [378, 133] on icon "chevron_right" at bounding box center [380, 135] width 11 height 11
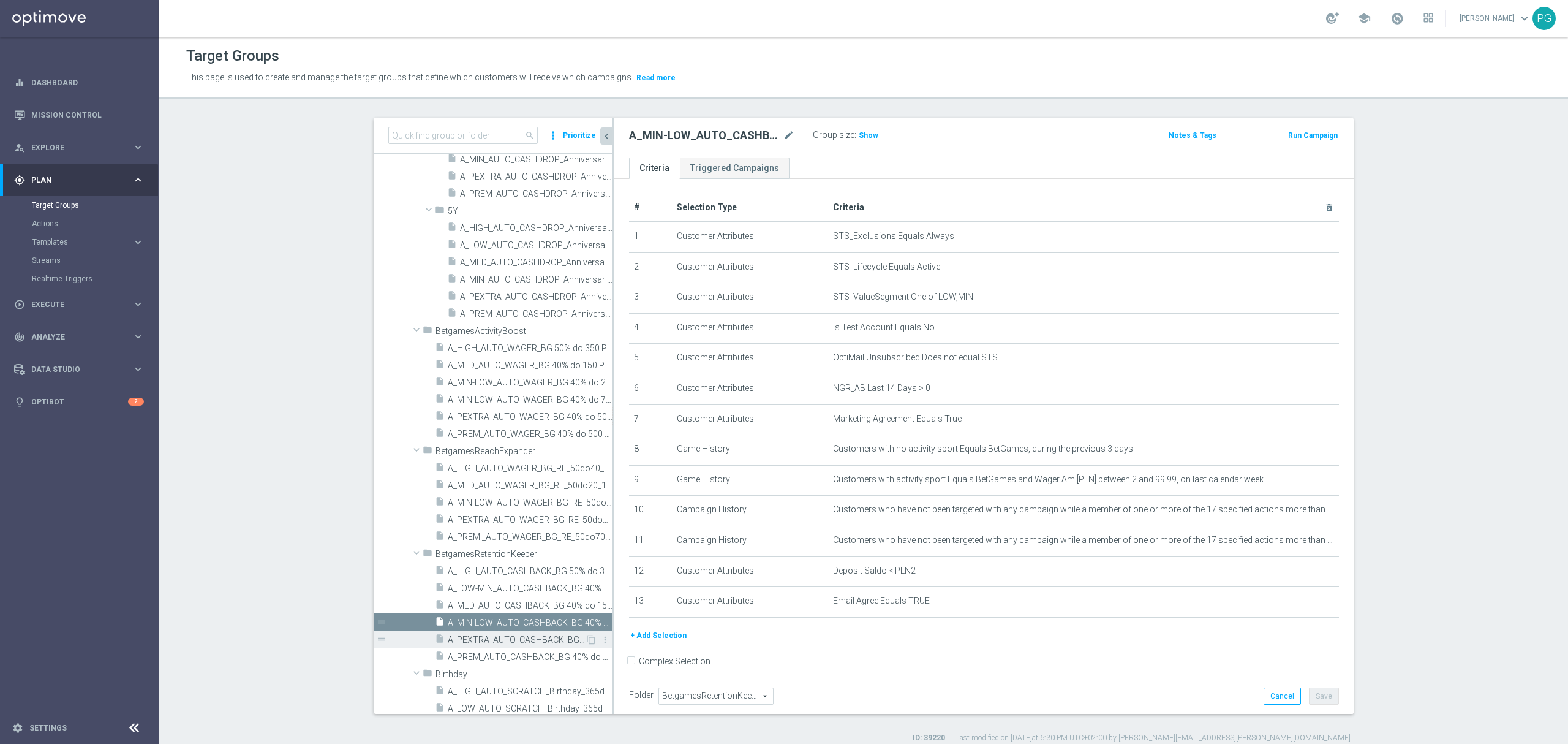
click at [462, 640] on span "A_PEXTRA_AUTO_CASHBACK_BG 40% do 500 PLN_14d" at bounding box center [516, 640] width 137 height 10
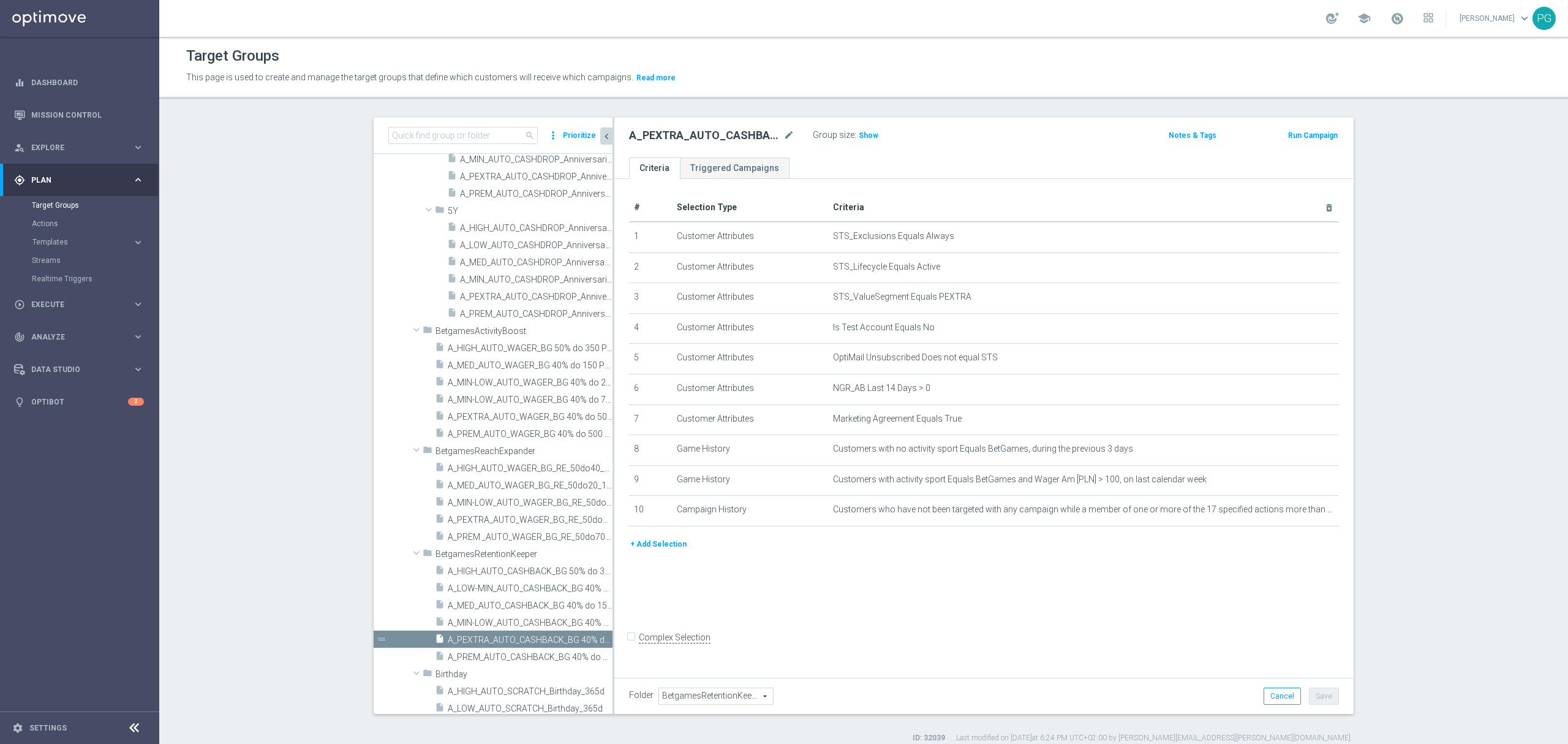
click at [670, 549] on button "+ Add Selection" at bounding box center [658, 544] width 59 height 13
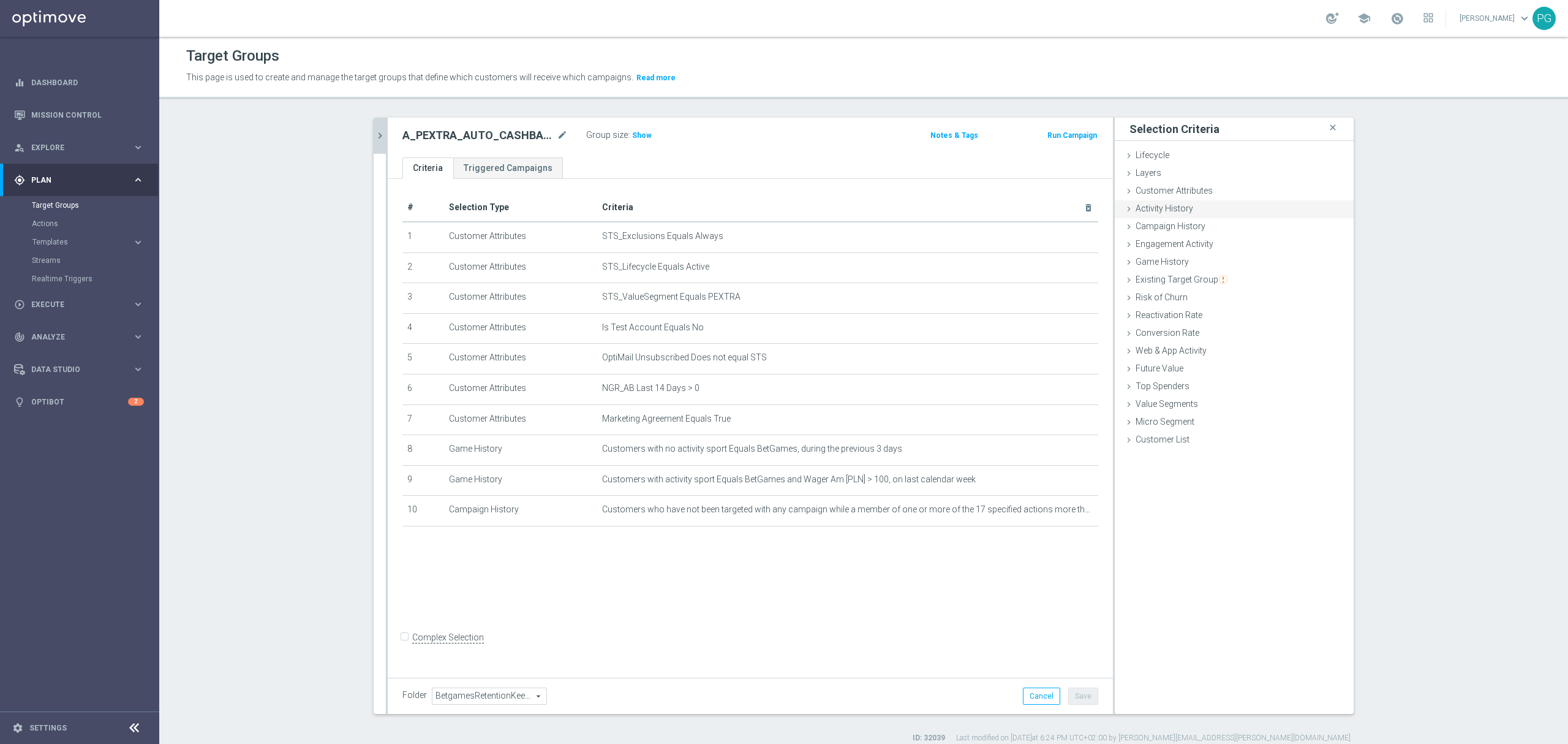
click at [1196, 201] on div "Activity History done" at bounding box center [1234, 209] width 239 height 18
click at [1196, 200] on div "Customer Attributes done selection saved" at bounding box center [1234, 191] width 239 height 18
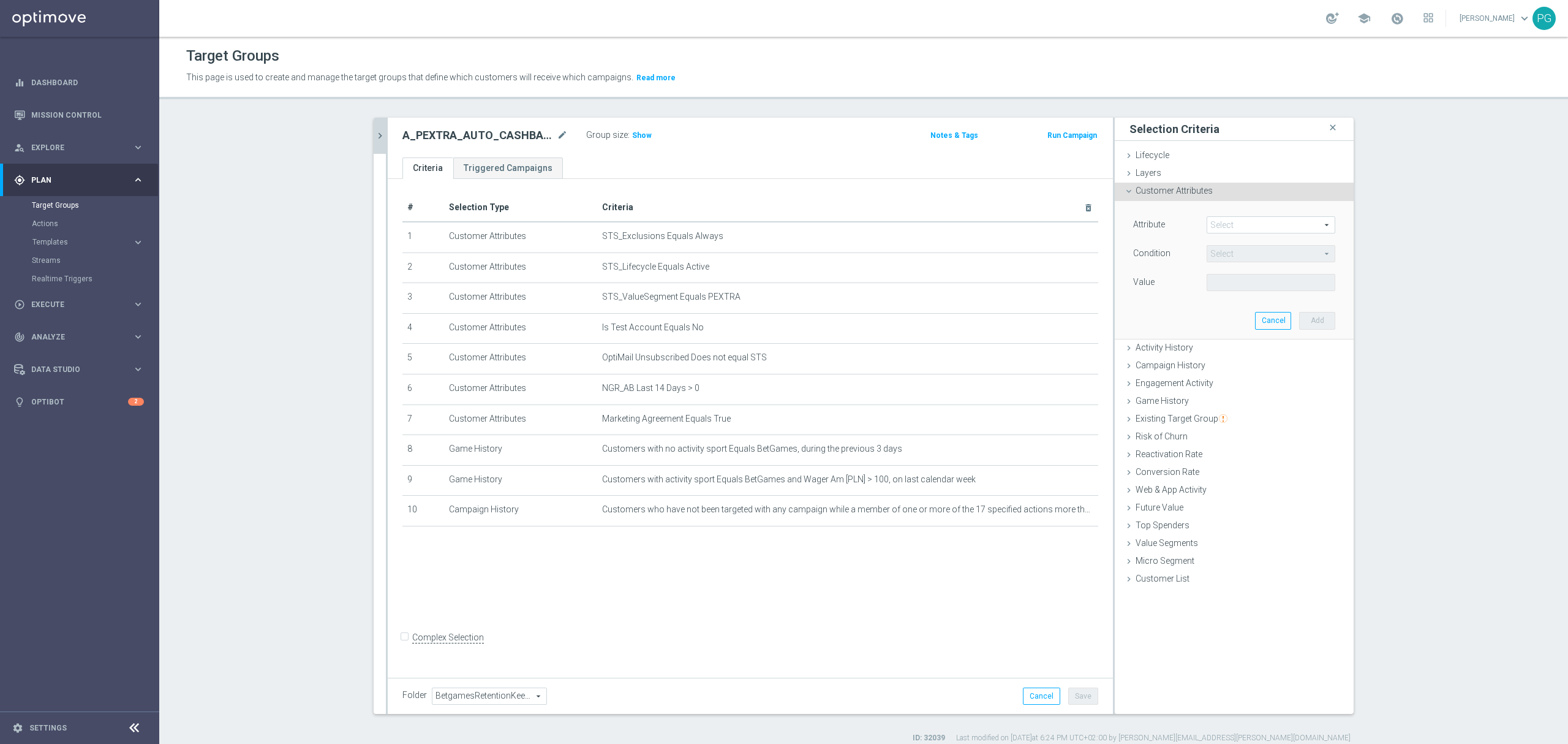
click at [1241, 231] on span at bounding box center [1270, 225] width 127 height 16
click at [0, 0] on input "search" at bounding box center [0, 0] width 0 height 0
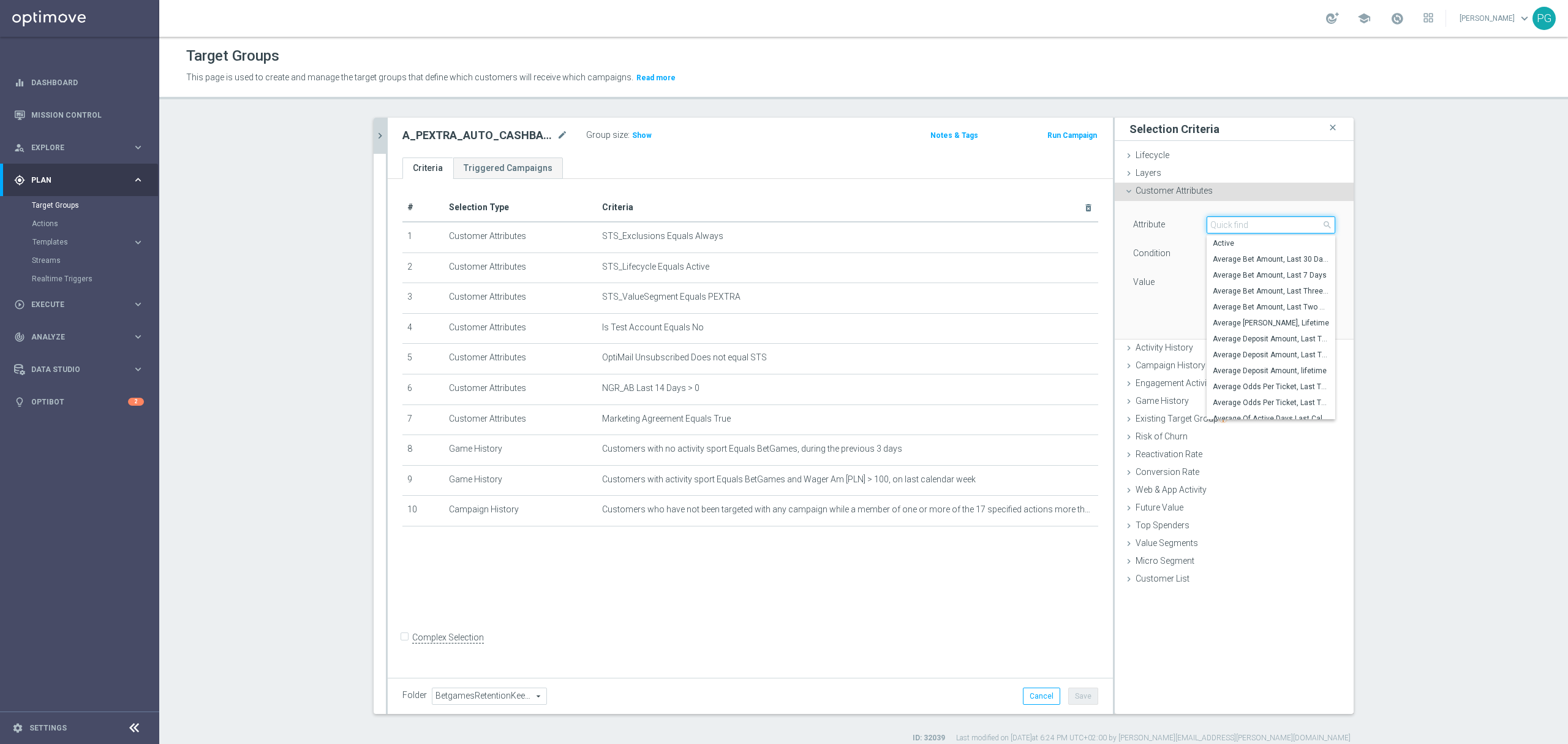
paste input "email a"
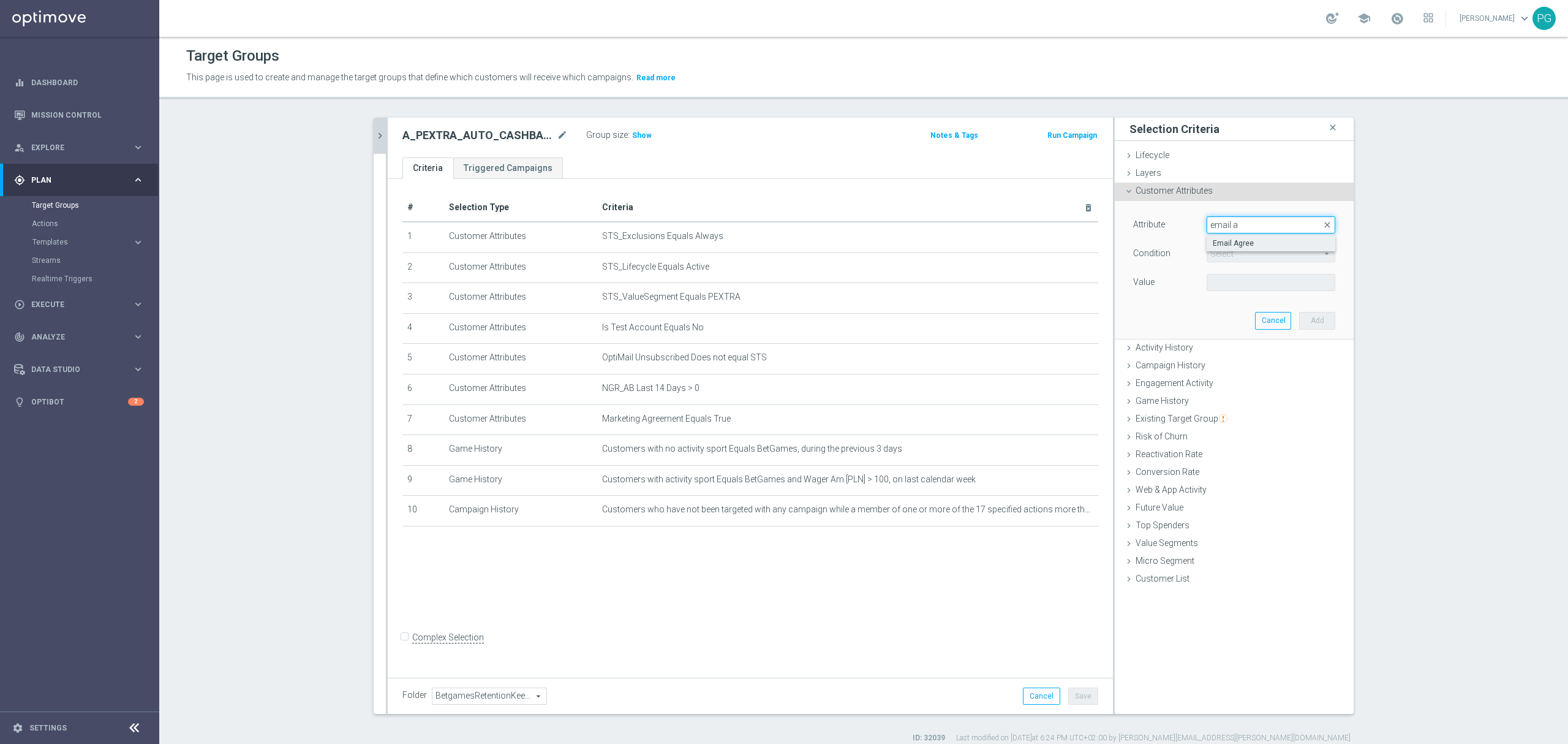
type input "email a"
click at [1231, 242] on span "Email Agree" at bounding box center [1271, 243] width 116 height 10
type input "Email Agree"
type input "Equals"
click at [1224, 282] on span at bounding box center [1270, 283] width 127 height 16
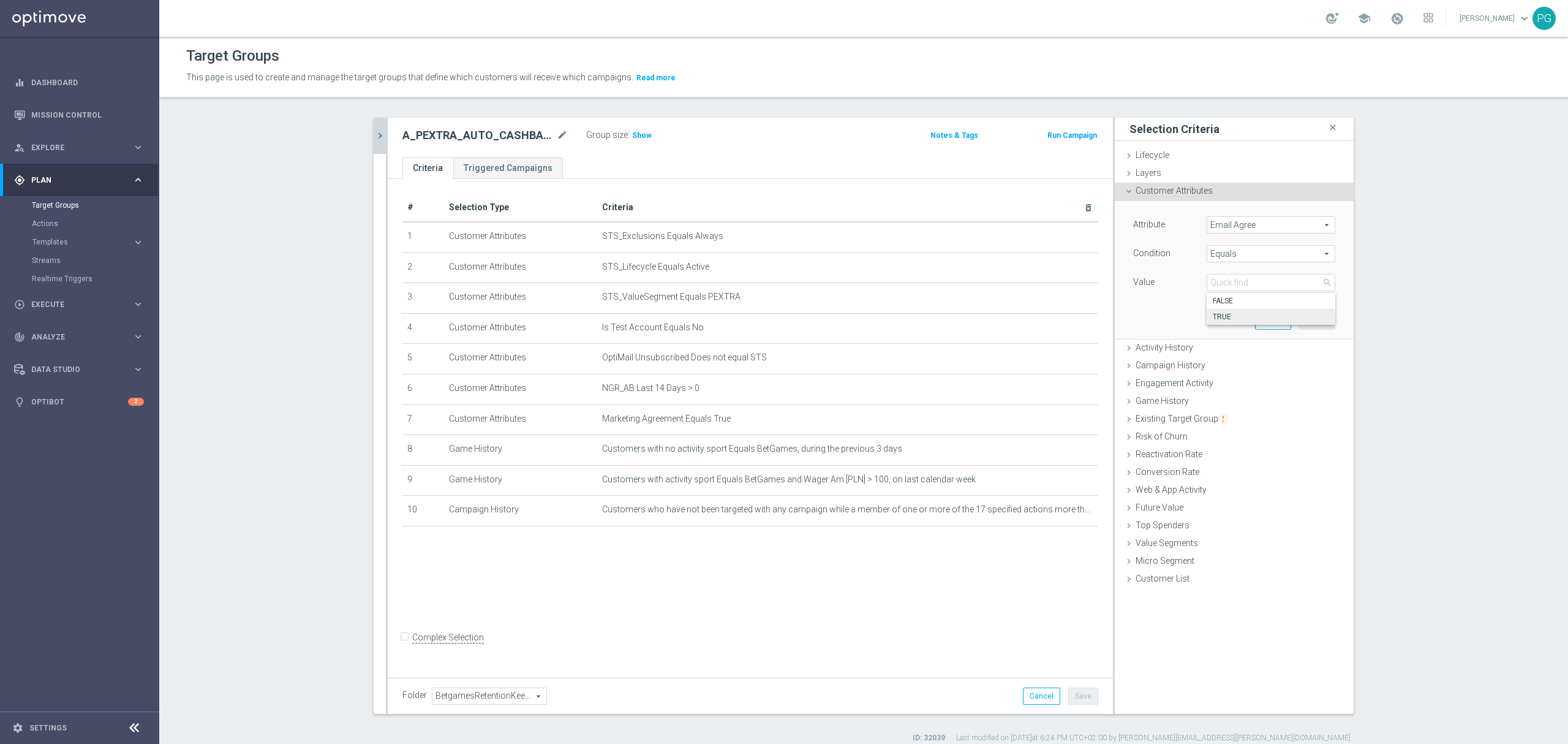
click at [1229, 316] on span "TRUE" at bounding box center [1271, 316] width 116 height 10
type input "TRUE"
click at [1322, 325] on button "Add" at bounding box center [1318, 320] width 36 height 17
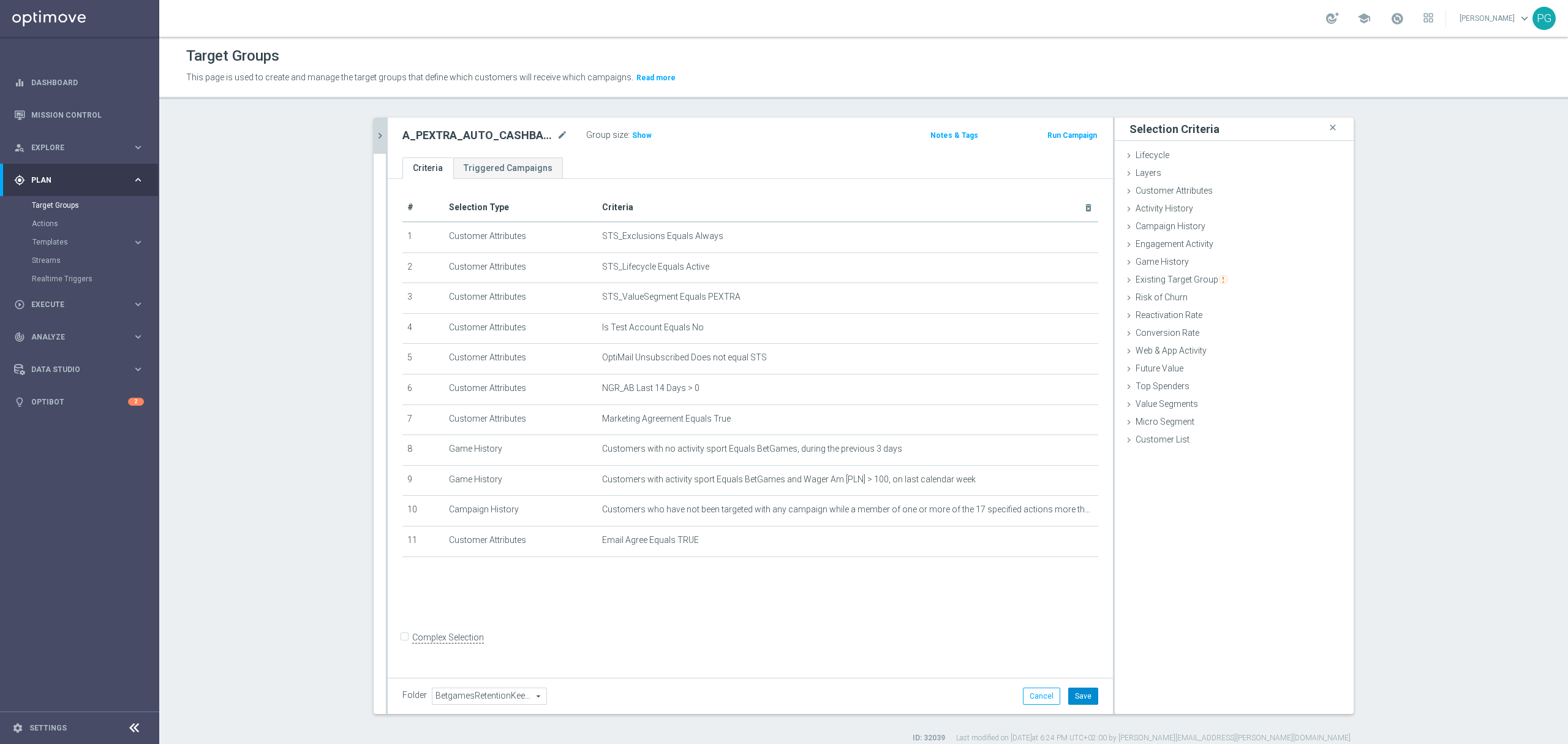
click at [1079, 699] on button "Save" at bounding box center [1083, 696] width 30 height 17
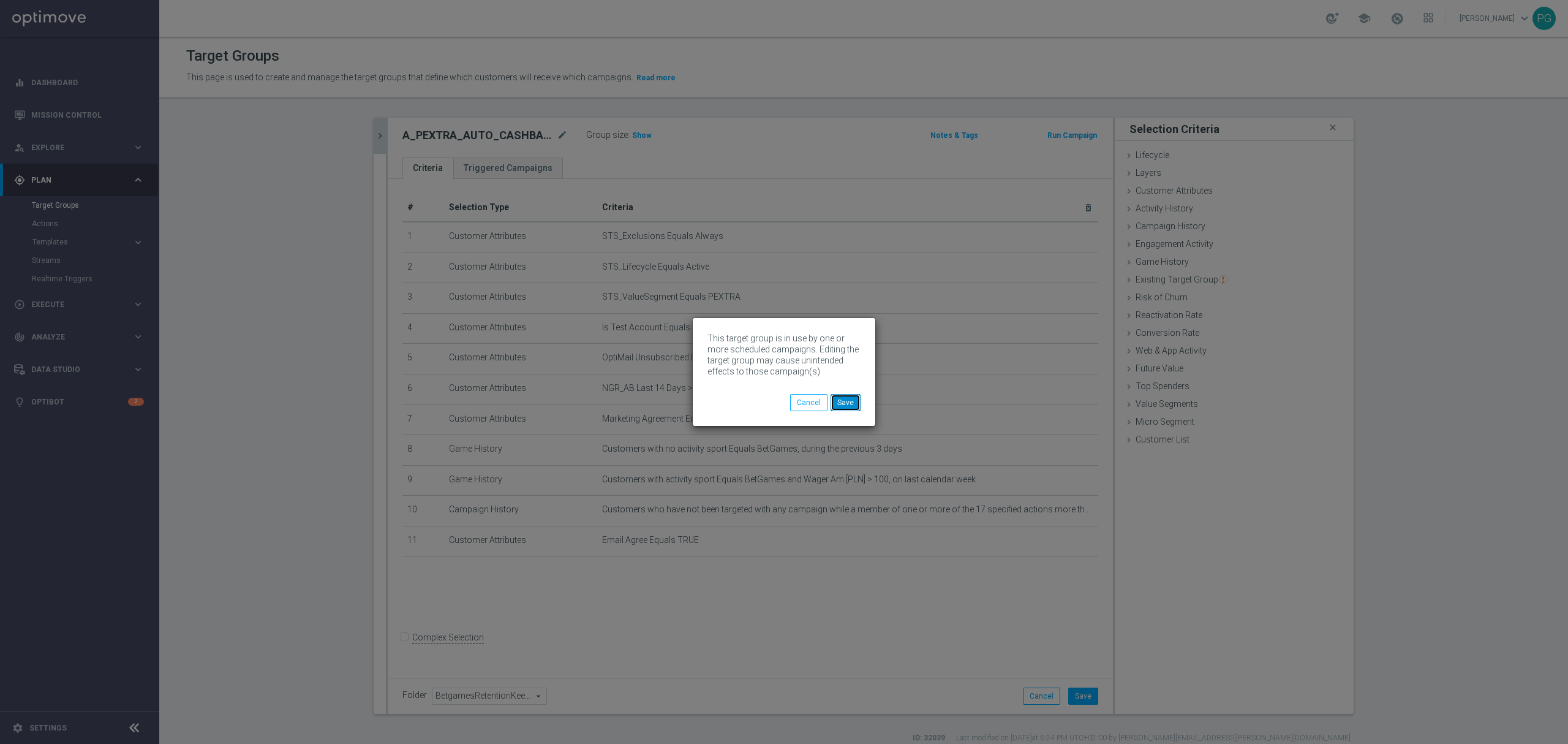
click at [840, 402] on button "Save" at bounding box center [846, 402] width 30 height 17
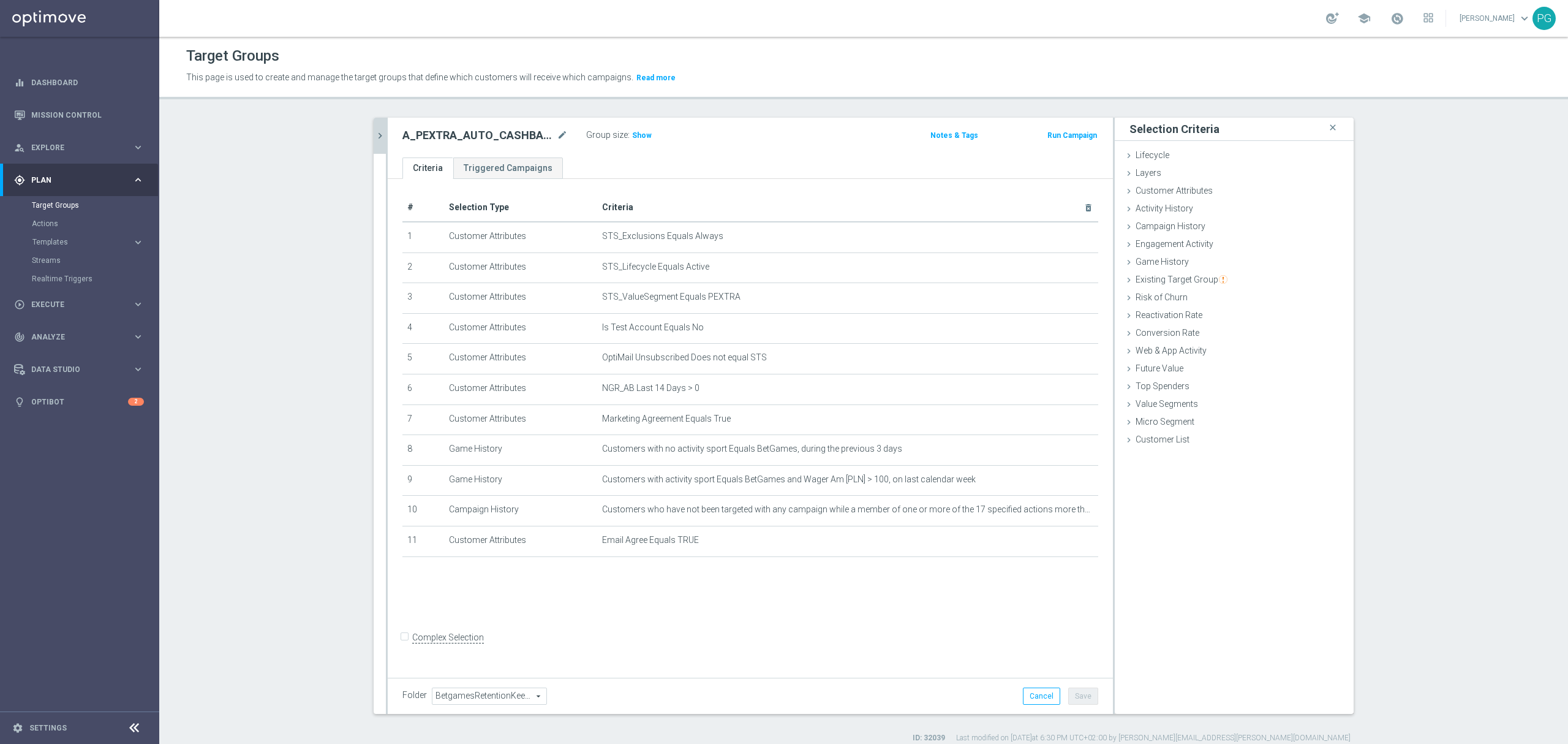
click at [374, 140] on icon "chevron_right" at bounding box center [380, 135] width 11 height 11
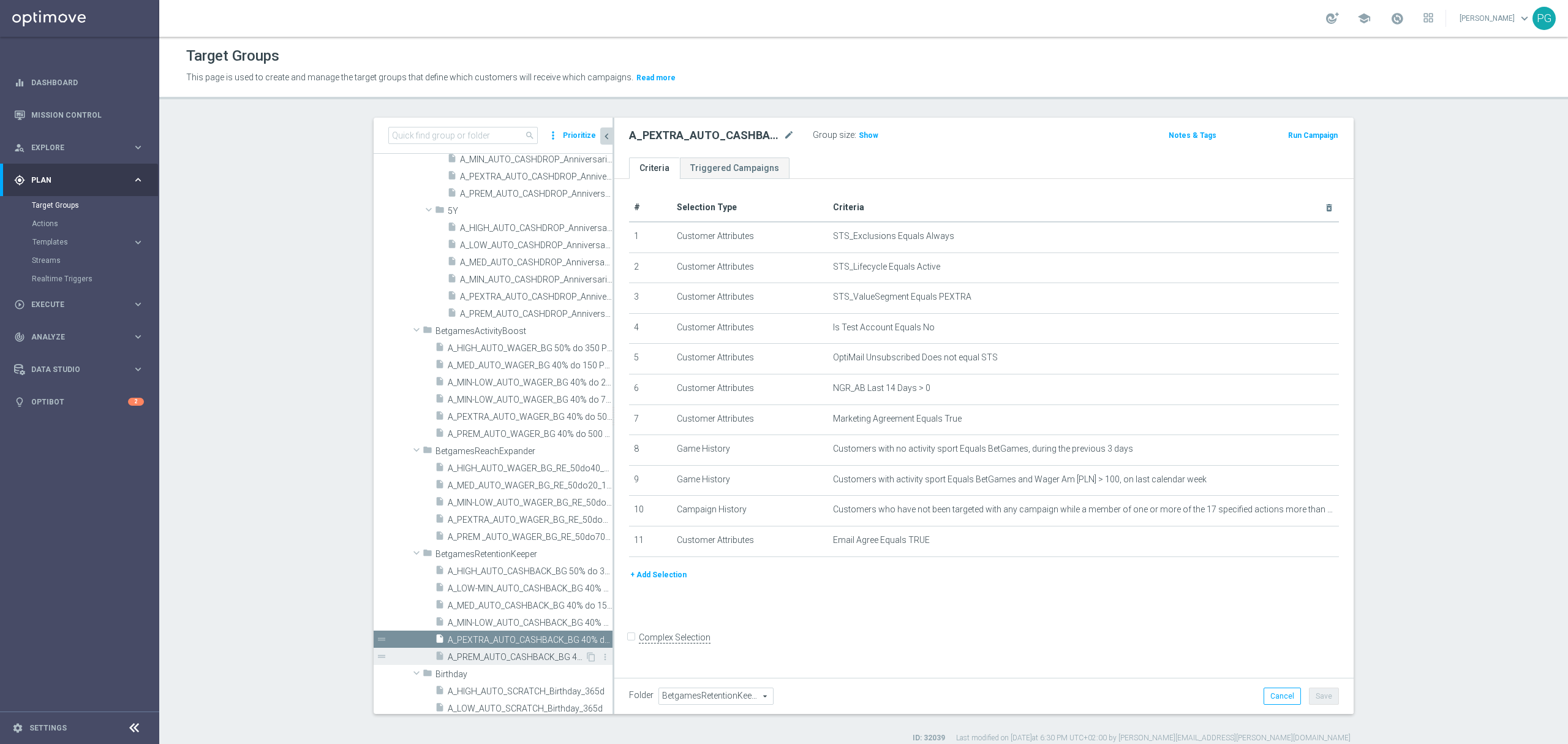
click at [498, 655] on span "A_PREM_AUTO_CASHBACK_BG 40% do 500 PLN_14d" at bounding box center [516, 656] width 137 height 10
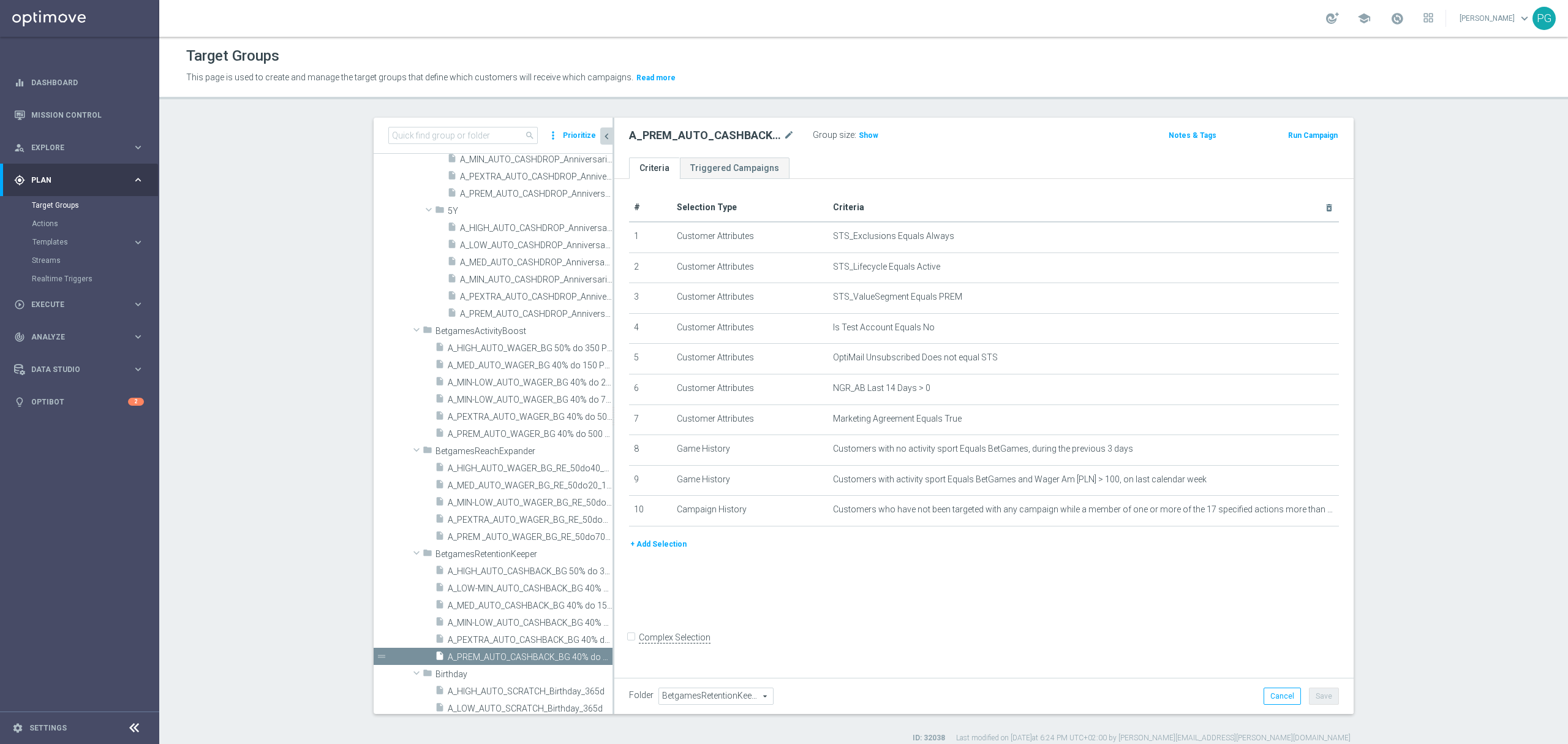
click at [660, 549] on button "+ Add Selection" at bounding box center [658, 544] width 59 height 13
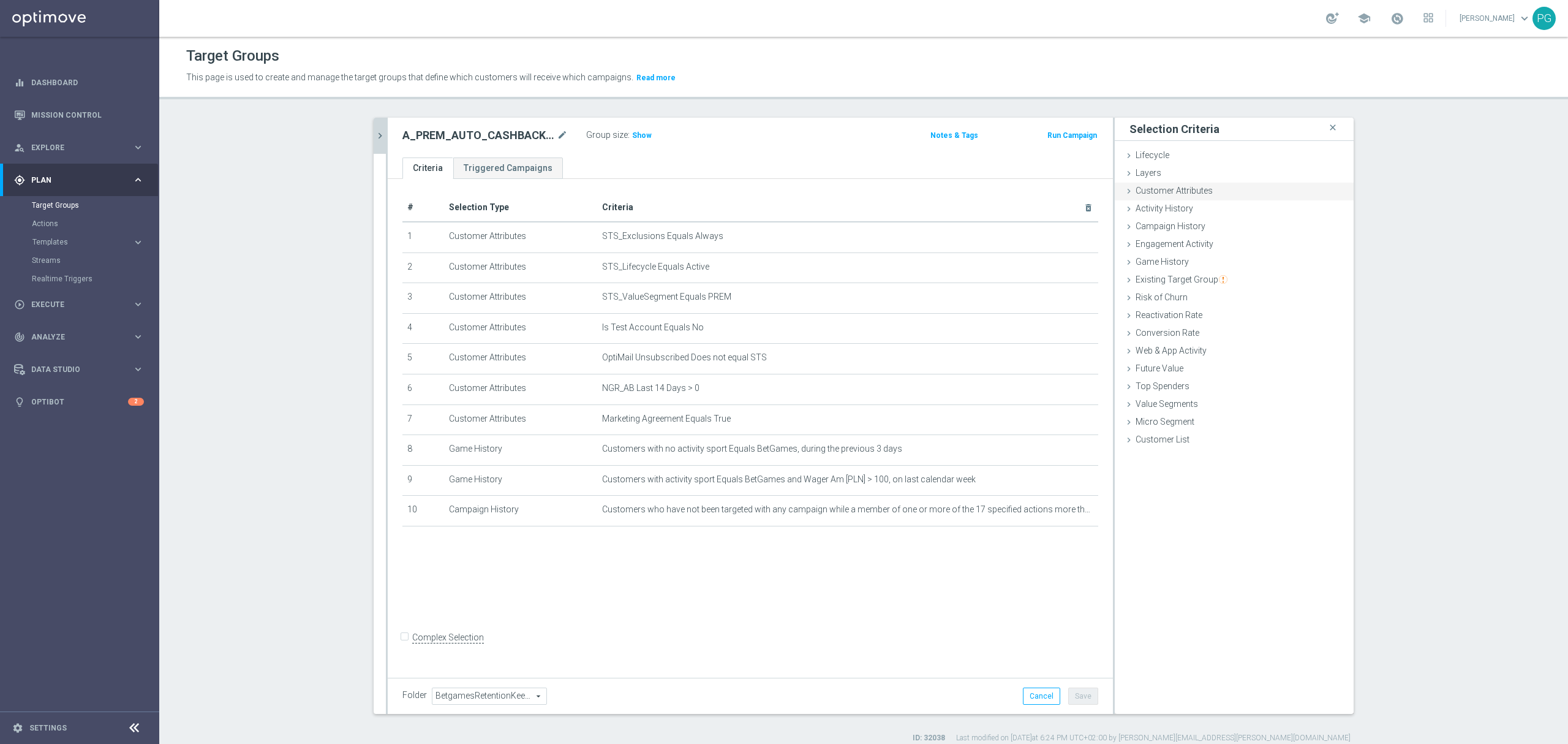
click at [1184, 193] on span "Customer Attributes" at bounding box center [1174, 191] width 77 height 10
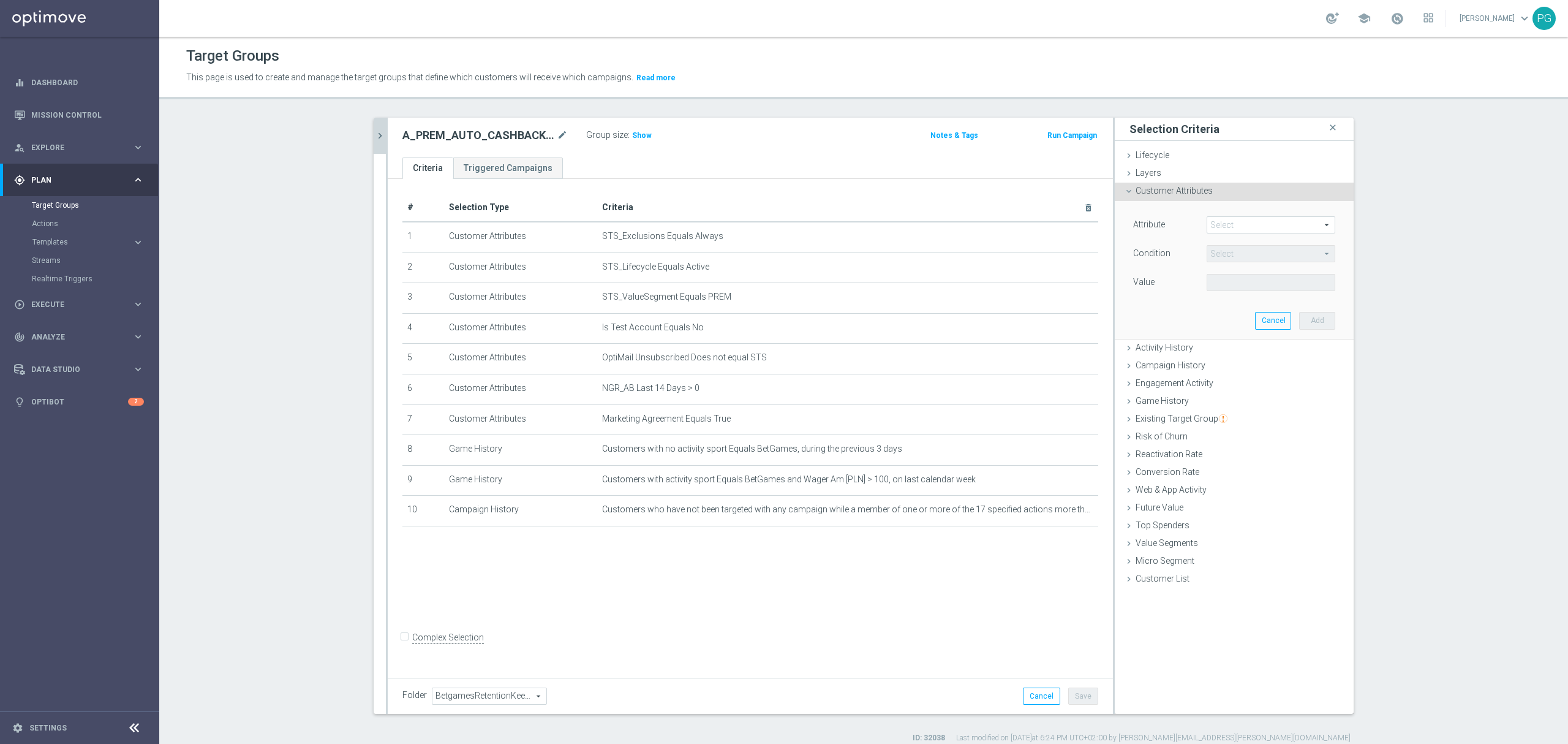
click at [1270, 232] on span at bounding box center [1270, 225] width 127 height 16
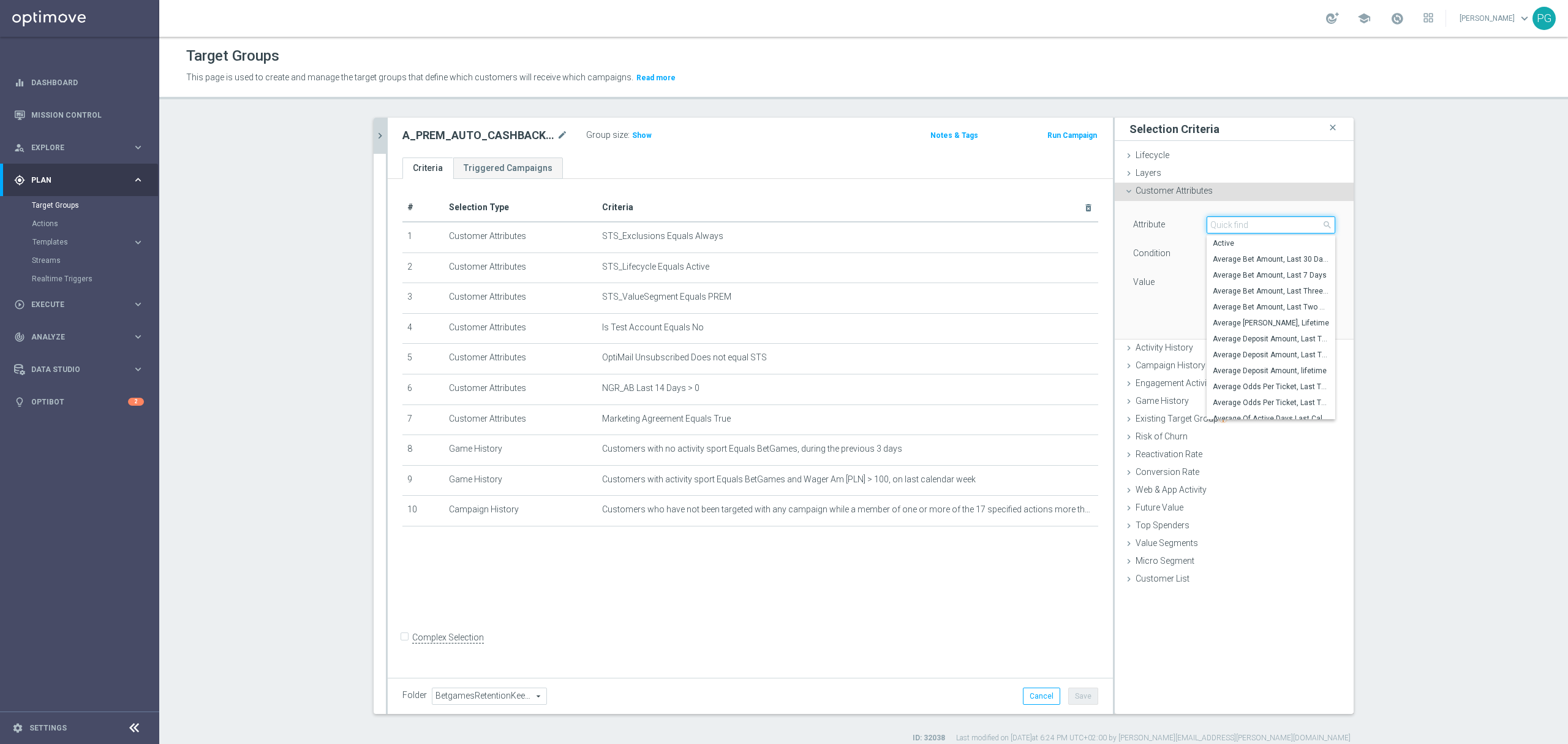
click at [1270, 232] on input "search" at bounding box center [1271, 224] width 129 height 17
paste input "email a"
type input "email a"
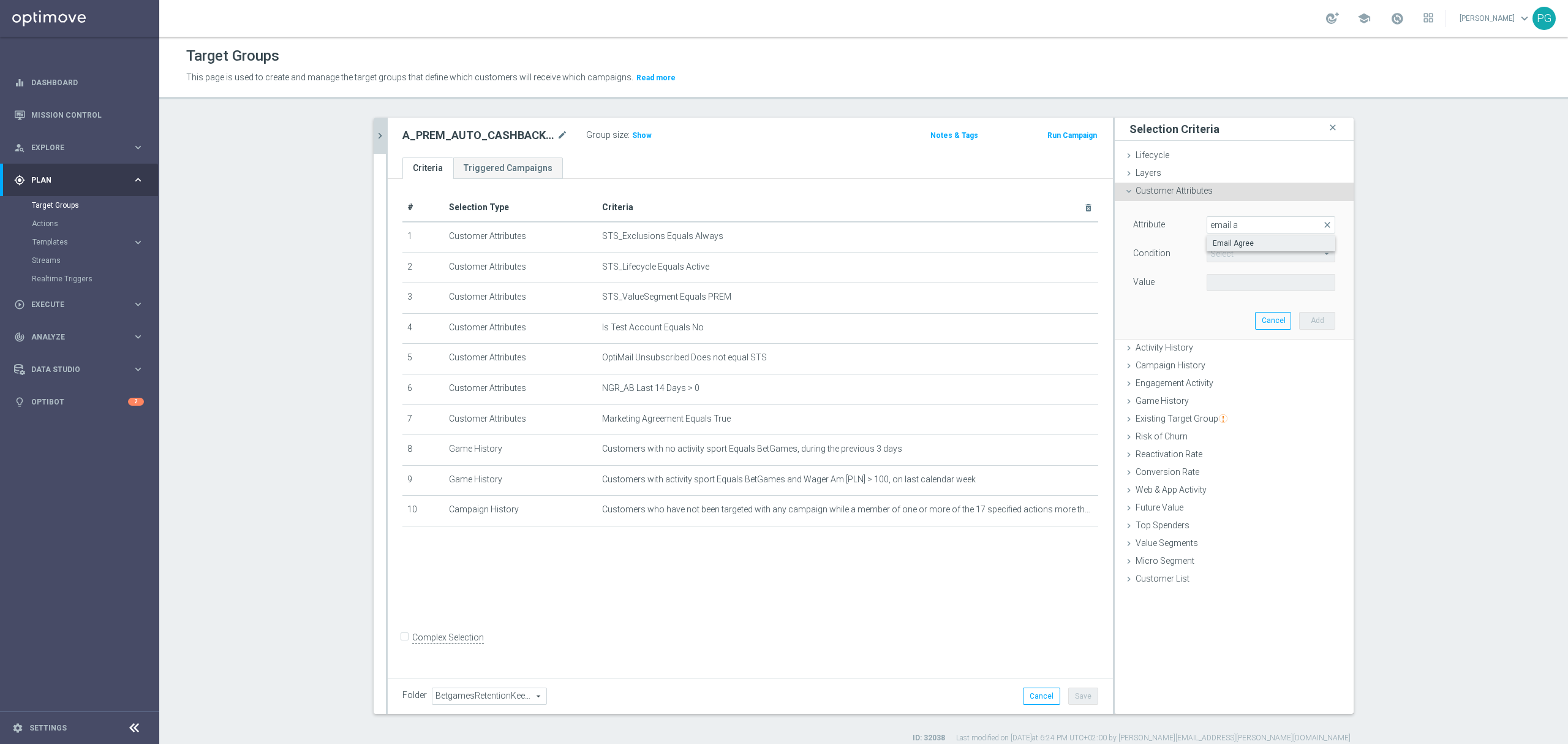
click at [1256, 242] on span "Email Agree" at bounding box center [1271, 243] width 116 height 10
type input "Email Agree"
type input "Equals"
click at [1217, 291] on div "Select arrow_drop_down search" at bounding box center [1271, 282] width 129 height 17
click at [1231, 316] on span "TRUE" at bounding box center [1271, 316] width 116 height 10
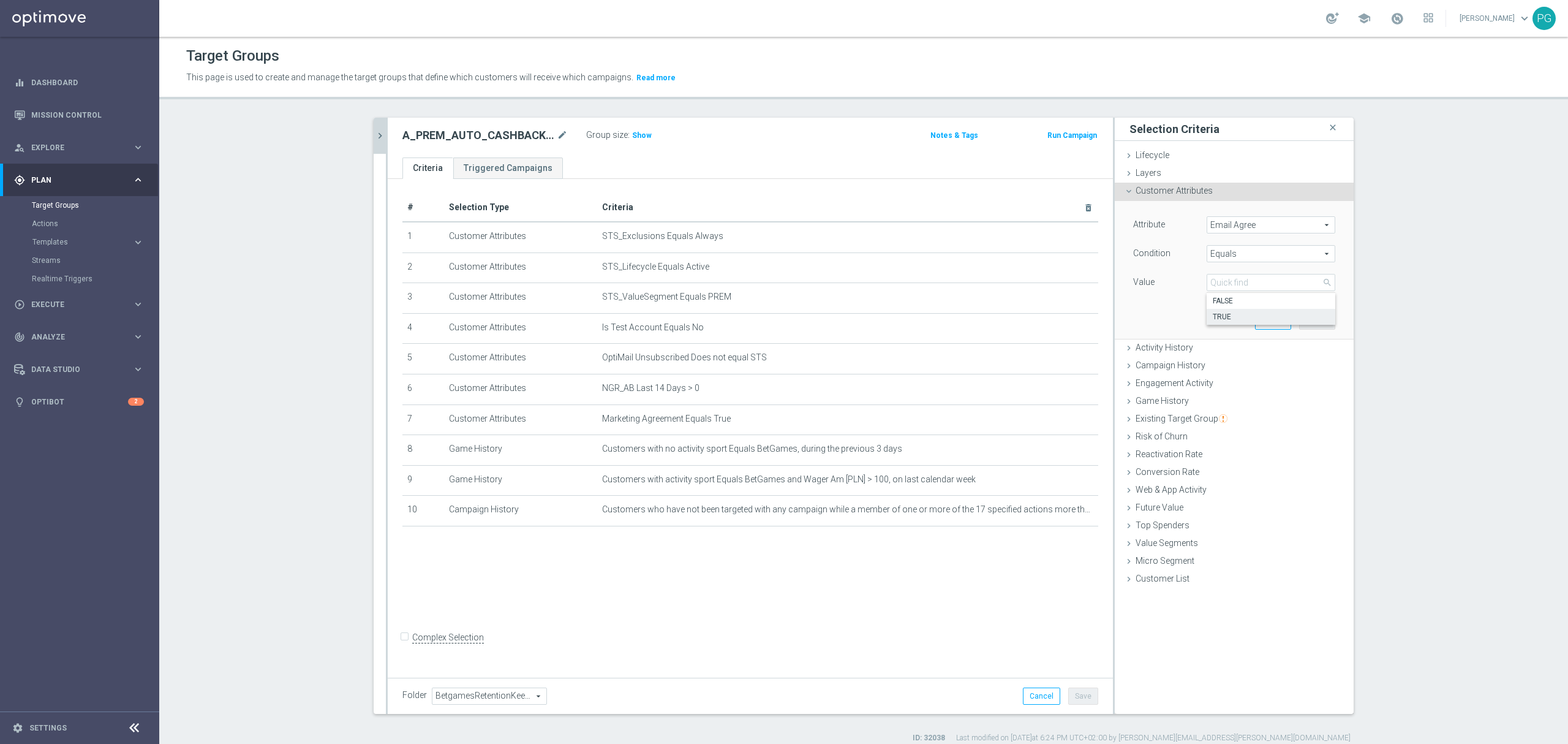
type input "TRUE"
click at [1307, 322] on button "Add" at bounding box center [1318, 320] width 36 height 17
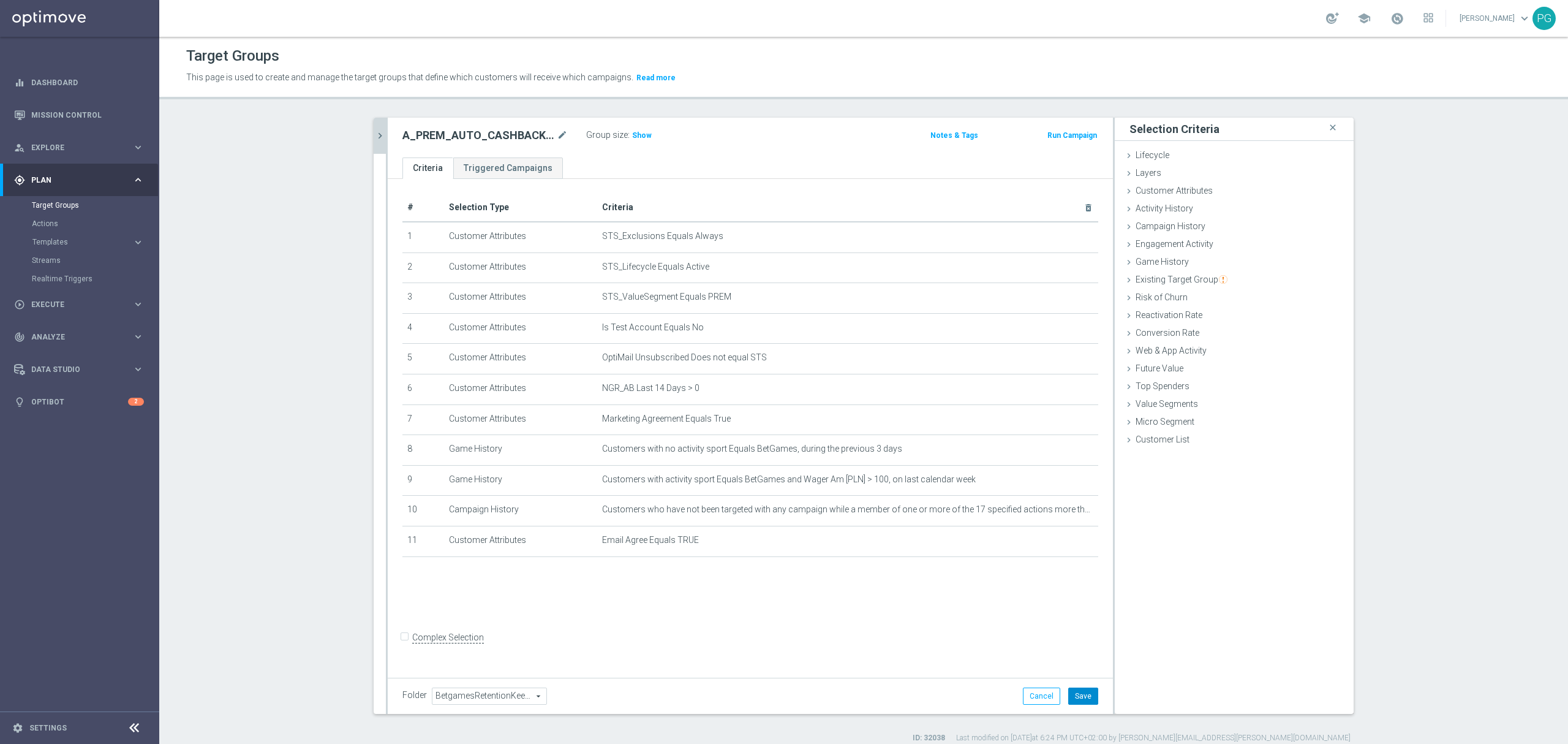
click at [1077, 694] on button "Save" at bounding box center [1083, 696] width 30 height 17
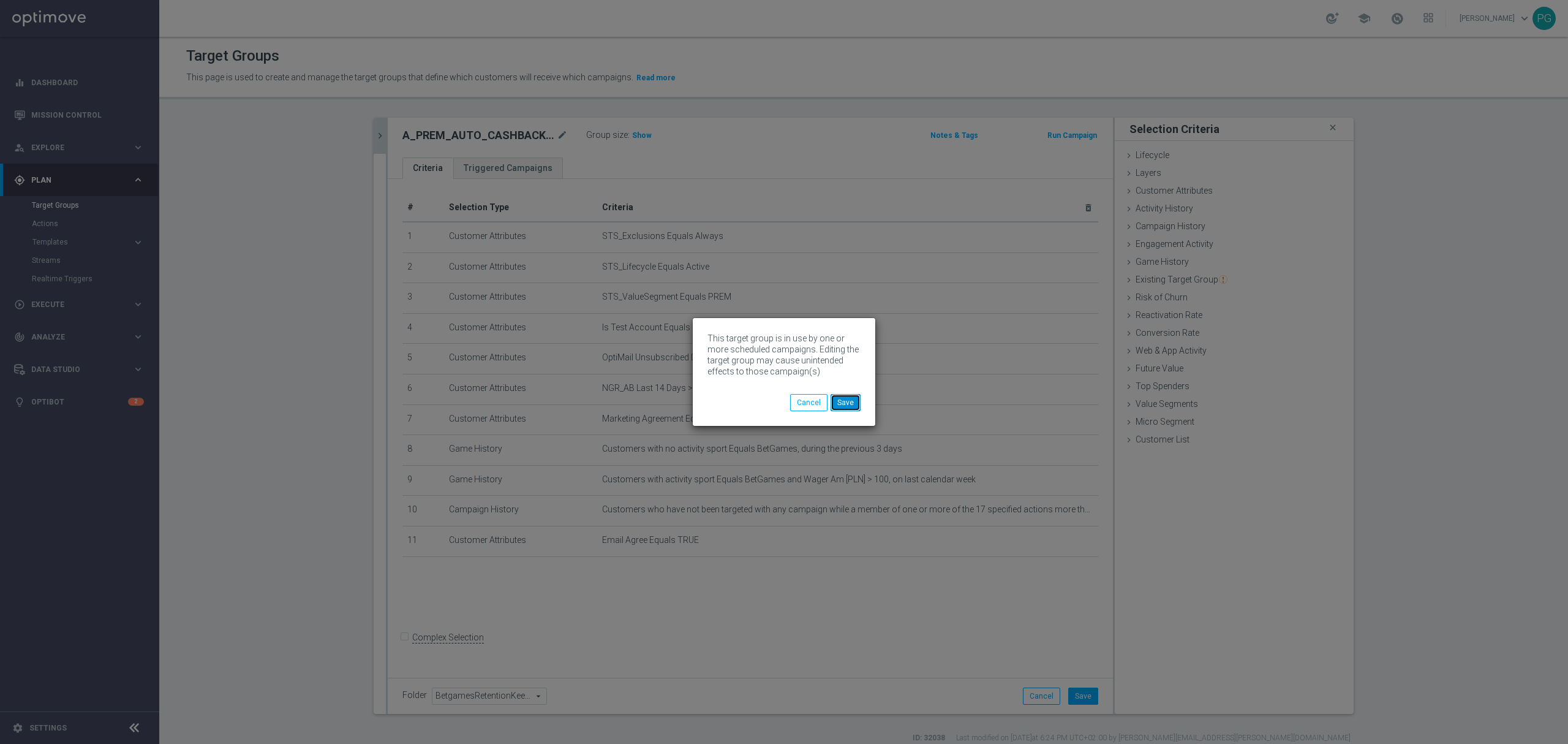
click at [856, 405] on button "Save" at bounding box center [846, 402] width 30 height 17
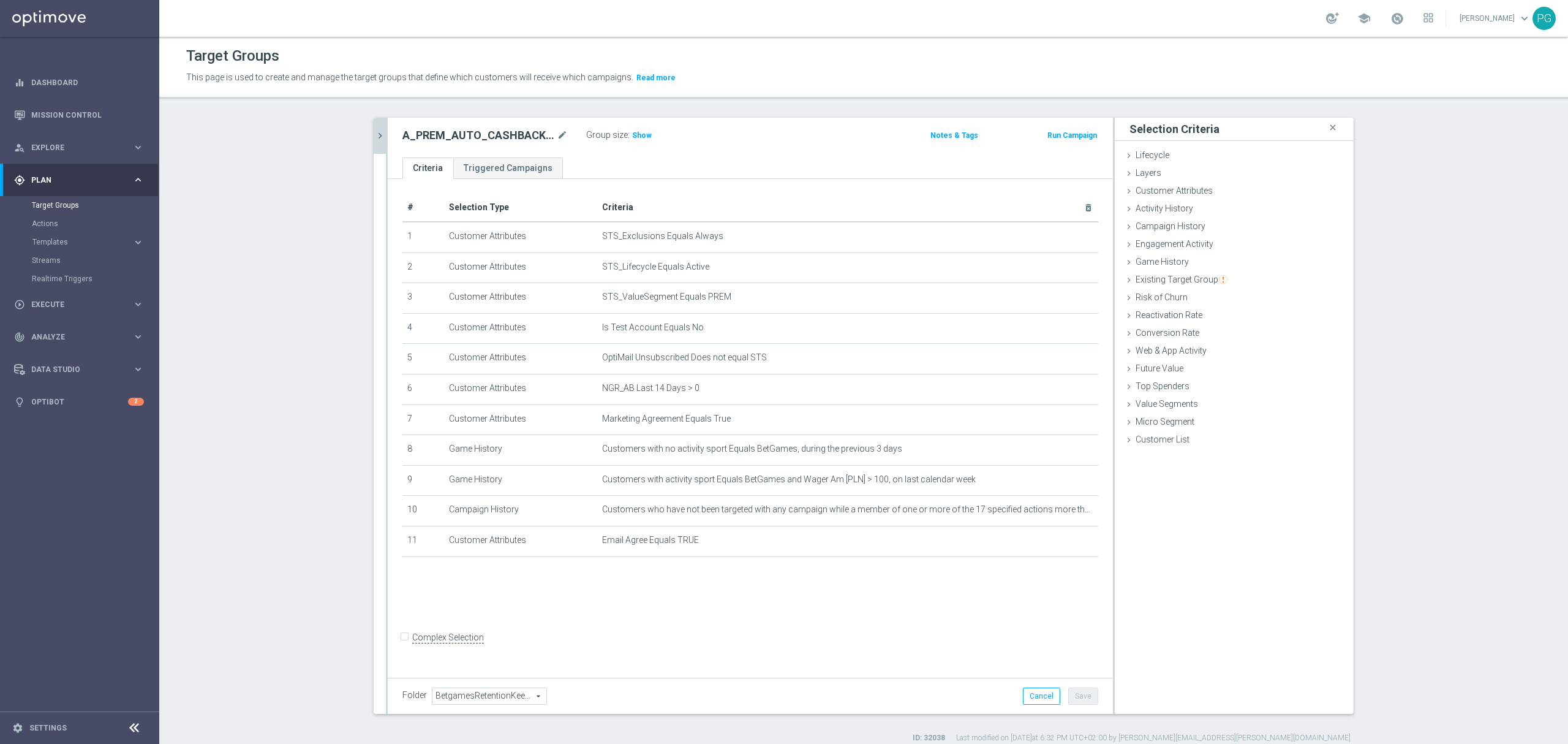
click at [374, 136] on icon "chevron_right" at bounding box center [380, 135] width 11 height 11
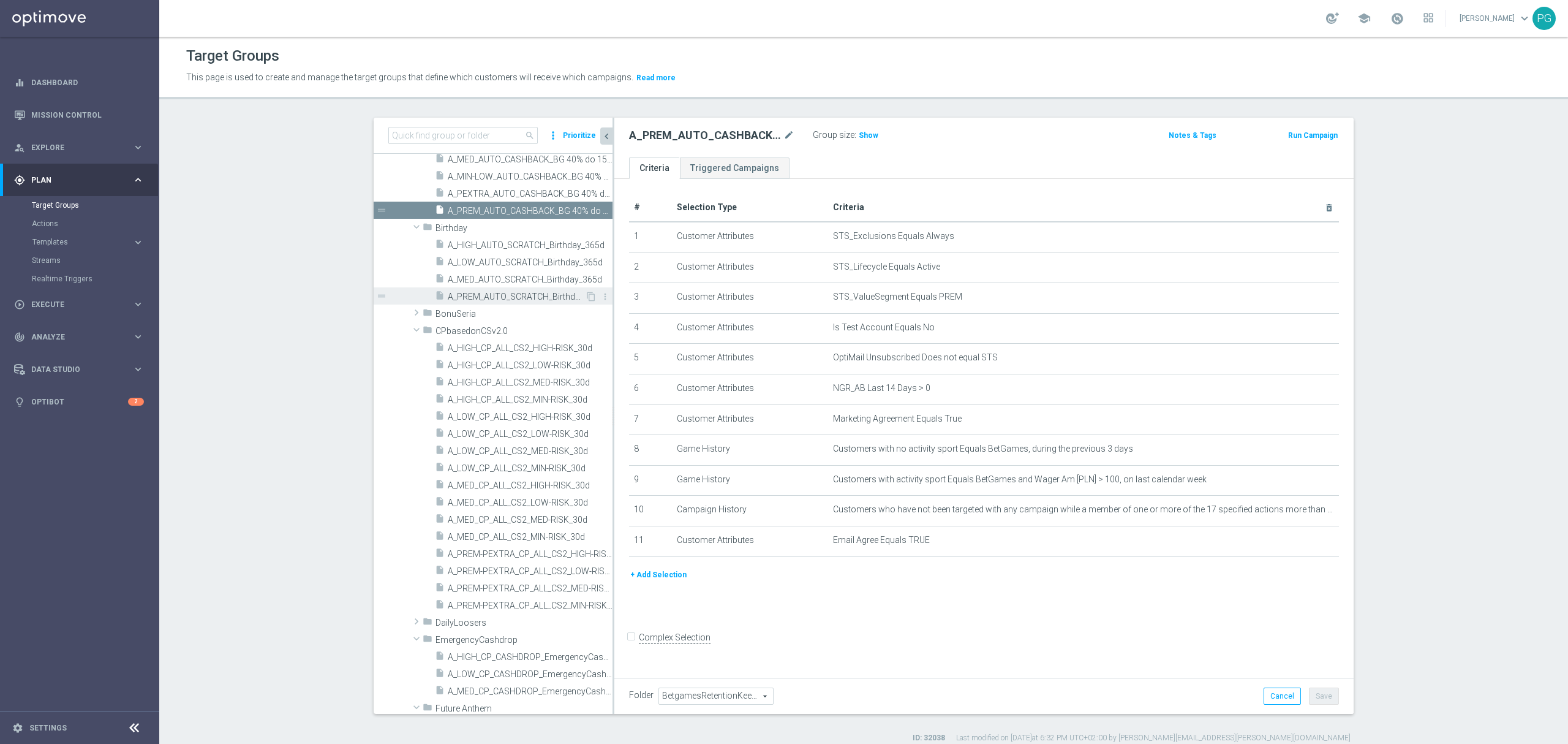
scroll to position [675, 0]
click at [662, 582] on button "+ Add Selection" at bounding box center [658, 575] width 59 height 13
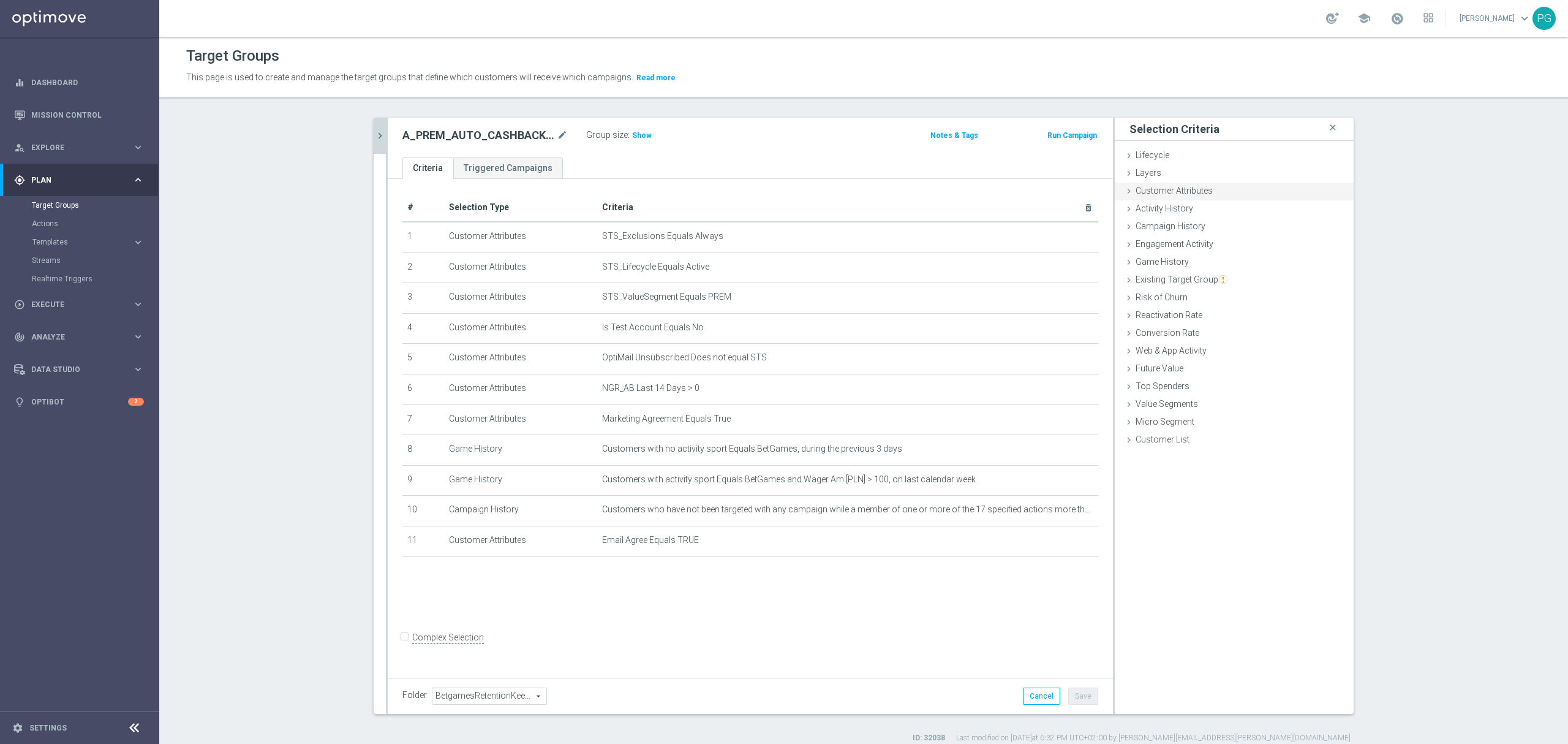
click at [1230, 196] on div "Customer Attributes done selection saved" at bounding box center [1234, 191] width 239 height 18
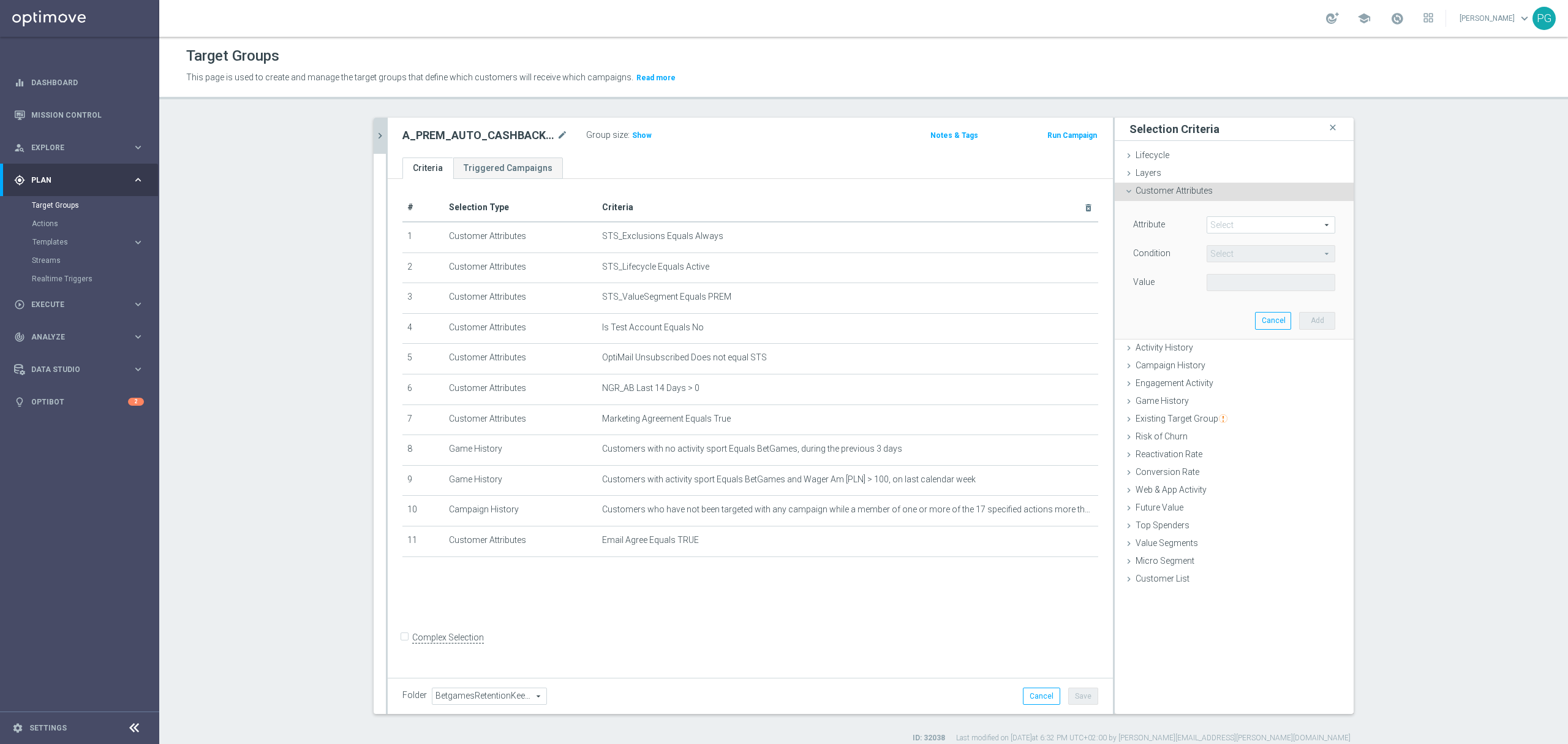
click at [1285, 227] on span at bounding box center [1270, 225] width 127 height 16
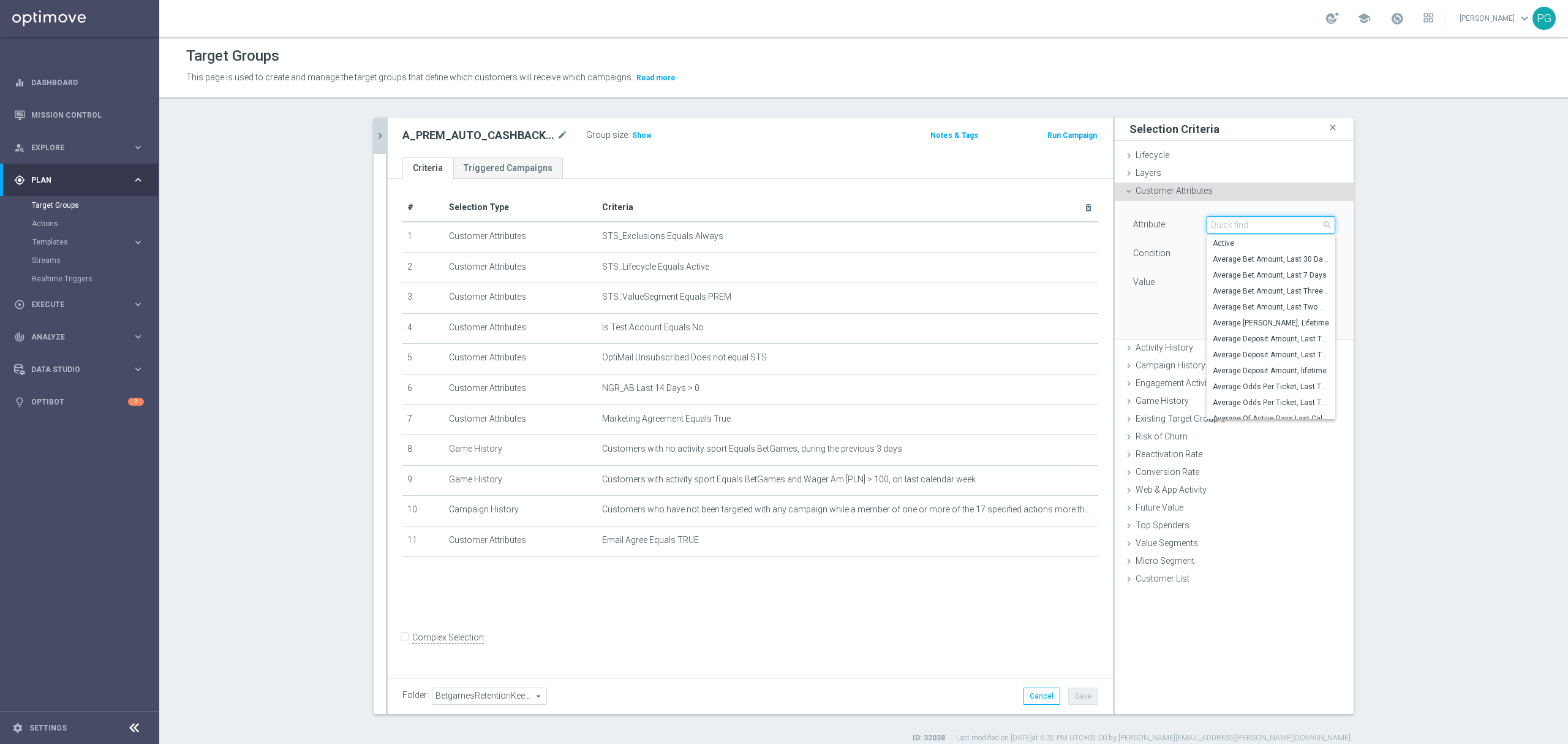
click at [1285, 227] on input "search" at bounding box center [1271, 224] width 129 height 17
type input "agree"
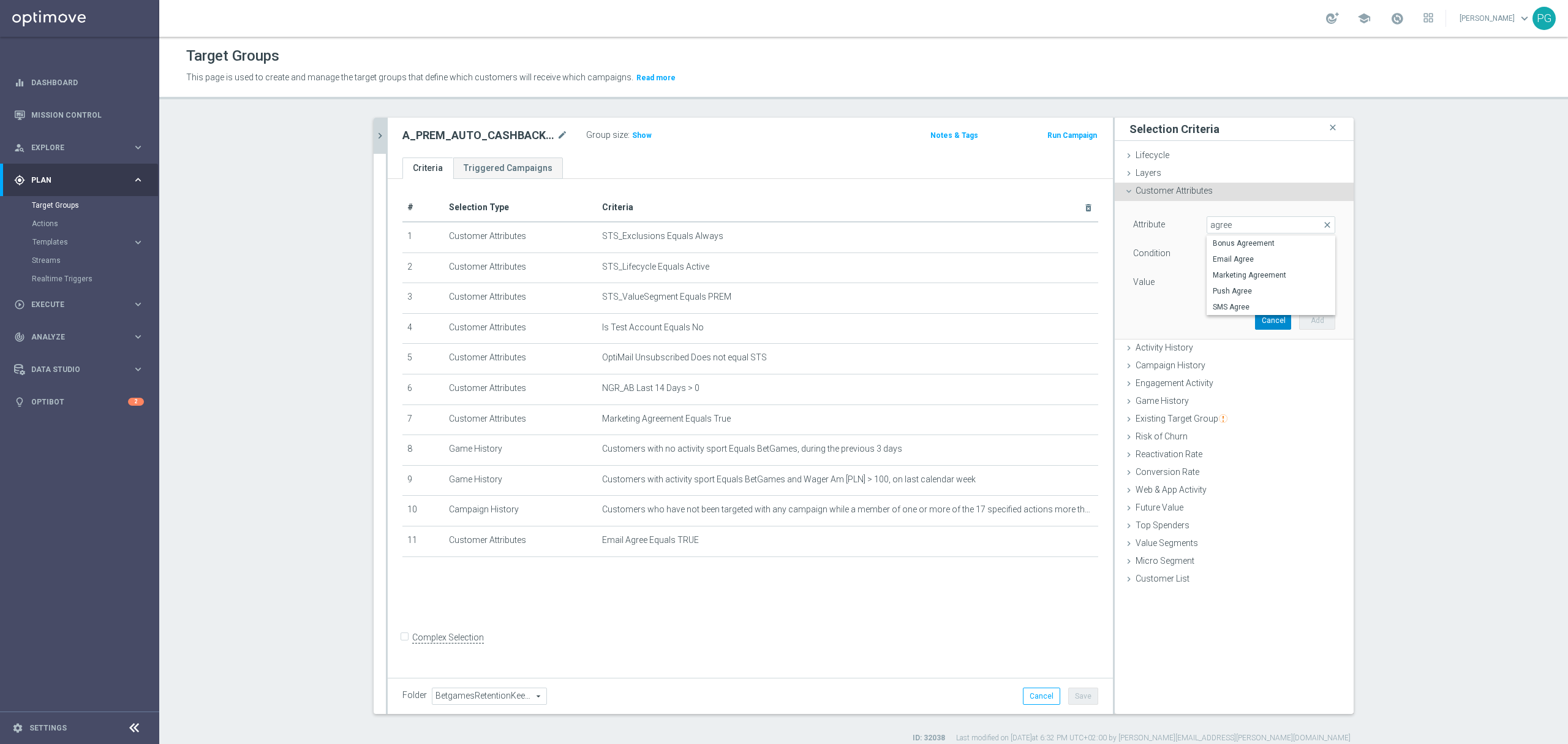
click at [1268, 329] on button "Cancel" at bounding box center [1273, 320] width 36 height 17
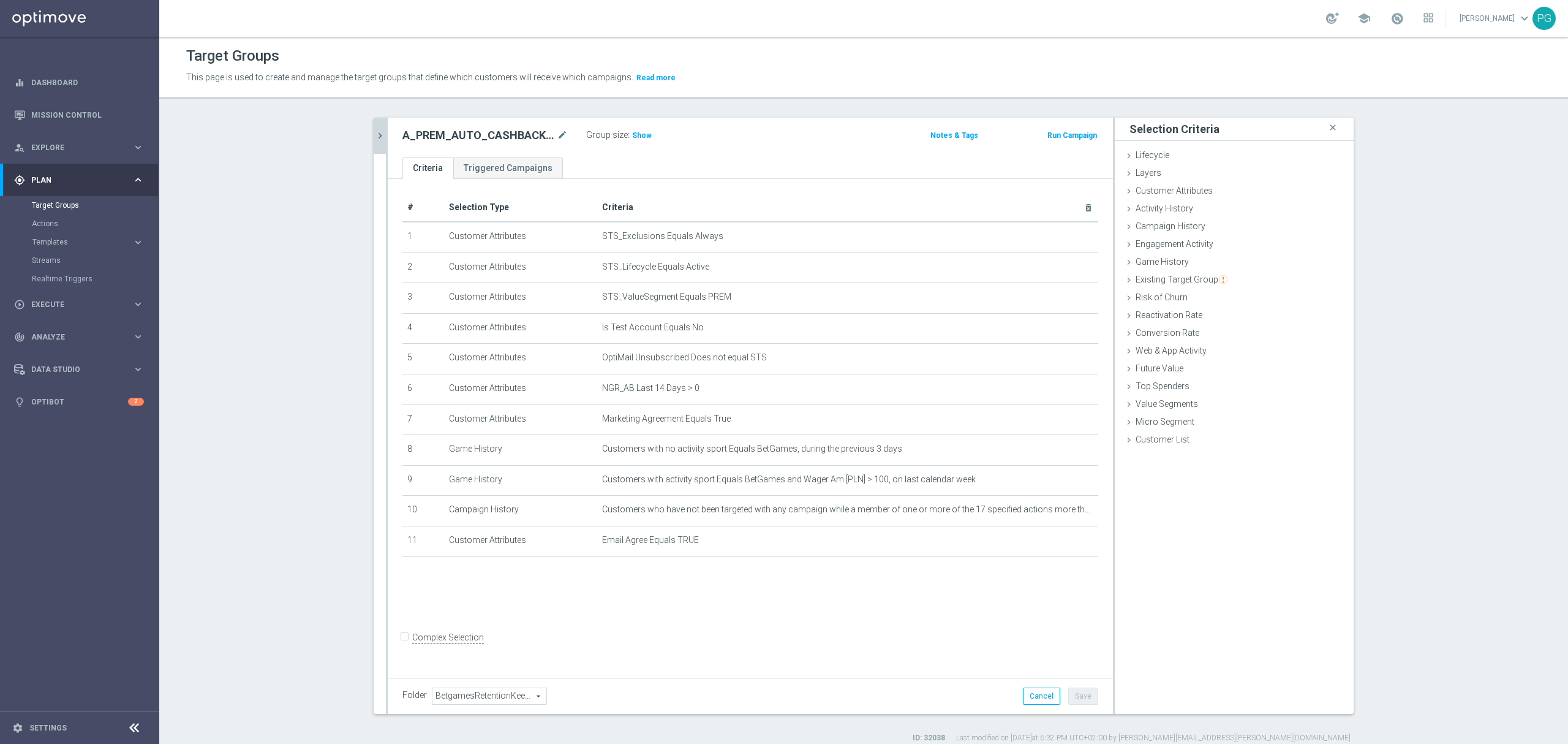
click at [375, 143] on button "chevron_right" at bounding box center [380, 136] width 12 height 36
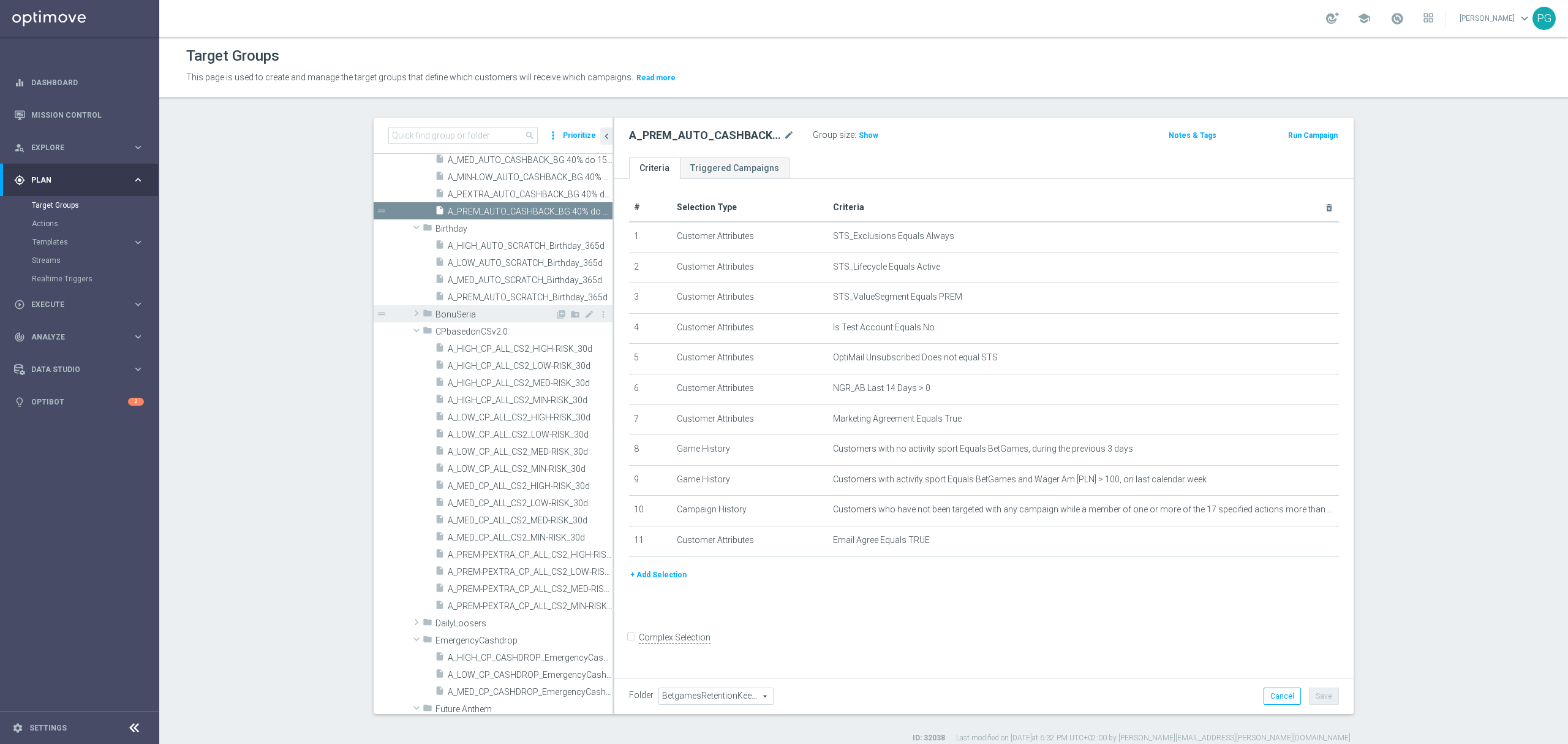
click at [411, 314] on span at bounding box center [417, 313] width 12 height 15
click at [496, 351] on span "A_ALL_GLOB_PRODUCT_BONUSERIA_REMINDER_ALL" at bounding box center [516, 348] width 137 height 10
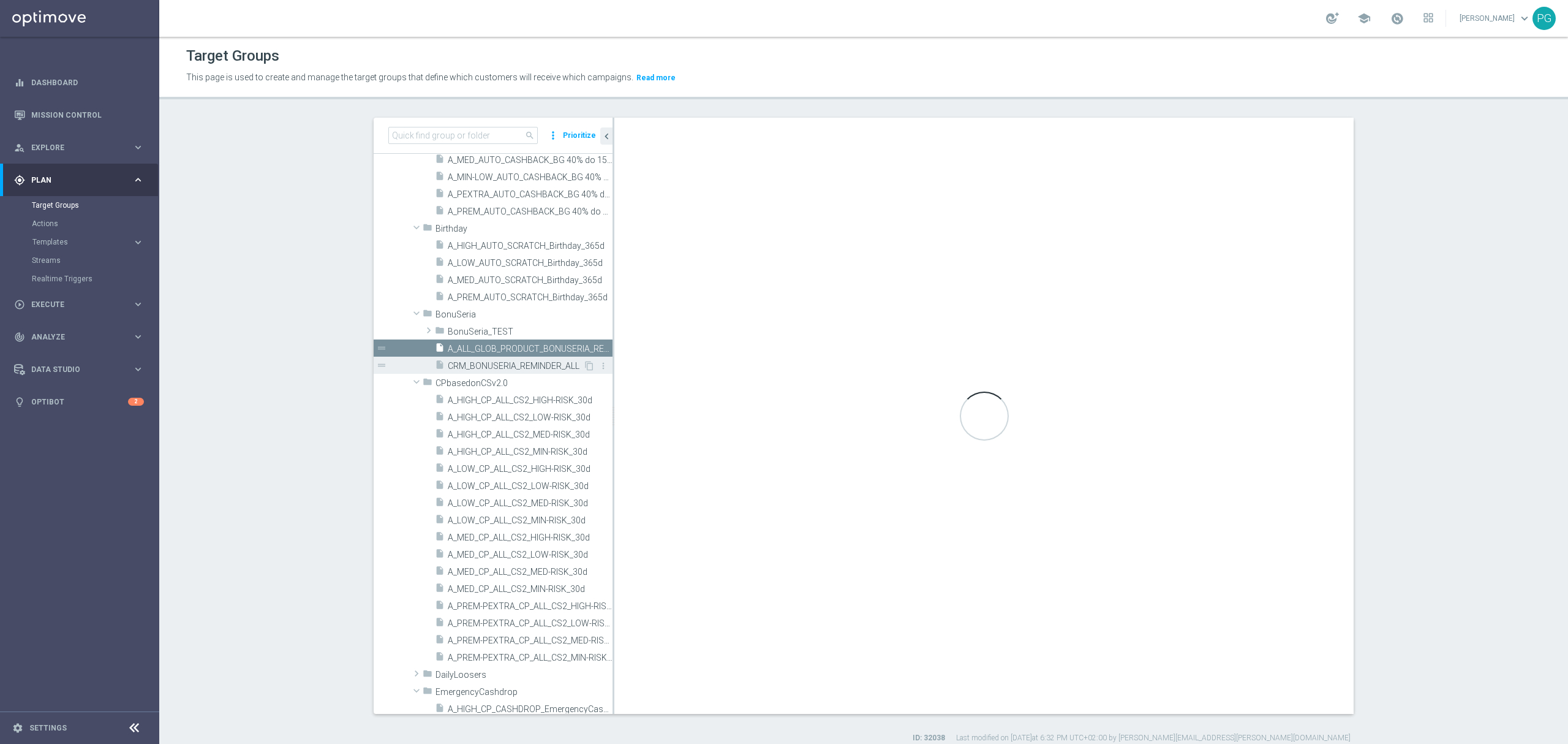
type input "BonuSeria"
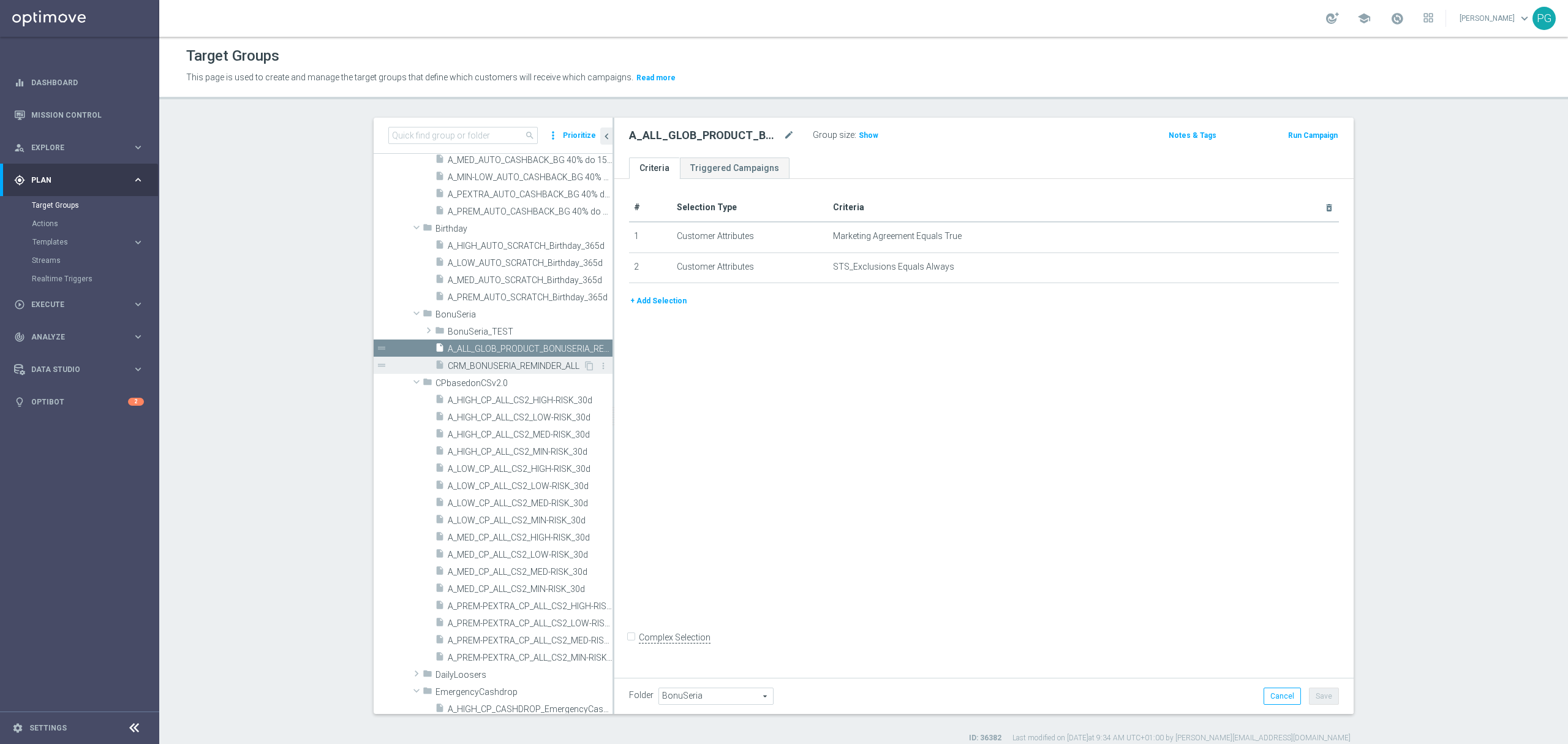
click at [515, 368] on span "CRM_BONUSERIA_REMINDER_ALL" at bounding box center [515, 366] width 135 height 10
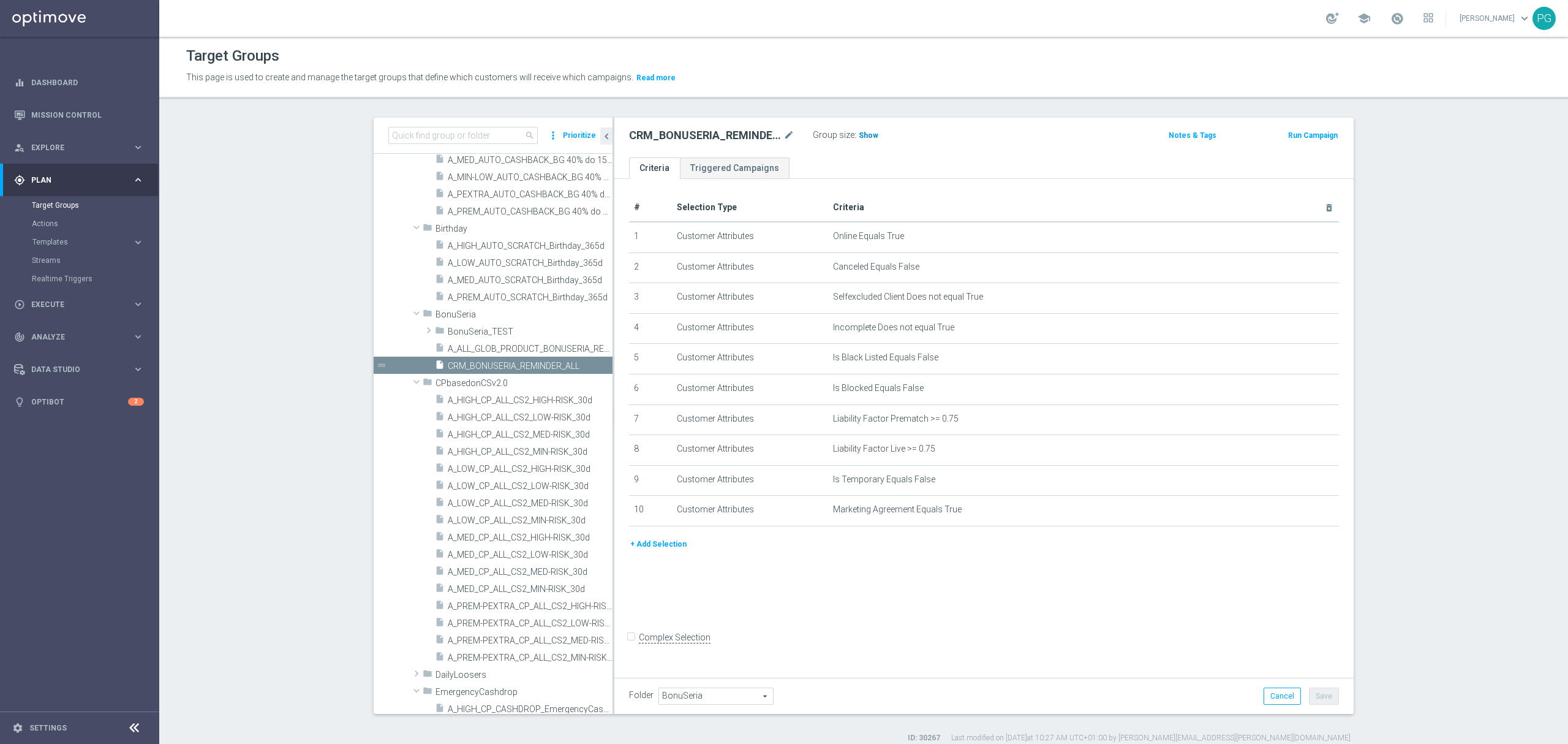
click at [859, 133] on span "Show" at bounding box center [868, 135] width 20 height 9
click at [648, 551] on button "+ Add Selection" at bounding box center [658, 544] width 59 height 13
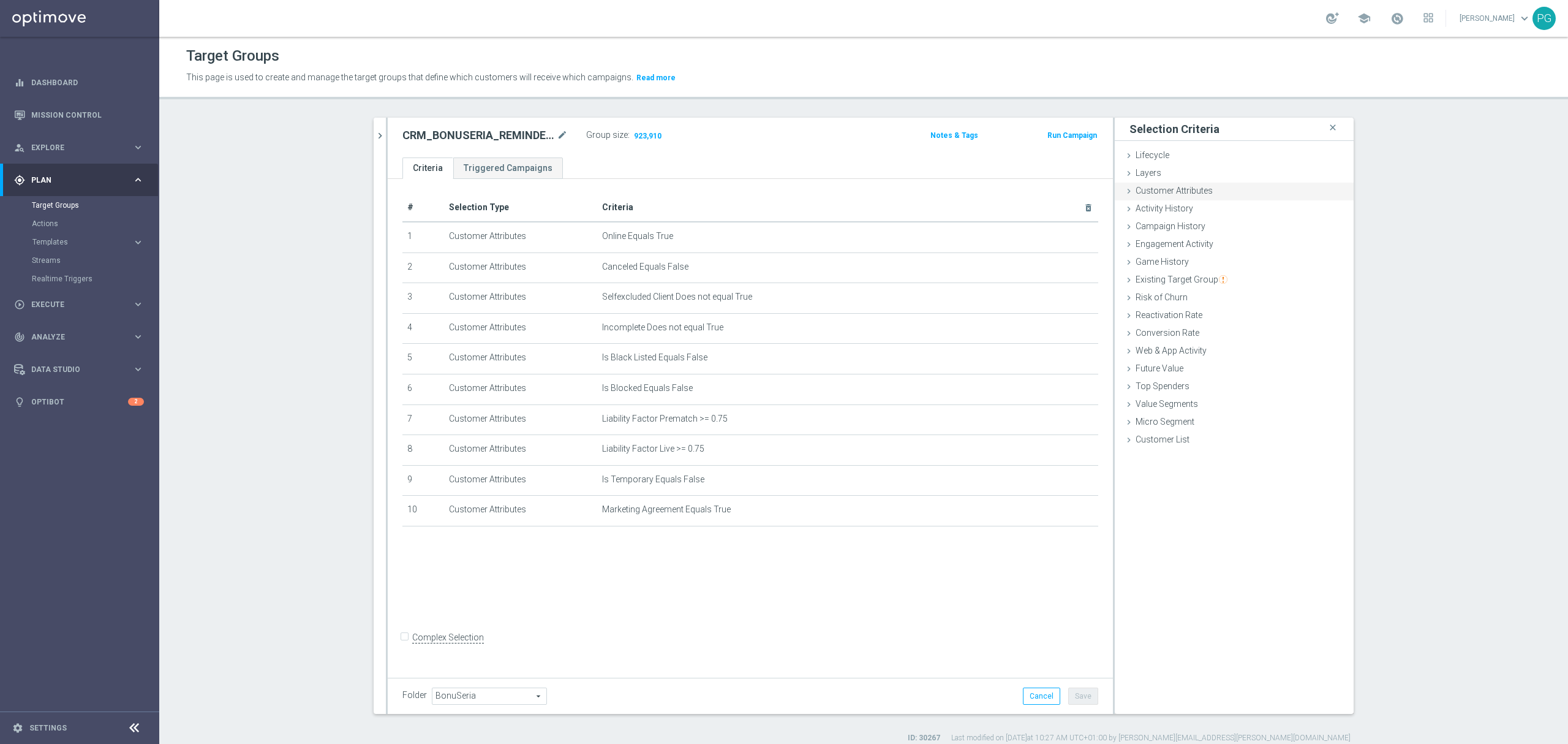
click at [1139, 193] on span "Customer Attributes" at bounding box center [1174, 191] width 77 height 10
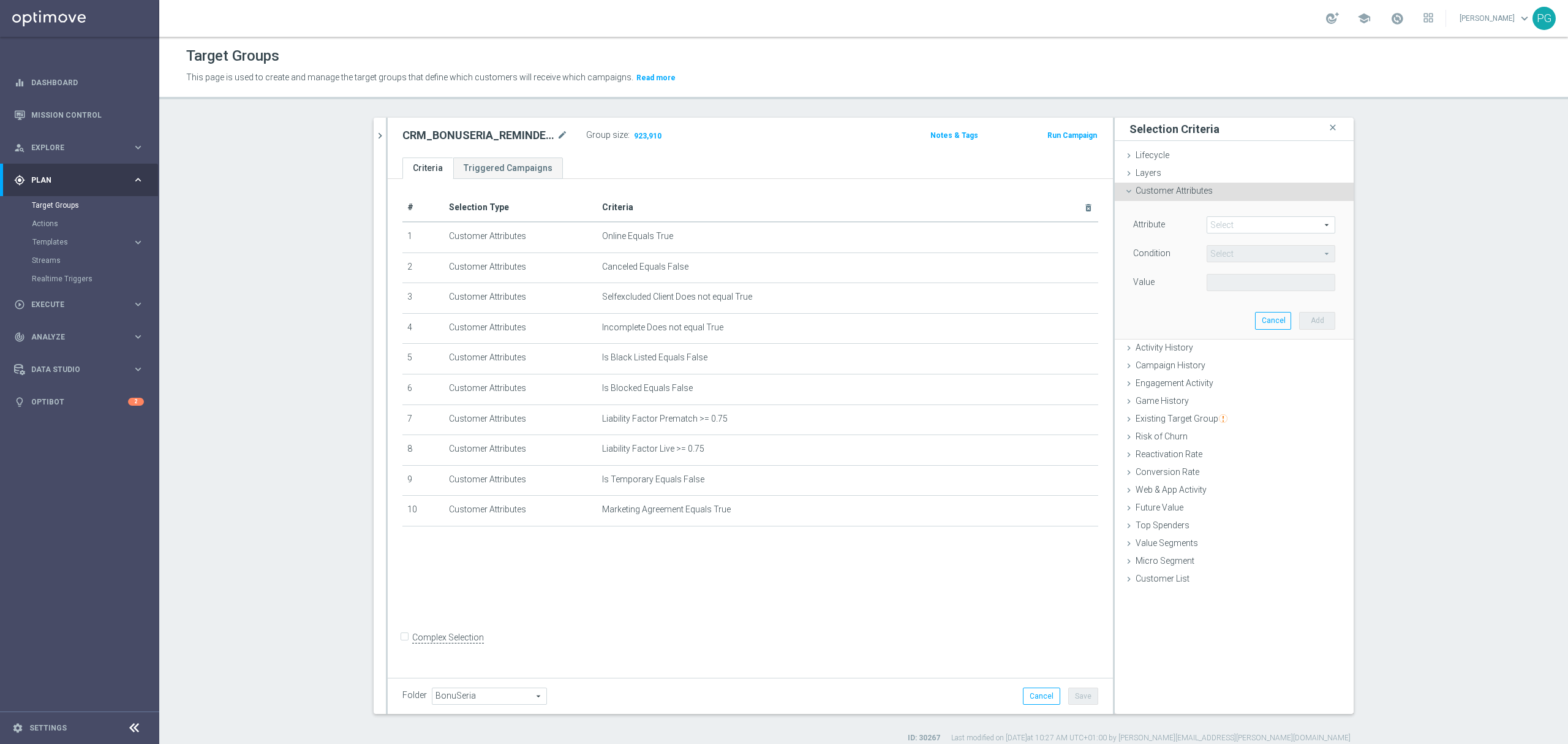
click at [1221, 224] on span at bounding box center [1270, 225] width 127 height 16
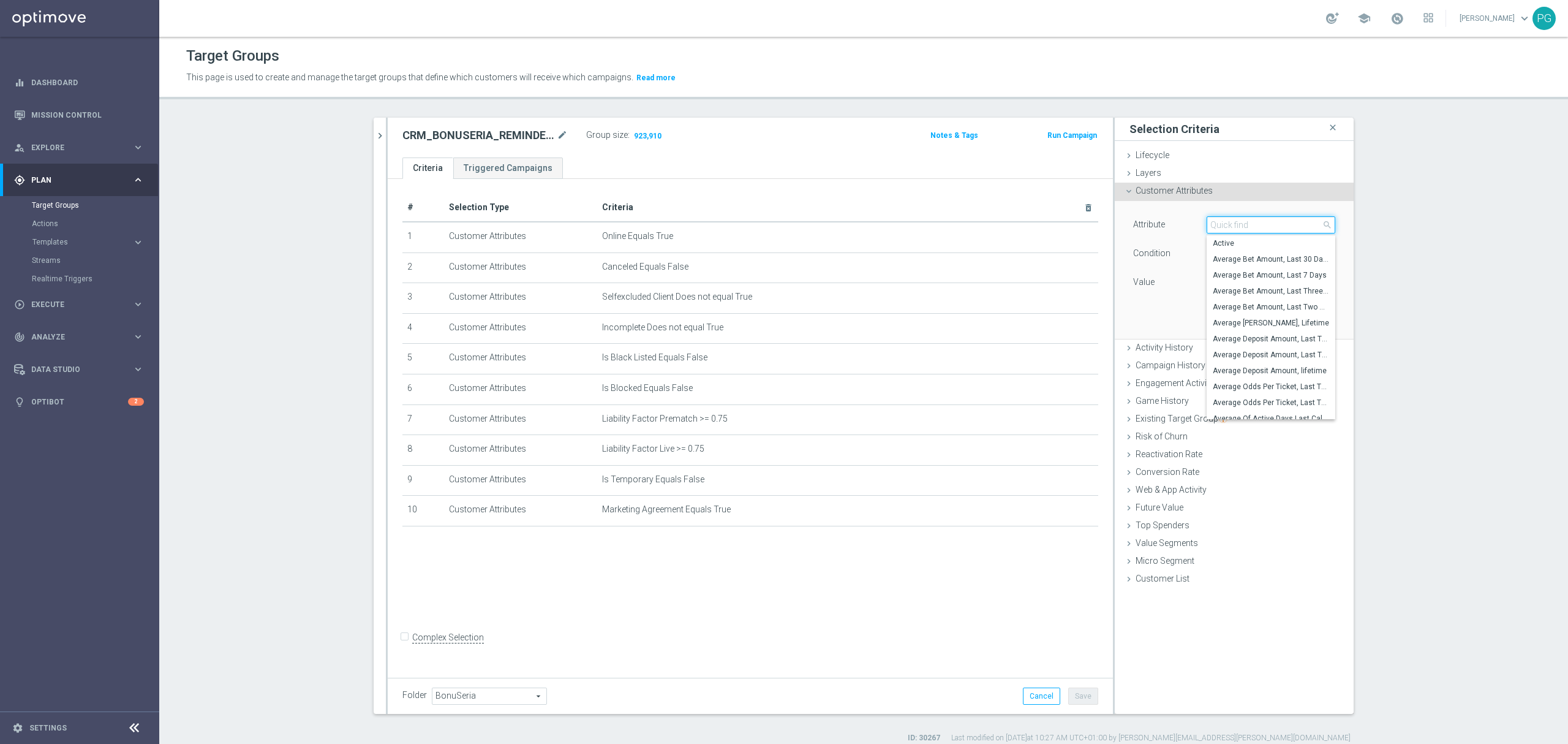
click at [1221, 224] on input "search" at bounding box center [1271, 224] width 129 height 17
type input "push"
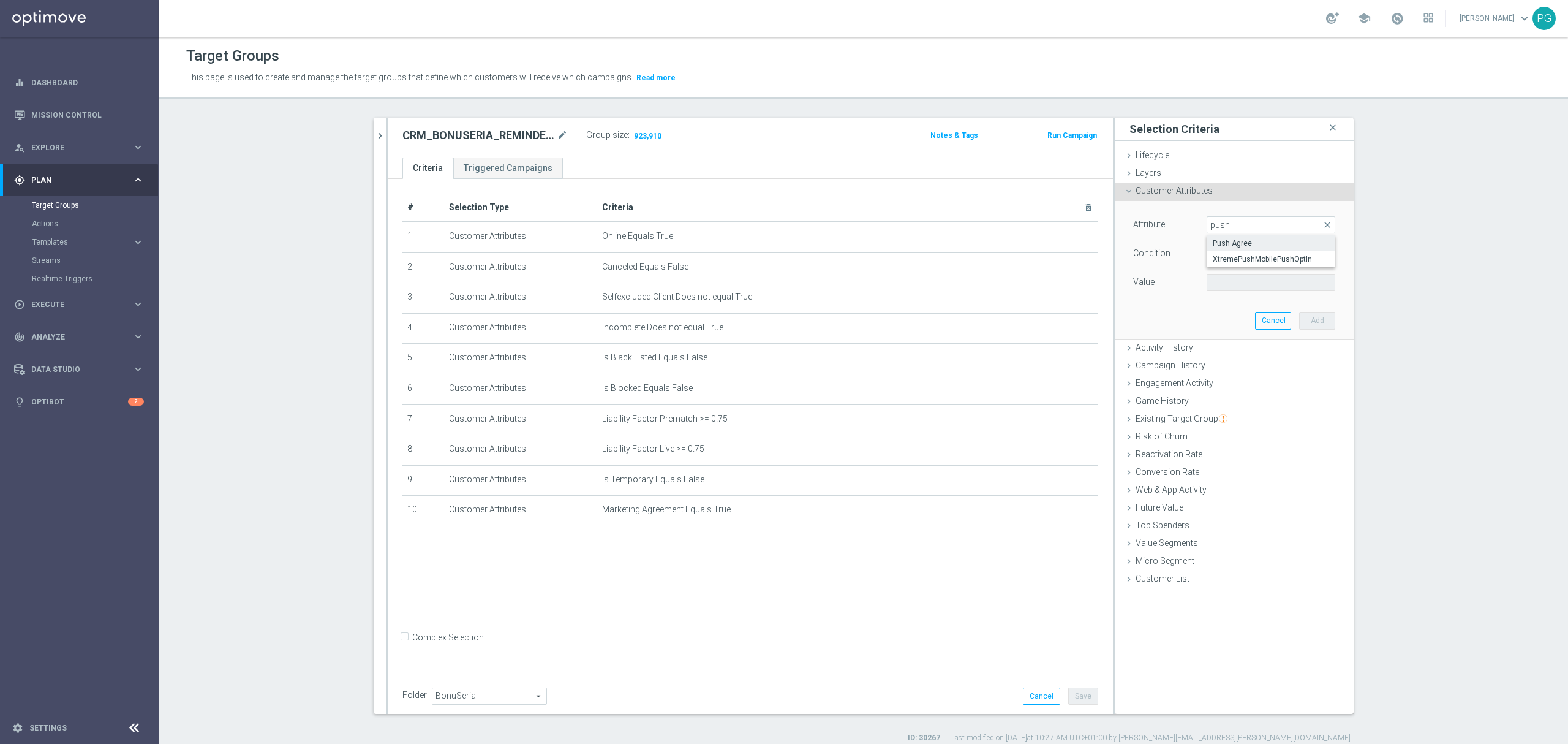
click at [1228, 240] on span "Push Agree" at bounding box center [1271, 243] width 116 height 10
type input "Push Agree"
type input "Equals"
click at [1246, 277] on span at bounding box center [1270, 283] width 127 height 16
click at [1229, 314] on span "TRUE" at bounding box center [1271, 316] width 116 height 10
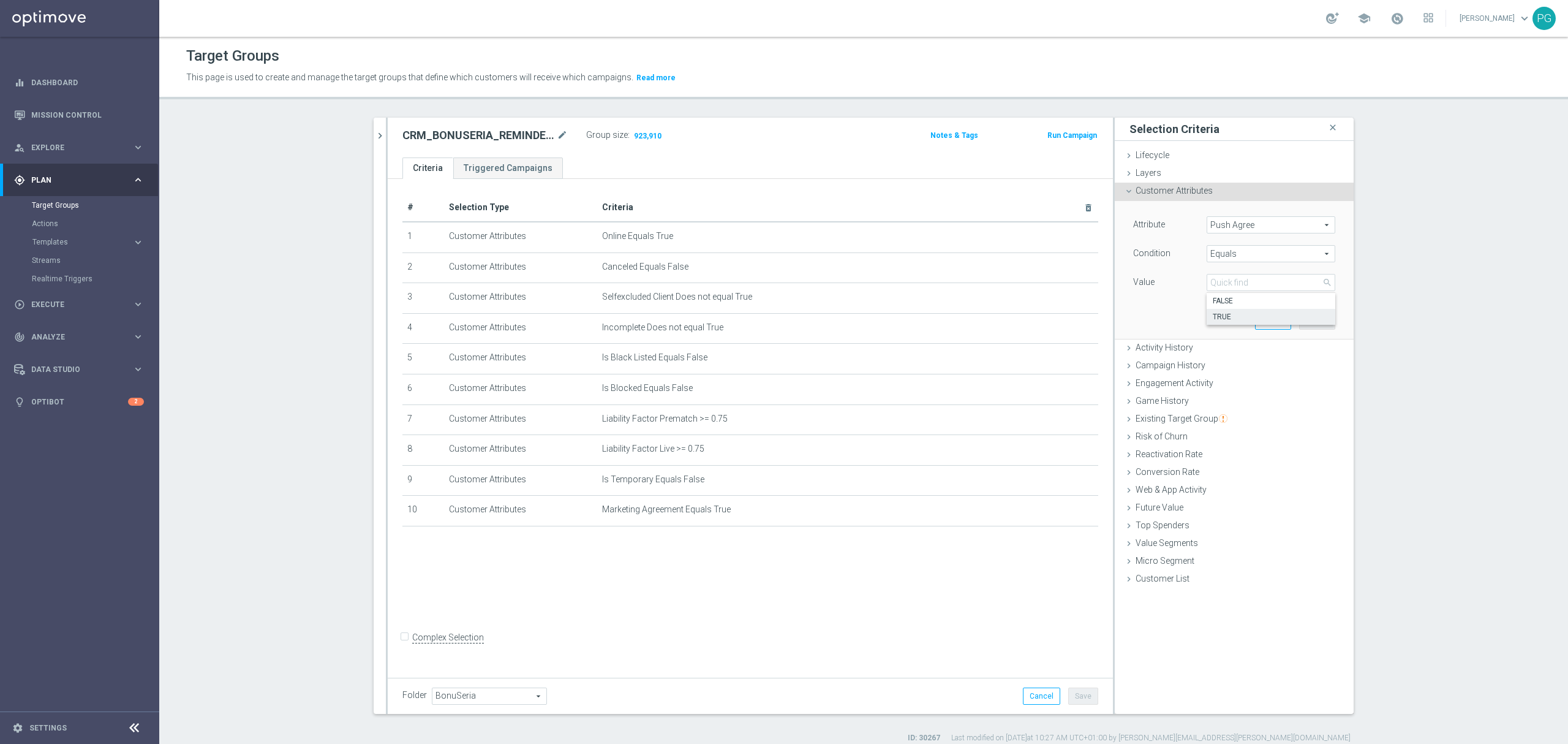
type input "TRUE"
click at [1315, 320] on button "Add" at bounding box center [1318, 320] width 36 height 17
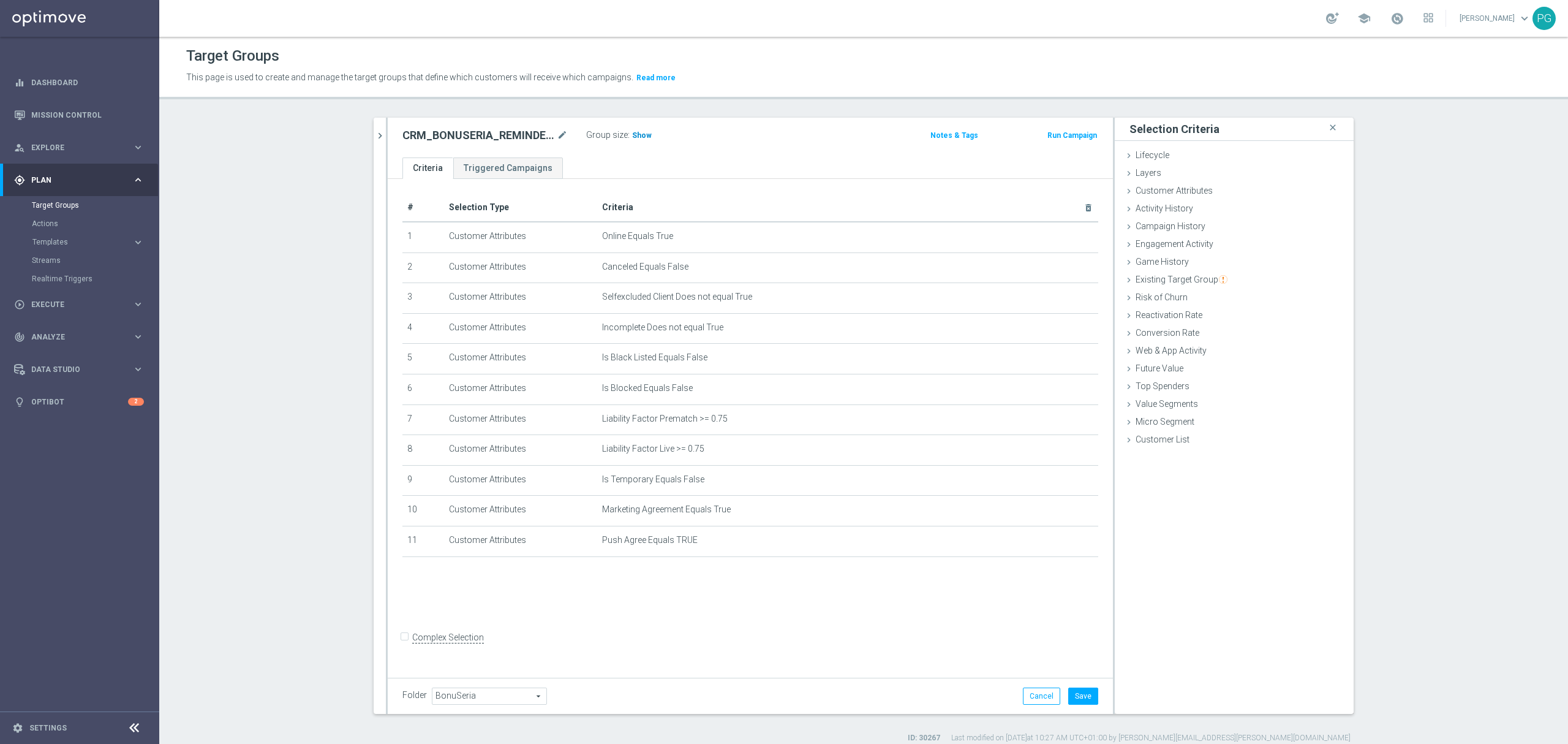
click at [632, 133] on span "Show" at bounding box center [642, 135] width 20 height 9
drag, startPoint x: 686, startPoint y: 126, endPoint x: 668, endPoint y: 140, distance: 22.8
click at [668, 140] on div "Group size : 875,838" at bounding box center [648, 134] width 123 height 15
click at [1069, 545] on icon "delete_forever" at bounding box center [1074, 540] width 10 height 10
click at [632, 133] on span "Show" at bounding box center [642, 135] width 20 height 9
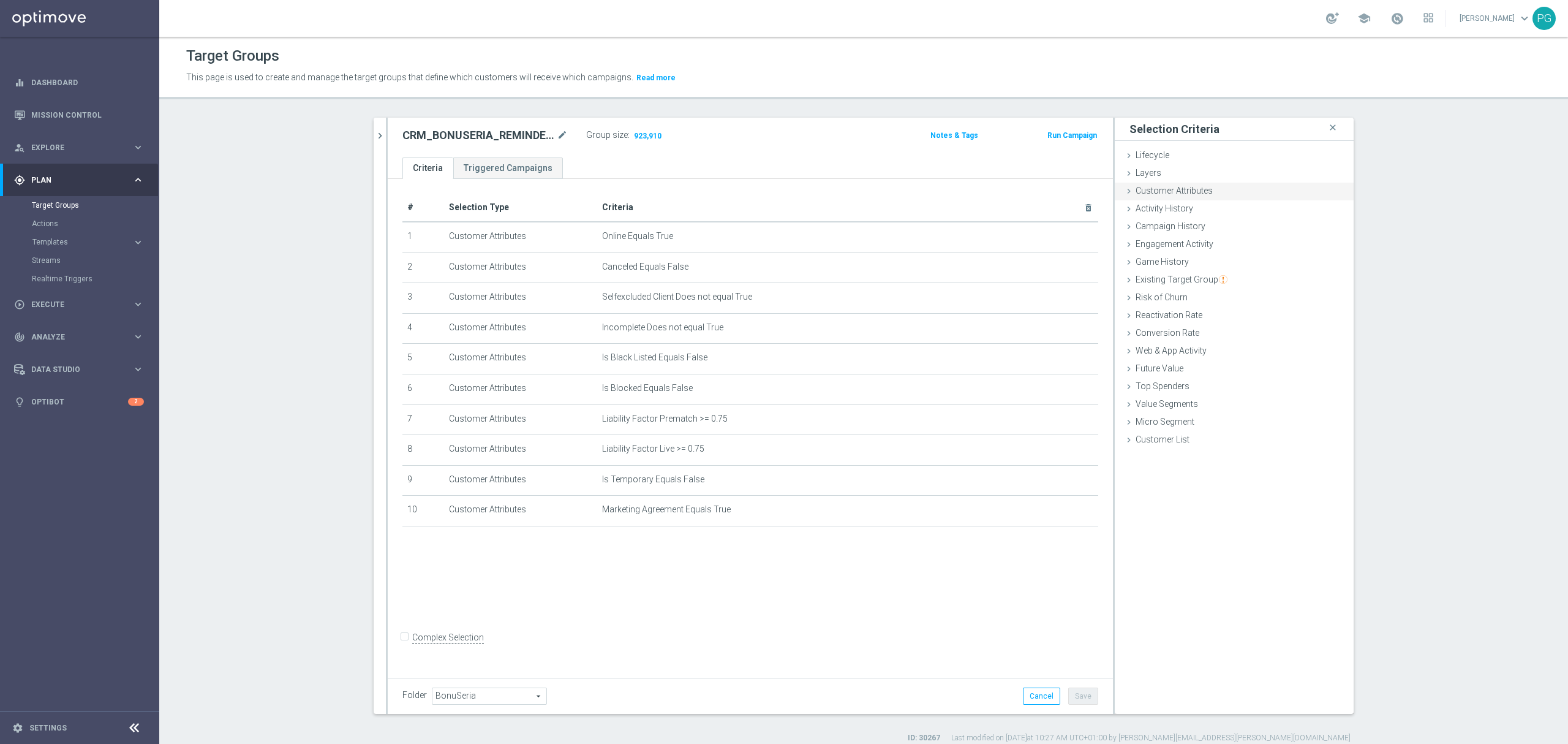
click at [1202, 189] on span "Customer Attributes" at bounding box center [1174, 191] width 77 height 10
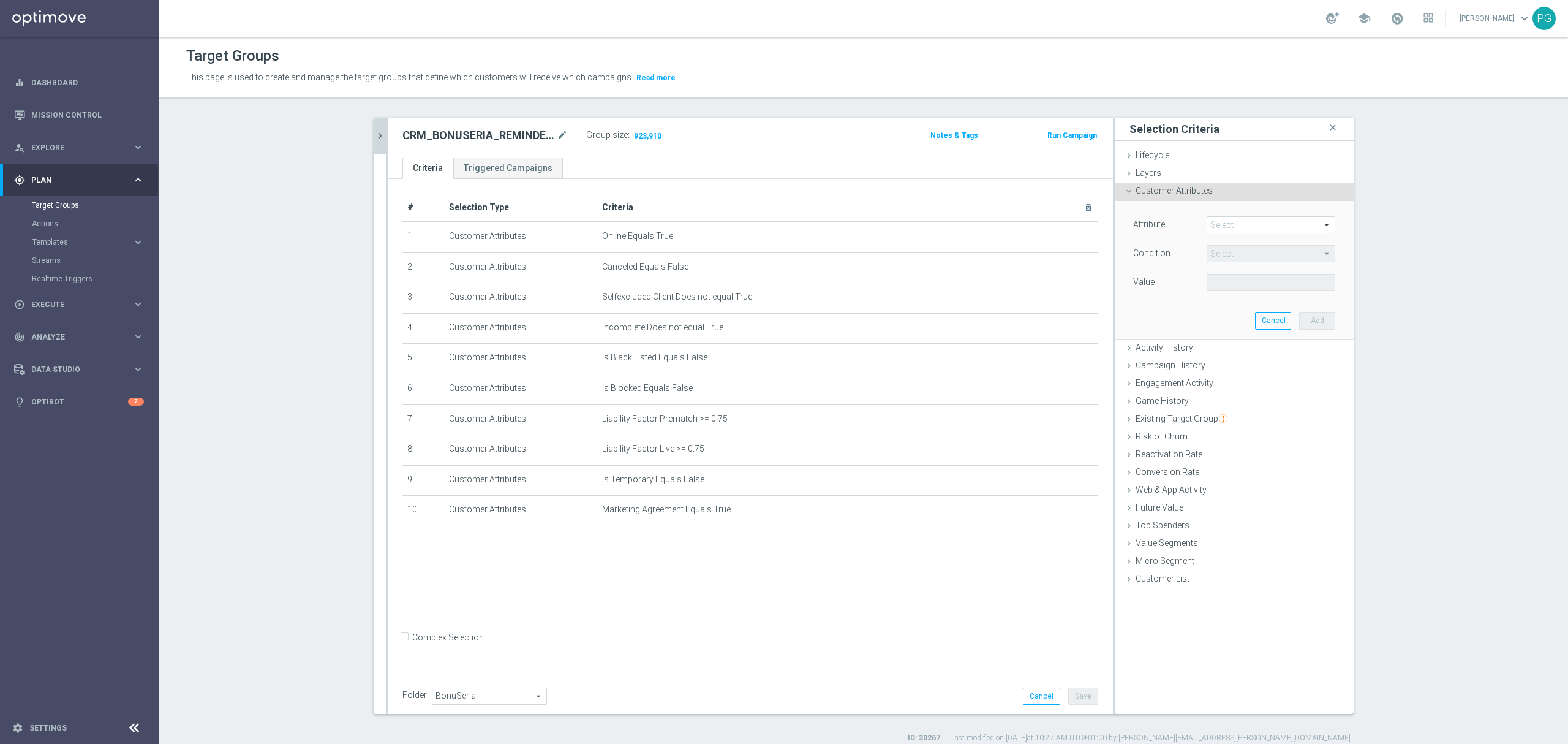
click at [375, 126] on button "chevron_right" at bounding box center [380, 136] width 12 height 36
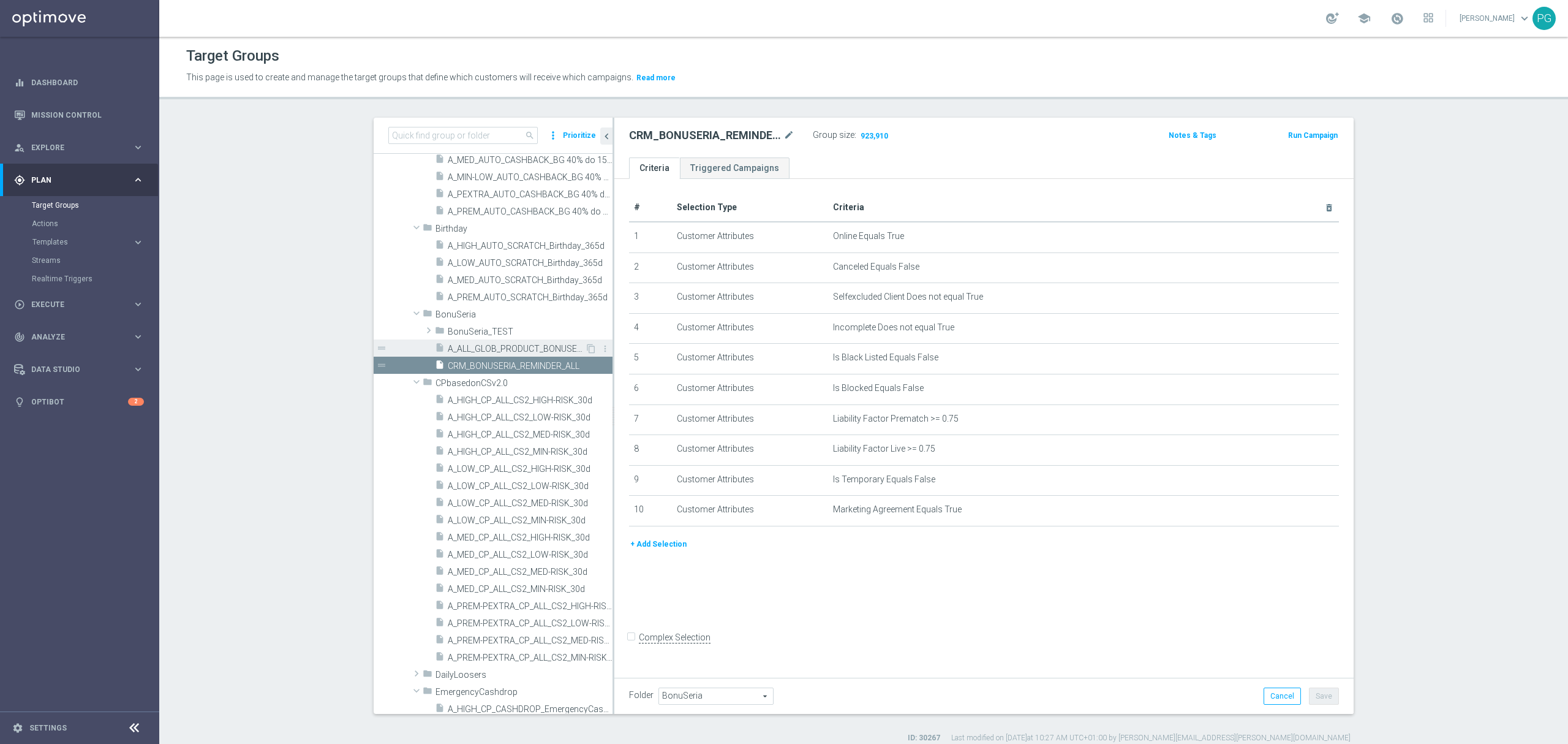
click at [518, 349] on span "A_ALL_GLOB_PRODUCT_BONUSERIA_REMINDER_ALL" at bounding box center [516, 348] width 137 height 10
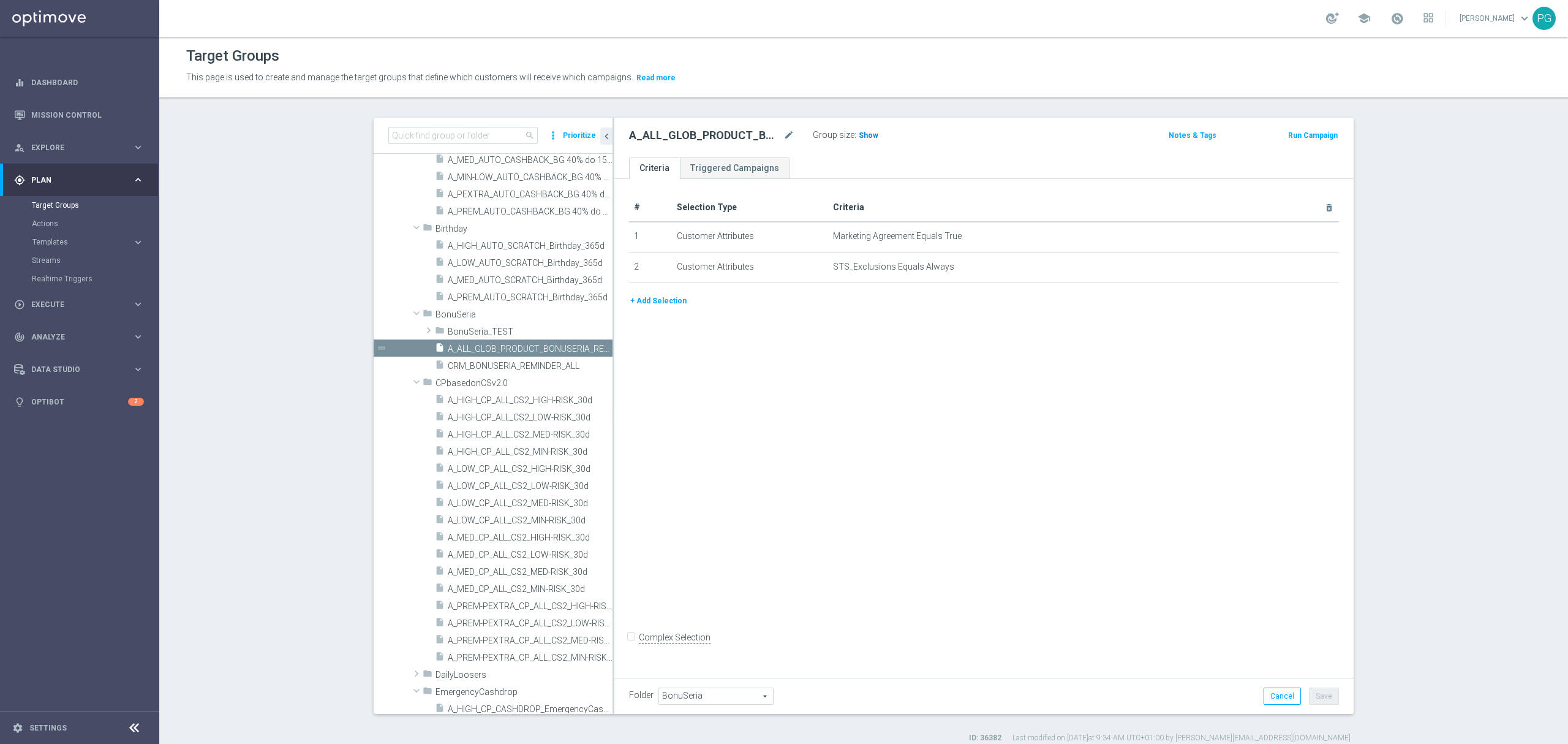
click at [859, 133] on span "Show" at bounding box center [868, 135] width 20 height 9
click at [640, 302] on button "+ Add Selection" at bounding box center [658, 301] width 59 height 13
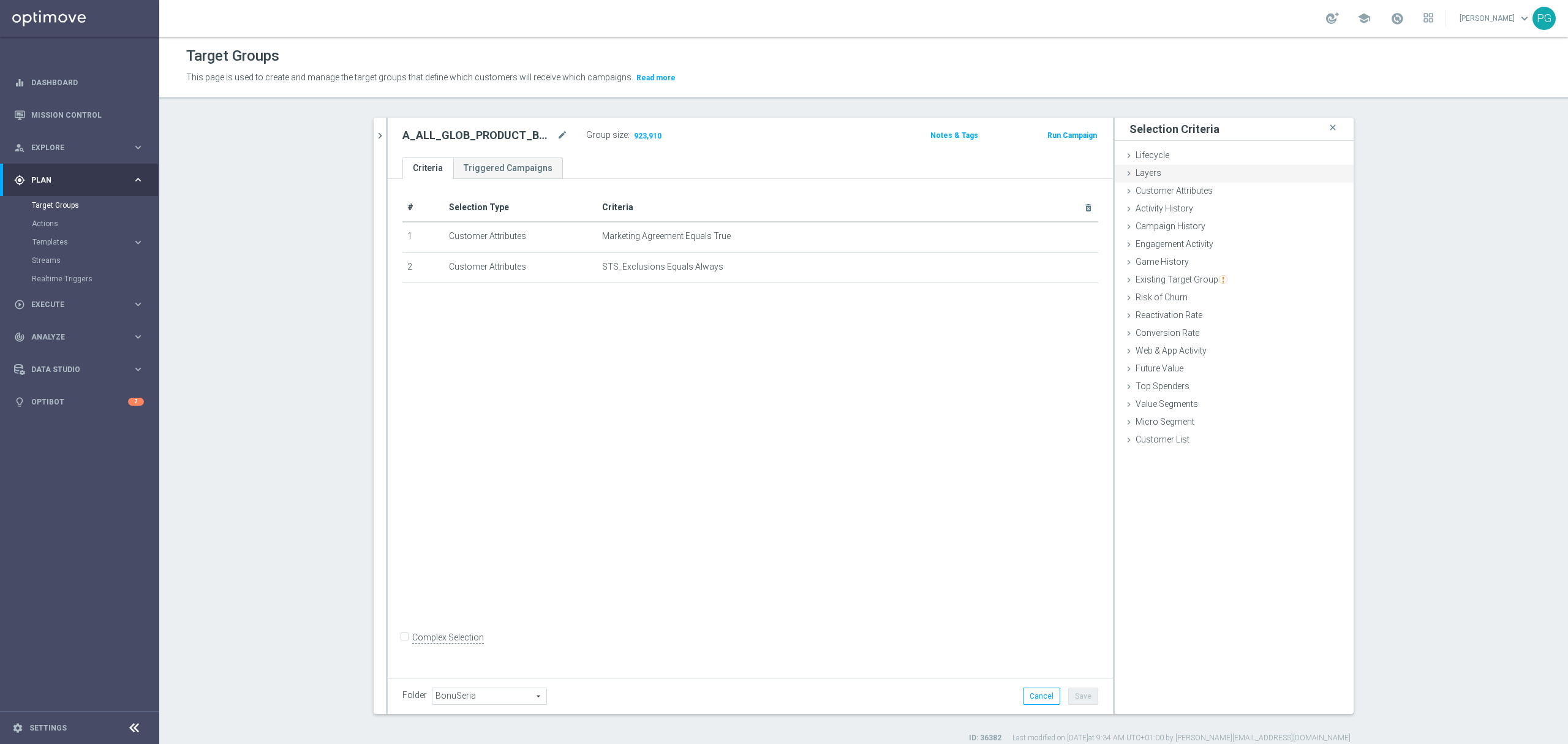
click at [1218, 182] on div "Layers done" at bounding box center [1234, 174] width 239 height 18
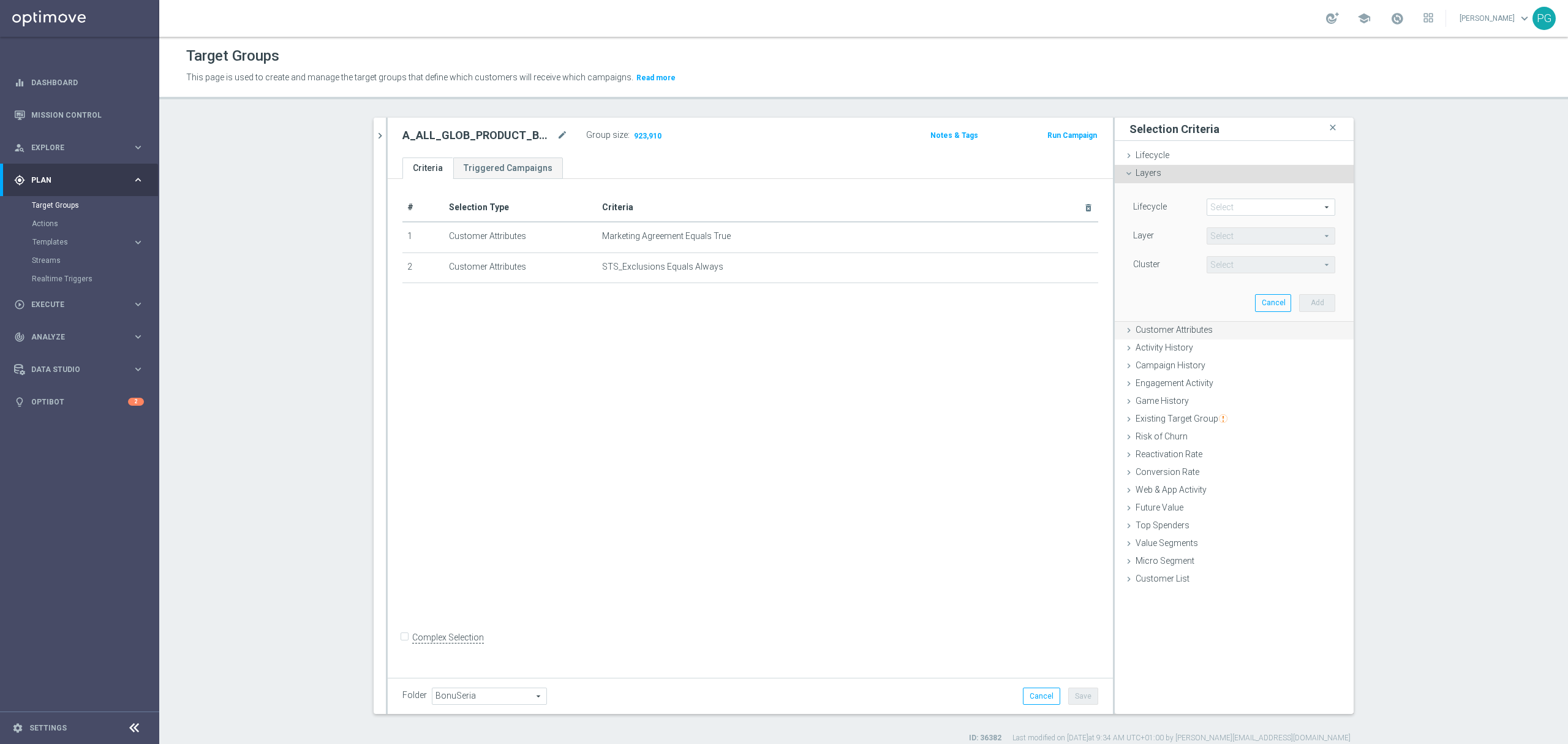
click at [1139, 327] on span "Customer Attributes" at bounding box center [1174, 329] width 77 height 10
click at [1208, 226] on span at bounding box center [1270, 225] width 127 height 16
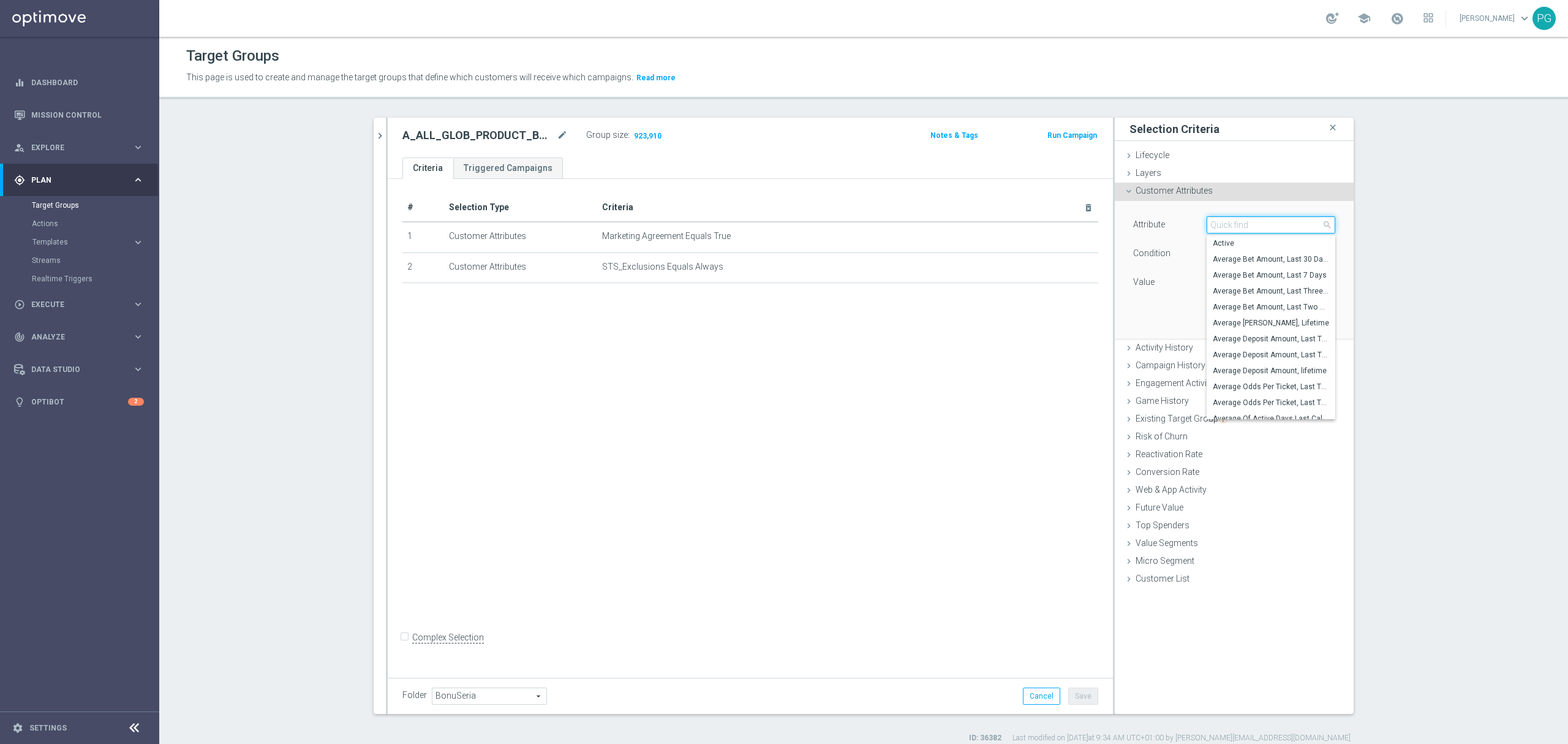
click at [1208, 226] on input "search" at bounding box center [1271, 224] width 129 height 17
type input "push"
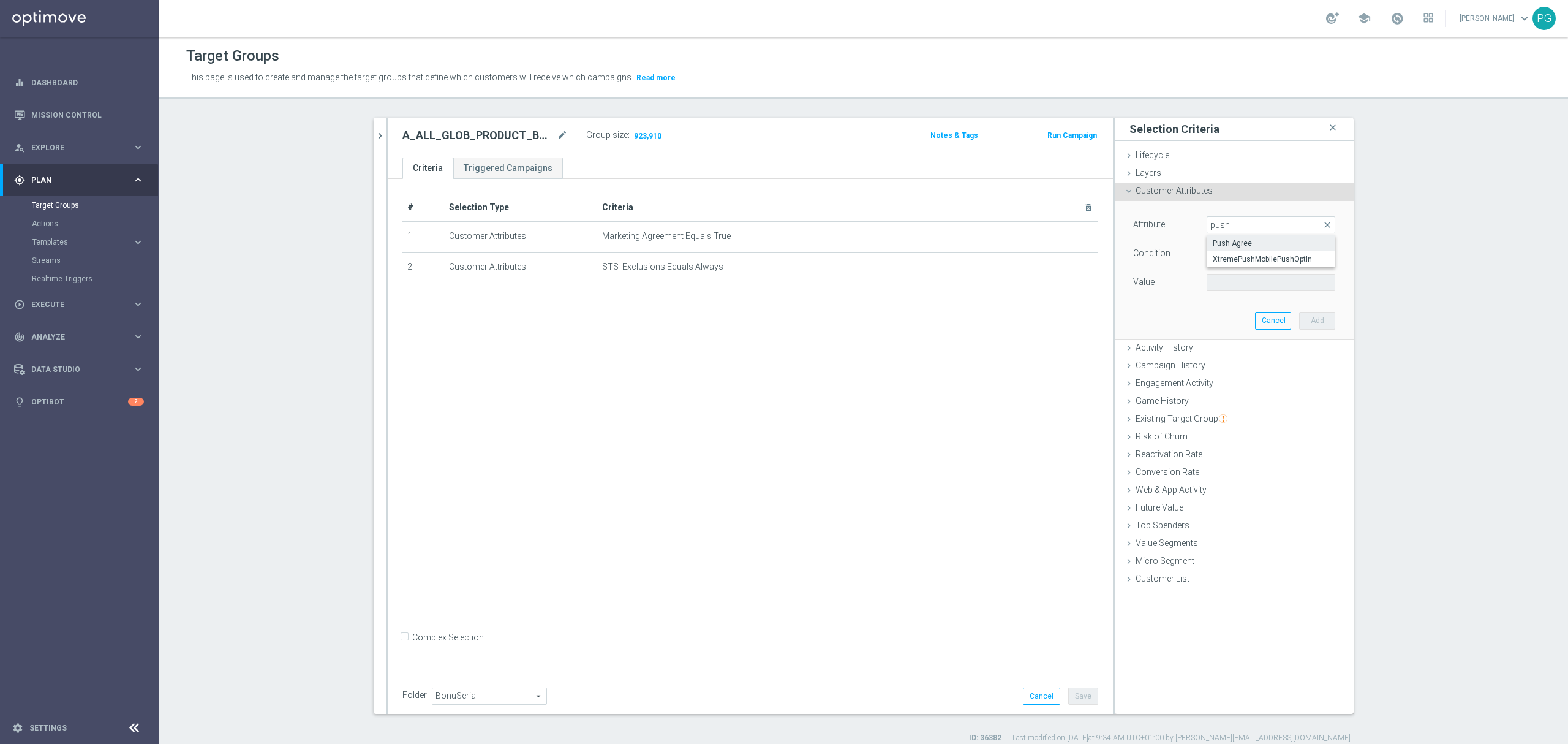
click at [1241, 243] on span "Push Agree" at bounding box center [1271, 243] width 116 height 10
type input "Push Agree"
type input "Equals"
click at [1228, 282] on span at bounding box center [1270, 283] width 127 height 16
click at [1223, 315] on span "TRUE" at bounding box center [1271, 316] width 116 height 10
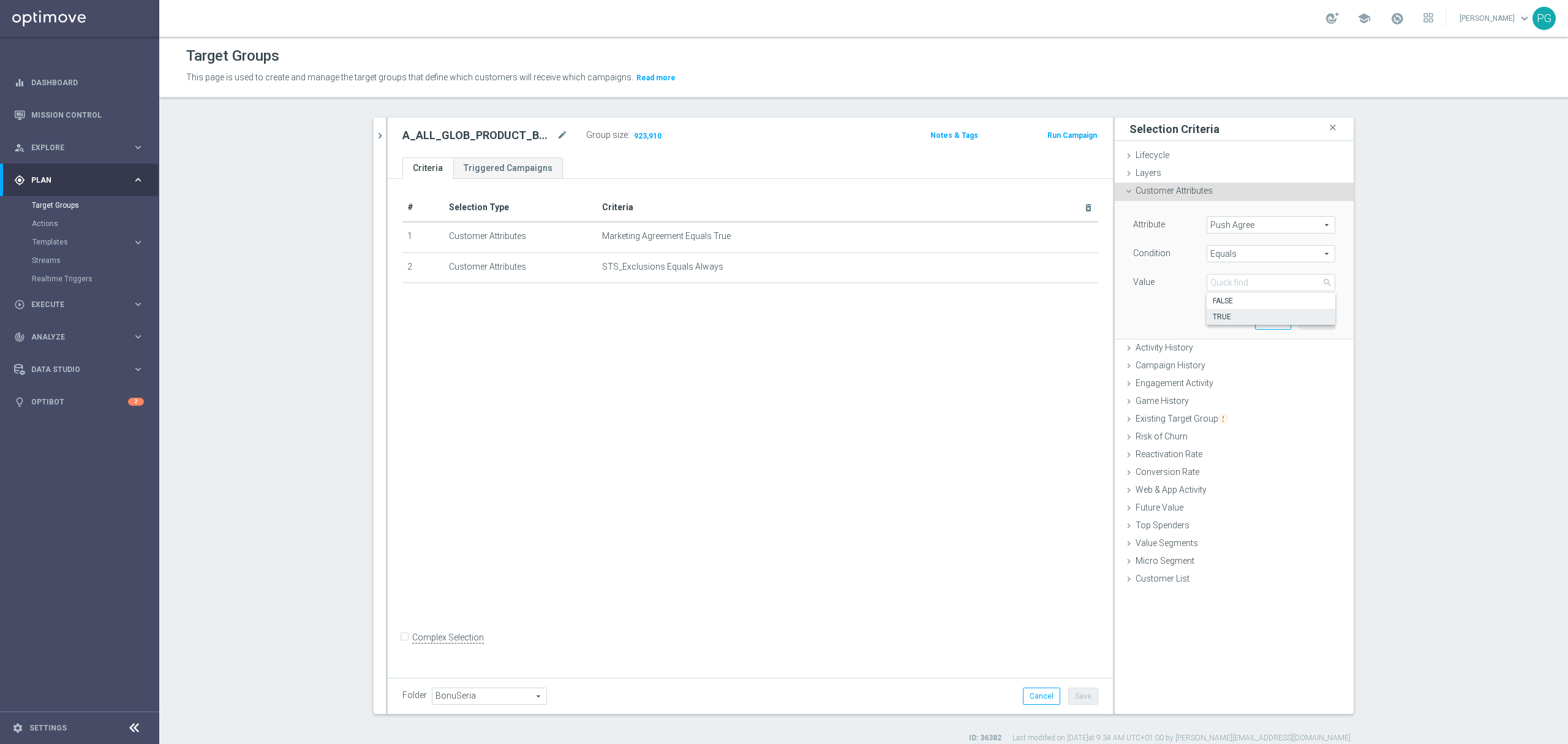
type input "TRUE"
click at [1314, 315] on button "Add" at bounding box center [1318, 320] width 36 height 17
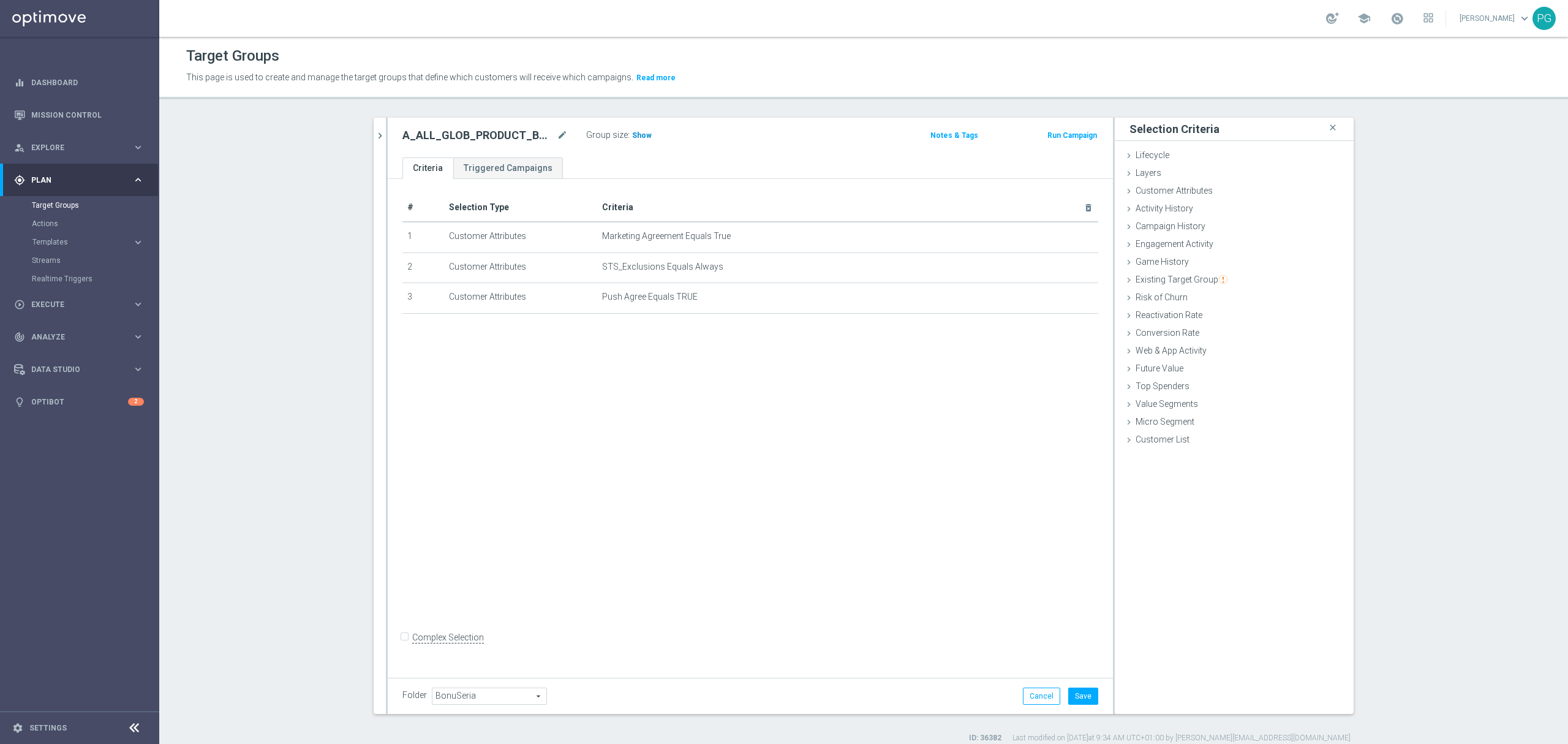
click at [637, 138] on span "Show" at bounding box center [642, 135] width 20 height 9
click at [1081, 691] on button "Save" at bounding box center [1083, 696] width 30 height 17
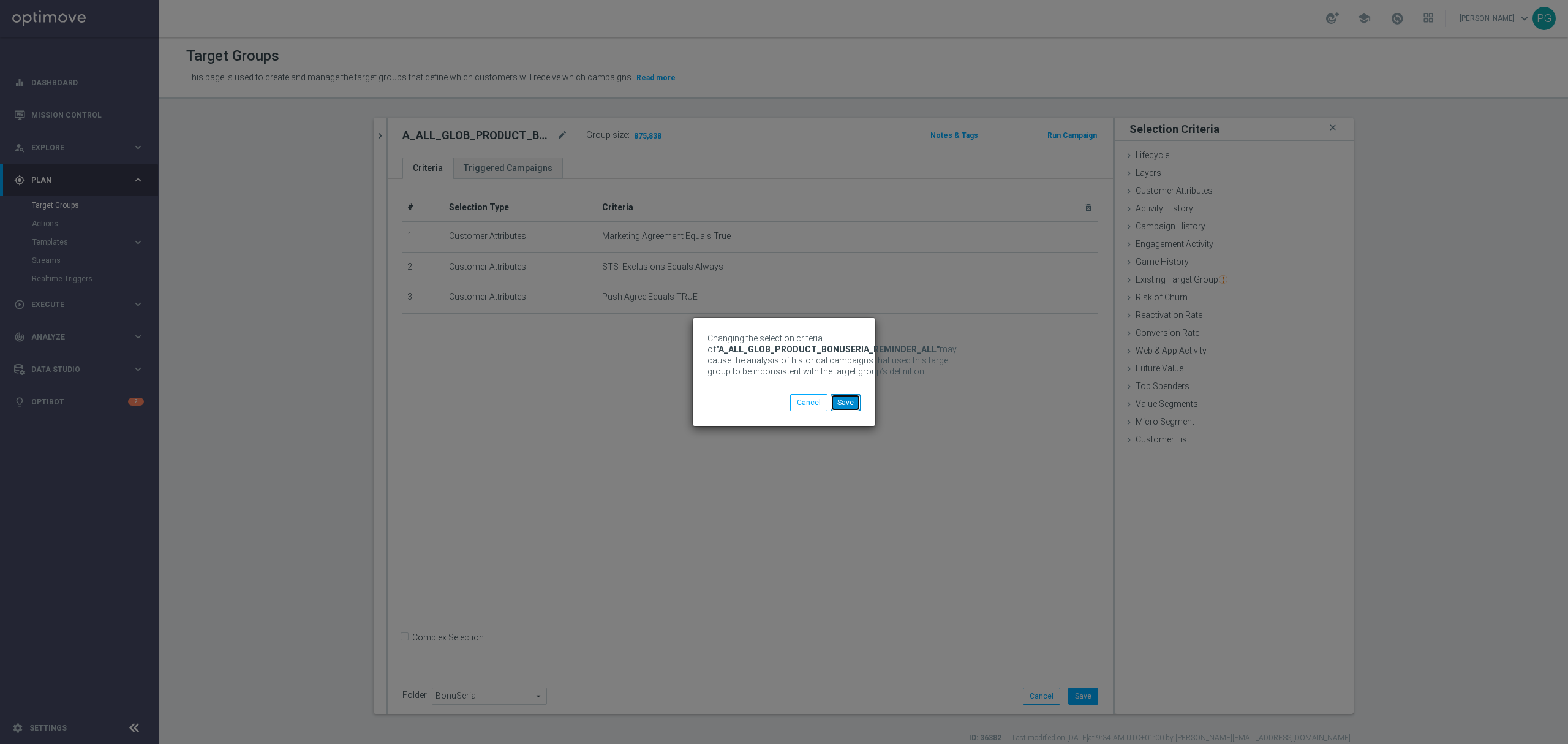
click at [848, 405] on button "Save" at bounding box center [846, 402] width 30 height 17
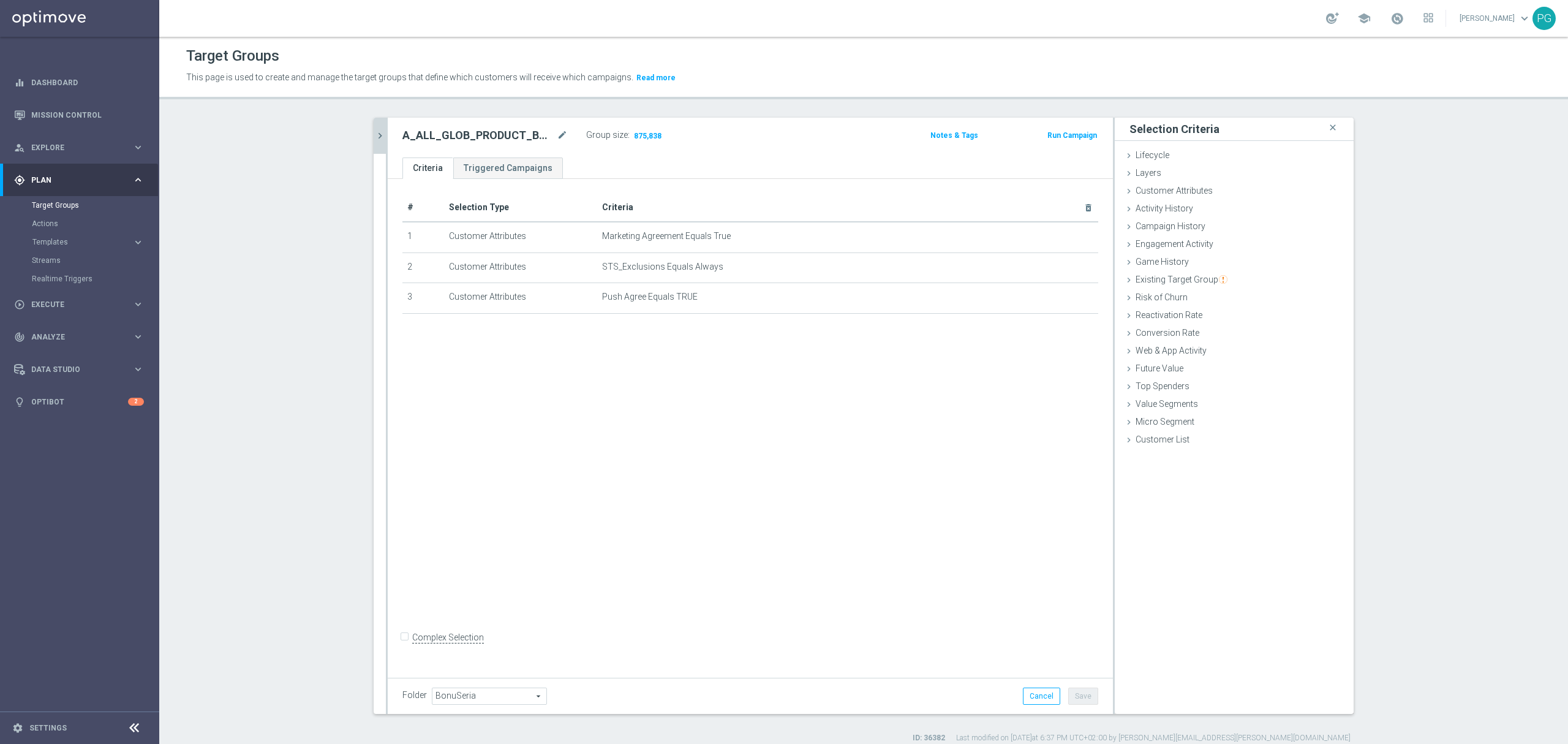
click at [374, 135] on icon "chevron_right" at bounding box center [380, 135] width 11 height 11
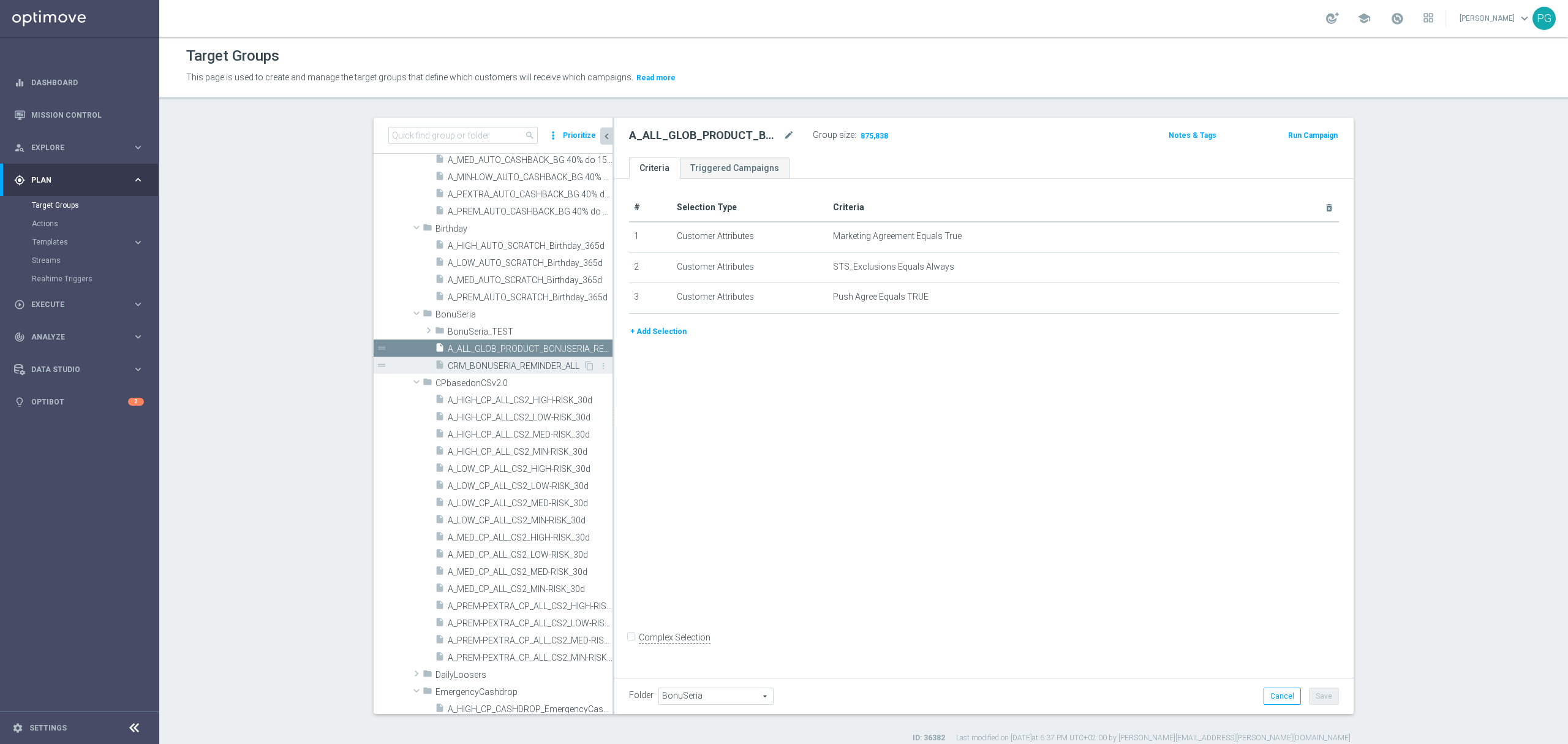
click at [505, 360] on div "insert_drive_file CRM_BONUSERIA_REMINDER_ALL" at bounding box center [509, 365] width 148 height 17
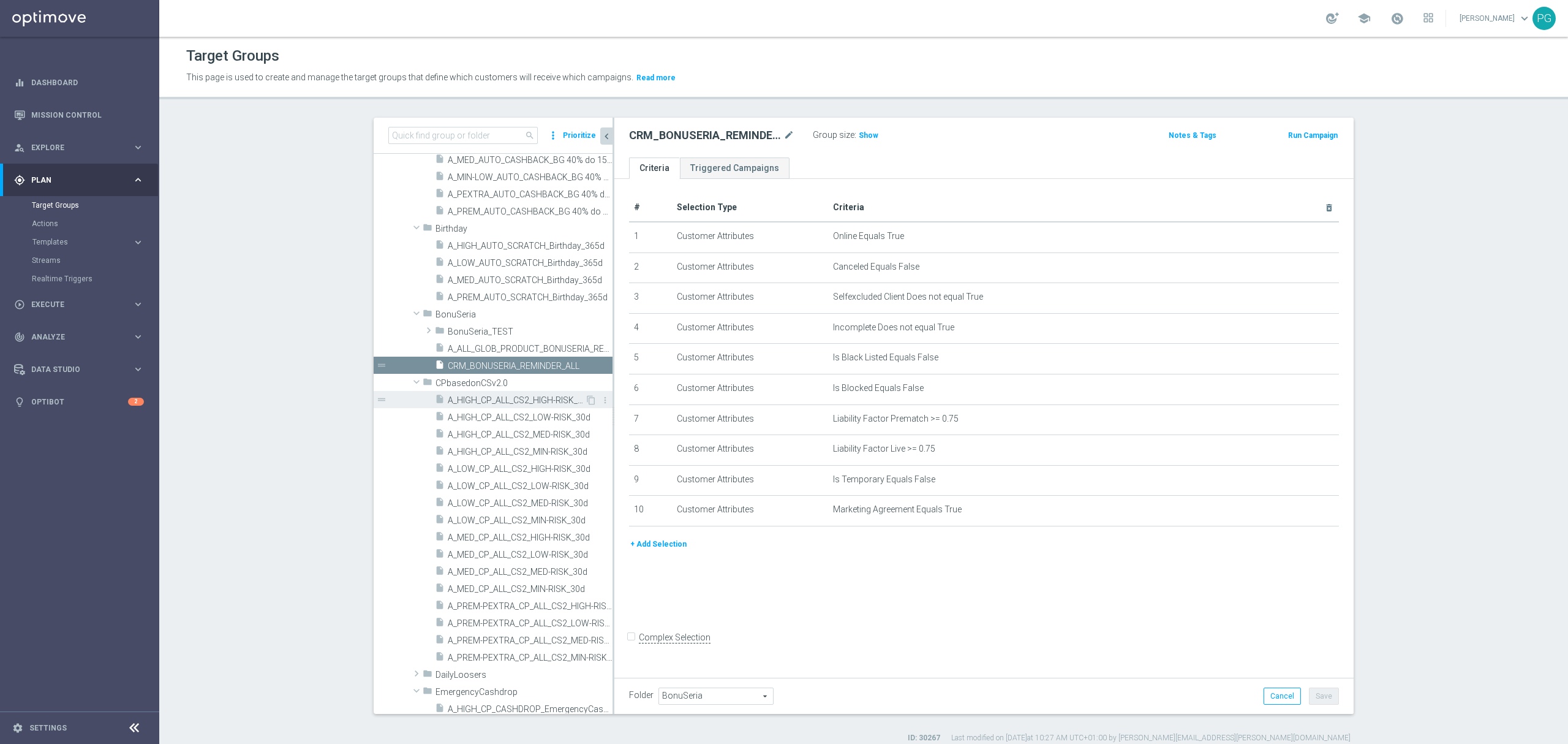
click at [491, 403] on span "A_HIGH_CP_ALL_CS2_HIGH-RISK_30d" at bounding box center [516, 400] width 137 height 10
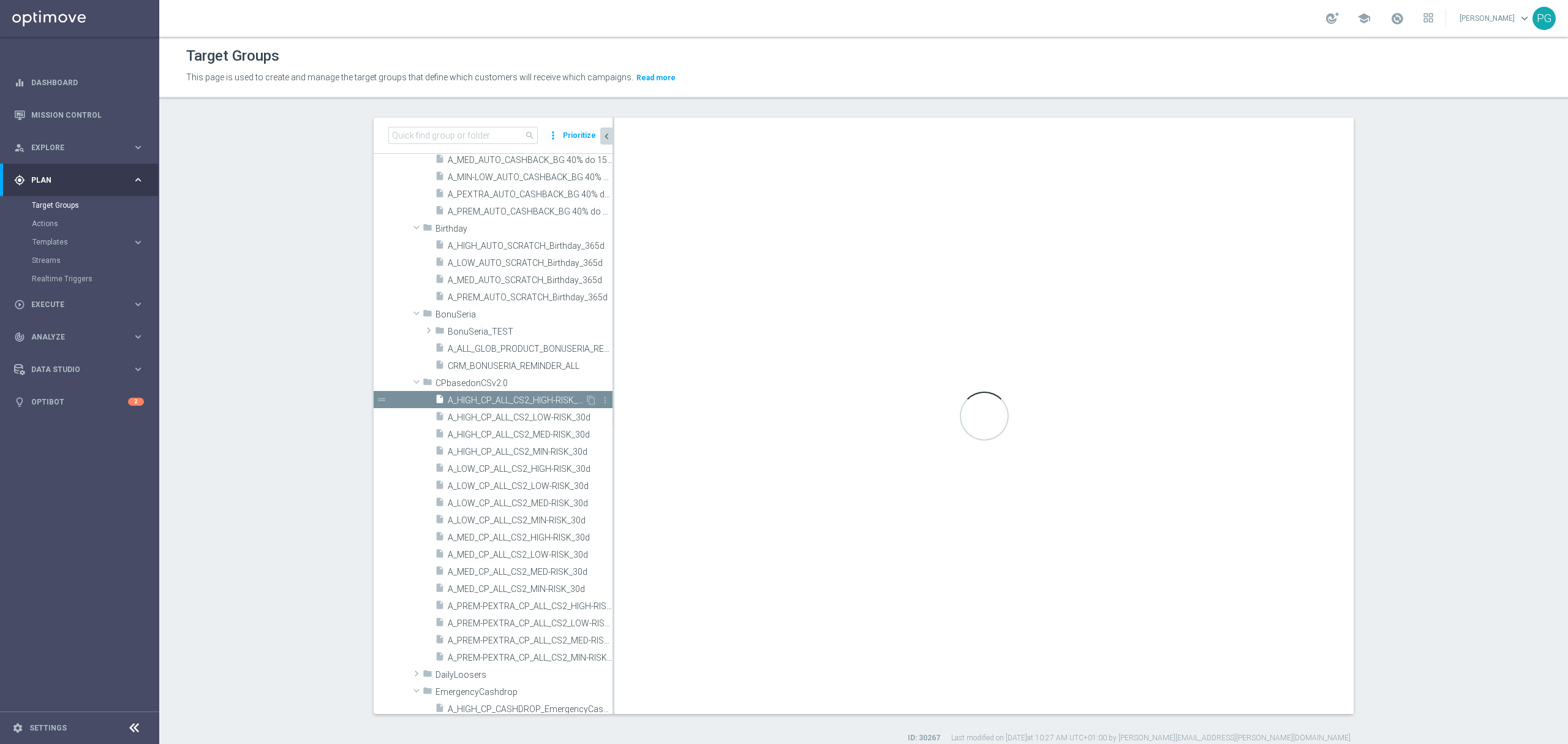
type input "CPbasedonCSv2.0"
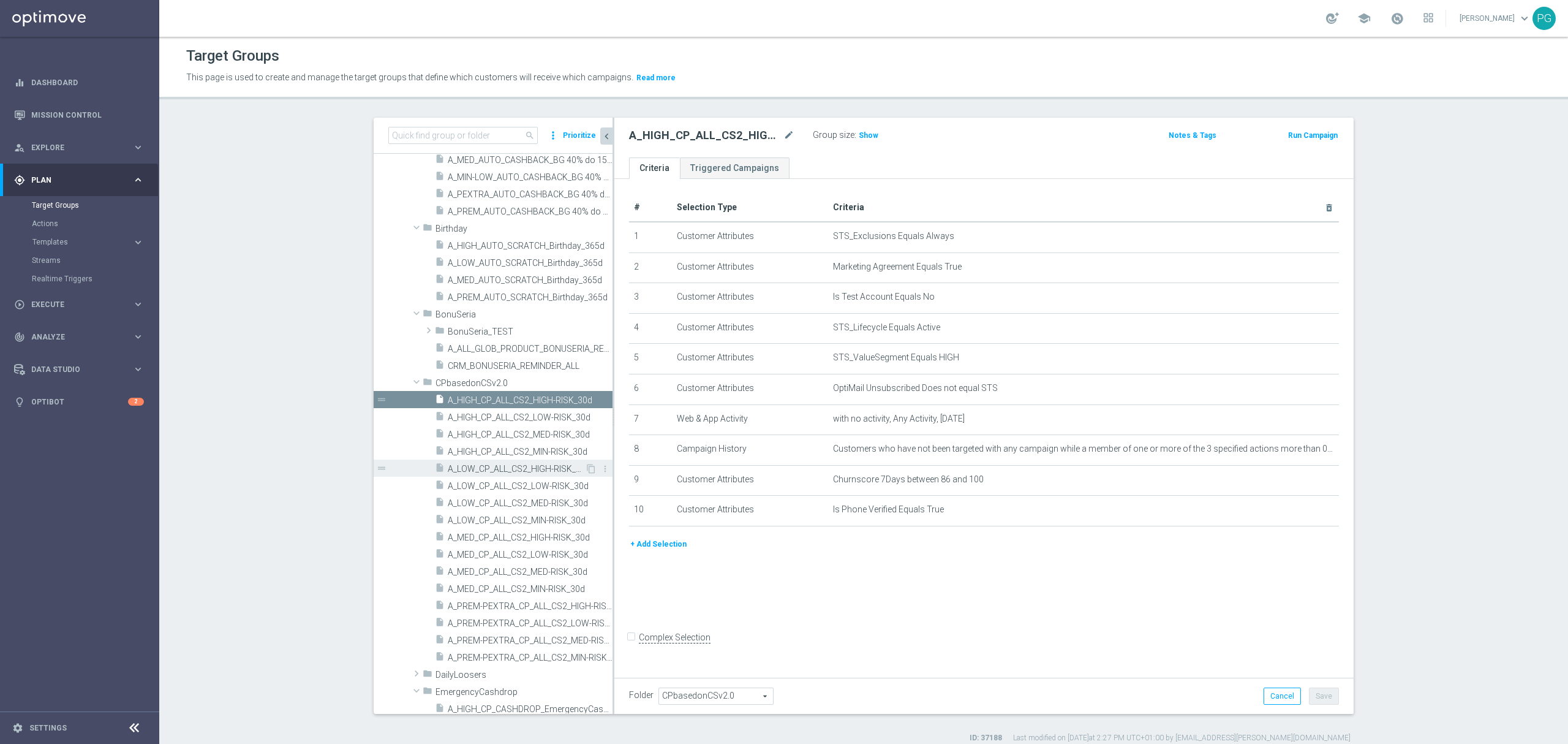
click at [517, 469] on span "A_LOW_CP_ALL_CS2_HIGH-RISK_30d" at bounding box center [516, 469] width 137 height 10
click at [862, 137] on span "Show" at bounding box center [868, 135] width 20 height 9
click at [667, 551] on button "+ Add Selection" at bounding box center [658, 544] width 59 height 13
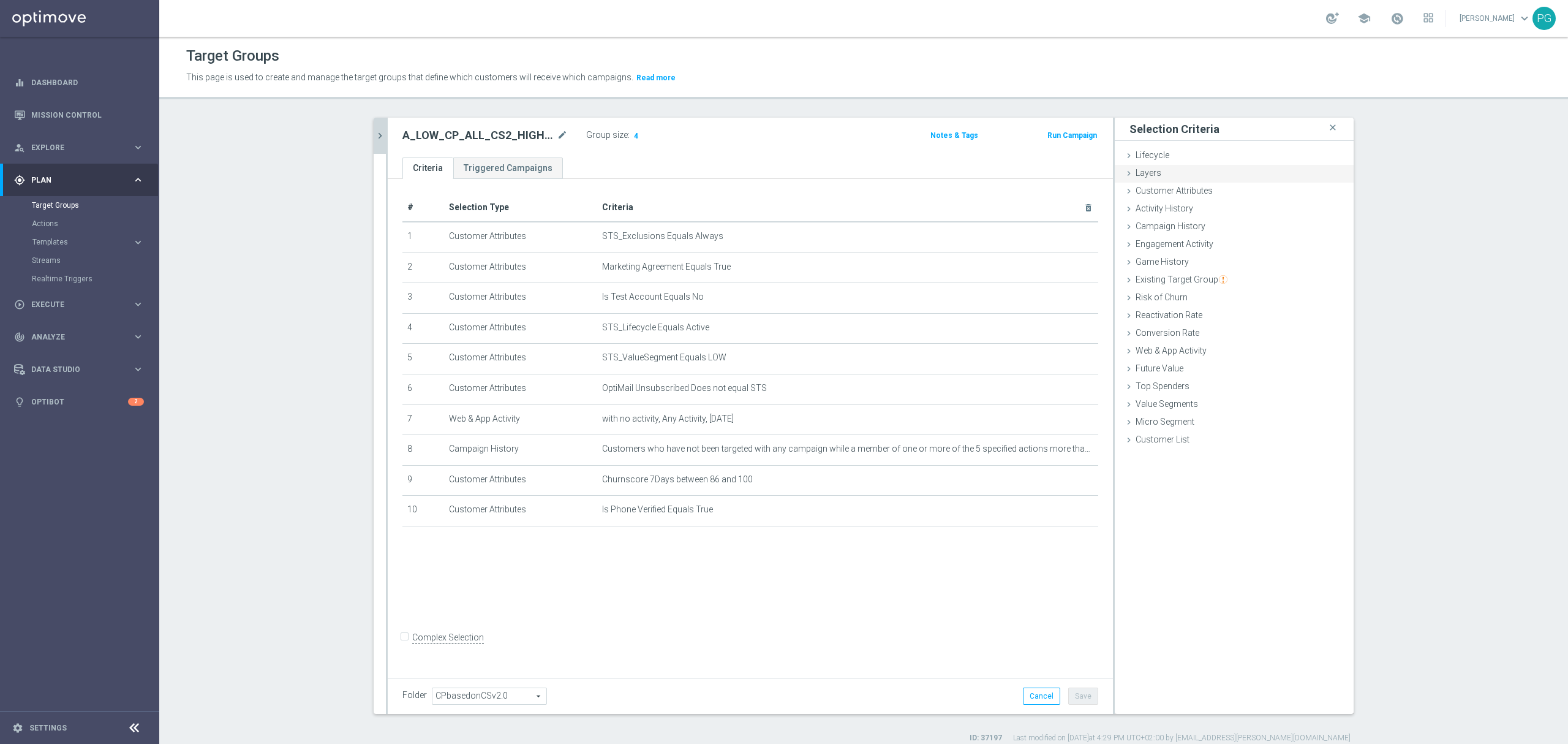
click at [1192, 181] on div "Layers done" at bounding box center [1234, 174] width 239 height 18
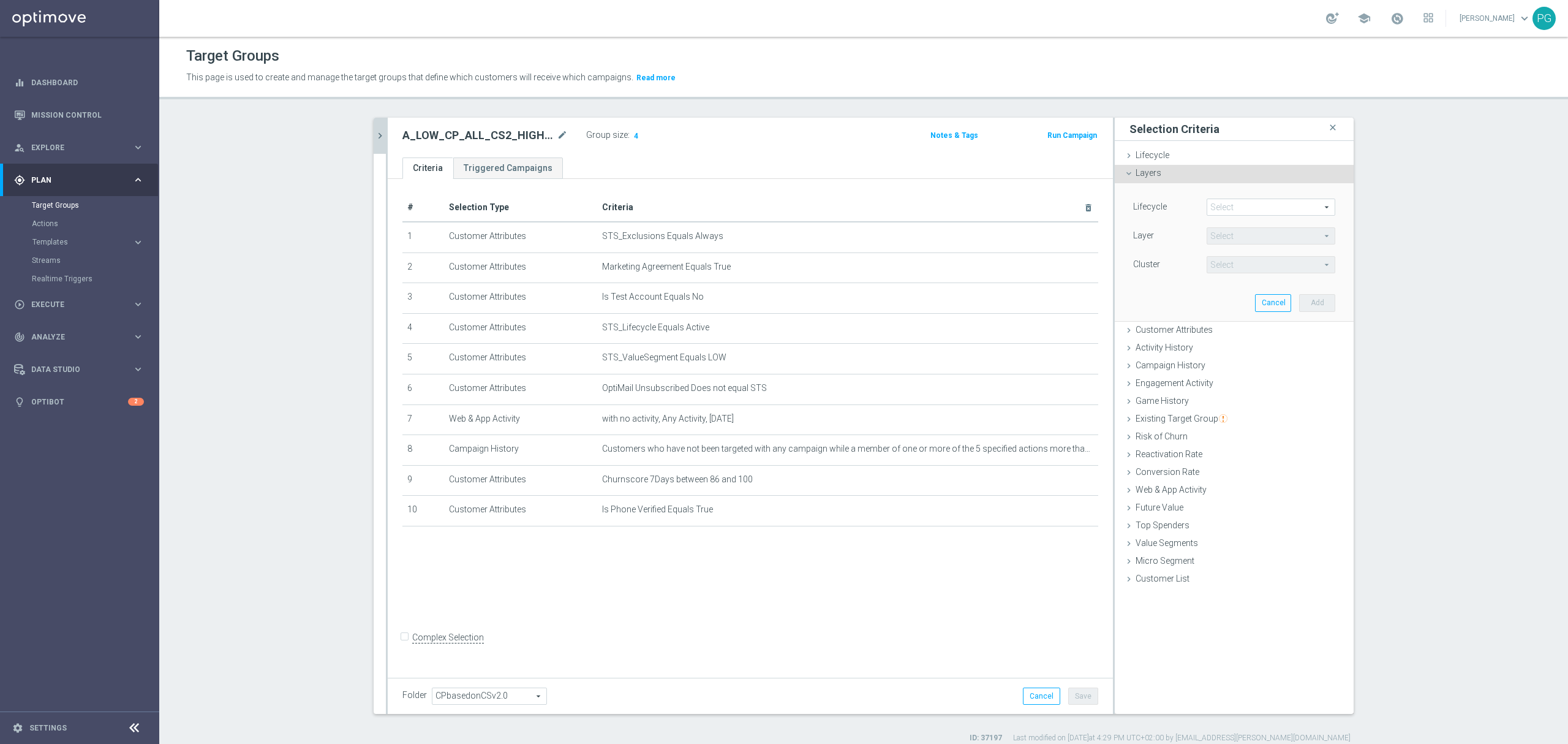
click at [1194, 173] on div "Layers done" at bounding box center [1234, 174] width 239 height 18
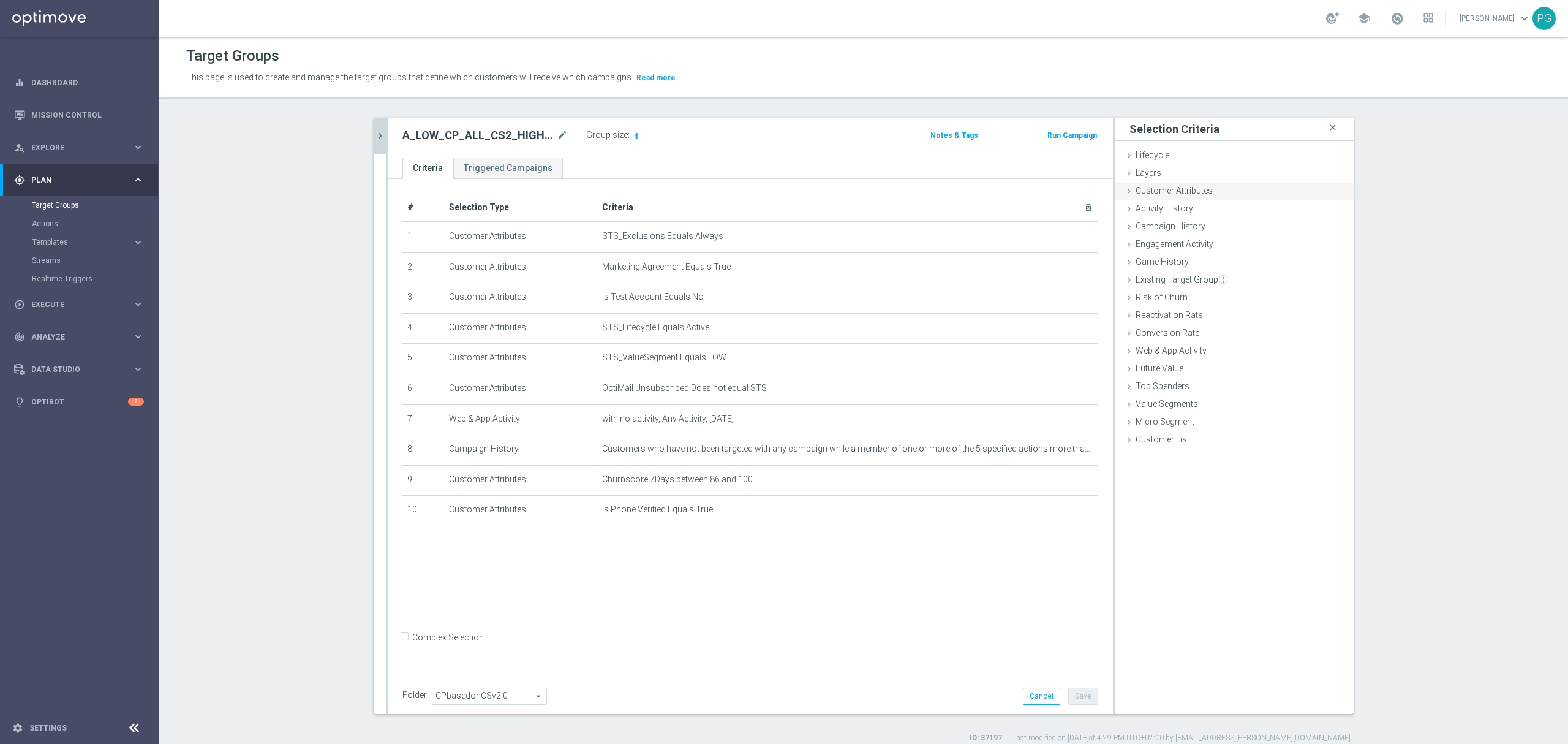
click at [1194, 194] on span "Customer Attributes" at bounding box center [1174, 191] width 77 height 10
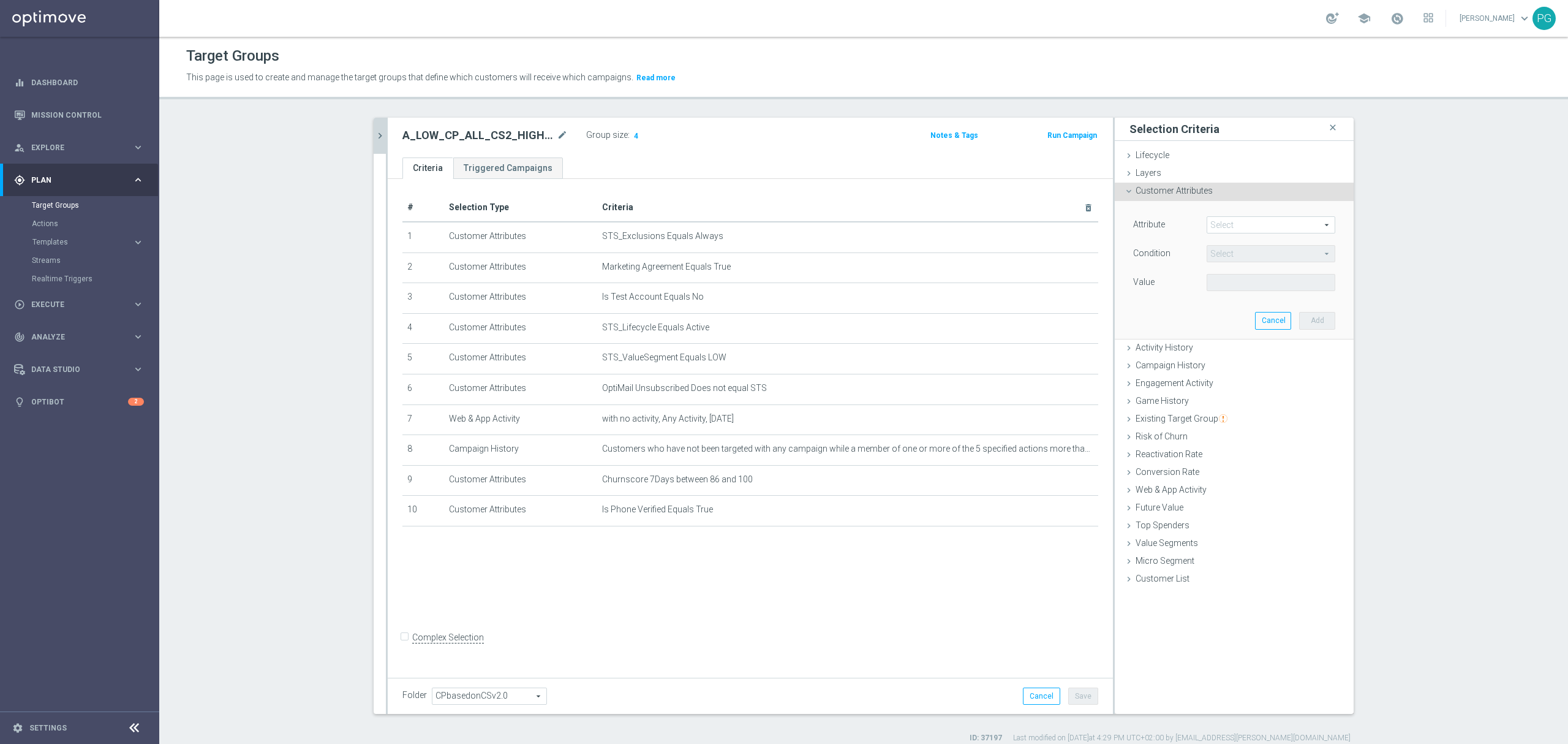
click at [1229, 230] on span at bounding box center [1270, 225] width 127 height 16
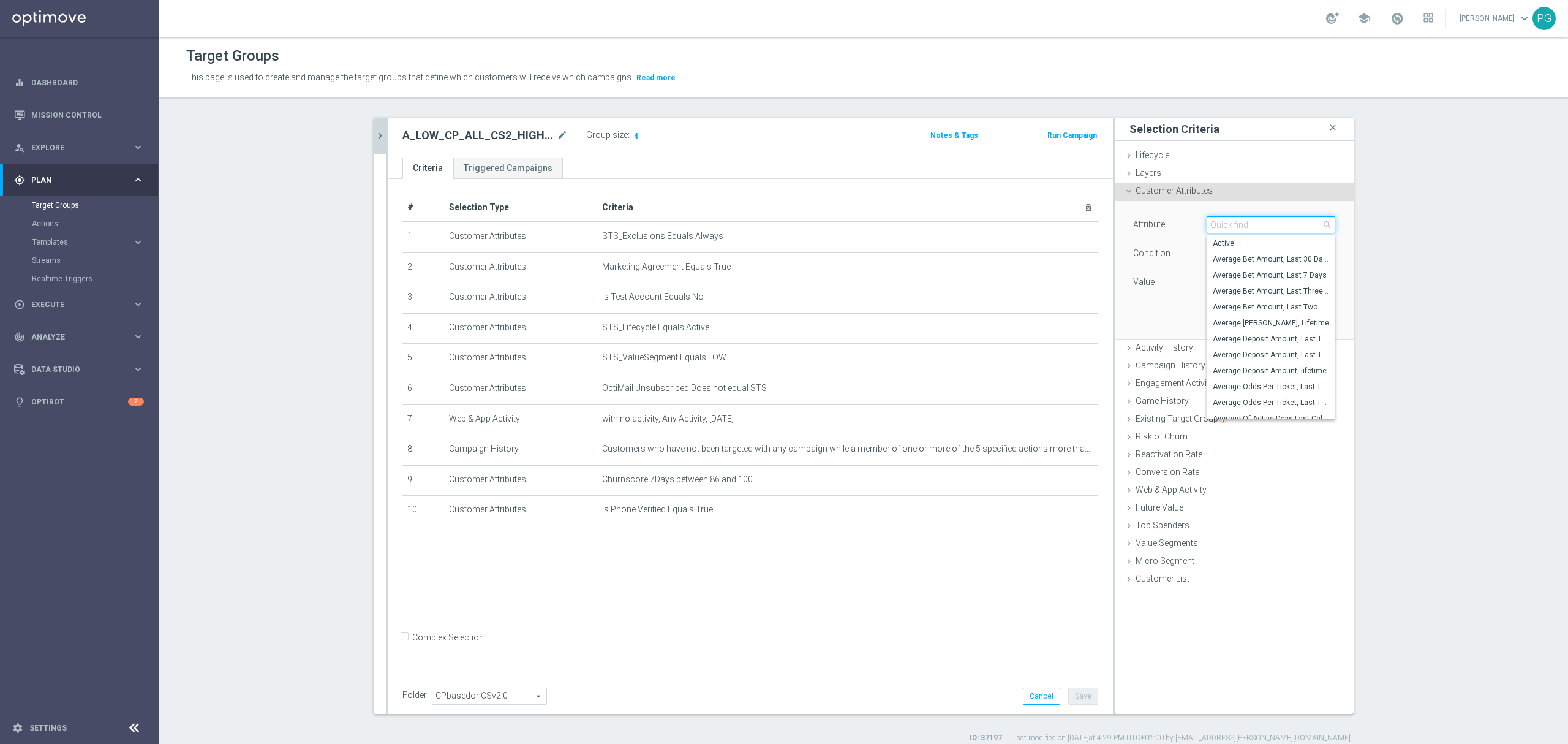
click at [1229, 229] on input "search" at bounding box center [1271, 224] width 129 height 17
type input "sms a"
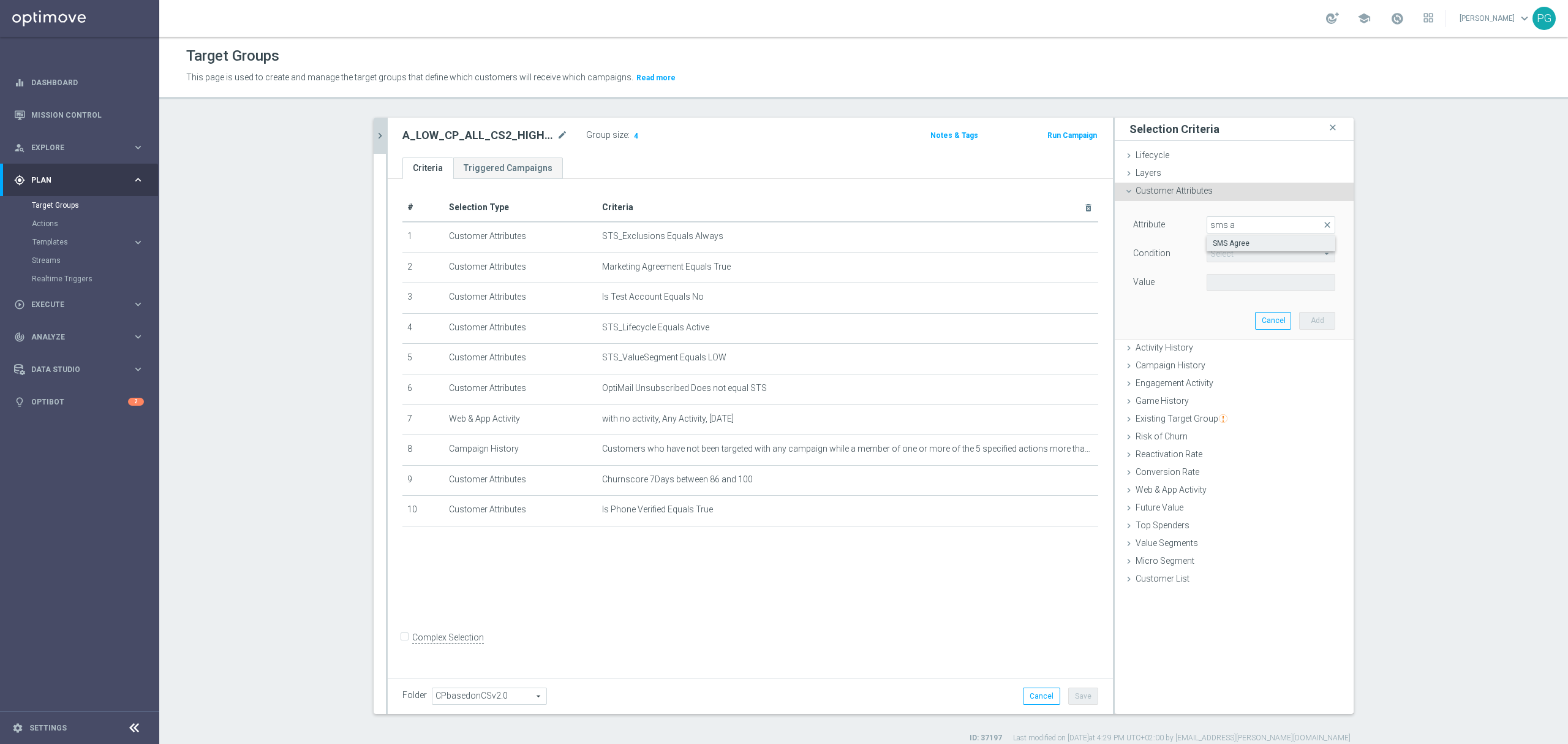
click at [1223, 241] on span "SMS Agree" at bounding box center [1271, 243] width 116 height 10
type input "SMS Agree"
type input "Equals"
click at [1219, 284] on span at bounding box center [1270, 283] width 127 height 16
click at [1230, 312] on label "TRUE" at bounding box center [1271, 317] width 129 height 16
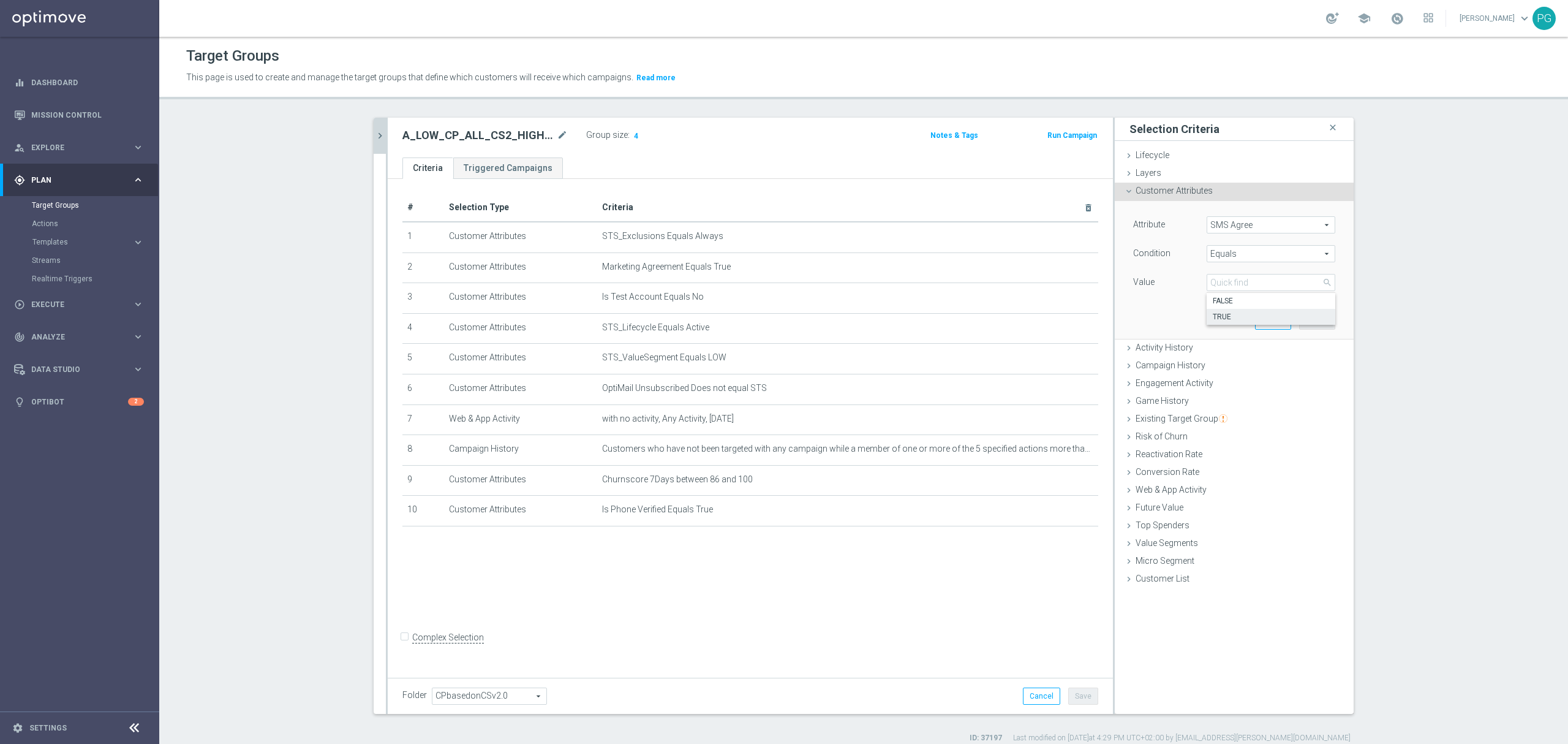
type input "TRUE"
click at [1321, 322] on button "Add" at bounding box center [1318, 320] width 36 height 17
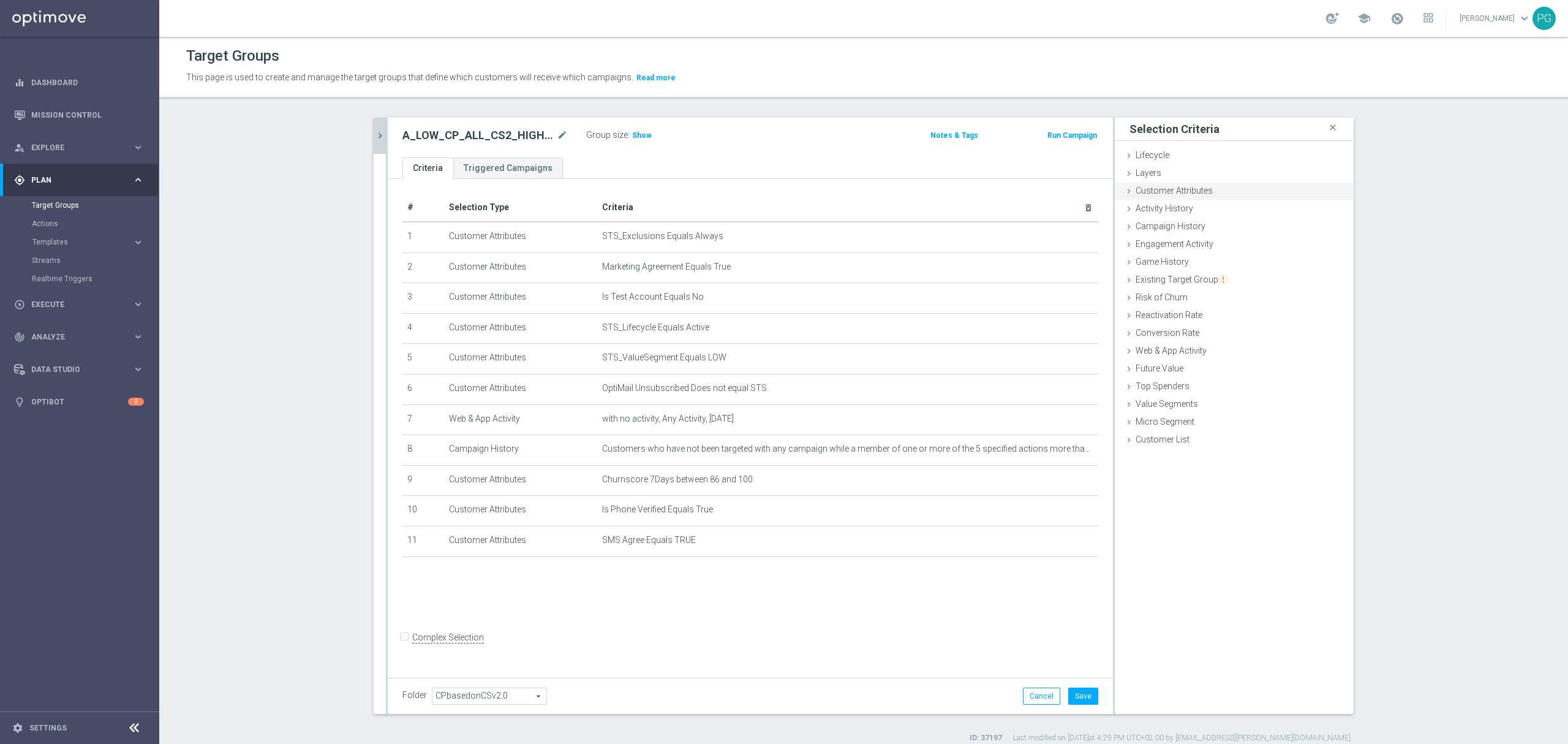
click at [1219, 191] on div "Customer Attributes done selection saved" at bounding box center [1234, 191] width 239 height 18
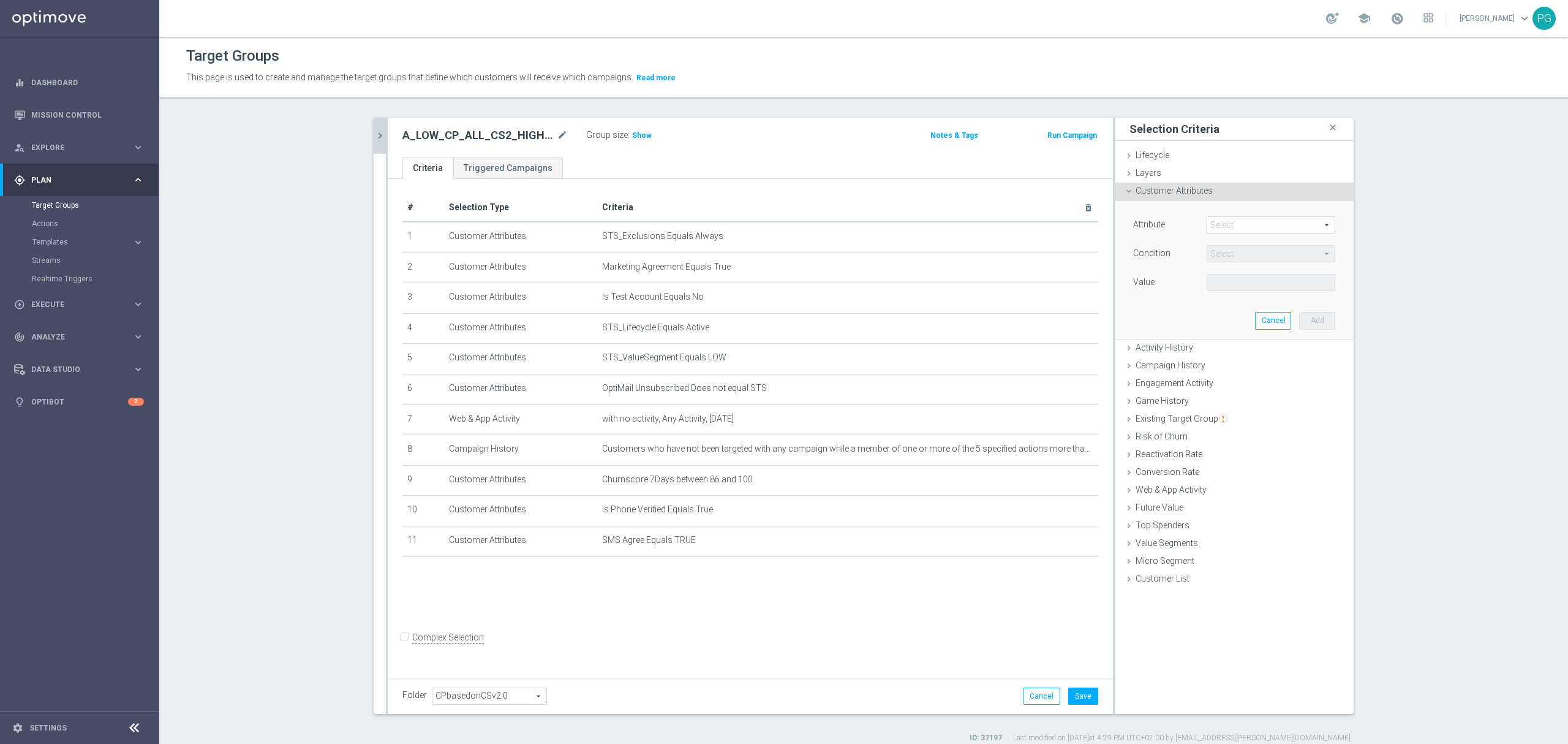
click at [1241, 224] on span at bounding box center [1270, 225] width 127 height 16
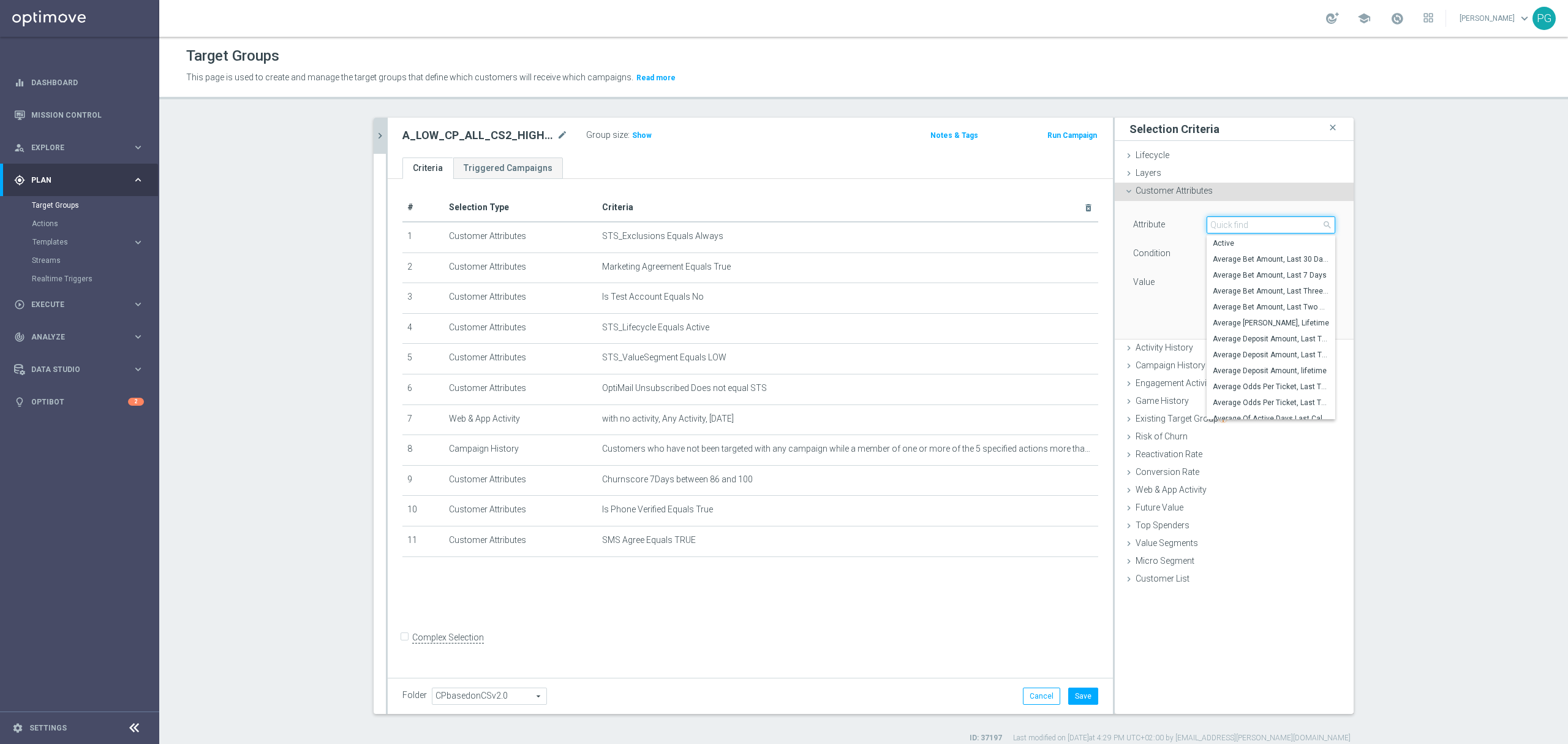
click at [1241, 224] on input "search" at bounding box center [1271, 224] width 129 height 17
type input "mail"
click at [1248, 275] on span "Email Agree" at bounding box center [1271, 275] width 116 height 10
type input "Email Agree"
type input "Equals"
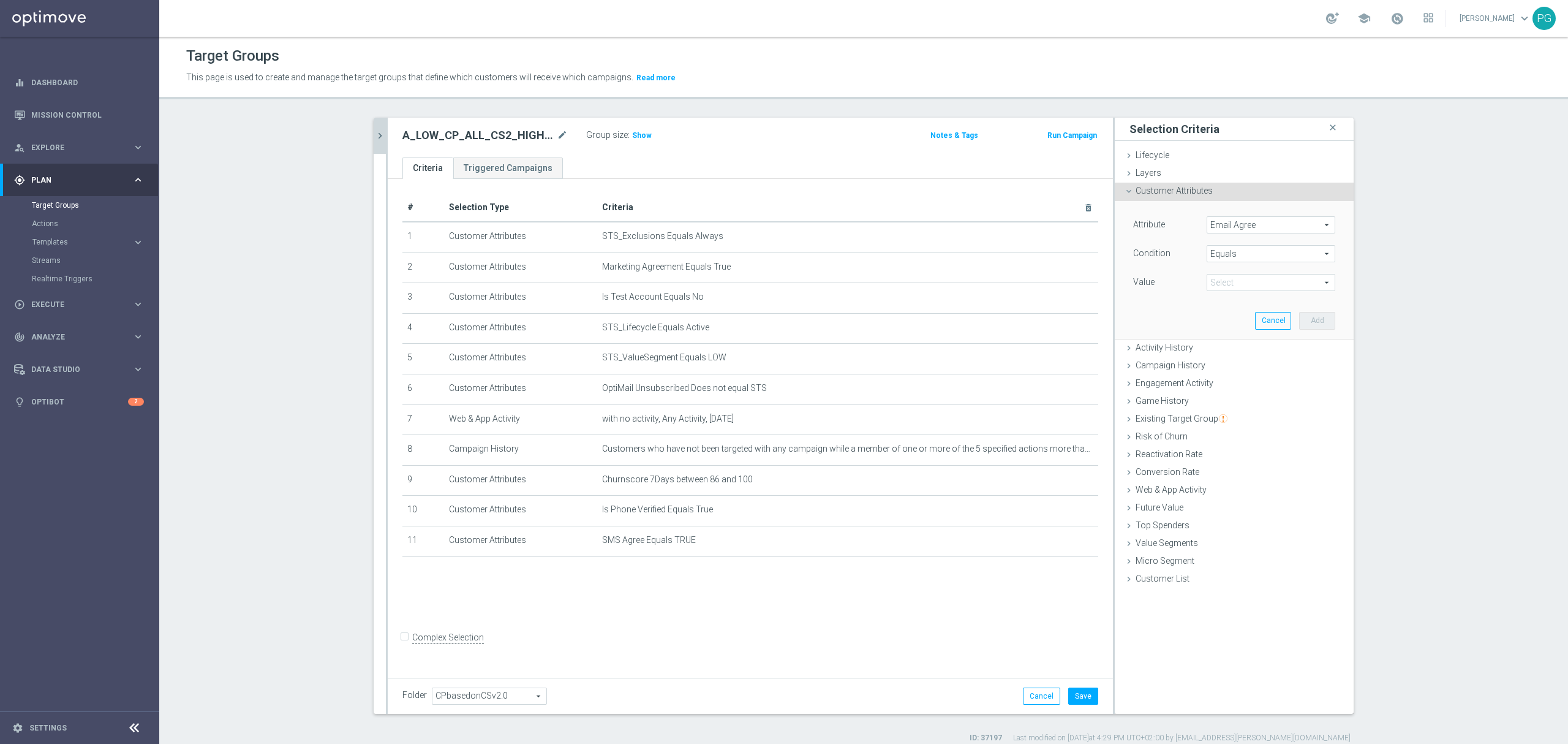
click at [1236, 277] on span at bounding box center [1270, 283] width 127 height 16
click at [1225, 319] on span "TRUE" at bounding box center [1271, 316] width 116 height 10
type input "TRUE"
click at [1307, 320] on button "Add" at bounding box center [1318, 320] width 36 height 17
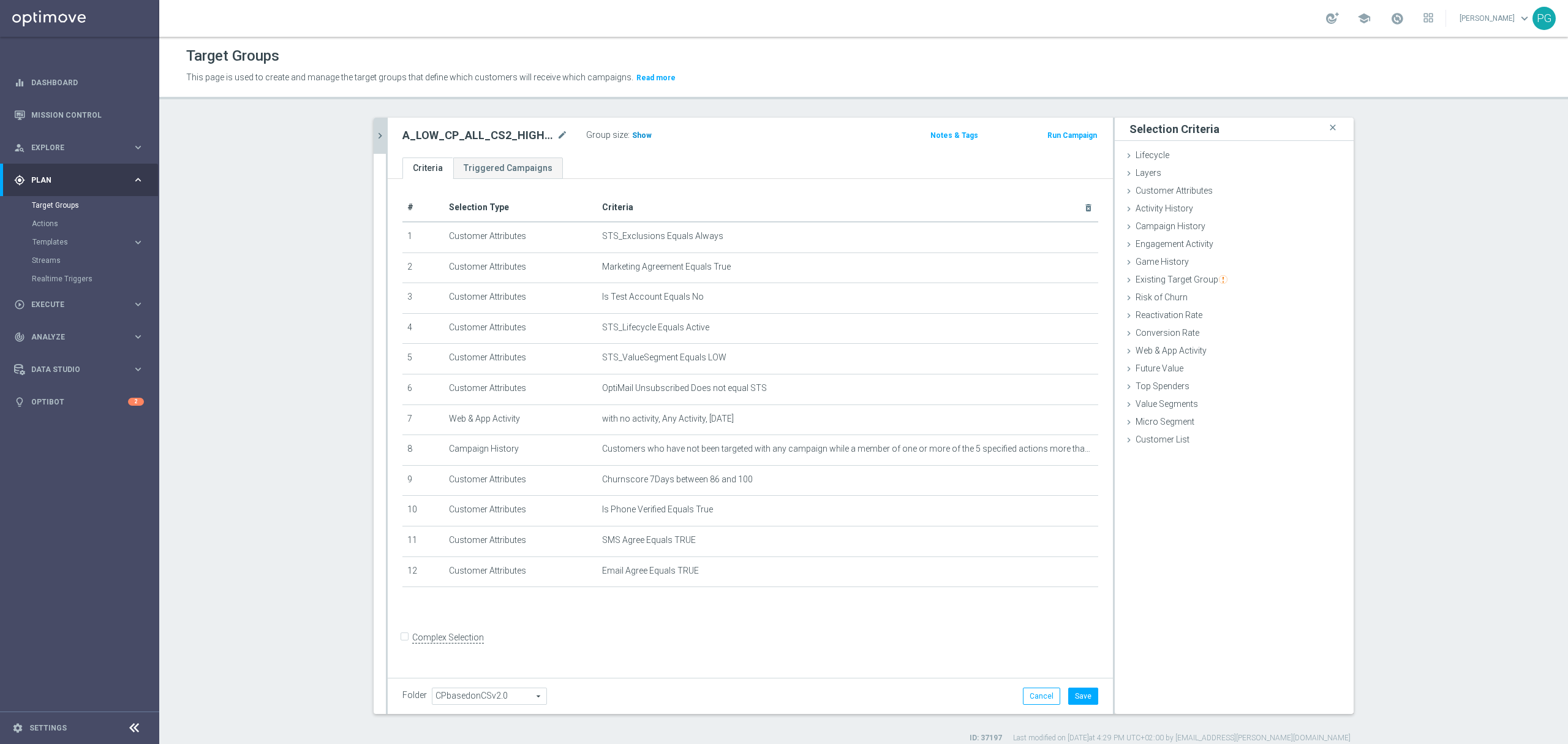
click at [636, 133] on span "Show" at bounding box center [642, 135] width 20 height 9
click at [1071, 691] on button "Save" at bounding box center [1083, 696] width 30 height 17
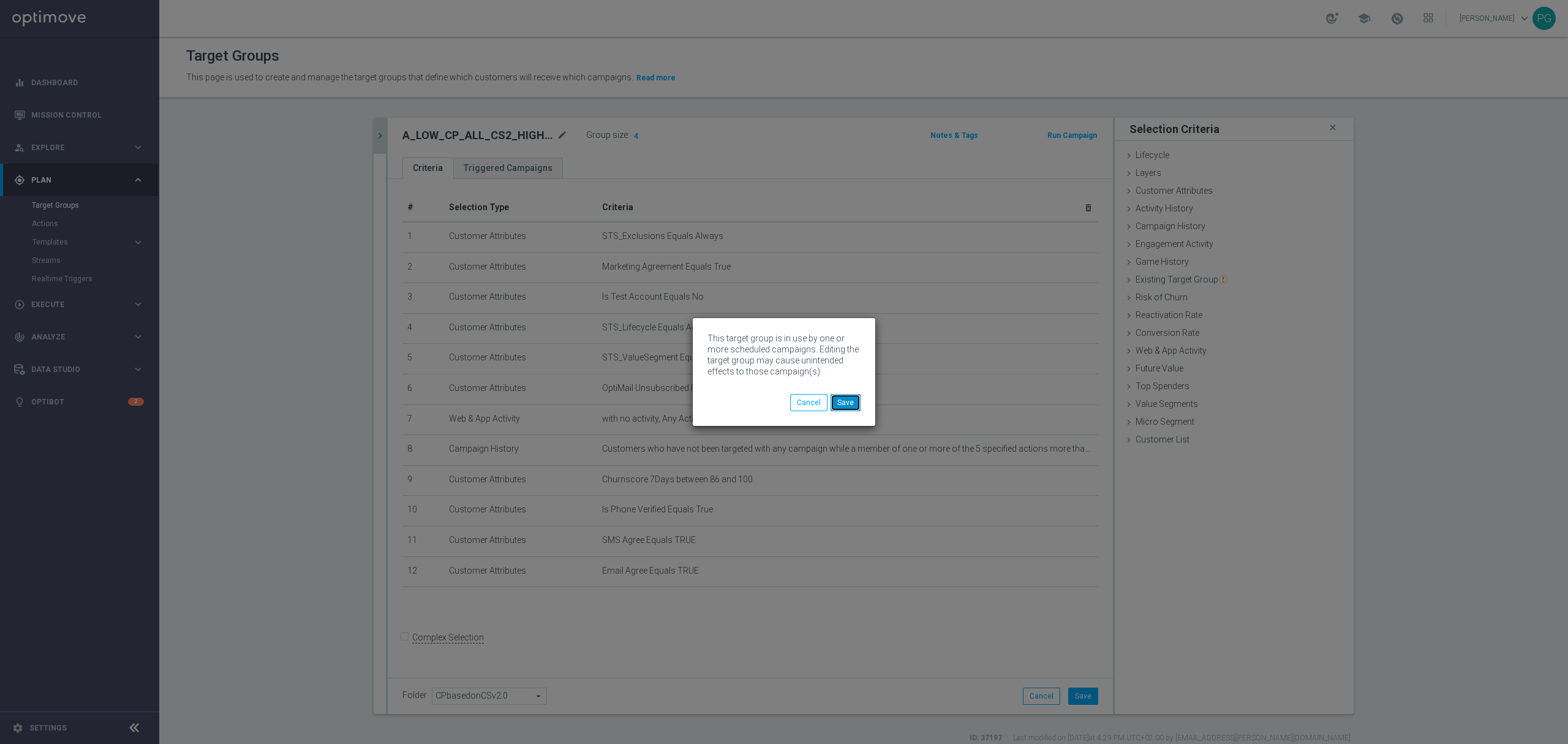
click at [840, 405] on button "Save" at bounding box center [846, 402] width 30 height 17
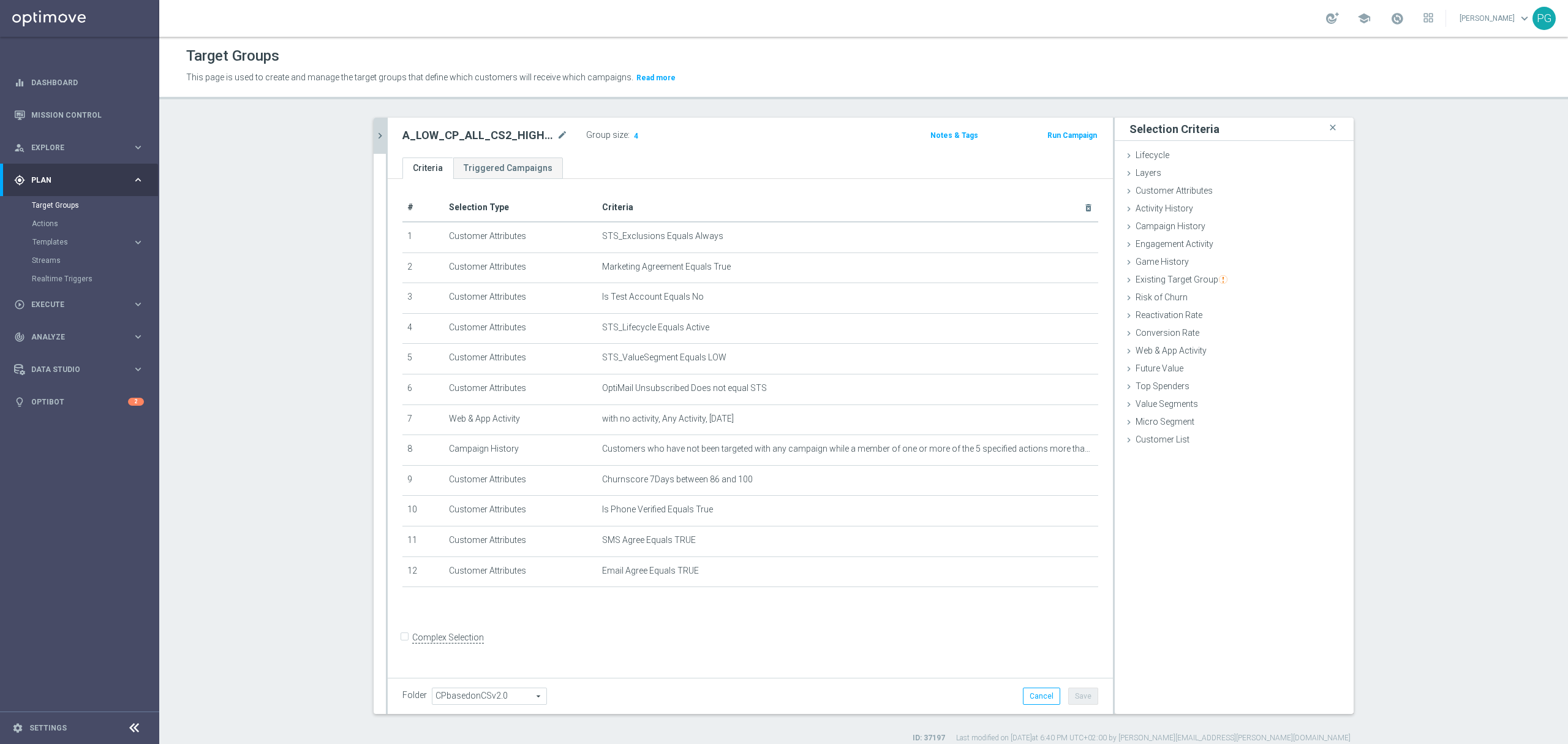
click at [375, 129] on button "chevron_right" at bounding box center [380, 136] width 12 height 36
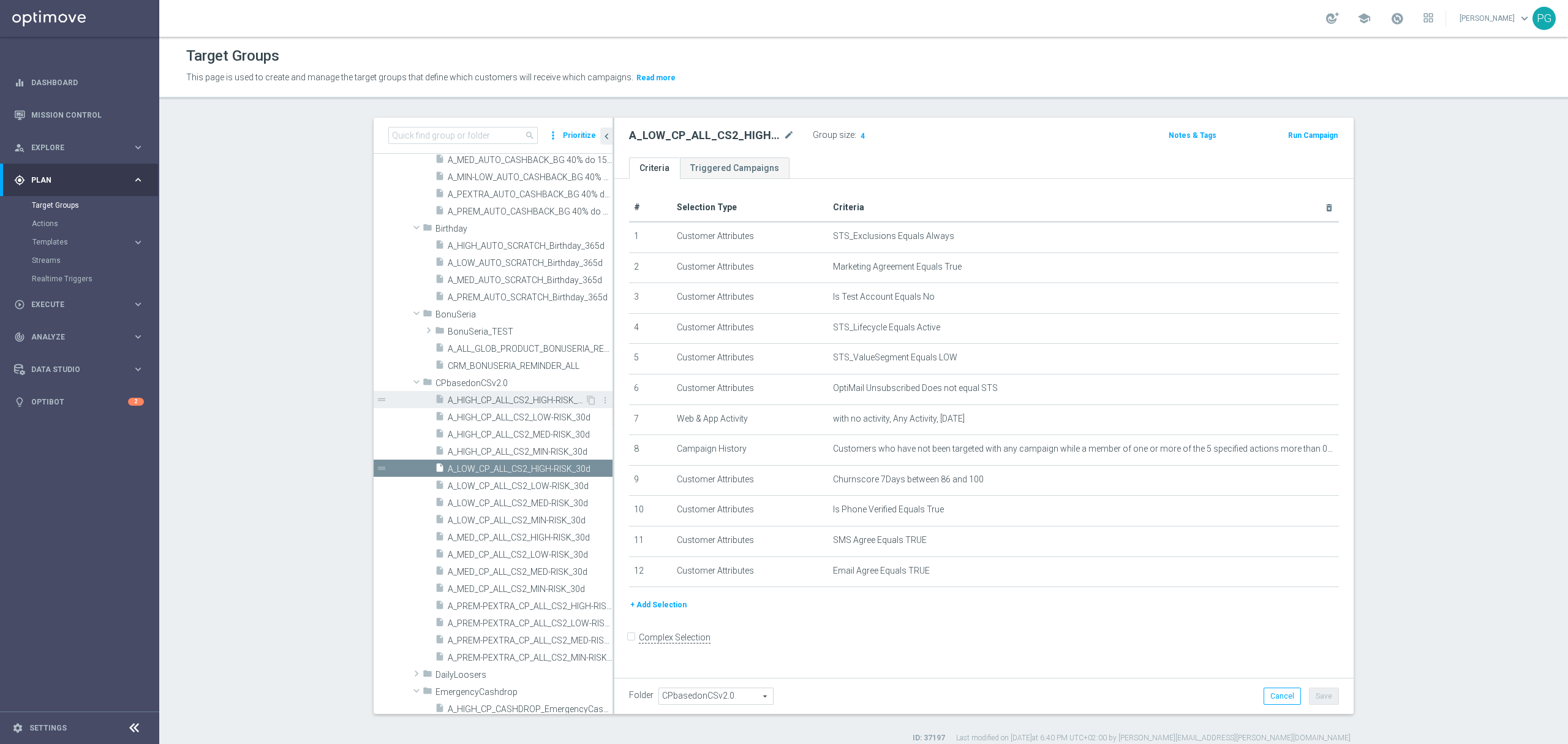
click at [480, 403] on span "A_HIGH_CP_ALL_CS2_HIGH-RISK_30d" at bounding box center [516, 400] width 137 height 10
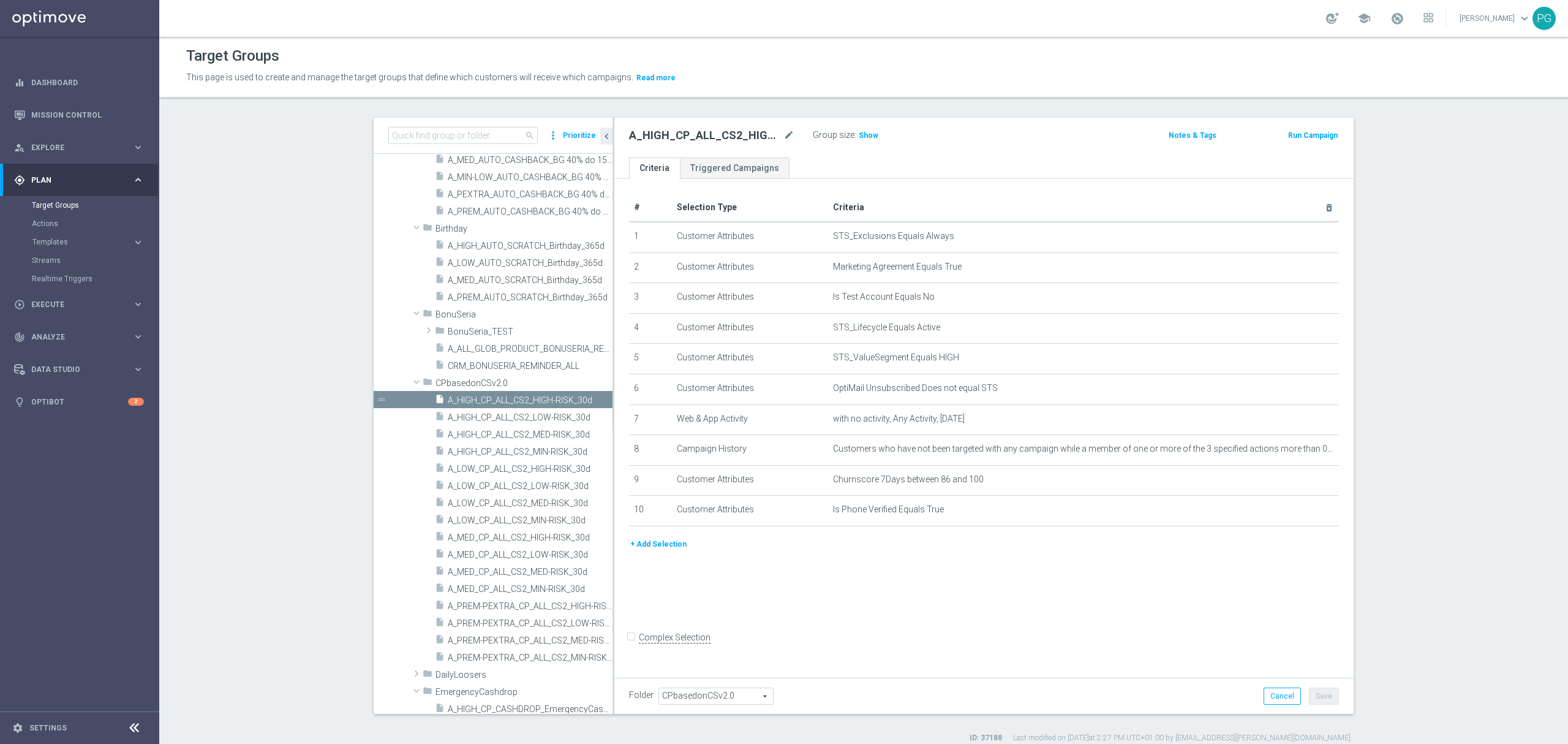
click at [652, 547] on button "+ Add Selection" at bounding box center [658, 544] width 59 height 13
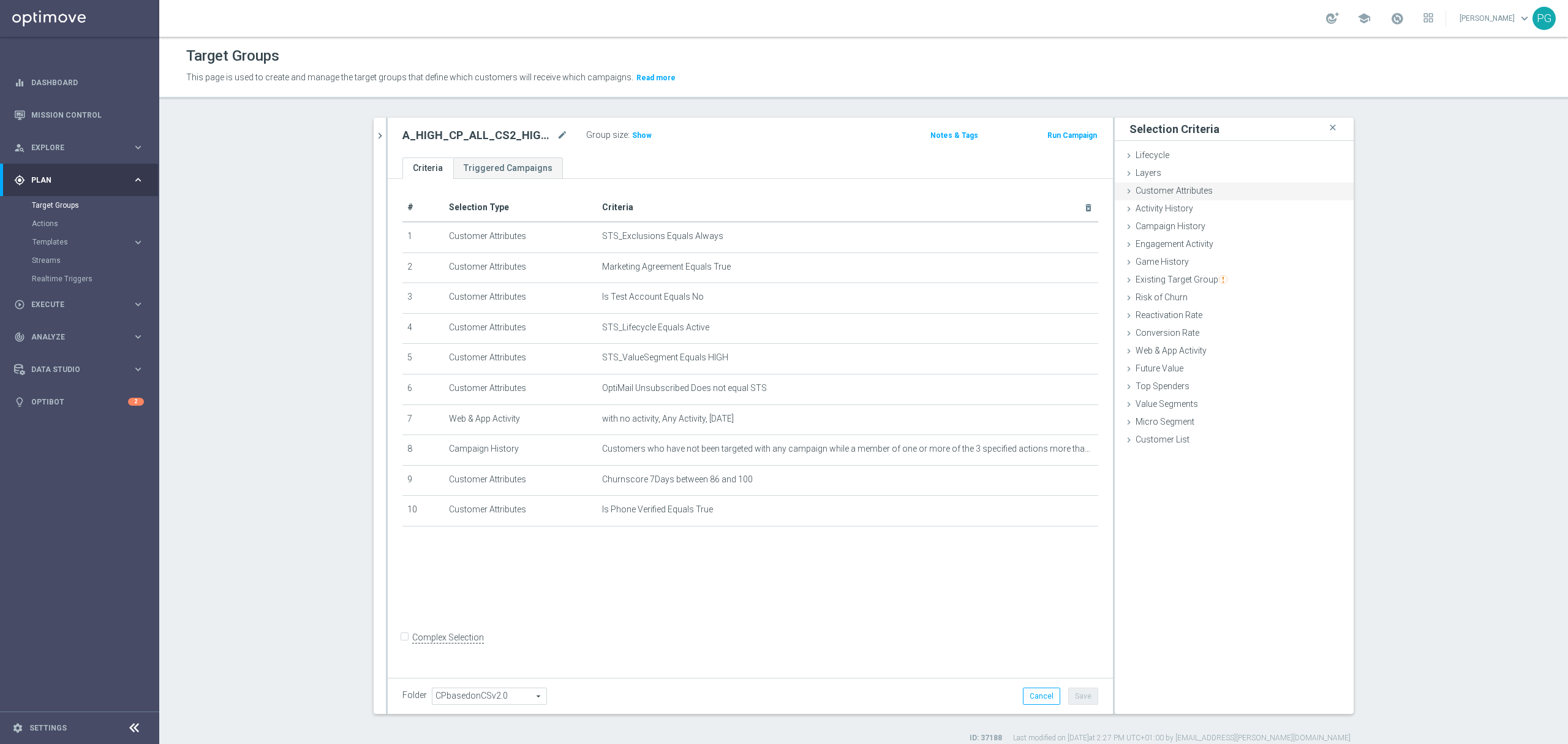
click at [1174, 197] on div "Customer Attributes done selection saved" at bounding box center [1234, 191] width 239 height 18
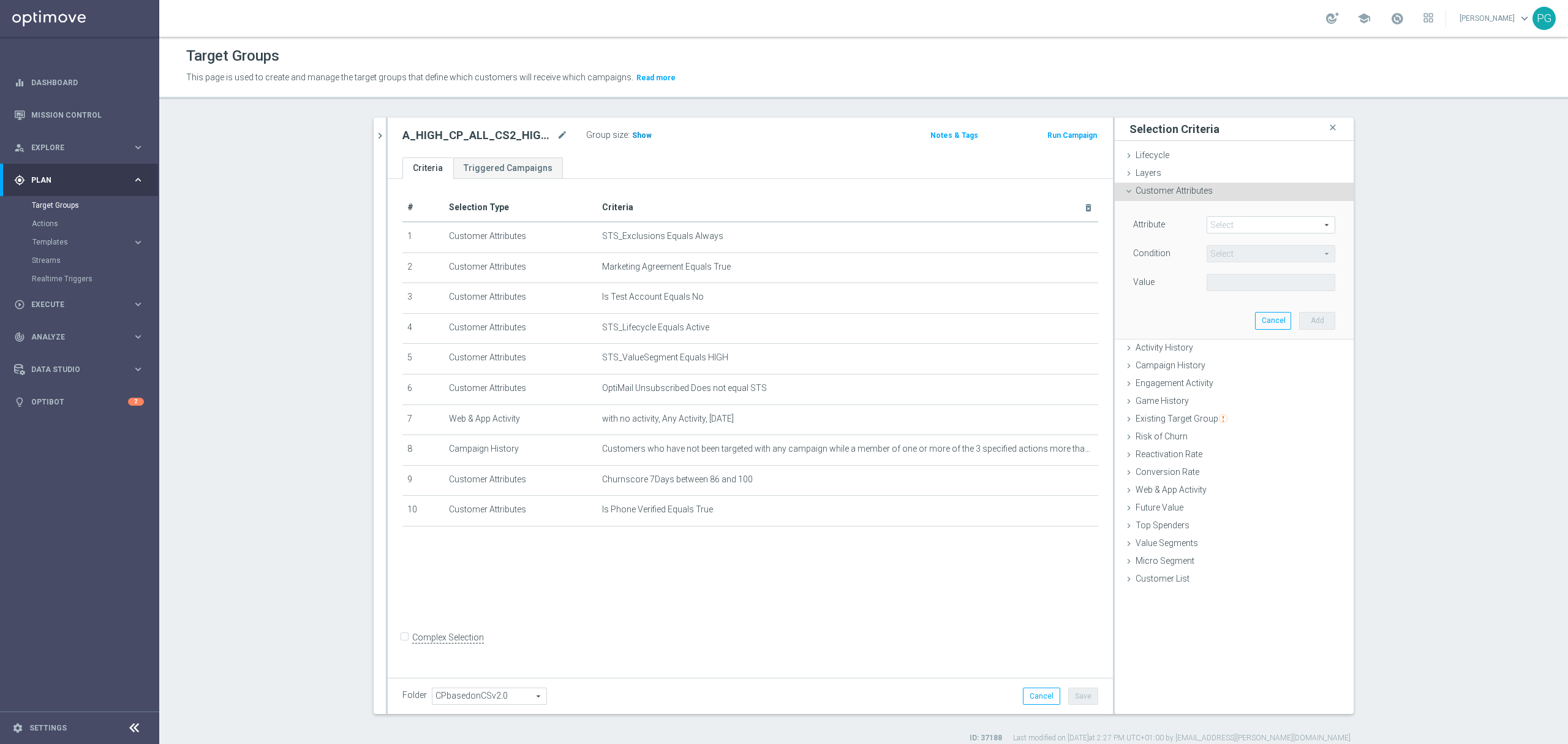
click at [632, 139] on span "Show" at bounding box center [642, 135] width 20 height 9
click at [1248, 224] on span at bounding box center [1270, 225] width 127 height 16
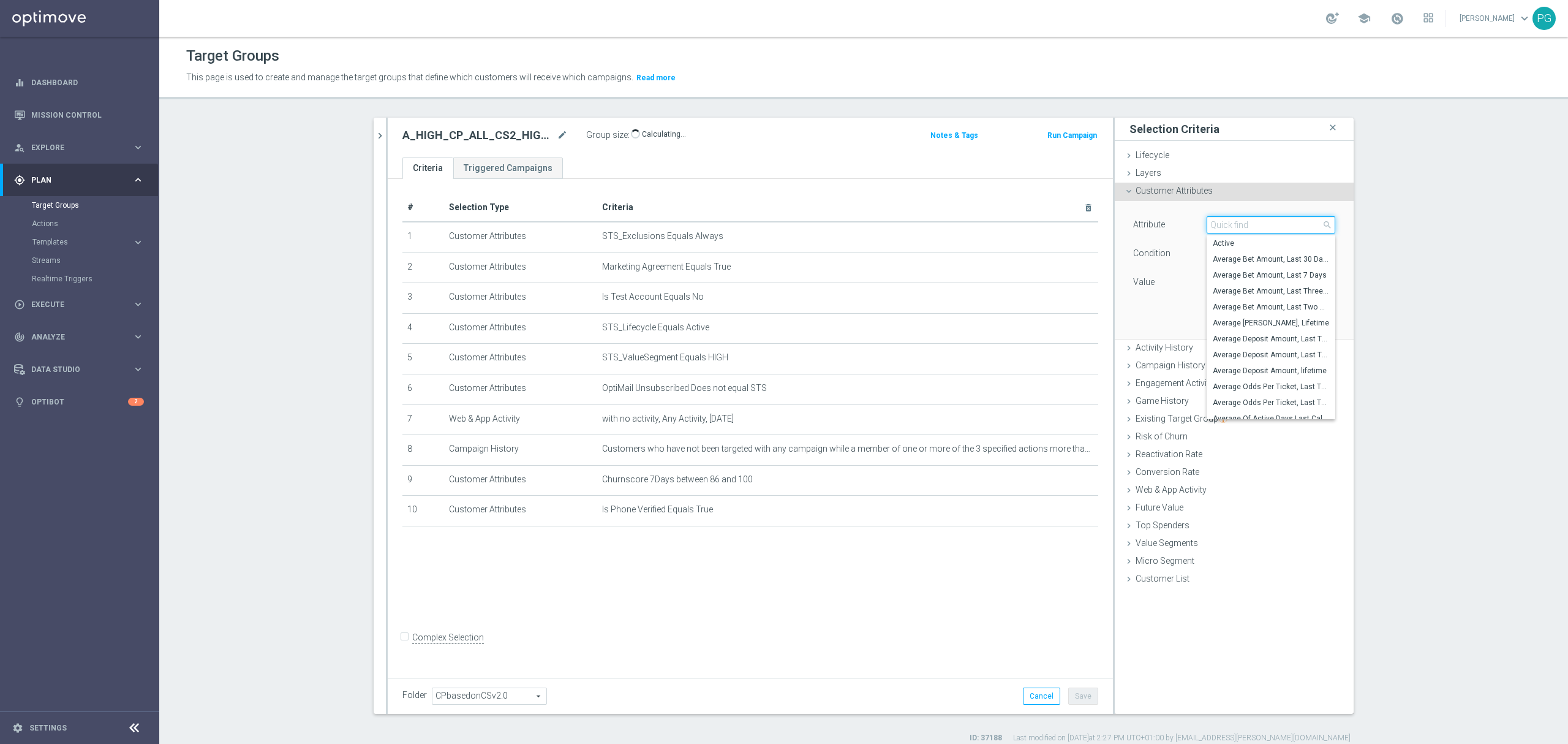
click at [1248, 224] on input "search" at bounding box center [1271, 224] width 129 height 17
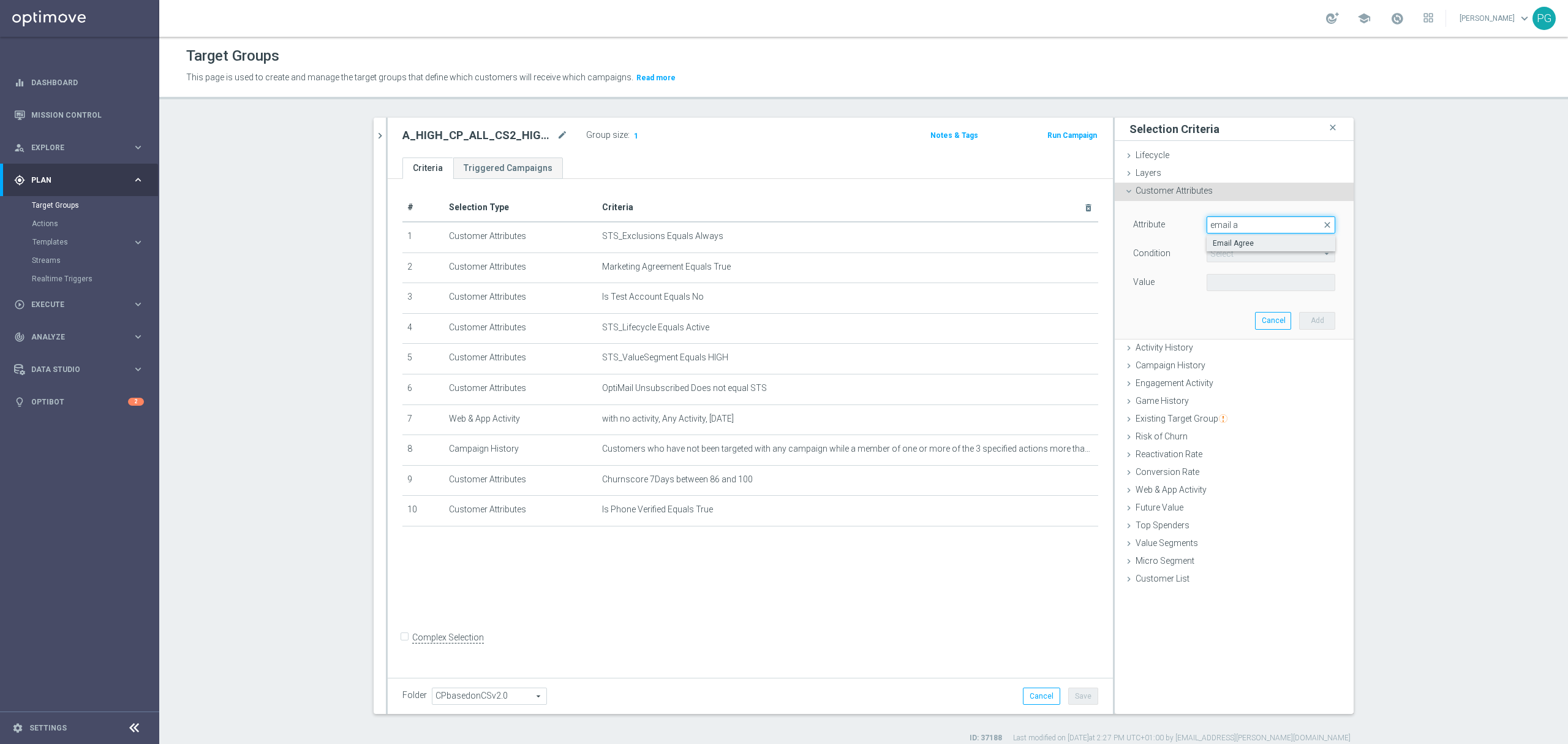
type input "email a"
click at [1243, 242] on span "Email Agree" at bounding box center [1271, 243] width 116 height 10
type input "Email Agree"
type input "Equals"
click at [1223, 287] on span at bounding box center [1270, 283] width 127 height 16
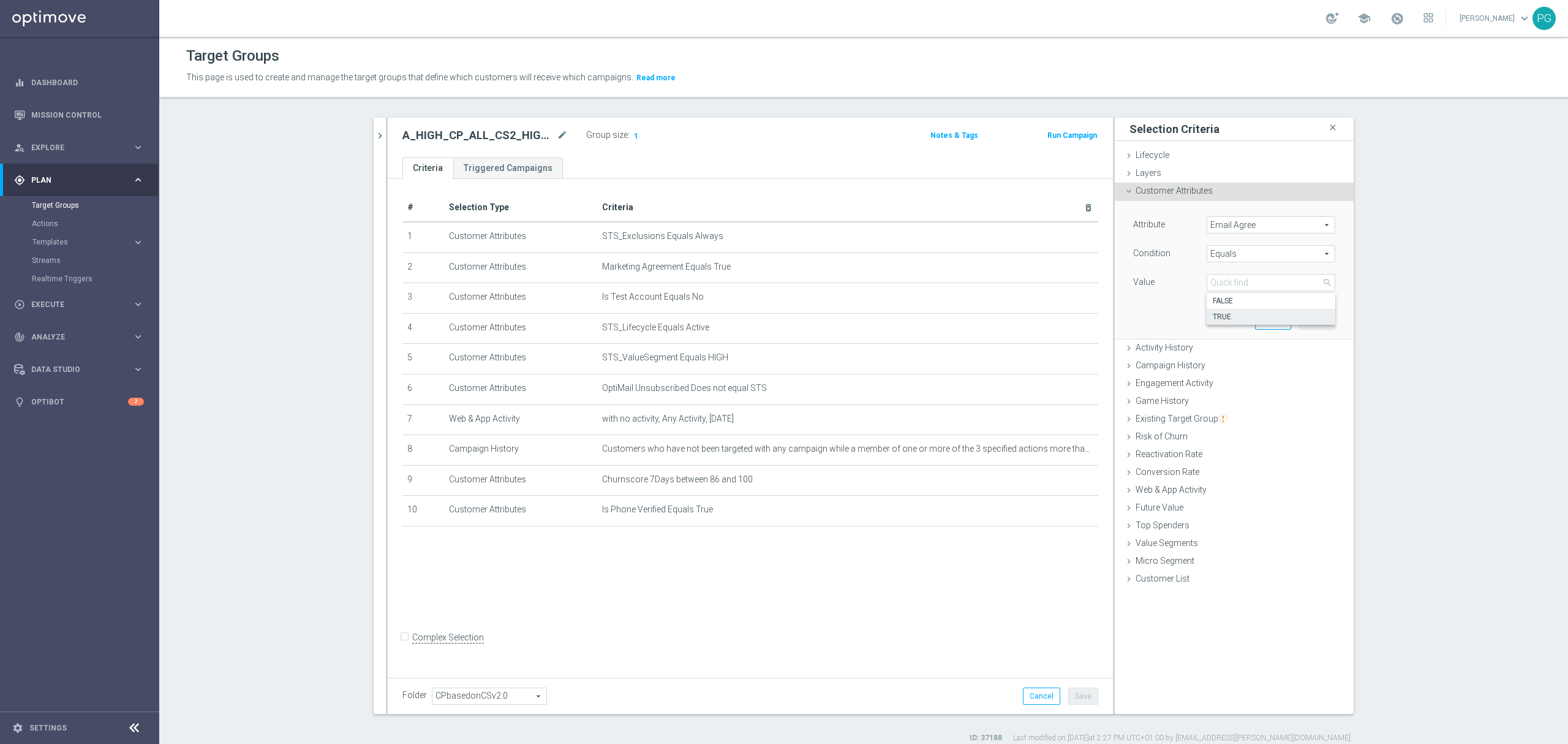
click at [1221, 316] on span "TRUE" at bounding box center [1271, 316] width 116 height 10
type input "TRUE"
click at [1314, 323] on button "Add" at bounding box center [1318, 320] width 36 height 17
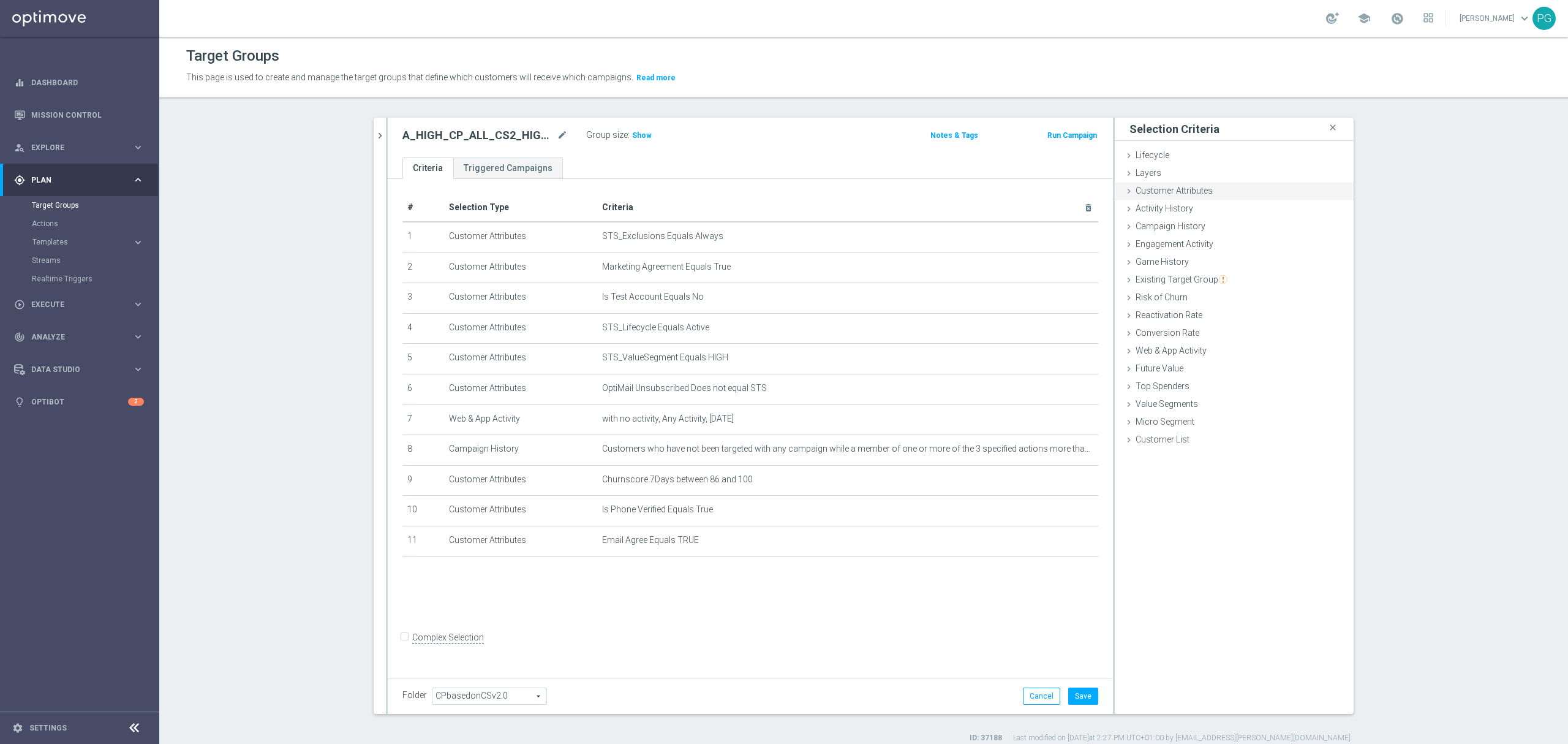
click at [1231, 194] on div "Customer Attributes done selection saved" at bounding box center [1234, 191] width 239 height 18
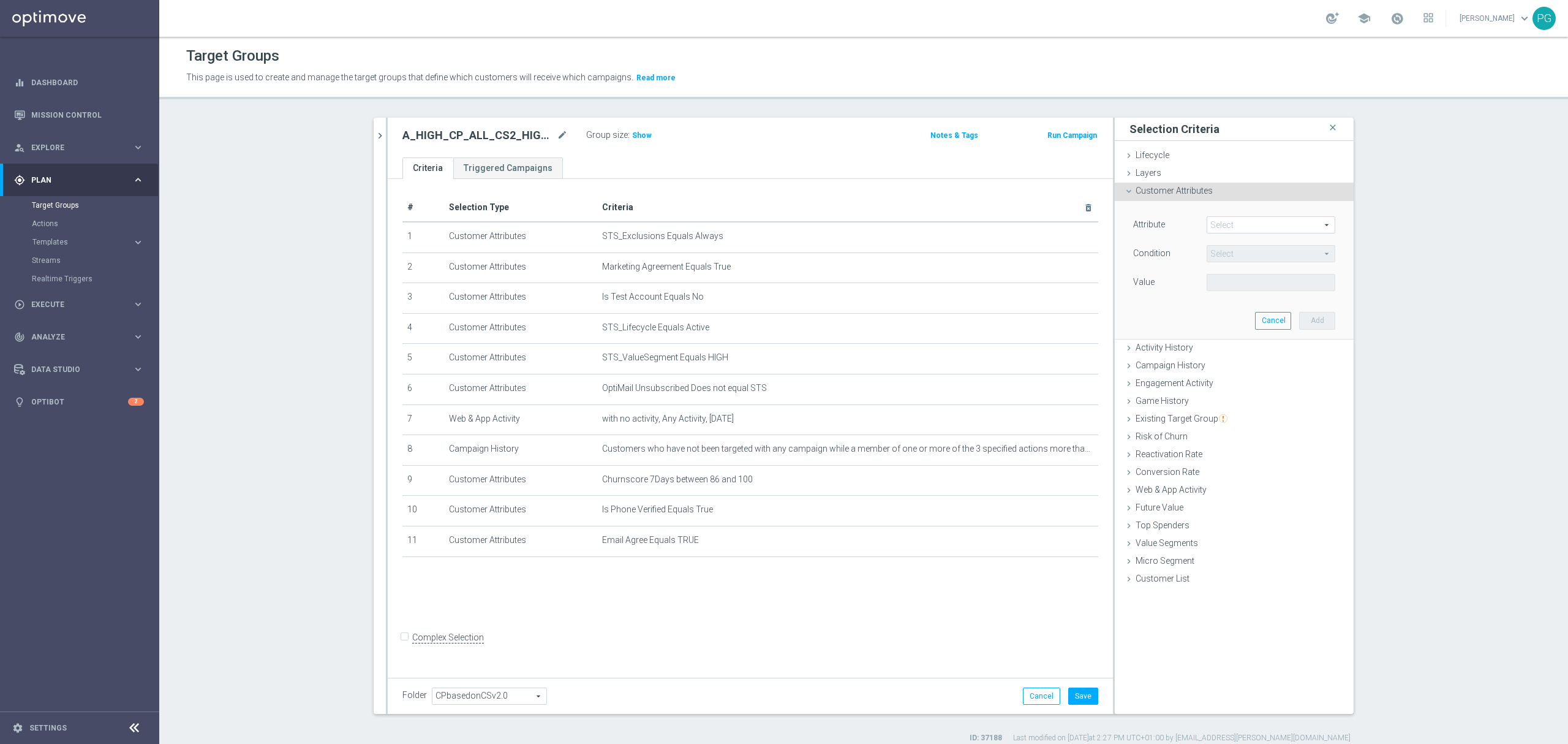
click at [1248, 228] on span at bounding box center [1270, 225] width 127 height 16
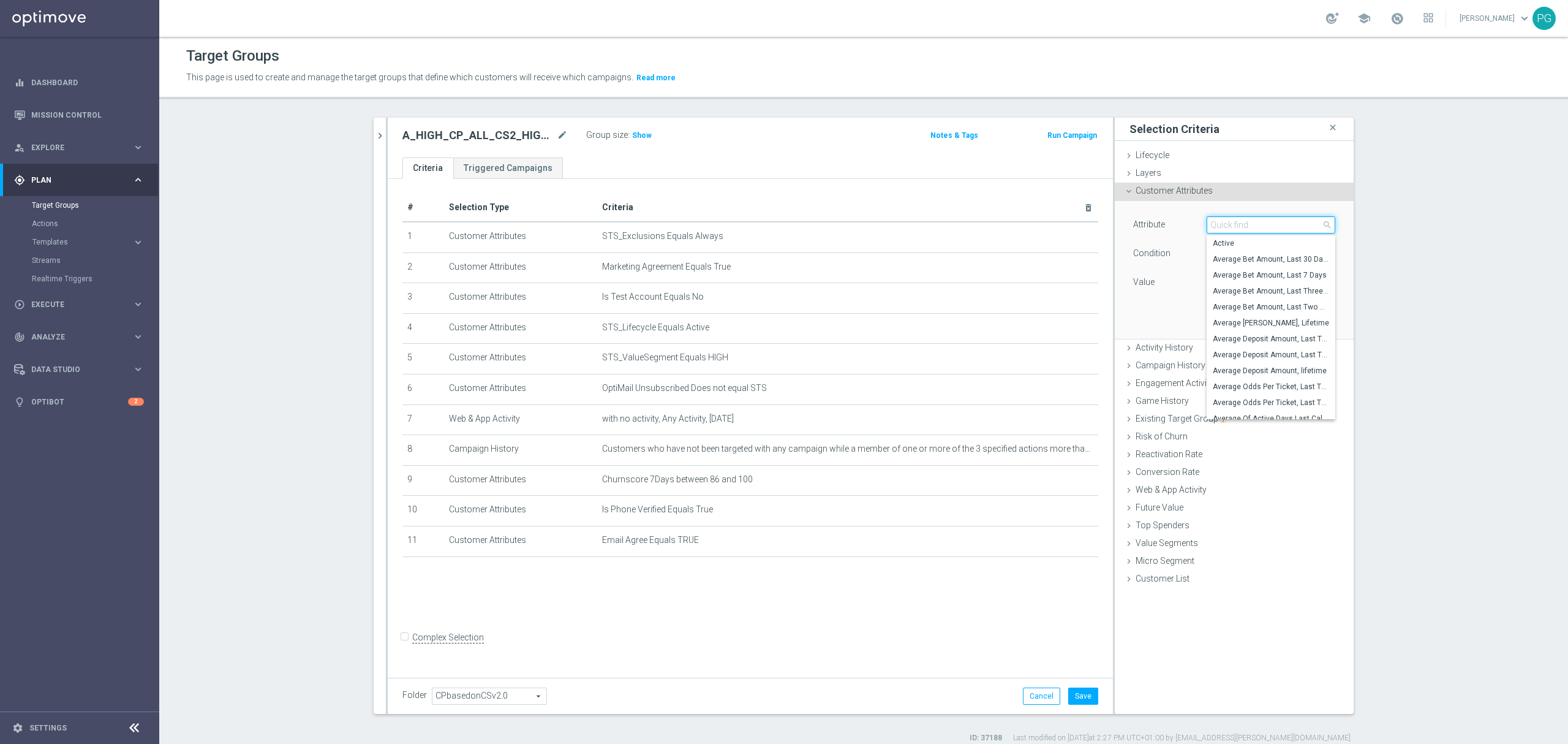
click at [1248, 228] on input "search" at bounding box center [1271, 224] width 129 height 17
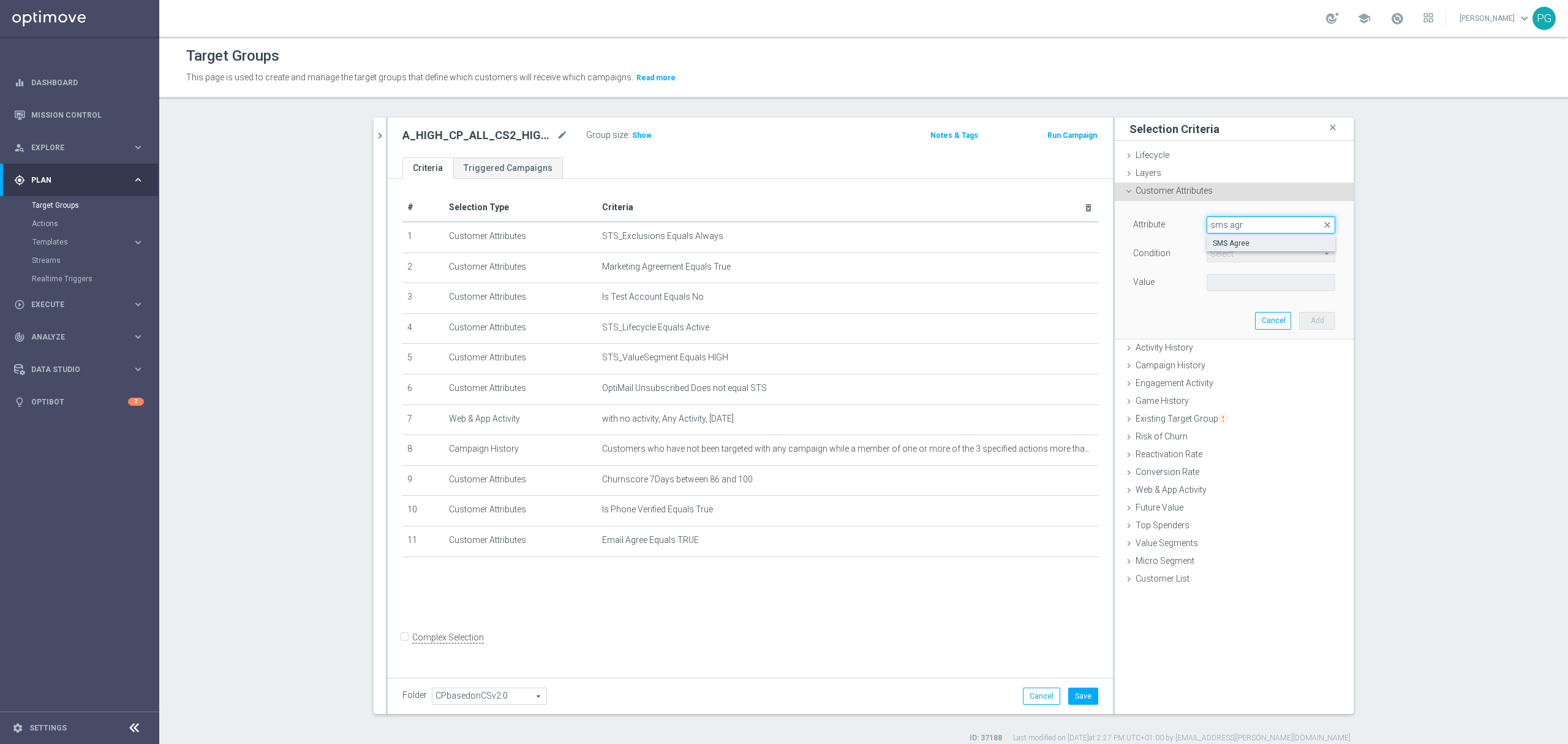
type input "sms agr"
click at [1243, 244] on span "SMS Agree" at bounding box center [1271, 243] width 116 height 10
type input "SMS Agree"
type input "Equals"
click at [1235, 275] on span at bounding box center [1270, 283] width 127 height 16
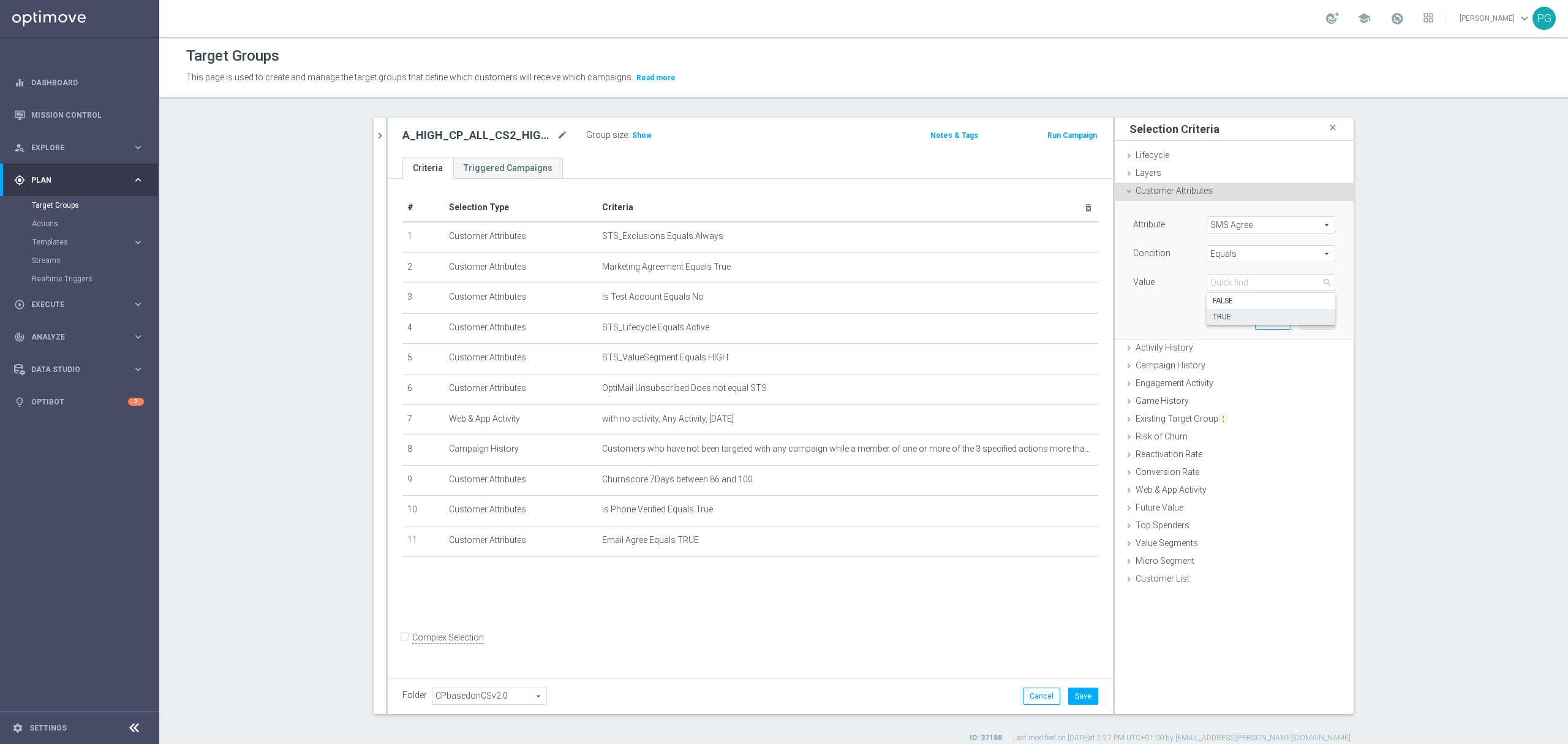
click at [1234, 315] on span "TRUE" at bounding box center [1271, 316] width 116 height 10
type input "TRUE"
click at [1303, 320] on button "Add" at bounding box center [1318, 320] width 36 height 17
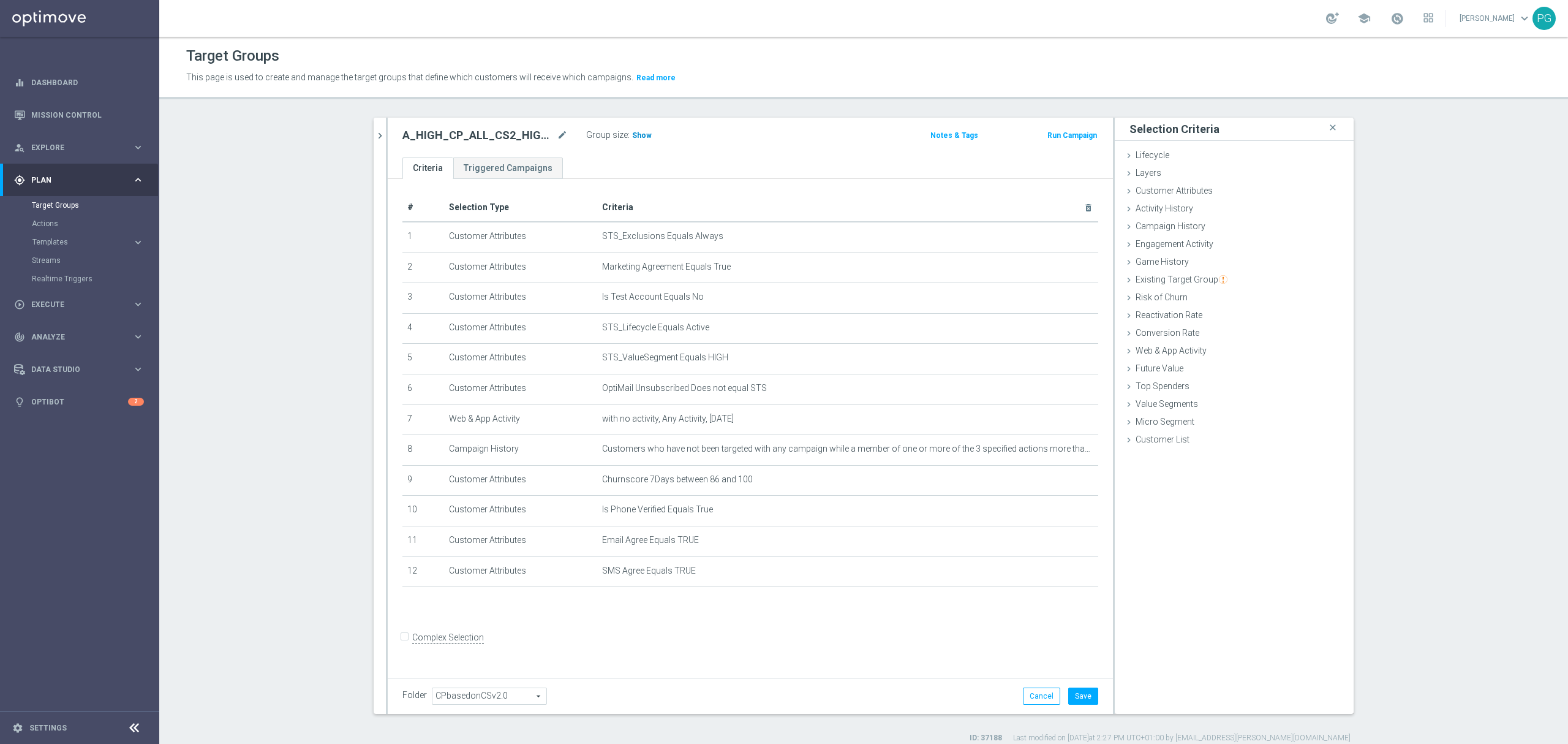
click at [635, 133] on span "Show" at bounding box center [642, 135] width 20 height 9
click at [1072, 700] on button "Save" at bounding box center [1083, 696] width 30 height 17
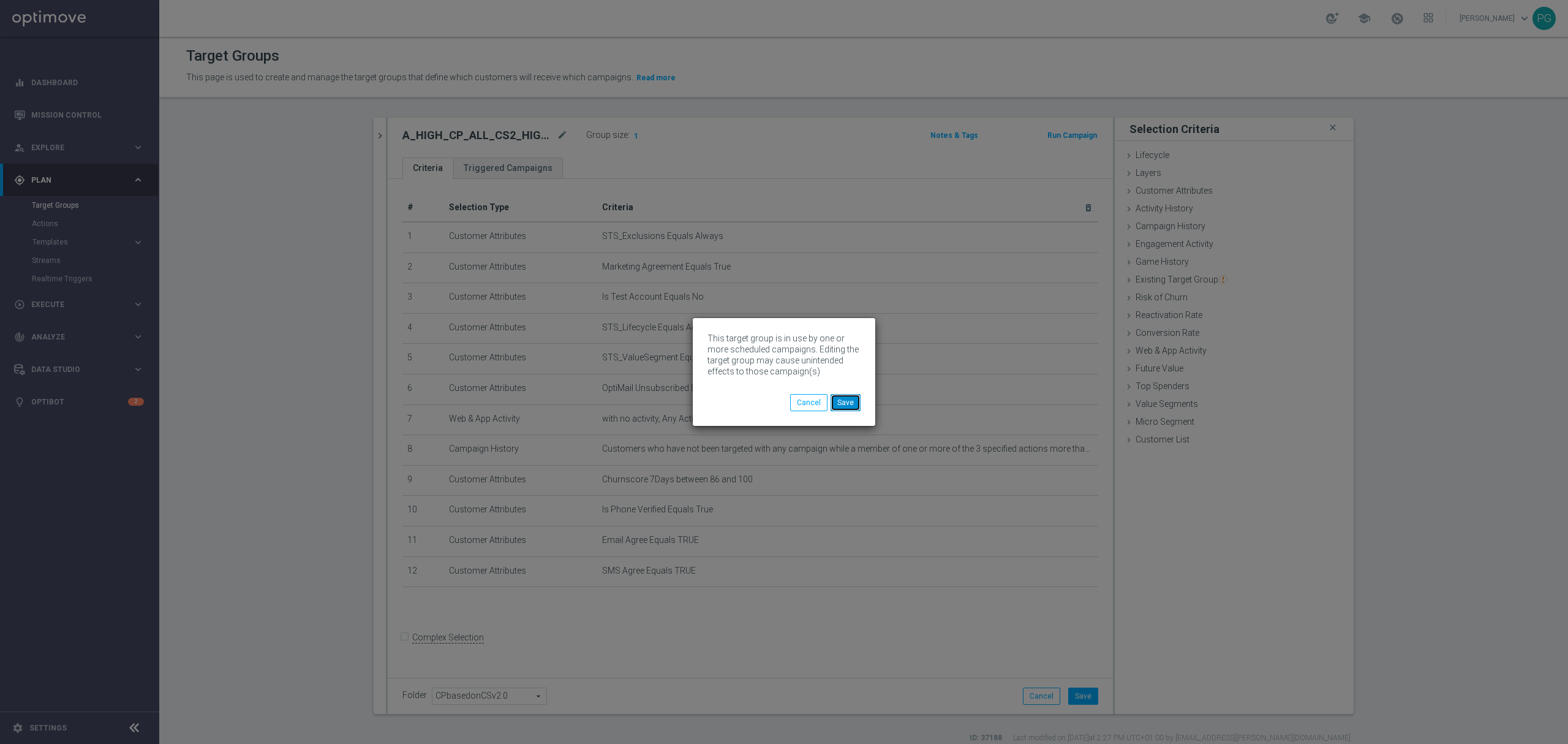
click at [850, 403] on button "Save" at bounding box center [846, 402] width 30 height 17
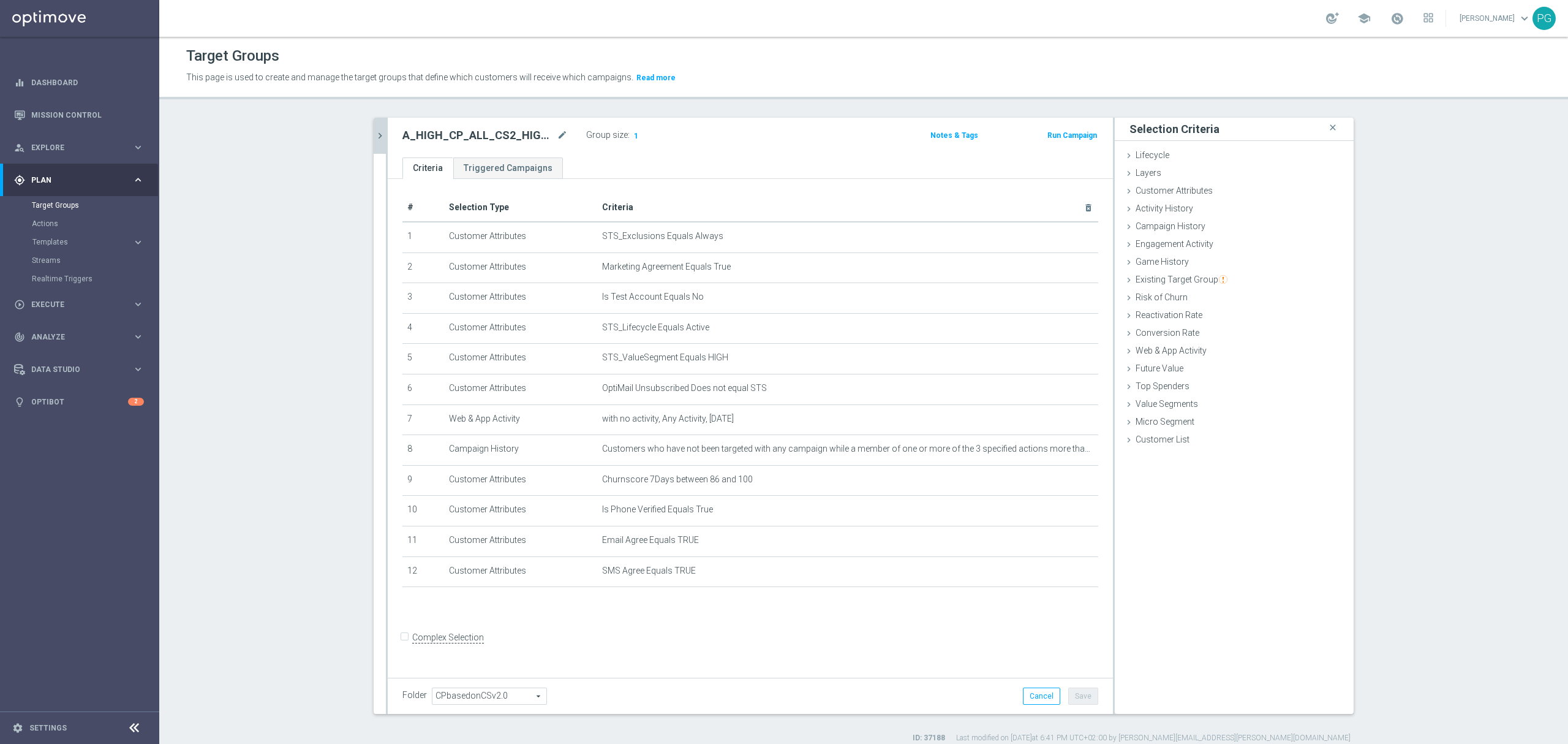
click at [376, 131] on icon "chevron_right" at bounding box center [380, 135] width 11 height 11
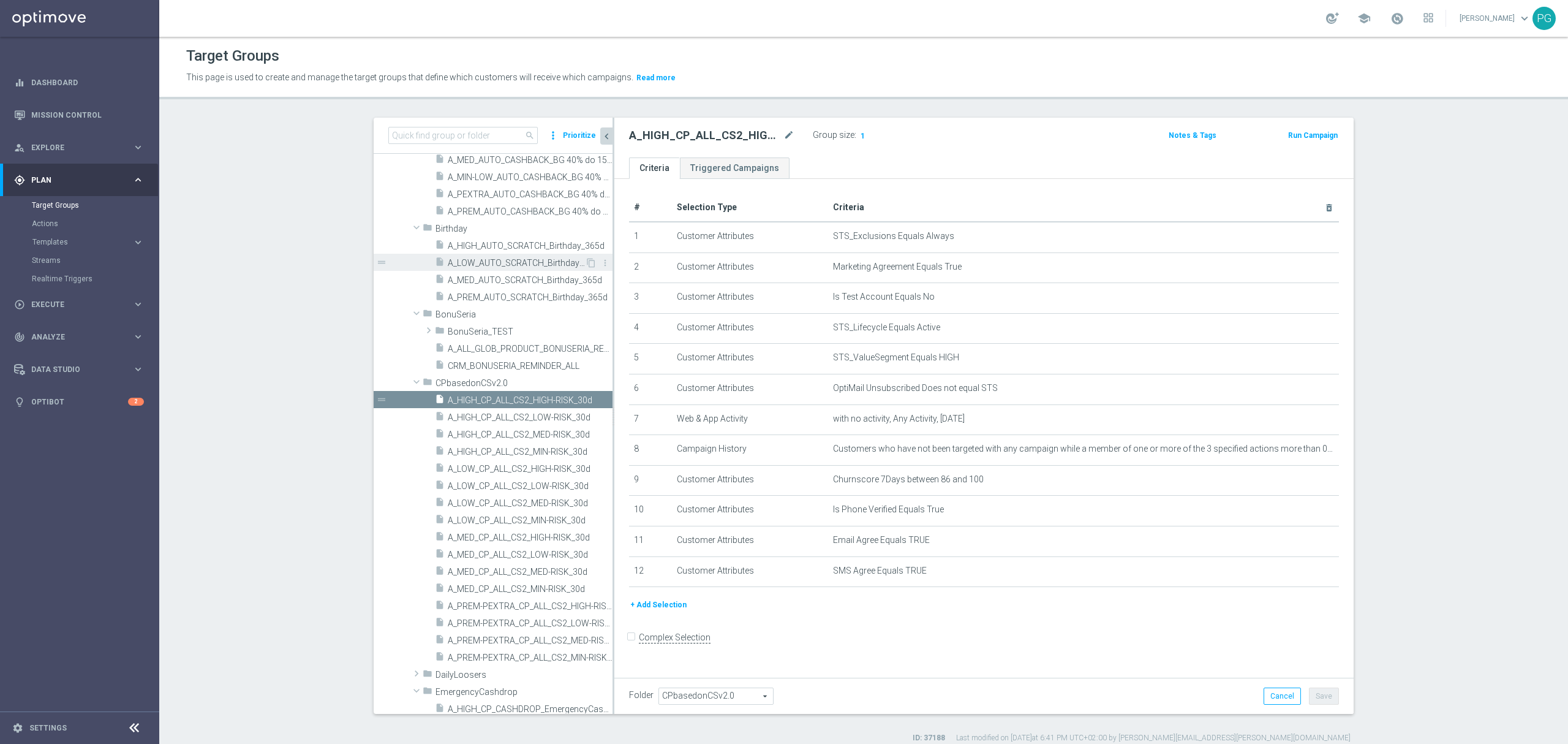
scroll to position [665, 0]
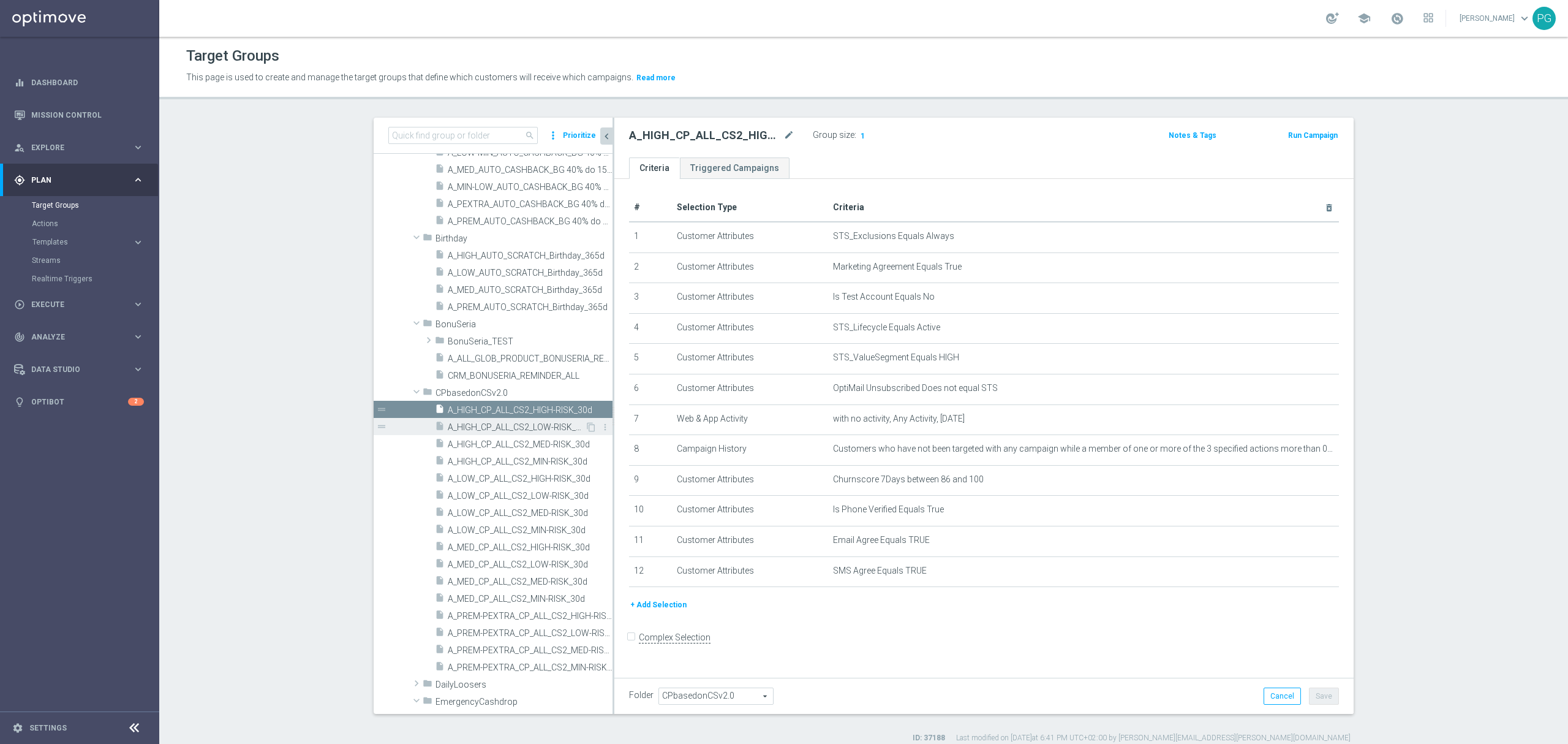
click at [515, 426] on span "A_HIGH_CP_ALL_CS2_LOW-RISK_30d" at bounding box center [516, 427] width 137 height 10
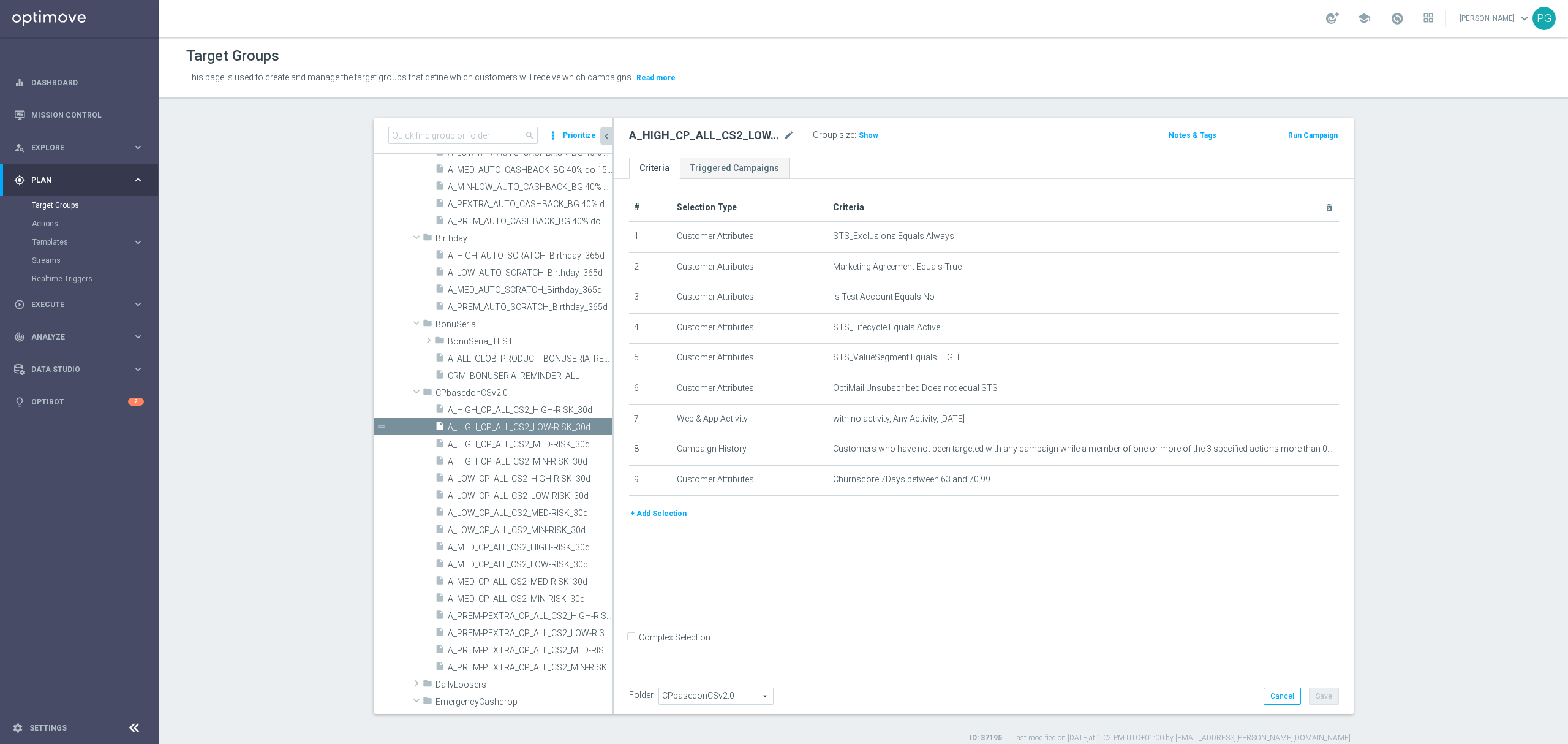
click at [664, 516] on button "+ Add Selection" at bounding box center [658, 514] width 59 height 13
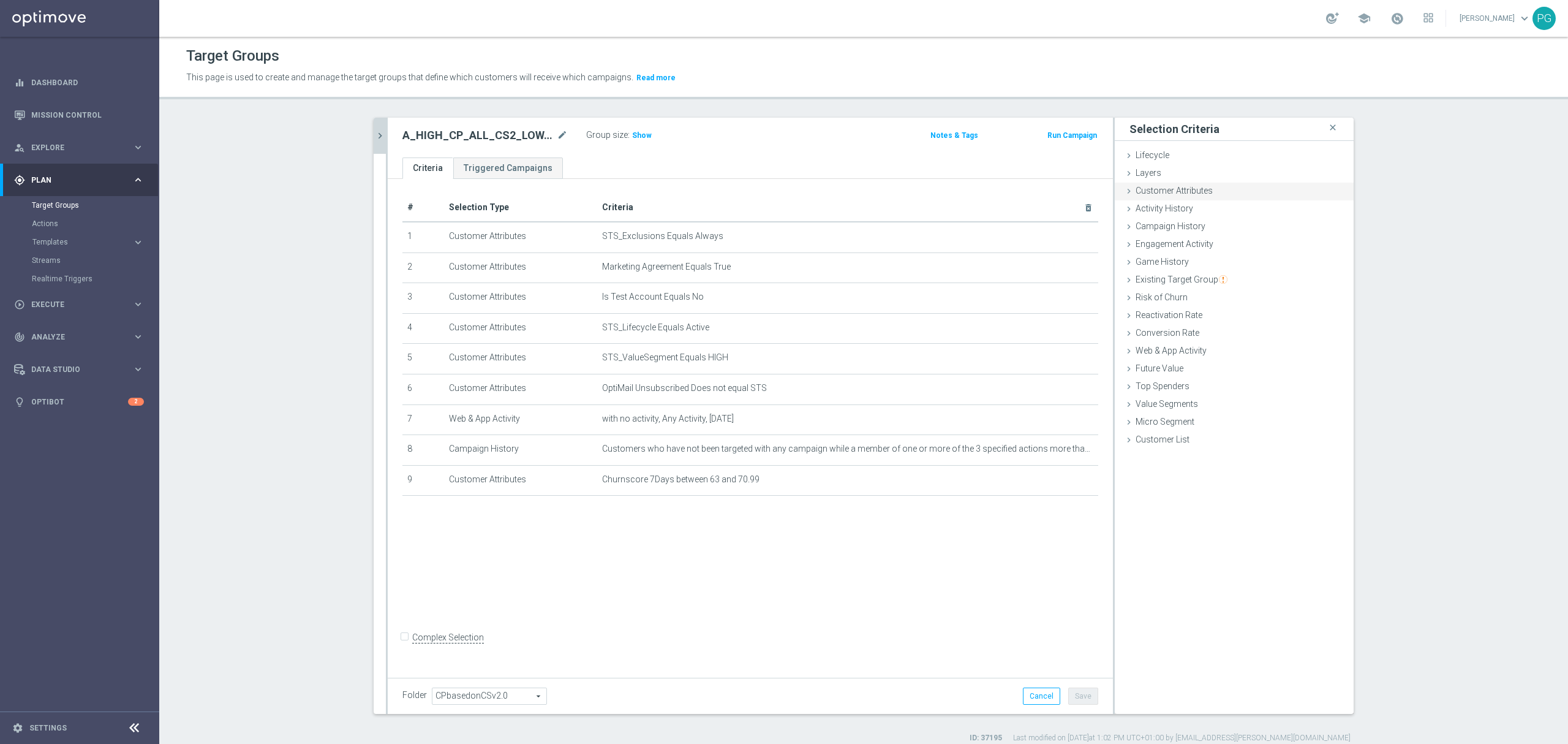
click at [1216, 187] on div "Customer Attributes done selection saved" at bounding box center [1234, 191] width 239 height 18
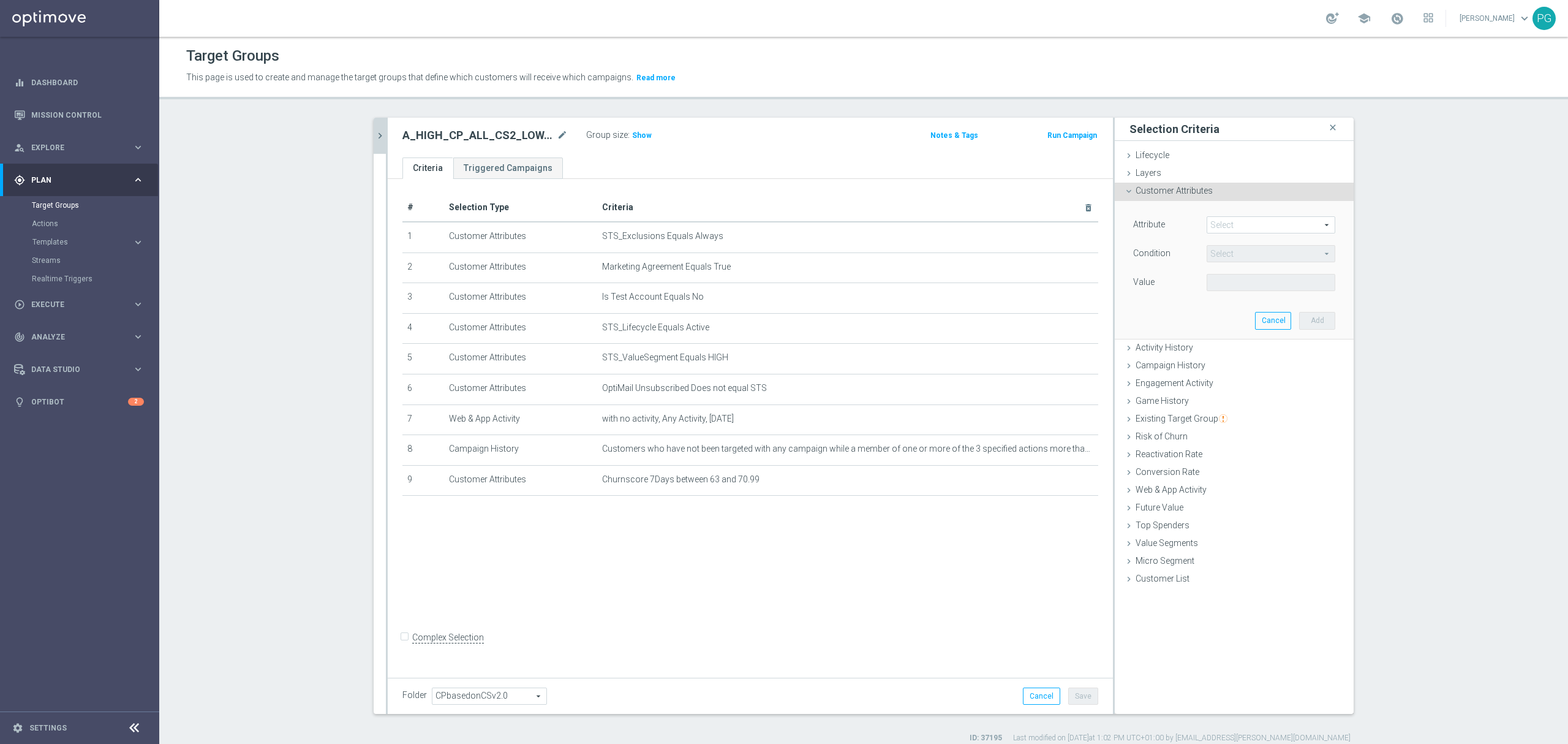
click at [1223, 221] on span at bounding box center [1270, 225] width 127 height 16
click at [632, 131] on span "Show" at bounding box center [642, 135] width 20 height 9
click at [1238, 229] on span at bounding box center [1270, 225] width 127 height 16
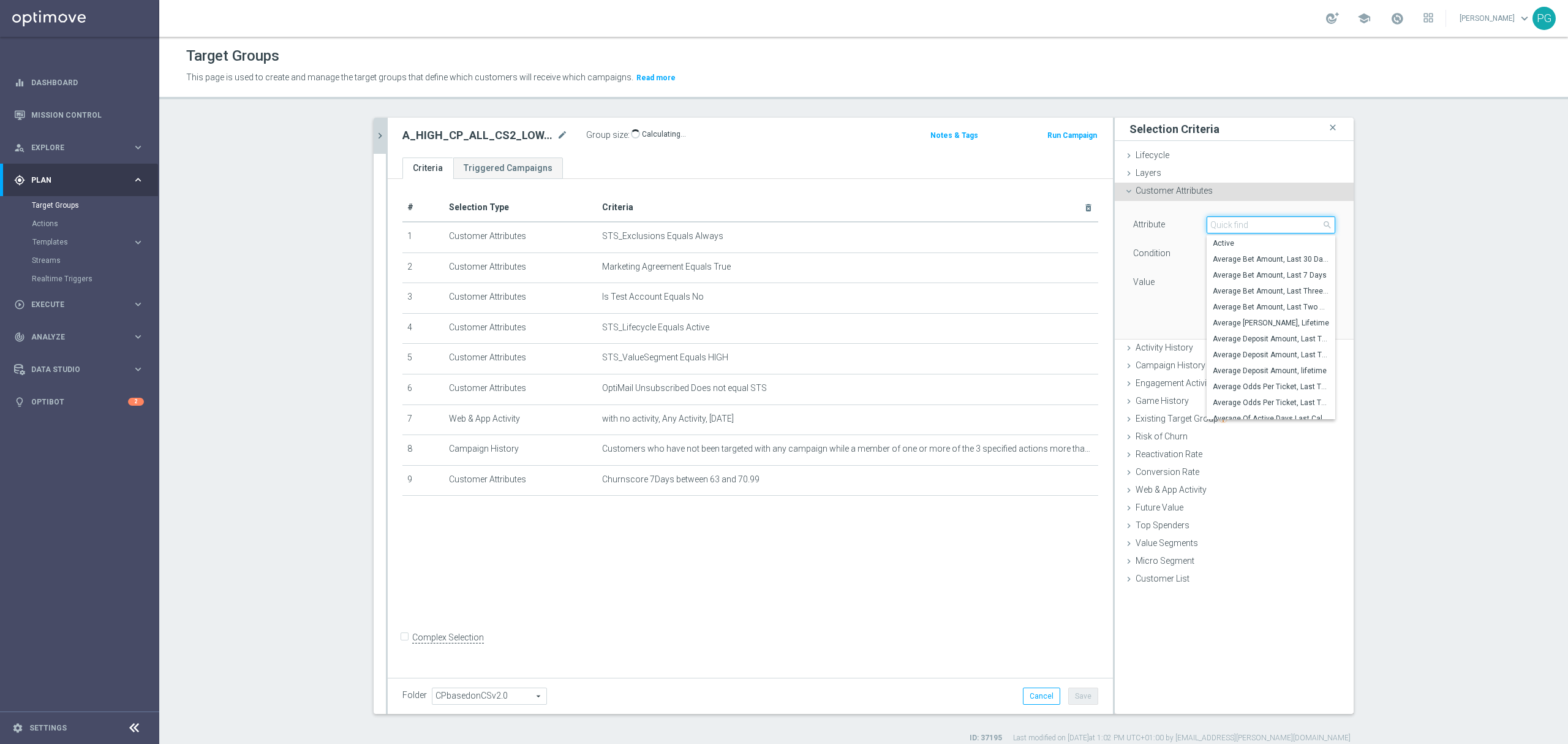
click at [1238, 229] on input "search" at bounding box center [1271, 224] width 129 height 17
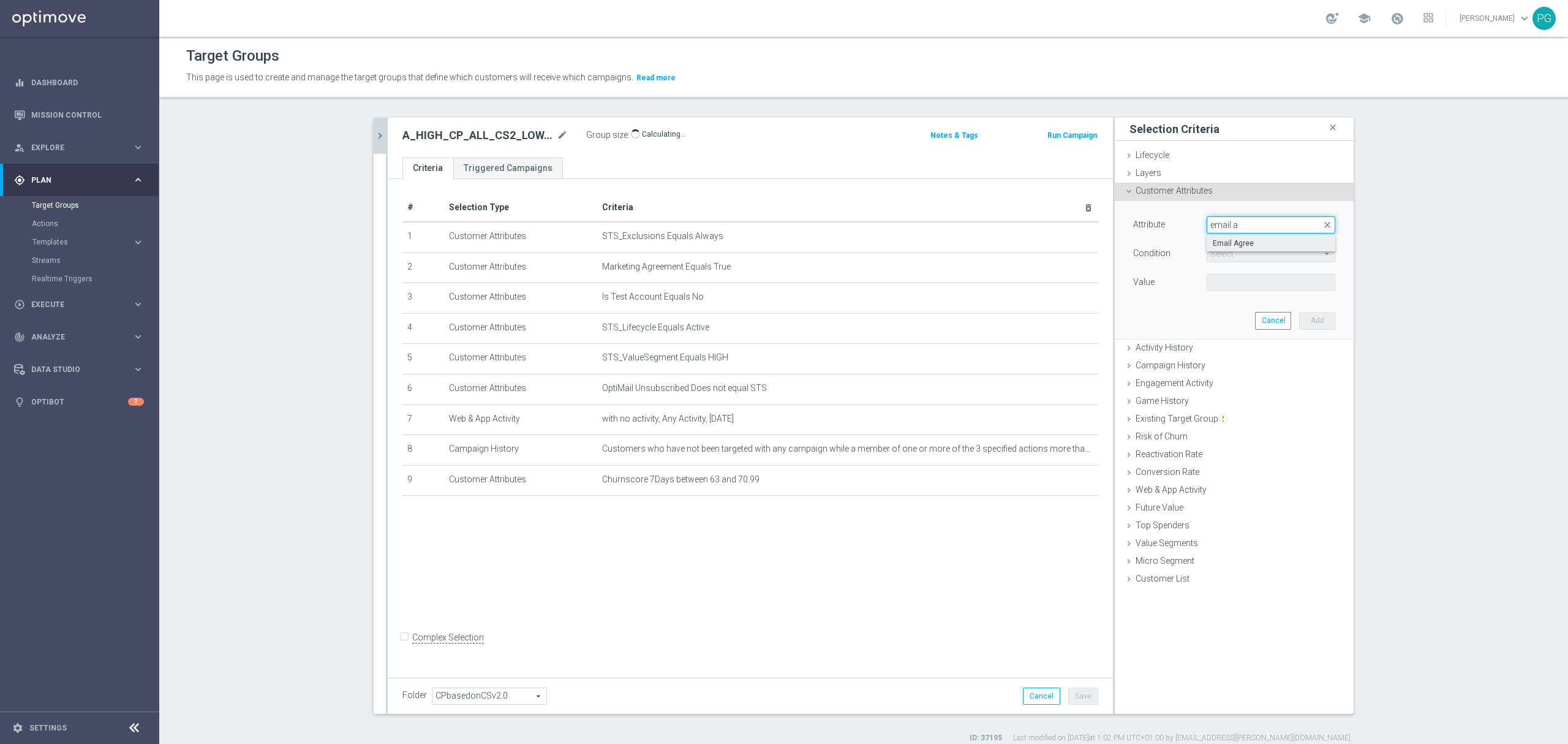
type input "email a"
click at [1233, 248] on span "Email Agree" at bounding box center [1271, 243] width 116 height 10
type input "Email Agree"
type input "Equals"
click at [1223, 282] on span at bounding box center [1270, 283] width 127 height 16
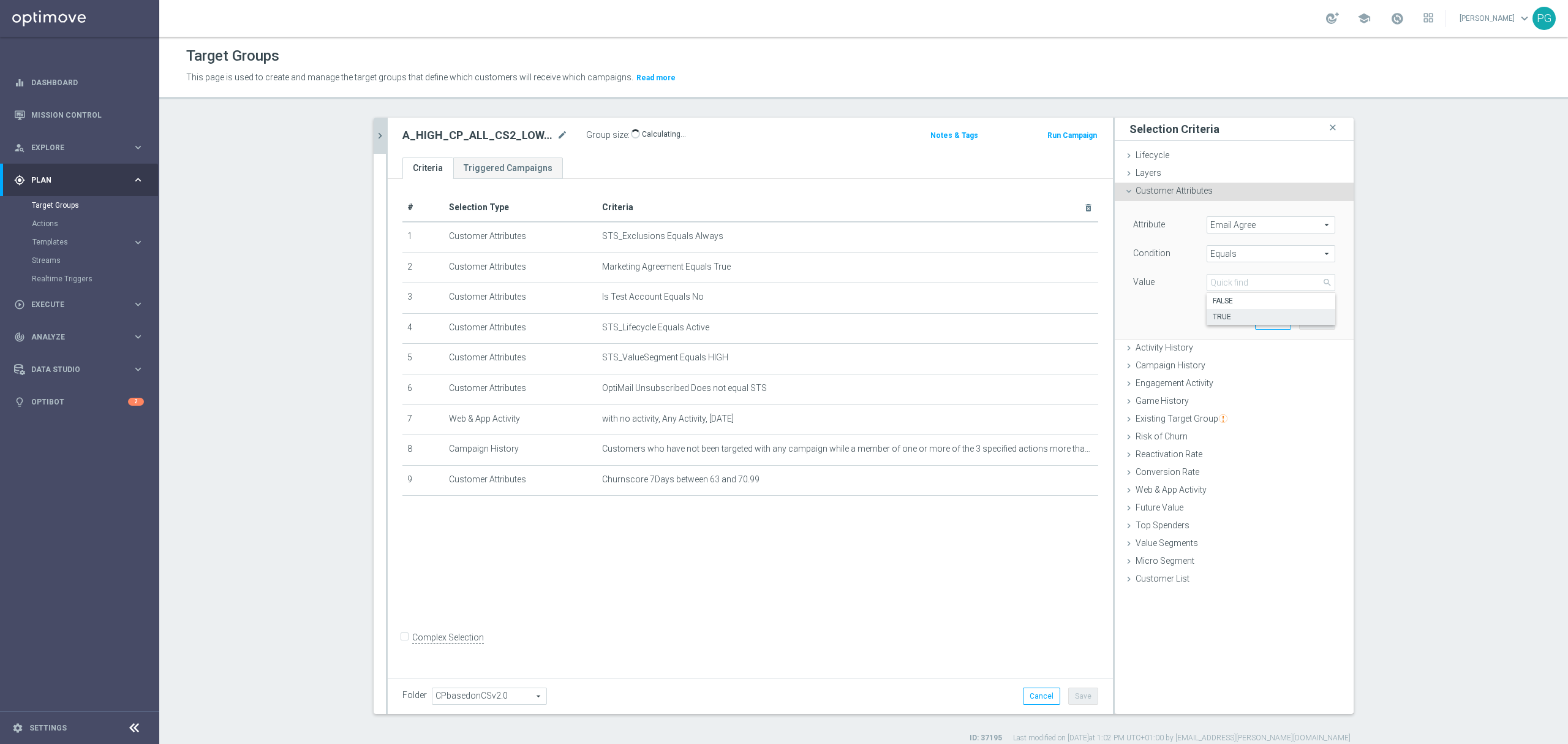
click at [1235, 319] on span "TRUE" at bounding box center [1271, 316] width 116 height 10
type input "TRUE"
click at [1318, 321] on button "Add" at bounding box center [1318, 320] width 36 height 17
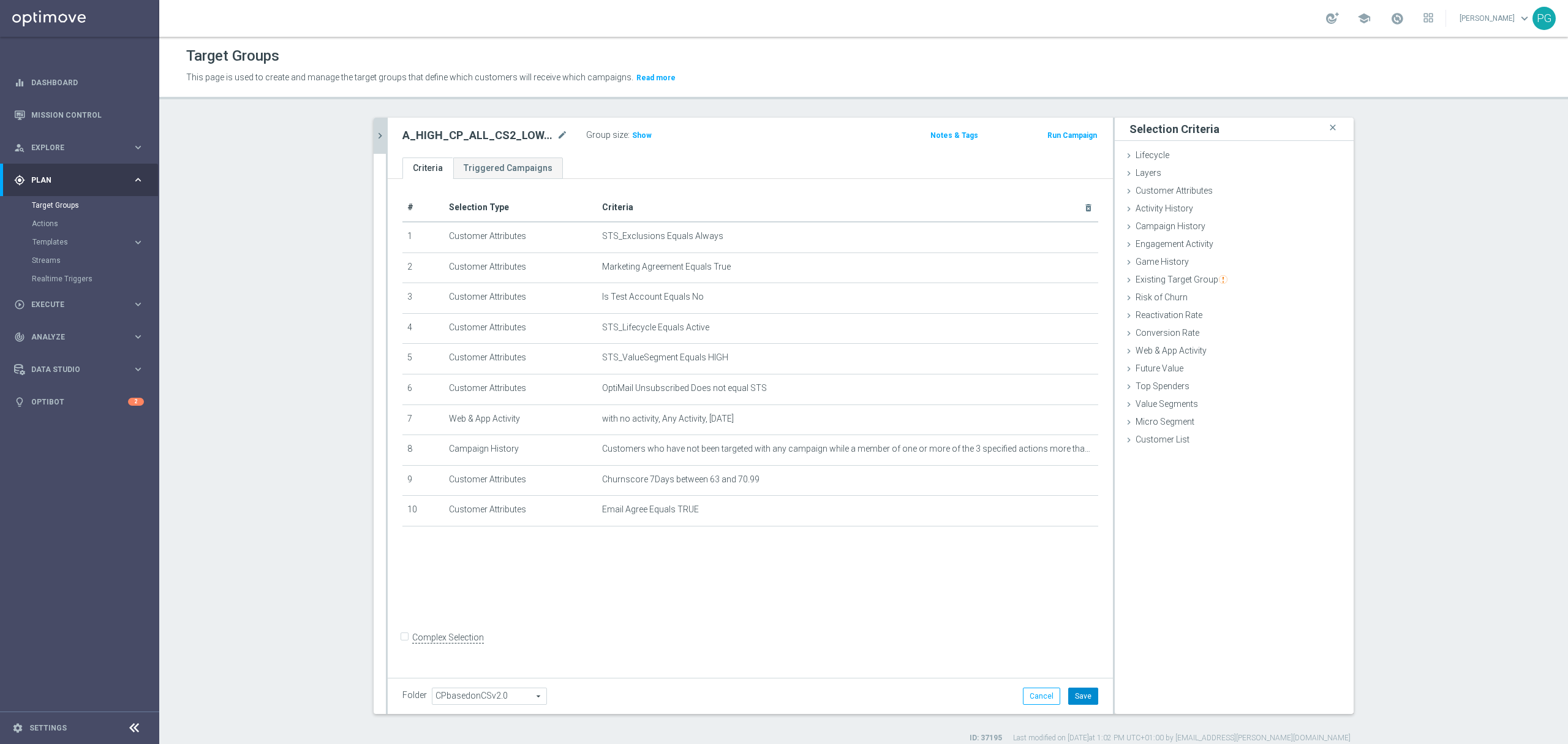
click at [1079, 697] on button "Save" at bounding box center [1083, 696] width 30 height 17
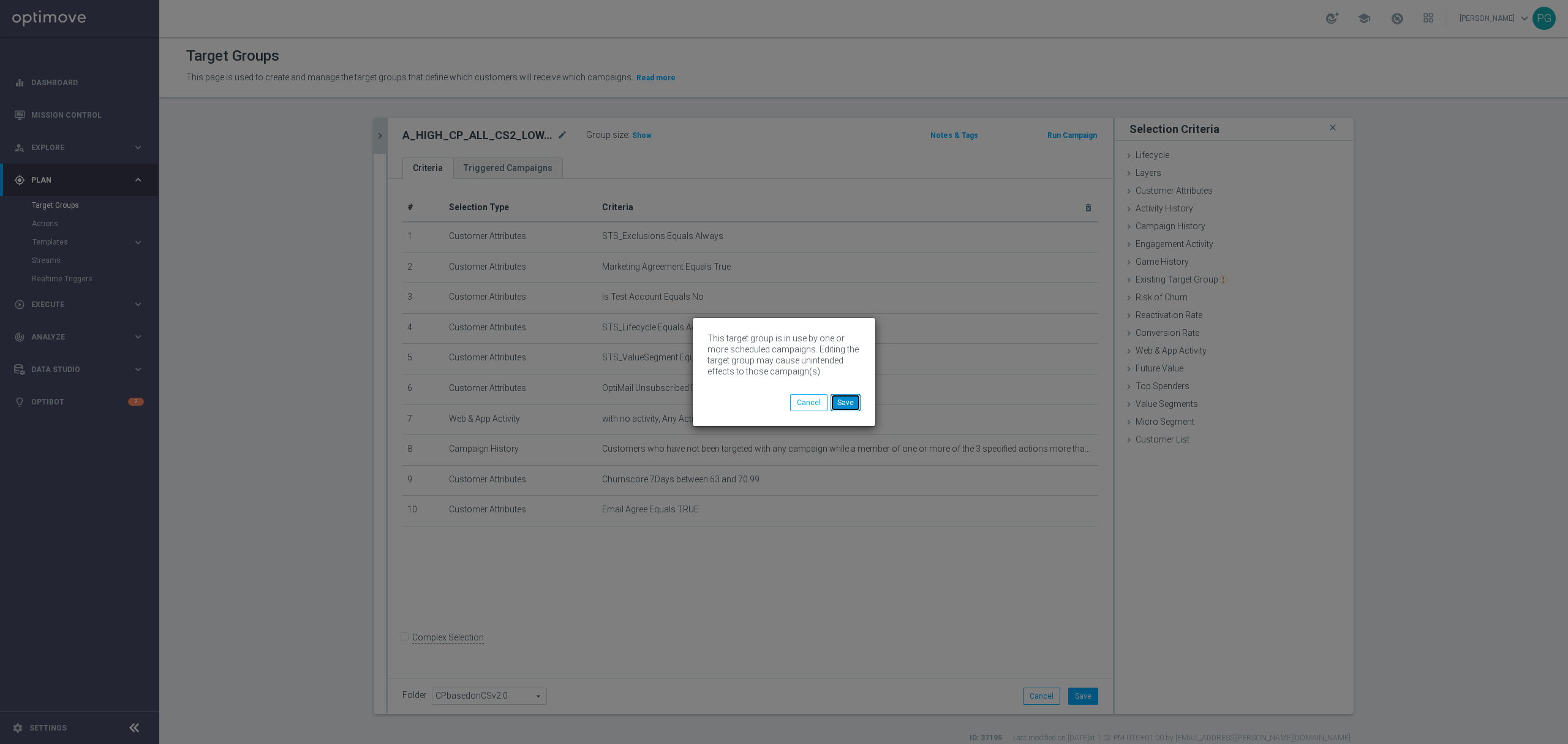
click at [851, 403] on button "Save" at bounding box center [846, 402] width 30 height 17
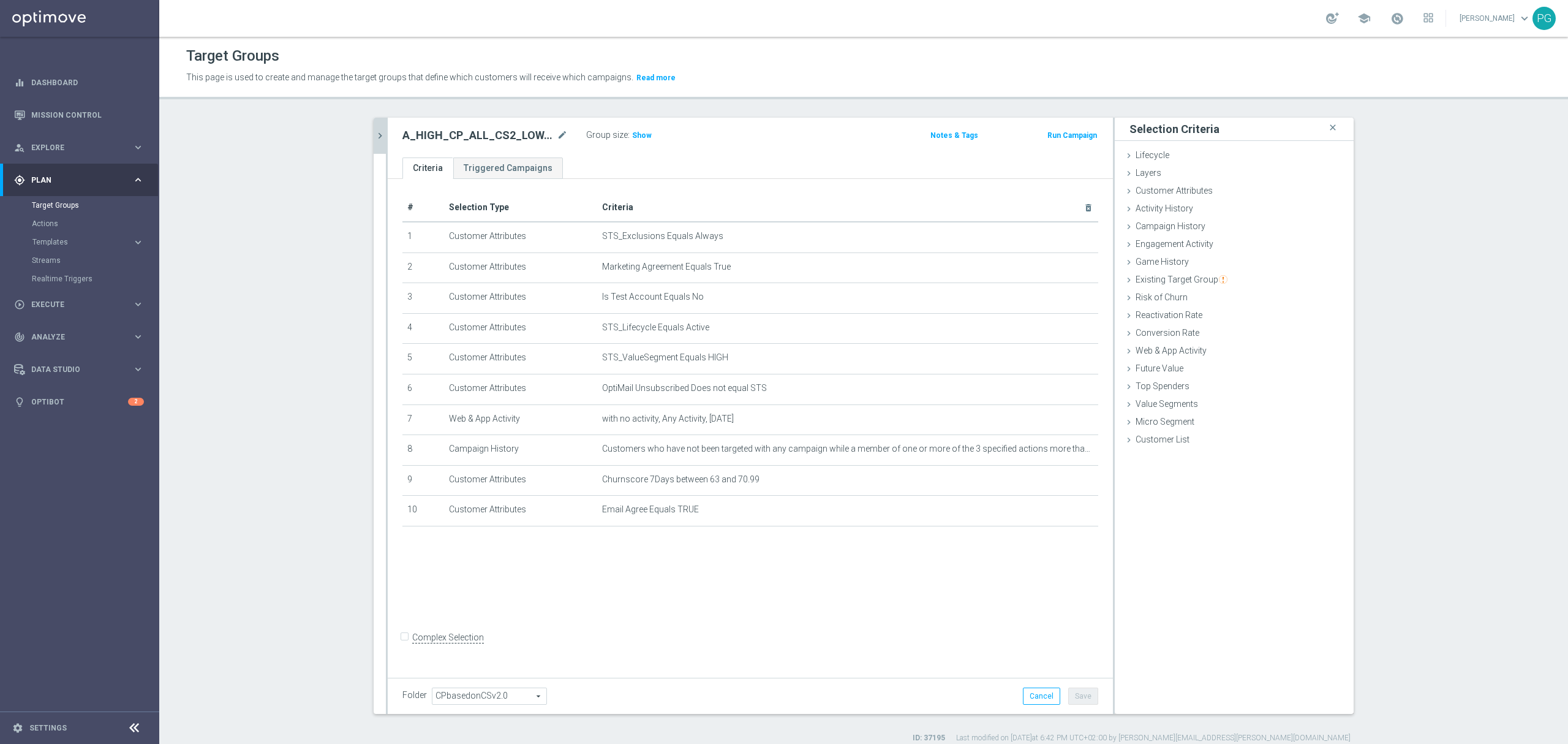
click at [378, 135] on icon "chevron_right" at bounding box center [380, 135] width 11 height 11
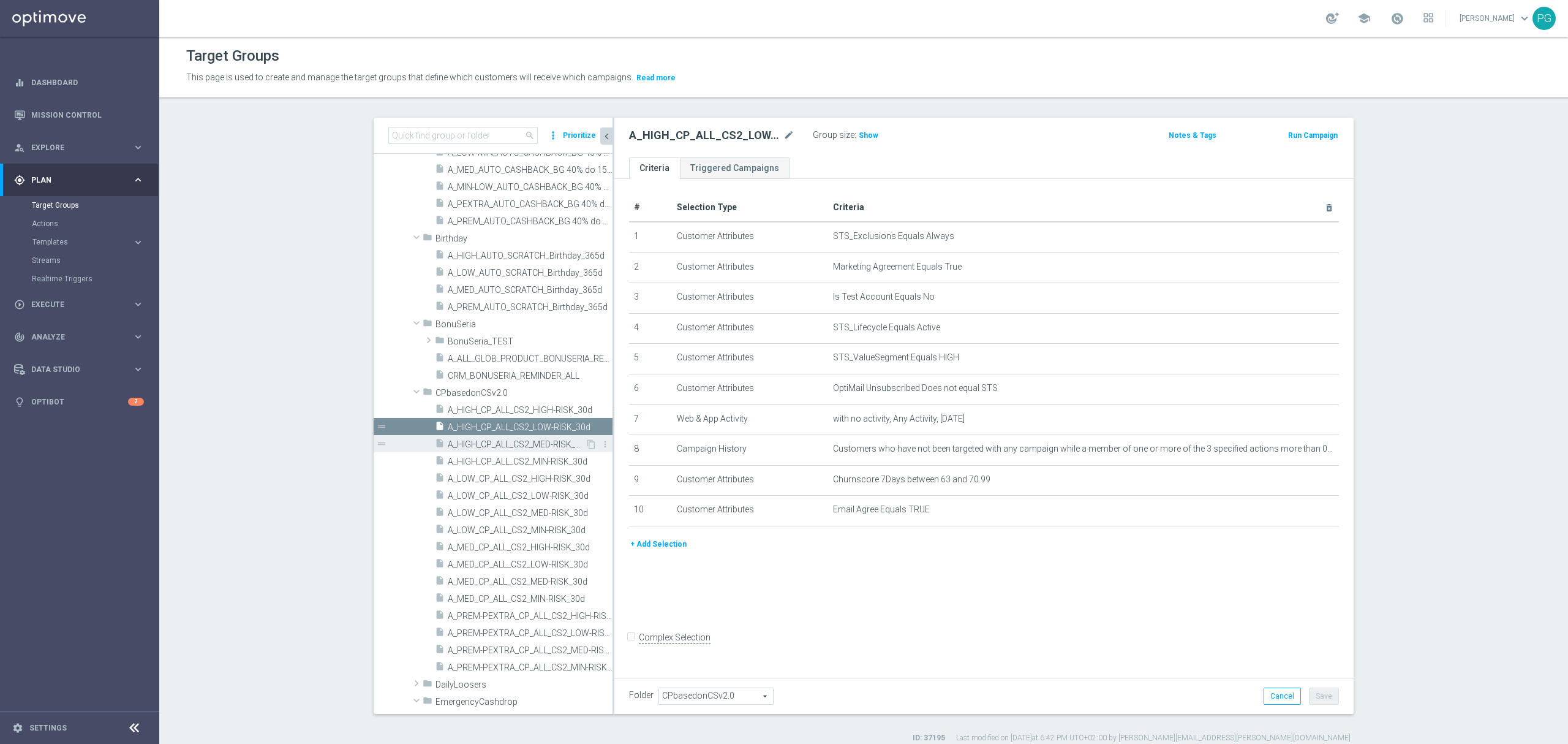
click at [473, 446] on span "A_HIGH_CP_ALL_CS2_MED-RISK_30d" at bounding box center [516, 444] width 137 height 10
click at [677, 547] on button "+ Add Selection" at bounding box center [658, 544] width 59 height 13
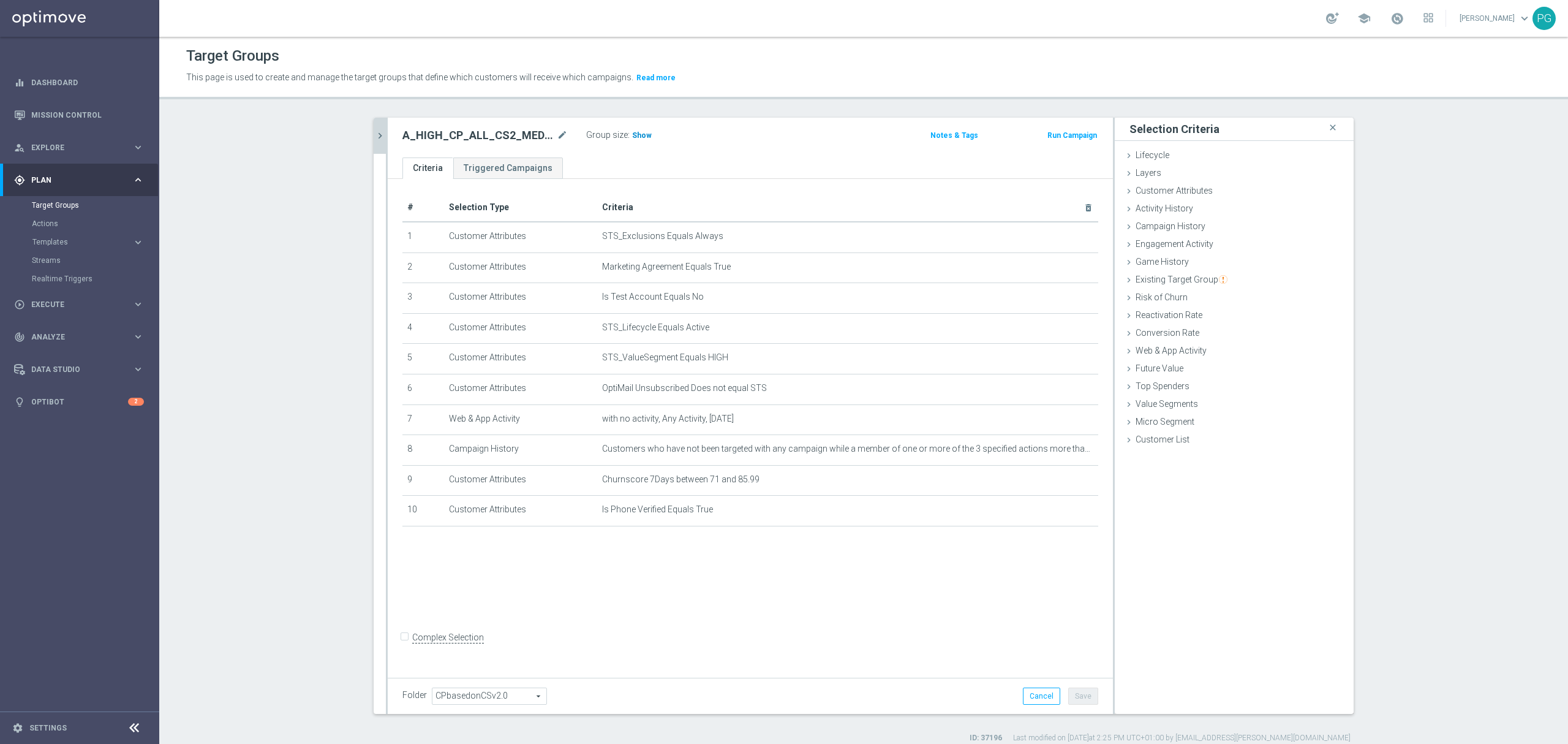
click at [638, 139] on span "Show" at bounding box center [642, 135] width 20 height 9
click at [1181, 189] on span "Customer Attributes" at bounding box center [1174, 191] width 77 height 10
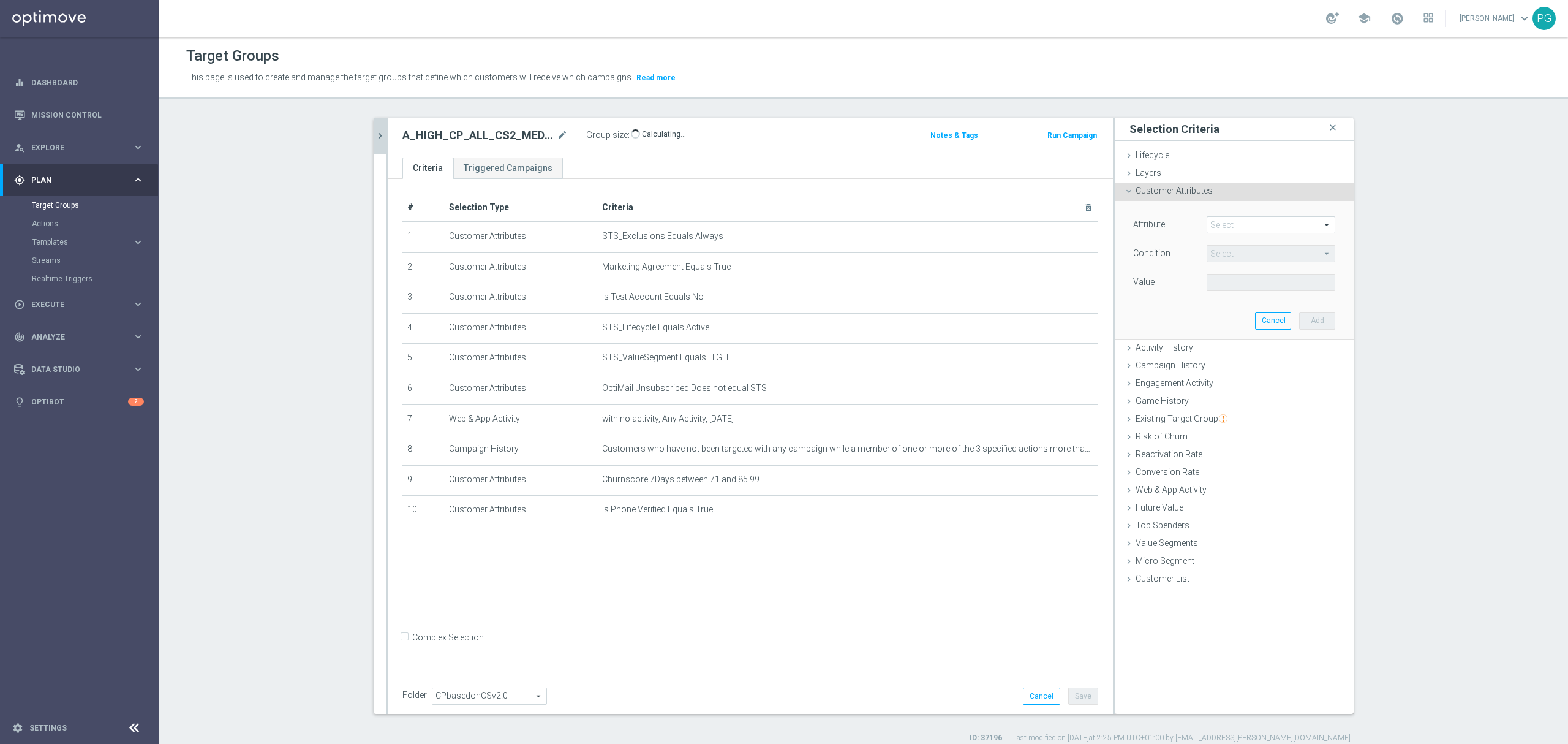
click at [1217, 222] on span at bounding box center [1270, 225] width 127 height 16
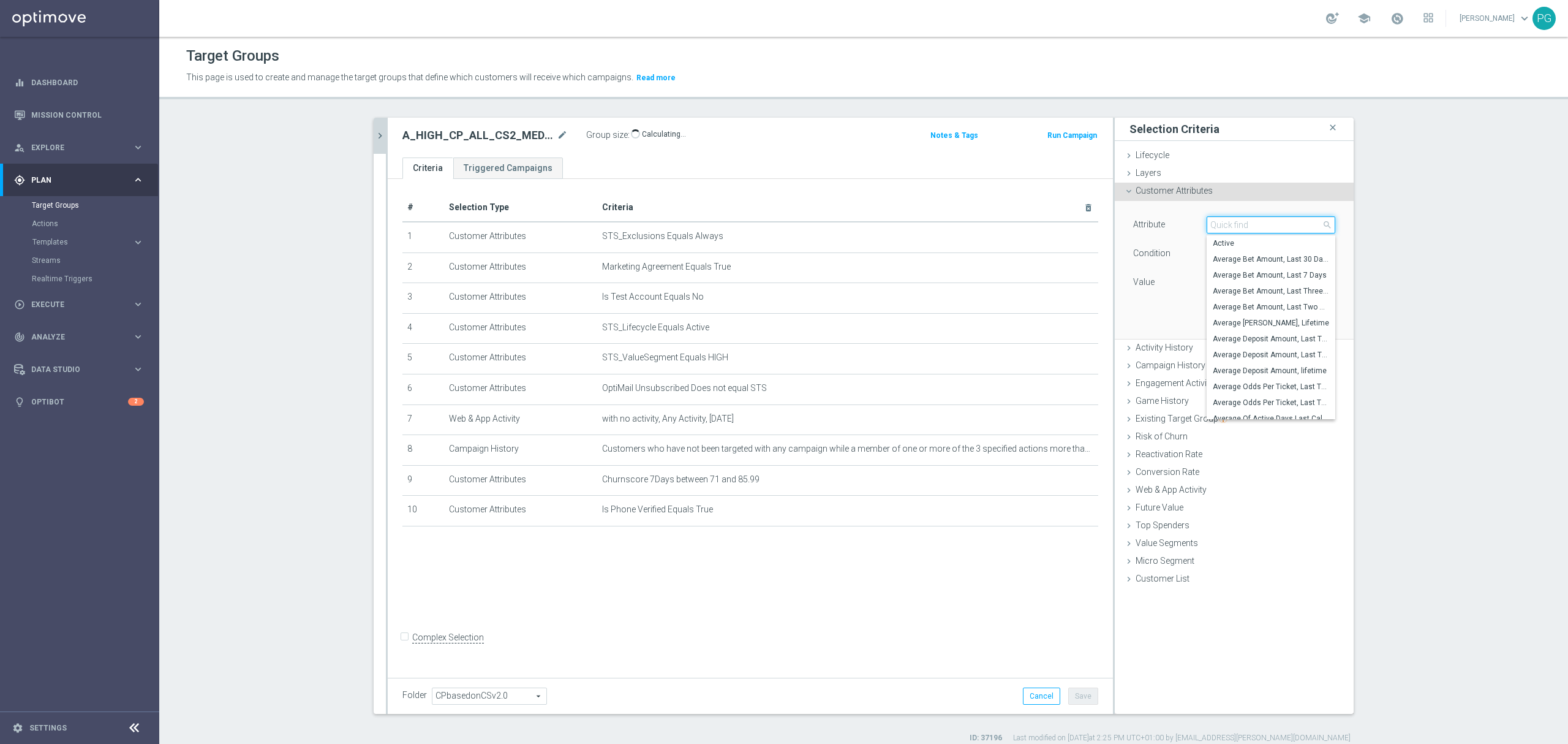
click at [1217, 222] on input "search" at bounding box center [1271, 224] width 129 height 17
type input "sms a"
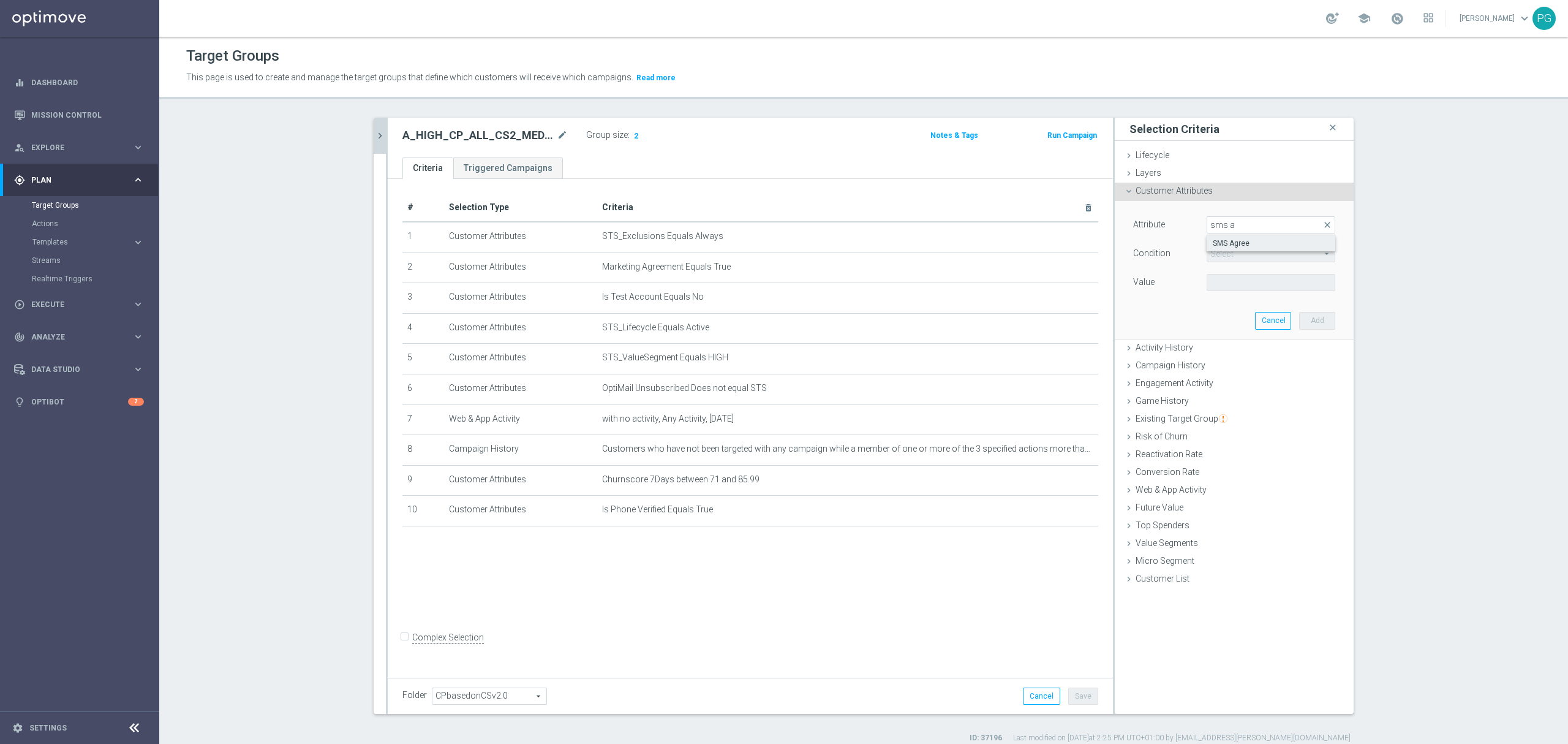
click at [1217, 238] on label "SMS Agree" at bounding box center [1271, 243] width 129 height 16
type input "SMS Agree"
type input "Equals"
click at [1221, 288] on span at bounding box center [1270, 283] width 127 height 16
click at [1218, 312] on span "TRUE" at bounding box center [1271, 316] width 116 height 10
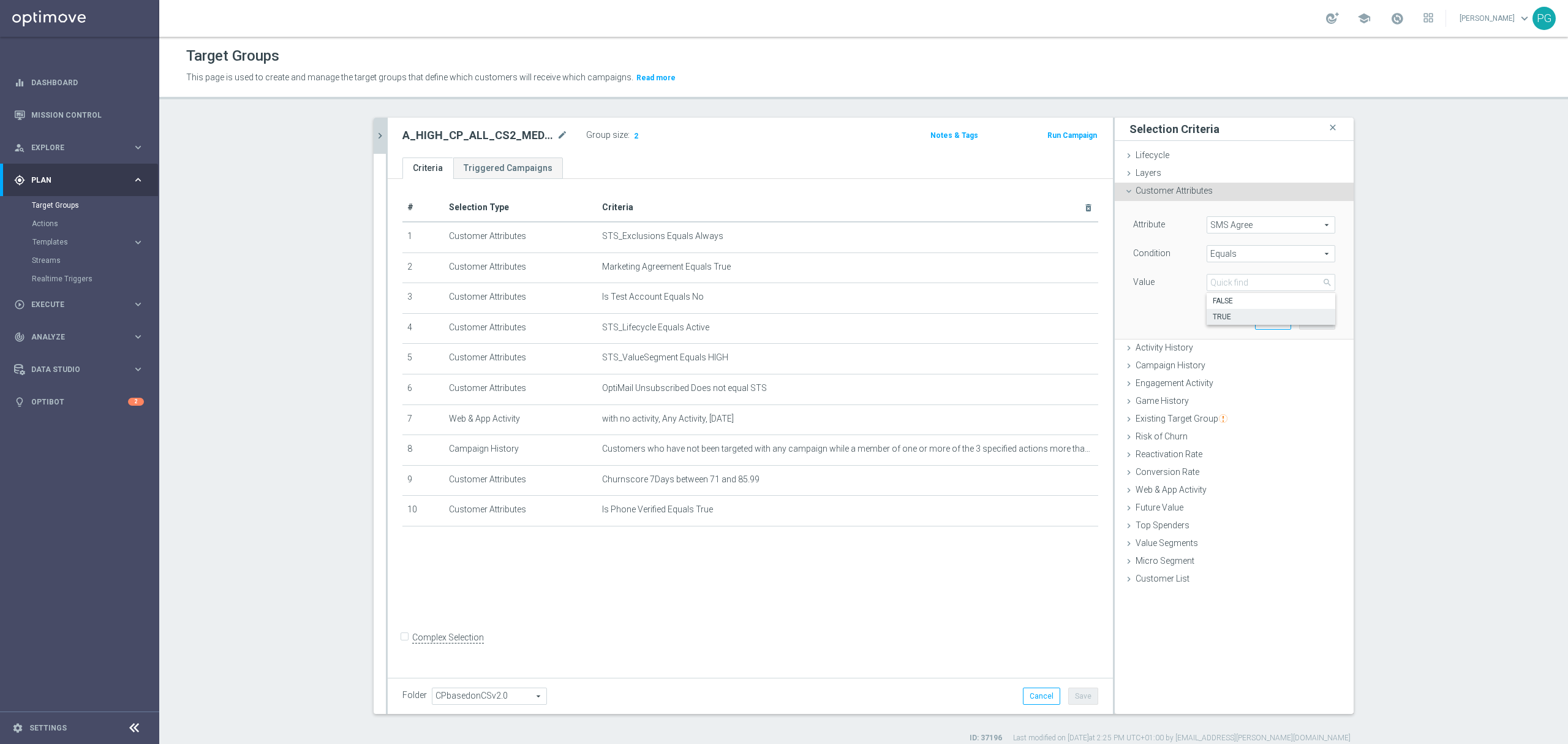
type input "TRUE"
click at [1307, 314] on button "Add" at bounding box center [1318, 320] width 36 height 17
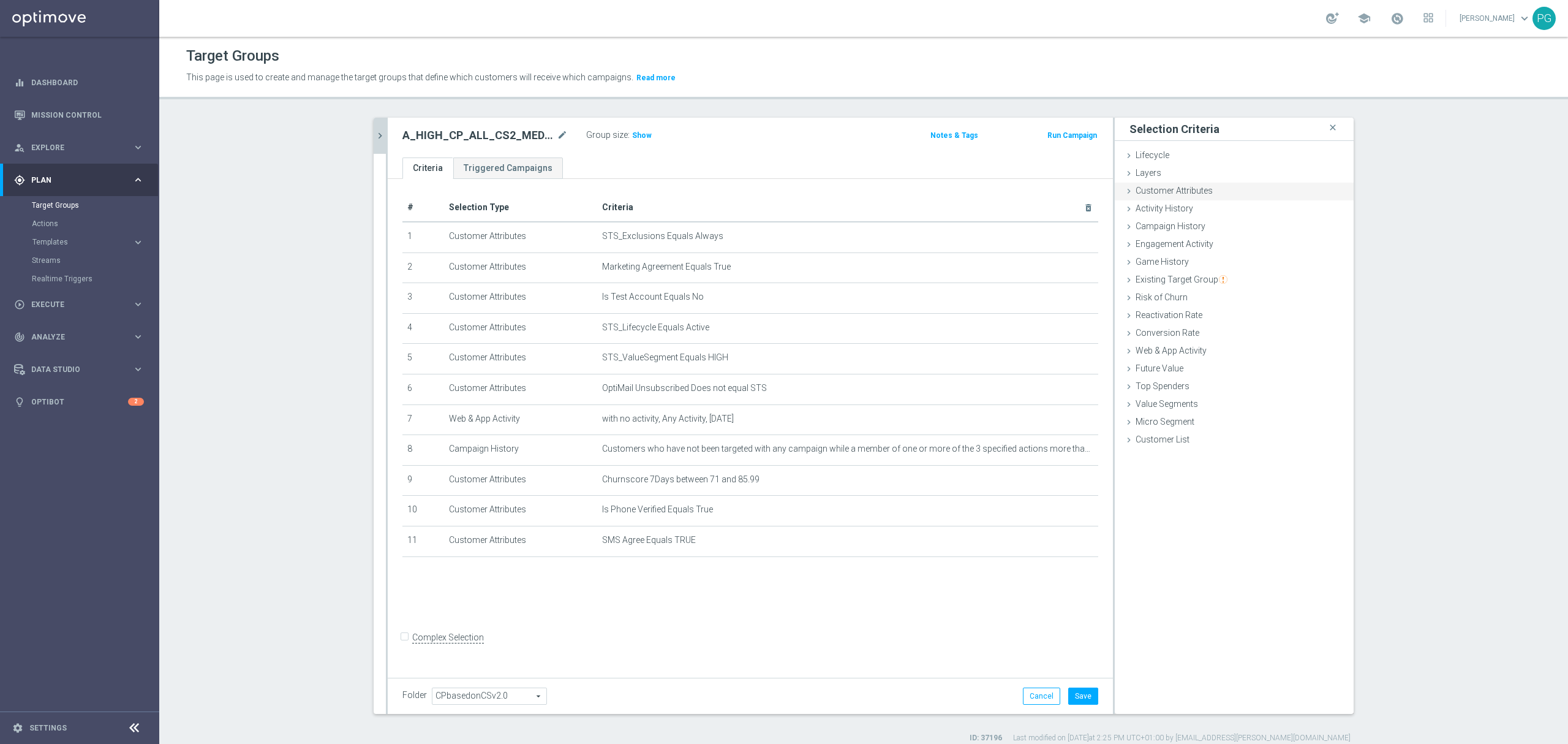
click at [1200, 193] on span "Customer Attributes" at bounding box center [1174, 191] width 77 height 10
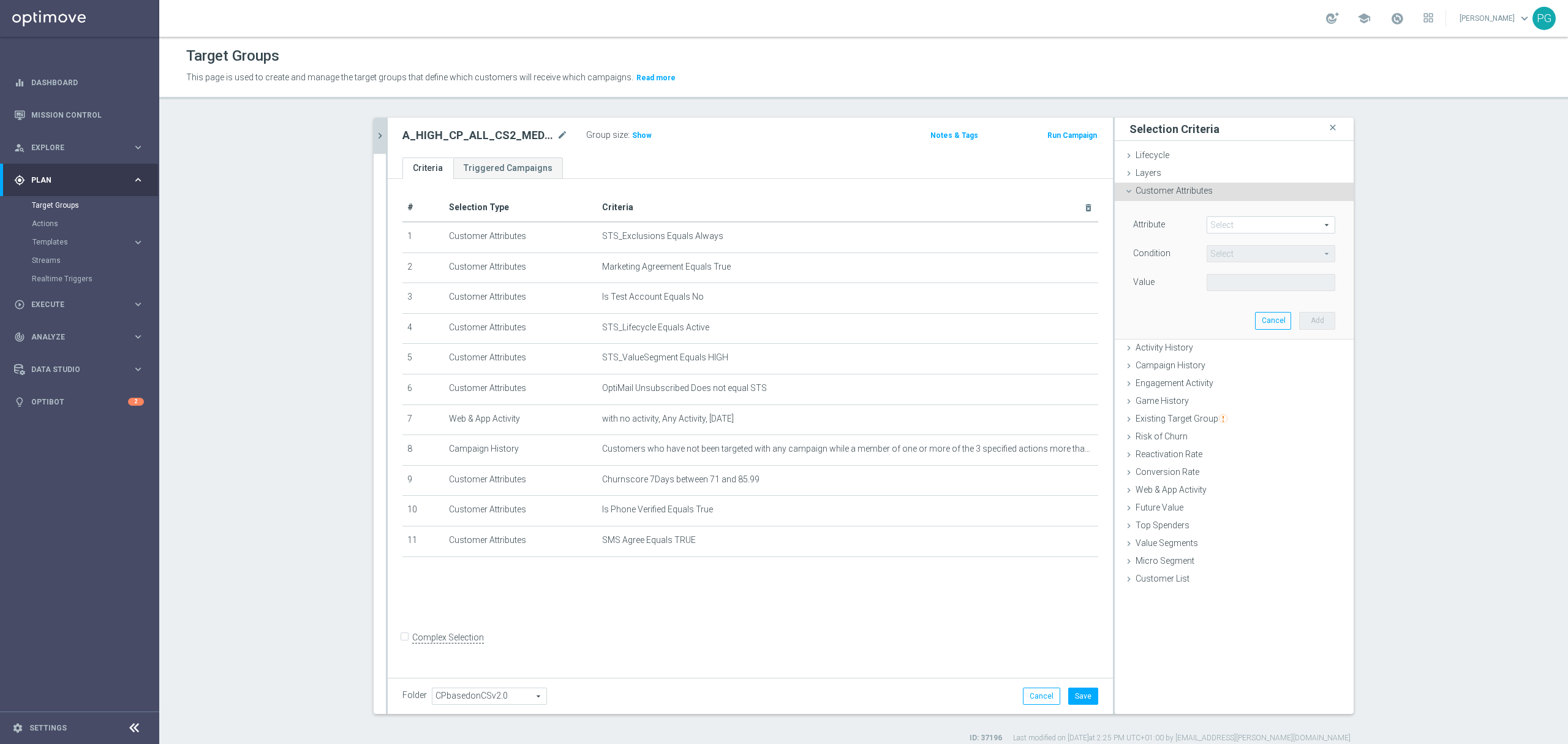
click at [1224, 232] on span at bounding box center [1270, 225] width 127 height 16
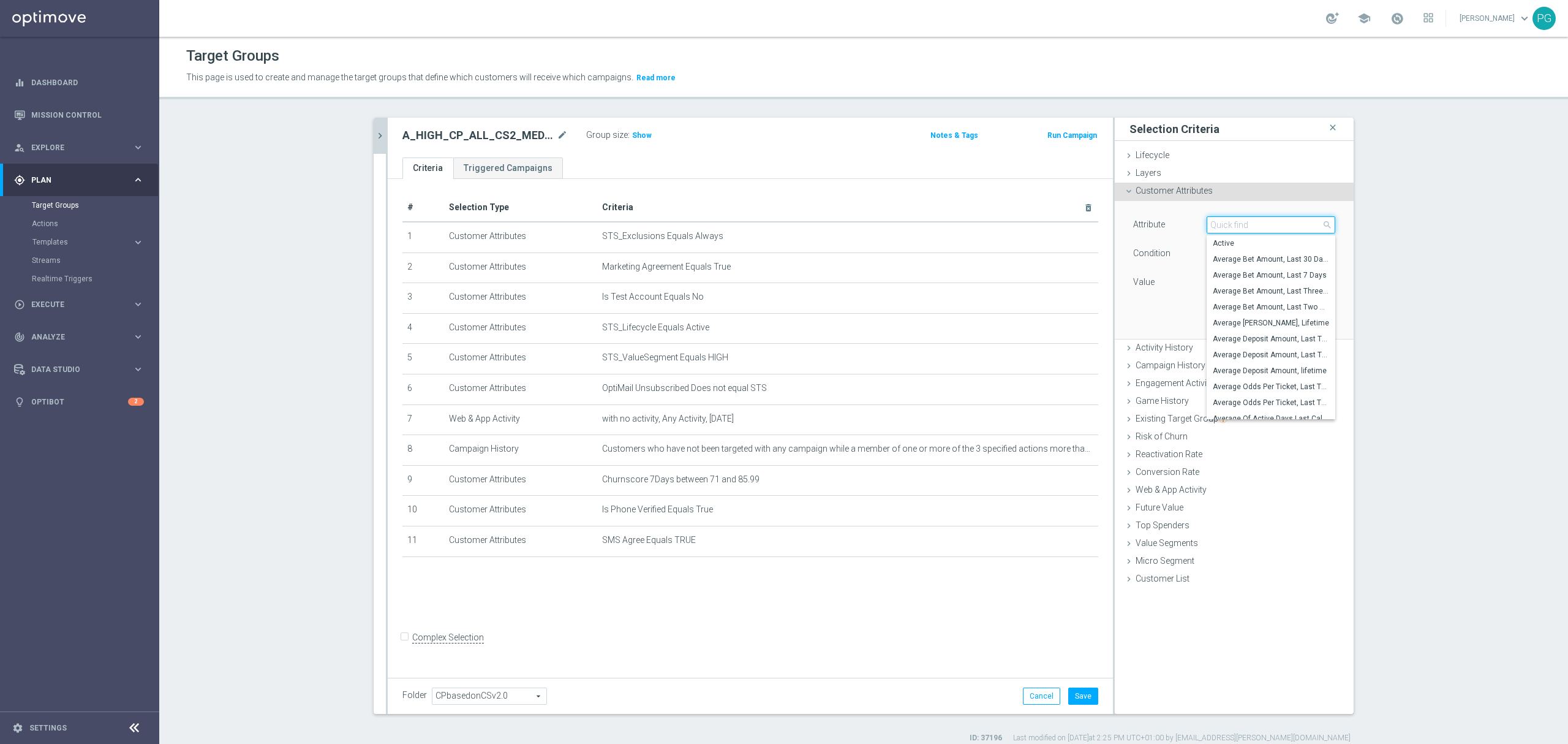
click at [1224, 232] on input "search" at bounding box center [1271, 224] width 129 height 17
type input "email"
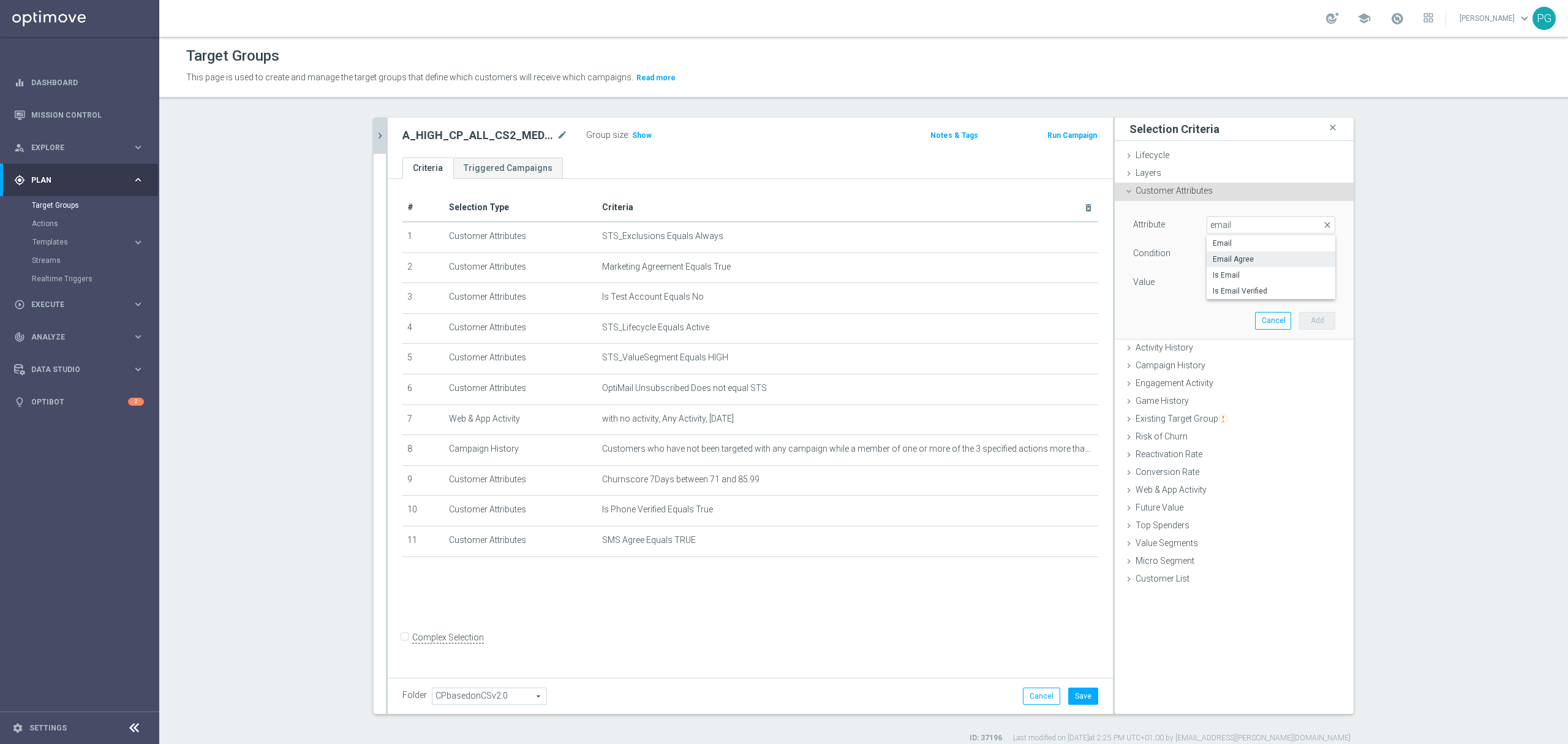
click at [1253, 261] on span "Email Agree" at bounding box center [1271, 259] width 116 height 10
type input "Email Agree"
type input "Equals"
click at [1241, 280] on span at bounding box center [1270, 283] width 127 height 16
click at [1231, 315] on span "TRUE" at bounding box center [1271, 316] width 116 height 10
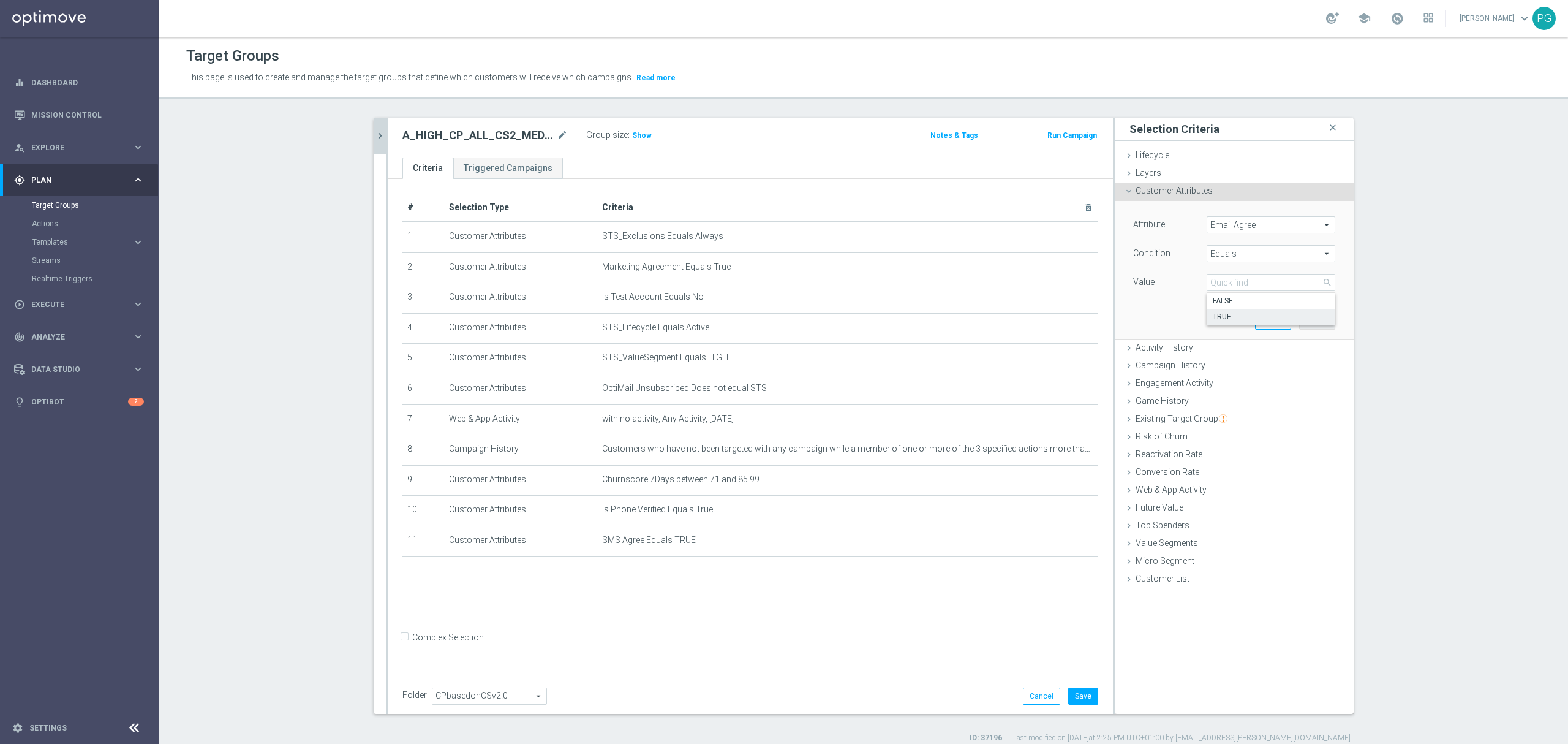
type input "TRUE"
click at [1317, 322] on button "Add" at bounding box center [1318, 320] width 36 height 17
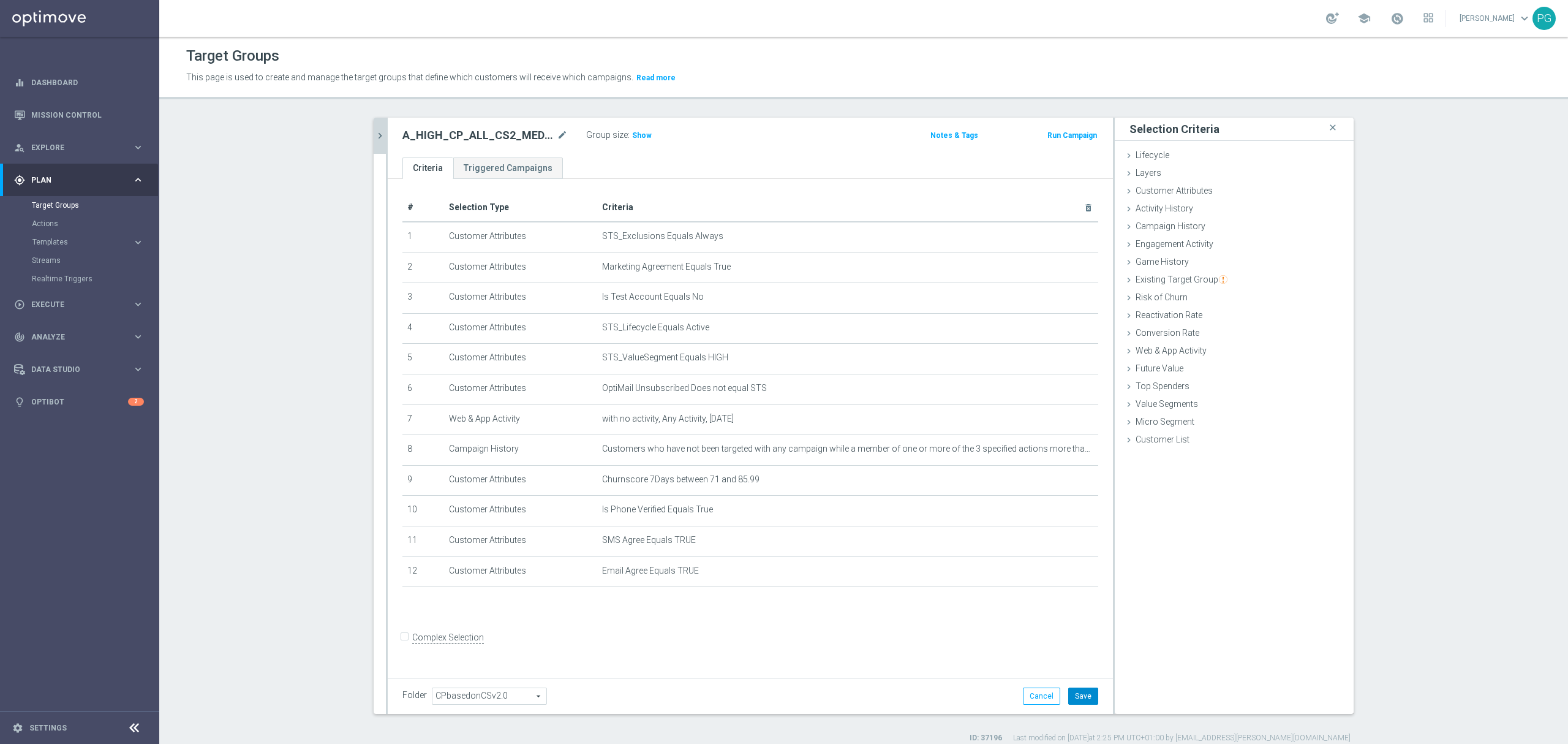
click at [1068, 694] on button "Save" at bounding box center [1083, 696] width 30 height 17
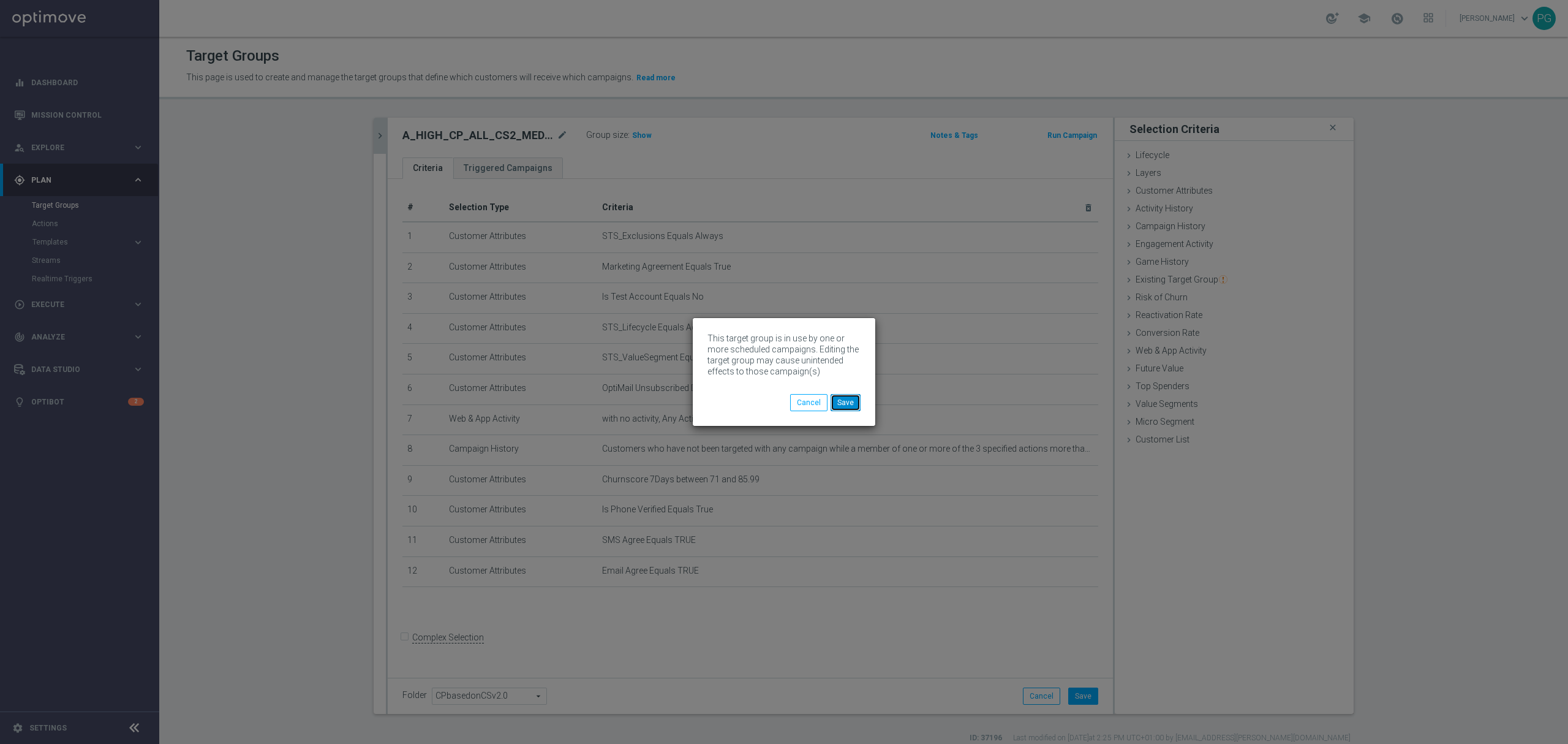
click at [848, 396] on button "Save" at bounding box center [846, 402] width 30 height 17
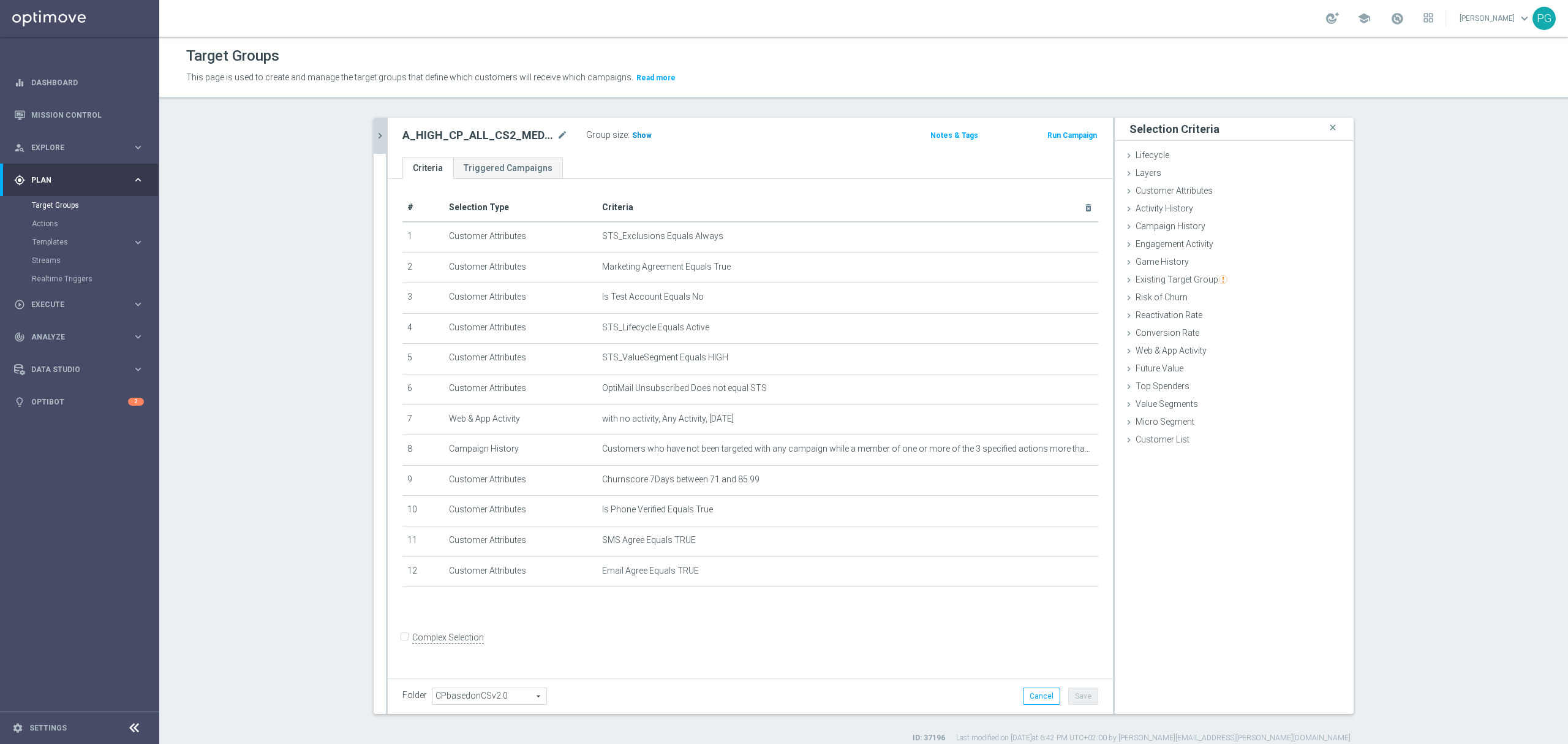
click at [640, 135] on span "Show" at bounding box center [642, 135] width 20 height 9
click at [376, 131] on icon "chevron_right" at bounding box center [380, 135] width 11 height 11
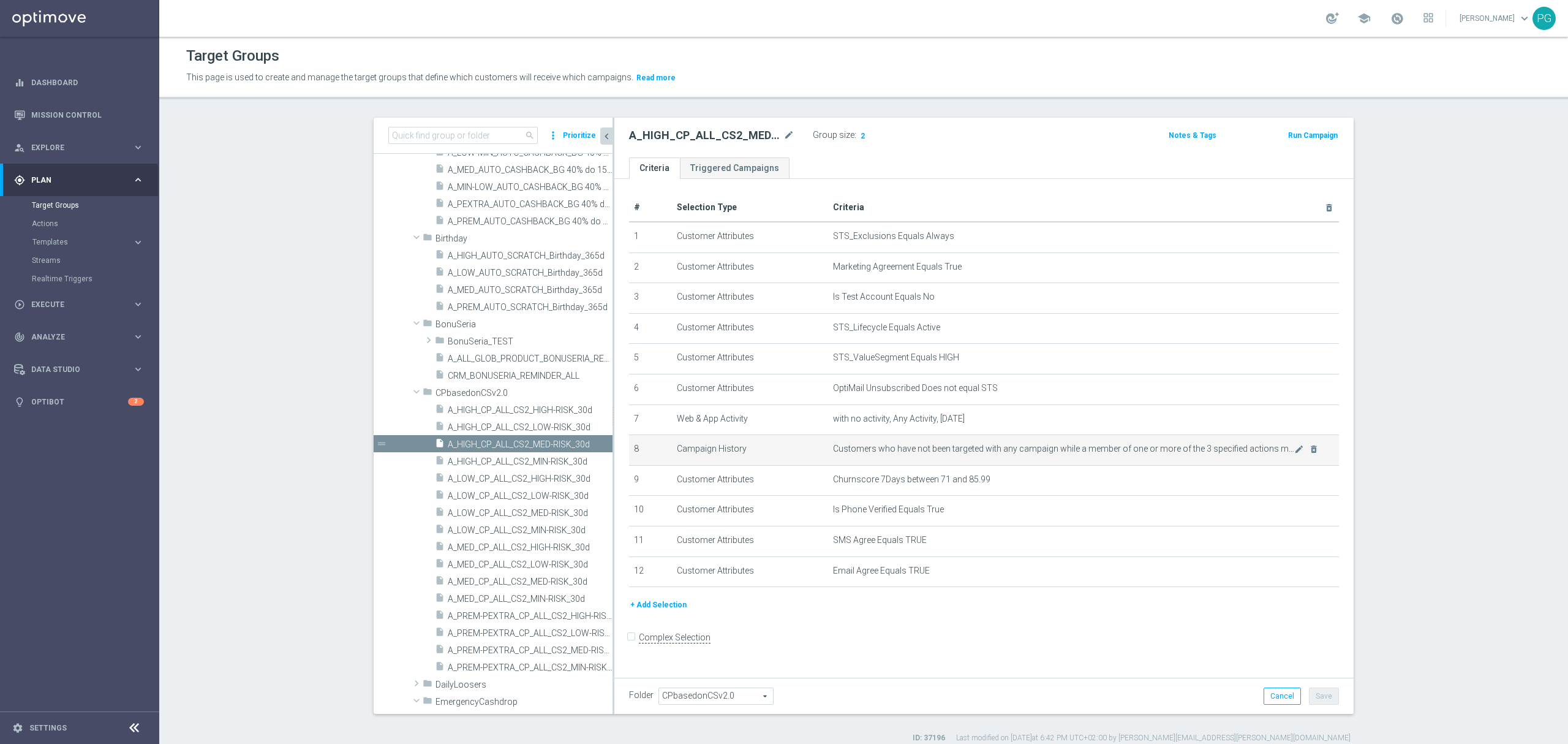
scroll to position [655, 0]
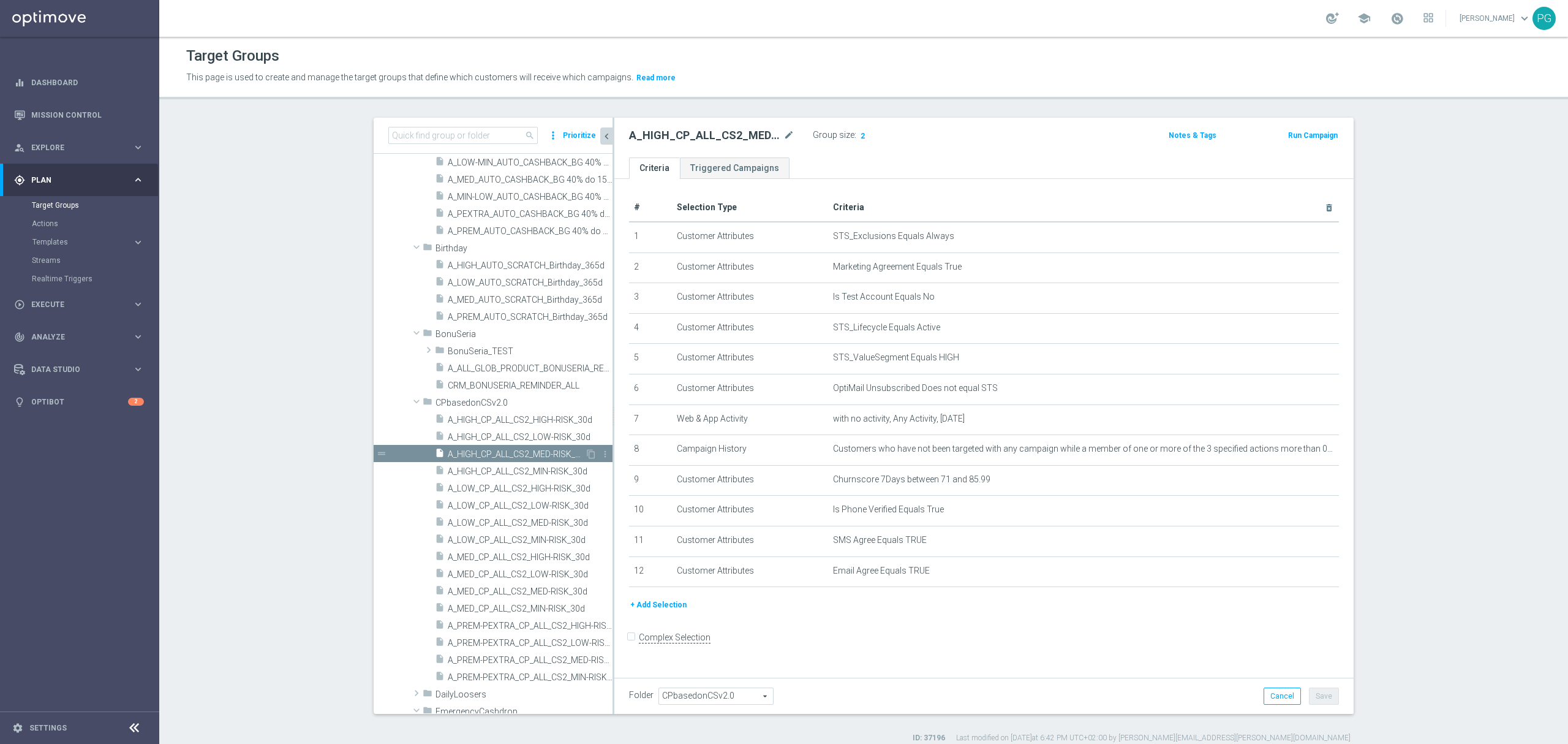
click at [493, 461] on div "insert_drive_file A_HIGH_CP_ALL_CS2_MED-RISK_30d" at bounding box center [510, 453] width 150 height 17
click at [476, 468] on span "A_HIGH_CP_ALL_CS2_MIN-RISK_30d" at bounding box center [516, 471] width 137 height 10
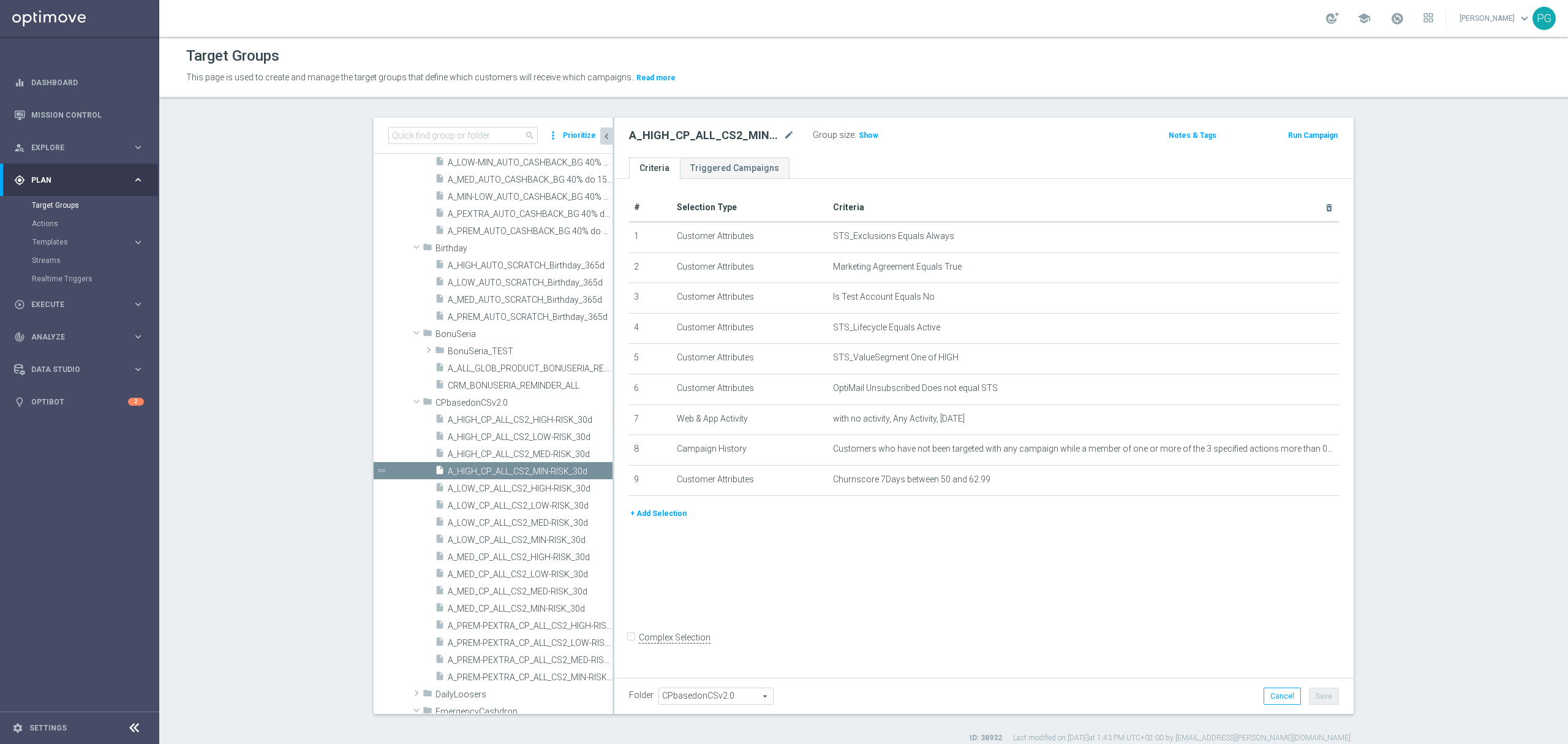
click at [671, 520] on button "+ Add Selection" at bounding box center [658, 514] width 59 height 13
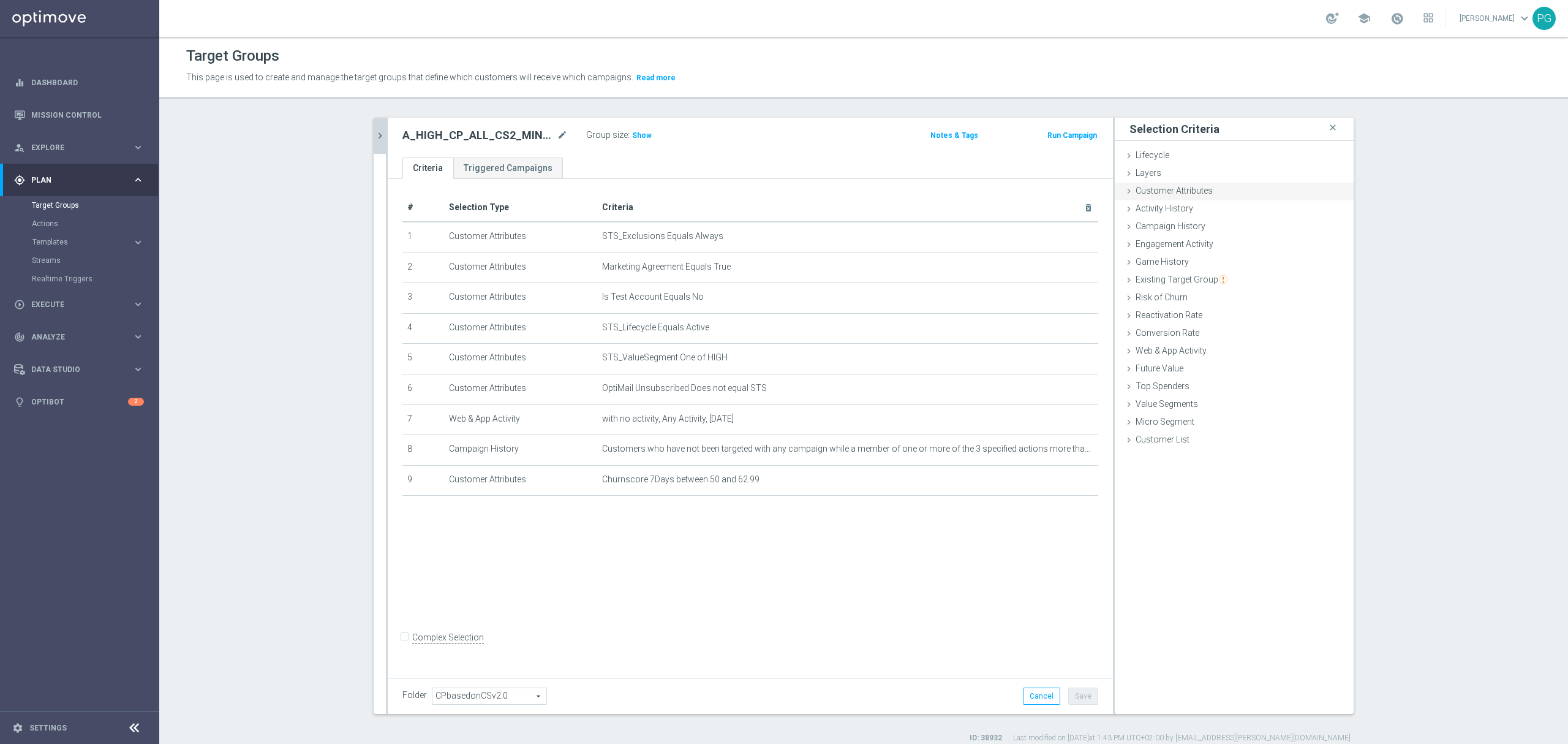
click at [1194, 193] on span "Customer Attributes" at bounding box center [1174, 191] width 77 height 10
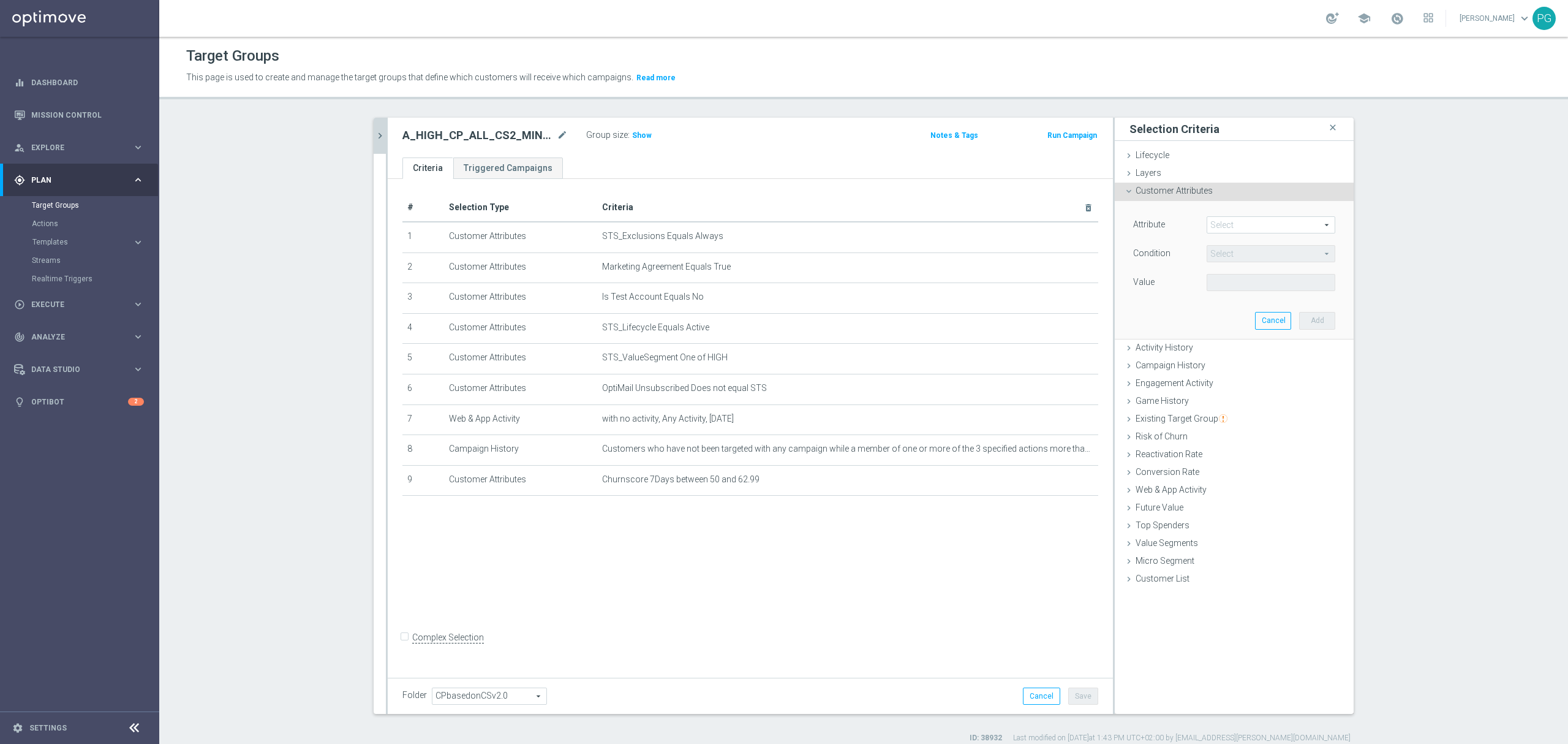
click at [1223, 233] on span at bounding box center [1270, 225] width 127 height 16
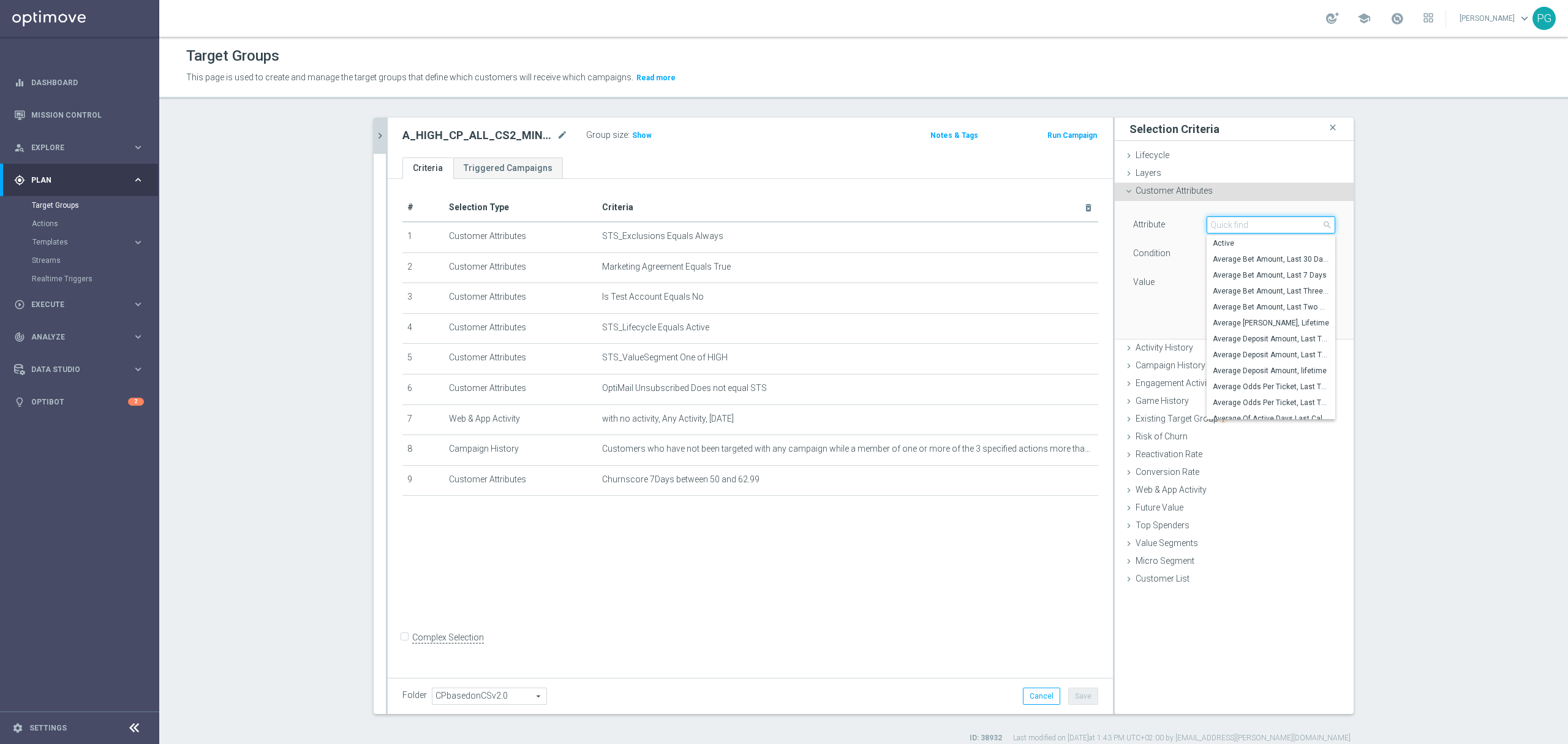
click at [1223, 233] on input "search" at bounding box center [1271, 224] width 129 height 17
type input "email"
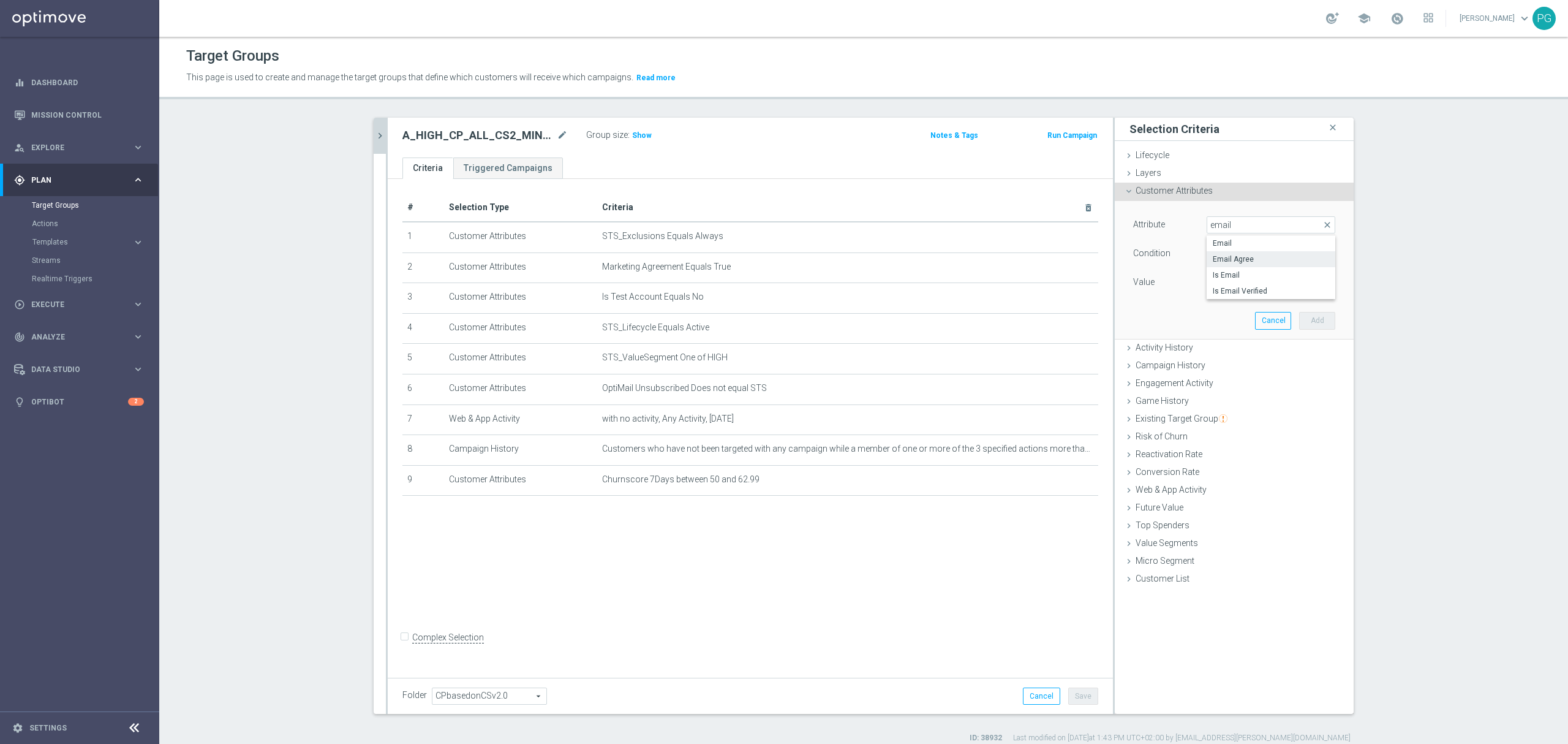
click at [1213, 254] on label "Email Agree" at bounding box center [1271, 259] width 129 height 16
type input "Email Agree"
type input "Equals"
click at [1214, 283] on span at bounding box center [1270, 283] width 127 height 16
click at [1229, 312] on span "TRUE" at bounding box center [1271, 316] width 116 height 10
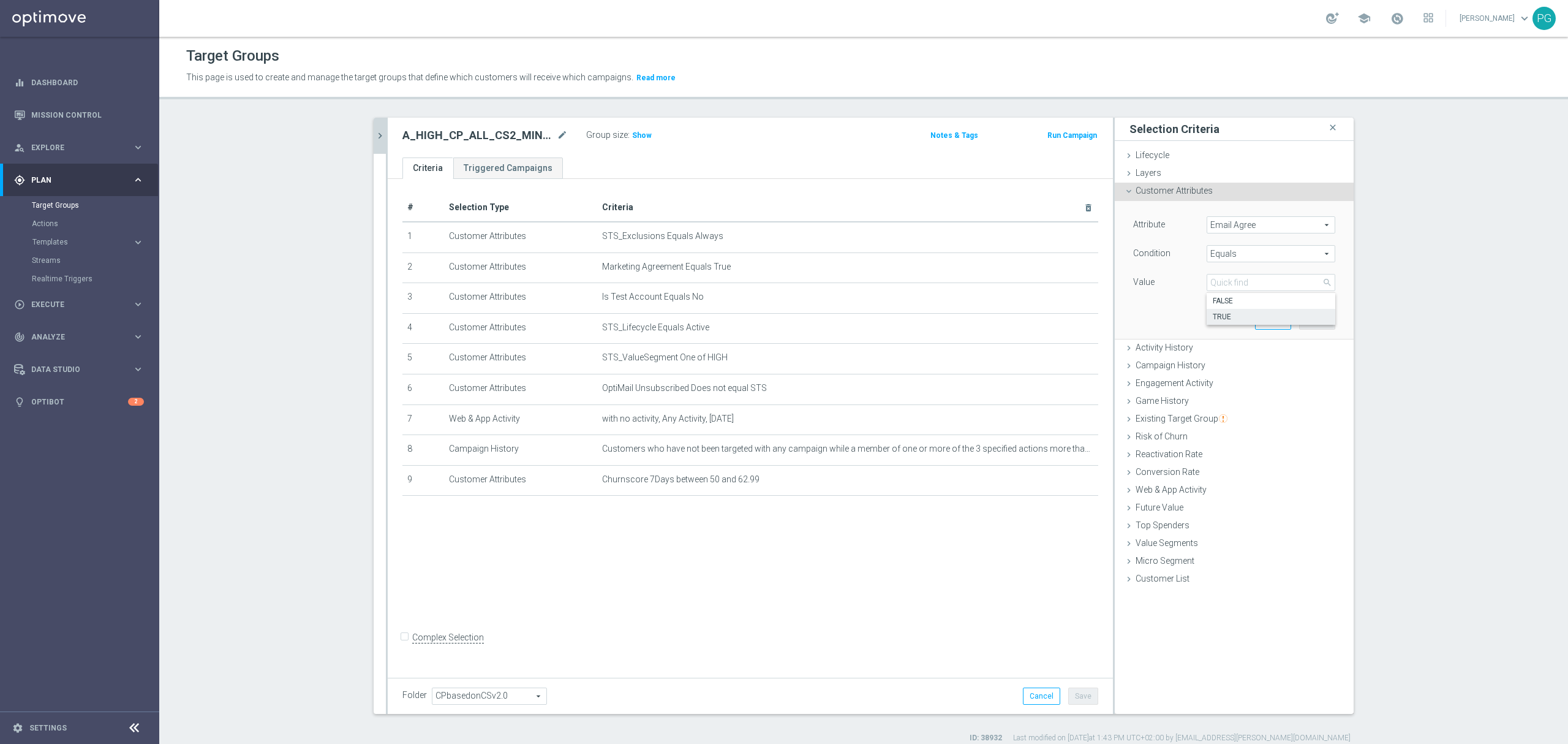
type input "TRUE"
click at [1299, 323] on button "Add" at bounding box center [1318, 320] width 36 height 17
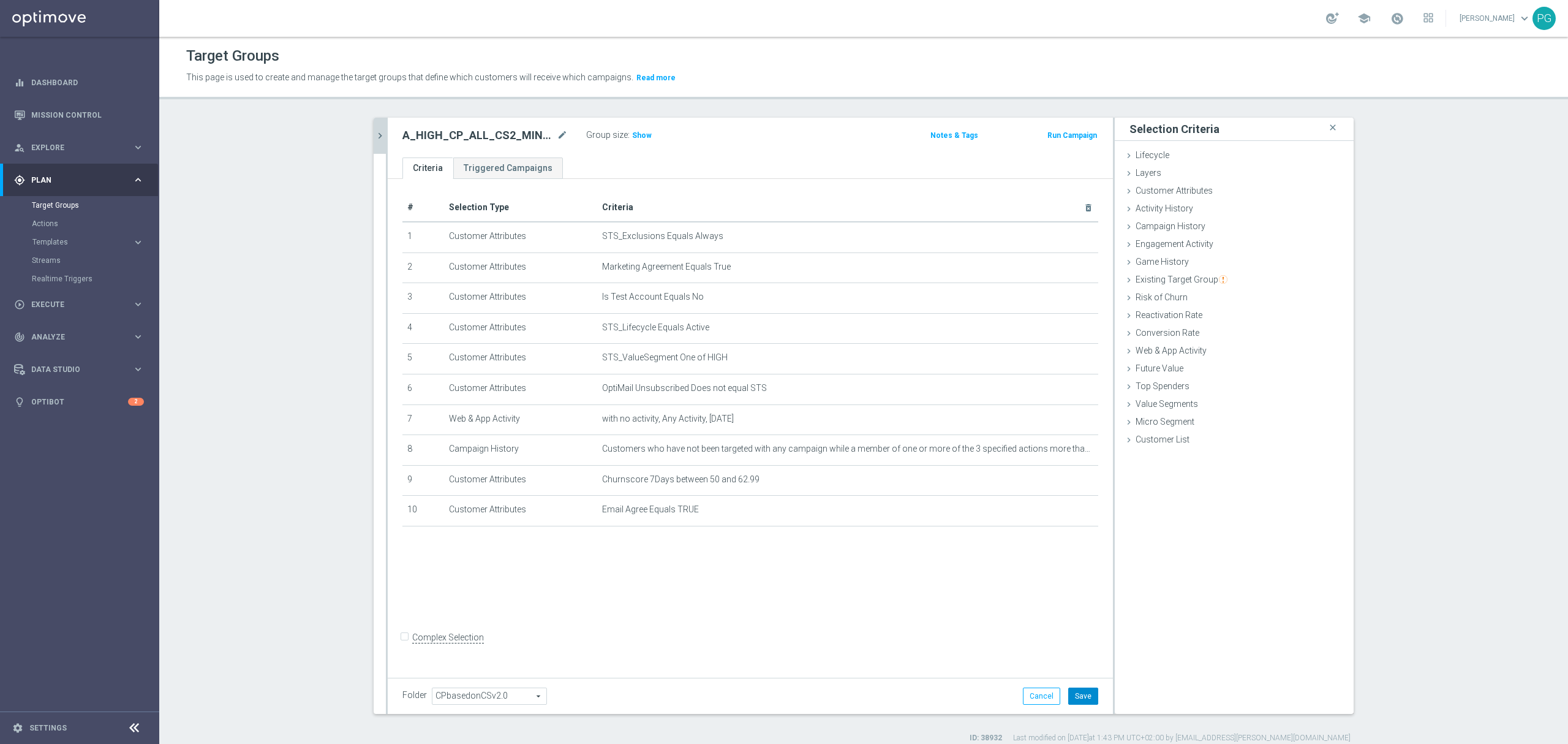
click at [1078, 694] on button "Save" at bounding box center [1083, 696] width 30 height 17
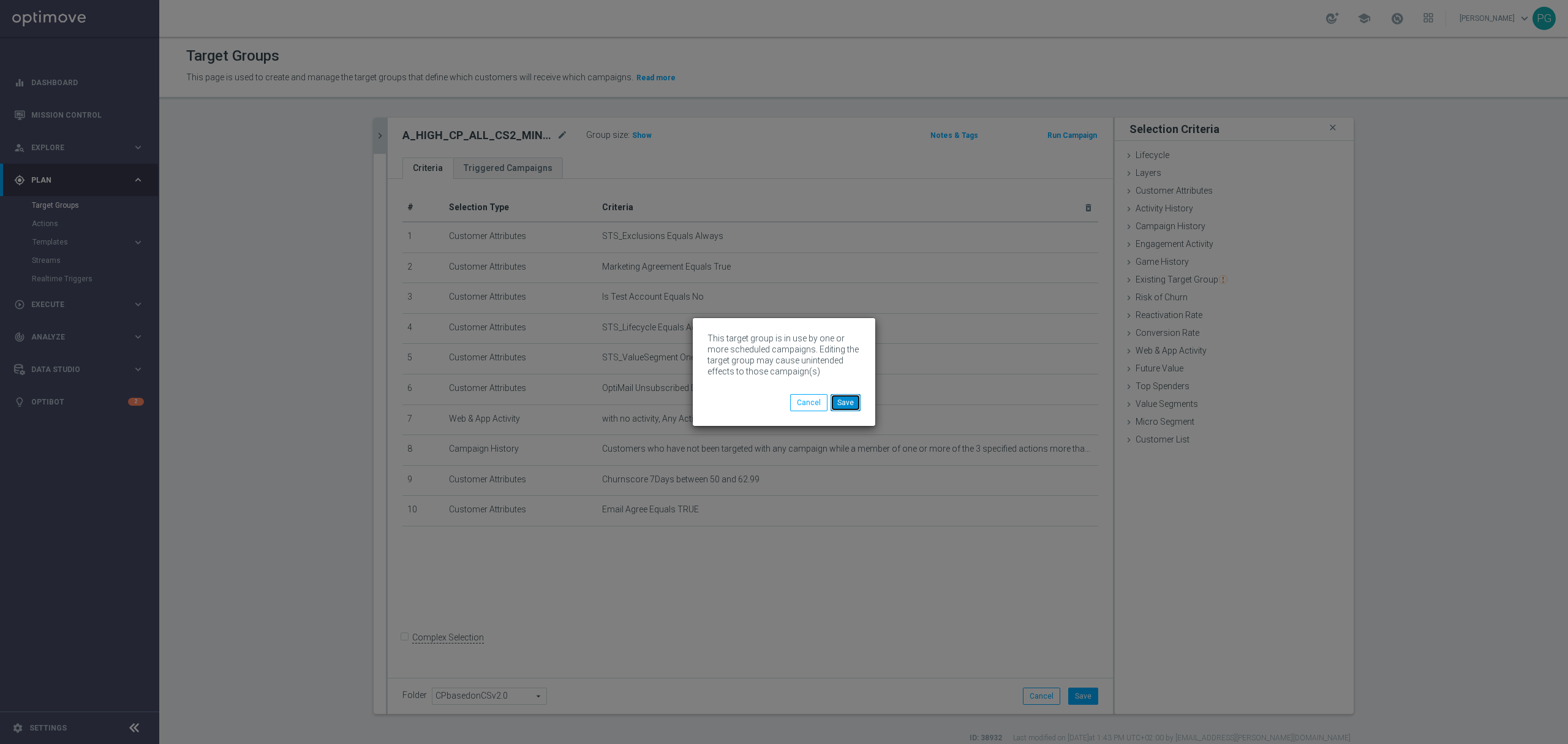
click at [850, 399] on button "Save" at bounding box center [846, 402] width 30 height 17
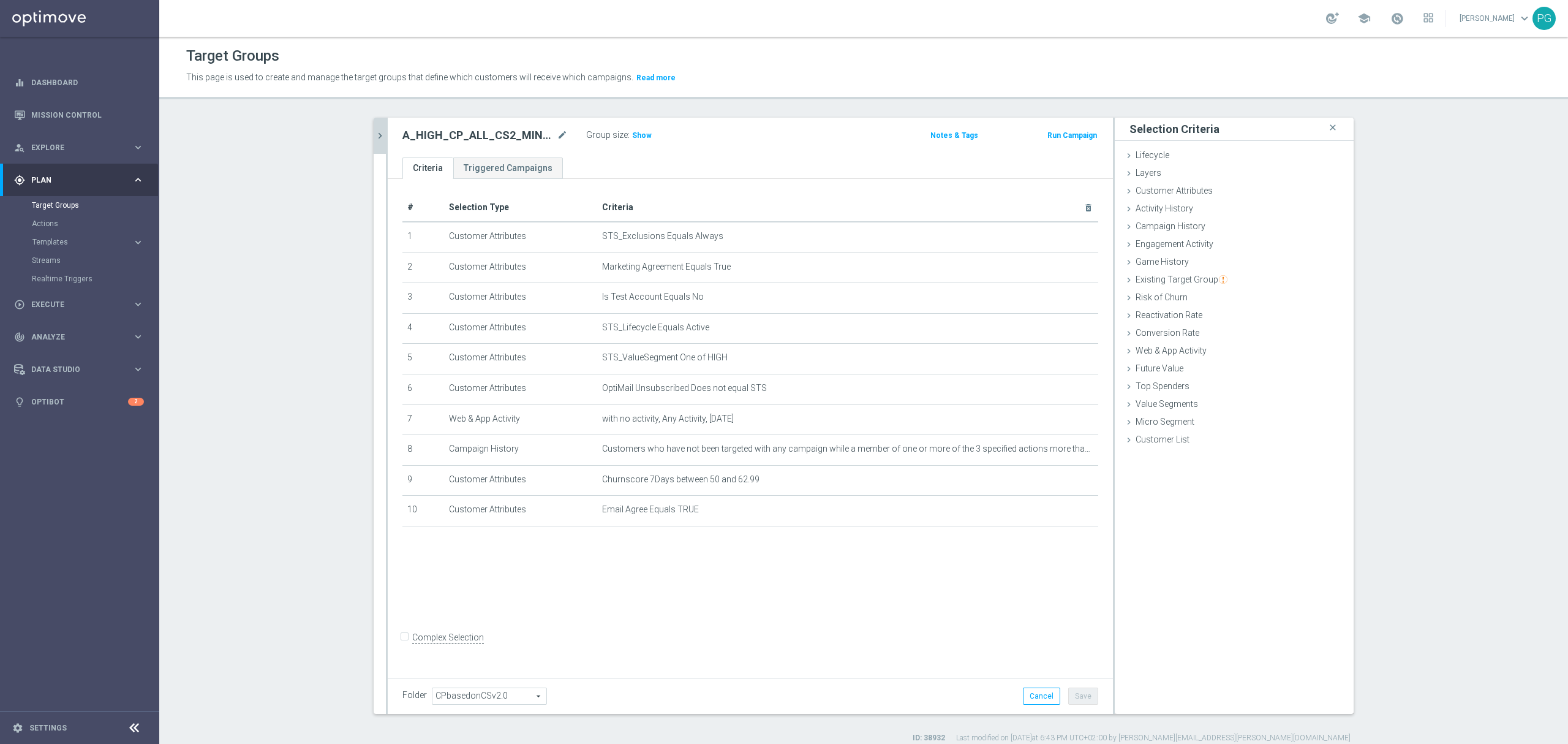
click at [376, 127] on button "chevron_right" at bounding box center [380, 136] width 12 height 36
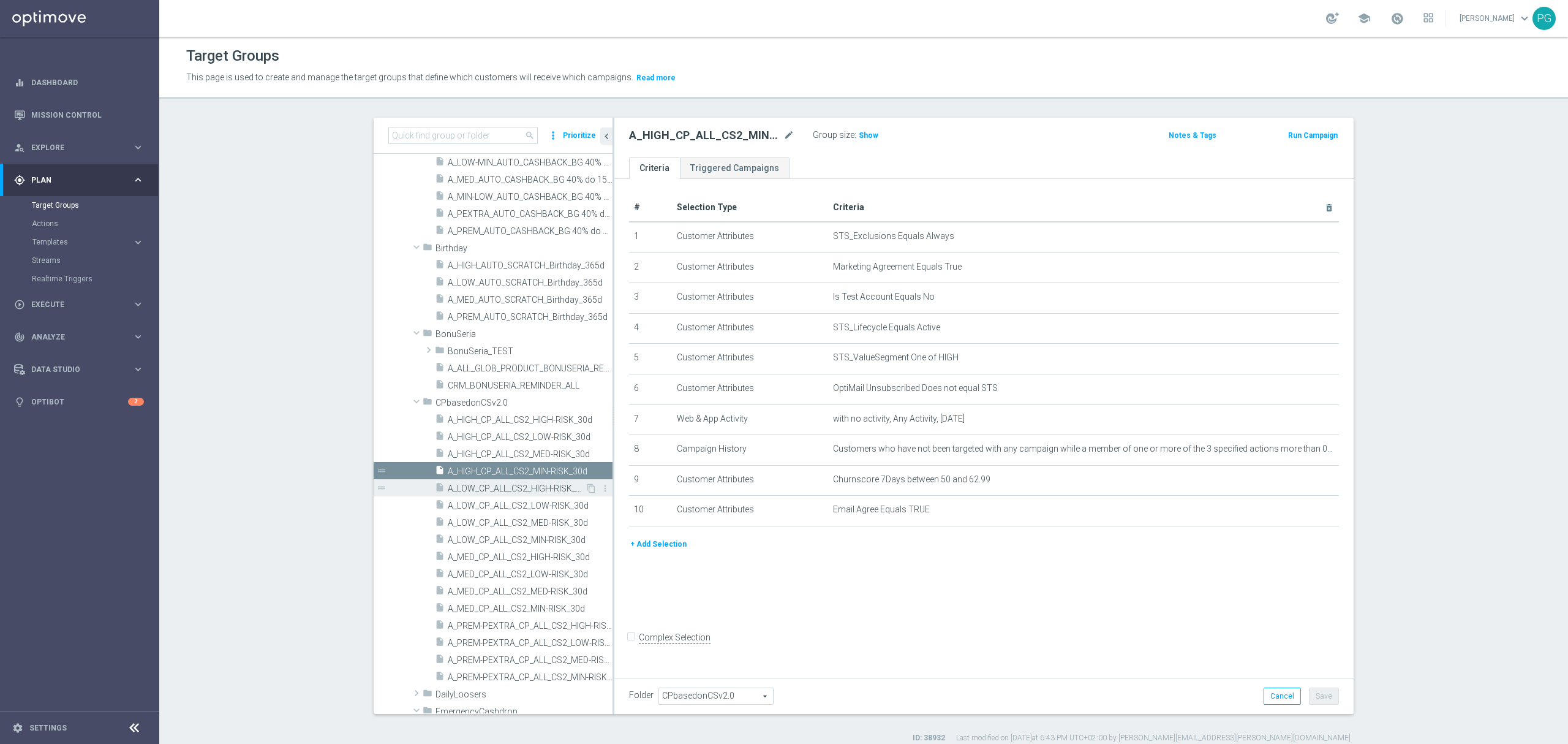
click at [474, 484] on span "A_LOW_CP_ALL_CS2_HIGH-RISK_30d" at bounding box center [516, 488] width 137 height 10
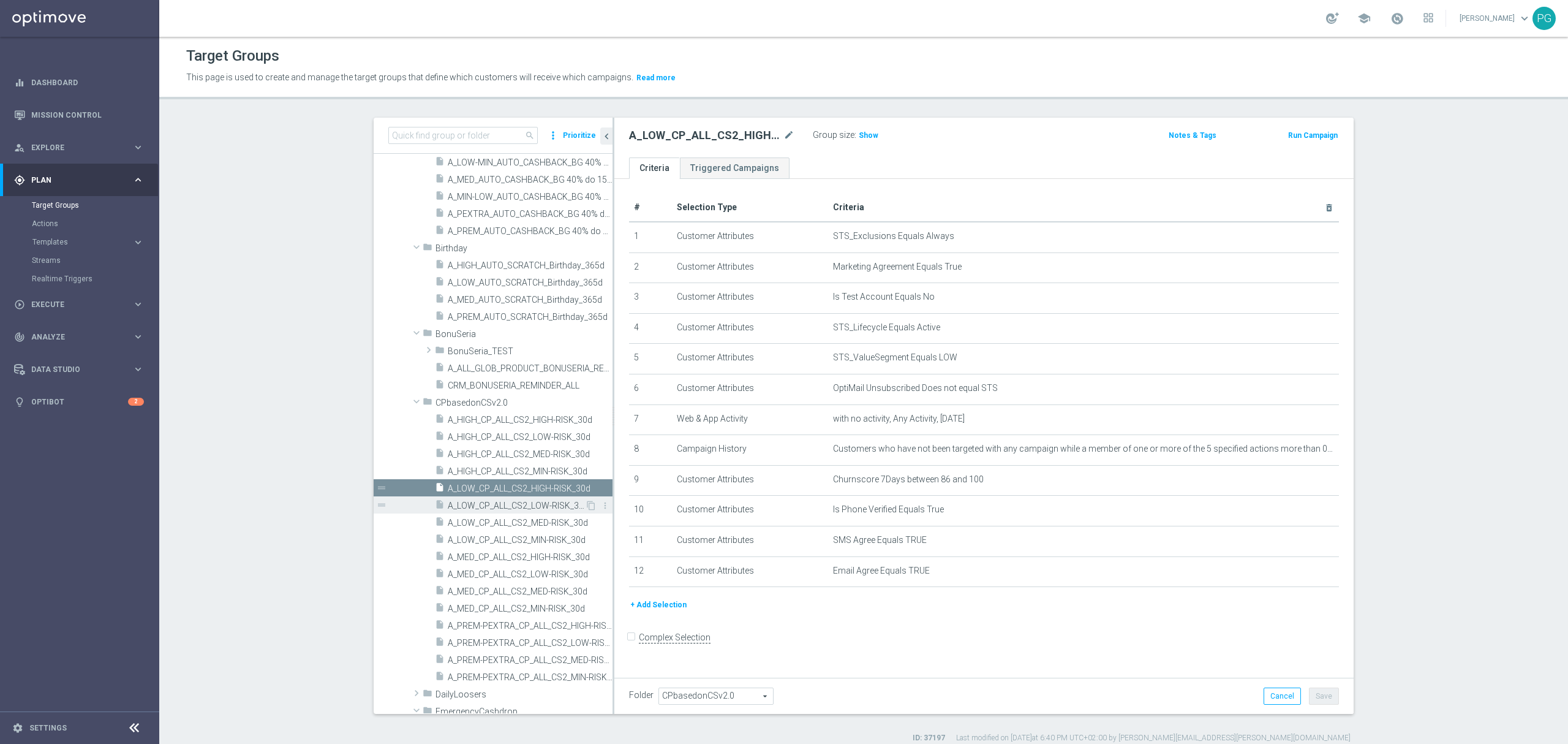
click at [493, 504] on span "A_LOW_CP_ALL_CS2_LOW-RISK_30d" at bounding box center [516, 505] width 137 height 10
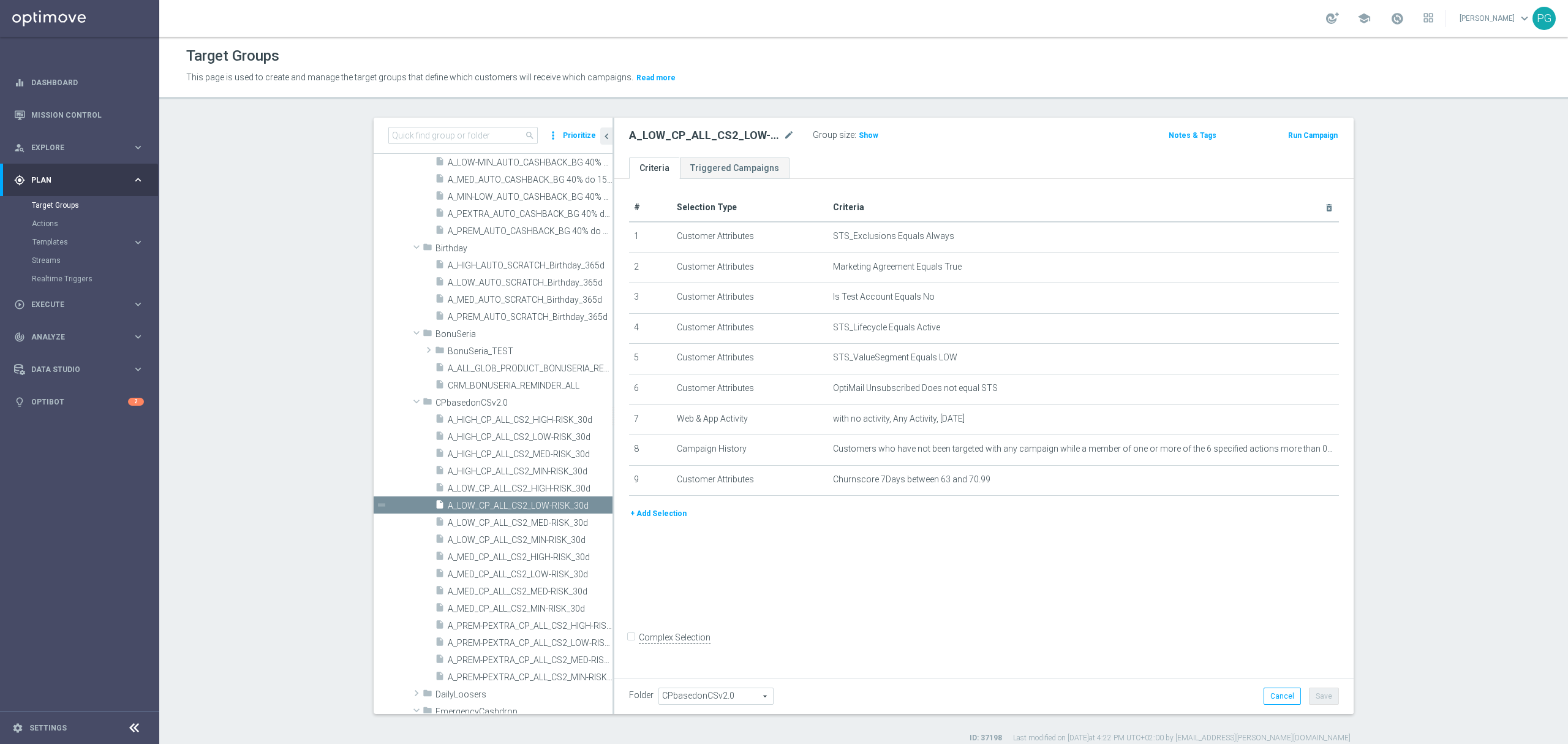
click at [652, 520] on button "+ Add Selection" at bounding box center [658, 514] width 59 height 13
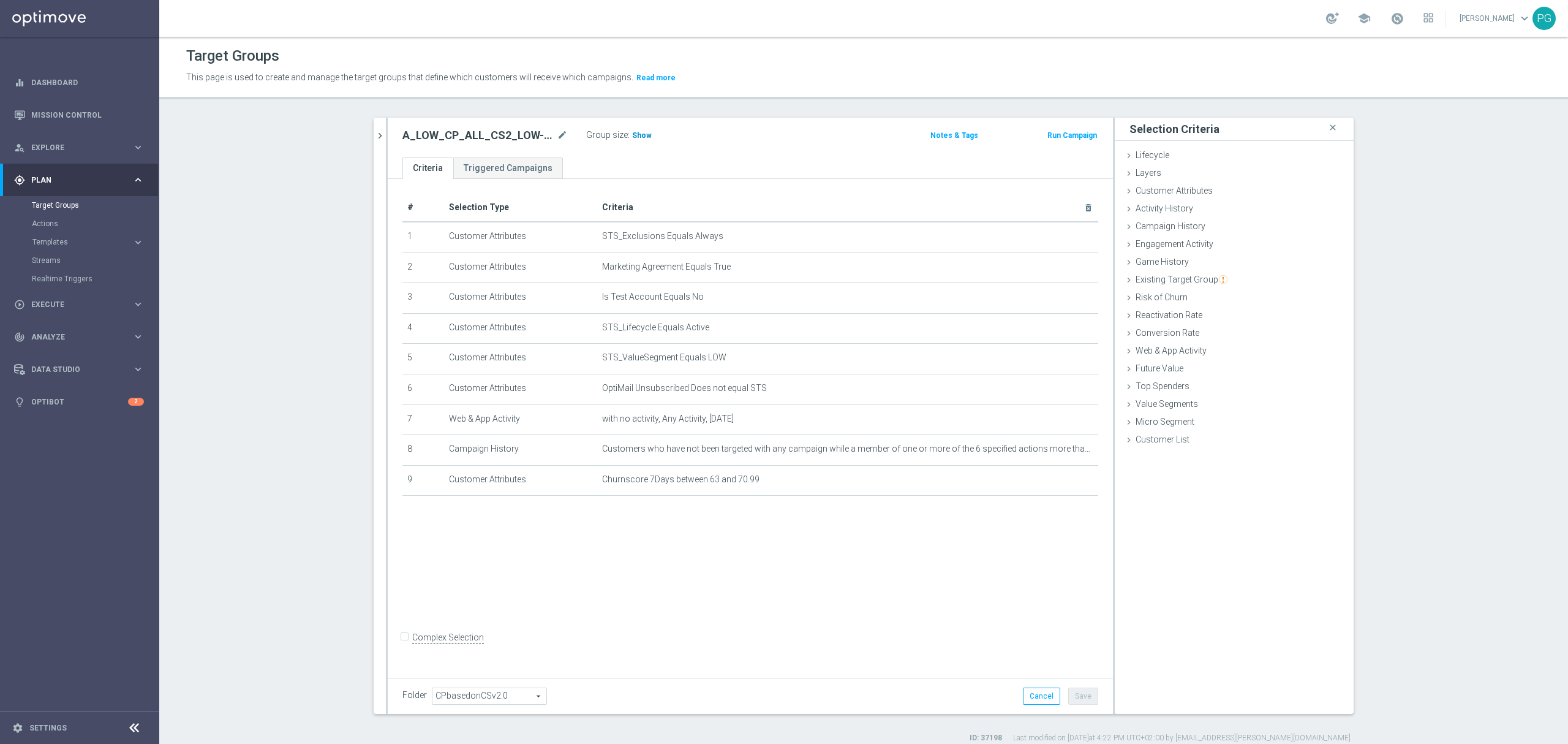
click at [635, 133] on span "Show" at bounding box center [642, 135] width 20 height 9
click at [1194, 187] on span "Customer Attributes" at bounding box center [1174, 191] width 77 height 10
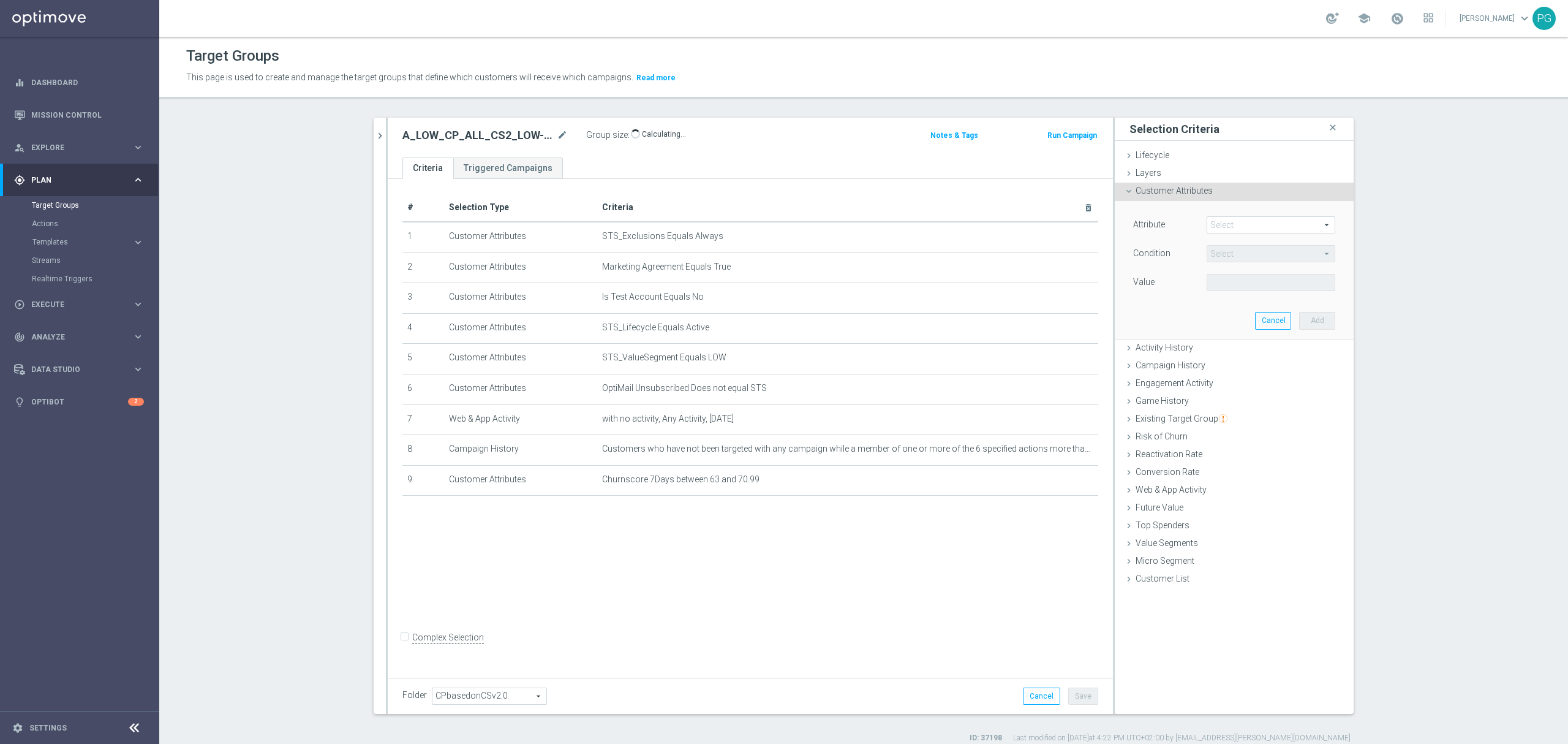
click at [1228, 228] on span at bounding box center [1270, 225] width 127 height 16
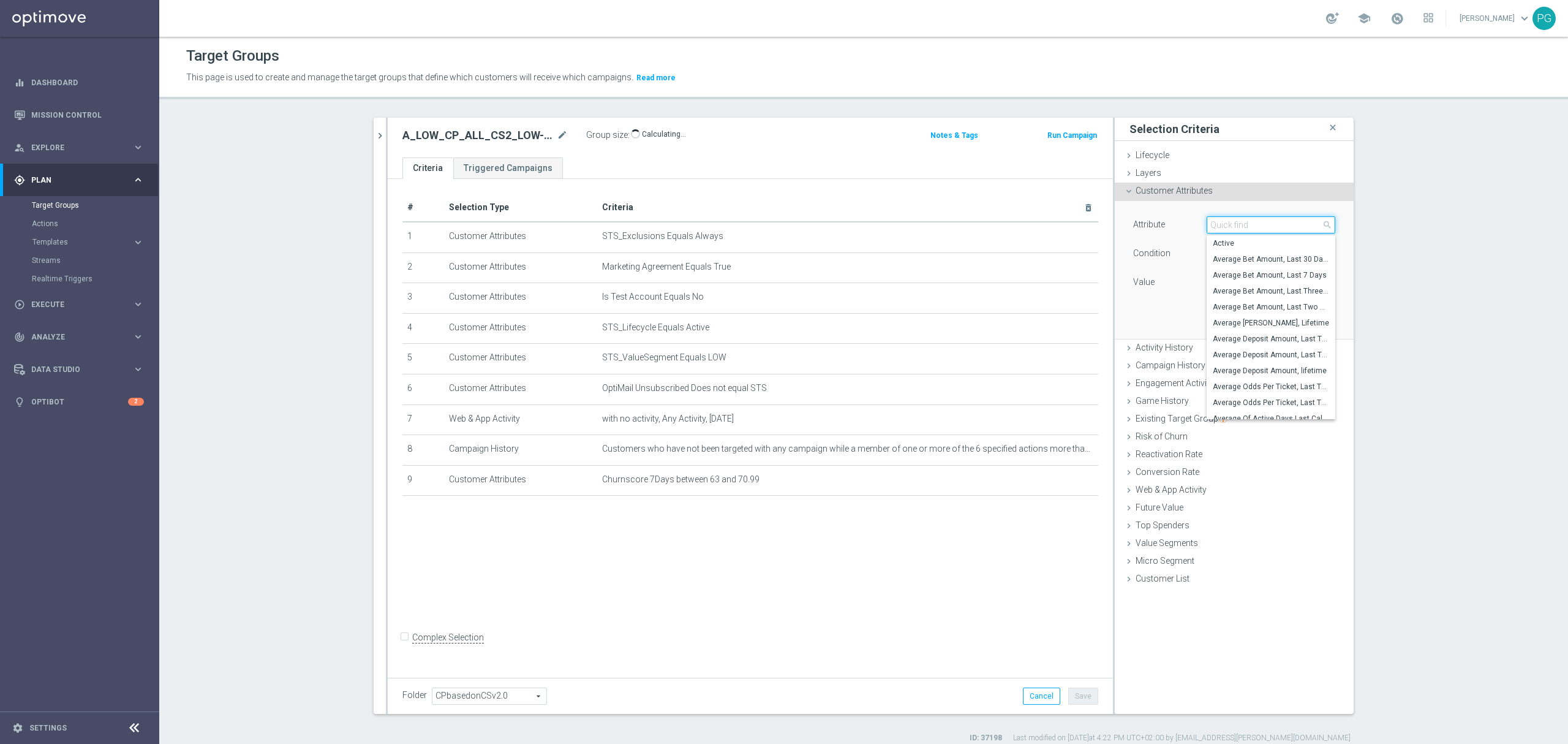
click at [1228, 228] on input "search" at bounding box center [1271, 224] width 129 height 17
type input "email"
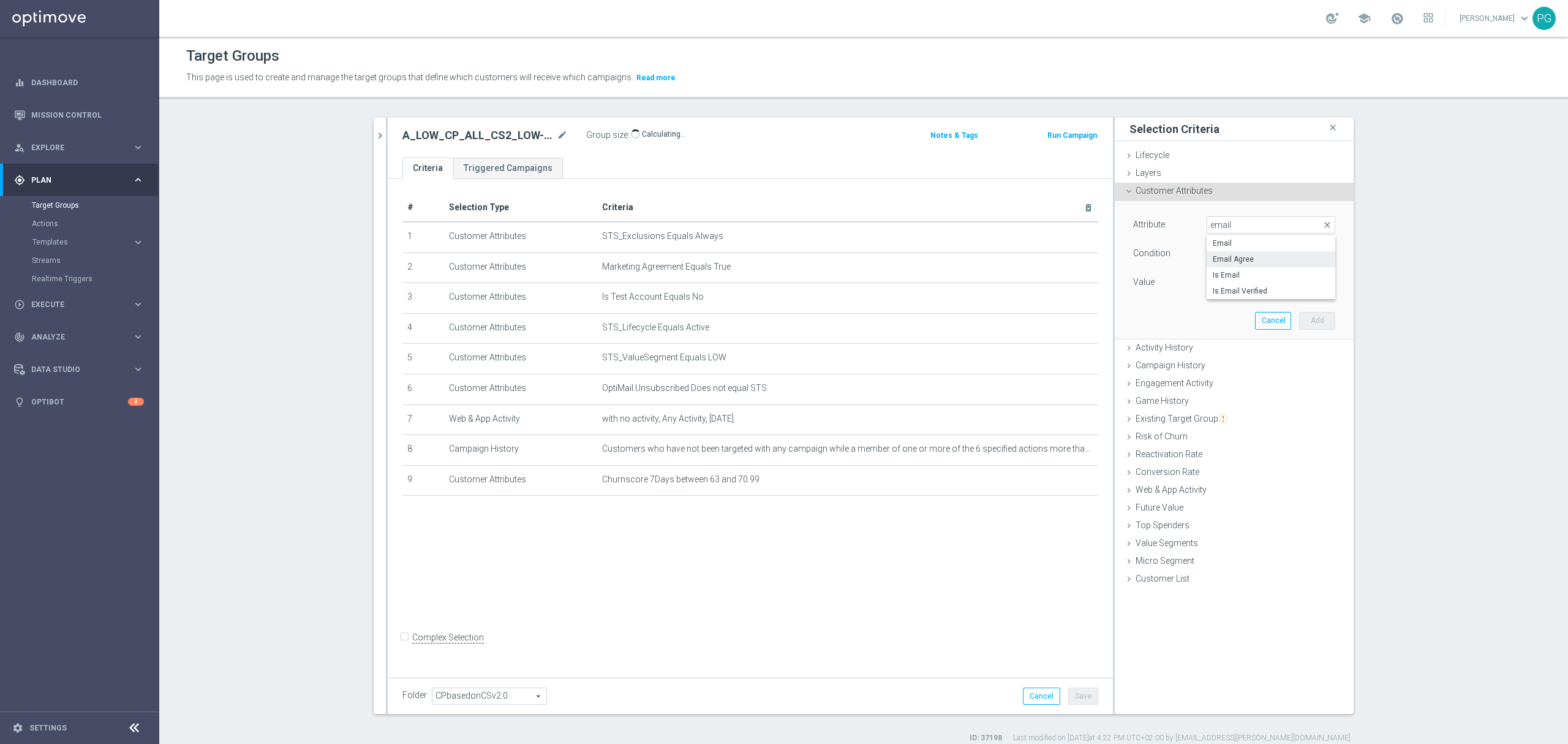
click at [1242, 258] on span "Email Agree" at bounding box center [1271, 259] width 116 height 10
click at [1248, 284] on span at bounding box center [1270, 283] width 127 height 16
click at [1233, 311] on label "TRUE" at bounding box center [1271, 317] width 129 height 16
click at [1299, 319] on button "Add" at bounding box center [1318, 320] width 36 height 17
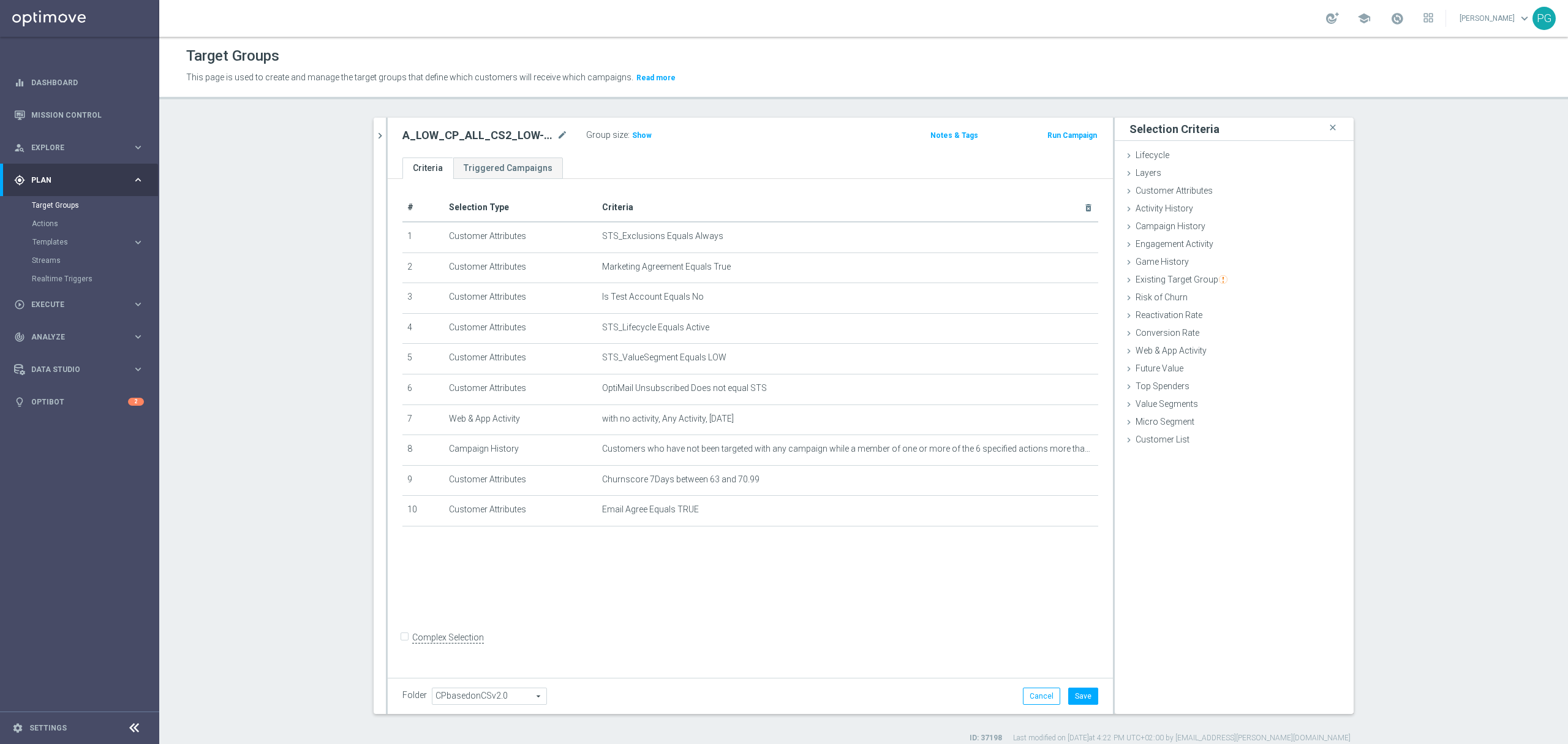
click at [648, 135] on div "Group size : Show" at bounding box center [648, 134] width 123 height 15
click at [640, 135] on span "Show" at bounding box center [642, 135] width 20 height 9
click at [1081, 697] on button "Save" at bounding box center [1083, 696] width 30 height 17
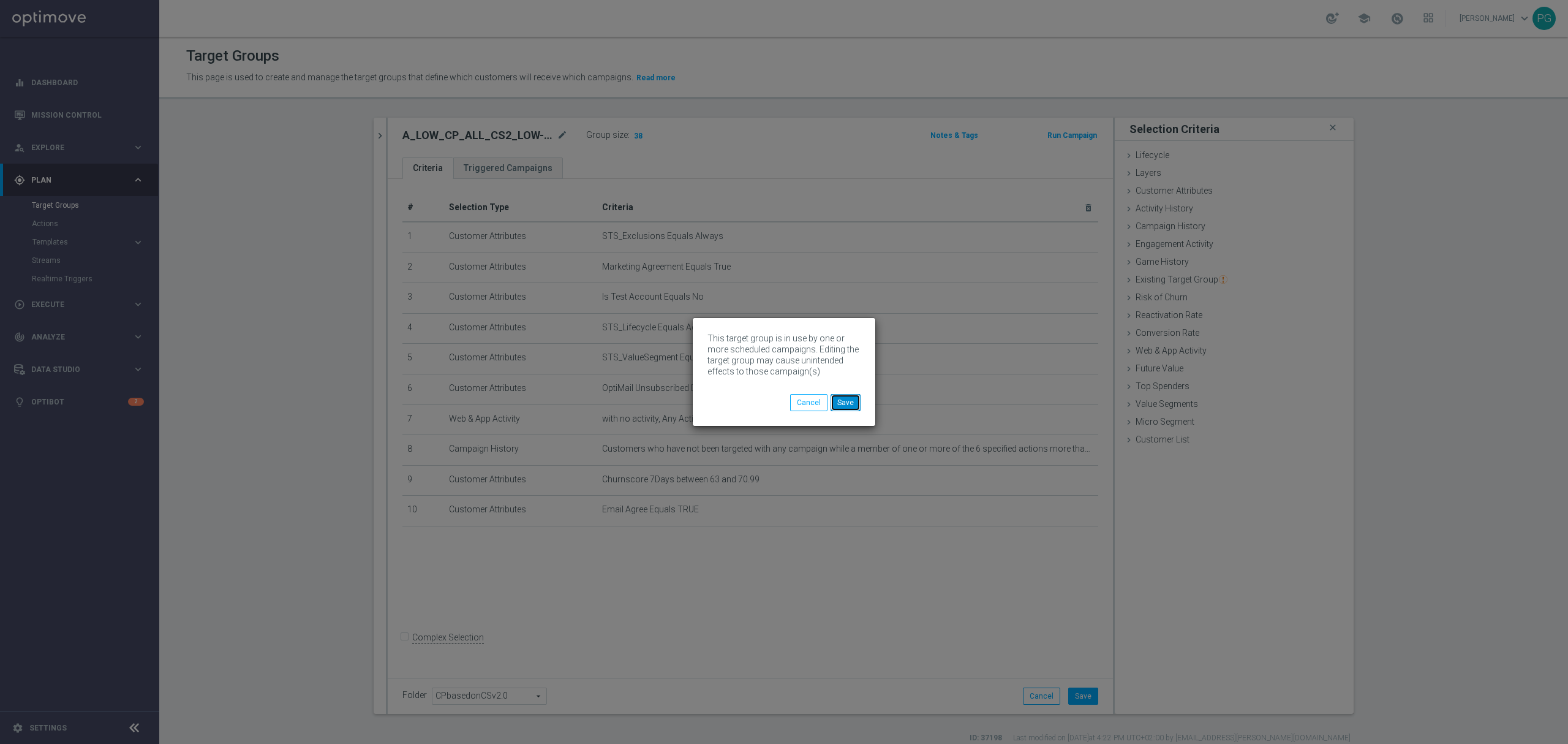
click at [844, 402] on button "Save" at bounding box center [846, 402] width 30 height 17
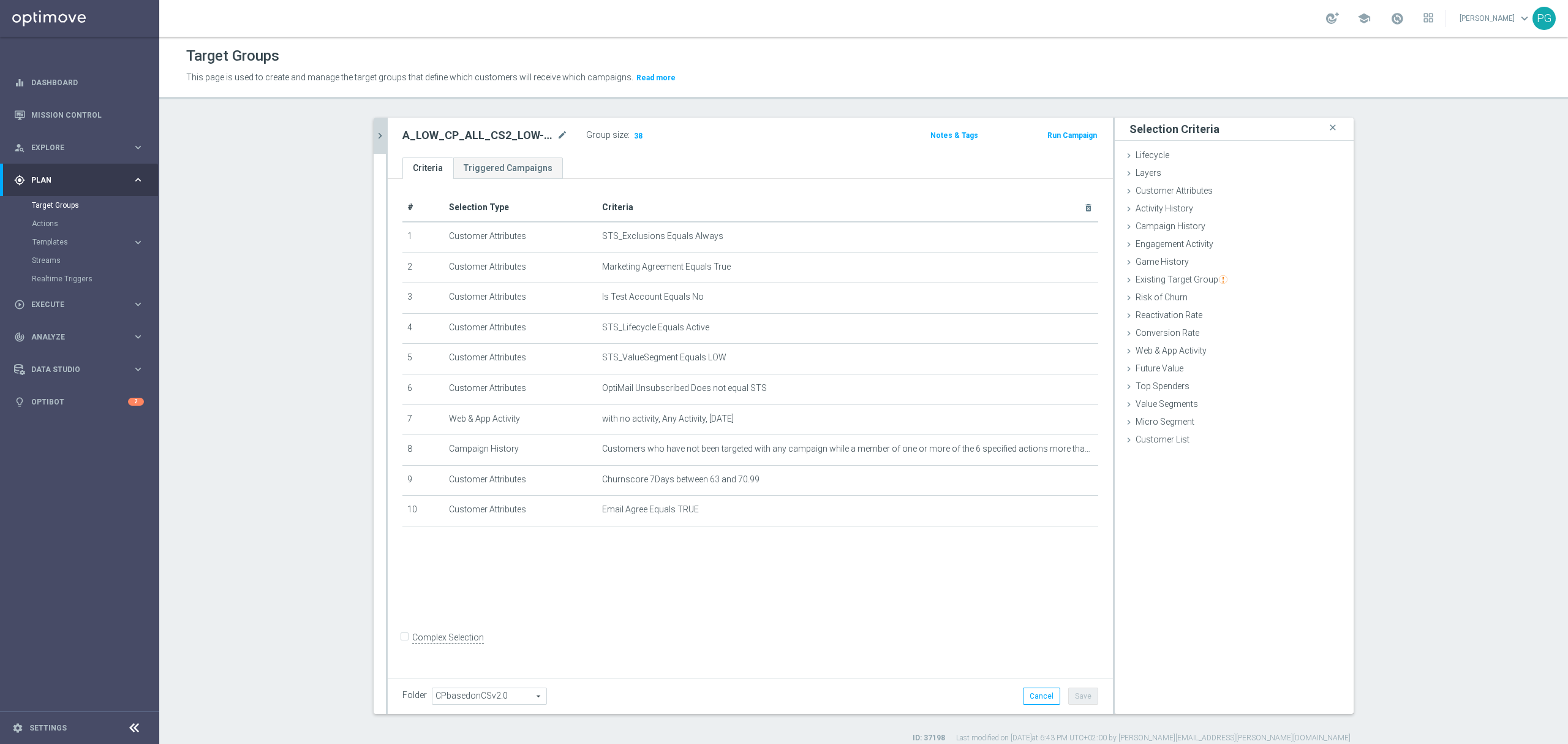
click at [374, 136] on icon "chevron_right" at bounding box center [380, 135] width 11 height 11
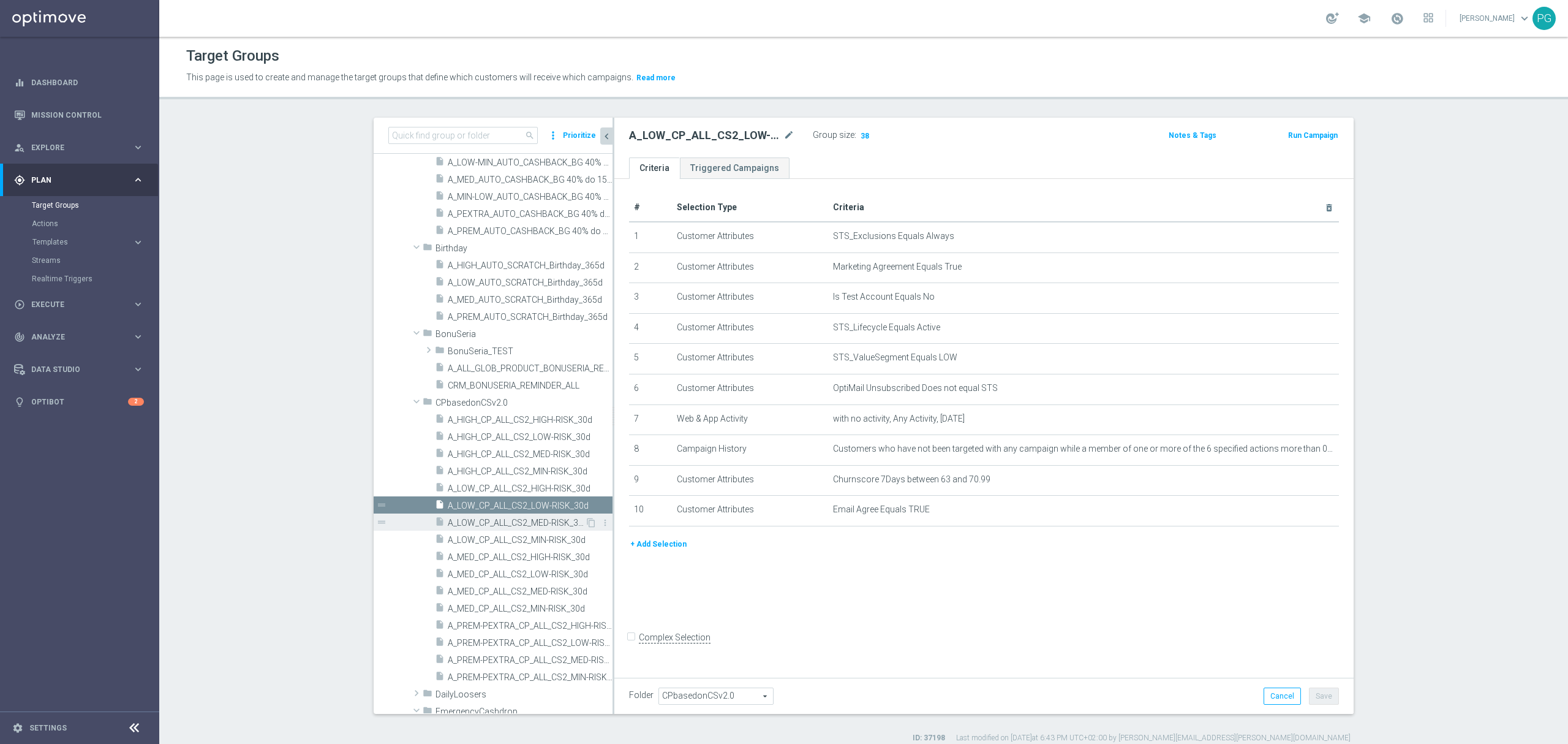
click at [481, 522] on span "A_LOW_CP_ALL_CS2_MED-RISK_30d" at bounding box center [516, 522] width 137 height 10
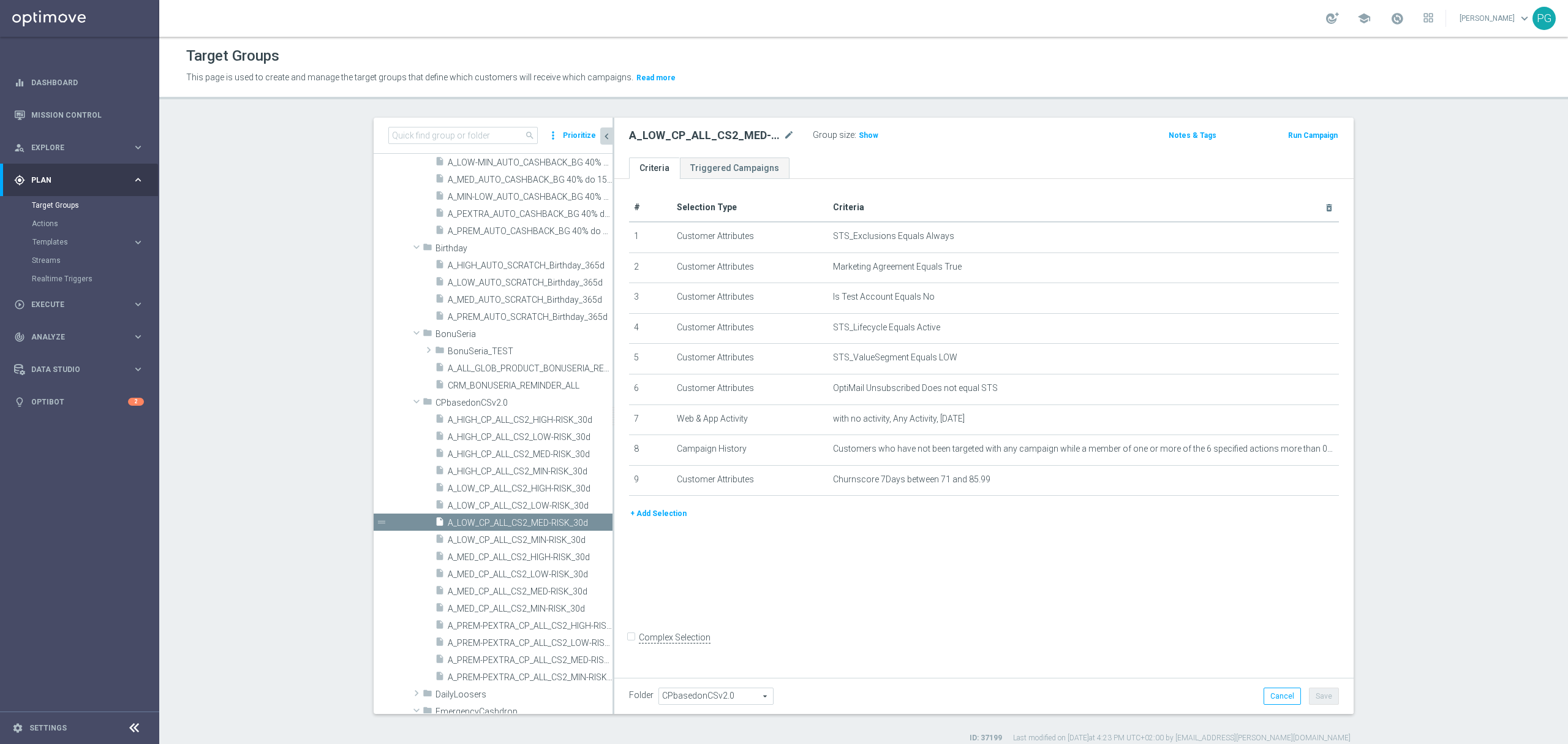
click at [662, 520] on button "+ Add Selection" at bounding box center [658, 514] width 59 height 13
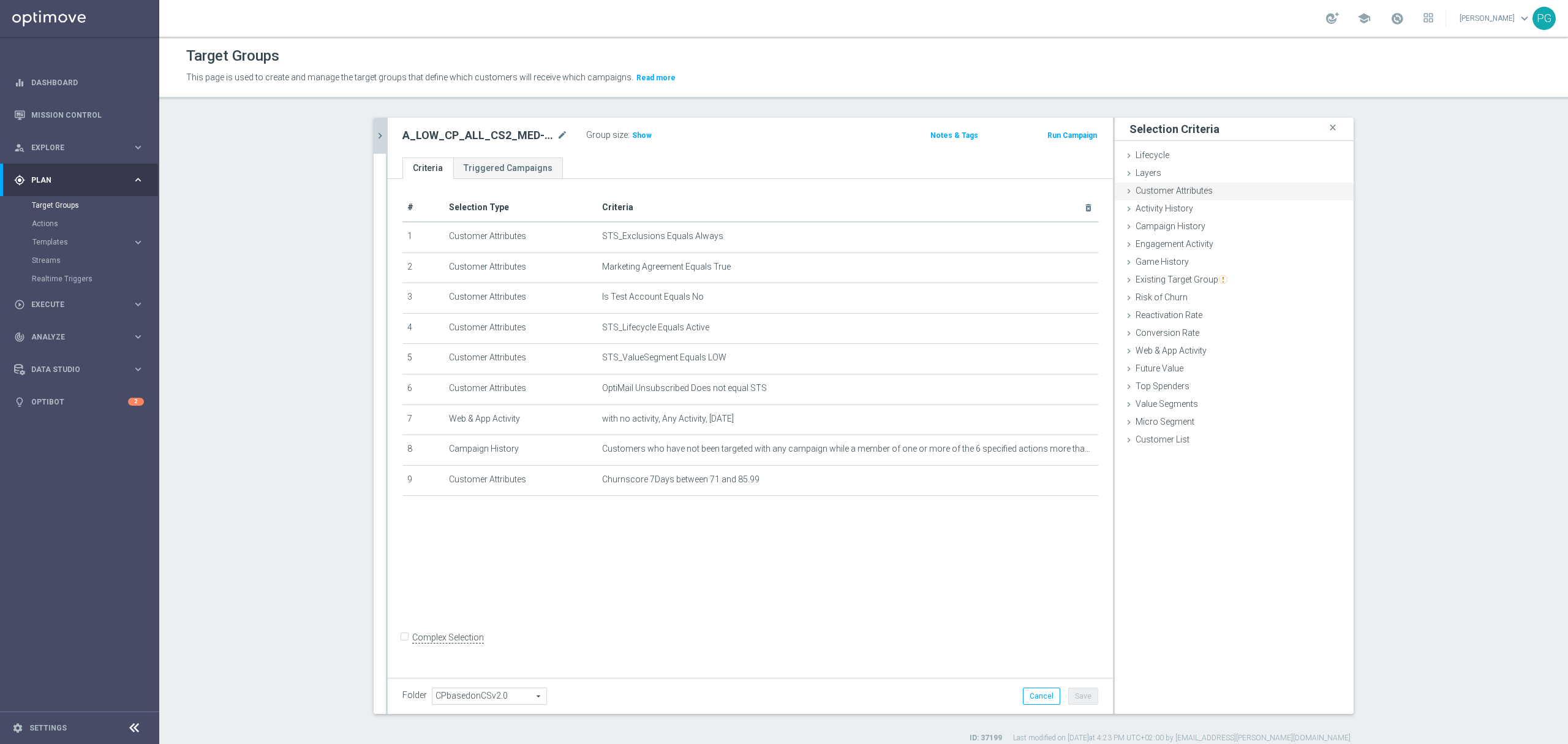
click at [1225, 197] on div "Customer Attributes done selection saved" at bounding box center [1234, 191] width 239 height 18
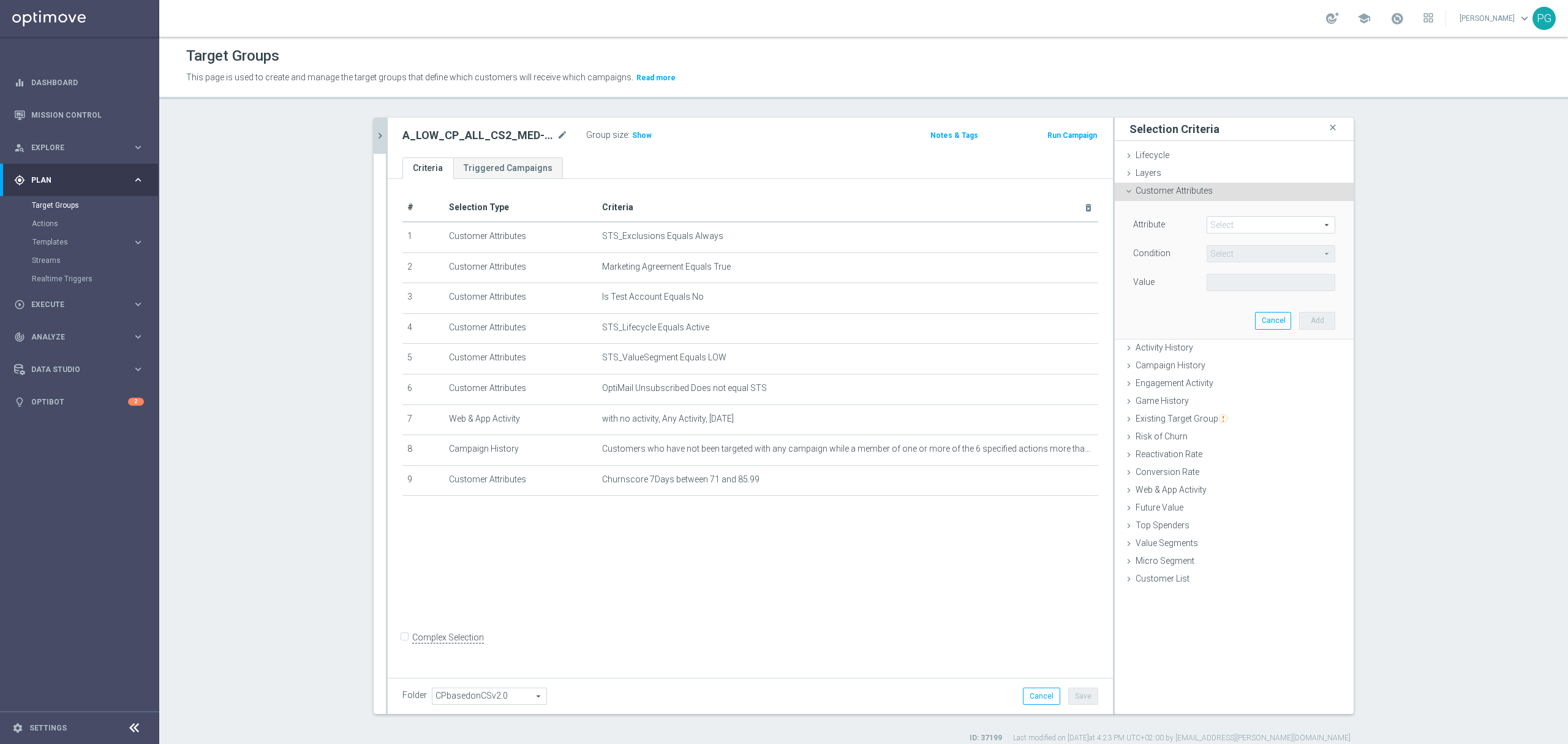
click at [1221, 228] on span at bounding box center [1270, 225] width 127 height 16
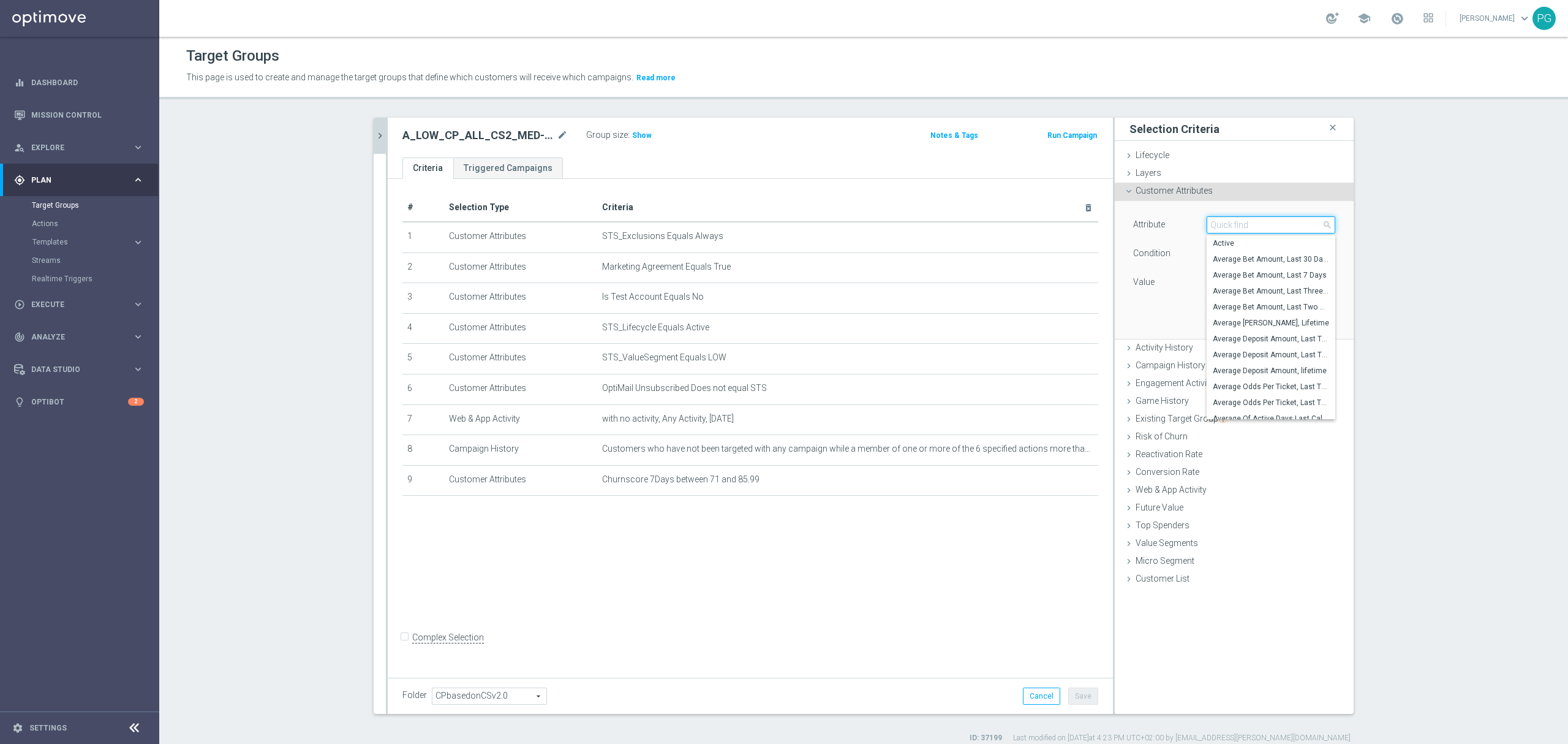
click at [1221, 228] on input "search" at bounding box center [1271, 224] width 129 height 17
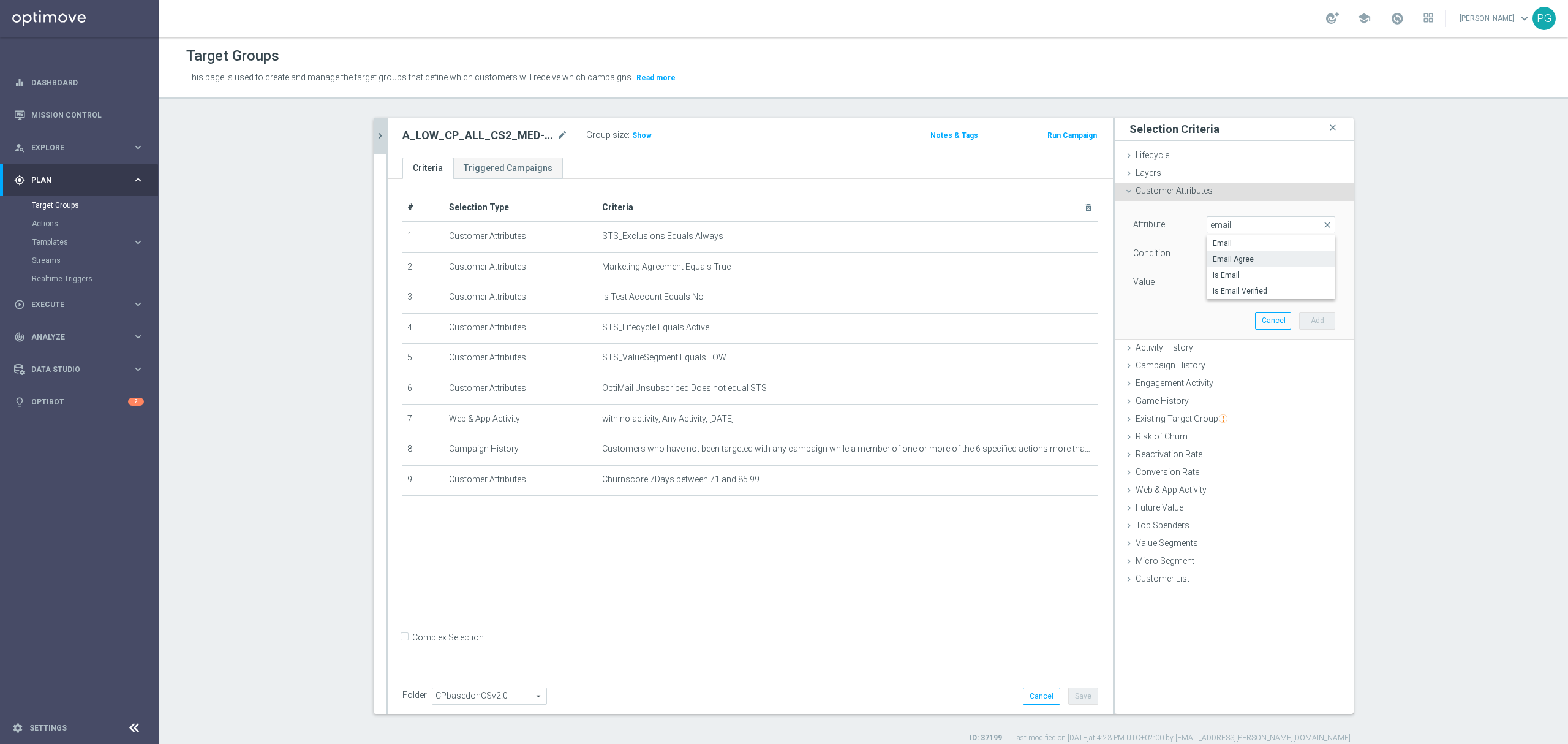
click at [1242, 263] on span "Email Agree" at bounding box center [1271, 259] width 116 height 10
click at [1221, 296] on div "Attribute Email Agree Email Agree arrow_drop_down search Condition Equals Equal…" at bounding box center [1235, 269] width 221 height 137
click at [1221, 285] on span at bounding box center [1270, 283] width 127 height 16
click at [1216, 315] on span "TRUE" at bounding box center [1271, 316] width 116 height 10
click at [1318, 323] on button "Add" at bounding box center [1318, 320] width 36 height 17
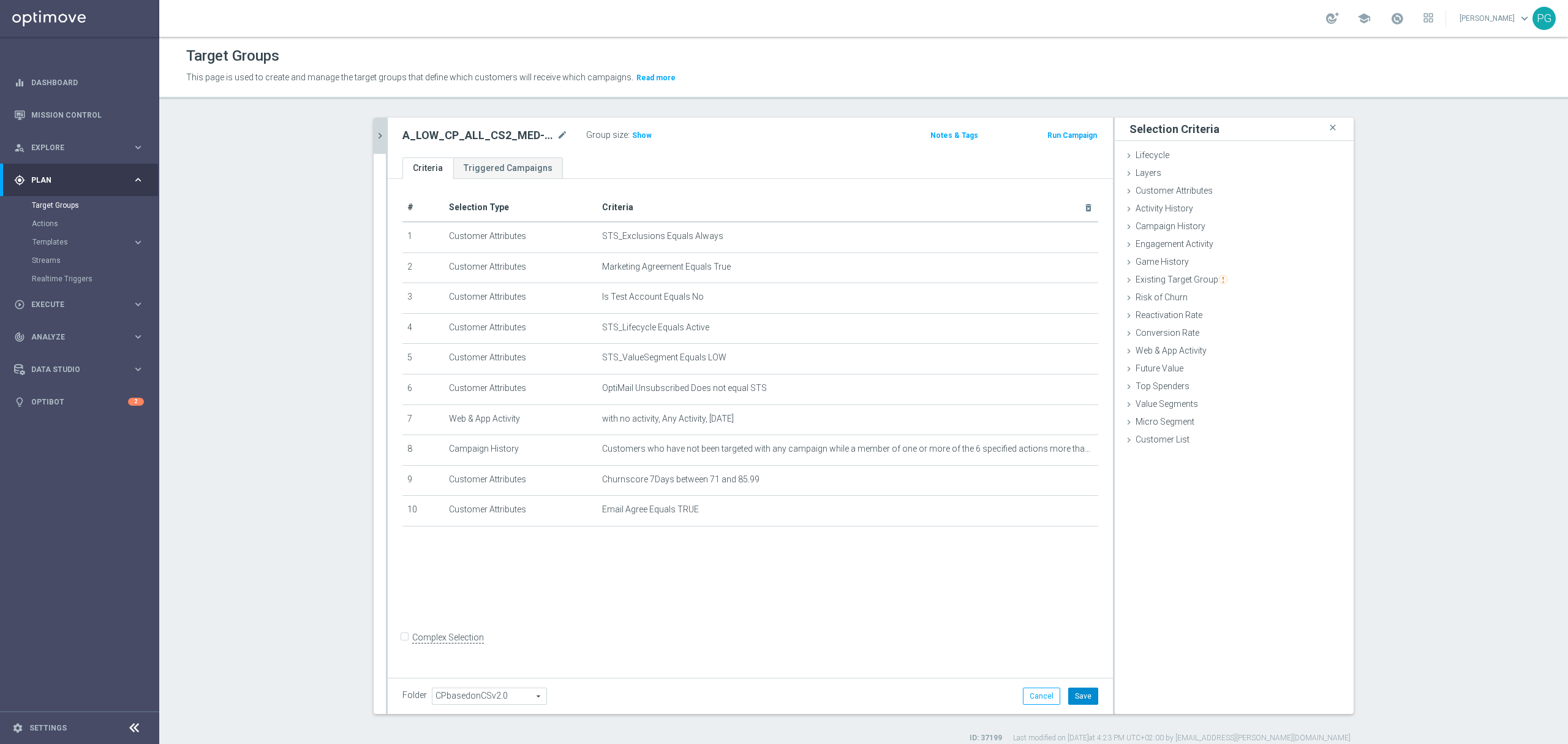
click at [1077, 691] on button "Save" at bounding box center [1083, 696] width 30 height 17
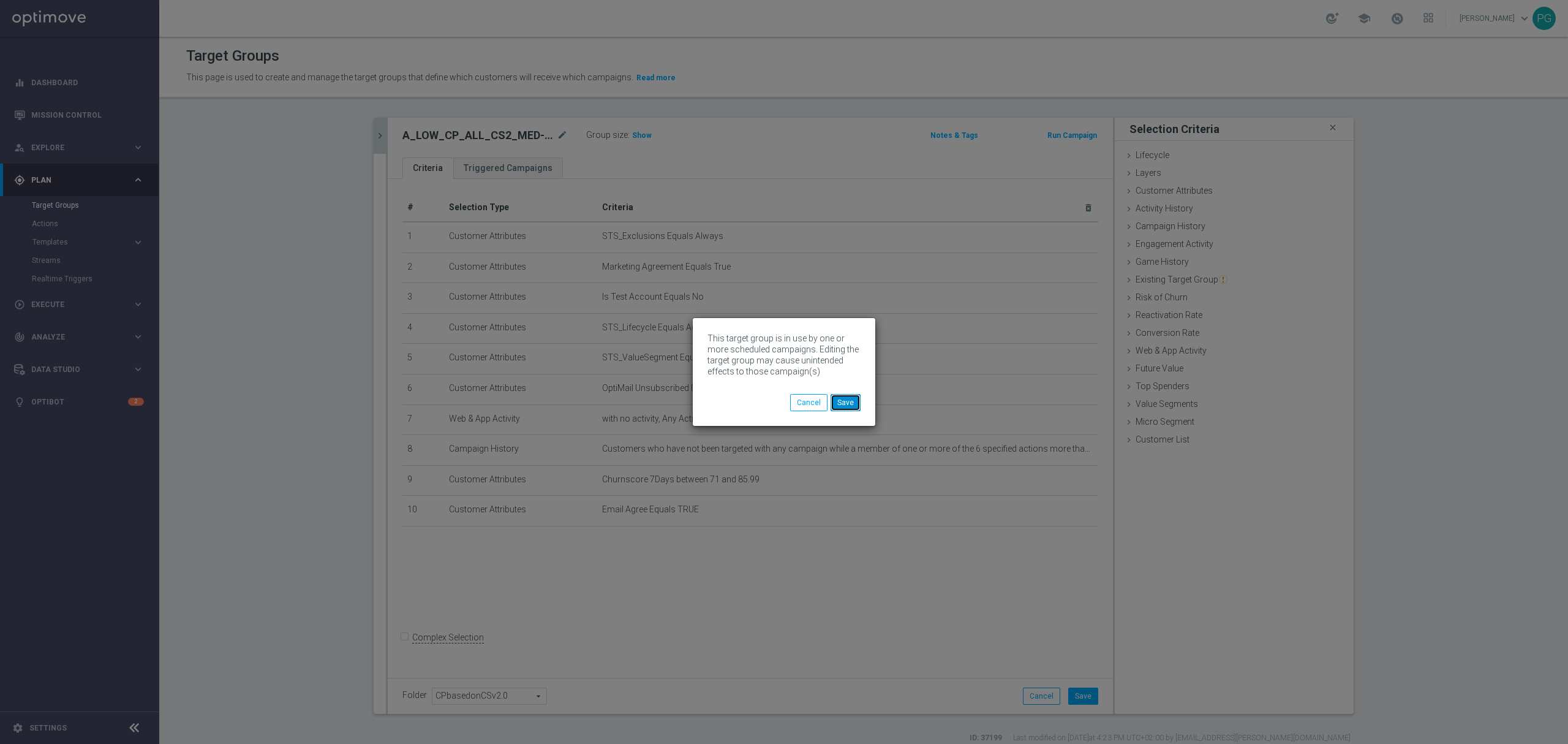
click at [844, 405] on button "Save" at bounding box center [846, 402] width 30 height 17
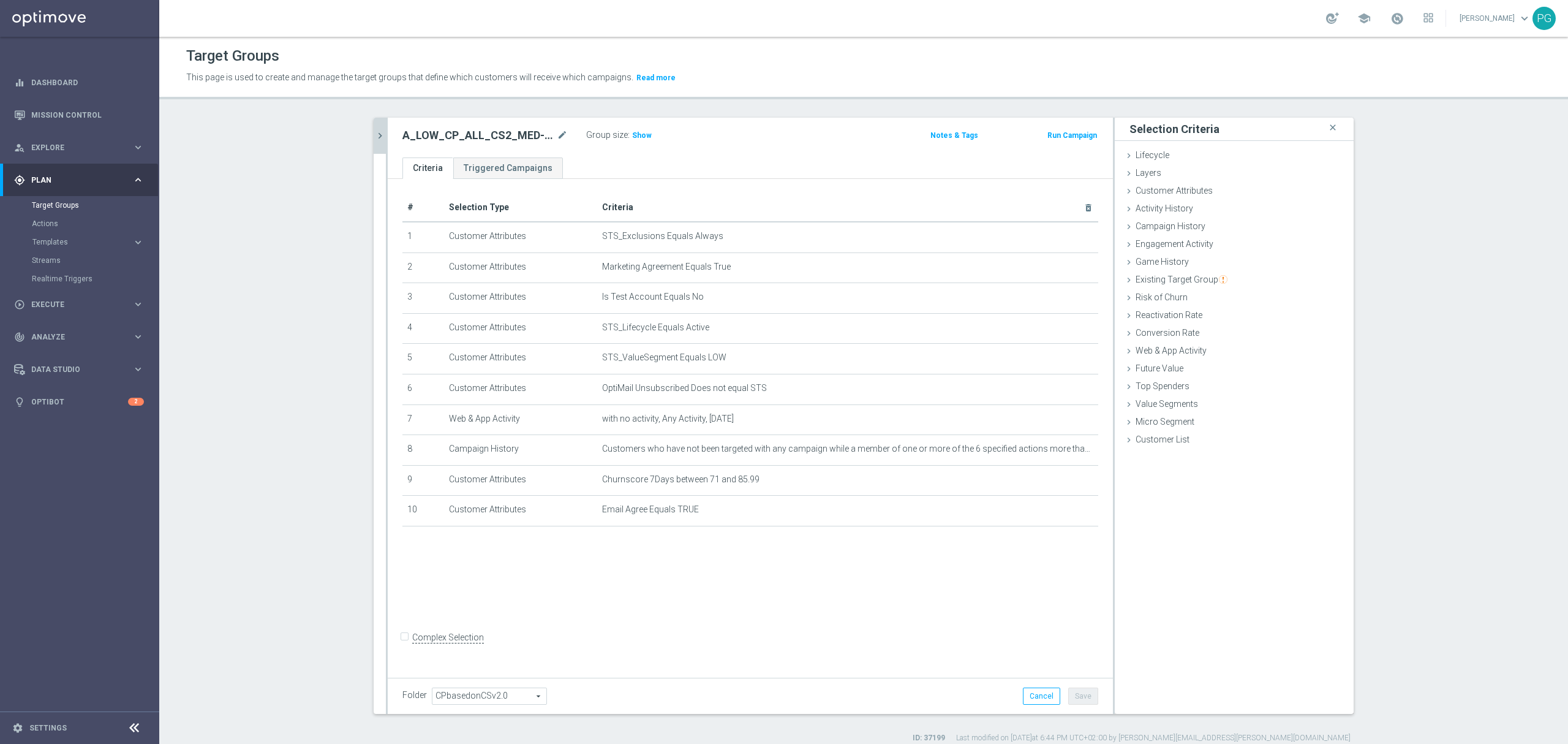
click at [374, 133] on icon "chevron_right" at bounding box center [380, 135] width 11 height 11
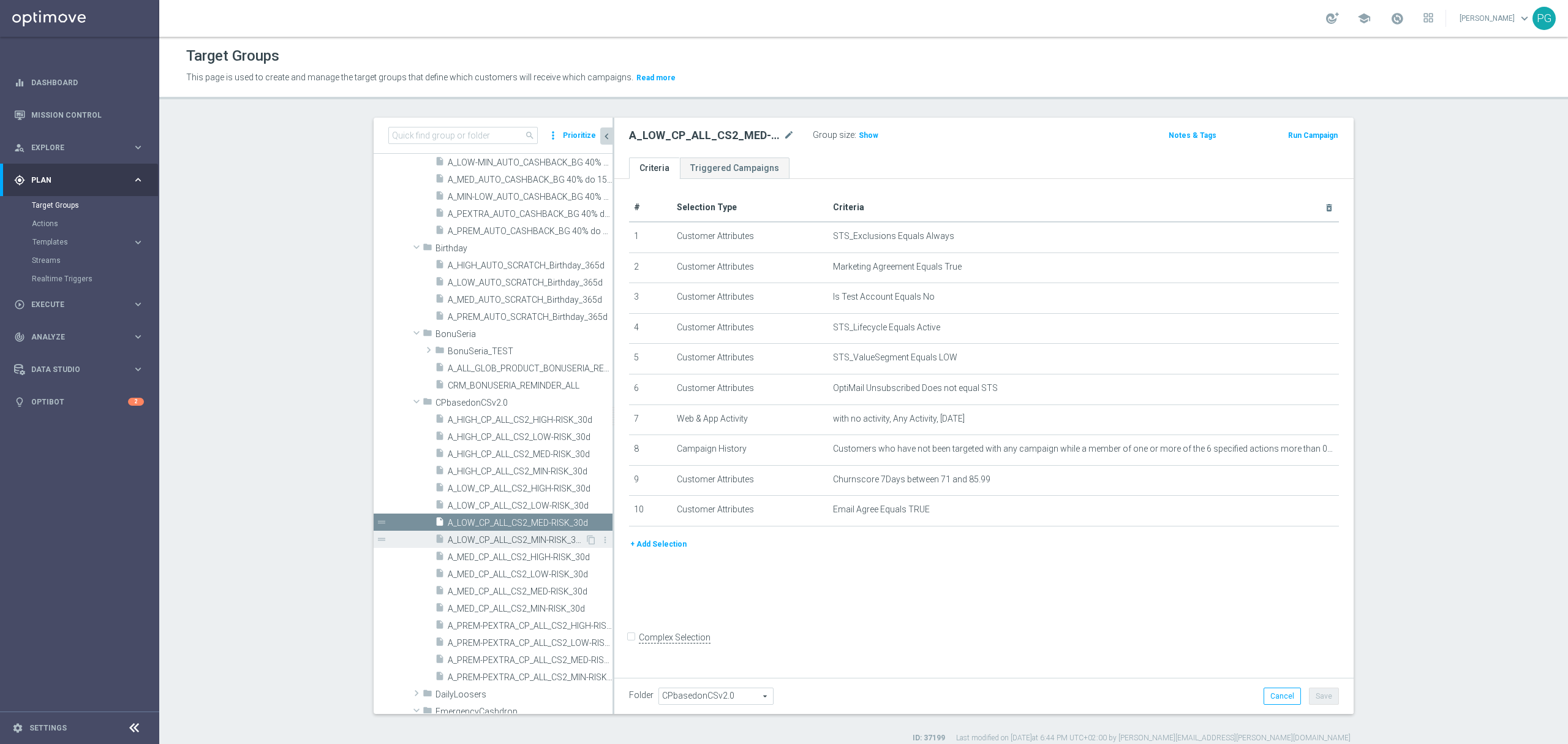
click at [493, 541] on span "A_LOW_CP_ALL_CS2_MIN-RISK_30d" at bounding box center [516, 539] width 137 height 10
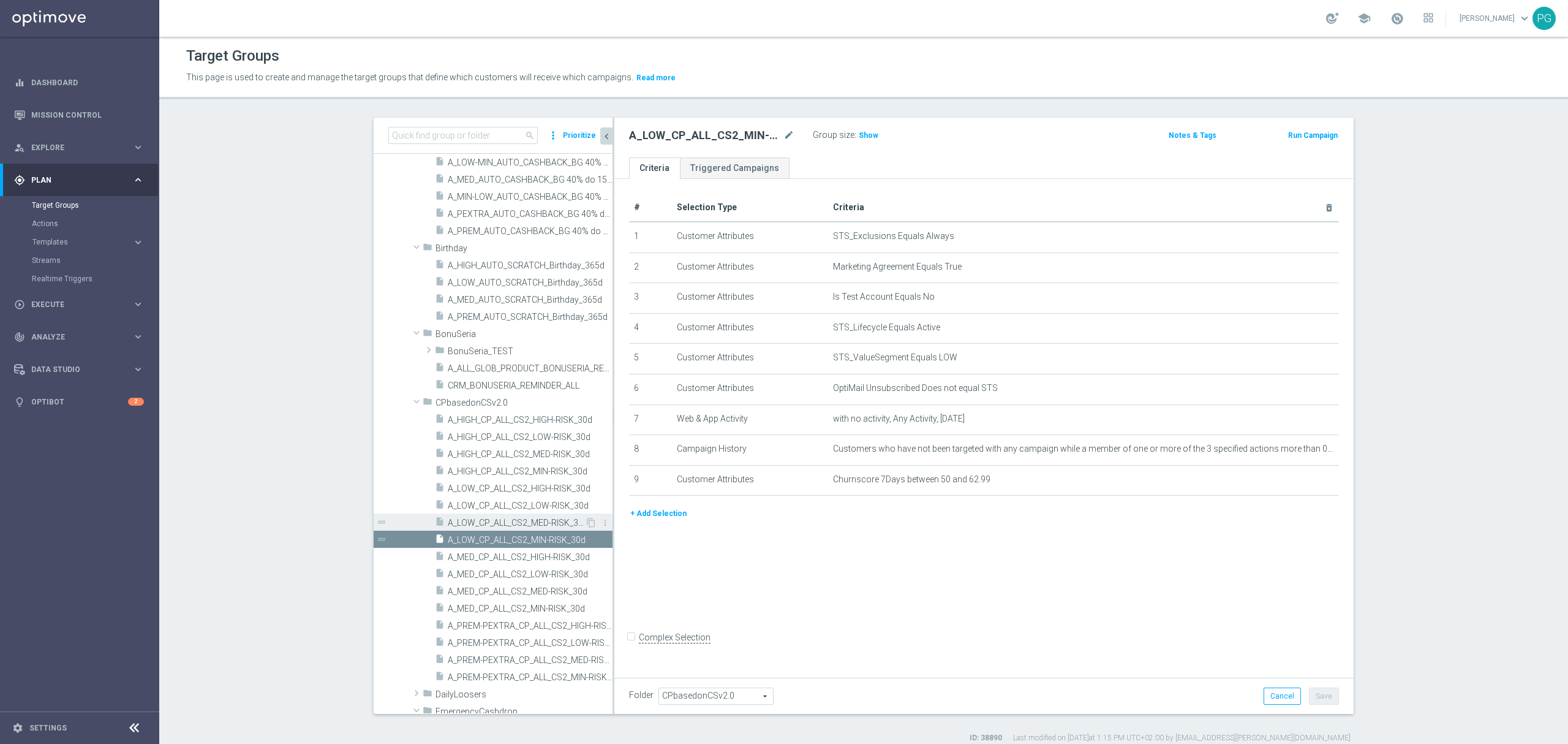
click at [525, 520] on span "A_LOW_CP_ALL_CS2_MED-RISK_30d" at bounding box center [516, 522] width 137 height 10
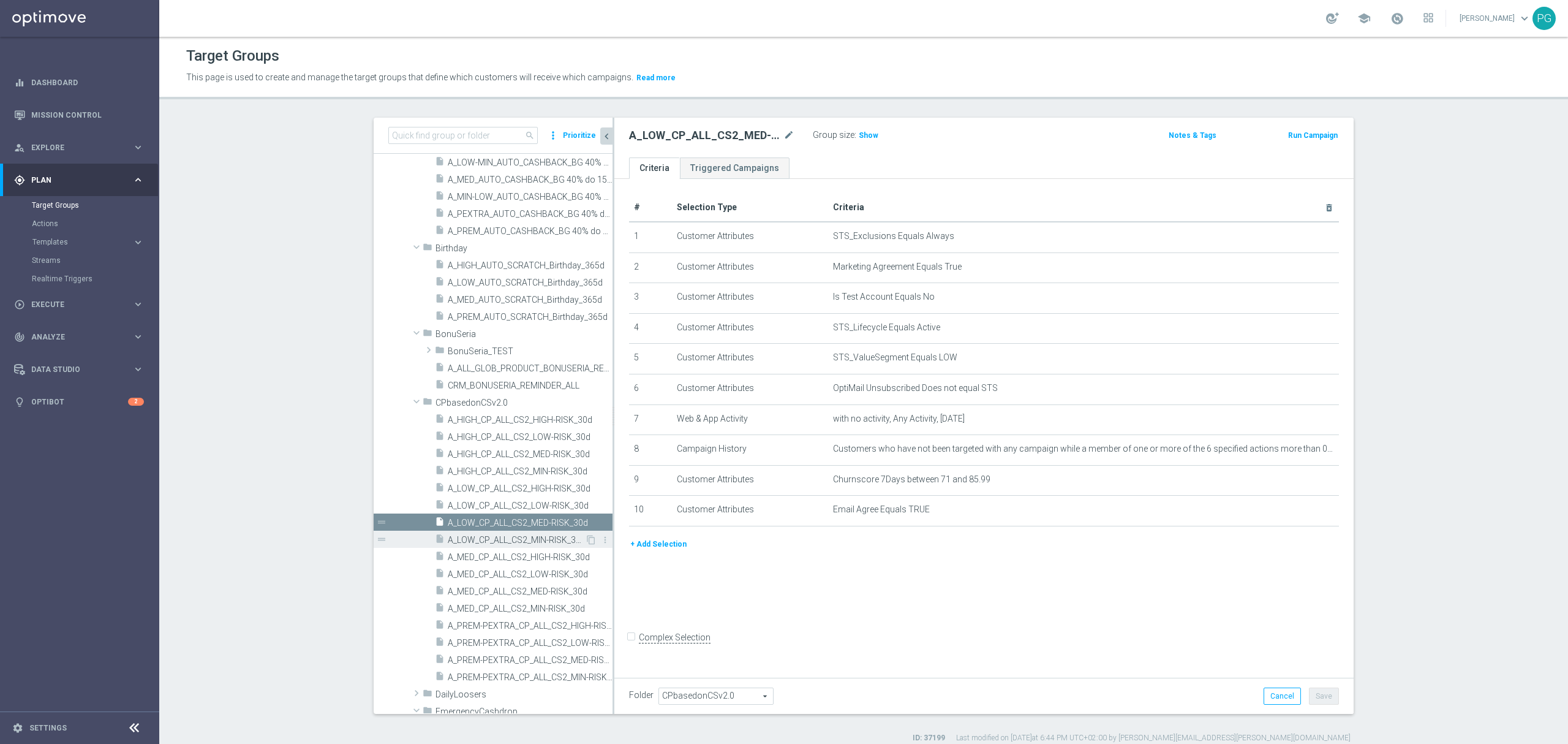
click at [508, 537] on span "A_LOW_CP_ALL_CS2_MIN-RISK_30d" at bounding box center [516, 539] width 137 height 10
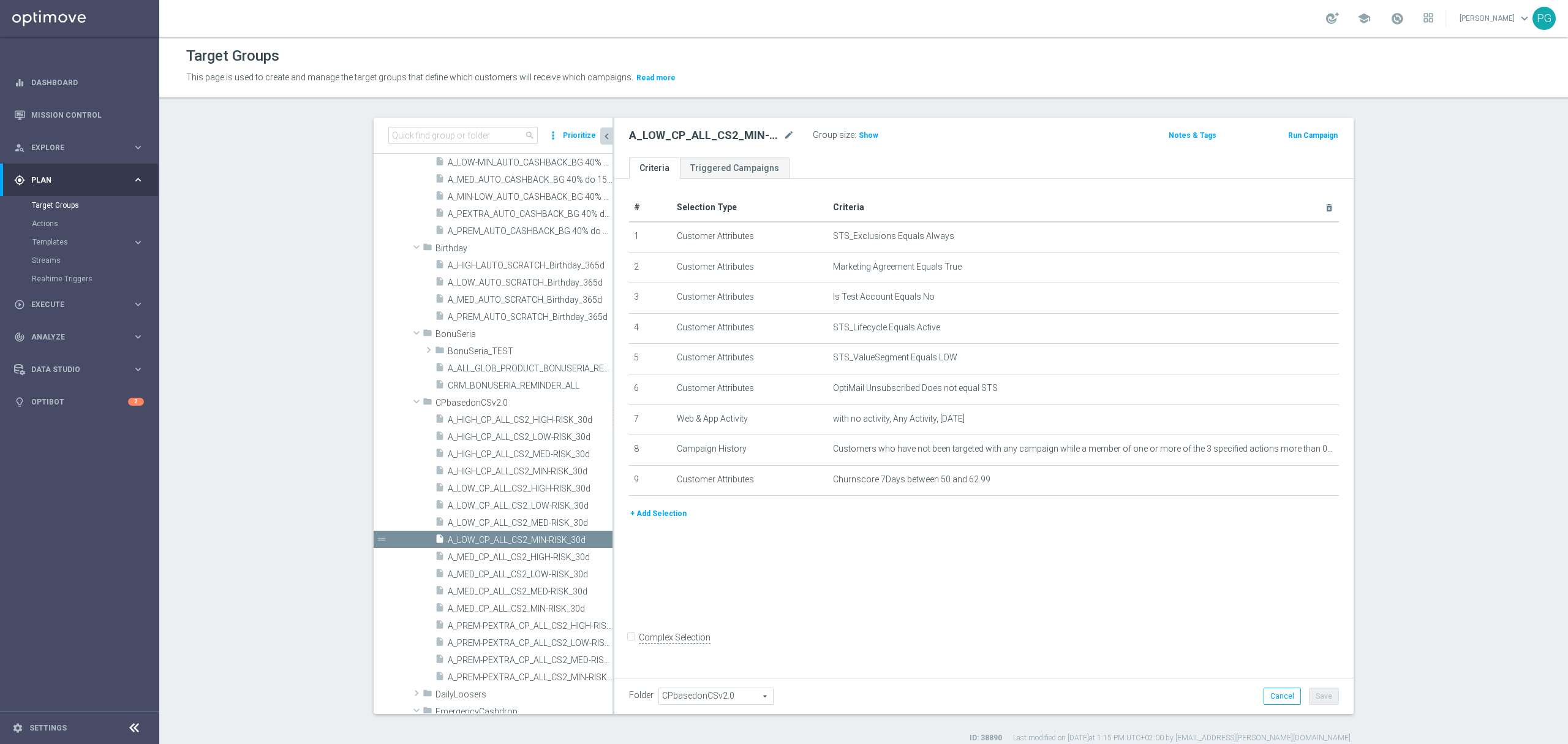
click at [660, 518] on button "+ Add Selection" at bounding box center [658, 514] width 59 height 13
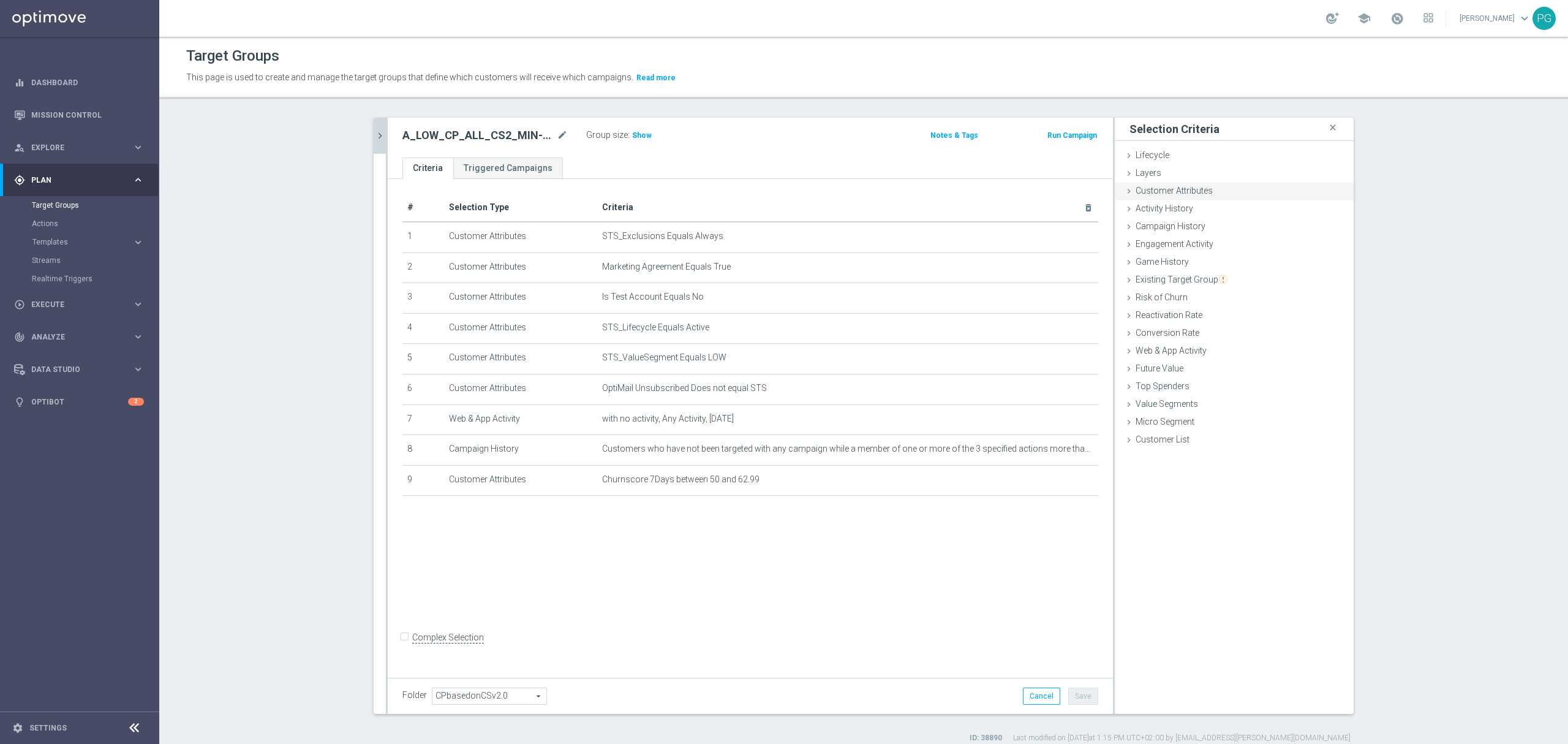
click at [1228, 197] on div "Customer Attributes done selection saved" at bounding box center [1234, 191] width 239 height 18
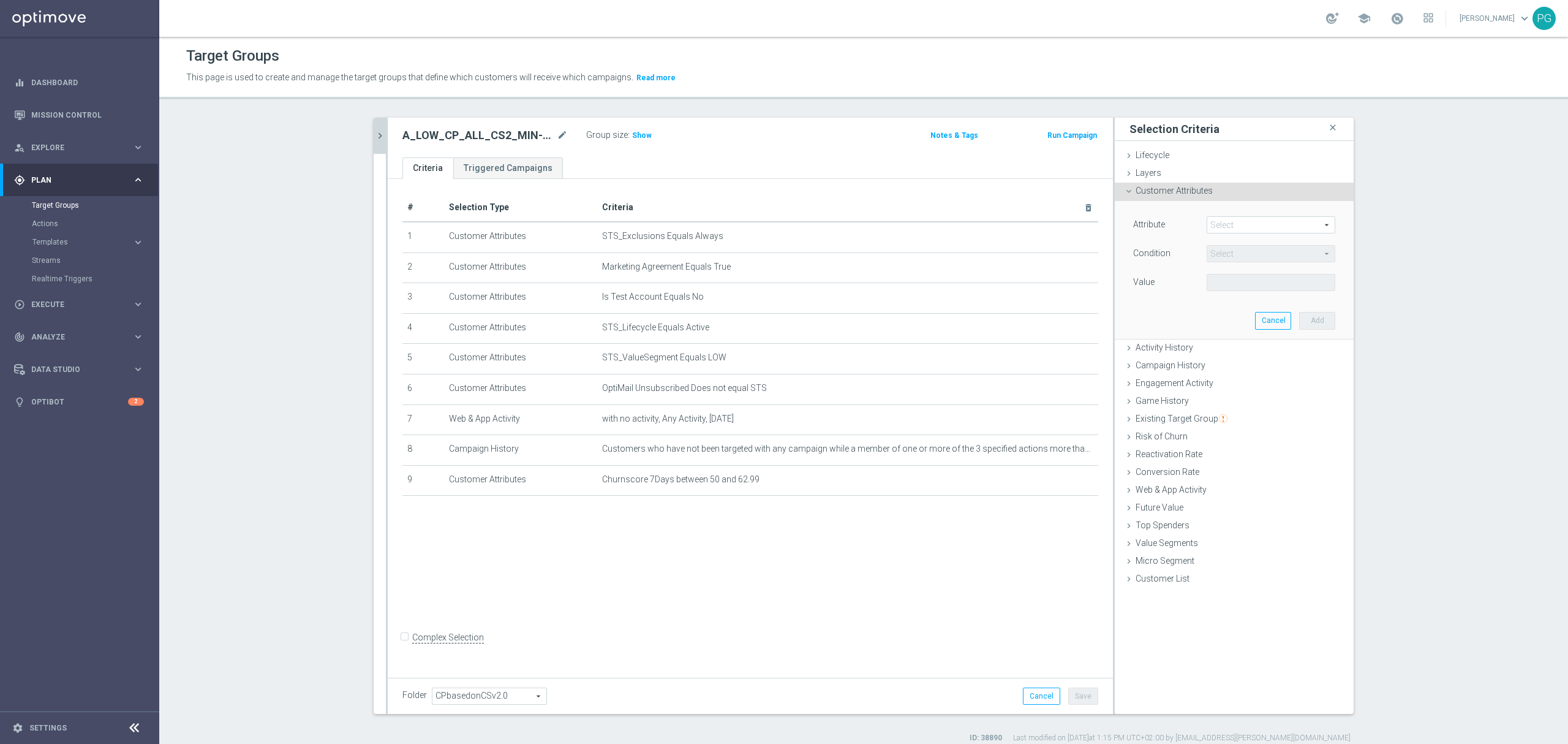
click at [1208, 227] on span at bounding box center [1270, 225] width 127 height 16
click at [0, 0] on input "search" at bounding box center [0, 0] width 0 height 0
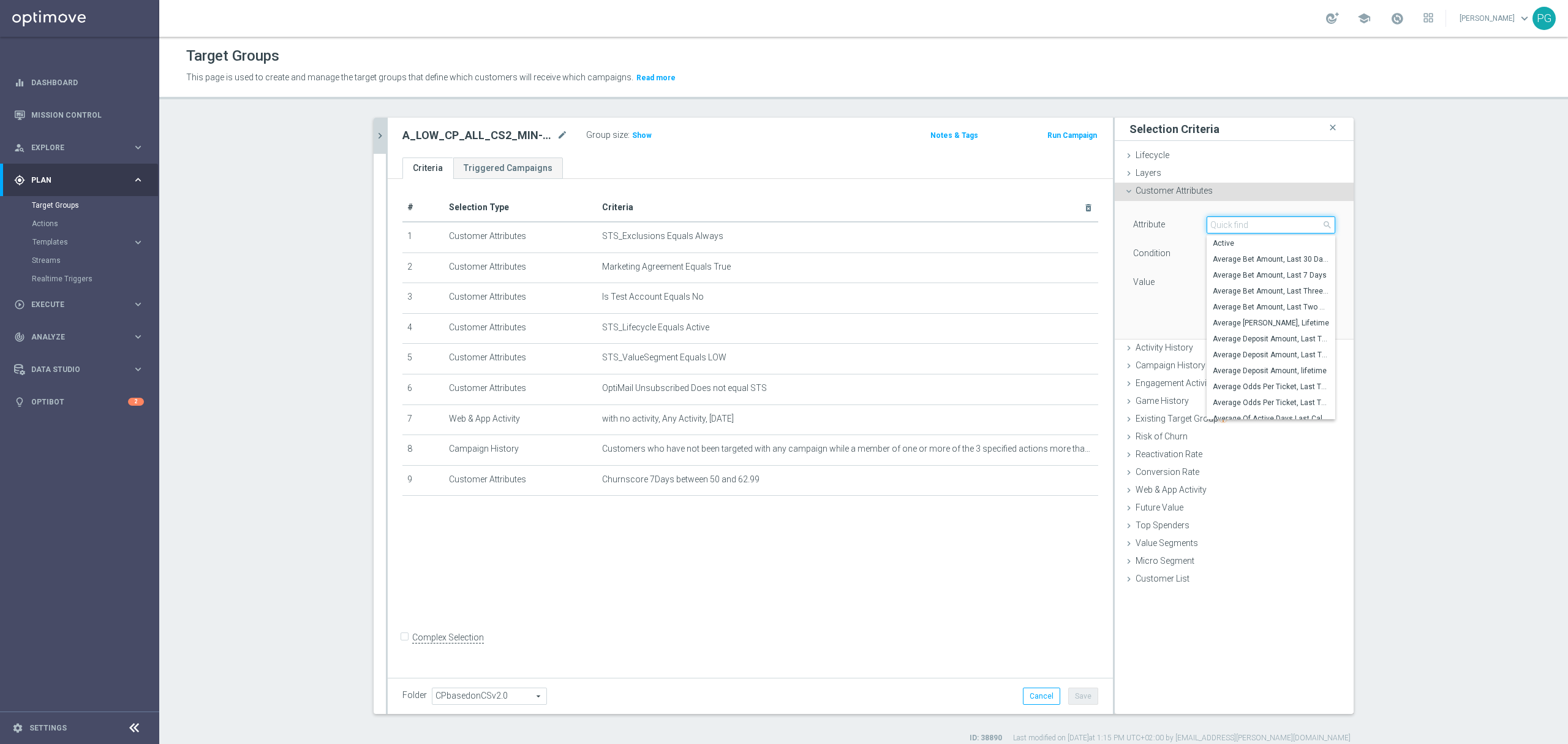
click at [1208, 227] on input "search" at bounding box center [1271, 224] width 129 height 17
click at [1216, 226] on input "search" at bounding box center [1271, 224] width 129 height 17
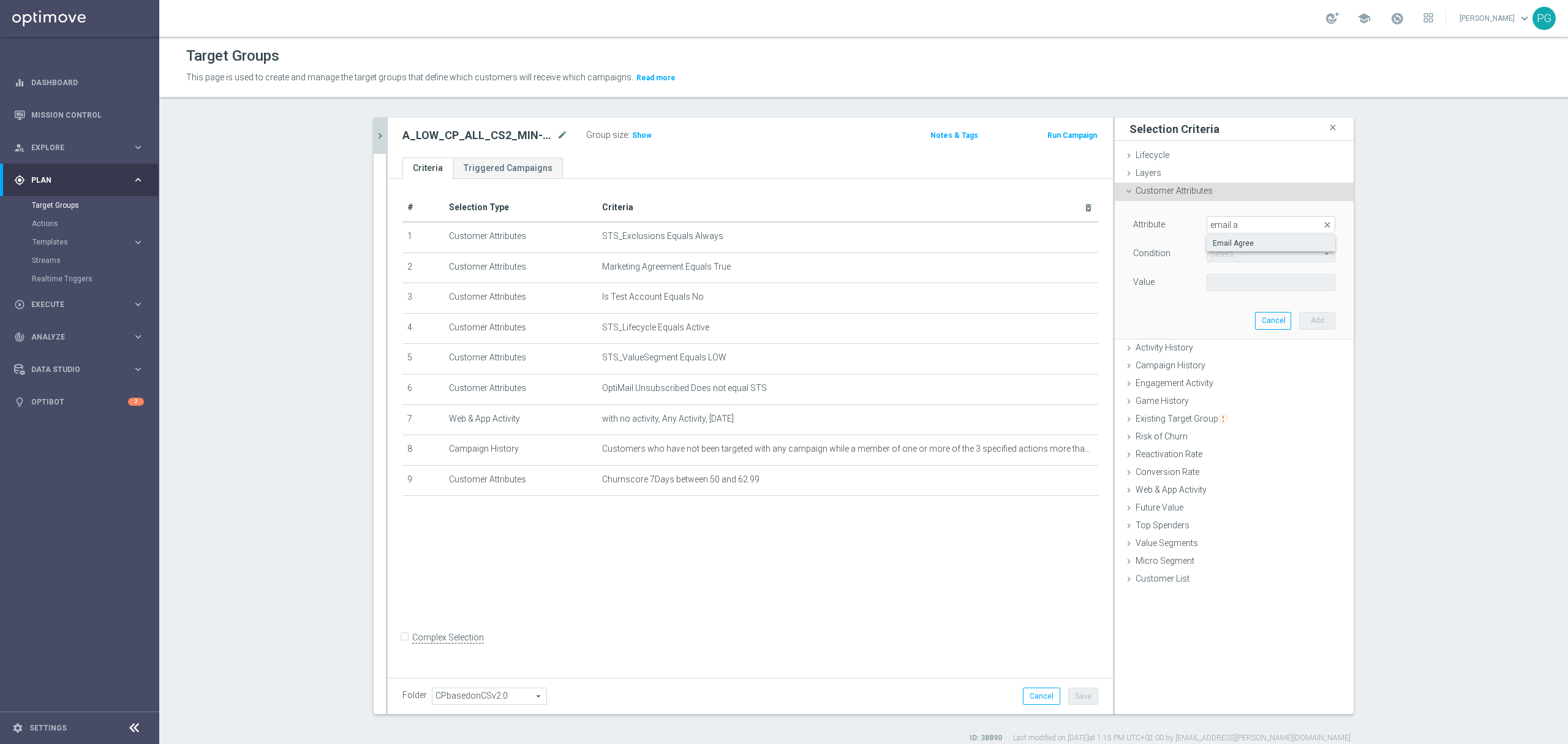
click at [1237, 244] on span "Email Agree" at bounding box center [1271, 243] width 116 height 10
click at [1228, 281] on span at bounding box center [1270, 283] width 127 height 16
click at [1217, 318] on span "TRUE" at bounding box center [1271, 316] width 116 height 10
click at [1306, 320] on button "Add" at bounding box center [1318, 320] width 36 height 17
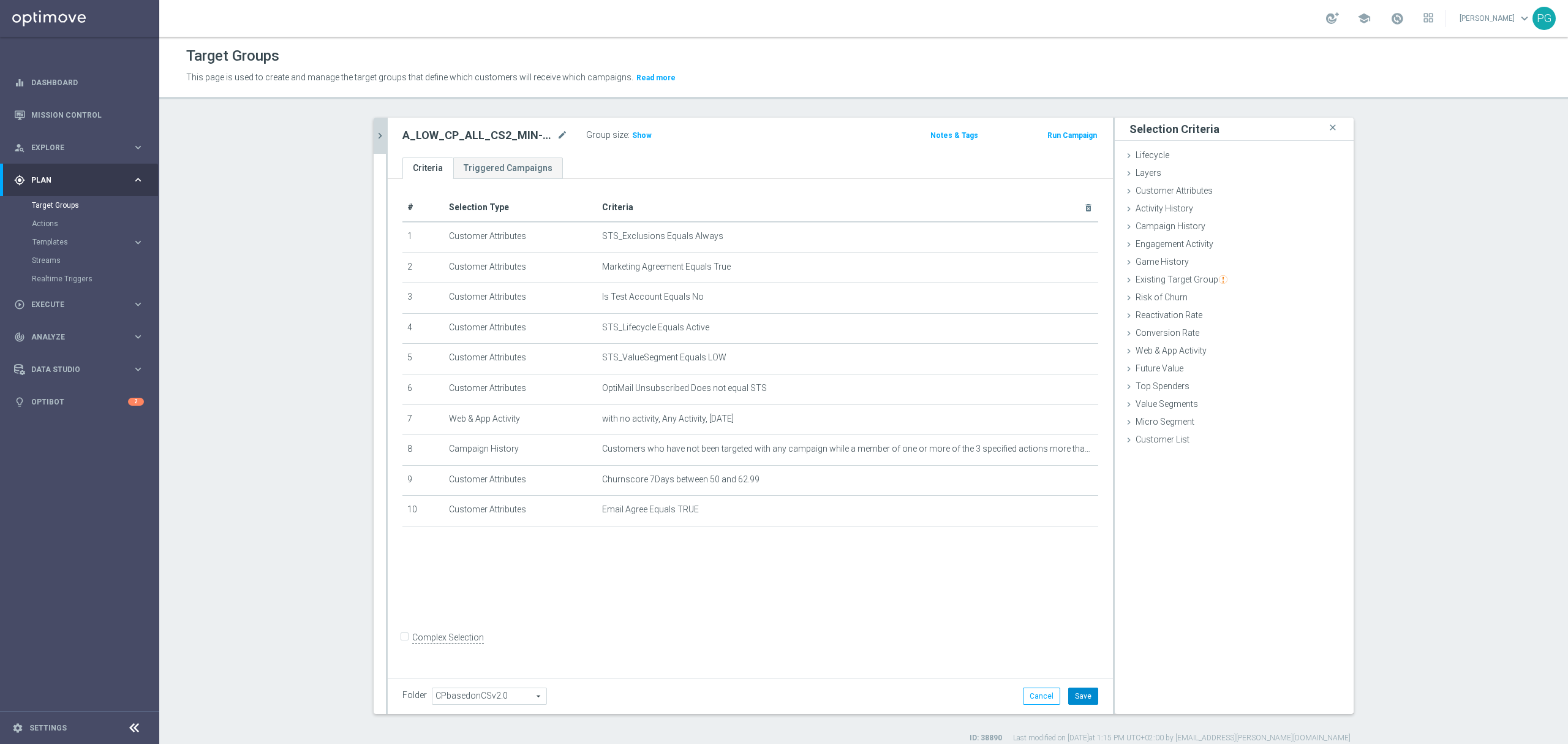
click at [1079, 701] on button "Save" at bounding box center [1083, 696] width 30 height 17
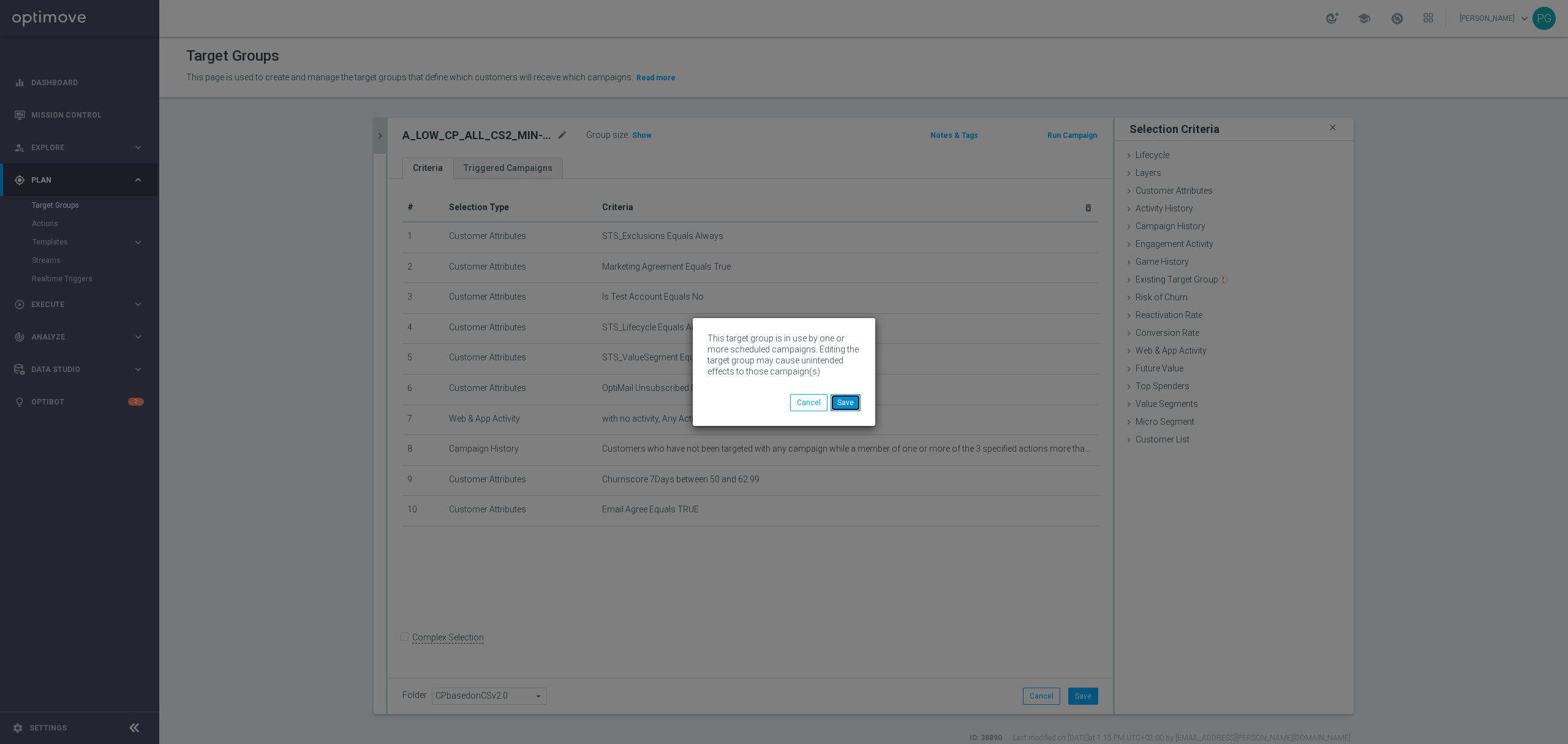
click at [843, 398] on button "Save" at bounding box center [846, 402] width 30 height 17
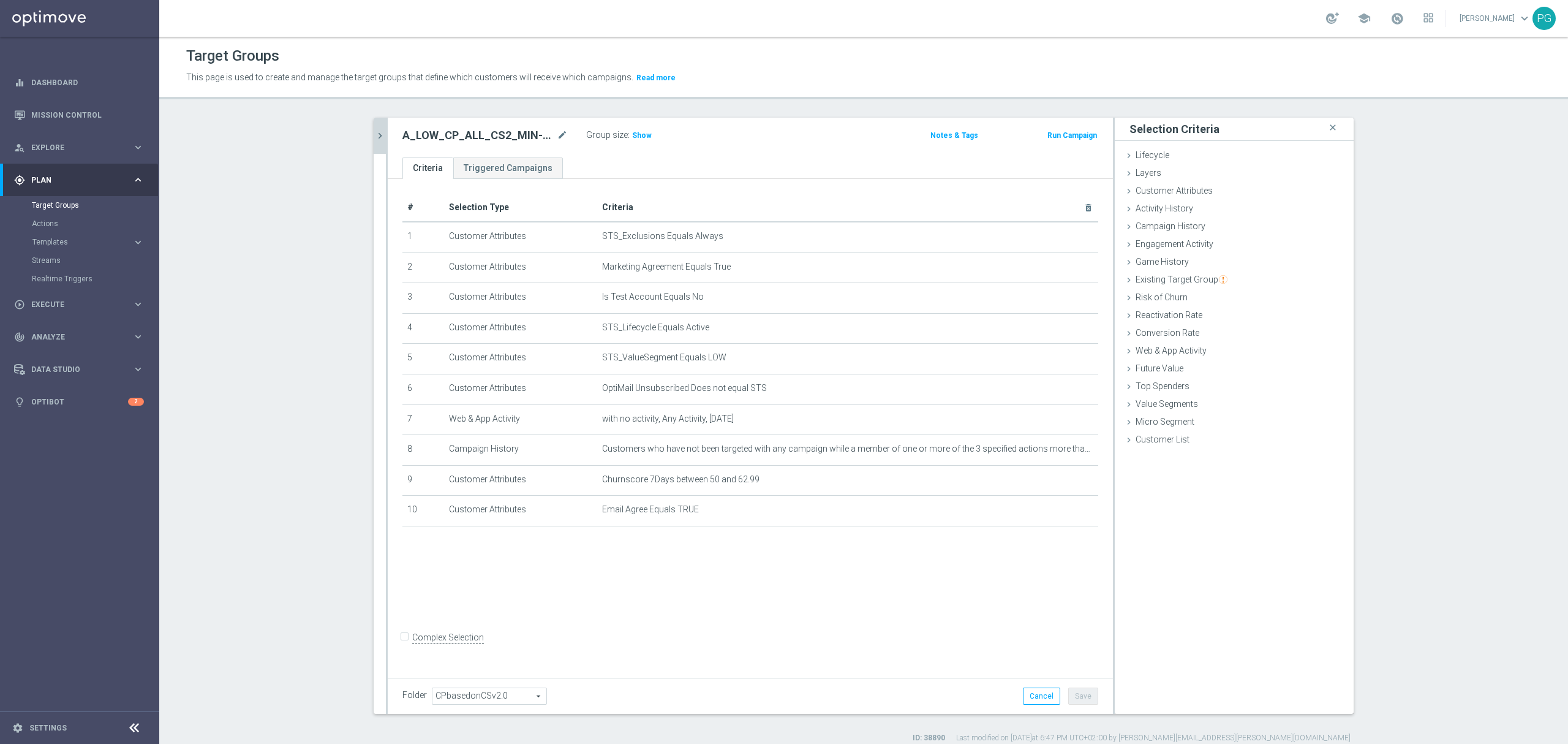
click at [374, 130] on icon "chevron_right" at bounding box center [380, 135] width 11 height 11
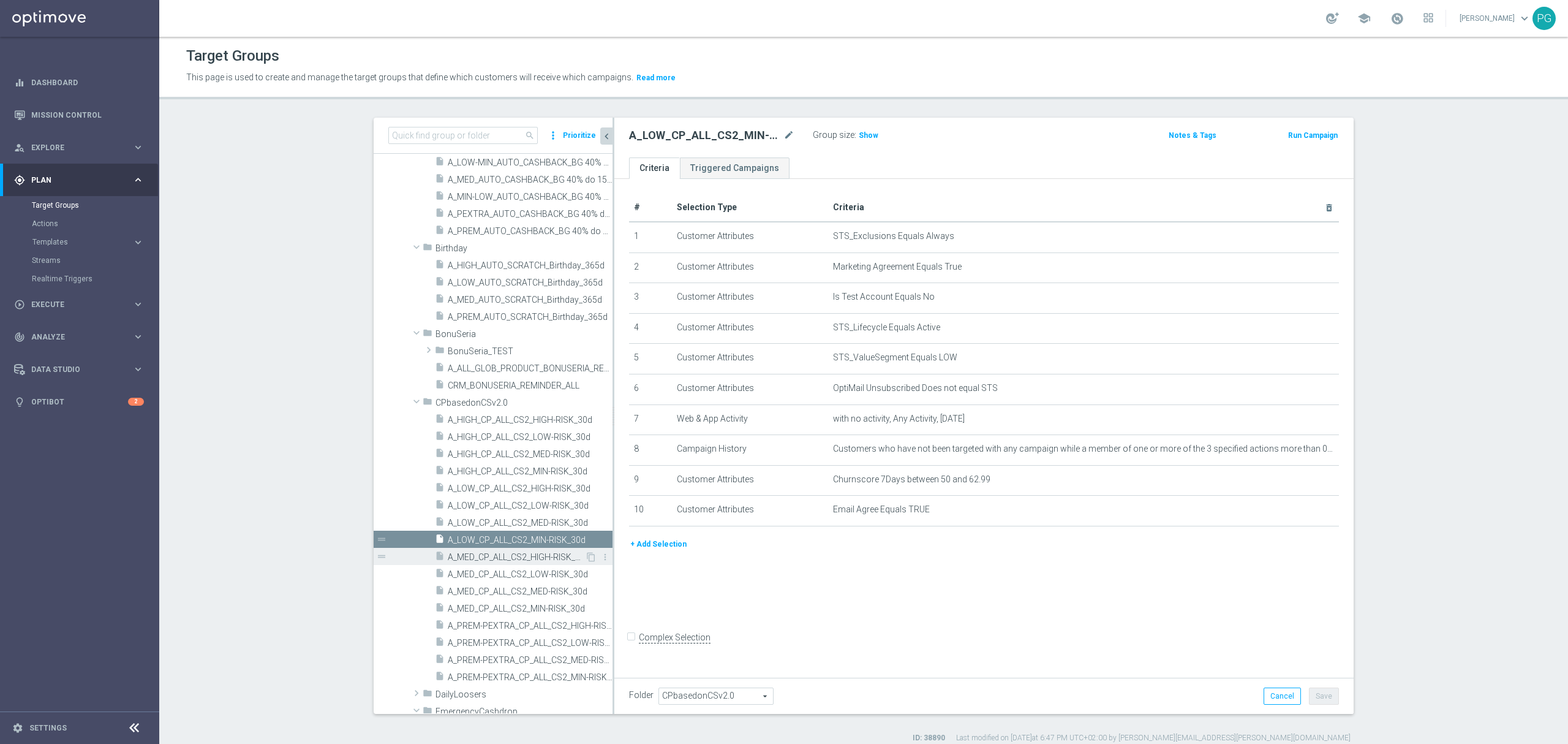
click at [481, 550] on div "insert_drive_file A_MED_CP_ALL_CS2_HIGH-RISK_30d" at bounding box center [510, 555] width 150 height 17
click at [656, 551] on button "+ Add Selection" at bounding box center [658, 544] width 59 height 13
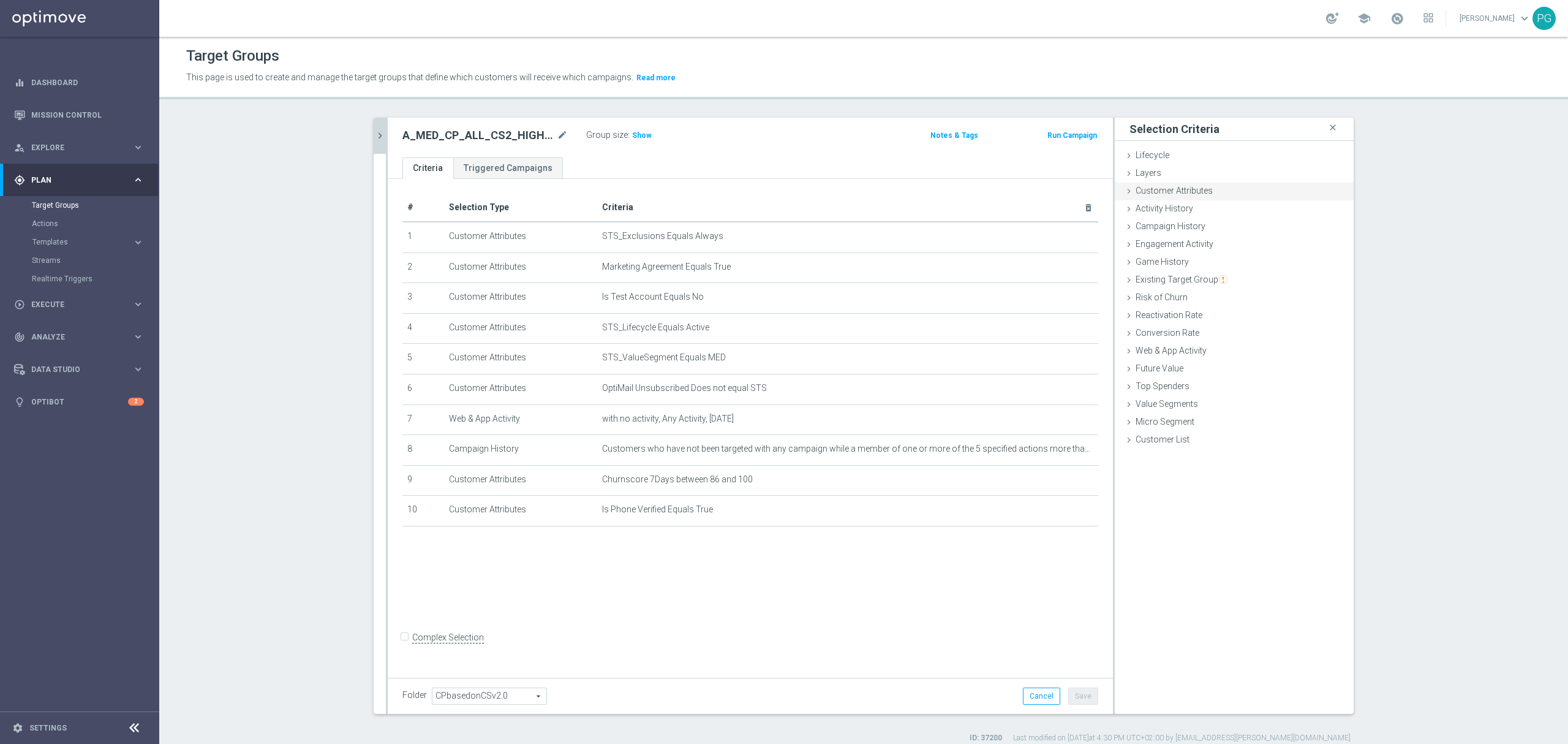
click at [1196, 190] on span "Customer Attributes" at bounding box center [1174, 191] width 77 height 10
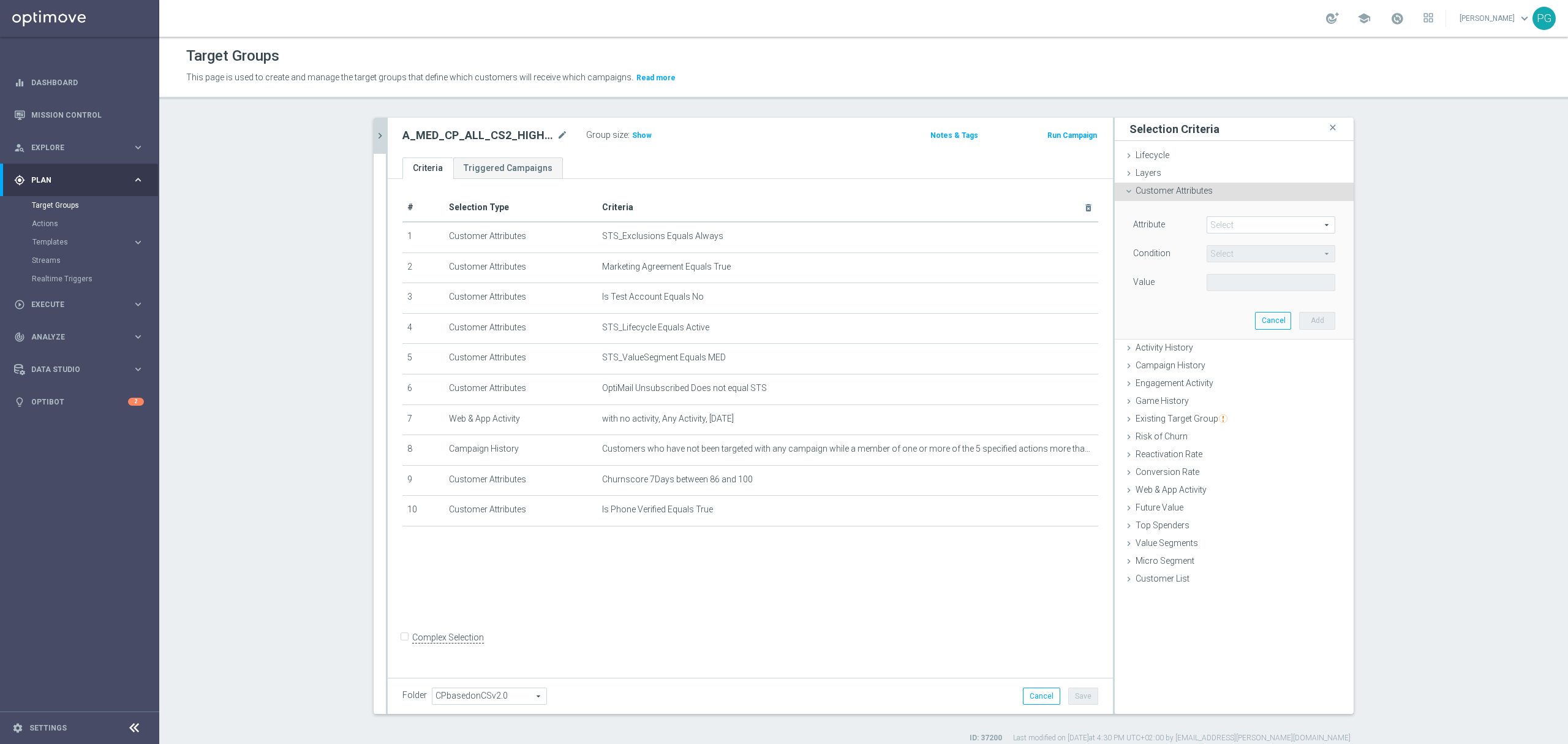
click at [1221, 228] on span at bounding box center [1270, 225] width 127 height 16
click at [0, 0] on input "search" at bounding box center [0, 0] width 0 height 0
click at [1226, 245] on span "Email Agree" at bounding box center [1271, 243] width 116 height 10
click at [1231, 275] on span at bounding box center [1270, 283] width 127 height 16
click at [1236, 316] on span "TRUE" at bounding box center [1271, 316] width 116 height 10
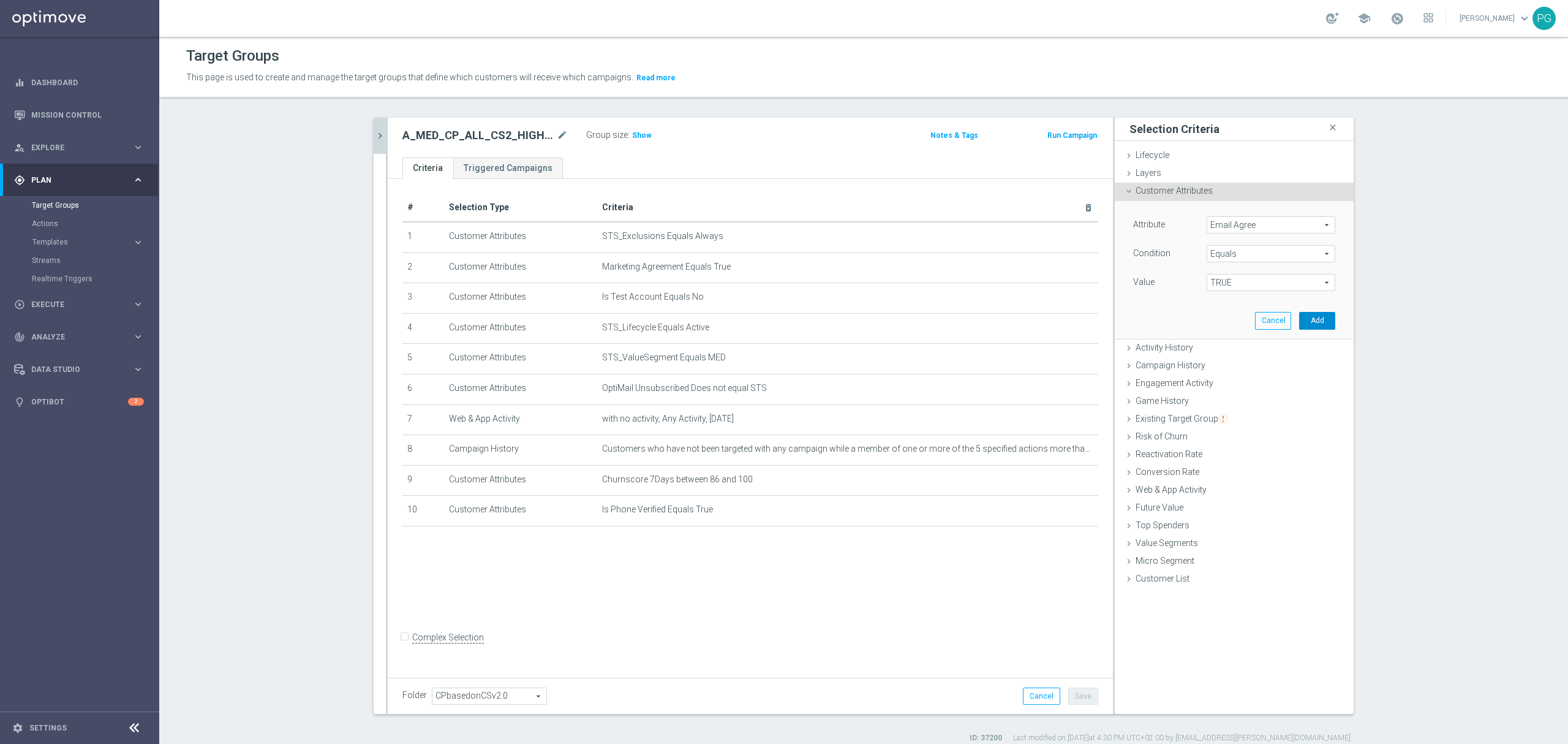
click at [1299, 319] on button "Add" at bounding box center [1318, 320] width 36 height 17
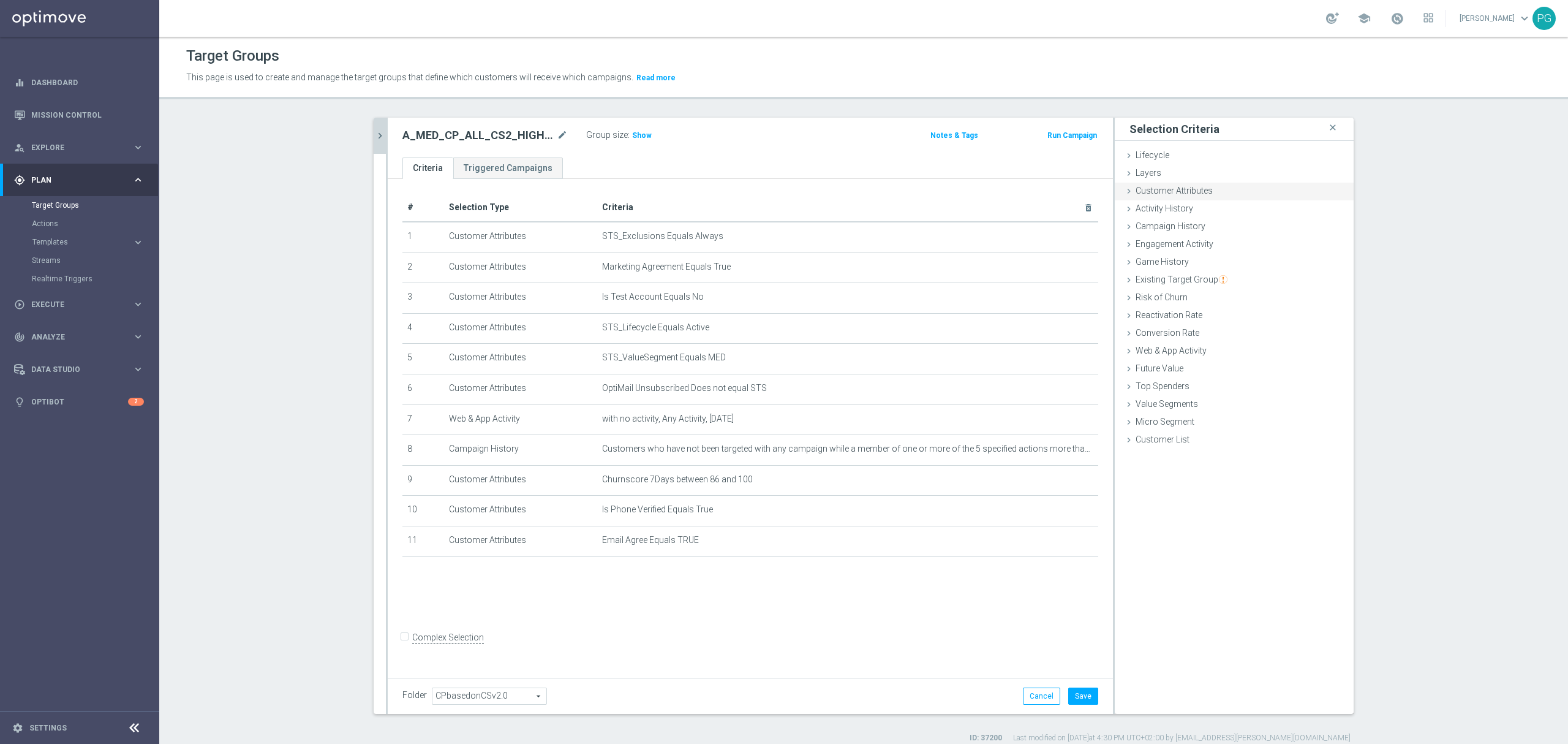
click at [1202, 194] on span "Customer Attributes" at bounding box center [1174, 191] width 77 height 10
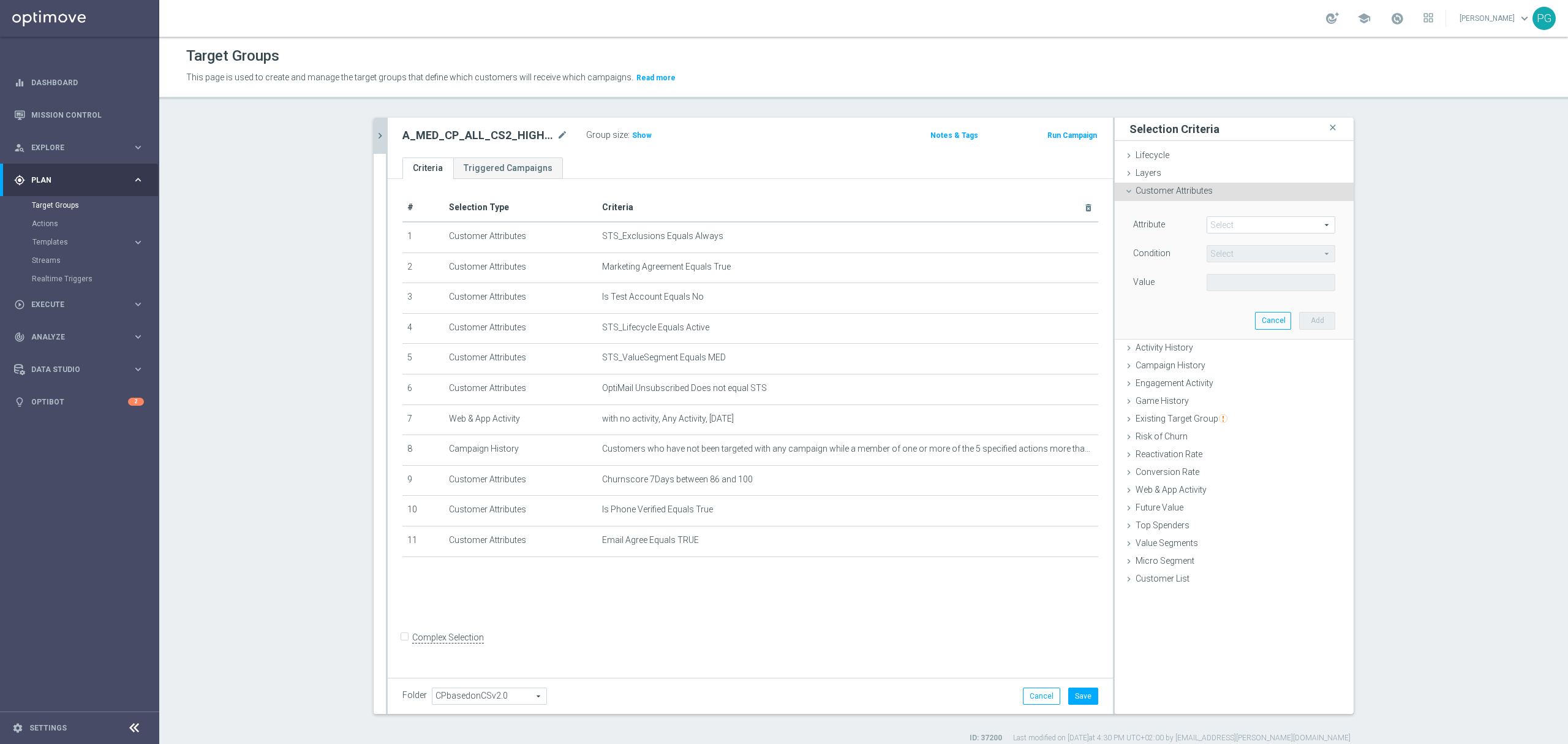
click at [1238, 221] on span at bounding box center [1270, 225] width 127 height 16
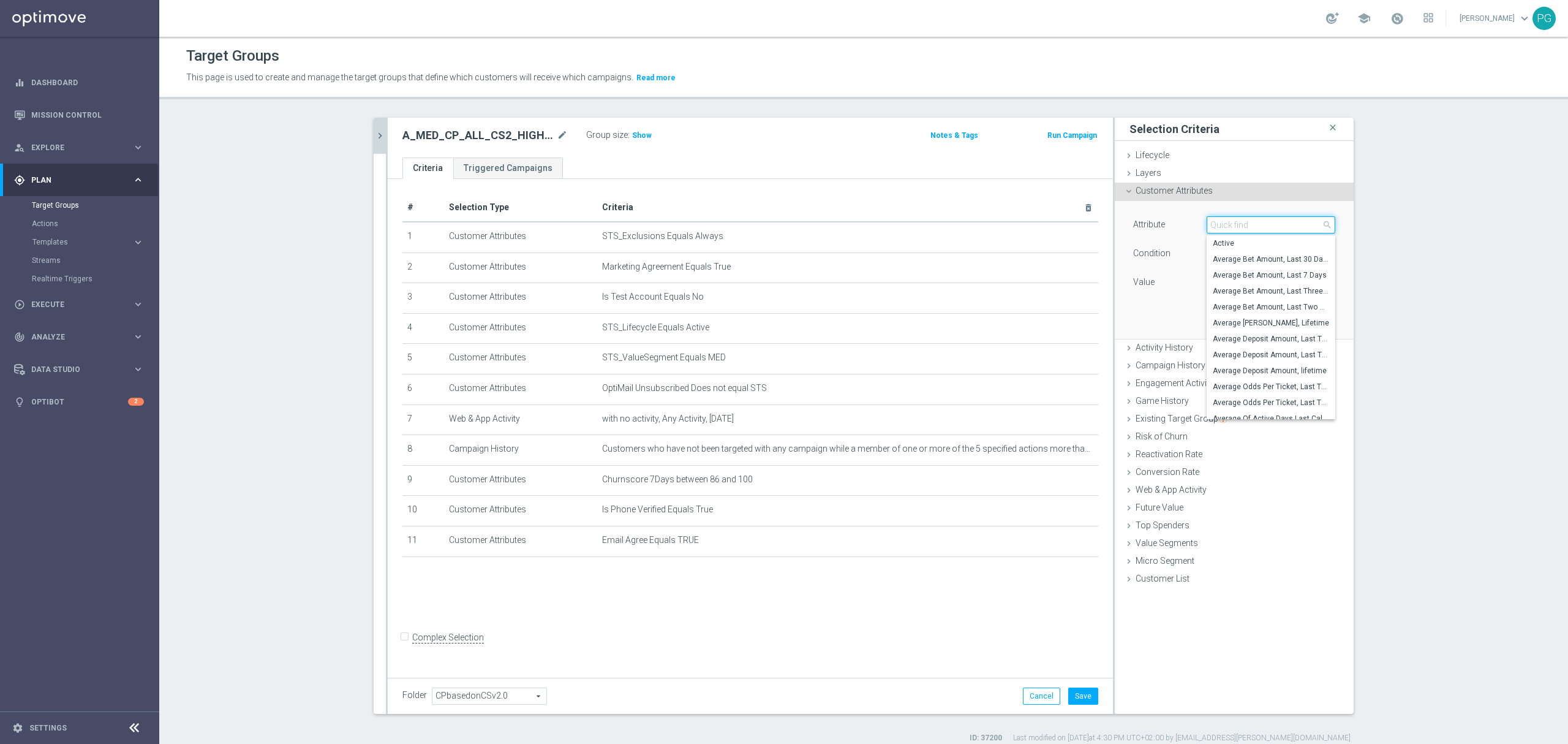
click at [1238, 221] on input "search" at bounding box center [1271, 224] width 129 height 17
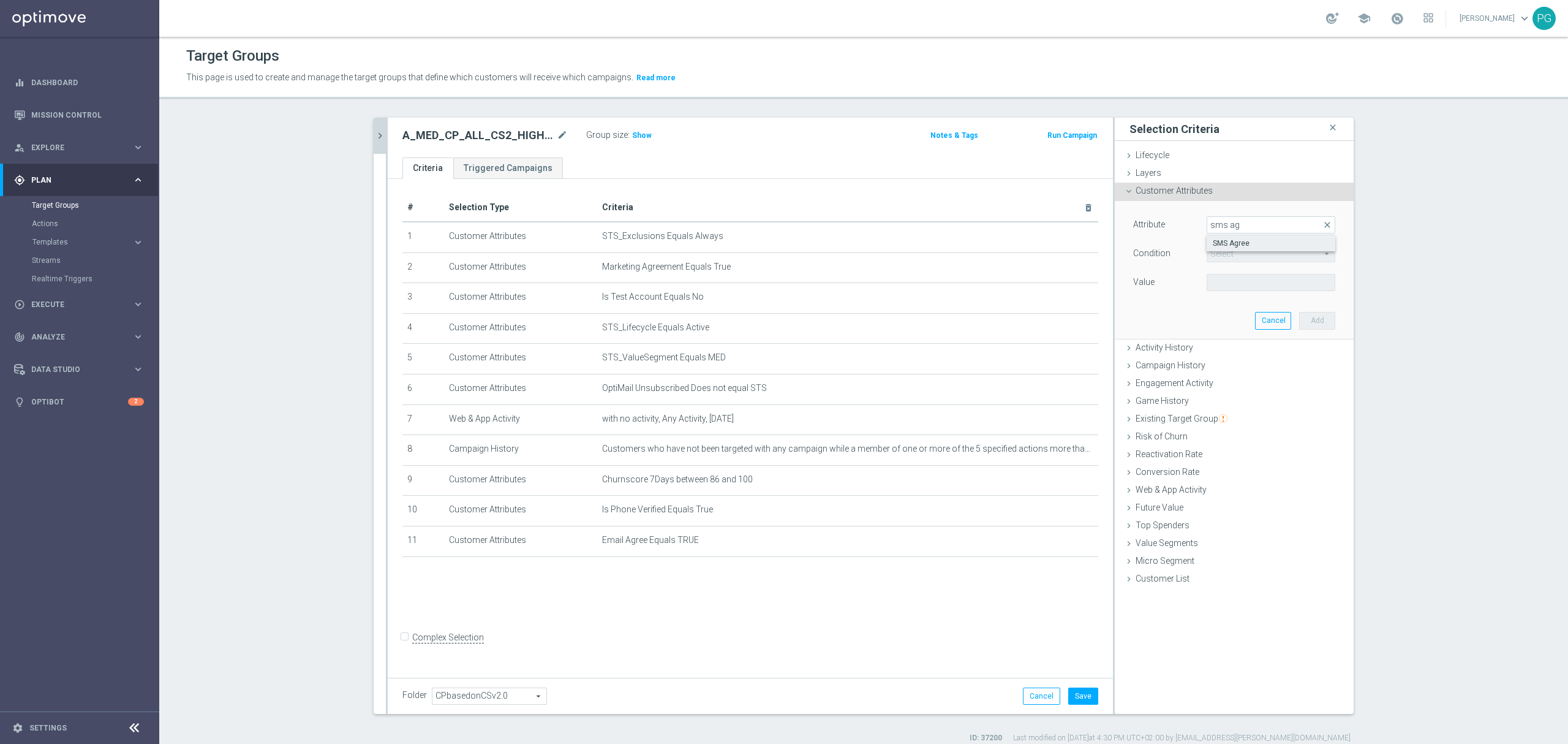
click at [1283, 245] on span "SMS Agree" at bounding box center [1271, 243] width 116 height 10
click at [1235, 288] on span at bounding box center [1270, 283] width 127 height 16
click at [1223, 314] on span "TRUE" at bounding box center [1271, 316] width 116 height 10
click at [1311, 323] on button "Add" at bounding box center [1318, 320] width 36 height 17
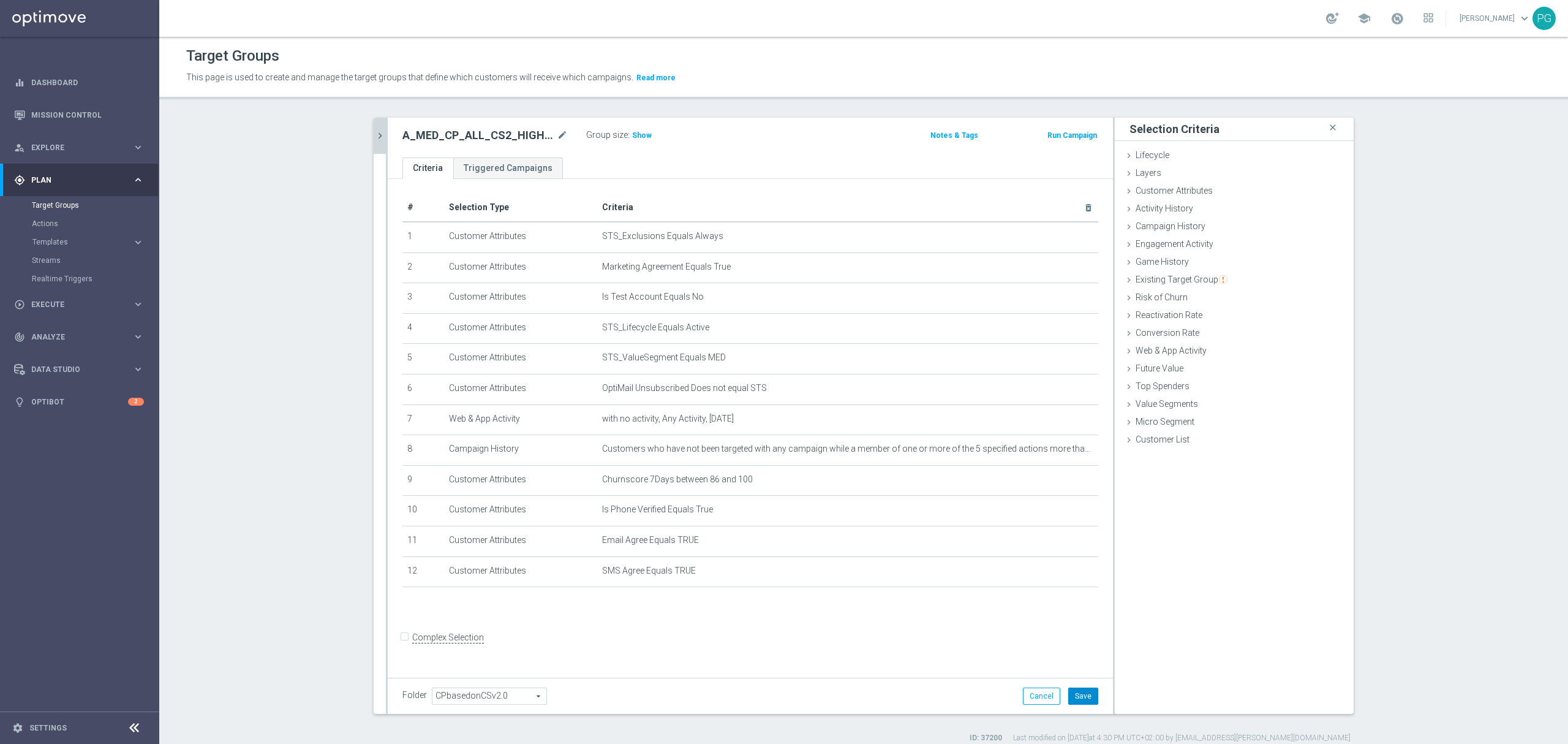
click at [1085, 702] on button "Save" at bounding box center [1083, 696] width 30 height 17
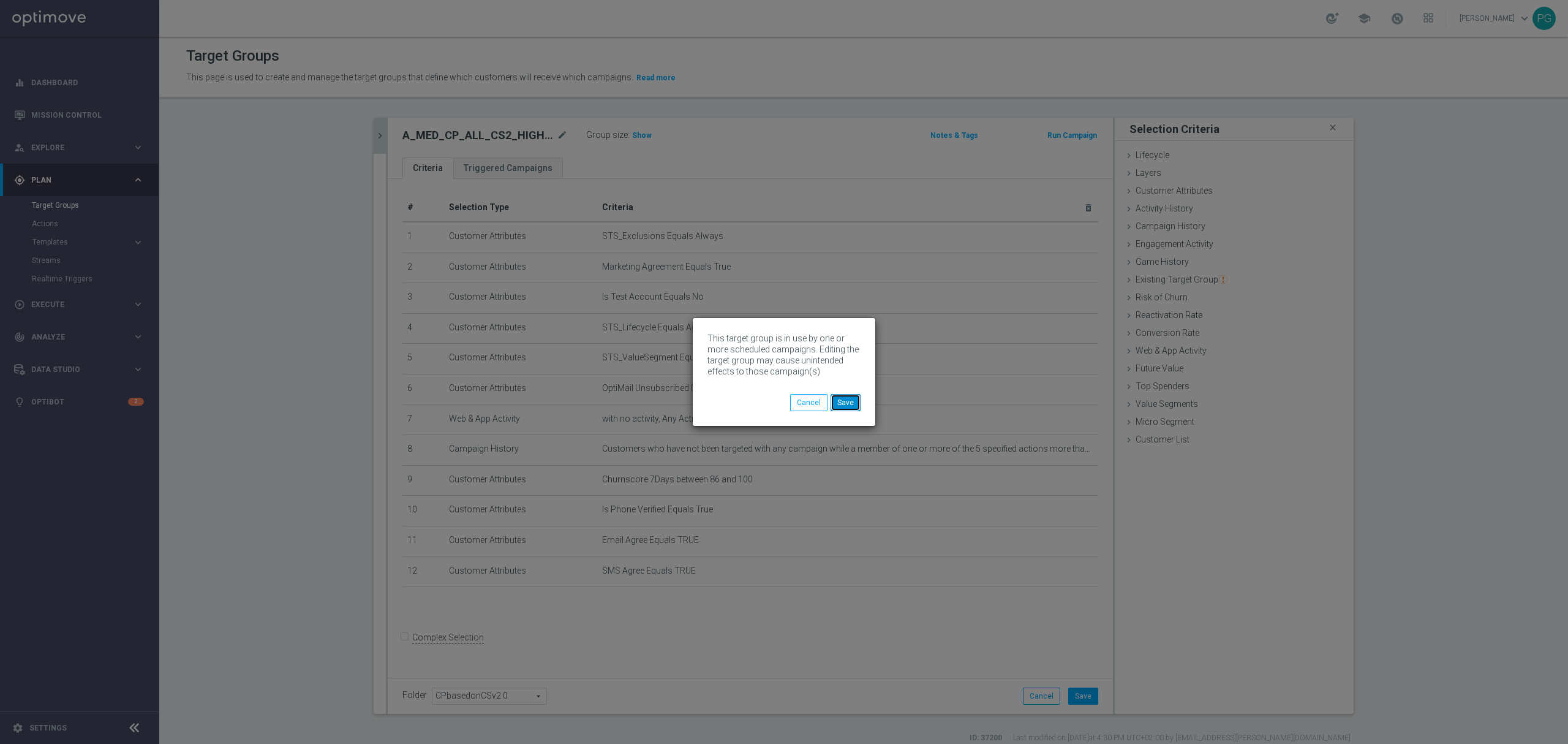
click at [854, 403] on button "Save" at bounding box center [846, 402] width 30 height 17
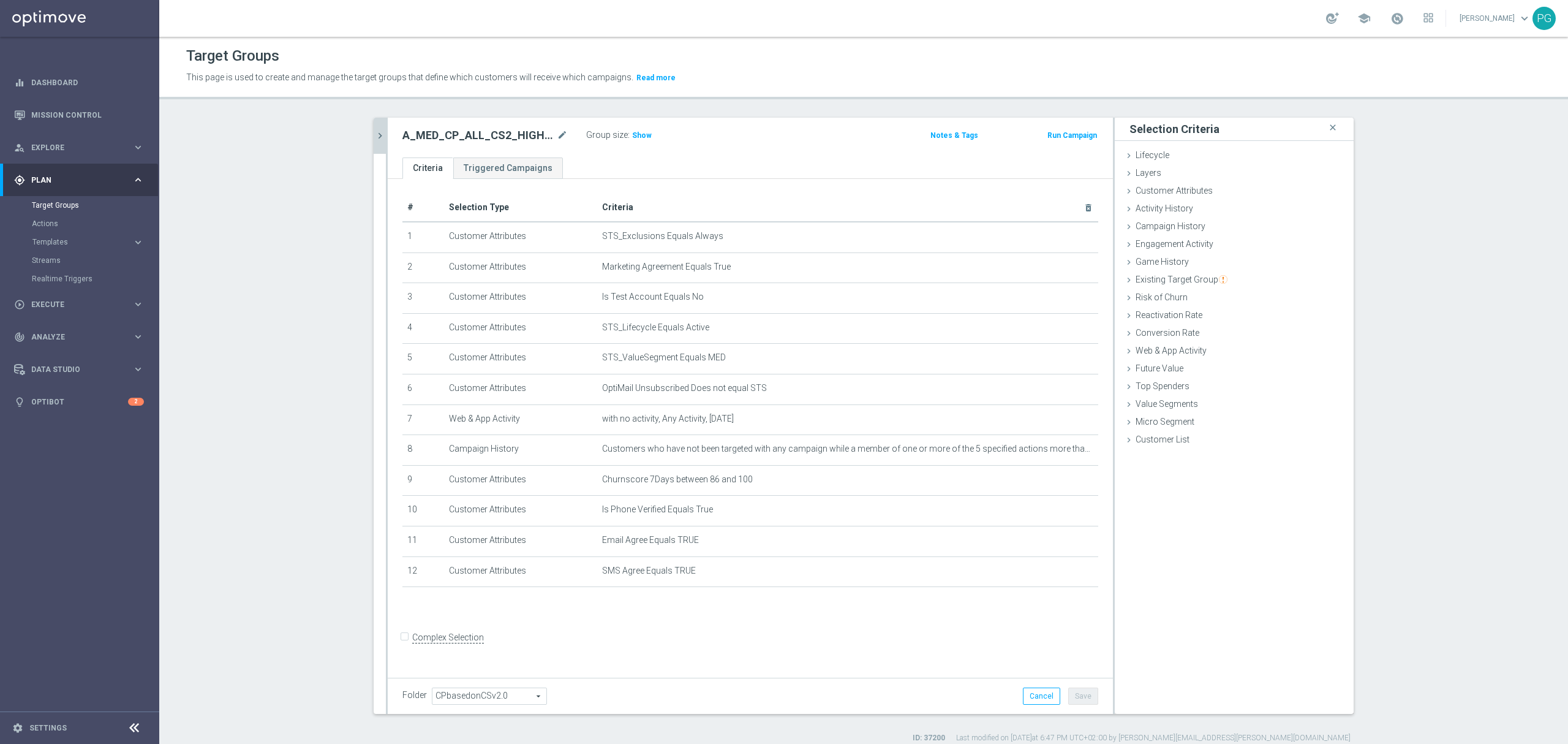
click at [374, 129] on button "chevron_right" at bounding box center [380, 136] width 12 height 36
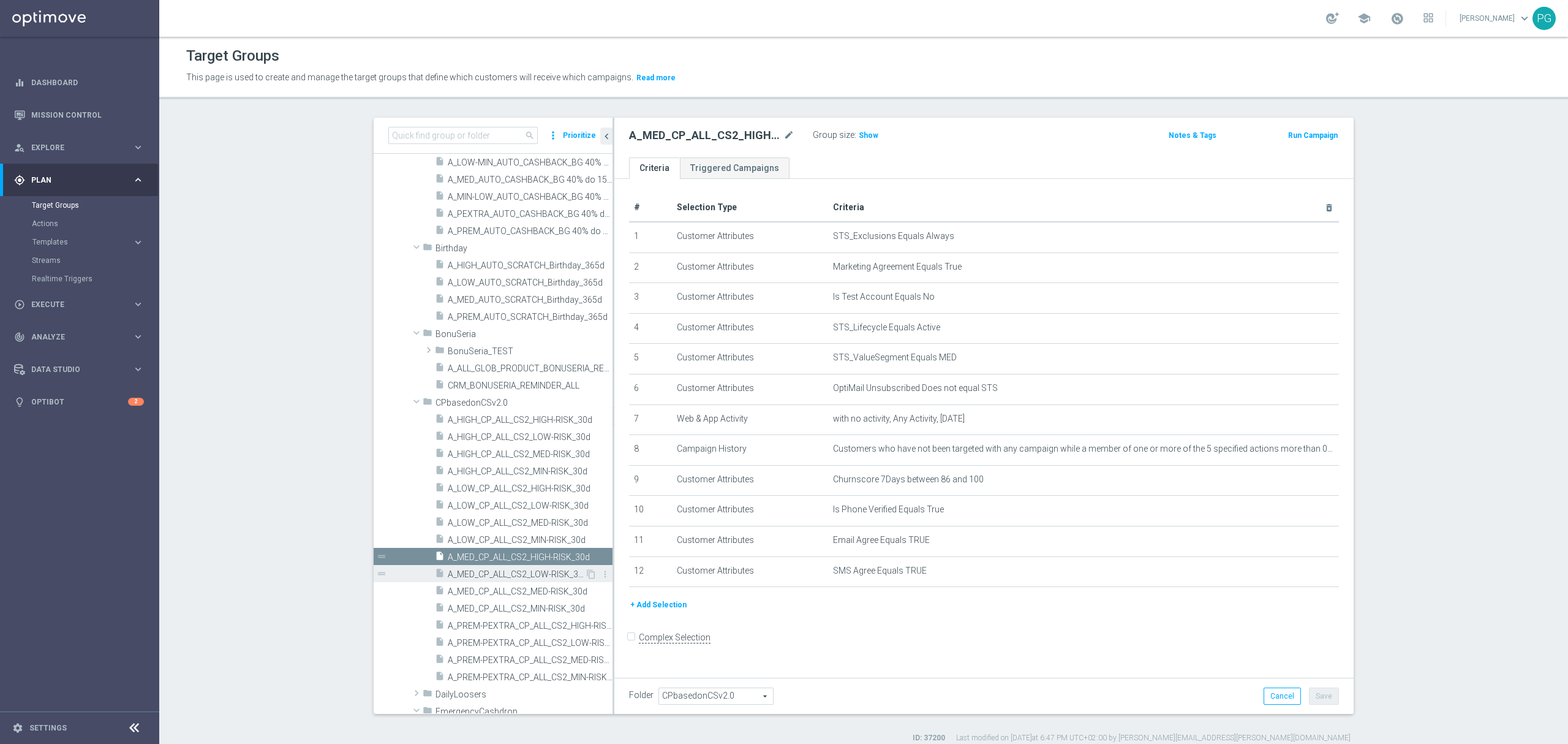
click at [508, 567] on div "insert_drive_file A_MED_CP_ALL_CS2_LOW-RISK_30d" at bounding box center [510, 573] width 150 height 17
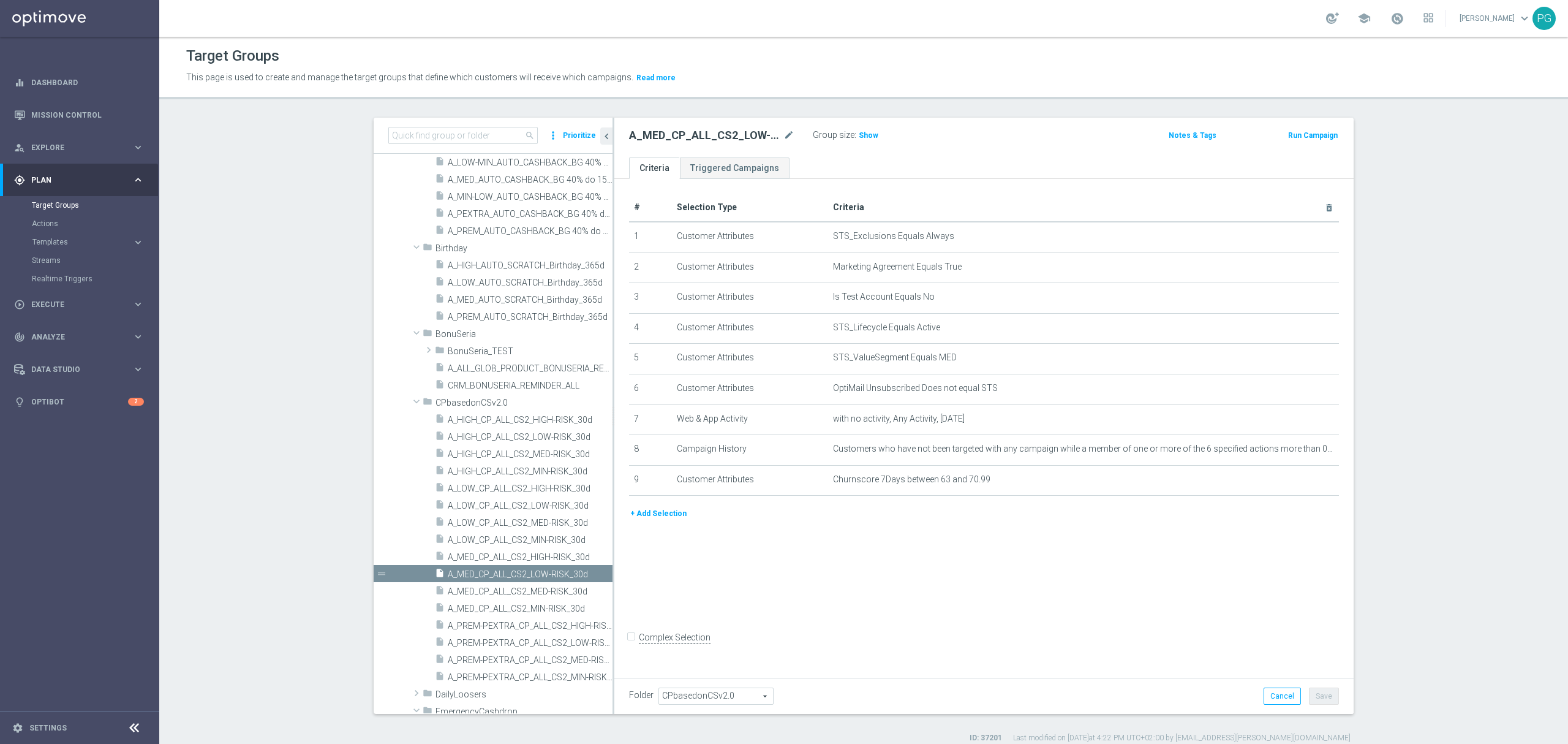
click at [660, 520] on button "+ Add Selection" at bounding box center [658, 514] width 59 height 13
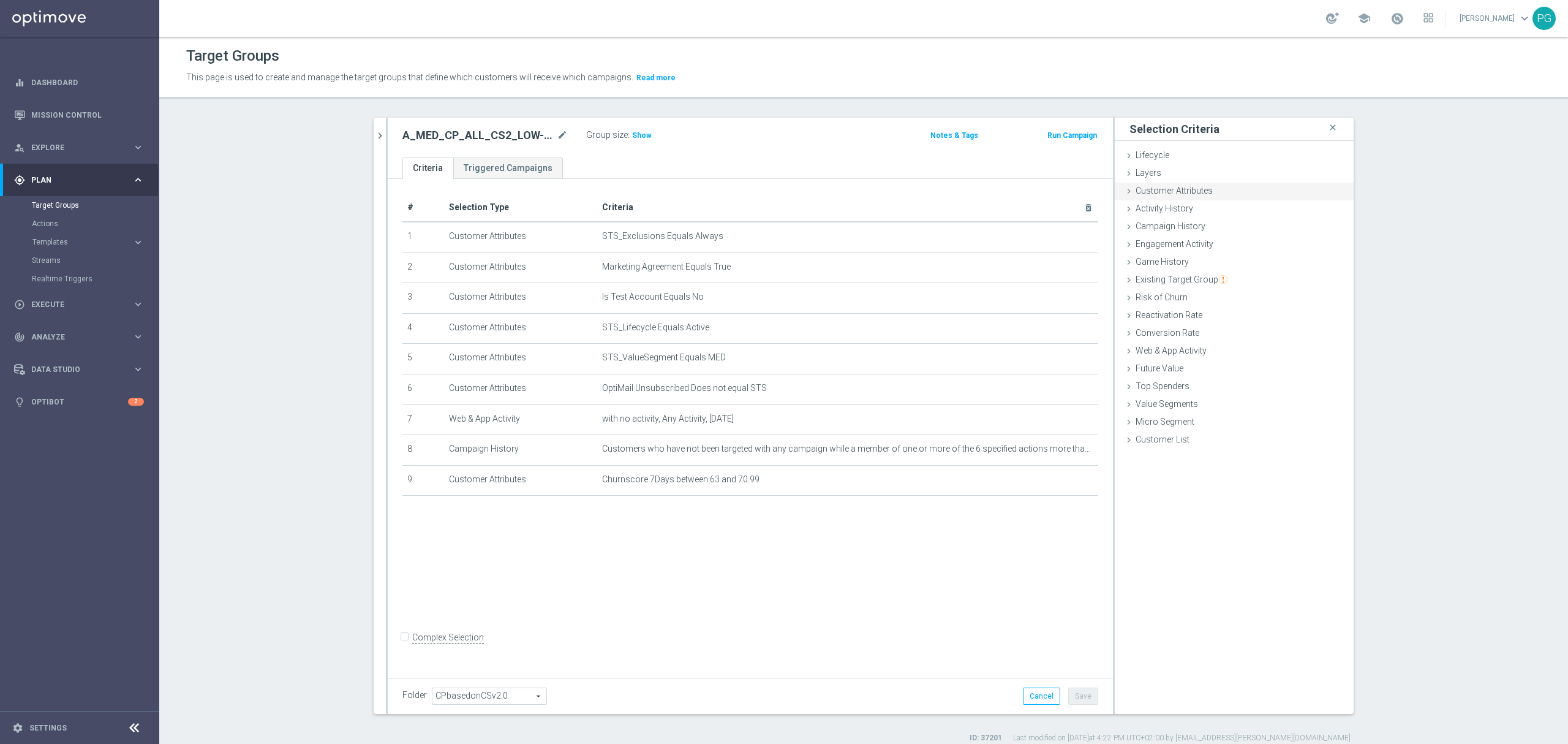
click at [1161, 197] on div "Customer Attributes done selection saved" at bounding box center [1234, 191] width 239 height 18
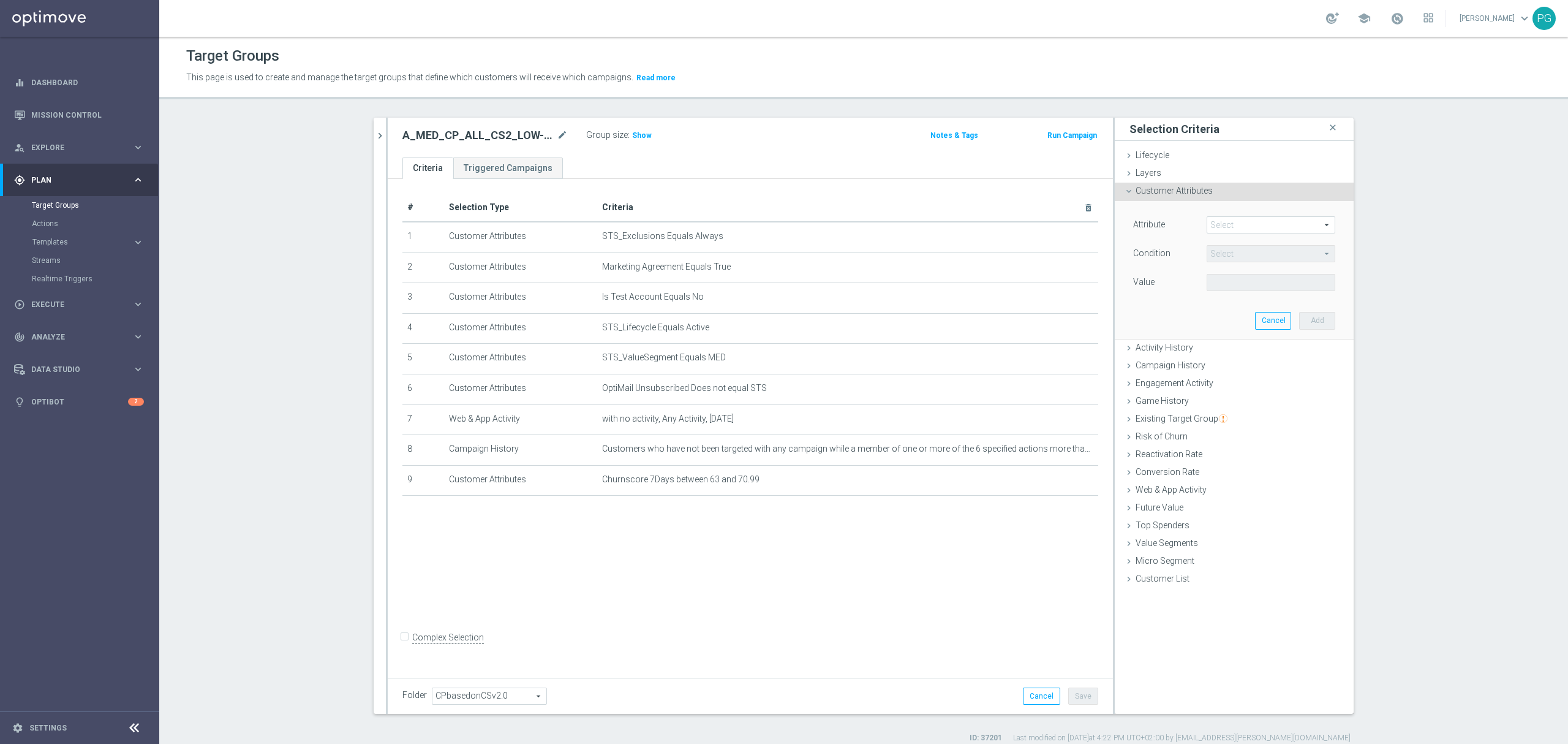
click at [1207, 231] on span at bounding box center [1270, 225] width 127 height 16
click at [0, 0] on input "search" at bounding box center [0, 0] width 0 height 0
click at [1239, 242] on span "Email Agree" at bounding box center [1271, 243] width 116 height 10
click at [1226, 277] on span at bounding box center [1270, 283] width 127 height 16
click at [1228, 312] on label "TRUE" at bounding box center [1271, 317] width 129 height 16
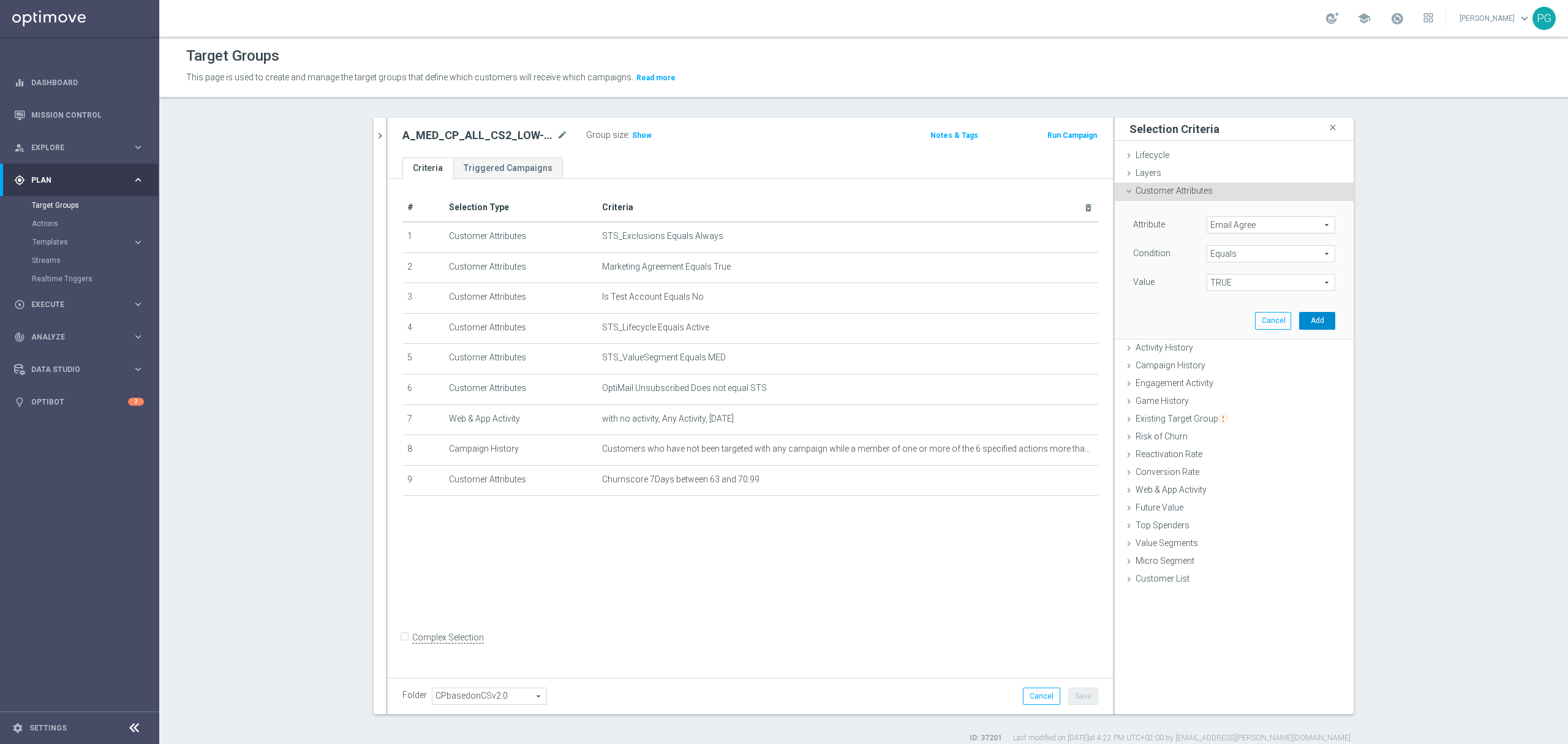
click at [1303, 320] on button "Add" at bounding box center [1318, 320] width 36 height 17
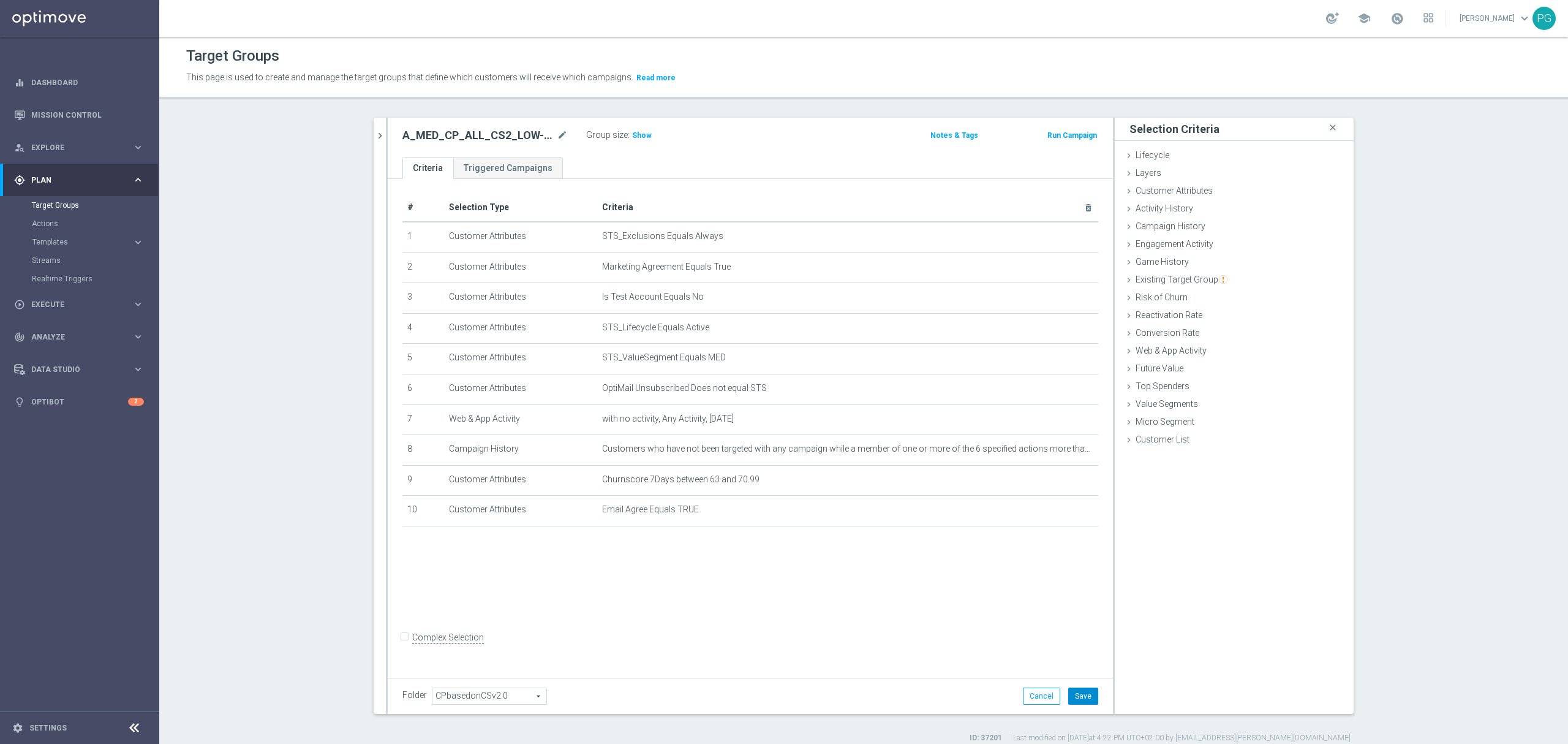
click at [1079, 699] on button "Save" at bounding box center [1083, 696] width 30 height 17
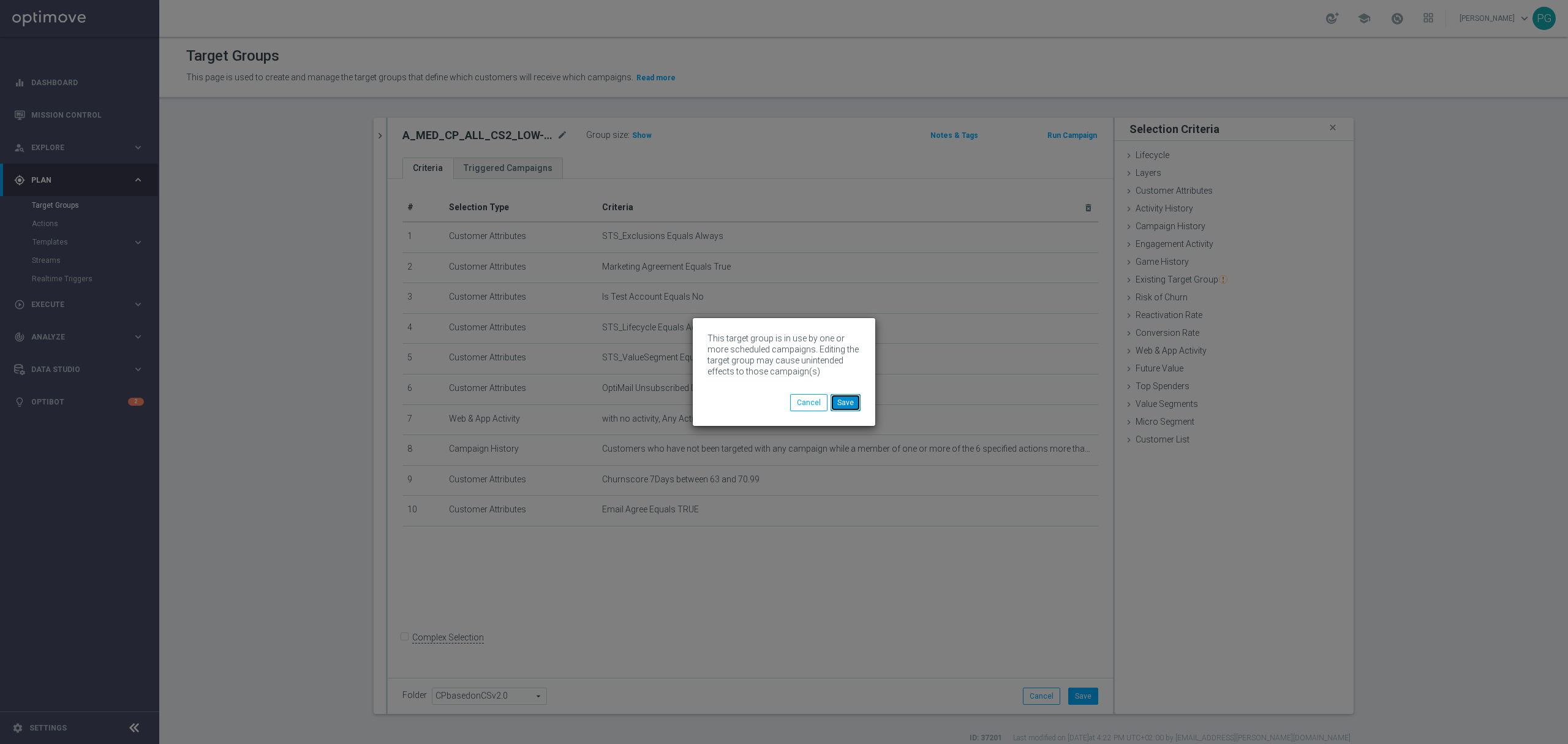
click at [846, 403] on button "Save" at bounding box center [846, 402] width 30 height 17
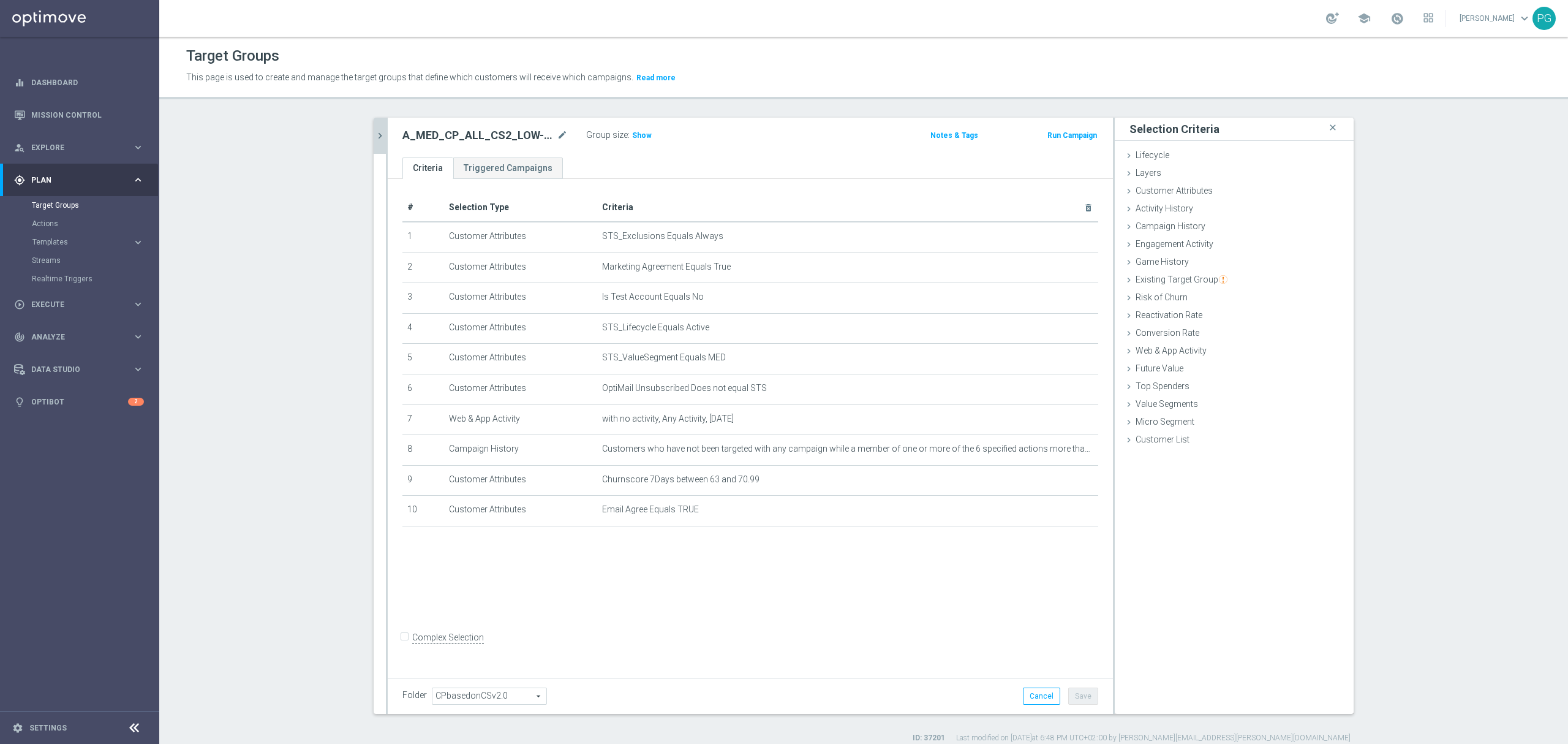
click at [374, 131] on icon "chevron_right" at bounding box center [380, 135] width 11 height 11
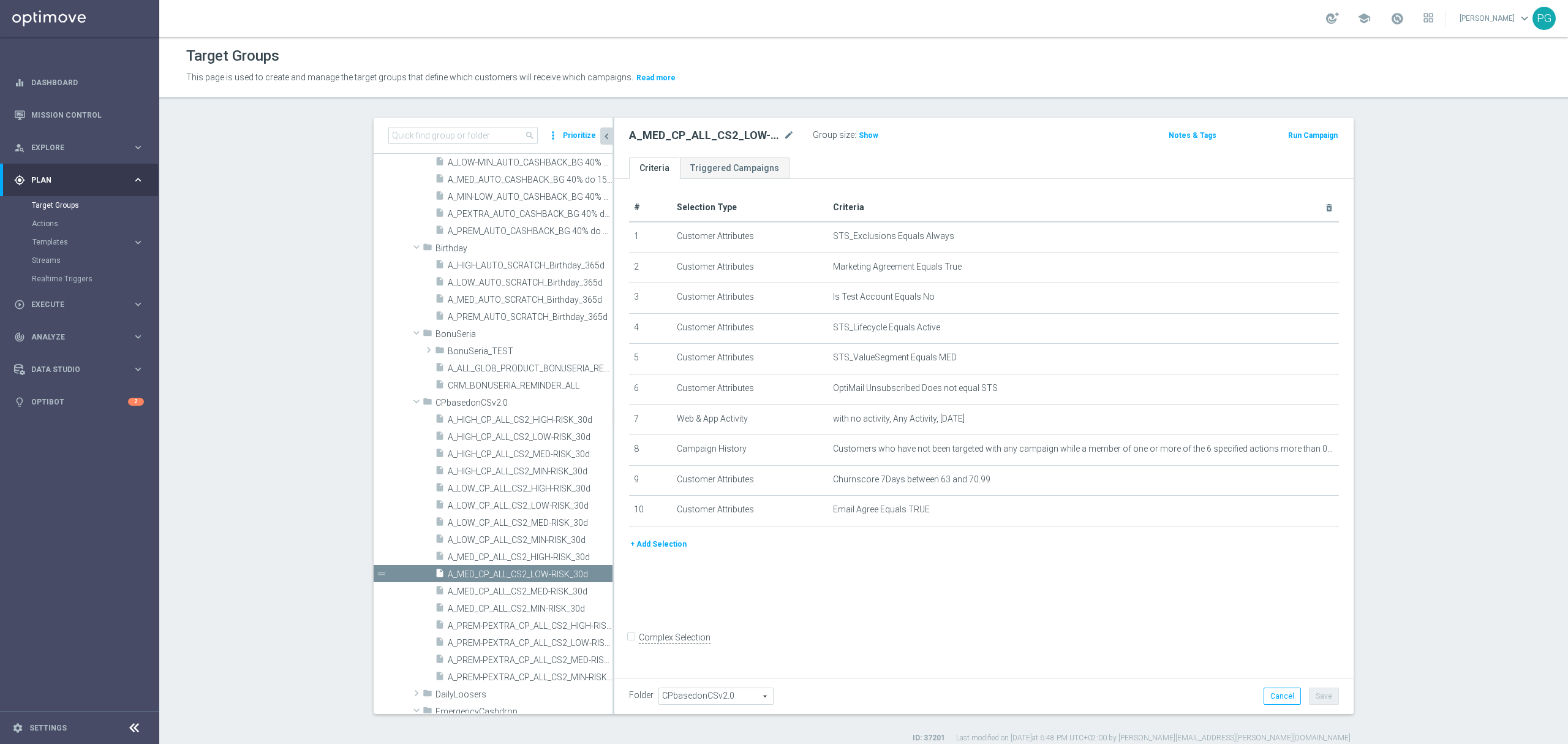
scroll to position [645, 0]
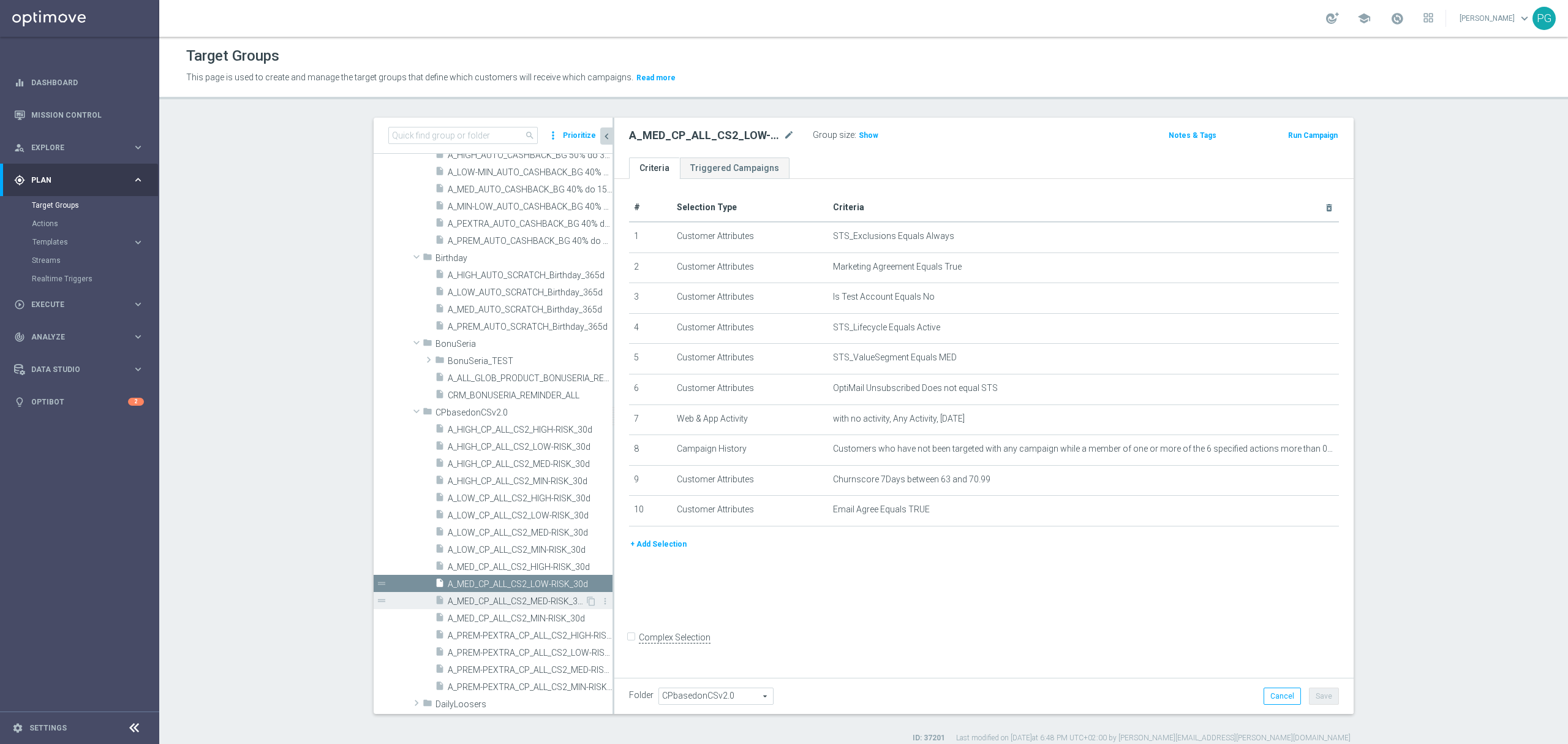
click at [505, 595] on div "insert_drive_file A_MED_CP_ALL_CS2_MED-RISK_30d" at bounding box center [510, 600] width 150 height 17
click at [520, 582] on span "A_MED_CP_ALL_CS2_LOW-RISK_30d" at bounding box center [516, 584] width 137 height 10
click at [495, 602] on span "A_MED_CP_ALL_CS2_MED-RISK_30d" at bounding box center [516, 601] width 137 height 10
click at [643, 520] on button "+ Add Selection" at bounding box center [658, 514] width 59 height 13
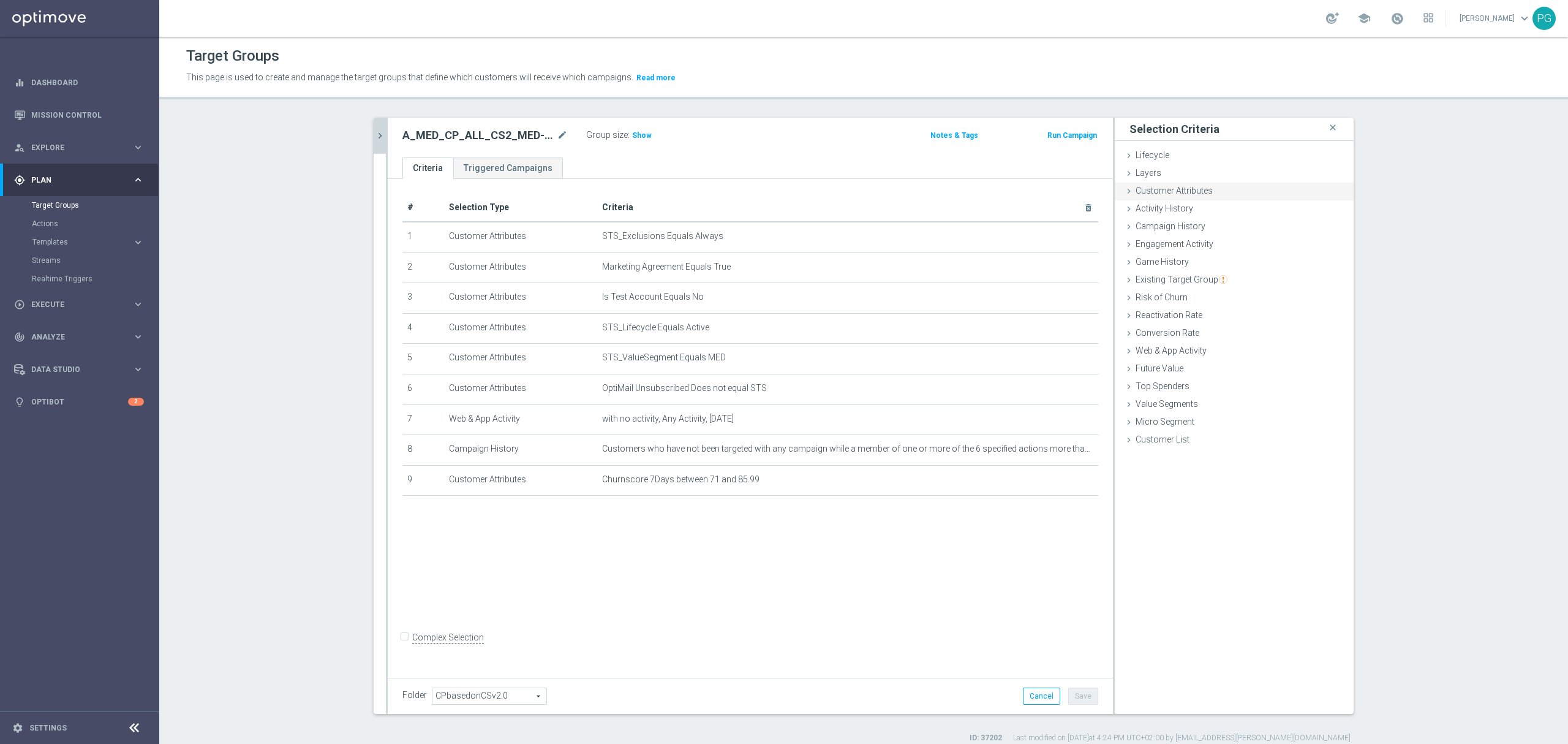
click at [1234, 190] on div "Customer Attributes done selection saved" at bounding box center [1234, 191] width 239 height 18
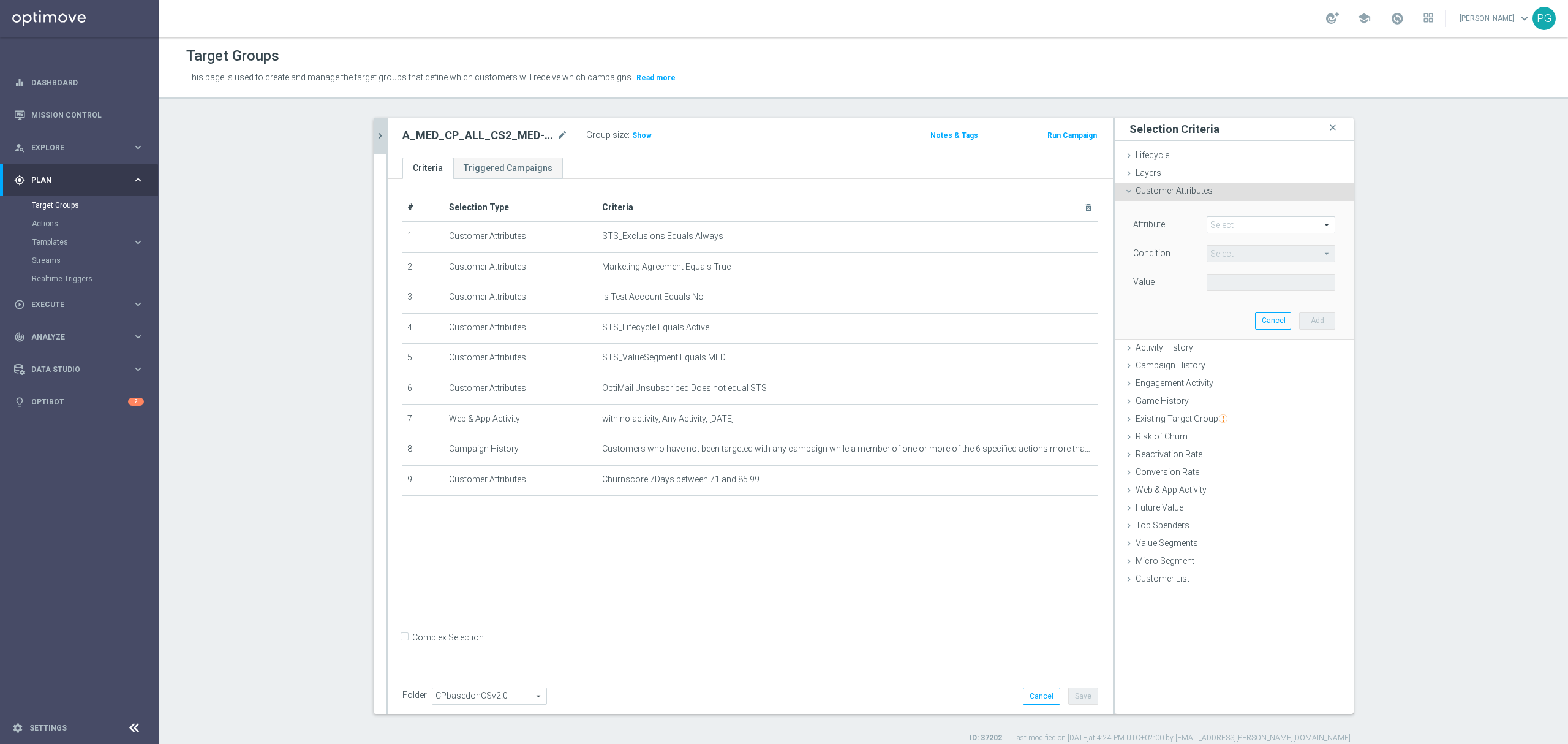
click at [1226, 236] on div "Attribute Select arrow_drop_down search Condition Select arrow_drop_down search…" at bounding box center [1234, 255] width 202 height 77
click at [1226, 236] on div "Attribute Select arrow_drop_down search" at bounding box center [1235, 226] width 221 height 20
click at [1226, 235] on div "Attribute Select arrow_drop_down search" at bounding box center [1235, 226] width 221 height 20
click at [1242, 226] on span at bounding box center [1270, 225] width 127 height 16
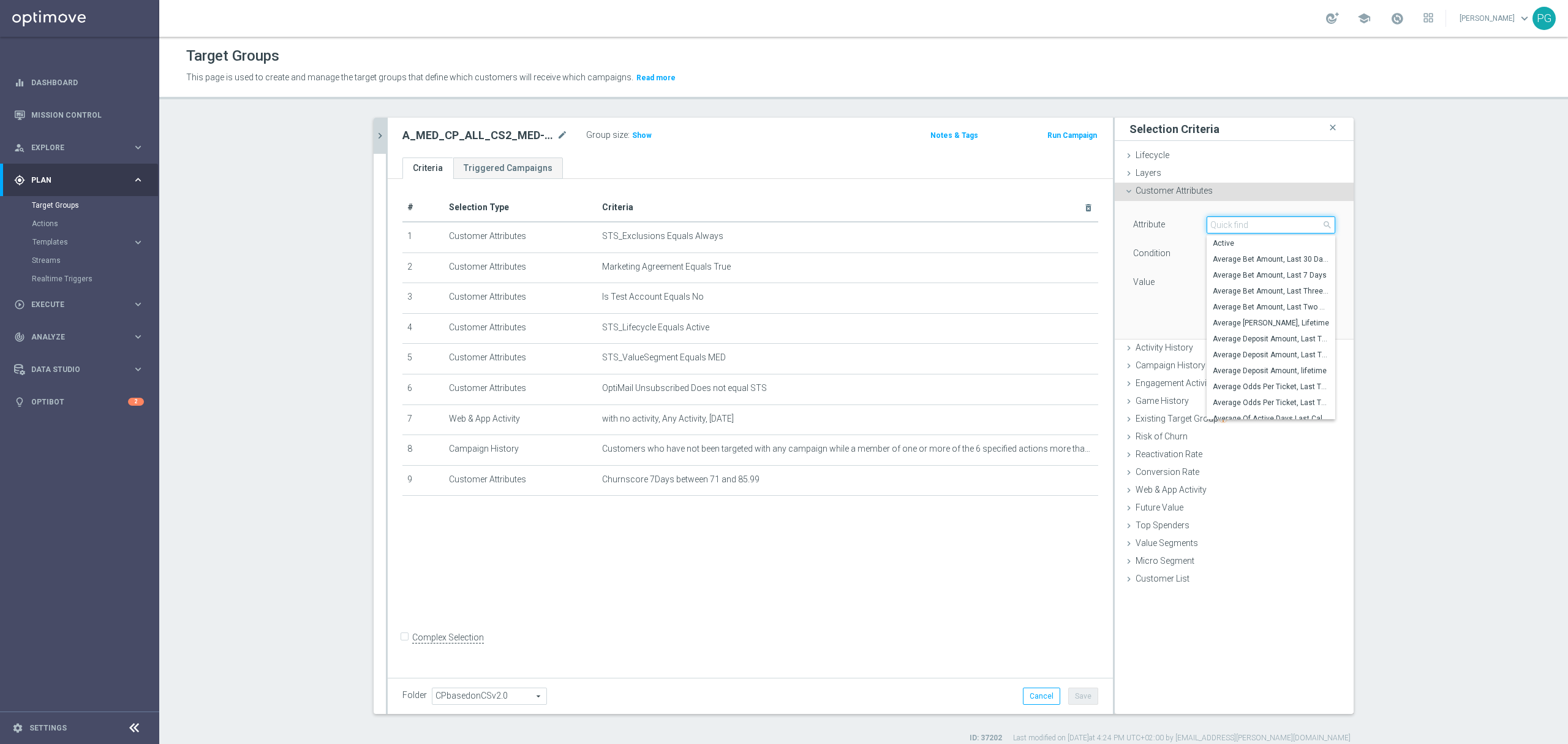
click at [1242, 226] on input "search" at bounding box center [1271, 224] width 129 height 17
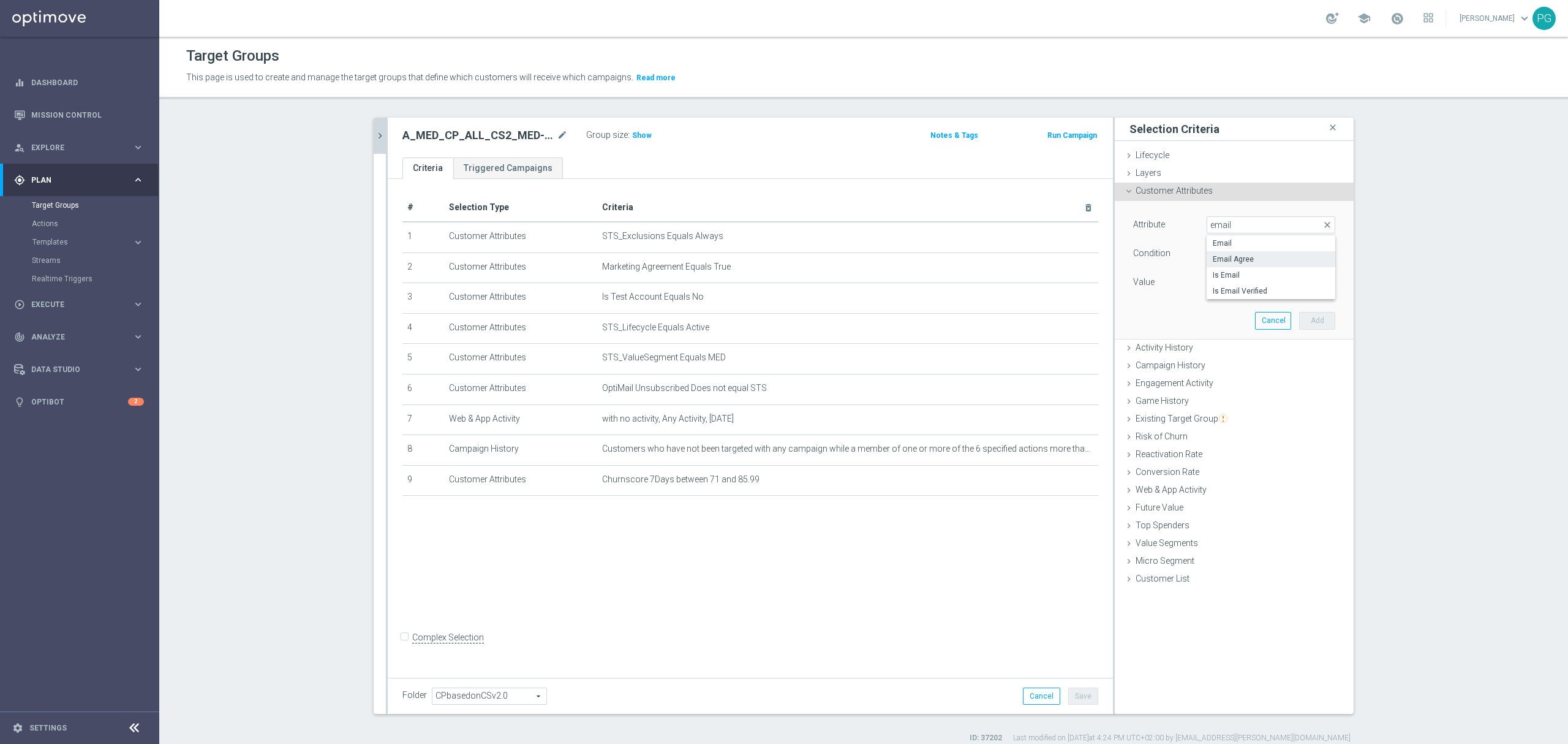
click at [1227, 261] on span "Email Agree" at bounding box center [1271, 259] width 116 height 10
click at [1218, 282] on span at bounding box center [1270, 283] width 127 height 16
click at [1219, 312] on div "FALSE TRUE" at bounding box center [1271, 308] width 129 height 32
click at [1219, 312] on label "TRUE" at bounding box center [1271, 317] width 129 height 16
click at [1329, 310] on div "Attribute Email Agree Email Agree arrow_drop_down search Condition Equals Equal…" at bounding box center [1235, 269] width 221 height 137
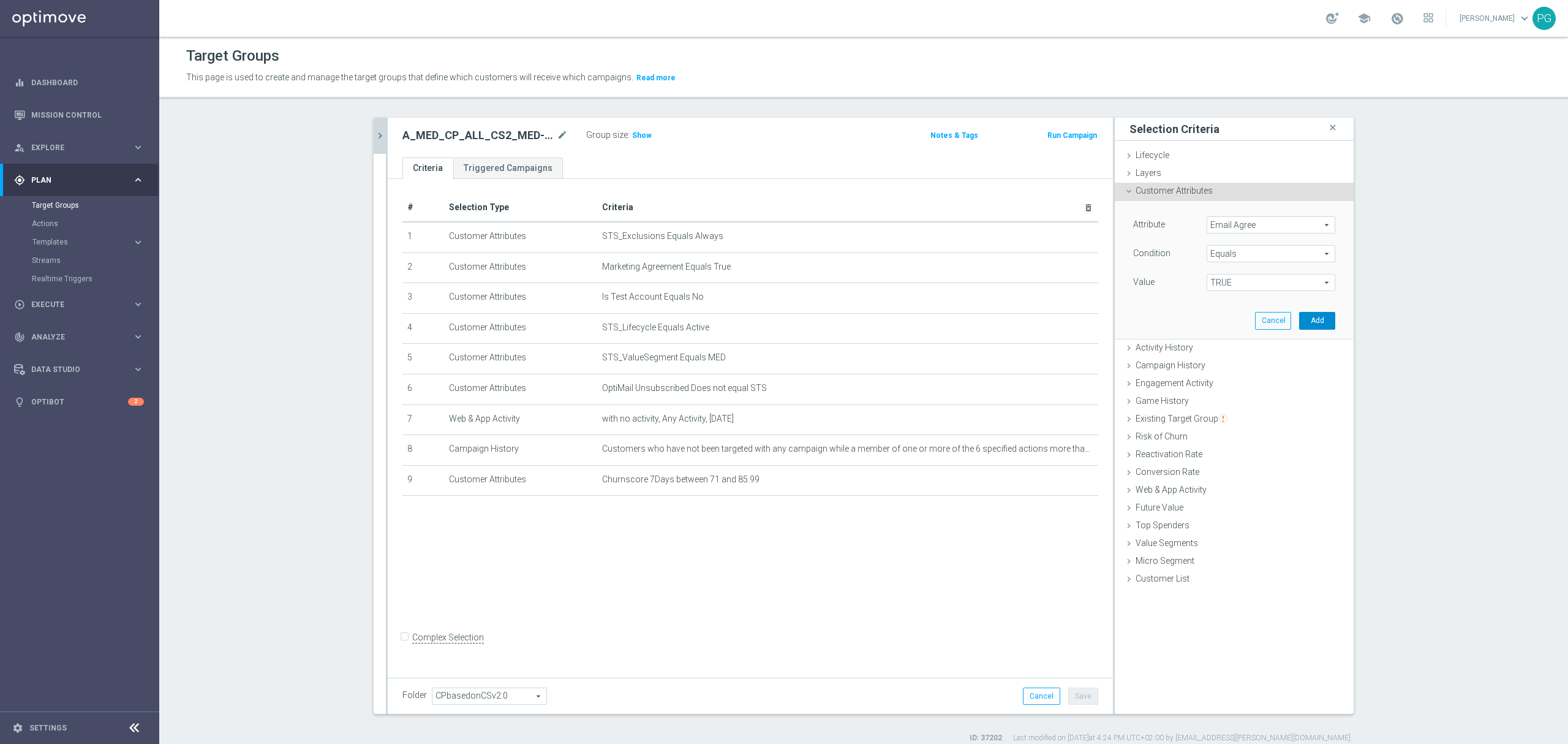
click at [1314, 314] on button "Add" at bounding box center [1318, 320] width 36 height 17
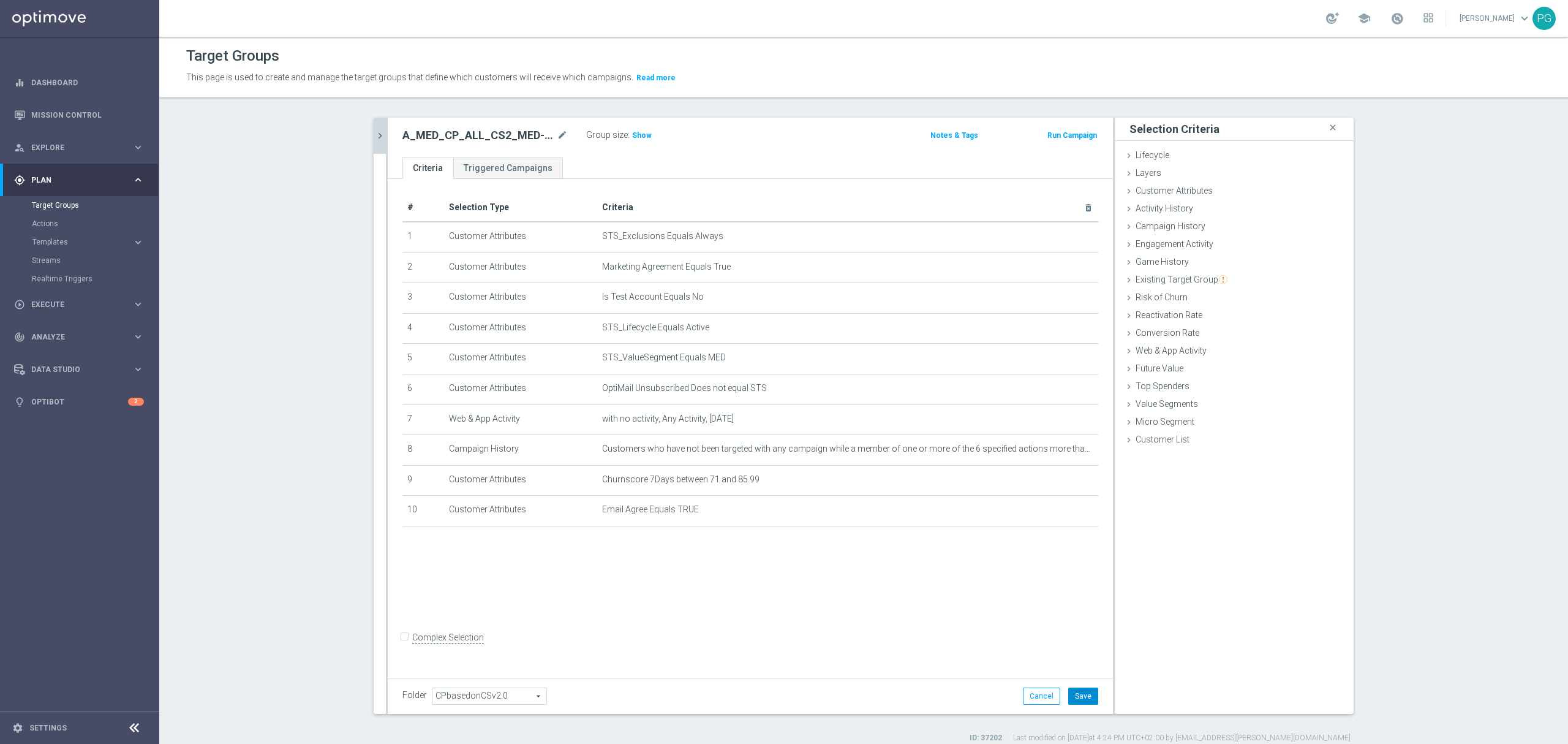
click at [1068, 692] on button "Save" at bounding box center [1083, 696] width 30 height 17
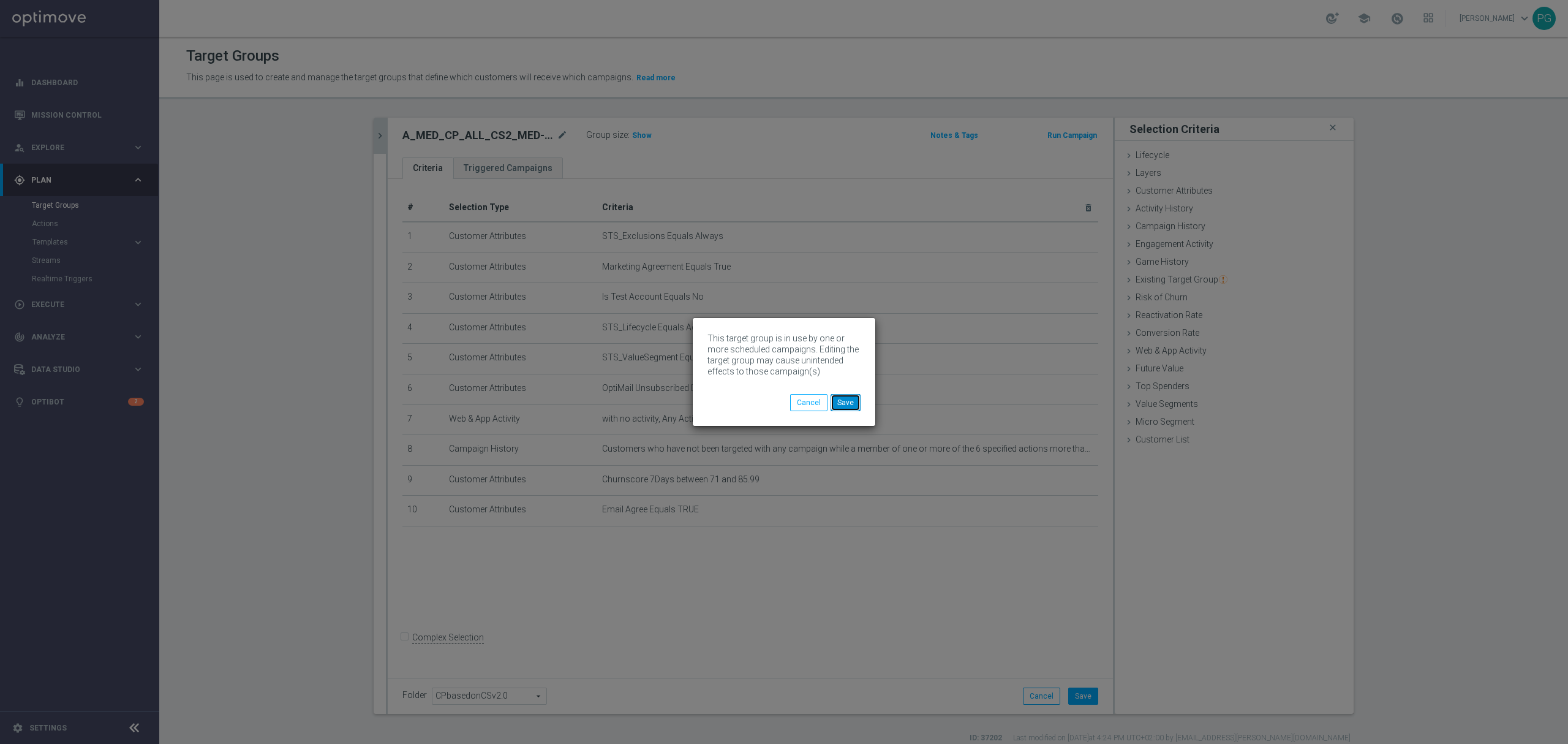
click at [846, 397] on button "Save" at bounding box center [846, 402] width 30 height 17
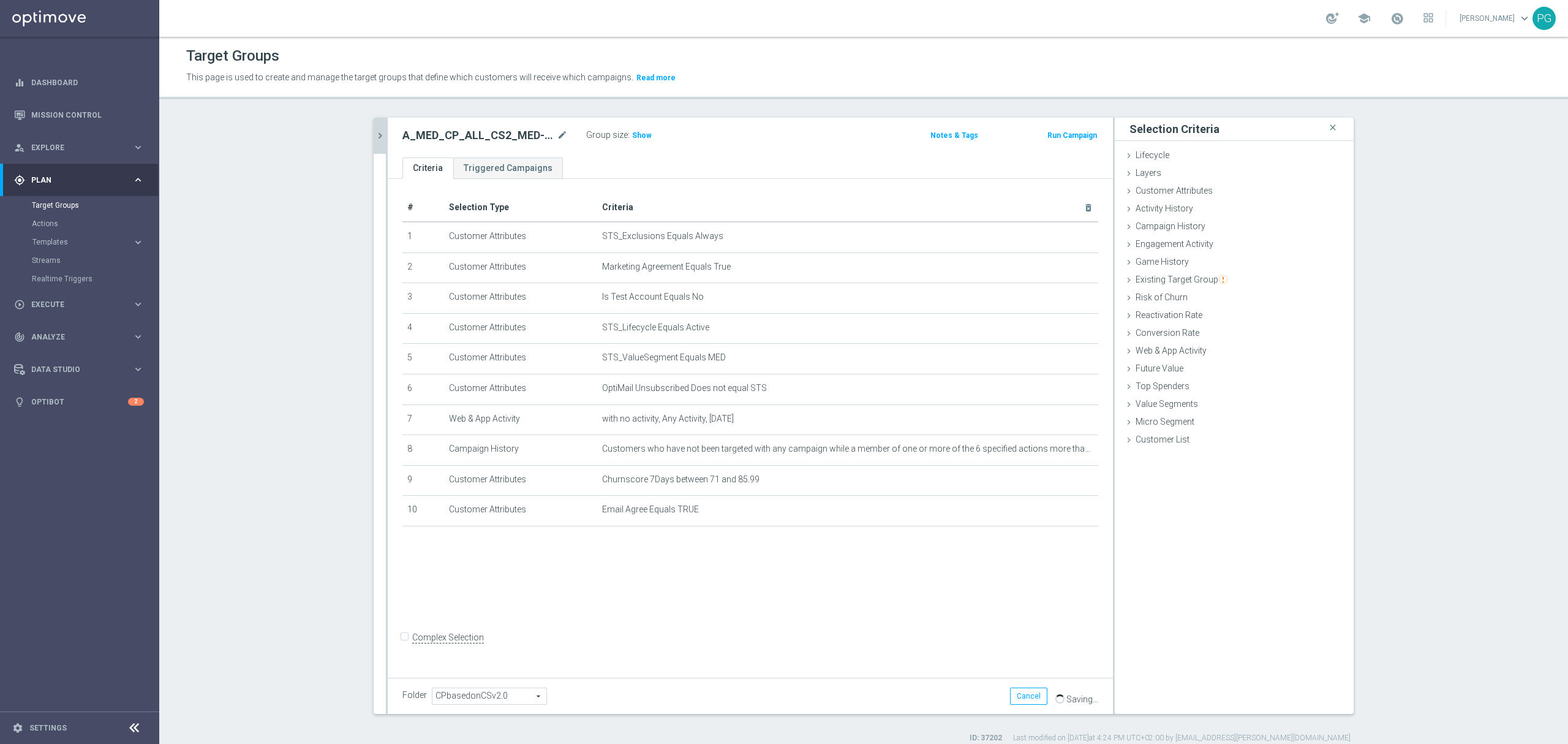
click at [374, 128] on button "chevron_right" at bounding box center [380, 136] width 12 height 36
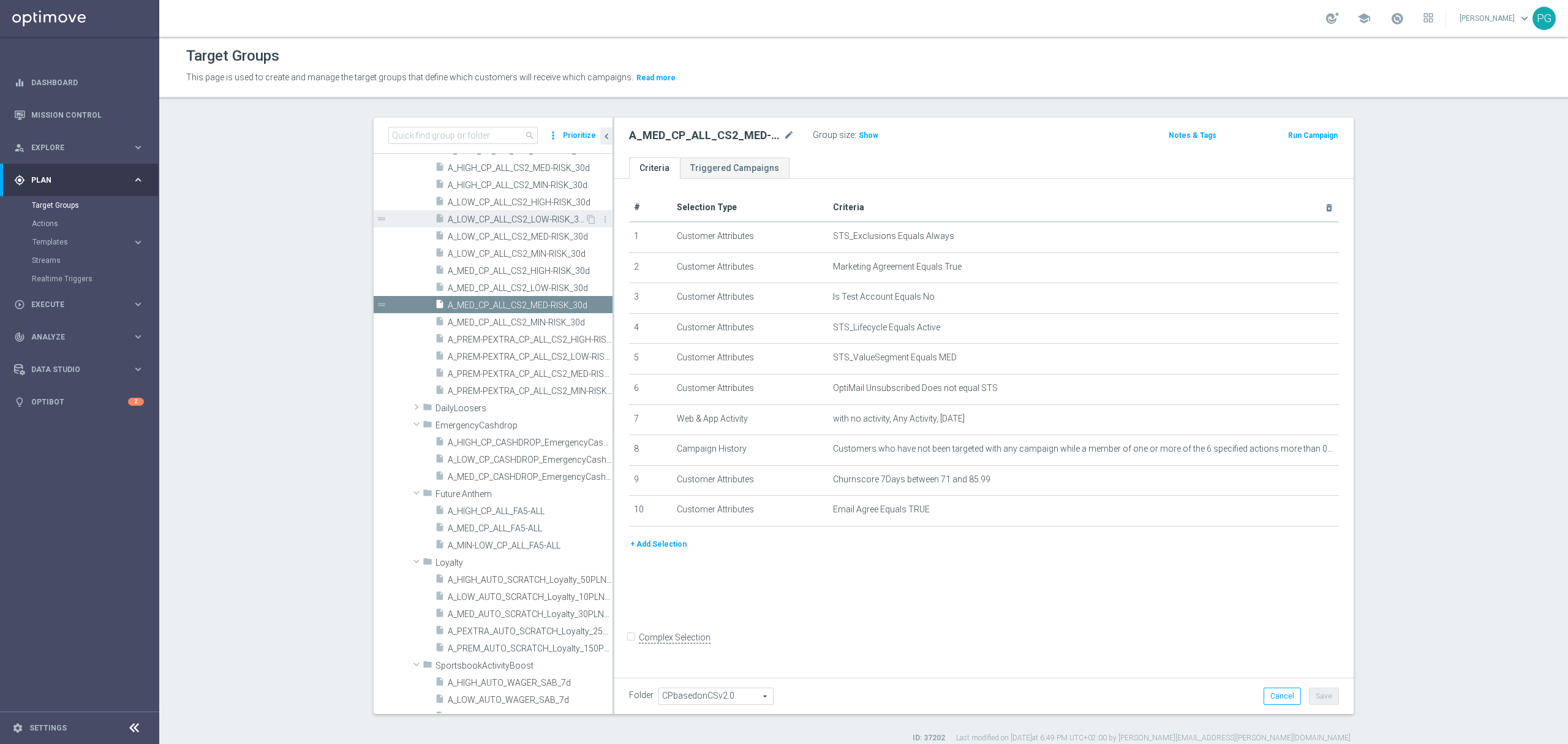
scroll to position [917, 0]
click at [498, 322] on span "A_MED_CP_ALL_CS2_MIN-RISK_30d" at bounding box center [516, 321] width 137 height 10
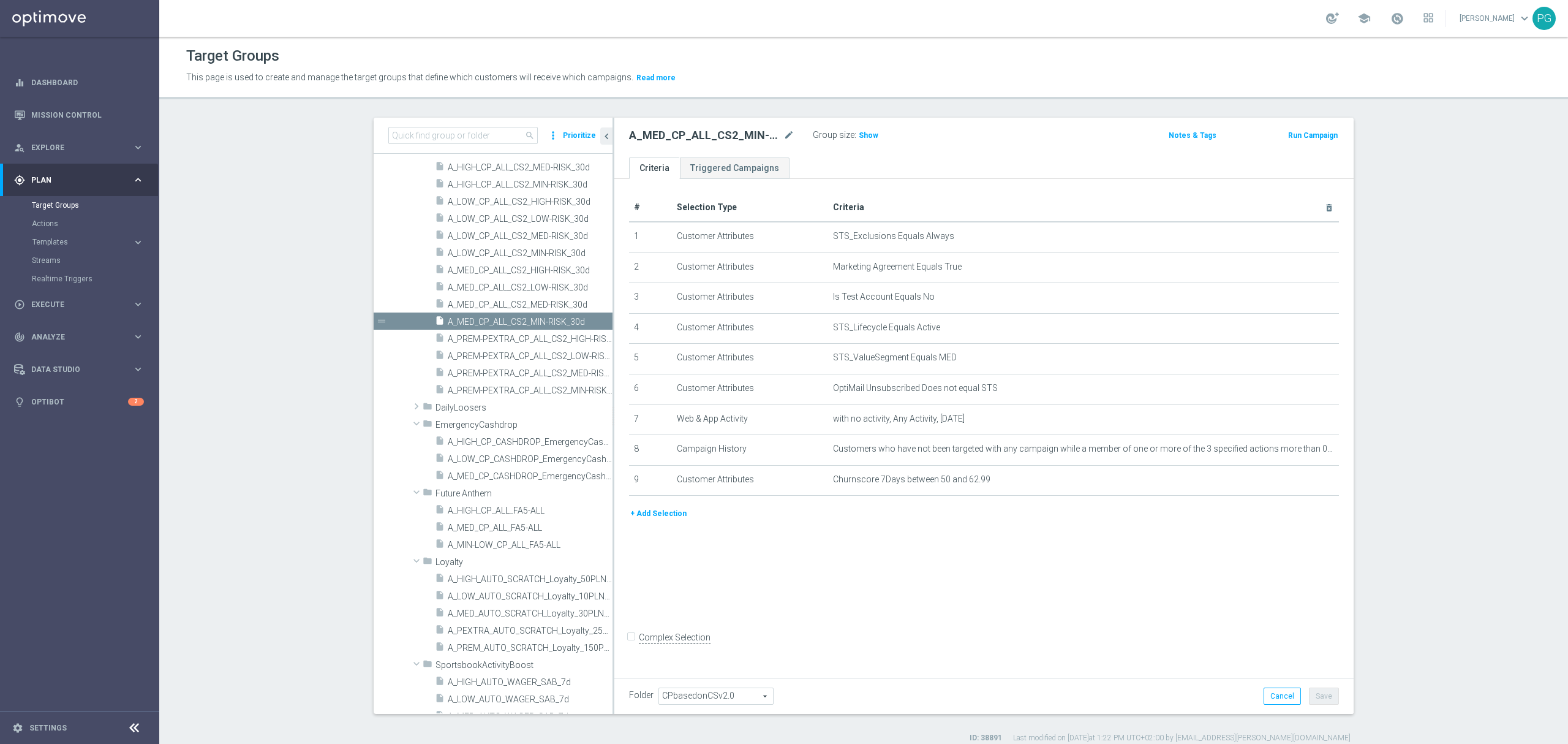
click at [659, 518] on button "+ Add Selection" at bounding box center [658, 514] width 59 height 13
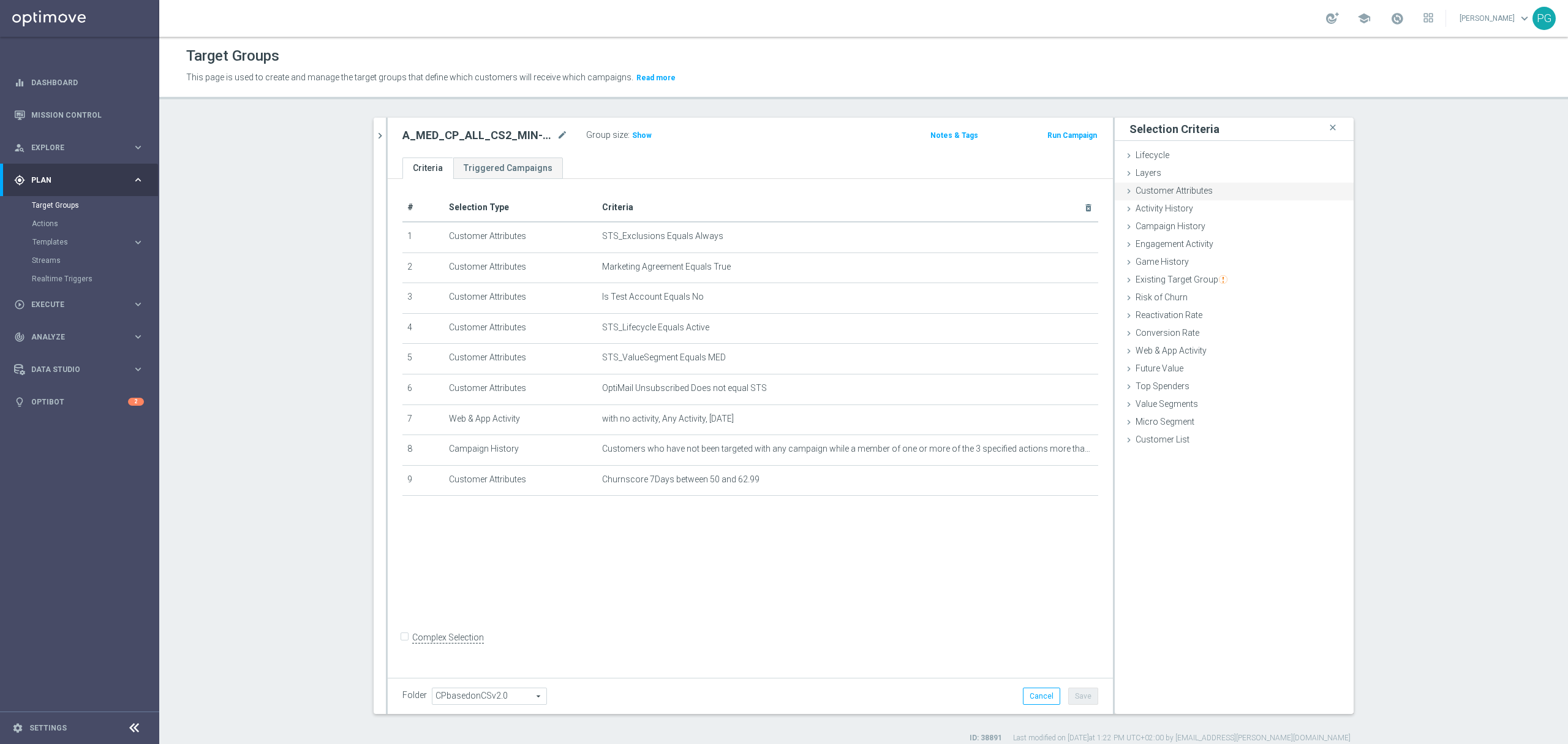
click at [1239, 184] on div "Customer Attributes done selection saved" at bounding box center [1234, 191] width 239 height 18
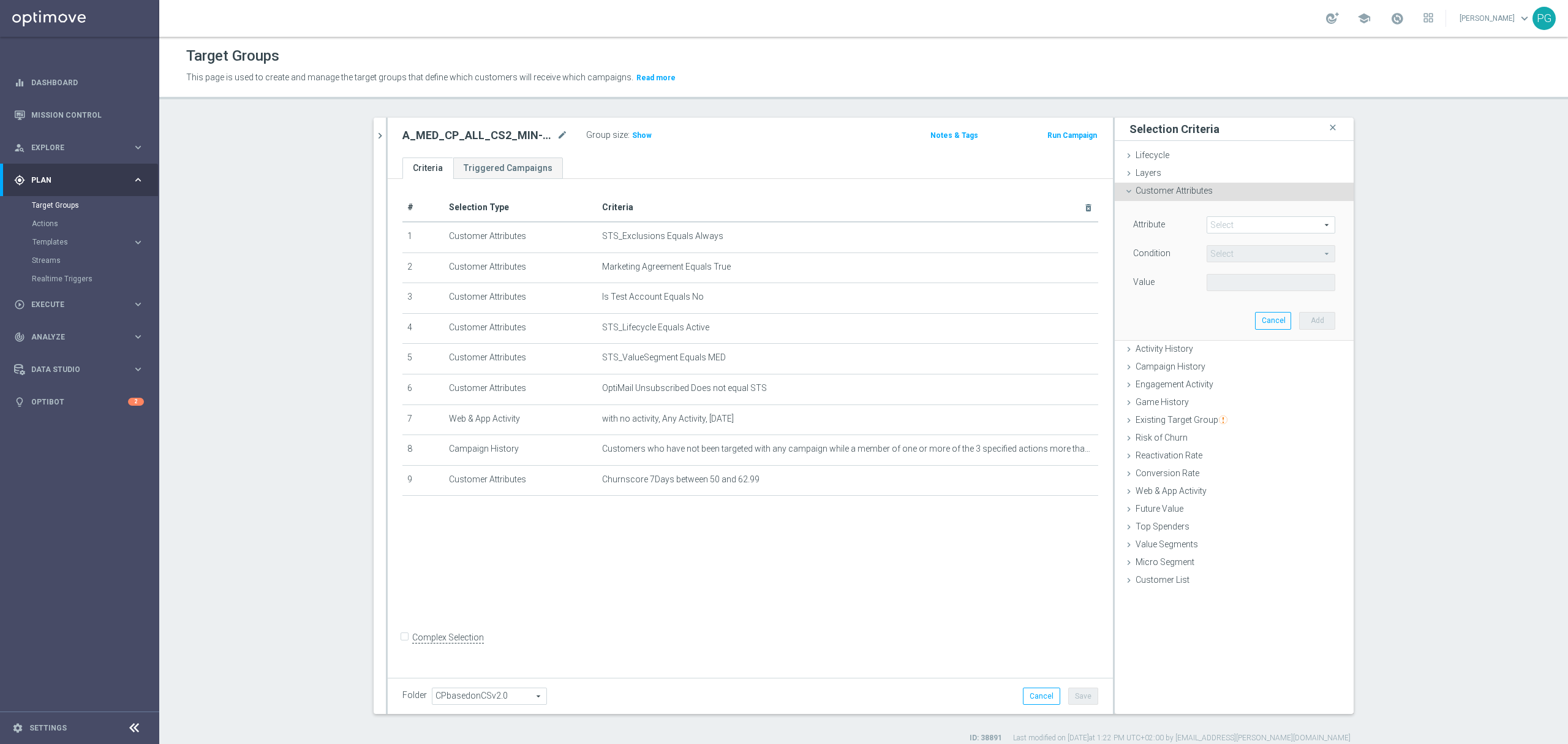
click at [1239, 184] on div "Customer Attributes done selection saved" at bounding box center [1234, 191] width 239 height 18
click at [1248, 219] on span at bounding box center [1270, 225] width 127 height 16
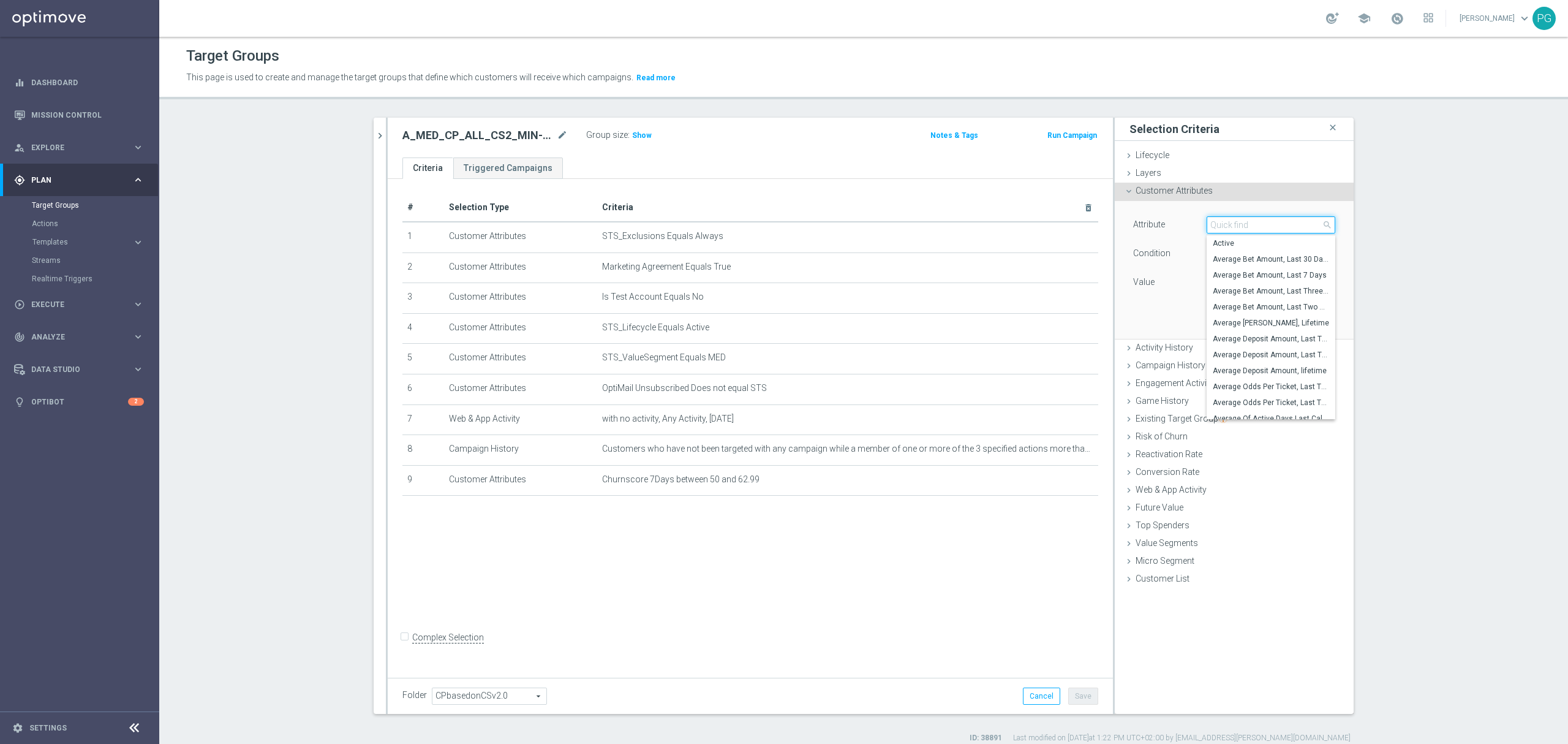
click at [1248, 221] on input "search" at bounding box center [1271, 224] width 129 height 17
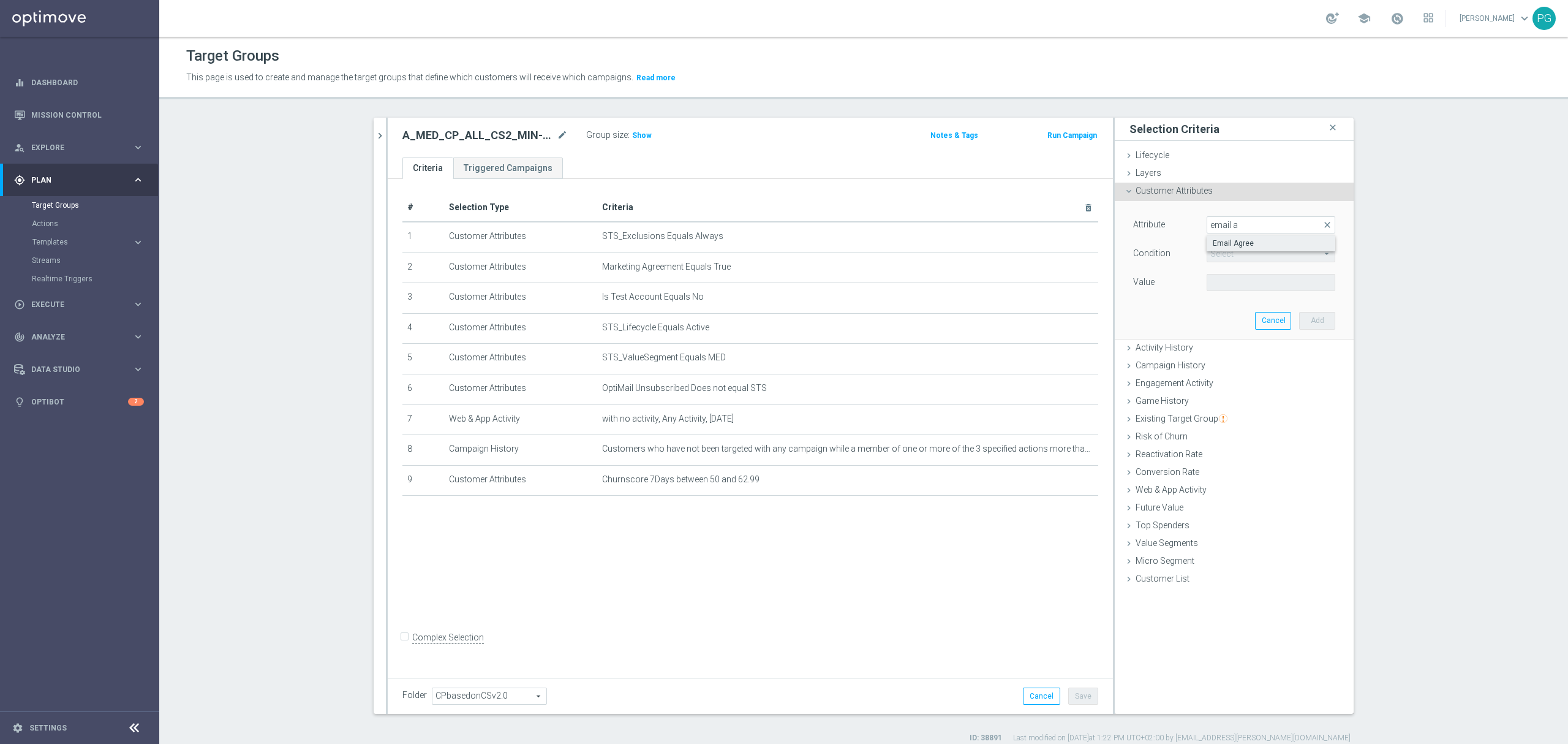
click at [1231, 240] on span "Email Agree" at bounding box center [1271, 243] width 116 height 10
click at [1217, 275] on span at bounding box center [1270, 283] width 127 height 16
click at [1215, 314] on span "TRUE" at bounding box center [1271, 316] width 116 height 10
click at [1307, 324] on button "Add" at bounding box center [1318, 320] width 36 height 17
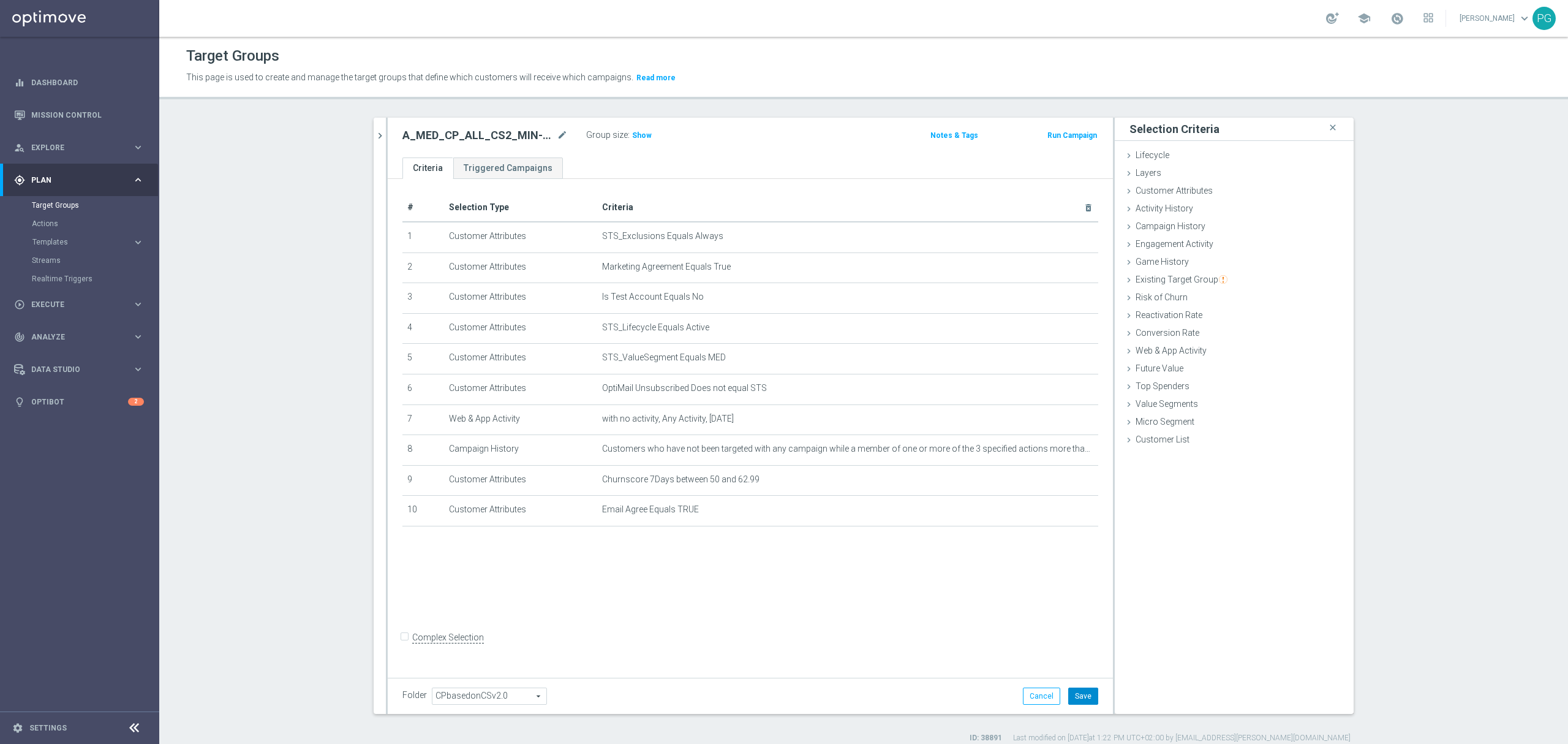
click at [1081, 694] on button "Save" at bounding box center [1083, 696] width 30 height 17
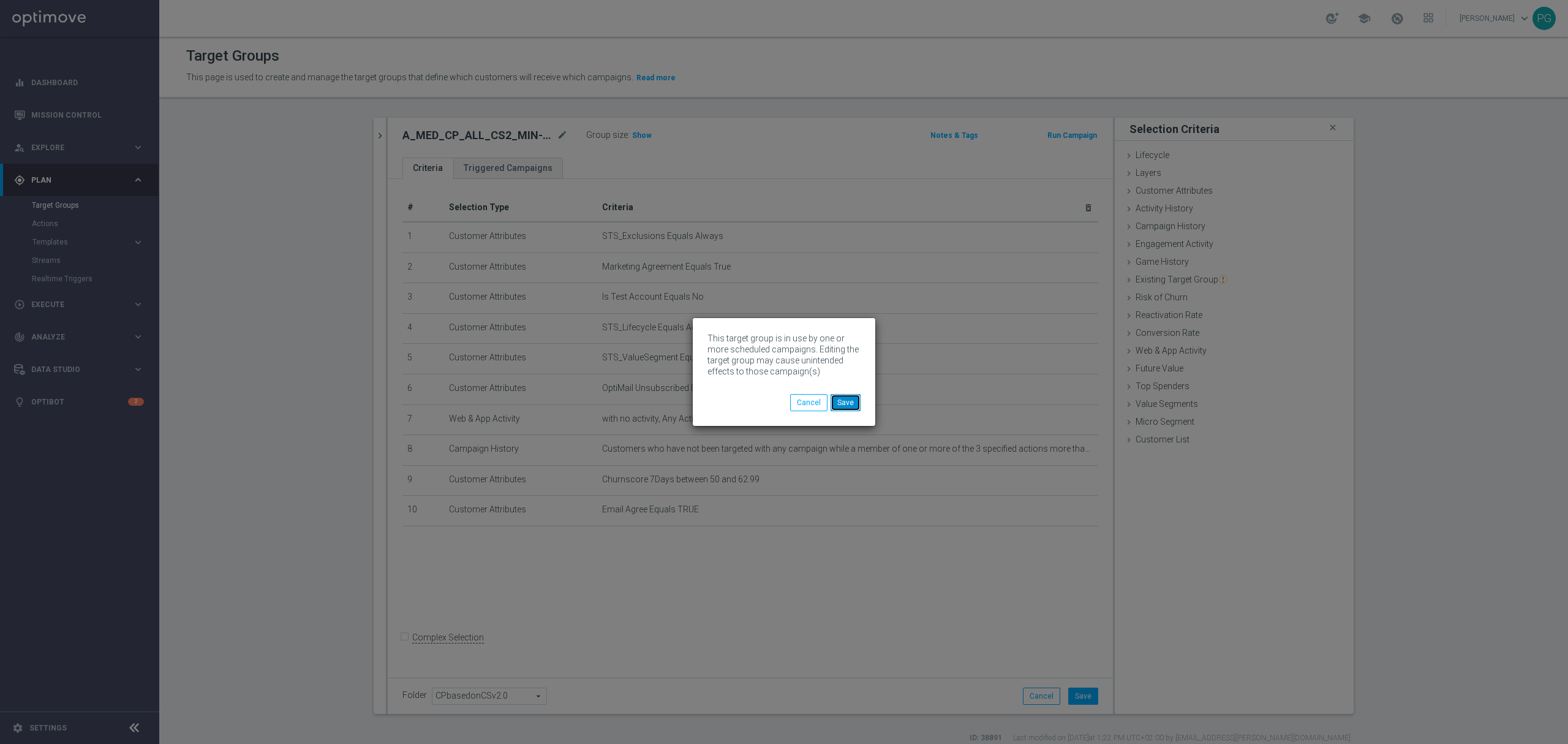
click at [838, 408] on button "Save" at bounding box center [846, 402] width 30 height 17
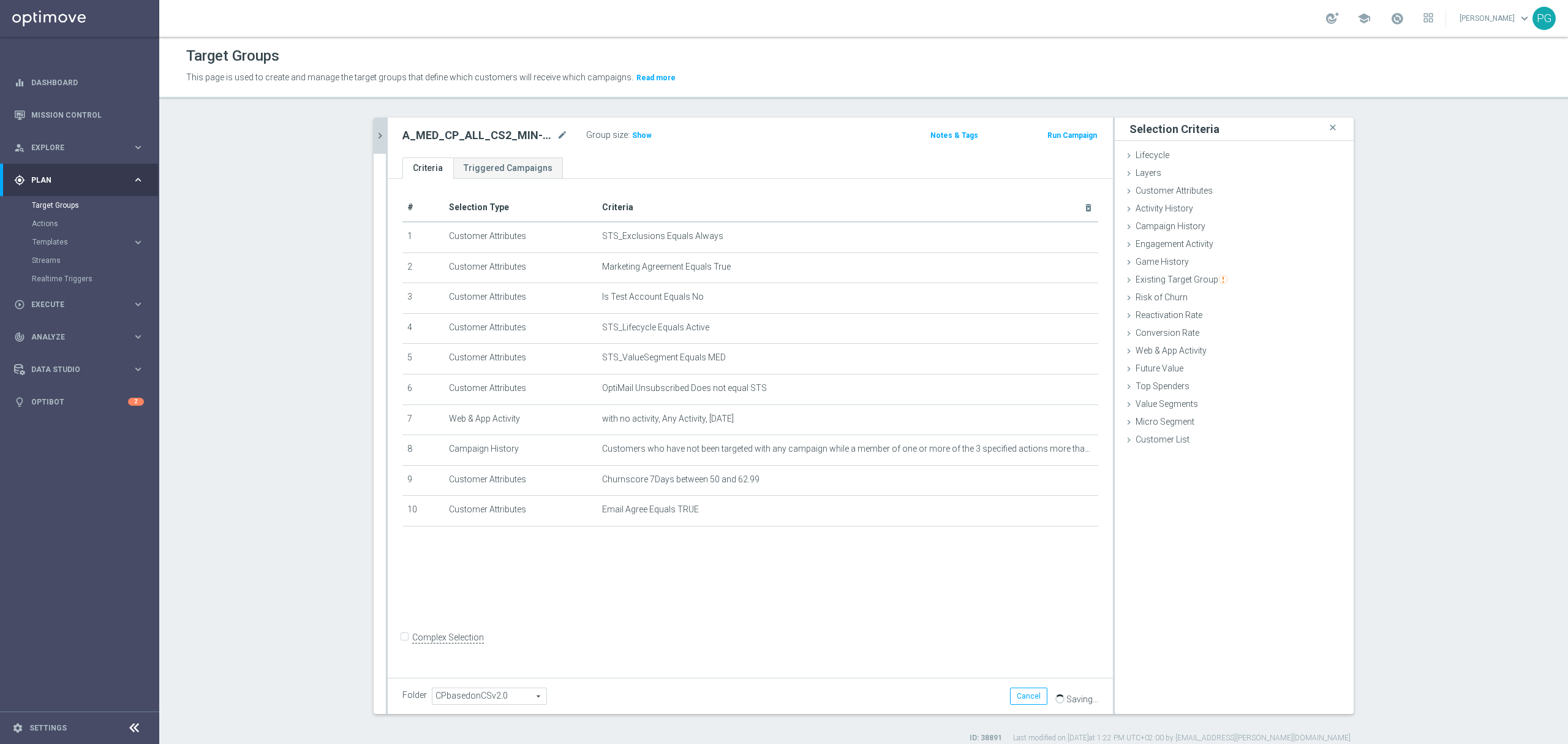
click at [374, 133] on icon "chevron_right" at bounding box center [380, 135] width 11 height 11
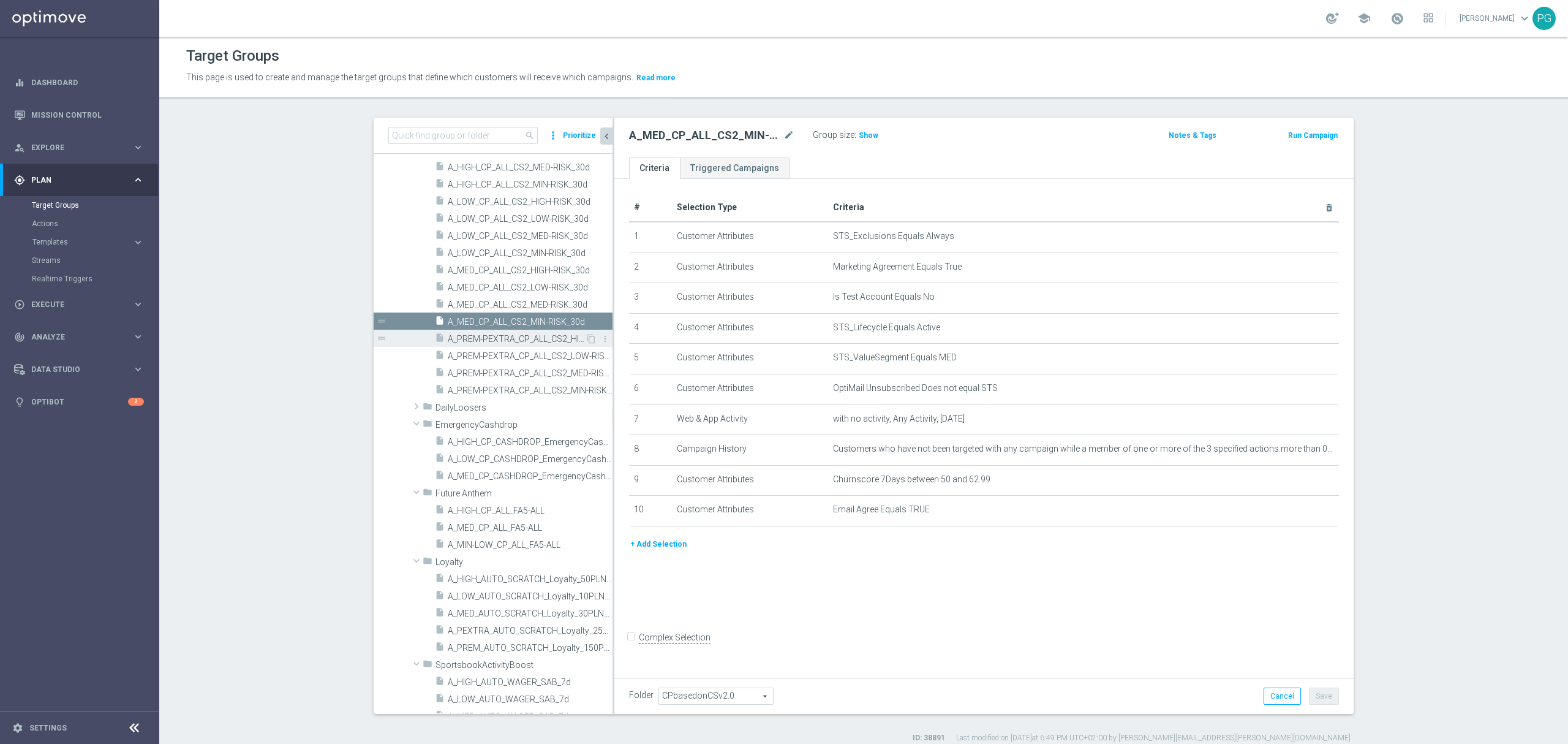
click at [483, 339] on span "A_PREM-PEXTRA_CP_ALL_CS2_HIGH-RISK_30d" at bounding box center [516, 339] width 137 height 10
click at [645, 549] on button "+ Add Selection" at bounding box center [658, 544] width 59 height 13
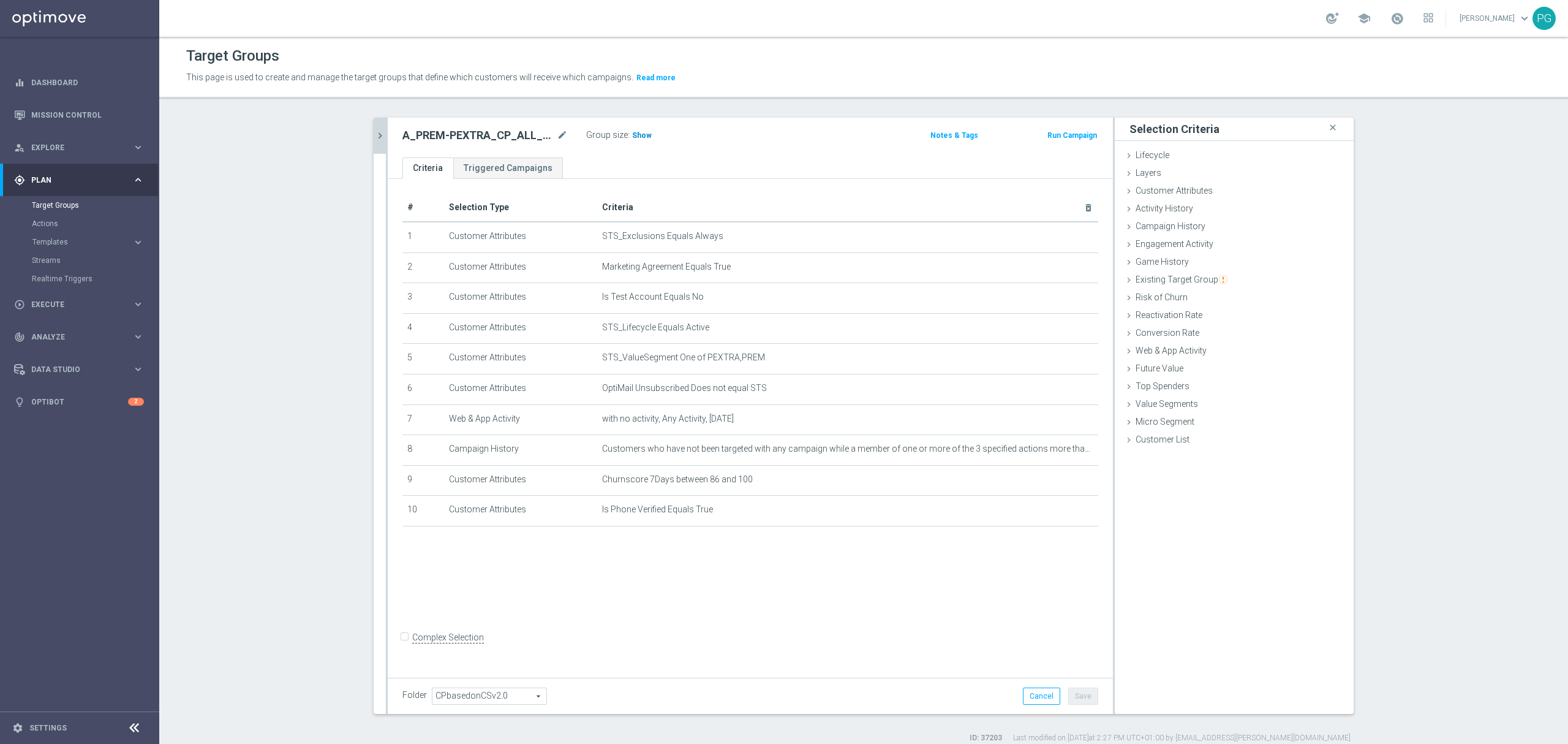
click at [640, 133] on span "Show" at bounding box center [642, 135] width 20 height 9
click at [1214, 194] on div "Customer Attributes done selection saved" at bounding box center [1234, 191] width 239 height 18
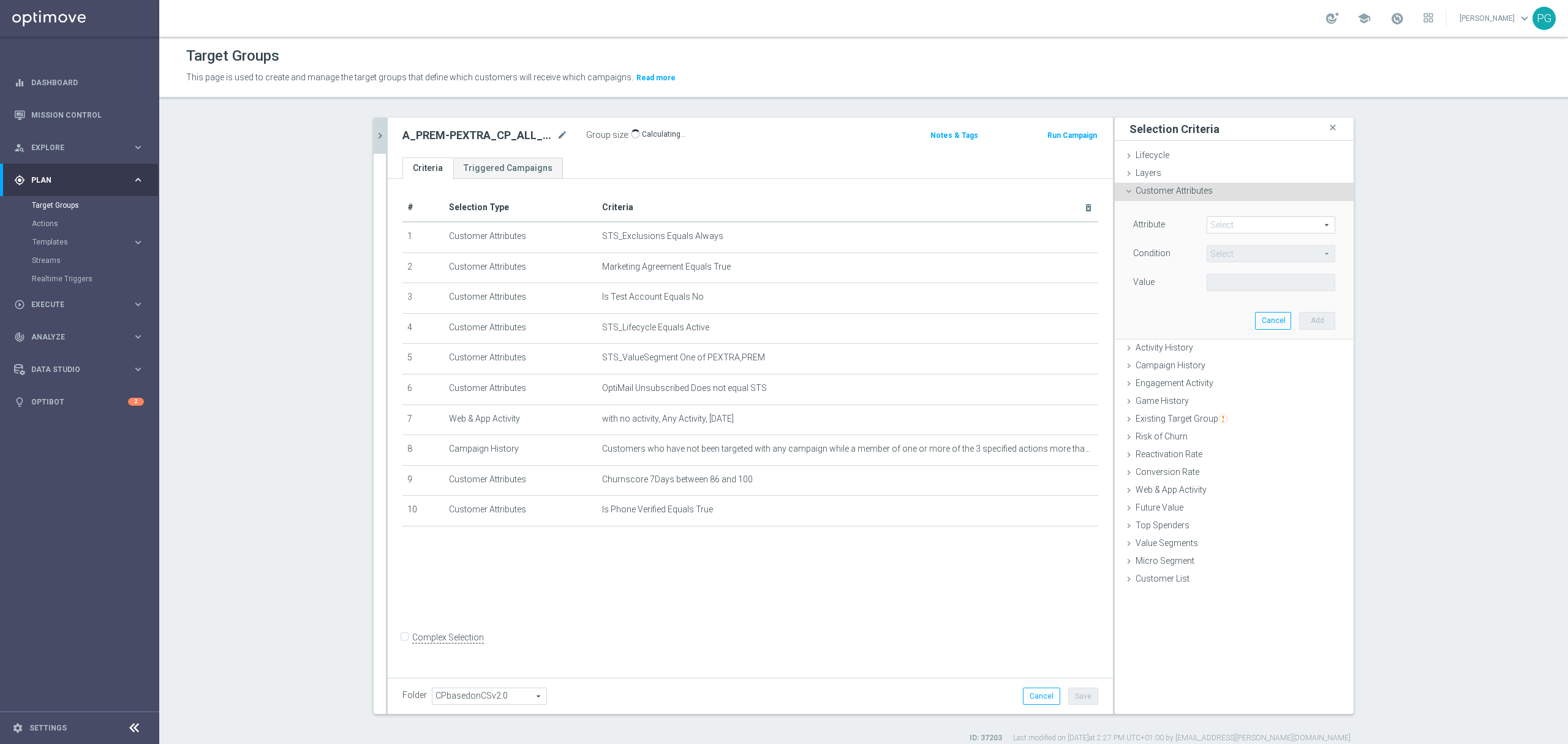
click at [1223, 226] on span at bounding box center [1270, 225] width 127 height 16
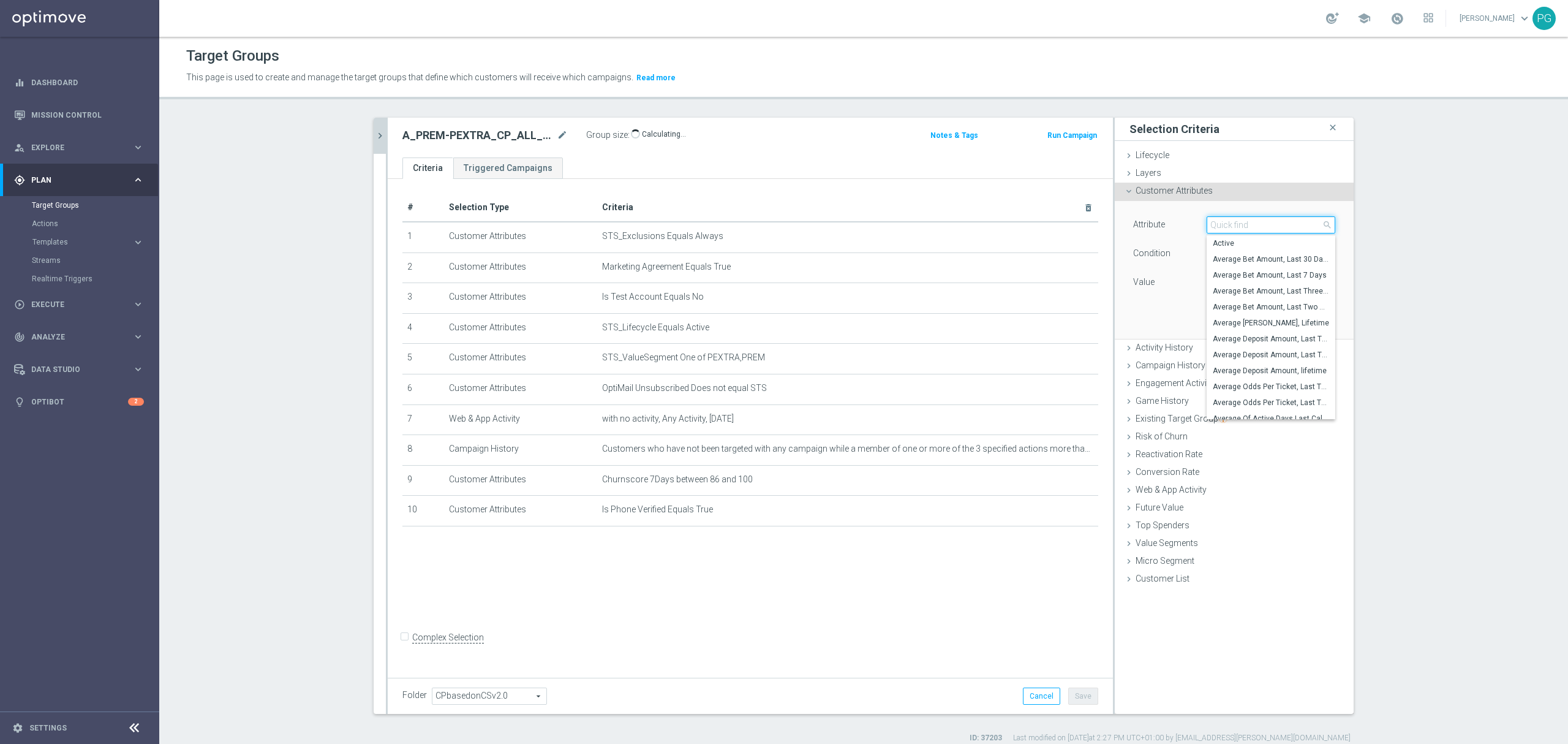
click at [1223, 226] on input "search" at bounding box center [1271, 224] width 129 height 17
paste input "email a"
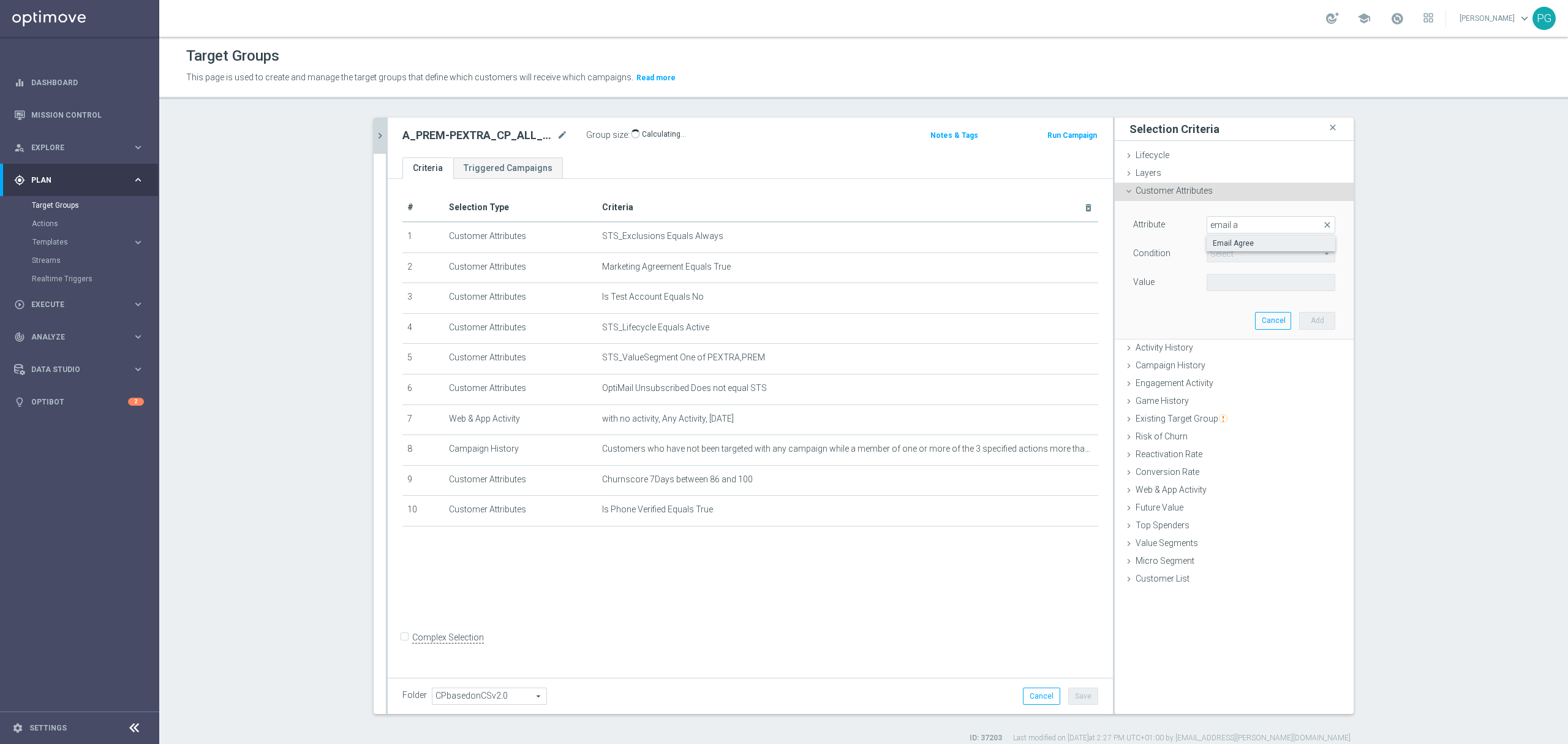
click at [1215, 243] on span "Email Agree" at bounding box center [1271, 243] width 116 height 10
click at [1255, 287] on span at bounding box center [1270, 283] width 127 height 16
click at [1234, 315] on span "TRUE" at bounding box center [1271, 316] width 116 height 10
click at [1317, 318] on button "Add" at bounding box center [1318, 320] width 36 height 17
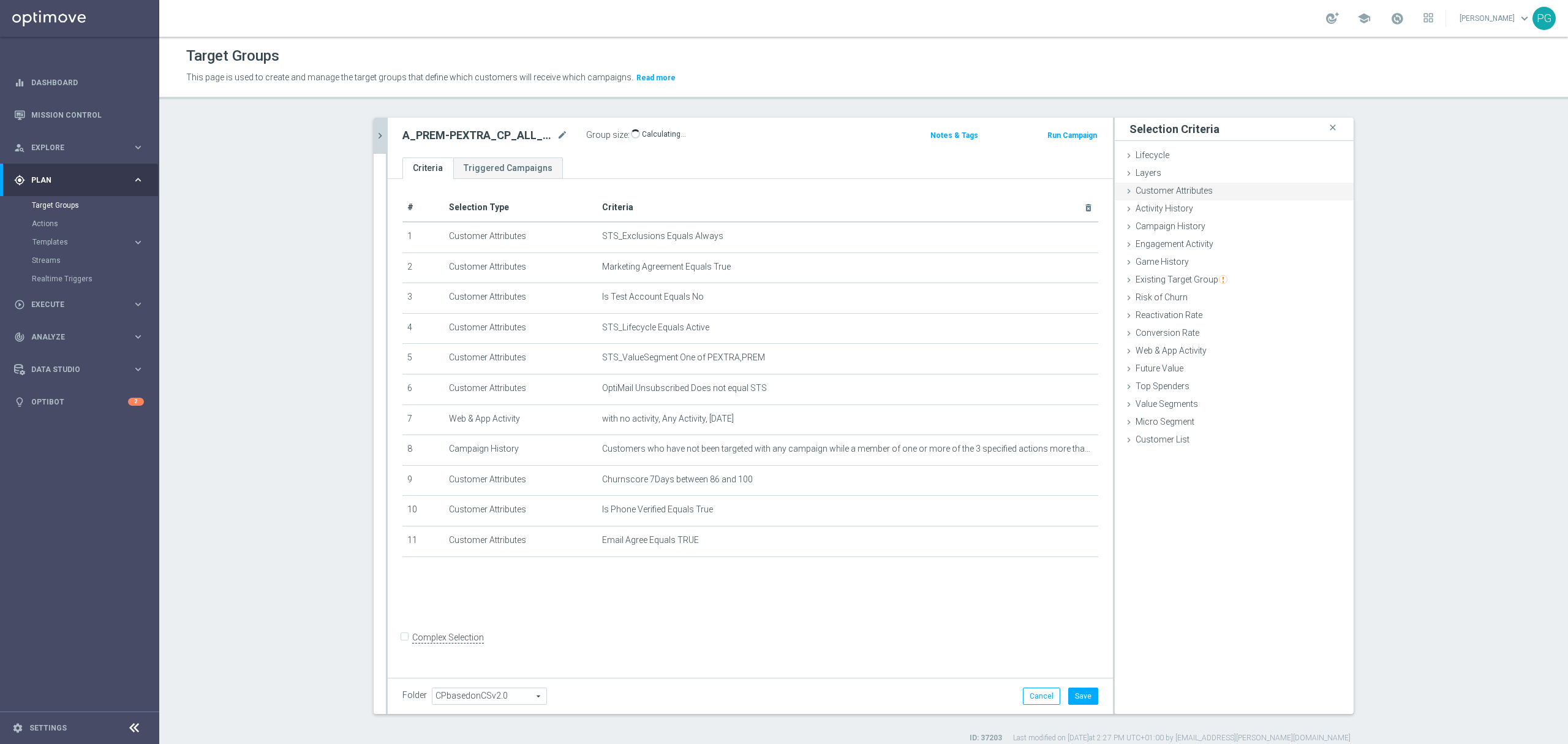
click at [1224, 194] on div "Customer Attributes done selection saved" at bounding box center [1234, 191] width 239 height 18
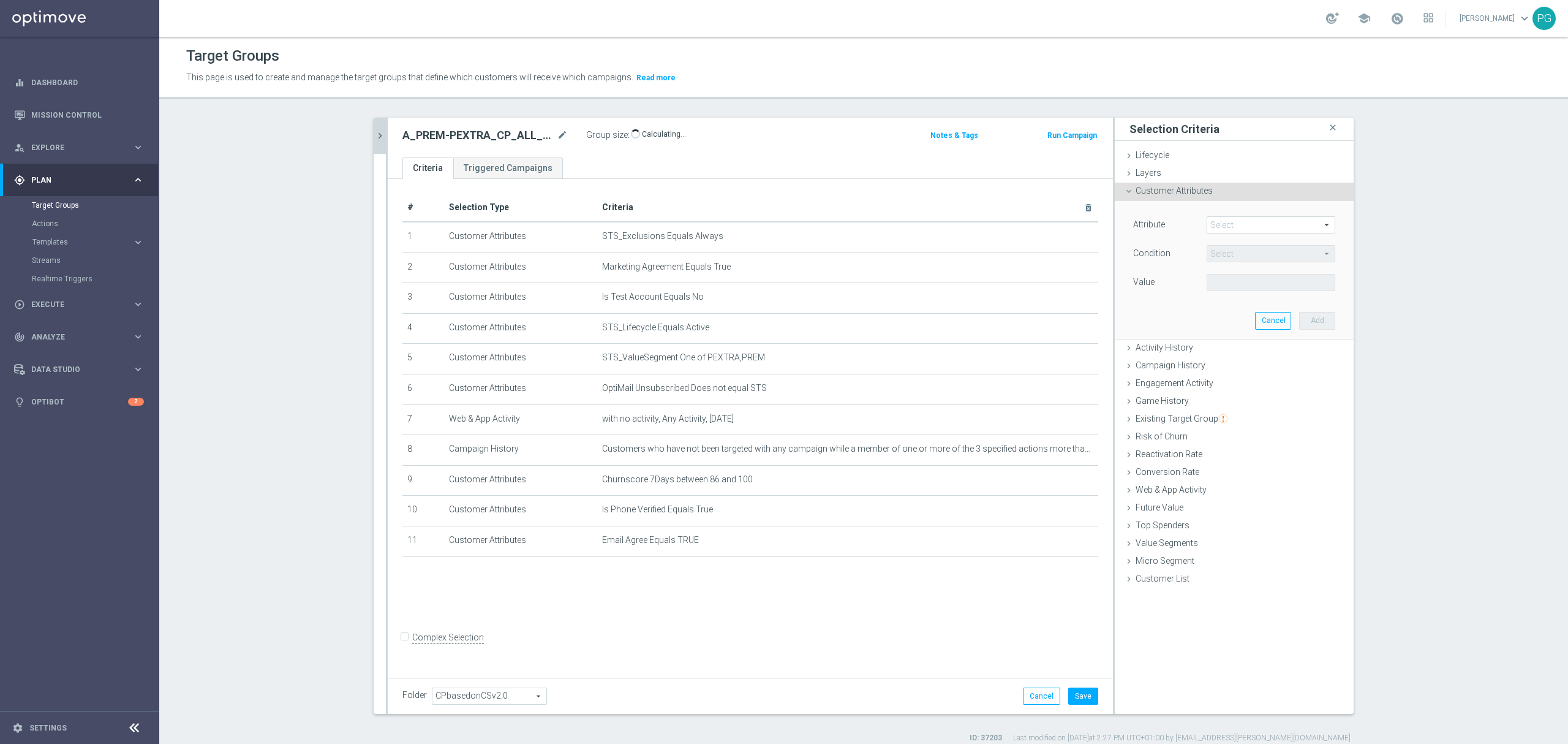
click at [1248, 224] on span at bounding box center [1270, 225] width 127 height 16
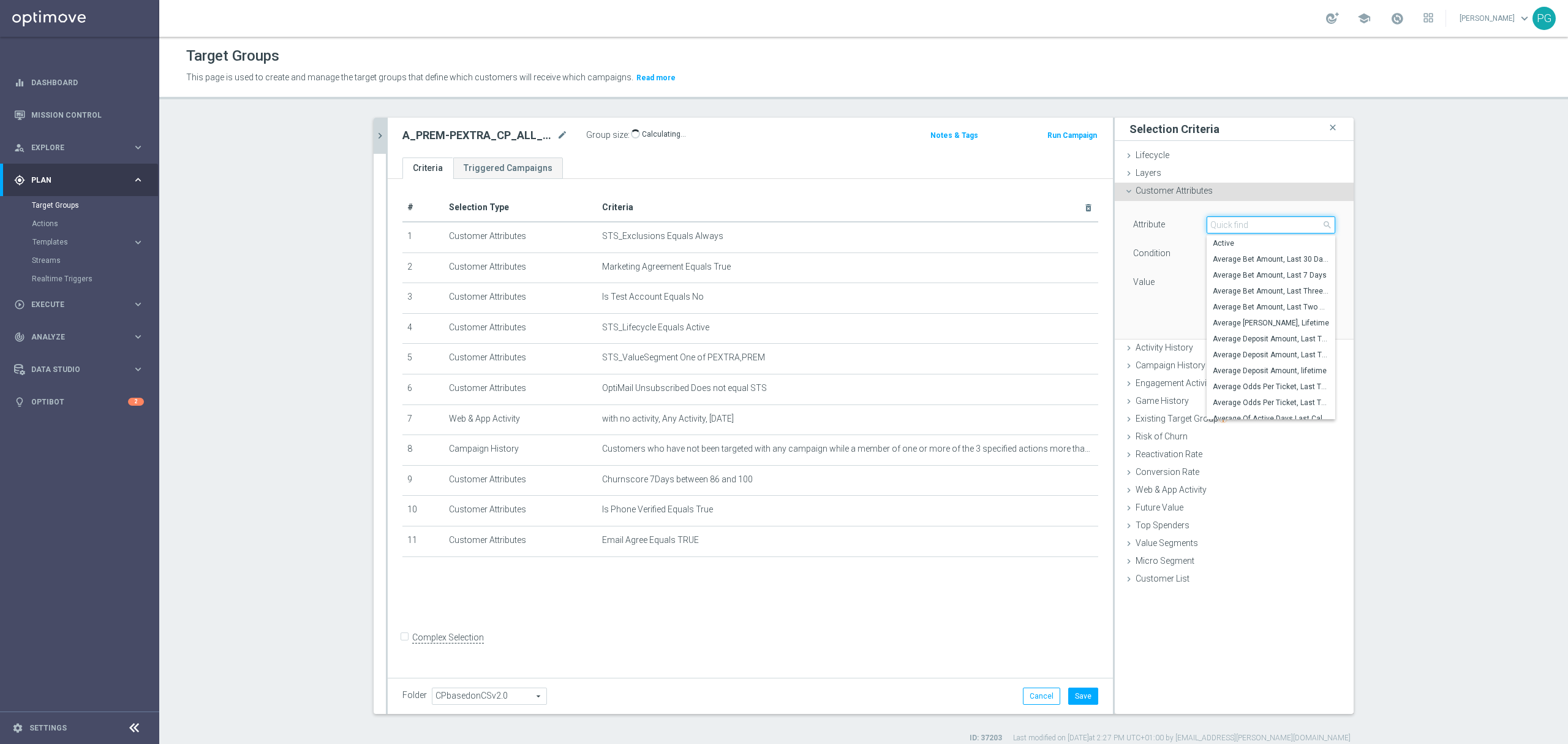
click at [1248, 224] on input "search" at bounding box center [1271, 224] width 129 height 17
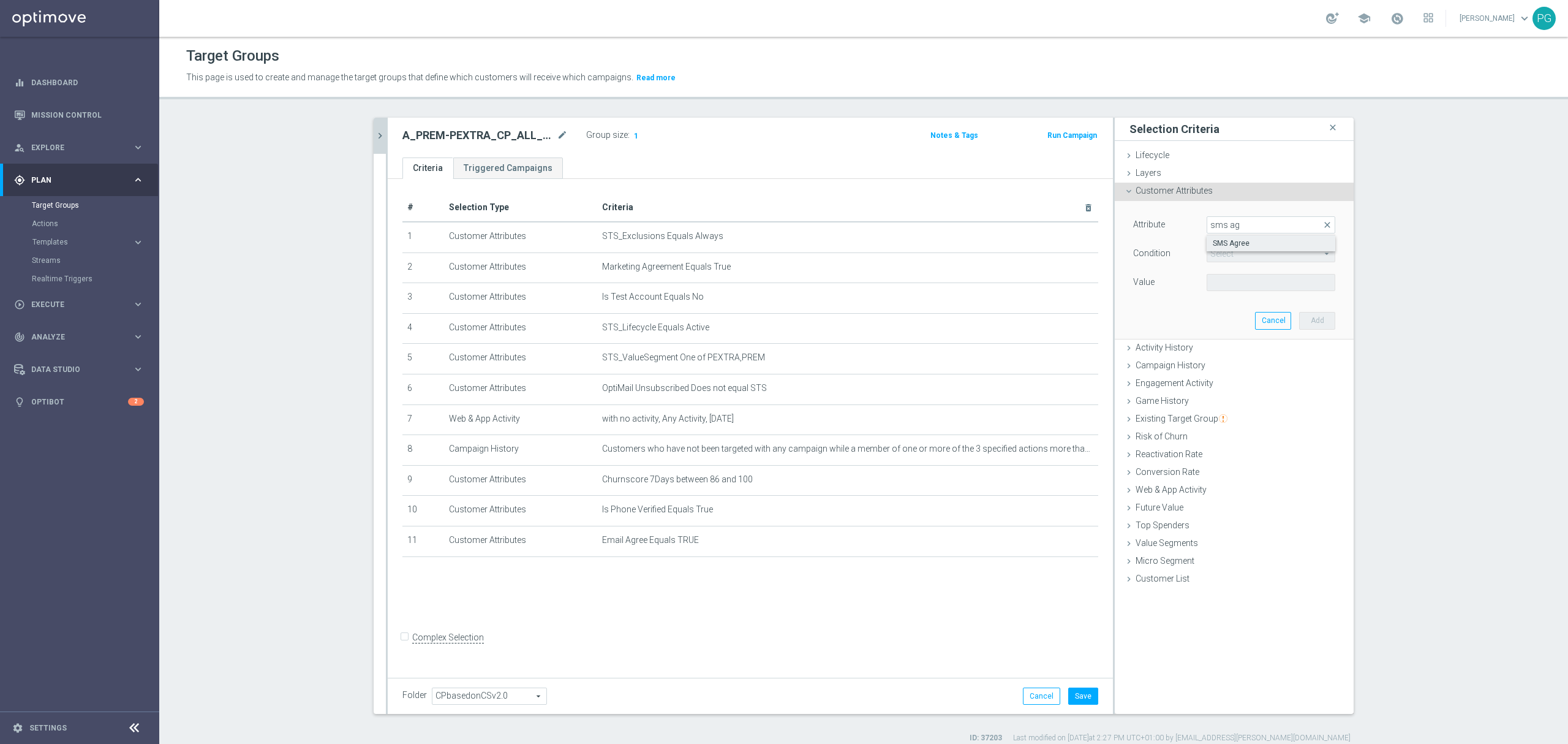
click at [1246, 240] on span "SMS Agree" at bounding box center [1271, 243] width 116 height 10
click at [1227, 272] on div "Attribute SMS Agree SMS Agree arrow_drop_down search Condition Equals Equals ar…" at bounding box center [1234, 255] width 202 height 77
click at [1223, 280] on span at bounding box center [1270, 283] width 127 height 16
click at [1221, 311] on label "TRUE" at bounding box center [1271, 317] width 129 height 16
click at [1311, 323] on button "Add" at bounding box center [1318, 320] width 36 height 17
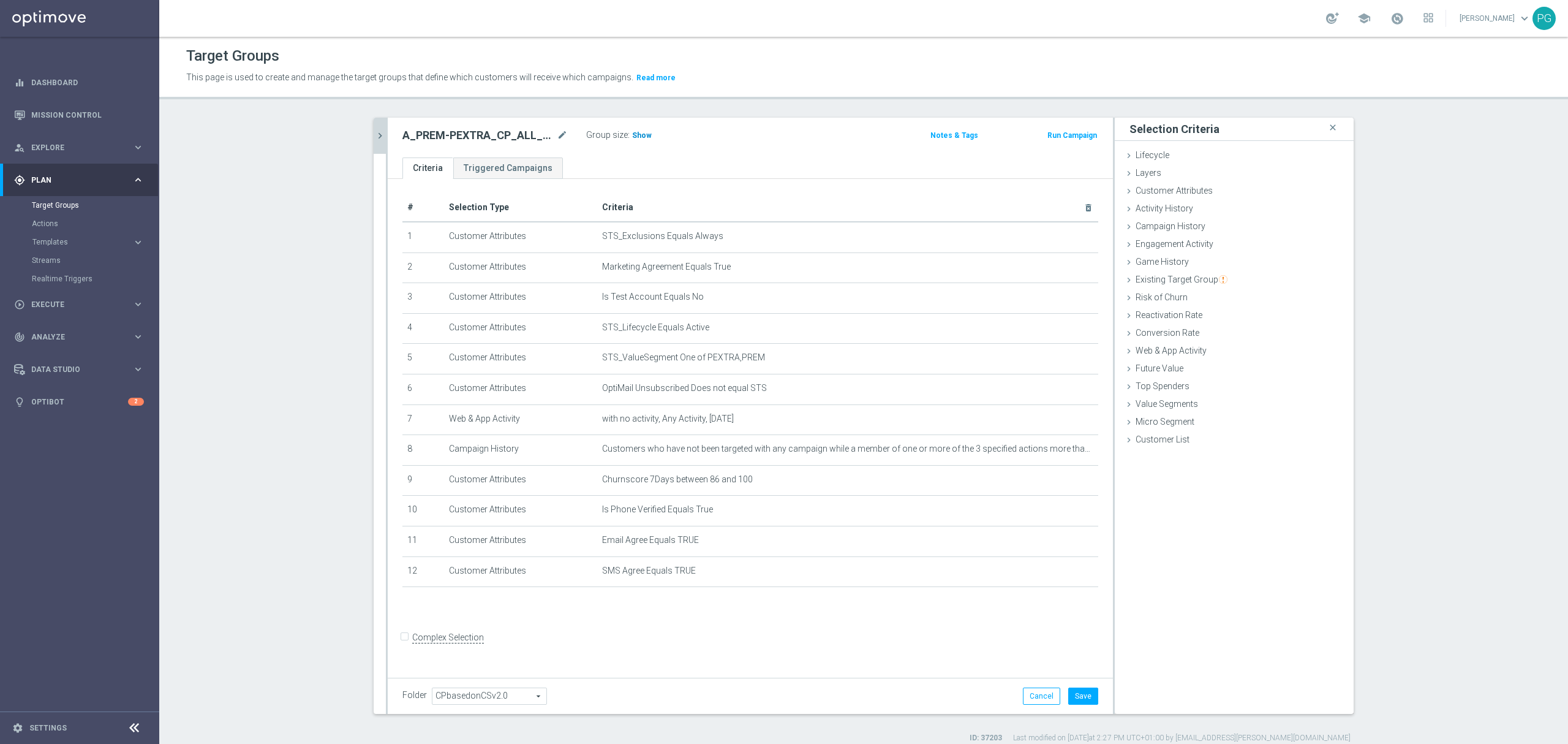
click at [632, 135] on span "Show" at bounding box center [642, 135] width 20 height 9
click at [1074, 697] on button "Save" at bounding box center [1083, 696] width 30 height 17
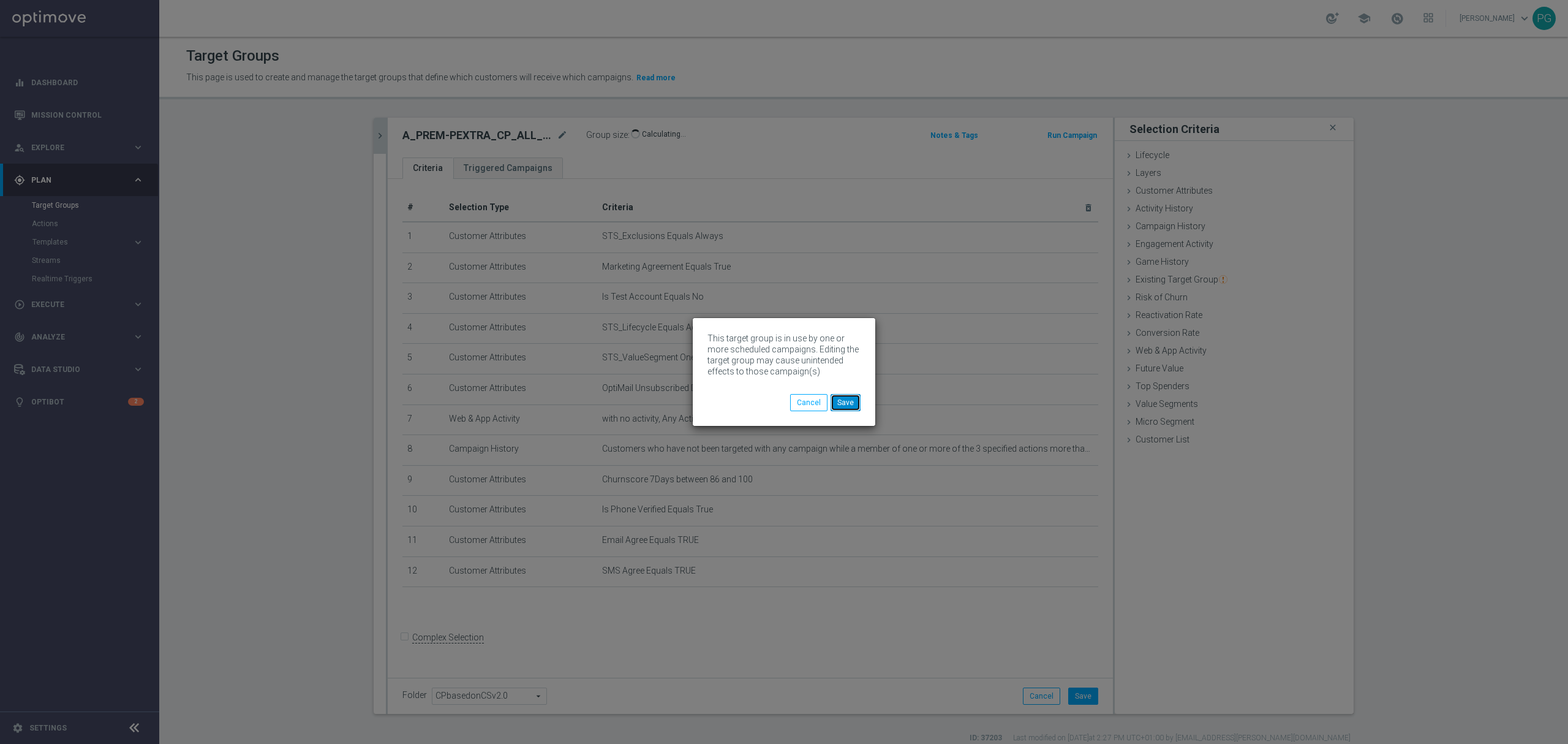
click at [840, 405] on button "Save" at bounding box center [846, 402] width 30 height 17
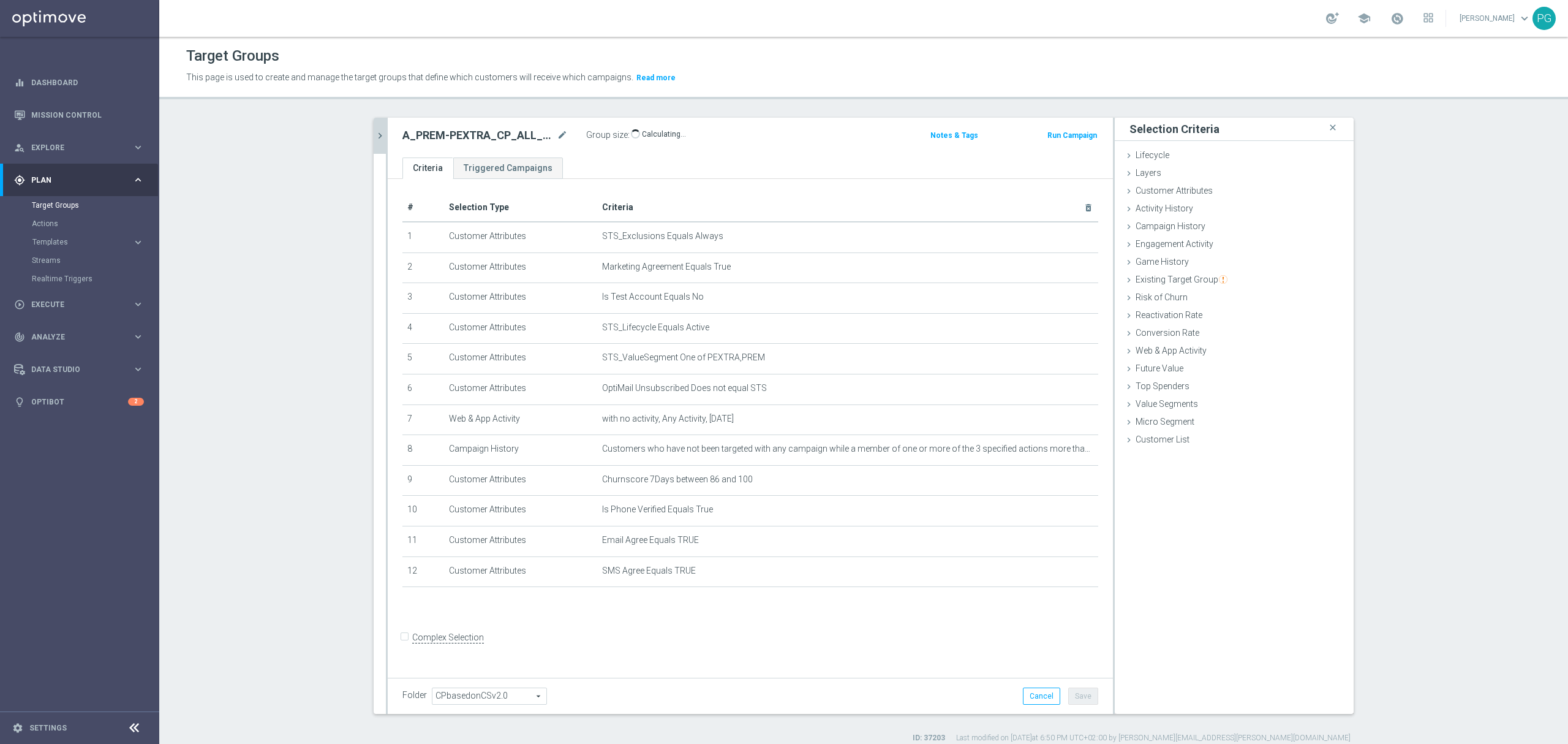
click at [375, 133] on icon "chevron_right" at bounding box center [380, 135] width 11 height 11
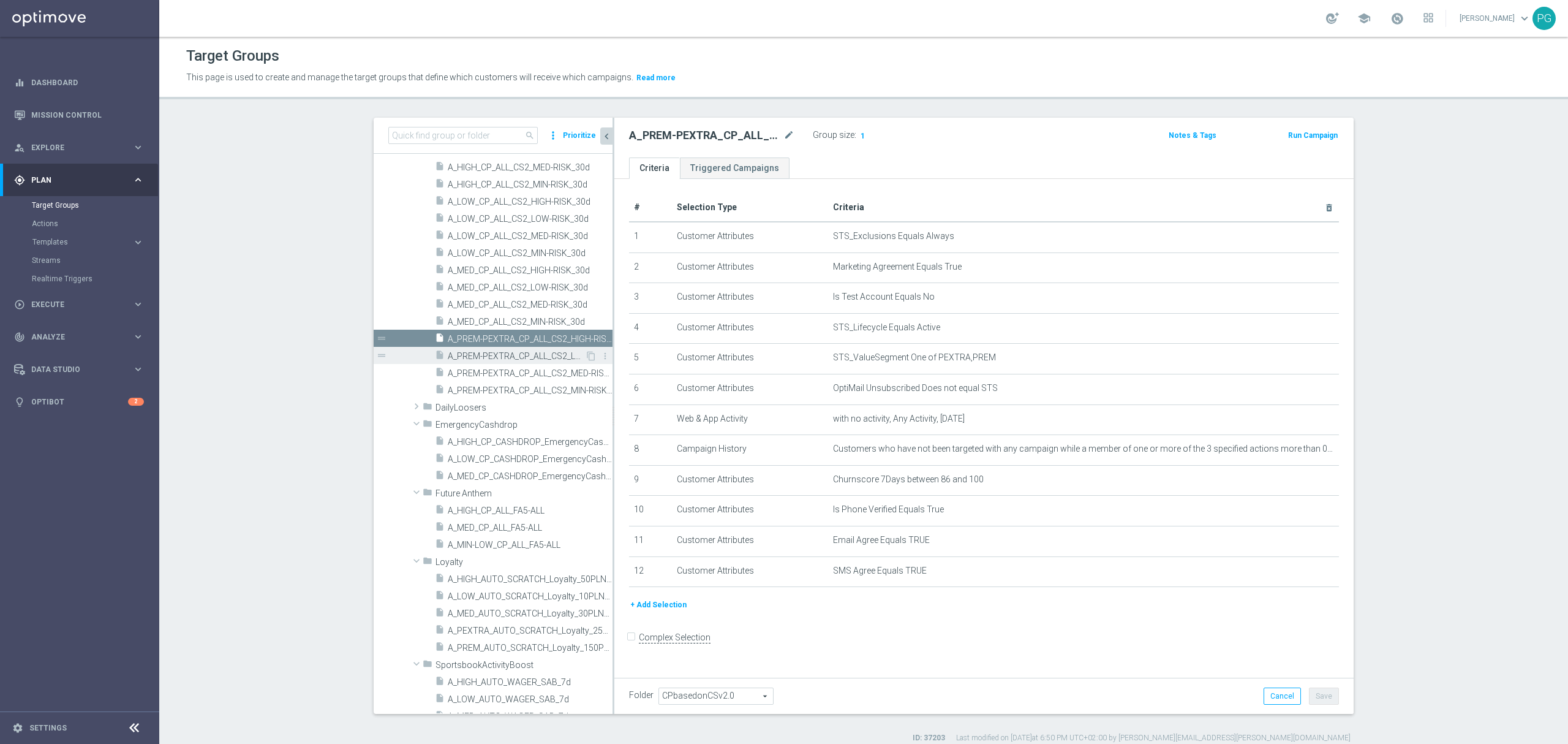
click at [491, 353] on span "A_PREM-PEXTRA_CP_ALL_CS2_LOW-RISK_30d" at bounding box center [516, 356] width 137 height 10
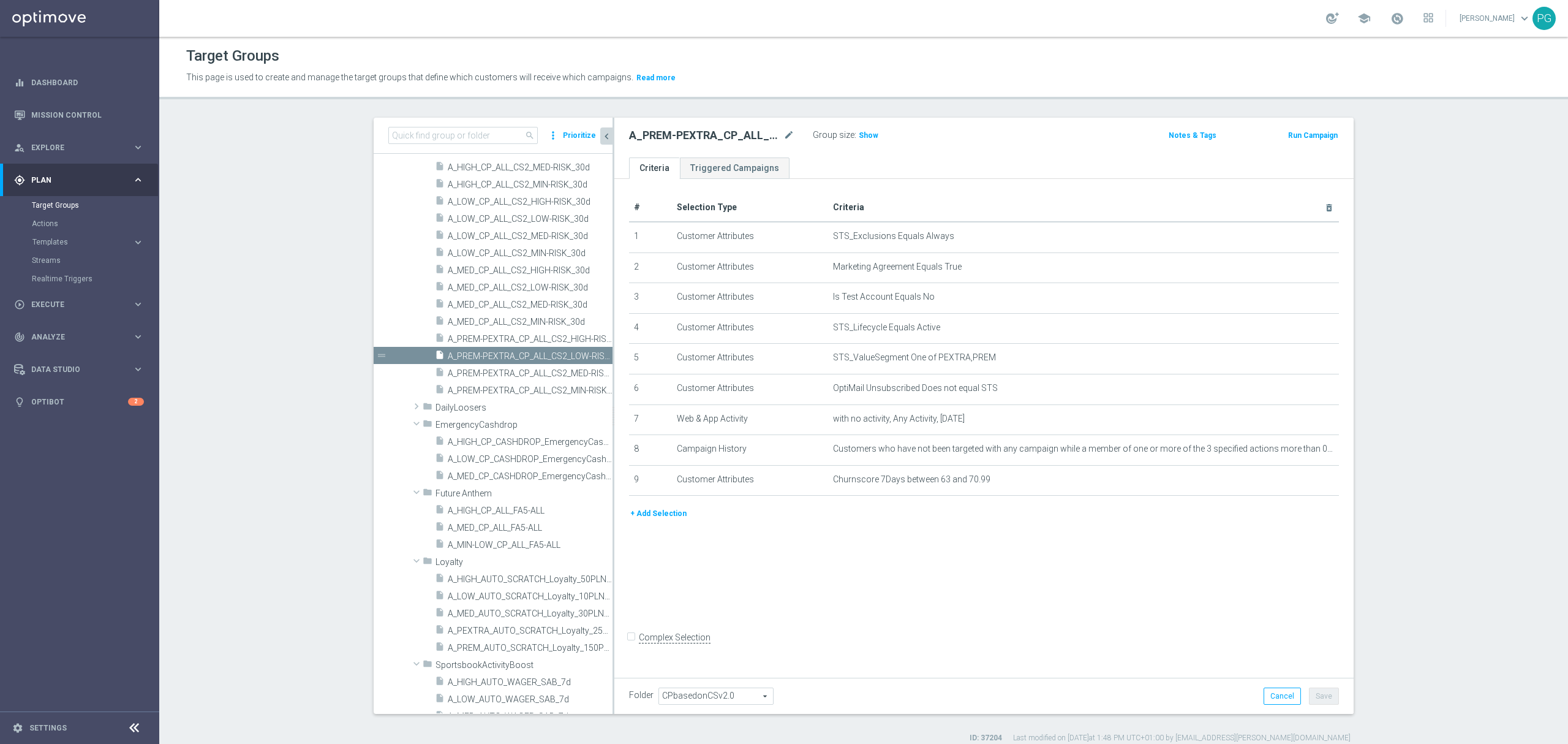
click at [667, 520] on button "+ Add Selection" at bounding box center [658, 514] width 59 height 13
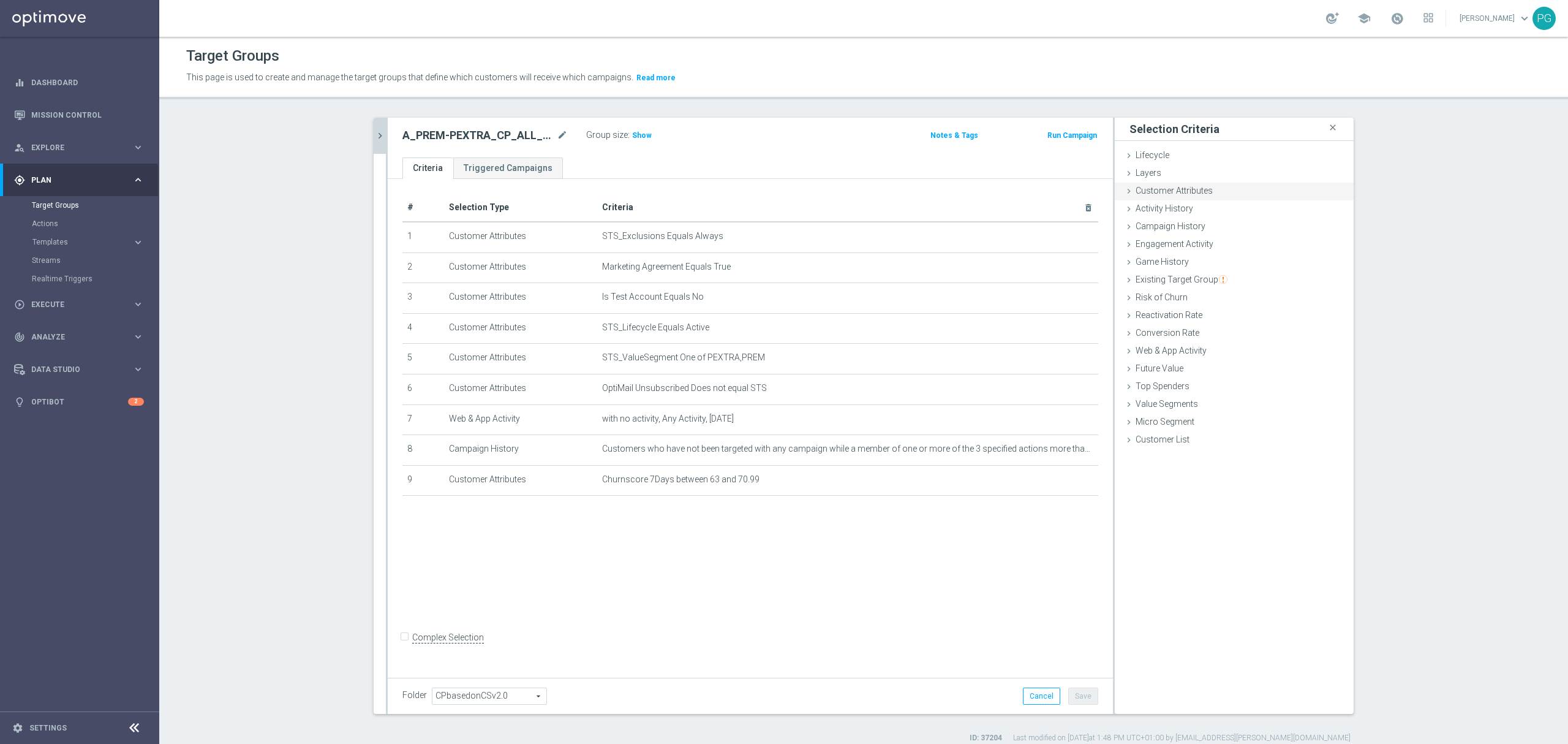
click at [1165, 191] on span "Customer Attributes" at bounding box center [1174, 191] width 77 height 10
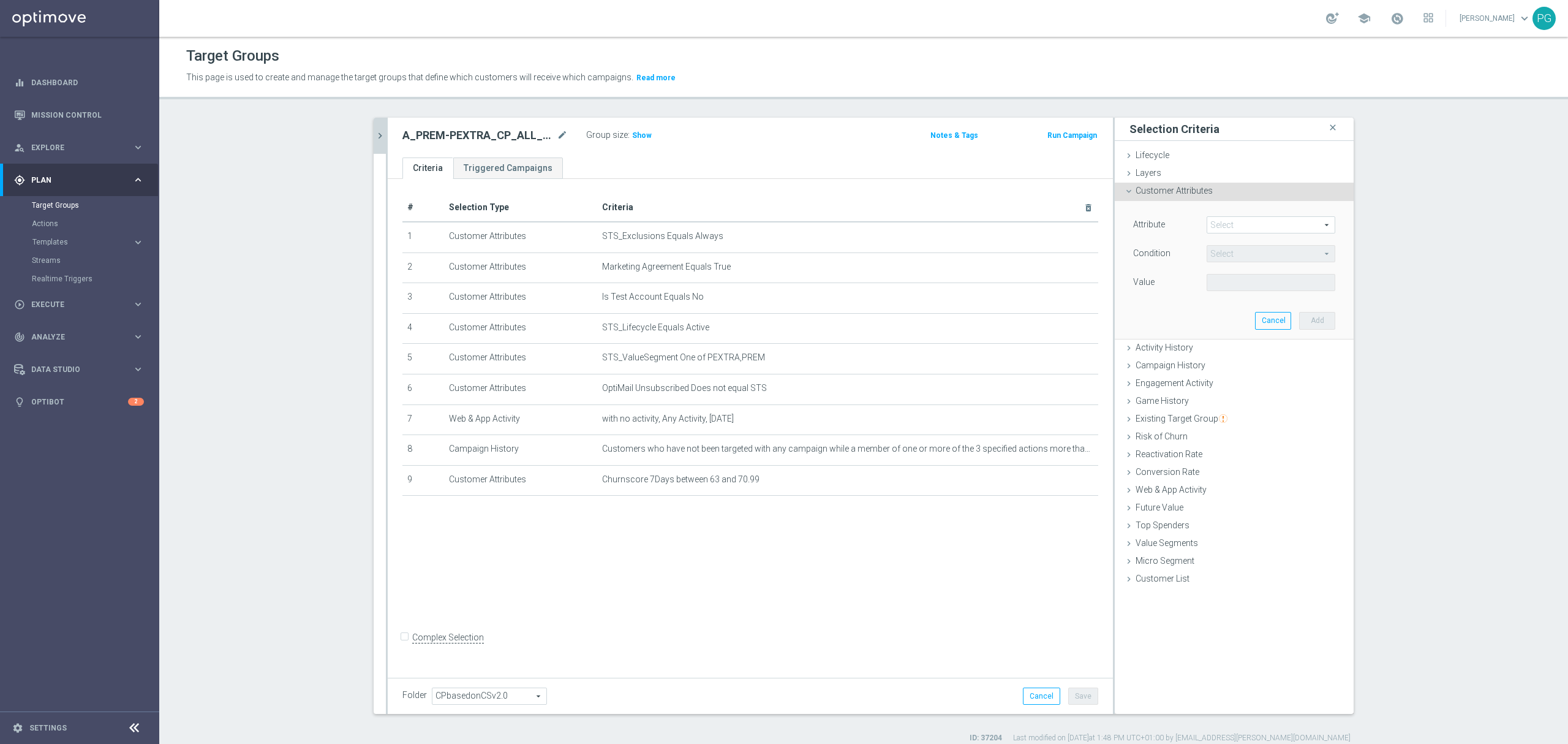
click at [1237, 224] on span at bounding box center [1270, 225] width 127 height 16
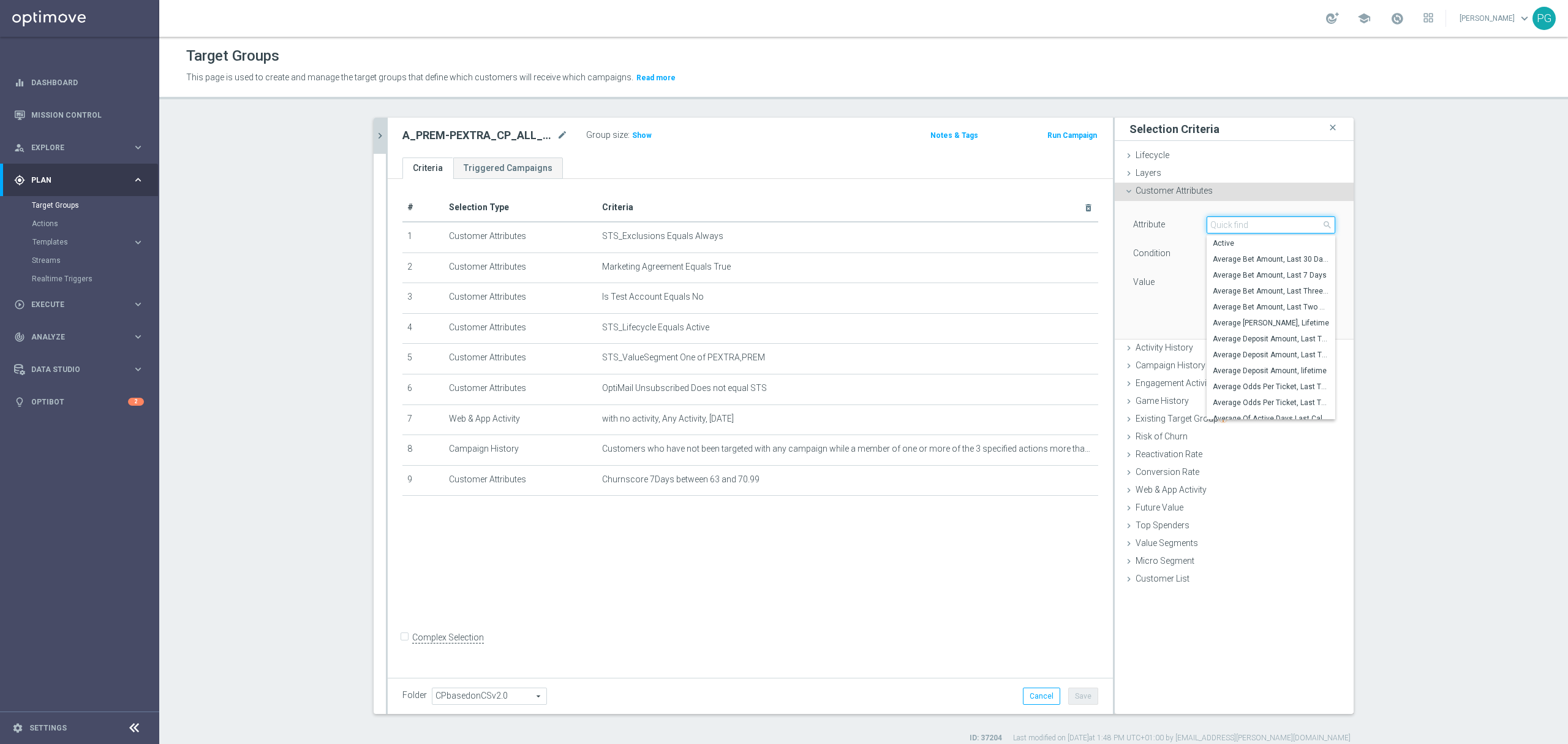
click at [1237, 224] on input "search" at bounding box center [1271, 224] width 129 height 17
paste input "email a"
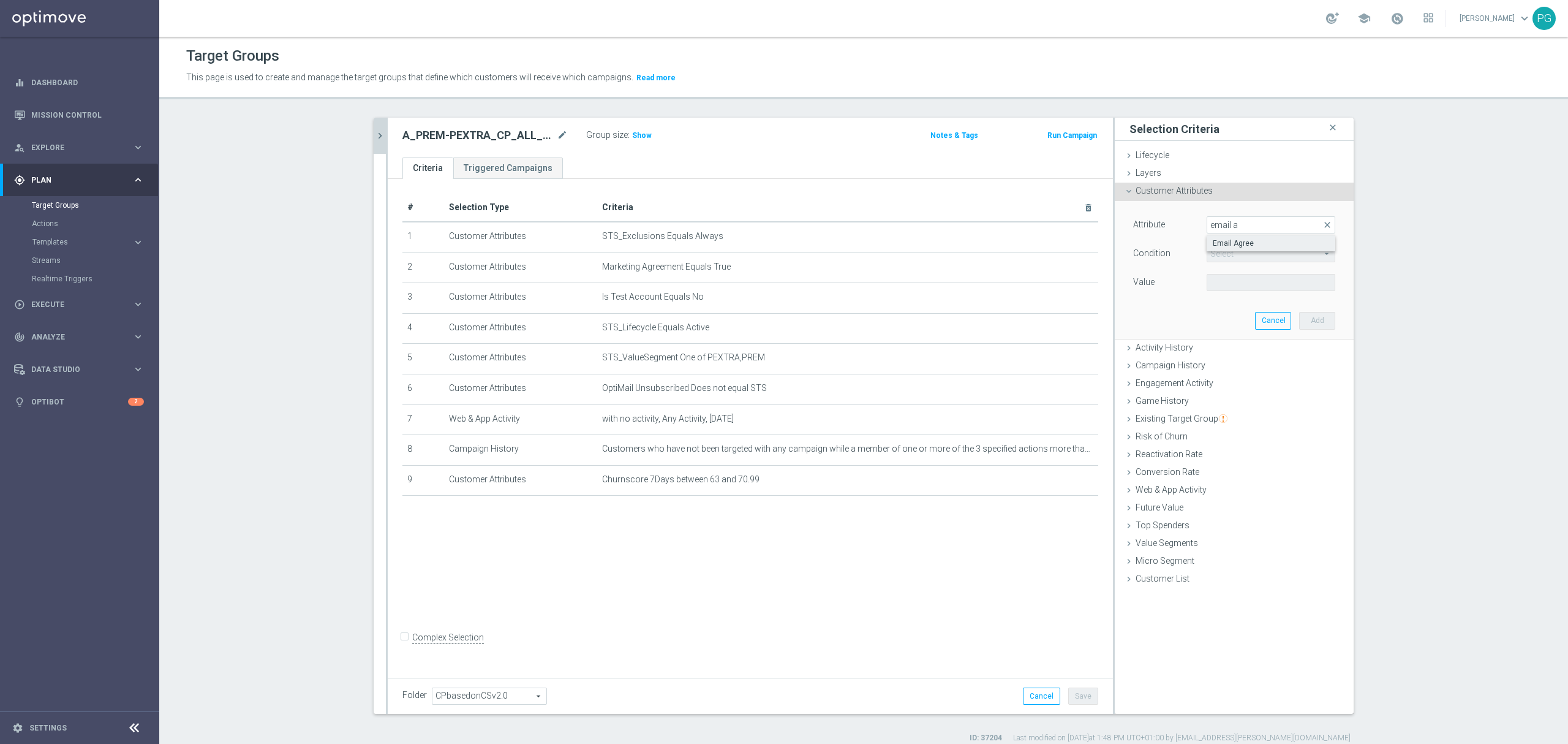
click at [1229, 244] on span "Email Agree" at bounding box center [1271, 243] width 116 height 10
click at [1219, 281] on span at bounding box center [1270, 283] width 127 height 16
click at [1218, 316] on span "TRUE" at bounding box center [1271, 316] width 116 height 10
click at [1327, 326] on button "Add" at bounding box center [1318, 320] width 36 height 17
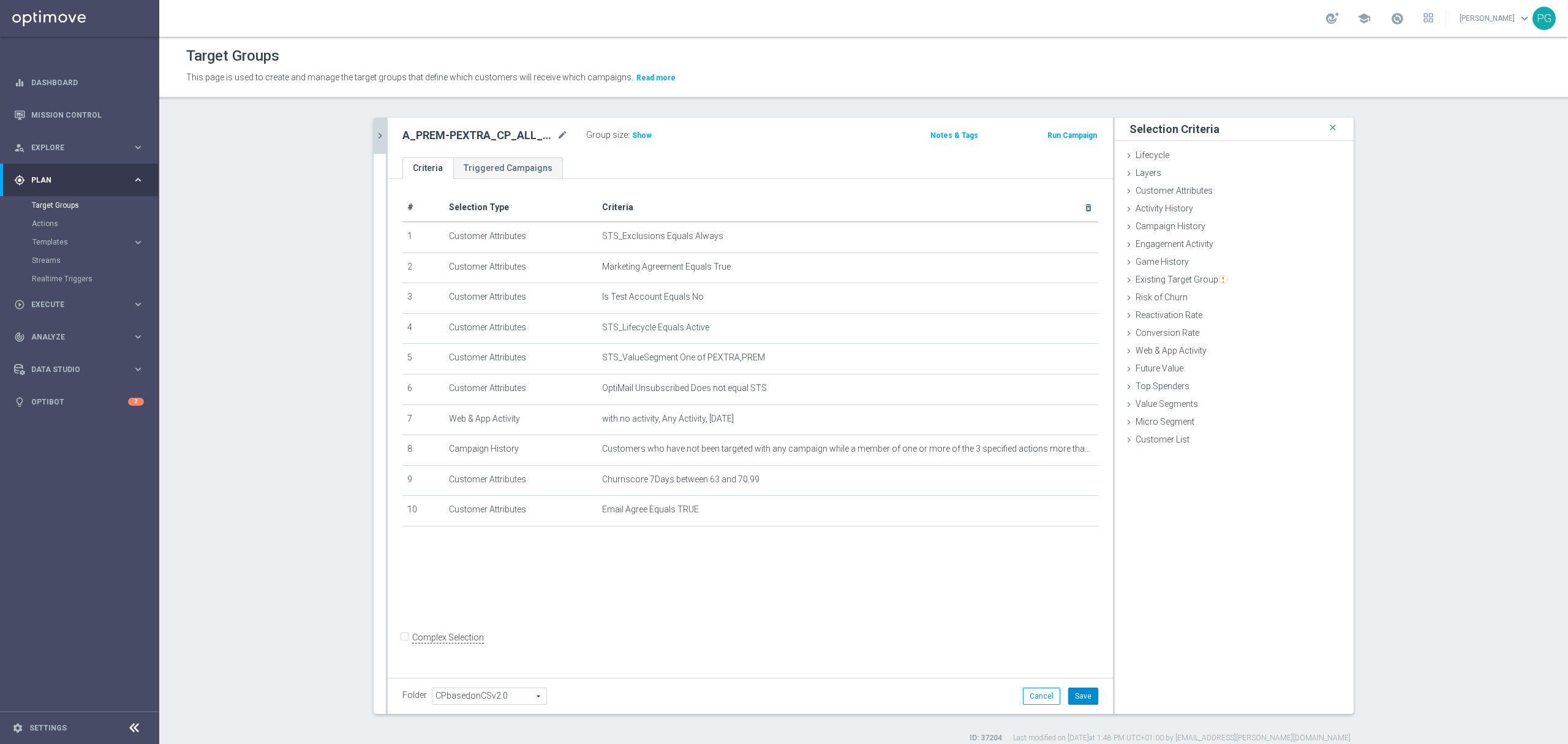
click at [1078, 700] on button "Save" at bounding box center [1083, 696] width 30 height 17
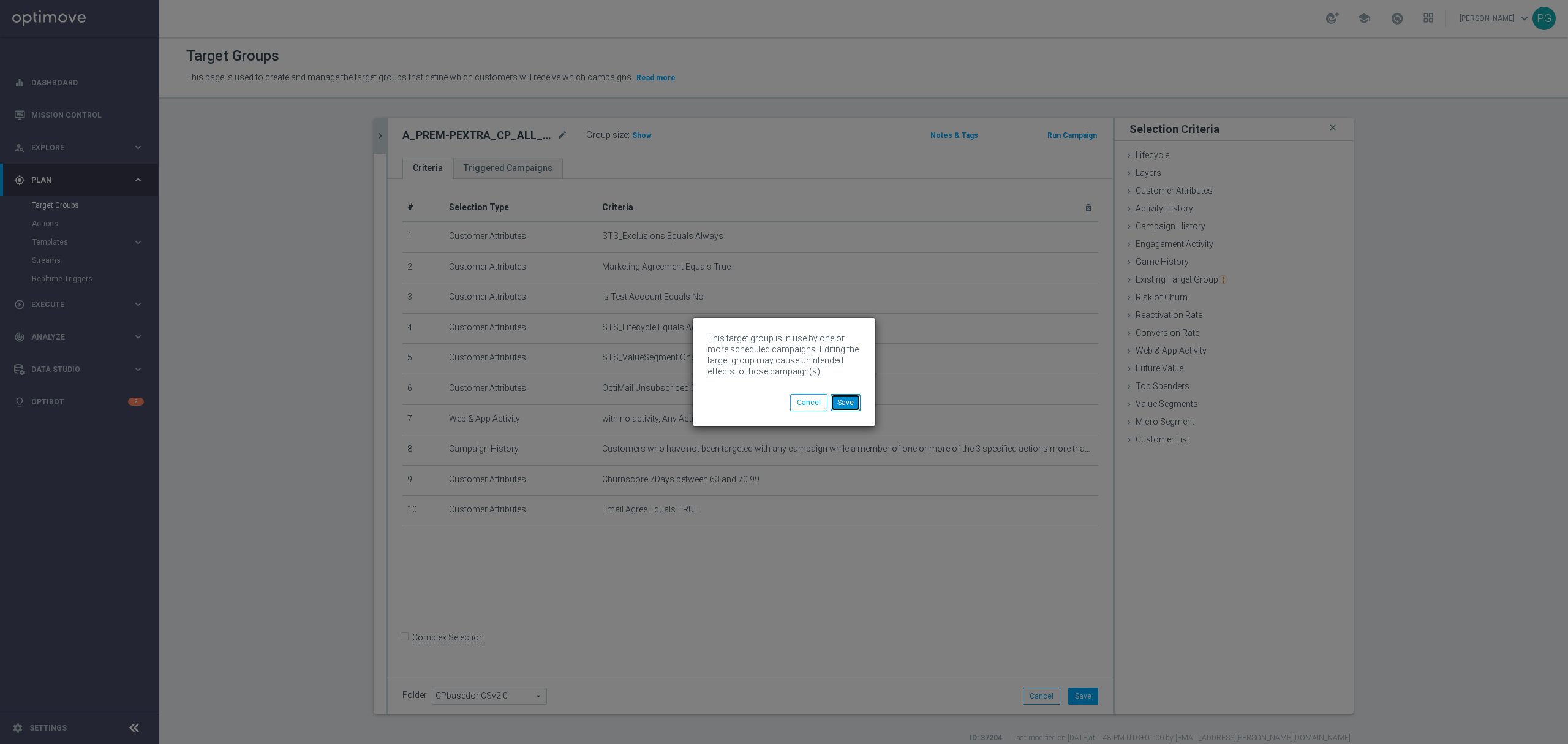
click at [844, 403] on button "Save" at bounding box center [846, 402] width 30 height 17
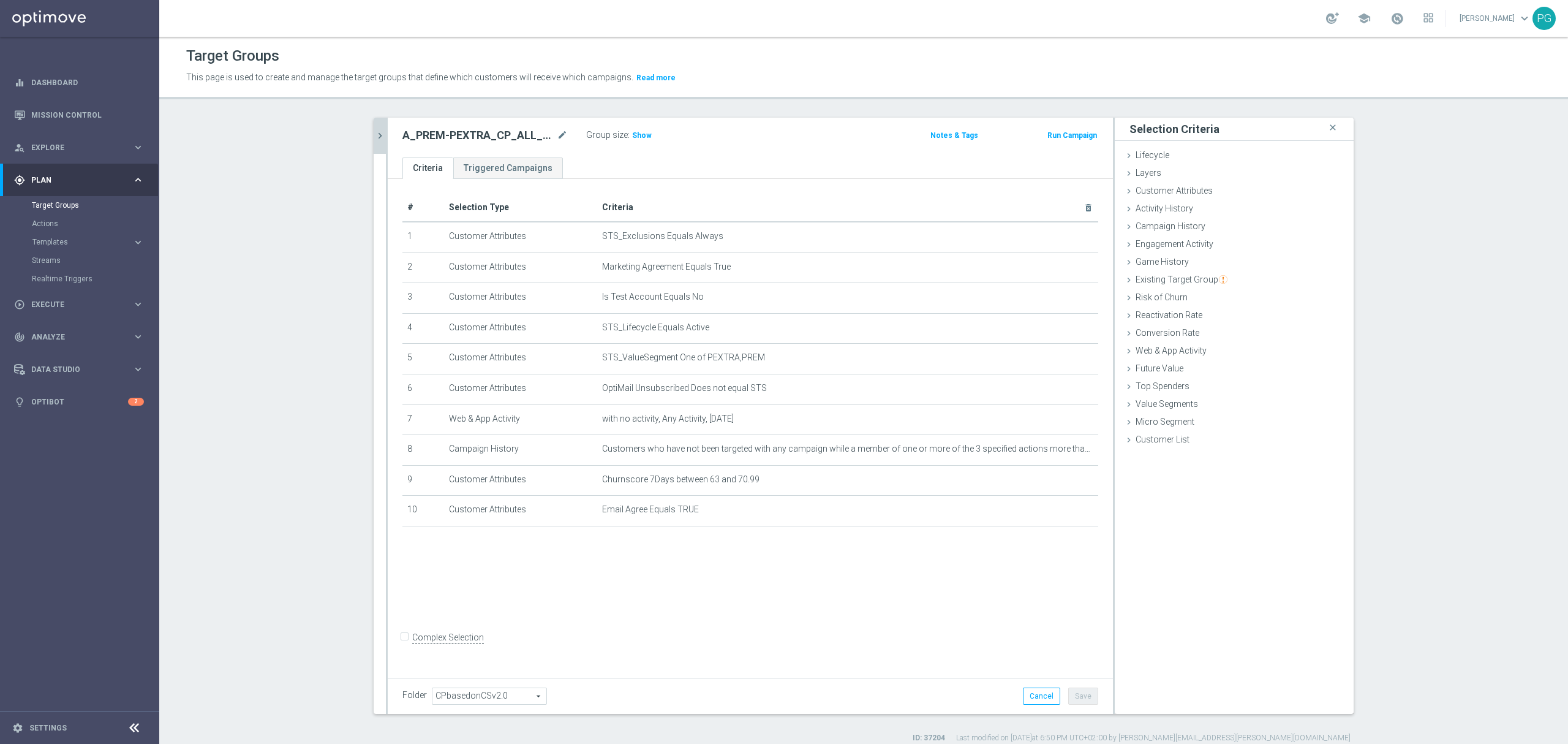
click at [376, 133] on icon "chevron_right" at bounding box center [380, 135] width 11 height 11
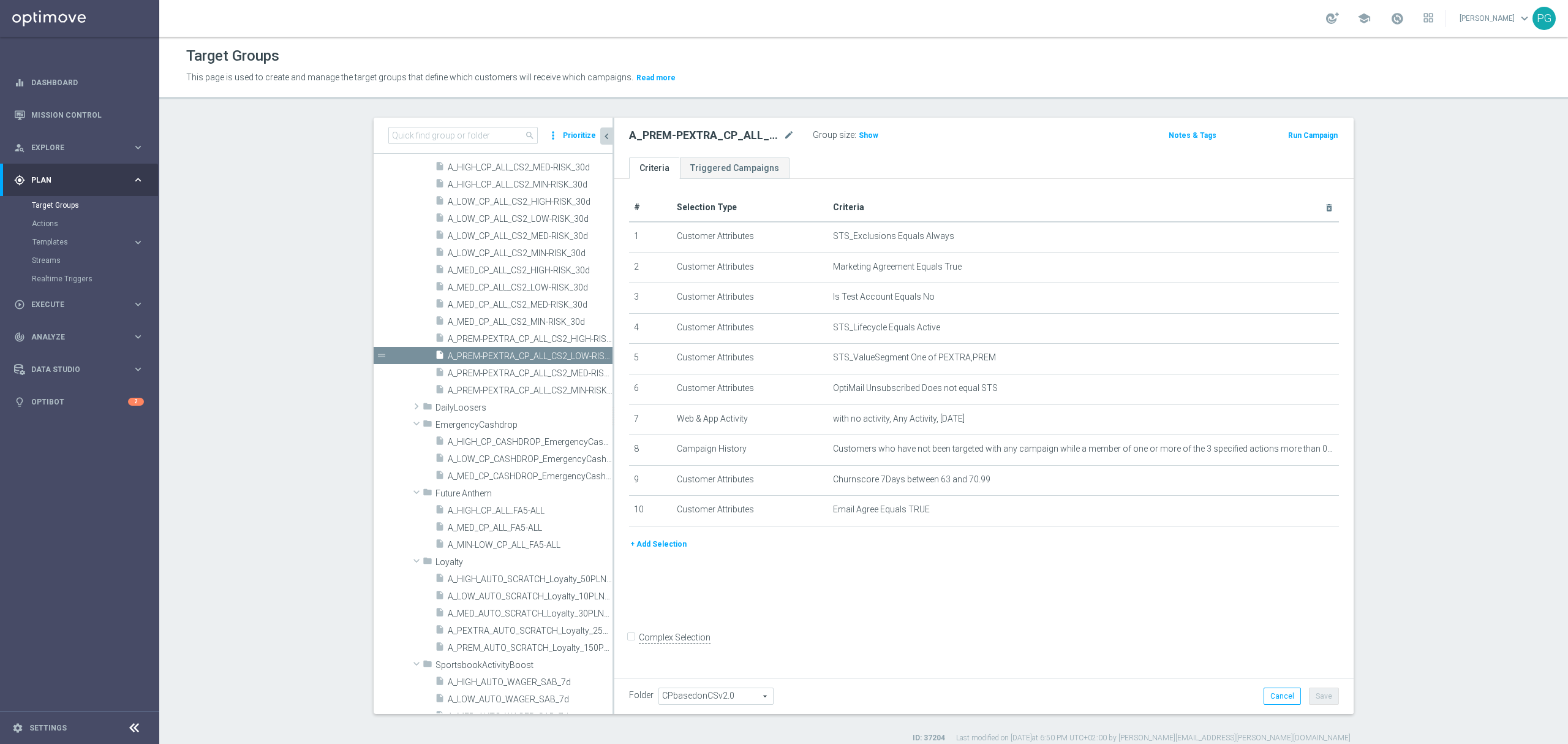
scroll to position [908, 0]
click at [493, 383] on span "A_PREM-PEXTRA_CP_ALL_CS2_MED-RISK_30d" at bounding box center [516, 382] width 137 height 10
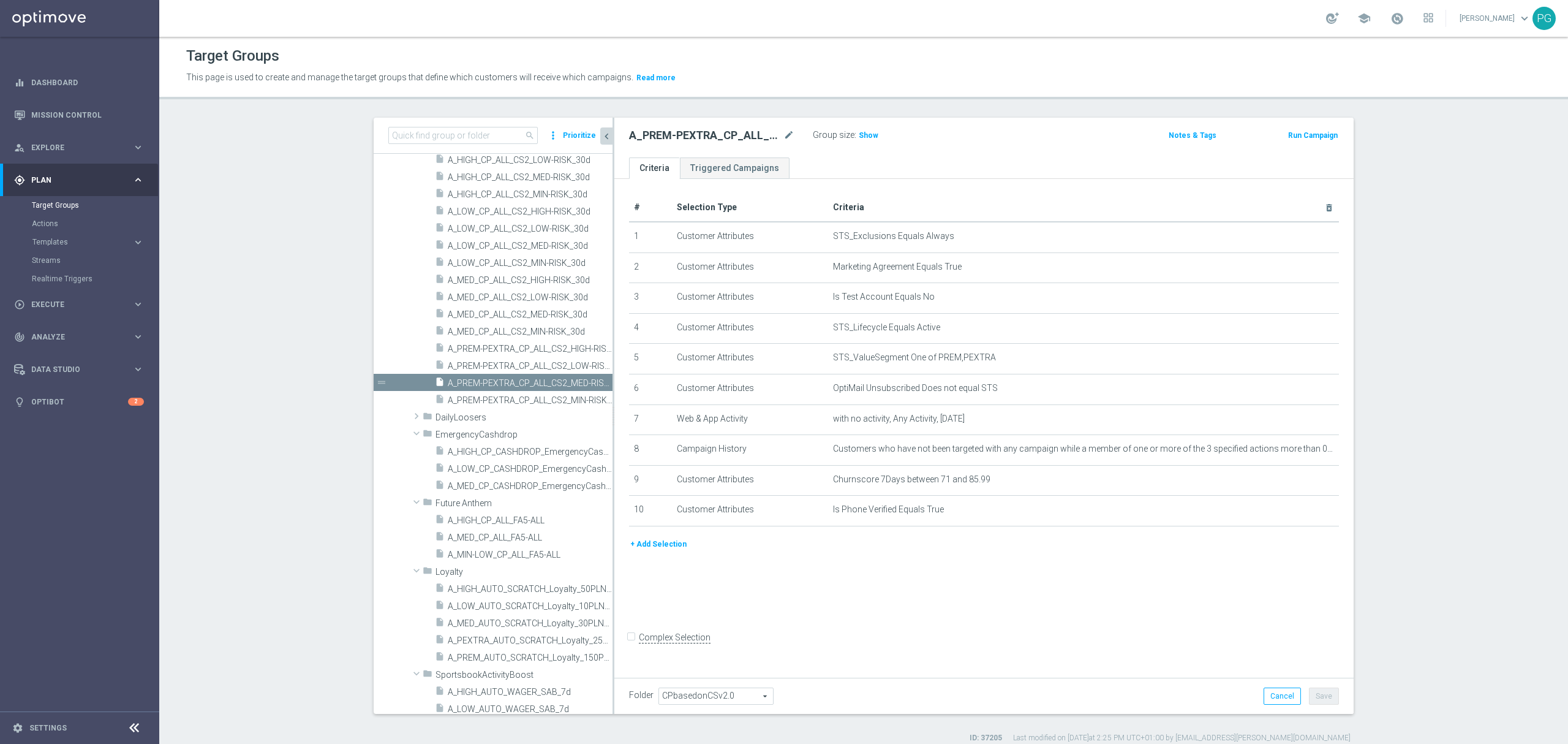
click at [656, 550] on button "+ Add Selection" at bounding box center [658, 544] width 59 height 13
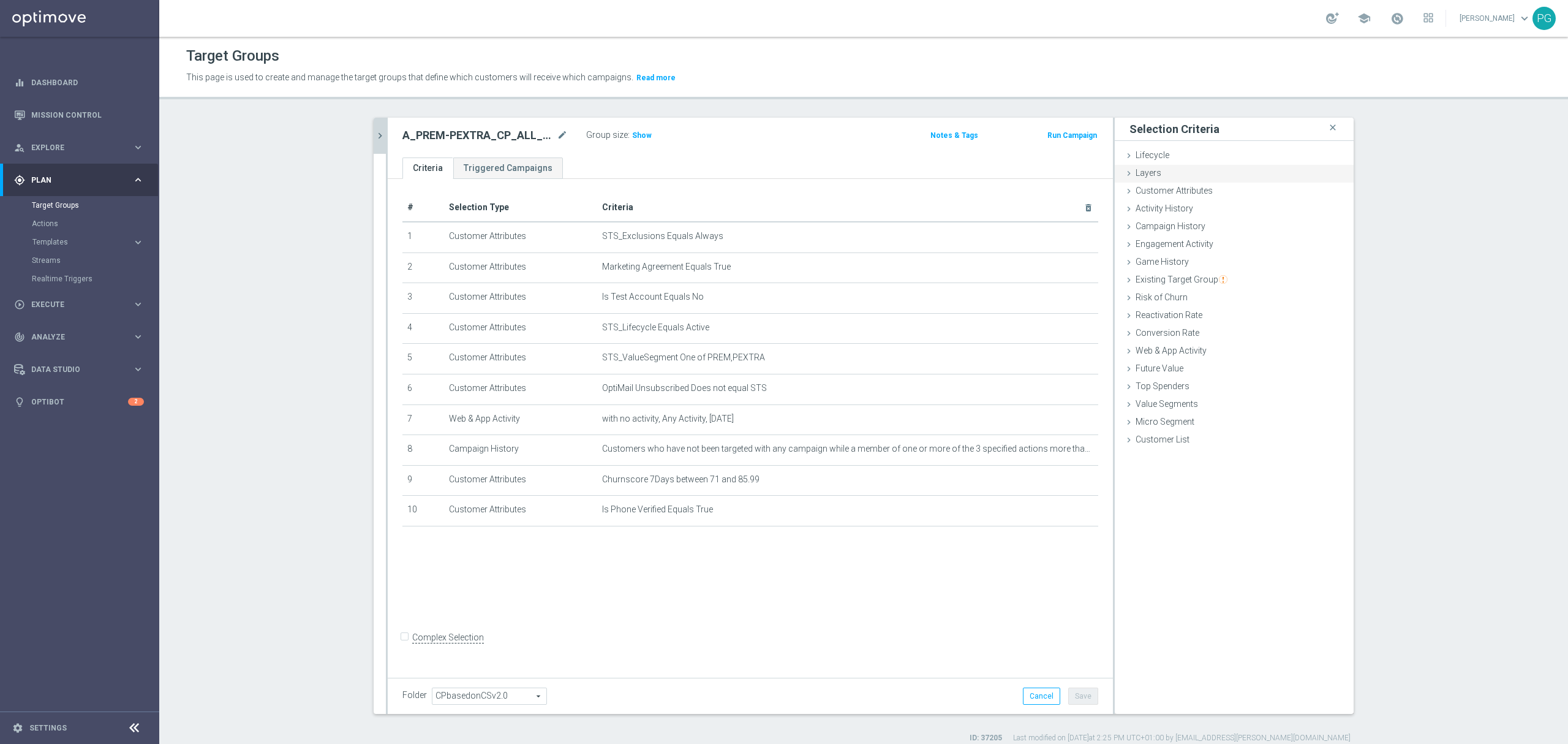
click at [1178, 176] on div "Layers done" at bounding box center [1234, 174] width 239 height 18
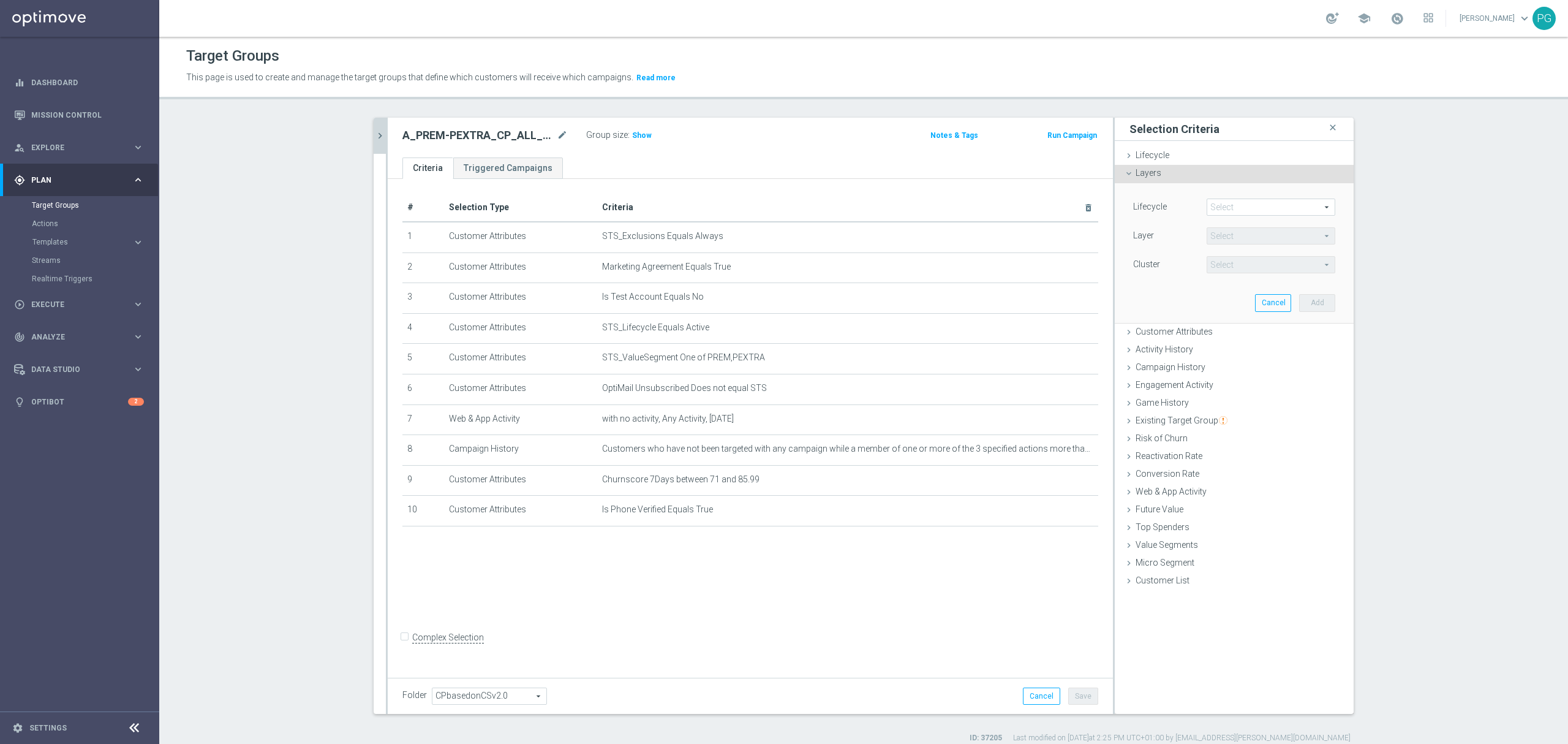
click at [1178, 176] on div "Layers done" at bounding box center [1234, 174] width 239 height 18
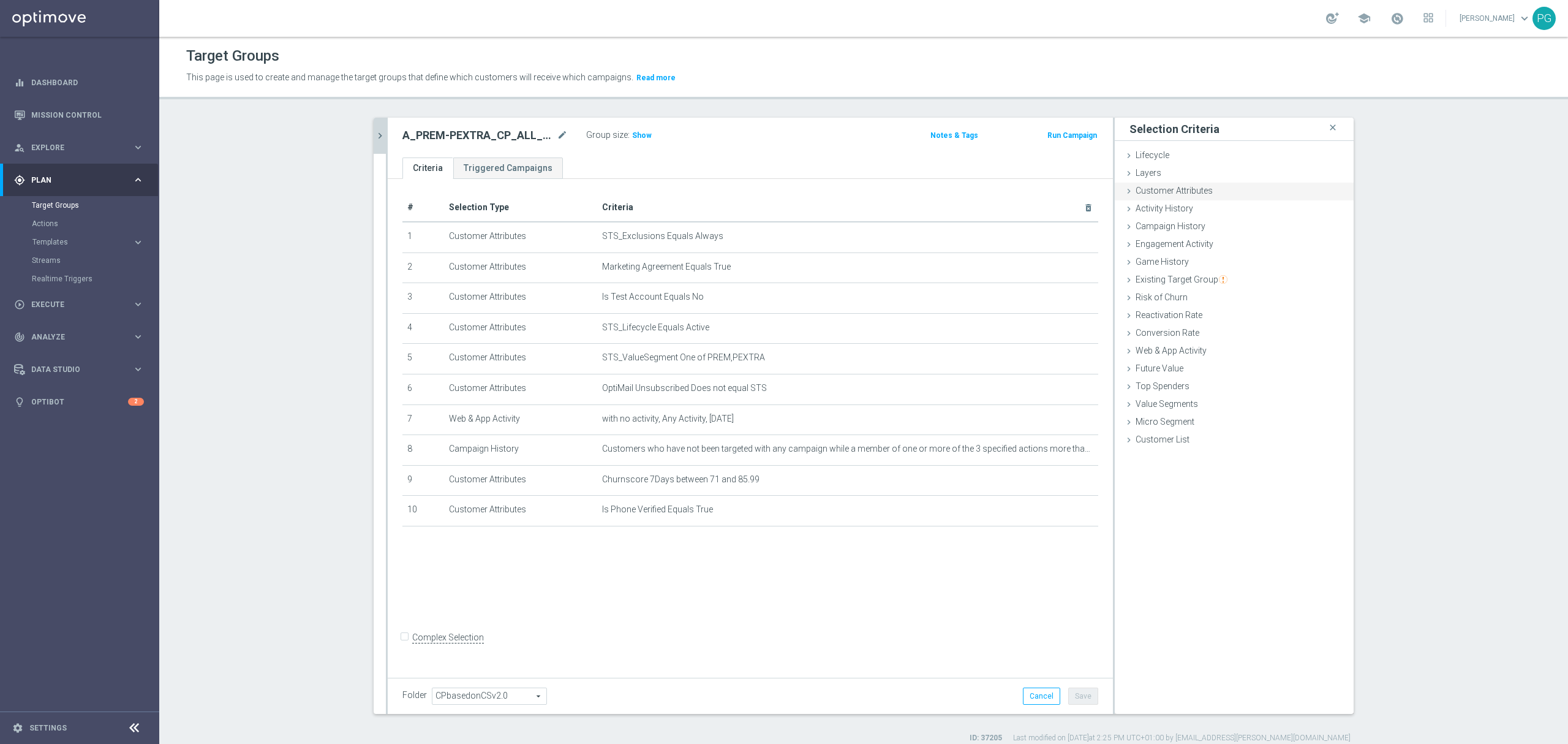
click at [1177, 194] on span "Customer Attributes" at bounding box center [1174, 191] width 77 height 10
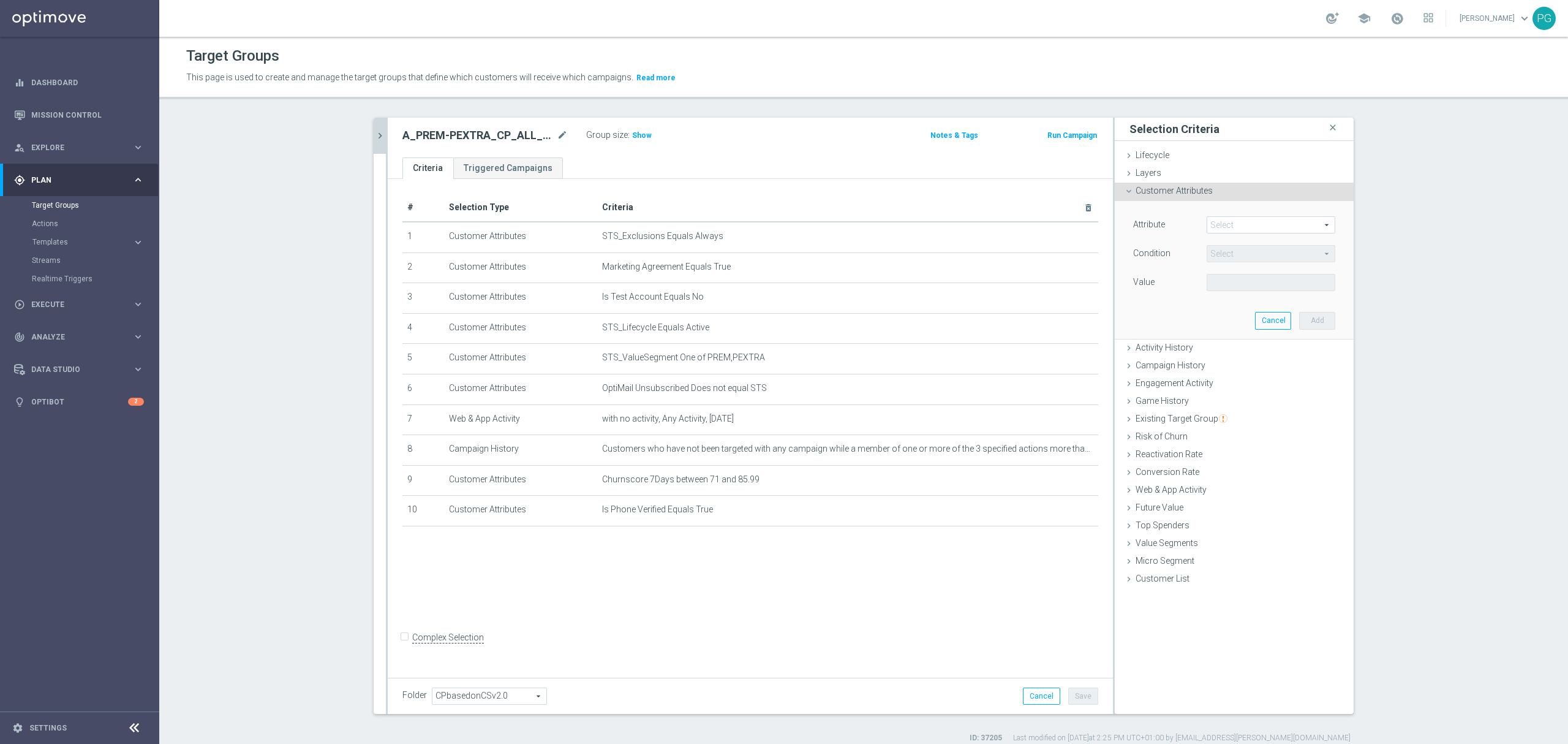
click at [1224, 223] on span at bounding box center [1270, 225] width 127 height 16
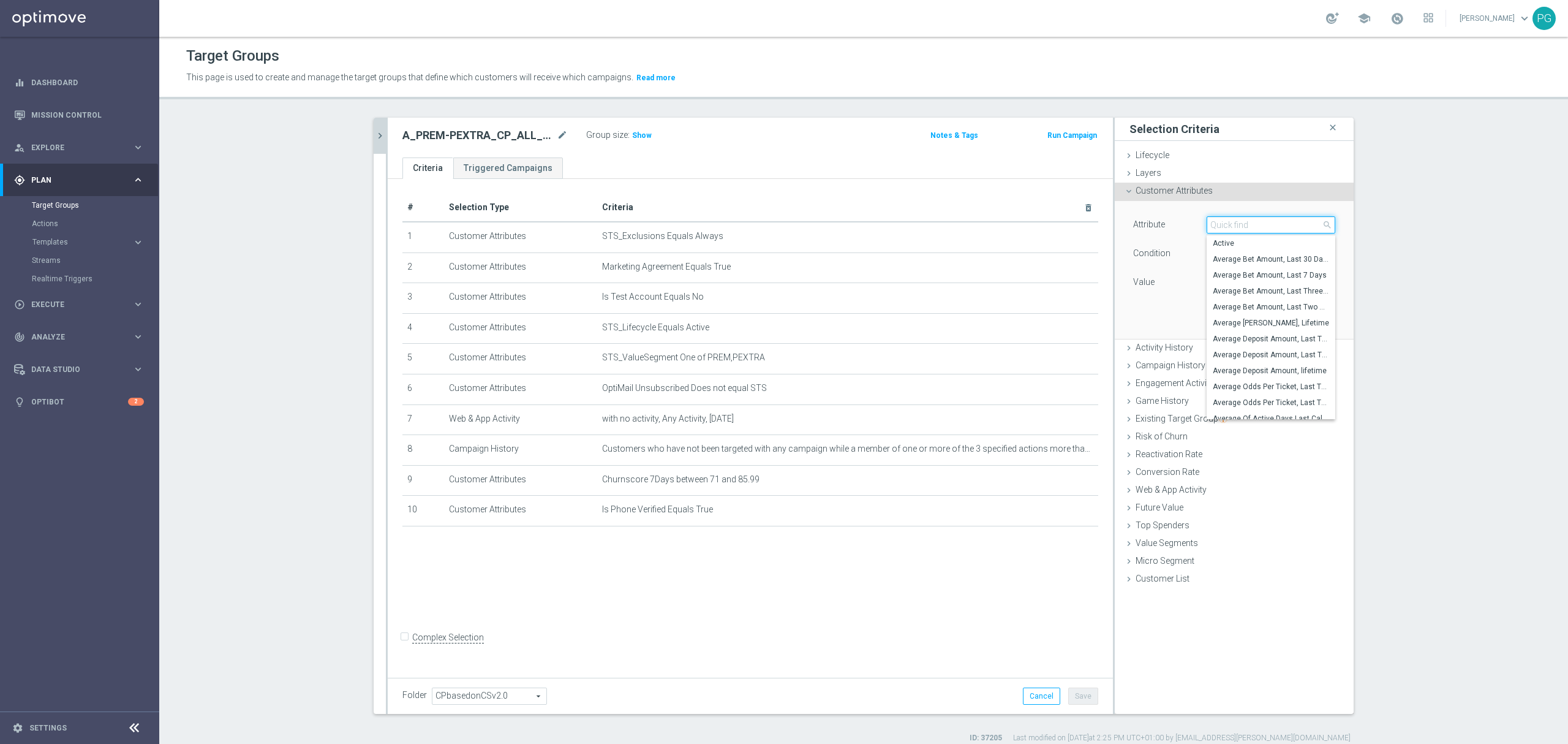
click at [1224, 223] on input "search" at bounding box center [1271, 224] width 129 height 17
paste input "email a"
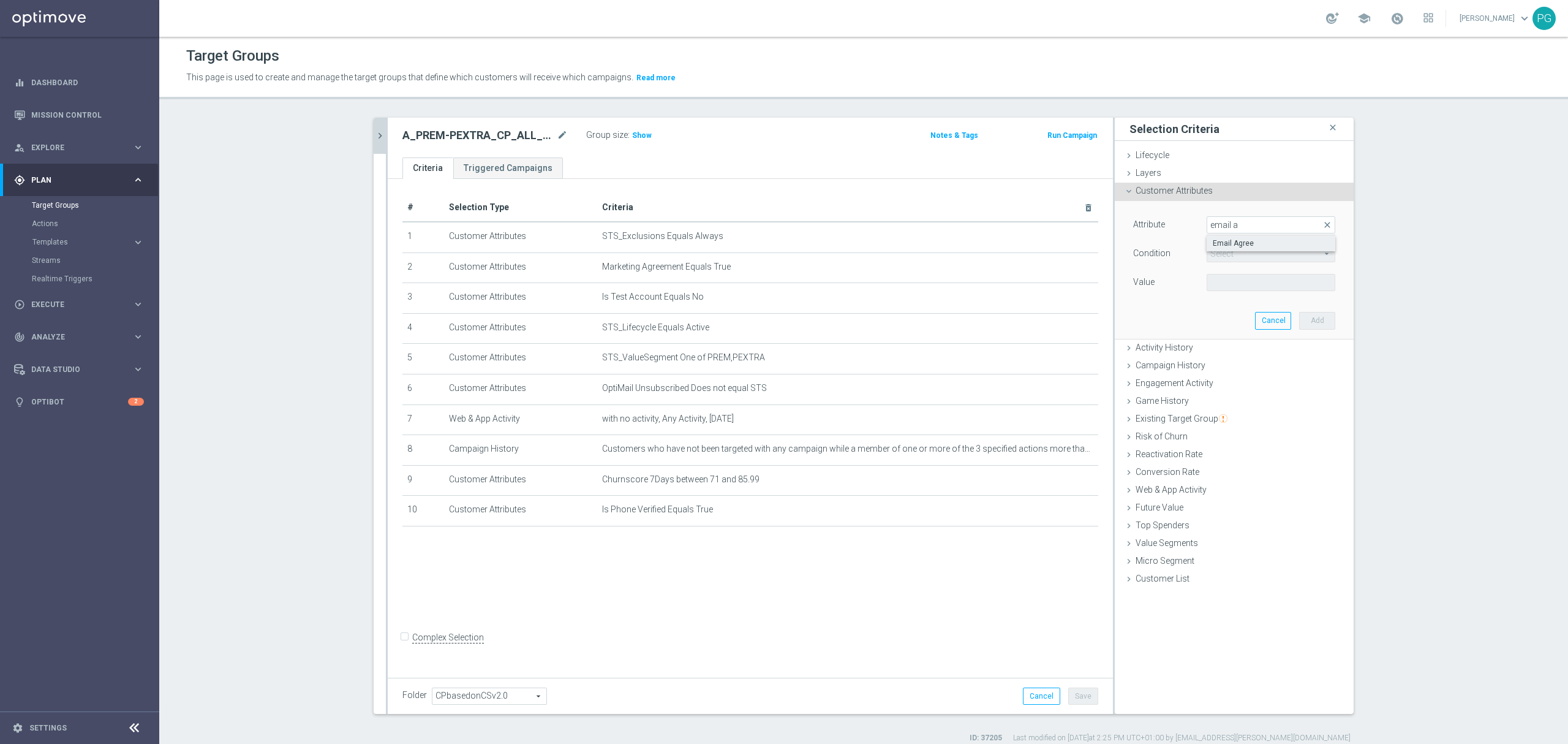
click at [1214, 248] on span "Email Agree" at bounding box center [1271, 243] width 116 height 10
click at [1212, 281] on span at bounding box center [1270, 283] width 127 height 16
click at [1221, 316] on span "TRUE" at bounding box center [1271, 316] width 116 height 10
click at [1303, 321] on button "Add" at bounding box center [1318, 320] width 36 height 17
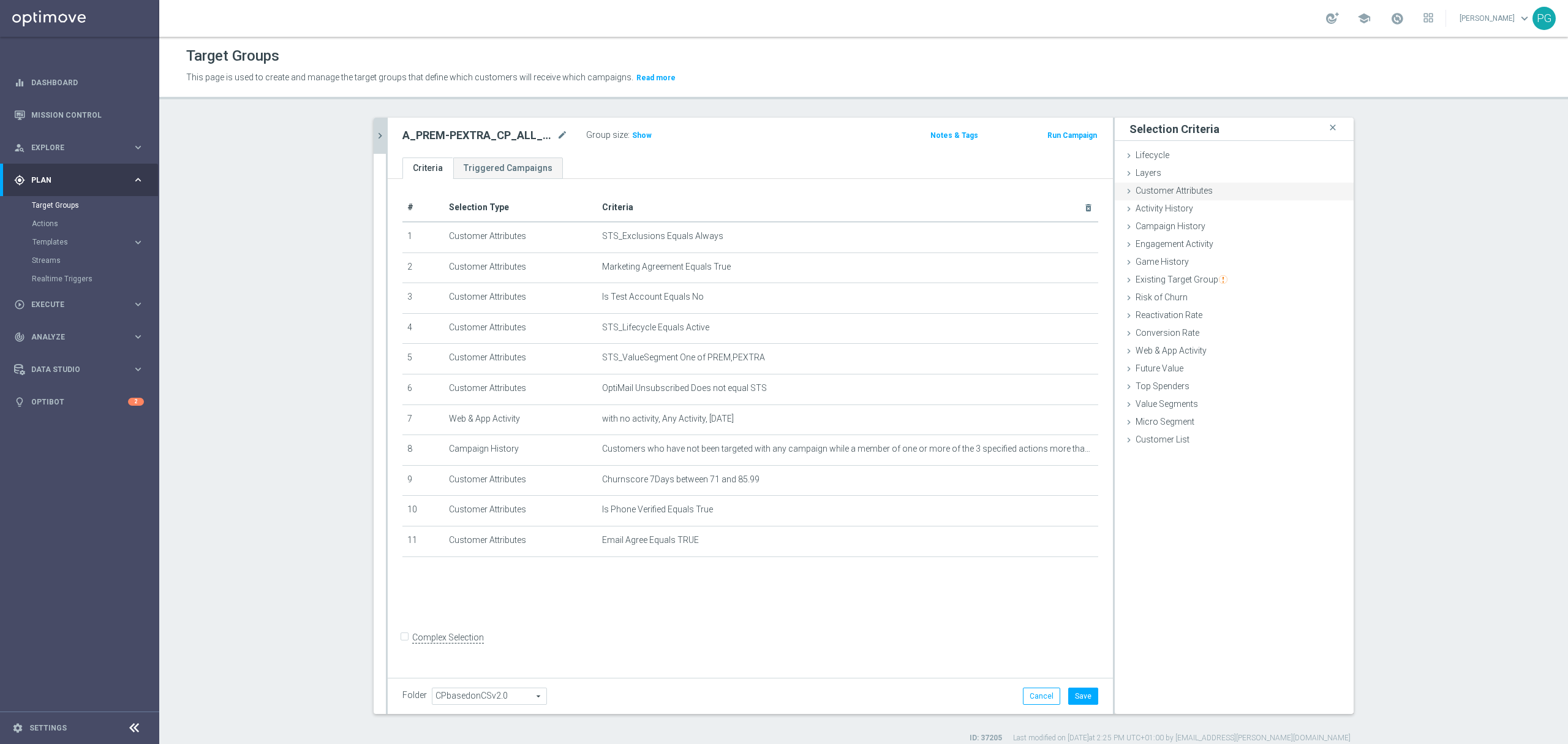
click at [1196, 193] on span "Customer Attributes" at bounding box center [1174, 191] width 77 height 10
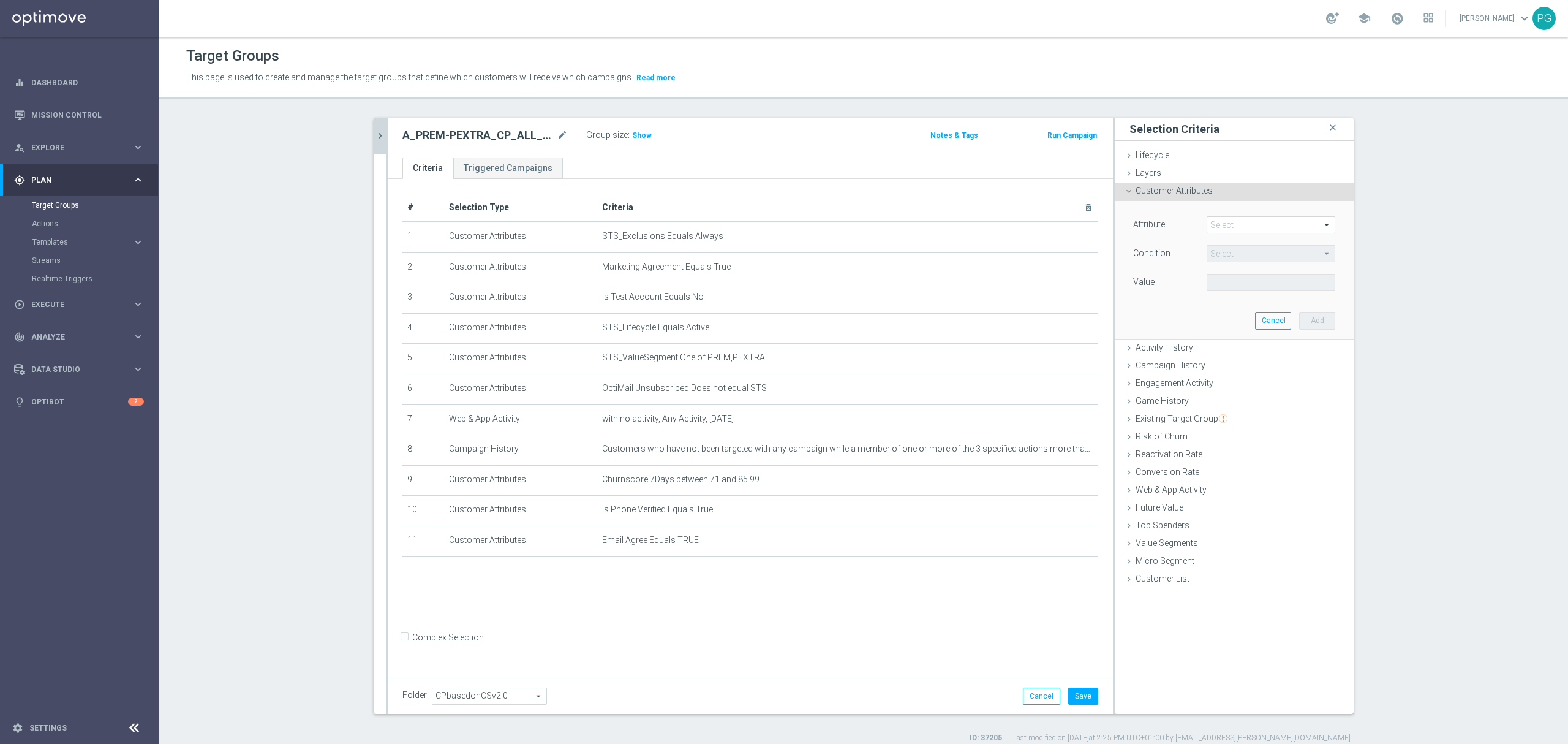
click at [1272, 224] on span at bounding box center [1270, 225] width 127 height 16
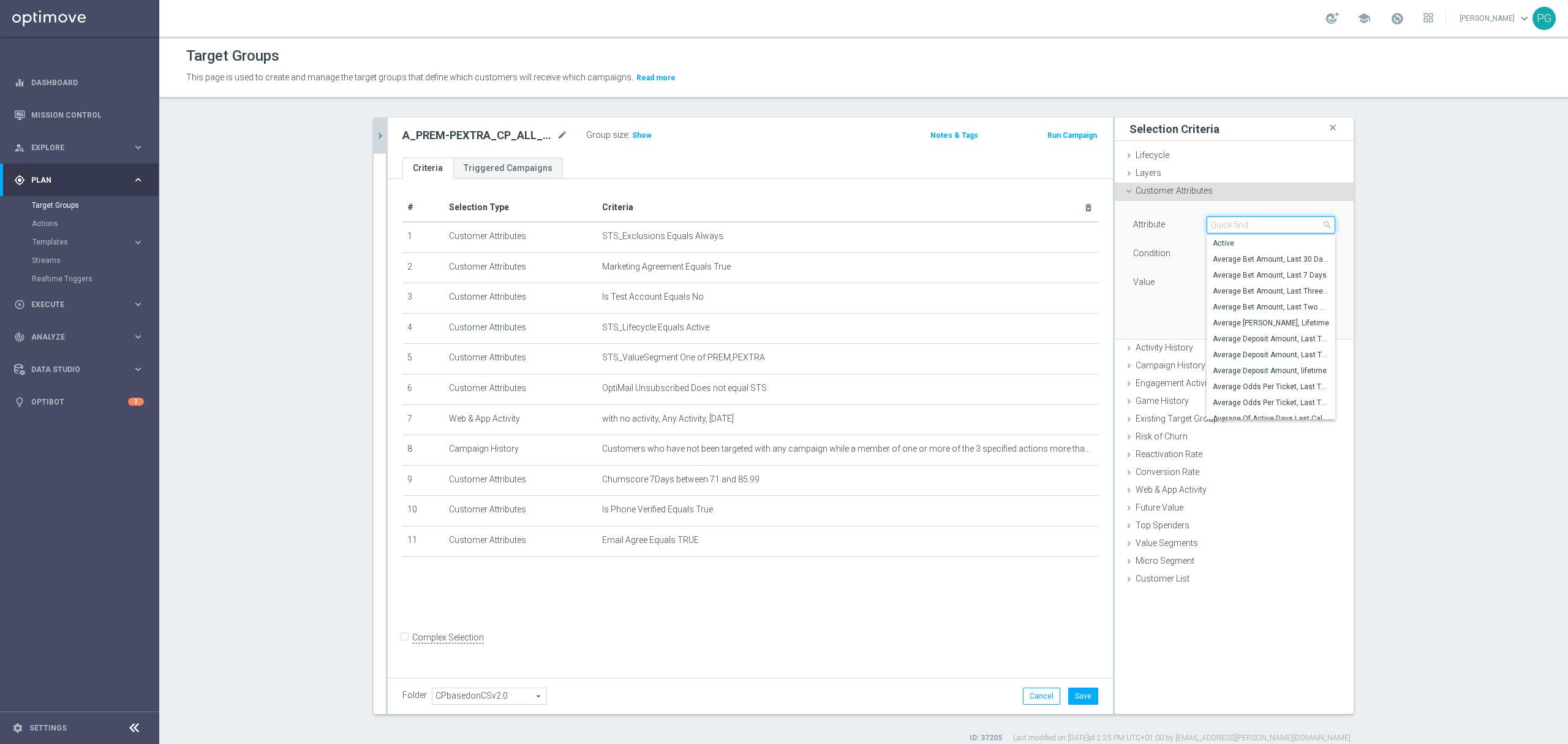
click at [1272, 226] on input "search" at bounding box center [1271, 224] width 129 height 17
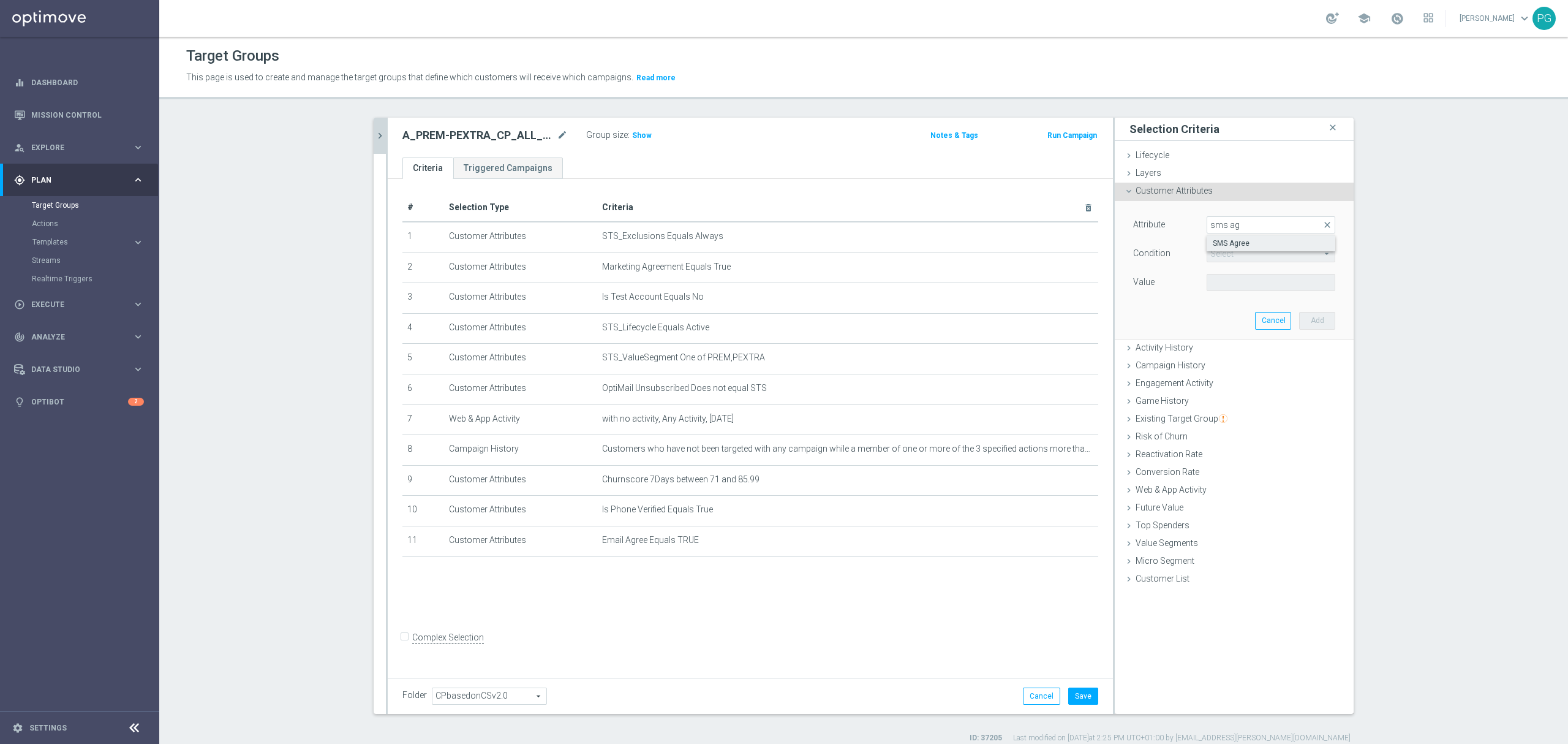
click at [1248, 244] on span "SMS Agree" at bounding box center [1271, 243] width 116 height 10
click at [1223, 275] on span at bounding box center [1270, 283] width 127 height 16
click at [1219, 314] on span "TRUE" at bounding box center [1271, 316] width 116 height 10
click at [1326, 322] on button "Add" at bounding box center [1318, 320] width 36 height 17
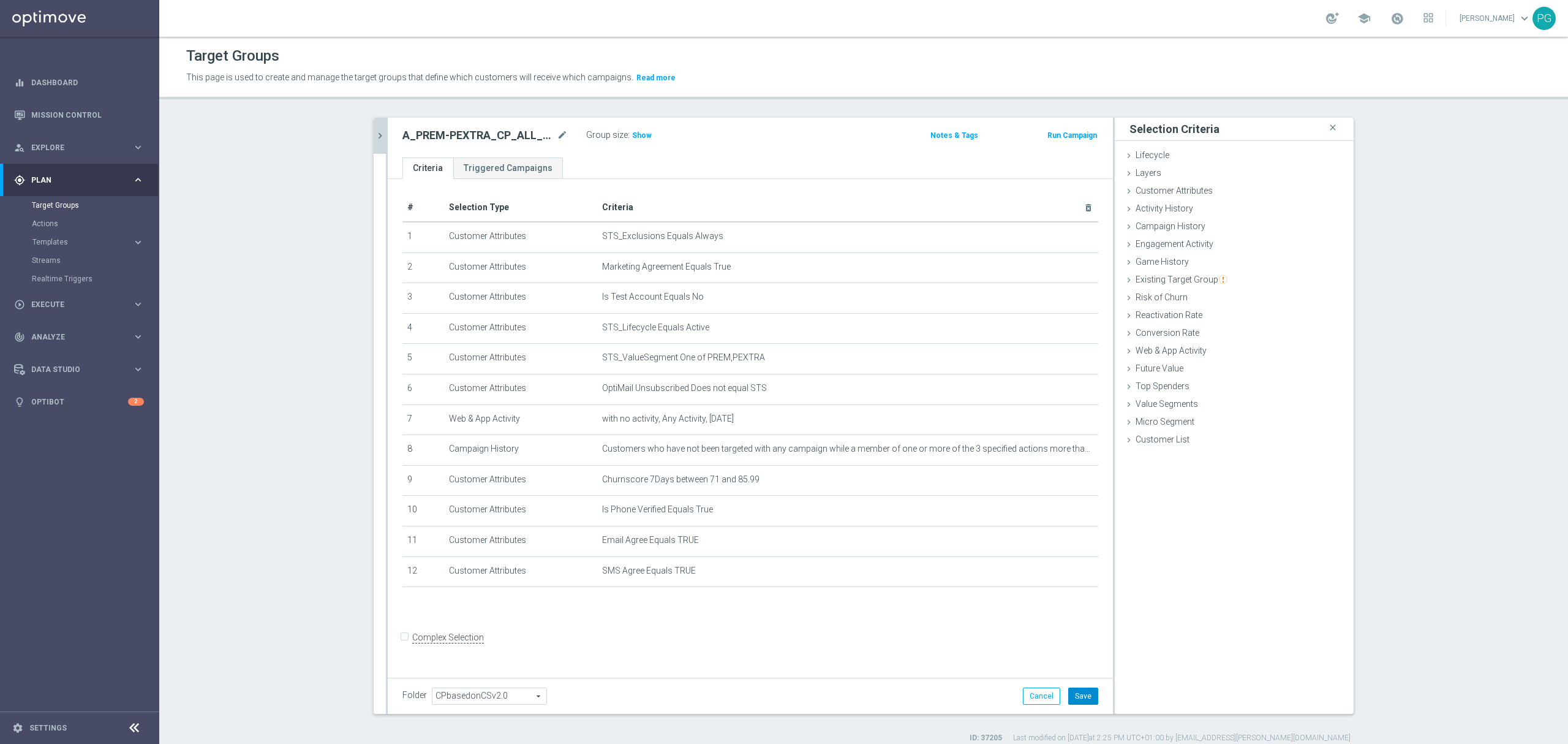
click at [1075, 699] on button "Save" at bounding box center [1083, 696] width 30 height 17
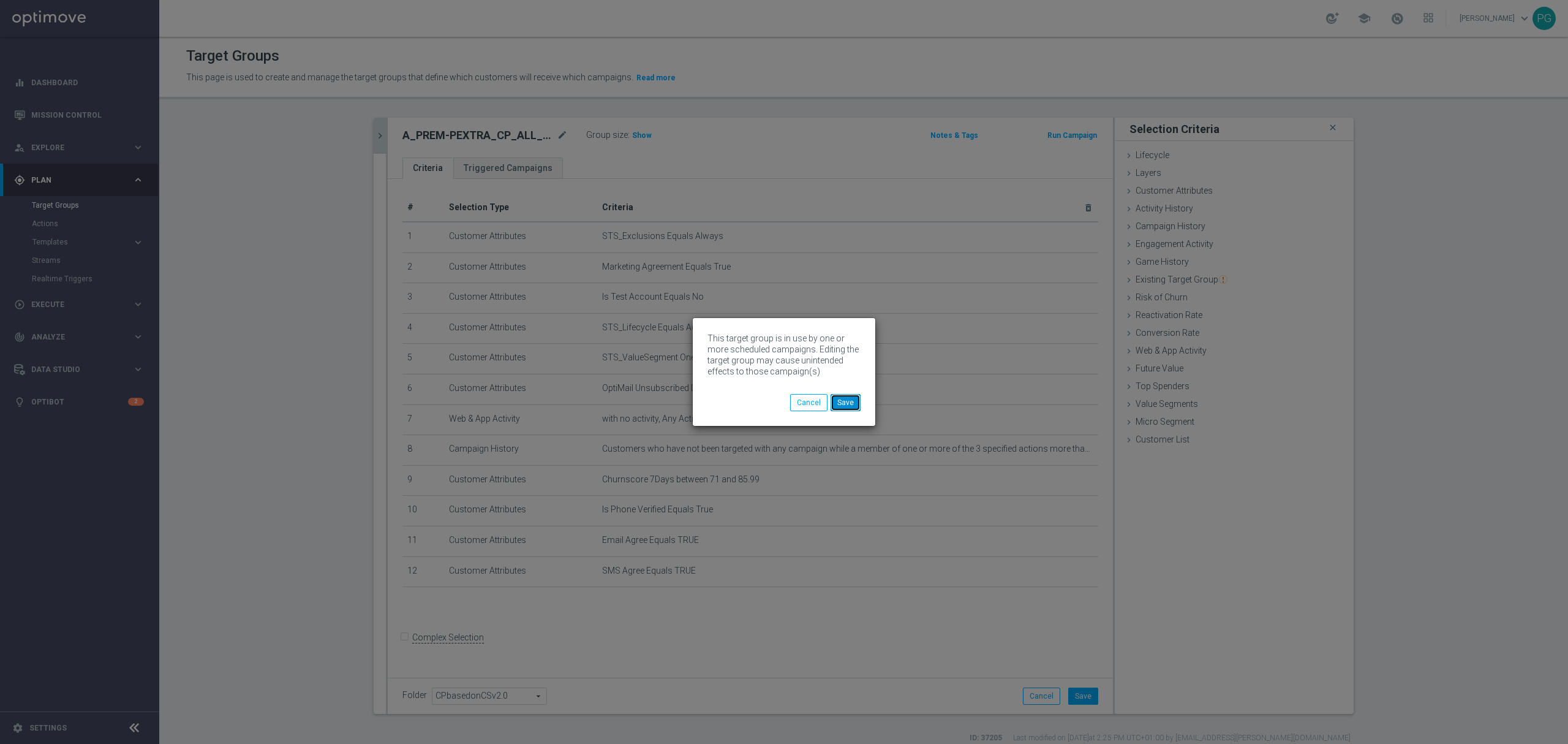
click at [838, 403] on button "Save" at bounding box center [846, 402] width 30 height 17
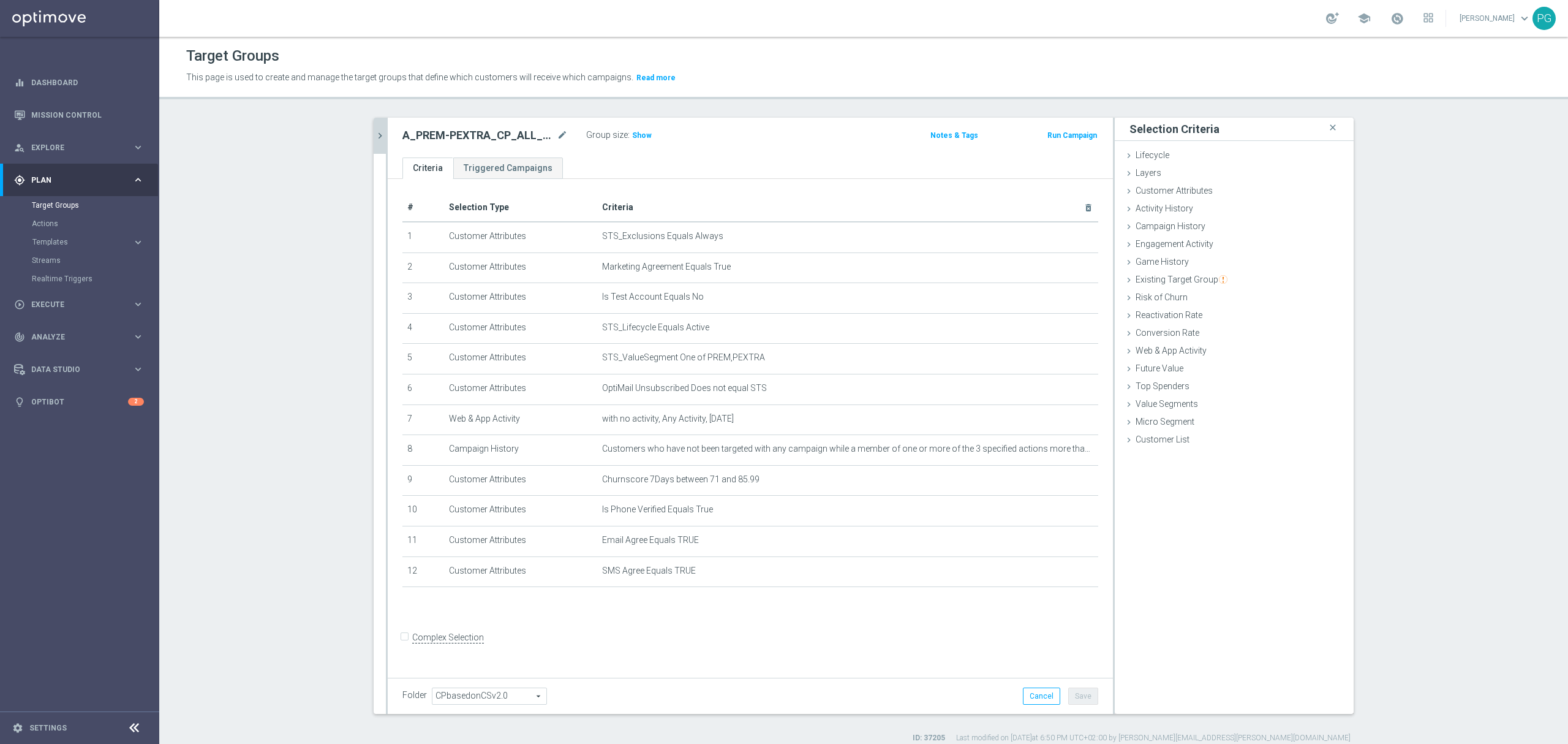
click at [374, 133] on icon "chevron_right" at bounding box center [380, 135] width 11 height 11
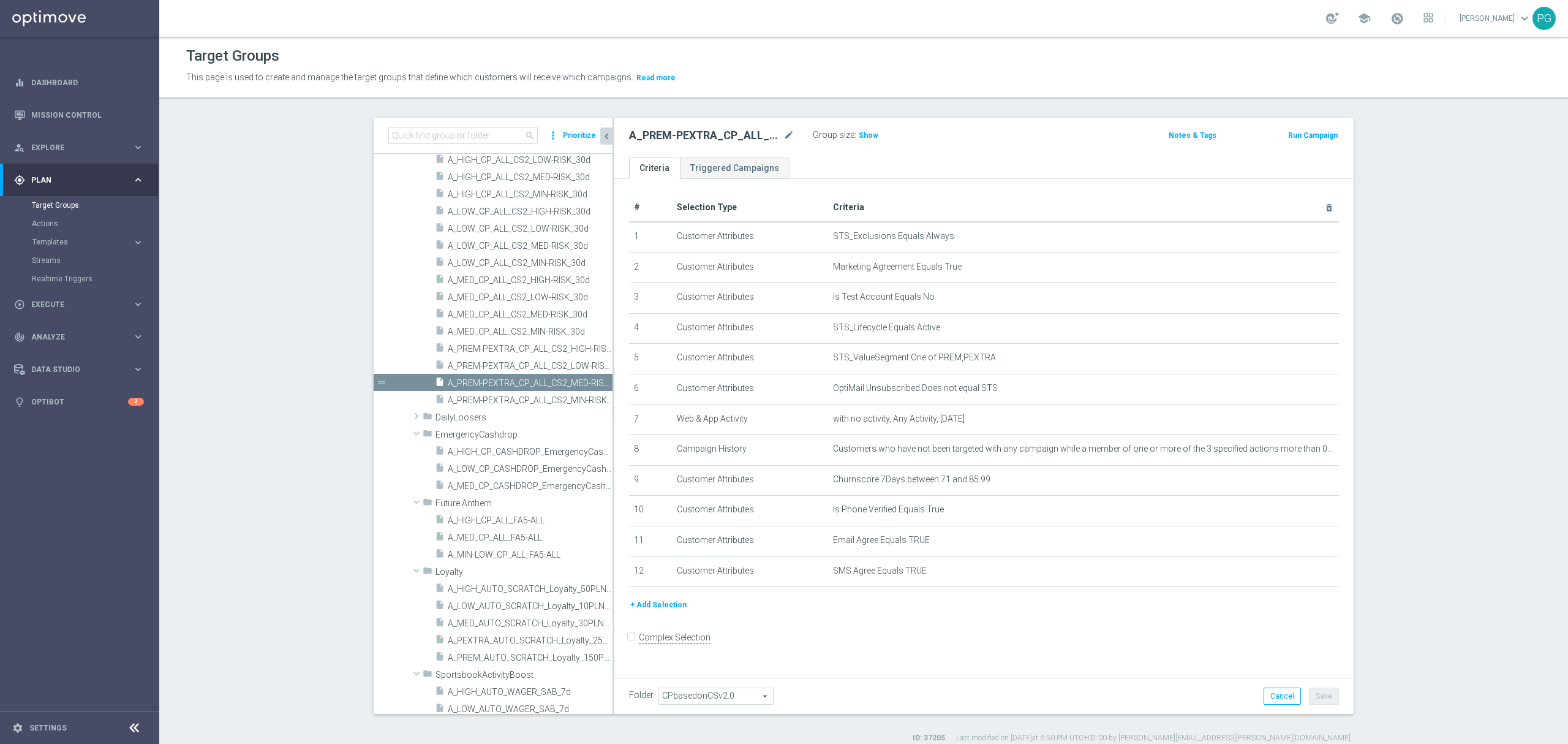
scroll to position [898, 0]
click at [483, 411] on span "A_PREM-PEXTRA_CP_ALL_CS2_MIN-RISK_30d" at bounding box center [516, 409] width 137 height 10
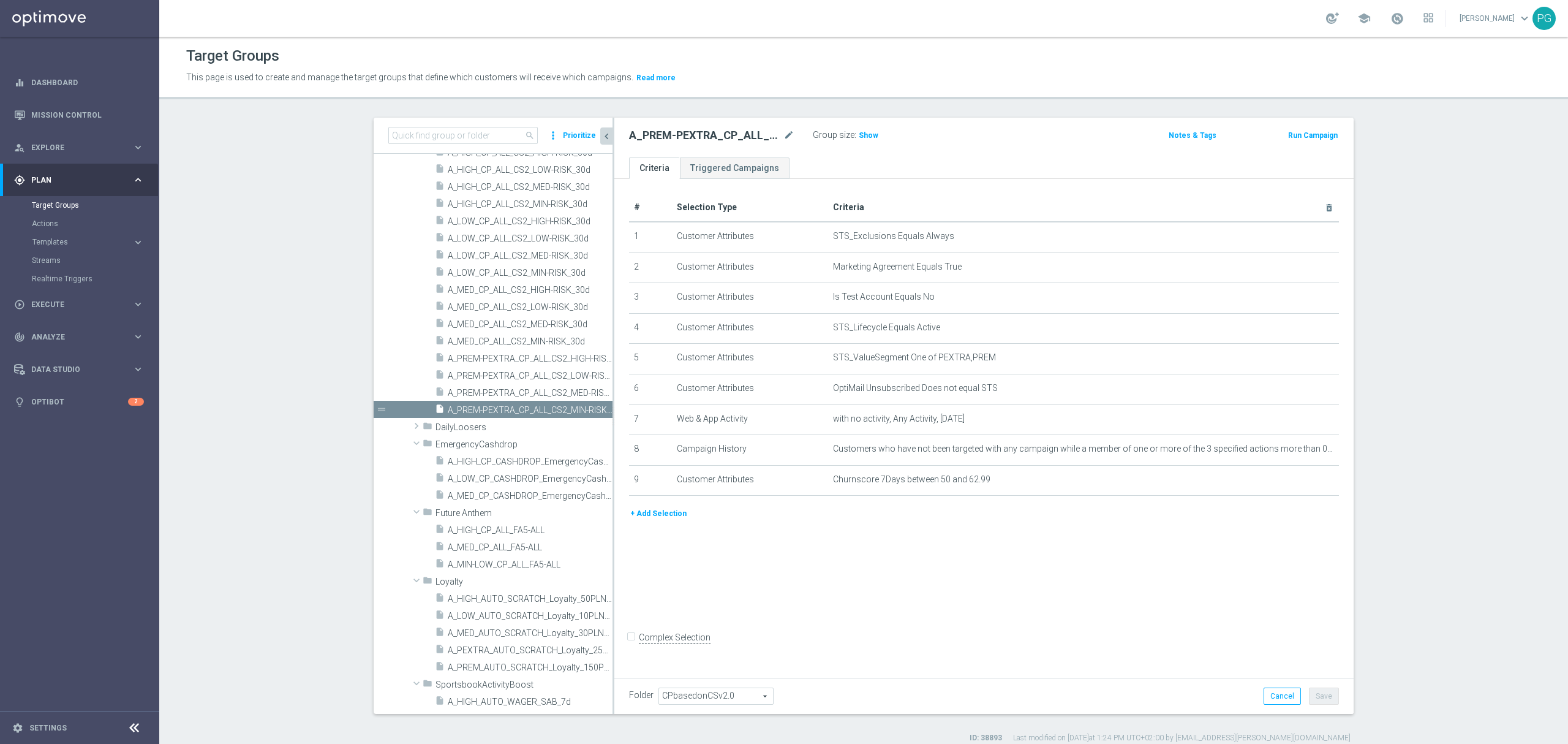
click at [650, 518] on button "+ Add Selection" at bounding box center [658, 514] width 59 height 13
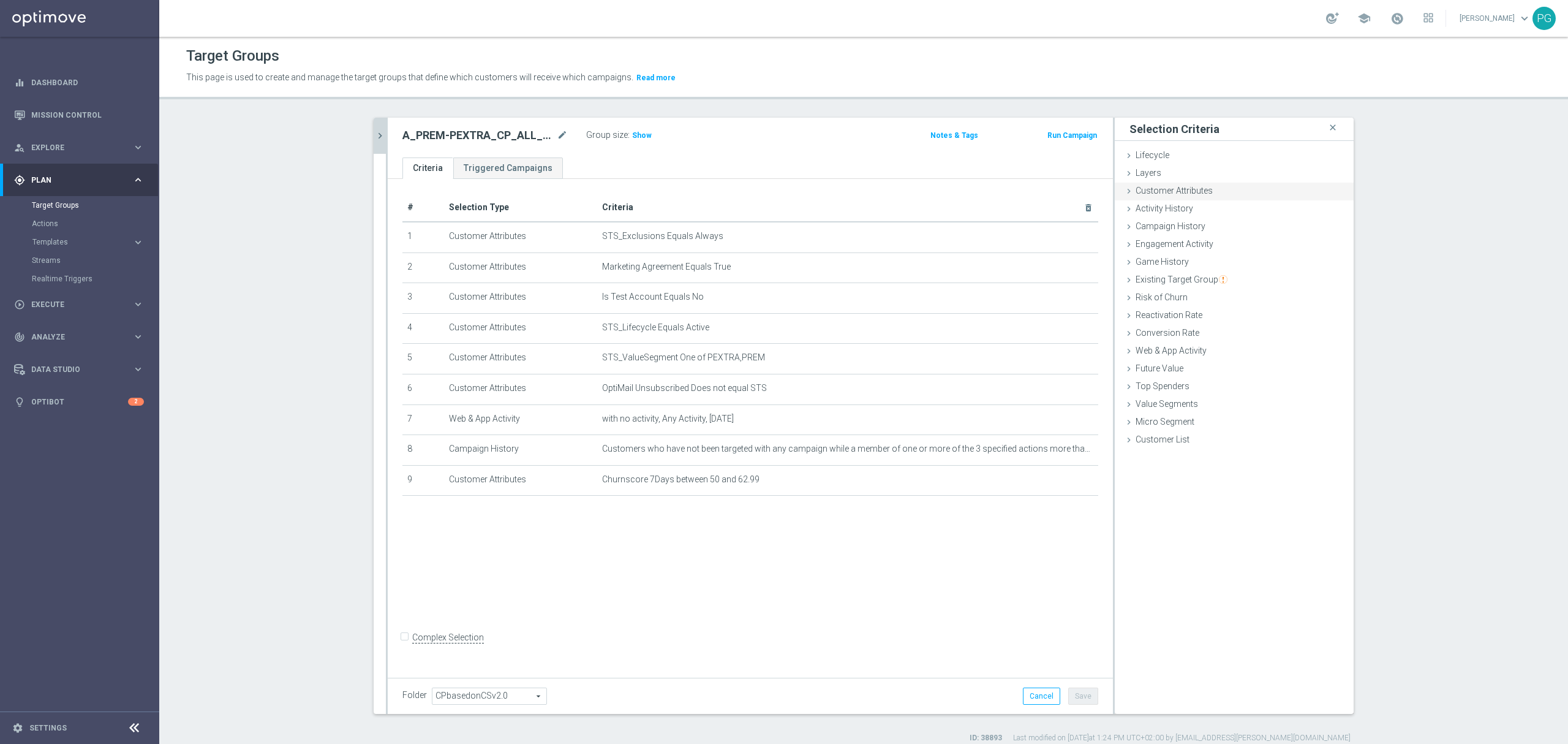
click at [1177, 187] on span "Customer Attributes" at bounding box center [1174, 191] width 77 height 10
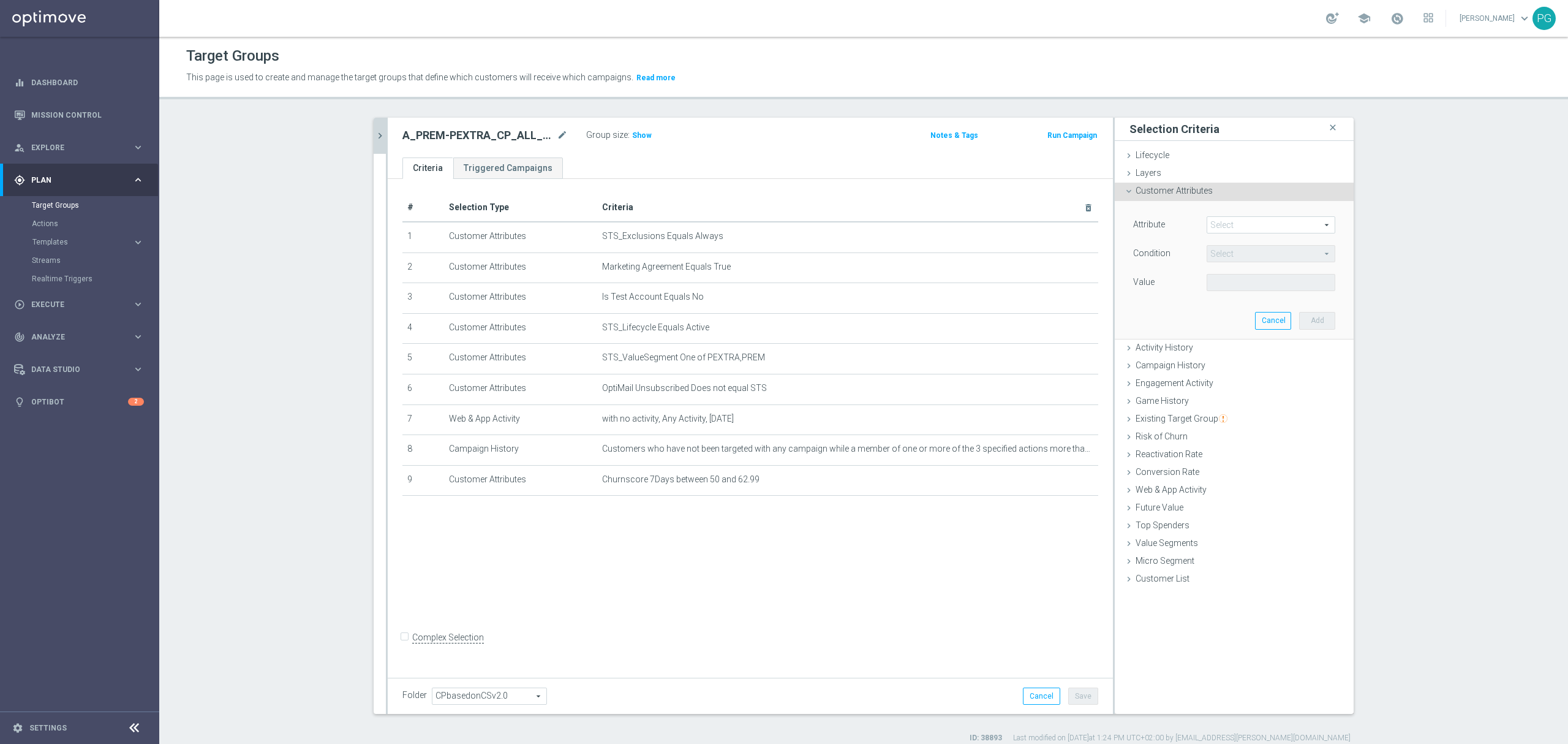
click at [1243, 229] on span at bounding box center [1270, 225] width 127 height 16
click at [0, 0] on input "search" at bounding box center [0, 0] width 0 height 0
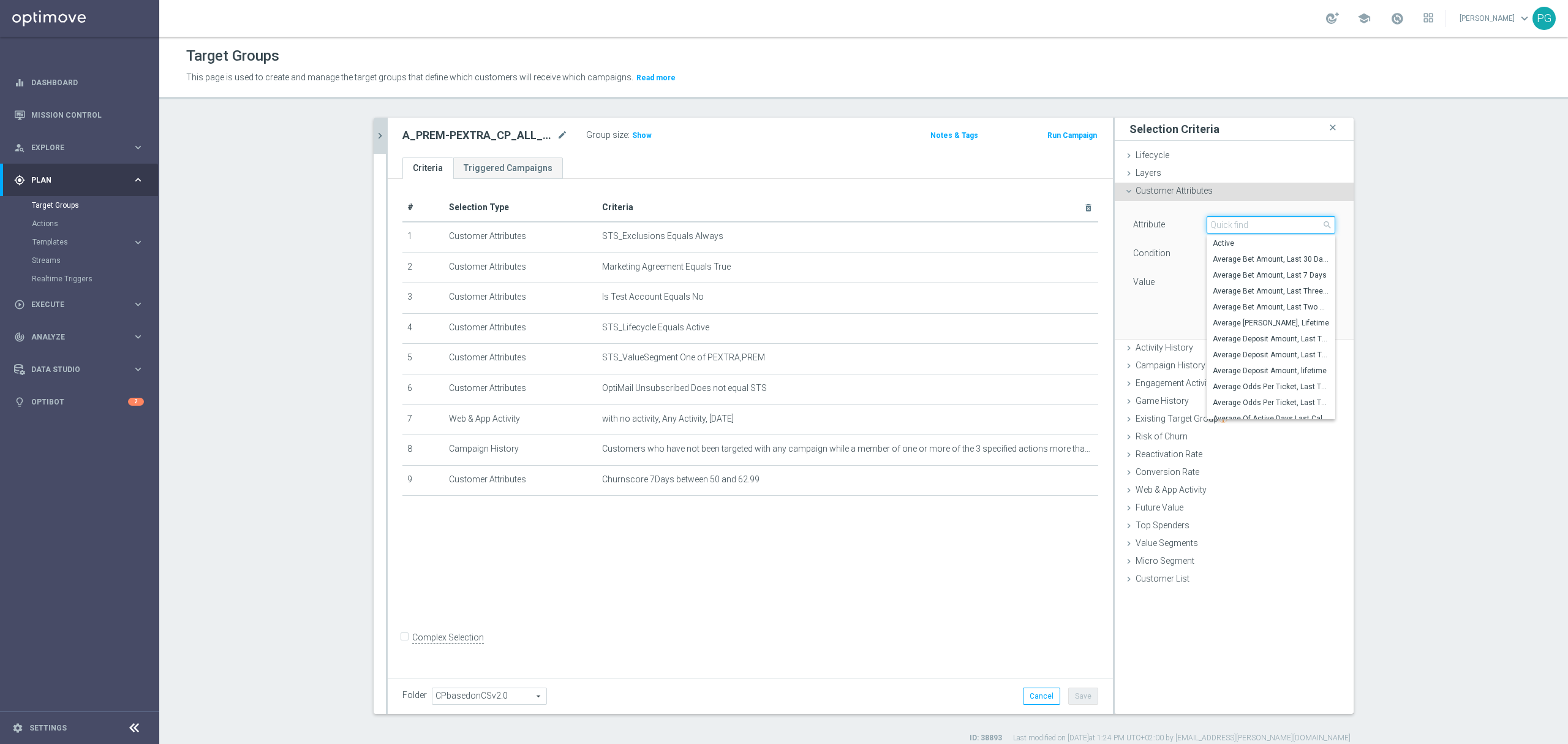
paste input "email a"
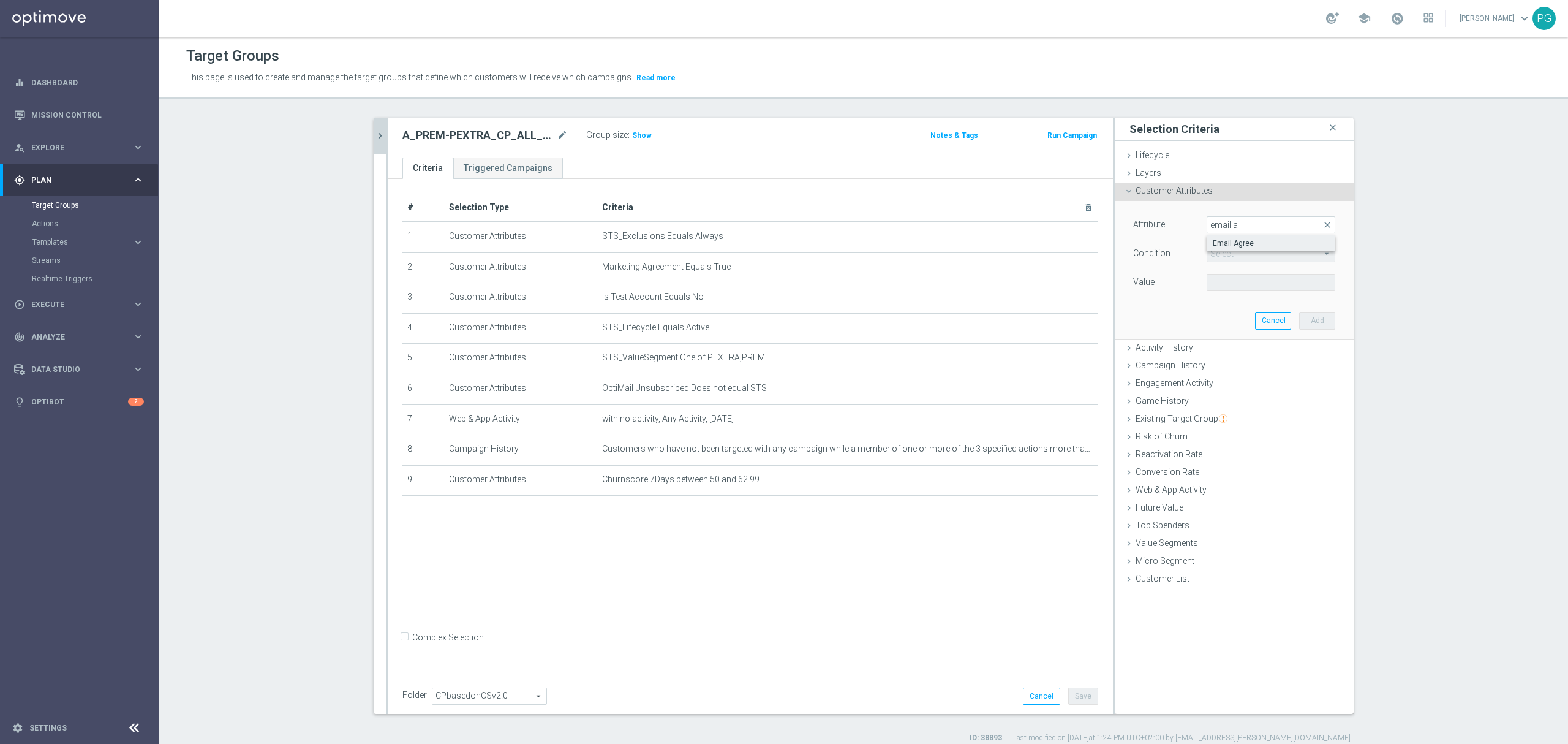
click at [1228, 245] on span "Email Agree" at bounding box center [1271, 243] width 116 height 10
click at [1208, 278] on span at bounding box center [1270, 283] width 127 height 16
click at [1226, 321] on span "TRUE" at bounding box center [1271, 316] width 116 height 10
click at [1321, 316] on button "Add" at bounding box center [1318, 320] width 36 height 17
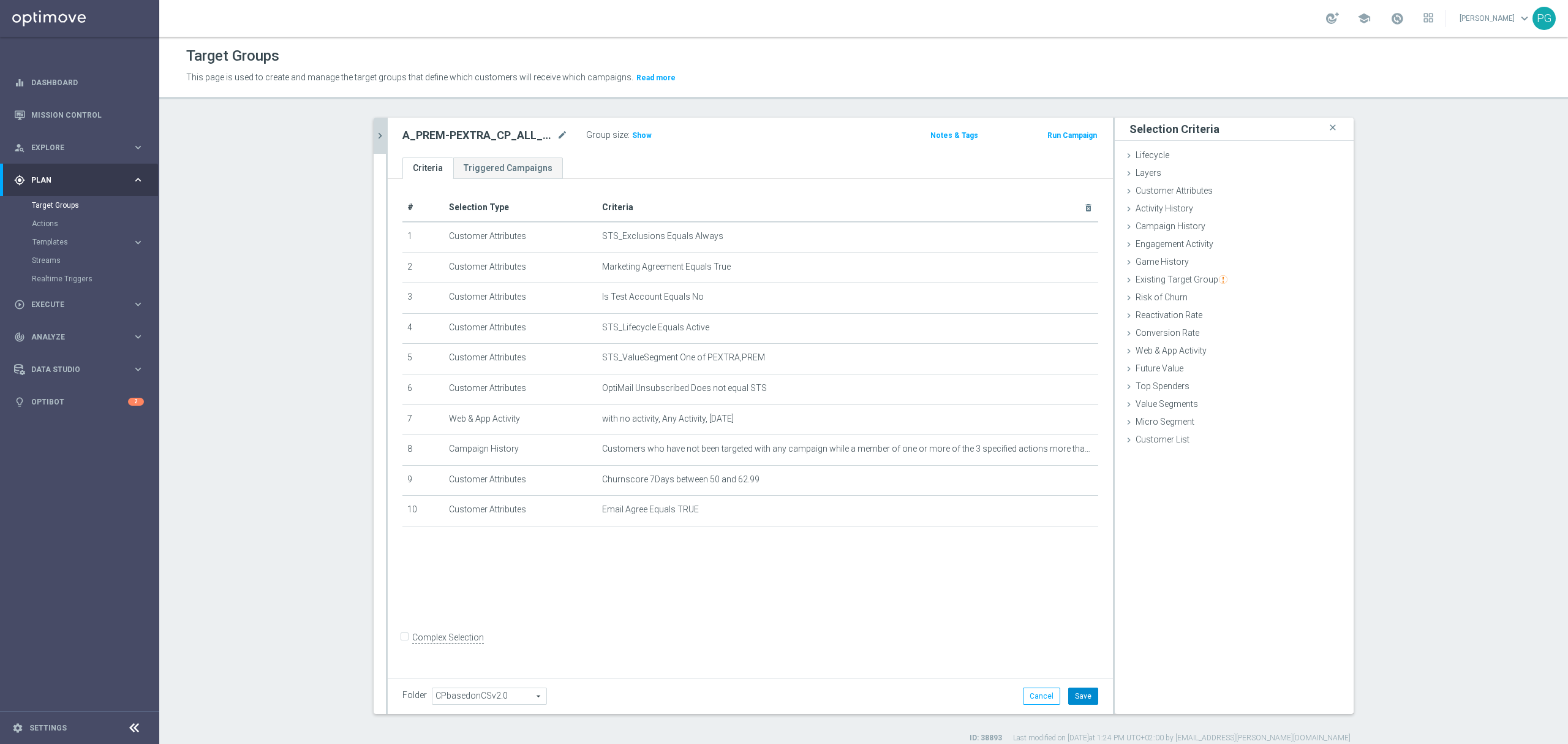
click at [1085, 695] on button "Save" at bounding box center [1083, 696] width 30 height 17
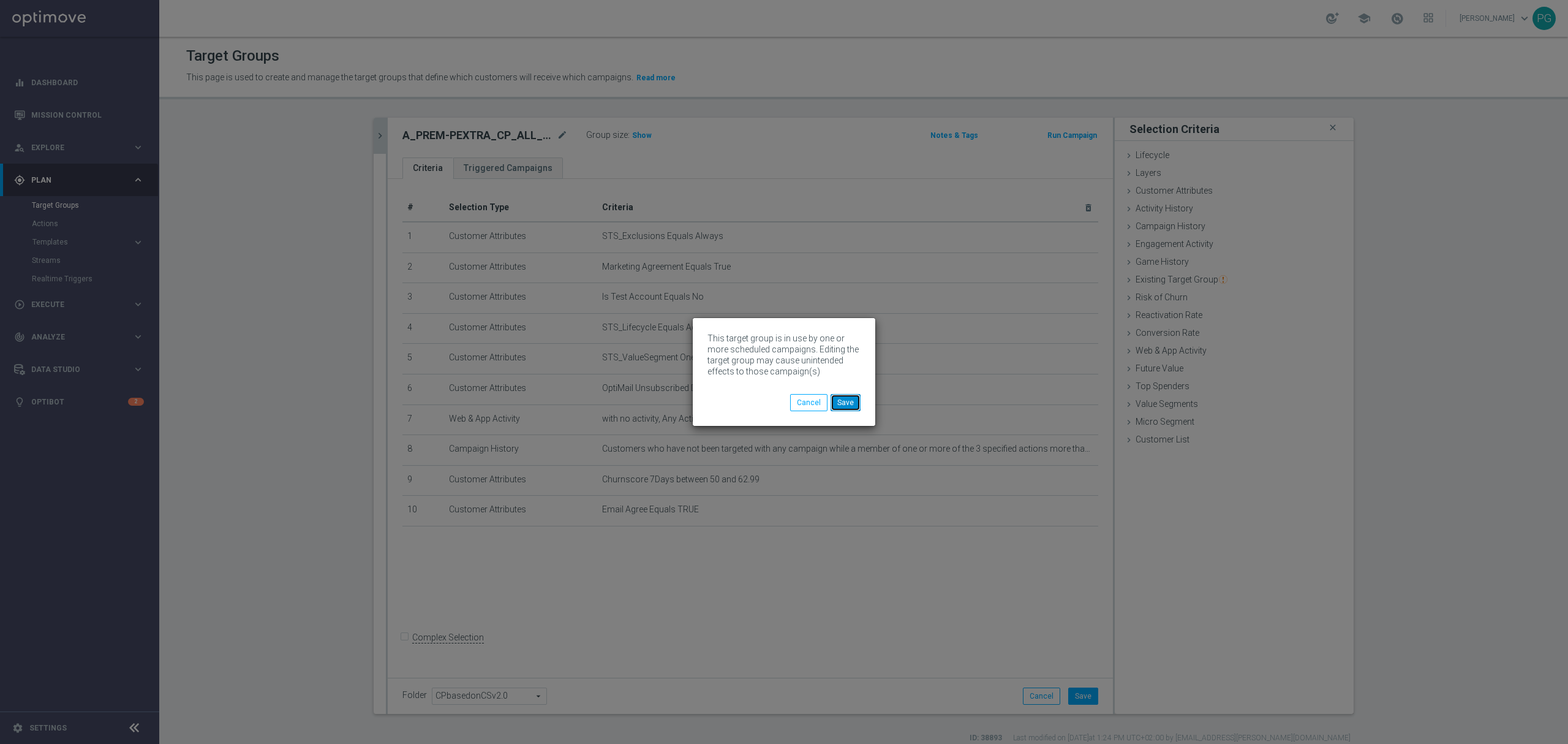
click at [850, 399] on button "Save" at bounding box center [846, 402] width 30 height 17
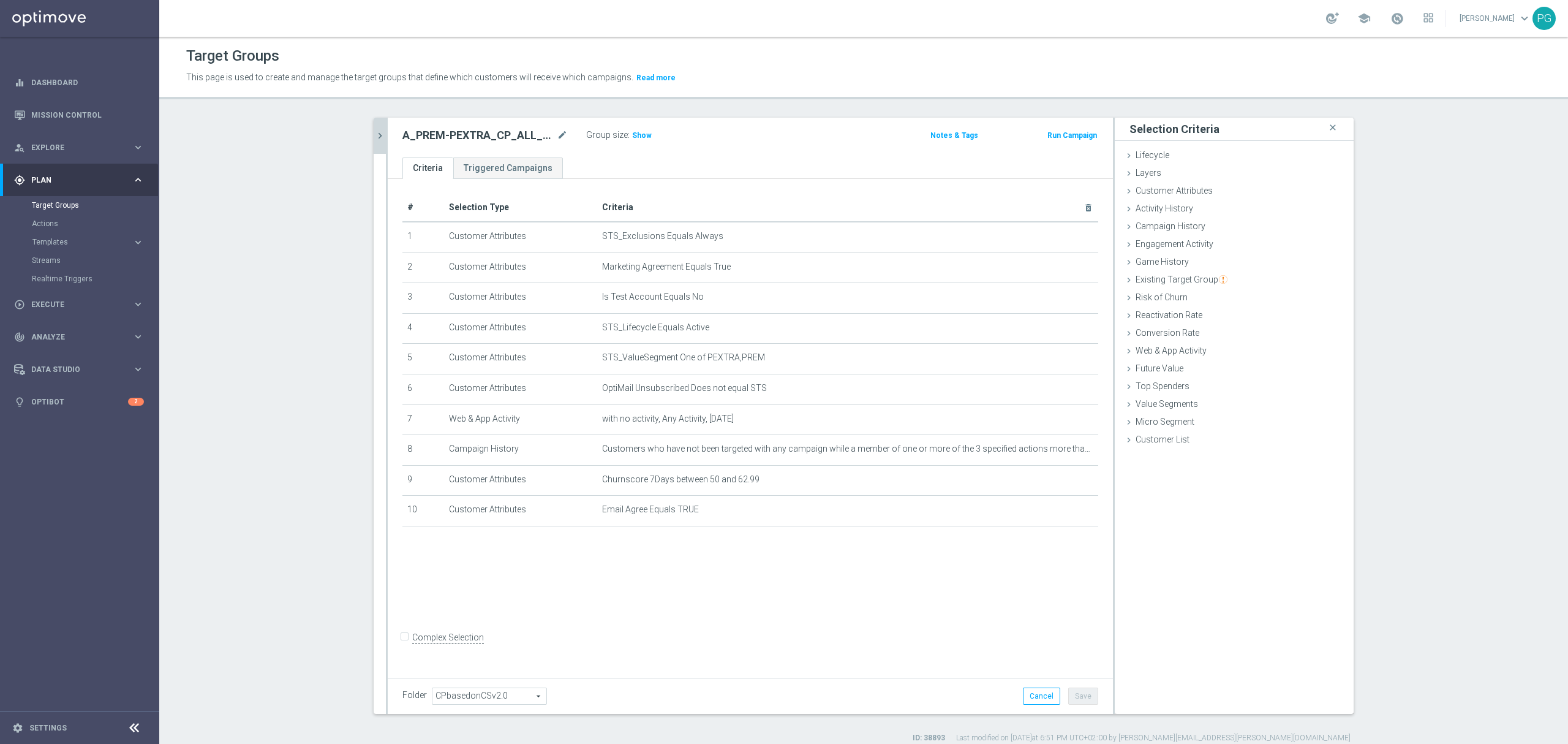
click at [374, 131] on icon "chevron_right" at bounding box center [380, 135] width 11 height 11
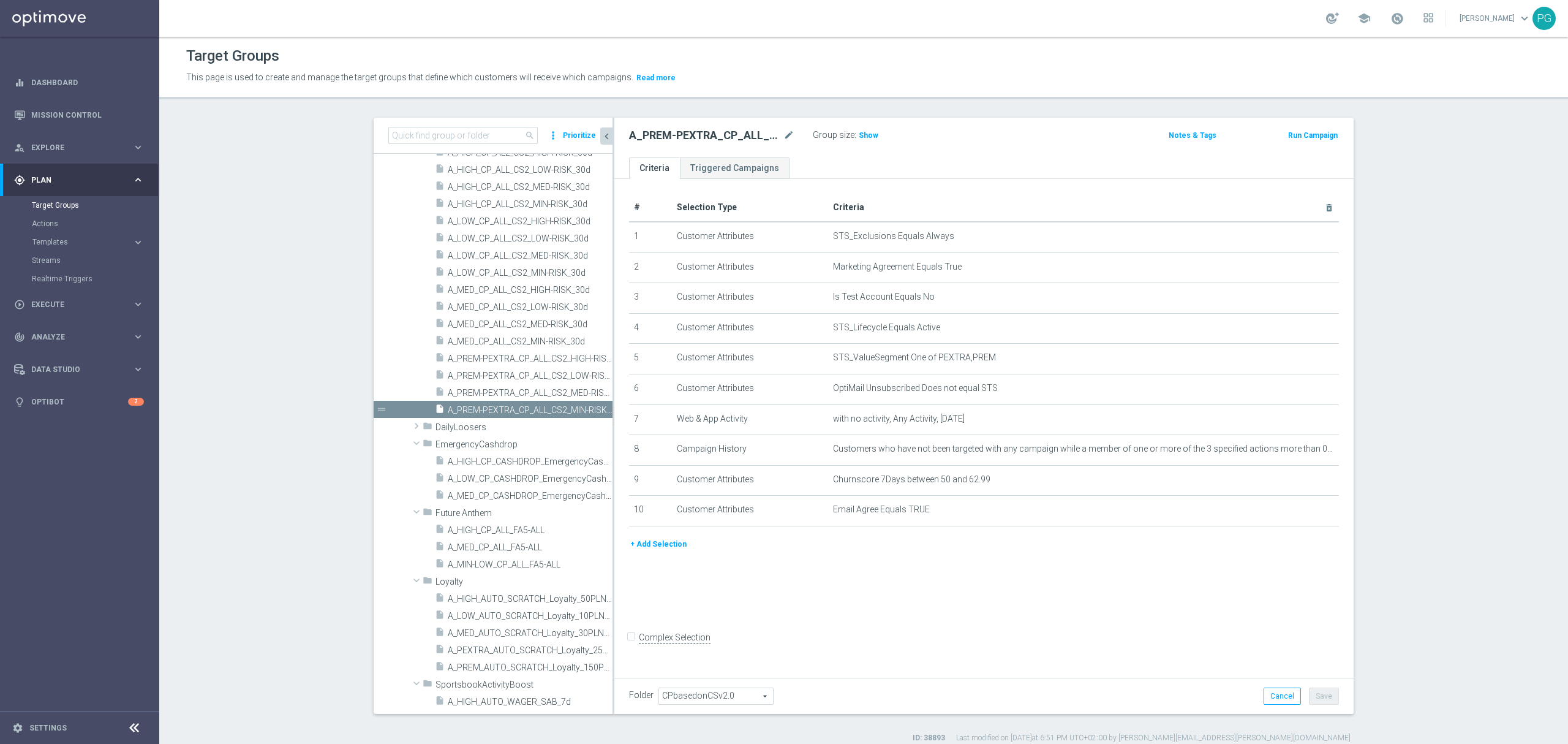
scroll to position [887, 0]
click at [436, 444] on div "folder DailyLoosers" at bounding box center [489, 436] width 133 height 17
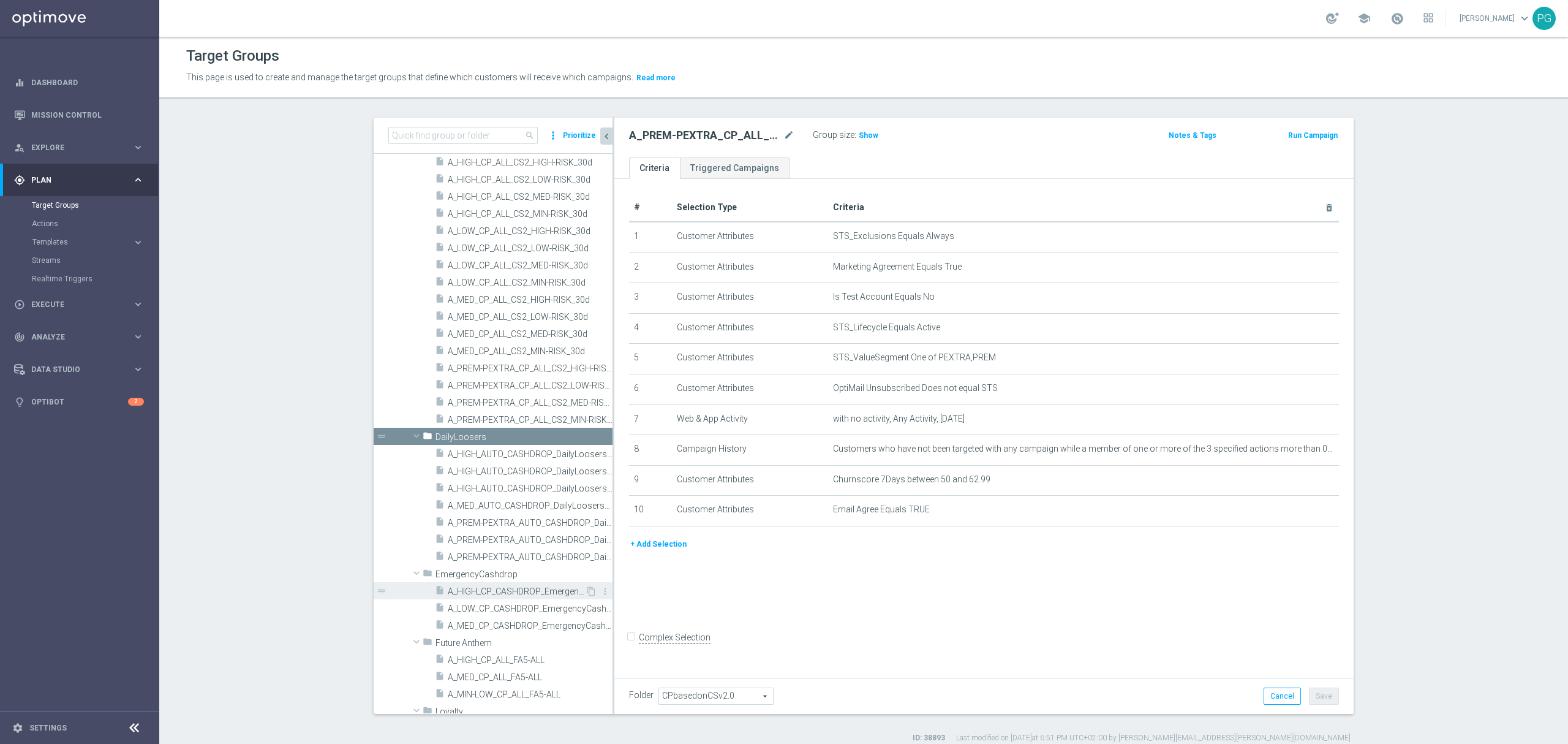
click at [525, 595] on span "A_HIGH_CP_CASHDROP_EmergencyCashdrop_14d" at bounding box center [516, 591] width 137 height 10
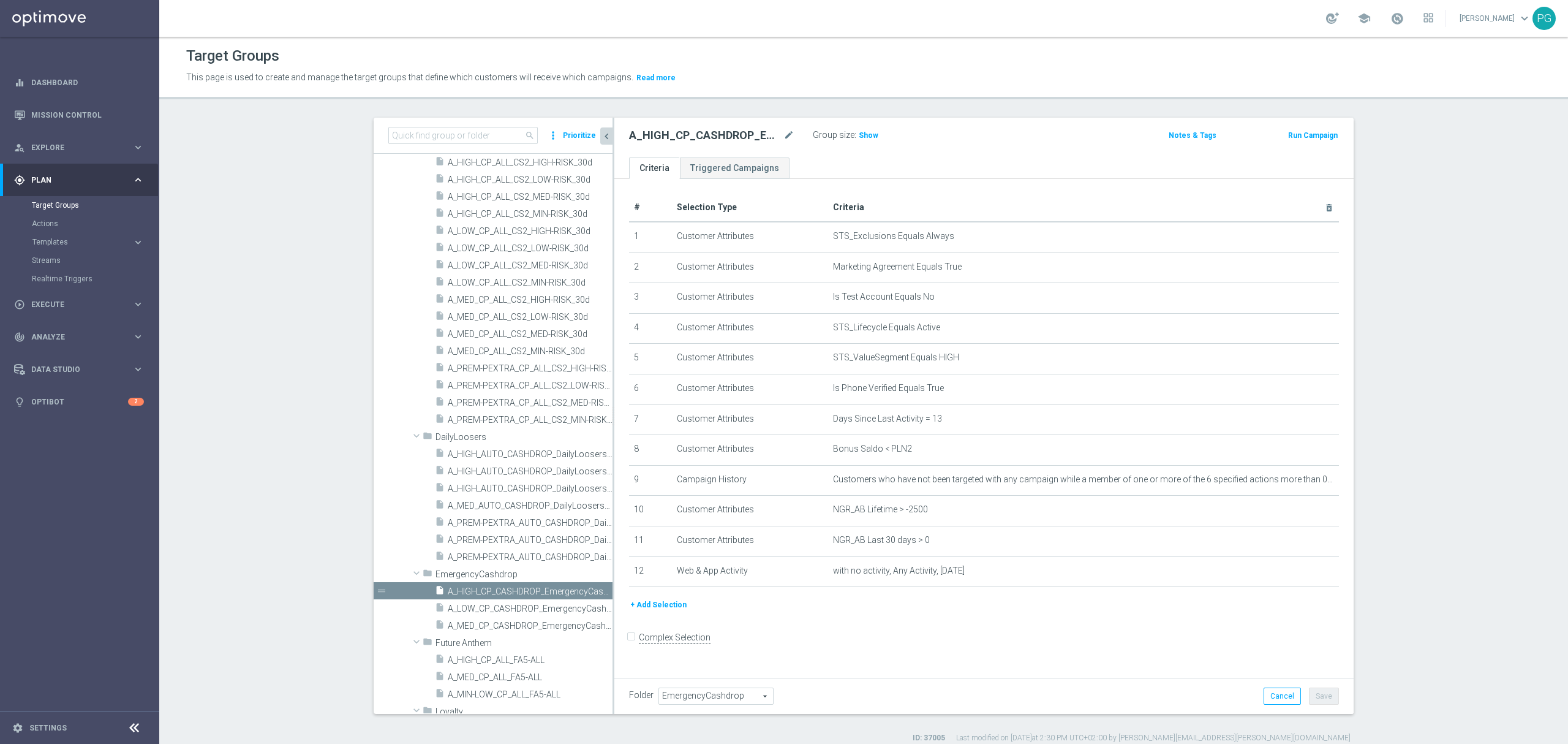
click at [662, 611] on button "+ Add Selection" at bounding box center [658, 605] width 59 height 13
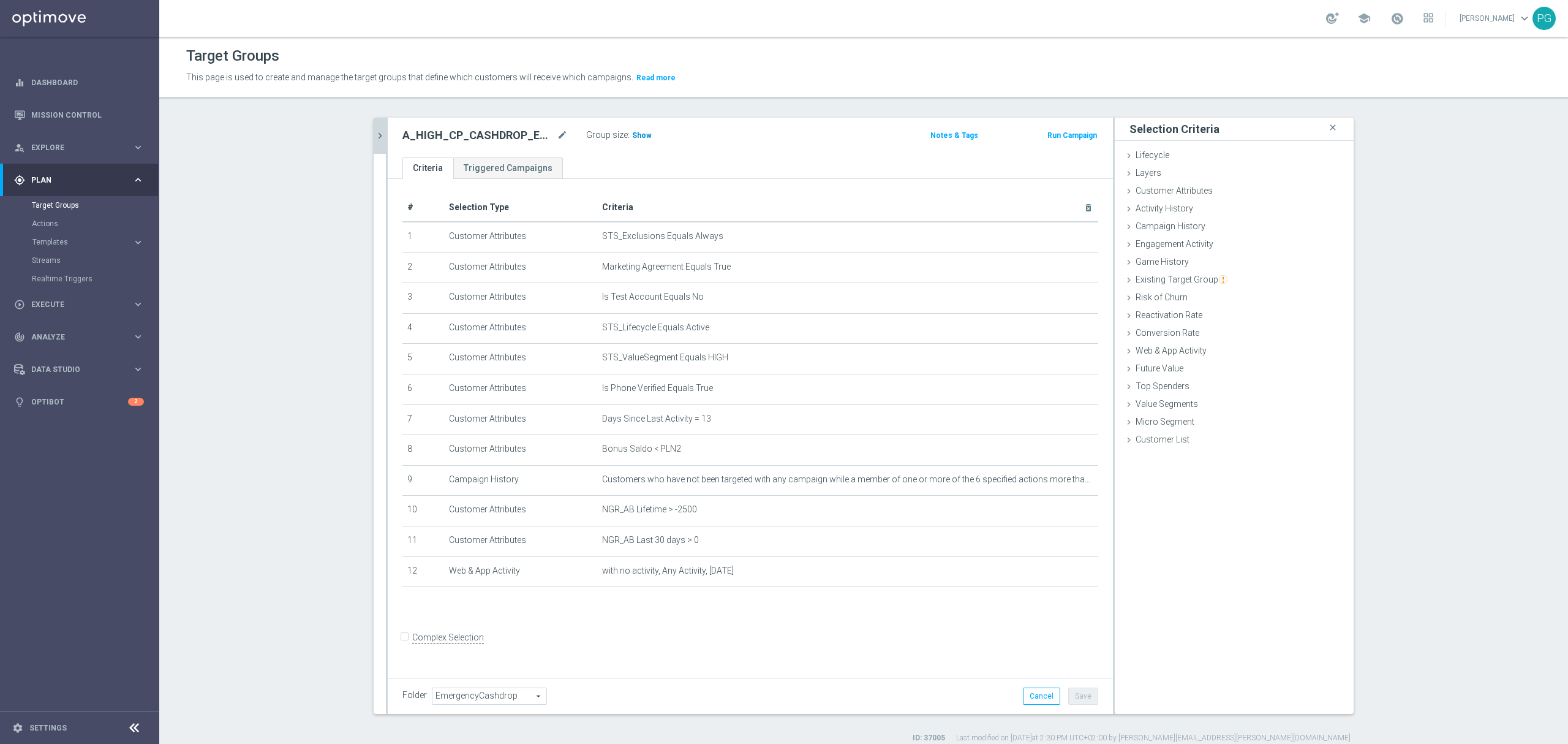
click at [642, 142] on h3 "Show" at bounding box center [642, 135] width 22 height 13
click at [1192, 192] on span "Customer Attributes" at bounding box center [1174, 191] width 77 height 10
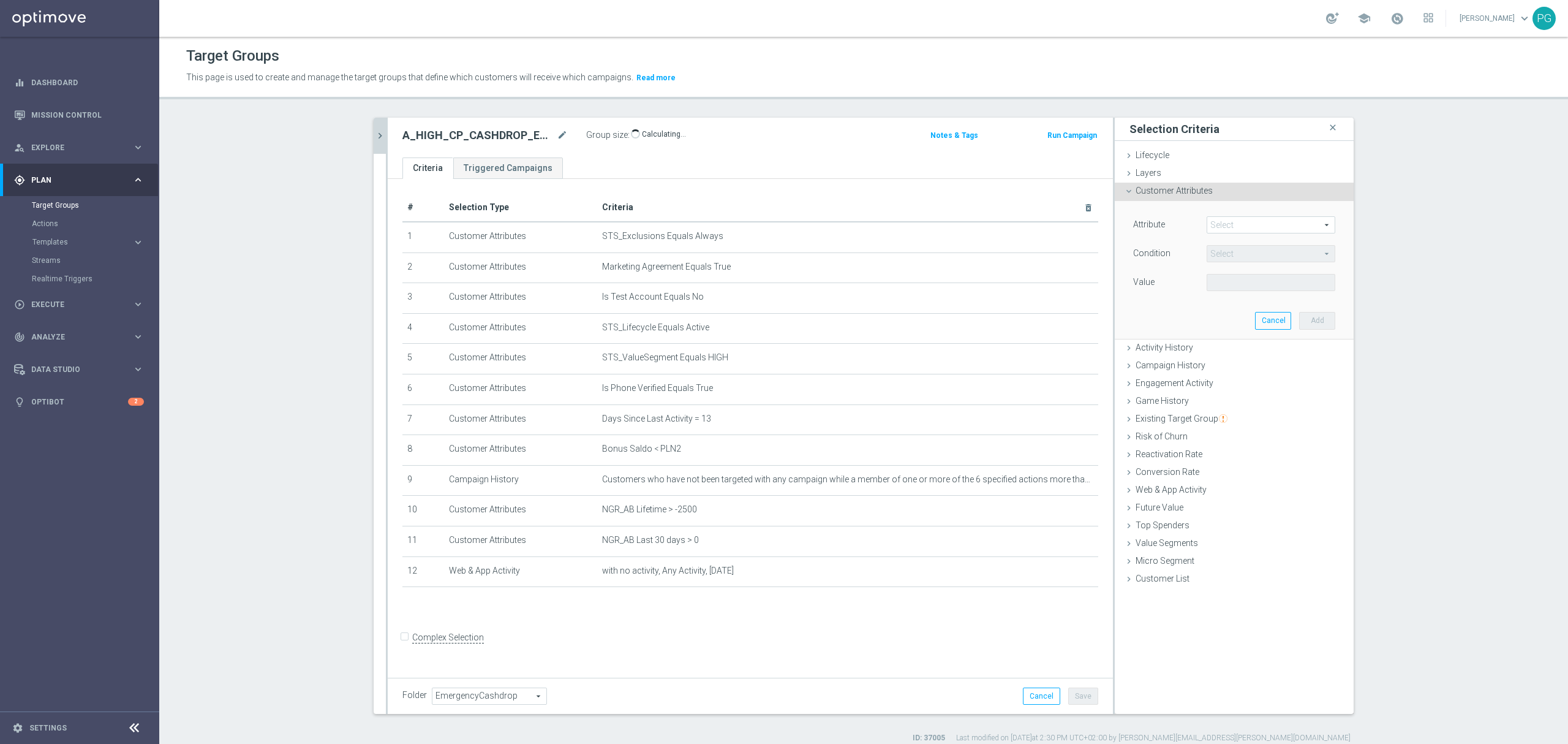
click at [1226, 222] on span at bounding box center [1270, 225] width 127 height 16
click at [0, 0] on input "search" at bounding box center [0, 0] width 0 height 0
click at [1228, 246] on span "SMS Agree" at bounding box center [1271, 243] width 116 height 10
click at [1223, 288] on span at bounding box center [1270, 283] width 127 height 16
click at [1223, 288] on input "search" at bounding box center [1271, 282] width 129 height 17
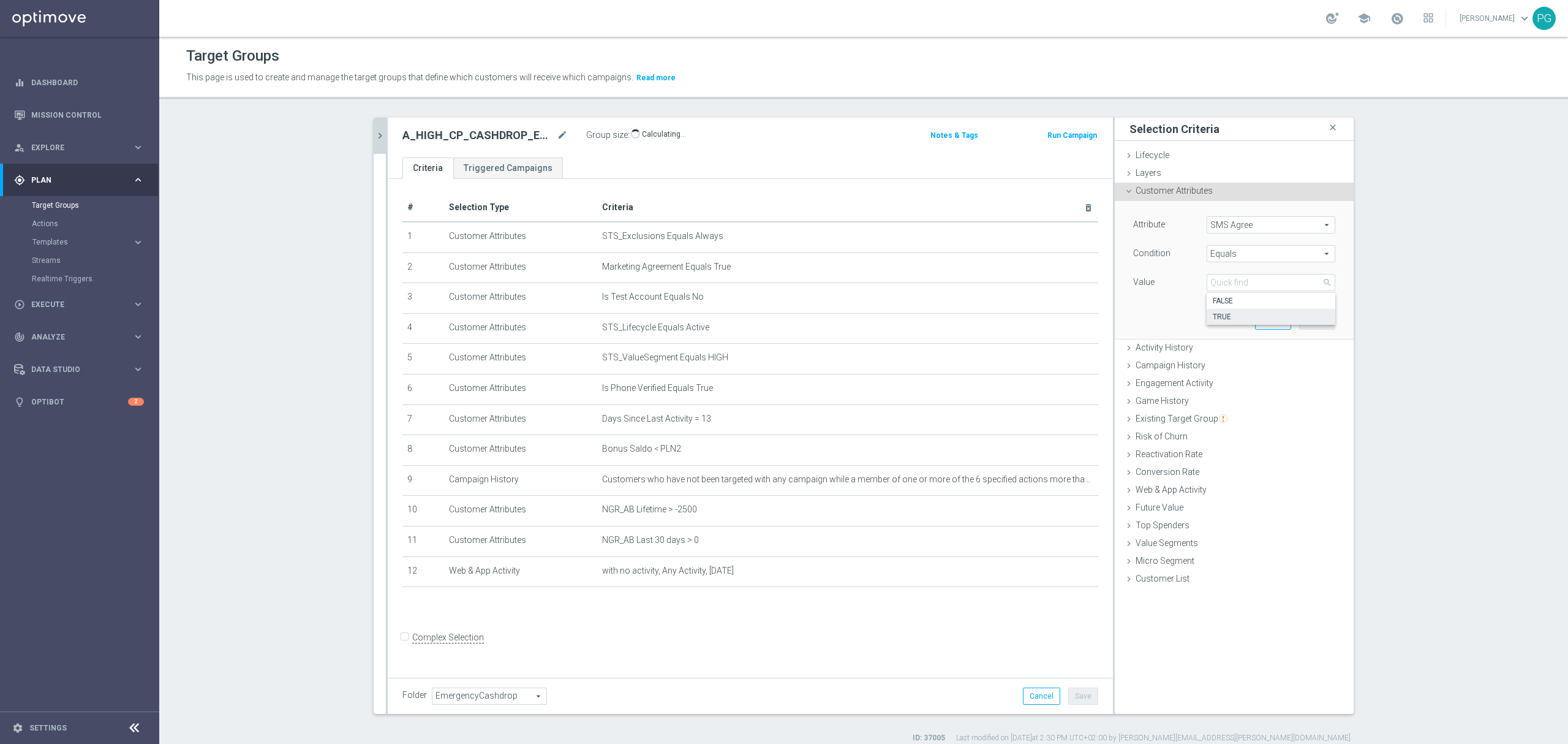
click at [1226, 318] on span "TRUE" at bounding box center [1271, 316] width 116 height 10
click at [1319, 319] on button "Add" at bounding box center [1318, 320] width 36 height 17
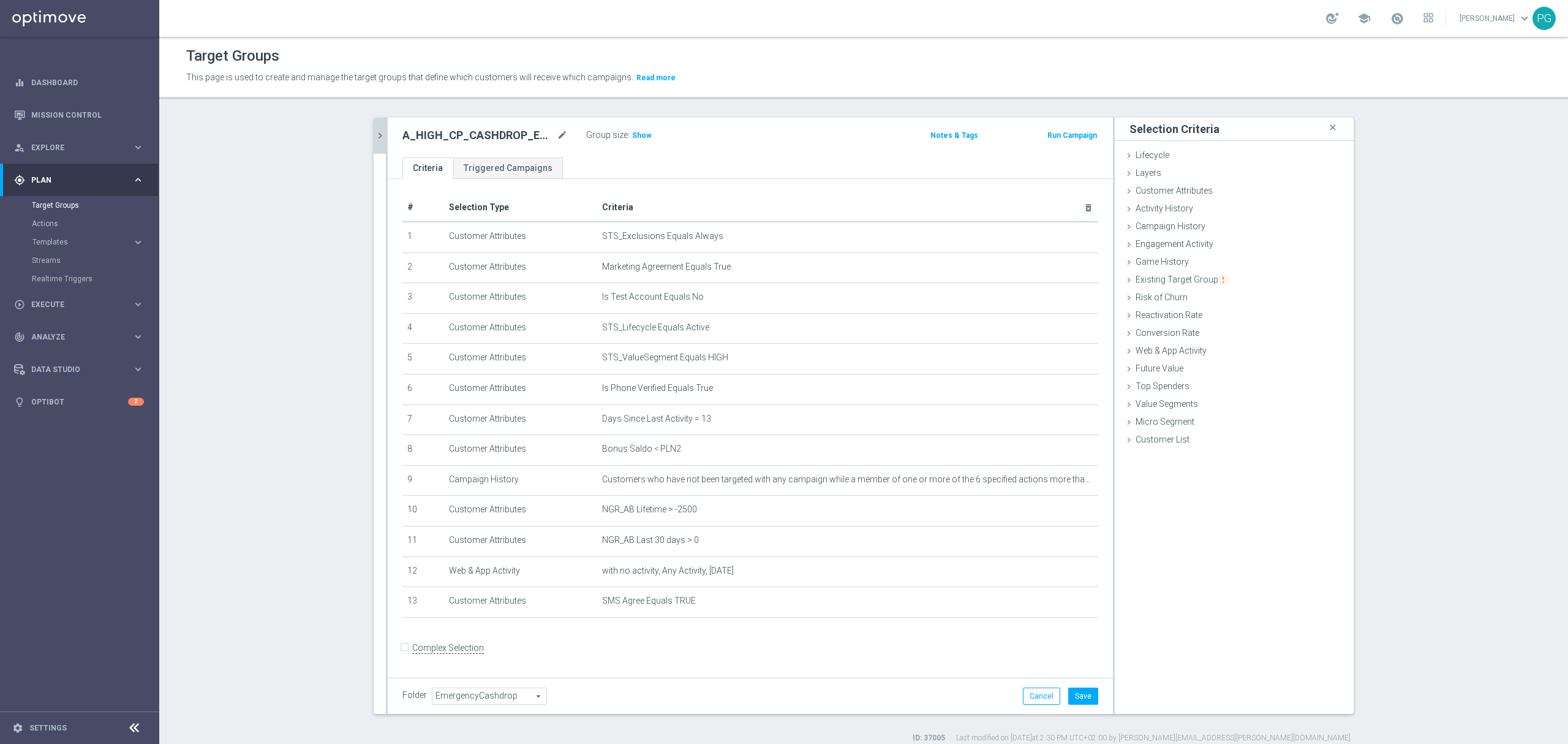
click at [647, 131] on div "Group size : Show" at bounding box center [648, 134] width 123 height 15
click at [645, 131] on div "Group size : Show" at bounding box center [648, 134] width 123 height 15
click at [638, 133] on span "Show" at bounding box center [642, 135] width 20 height 9
click at [1078, 695] on button "Save" at bounding box center [1083, 696] width 30 height 17
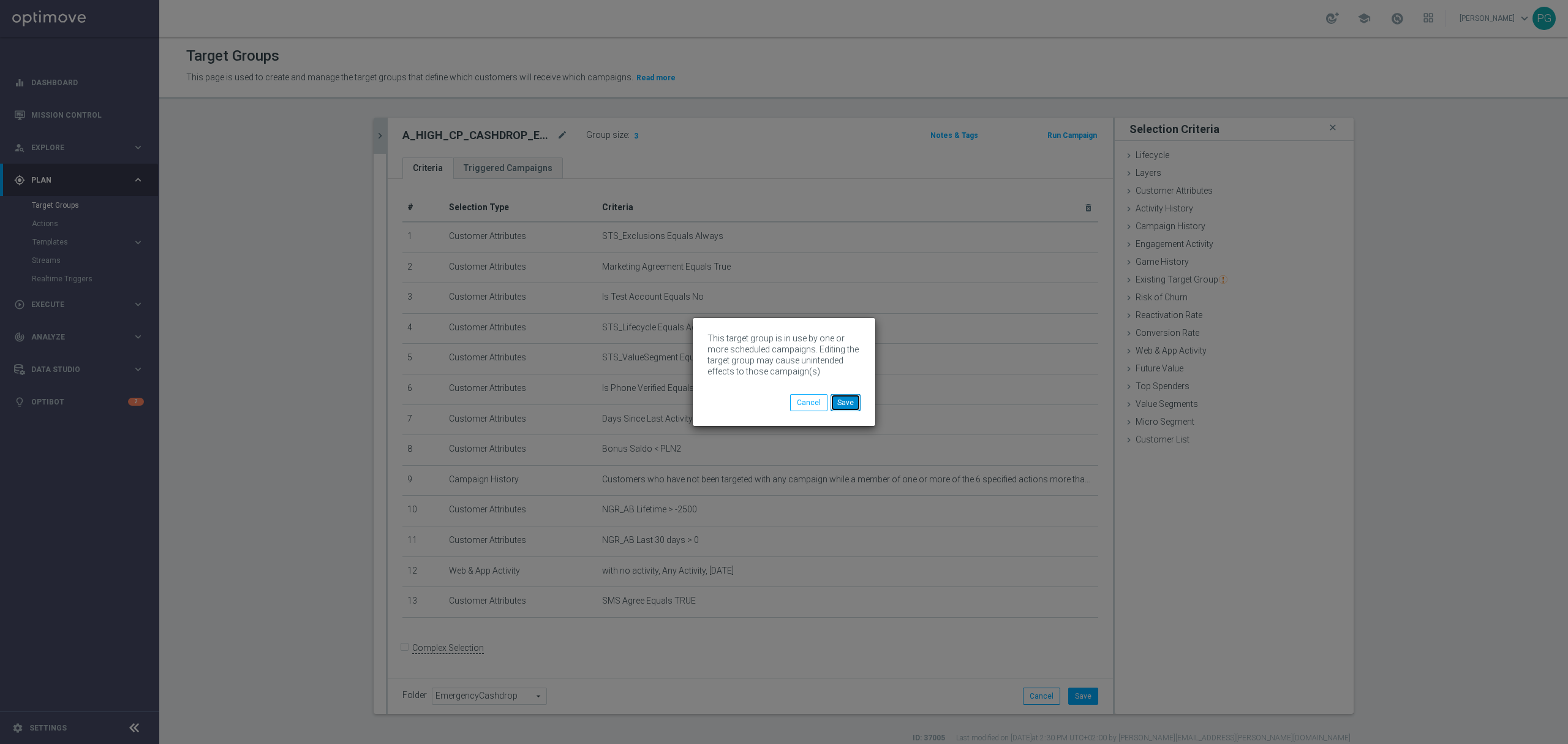
click at [837, 405] on button "Save" at bounding box center [846, 402] width 30 height 17
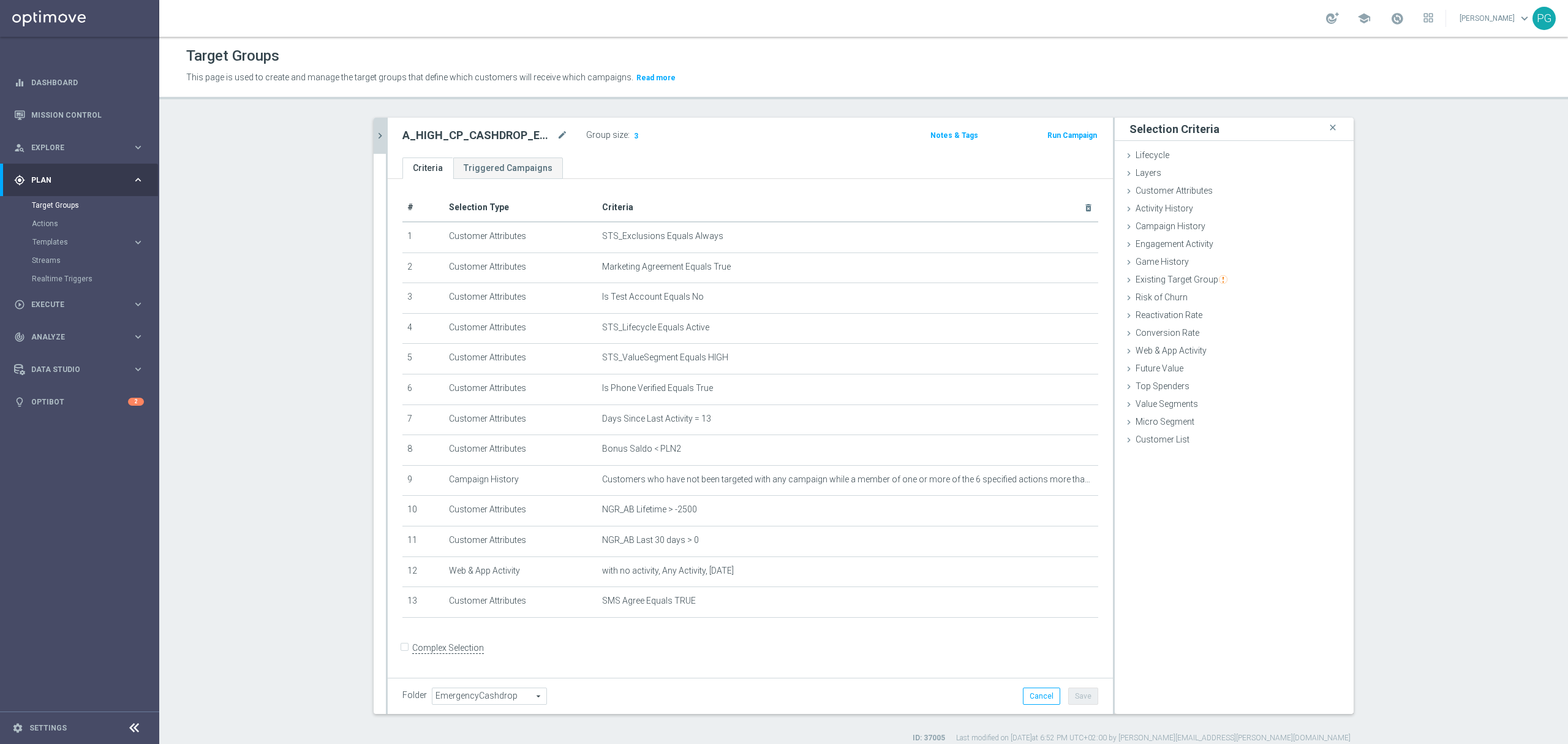
click at [375, 143] on button "chevron_right" at bounding box center [380, 136] width 12 height 36
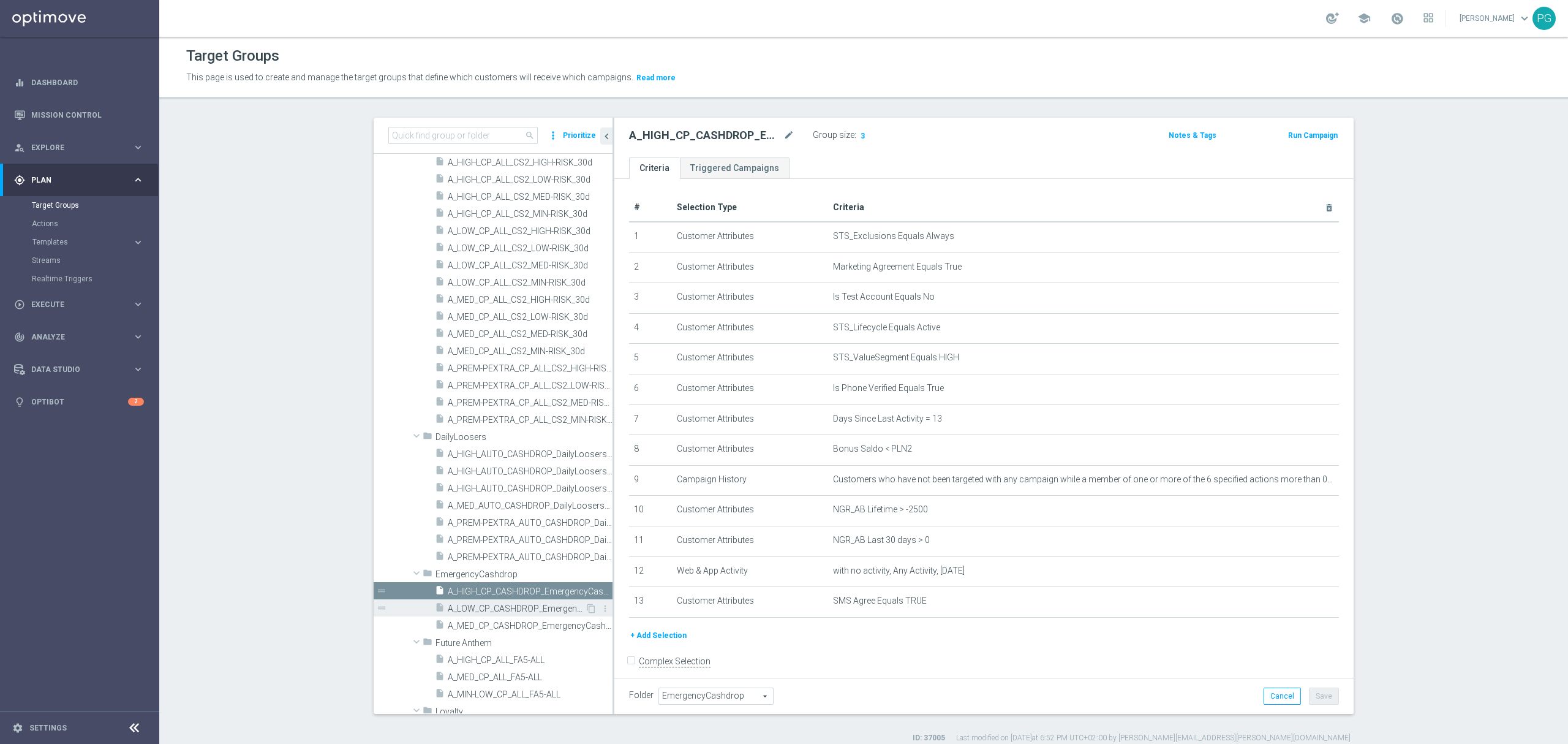
click at [520, 603] on div "insert_drive_file A_LOW_CP_CASHDROP_EmergencyCashdrop_14d" at bounding box center [510, 607] width 150 height 17
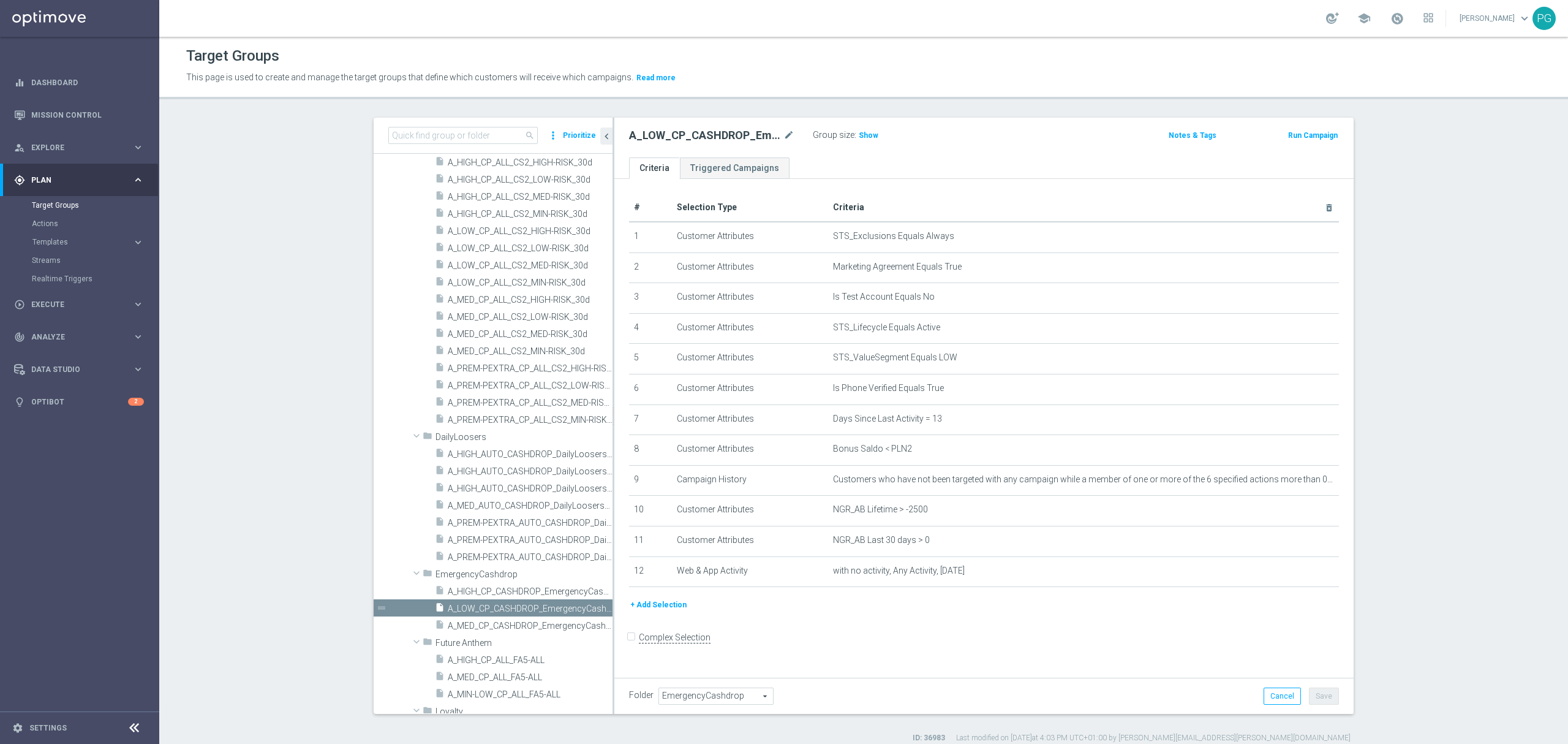
click at [663, 611] on button "+ Add Selection" at bounding box center [658, 605] width 59 height 13
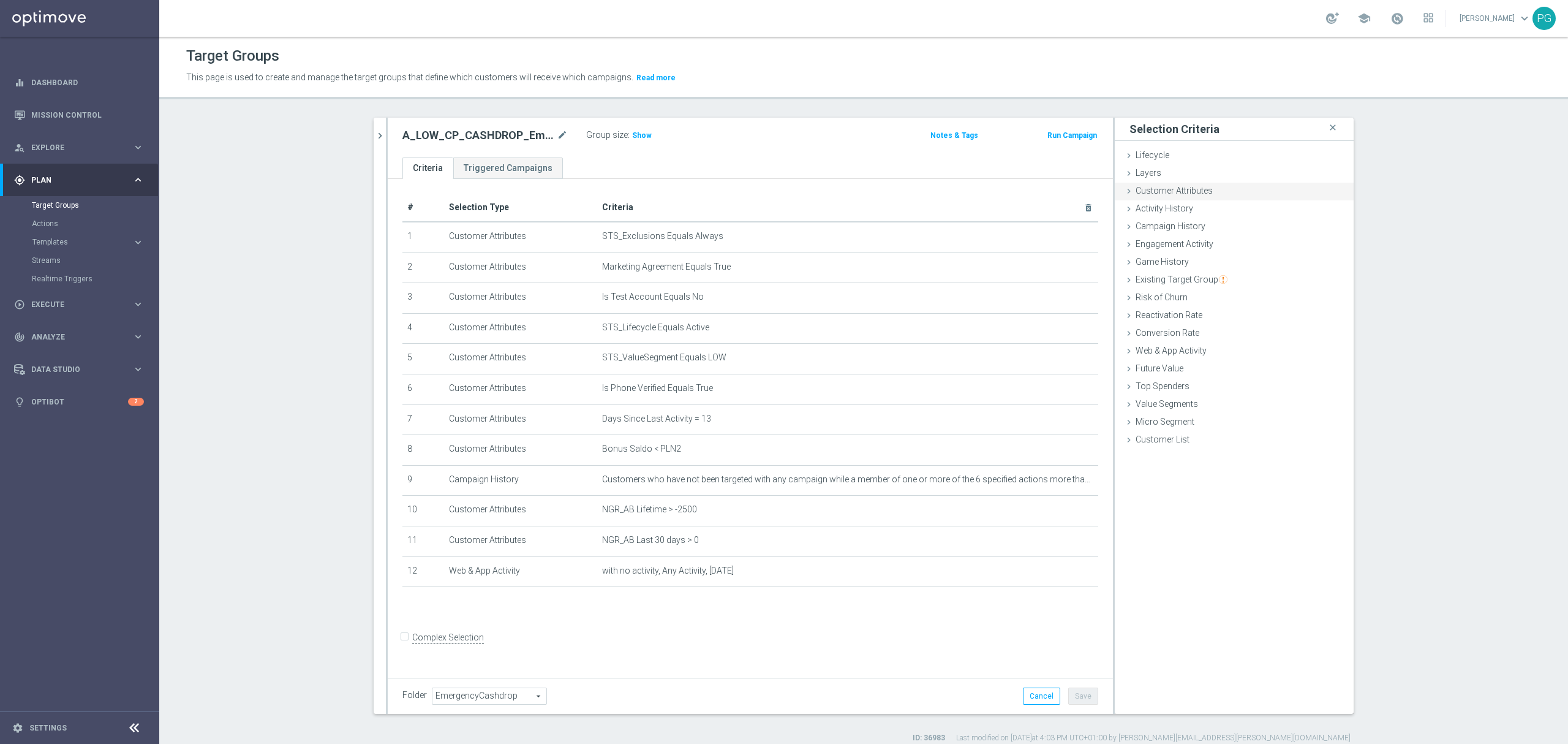
click at [1221, 194] on div "Customer Attributes done selection saved" at bounding box center [1234, 191] width 239 height 18
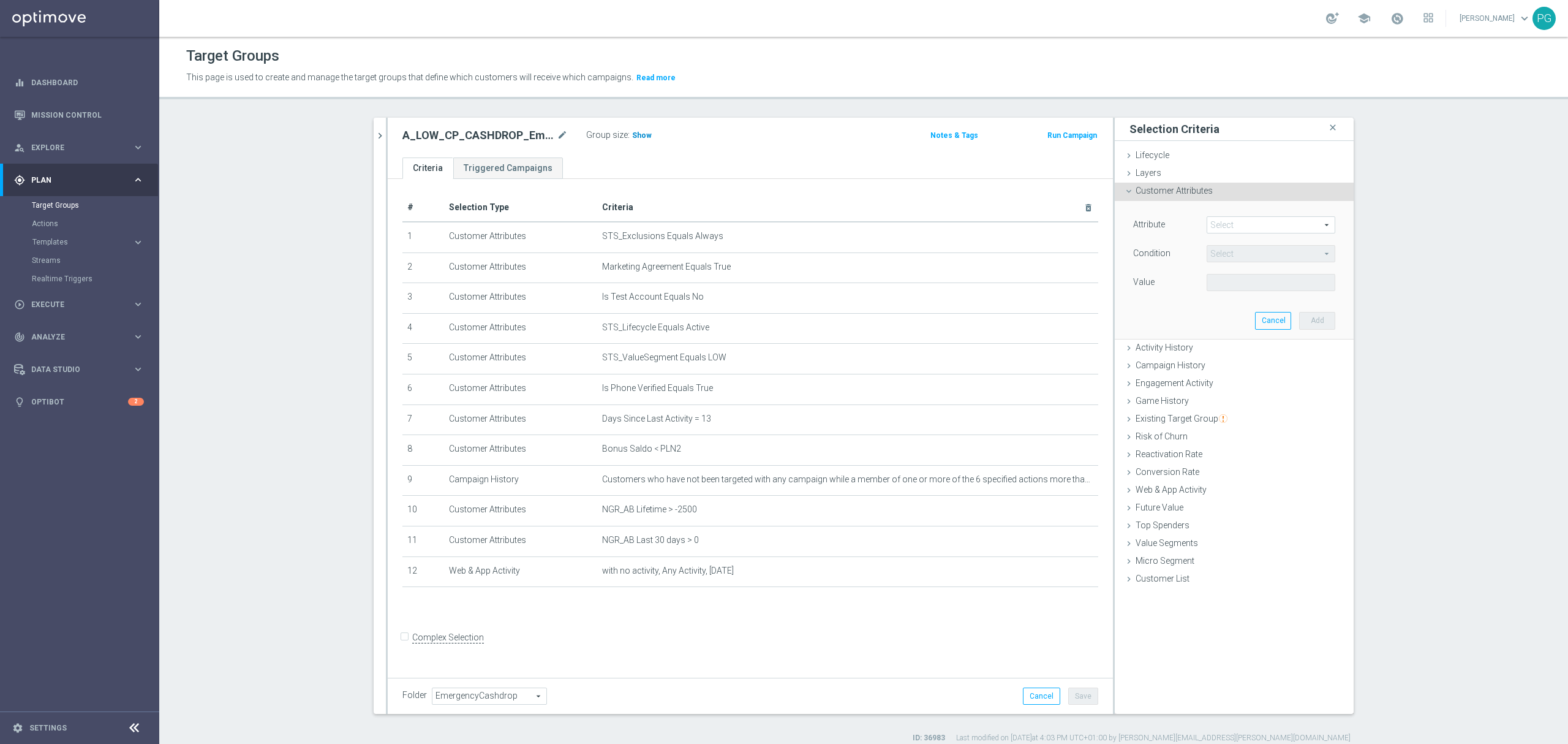
click at [632, 133] on span "Show" at bounding box center [642, 135] width 20 height 9
click at [1231, 228] on span at bounding box center [1270, 225] width 127 height 16
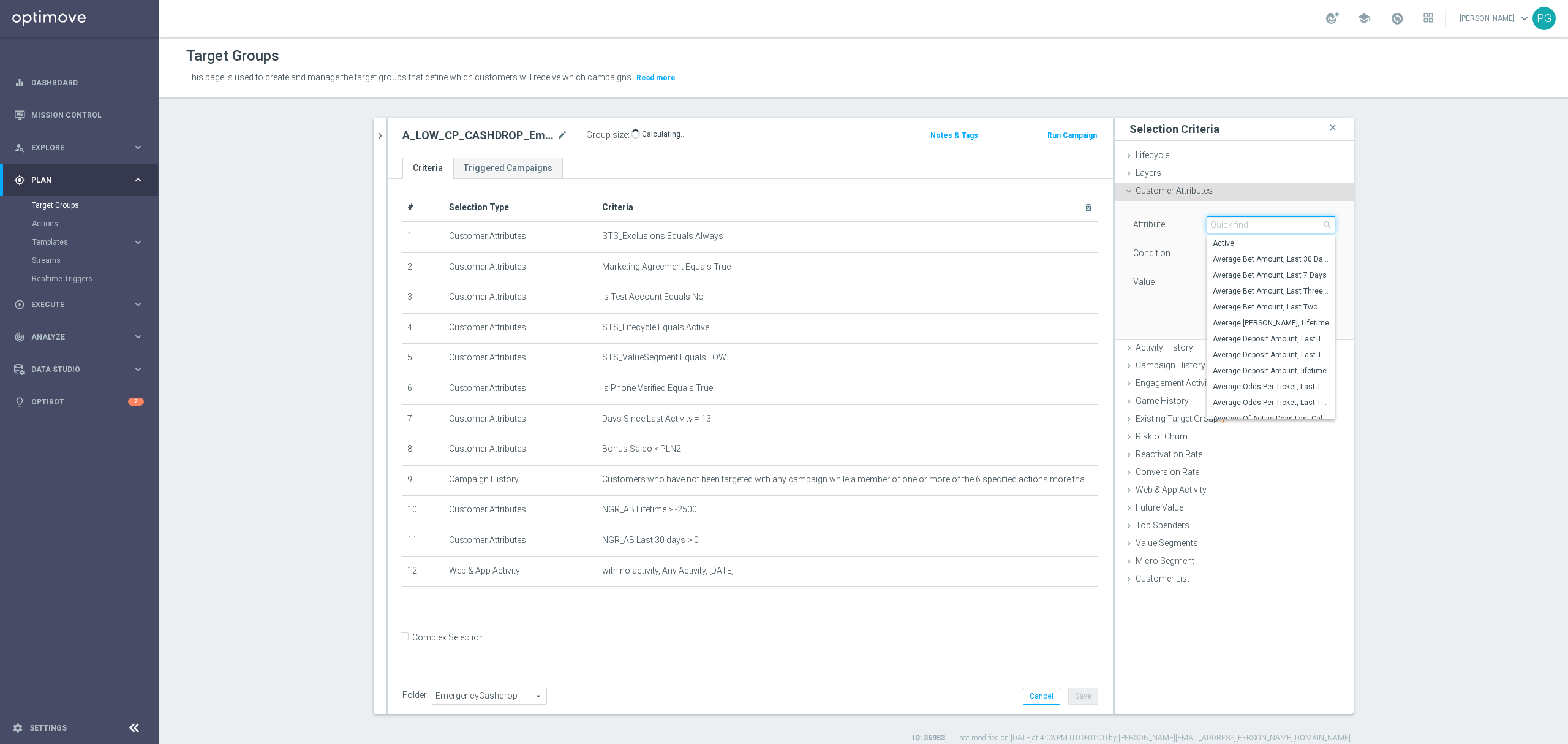
click at [1231, 228] on input "search" at bounding box center [1271, 224] width 129 height 17
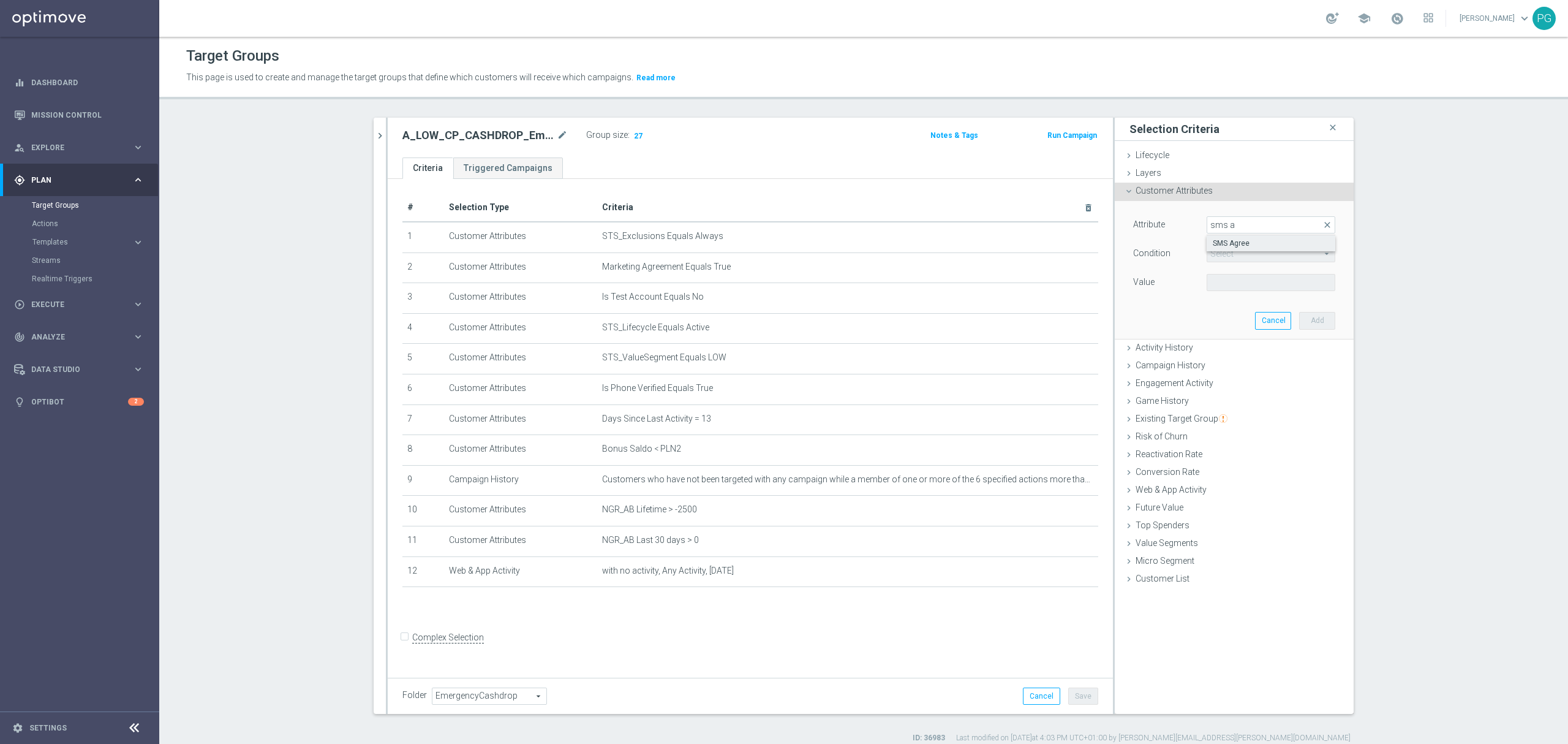
click at [1221, 243] on span "SMS Agree" at bounding box center [1271, 243] width 116 height 10
click at [1219, 285] on span at bounding box center [1270, 283] width 127 height 16
click at [1216, 316] on span "TRUE" at bounding box center [1271, 316] width 116 height 10
click at [1306, 323] on button "Add" at bounding box center [1318, 320] width 36 height 17
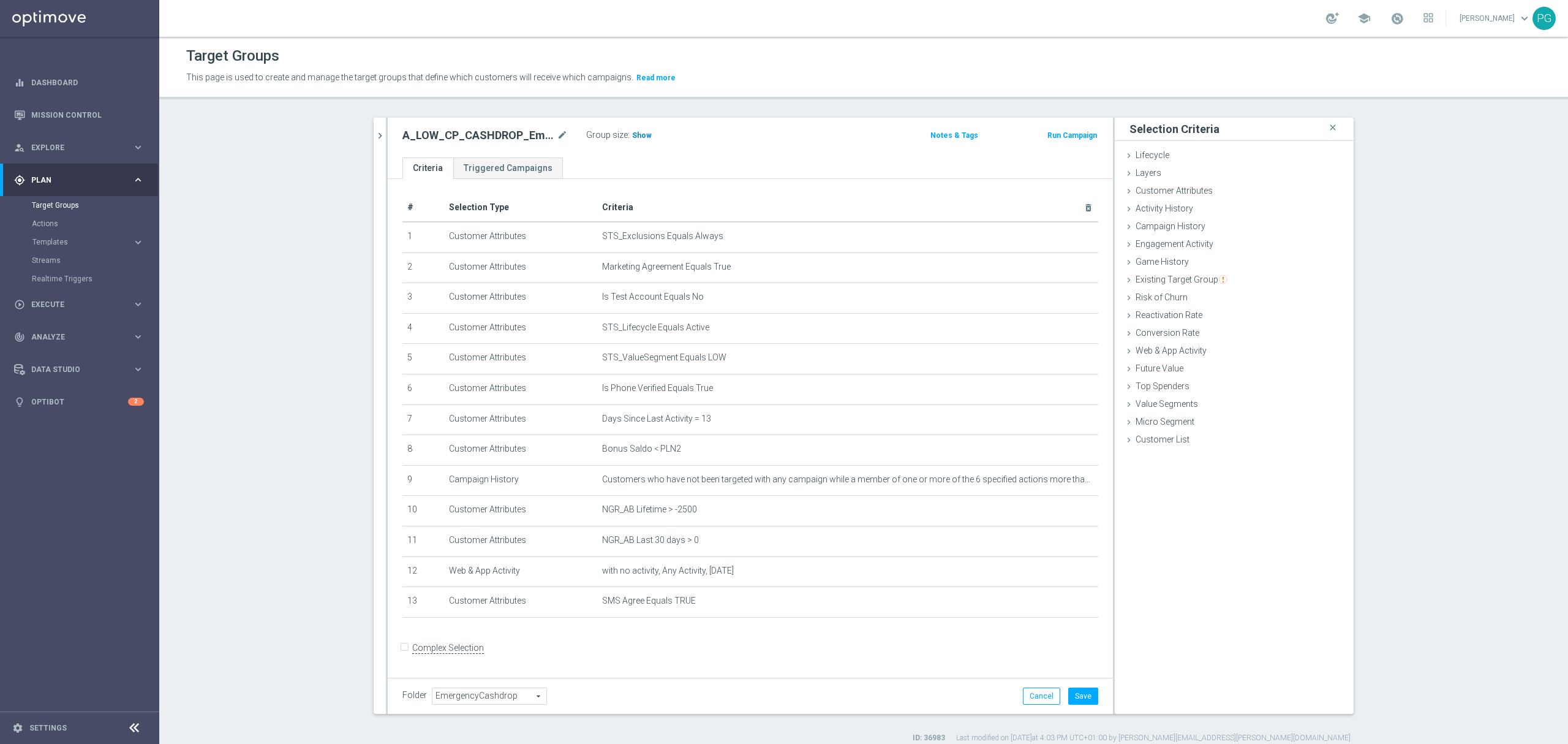
click at [632, 139] on span "Show" at bounding box center [642, 135] width 20 height 9
click at [1071, 698] on button "Save" at bounding box center [1083, 696] width 30 height 17
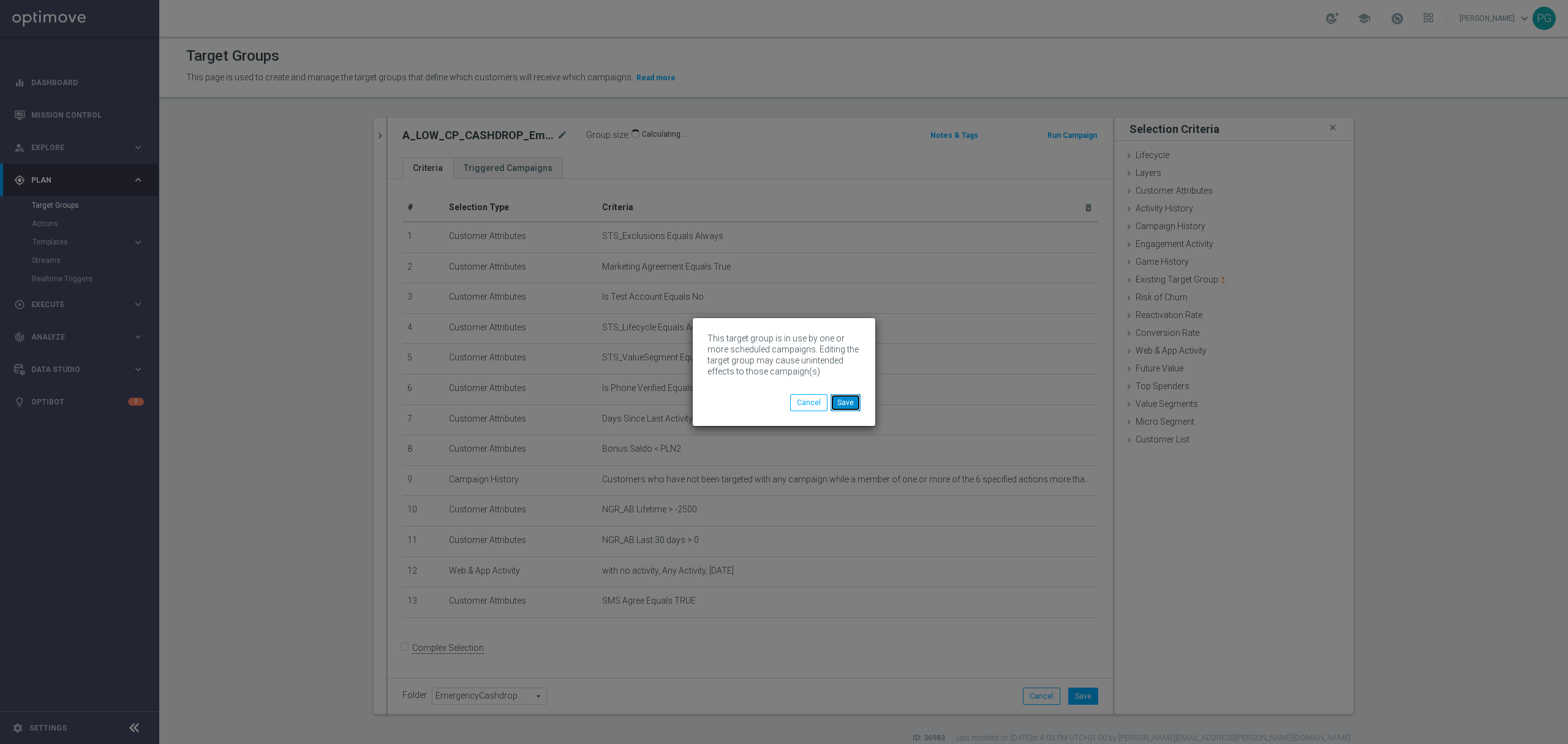
click at [848, 403] on button "Save" at bounding box center [846, 402] width 30 height 17
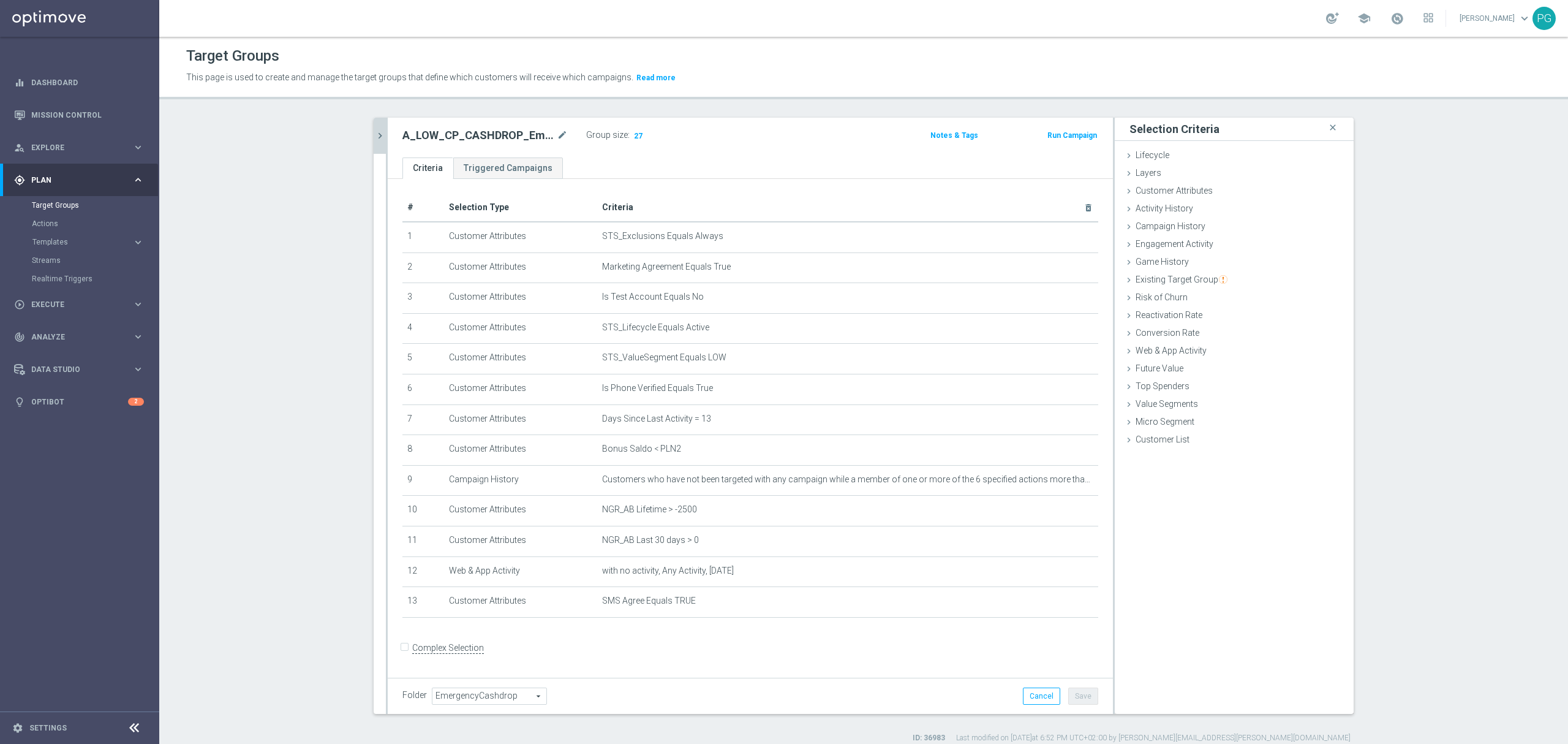
click at [374, 131] on icon "chevron_right" at bounding box center [380, 135] width 11 height 11
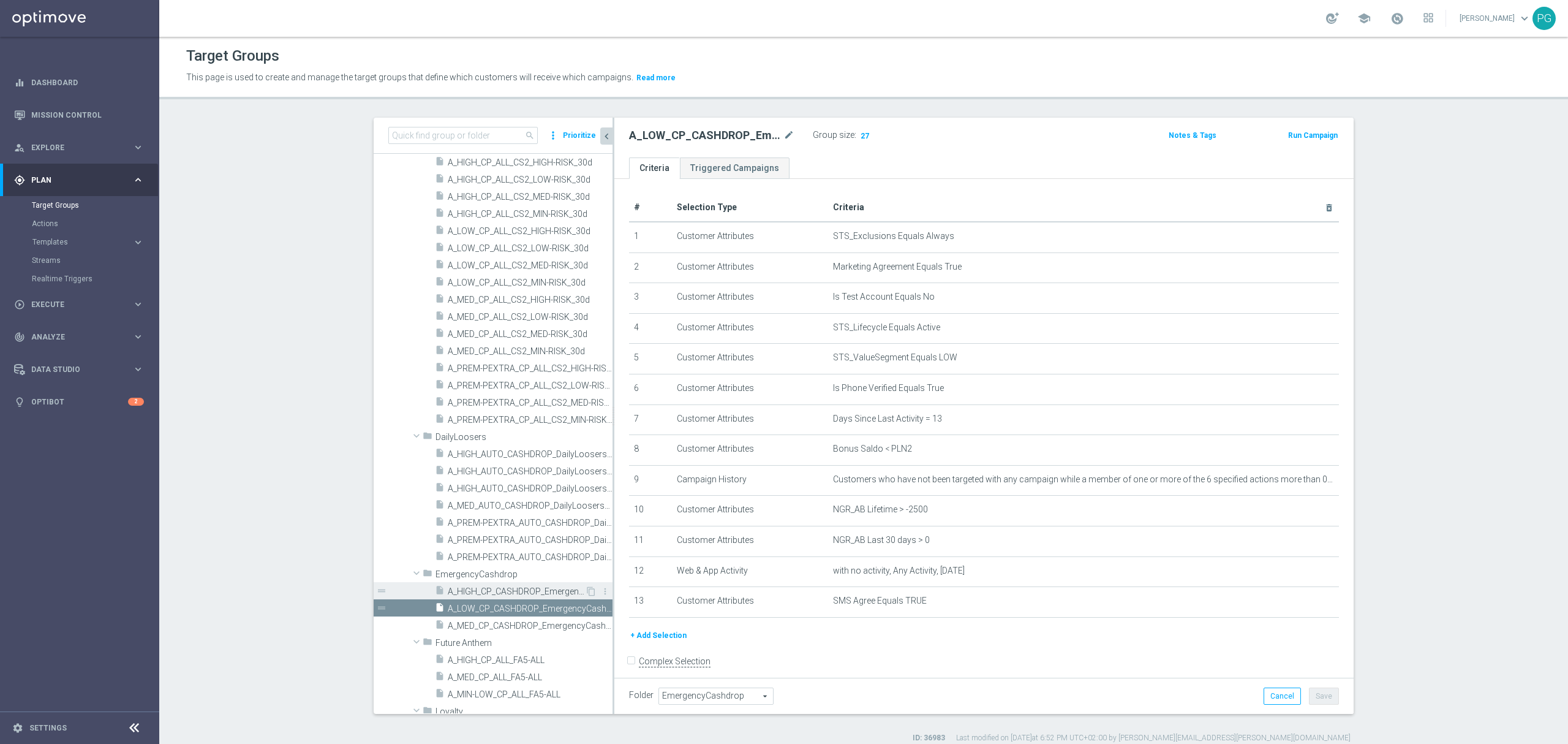
click at [499, 591] on span "A_HIGH_CP_CASHDROP_EmergencyCashdrop_14d" at bounding box center [516, 591] width 137 height 10
click at [486, 625] on span "A_MED_CP_CASHDROP_EmergencyCashdrop_14d" at bounding box center [516, 625] width 137 height 10
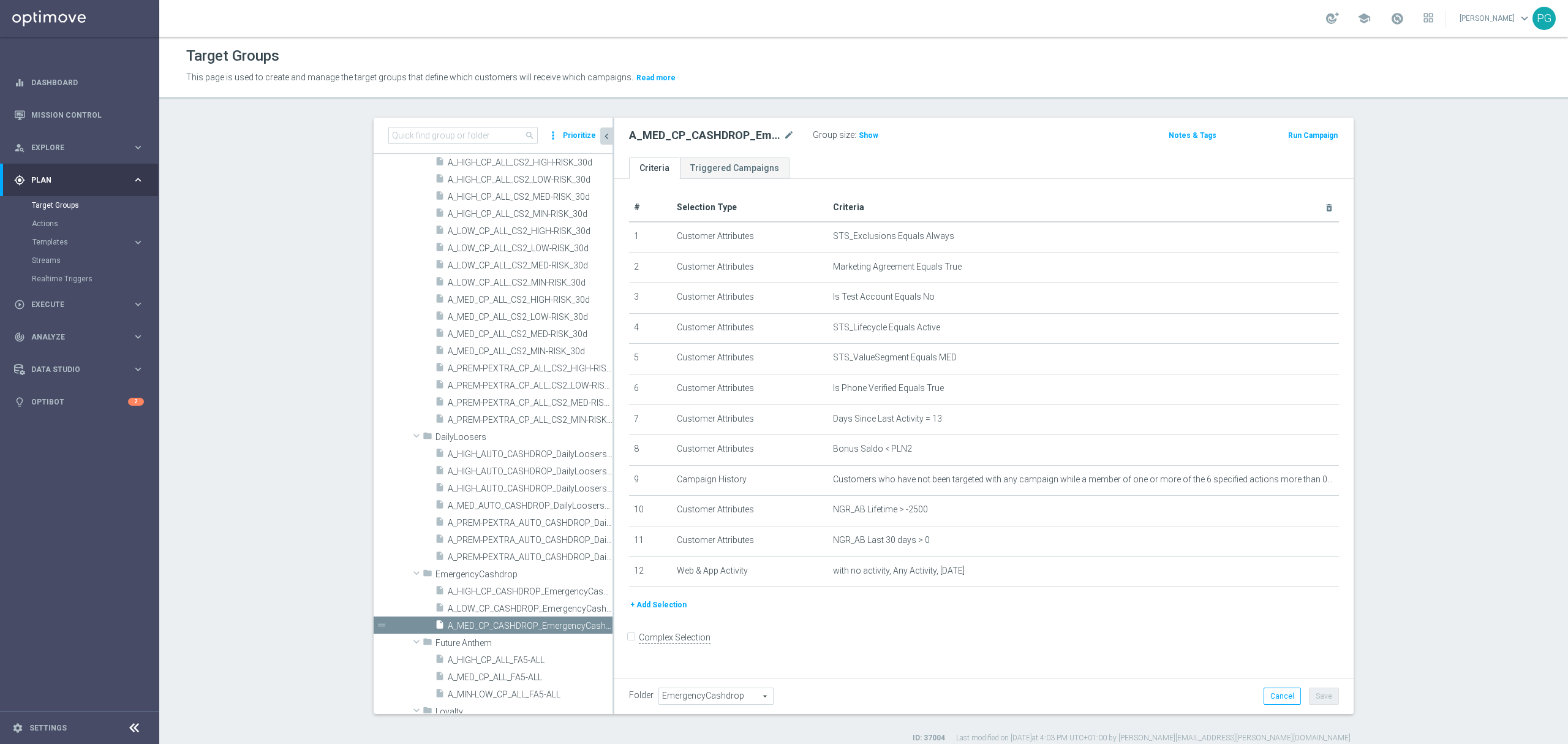
click at [647, 611] on button "+ Add Selection" at bounding box center [658, 605] width 59 height 13
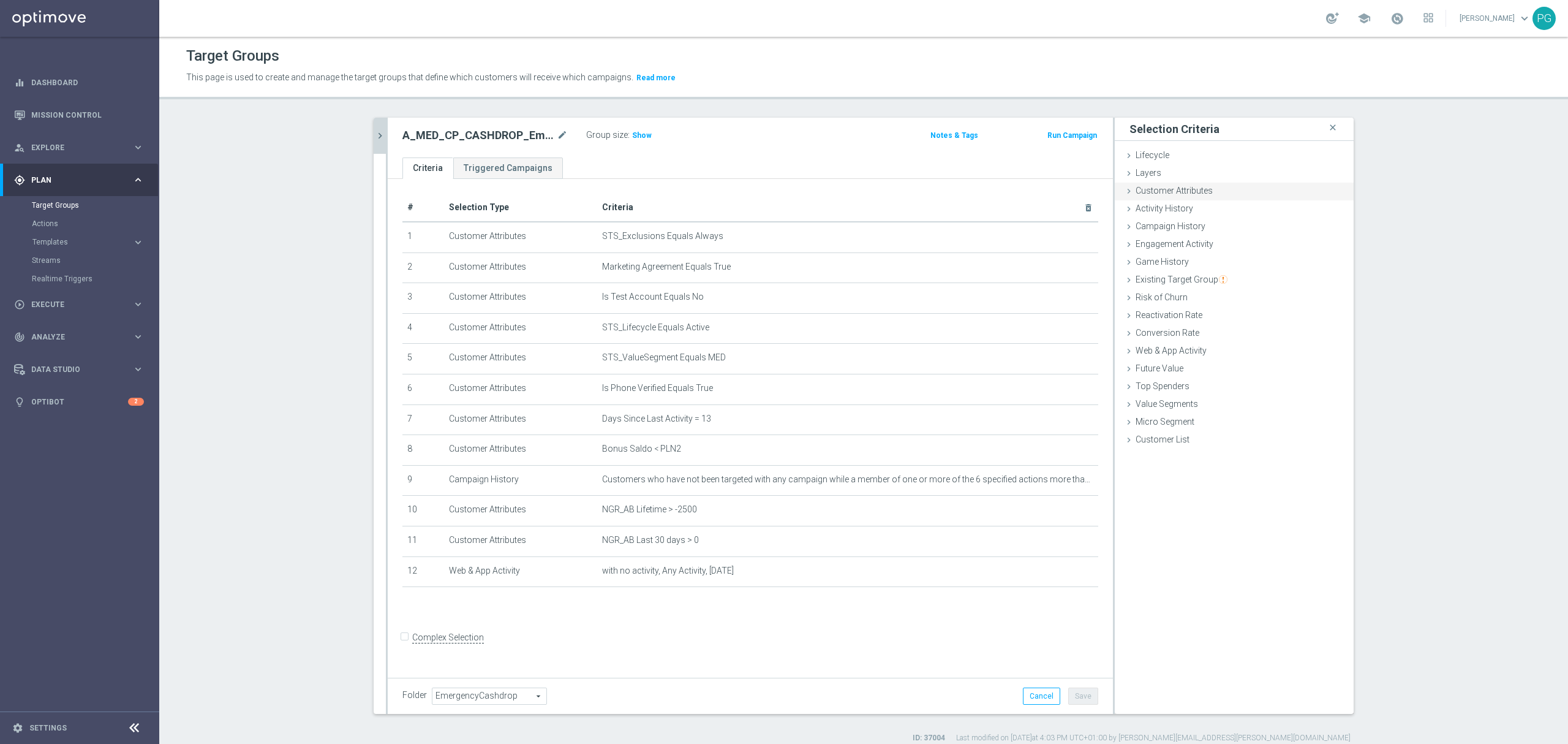
click at [1161, 190] on span "Customer Attributes" at bounding box center [1174, 191] width 77 height 10
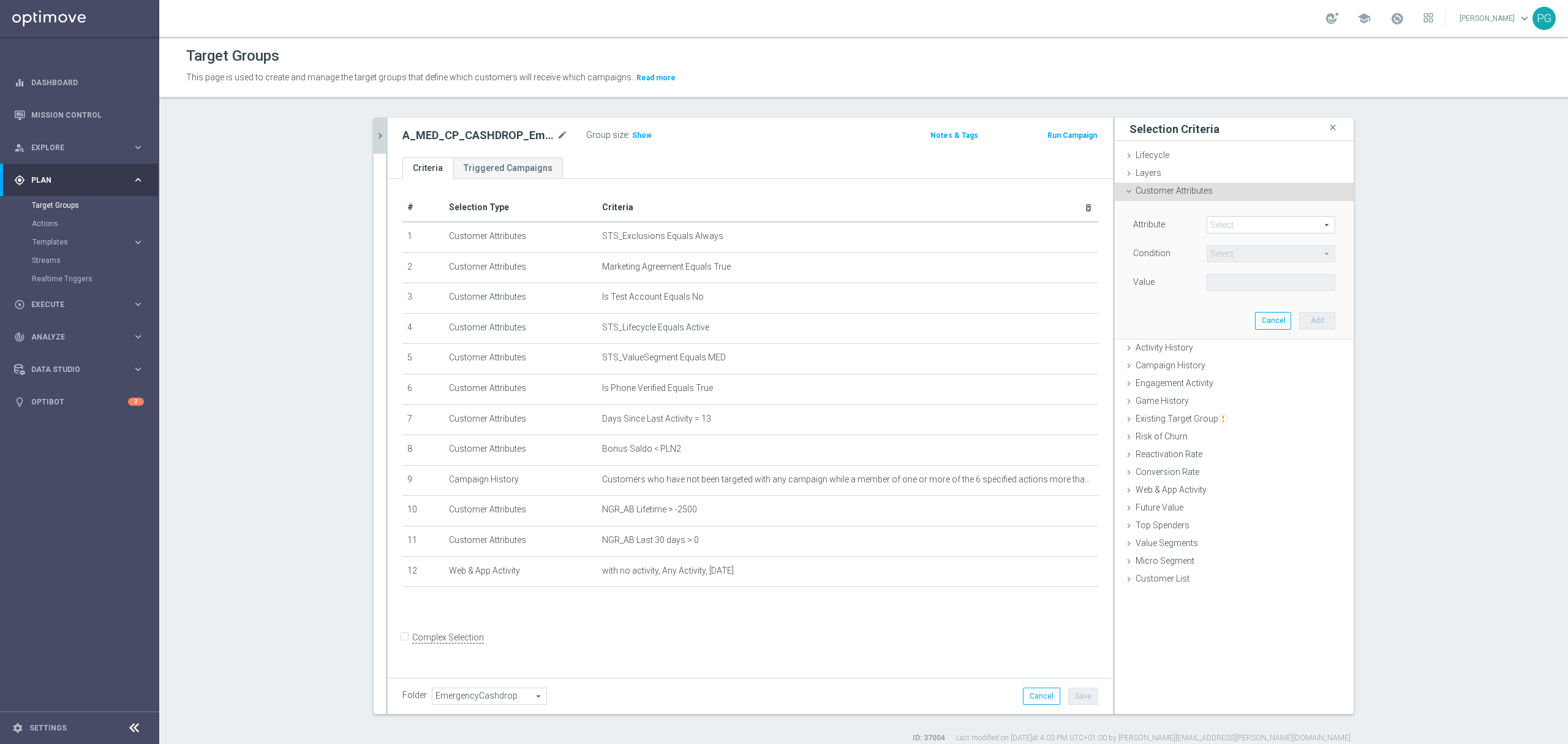
click at [1266, 219] on span at bounding box center [1270, 225] width 127 height 16
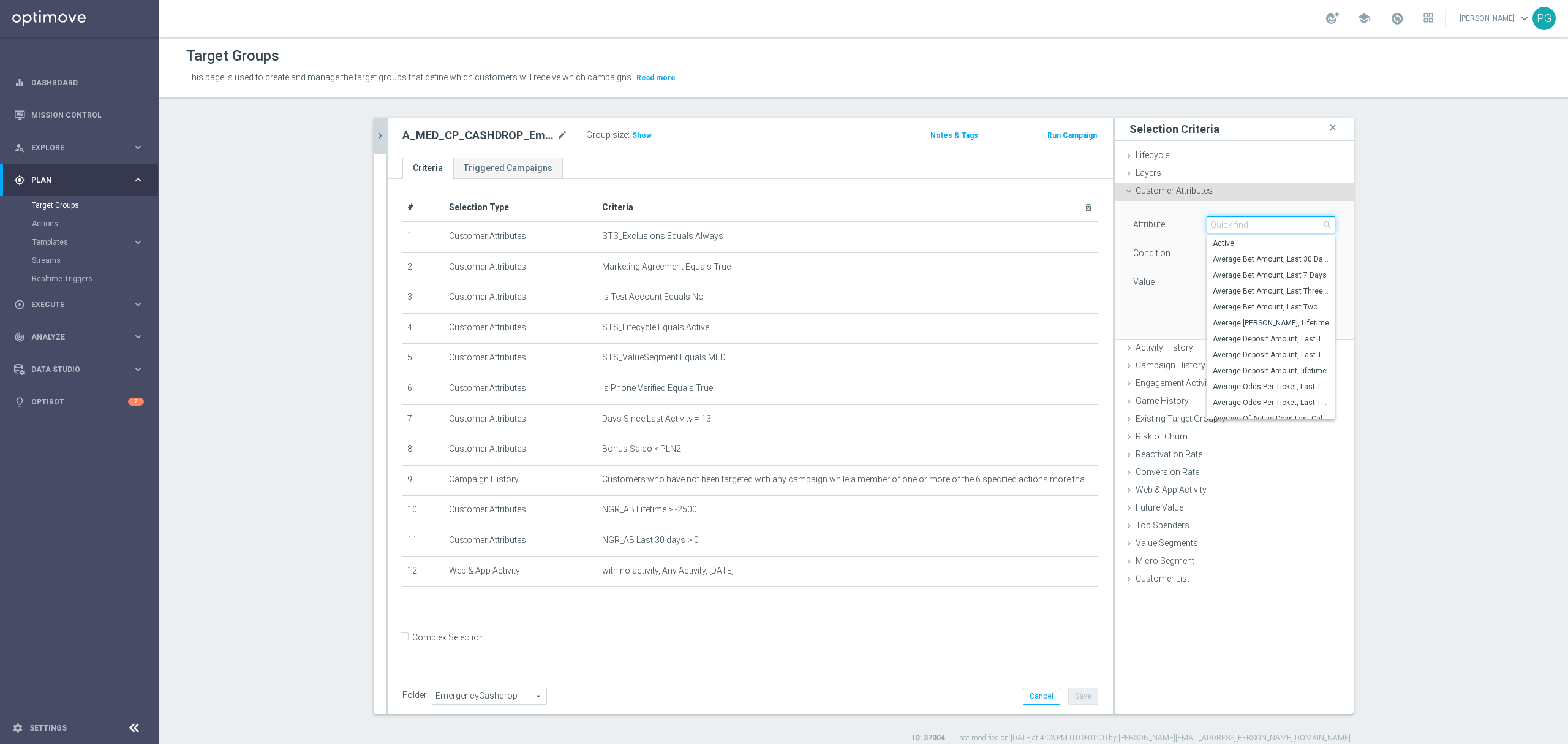
click at [1266, 219] on input "search" at bounding box center [1271, 224] width 129 height 17
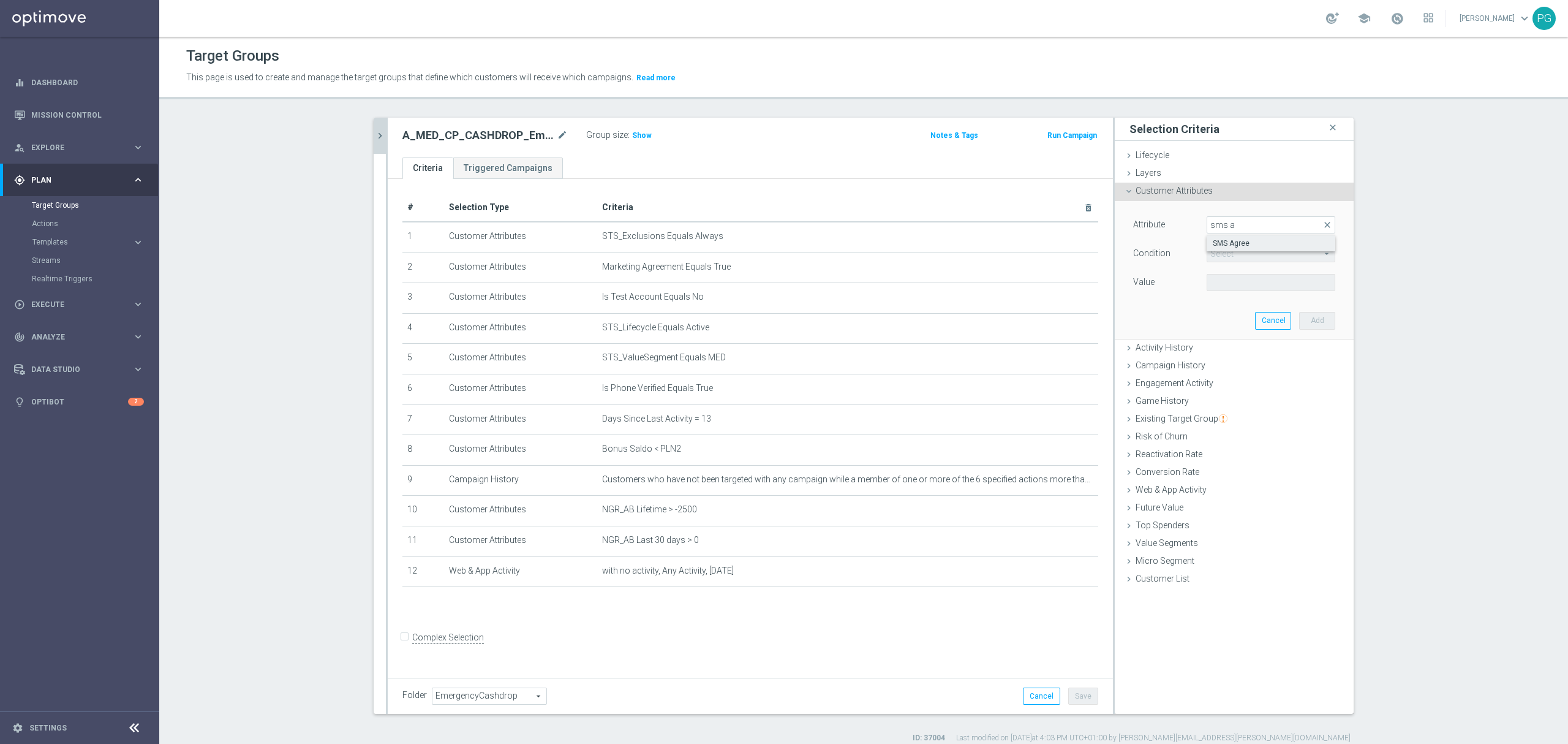
click at [1241, 242] on span "SMS Agree" at bounding box center [1271, 243] width 116 height 10
click at [1223, 281] on span at bounding box center [1270, 283] width 127 height 16
click at [1215, 317] on span "TRUE" at bounding box center [1271, 316] width 116 height 10
click at [1317, 318] on button "Add" at bounding box center [1318, 320] width 36 height 17
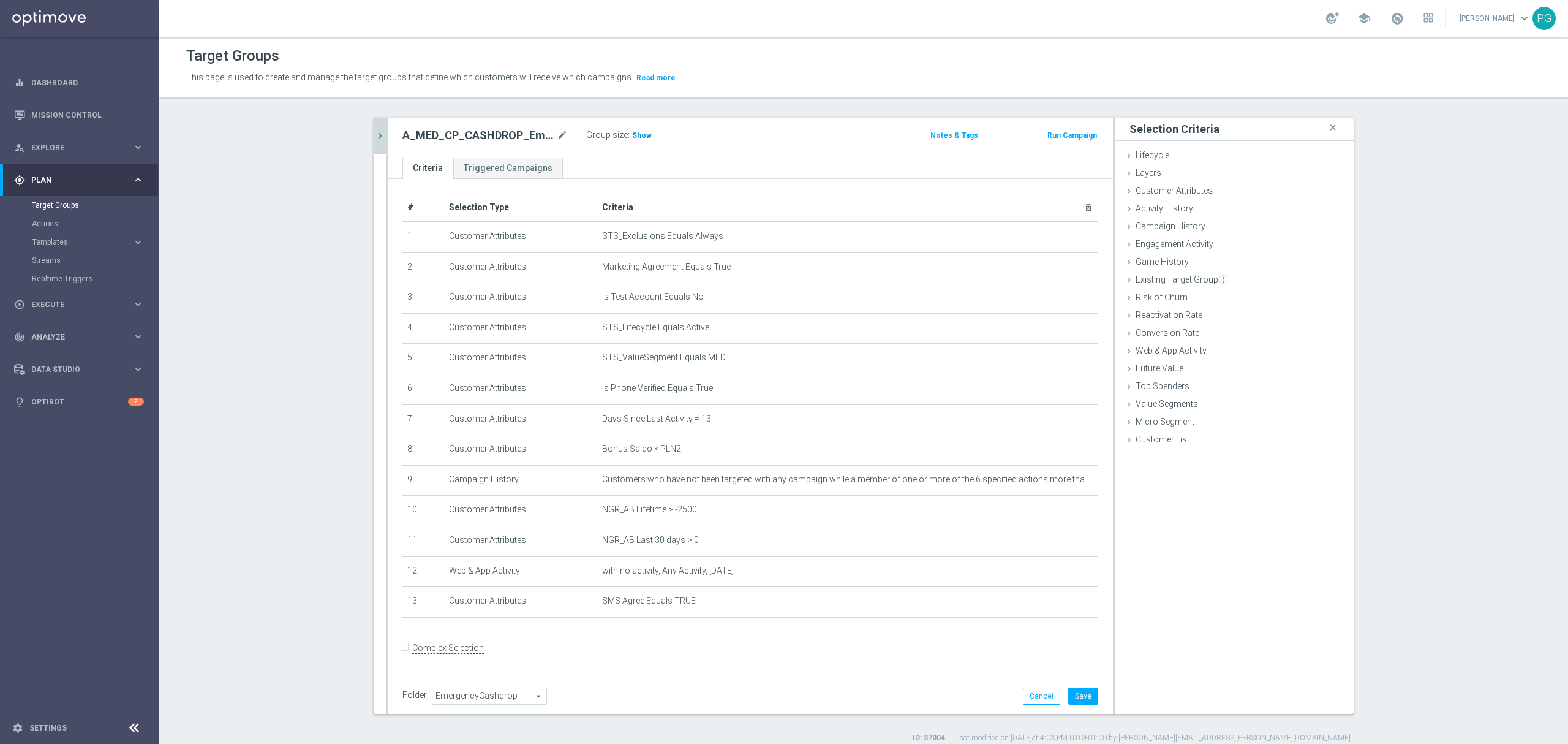
click at [637, 130] on h3 "Show" at bounding box center [642, 135] width 22 height 13
click at [1082, 698] on button "Save" at bounding box center [1083, 696] width 30 height 17
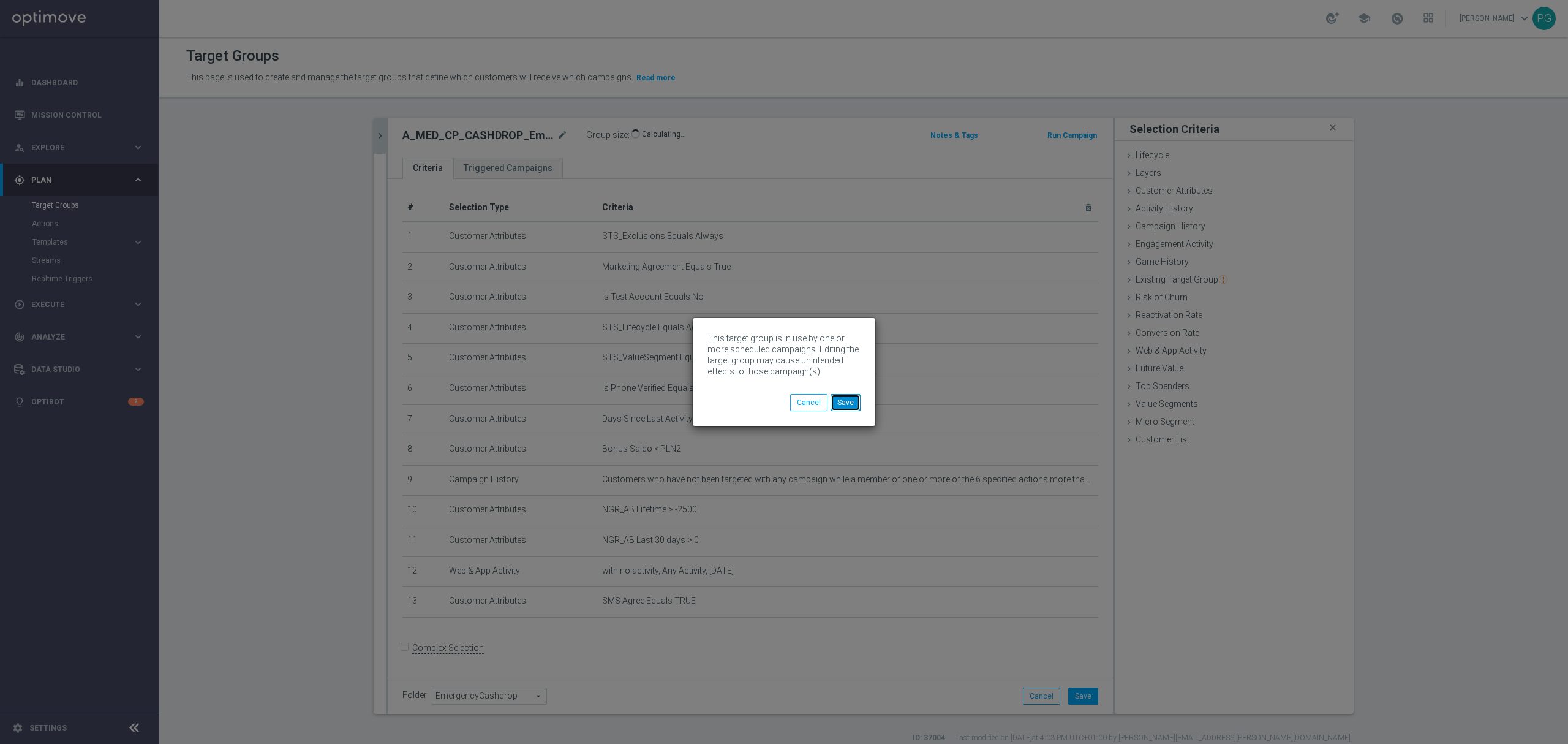
click at [846, 397] on button "Save" at bounding box center [846, 402] width 30 height 17
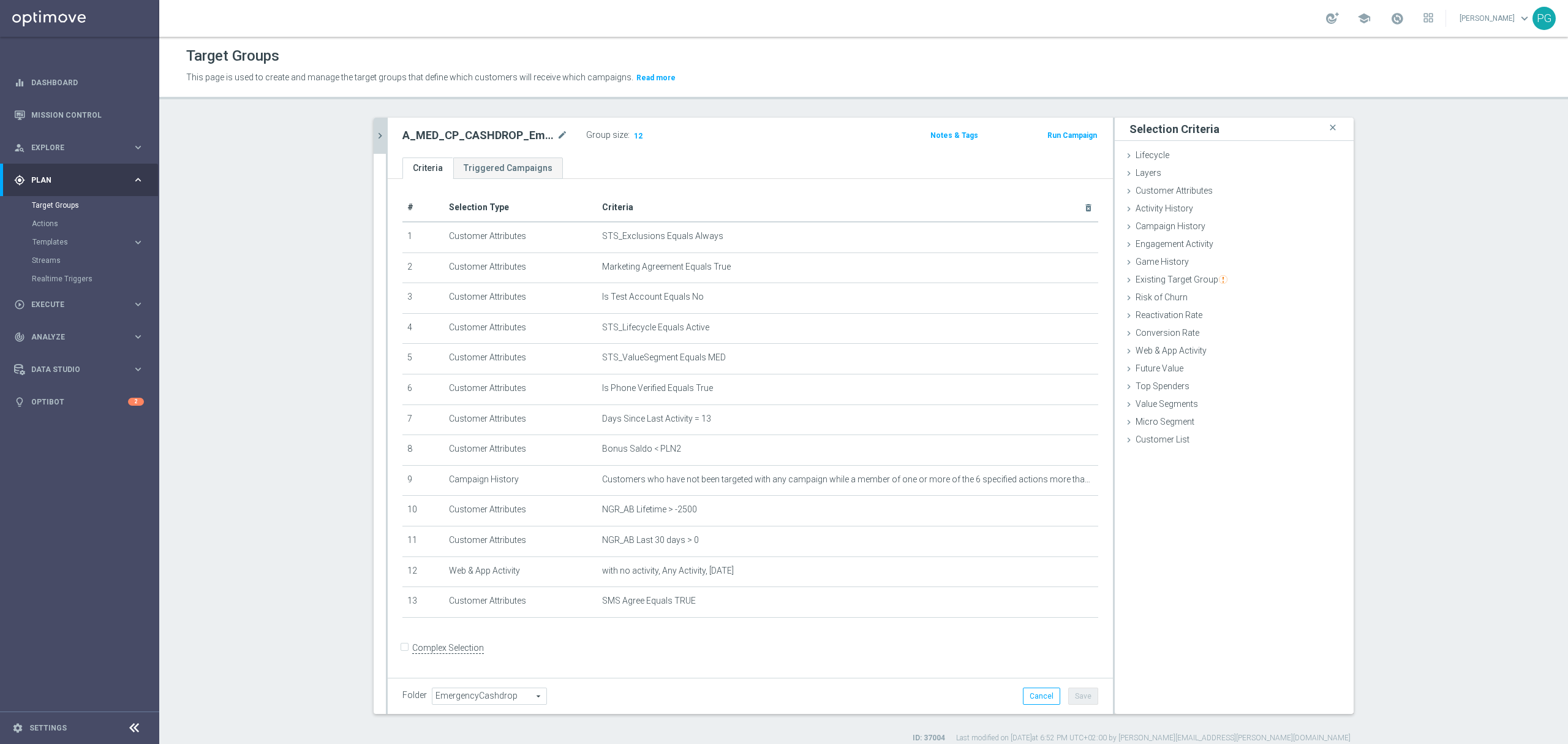
click at [374, 141] on icon "chevron_right" at bounding box center [380, 135] width 11 height 11
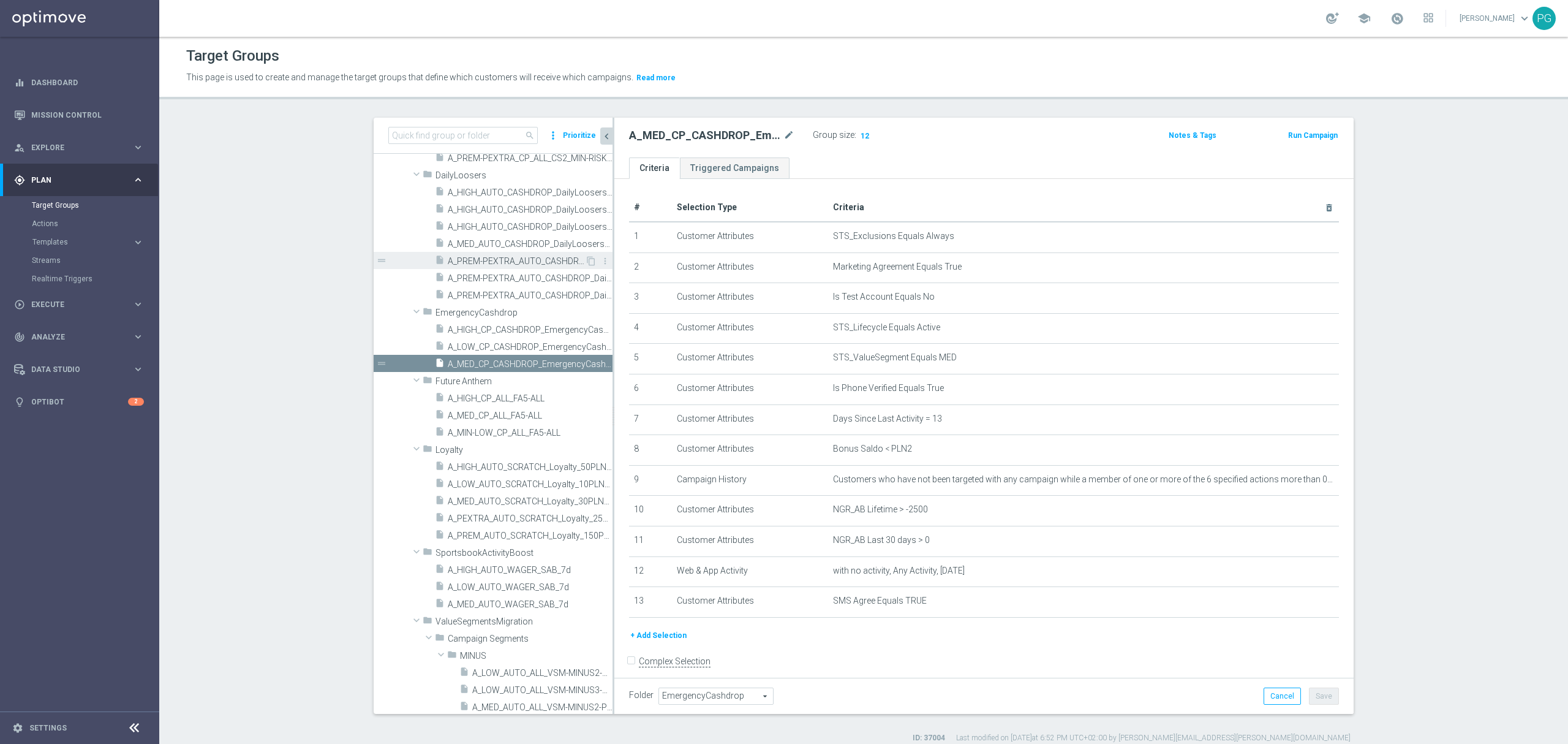
scroll to position [1139, 0]
click at [599, 381] on icon "more_vert" at bounding box center [603, 380] width 10 height 10
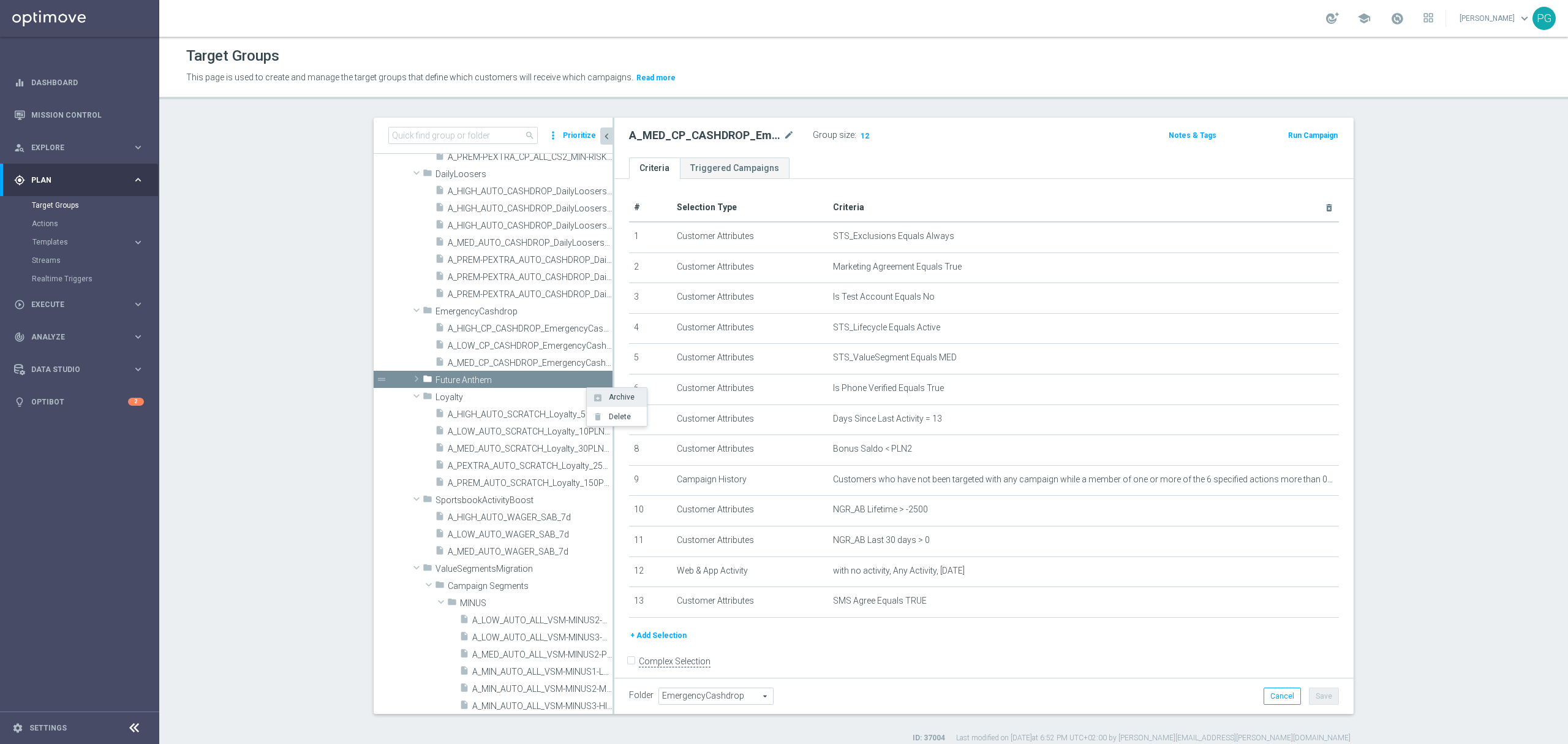
click at [599, 395] on icon "archive" at bounding box center [598, 397] width 10 height 10
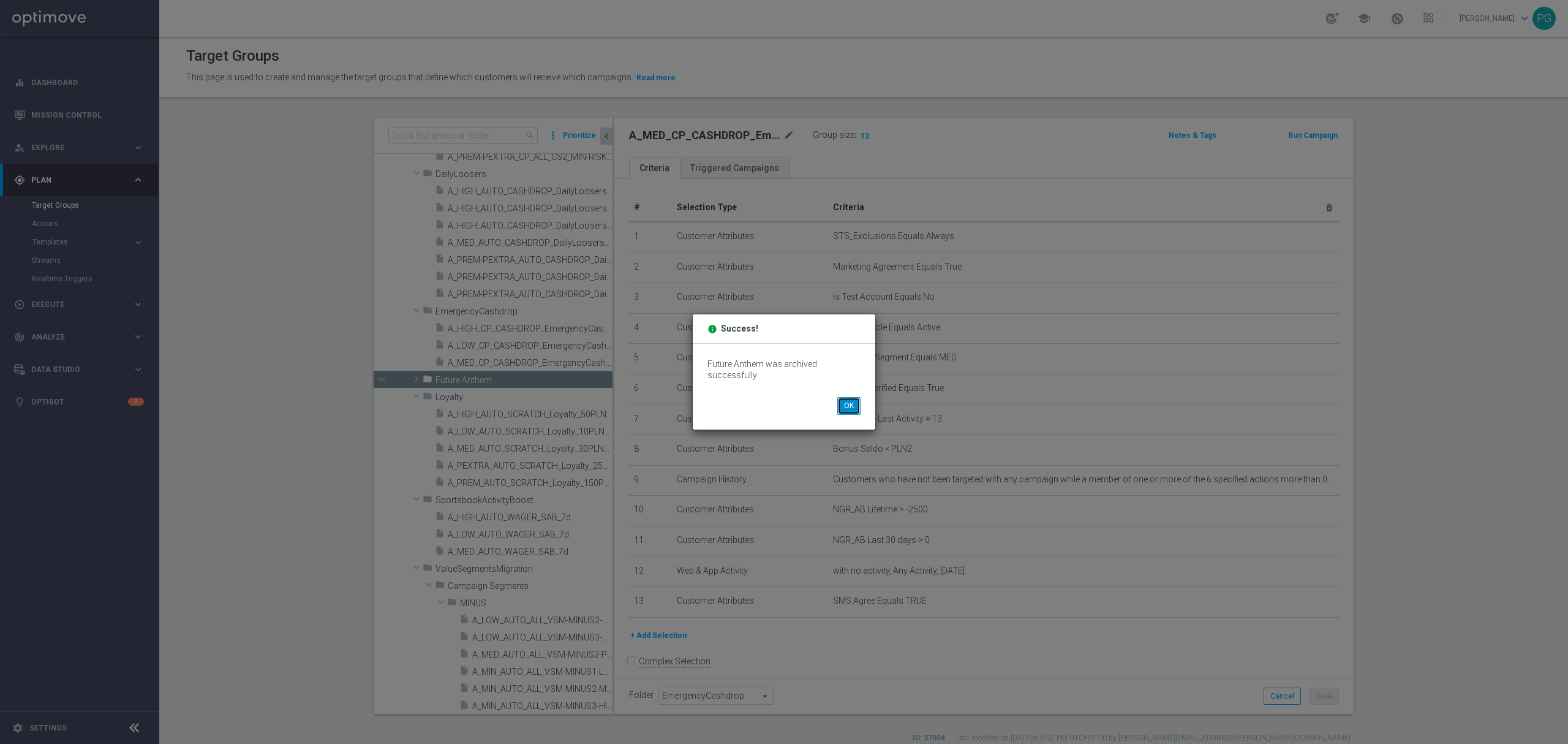
click at [849, 405] on button "OK" at bounding box center [849, 405] width 24 height 17
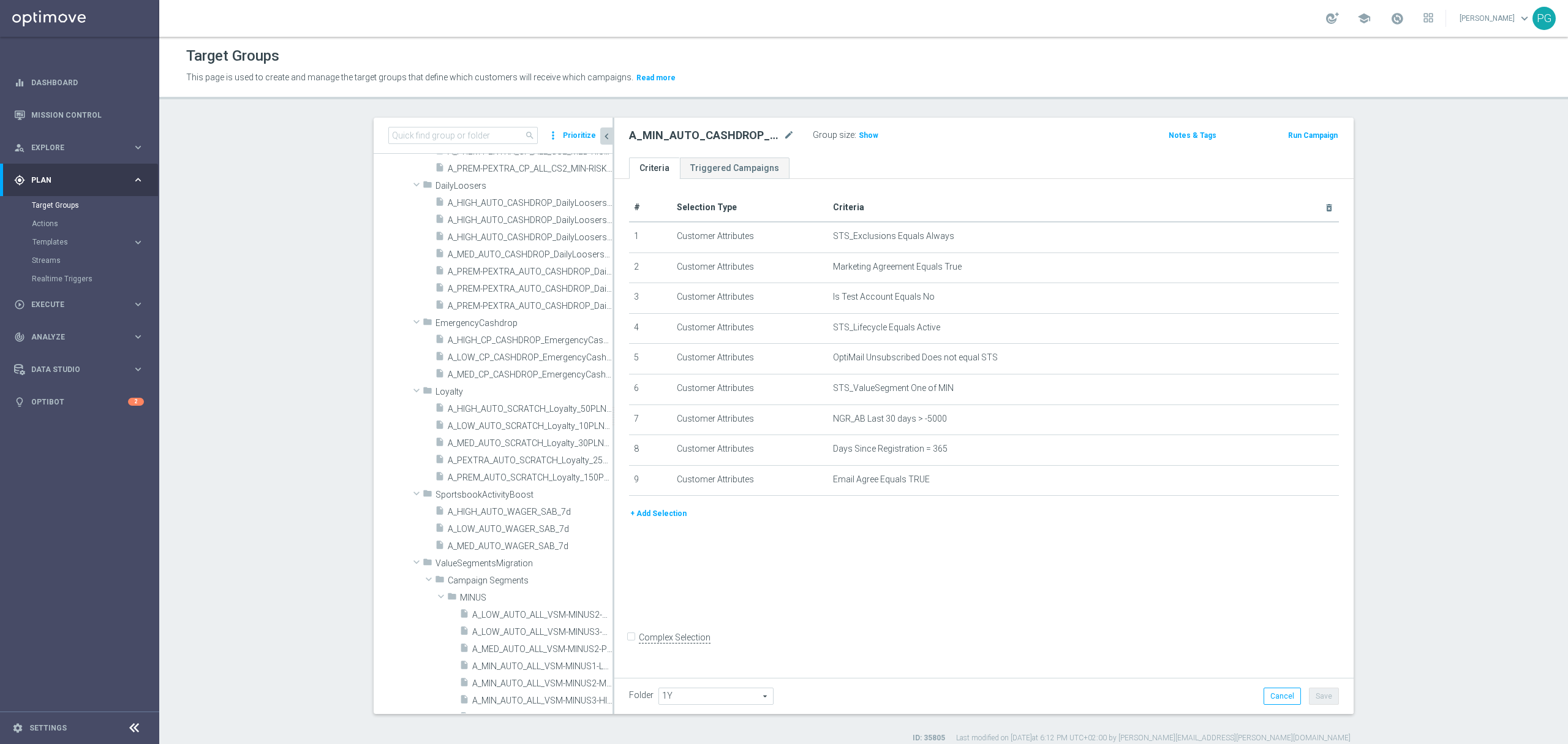
scroll to position [1127, 0]
click at [483, 518] on span "A_HIGH_AUTO_WAGER_SAB_7d" at bounding box center [515, 512] width 135 height 10
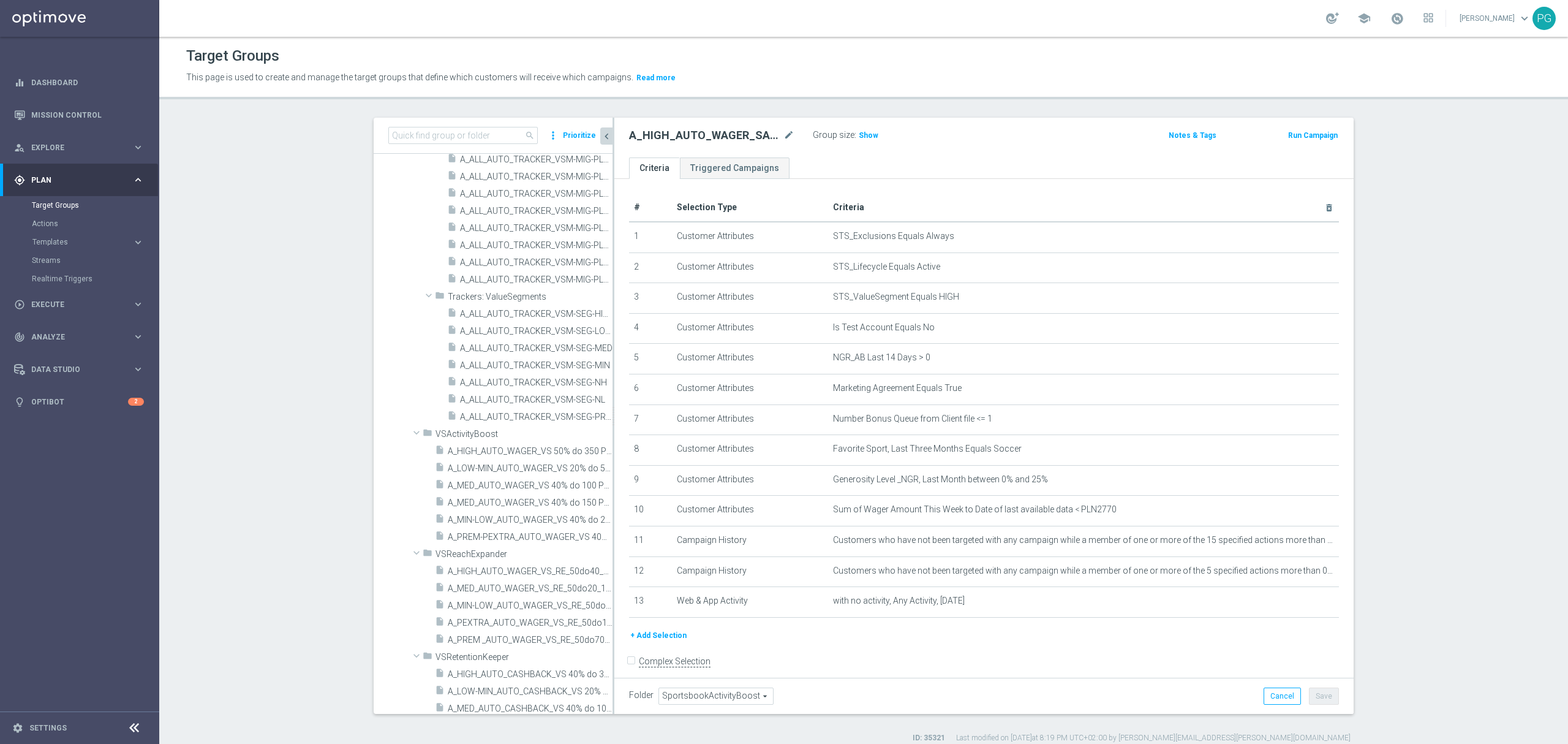
scroll to position [2303, 0]
click at [501, 454] on span "A_HIGH_AUTO_WAGER_VS 50% do 350 PLN_14d" at bounding box center [516, 450] width 137 height 10
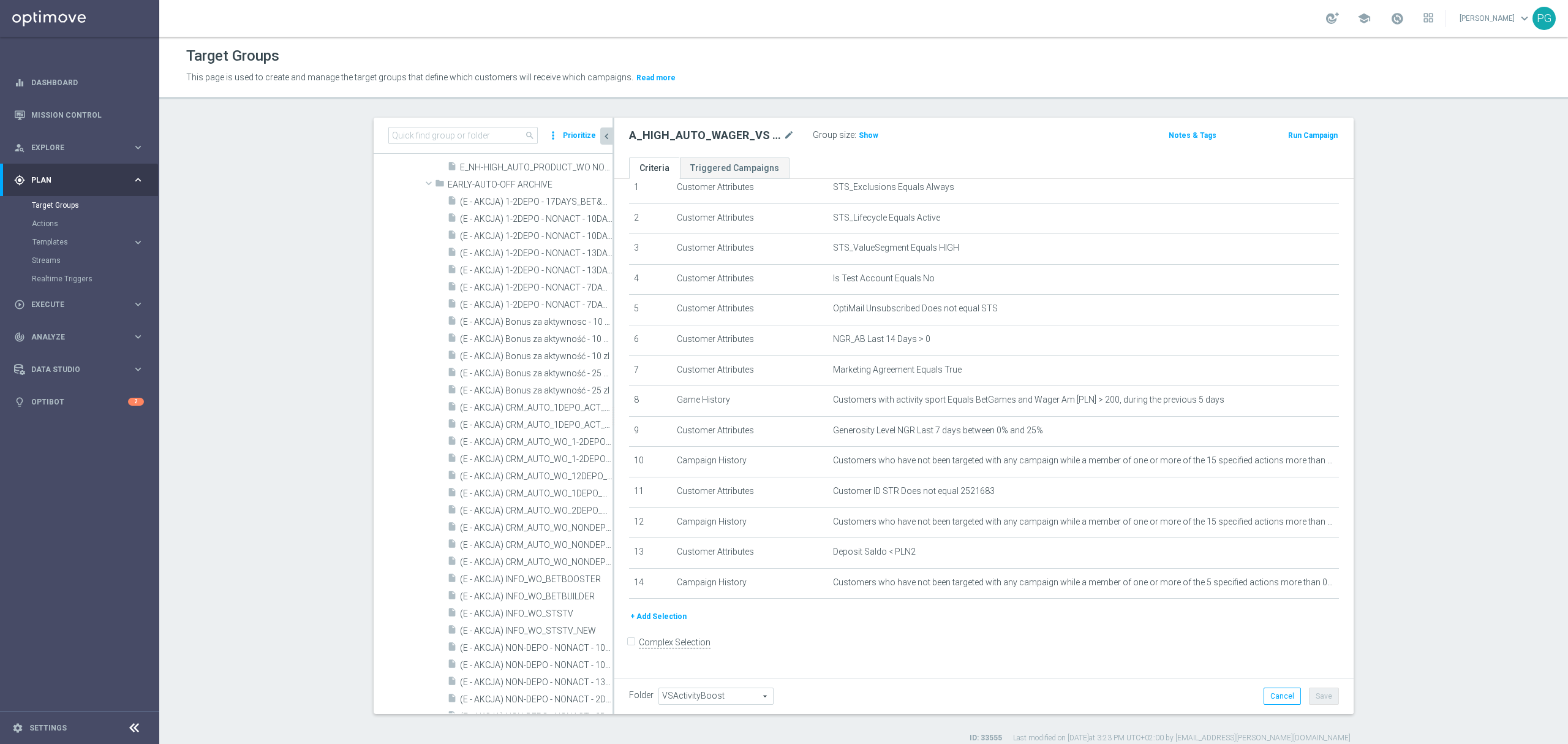
scroll to position [6378, 0]
click at [471, 136] on input at bounding box center [463, 135] width 149 height 17
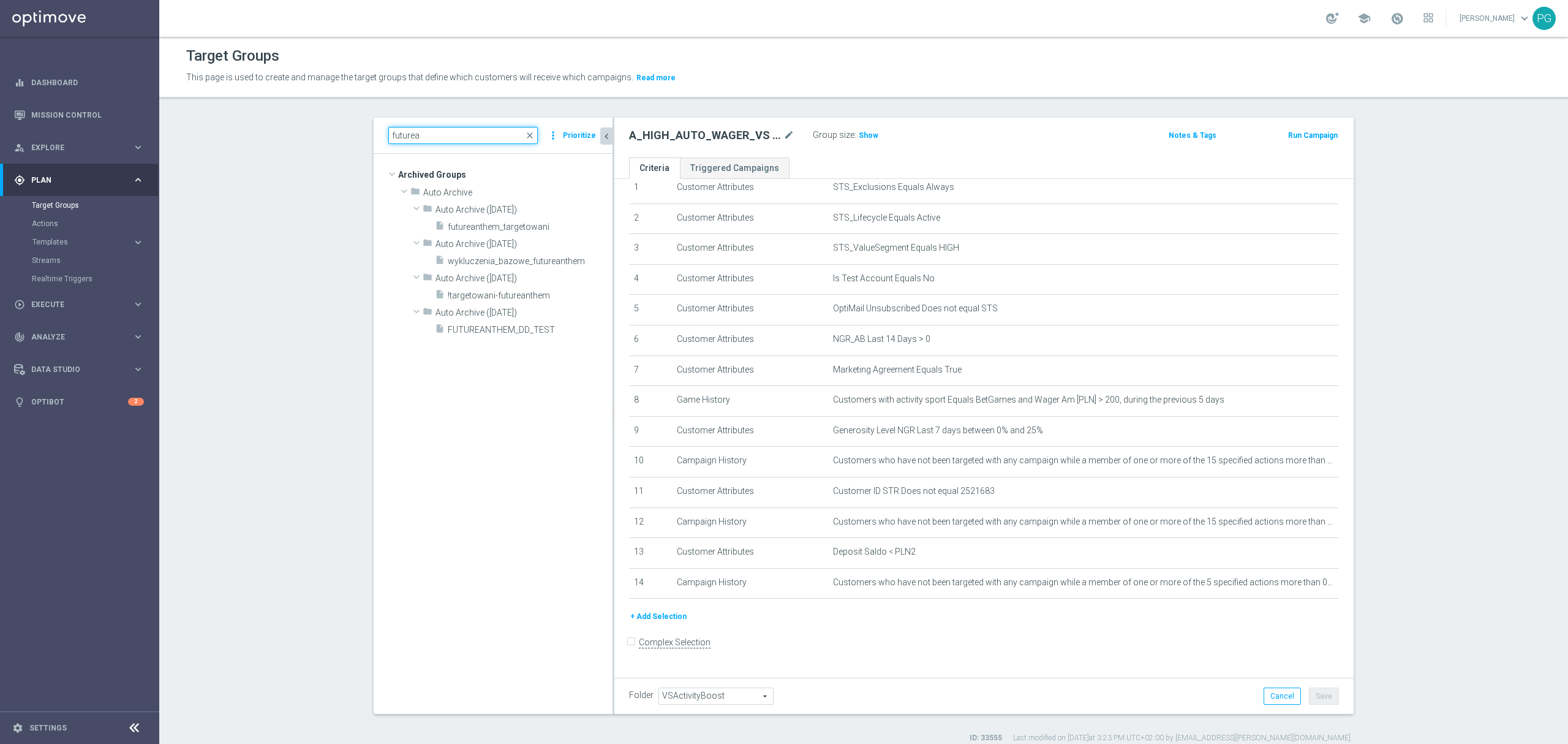
scroll to position [0, 0]
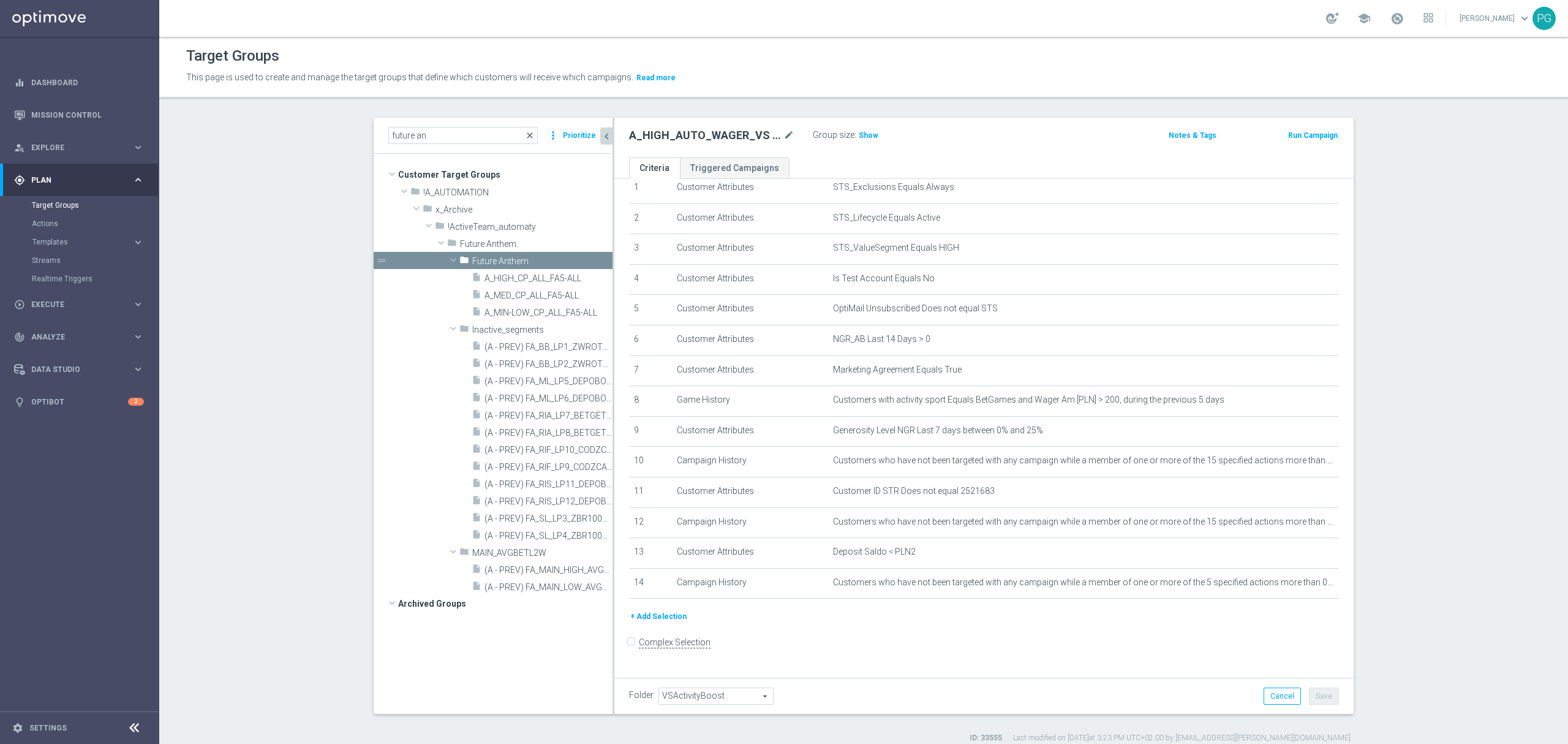
click at [525, 135] on span "close" at bounding box center [530, 135] width 10 height 10
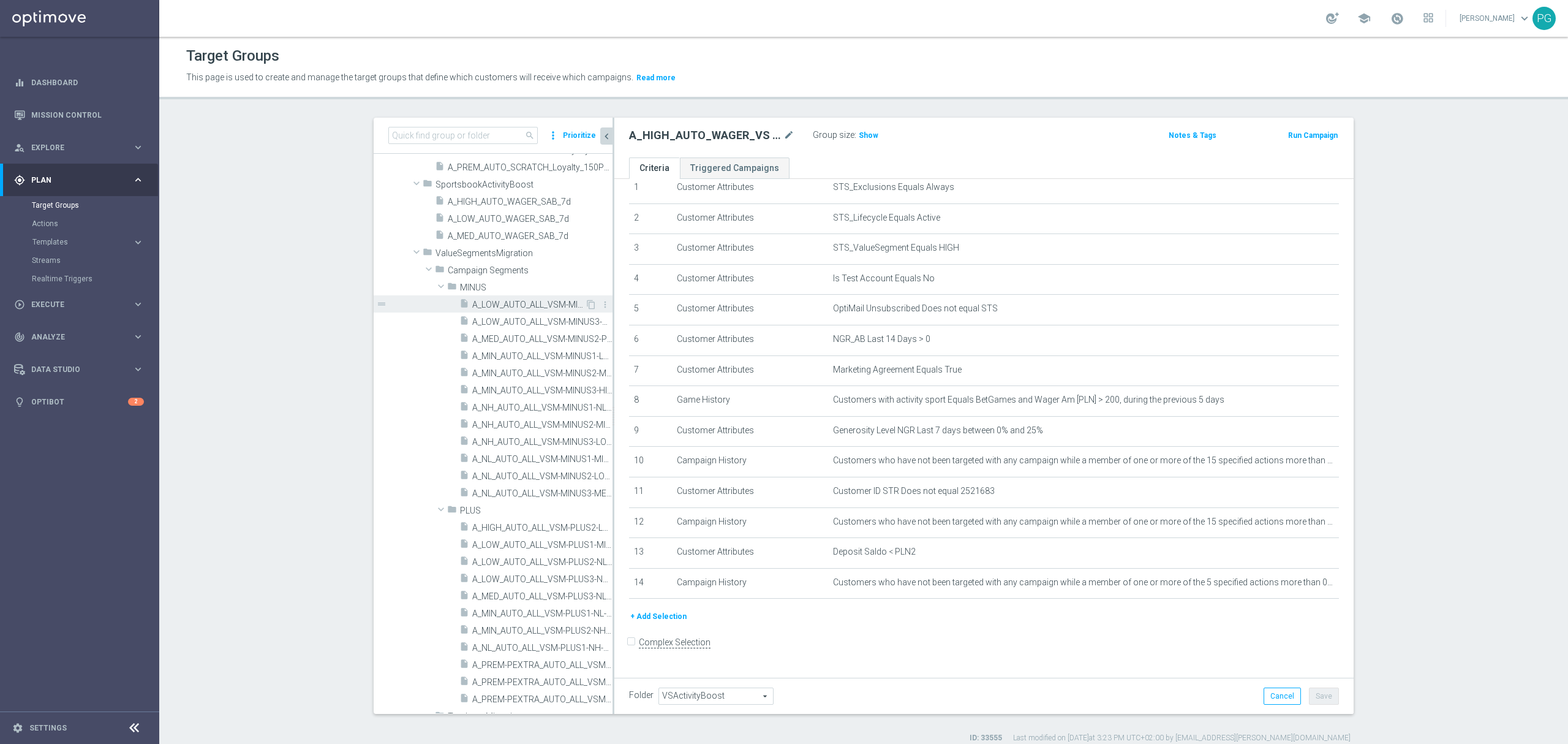
scroll to position [1415, 0]
